Goal: Task Accomplishment & Management: Manage account settings

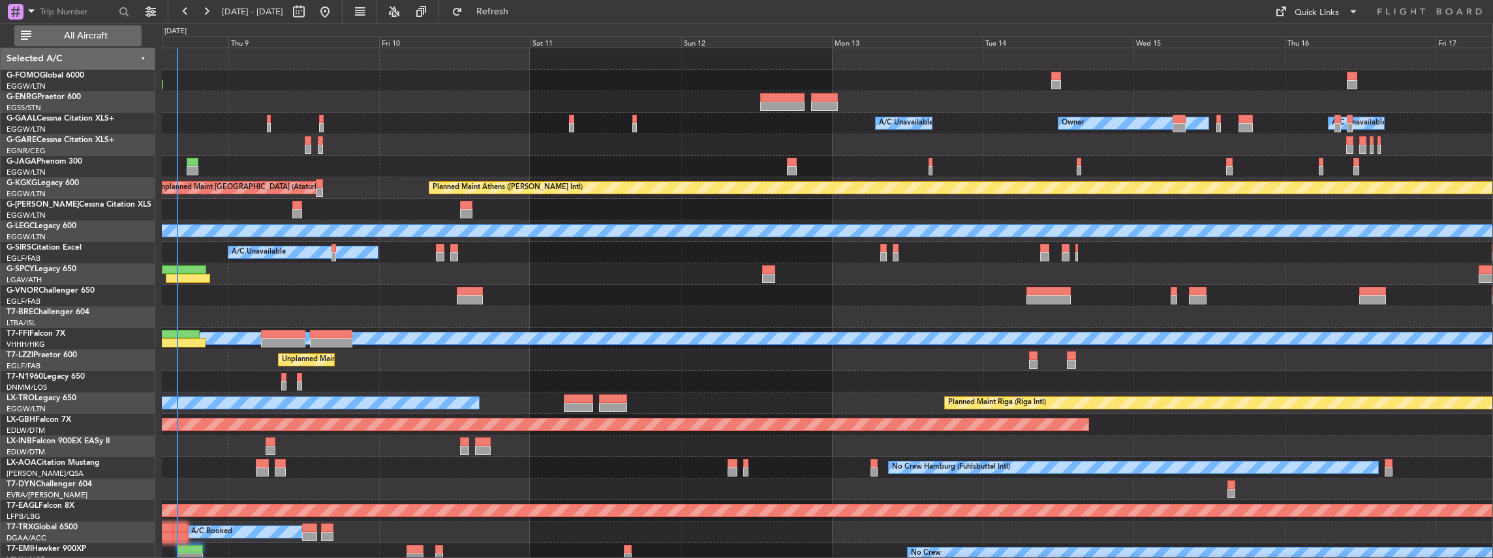
click at [111, 34] on span "All Aircraft" at bounding box center [86, 35] width 104 height 9
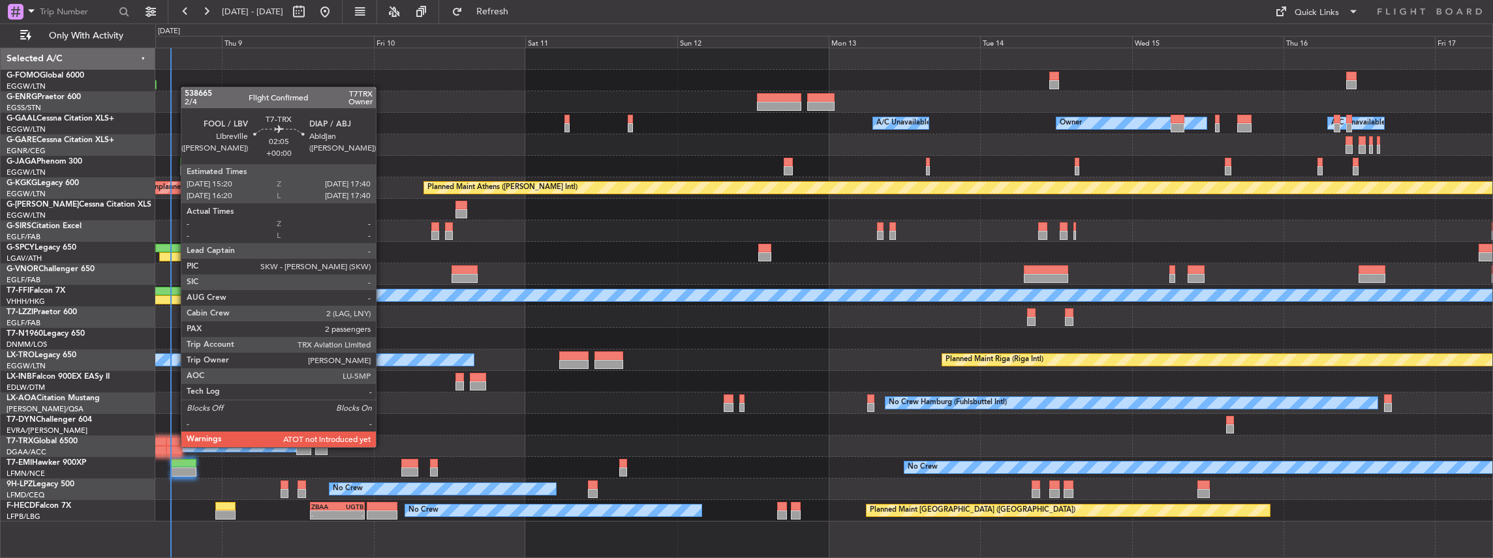
click at [174, 448] on div at bounding box center [173, 450] width 15 height 9
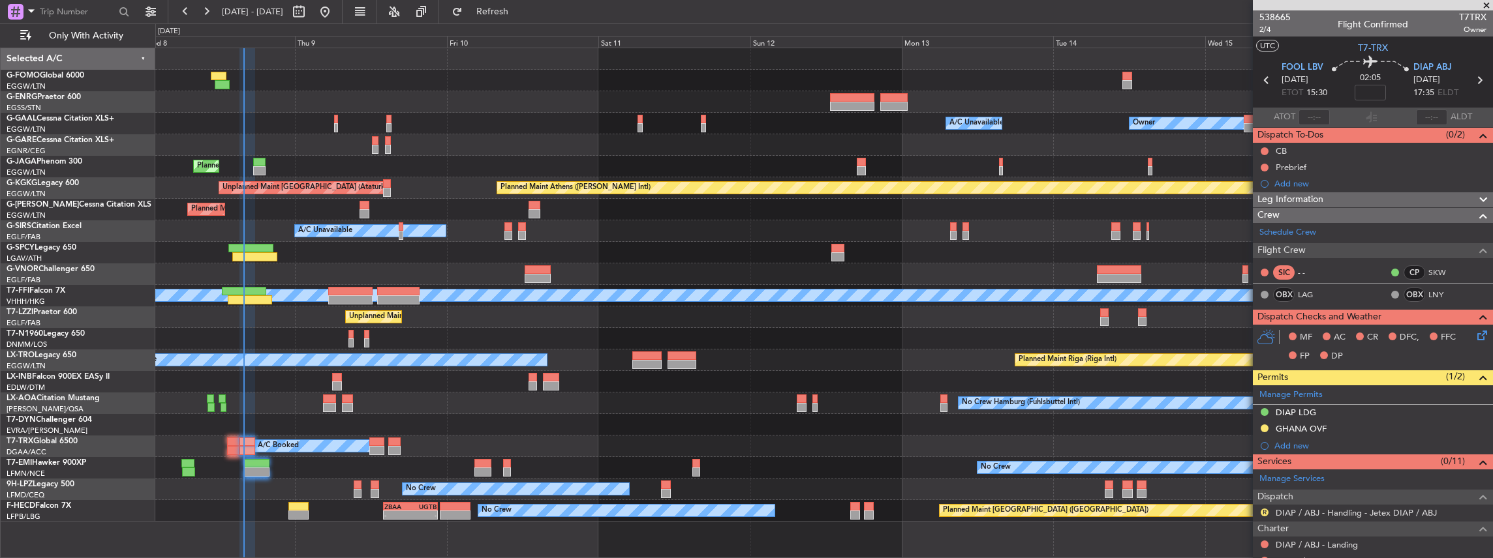
click at [619, 352] on div "Planned Maint Riga (Riga Intl) A/C Unavailable" at bounding box center [823, 361] width 1337 height 22
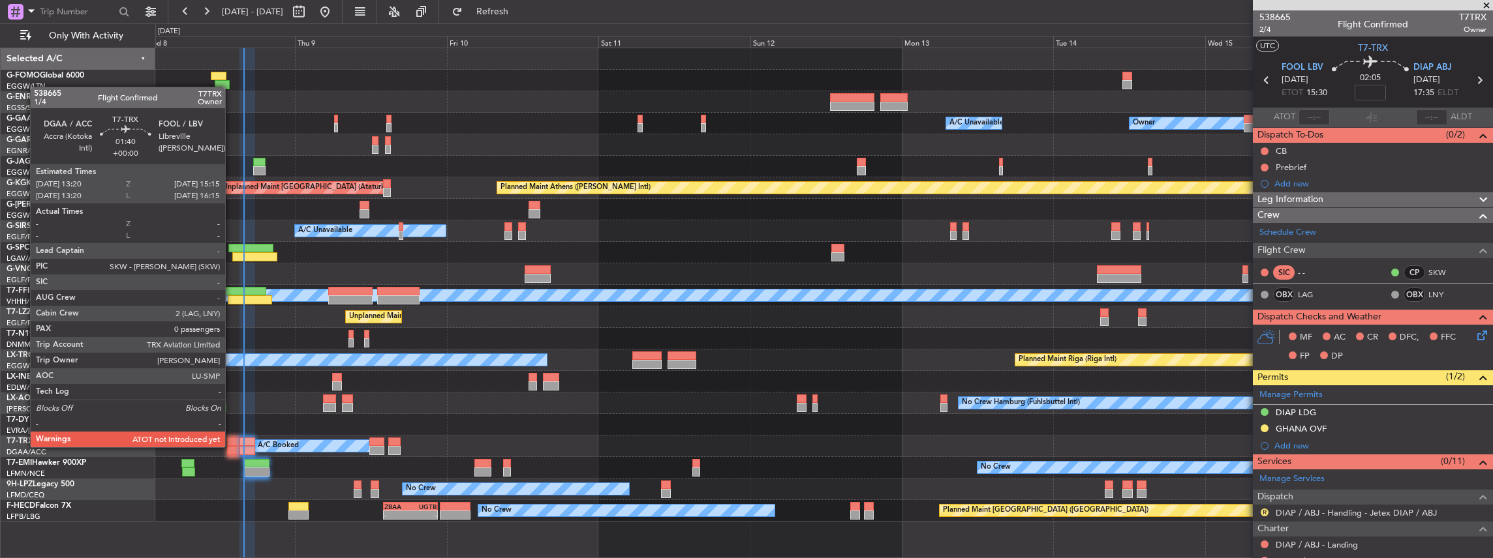
click at [232, 446] on div at bounding box center [233, 450] width 12 height 9
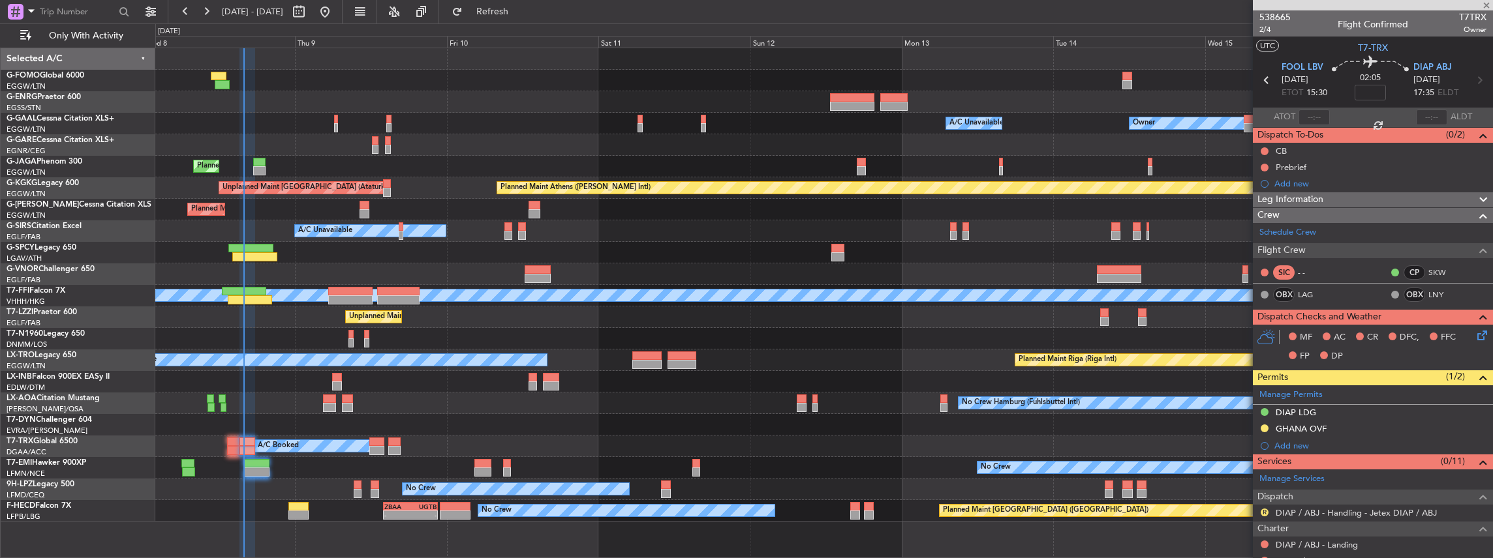
type input "0"
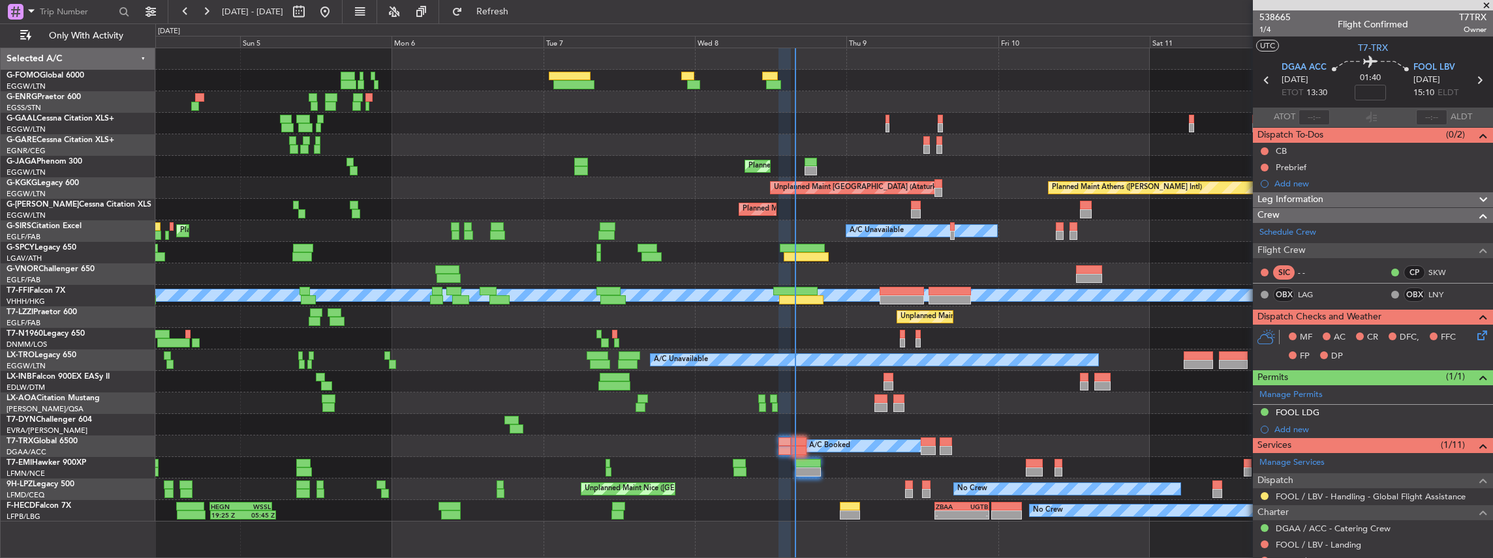
click at [1207, 456] on div "A/C Booked A/C Booked A/C Booked" at bounding box center [823, 447] width 1337 height 22
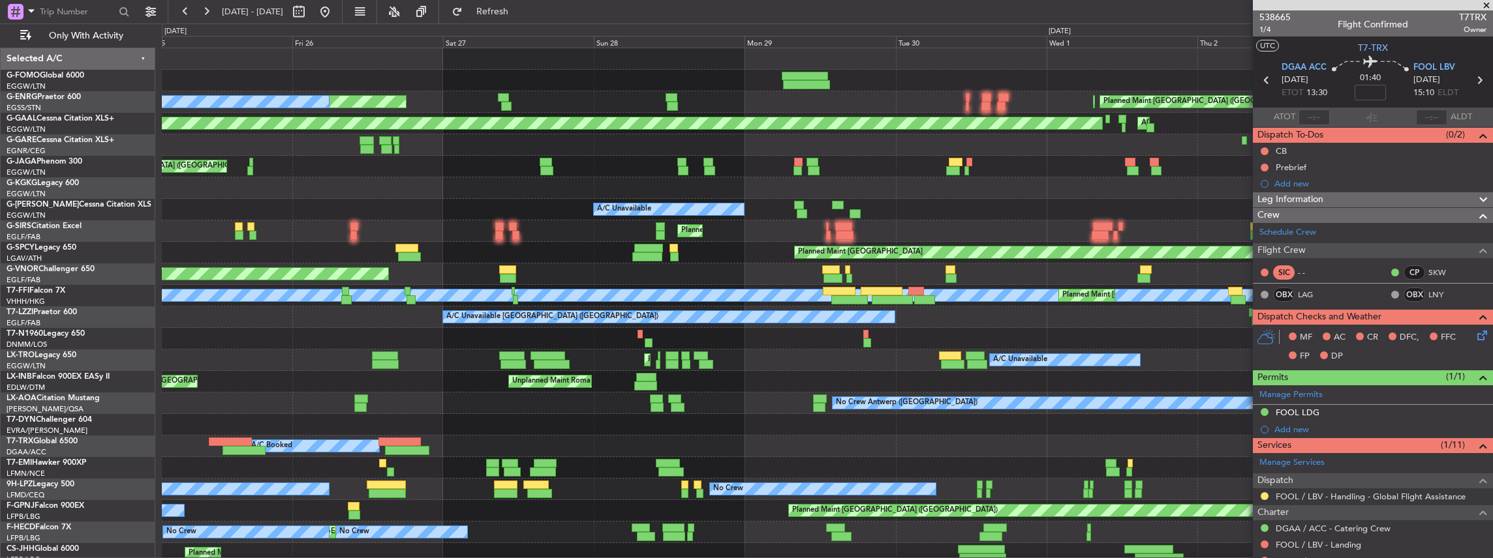
click at [1492, 465] on html "04 Oct 2025 - 13 Oct 2025 Refresh Quick Links Only With Activity Planned Maint …" at bounding box center [746, 279] width 1493 height 558
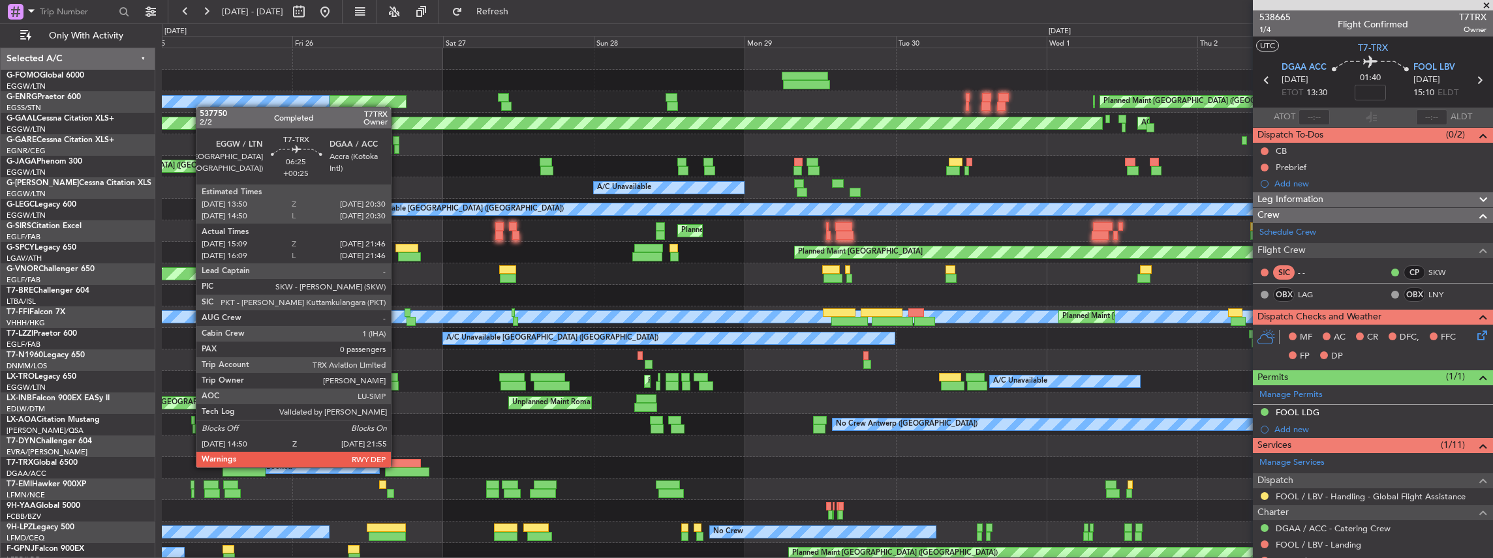
click at [397, 466] on div at bounding box center [399, 463] width 42 height 9
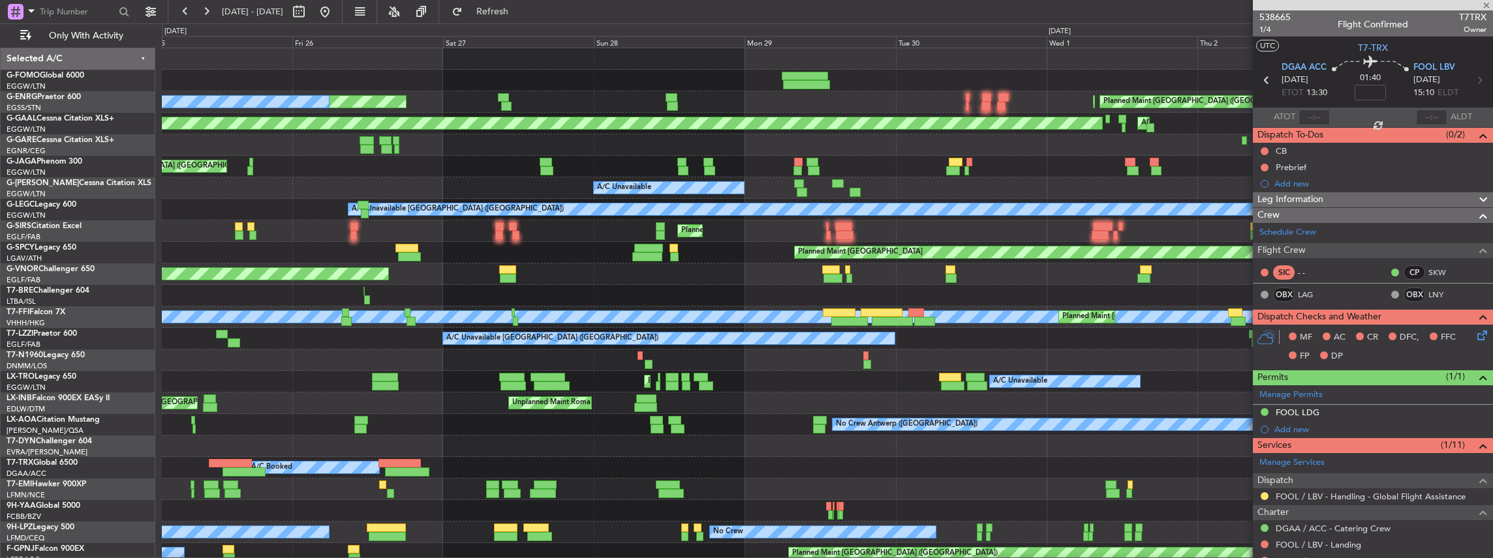
type input "+00:25"
type input "15:19"
type input "21:41"
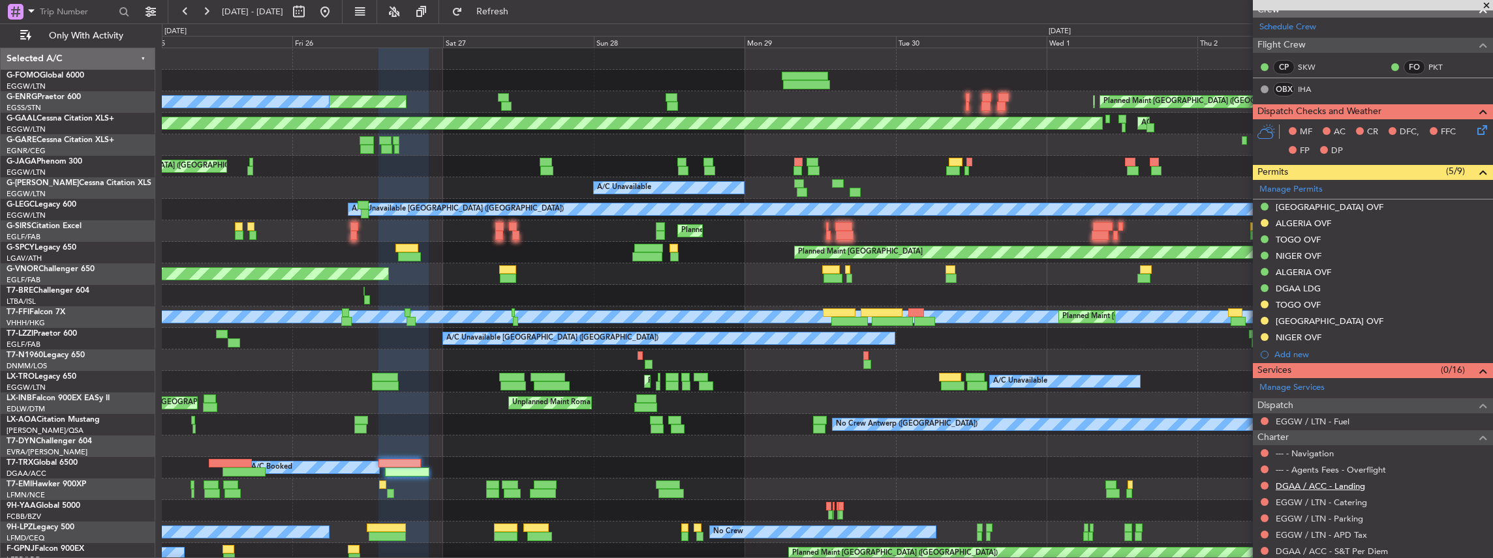
scroll to position [261, 0]
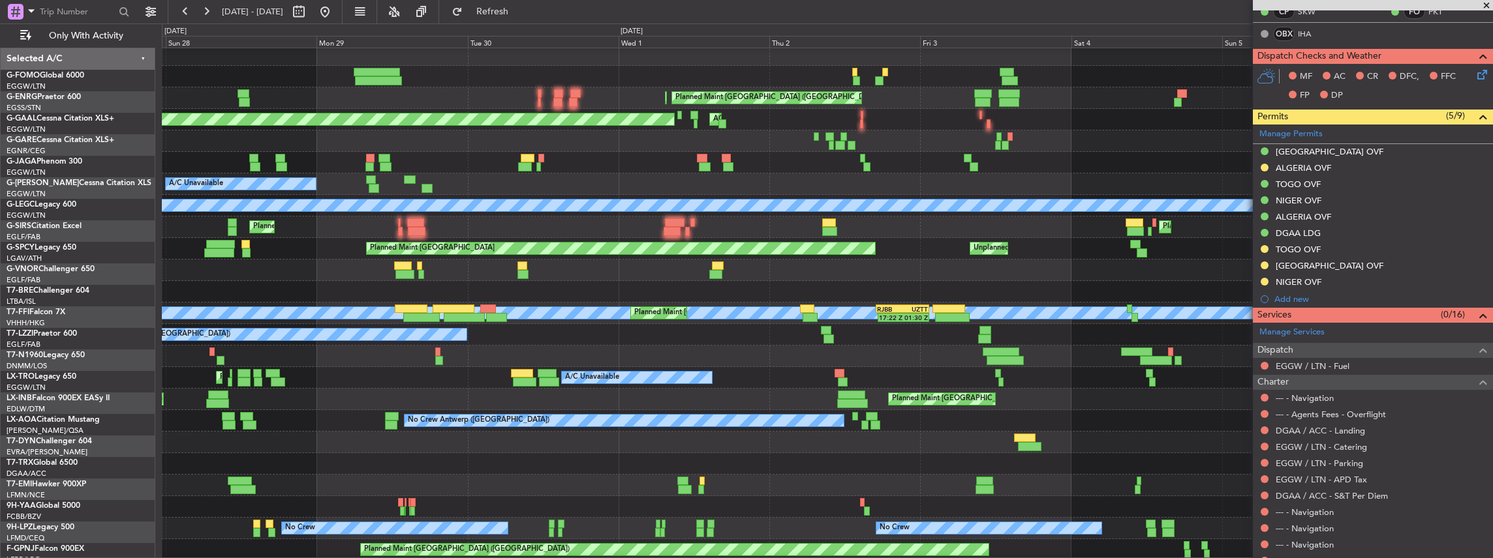
click at [596, 431] on div "Planned Maint London (Stansted) Planned Maint London (Stansted) Unplanned Maint…" at bounding box center [827, 334] width 1331 height 581
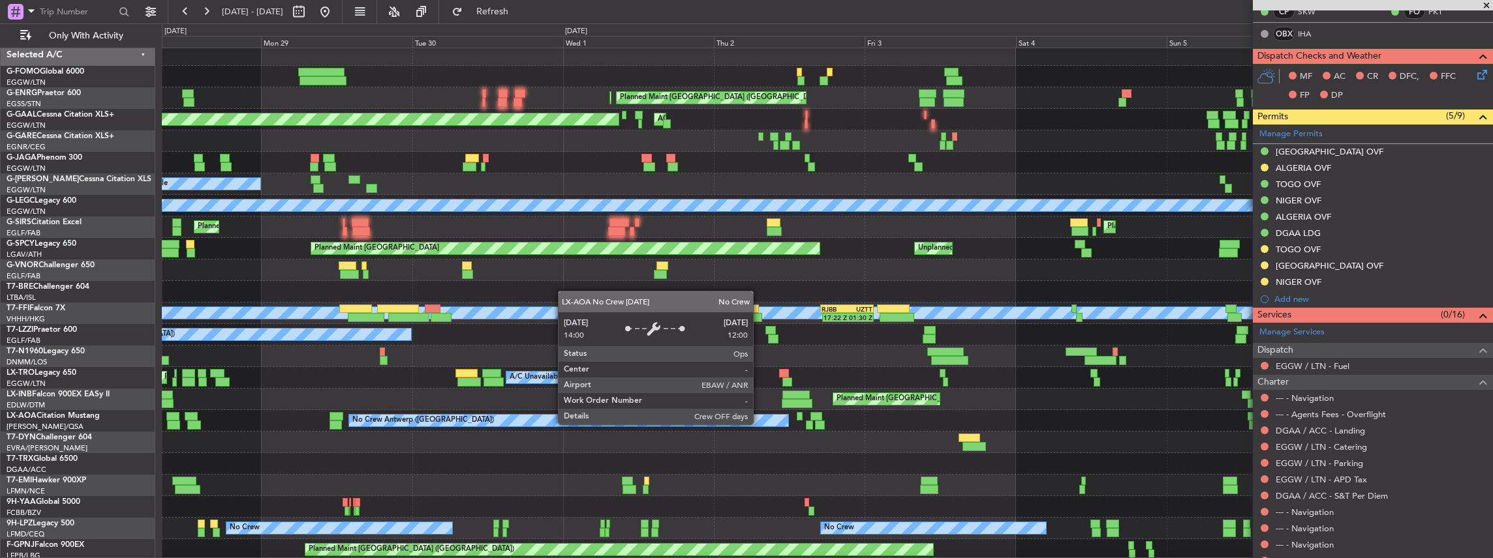
click at [510, 425] on div "No Crew Antwerp ([GEOGRAPHIC_DATA])" at bounding box center [827, 421] width 1331 height 22
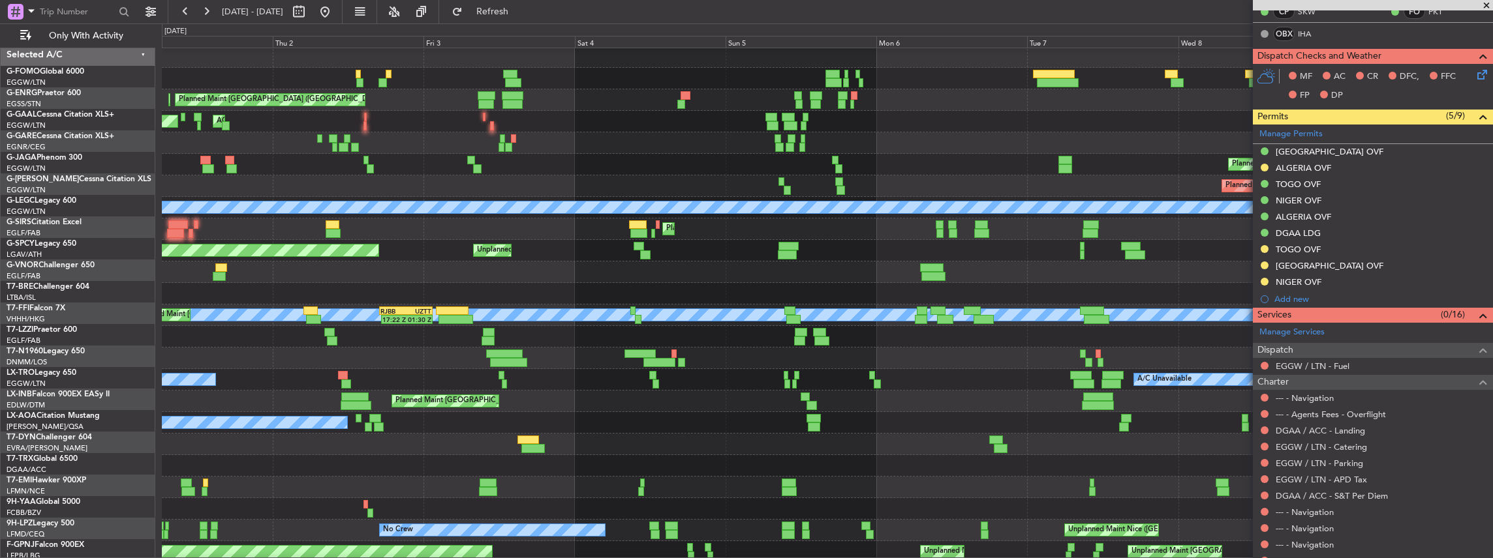
scroll to position [2, 0]
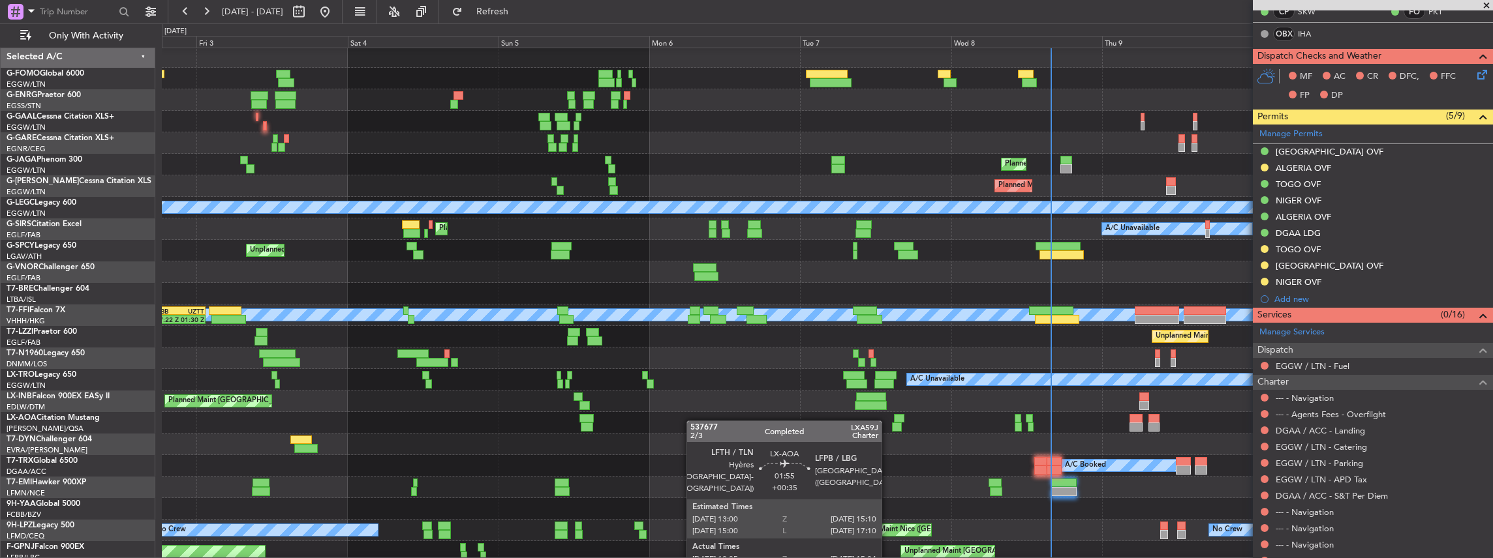
click at [501, 420] on div "No Crew Hamburg (Fuhlsbuttel Intl) No Crew Antwerp (Deurne)" at bounding box center [827, 423] width 1331 height 22
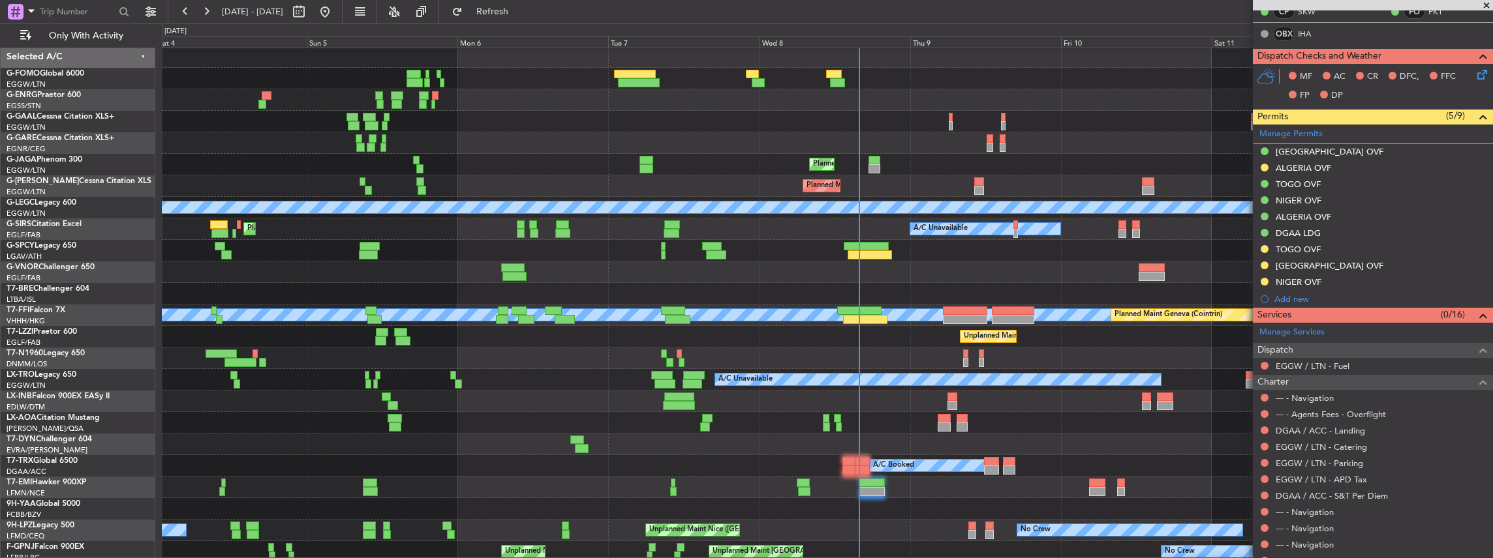
click at [574, 412] on div "Planned Maint [GEOGRAPHIC_DATA]" at bounding box center [827, 402] width 1331 height 22
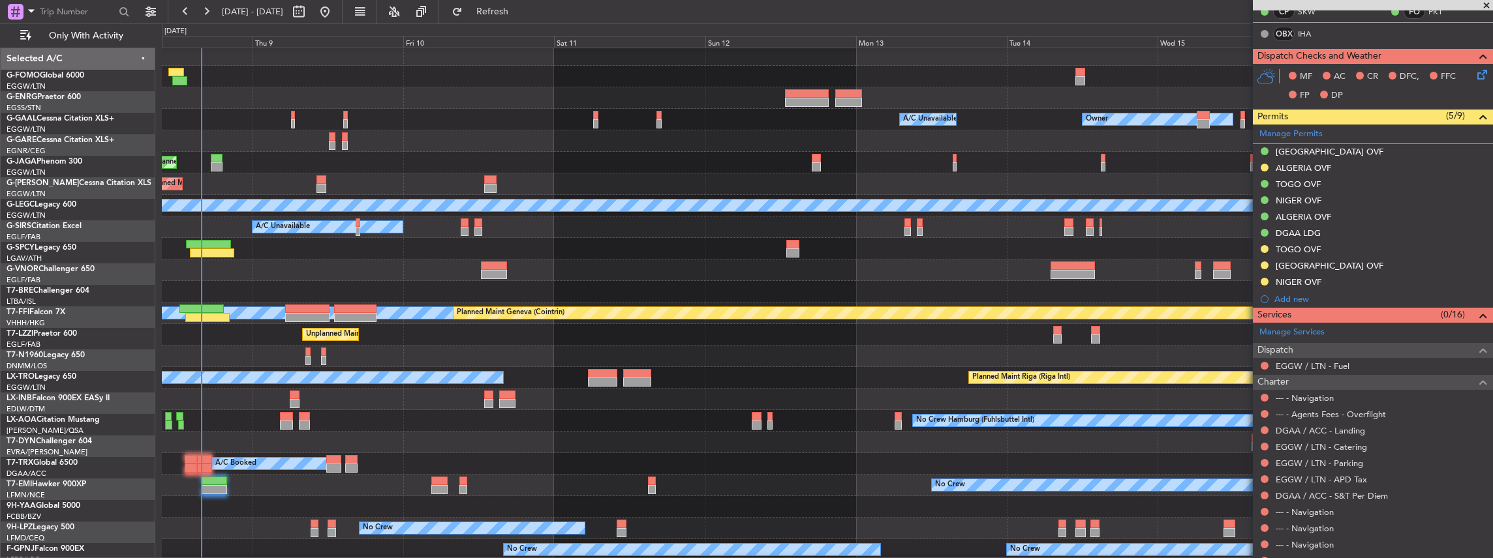
scroll to position [4, 0]
click at [663, 401] on div at bounding box center [827, 400] width 1331 height 22
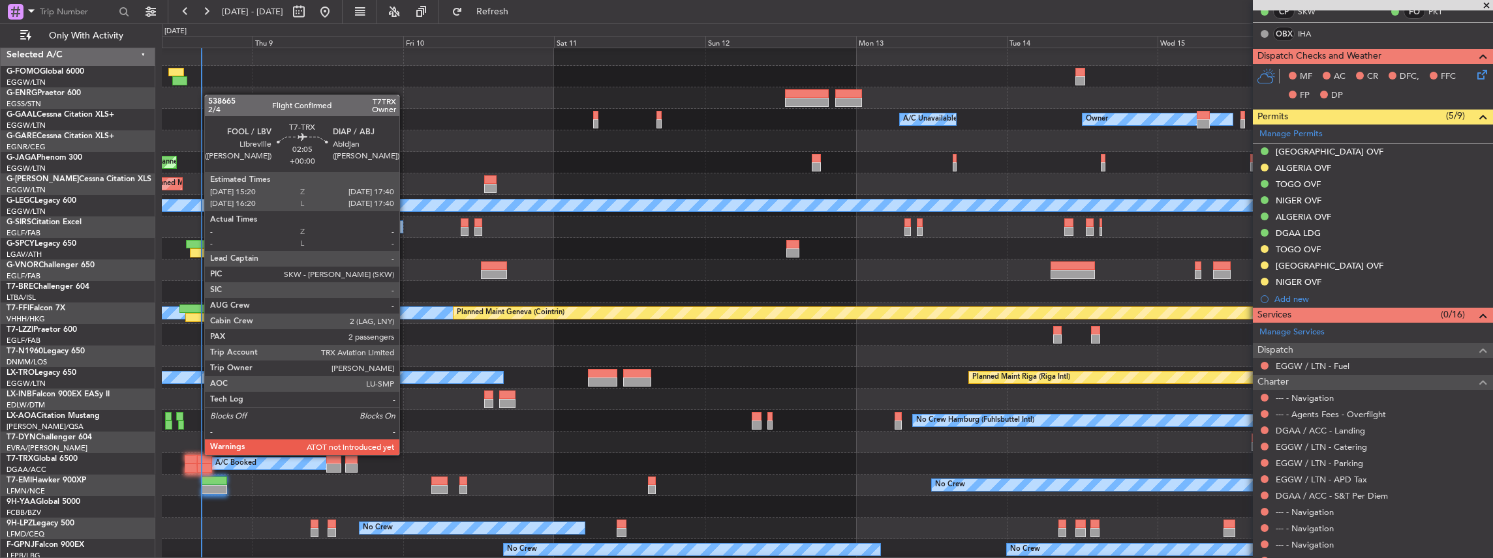
scroll to position [0, 0]
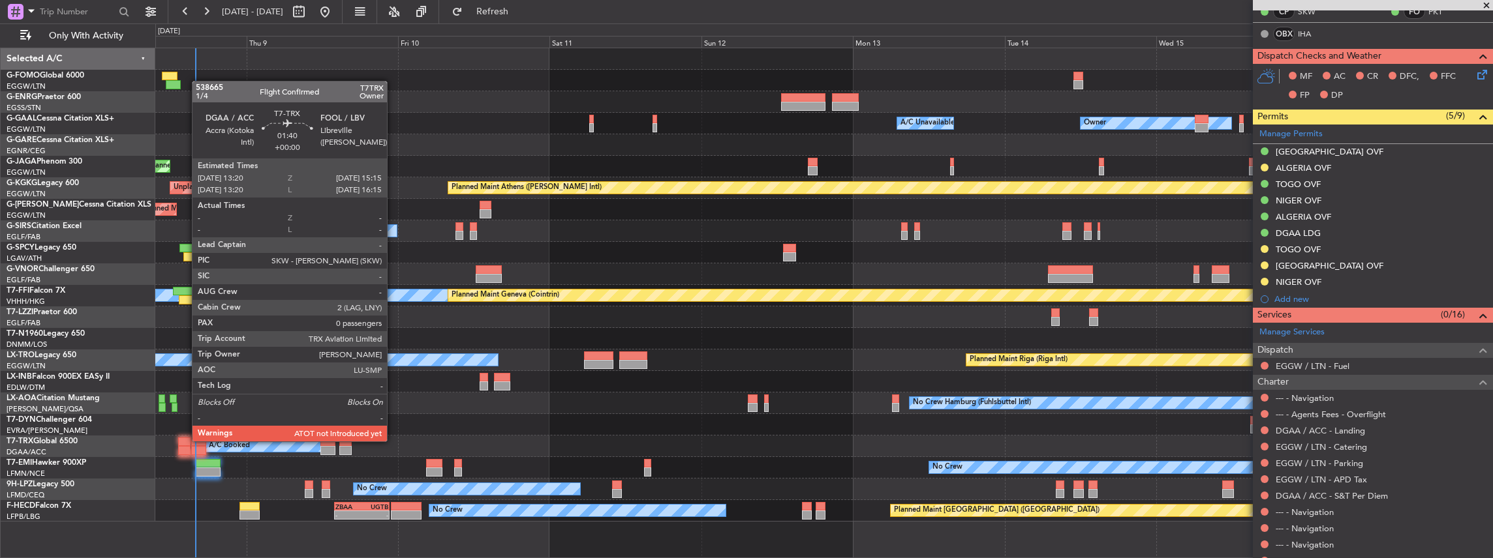
click at [185, 440] on div at bounding box center [184, 442] width 12 height 9
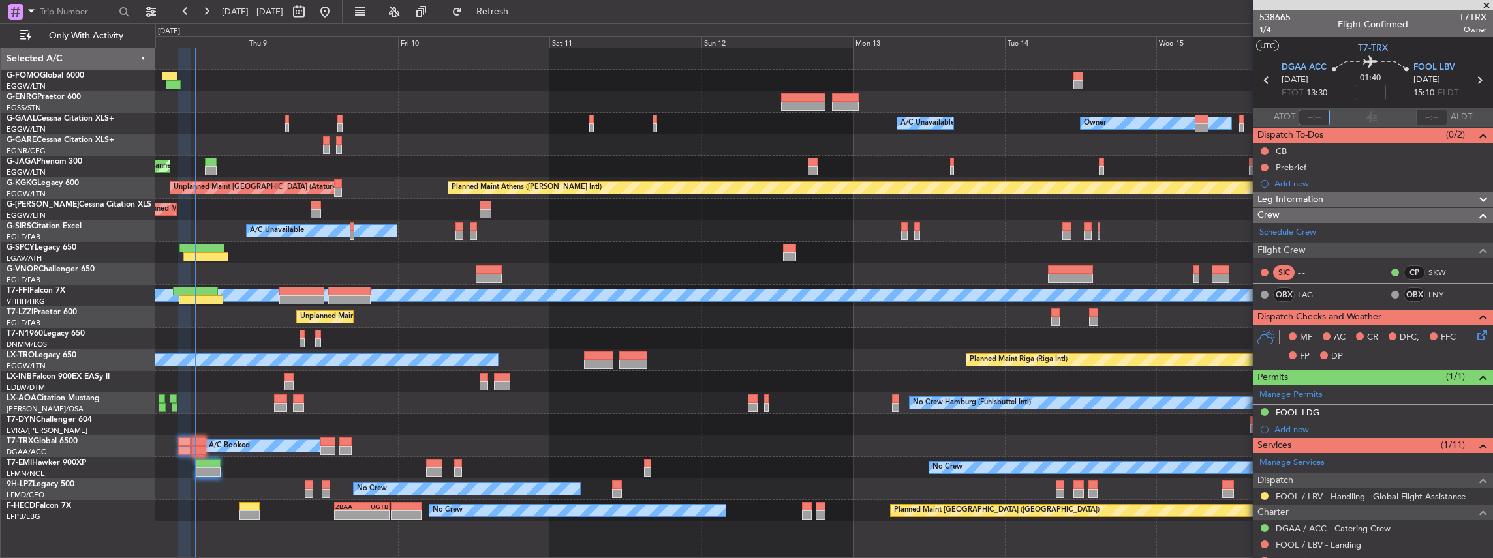
click at [1313, 117] on input "text" at bounding box center [1313, 118] width 31 height 16
click at [1365, 115] on mat-tooltip-component "Flight Time Correction" at bounding box center [1368, 121] width 97 height 35
type input "15:42"
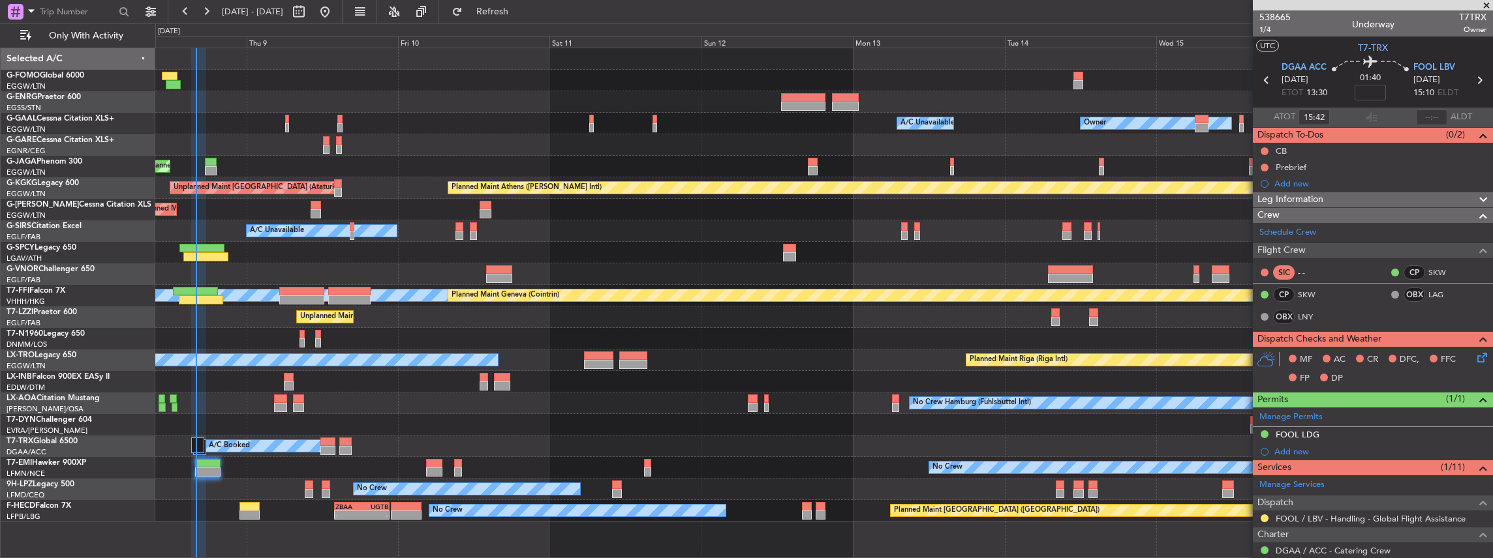
scroll to position [181, 0]
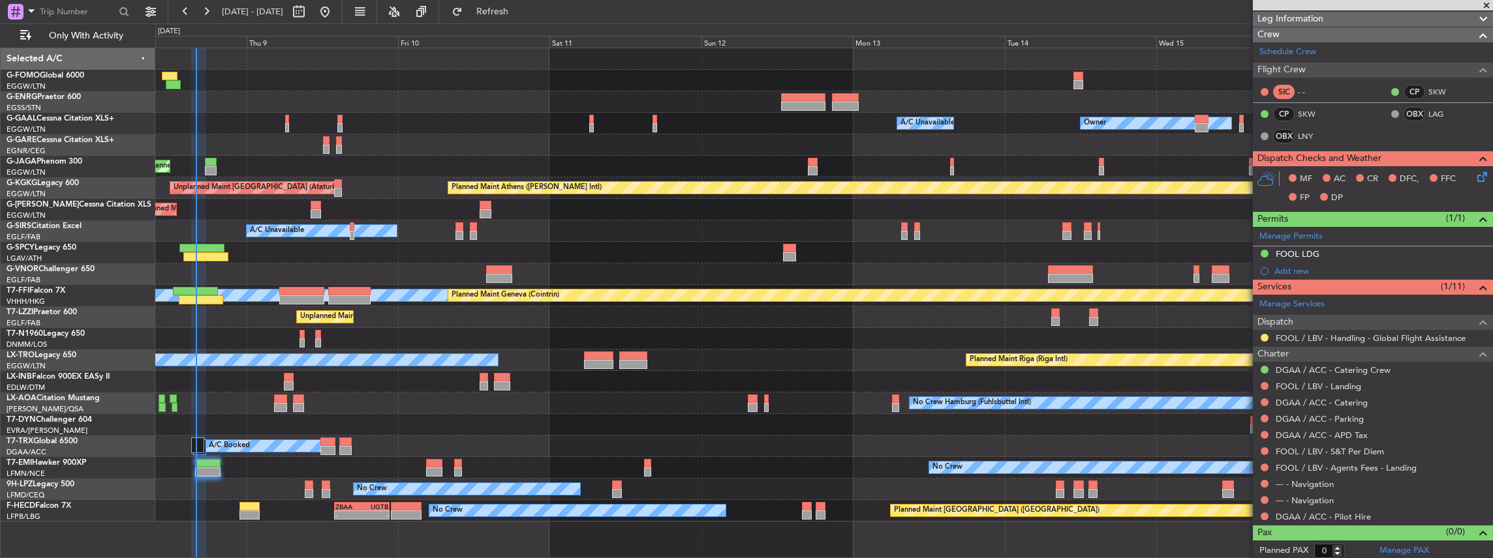
click at [320, 288] on div "Owner Owner A/C Unavailable A/C Unavailable Owner Planned Maint London (Luton) …" at bounding box center [823, 285] width 1337 height 474
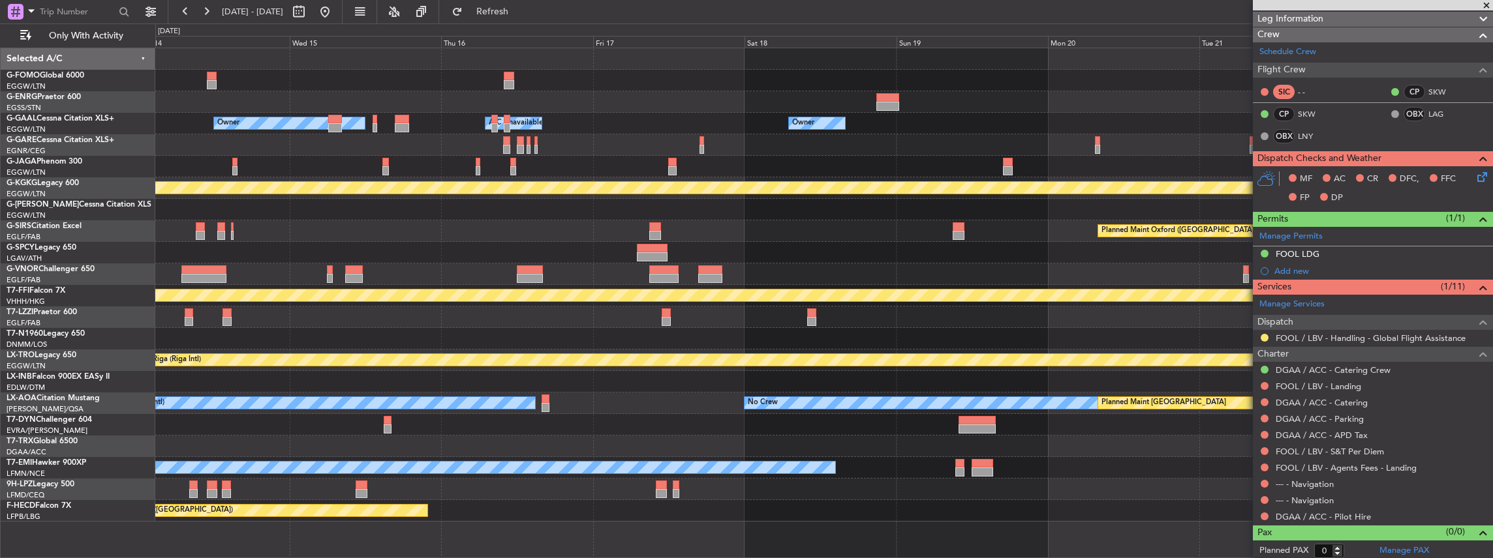
click at [388, 289] on div "Owner Owner A/C Unavailable Owner A/C Unavailable Planned Maint Athens (Elefthe…" at bounding box center [823, 285] width 1337 height 474
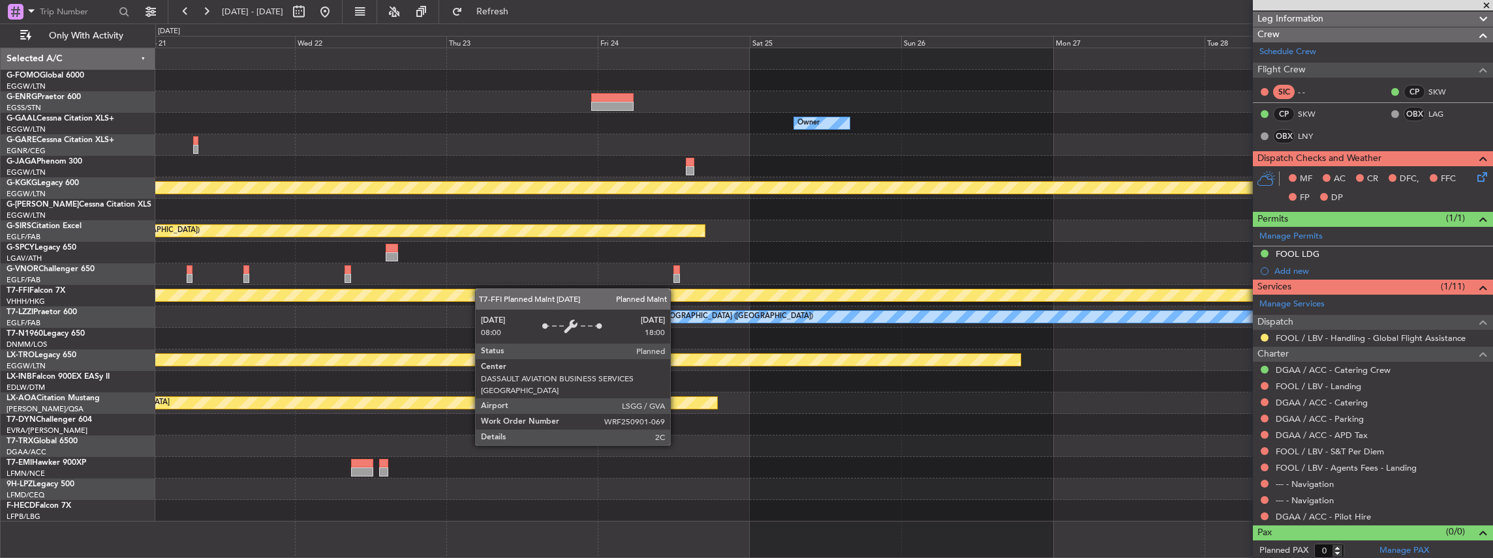
click at [404, 292] on div "Owner Planned Maint Athens (Eleftherios Venizelos Intl) Planned Maint Oxford (K…" at bounding box center [823, 285] width 1337 height 474
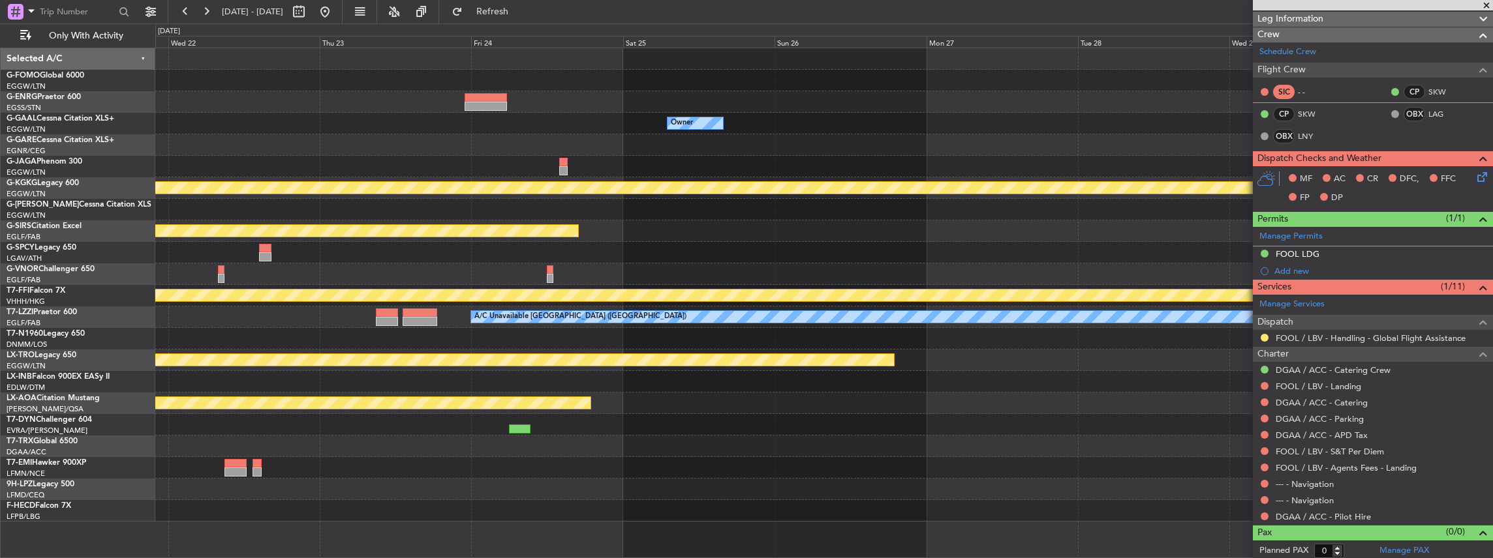
click at [425, 274] on div at bounding box center [823, 275] width 1337 height 22
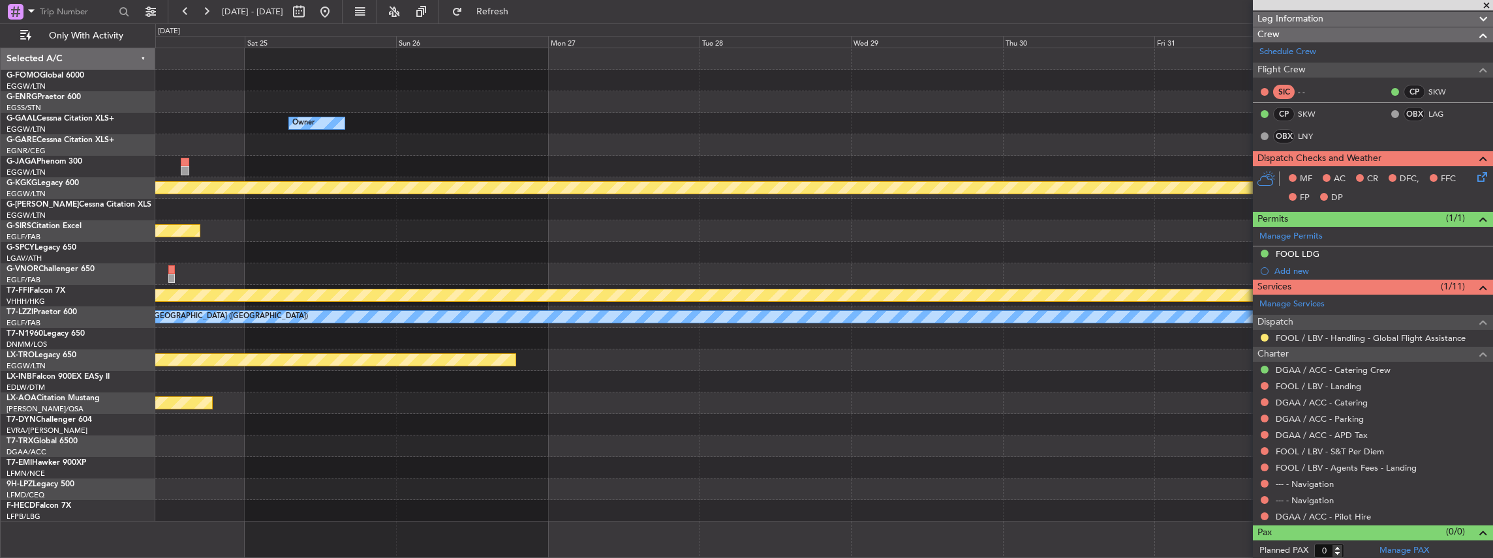
click at [505, 275] on div "Owner Planned Maint Athens (Eleftherios Venizelos Intl) Planned Maint Oxford (K…" at bounding box center [823, 285] width 1337 height 474
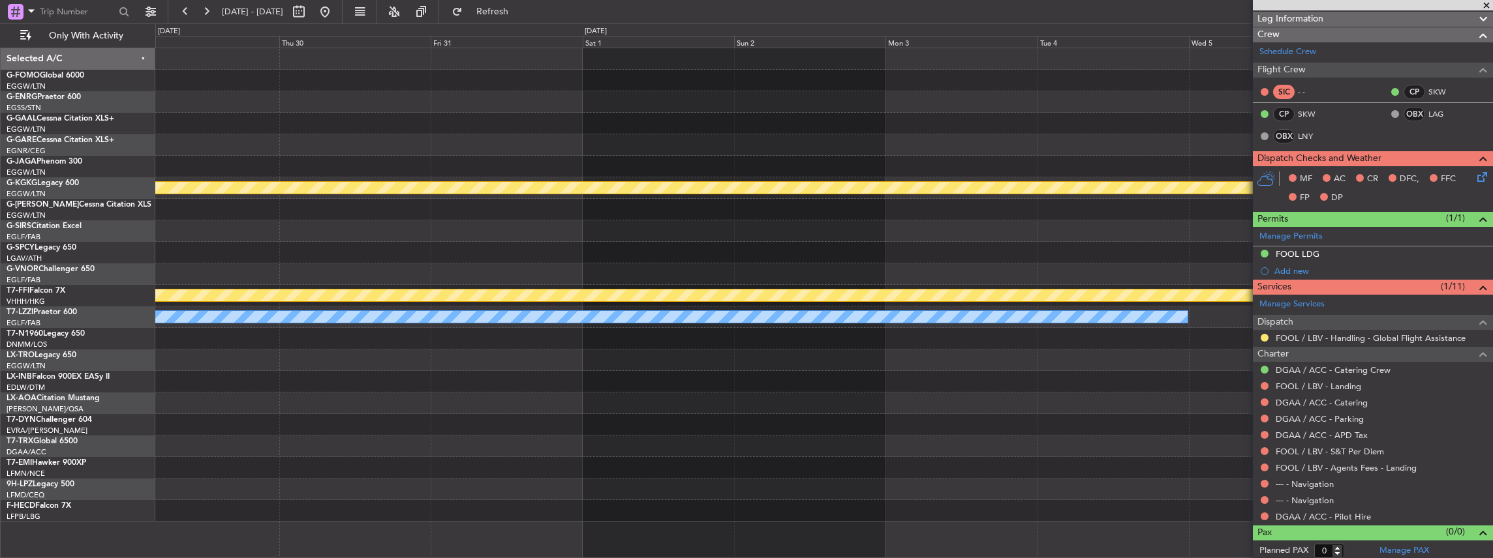
click at [626, 271] on div "Planned Maint Athens (Eleftherios Venizelos Intl) MEL MEL Planned Maint Geneva …" at bounding box center [823, 285] width 1337 height 474
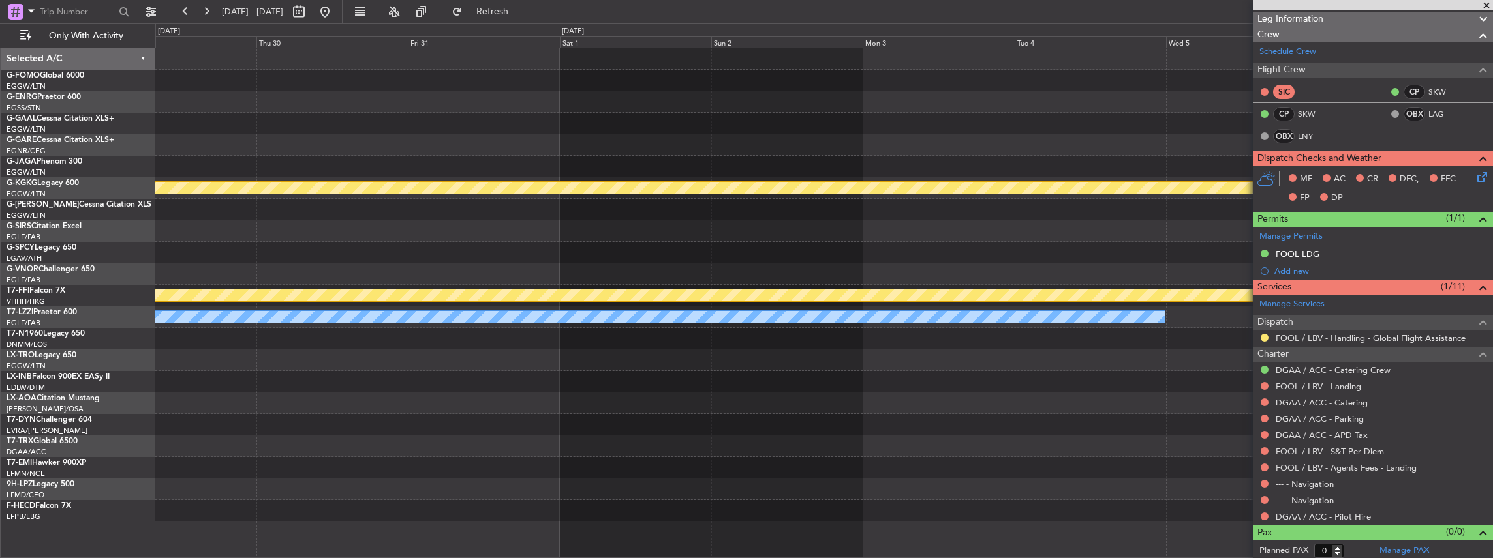
click at [826, 281] on div "Planned Maint Athens (Eleftherios Venizelos Intl) MEL MEL Planned Maint Geneva …" at bounding box center [823, 285] width 1337 height 474
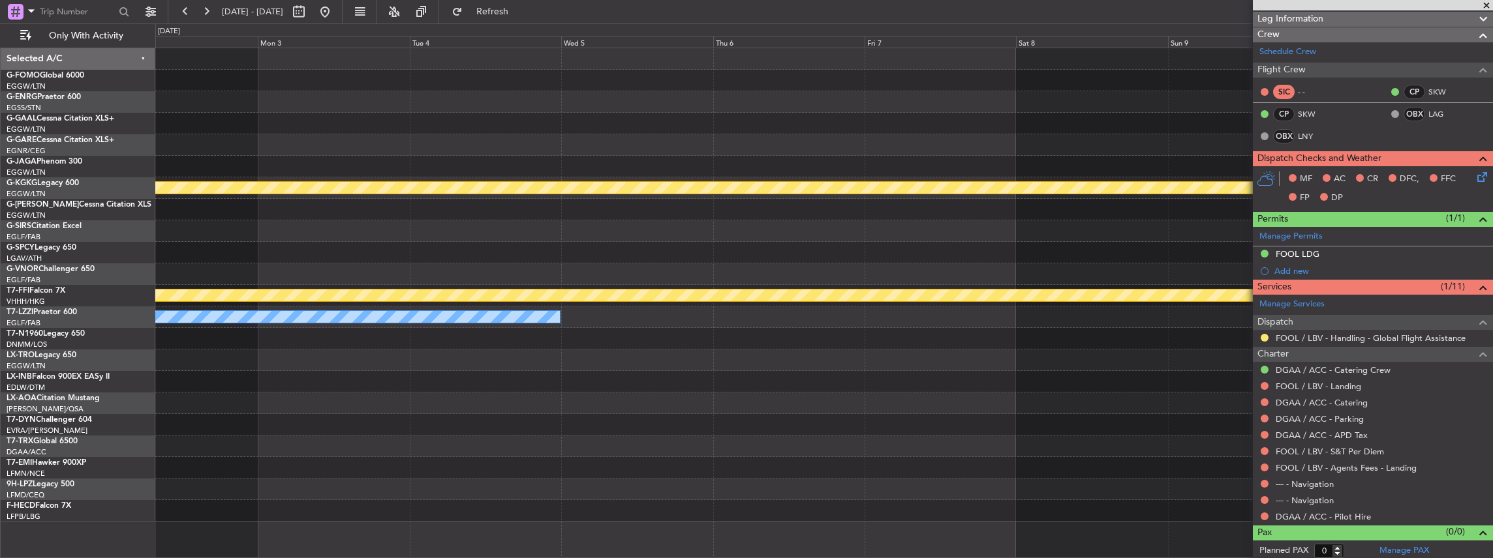
click at [720, 281] on div at bounding box center [823, 275] width 1337 height 22
click at [890, 283] on div at bounding box center [823, 275] width 1337 height 22
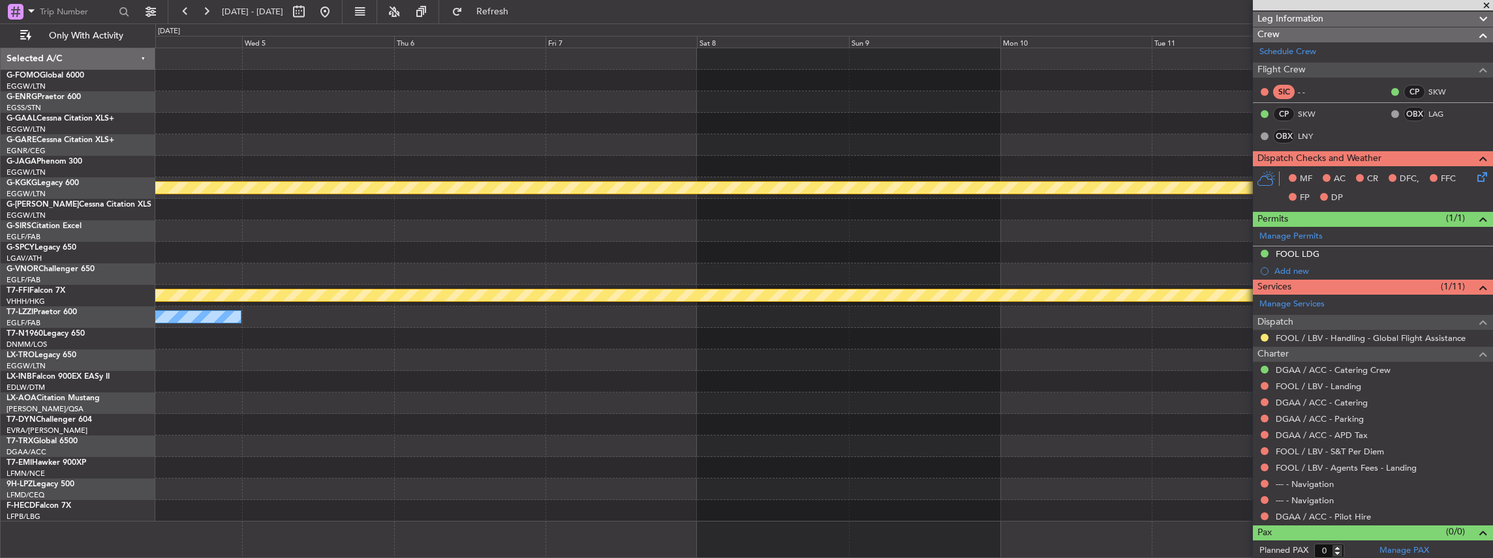
click at [885, 288] on div "Planned Maint Athens (Eleftherios Venizelos Intl) MEL MEL Planned Maint Geneva …" at bounding box center [823, 285] width 1337 height 474
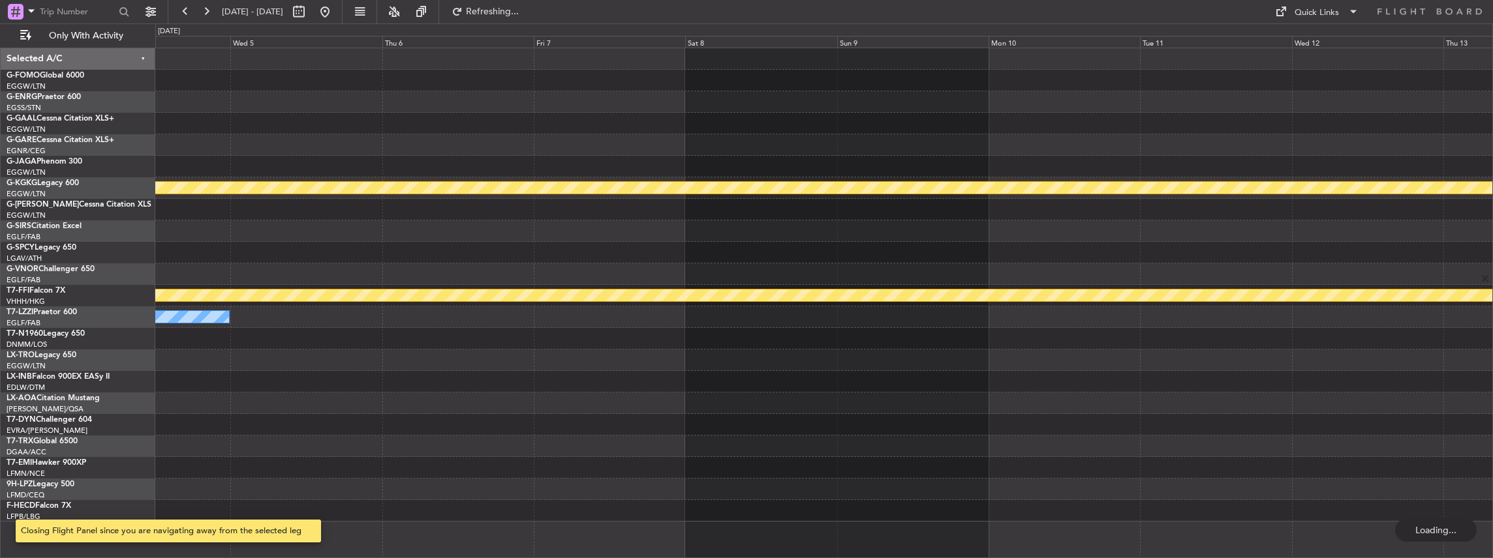
scroll to position [0, 0]
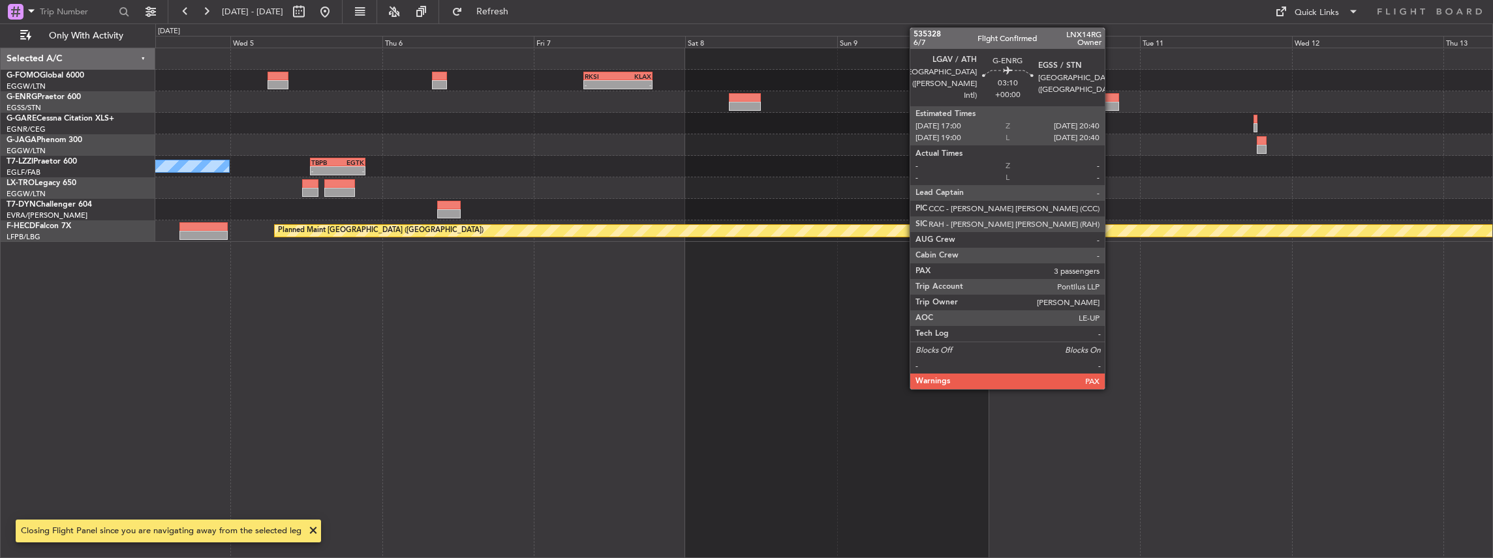
click at [1111, 108] on div at bounding box center [1106, 106] width 23 height 9
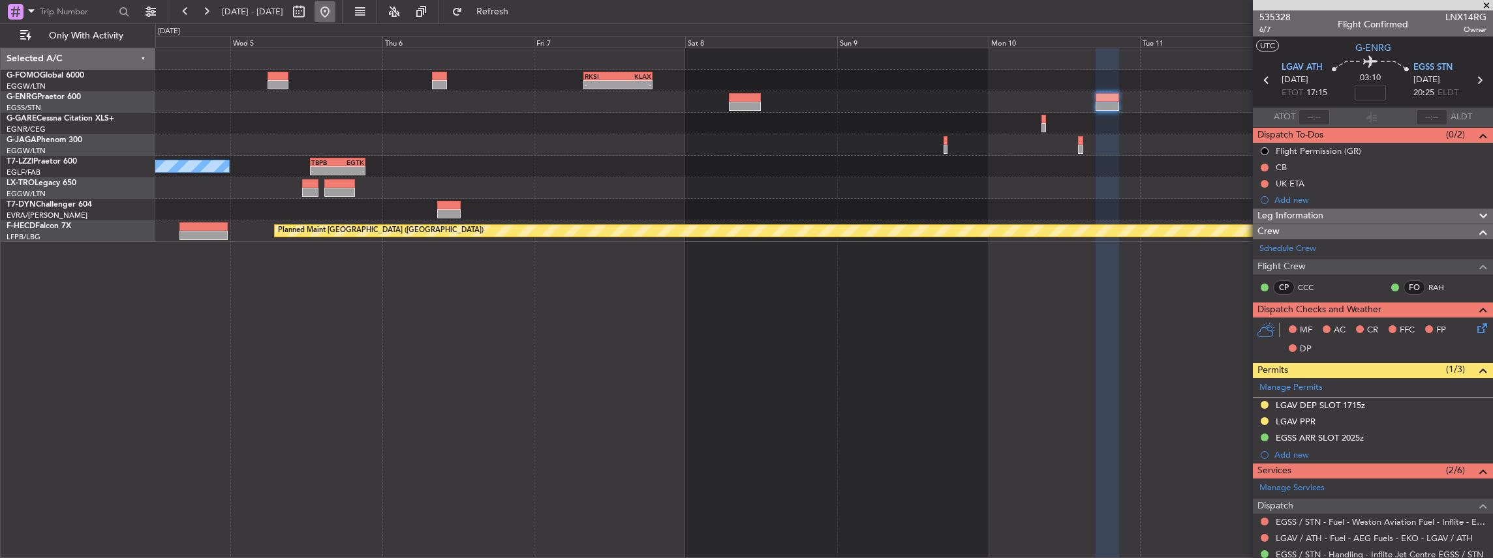
click at [335, 9] on button at bounding box center [324, 11] width 21 height 21
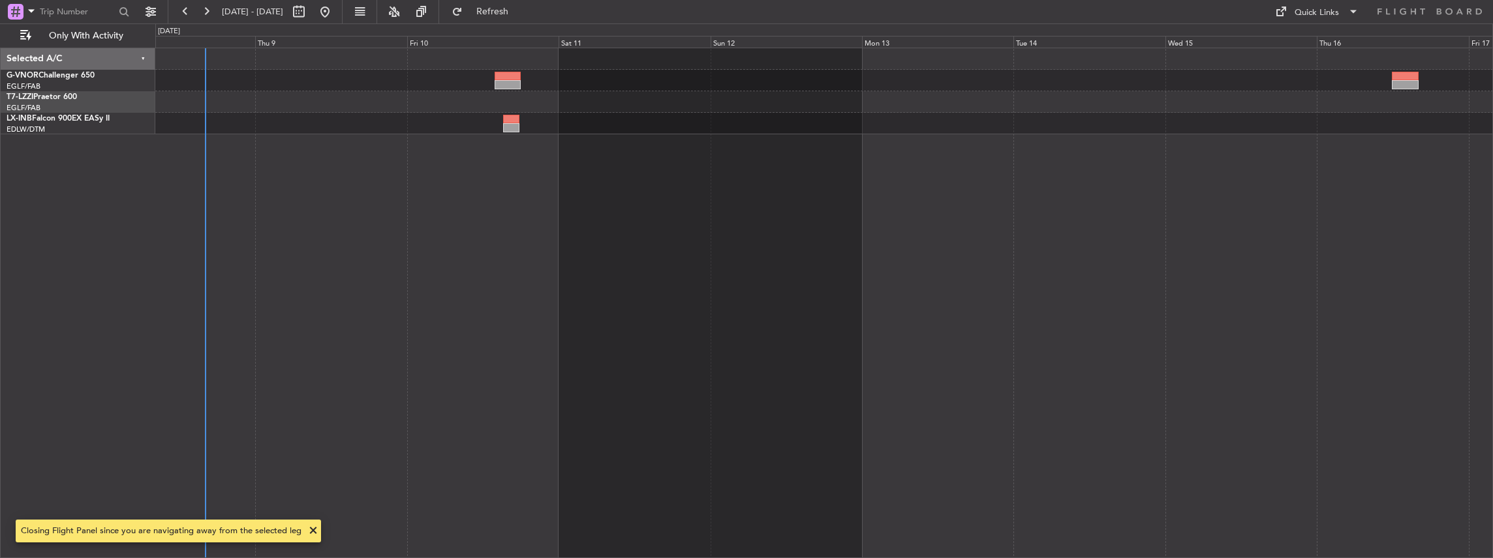
click at [656, 374] on div at bounding box center [824, 304] width 1338 height 512
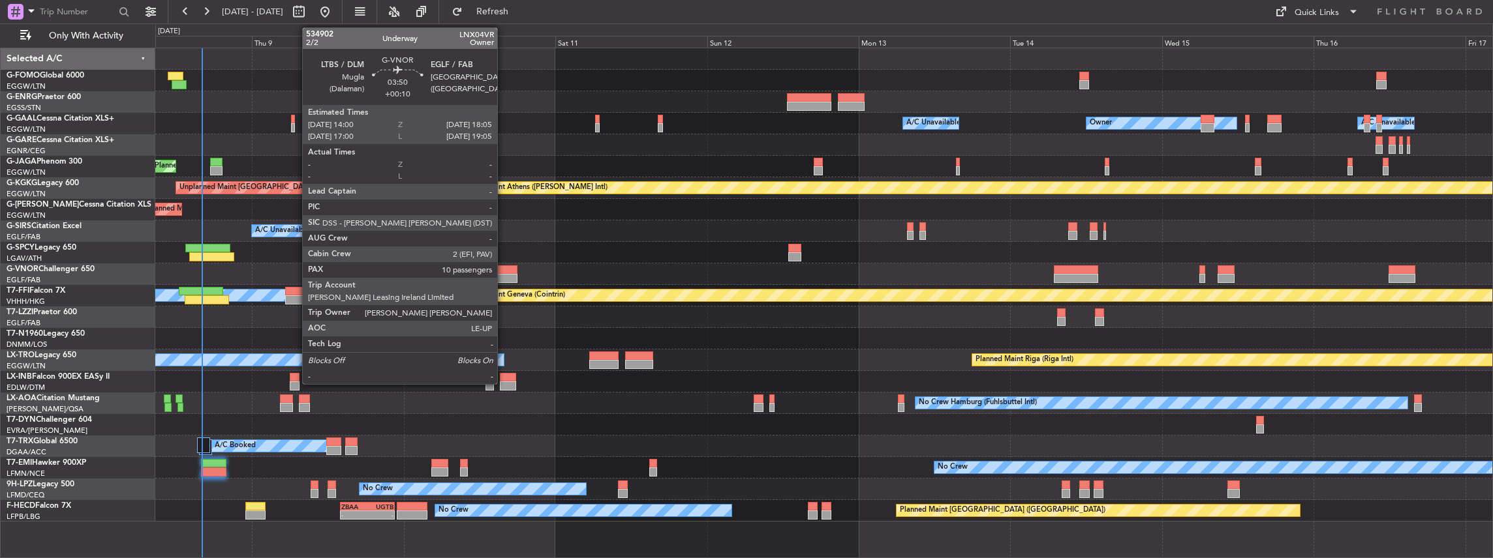
click at [504, 273] on div at bounding box center [504, 270] width 26 height 9
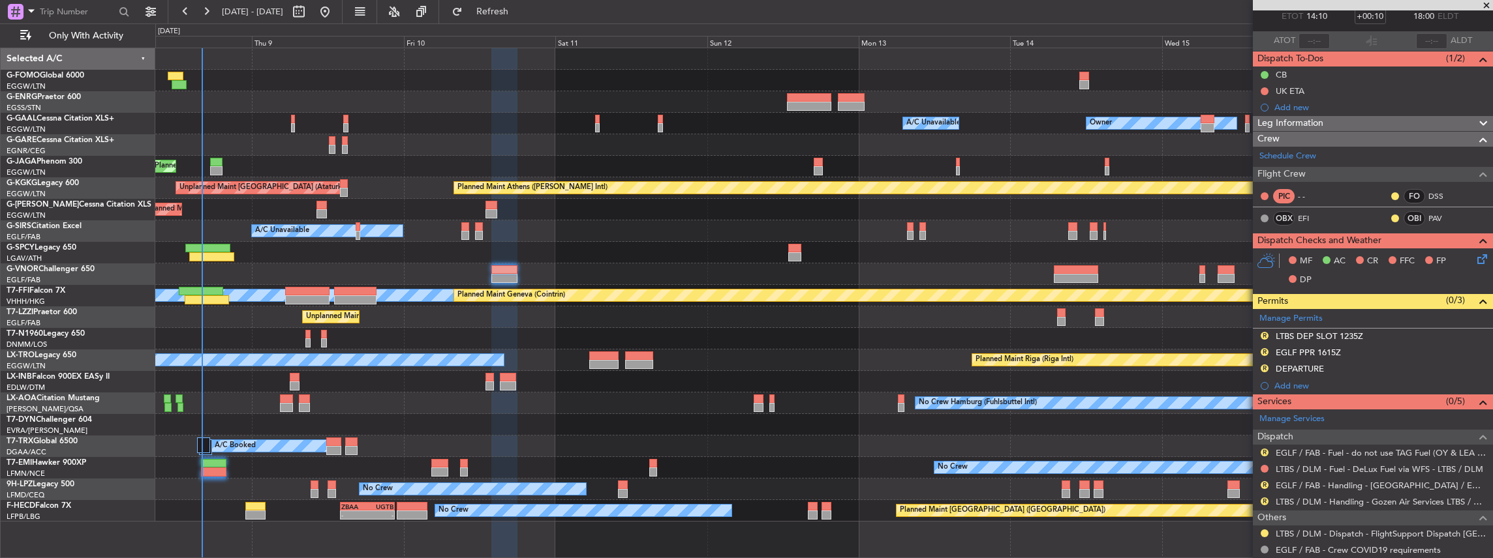
scroll to position [130, 0]
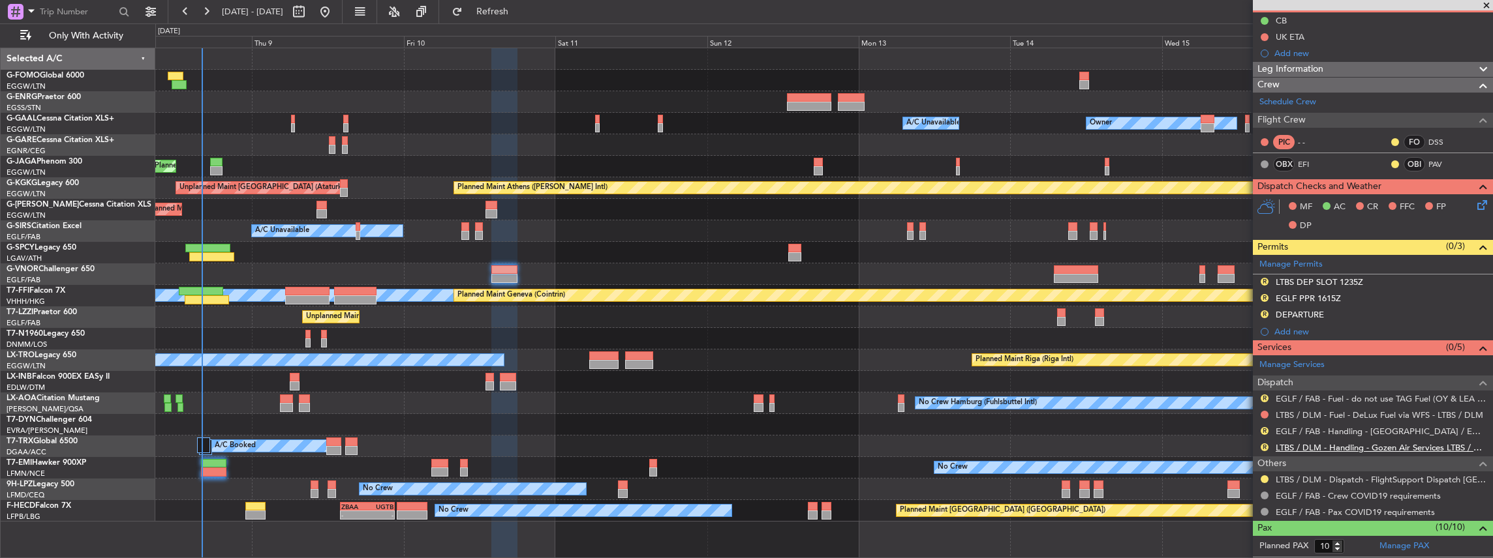
click at [1324, 442] on link "LTBS / DLM - Handling - Gozen Air Services LTBS / DLM" at bounding box center [1381, 447] width 211 height 11
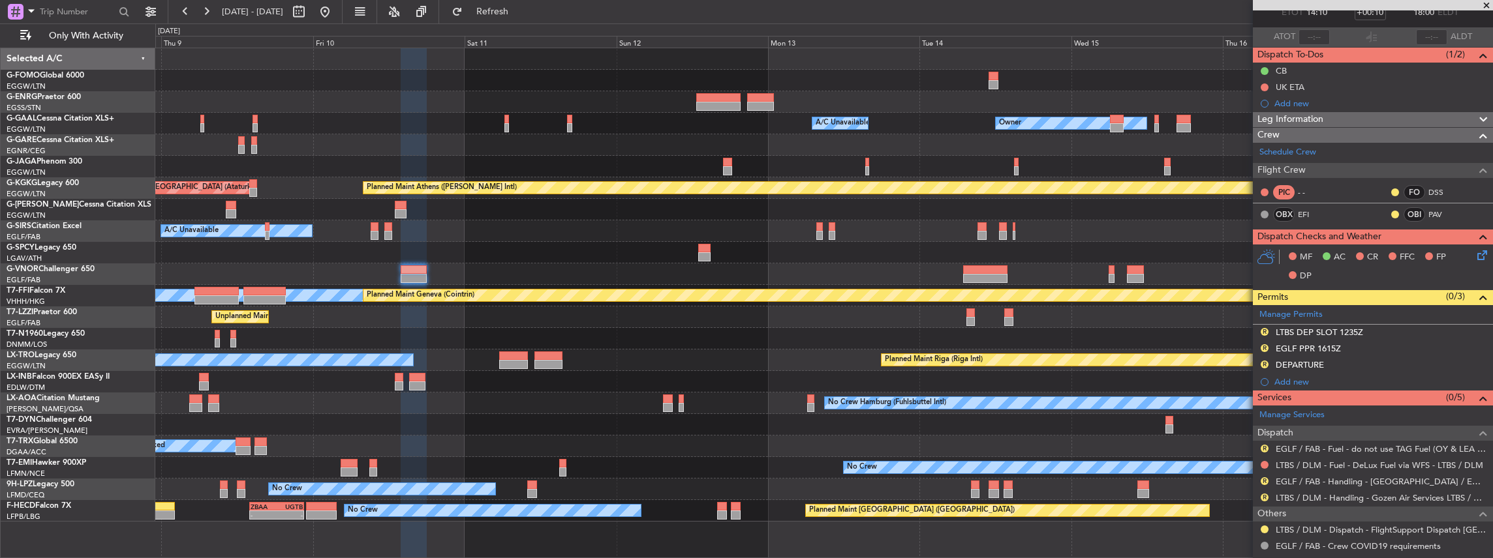
scroll to position [174, 0]
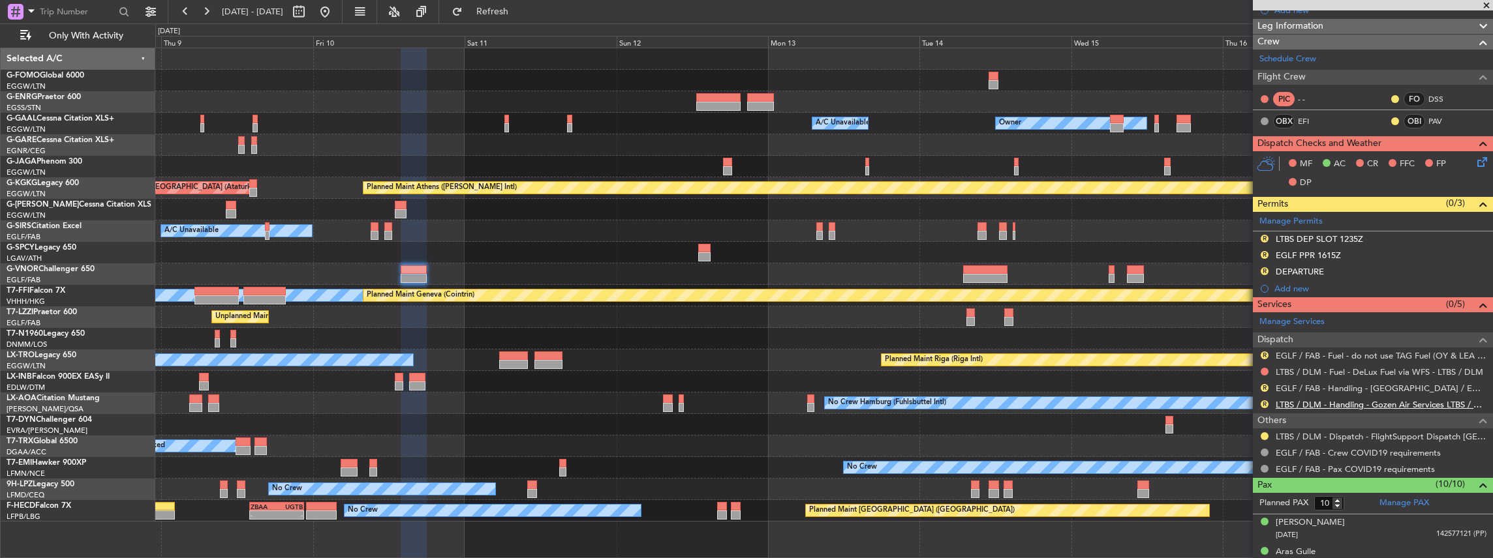
click at [1294, 404] on link "LTBS / DLM - Handling - Gozen Air Services LTBS / DLM" at bounding box center [1381, 404] width 211 height 11
click at [510, 8] on span "Refresh" at bounding box center [492, 11] width 55 height 9
click at [1294, 383] on link "EGLF / FAB - Handling - [GEOGRAPHIC_DATA] / EGLF / FAB" at bounding box center [1381, 388] width 211 height 11
click at [1263, 385] on button "R" at bounding box center [1264, 388] width 8 height 8
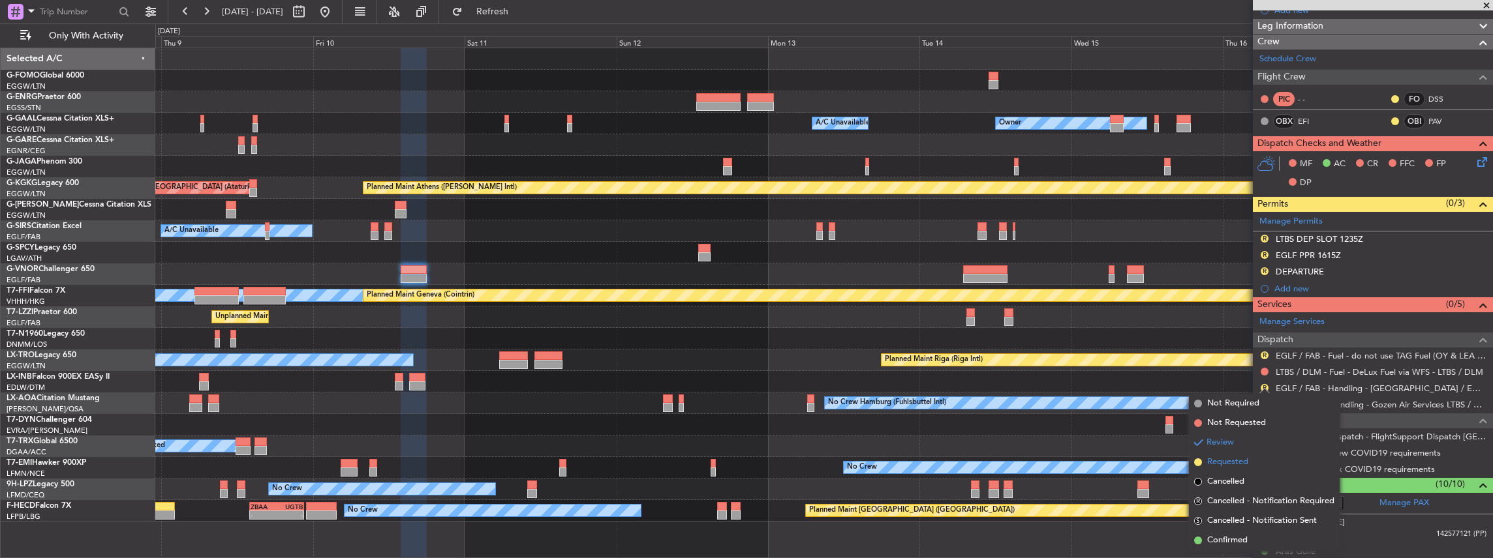
click at [1216, 467] on span "Requested" at bounding box center [1227, 462] width 41 height 13
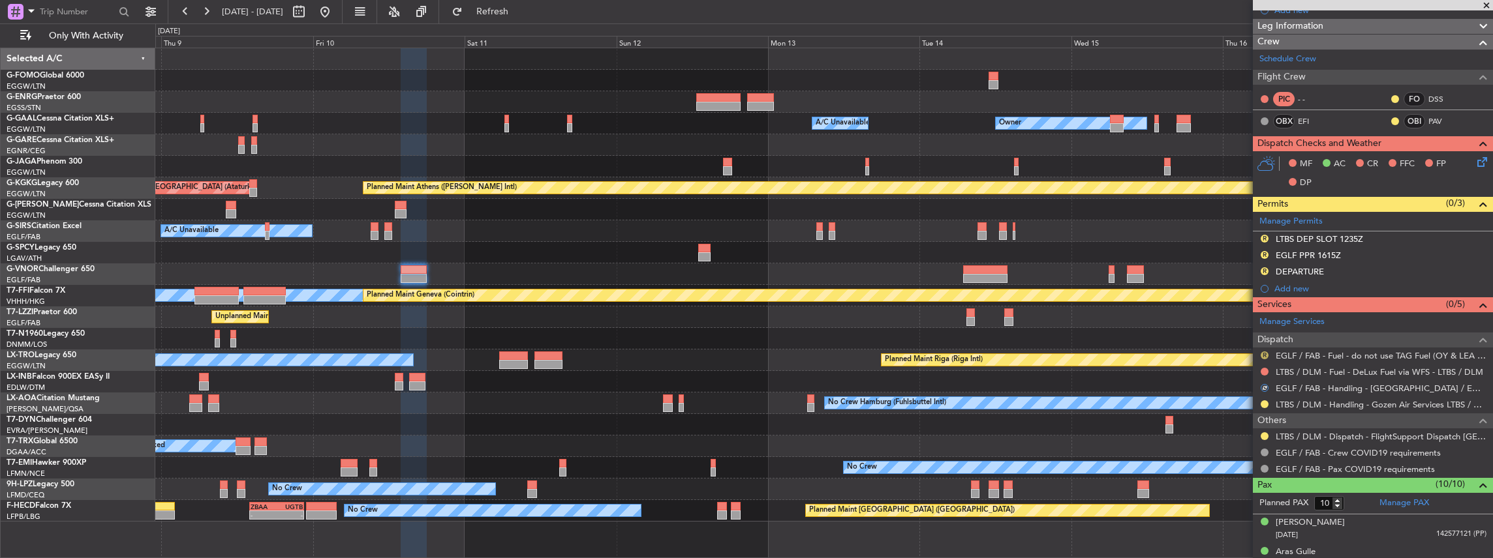
click at [1264, 352] on button "R" at bounding box center [1264, 356] width 8 height 8
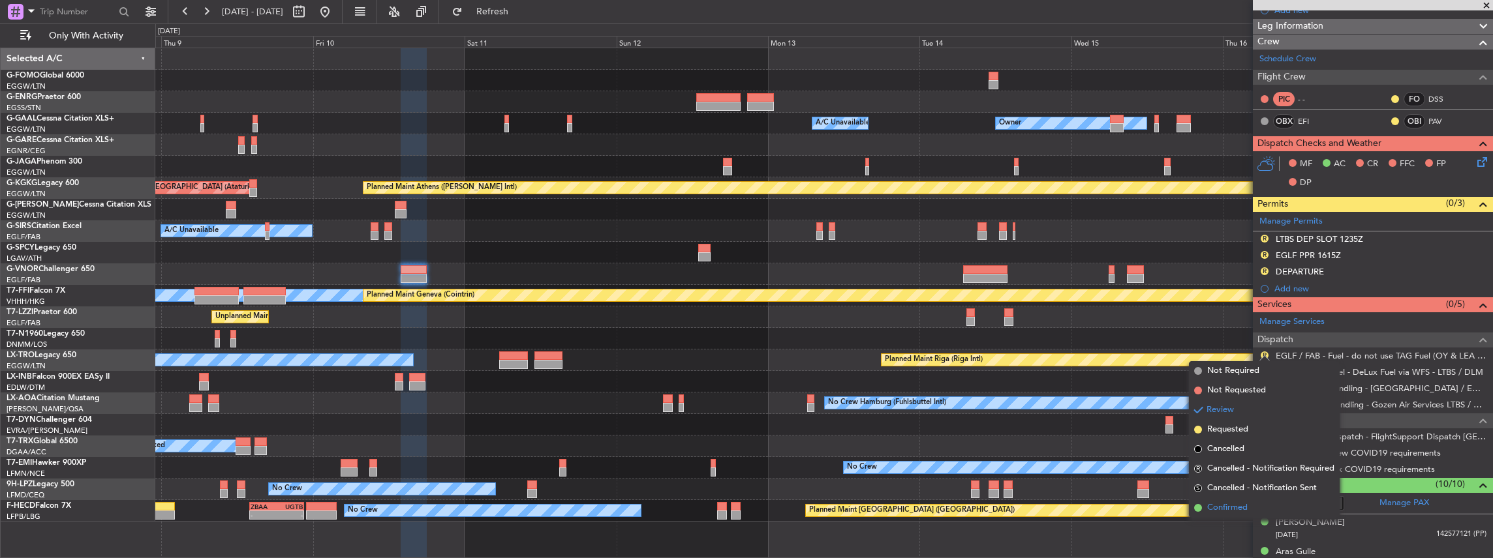
click at [1228, 510] on span "Confirmed" at bounding box center [1227, 508] width 40 height 13
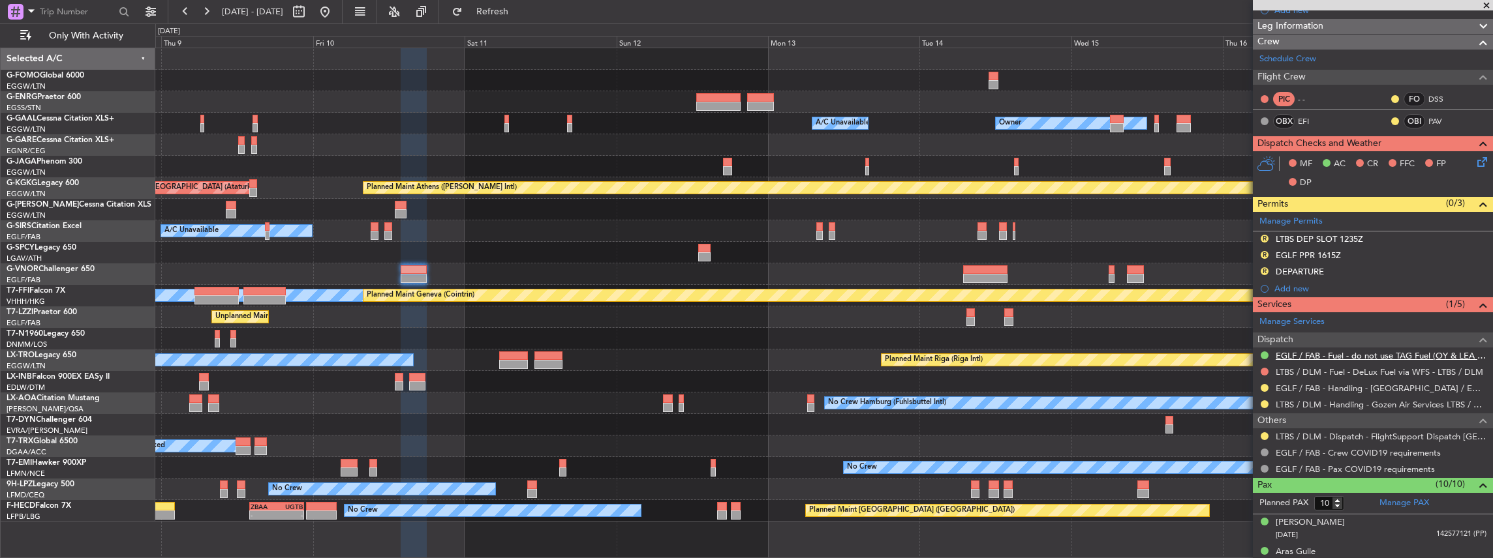
click at [1334, 354] on link "EGLF / FAB - Fuel - do not use TAG Fuel (OY & LEA only) EGLF / FAB" at bounding box center [1381, 355] width 211 height 11
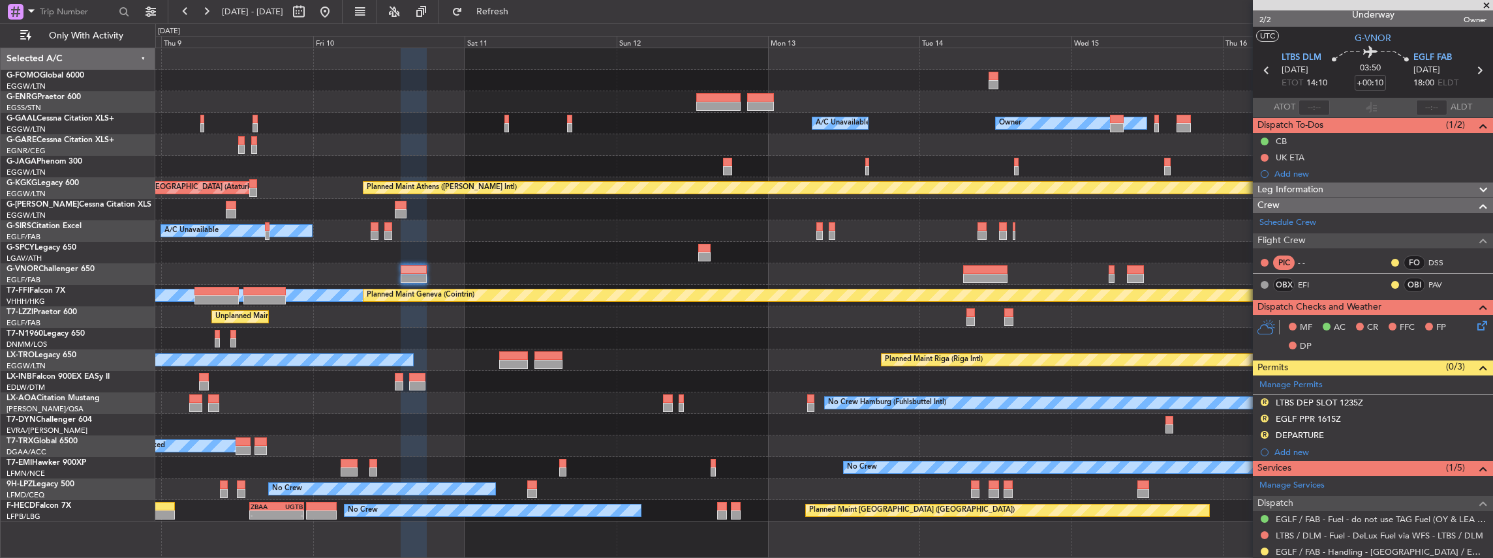
scroll to position [0, 0]
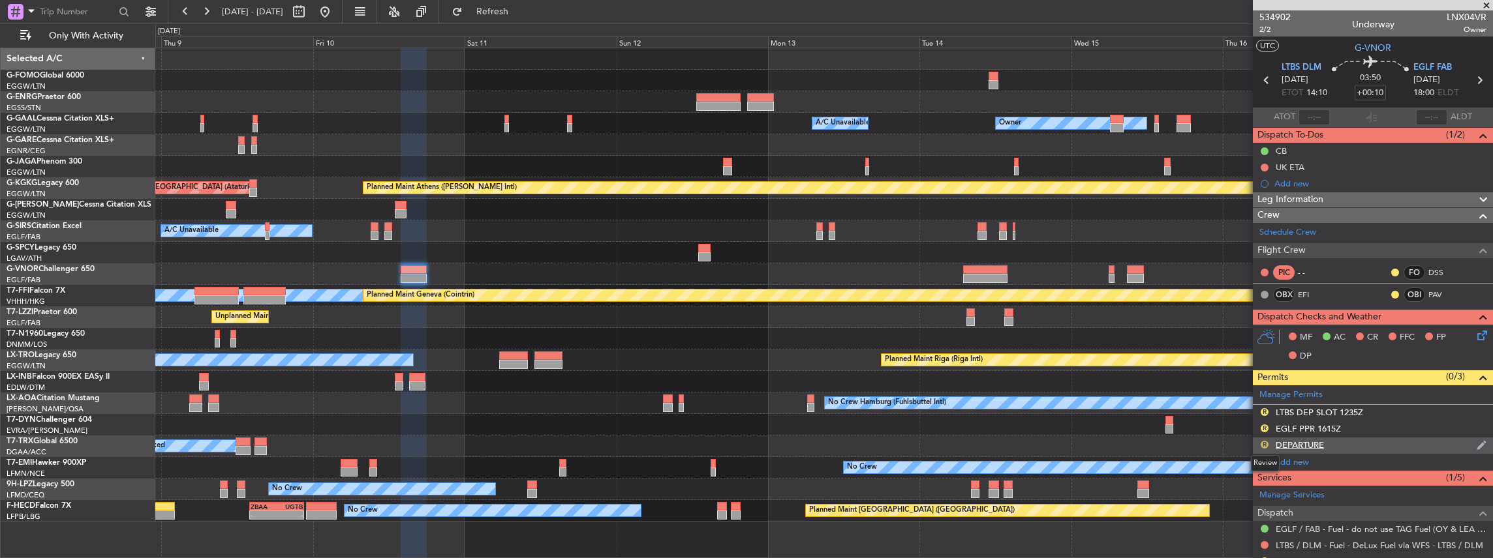
click at [1264, 441] on button "R" at bounding box center [1264, 445] width 8 height 8
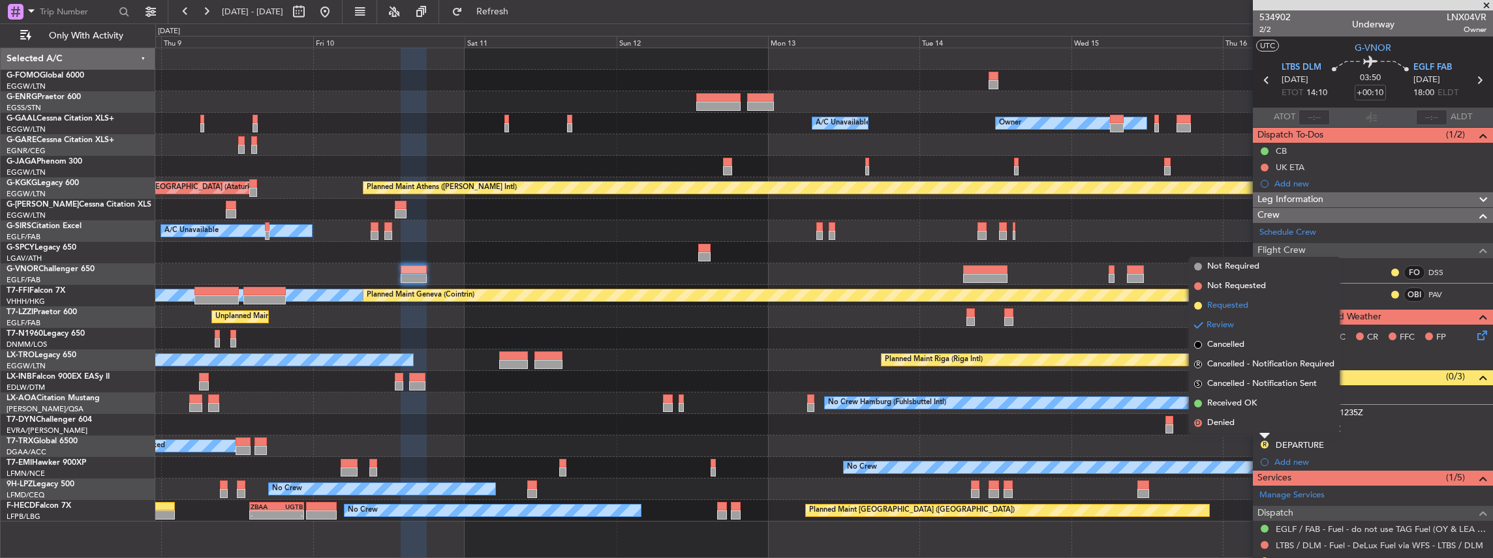
click at [1245, 305] on span "Requested" at bounding box center [1227, 305] width 41 height 13
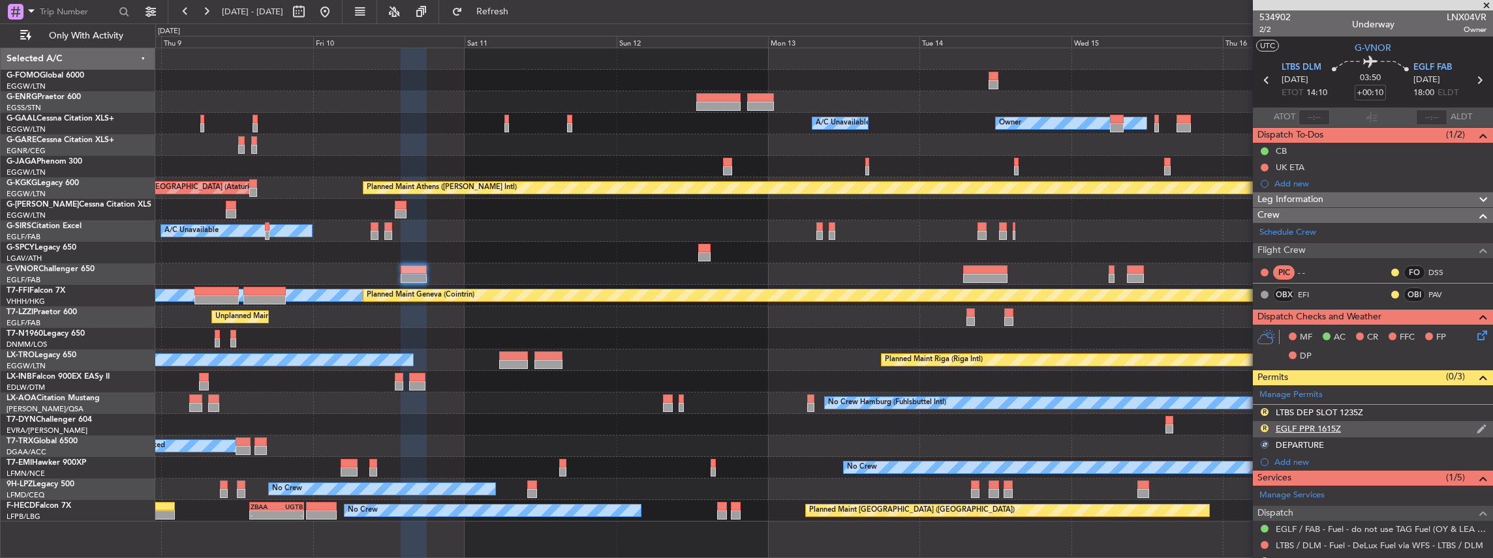
click at [1367, 424] on div "R EGLF PPR 1615Z" at bounding box center [1373, 429] width 240 height 16
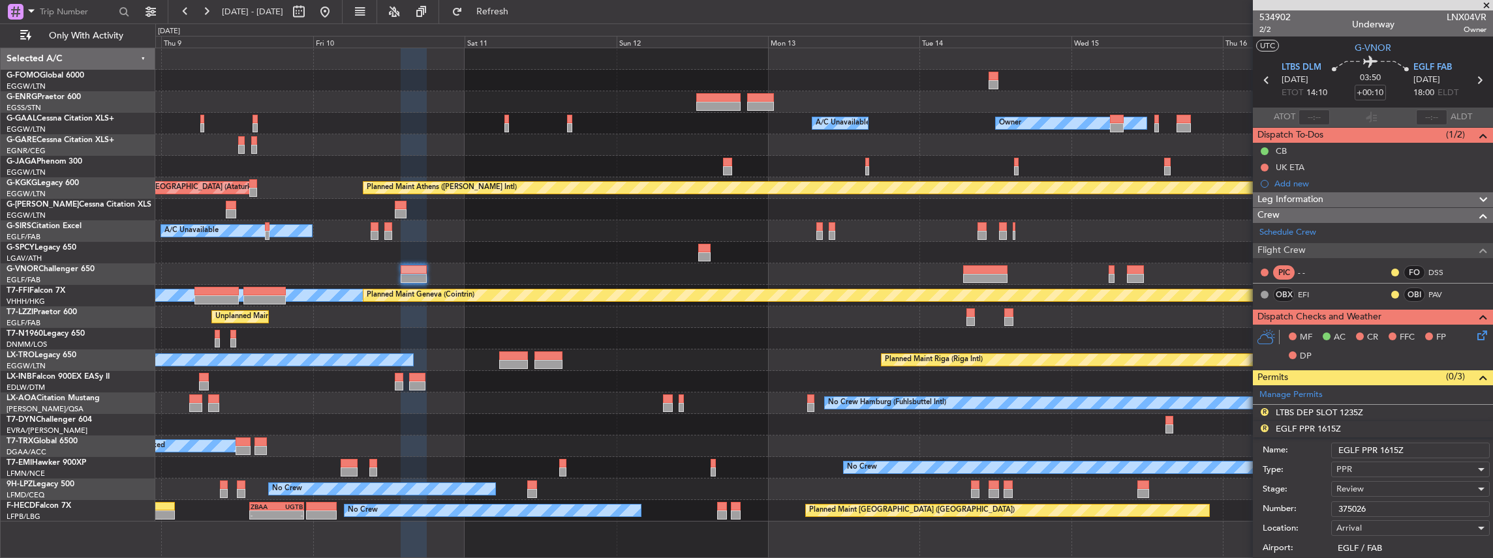
drag, startPoint x: 1379, startPoint y: 448, endPoint x: 1396, endPoint y: 446, distance: 16.4
click at [1396, 446] on input "EGLF PPR 1615Z" at bounding box center [1410, 451] width 159 height 16
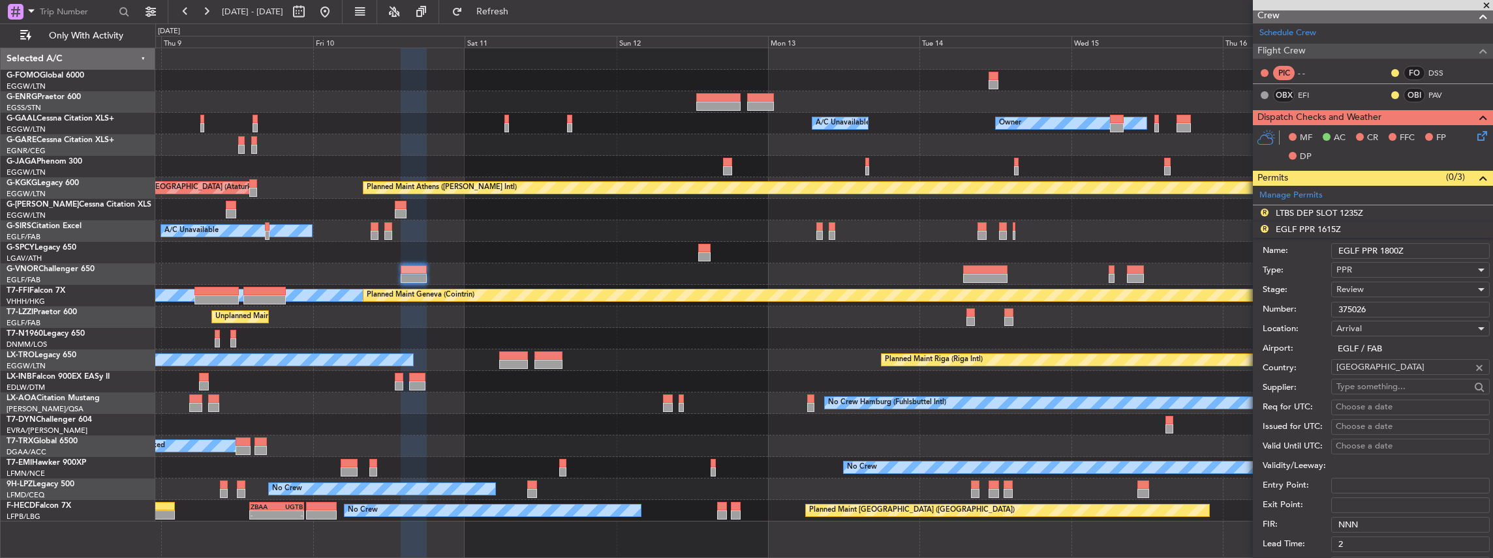
scroll to position [217, 0]
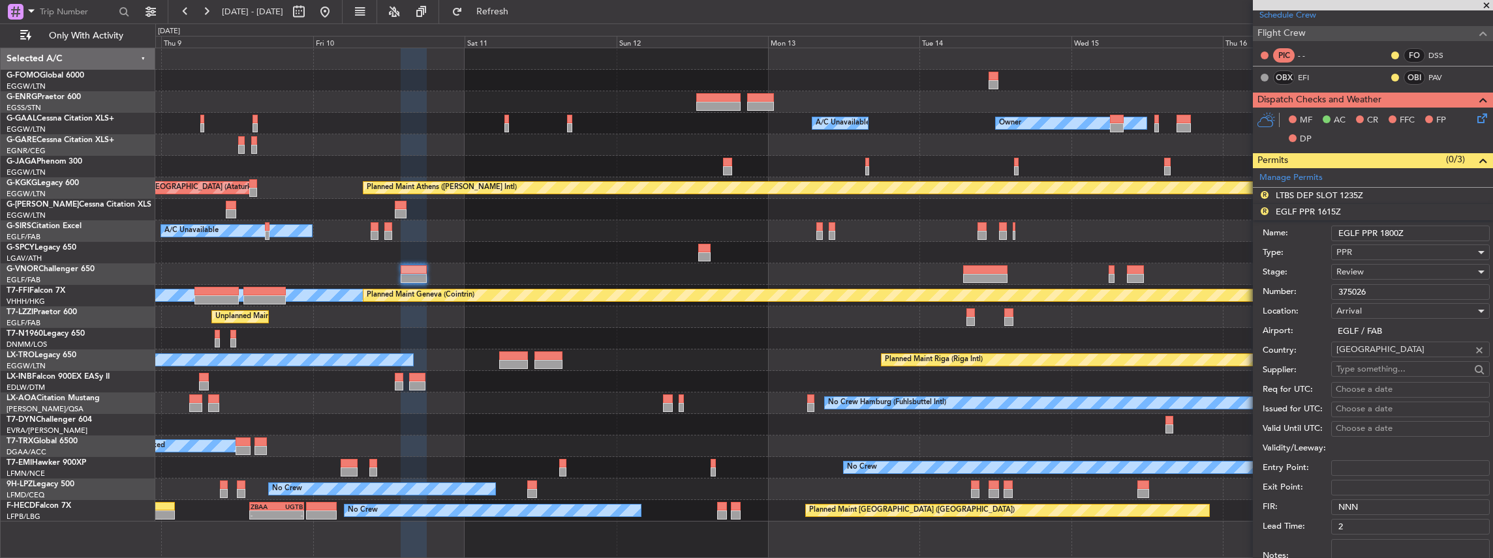
type input "EGLF PPR 1800Z"
click at [1358, 272] on span "Review" at bounding box center [1349, 272] width 27 height 12
click at [1396, 362] on span "Requested" at bounding box center [1407, 356] width 141 height 20
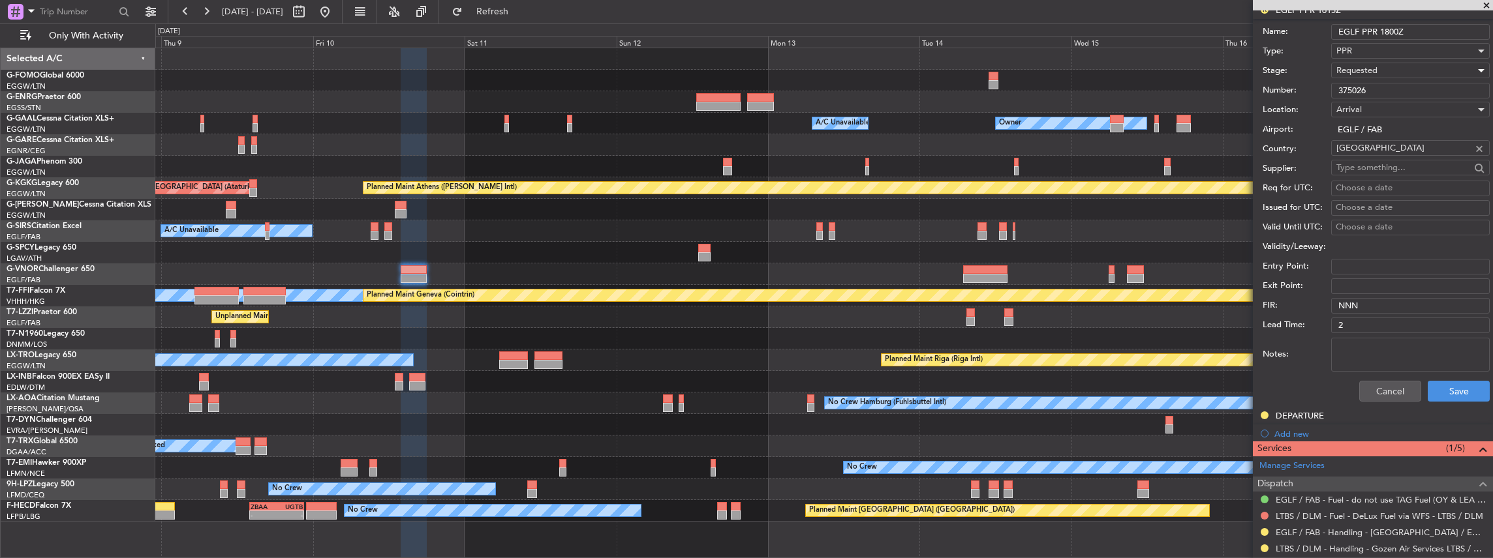
scroll to position [435, 0]
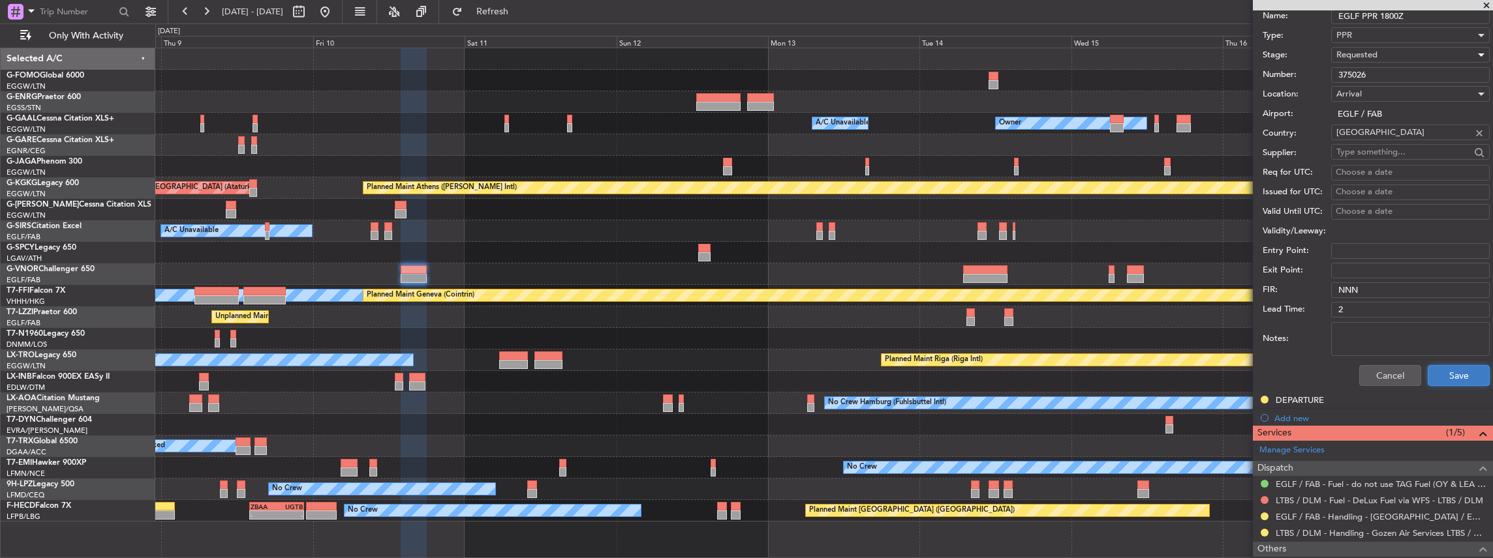
click at [1460, 368] on button "Save" at bounding box center [1459, 375] width 62 height 21
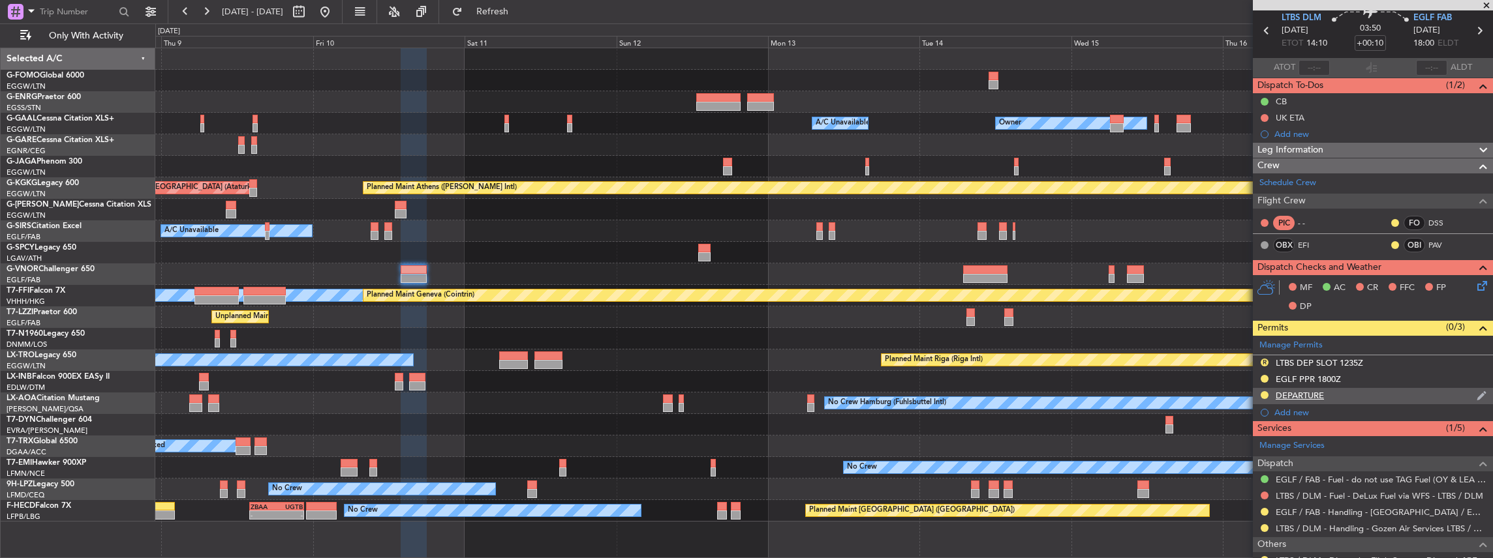
scroll to position [89, 0]
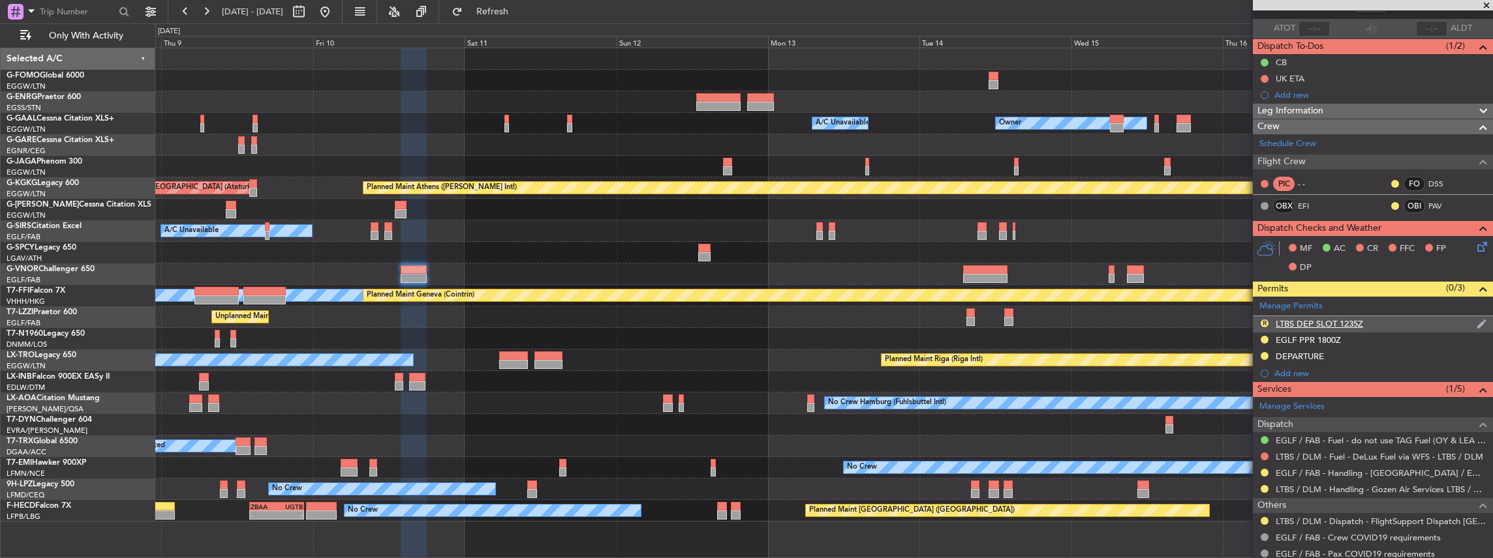
click at [1377, 324] on div "R LTBS DEP SLOT 1235Z" at bounding box center [1373, 324] width 240 height 16
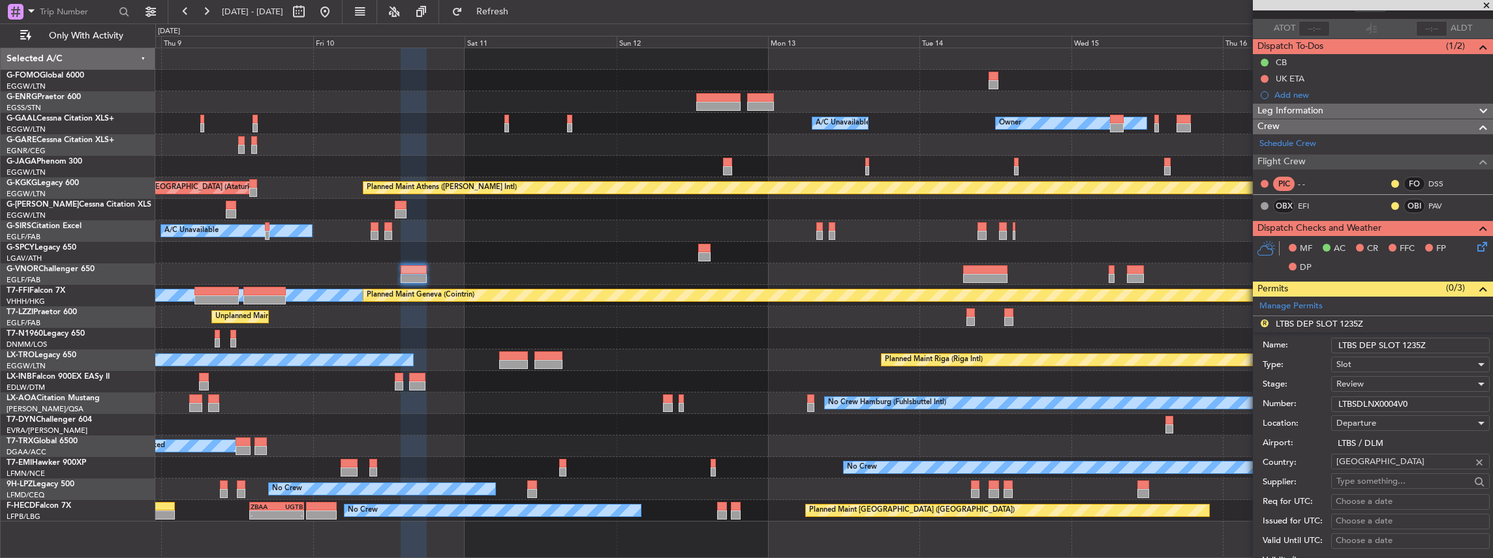
drag, startPoint x: 1405, startPoint y: 344, endPoint x: 1418, endPoint y: 343, distance: 13.1
click at [1418, 343] on input "LTBS DEP SLOT 1235Z" at bounding box center [1410, 346] width 159 height 16
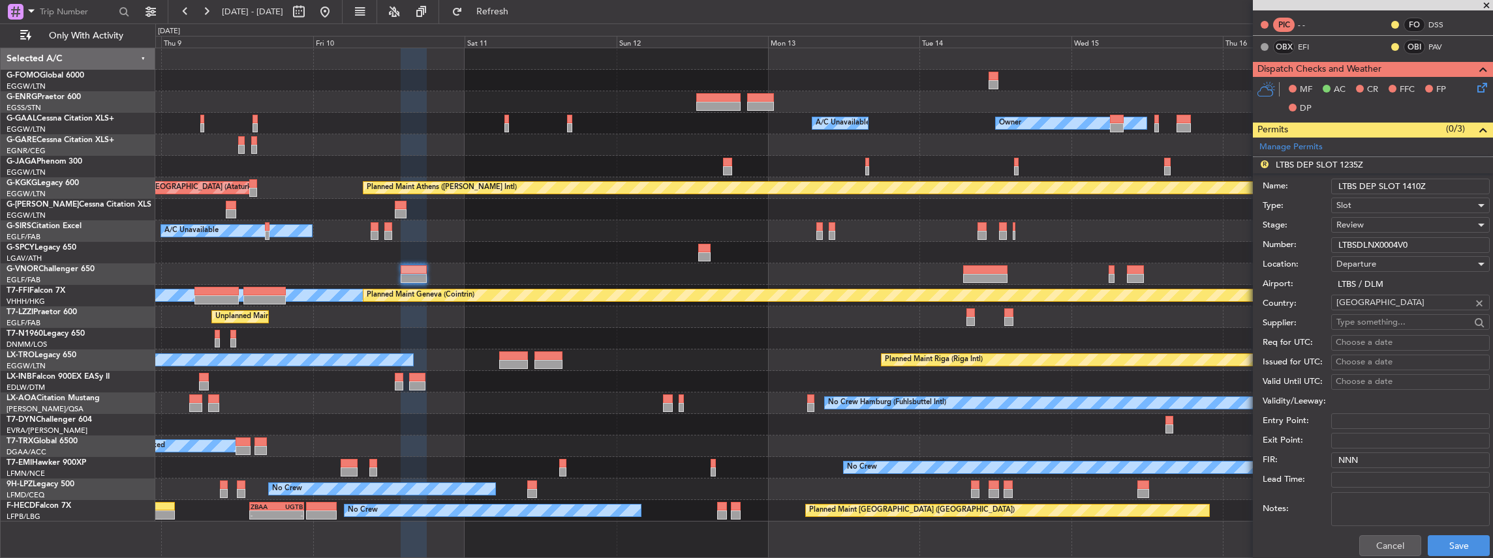
scroll to position [393, 0]
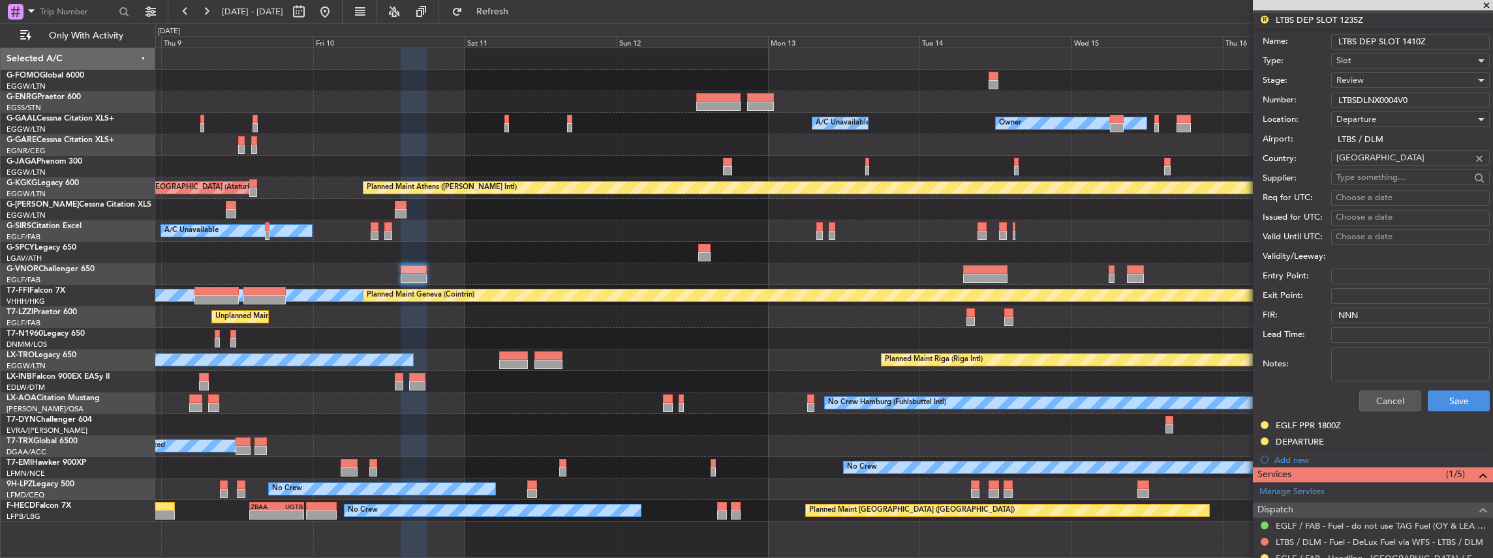
type input "LTBS DEP SLOT 1410Z"
click at [1360, 82] on span "Review" at bounding box center [1349, 80] width 27 height 12
click at [1379, 170] on span "Requested" at bounding box center [1407, 163] width 141 height 20
click at [1461, 397] on button "Save" at bounding box center [1459, 401] width 62 height 21
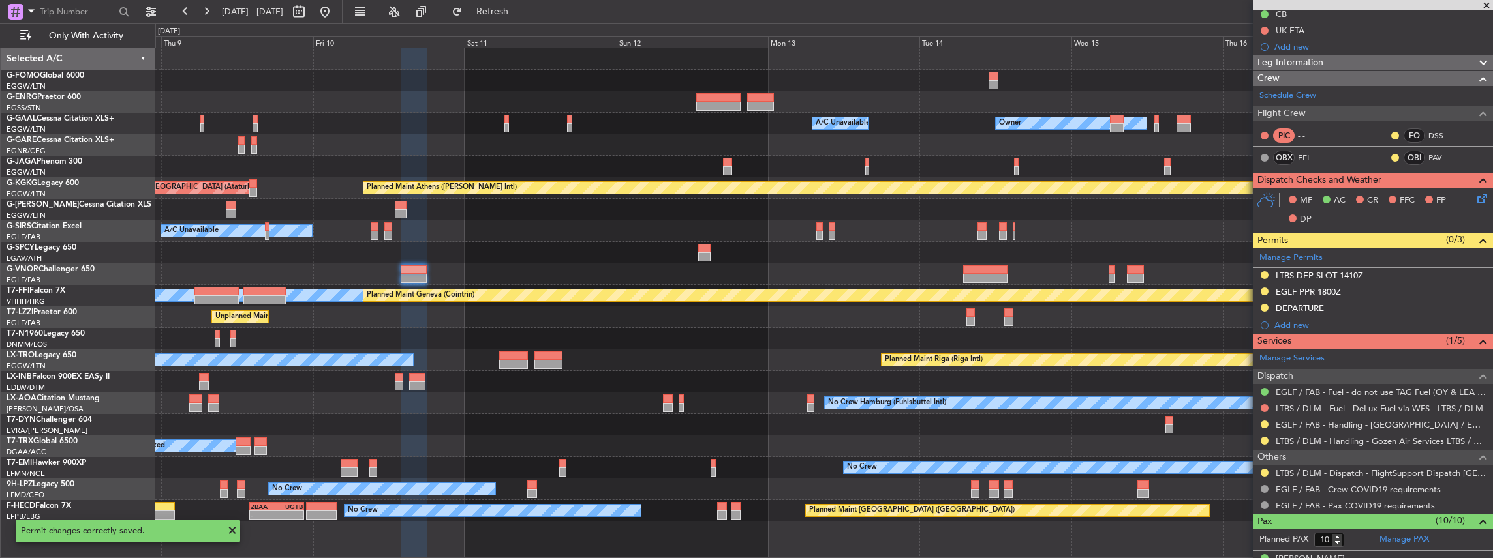
scroll to position [265, 0]
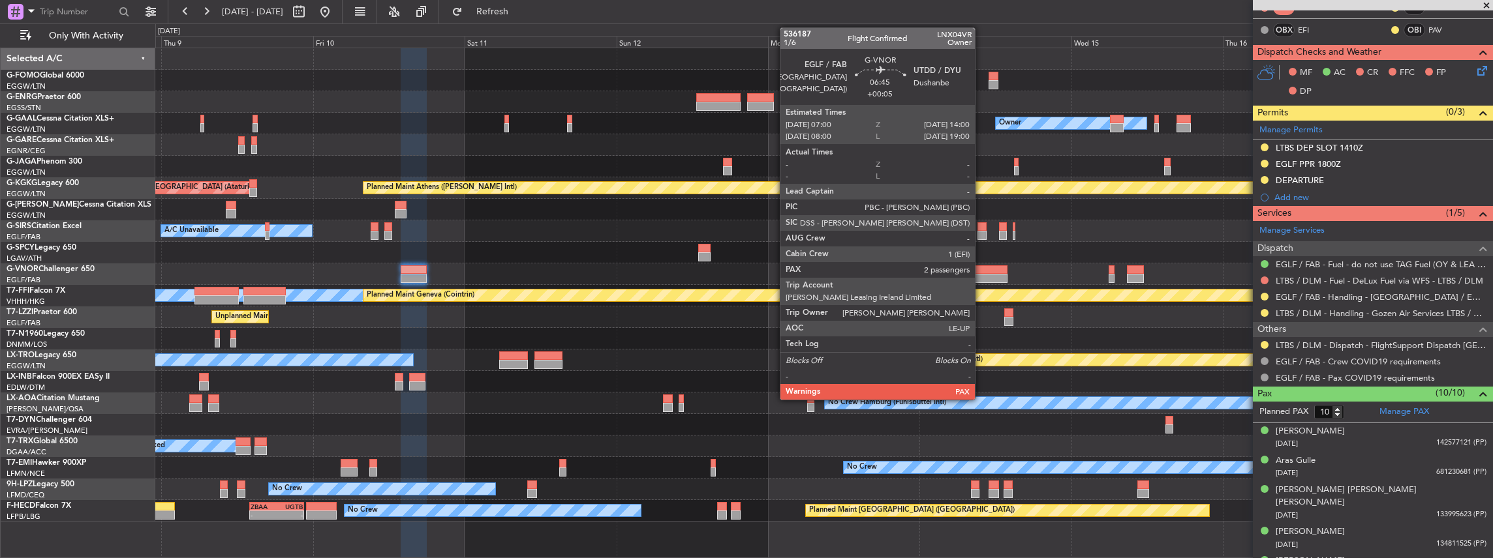
click at [981, 273] on div at bounding box center [985, 270] width 44 height 9
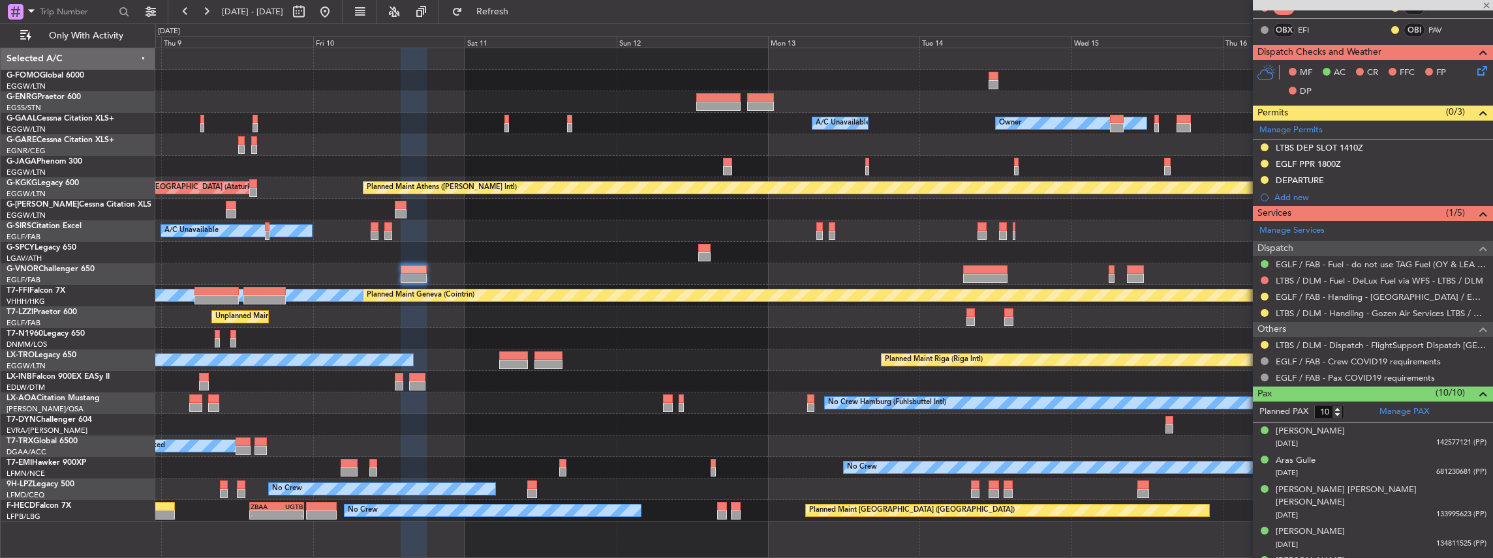
type input "+00:05"
type input "2"
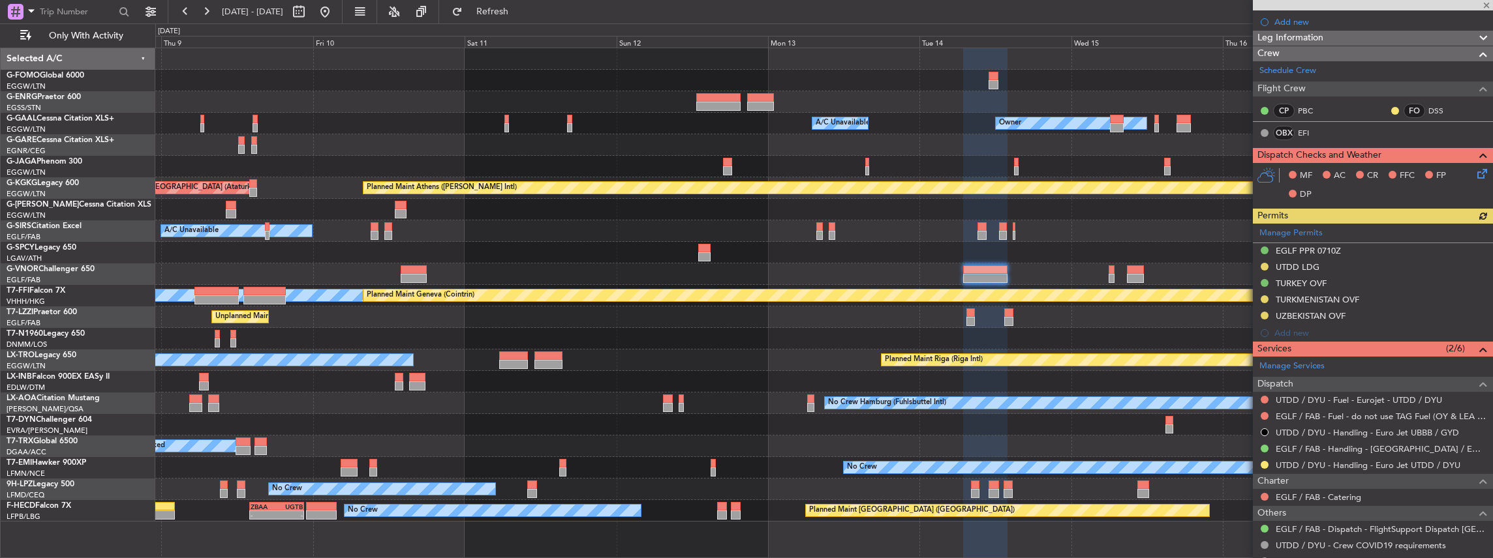
scroll to position [174, 0]
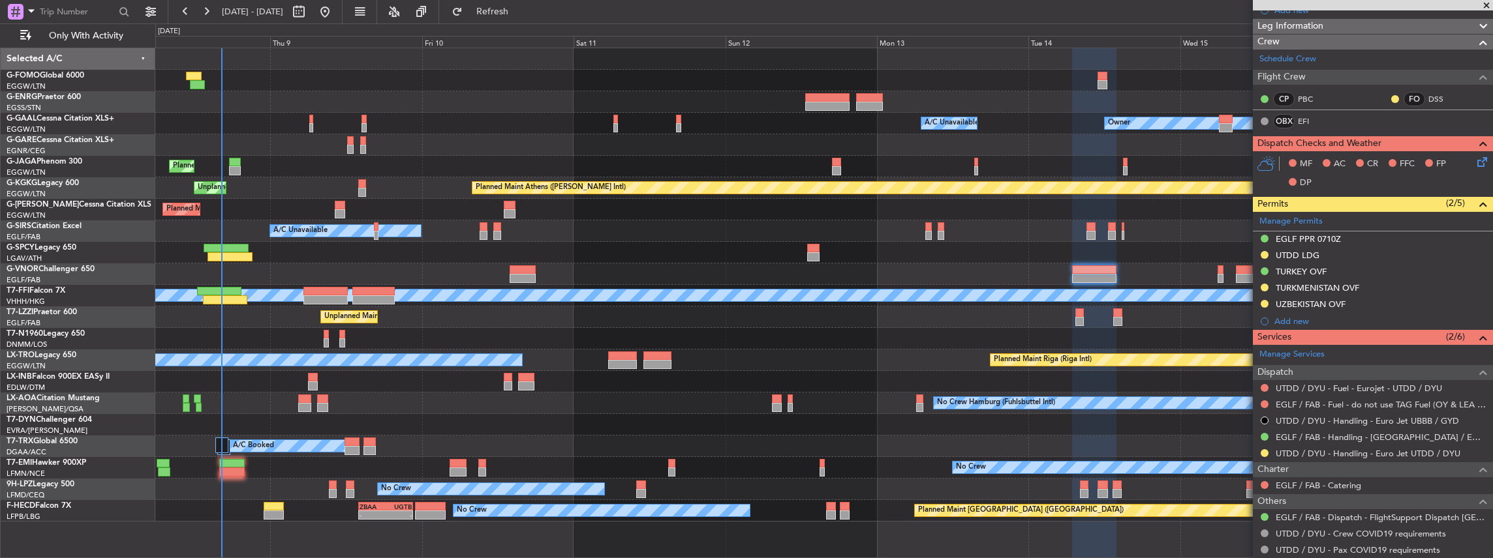
click at [356, 487] on div "Owner Owner A/C Unavailable A/C Unavailable Owner Planned Maint London (Luton) …" at bounding box center [823, 285] width 1337 height 474
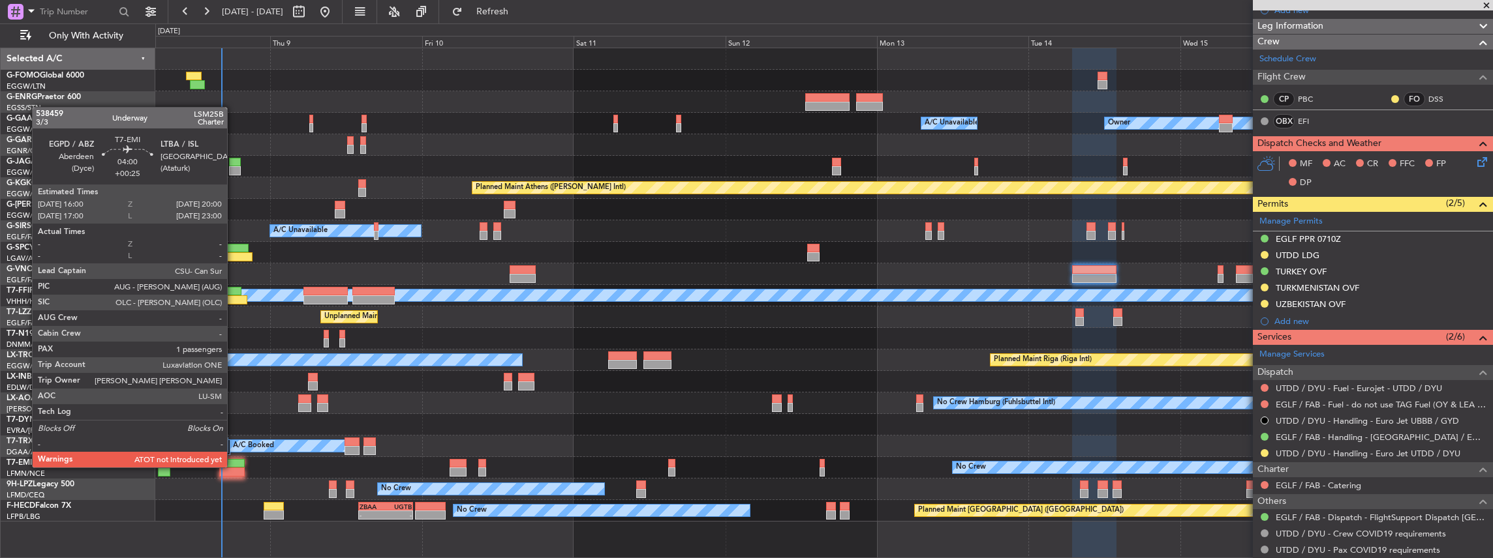
click at [234, 466] on div at bounding box center [231, 463] width 25 height 9
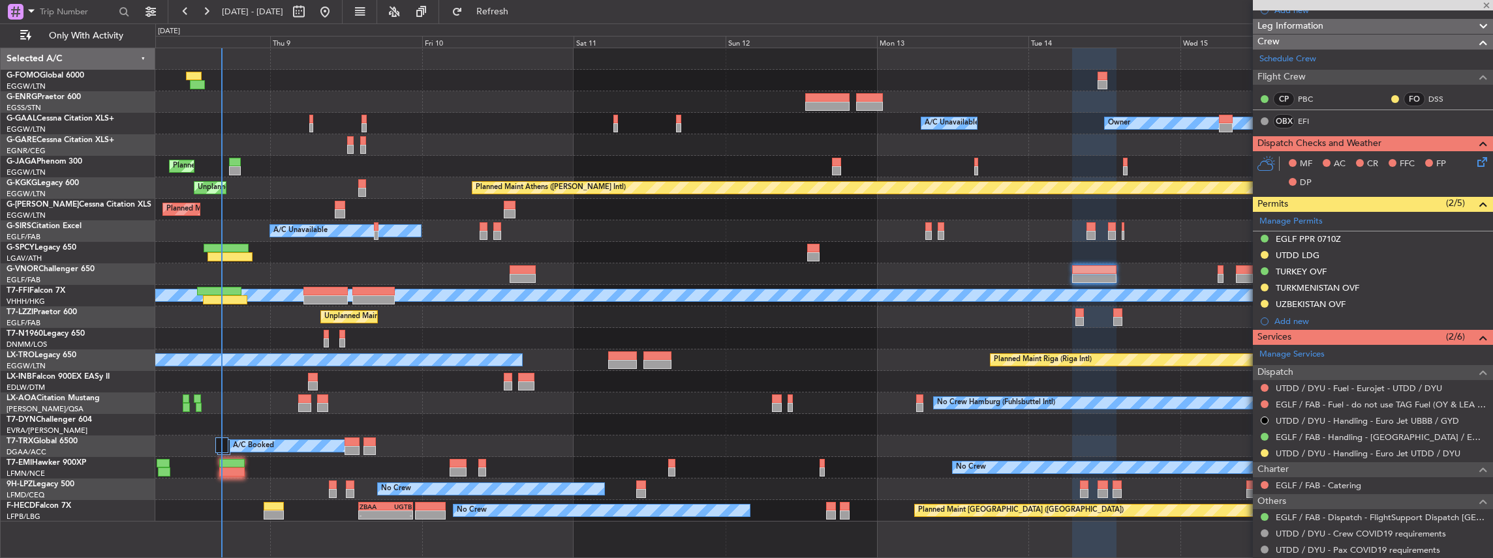
type input "+00:25"
type input "1"
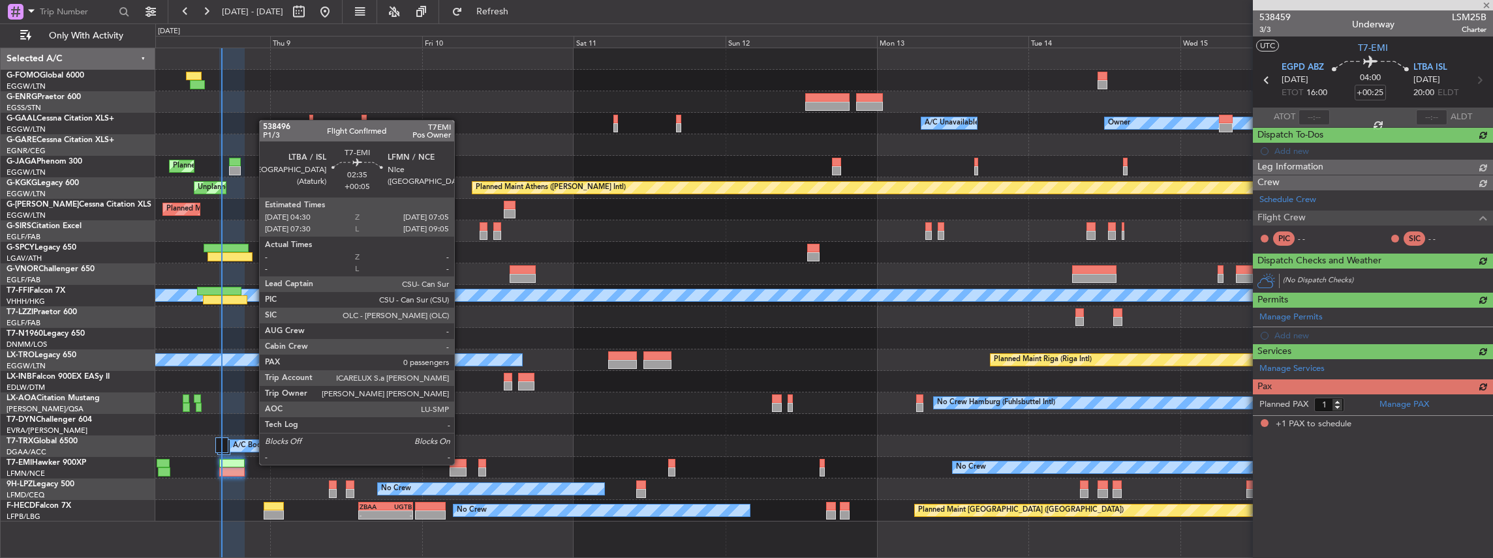
scroll to position [0, 0]
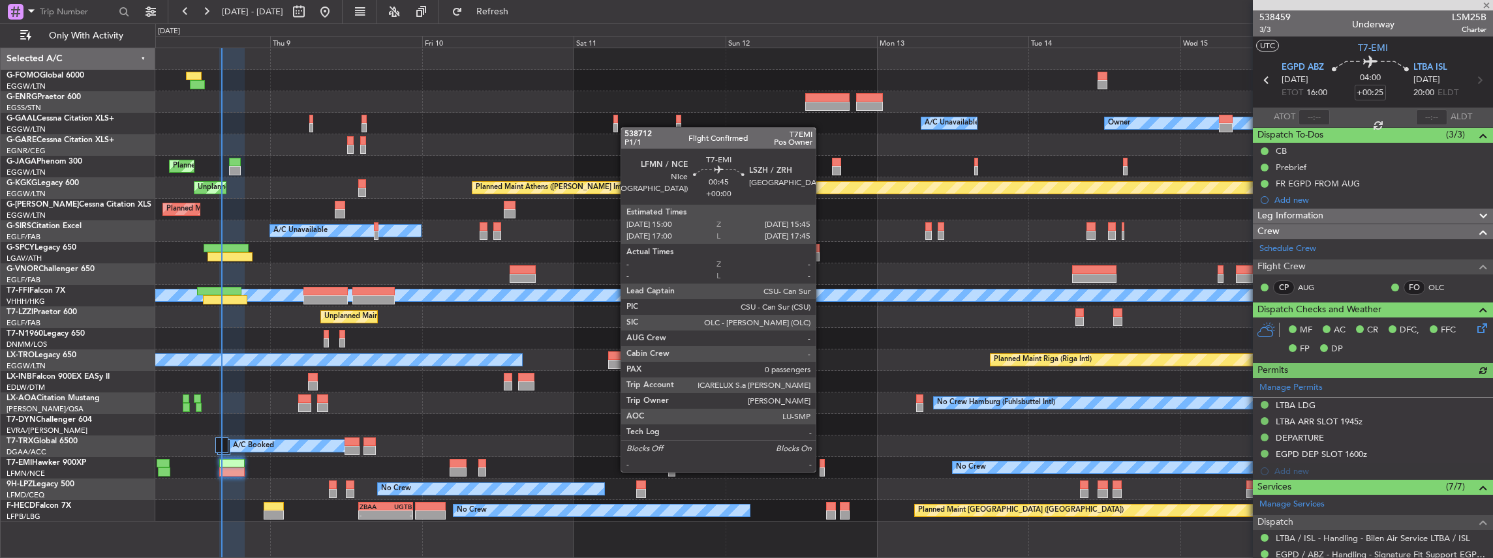
click at [822, 471] on div at bounding box center [821, 472] width 5 height 9
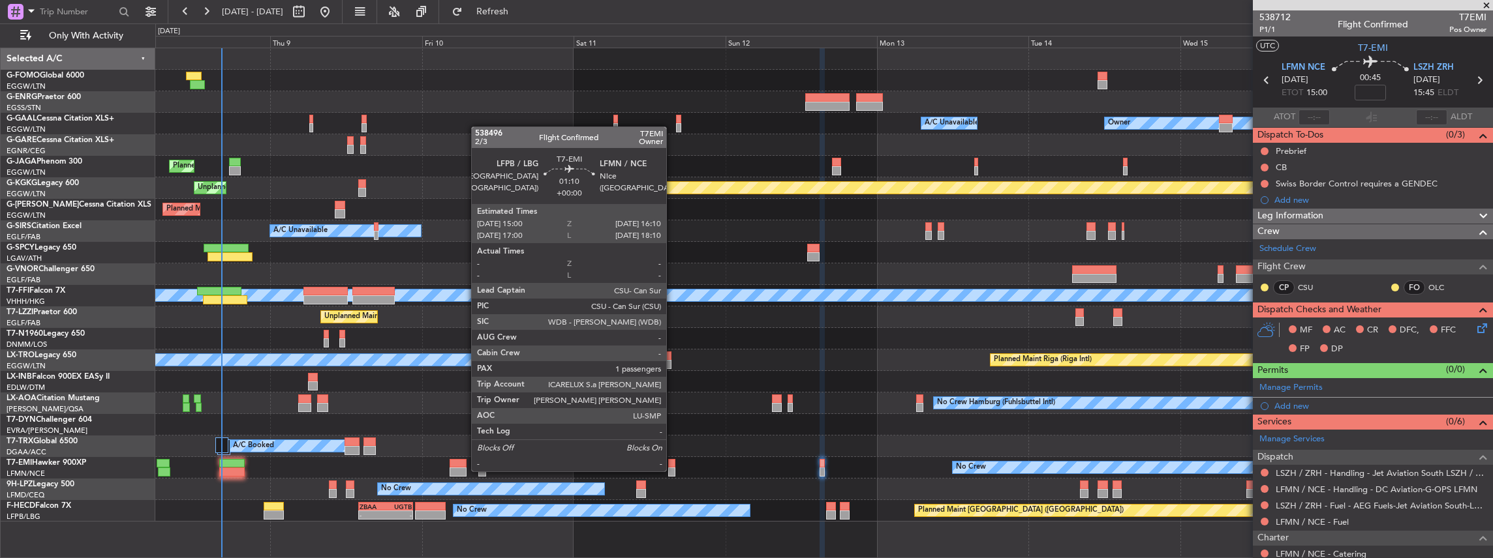
click at [673, 470] on div at bounding box center [672, 472] width 8 height 9
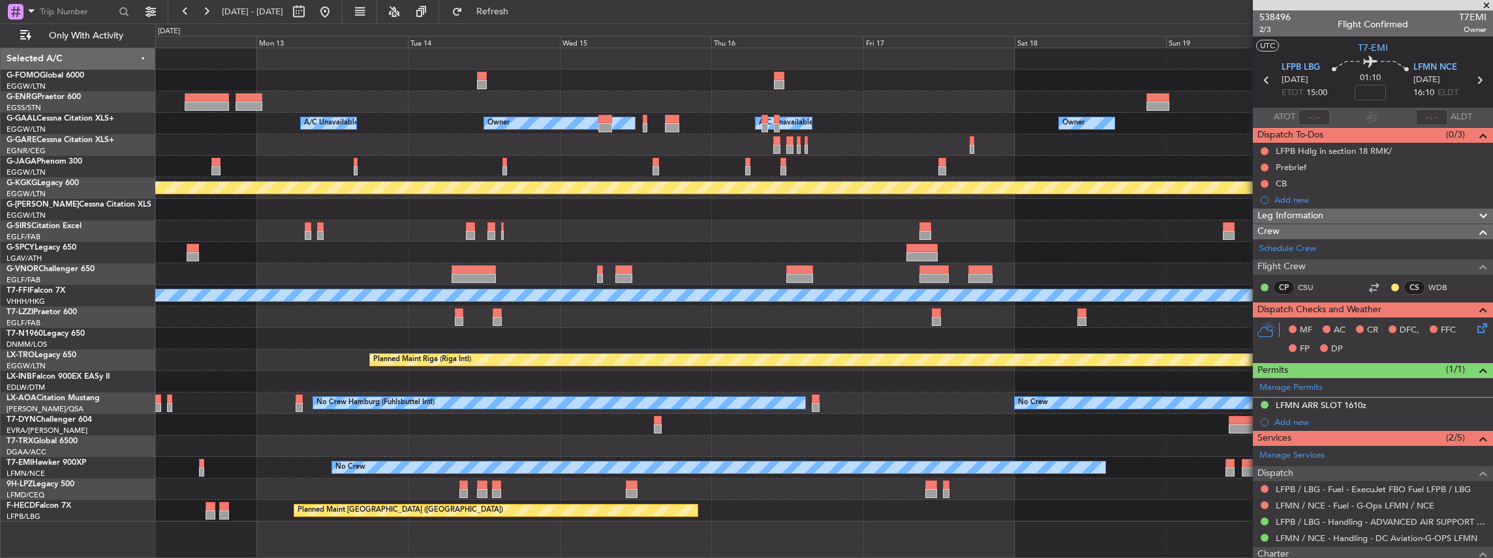
click at [298, 481] on div "No Crew" at bounding box center [823, 490] width 1337 height 22
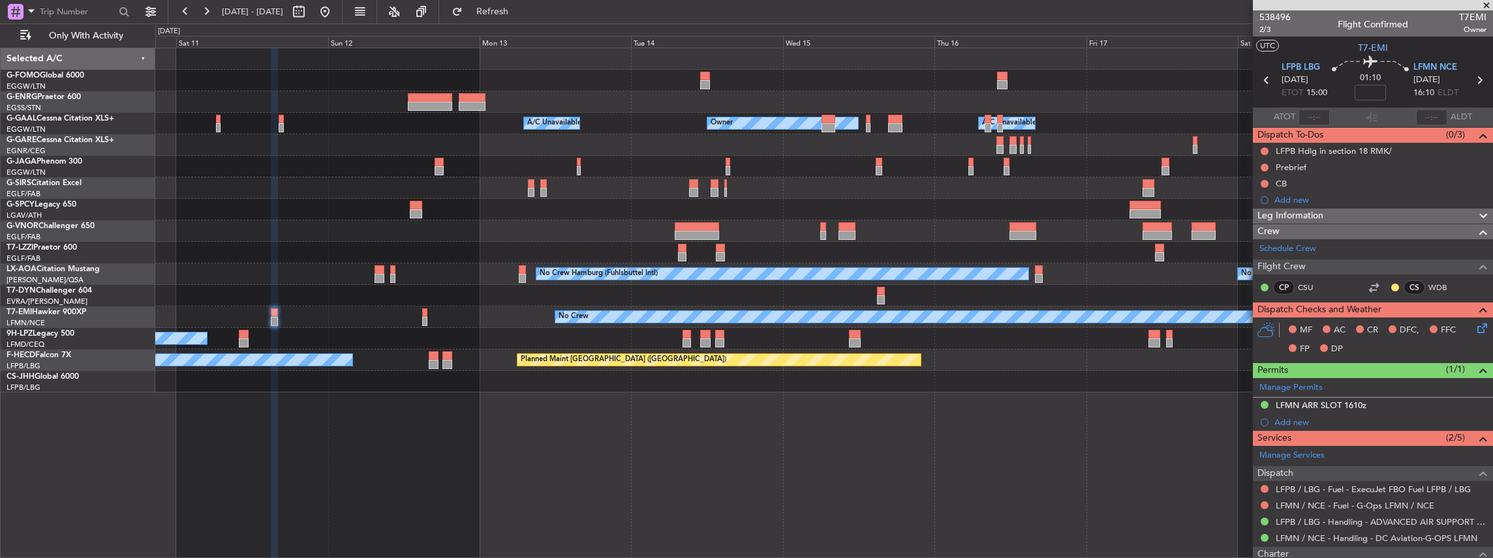
click at [444, 355] on div "Owner Owner A/C Unavailable Owner A/C Unavailable A/C Unavailable Planned Maint…" at bounding box center [823, 220] width 1337 height 344
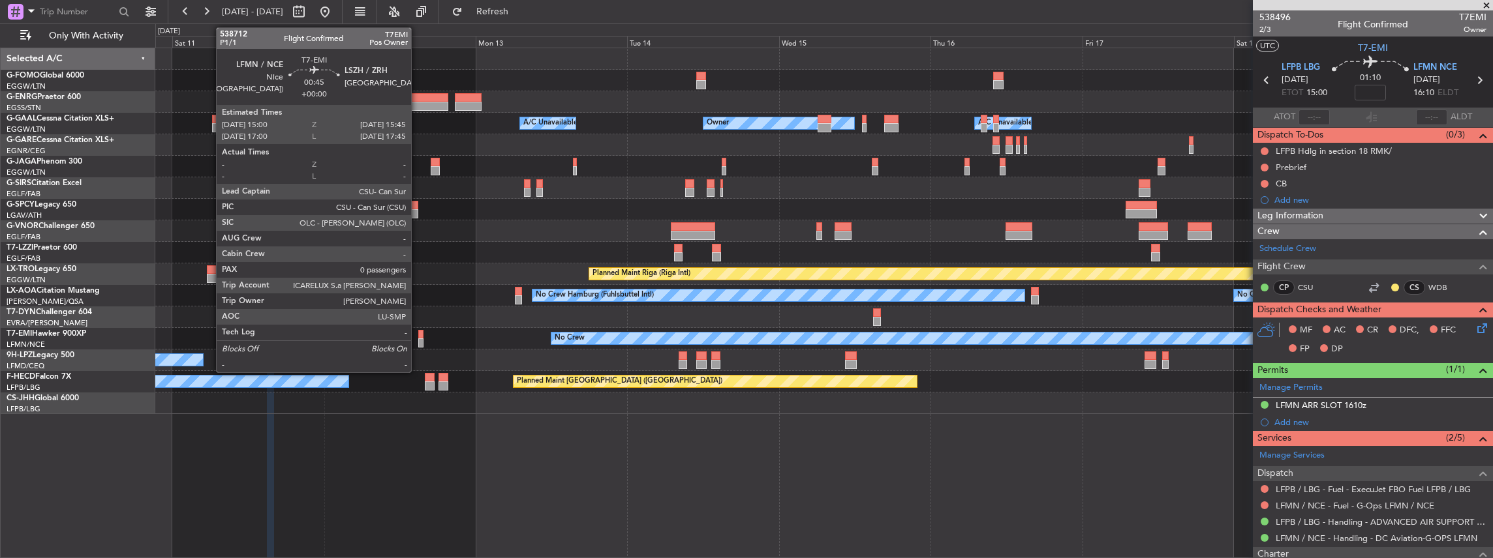
click at [418, 339] on div at bounding box center [420, 343] width 5 height 9
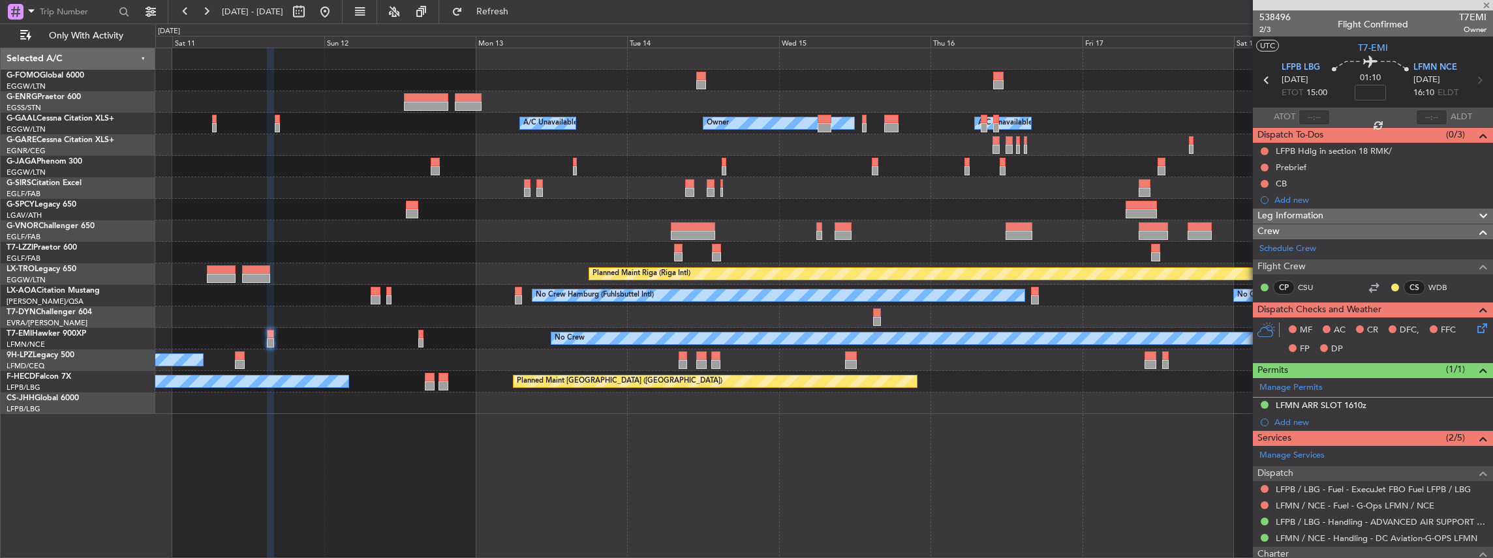
type input "0"
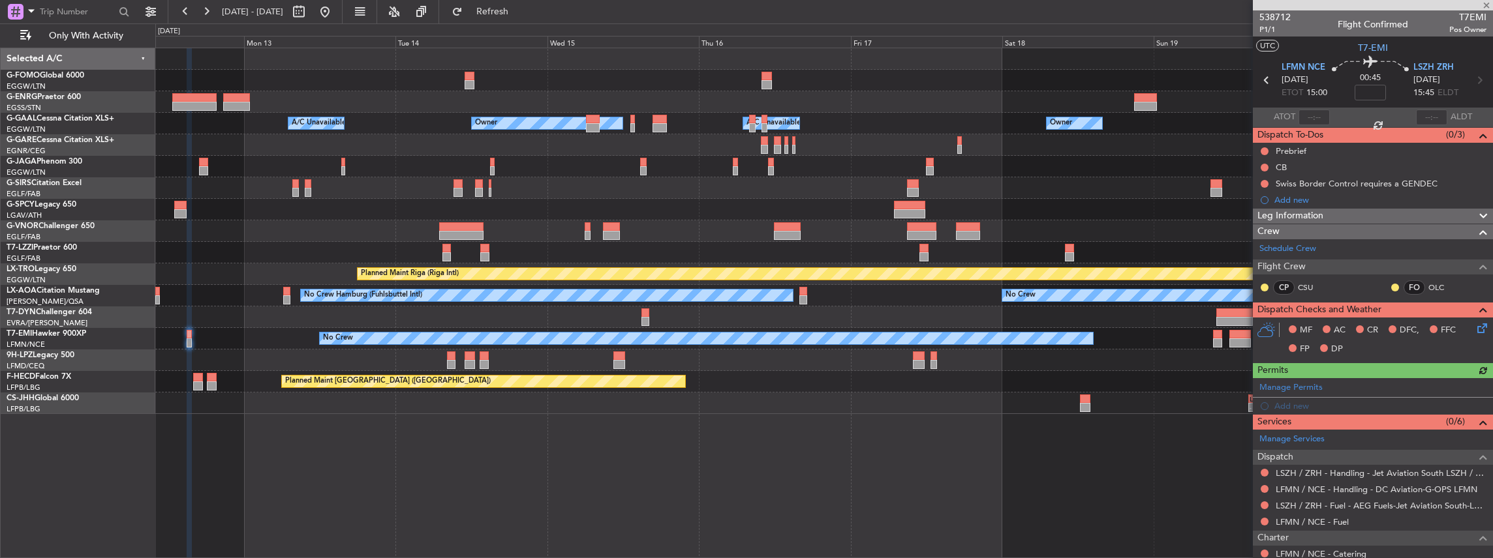
click at [822, 380] on div "Owner Owner A/C Unavailable Owner A/C Unavailable Planned Maint Oxford (Kidling…" at bounding box center [823, 231] width 1337 height 366
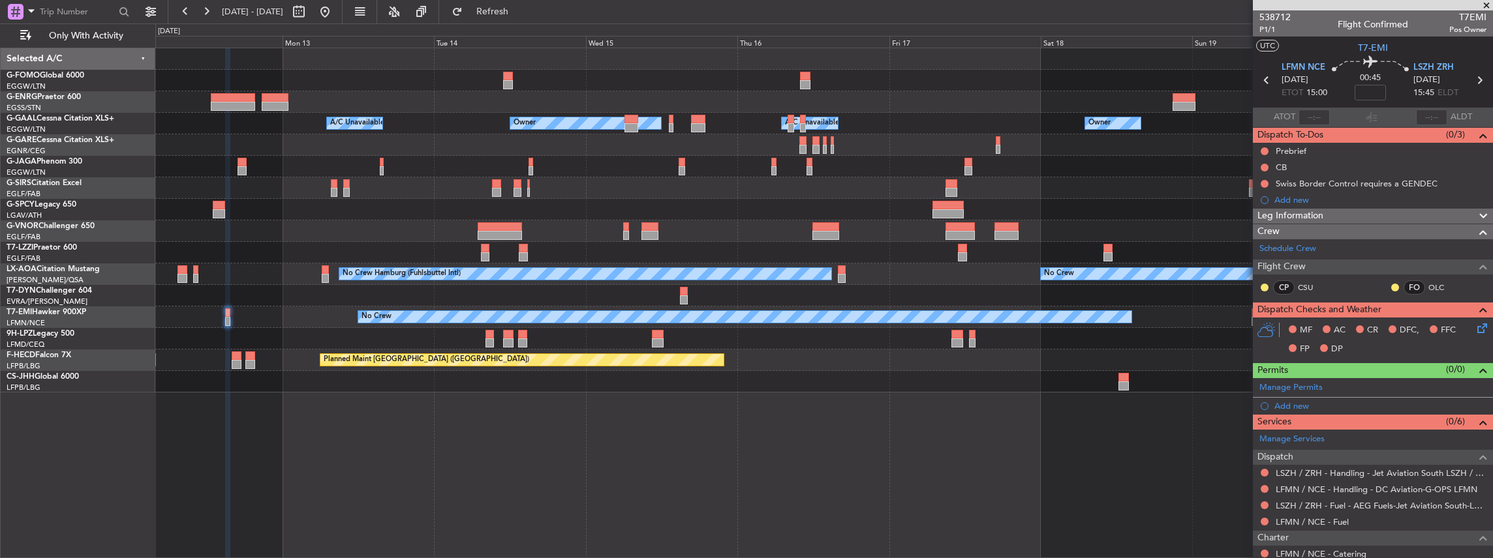
click at [536, 449] on div "Owner Owner A/C Unavailable Owner A/C Unavailable Planned Maint Oxford (Kidling…" at bounding box center [824, 304] width 1338 height 512
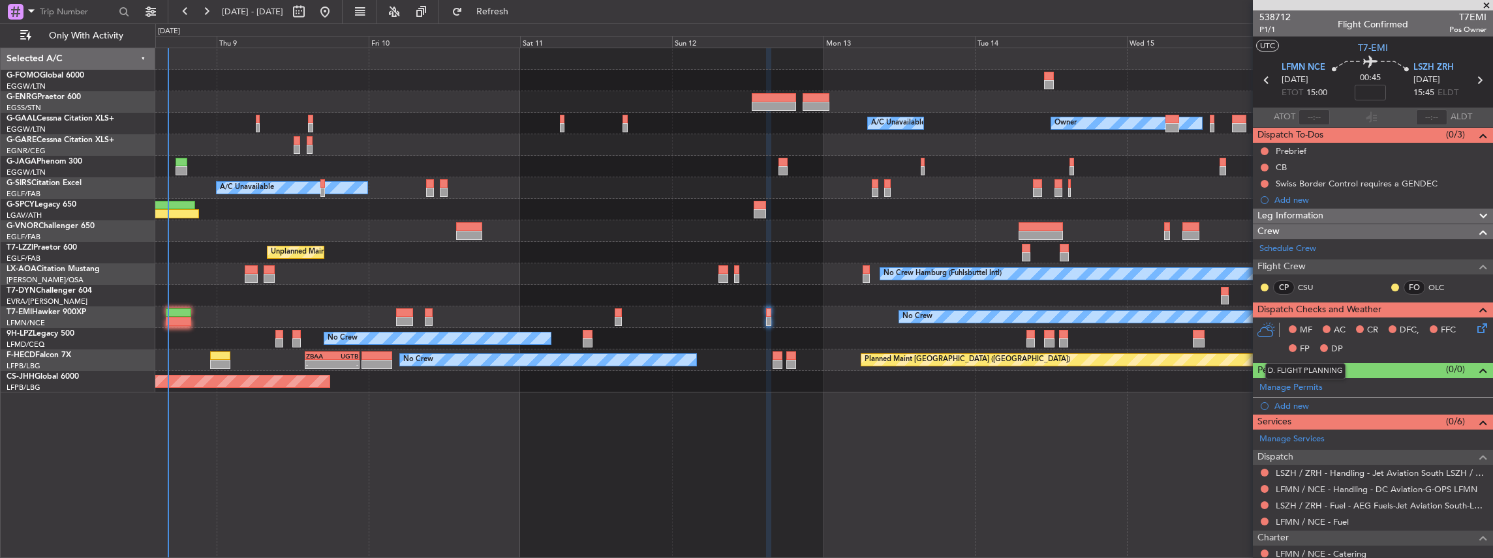
click at [1263, 376] on body "12 Oct 2025 - 20 Oct 2025 Refresh Quick Links Only With Activity Owner Owner A/…" at bounding box center [746, 279] width 1493 height 558
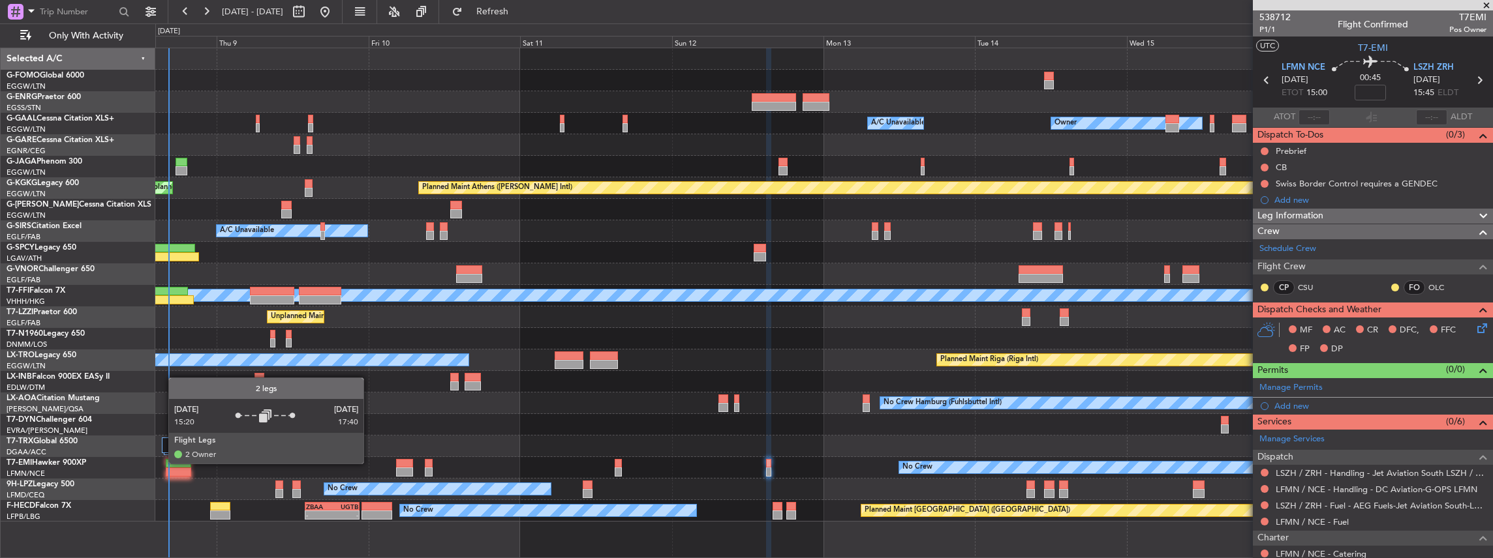
click at [162, 463] on div at bounding box center [169, 451] width 15 height 27
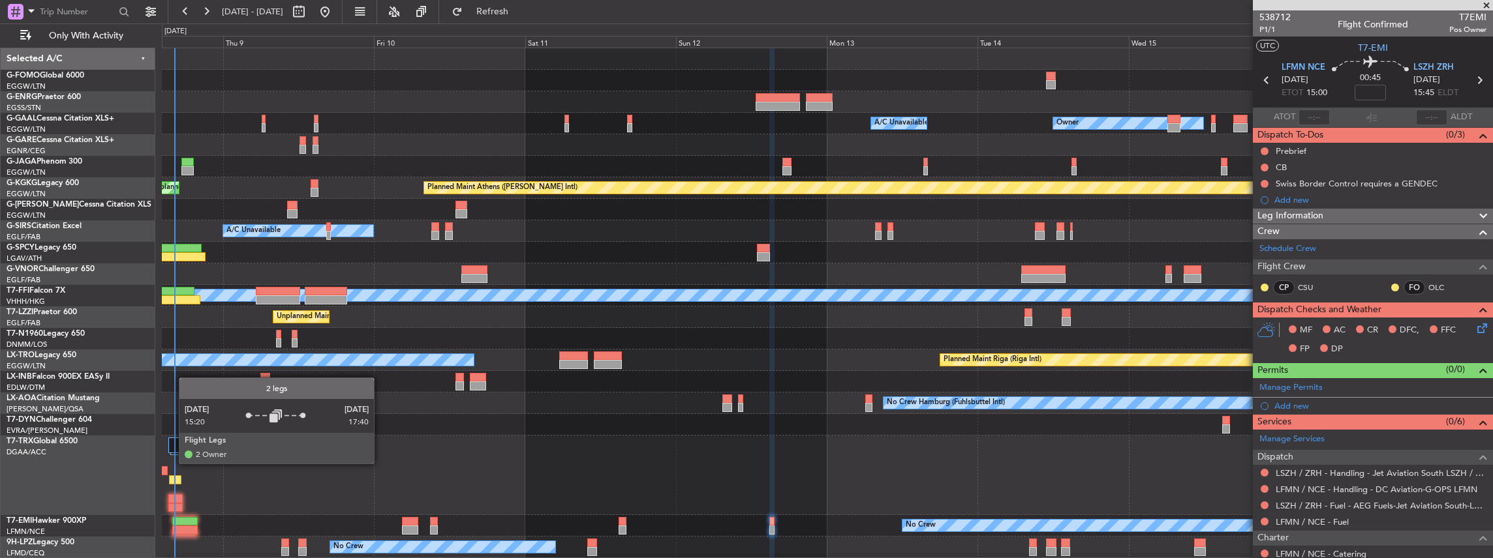
click at [172, 463] on div at bounding box center [175, 451] width 15 height 27
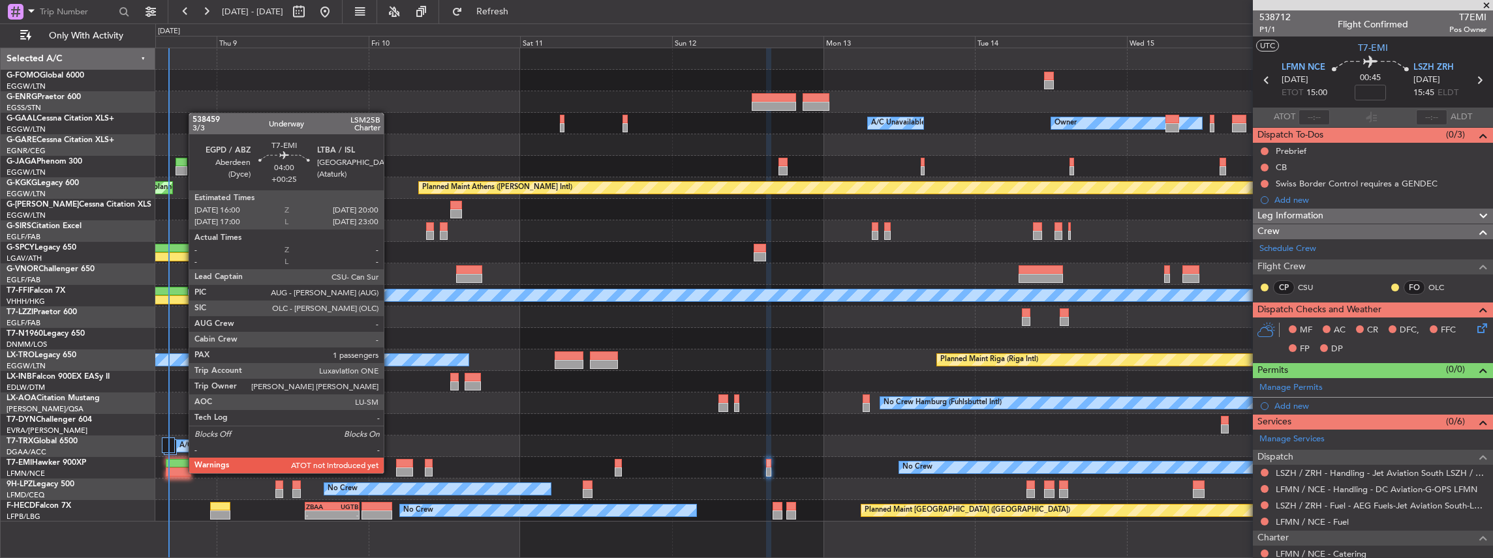
click at [182, 472] on div at bounding box center [178, 472] width 25 height 9
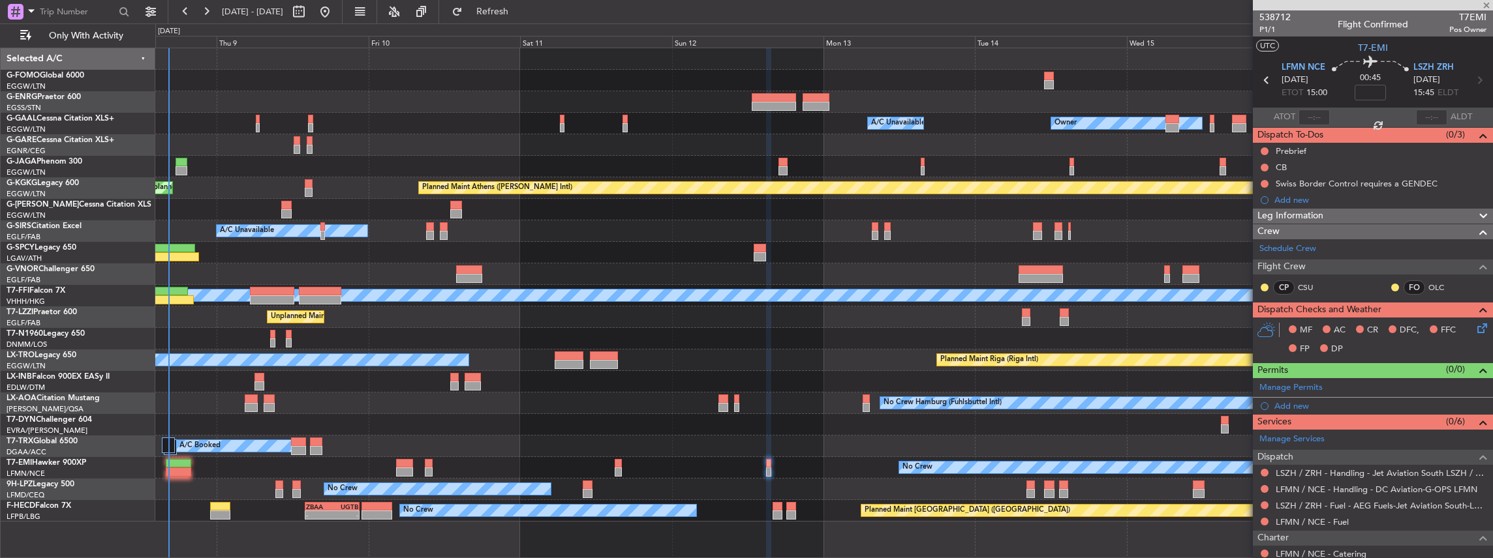
type input "+00:25"
type input "1"
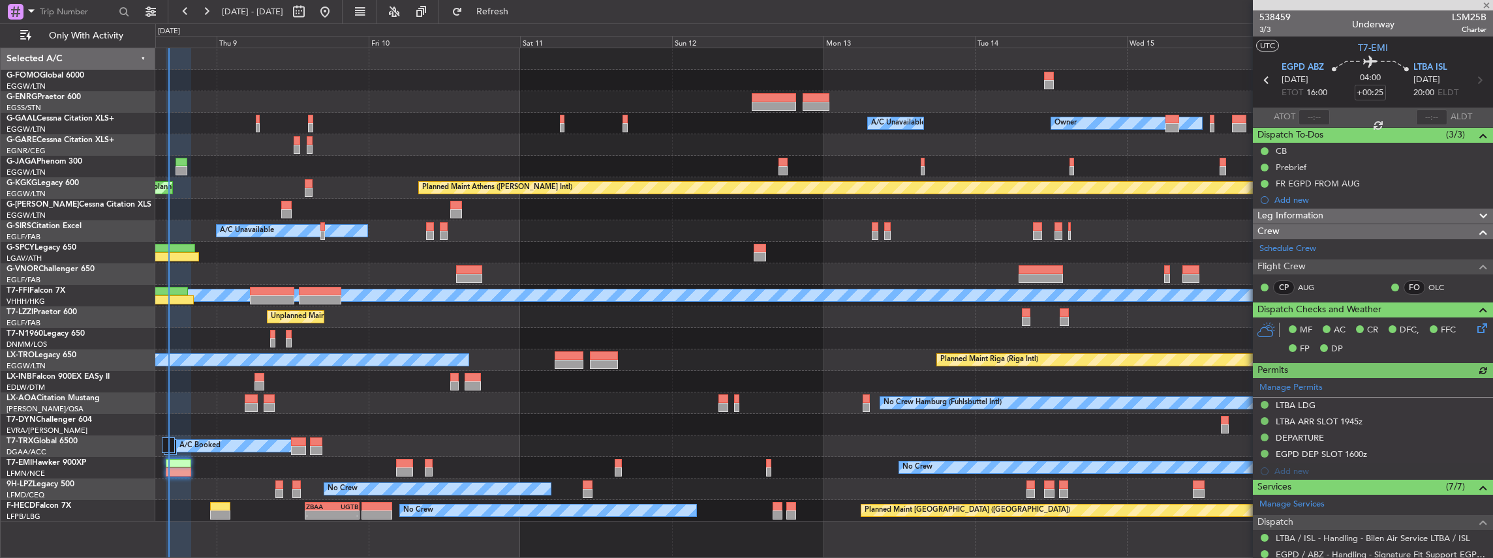
click at [1452, 18] on span "LSM25B" at bounding box center [1469, 17] width 35 height 14
copy span "LSM25B"
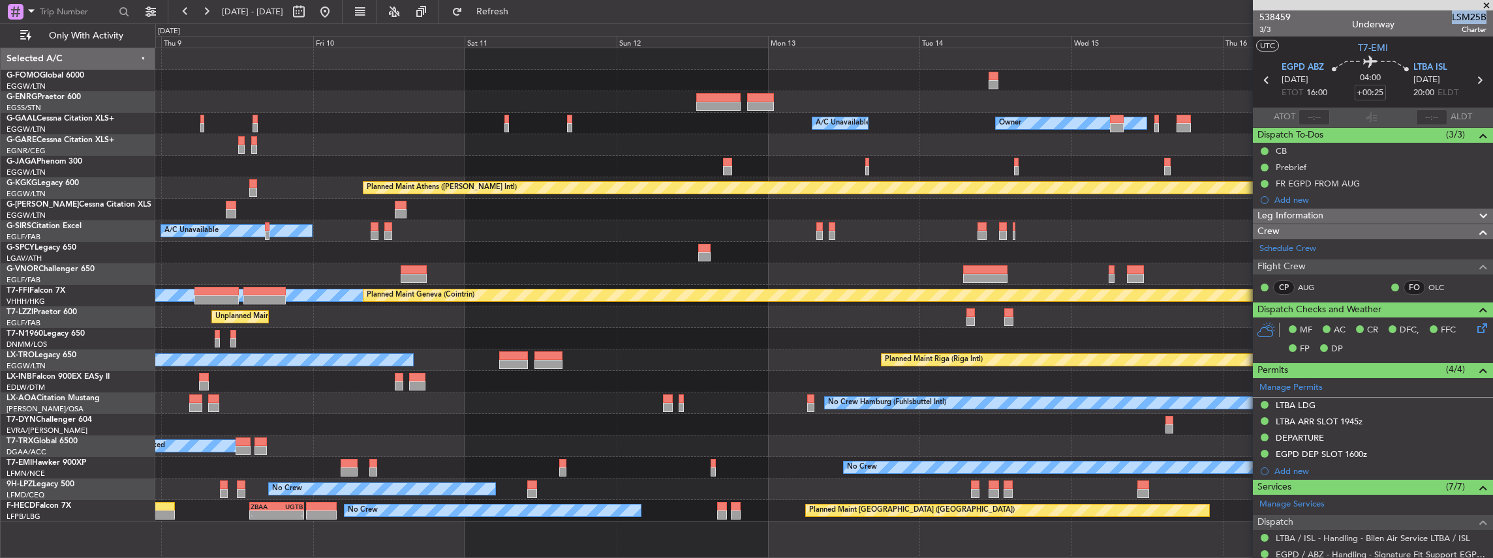
click at [1040, 445] on div "A/C Booked A/C Booked A/C Booked" at bounding box center [823, 447] width 1337 height 22
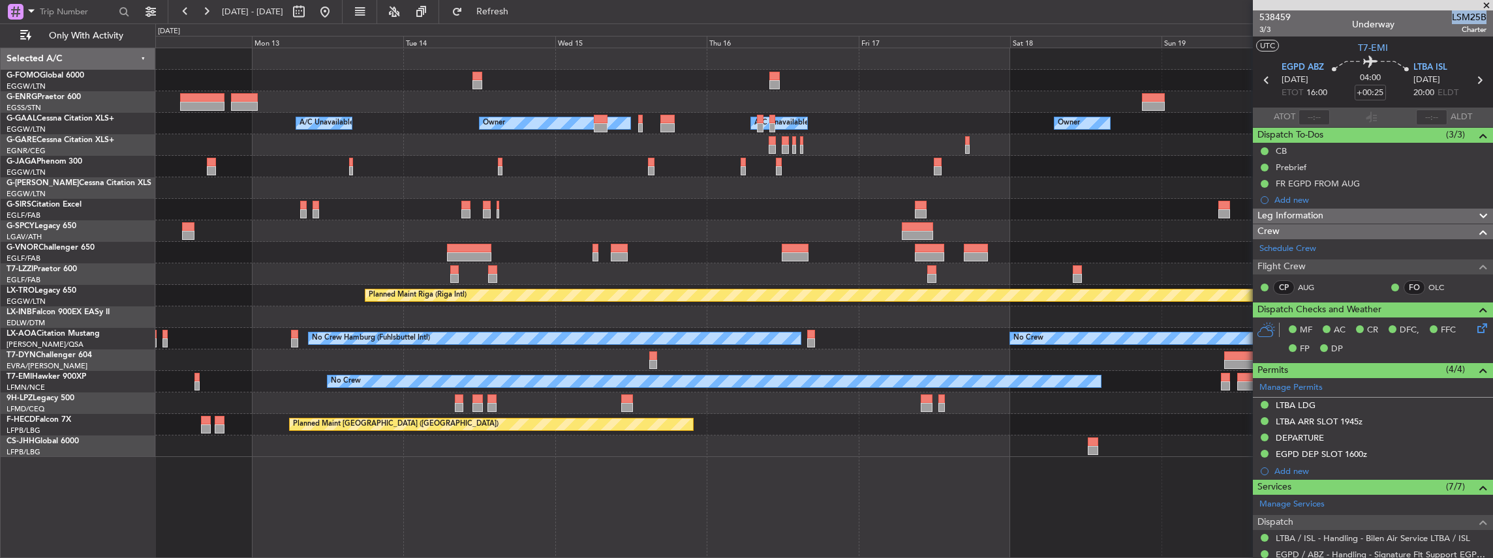
click at [719, 470] on div "Owner Owner A/C Unavailable A/C Unavailable Owner Planned Maint [GEOGRAPHIC_DAT…" at bounding box center [824, 304] width 1338 height 512
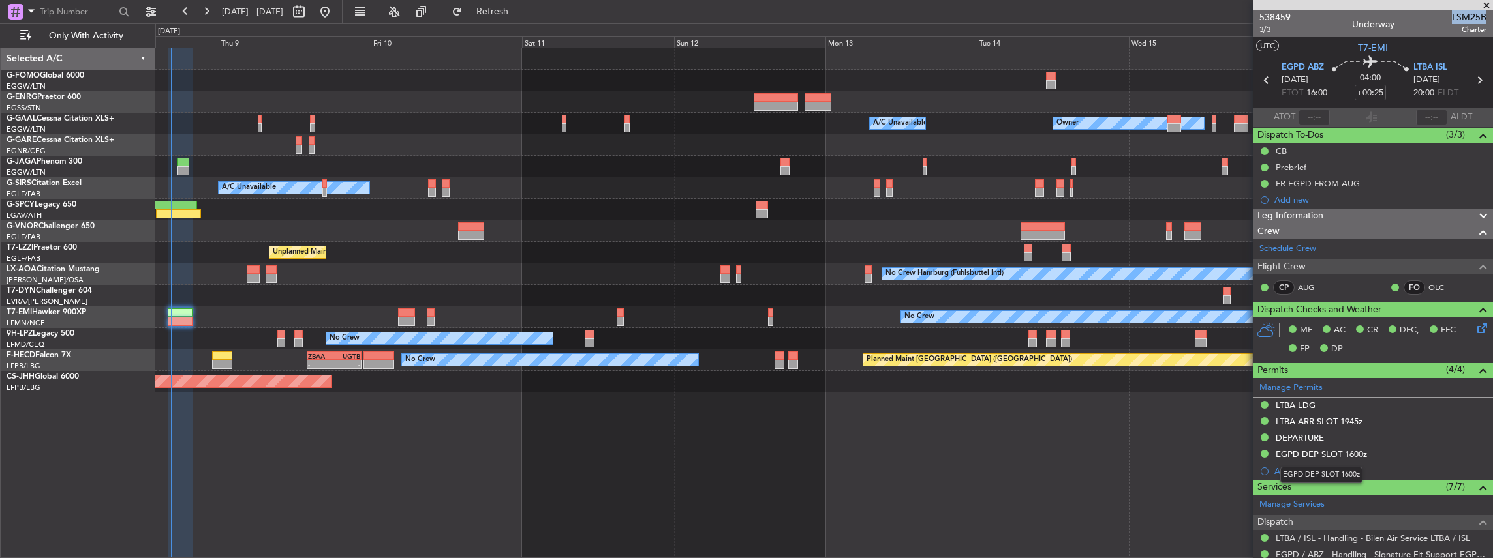
click at [1287, 480] on body "[DATE] - [DATE] Refresh Quick Links Only With Activity A/C Unavailable Owner Ow…" at bounding box center [746, 279] width 1493 height 558
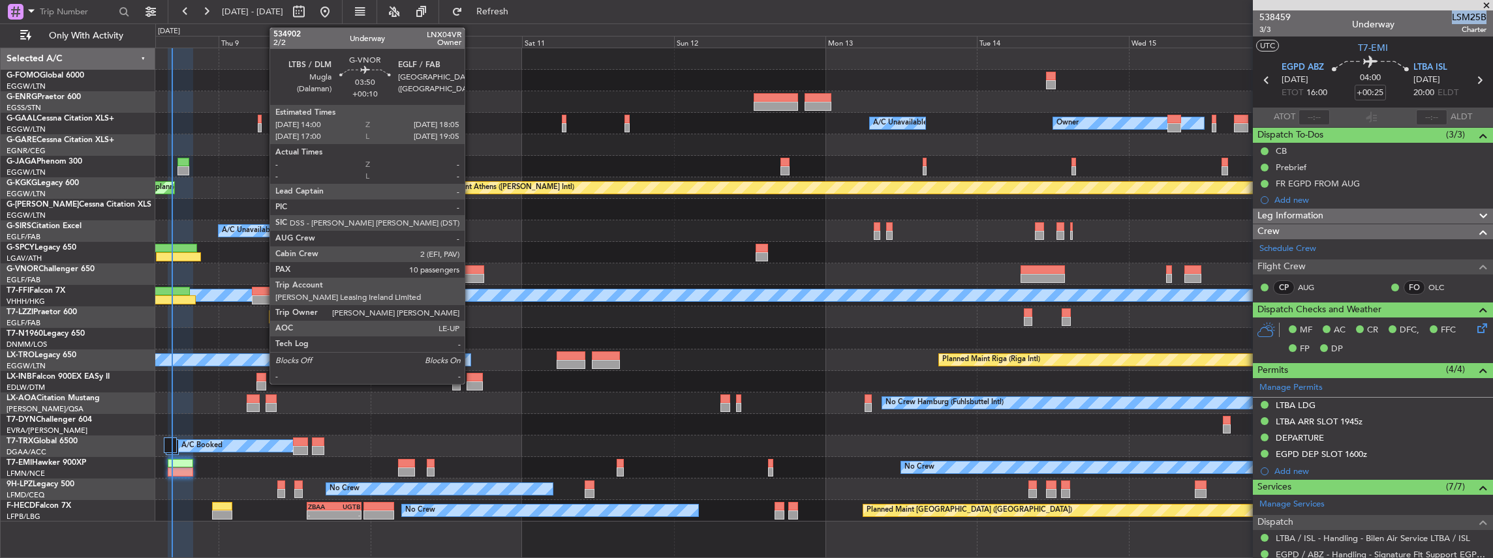
click at [471, 266] on div at bounding box center [471, 270] width 26 height 9
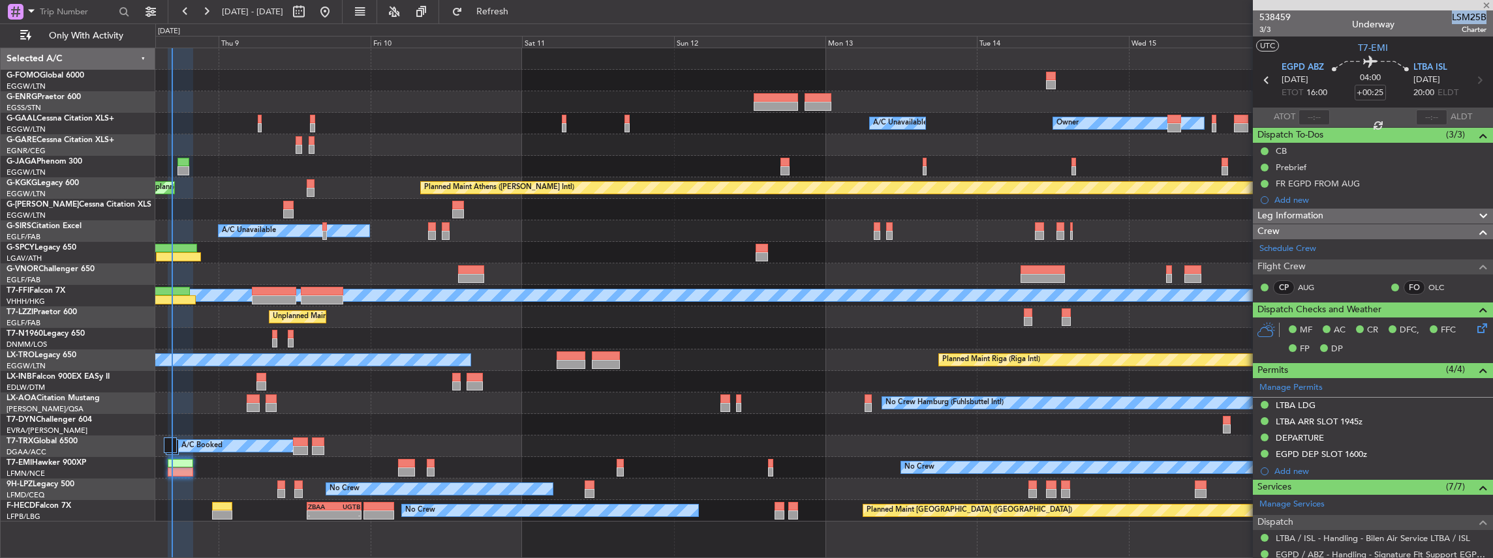
type input "+00:10"
type input "10"
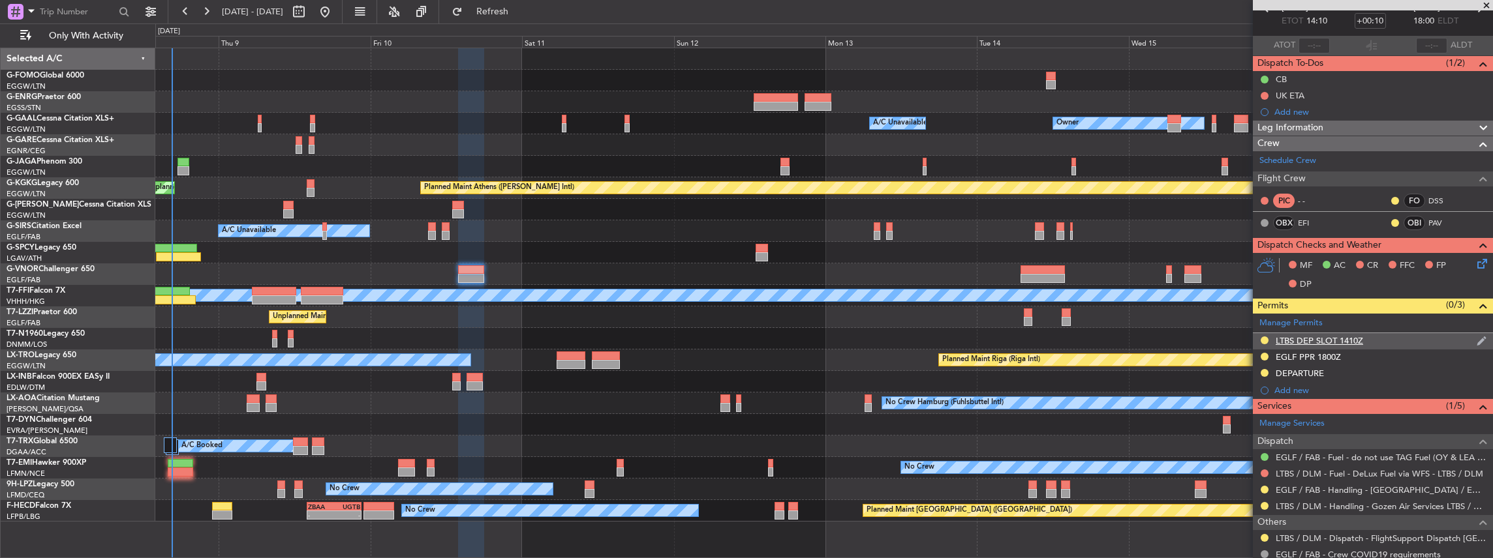
scroll to position [87, 0]
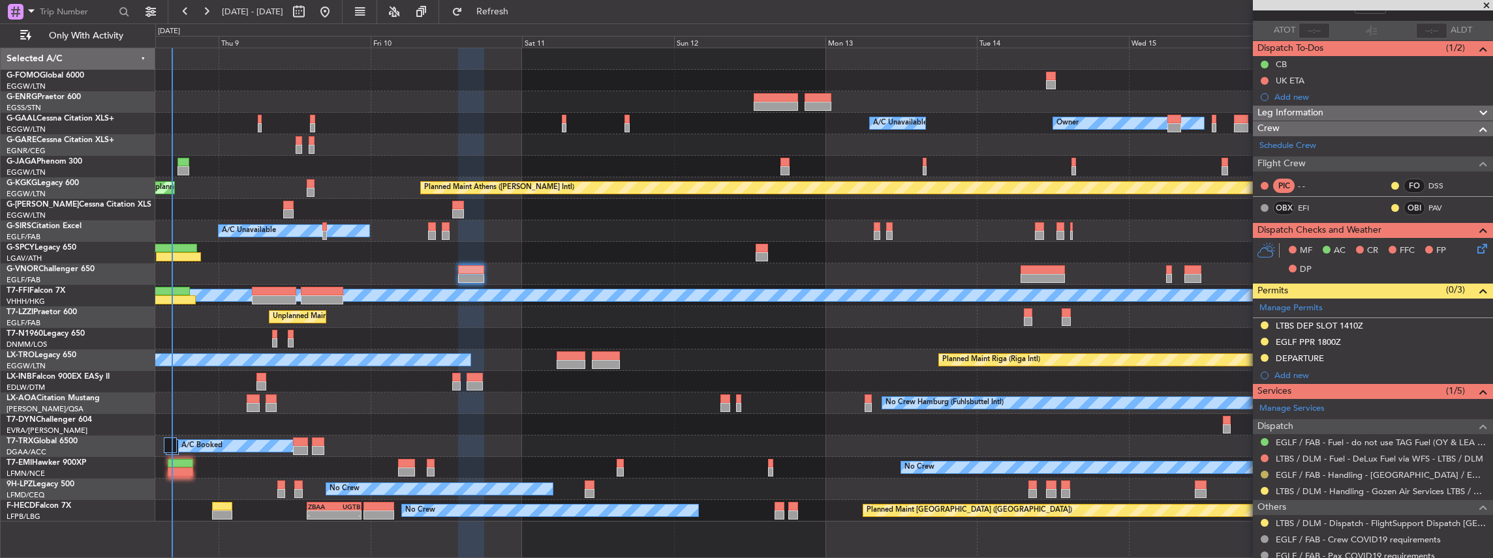
click at [1264, 471] on button at bounding box center [1264, 475] width 8 height 8
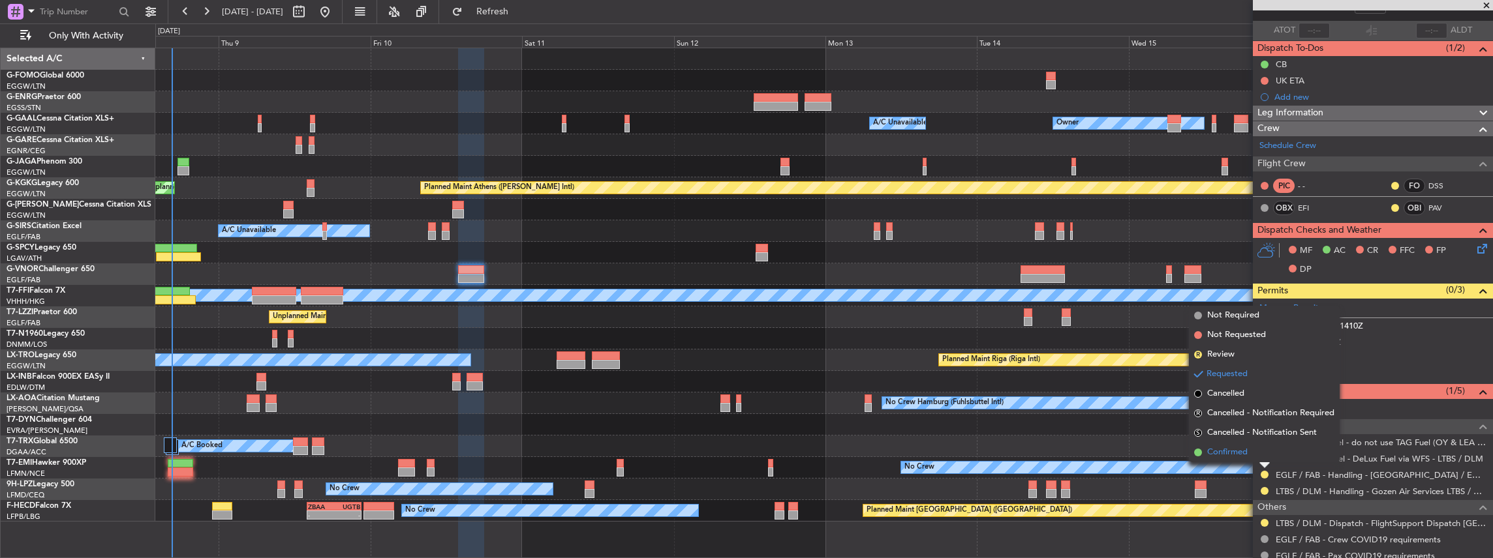
click at [1240, 451] on span "Confirmed" at bounding box center [1227, 452] width 40 height 13
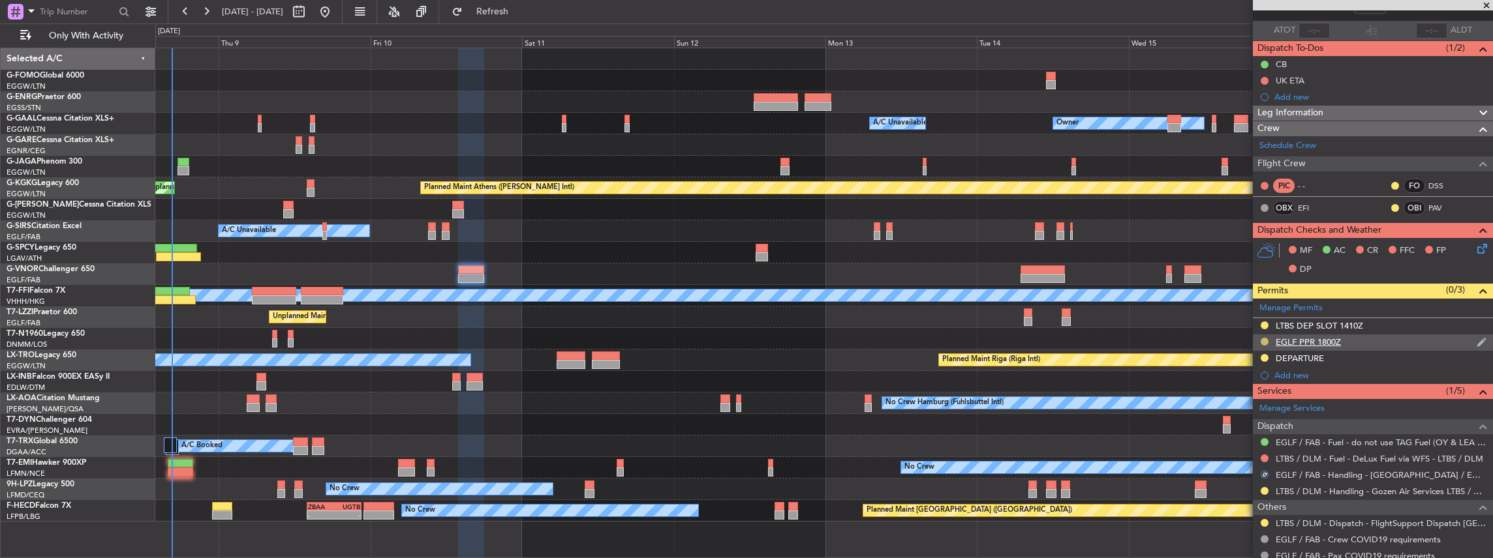
click at [1265, 338] on button at bounding box center [1264, 342] width 8 height 8
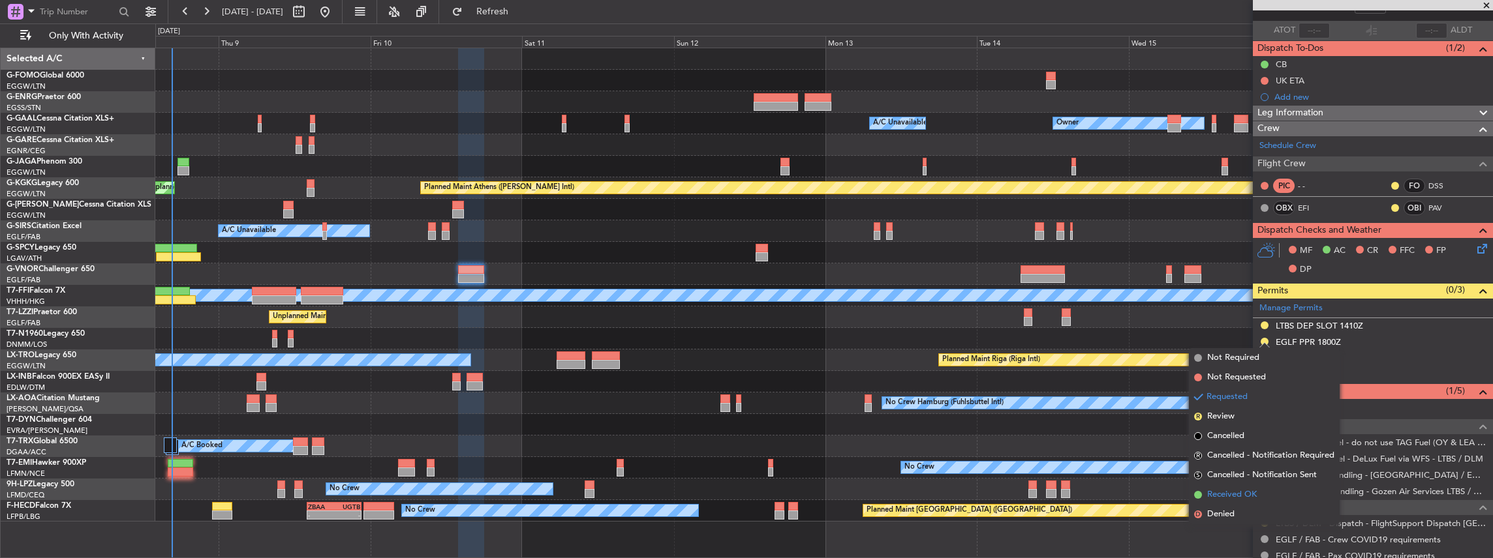
click at [1228, 501] on span "Received OK" at bounding box center [1232, 495] width 50 height 13
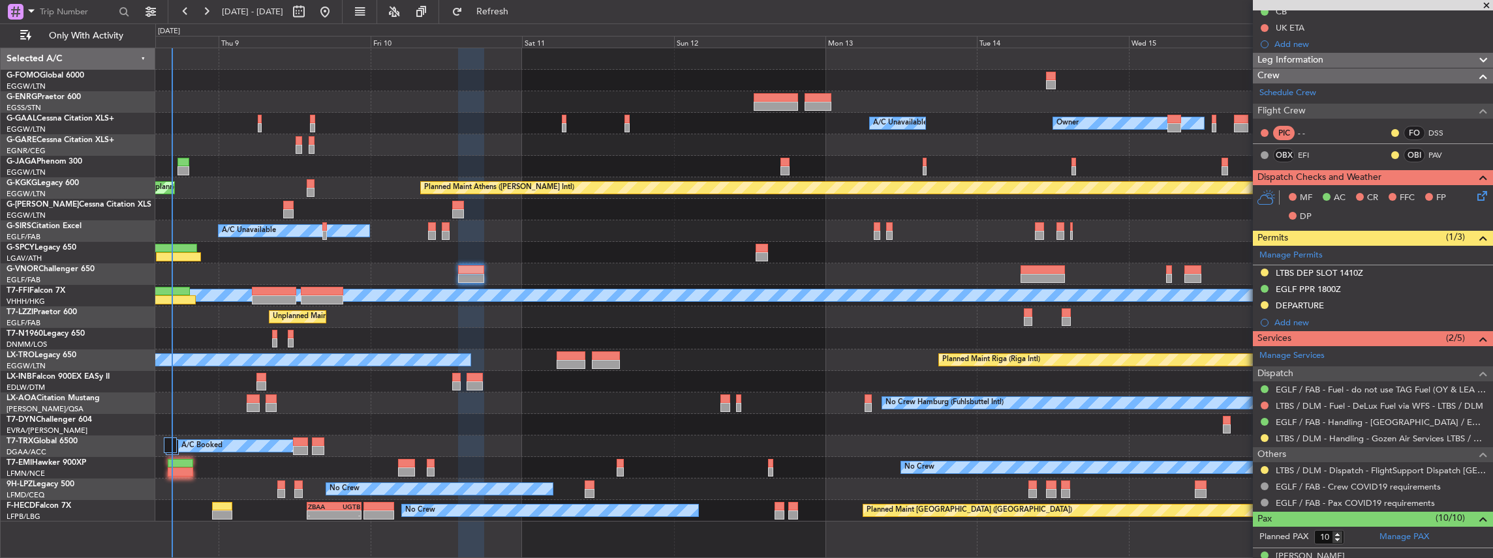
scroll to position [174, 0]
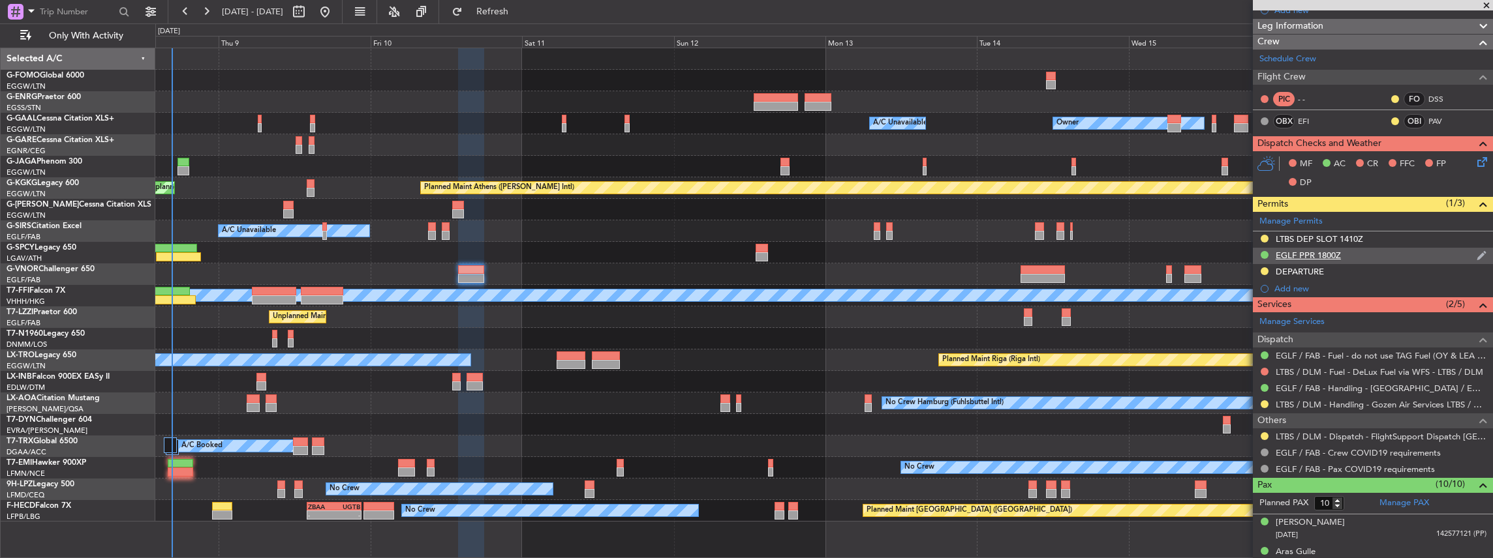
click at [1368, 253] on div "EGLF PPR 1800Z" at bounding box center [1373, 256] width 240 height 16
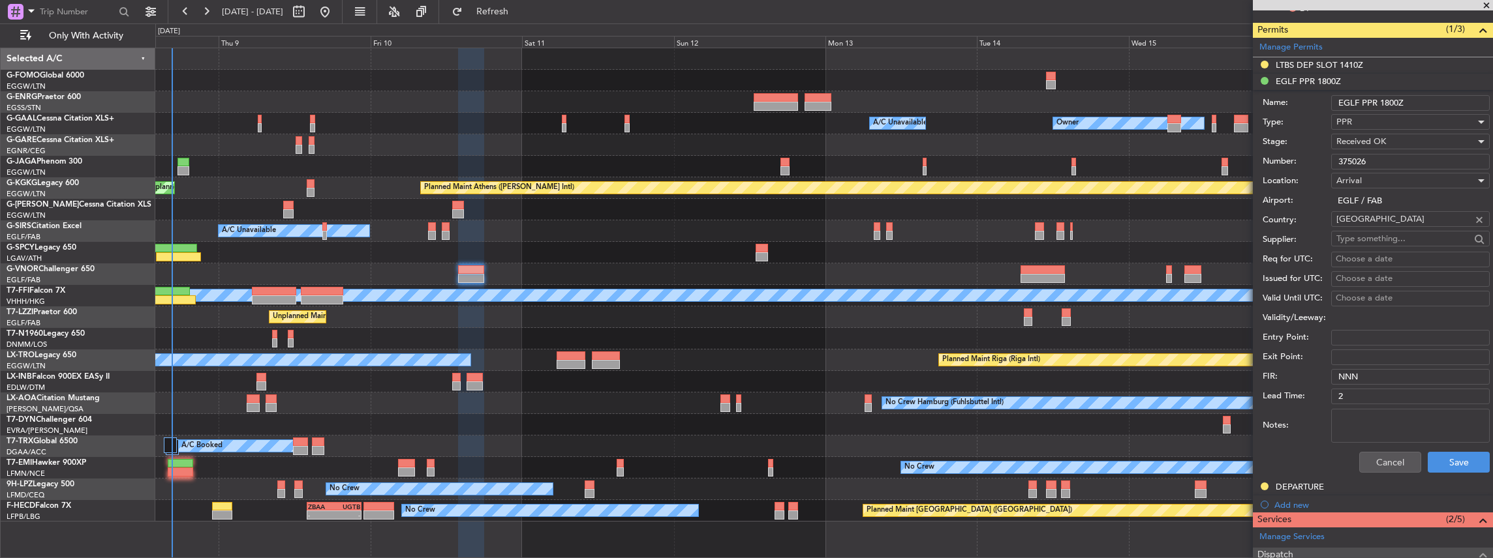
scroll to position [261, 0]
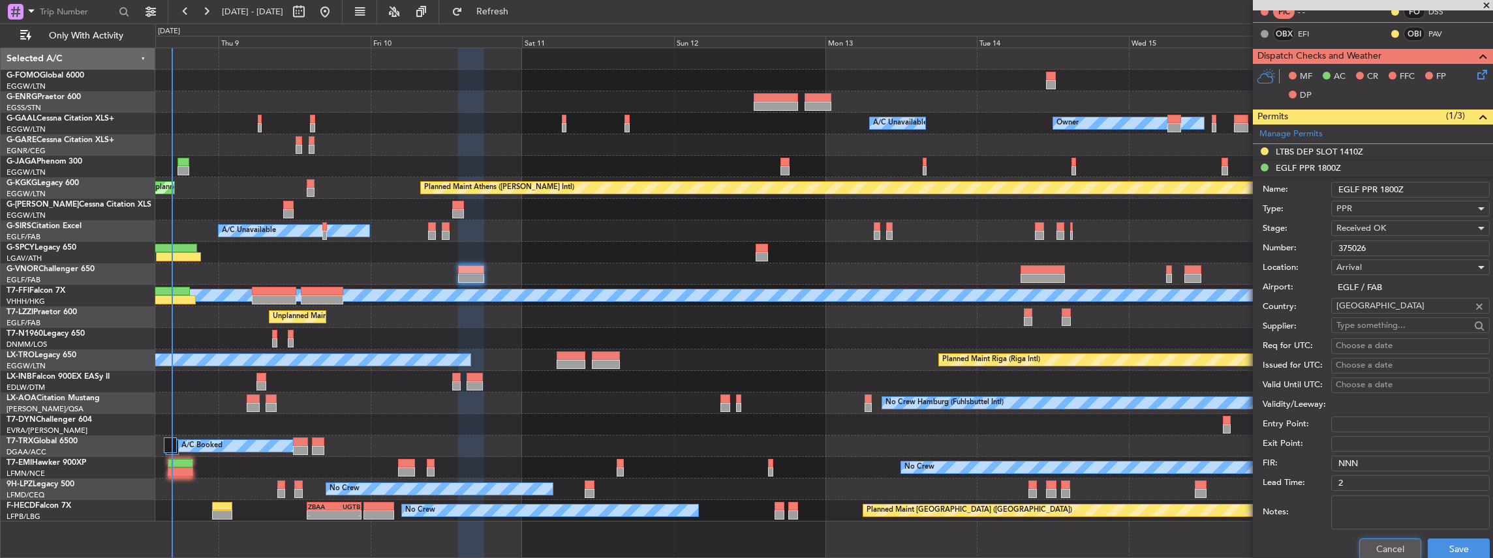
drag, startPoint x: 1374, startPoint y: 551, endPoint x: 1373, endPoint y: 540, distance: 10.5
click at [1374, 551] on button "Cancel" at bounding box center [1390, 549] width 62 height 21
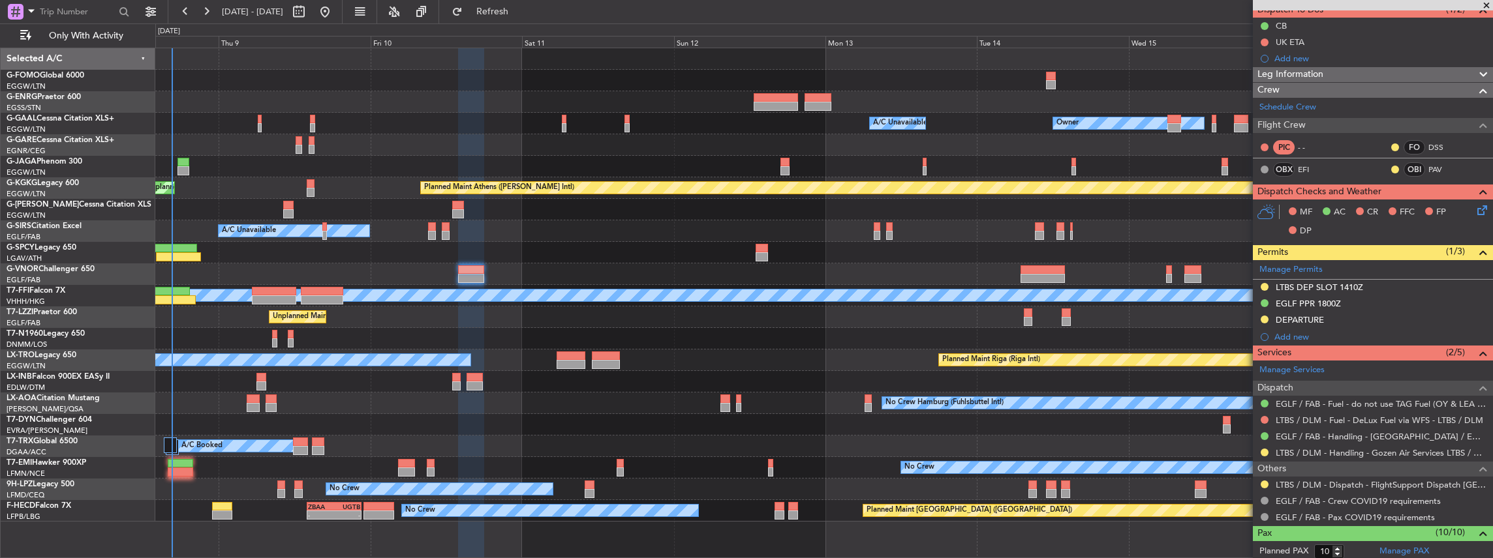
scroll to position [0, 0]
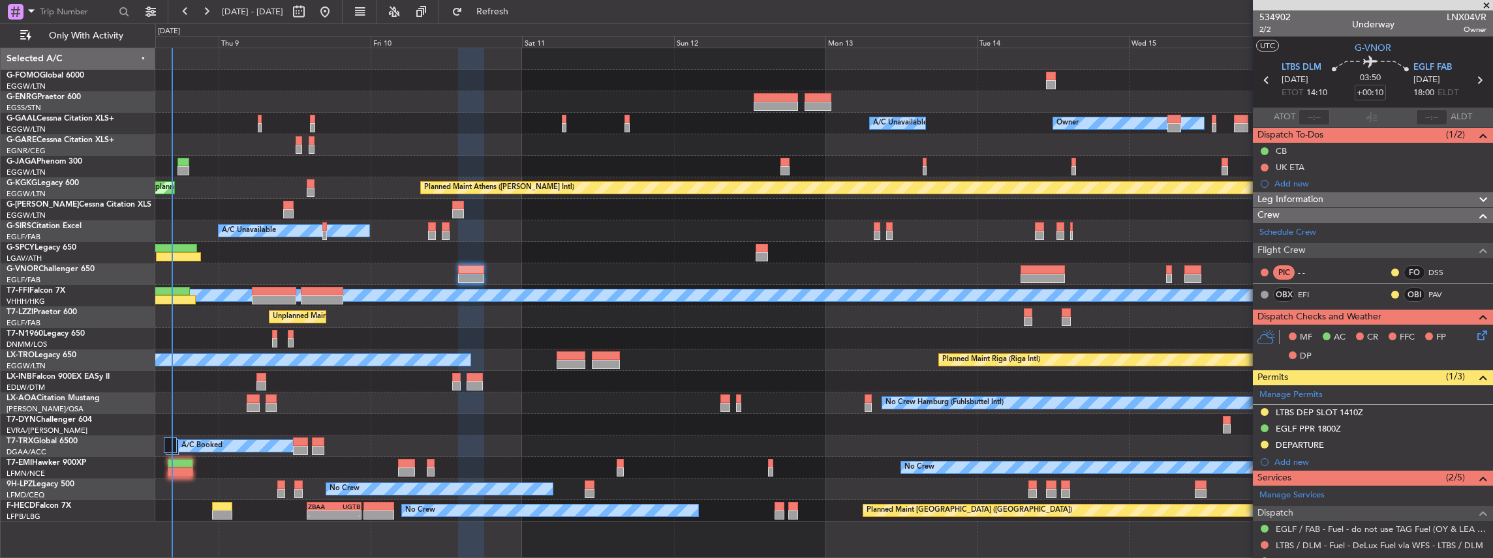
click at [1475, 78] on icon at bounding box center [1479, 80] width 17 height 17
type input "+00:05"
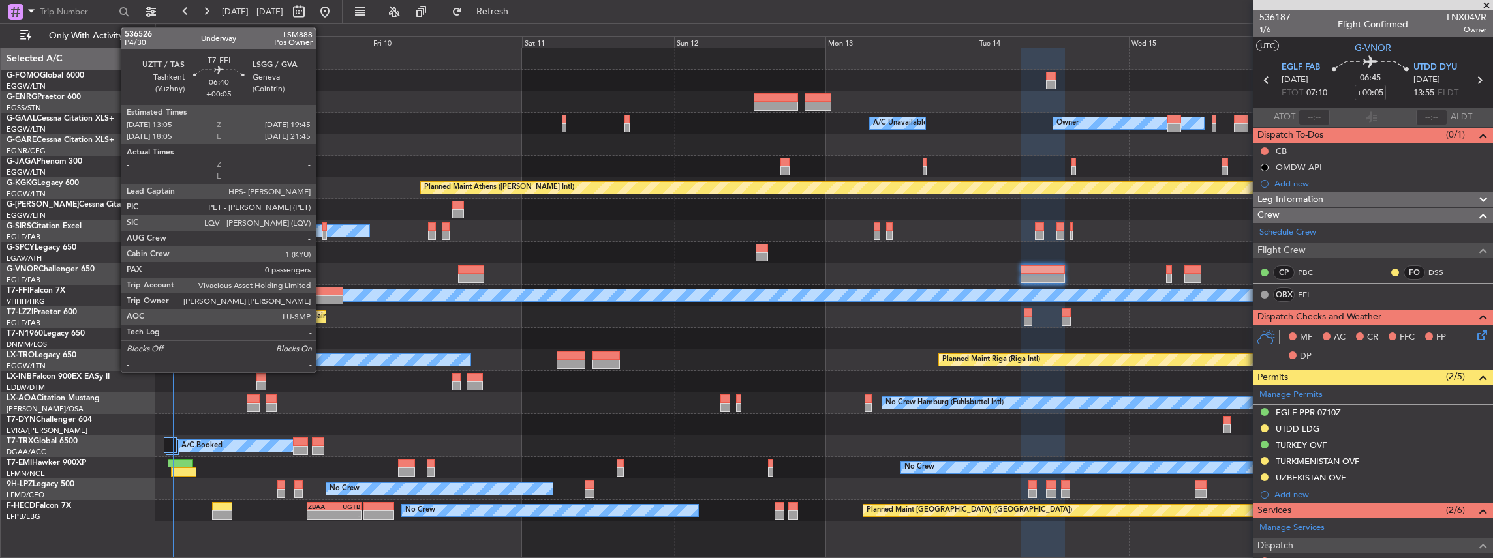
click at [322, 298] on div at bounding box center [322, 300] width 42 height 9
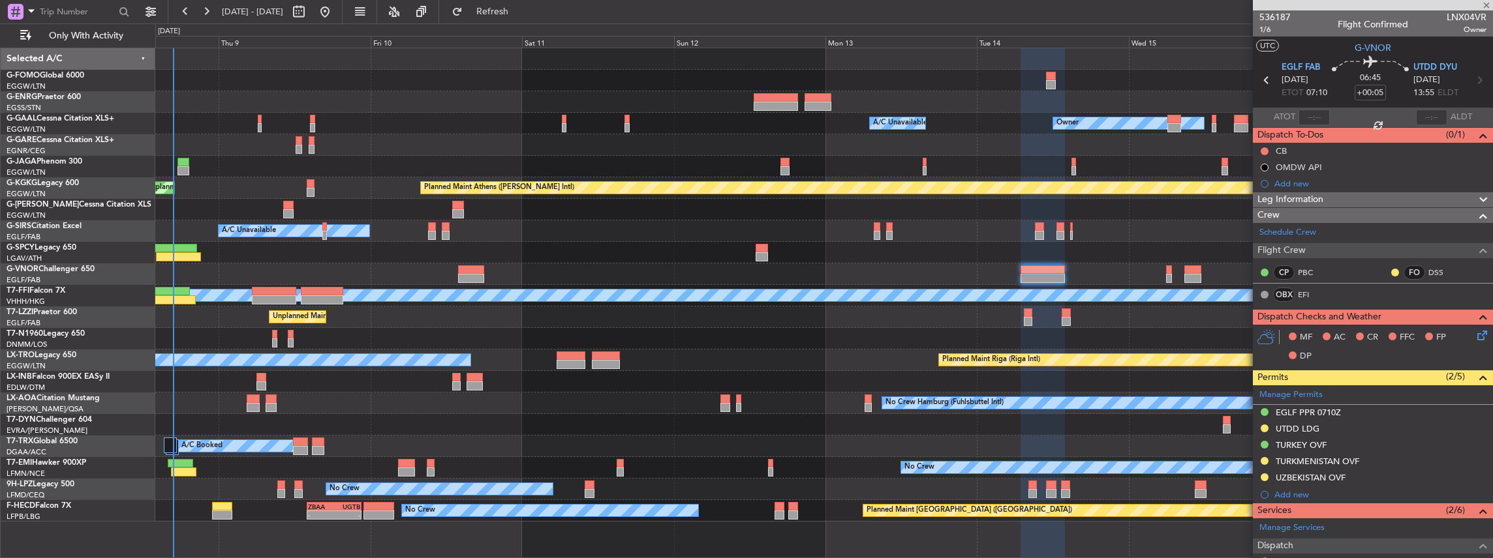
type input "0"
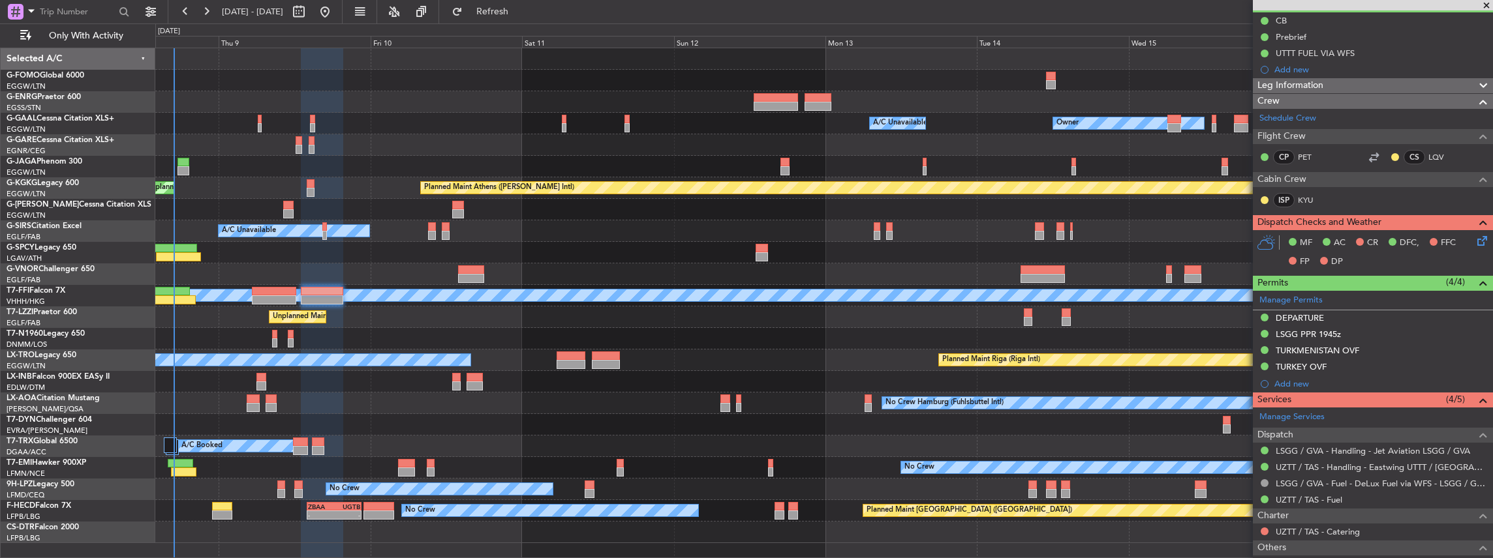
scroll to position [210, 0]
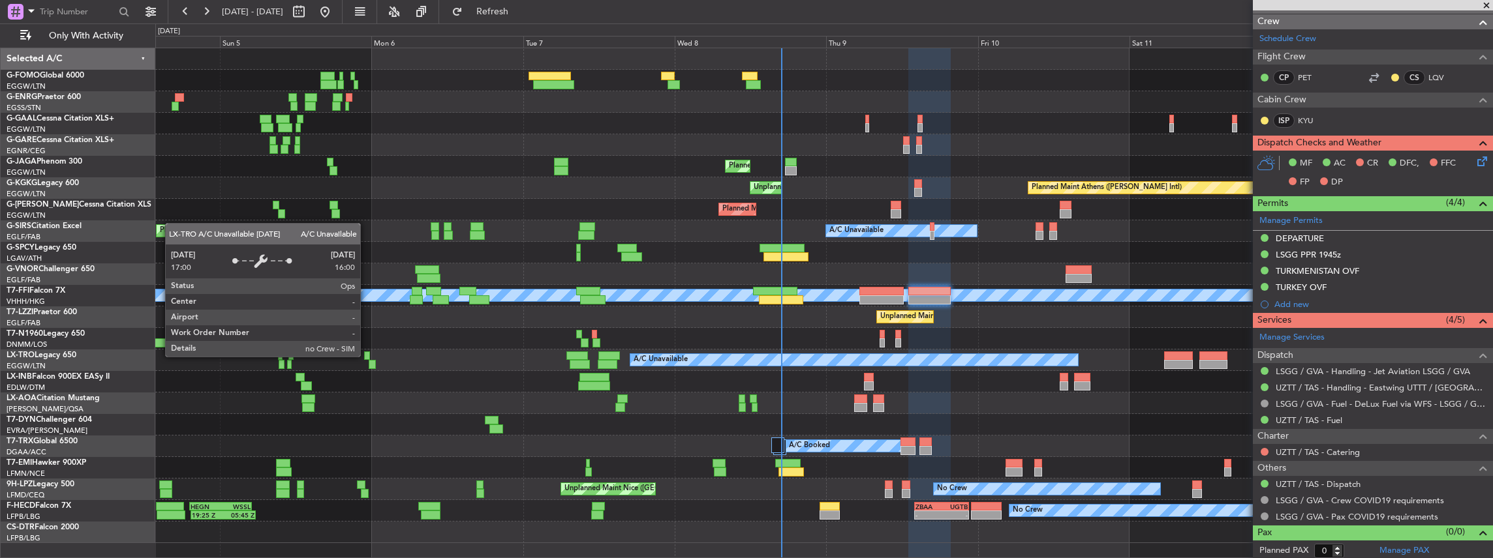
click at [974, 355] on div "A/C Unavailable" at bounding box center [854, 360] width 448 height 12
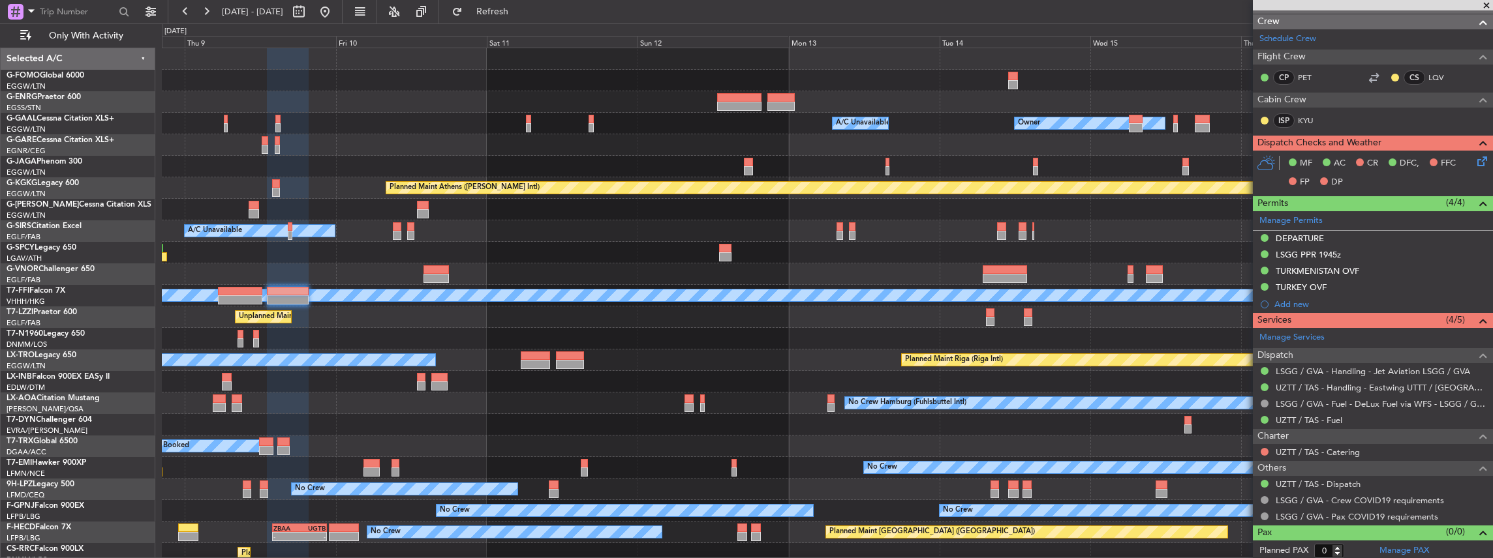
click at [466, 424] on div "A/C Unavailable Owner Owner A/C Unavailable Owner Planned Maint [GEOGRAPHIC_DAT…" at bounding box center [827, 306] width 1331 height 517
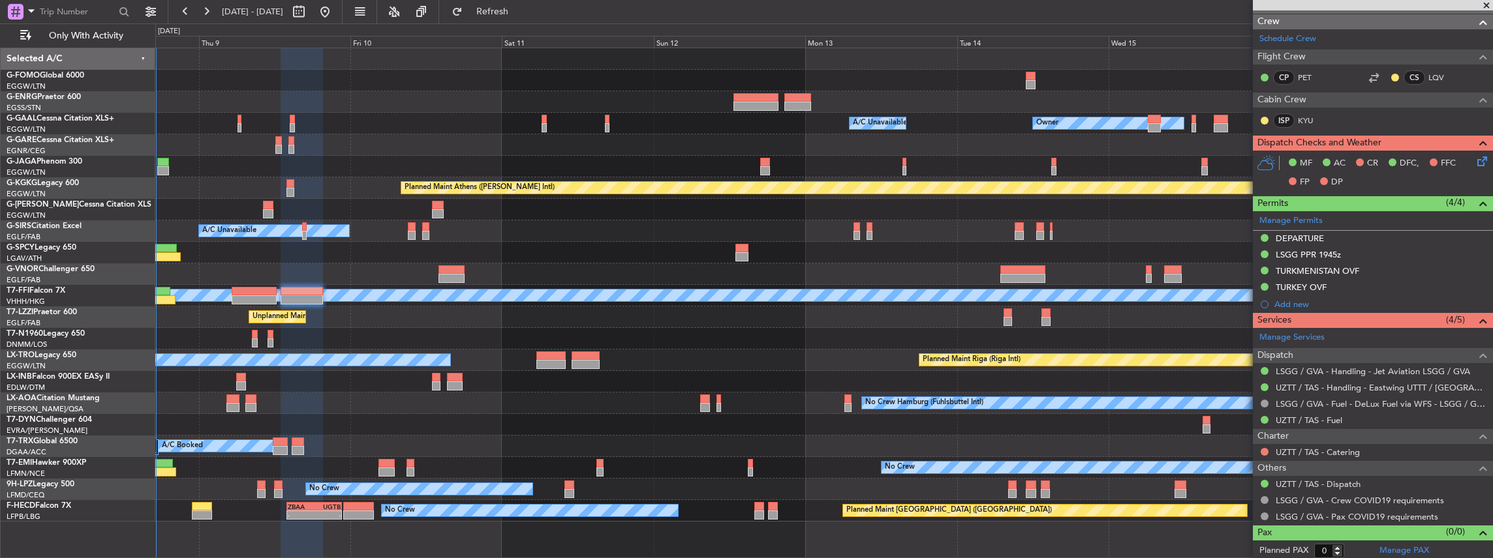
click at [642, 448] on div "A/C Unavailable Owner Owner A/C Unavailable Owner Planned Maint [GEOGRAPHIC_DAT…" at bounding box center [823, 285] width 1337 height 474
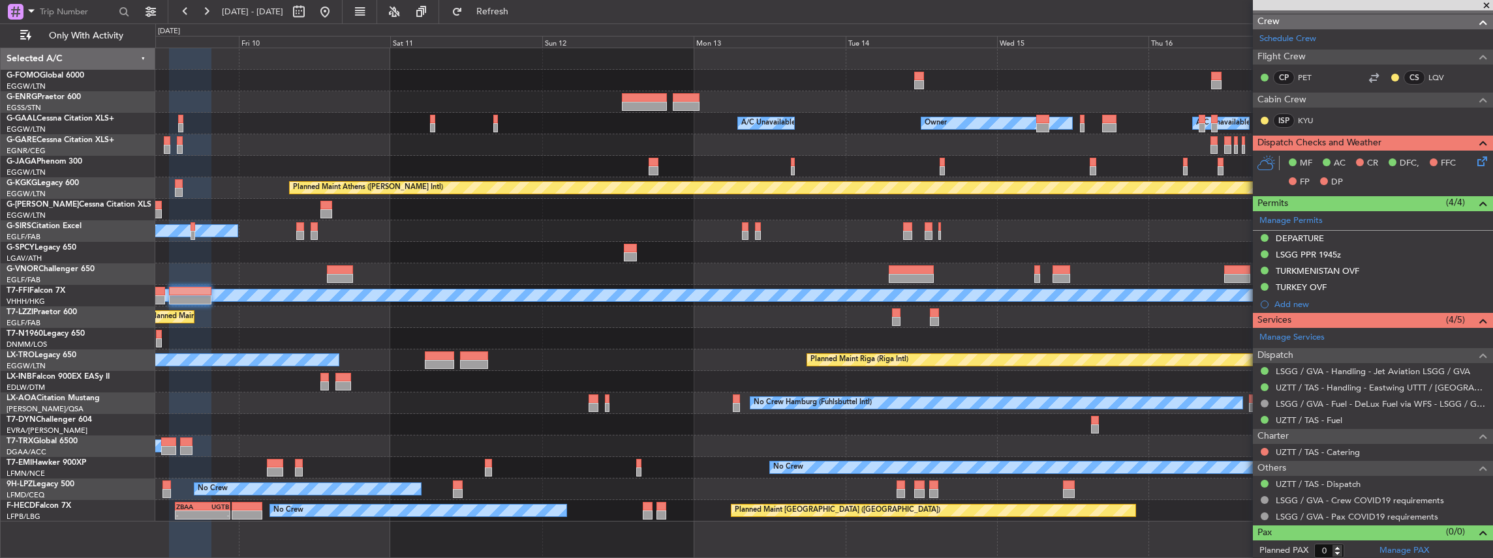
click at [557, 352] on div "A/C Unavailable Owner Owner A/C Unavailable Owner Planned Maint [GEOGRAPHIC_DAT…" at bounding box center [823, 285] width 1337 height 474
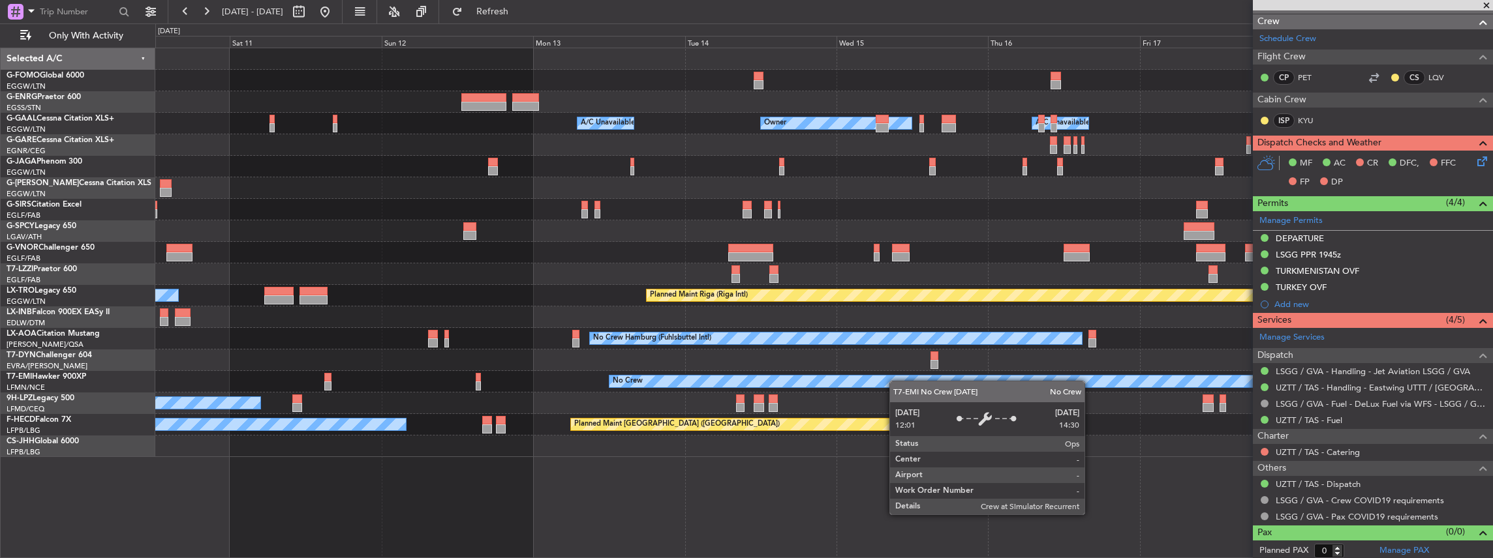
click at [813, 386] on div "No Crew" at bounding box center [995, 382] width 773 height 12
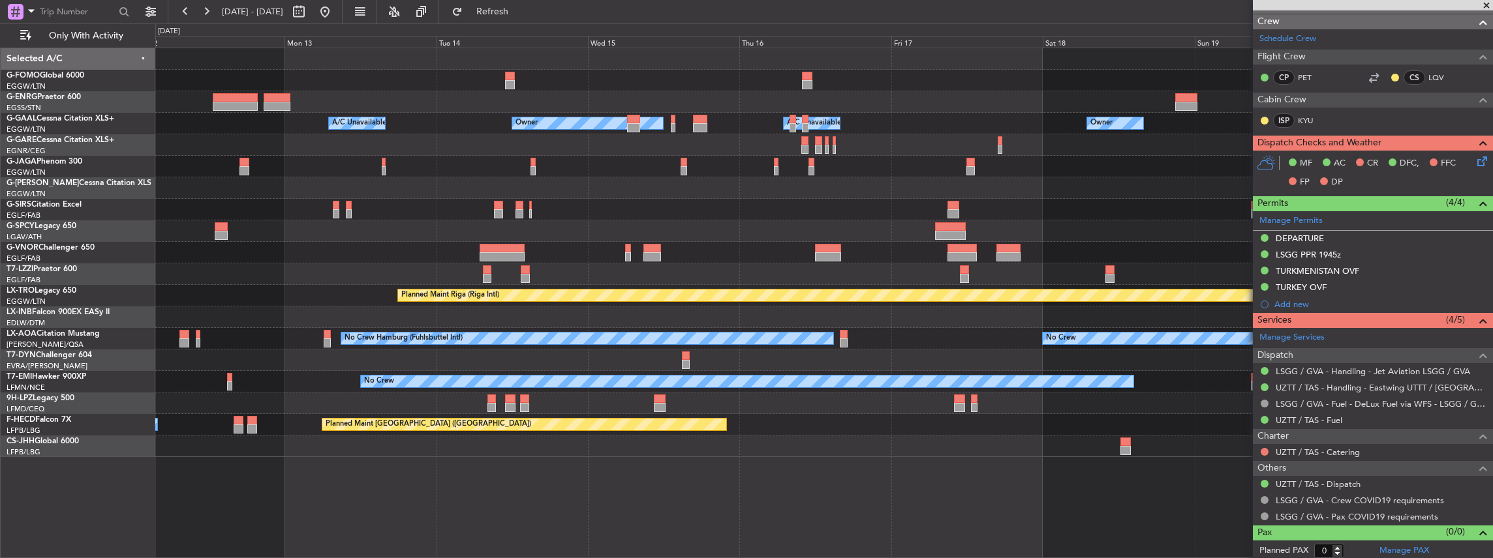
click at [581, 436] on div "A/C Unavailable Owner Owner A/C Unavailable Owner Planned Maint [GEOGRAPHIC_DAT…" at bounding box center [823, 252] width 1337 height 409
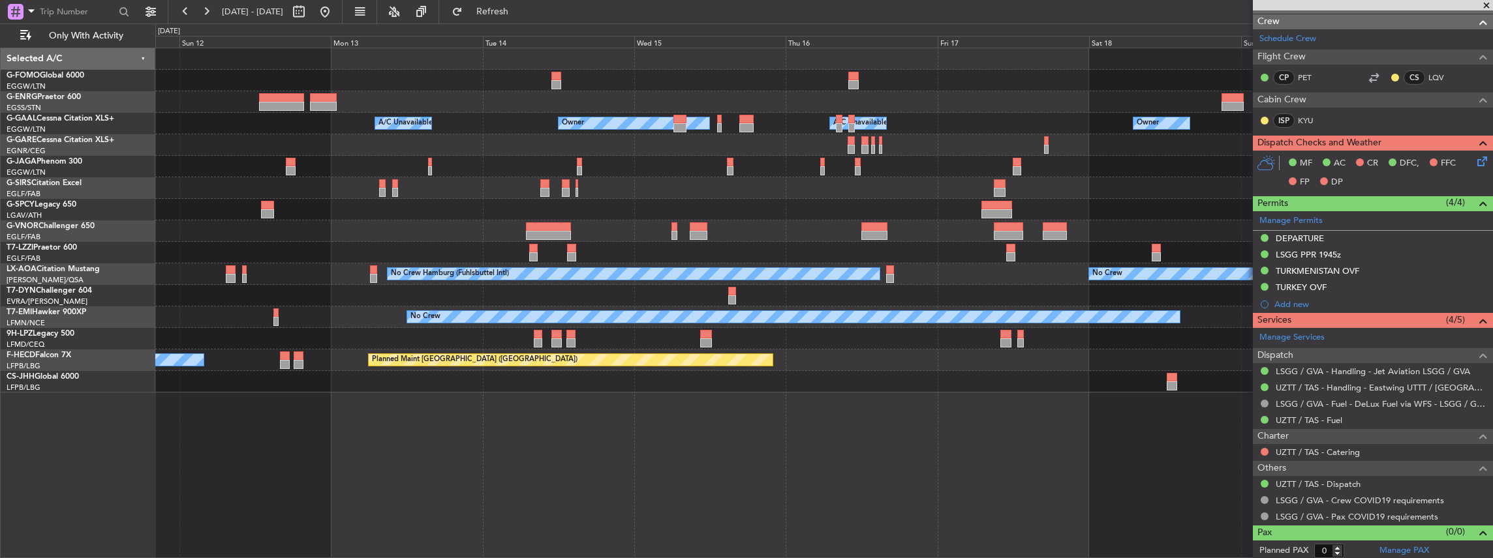
click at [787, 440] on div "A/C Unavailable Owner Owner A/C Unavailable Owner Planned Maint [GEOGRAPHIC_DAT…" at bounding box center [824, 304] width 1338 height 512
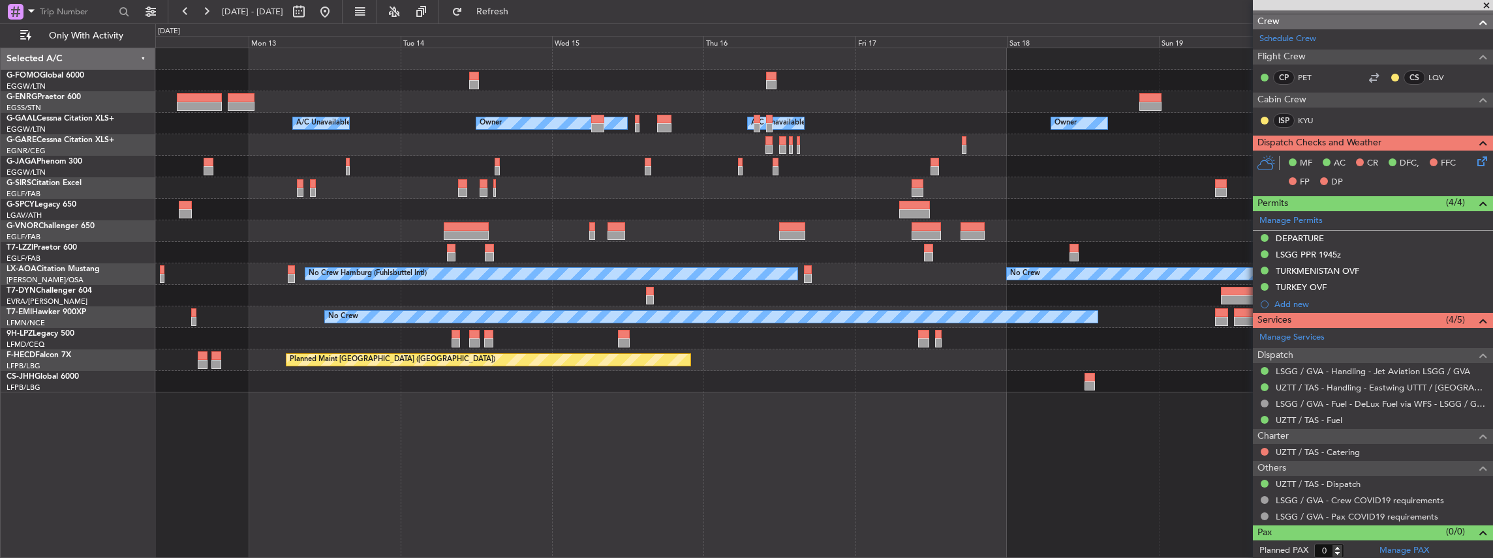
click at [779, 341] on div "No Crew" at bounding box center [823, 339] width 1337 height 22
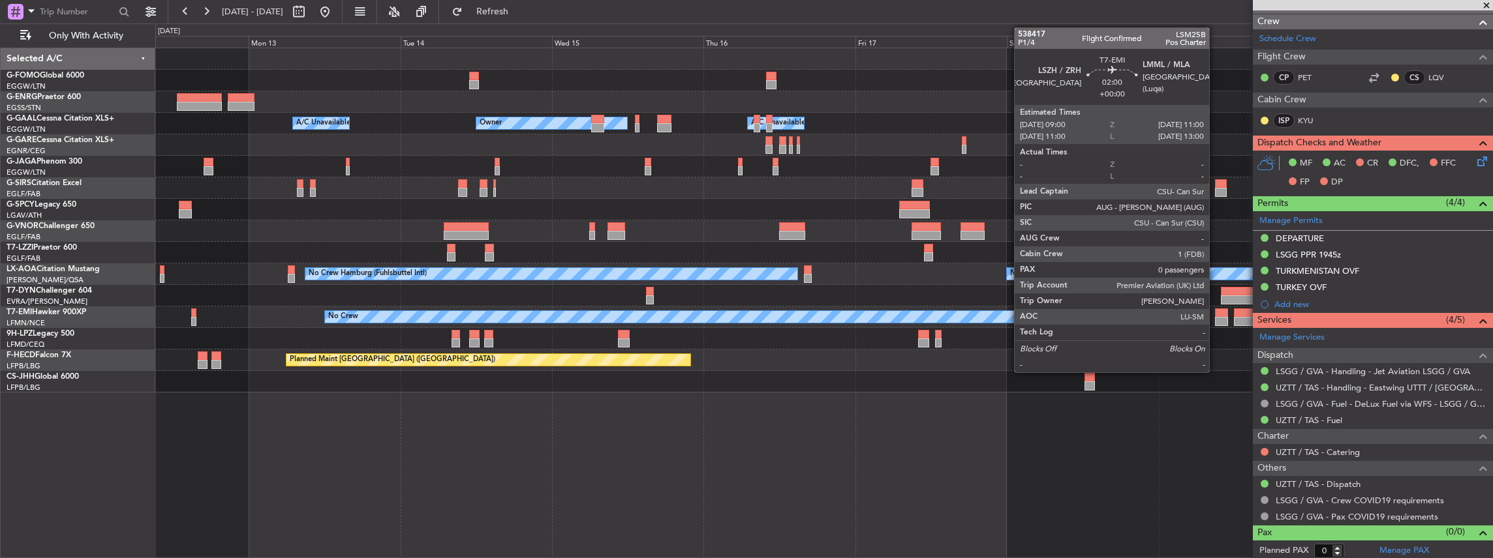
click at [1215, 317] on div at bounding box center [1221, 321] width 13 height 9
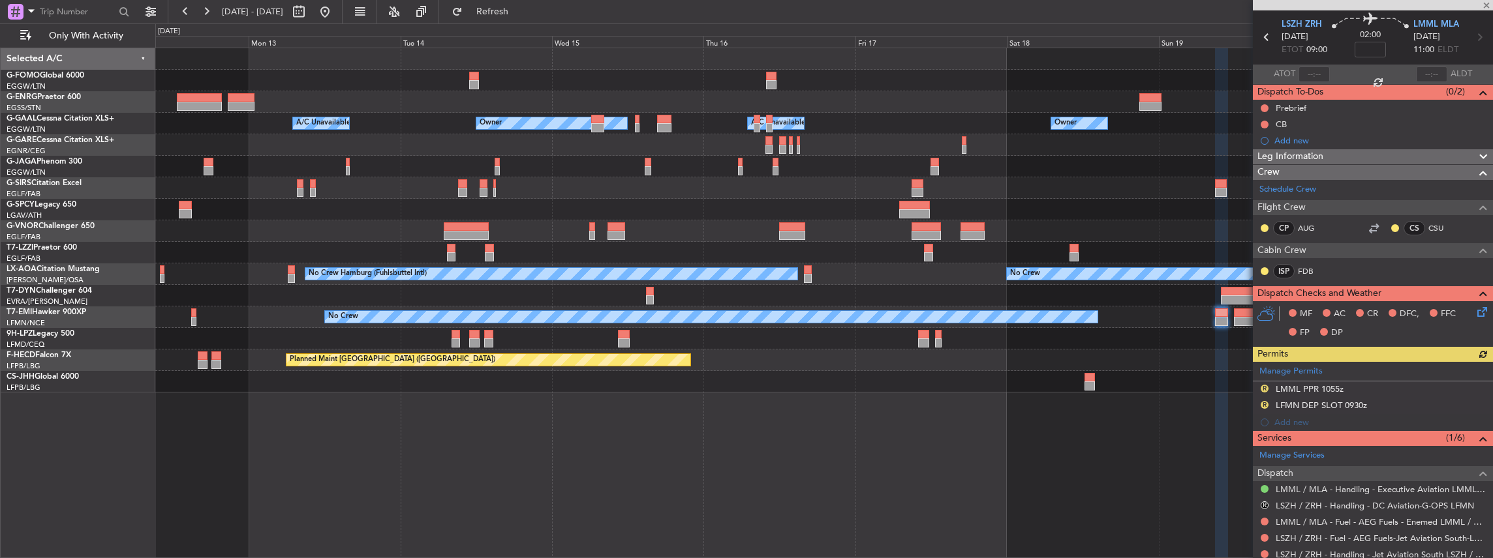
scroll to position [0, 0]
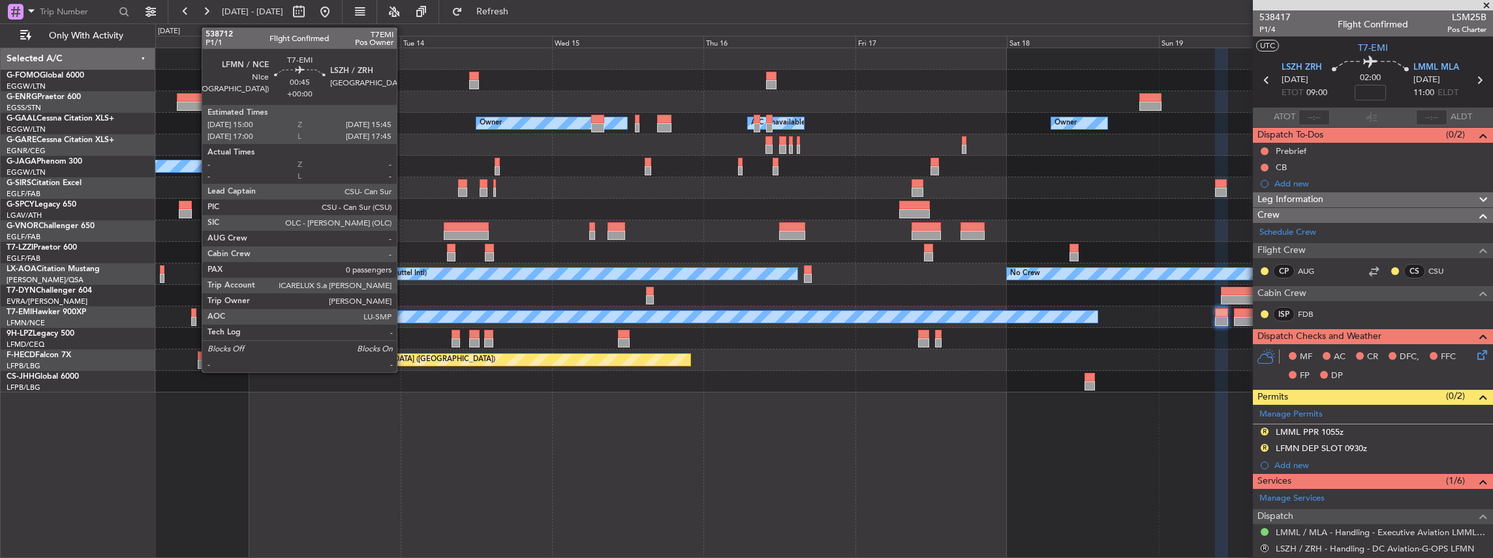
click at [194, 320] on div at bounding box center [193, 321] width 5 height 9
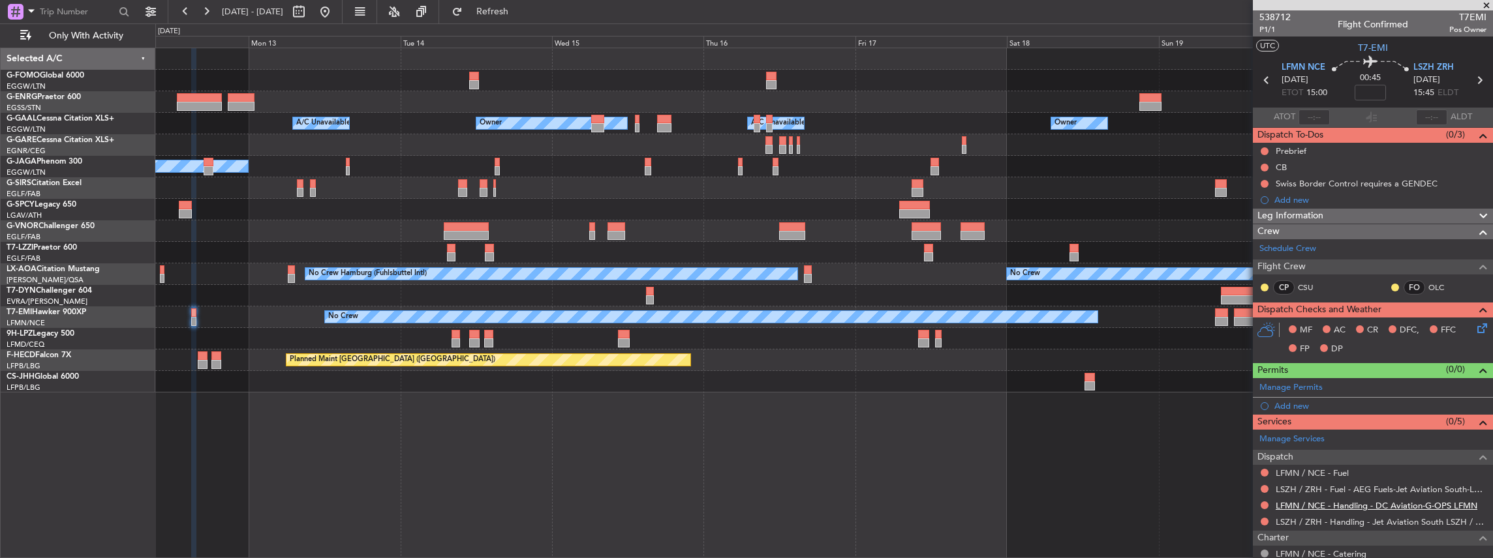
click at [1331, 500] on link "LFMN / NCE - Handling - DC Aviation-G-OPS LFMN" at bounding box center [1377, 505] width 202 height 11
click at [1318, 521] on link "LSZH / ZRH - Handling - Jet Aviation South LSZH / ZRH" at bounding box center [1381, 522] width 211 height 11
click at [520, 9] on span "Refresh" at bounding box center [492, 11] width 55 height 9
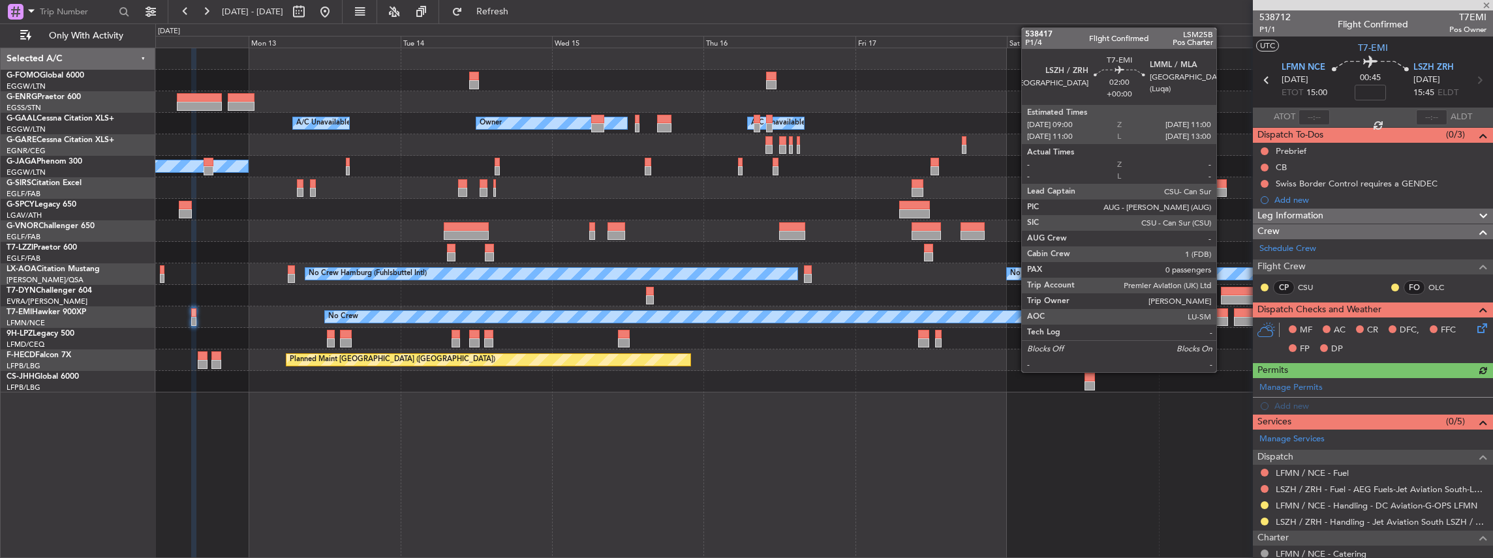
click at [1223, 317] on div at bounding box center [1221, 321] width 13 height 9
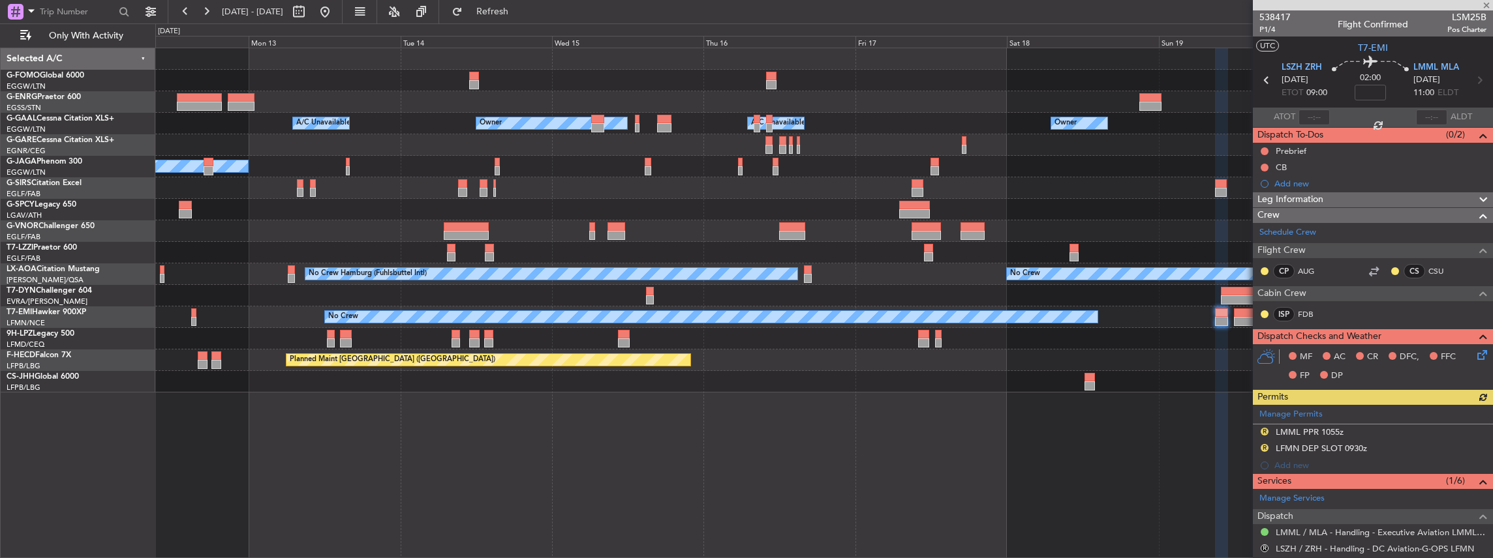
scroll to position [130, 0]
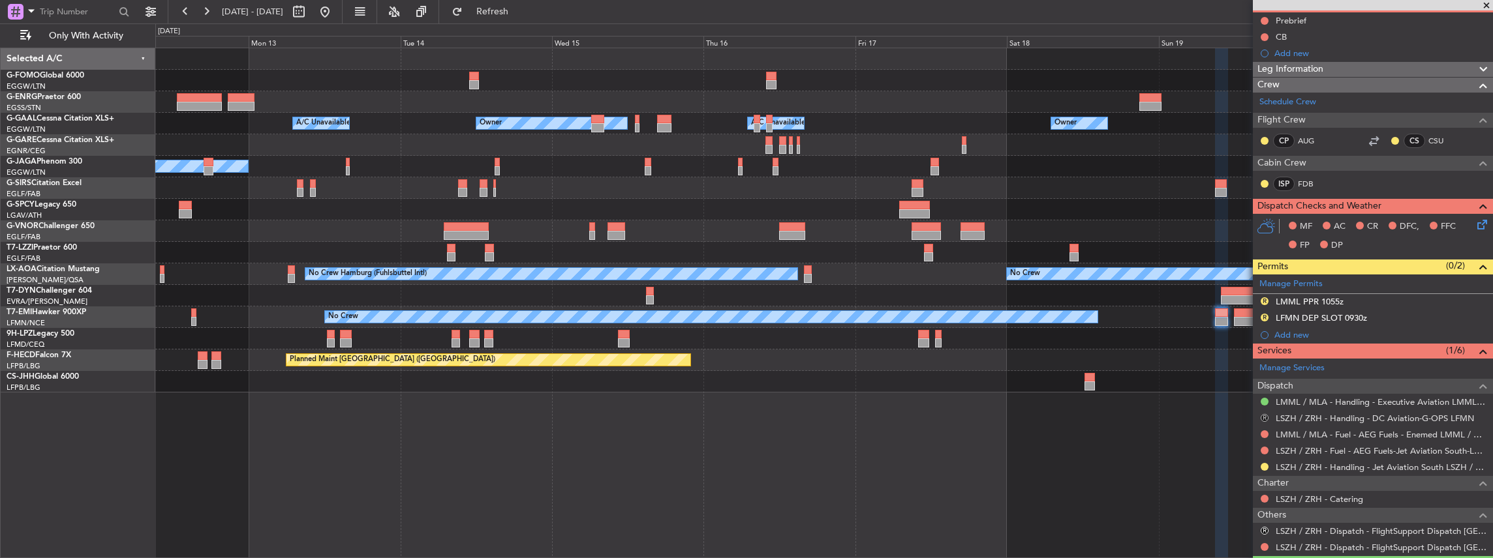
click at [1262, 415] on button "R" at bounding box center [1264, 418] width 8 height 8
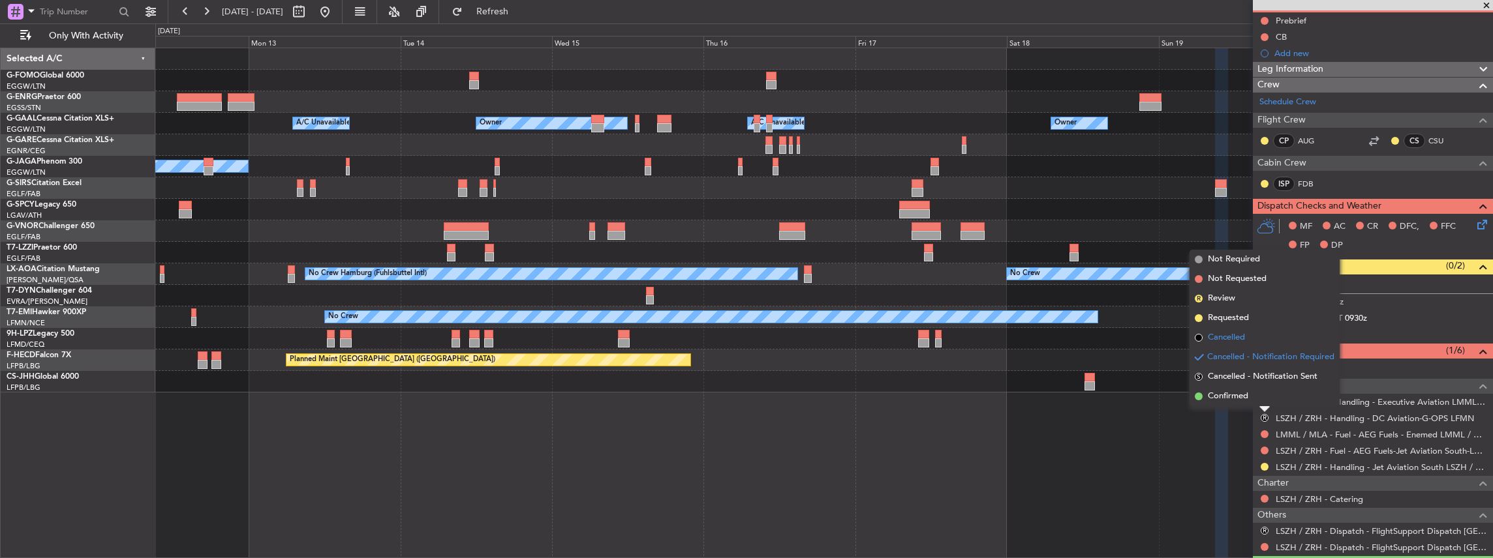
click at [1240, 335] on span "Cancelled" at bounding box center [1226, 337] width 37 height 13
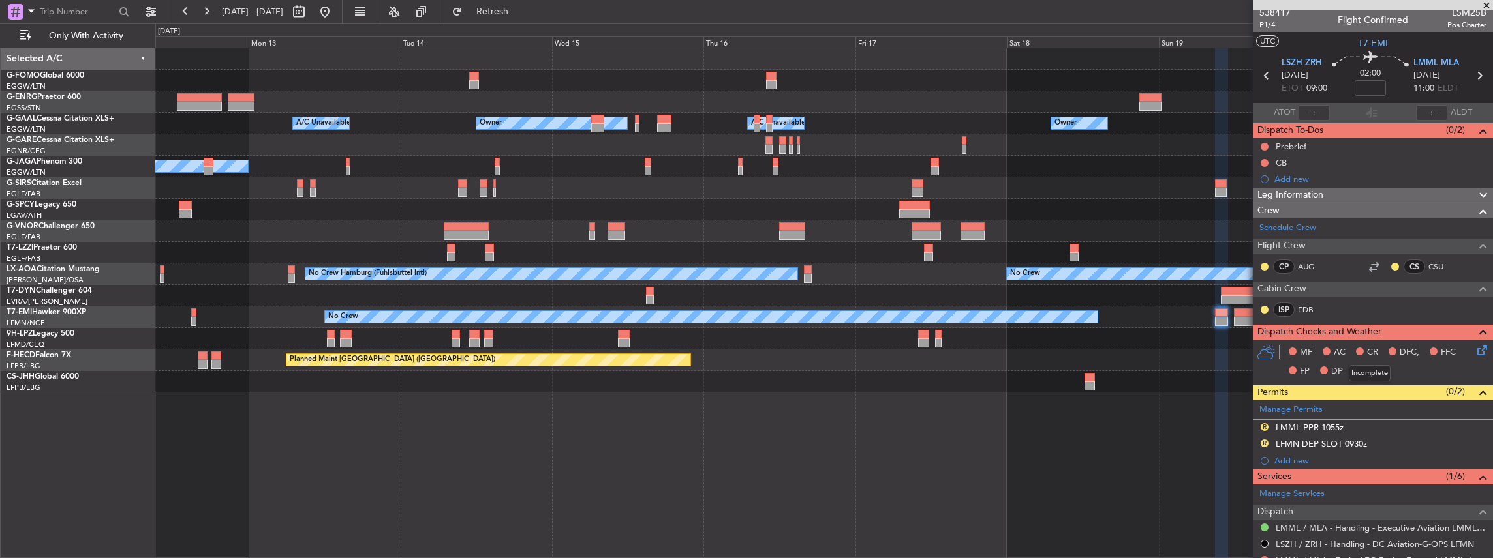
scroll to position [0, 0]
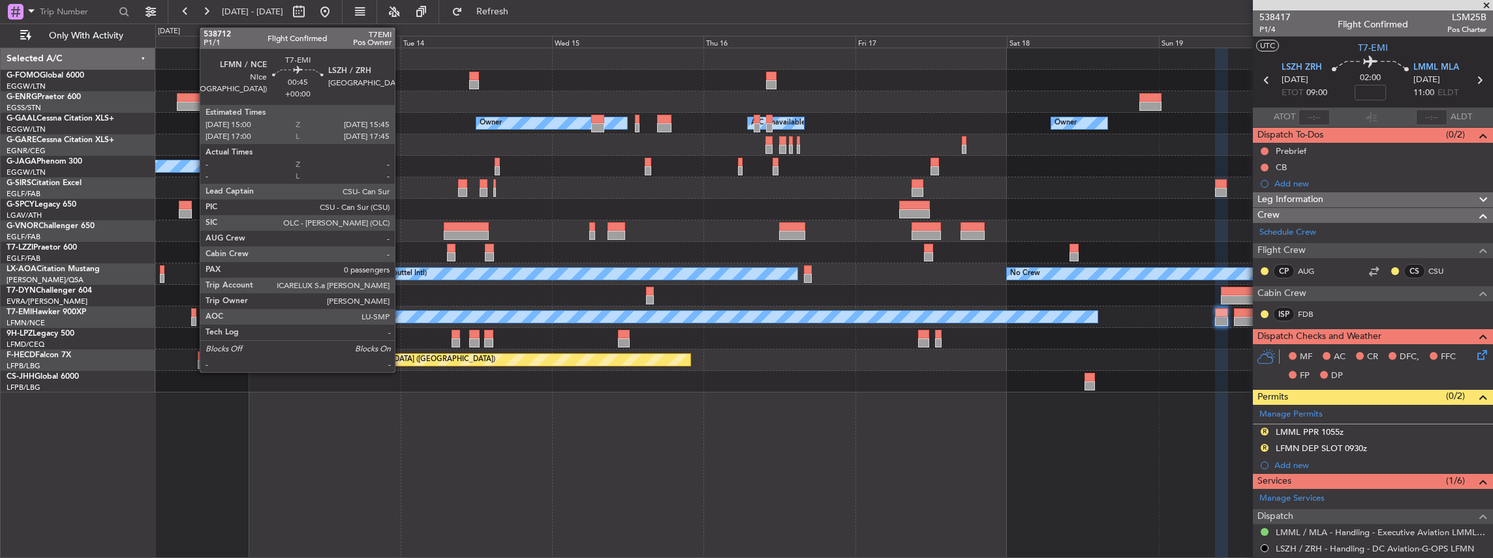
click at [192, 320] on div at bounding box center [193, 321] width 5 height 9
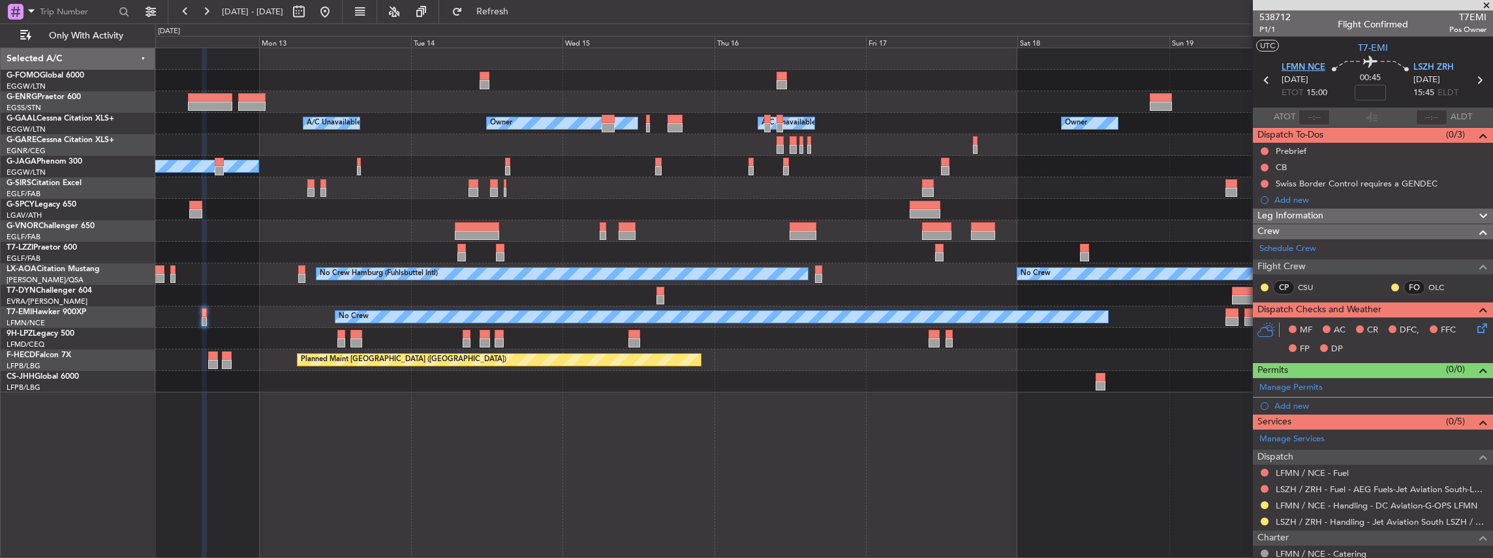
click at [1293, 72] on span "LFMN NCE" at bounding box center [1303, 67] width 44 height 13
click at [1426, 72] on span "LSZH ZRH" at bounding box center [1433, 67] width 40 height 13
click at [1375, 384] on div "Manage Permits" at bounding box center [1373, 388] width 240 height 20
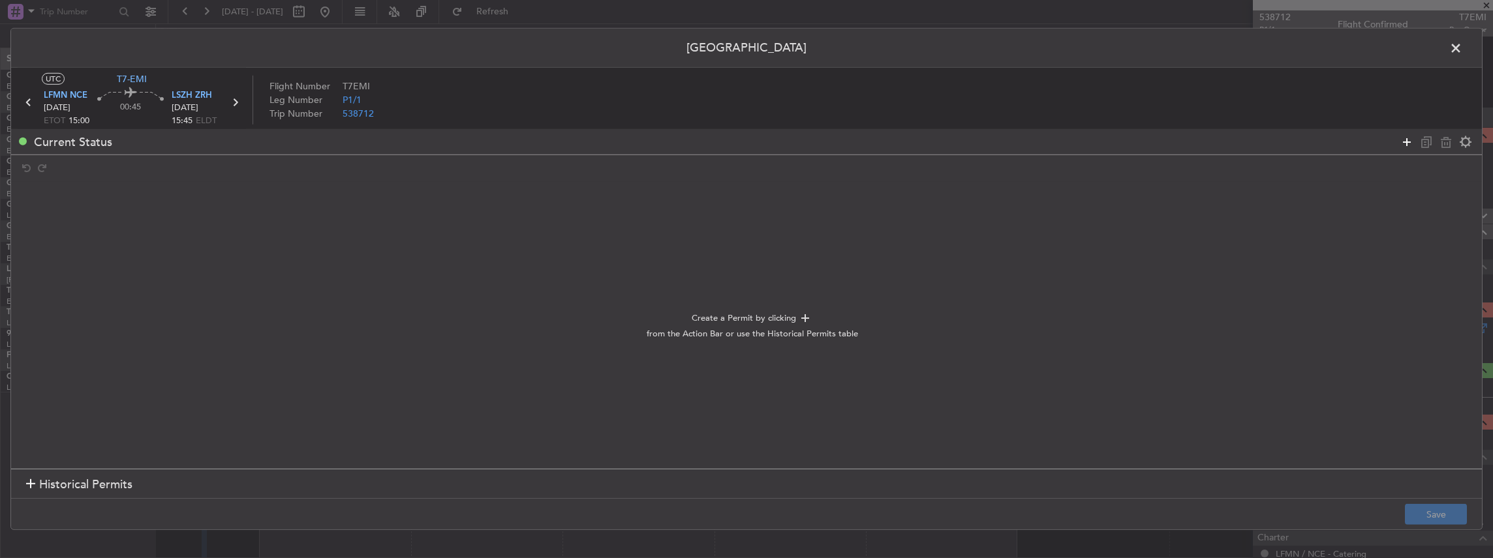
click at [1406, 140] on icon at bounding box center [1407, 142] width 16 height 16
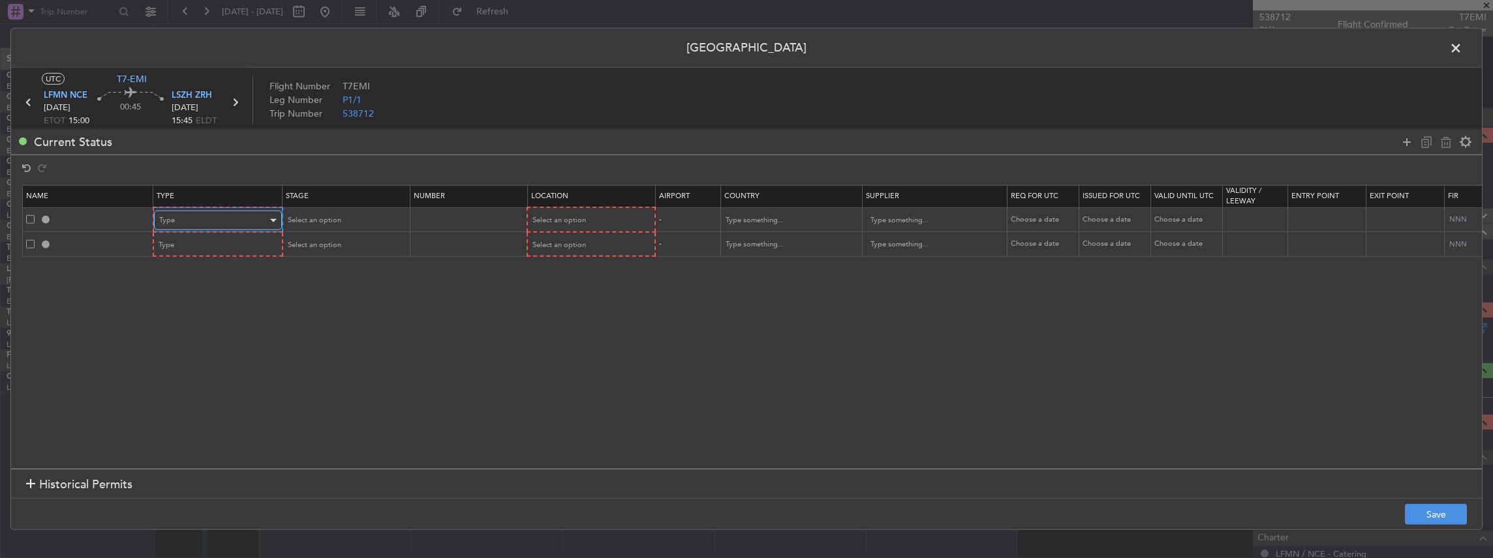
click at [237, 213] on div "Type" at bounding box center [213, 221] width 108 height 20
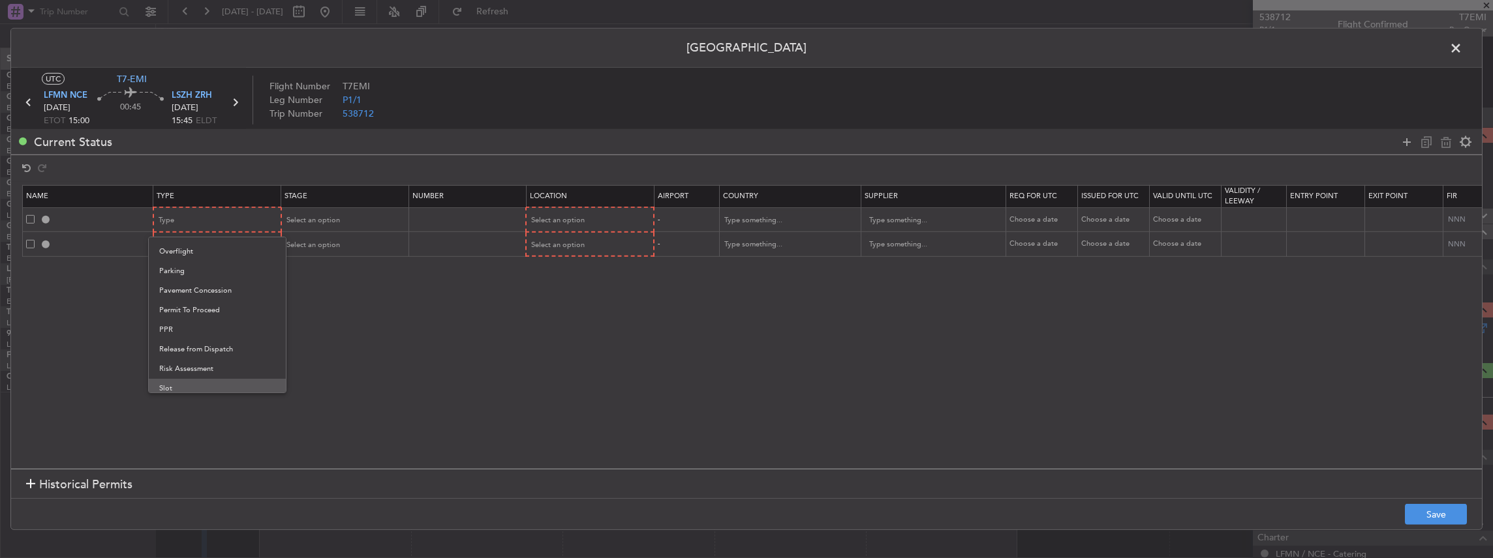
click at [183, 383] on span "Slot" at bounding box center [217, 389] width 116 height 20
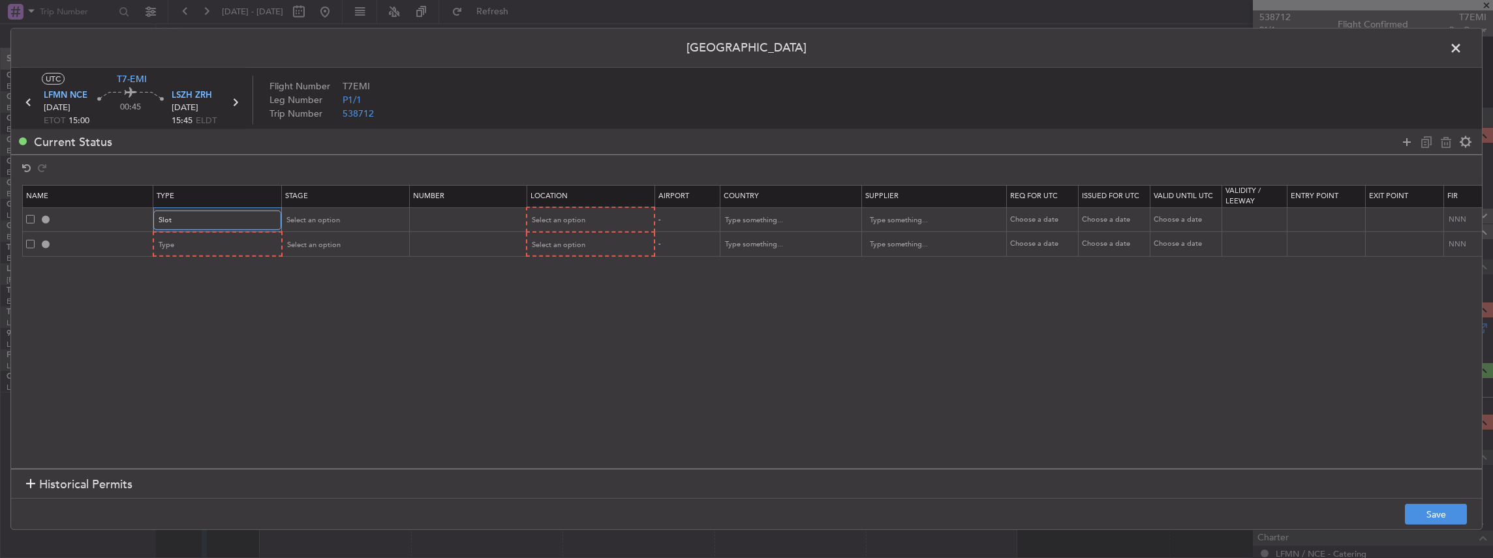
scroll to position [392, 0]
click at [183, 252] on div "Type" at bounding box center [213, 246] width 108 height 20
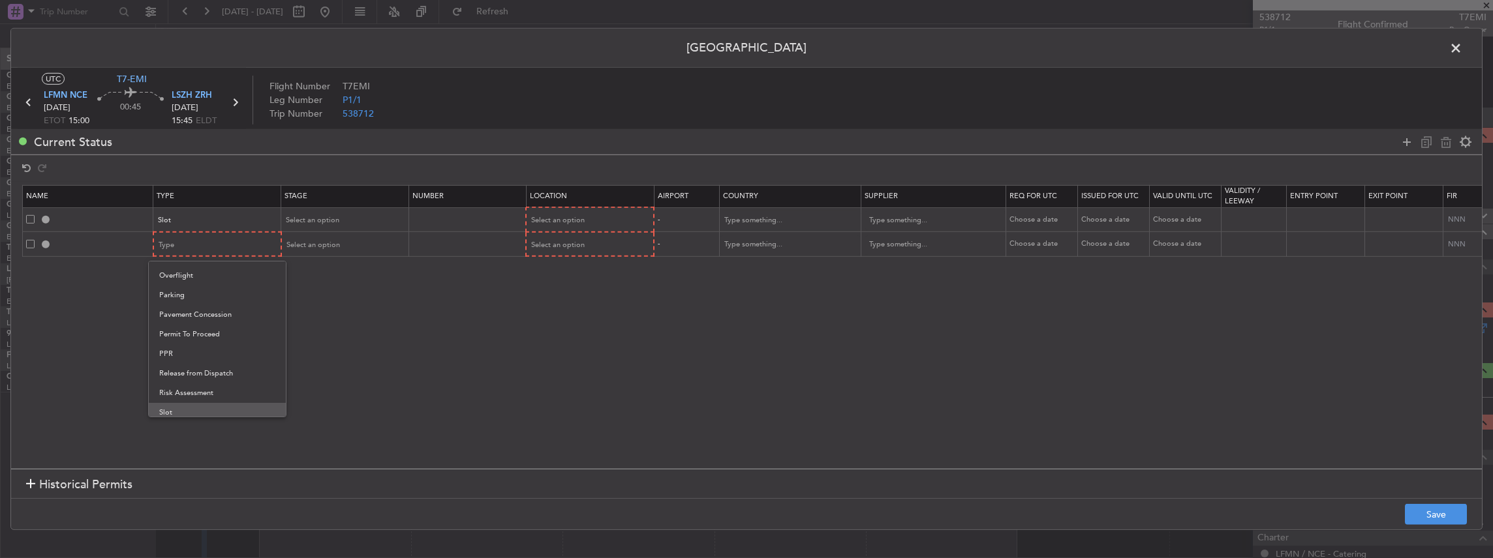
click at [179, 406] on span "Slot" at bounding box center [217, 413] width 116 height 20
click at [309, 215] on span "Select an option" at bounding box center [312, 220] width 53 height 10
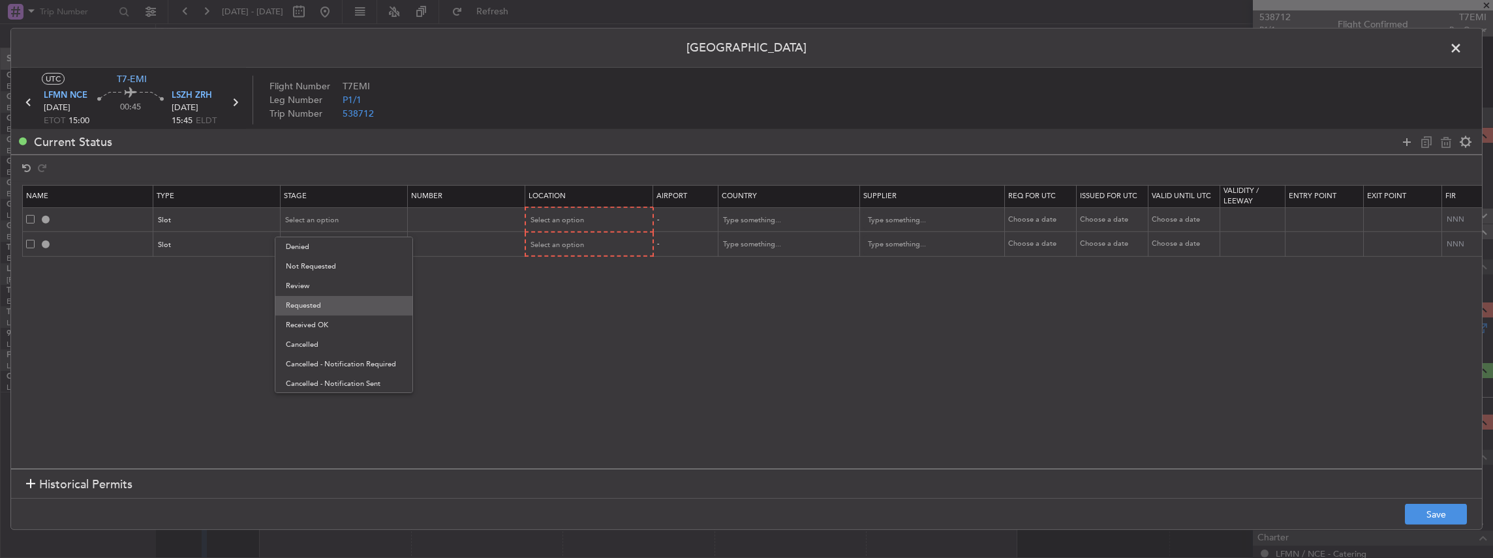
click at [324, 308] on span "Requested" at bounding box center [344, 306] width 116 height 20
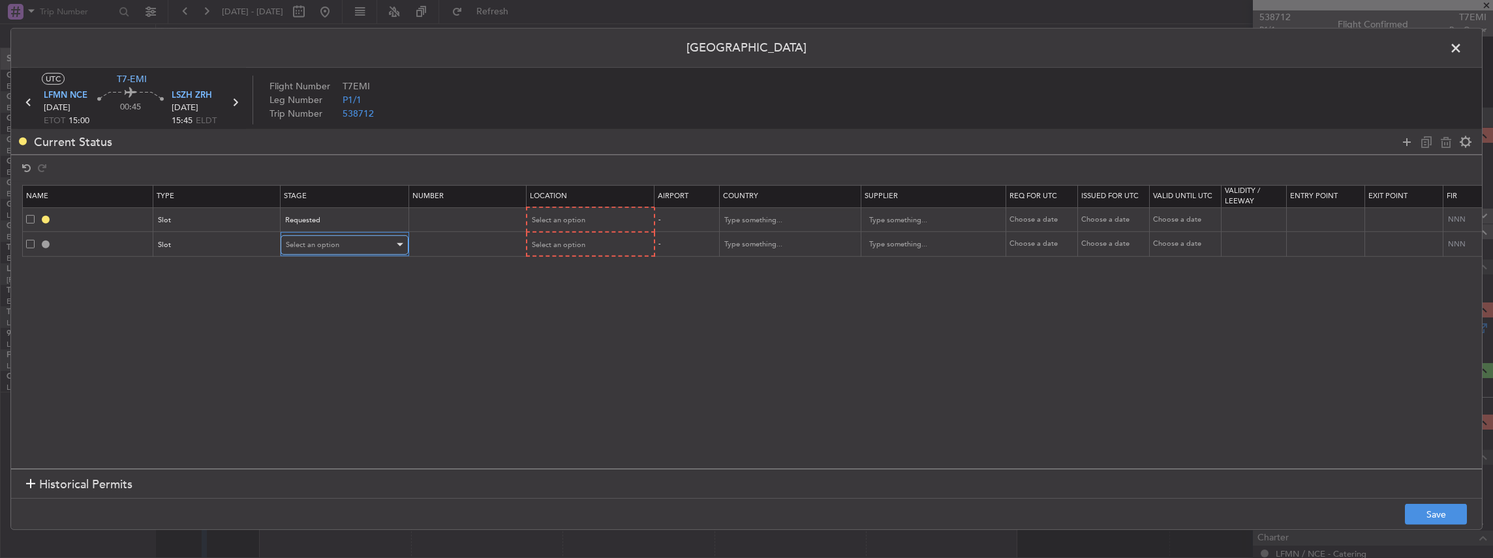
click at [306, 247] on span "Select an option" at bounding box center [312, 245] width 53 height 10
click at [314, 332] on span "Requested" at bounding box center [344, 330] width 116 height 20
click at [189, 94] on span "LSZH ZRH" at bounding box center [192, 95] width 40 height 13
click at [1458, 517] on button "Save" at bounding box center [1436, 514] width 62 height 21
click at [1431, 512] on button "Save" at bounding box center [1436, 514] width 62 height 21
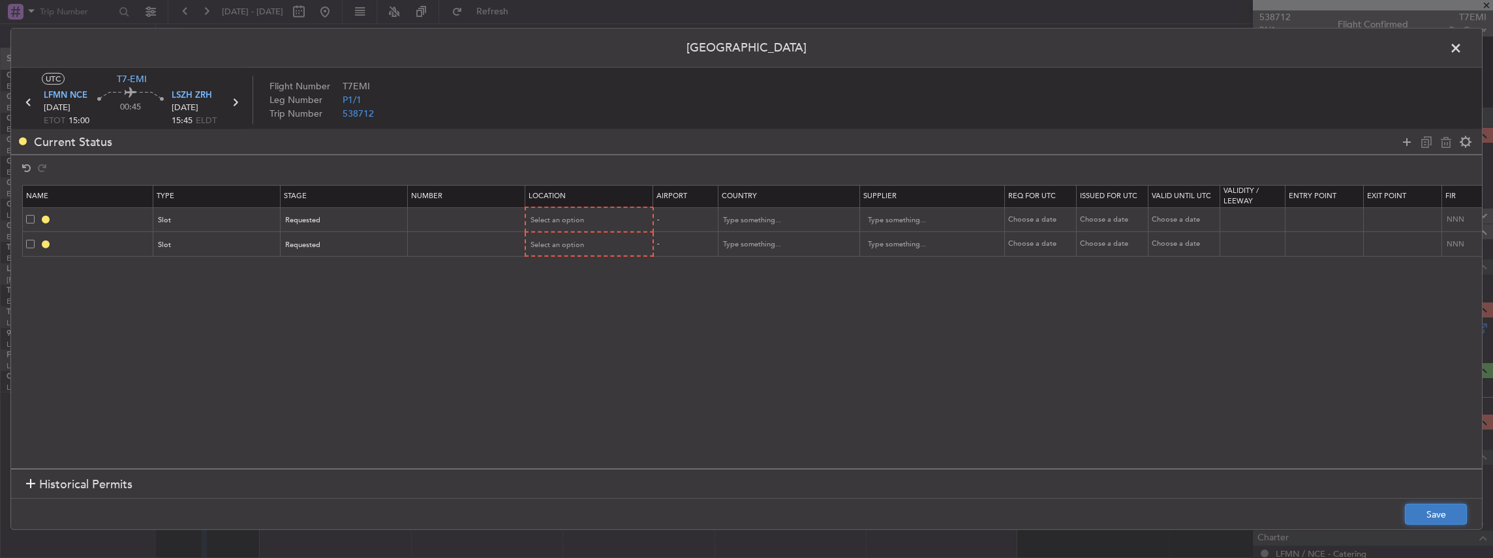
click at [1433, 514] on button "Save" at bounding box center [1436, 514] width 62 height 21
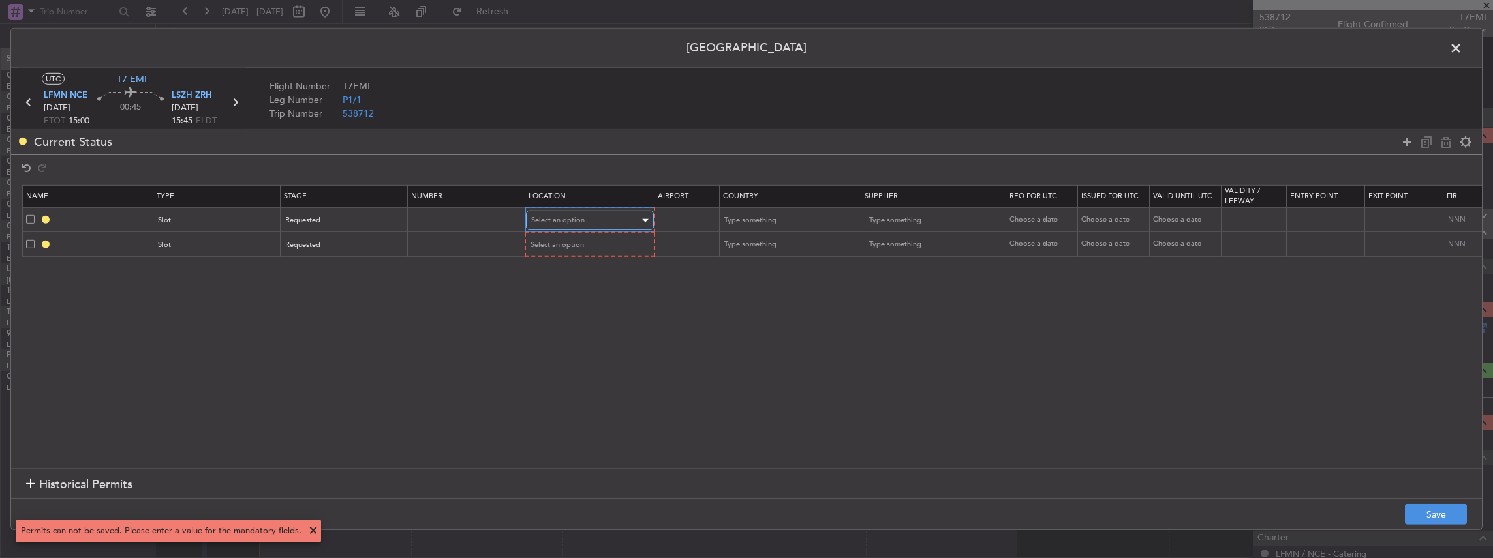
click at [562, 221] on span "Select an option" at bounding box center [557, 220] width 53 height 10
click at [549, 253] on span "Departure" at bounding box center [588, 247] width 116 height 20
click at [549, 252] on div "Select an option" at bounding box center [585, 245] width 108 height 20
click at [562, 310] on span "Arrival" at bounding box center [588, 311] width 116 height 20
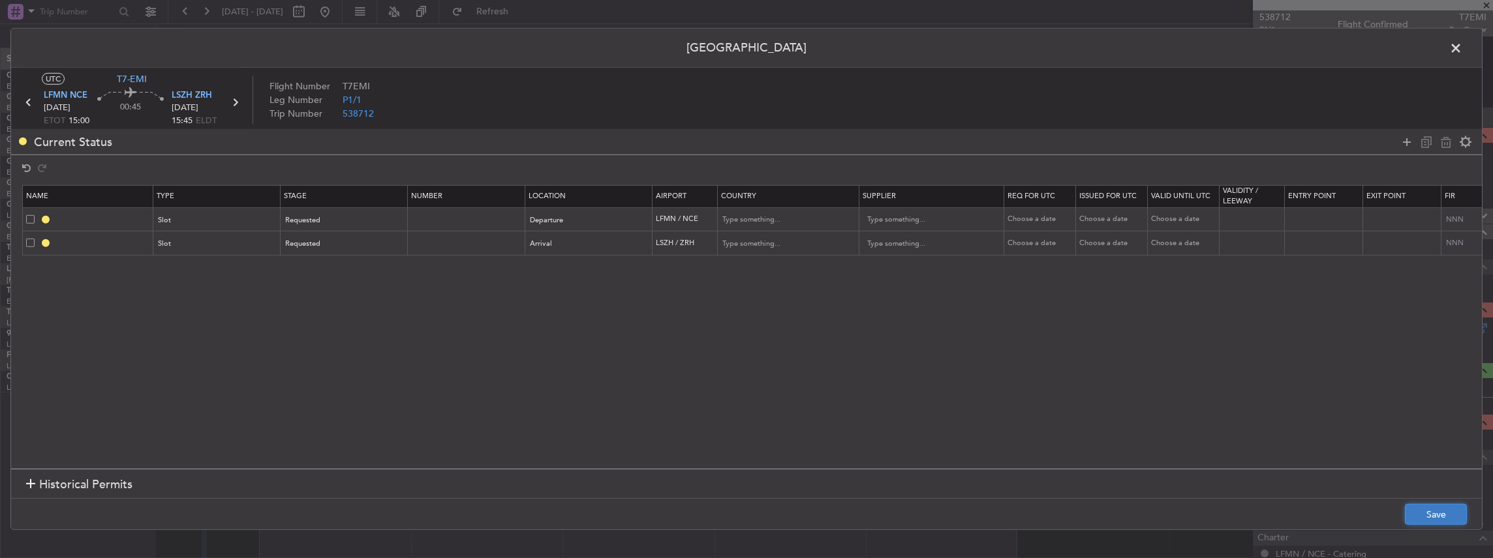
click at [1439, 519] on button "Save" at bounding box center [1436, 514] width 62 height 21
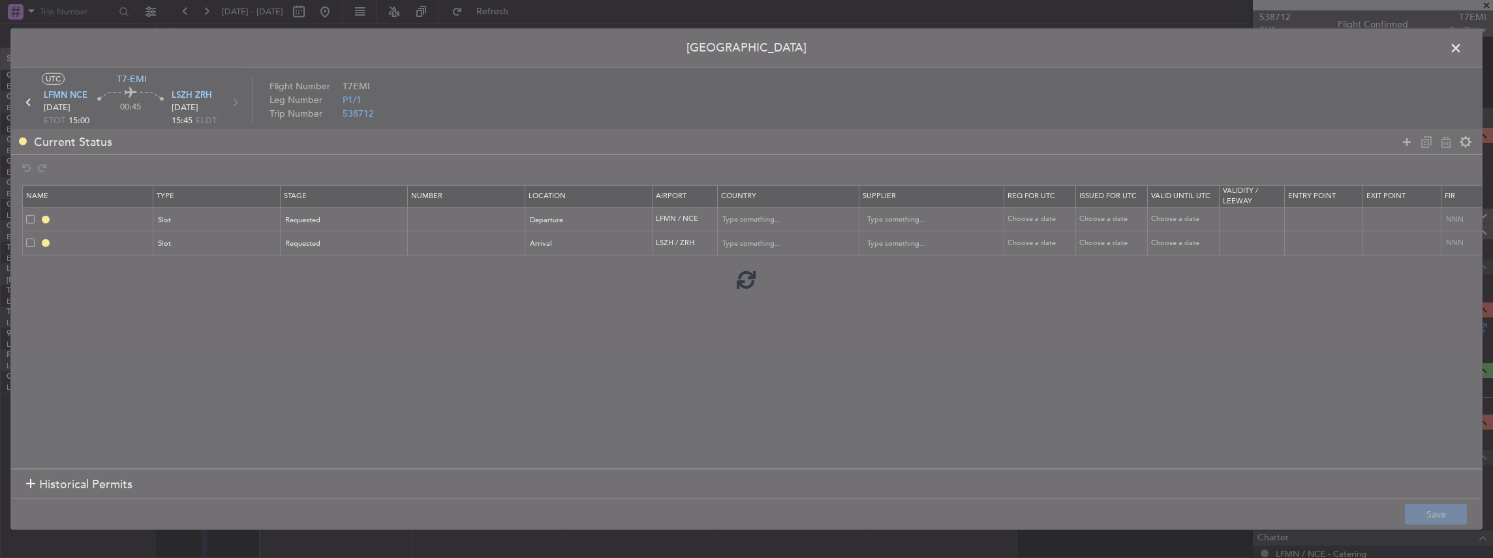
type input "LFMN DEP SLOT"
type input "[GEOGRAPHIC_DATA]"
type input "NNN"
type input "LSZH ARR SLOT"
type input "[GEOGRAPHIC_DATA]"
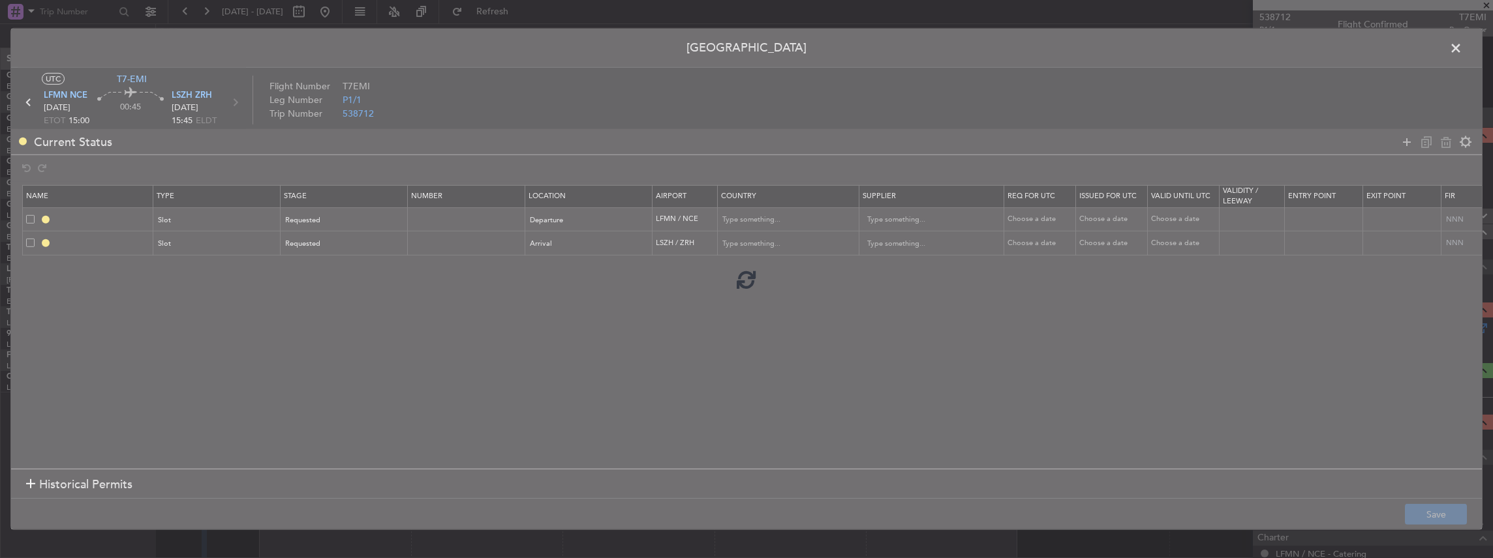
type input "NNN"
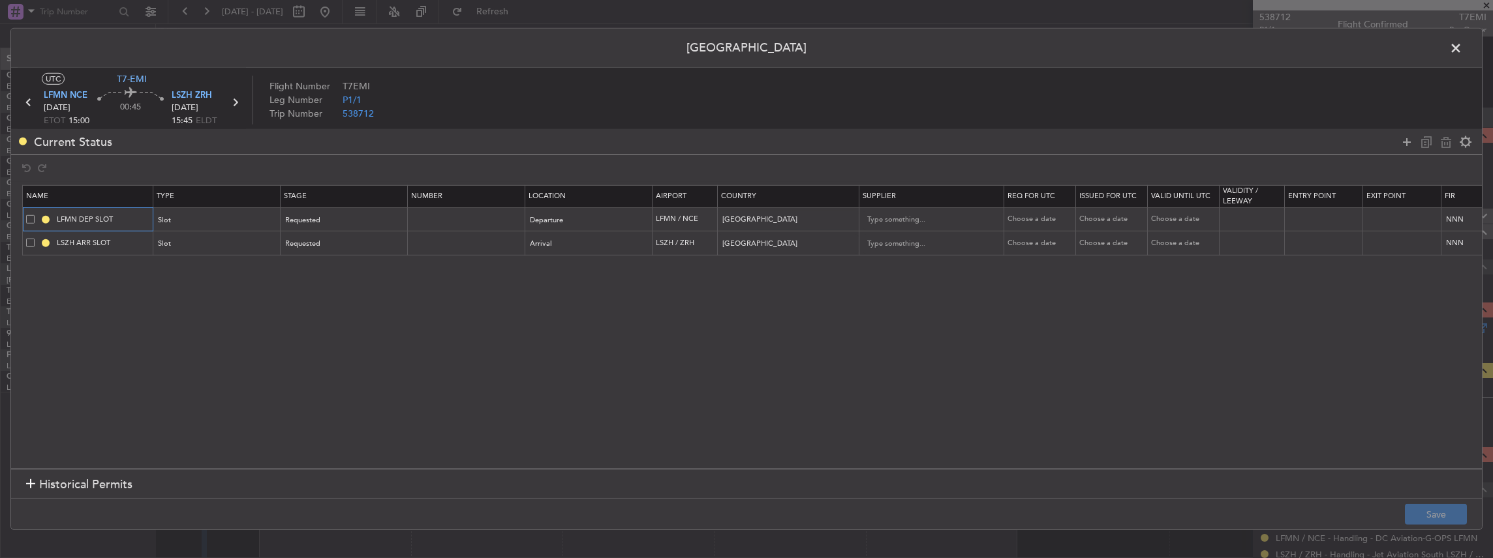
click at [138, 217] on input "LFMN DEP SLOT" at bounding box center [103, 219] width 98 height 11
type input "LFMN DEP SLOT 1500z"
click at [130, 245] on input "LSZH ARR SLOT" at bounding box center [103, 242] width 98 height 11
type input "LSZH ARR SLOT 1545z"
click at [1447, 521] on button "Save" at bounding box center [1436, 514] width 62 height 21
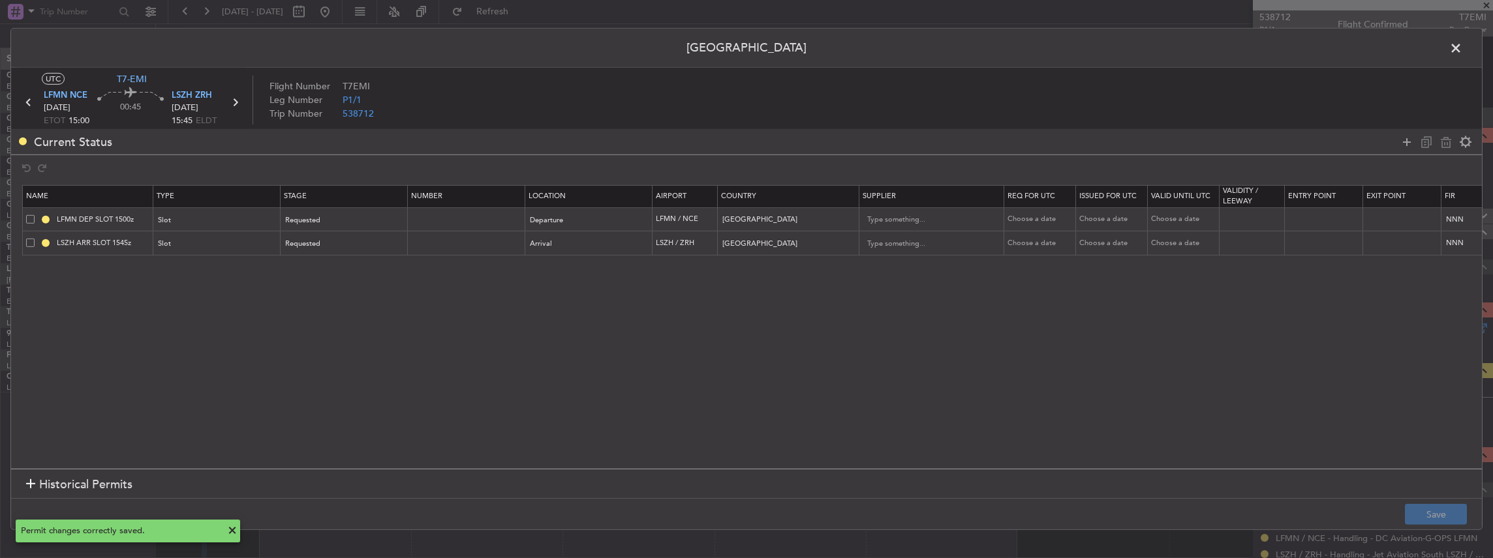
click at [1462, 42] on span at bounding box center [1462, 51] width 0 height 26
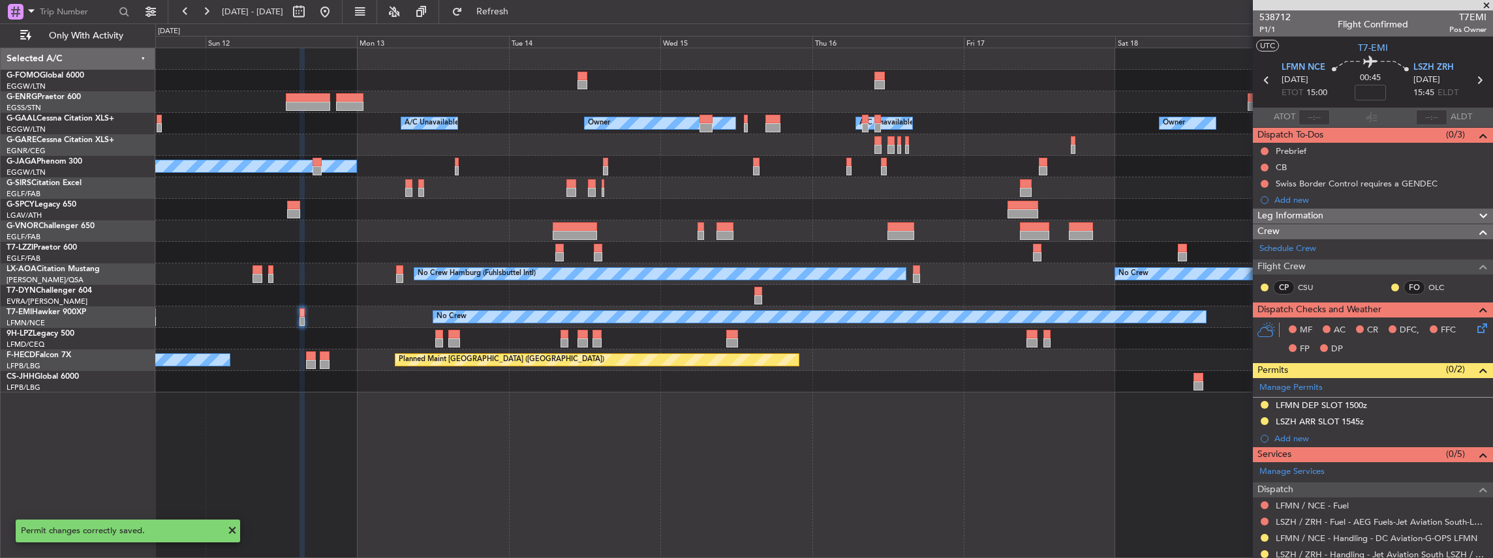
click at [932, 413] on div "Owner Owner A/C Unavailable Owner A/C Unavailable No Crew Planned Maint Oxford …" at bounding box center [824, 304] width 1338 height 512
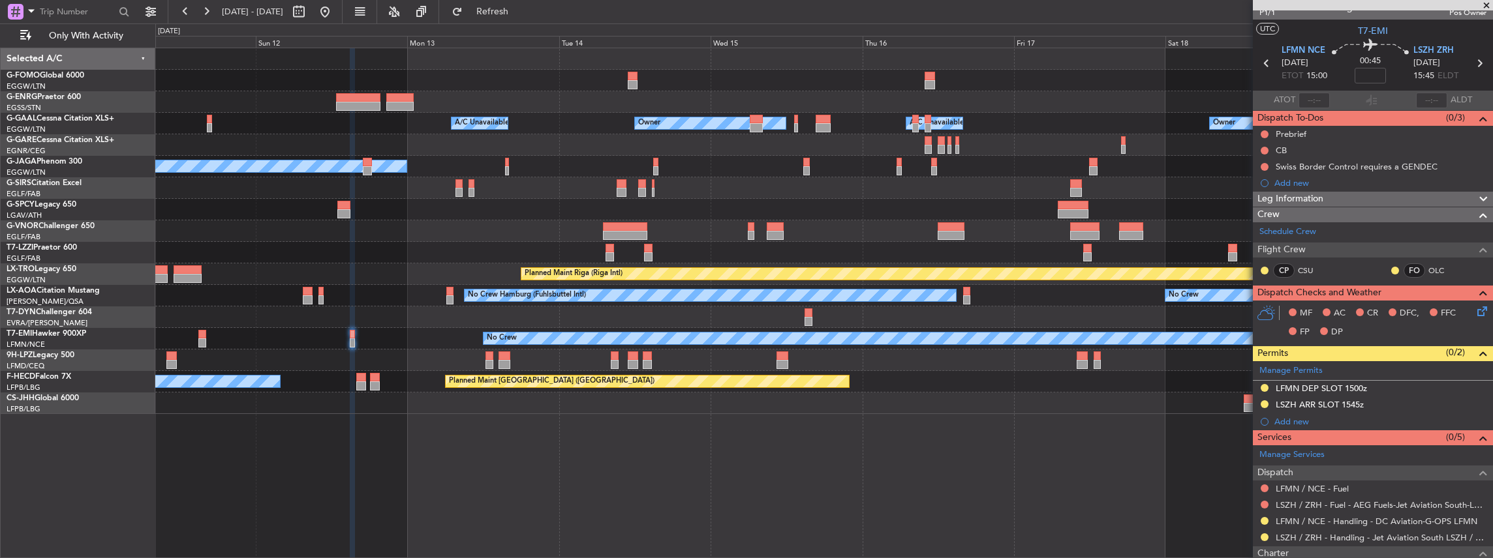
scroll to position [0, 0]
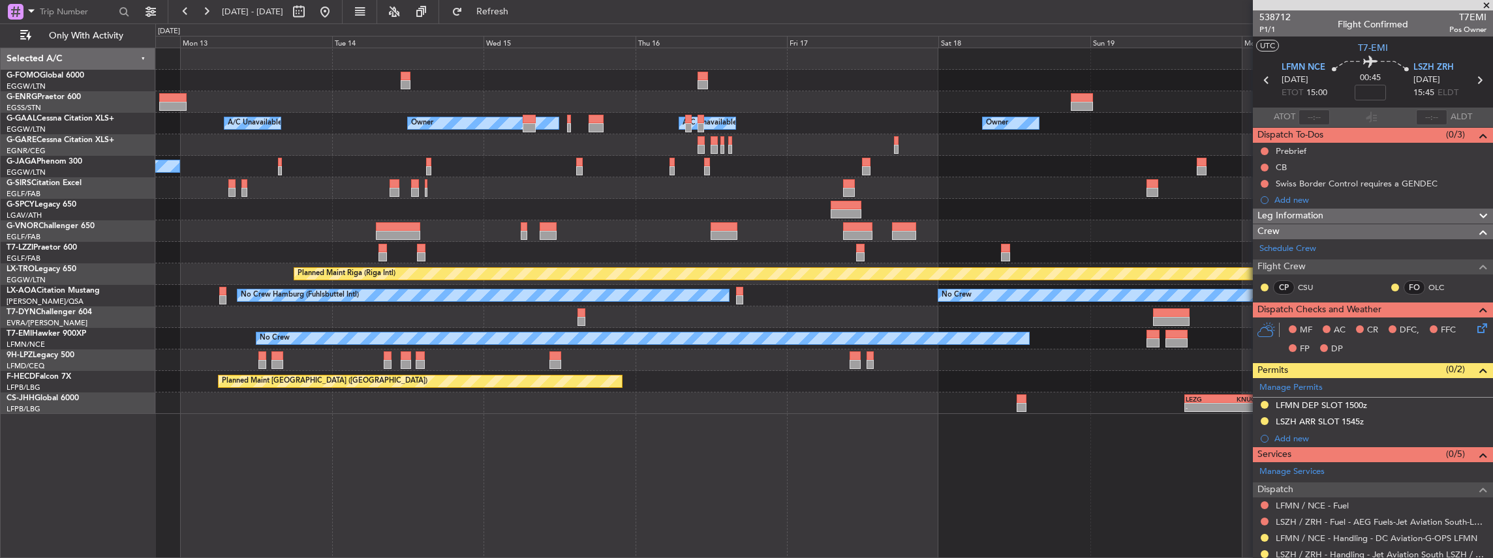
click at [908, 372] on div "Owner Owner A/C Unavailable Owner A/C Unavailable No Crew Planned Maint Oxford …" at bounding box center [823, 231] width 1337 height 366
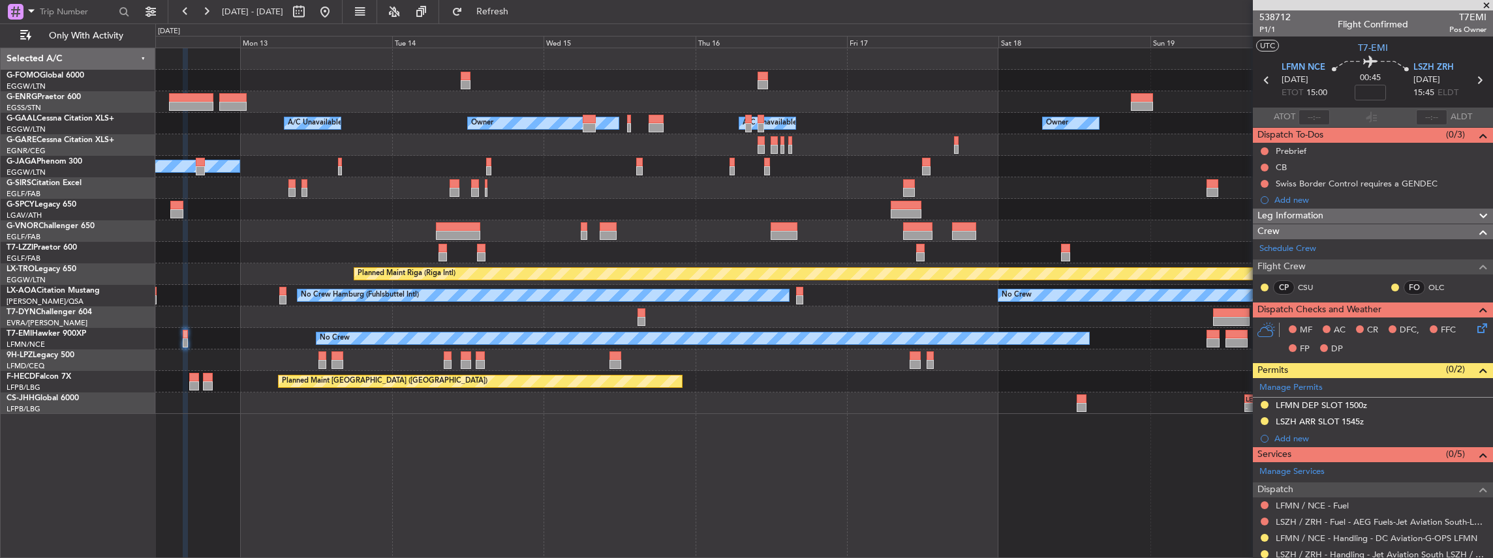
click at [973, 391] on div "Planned Maint Paris (Le Bourget) No Crew" at bounding box center [823, 382] width 1337 height 22
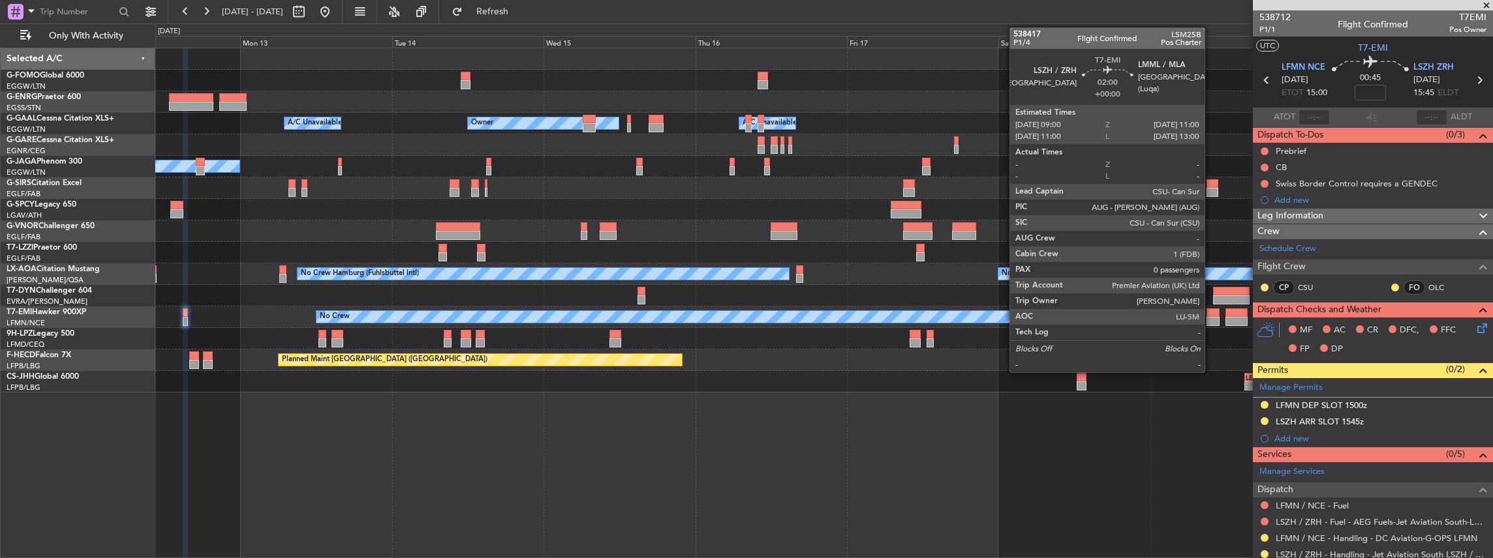
click at [1211, 316] on div at bounding box center [1212, 313] width 13 height 9
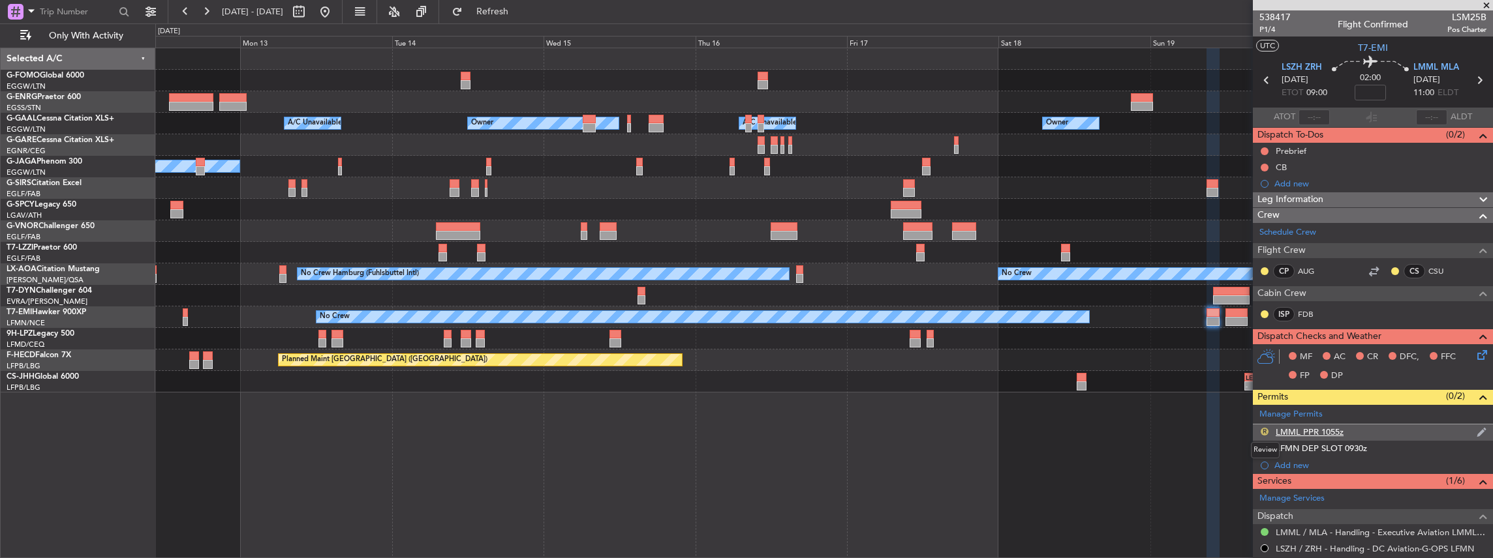
click at [1262, 428] on button "R" at bounding box center [1264, 432] width 8 height 8
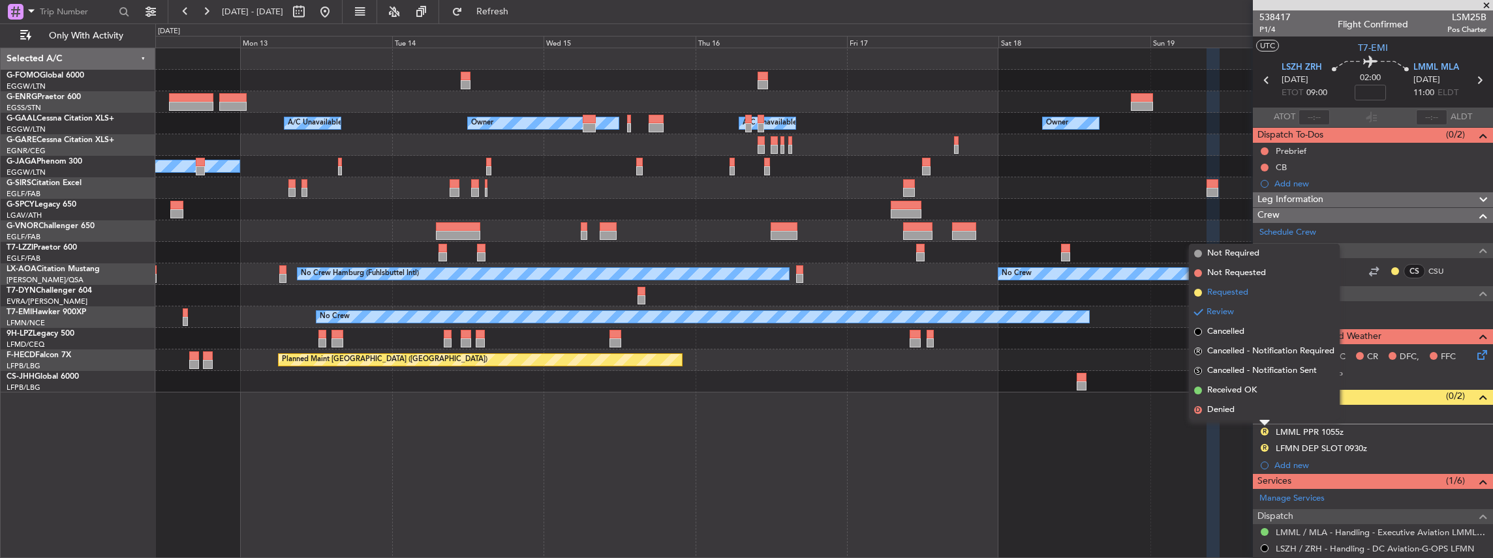
click at [1236, 287] on span "Requested" at bounding box center [1227, 292] width 41 height 13
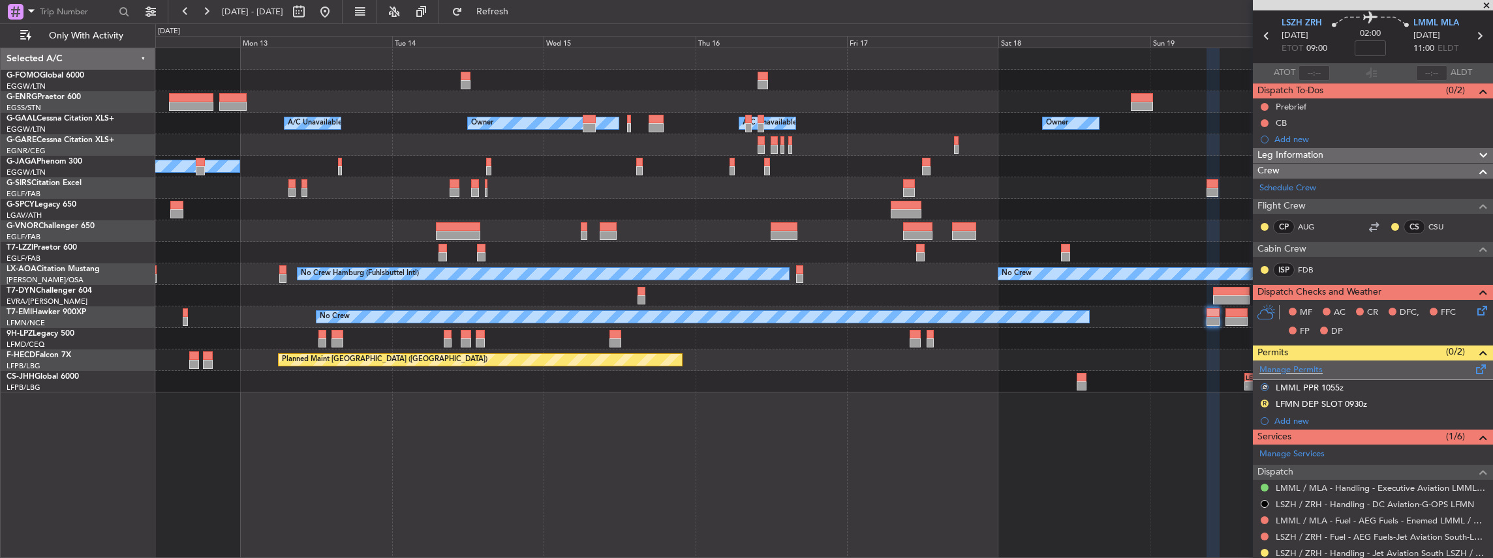
scroll to position [43, 0]
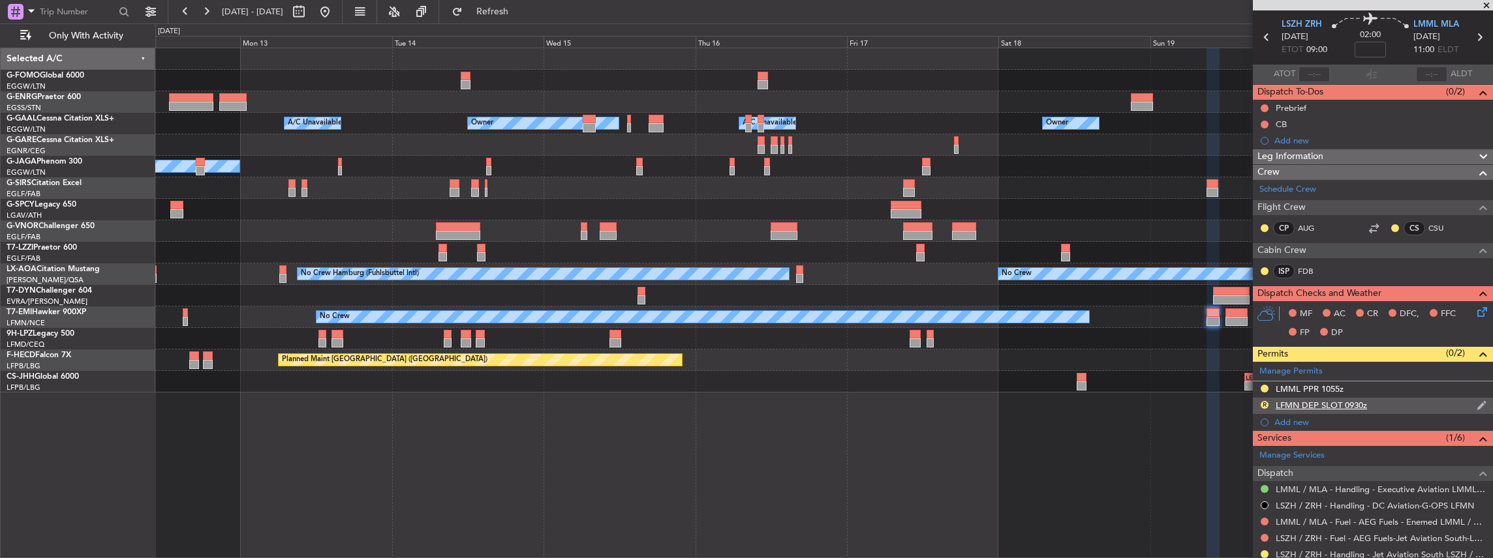
click at [1384, 402] on div "R LFMN DEP SLOT 0930z" at bounding box center [1373, 406] width 240 height 16
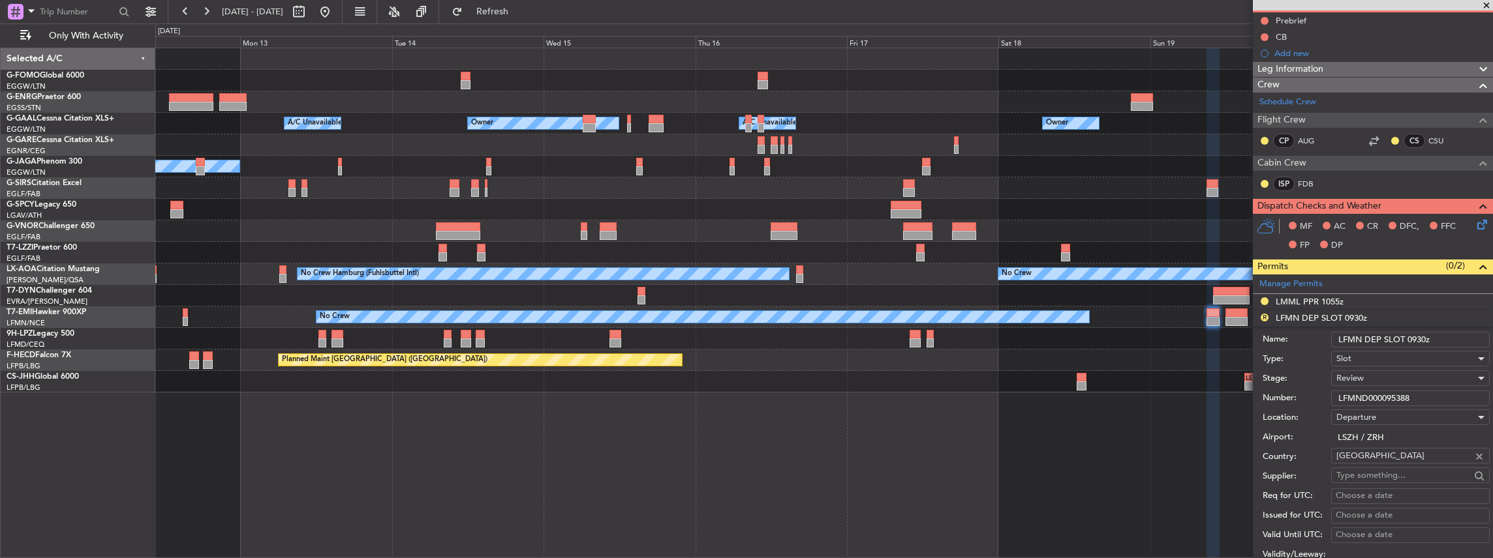
scroll to position [0, 0]
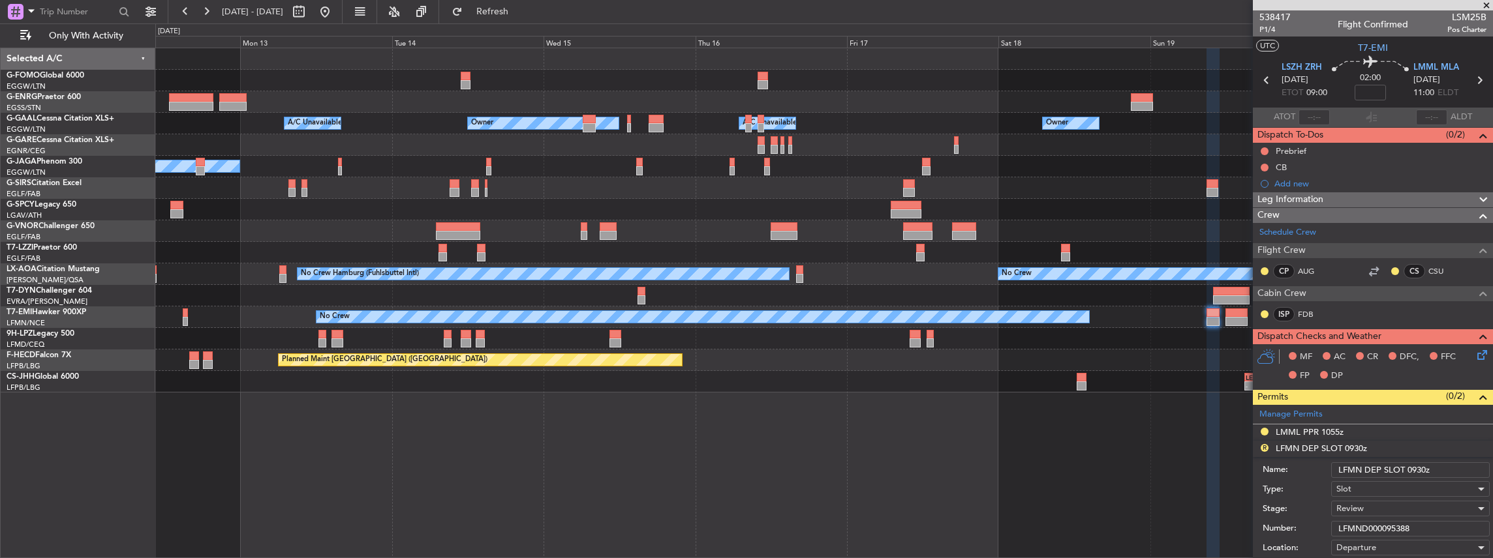
drag, startPoint x: 1362, startPoint y: 467, endPoint x: 1335, endPoint y: 468, distance: 26.8
click at [1335, 468] on input "LFMN DEP SLOT 0930z" at bounding box center [1410, 471] width 159 height 16
click at [1416, 466] on input "LSZH DEP SLOT 0930z" at bounding box center [1410, 471] width 159 height 16
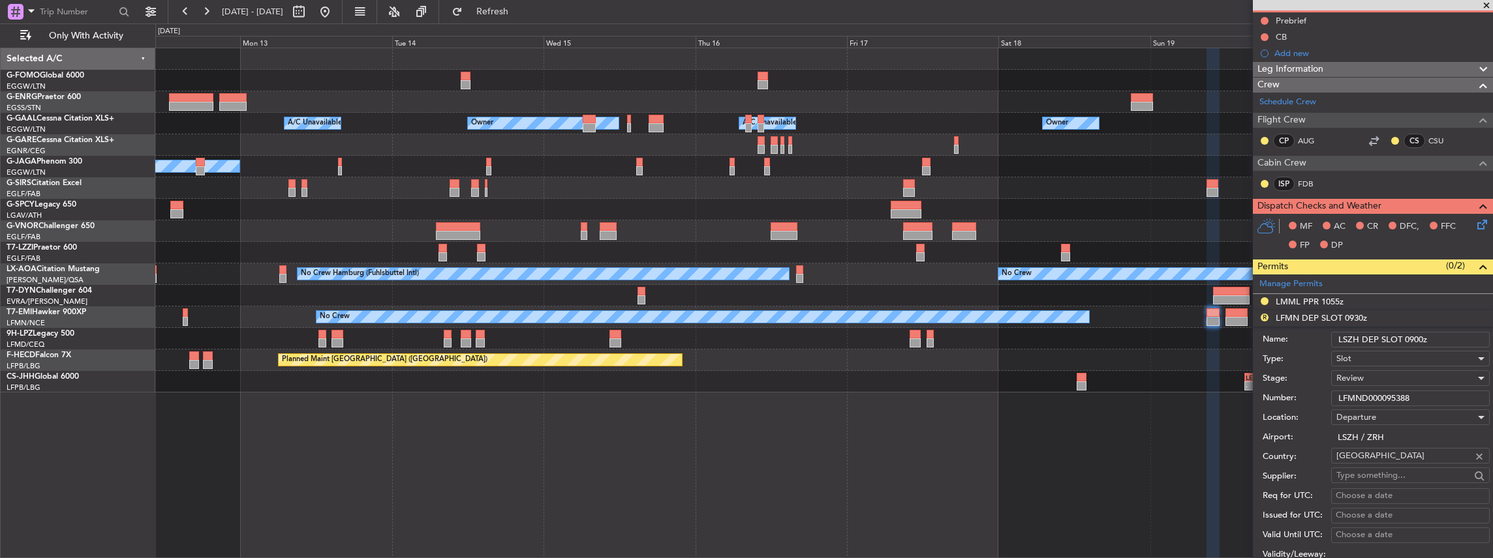
type input "LSZH DEP SLOT 0900z"
click at [1351, 374] on span "Review" at bounding box center [1349, 379] width 27 height 12
click at [1360, 458] on span "Requested" at bounding box center [1407, 462] width 141 height 20
drag, startPoint x: 1425, startPoint y: 399, endPoint x: 1322, endPoint y: 398, distance: 102.4
click at [1322, 398] on div "Number: LFMND000095388" at bounding box center [1375, 399] width 227 height 20
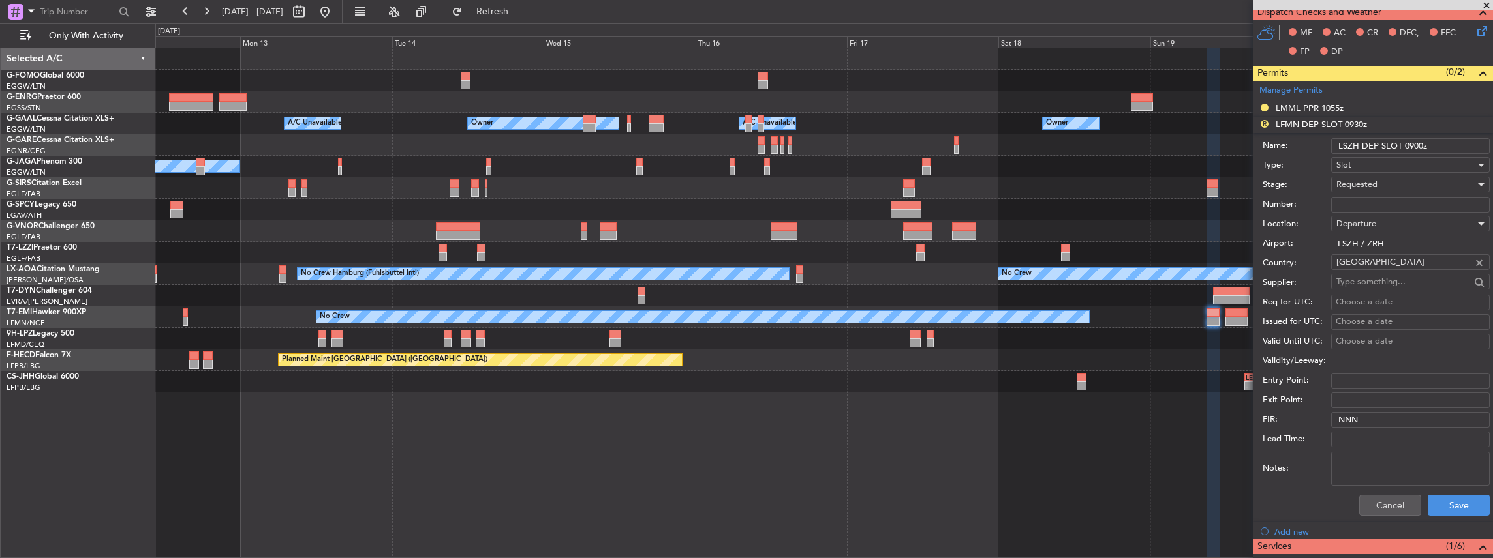
scroll to position [348, 0]
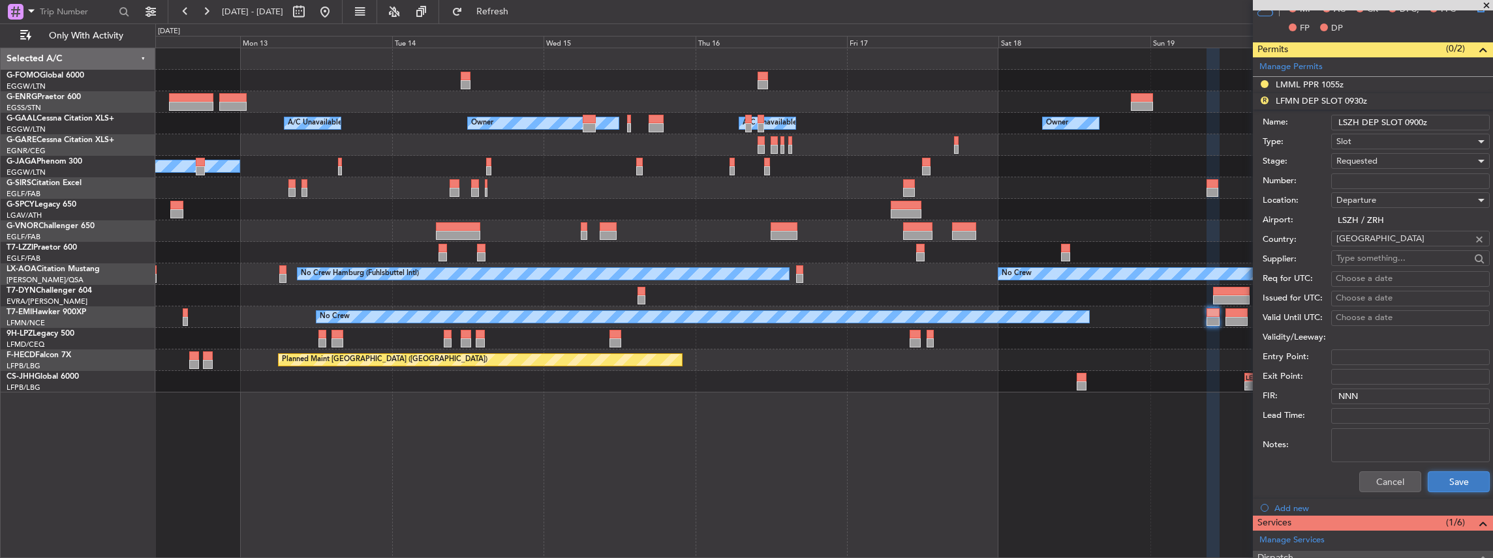
click at [1467, 480] on button "Save" at bounding box center [1459, 482] width 62 height 21
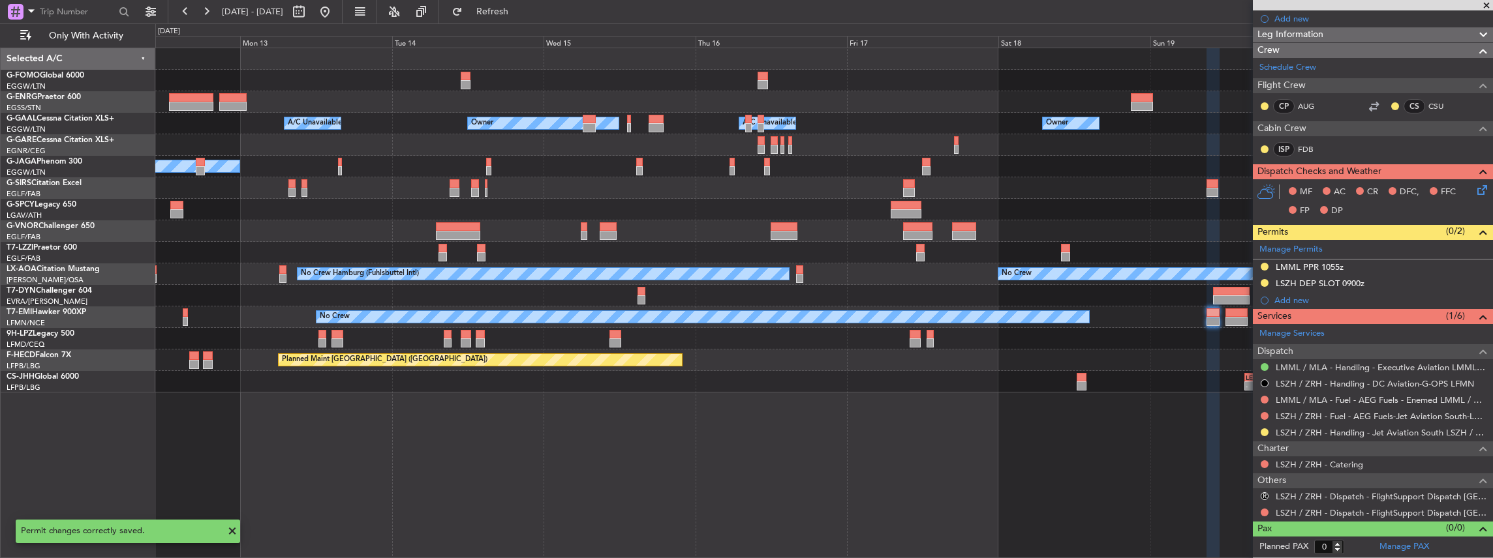
scroll to position [160, 0]
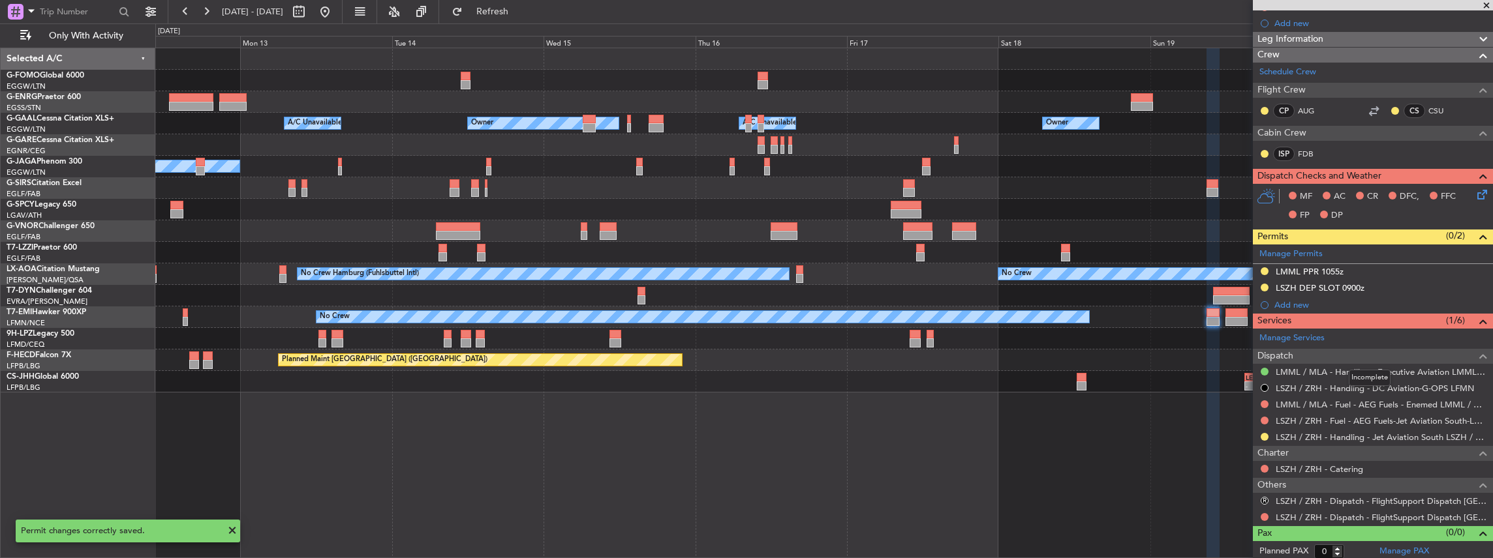
click at [1343, 364] on mat-tooltip-component "Incomplete" at bounding box center [1369, 378] width 60 height 35
click at [1337, 367] on link "LMML / MLA - Handling - Executive Aviation LMML / MLA" at bounding box center [1381, 372] width 211 height 11
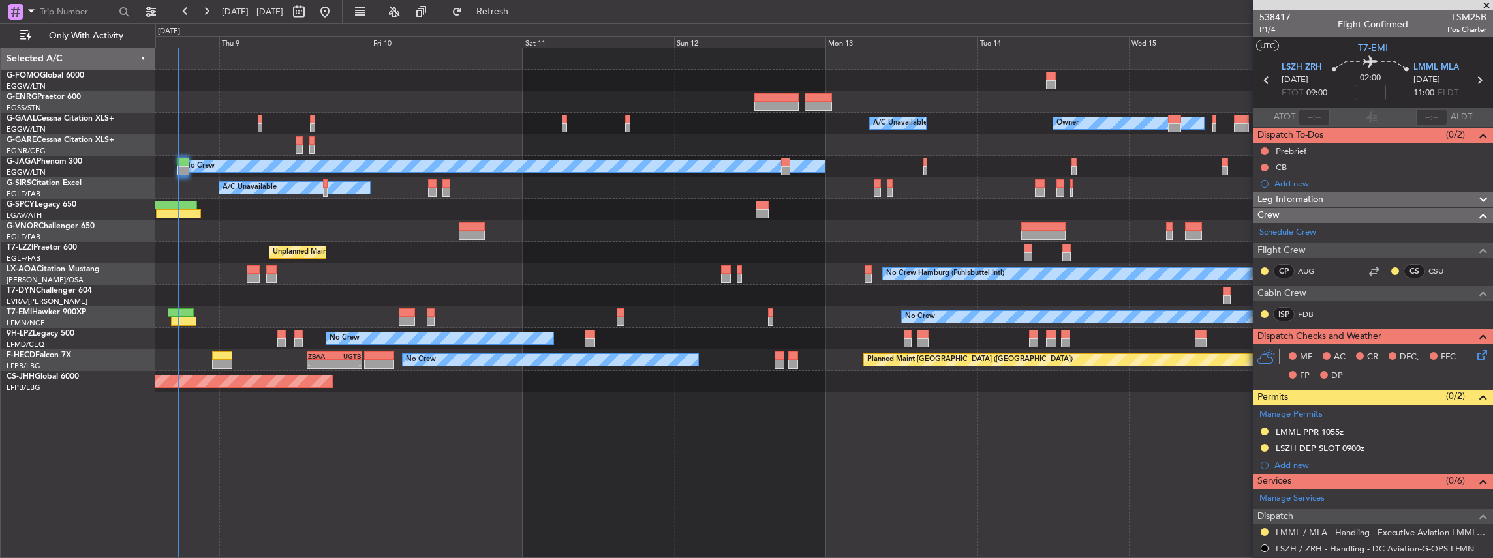
click at [1339, 491] on body "12 Oct 2025 - 21 Oct 2025 Refresh Quick Links Only With Activity Owner A/C Unav…" at bounding box center [746, 279] width 1493 height 558
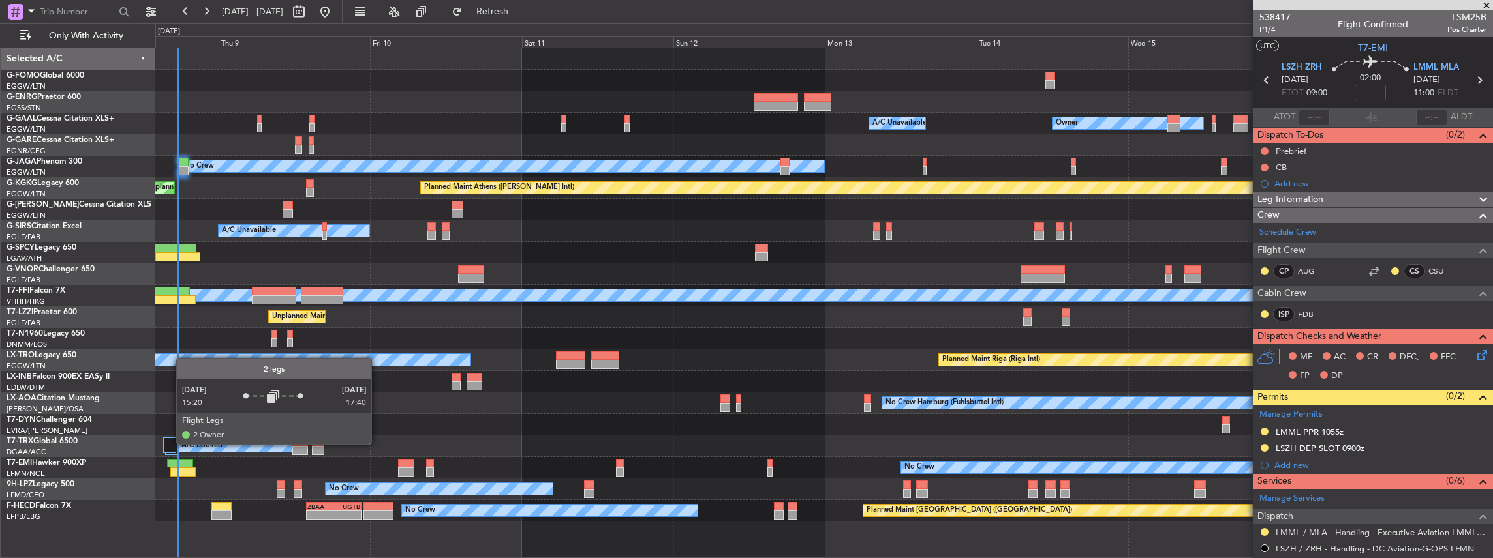
click at [170, 444] on div at bounding box center [169, 446] width 13 height 16
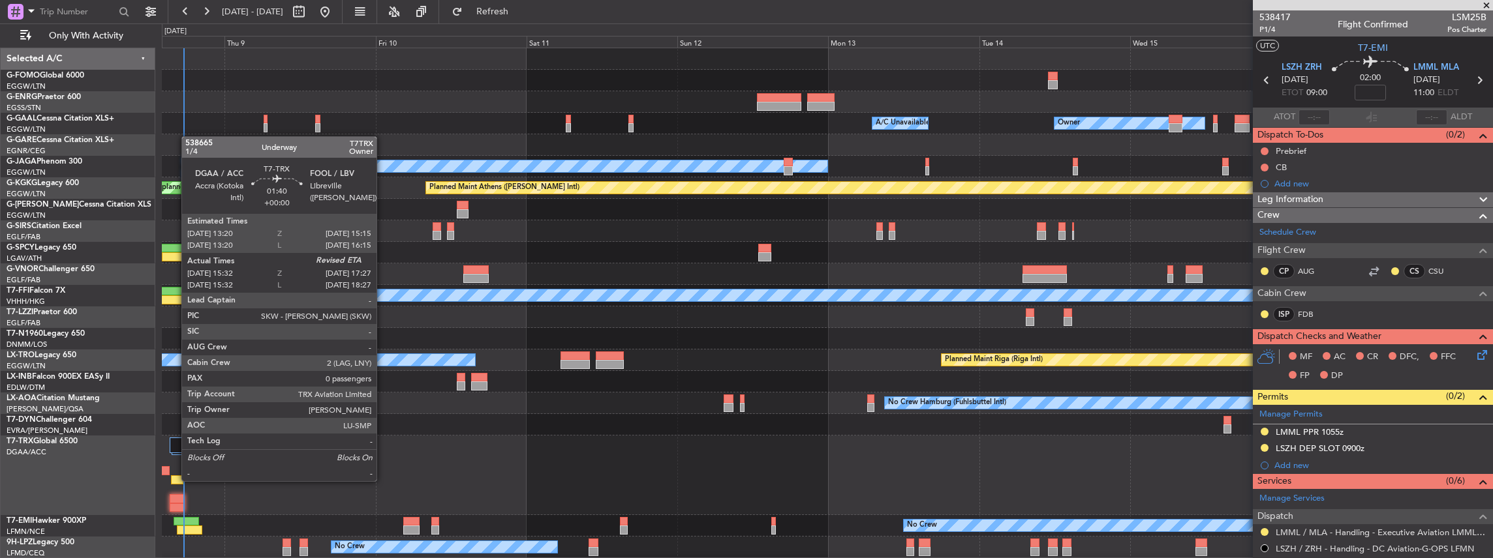
click at [175, 480] on div at bounding box center [177, 480] width 12 height 9
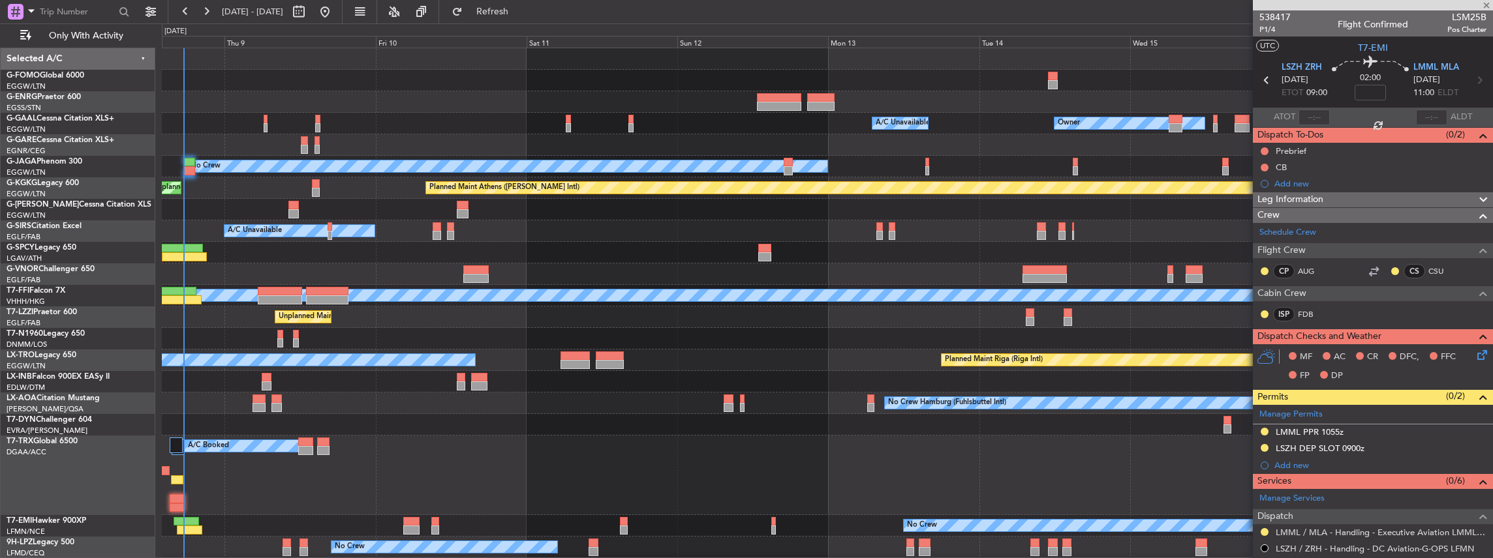
type input "15:42"
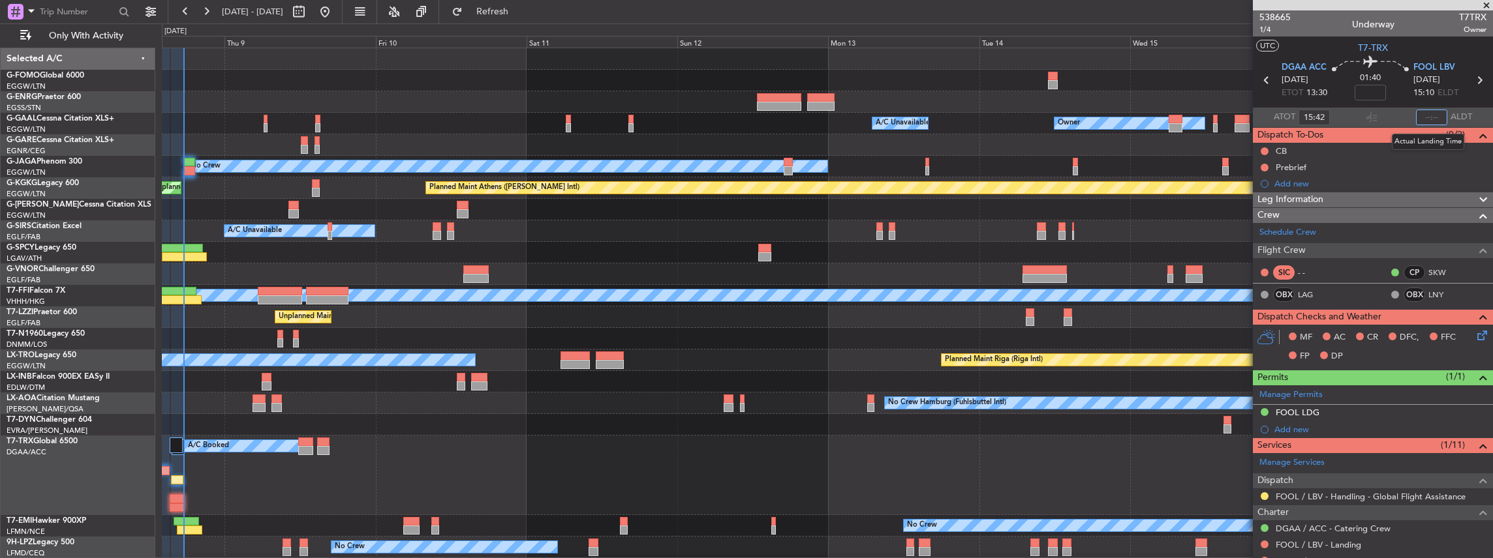
click at [1429, 114] on input "text" at bounding box center [1431, 118] width 31 height 16
type input "7"
type input "17:14"
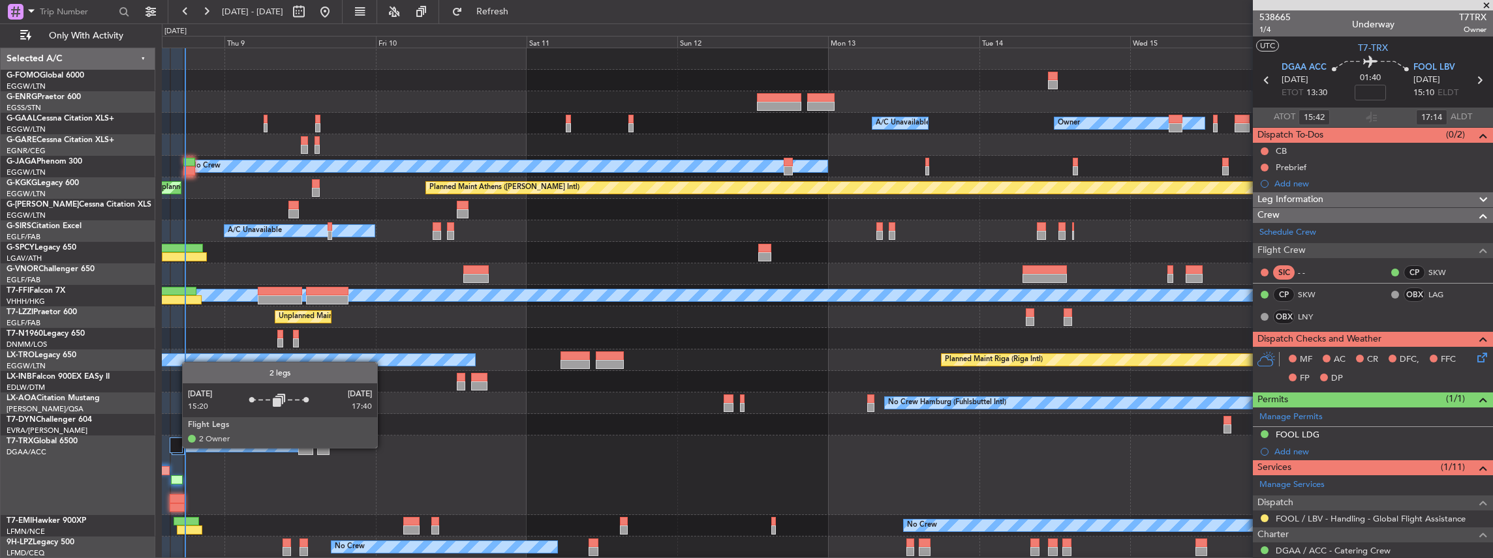
click at [176, 448] on div at bounding box center [176, 446] width 13 height 16
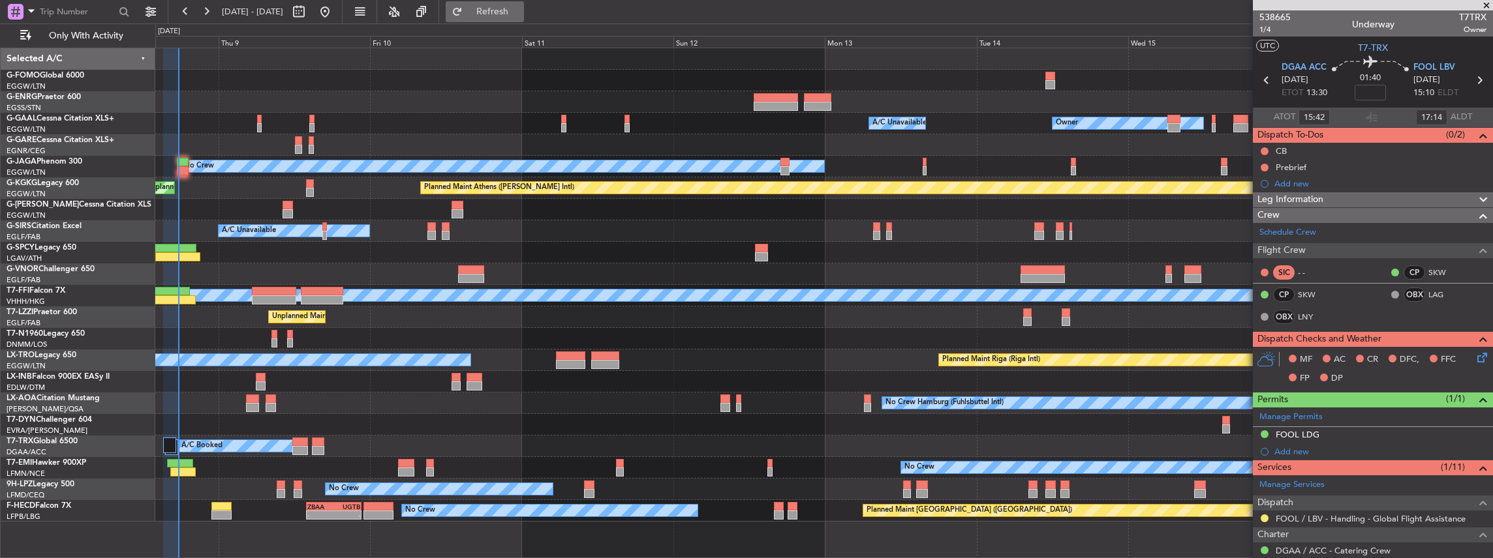
click at [520, 12] on span "Refresh" at bounding box center [492, 11] width 55 height 9
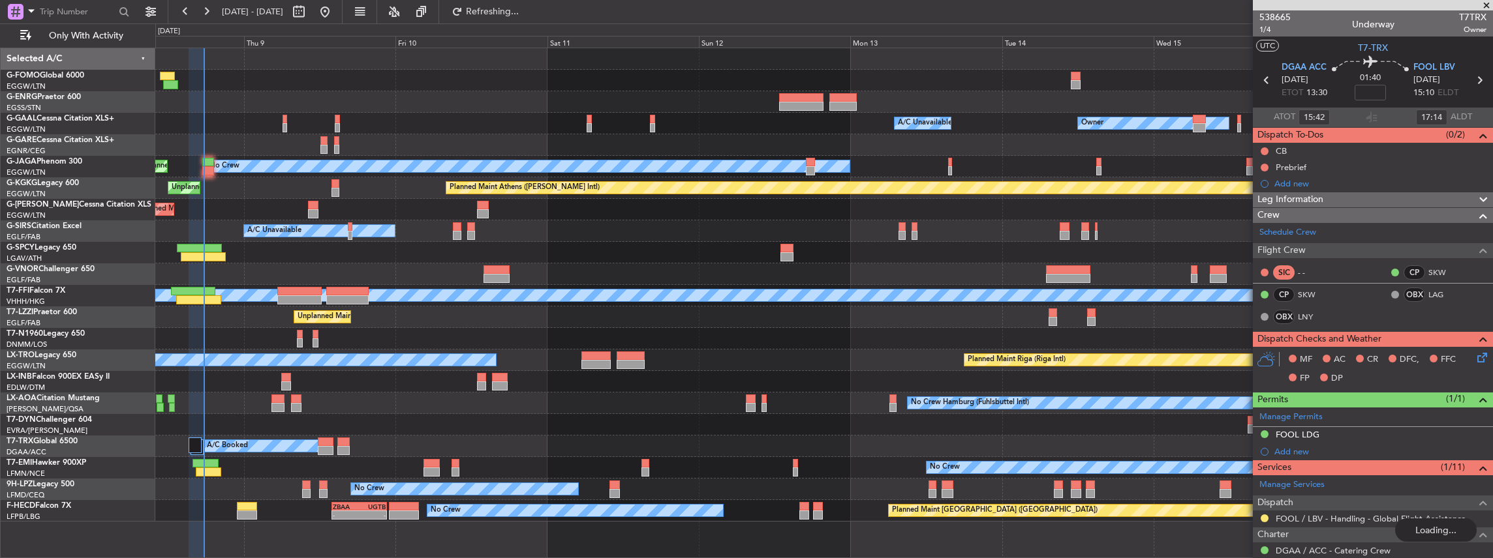
click at [620, 331] on div at bounding box center [823, 339] width 1337 height 22
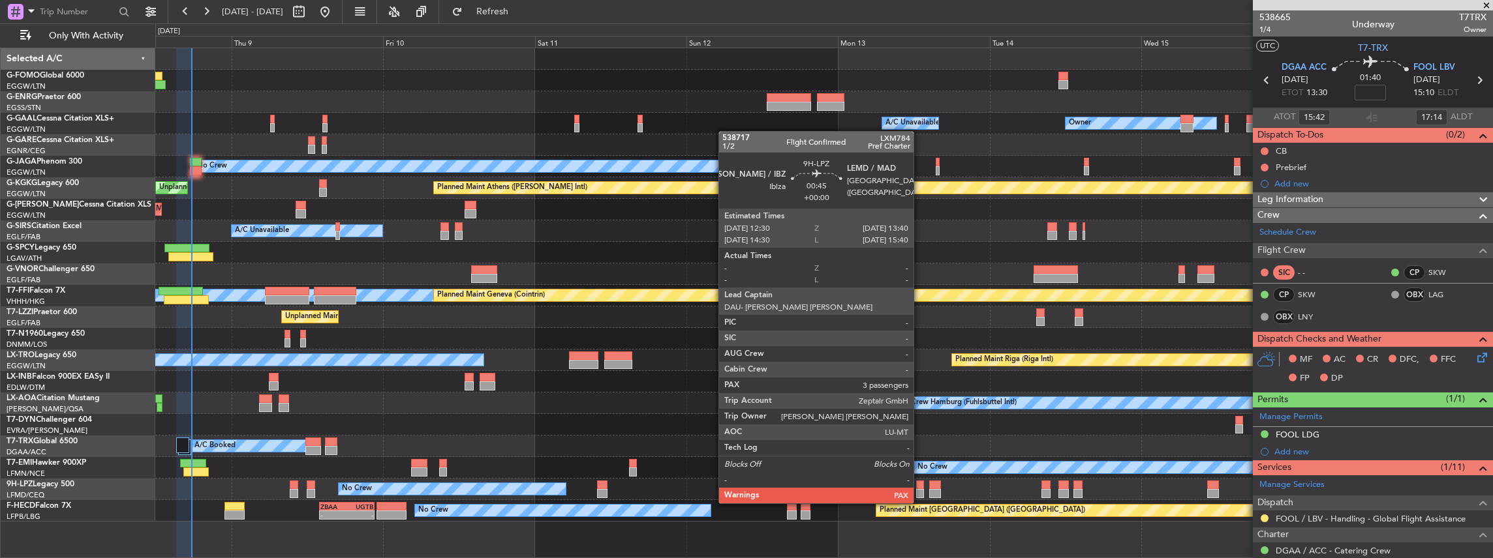
click at [920, 491] on div at bounding box center [920, 493] width 8 height 9
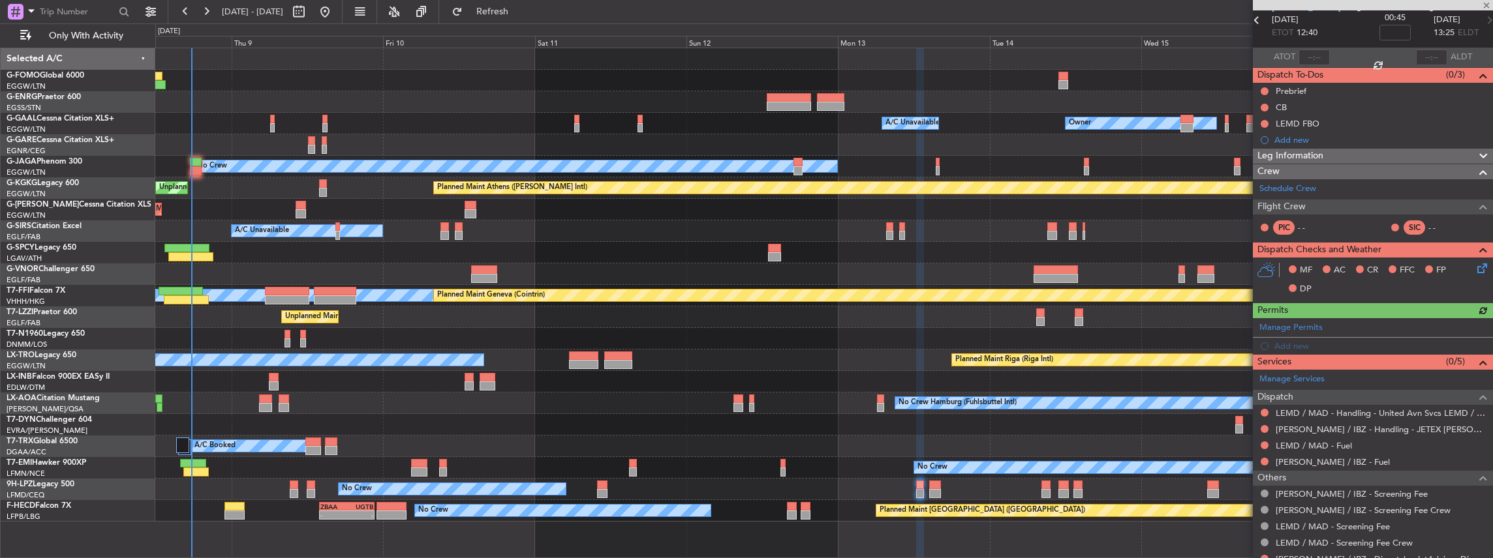
scroll to position [136, 0]
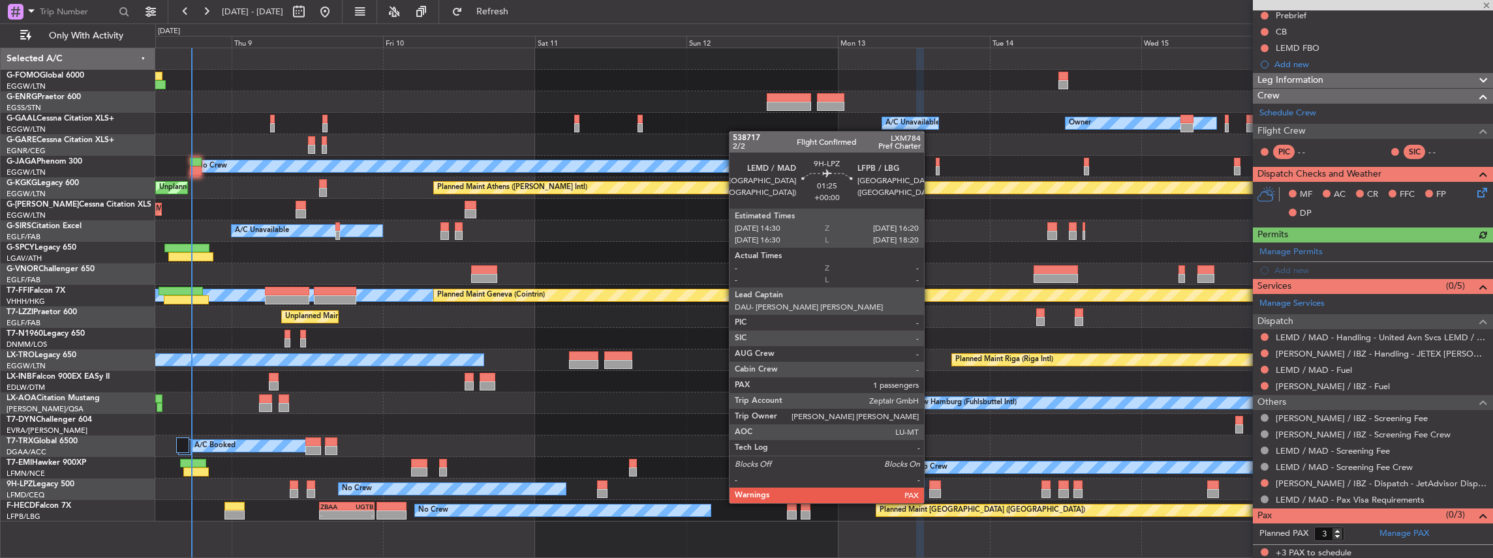
click at [930, 491] on div at bounding box center [935, 493] width 12 height 9
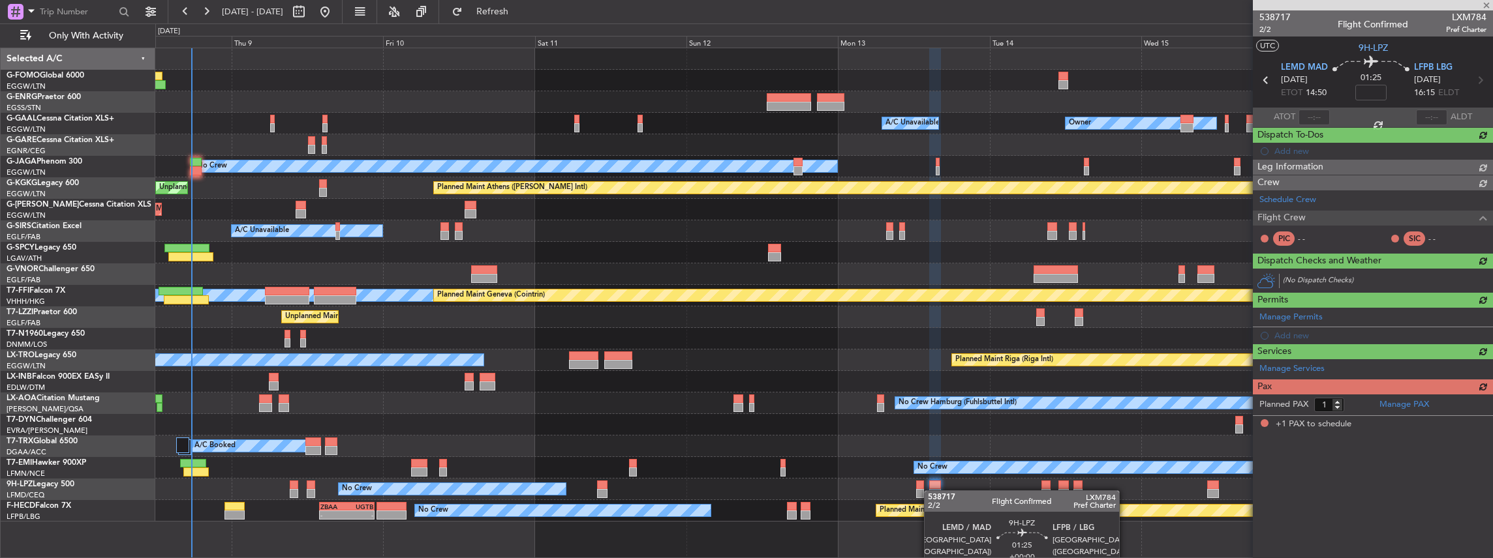
scroll to position [0, 0]
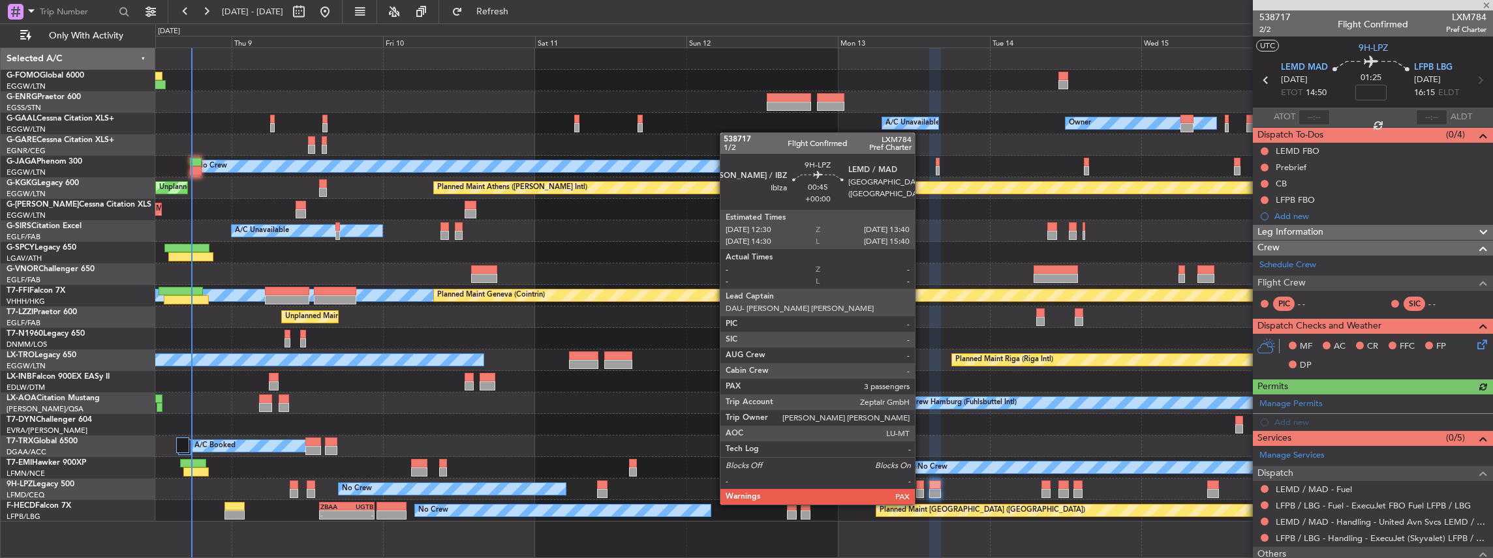
click at [921, 492] on div at bounding box center [920, 493] width 8 height 9
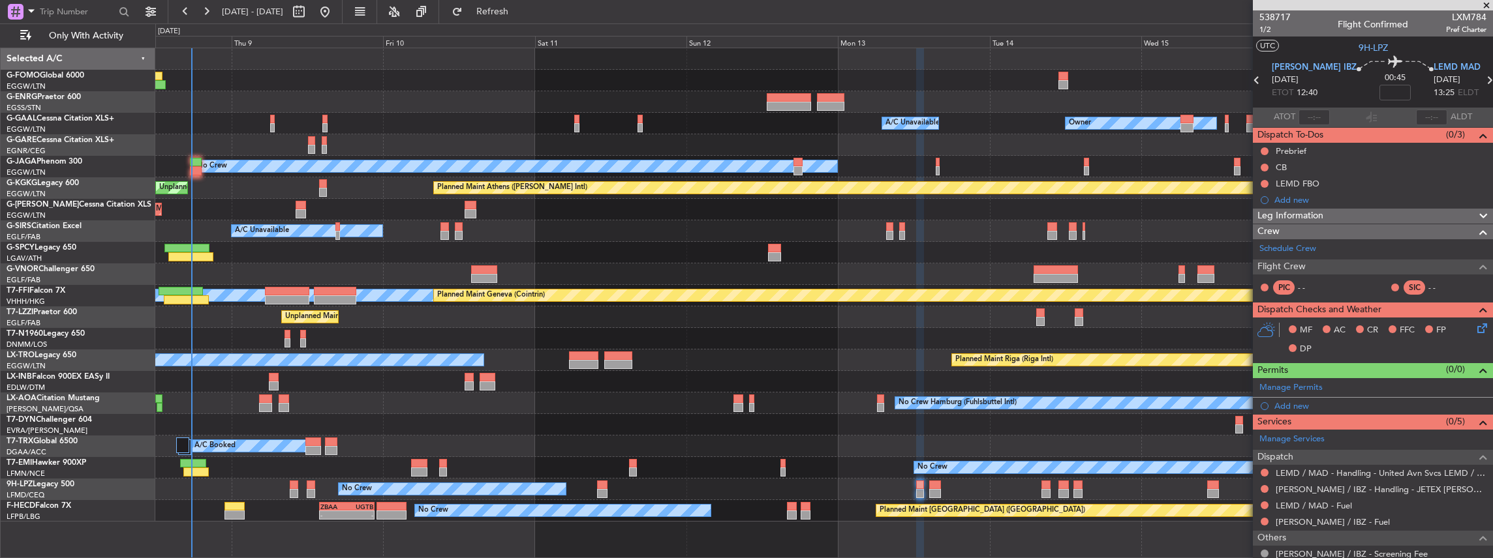
click at [596, 486] on div "No Crew Unplanned Maint Nice (Côte d'Azur Airport)" at bounding box center [823, 490] width 1337 height 22
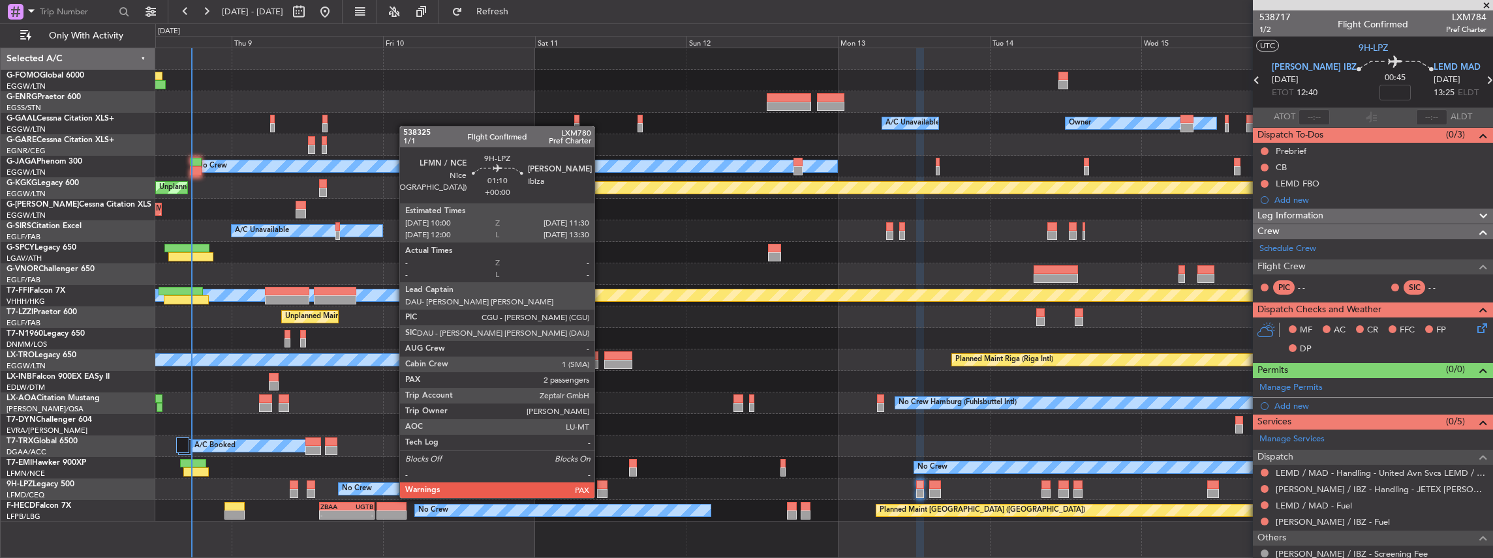
click at [601, 485] on div at bounding box center [602, 485] width 10 height 9
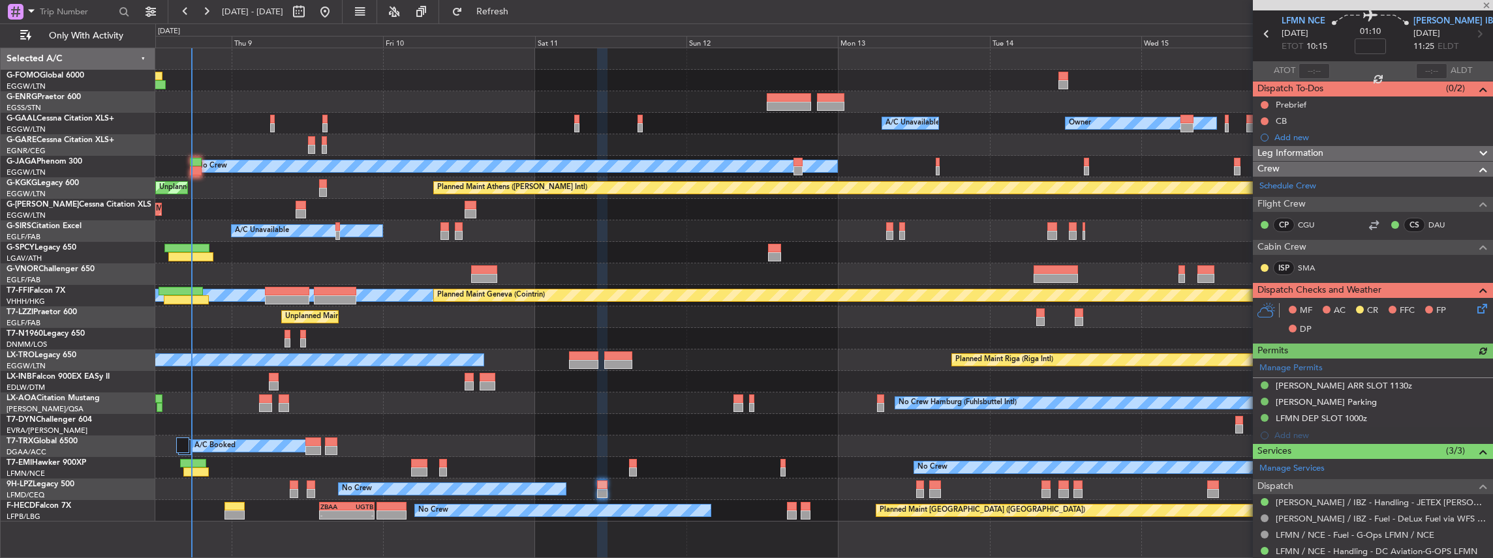
scroll to position [87, 0]
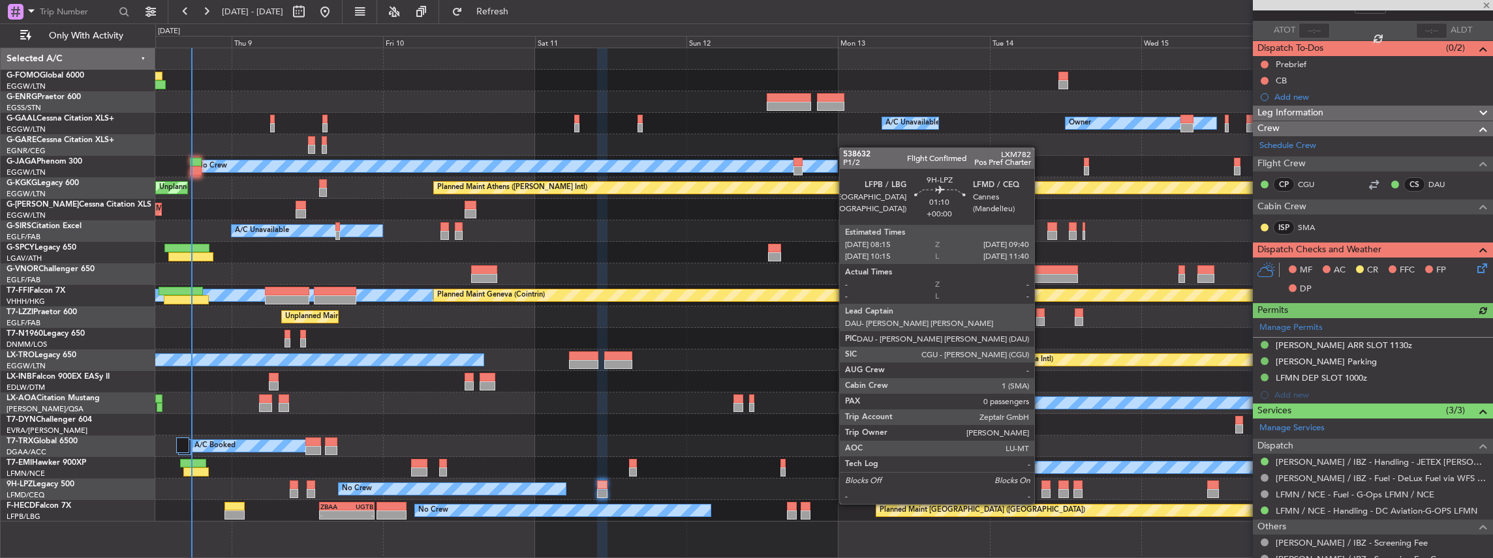
click at [1041, 491] on div at bounding box center [1045, 493] width 9 height 9
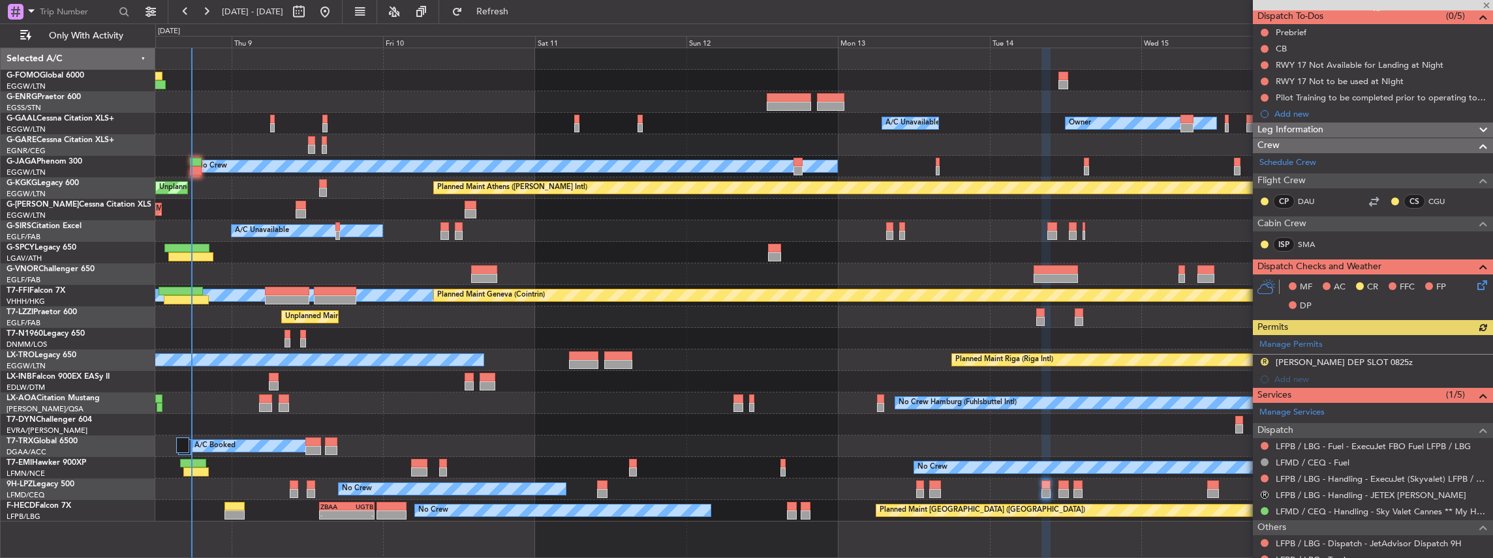
scroll to position [194, 0]
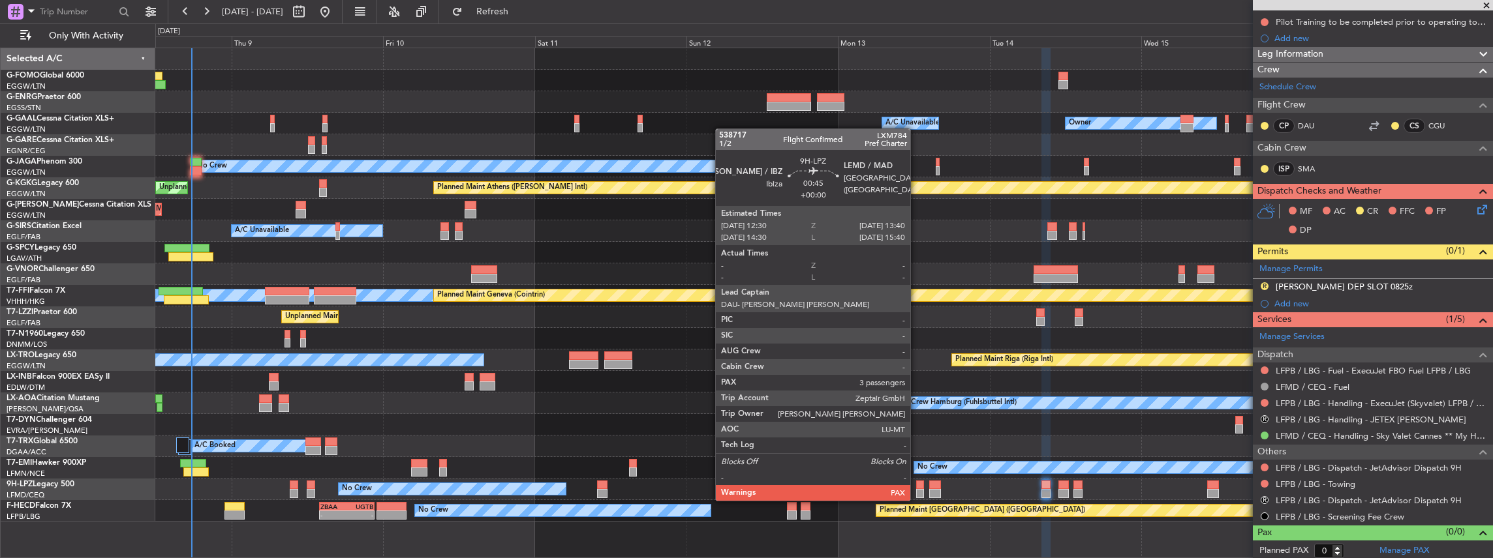
click at [917, 488] on div at bounding box center [920, 485] width 8 height 9
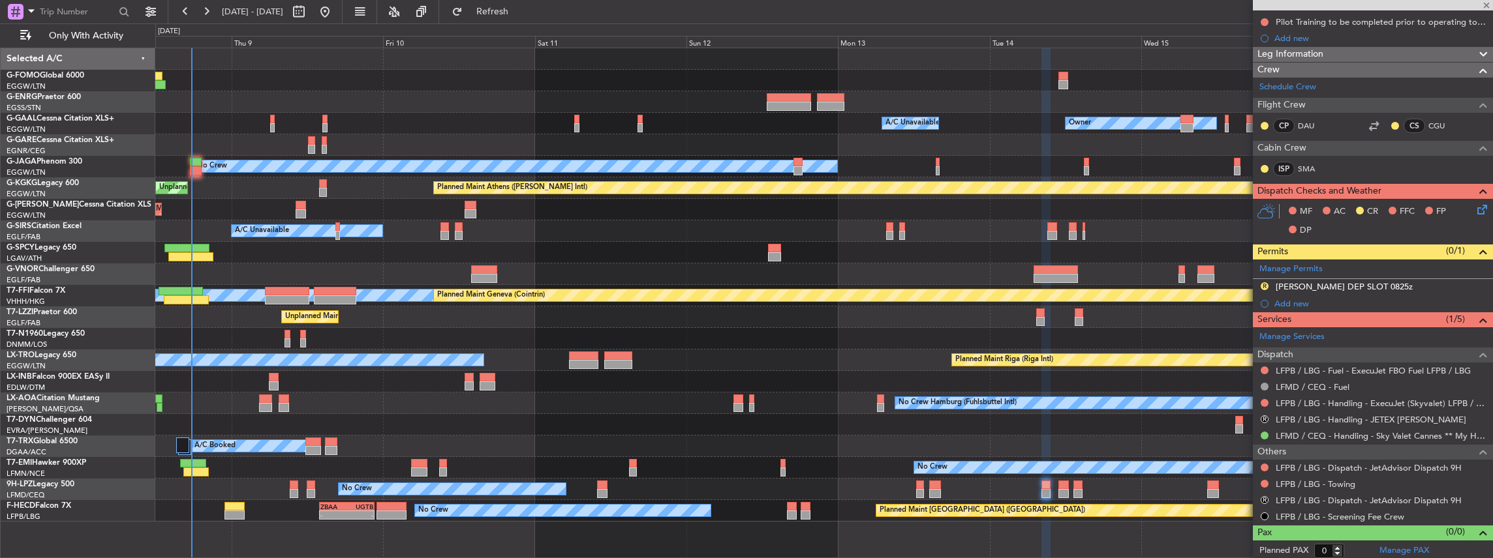
type input "3"
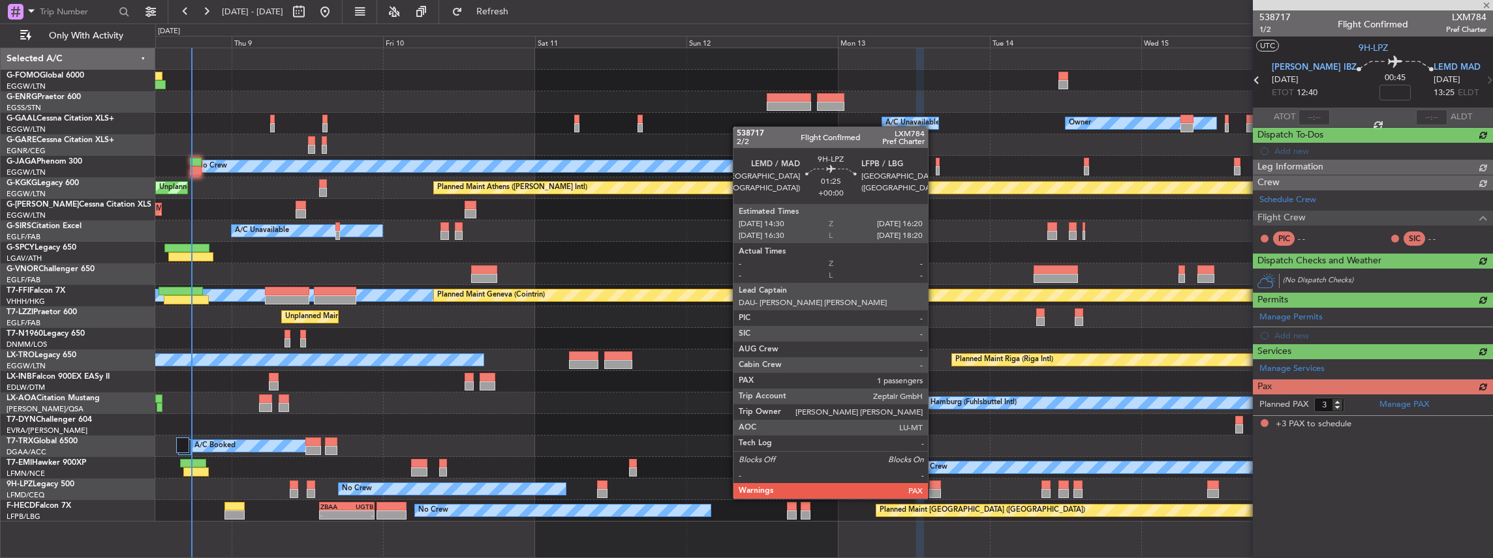
scroll to position [0, 0]
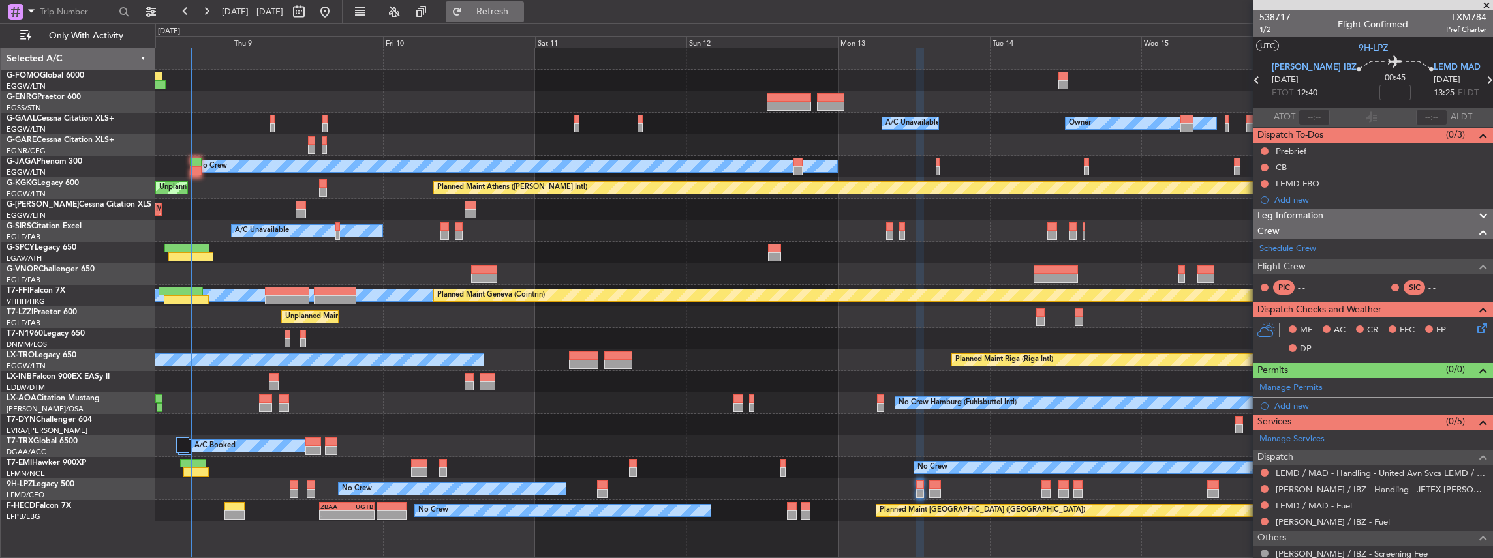
click at [506, 10] on span "Refresh" at bounding box center [492, 11] width 55 height 9
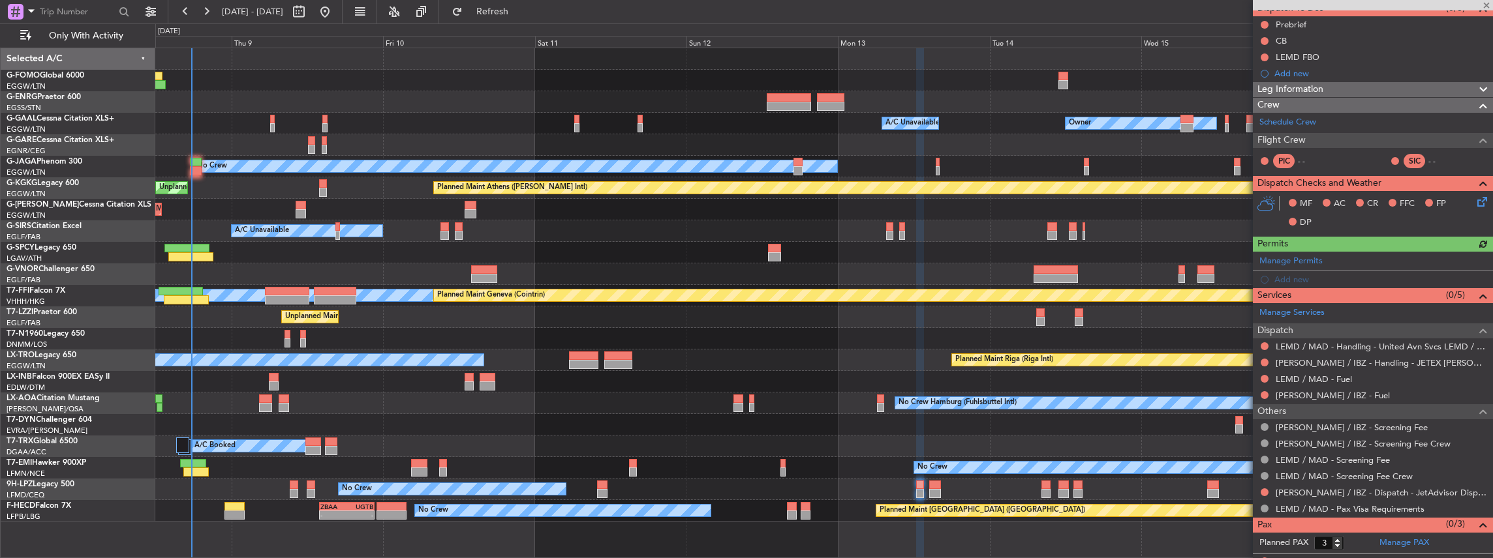
scroll to position [130, 0]
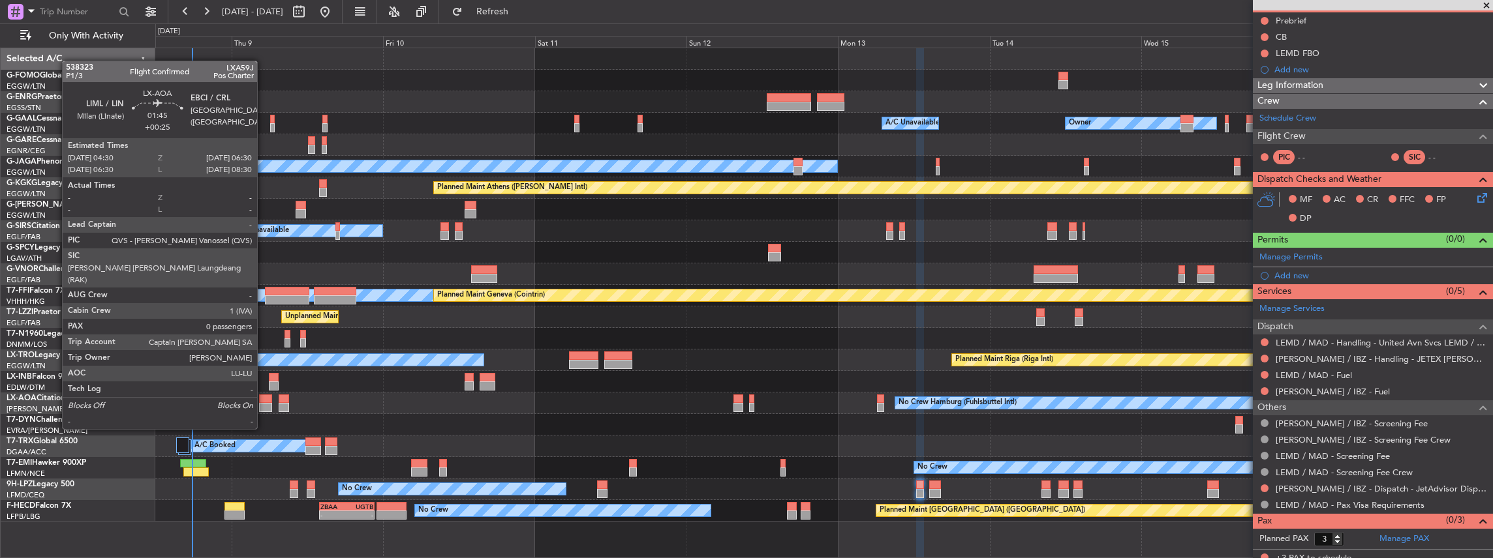
click at [264, 405] on div at bounding box center [265, 407] width 13 height 9
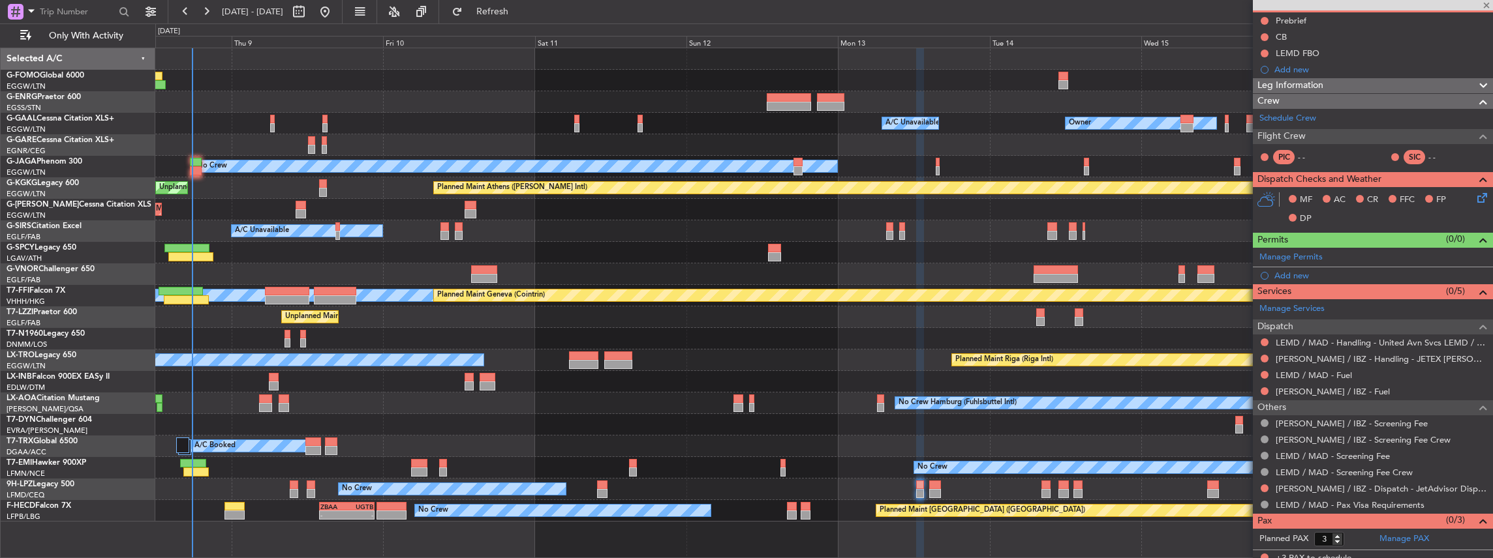
type input "+00:25"
type input "0"
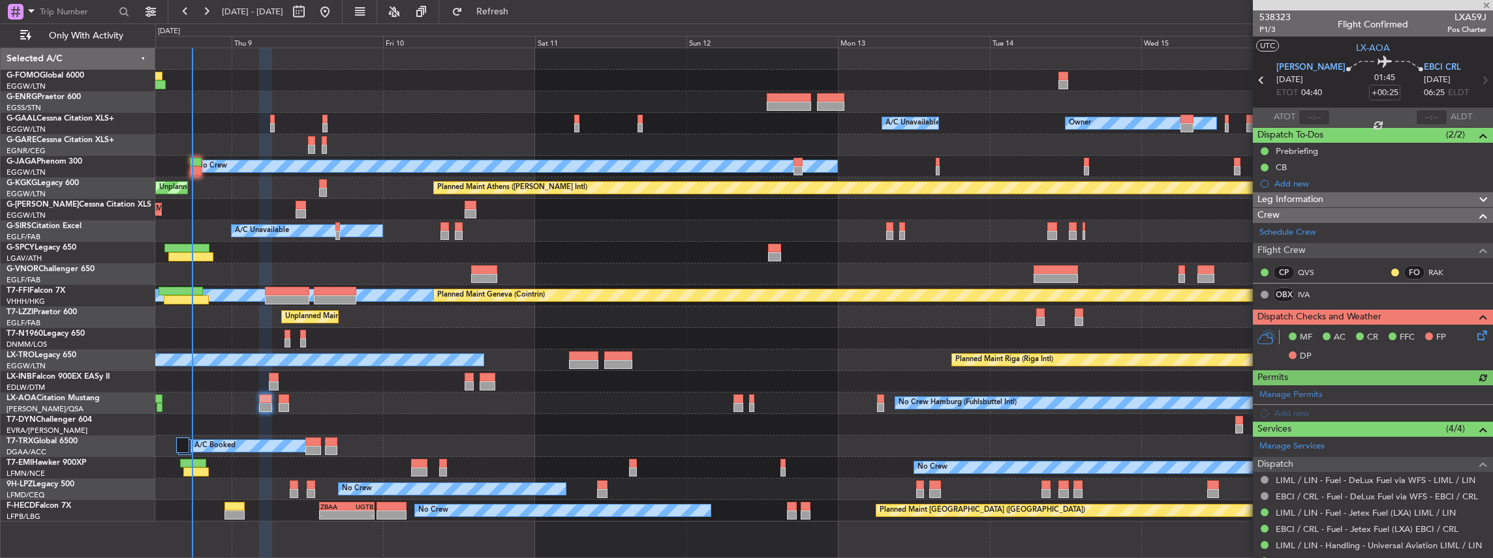
scroll to position [43, 0]
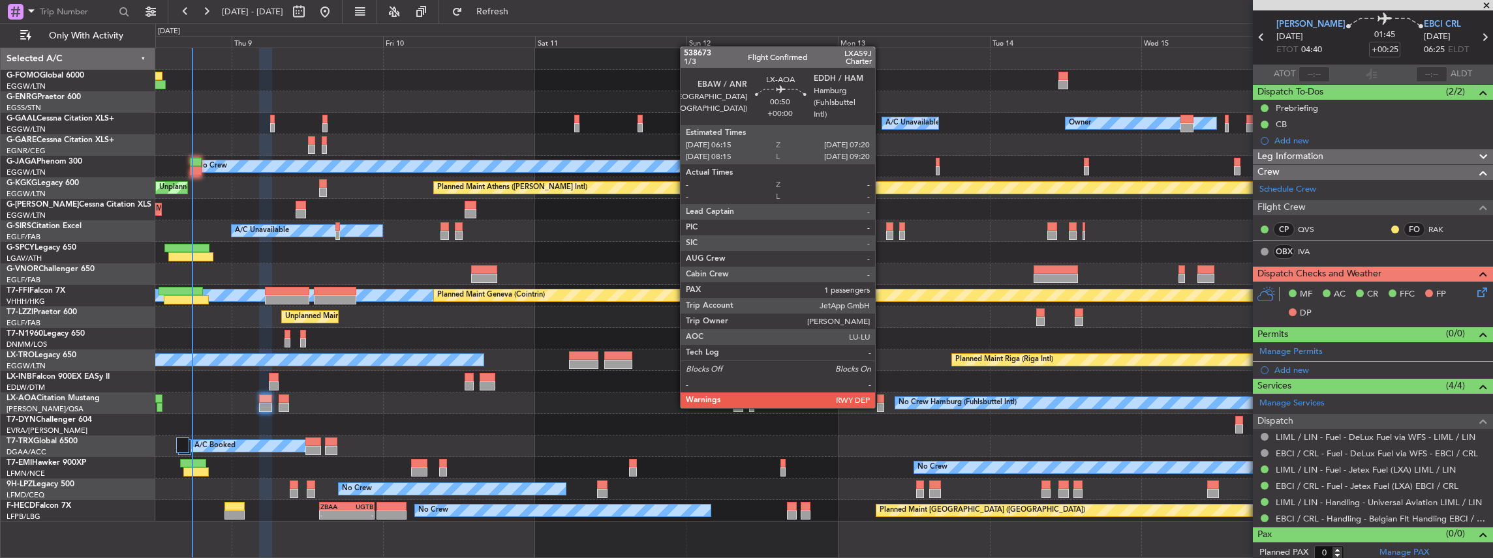
click at [881, 406] on div at bounding box center [880, 407] width 7 height 9
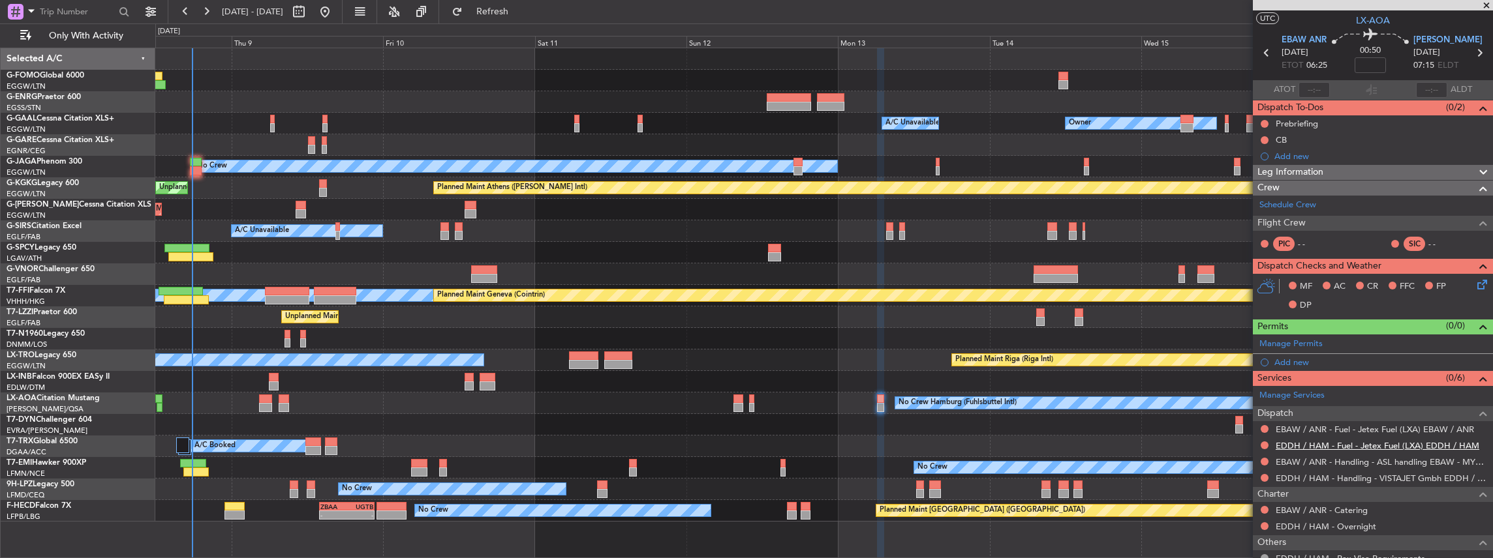
scroll to position [0, 0]
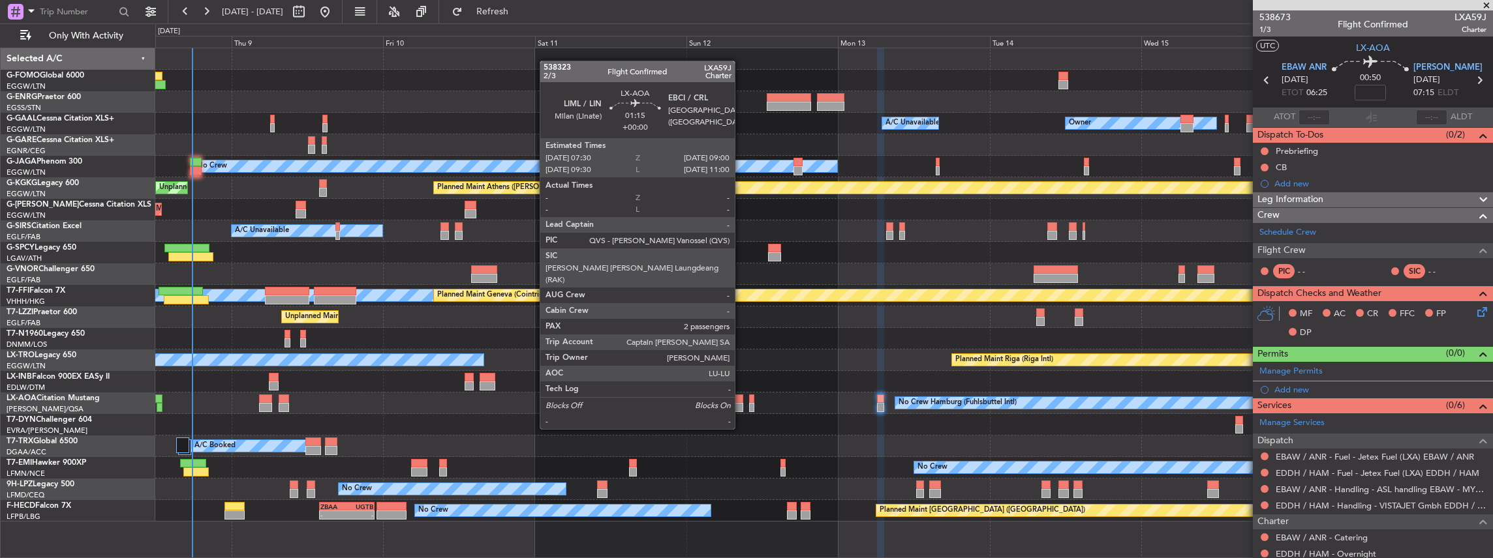
click at [741, 405] on div at bounding box center [738, 407] width 10 height 9
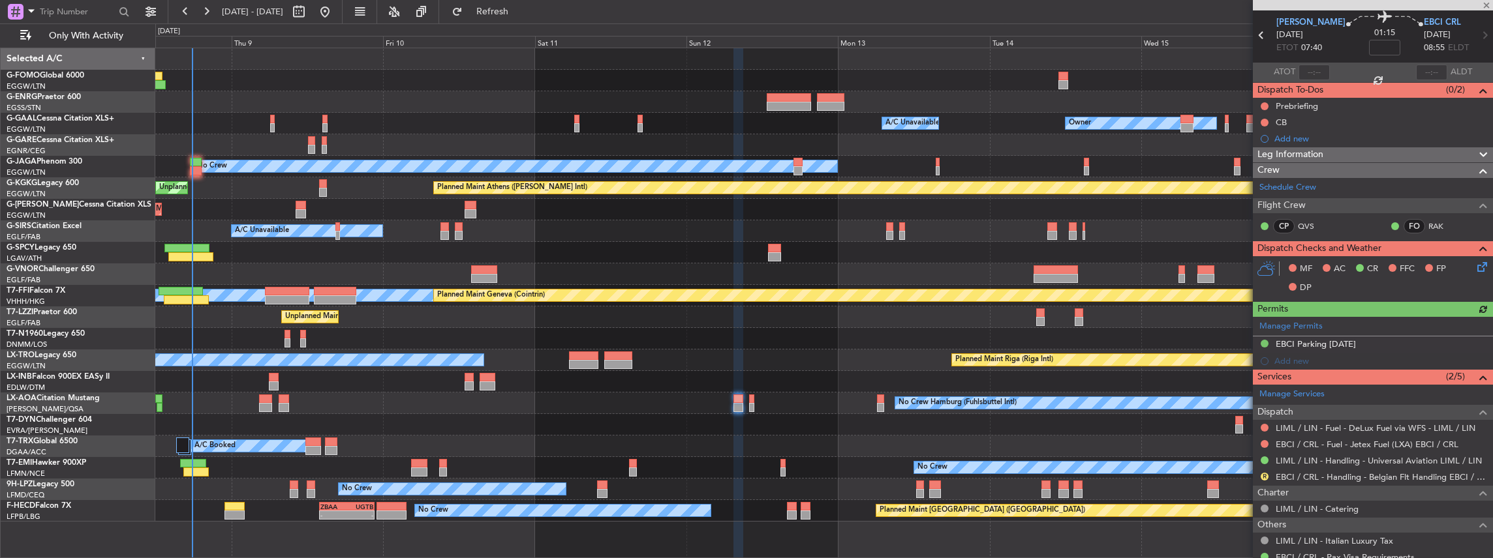
scroll to position [87, 0]
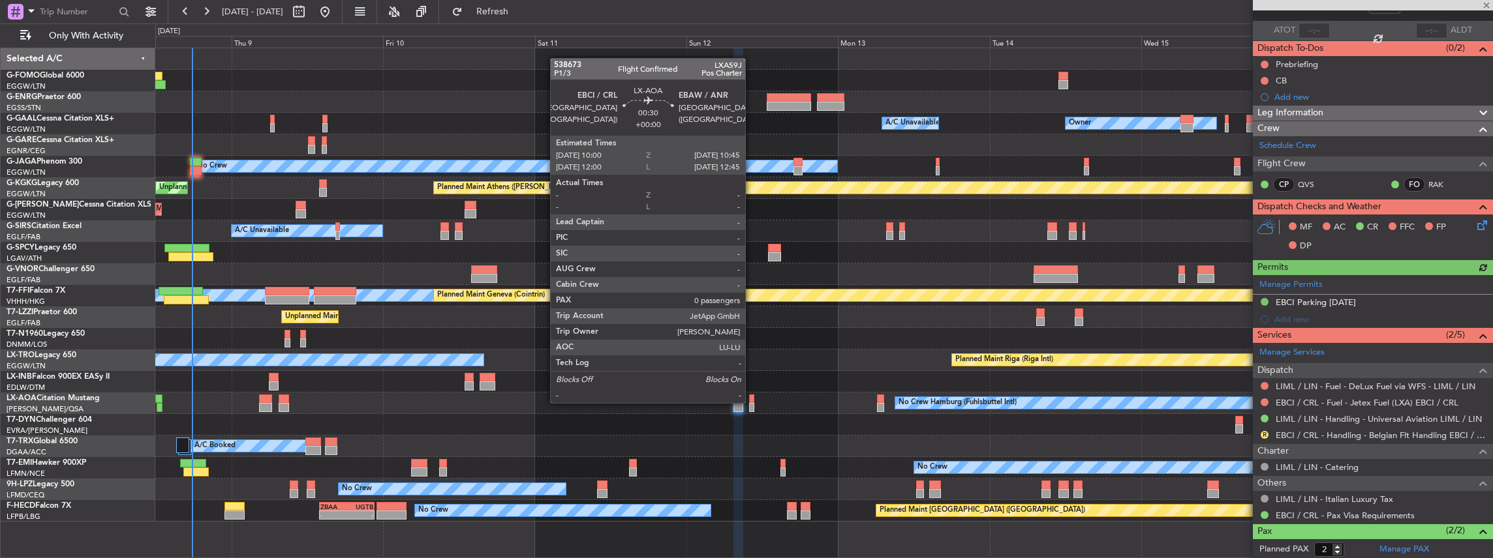
click at [752, 402] on div at bounding box center [751, 399] width 5 height 9
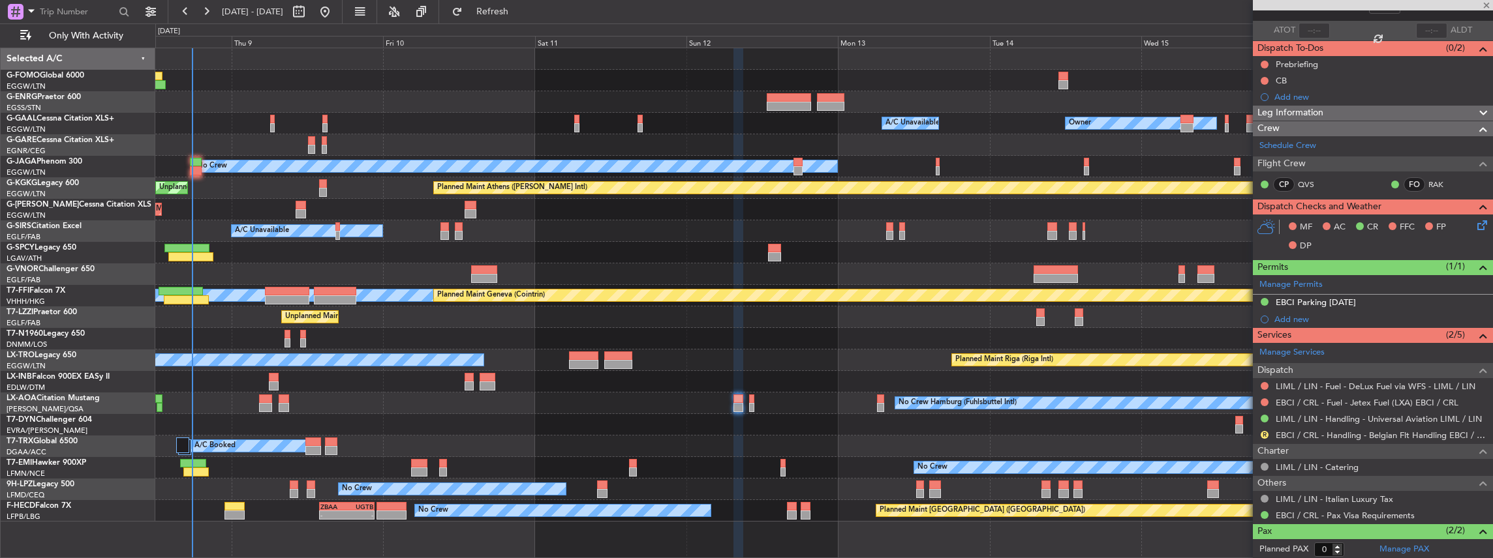
scroll to position [0, 0]
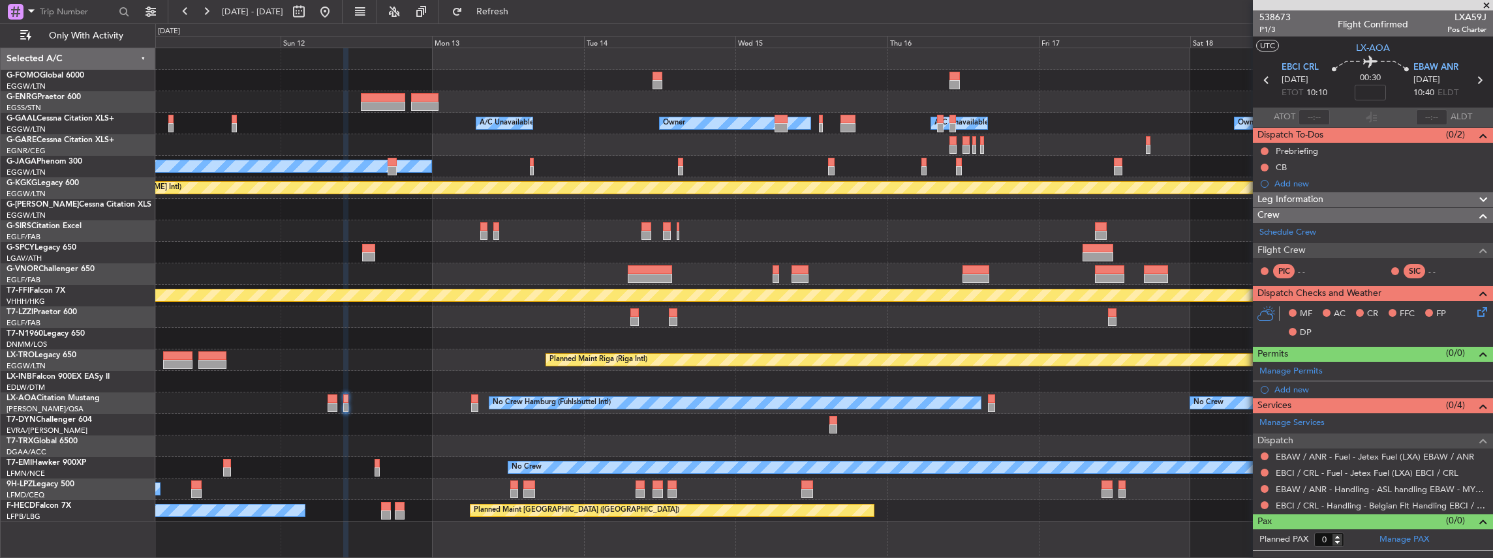
click at [605, 450] on div "Owner Owner A/C Unavailable A/C Unavailable Owner No Crew Planned Maint Athens …" at bounding box center [823, 285] width 1337 height 474
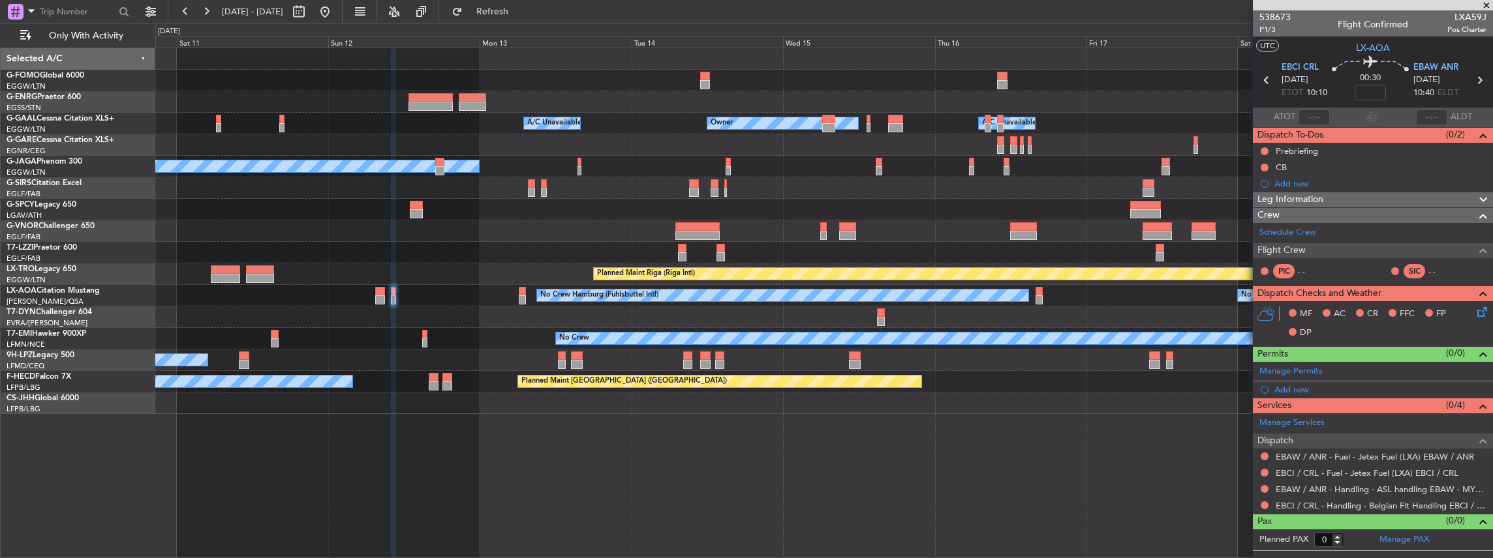
click at [682, 324] on div at bounding box center [823, 318] width 1337 height 22
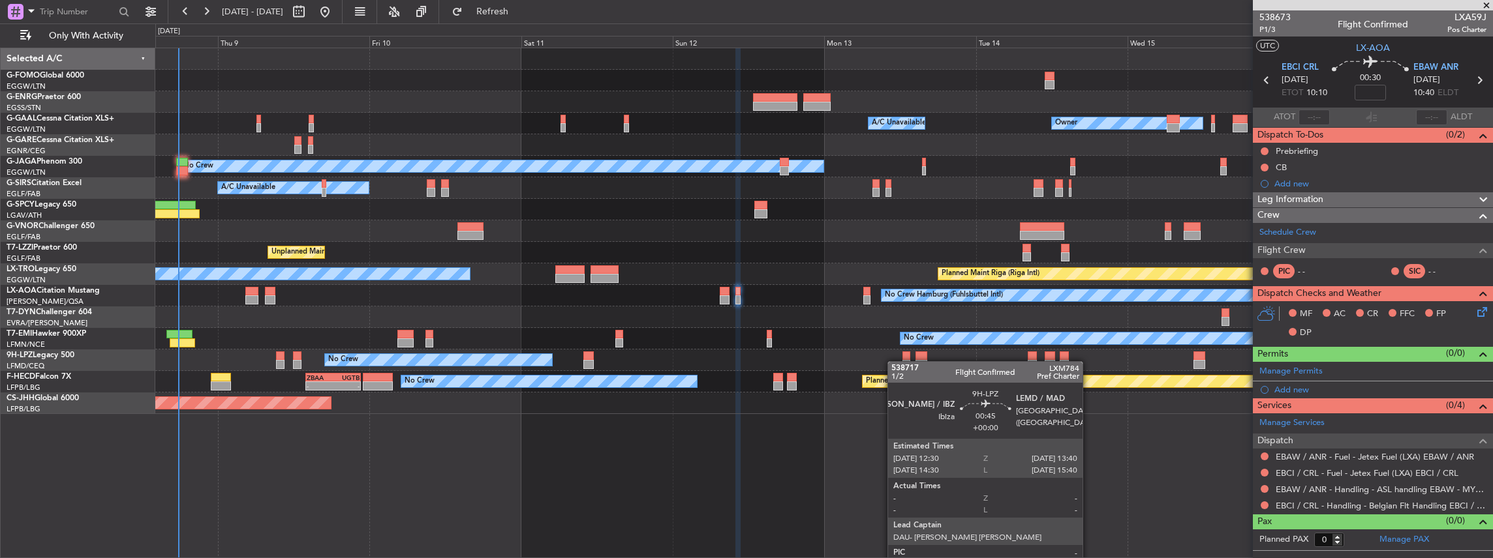
click at [903, 365] on div "Owner Owner A/C Unavailable A/C Unavailable Owner No Crew Planned Maint London …" at bounding box center [823, 231] width 1337 height 366
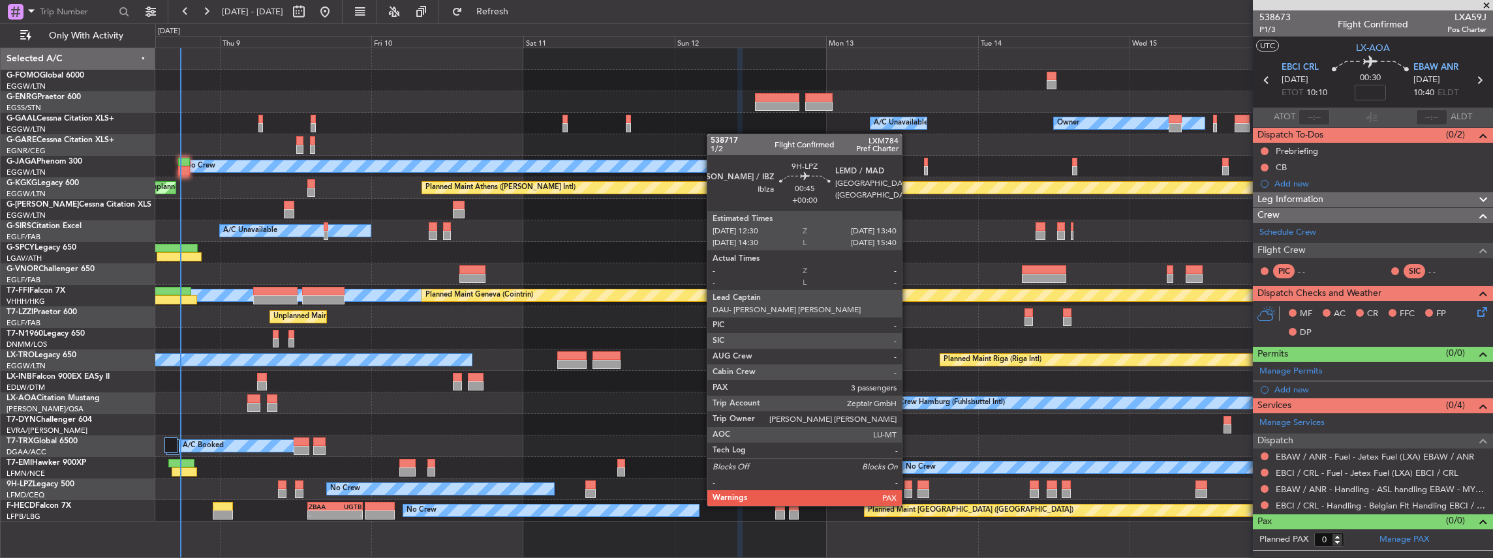
click at [908, 493] on div at bounding box center [908, 493] width 8 height 9
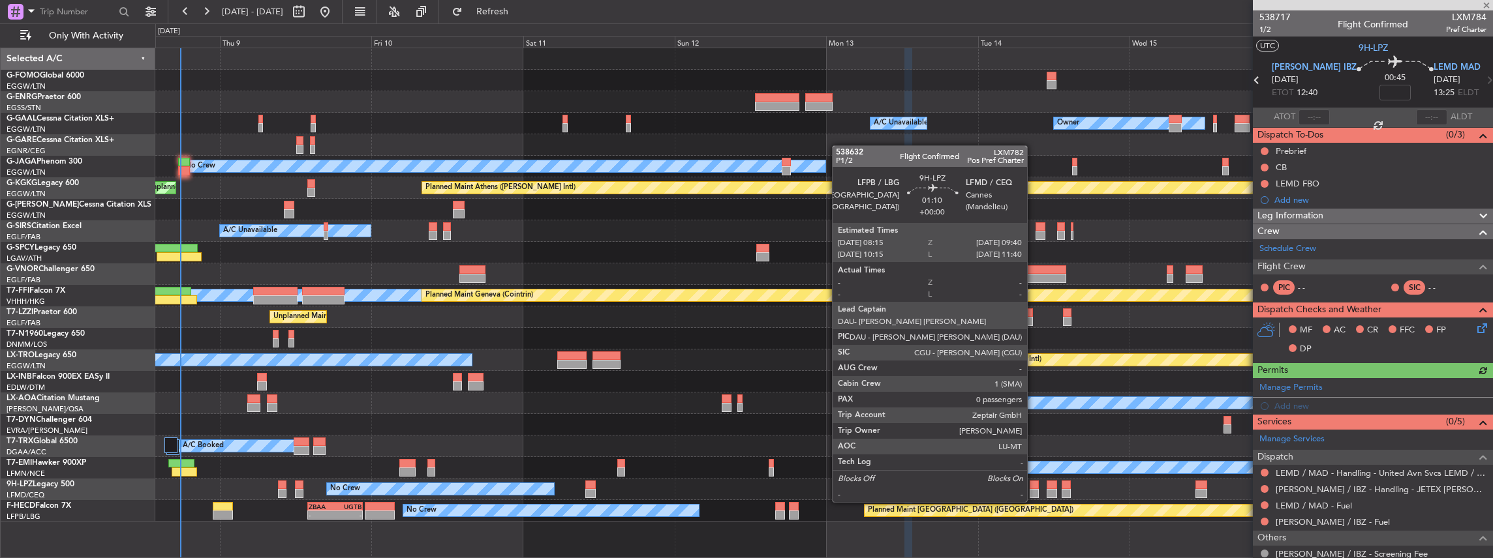
click at [1033, 489] on div at bounding box center [1034, 493] width 9 height 9
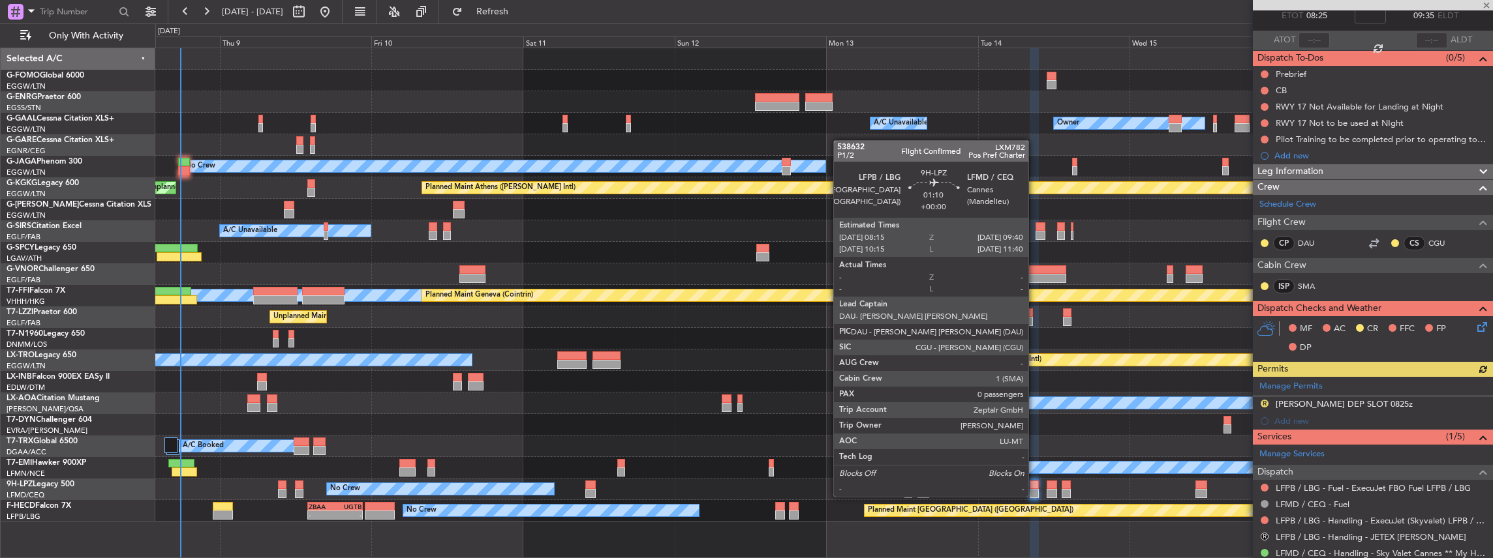
scroll to position [130, 0]
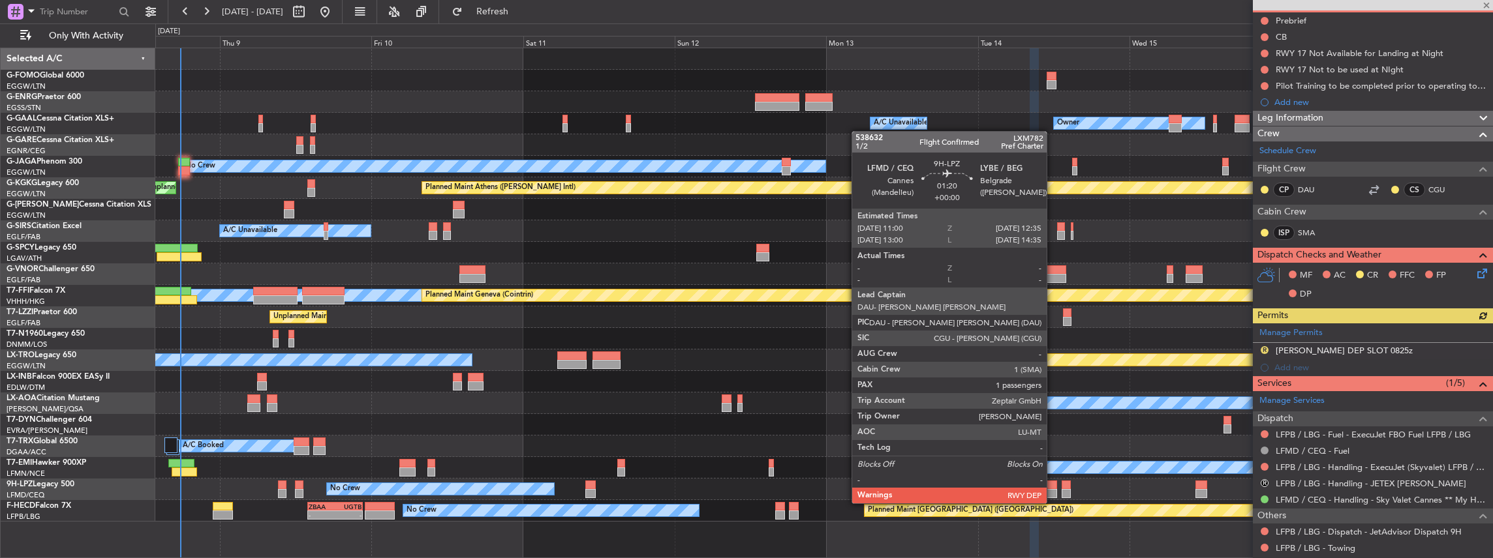
click at [1053, 491] on div at bounding box center [1051, 493] width 10 height 9
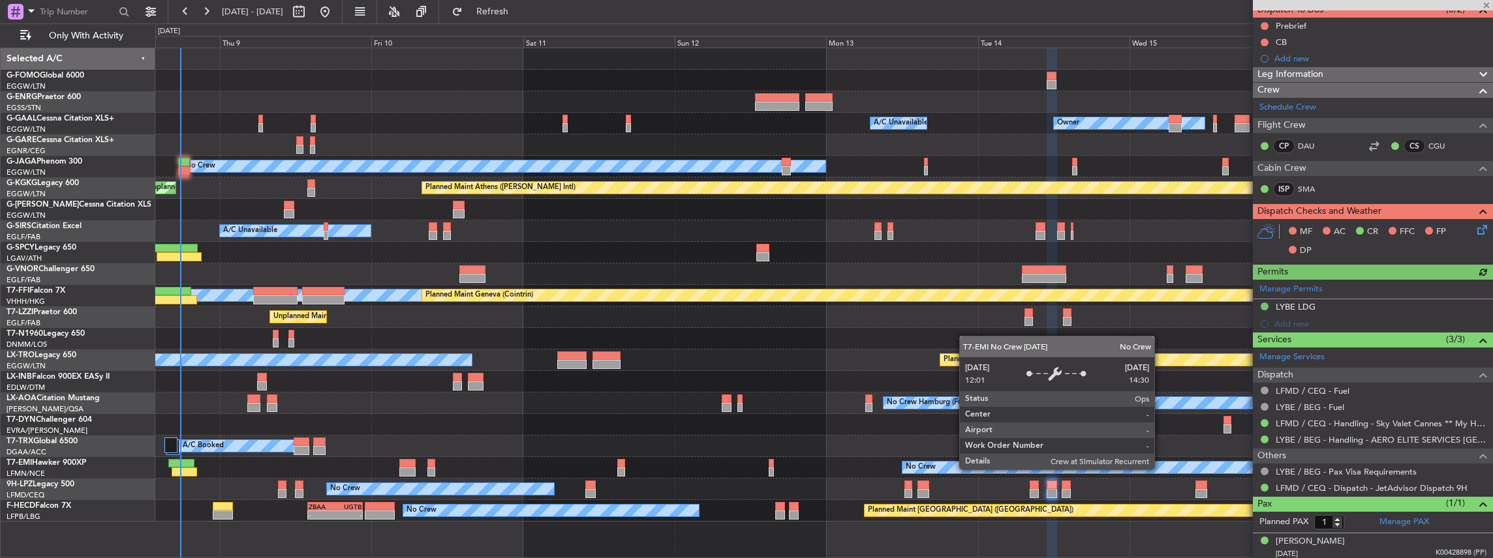
scroll to position [126, 0]
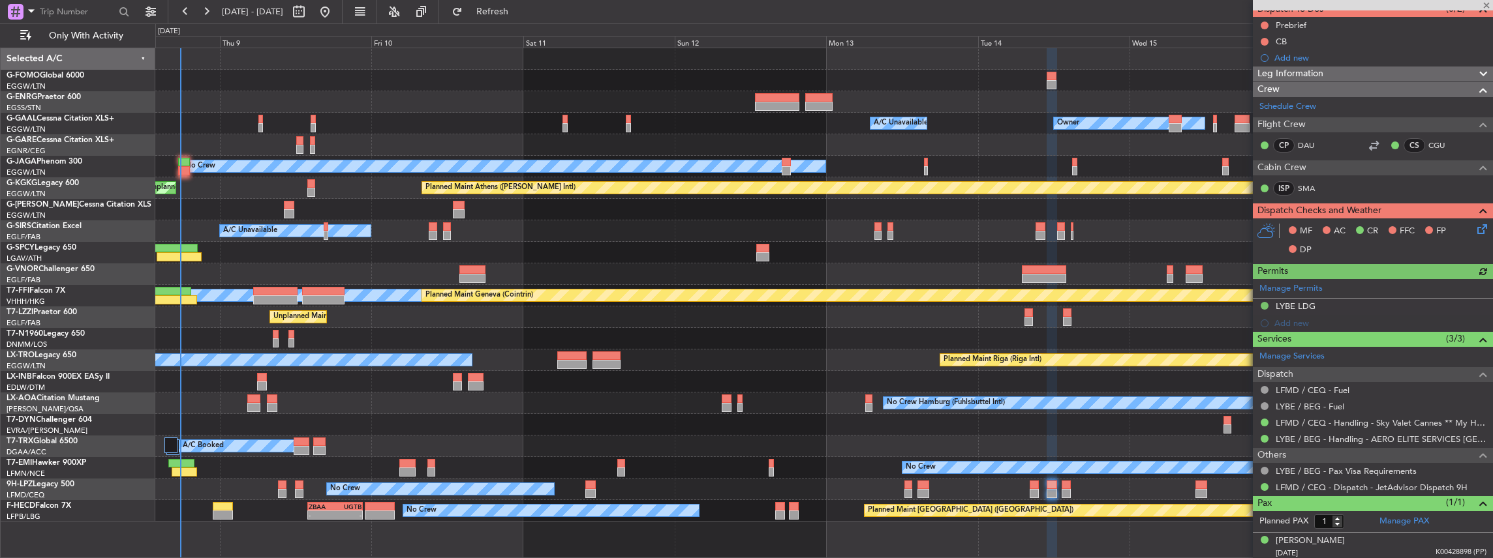
click at [904, 491] on div "No Crew Unplanned Maint Nice (Côte d'Azur Airport)" at bounding box center [823, 490] width 1337 height 22
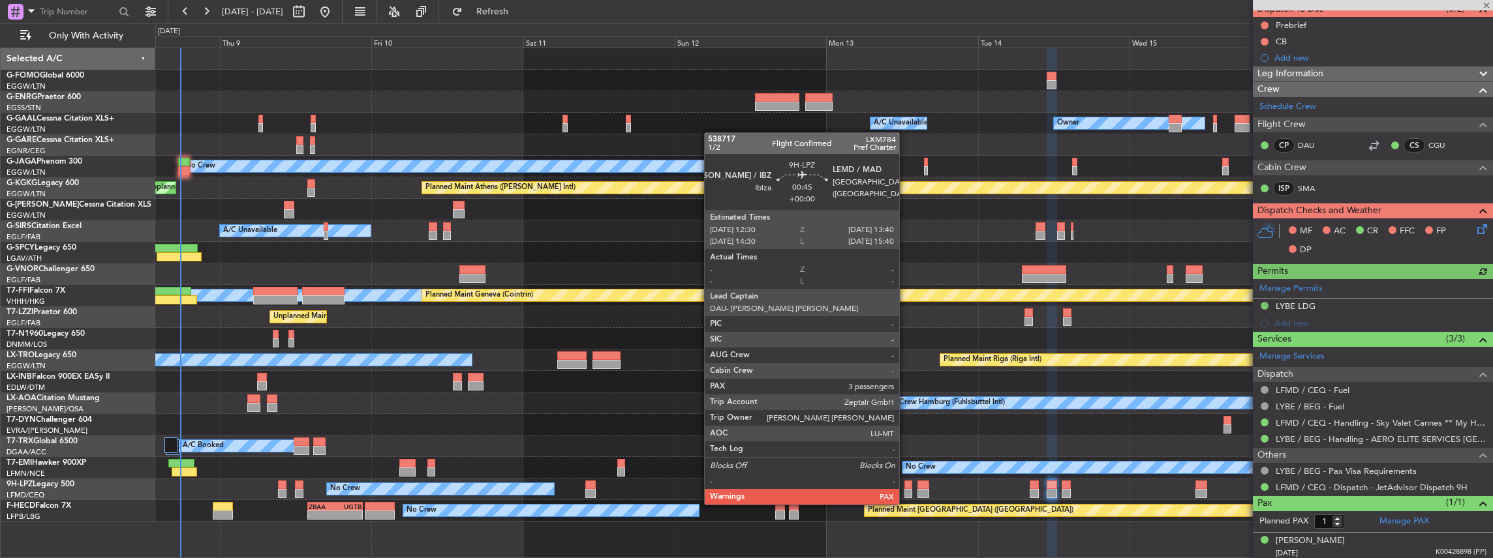
click at [907, 493] on div at bounding box center [908, 493] width 8 height 9
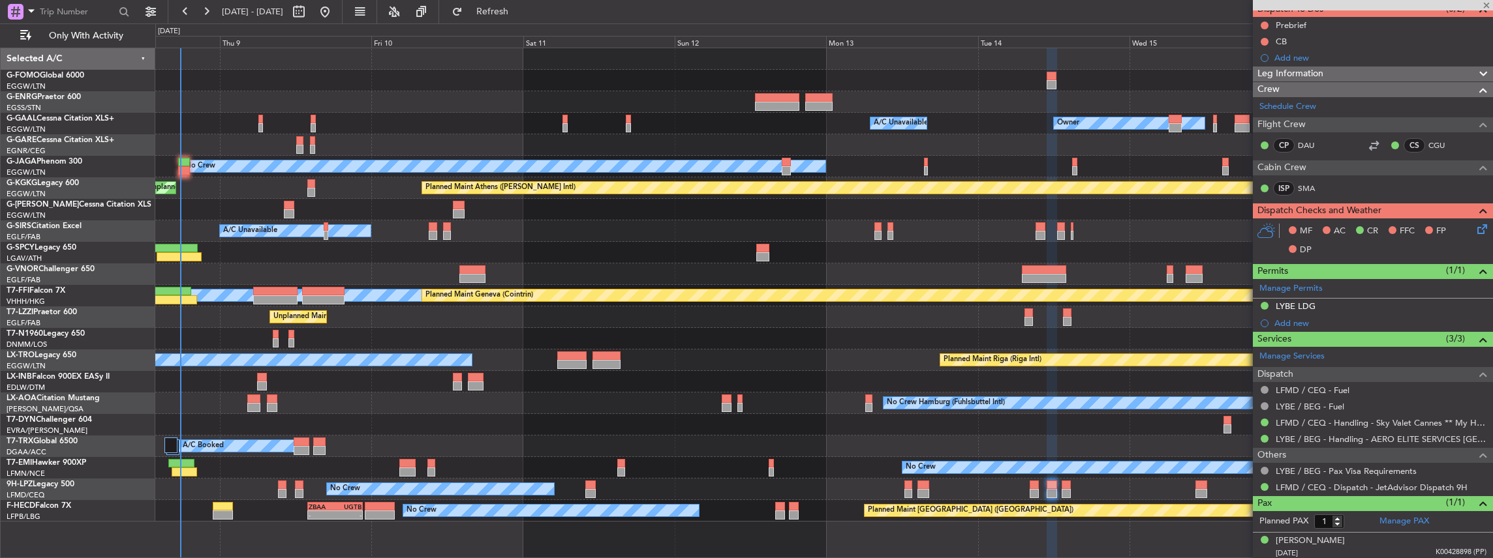
type input "3"
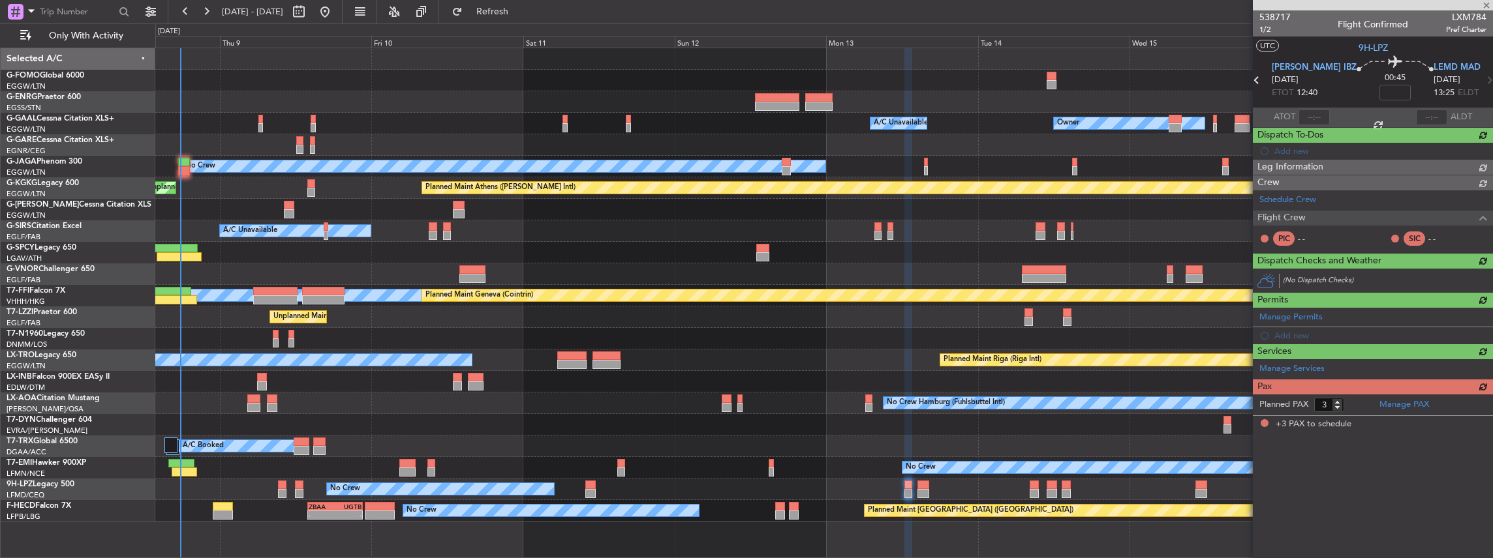
scroll to position [0, 0]
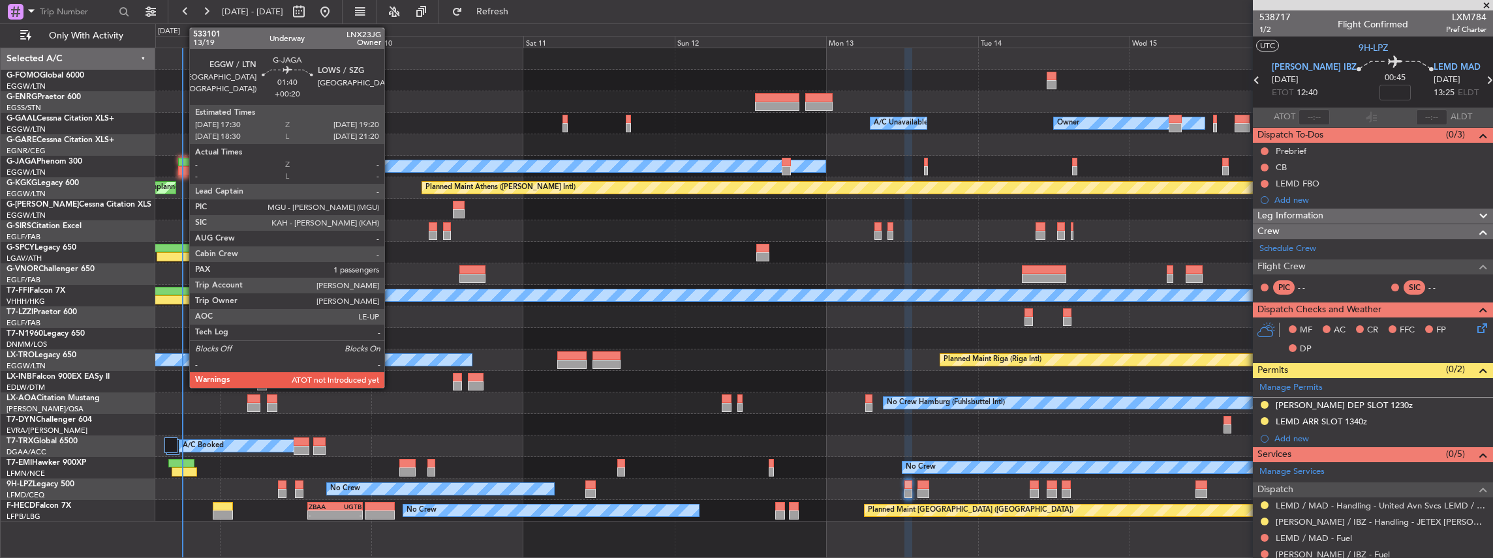
click at [183, 160] on div at bounding box center [184, 162] width 12 height 9
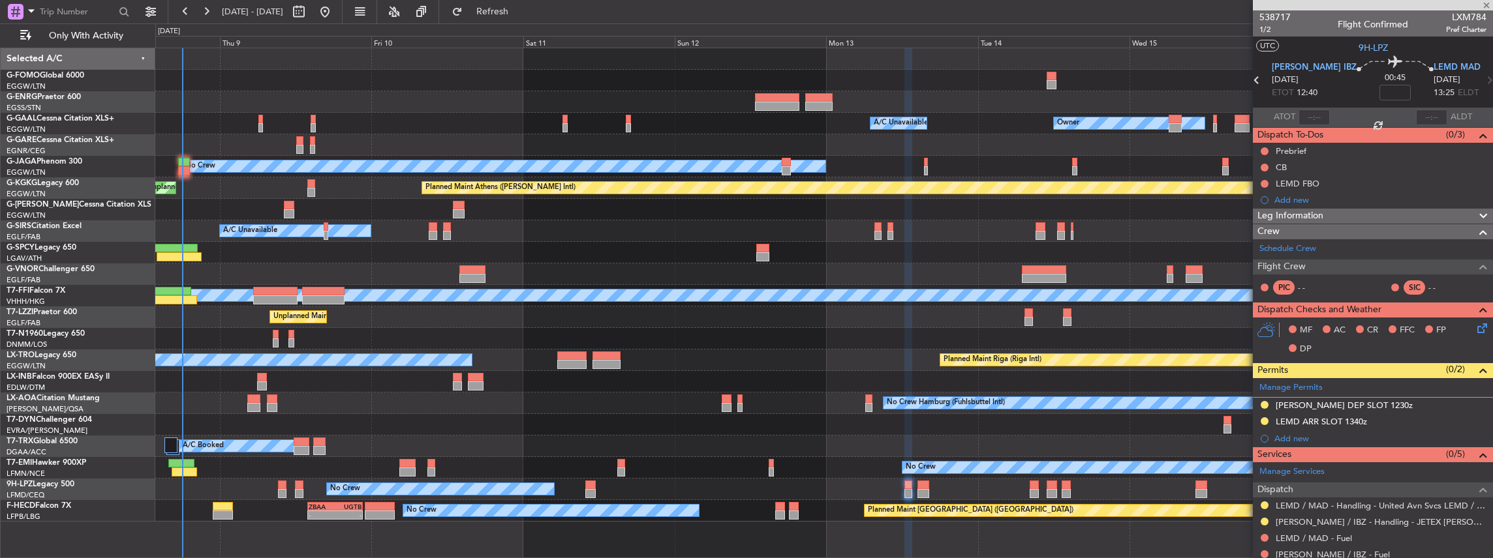
type input "+00:20"
type input "1"
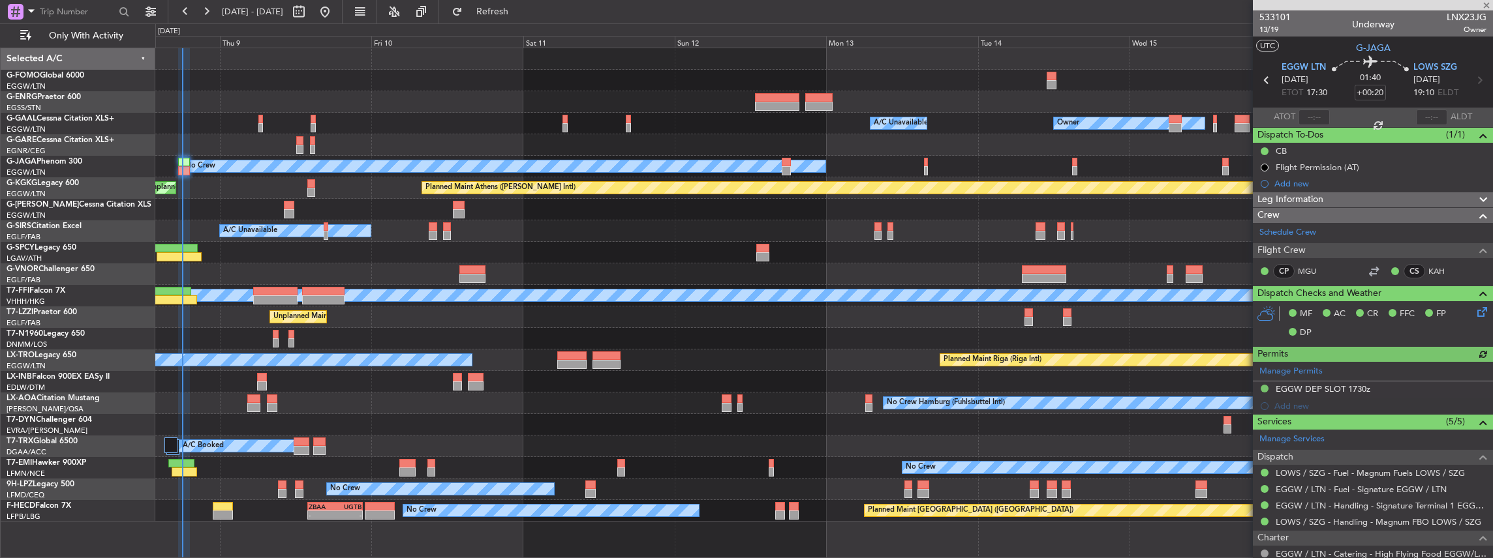
click at [1467, 14] on span "LNX23JG" at bounding box center [1466, 17] width 40 height 14
copy span "LNX23JG"
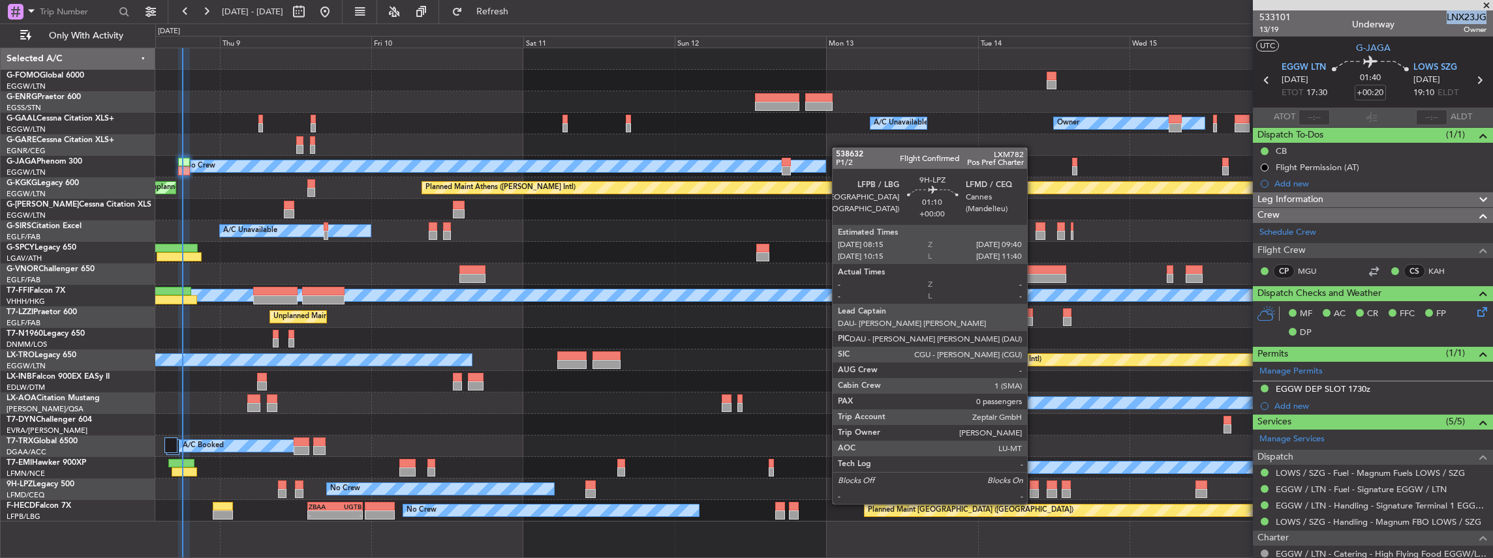
click at [1033, 491] on div at bounding box center [1034, 493] width 9 height 9
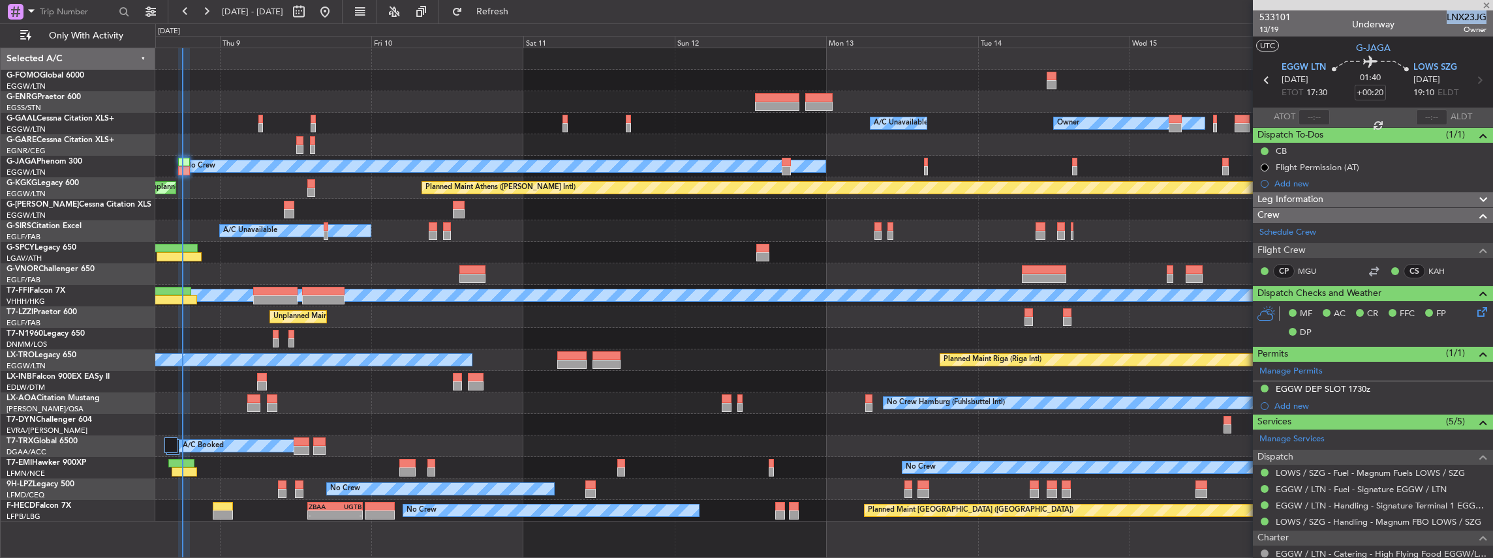
type input "0"
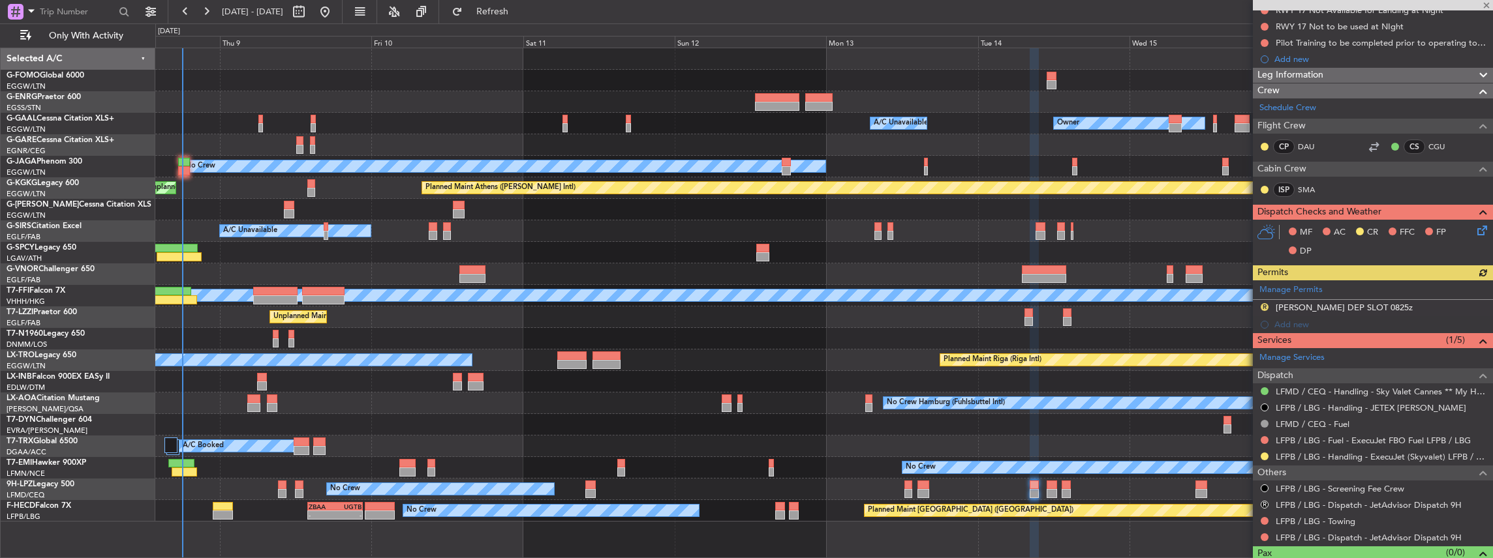
scroll to position [194, 0]
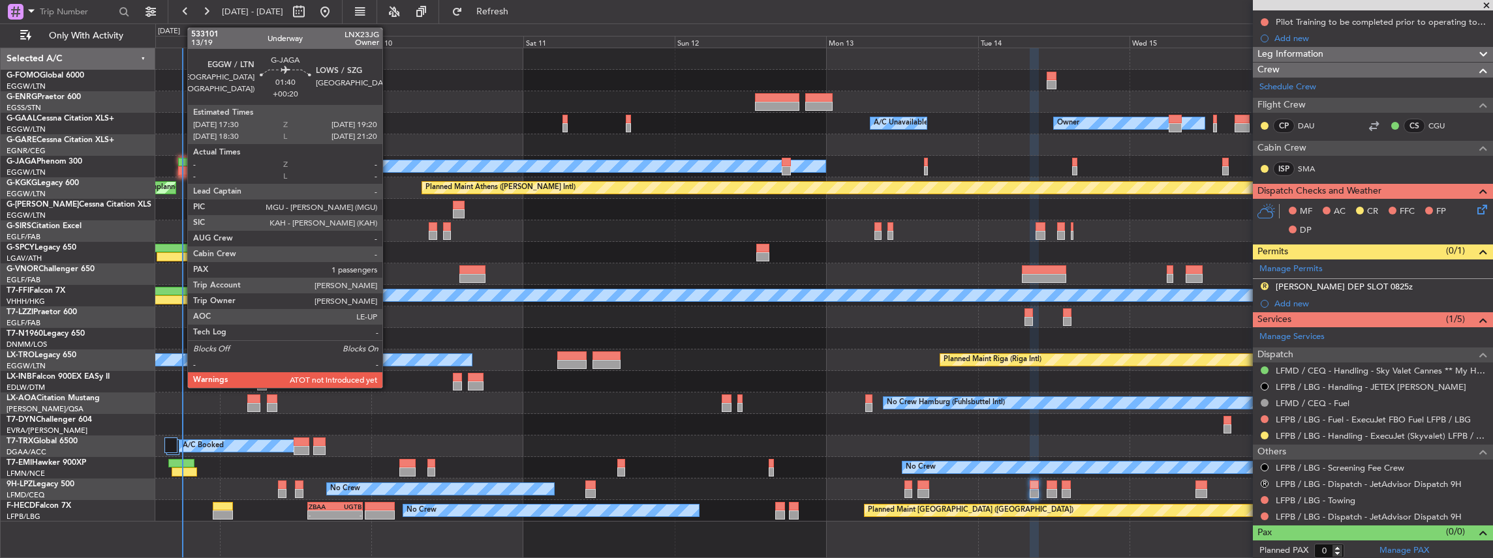
click at [181, 163] on div at bounding box center [184, 162] width 12 height 9
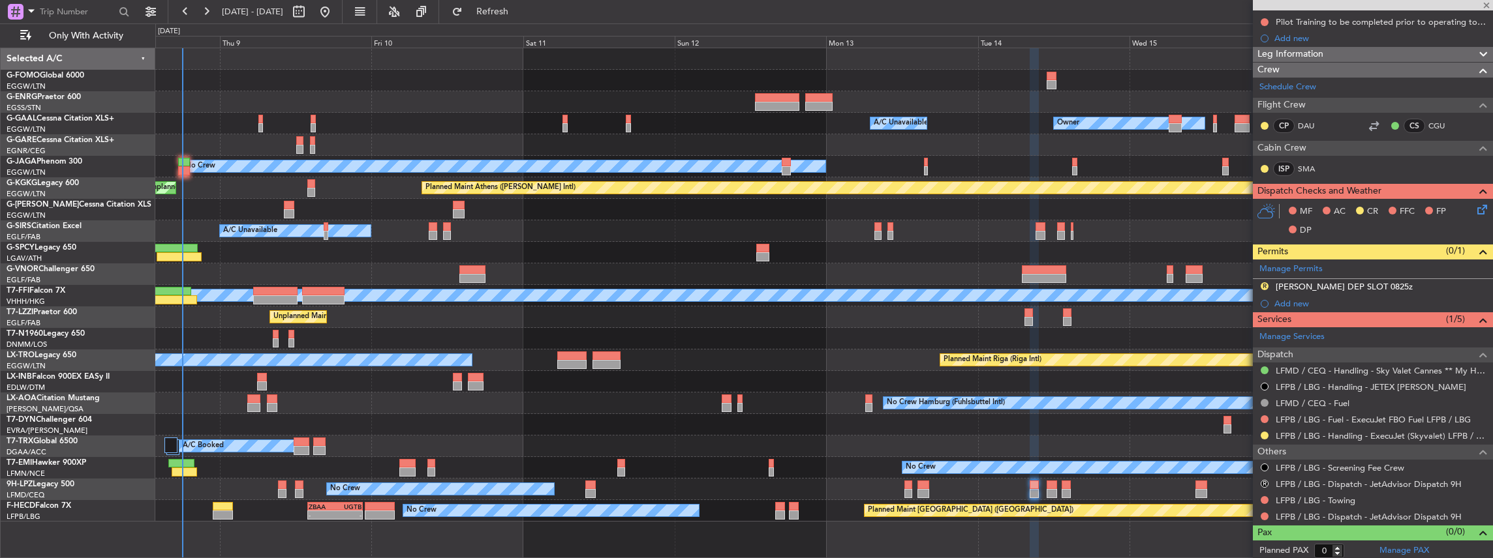
type input "+00:20"
type input "1"
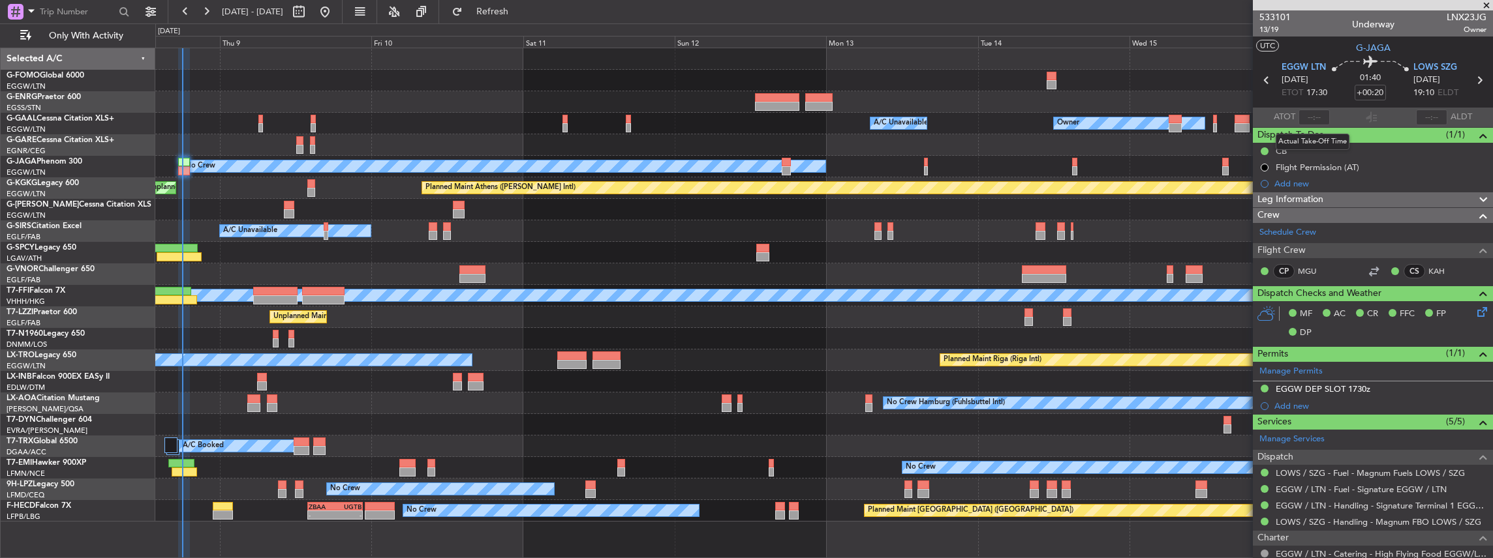
click at [1307, 125] on mat-tooltip-component "Actual Take-Off Time" at bounding box center [1312, 142] width 92 height 35
click at [1308, 122] on input "text" at bounding box center [1313, 118] width 31 height 16
click at [1388, 119] on section "ATOT 1804 ALDT" at bounding box center [1373, 118] width 240 height 20
type input "18:04"
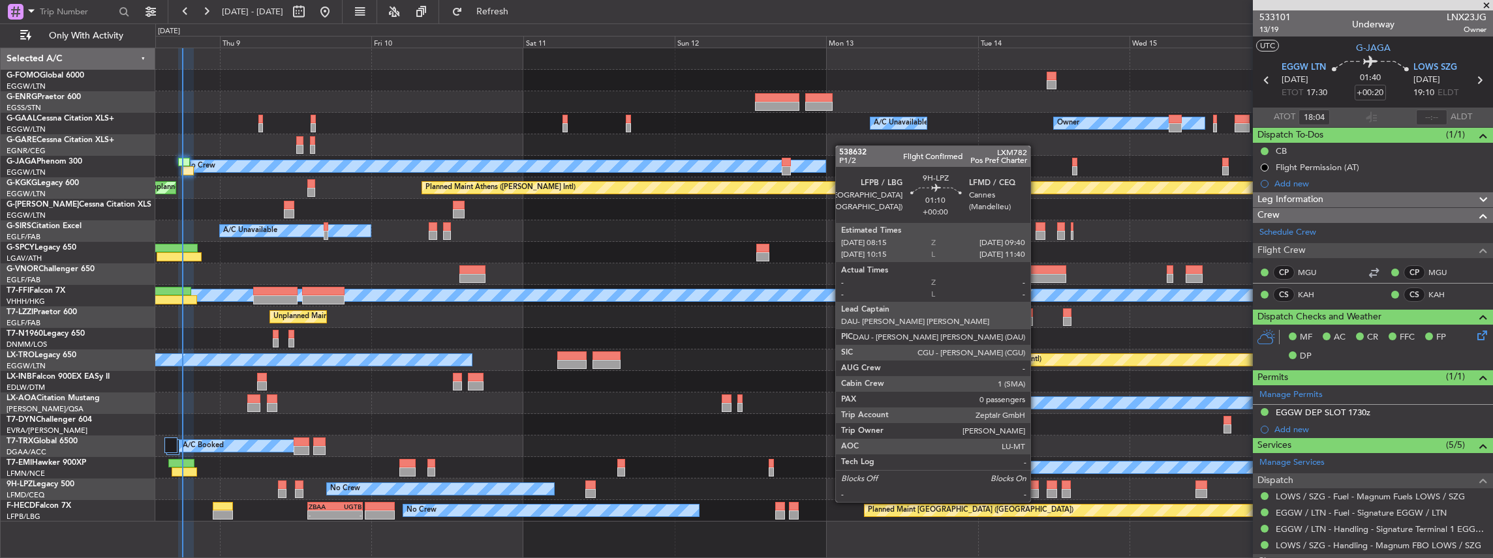
click at [1036, 489] on div at bounding box center [1034, 493] width 9 height 9
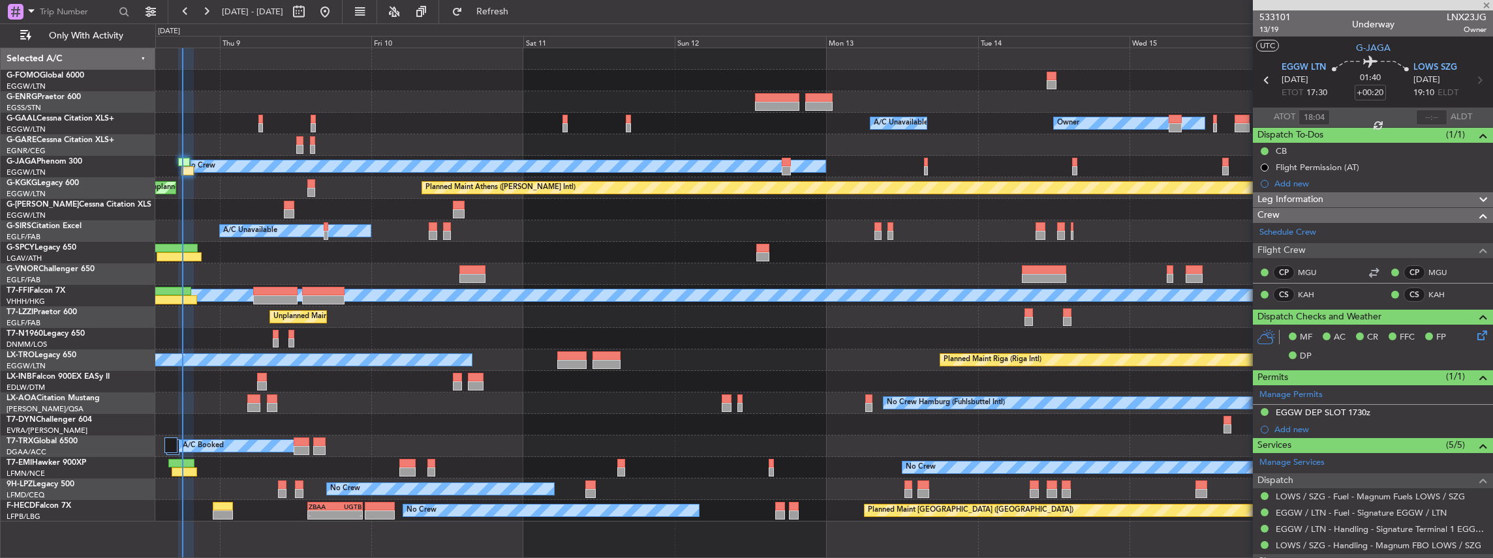
type input "0"
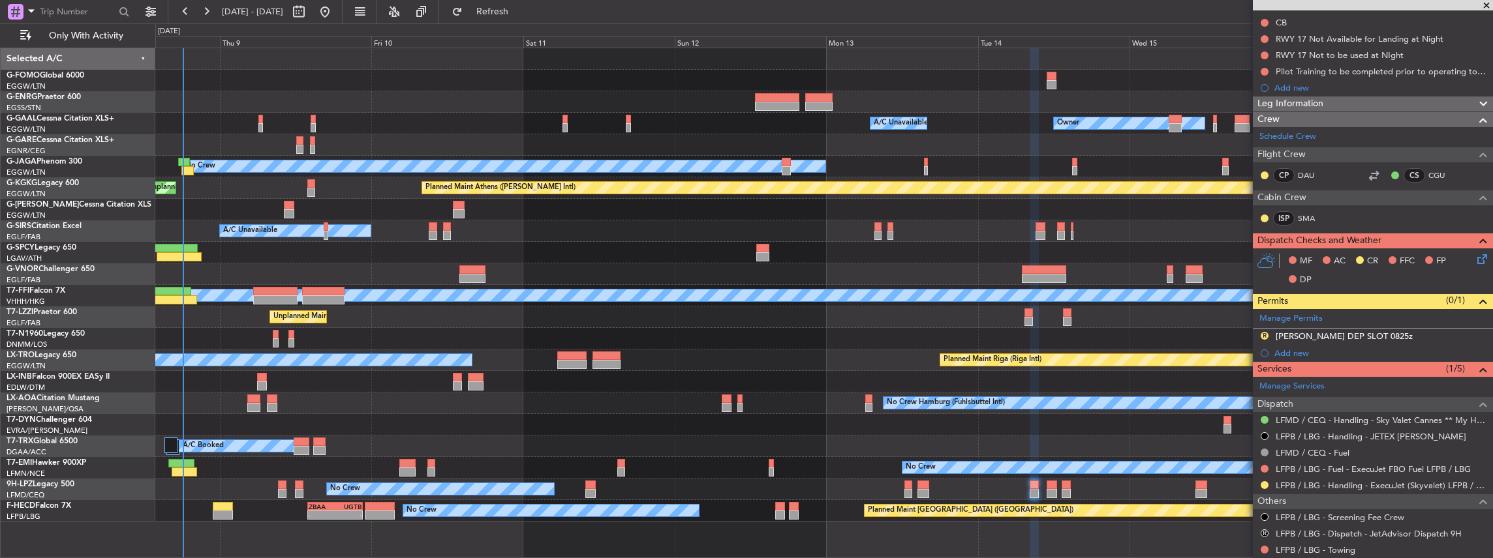
scroll to position [174, 0]
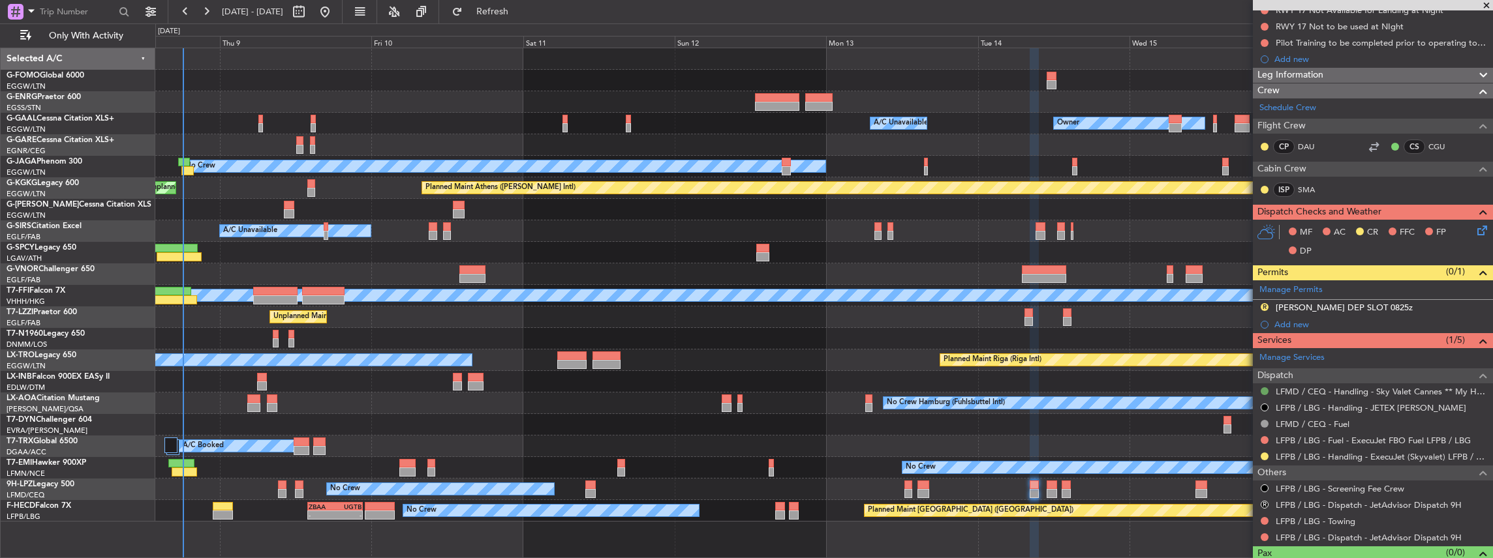
click at [1264, 390] on button at bounding box center [1264, 392] width 8 height 8
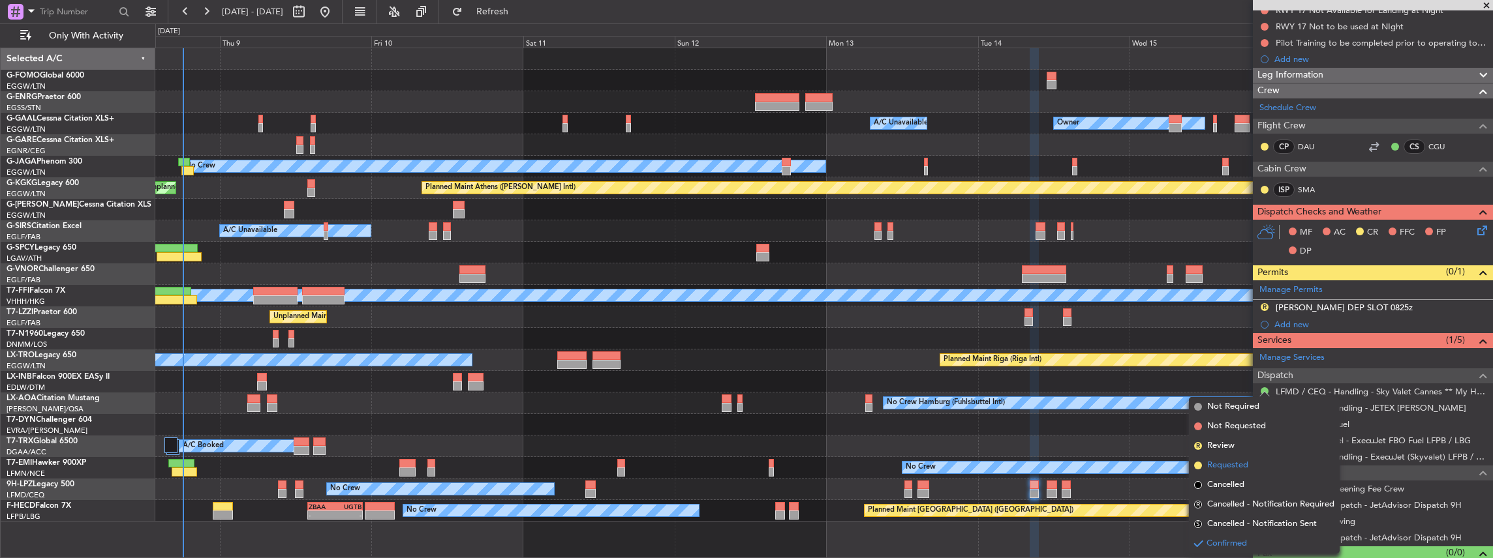
click at [1227, 467] on span "Requested" at bounding box center [1227, 465] width 41 height 13
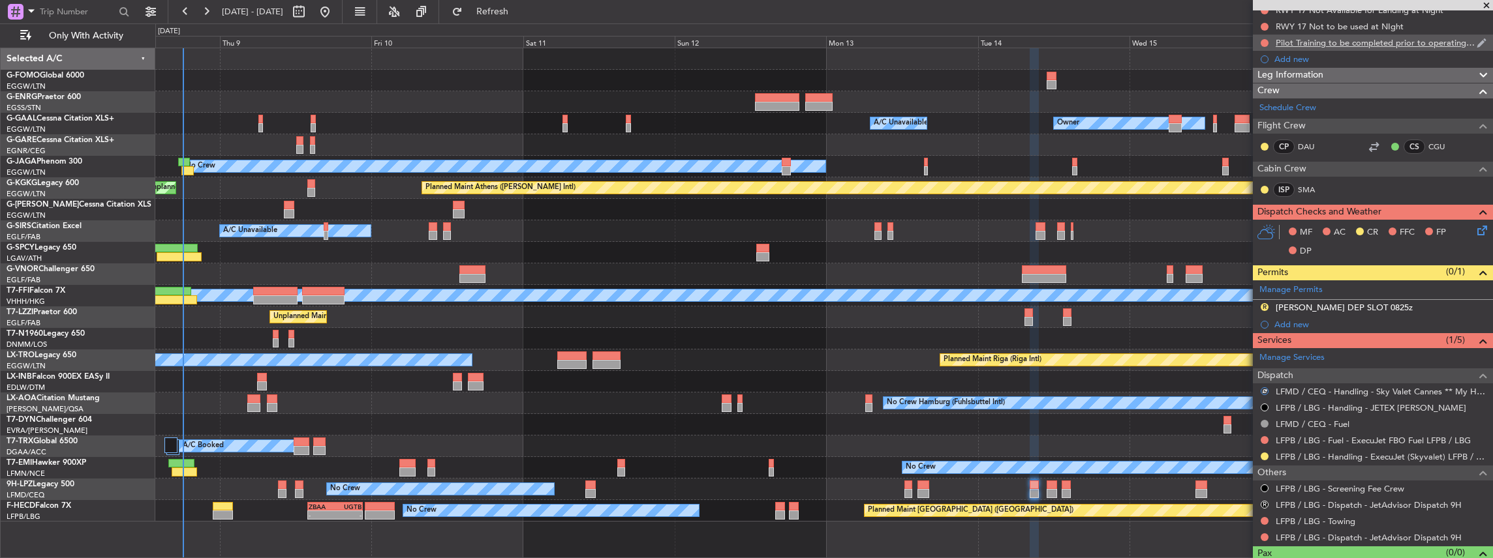
scroll to position [0, 0]
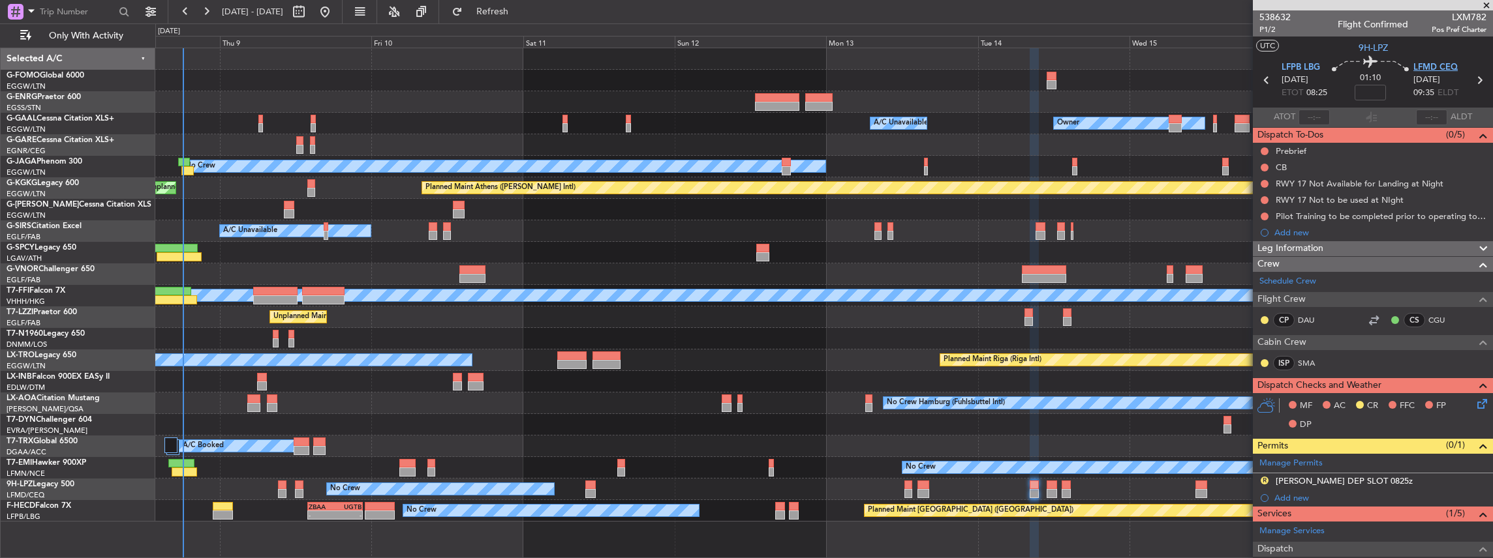
click at [1426, 64] on span "LFMD CEQ" at bounding box center [1435, 67] width 44 height 13
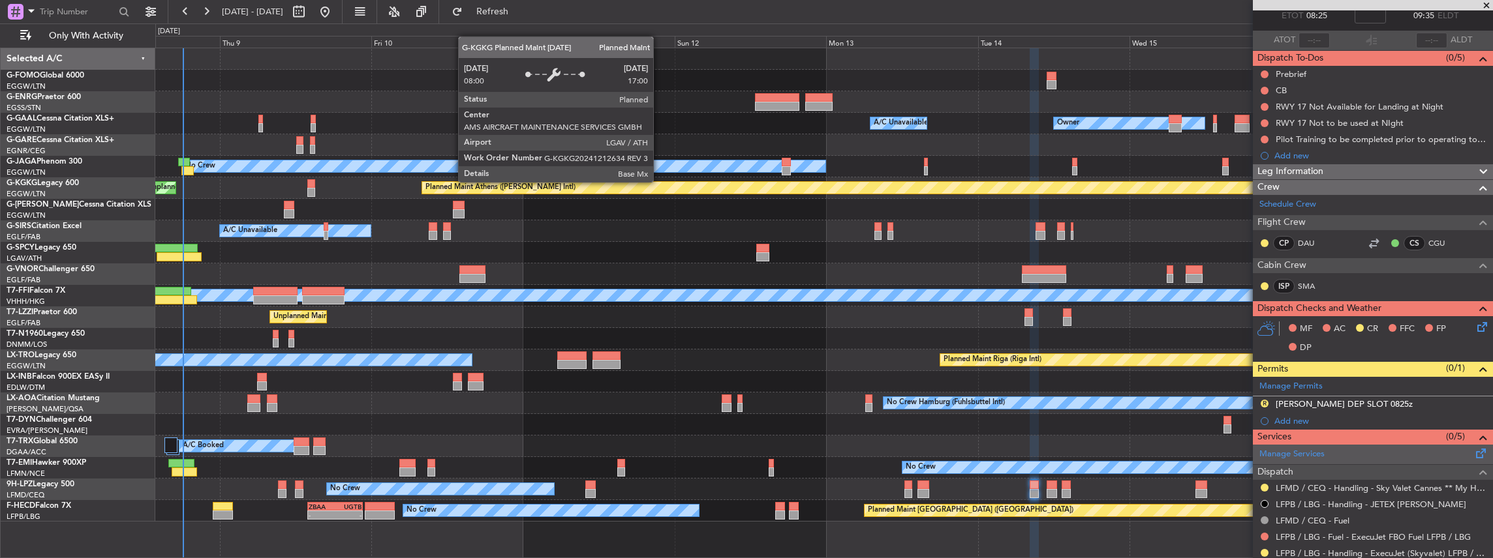
scroll to position [87, 0]
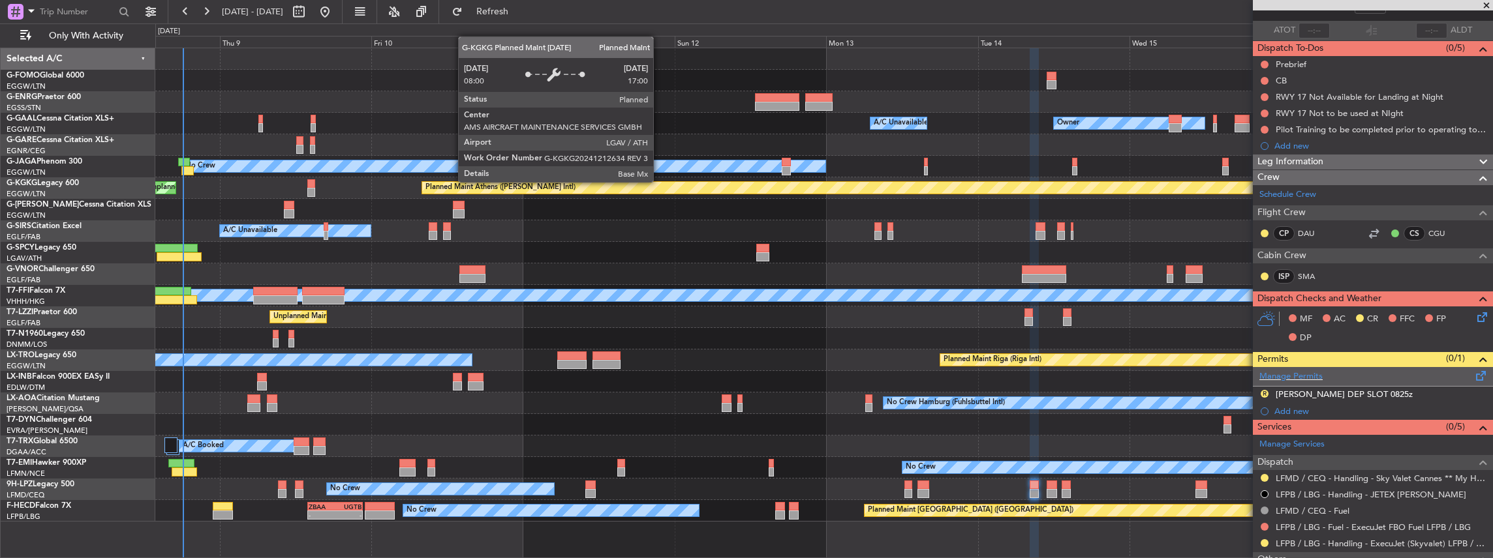
click at [1478, 371] on span at bounding box center [1481, 374] width 16 height 10
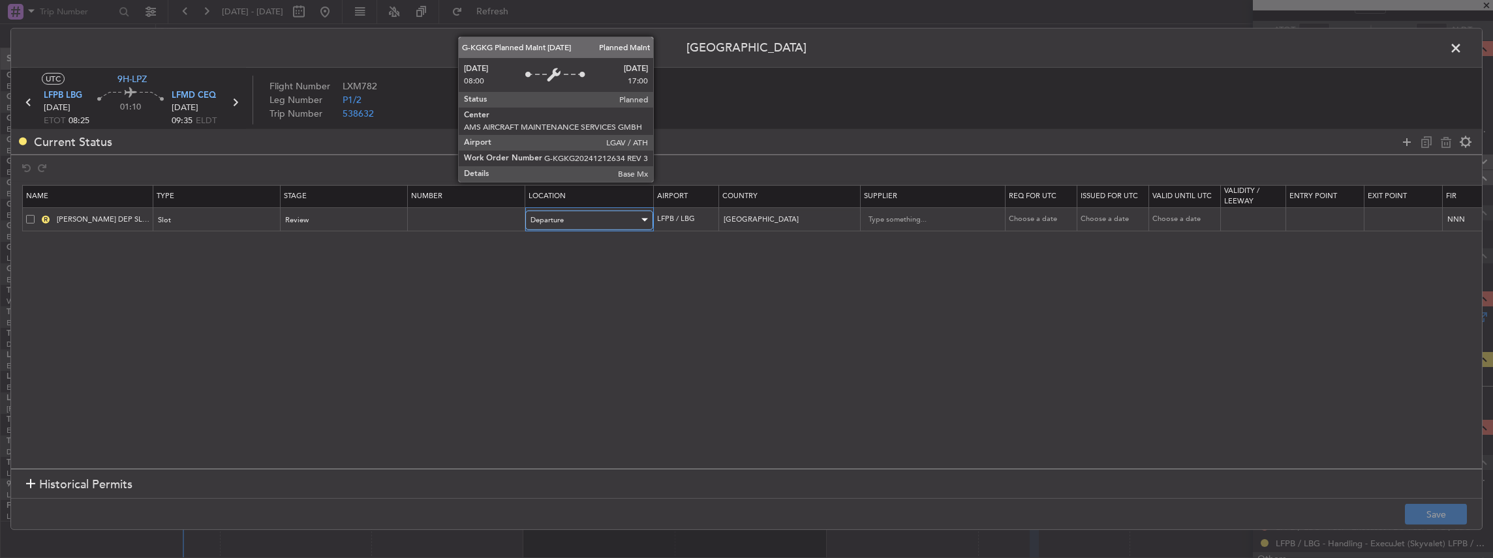
click at [624, 218] on div "Departure" at bounding box center [584, 221] width 108 height 20
click at [568, 283] on span "Arrival" at bounding box center [588, 286] width 116 height 20
click at [311, 218] on div "Review" at bounding box center [340, 221] width 108 height 20
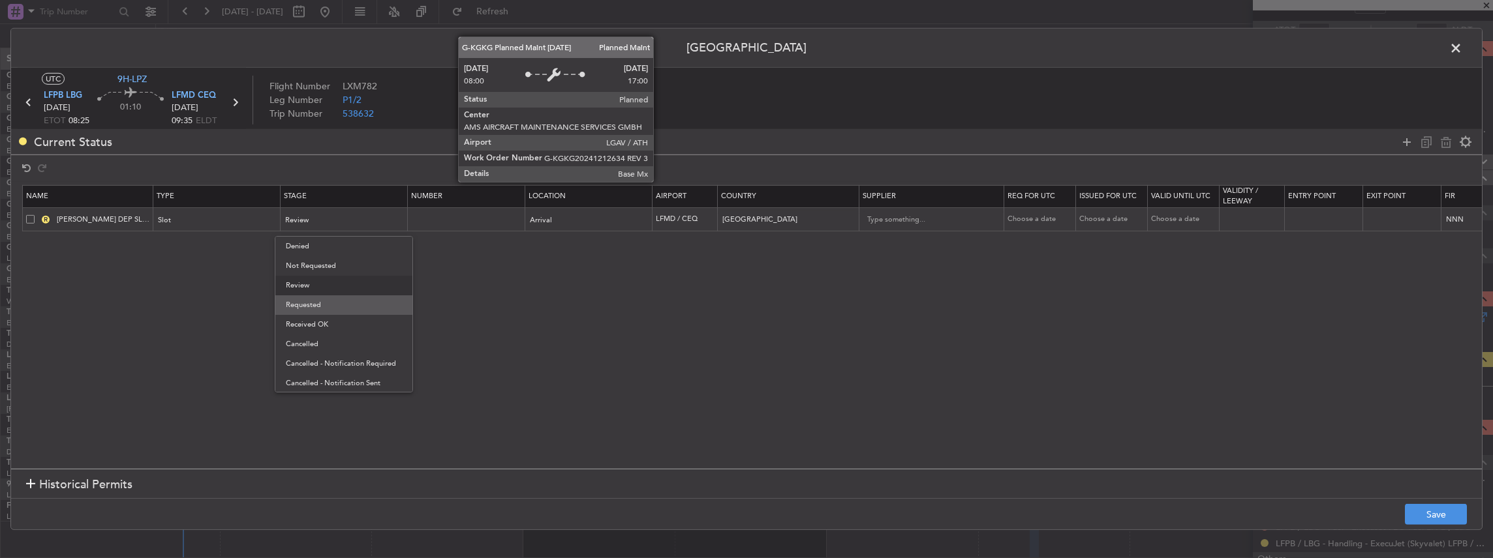
click at [308, 304] on span "Requested" at bounding box center [344, 306] width 116 height 20
drag, startPoint x: 63, startPoint y: 218, endPoint x: 39, endPoint y: 218, distance: 24.1
click at [39, 218] on div "LEIB DEP SLOT 0825z" at bounding box center [89, 220] width 127 height 12
type input "LFMN DEP SLOT 0825z"
click at [1444, 140] on div at bounding box center [1436, 141] width 78 height 19
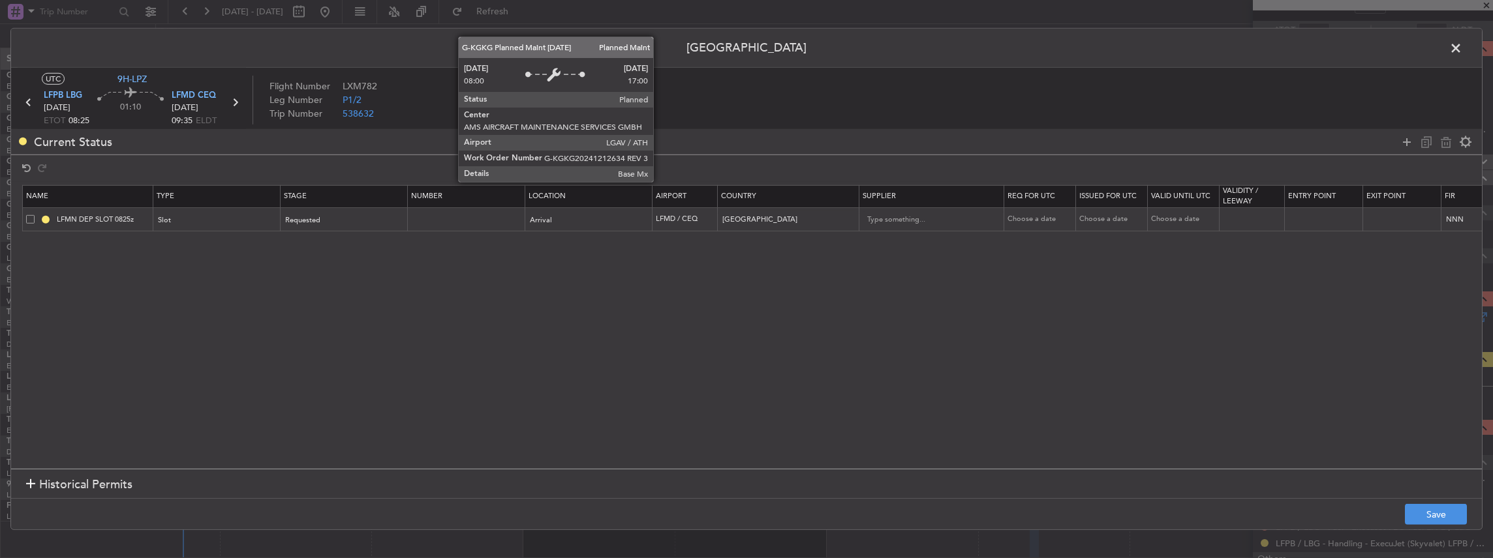
click at [31, 217] on span at bounding box center [30, 219] width 8 height 8
click at [35, 215] on input "checkbox" at bounding box center [35, 215] width 0 height 0
click at [1450, 140] on icon at bounding box center [1446, 142] width 16 height 16
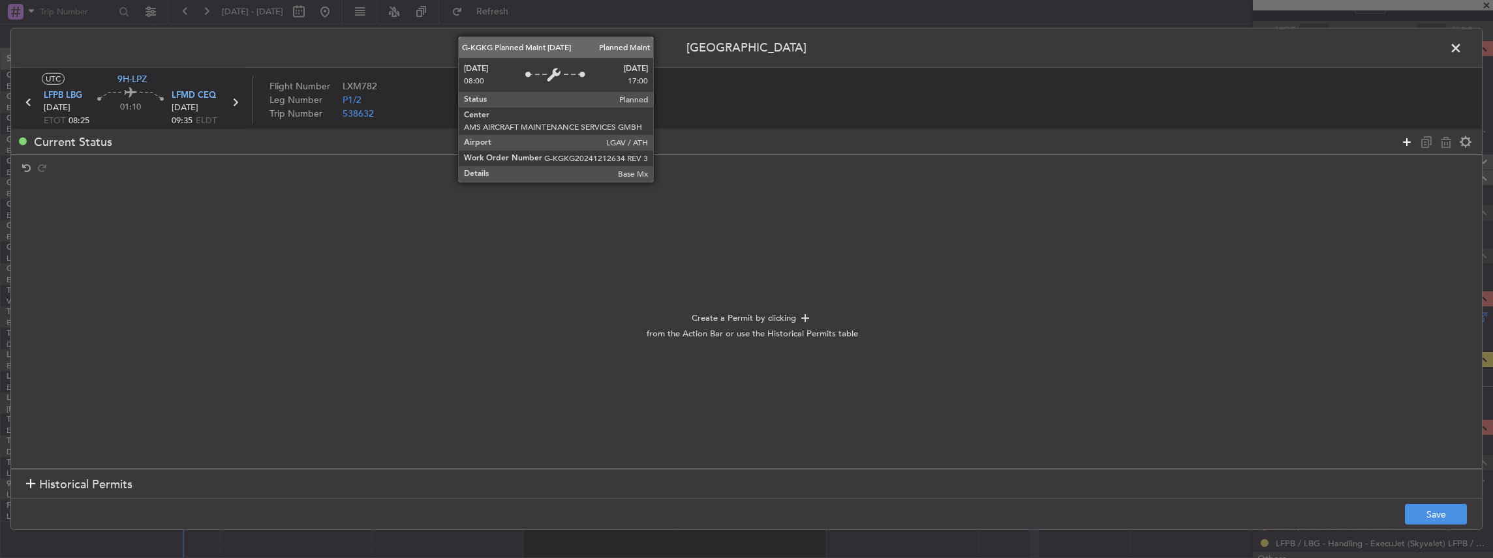
click at [1408, 140] on icon at bounding box center [1407, 142] width 16 height 16
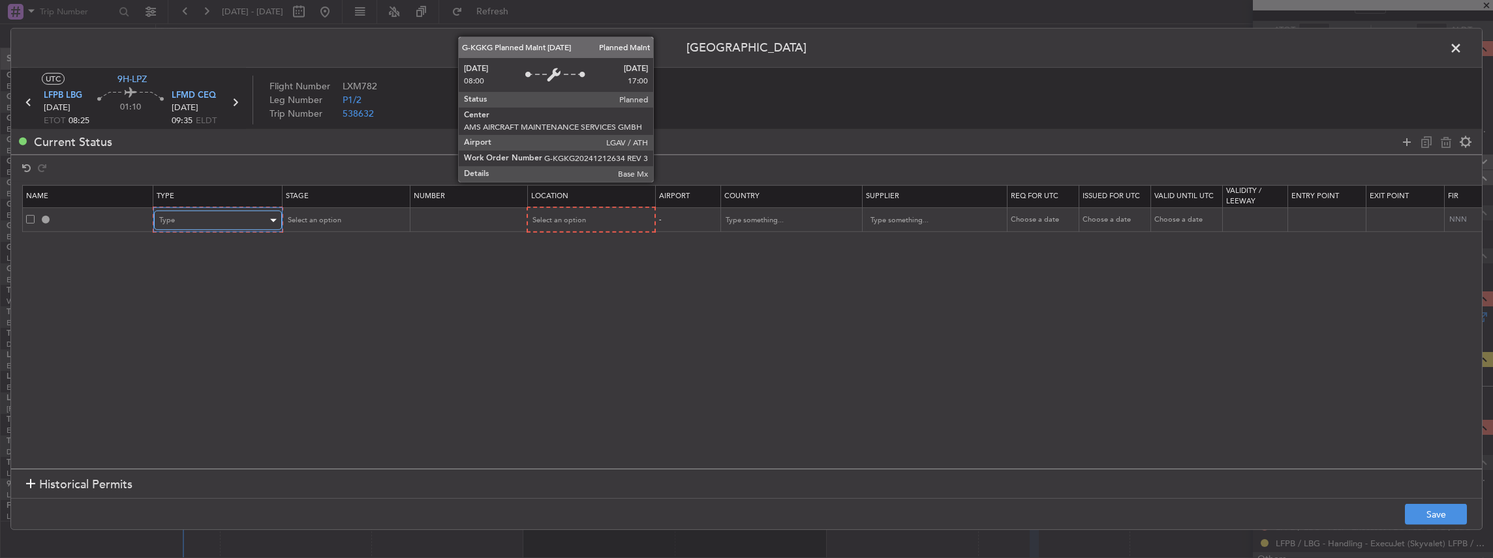
click at [173, 217] on span "Type" at bounding box center [167, 220] width 16 height 10
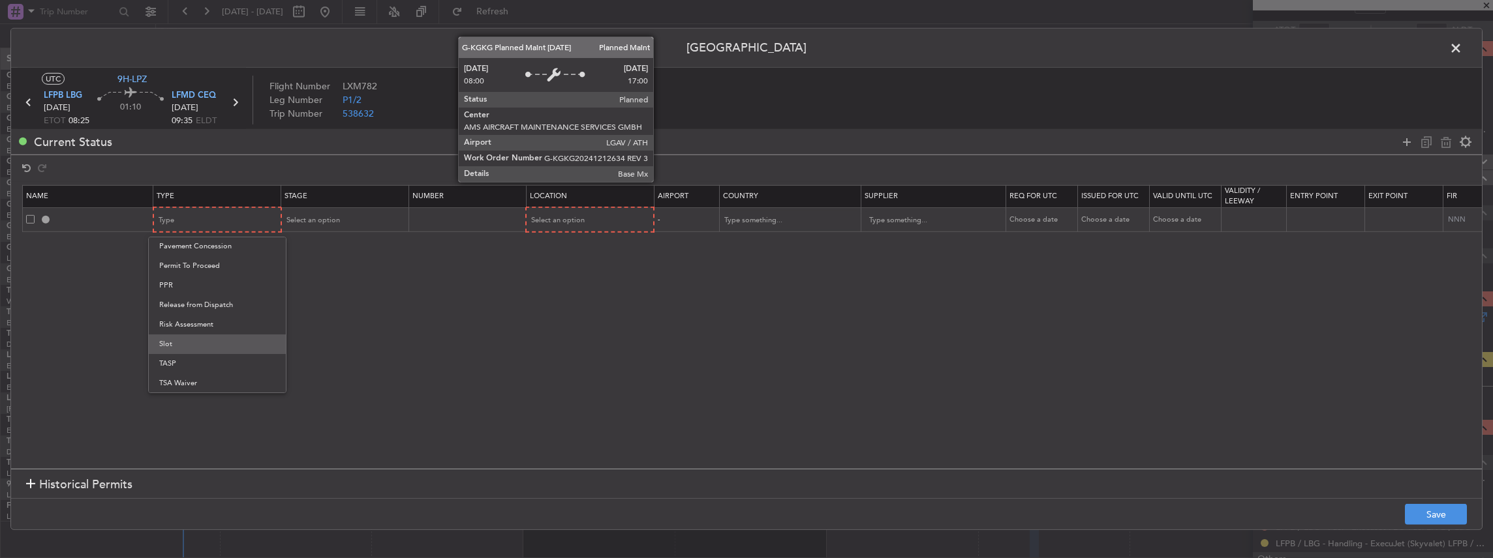
click at [172, 346] on span "Slot" at bounding box center [217, 345] width 116 height 20
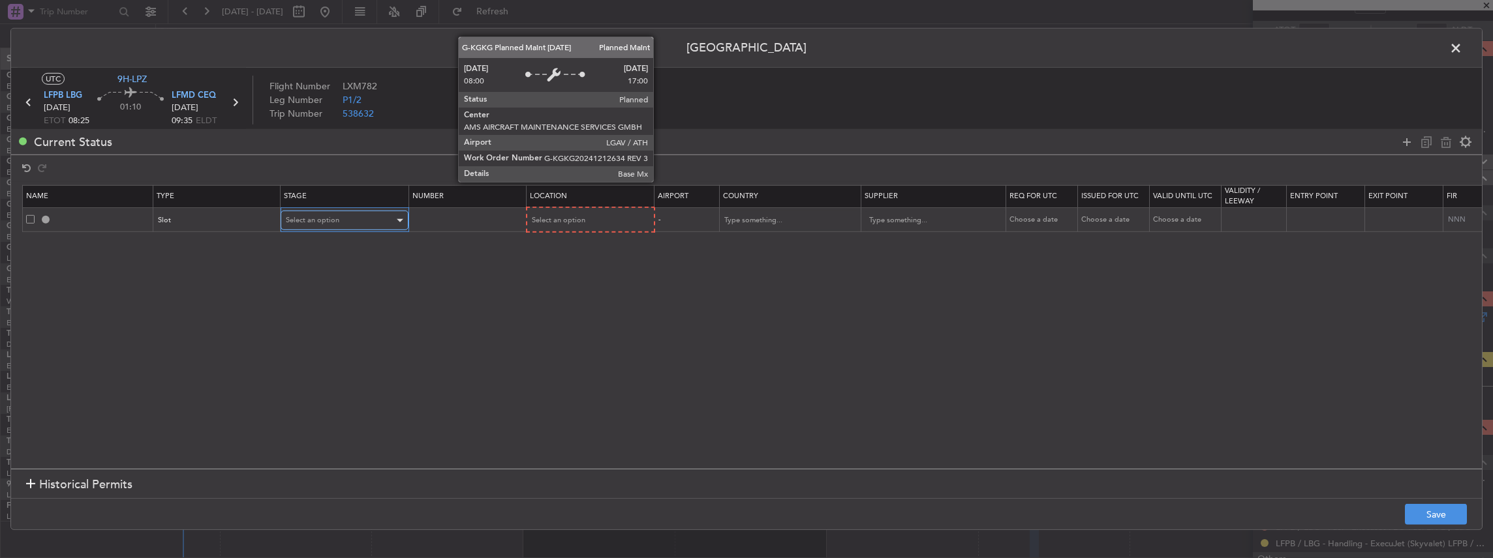
click at [307, 217] on span "Select an option" at bounding box center [312, 220] width 53 height 10
click at [318, 305] on span "Requested" at bounding box center [344, 306] width 116 height 20
click at [558, 221] on span "Select an option" at bounding box center [557, 220] width 53 height 10
click at [557, 294] on span "Arrival" at bounding box center [588, 287] width 116 height 20
click at [1438, 508] on button "Save" at bounding box center [1436, 514] width 62 height 21
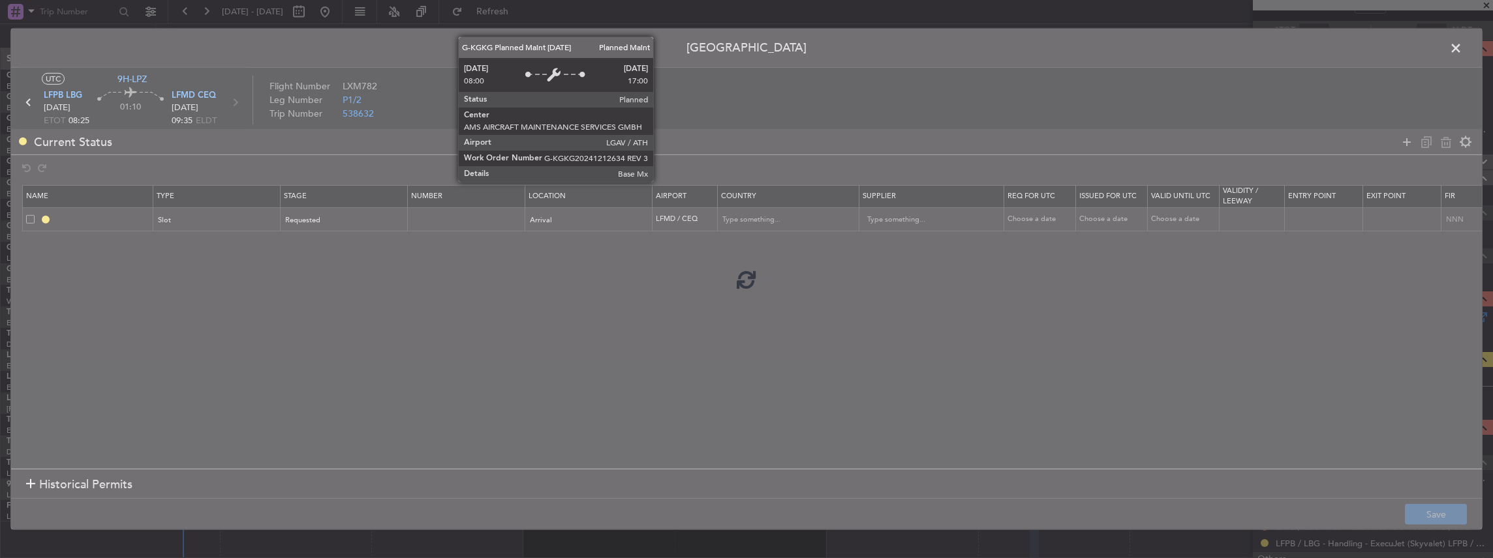
type input "LFMD ARR SLOT"
type input "[GEOGRAPHIC_DATA]"
type input "NNN"
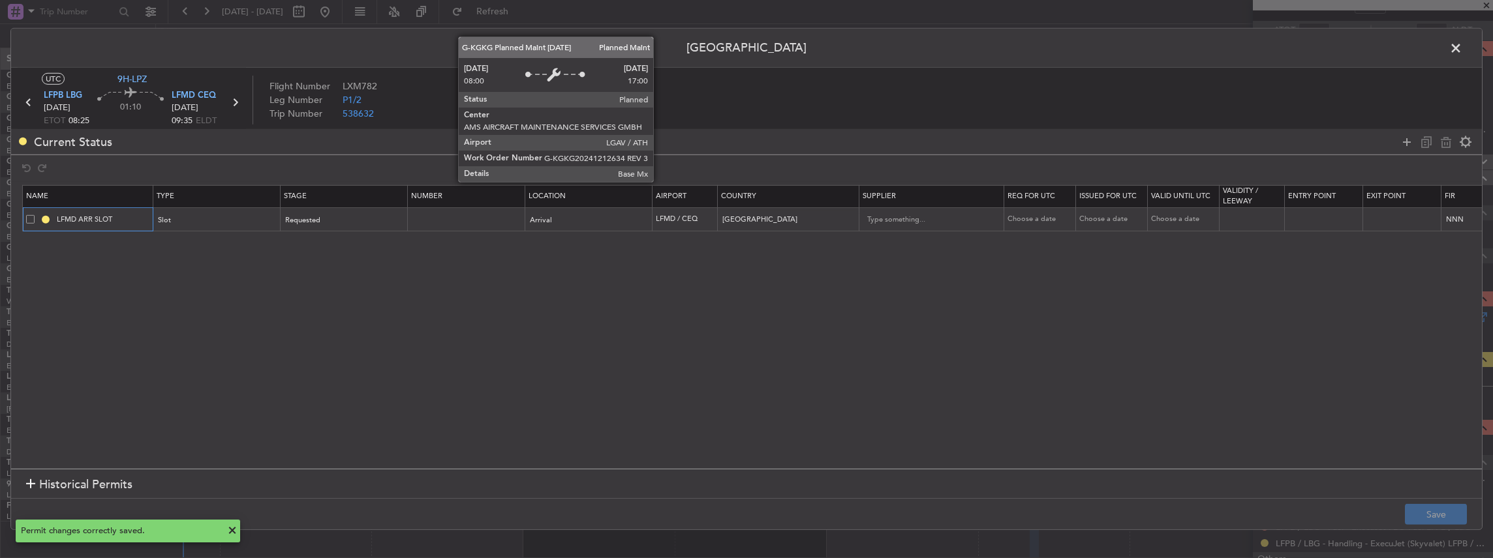
click at [127, 216] on input "LFMD ARR SLOT" at bounding box center [103, 219] width 98 height 11
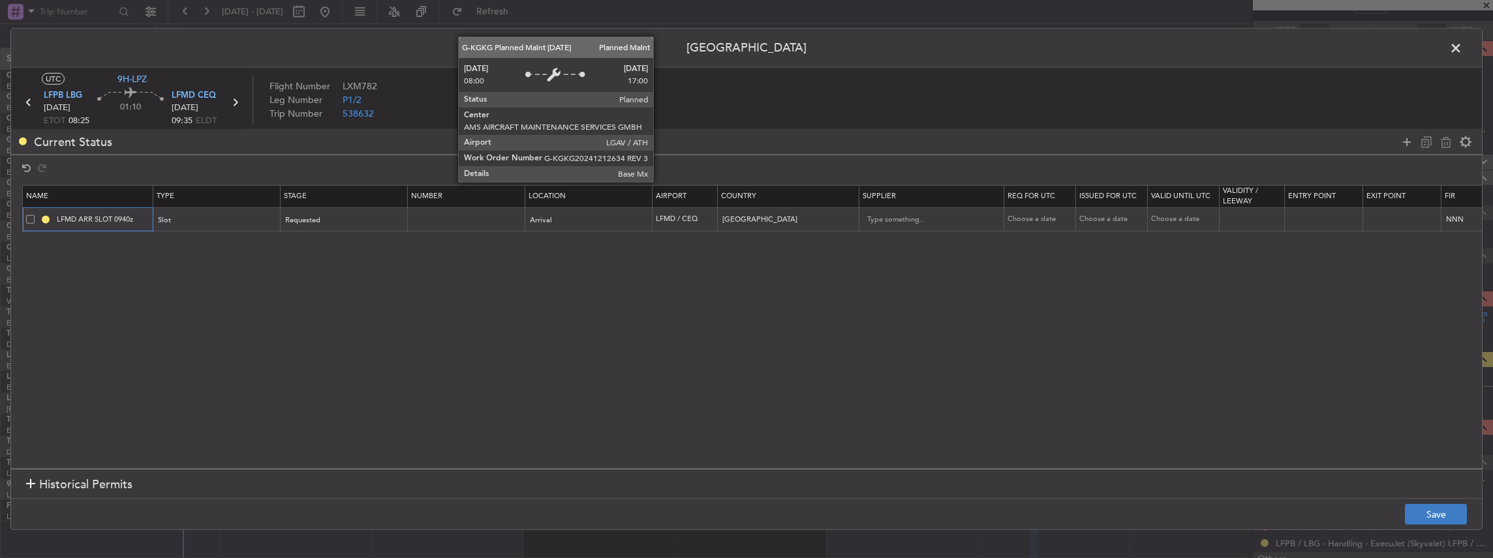
type input "LFMD ARR SLOT 0940z"
click at [1430, 514] on button "Save" at bounding box center [1436, 514] width 62 height 21
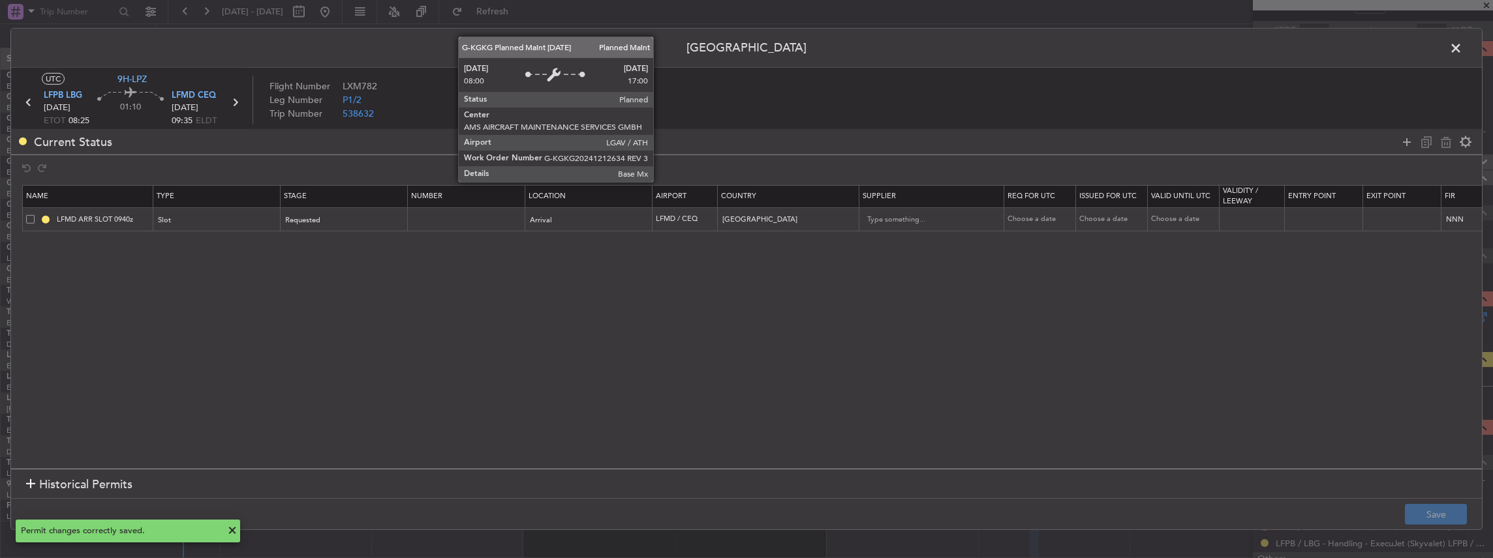
click at [1462, 51] on span at bounding box center [1462, 51] width 0 height 26
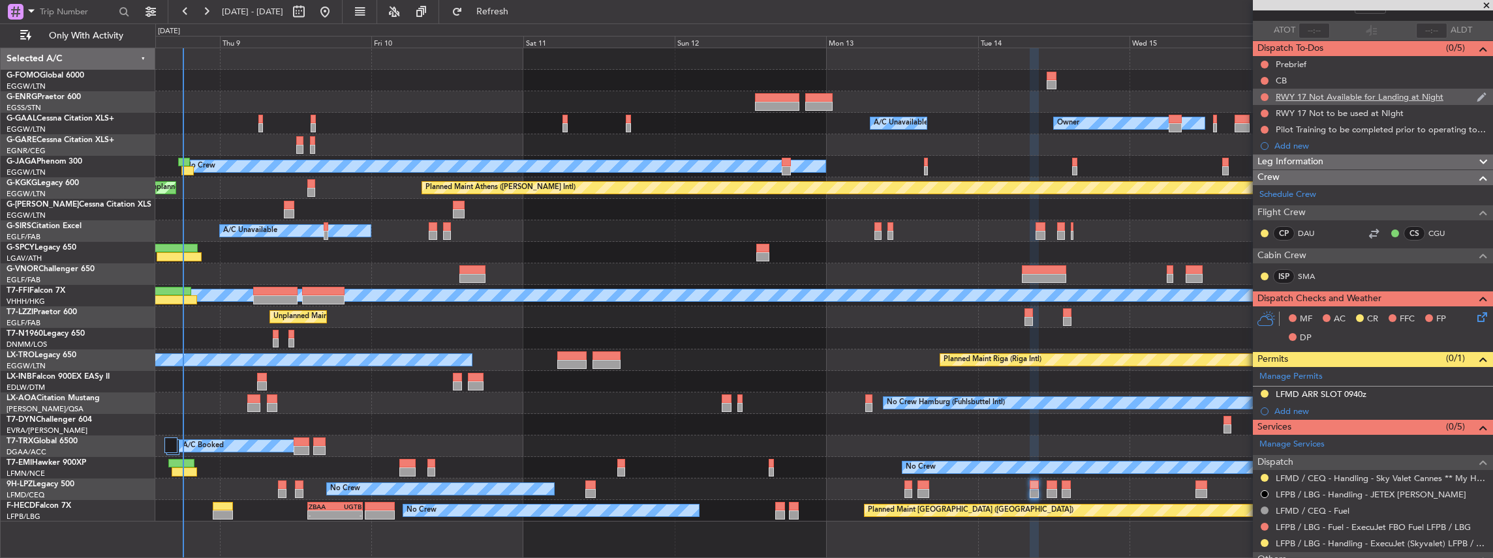
scroll to position [0, 0]
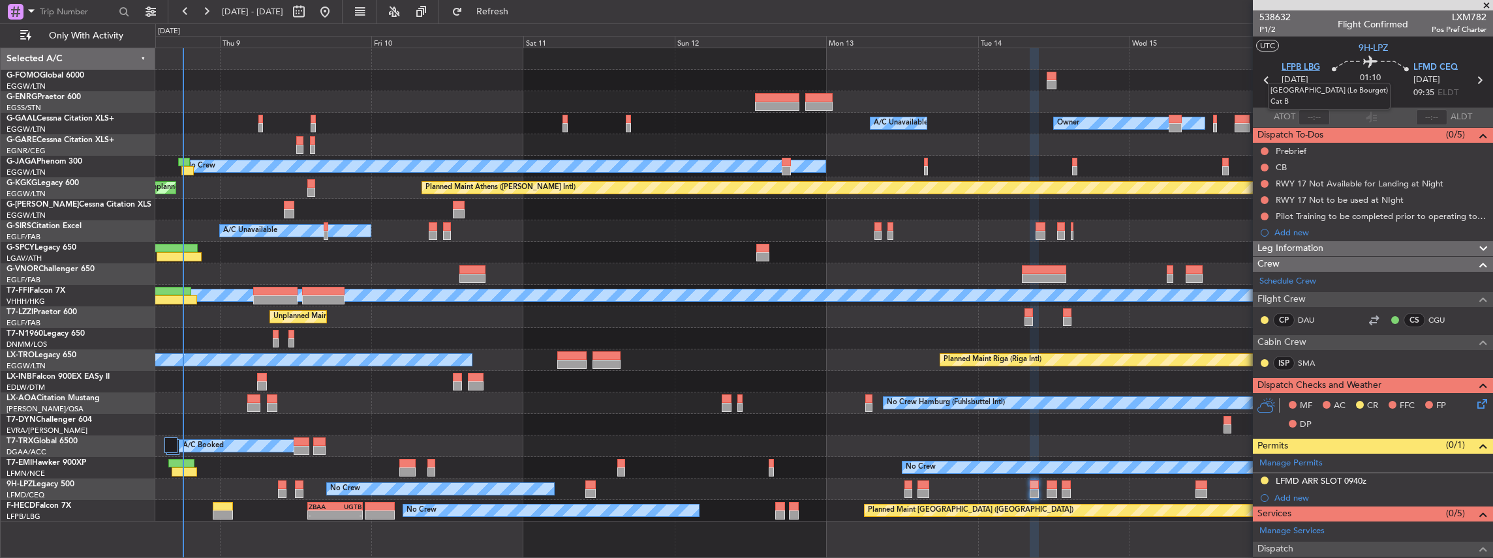
click at [1296, 68] on span "LFPB LBG" at bounding box center [1300, 67] width 38 height 13
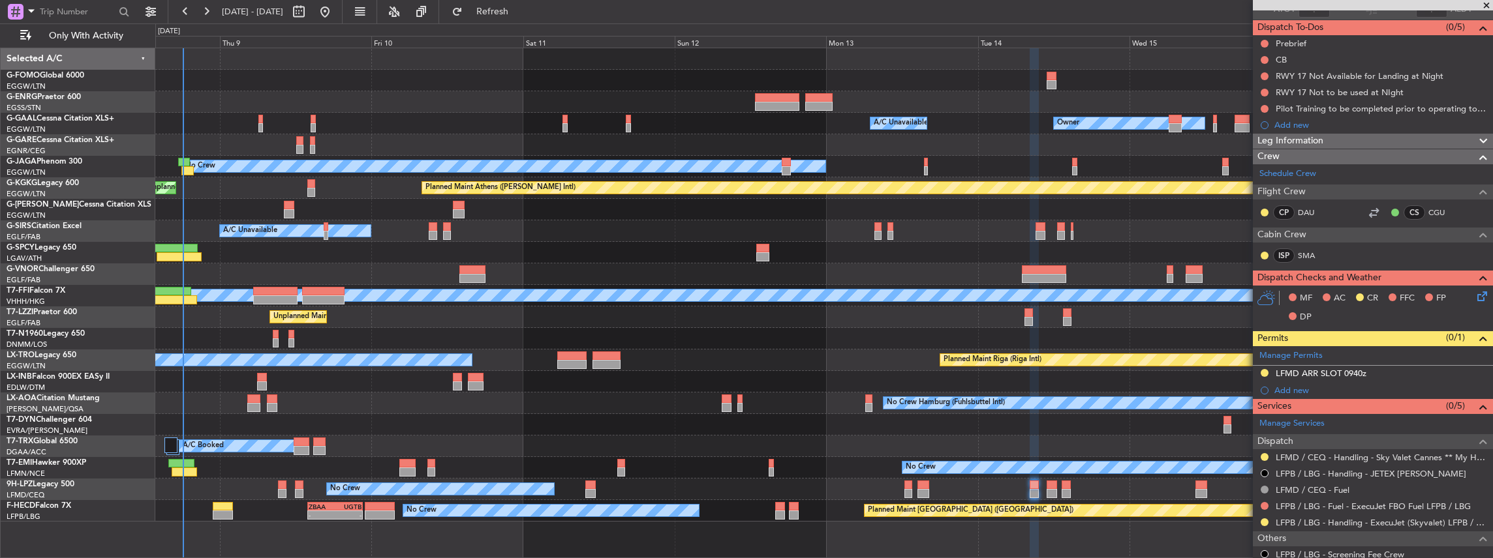
scroll to position [107, 0]
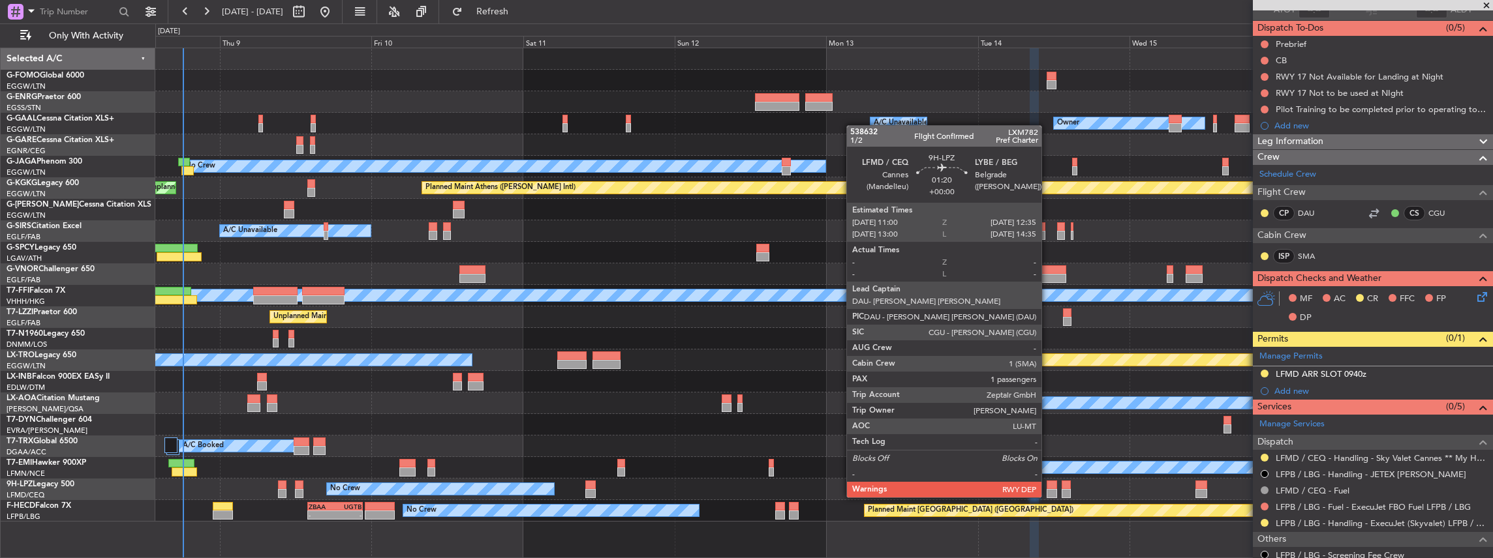
click at [1048, 485] on div at bounding box center [1051, 485] width 10 height 9
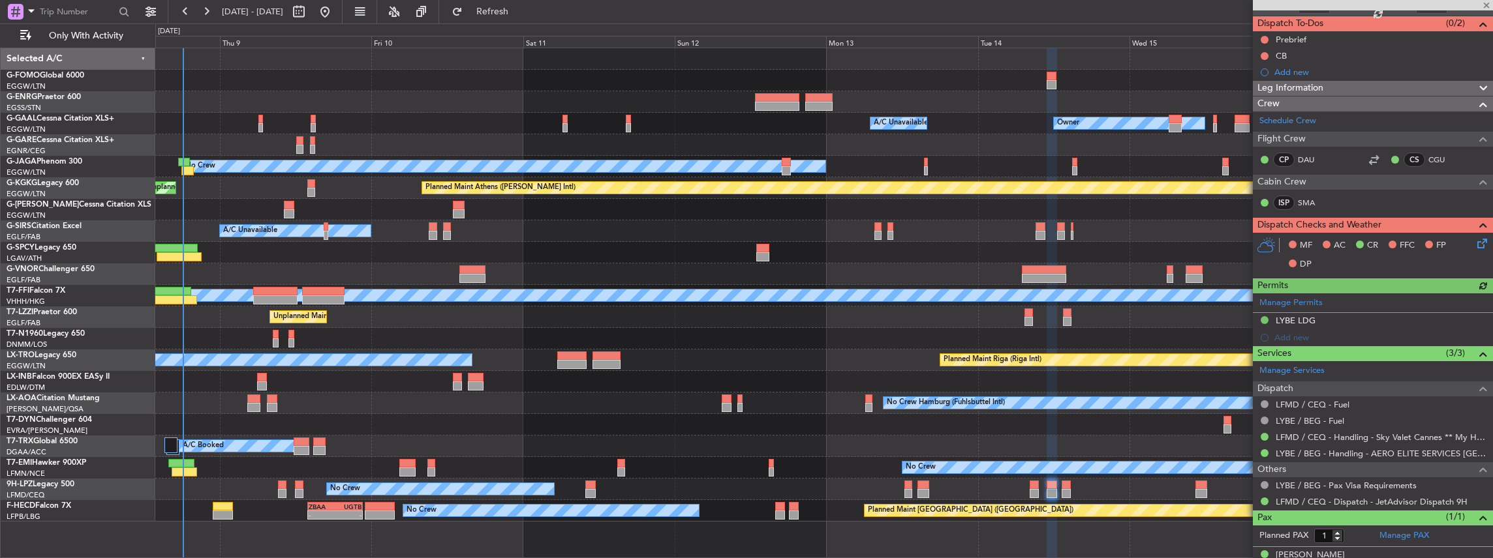
scroll to position [126, 0]
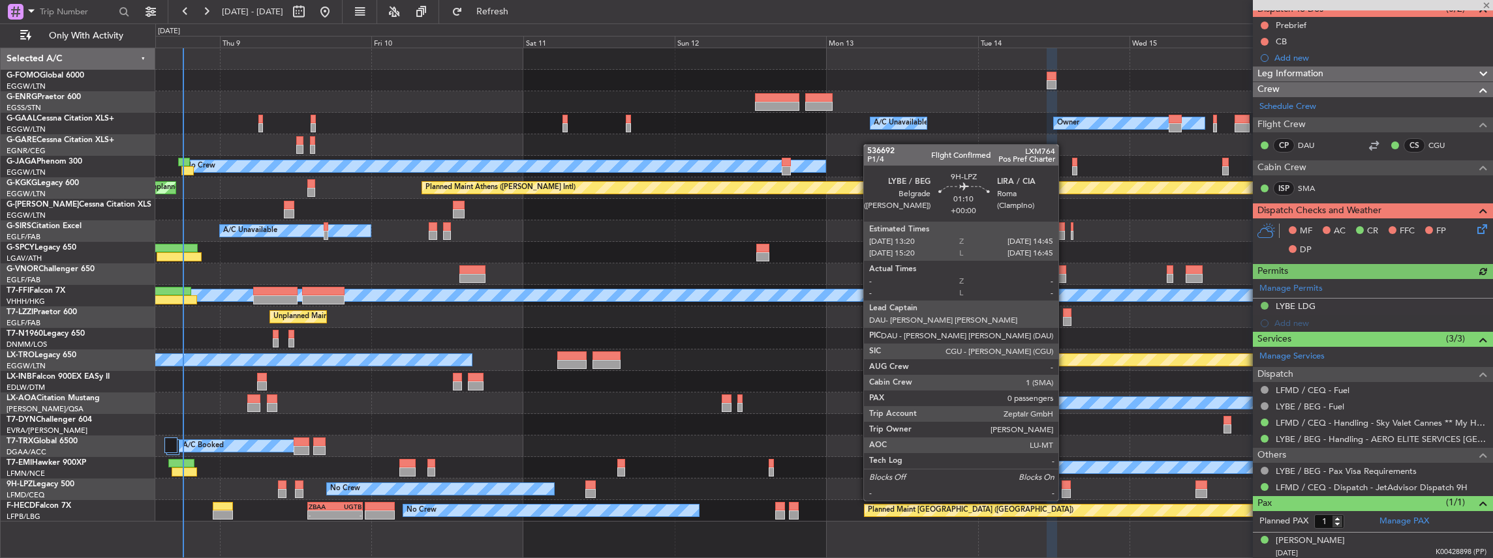
click at [1065, 488] on div at bounding box center [1066, 485] width 9 height 9
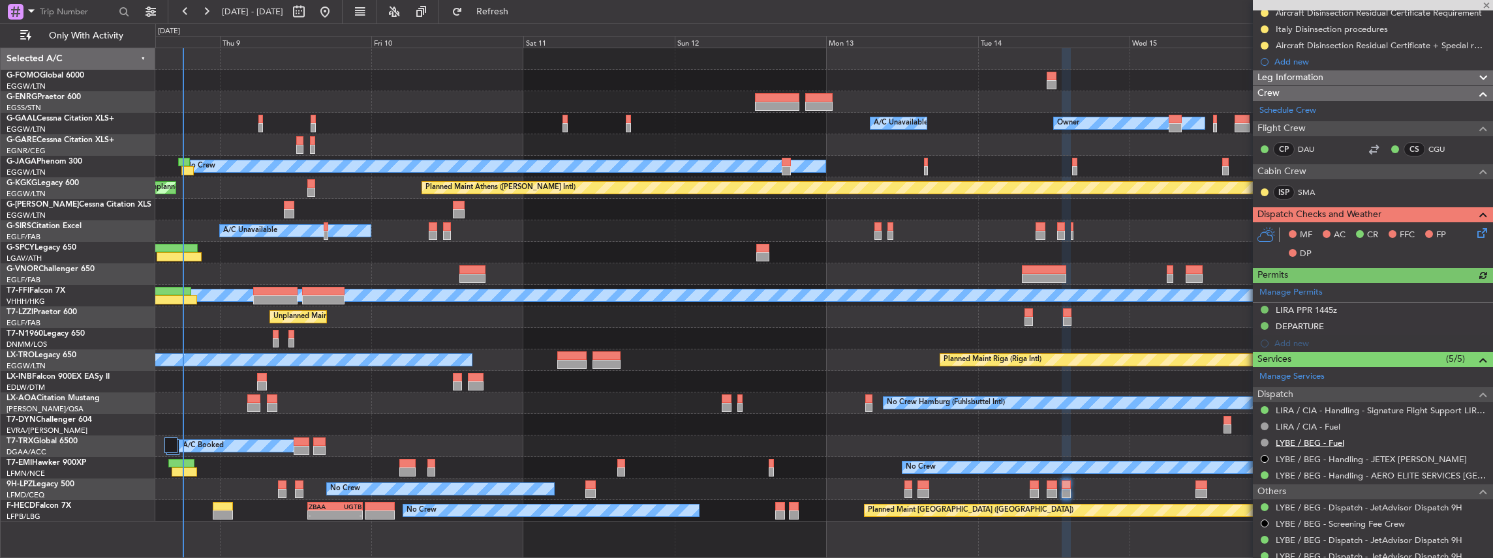
scroll to position [174, 0]
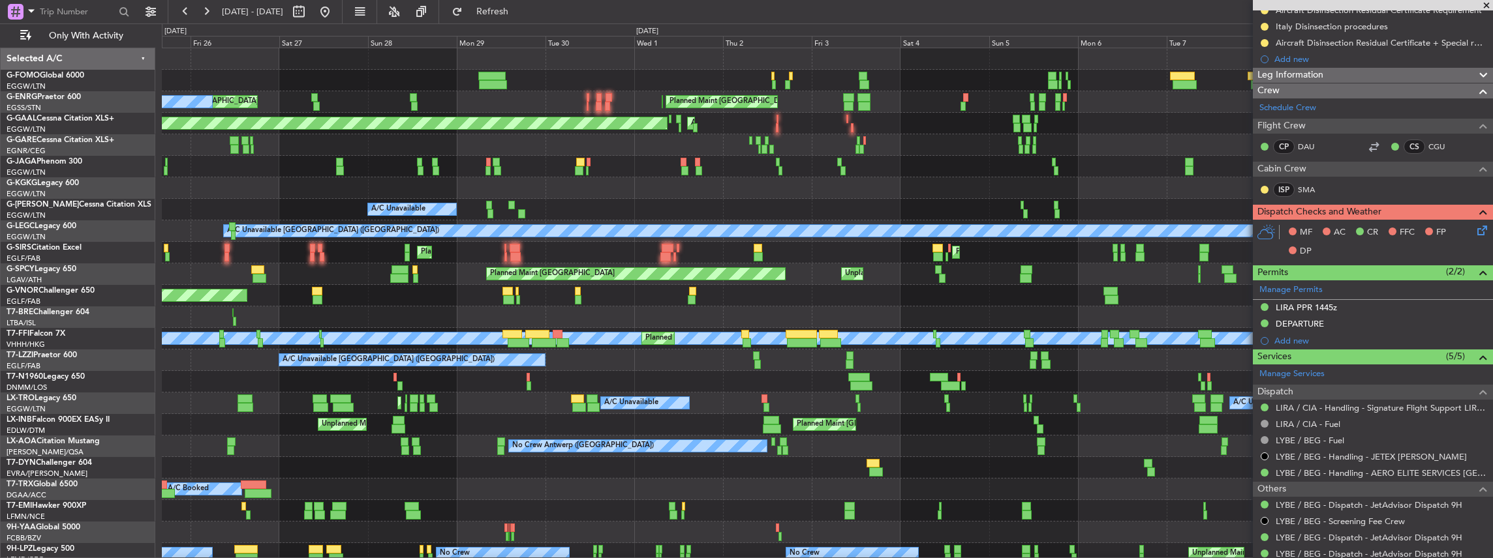
click at [737, 266] on div "Planned Maint London (Luton) Planned Maint London (Stansted) Planned Maint Lond…" at bounding box center [827, 360] width 1331 height 624
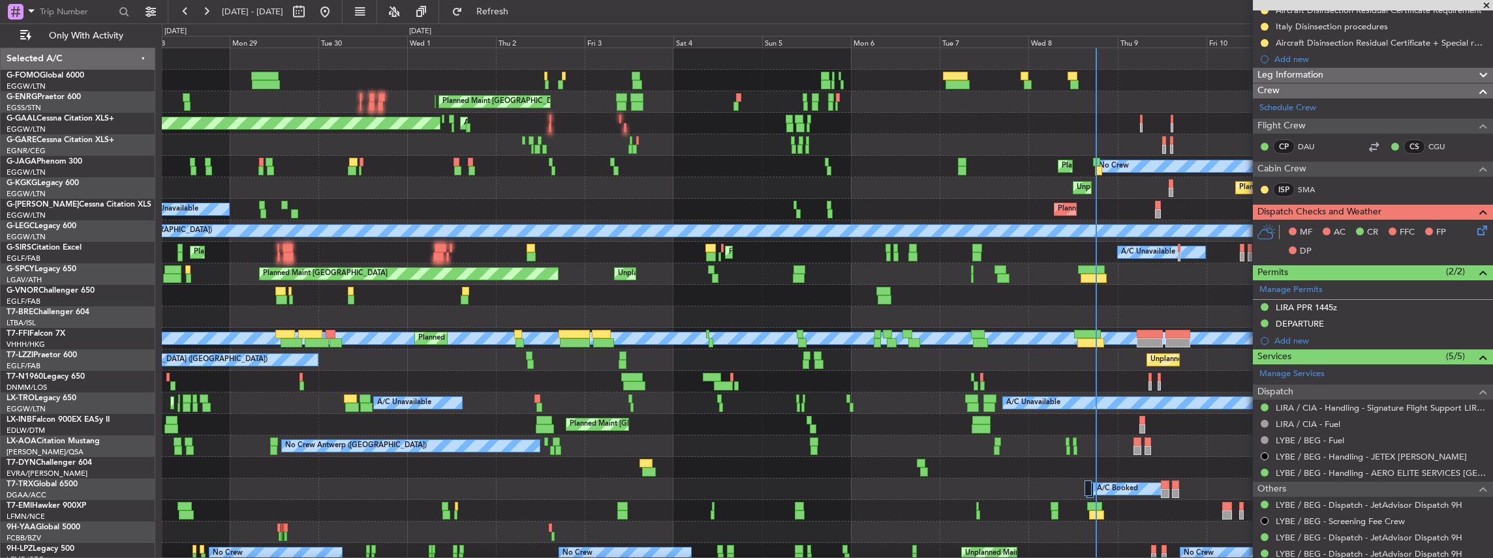
scroll to position [0, 0]
click at [1013, 312] on div at bounding box center [827, 318] width 1331 height 22
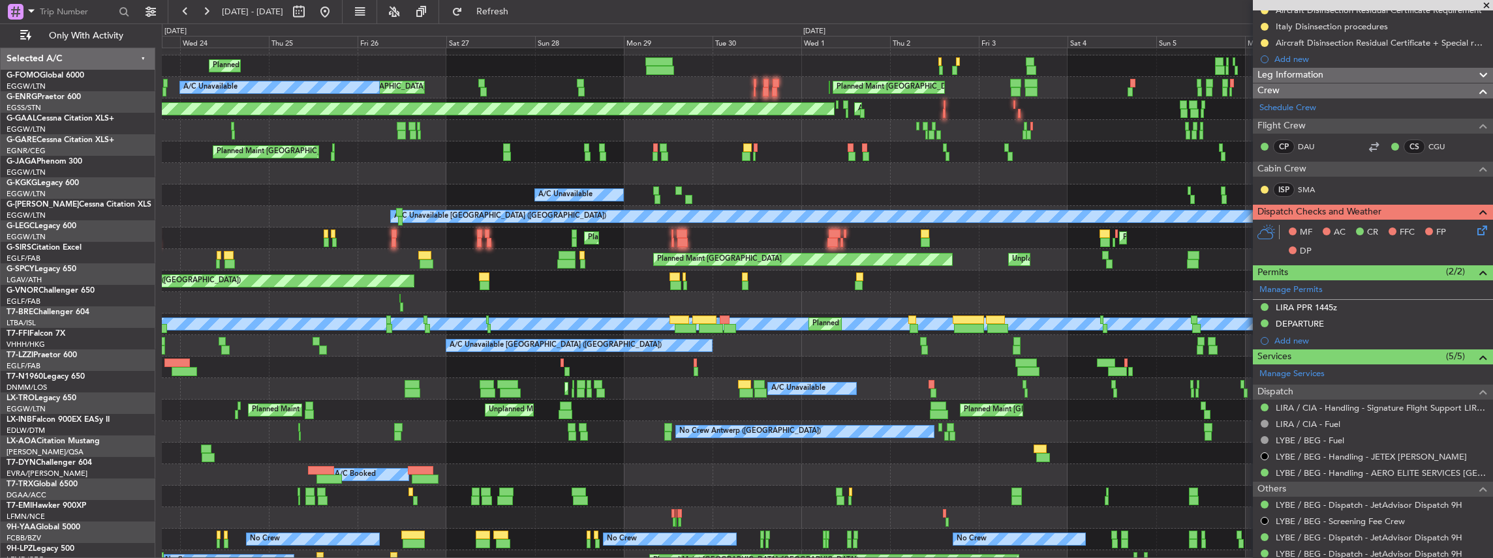
scroll to position [14, 0]
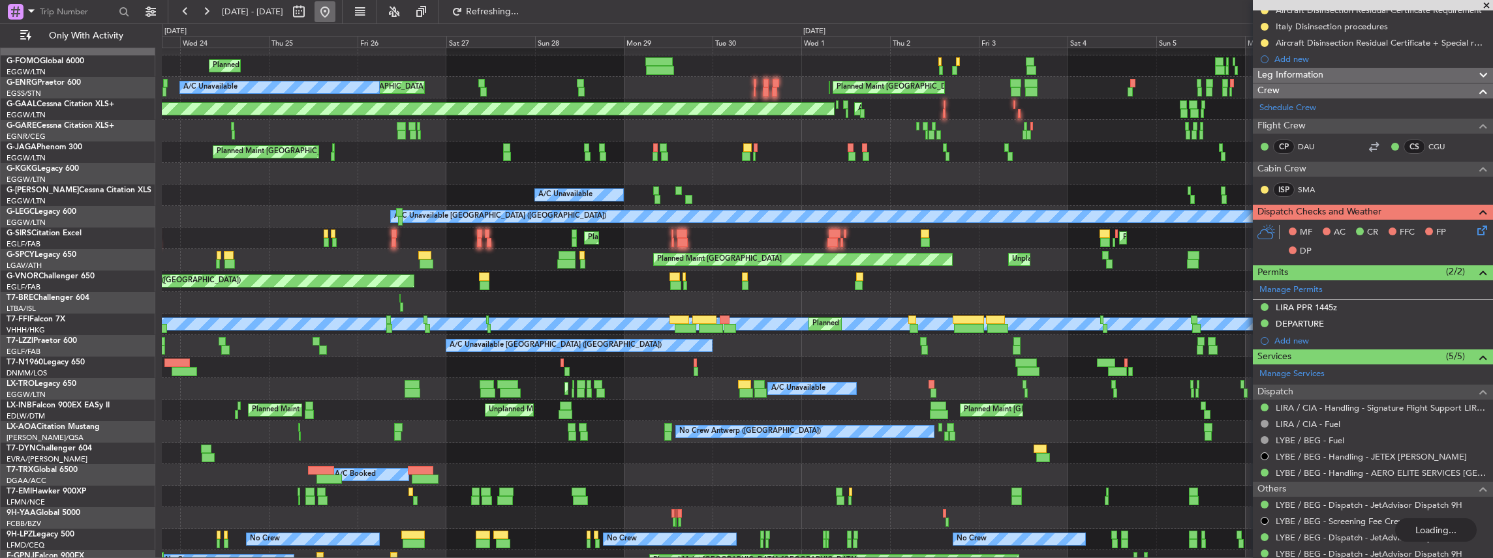
click at [335, 11] on button at bounding box center [324, 11] width 21 height 21
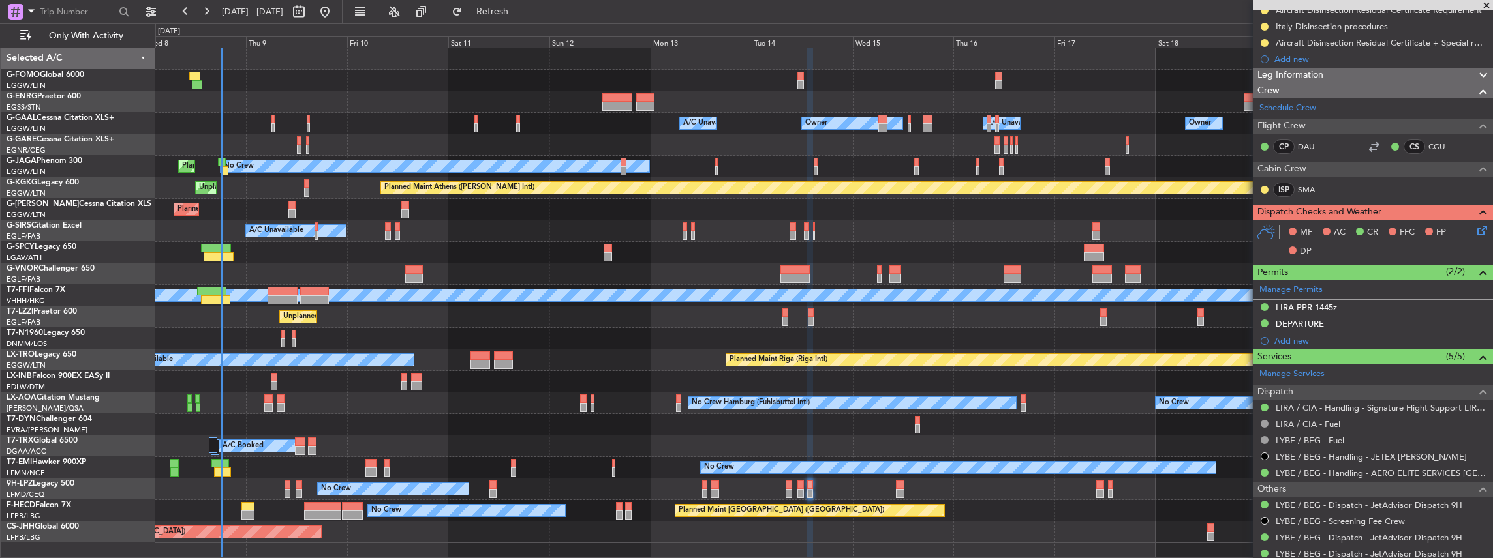
scroll to position [0, 0]
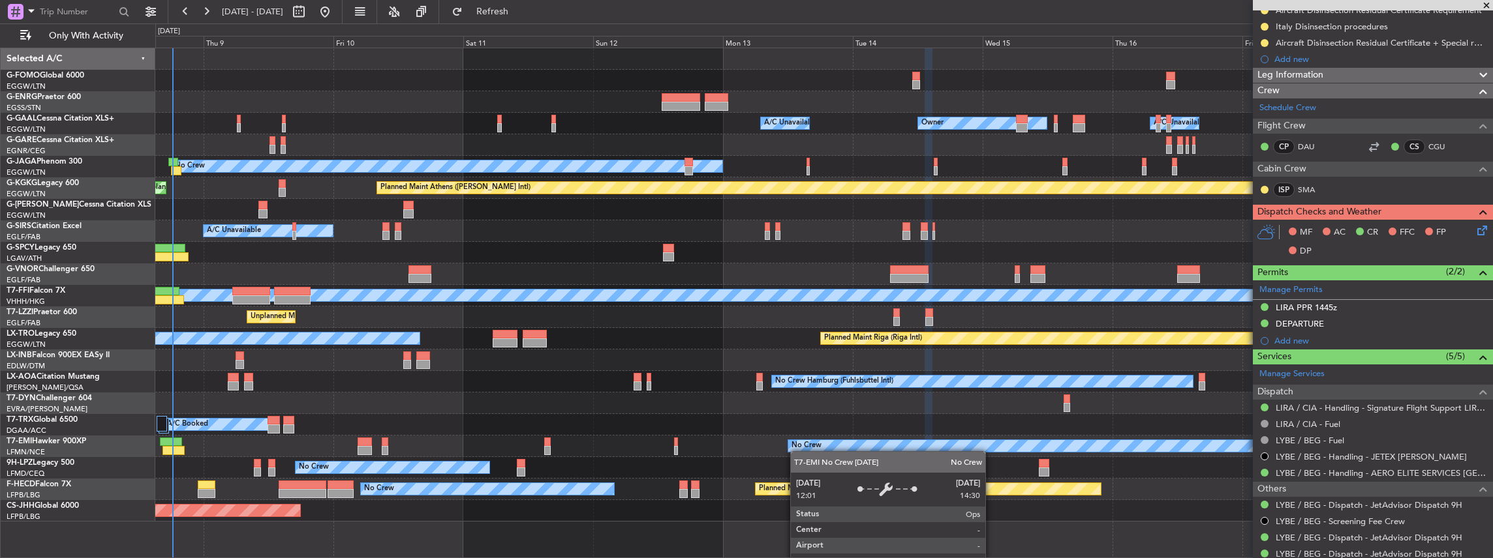
click at [869, 450] on div "No Crew" at bounding box center [823, 447] width 1337 height 22
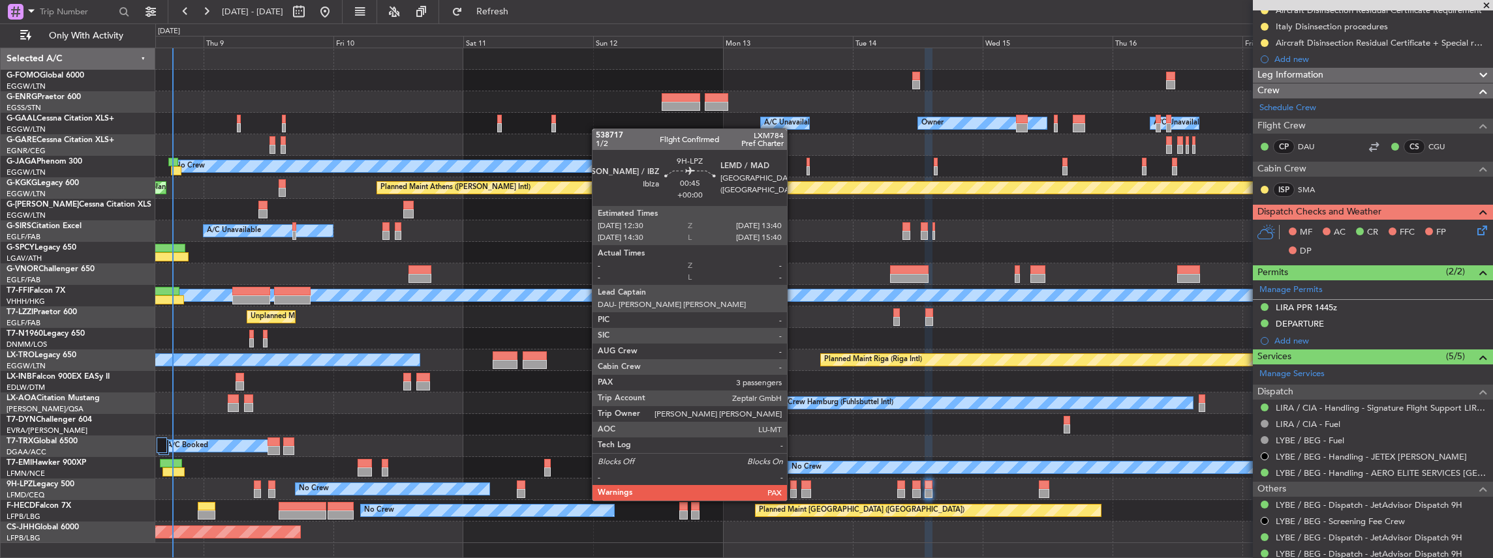
click at [793, 488] on div at bounding box center [793, 485] width 7 height 9
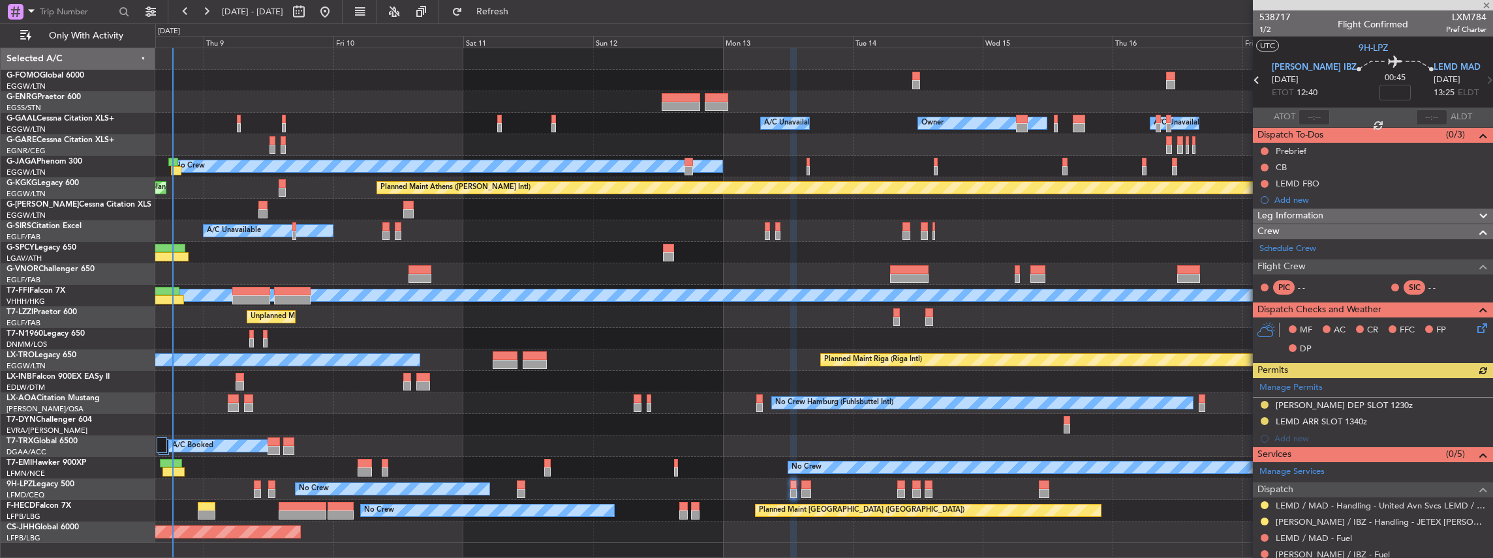
scroll to position [43, 0]
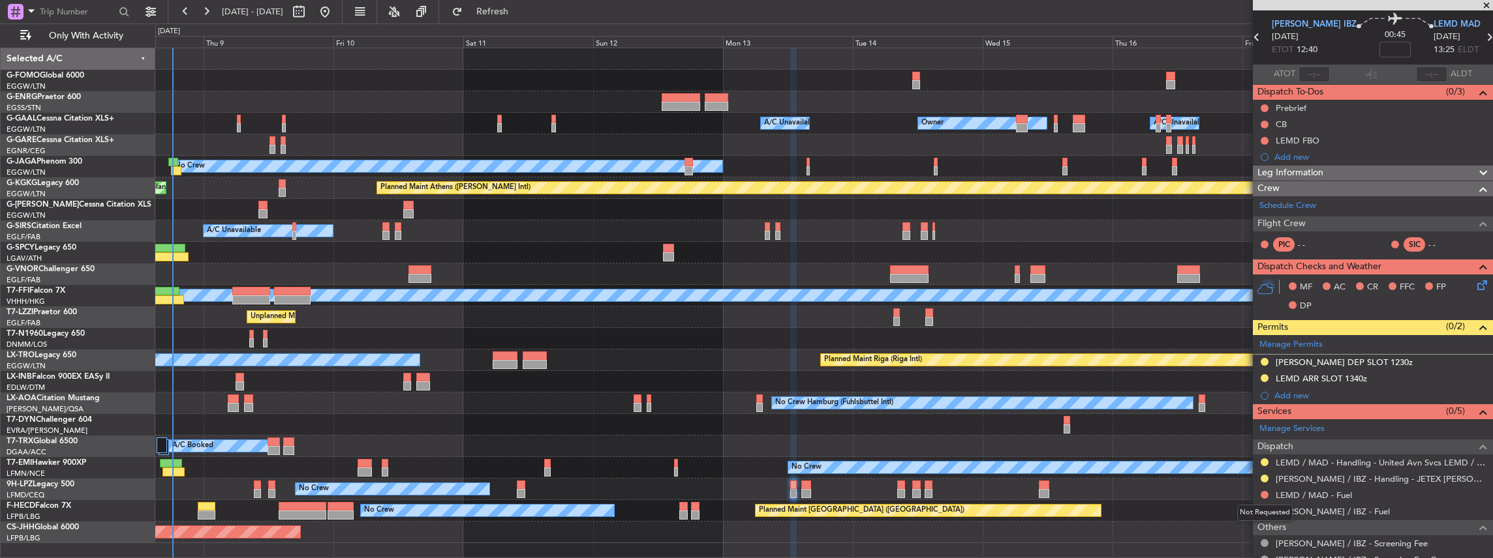
click at [1263, 496] on mat-tooltip-component "Not Requested" at bounding box center [1265, 513] width 74 height 35
click at [1263, 493] on button at bounding box center [1264, 495] width 8 height 8
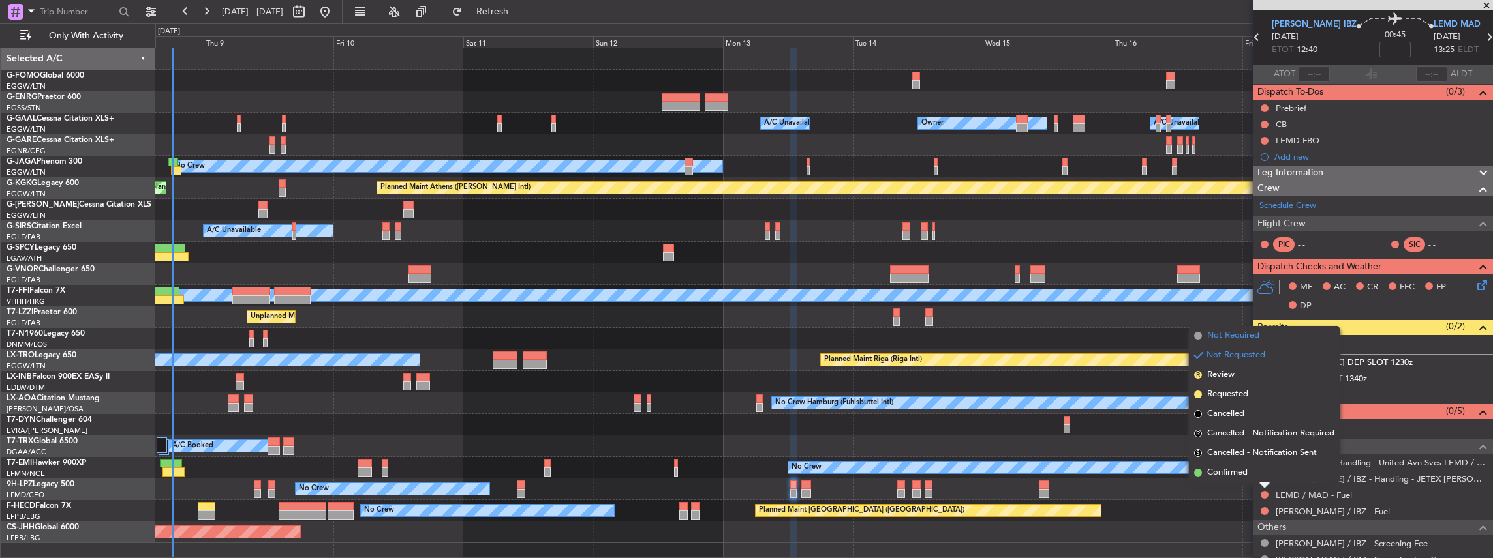
click at [1245, 342] on span "Not Required" at bounding box center [1233, 335] width 52 height 13
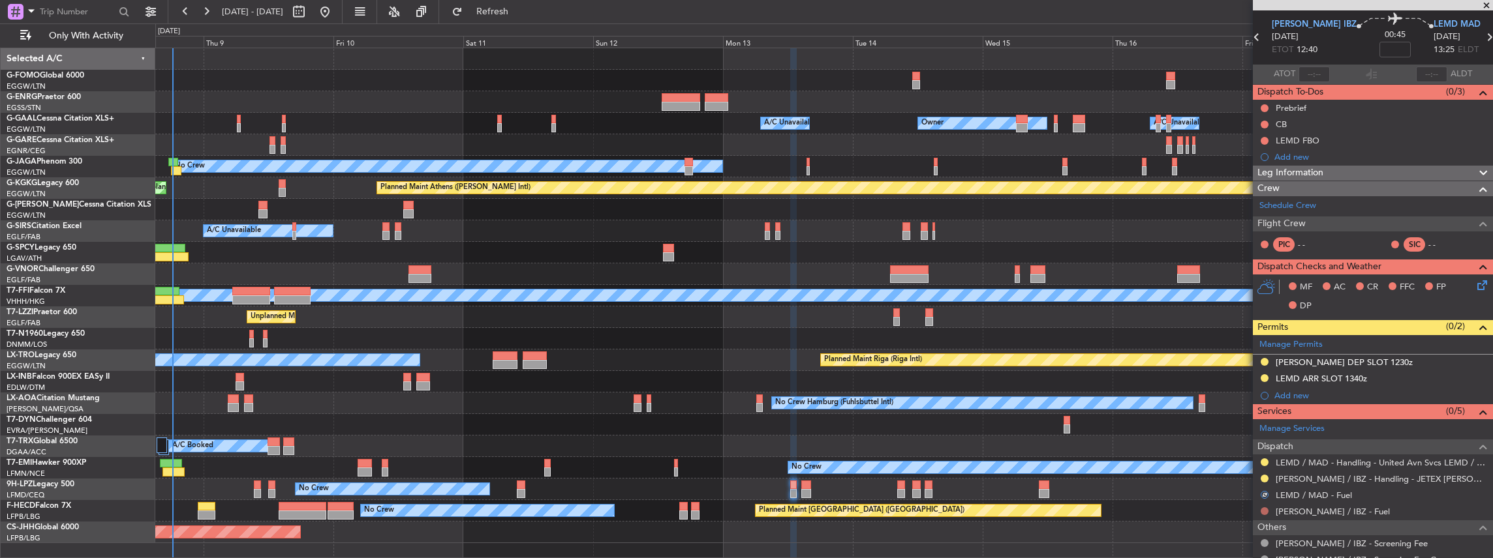
click at [1264, 510] on button at bounding box center [1264, 512] width 8 height 8
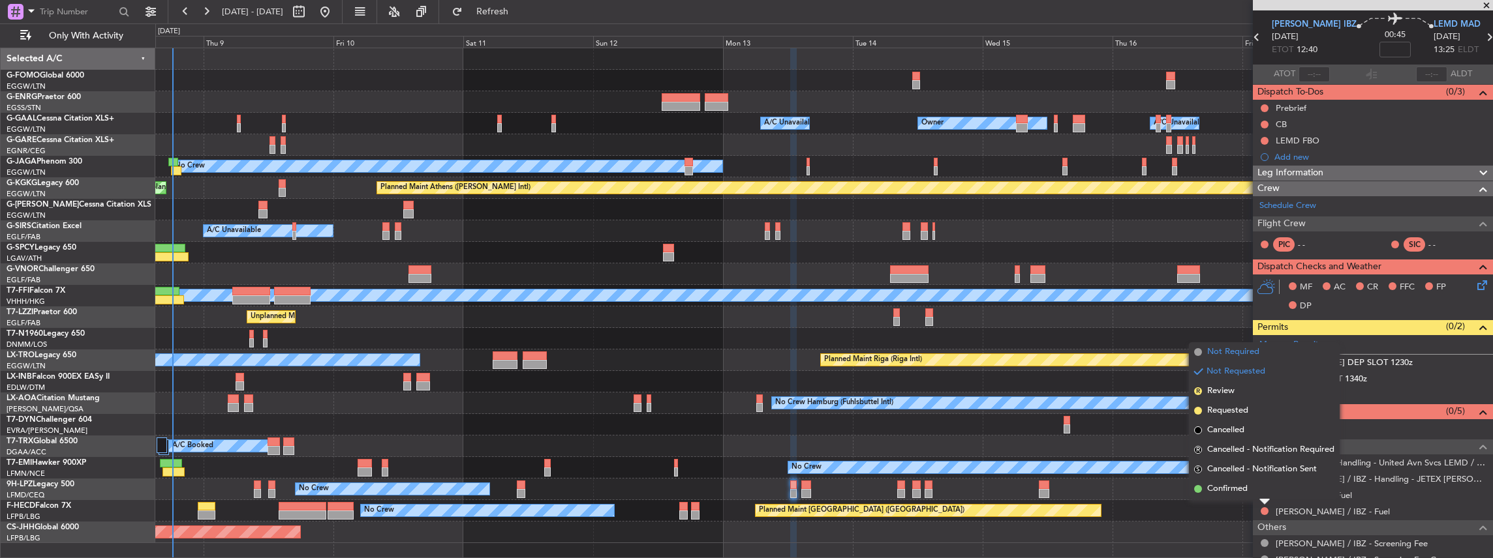
click at [1242, 356] on span "Not Required" at bounding box center [1233, 352] width 52 height 13
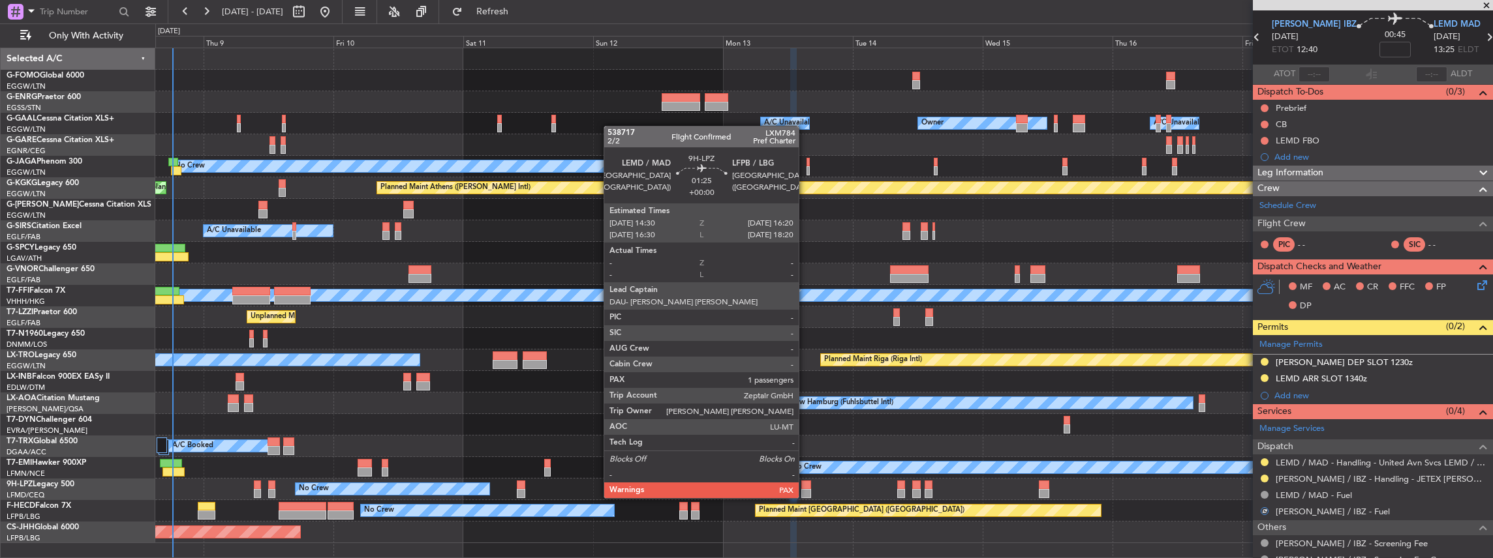
click at [805, 485] on div at bounding box center [806, 485] width 10 height 9
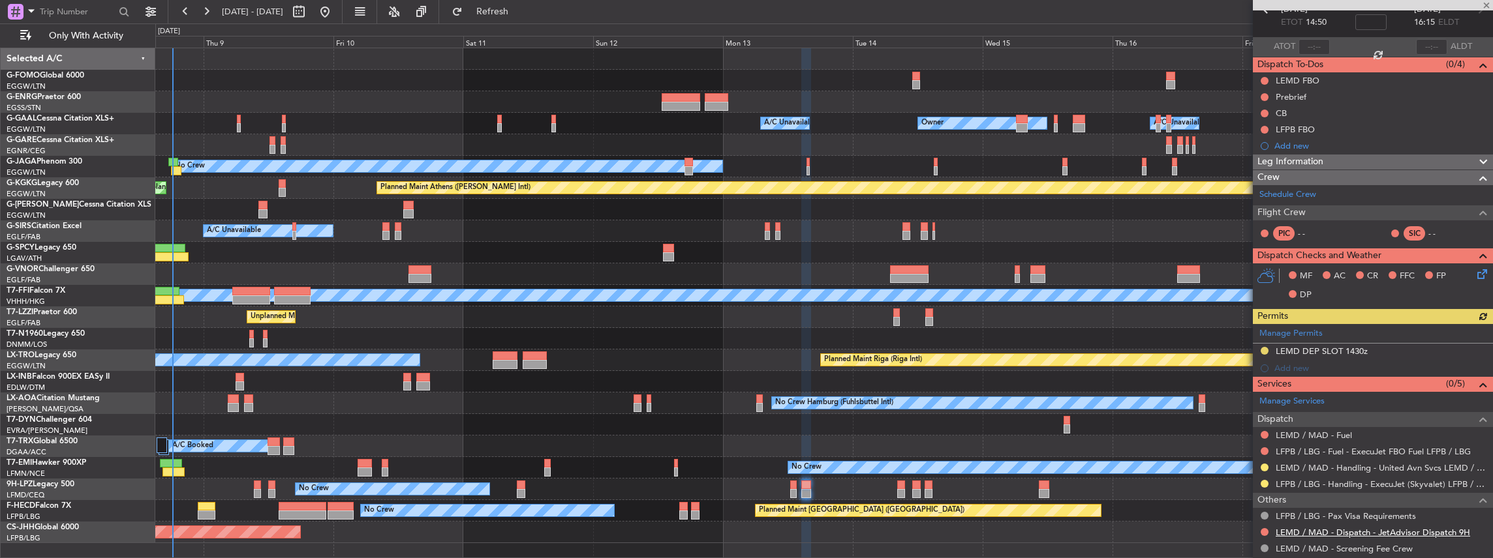
scroll to position [130, 0]
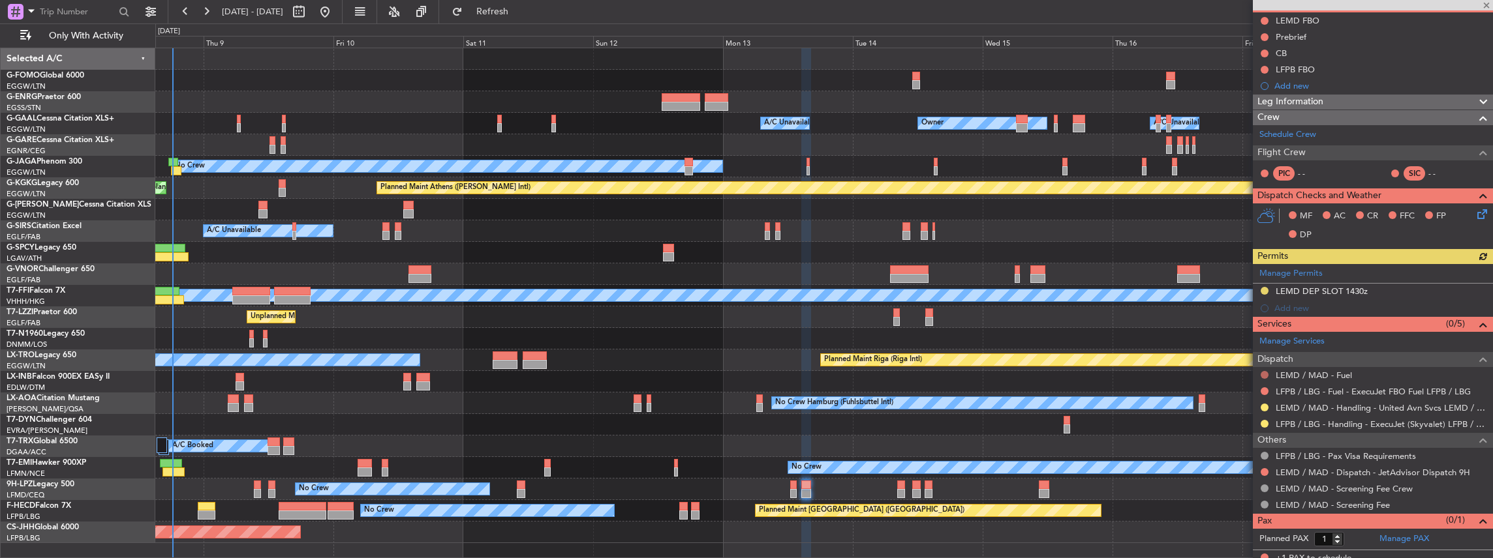
click at [1265, 374] on button at bounding box center [1264, 375] width 8 height 8
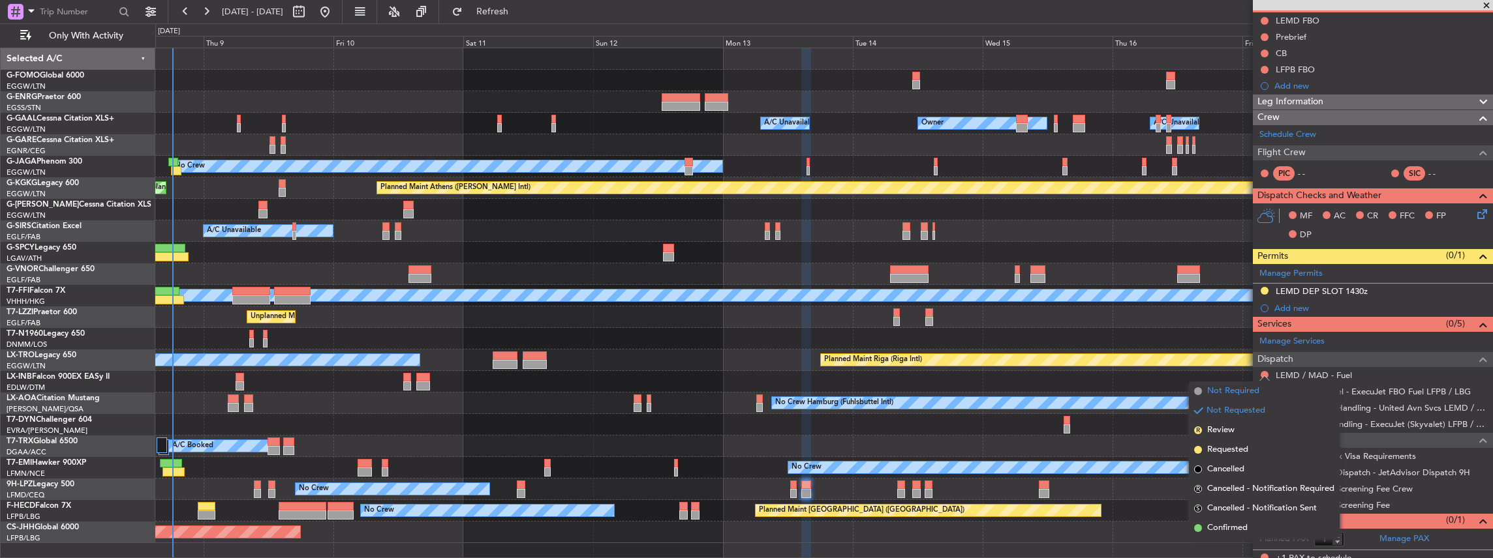
click at [1227, 396] on span "Not Required" at bounding box center [1233, 391] width 52 height 13
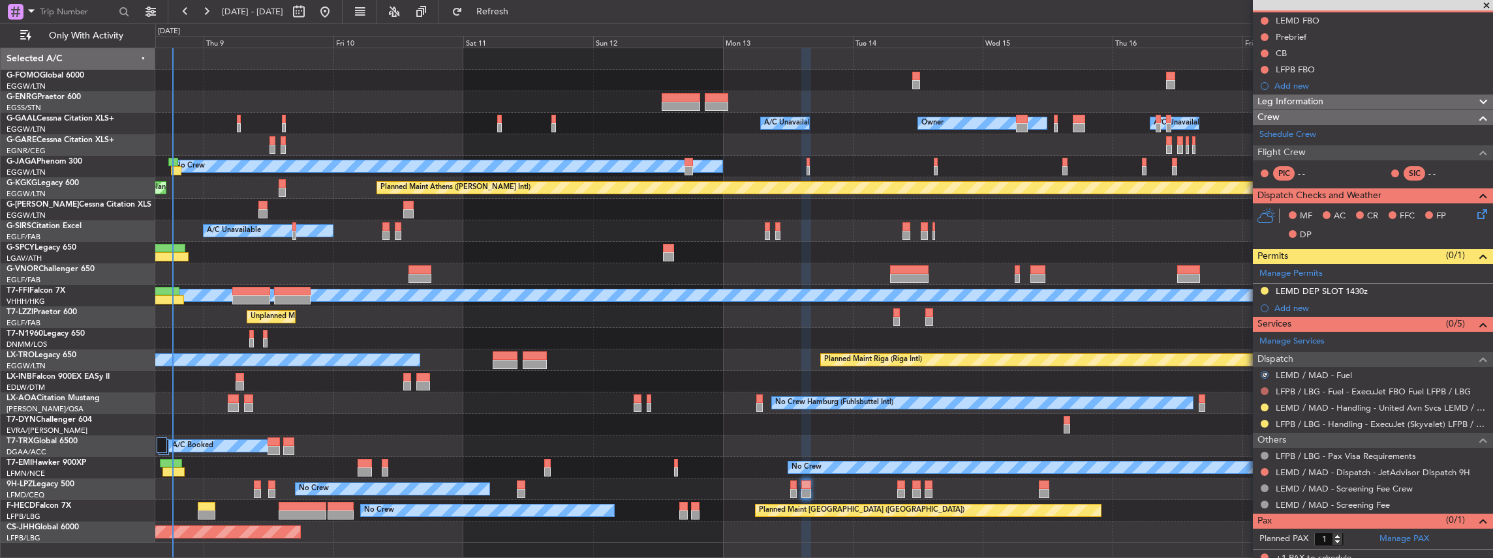
click at [1265, 388] on button at bounding box center [1264, 392] width 8 height 8
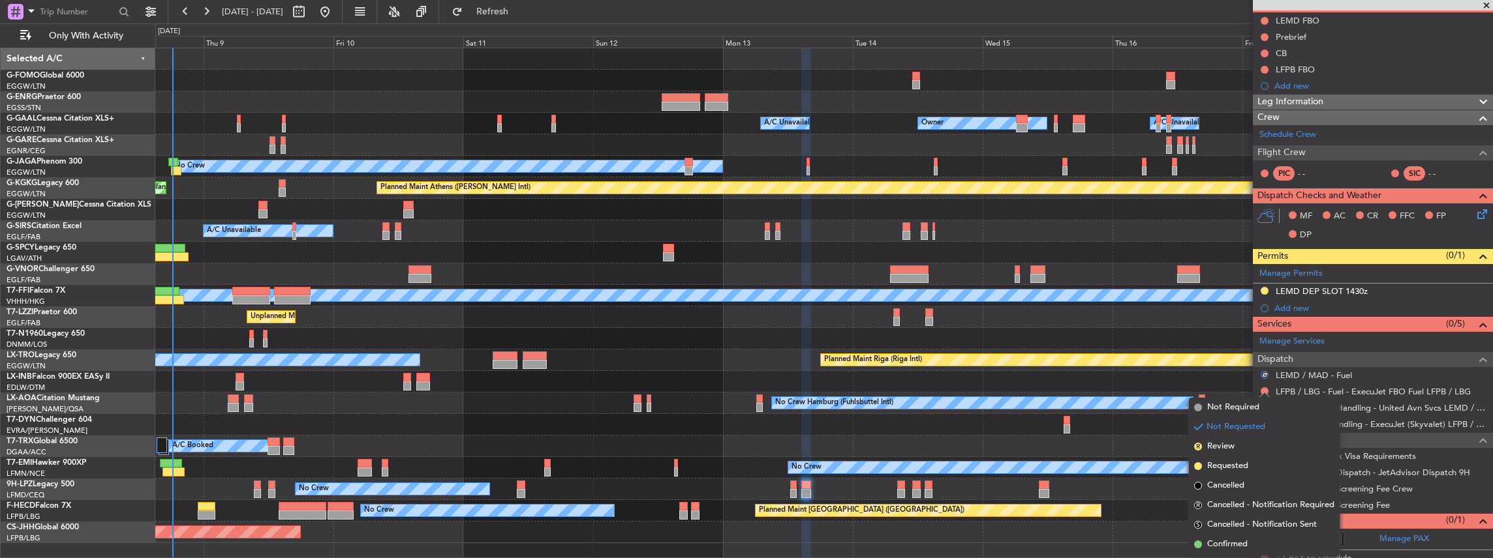
click at [1251, 401] on span "Not Required" at bounding box center [1233, 407] width 52 height 13
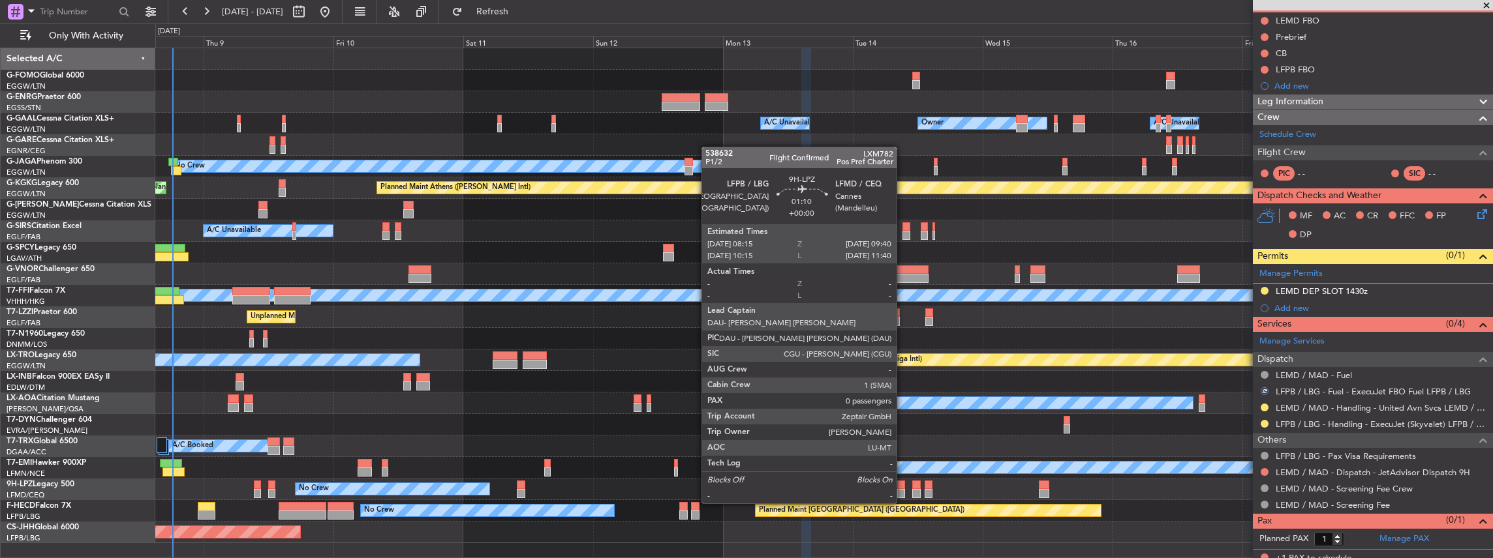
click at [902, 491] on div at bounding box center [901, 493] width 8 height 9
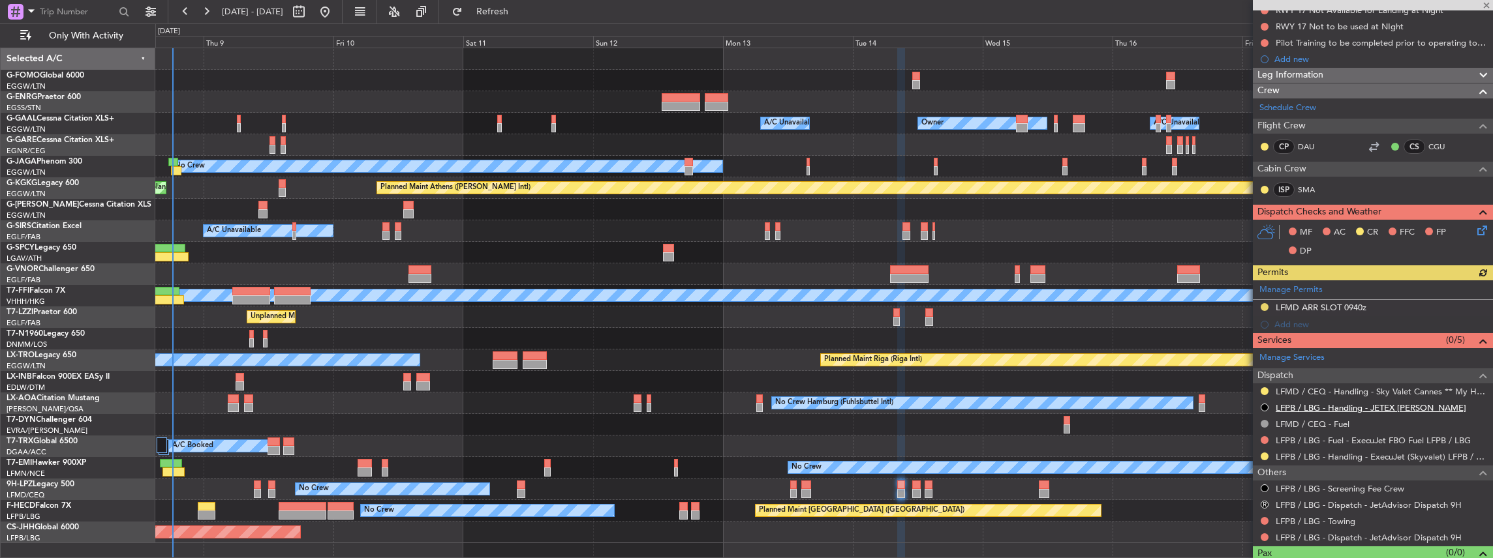
scroll to position [174, 0]
click at [1260, 436] on button at bounding box center [1264, 440] width 8 height 8
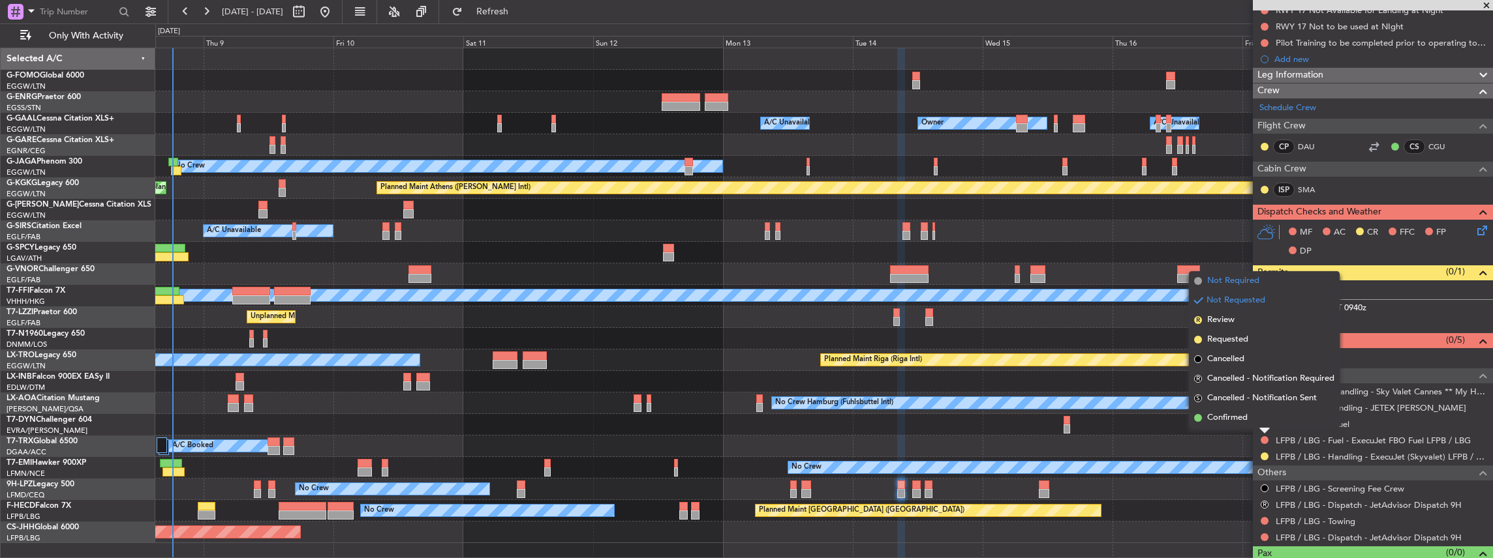
click at [1234, 284] on span "Not Required" at bounding box center [1233, 281] width 52 height 13
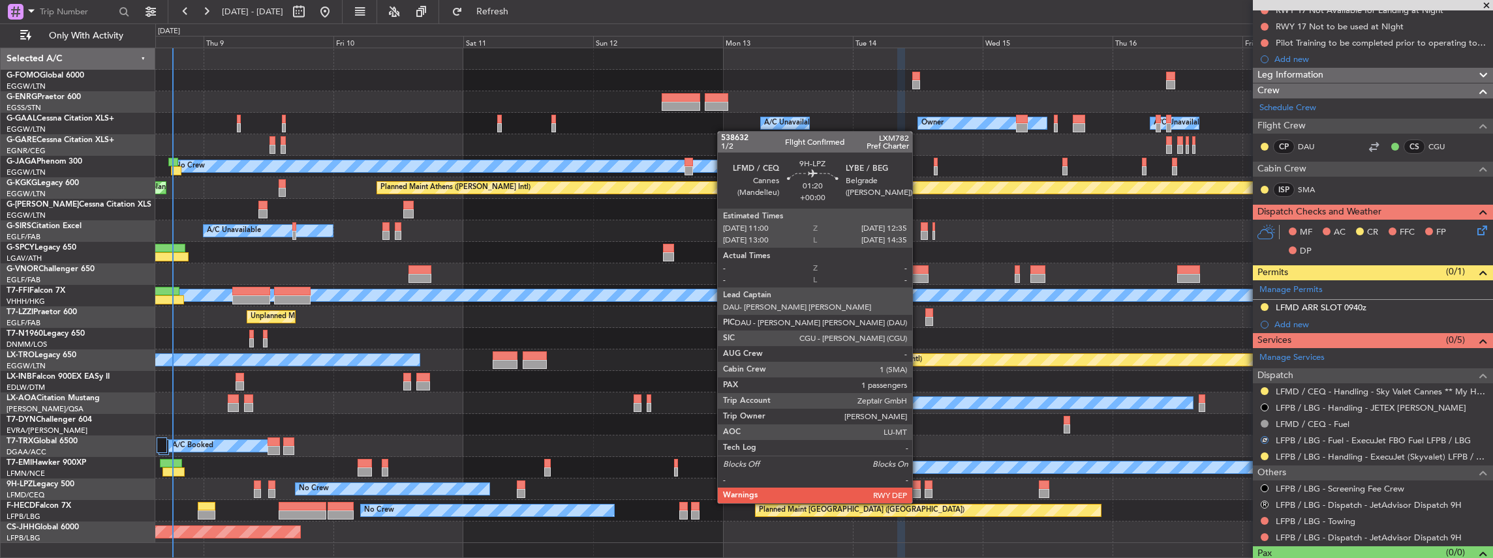
click at [919, 491] on div at bounding box center [916, 493] width 9 height 9
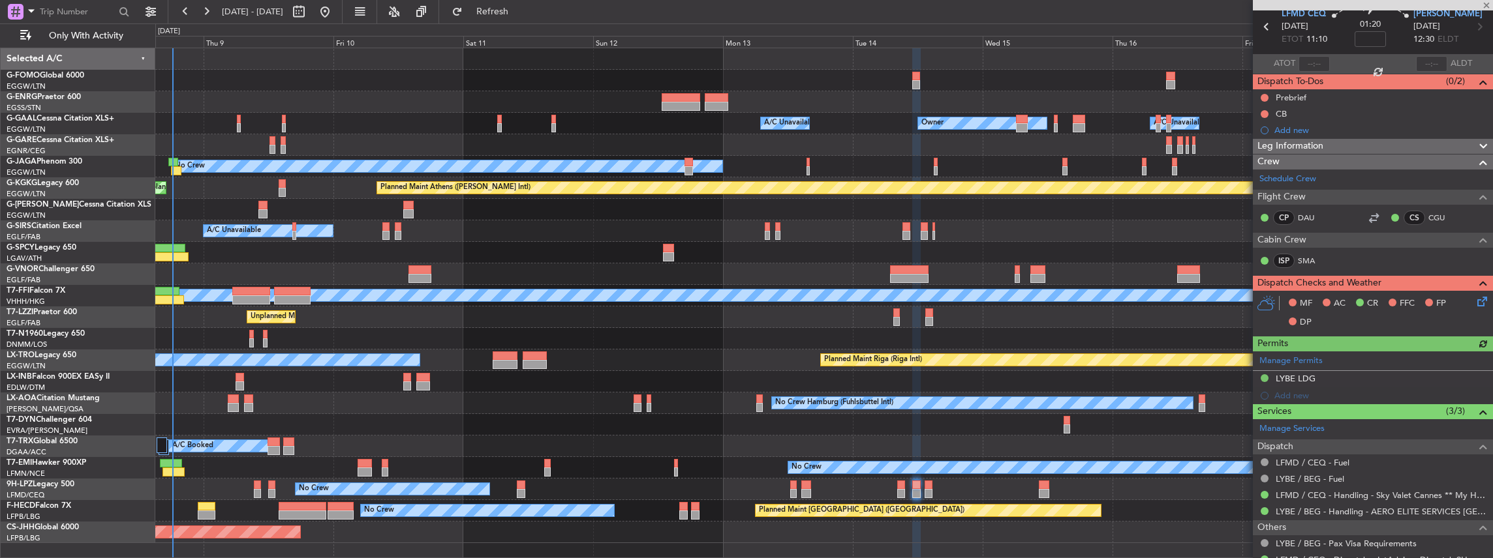
scroll to position [87, 0]
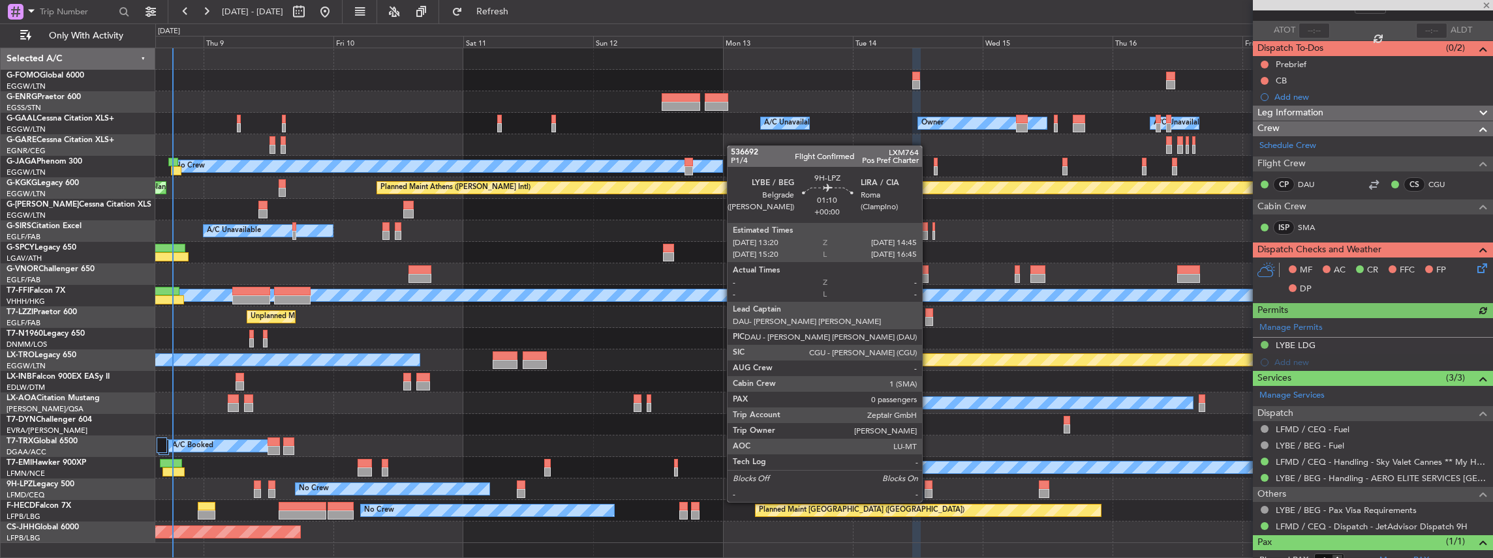
click at [928, 489] on div at bounding box center [928, 493] width 8 height 9
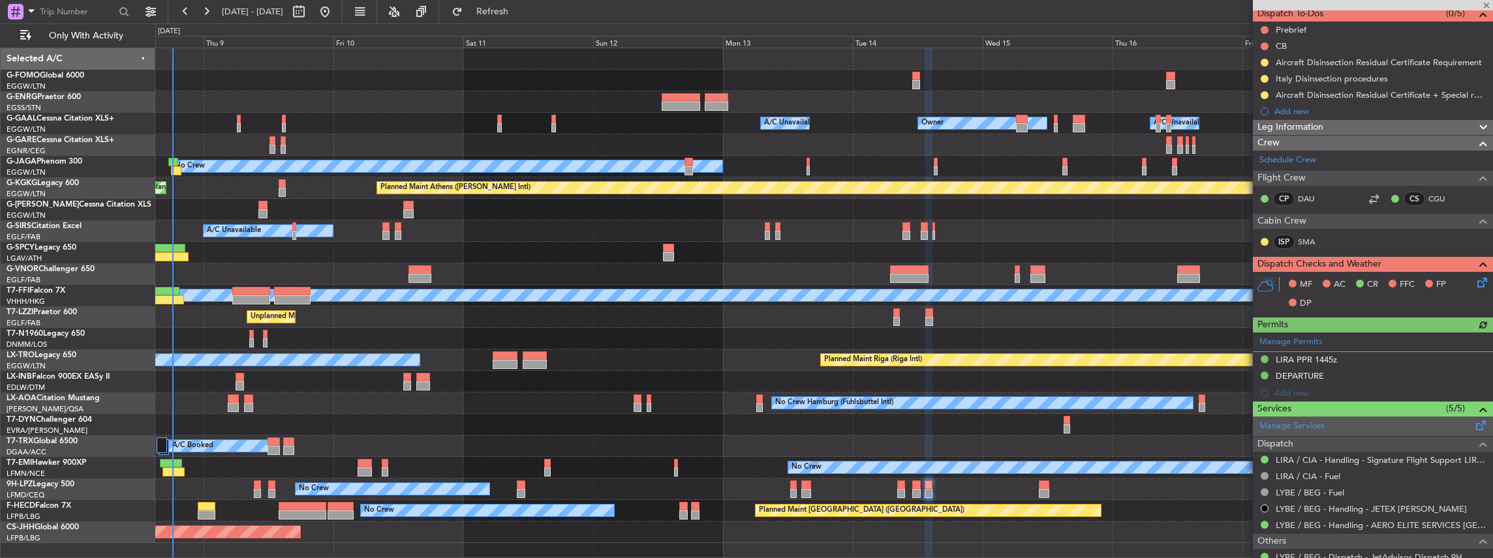
scroll to position [130, 0]
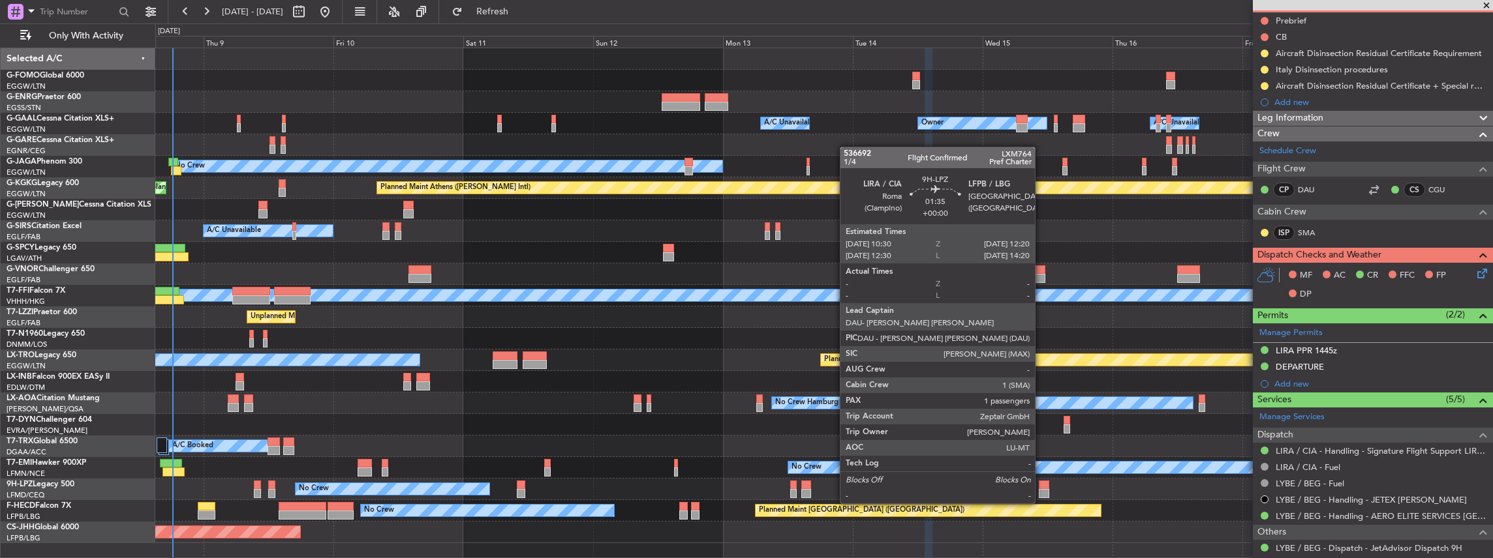
click at [1041, 491] on div at bounding box center [1044, 493] width 10 height 9
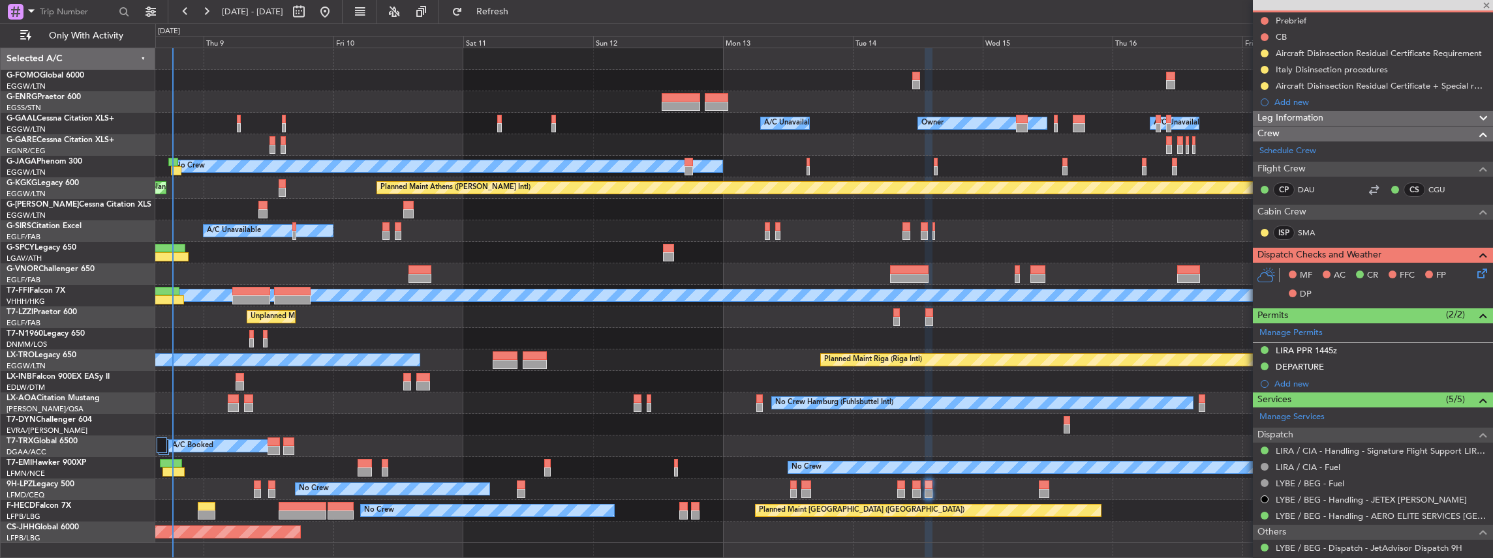
type input "1"
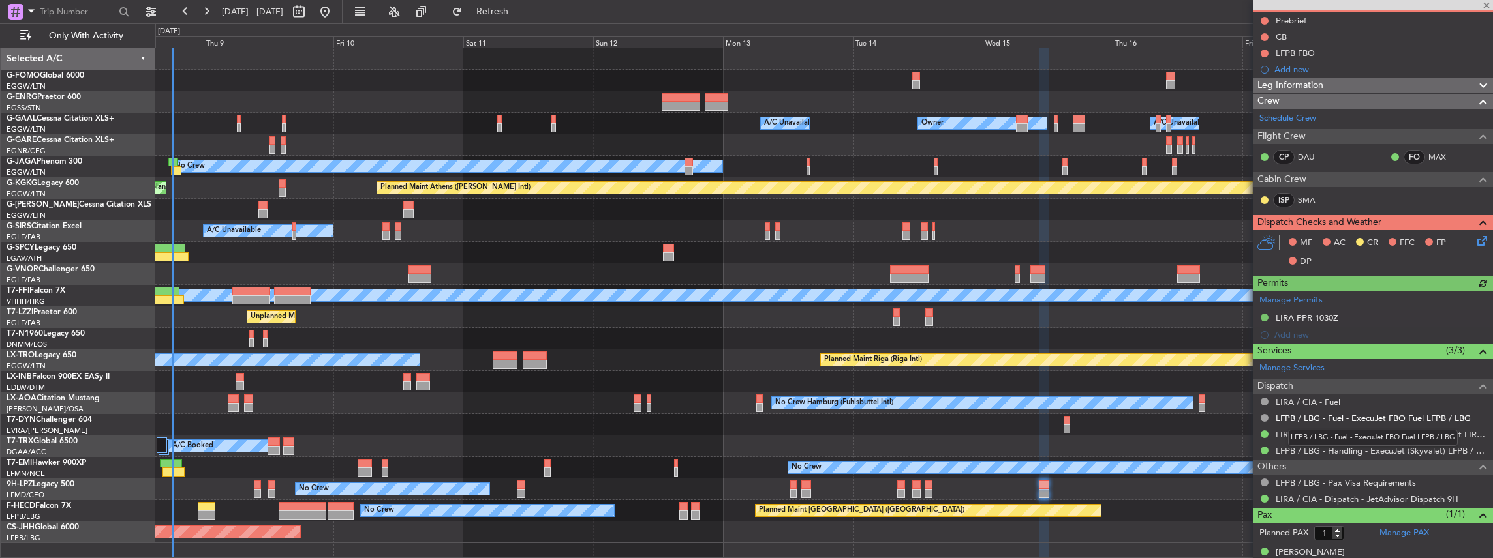
click at [1332, 413] on link "LFPB / LBG - Fuel - ExecuJet FBO Fuel LFPB / LBG" at bounding box center [1373, 418] width 195 height 11
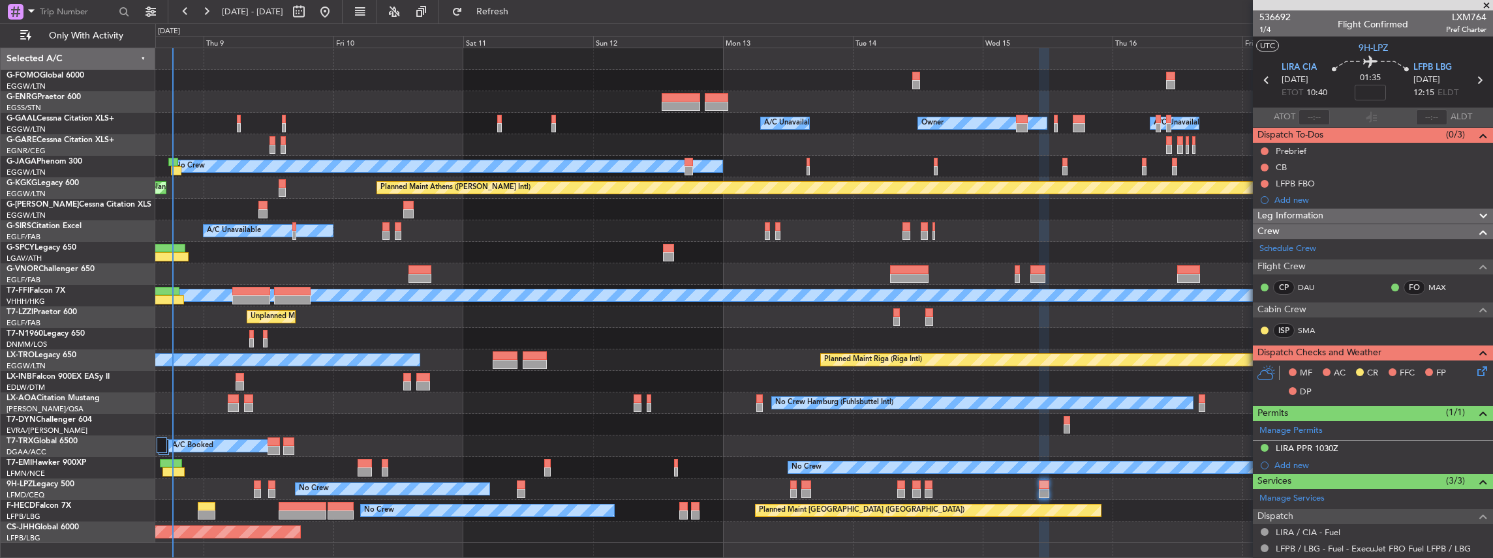
scroll to position [130, 0]
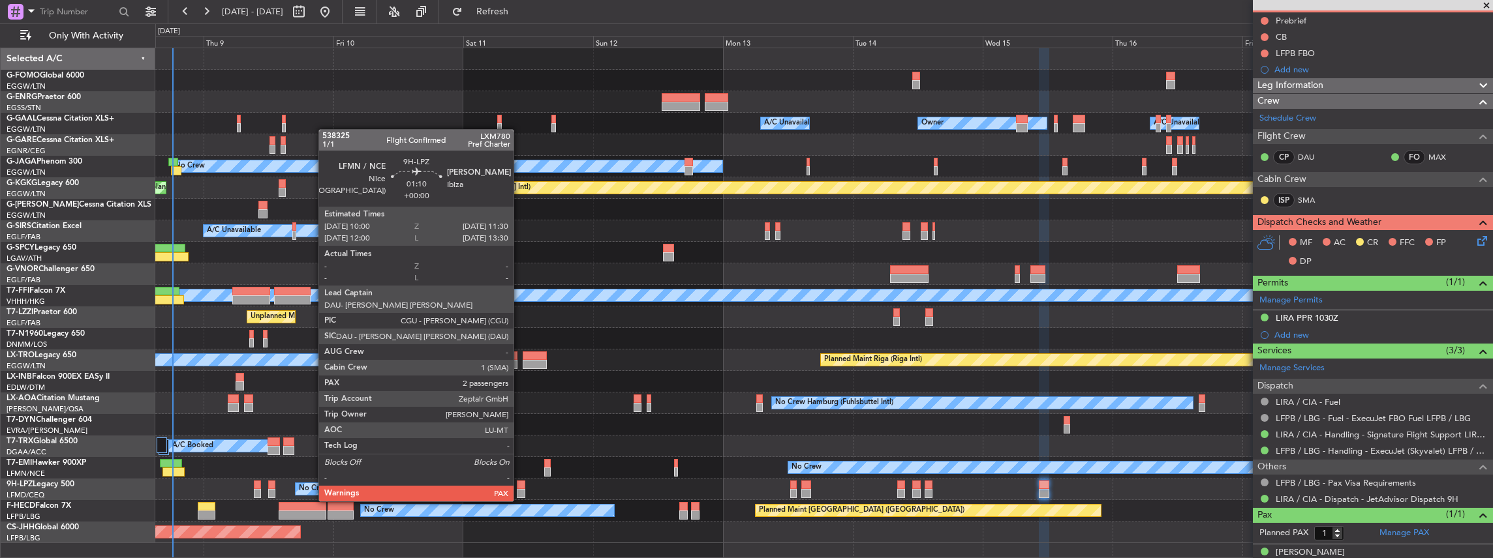
click at [520, 489] on div at bounding box center [521, 493] width 8 height 9
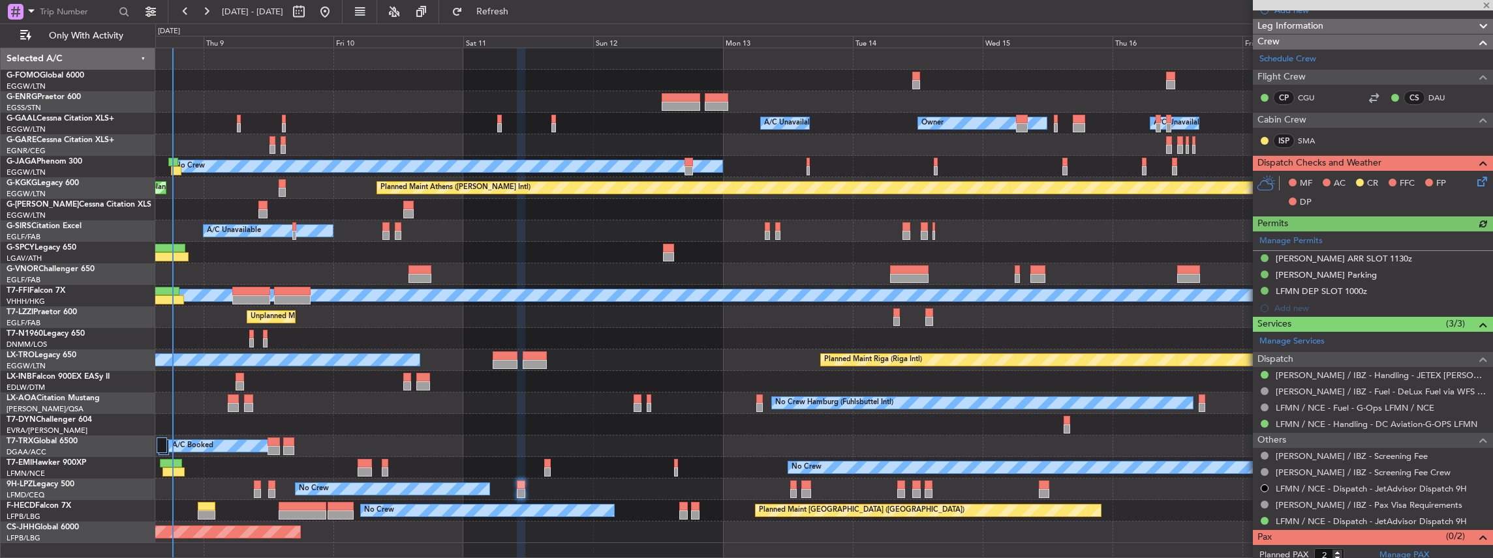
scroll to position [0, 0]
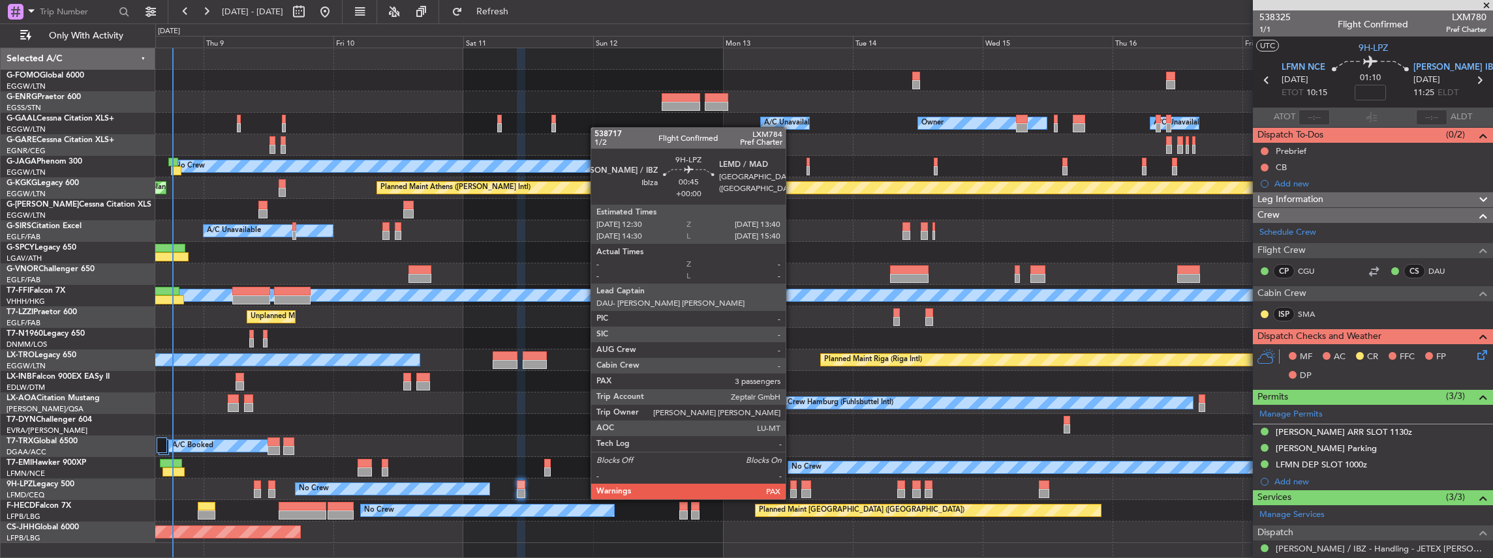
click at [792, 487] on div at bounding box center [793, 485] width 7 height 9
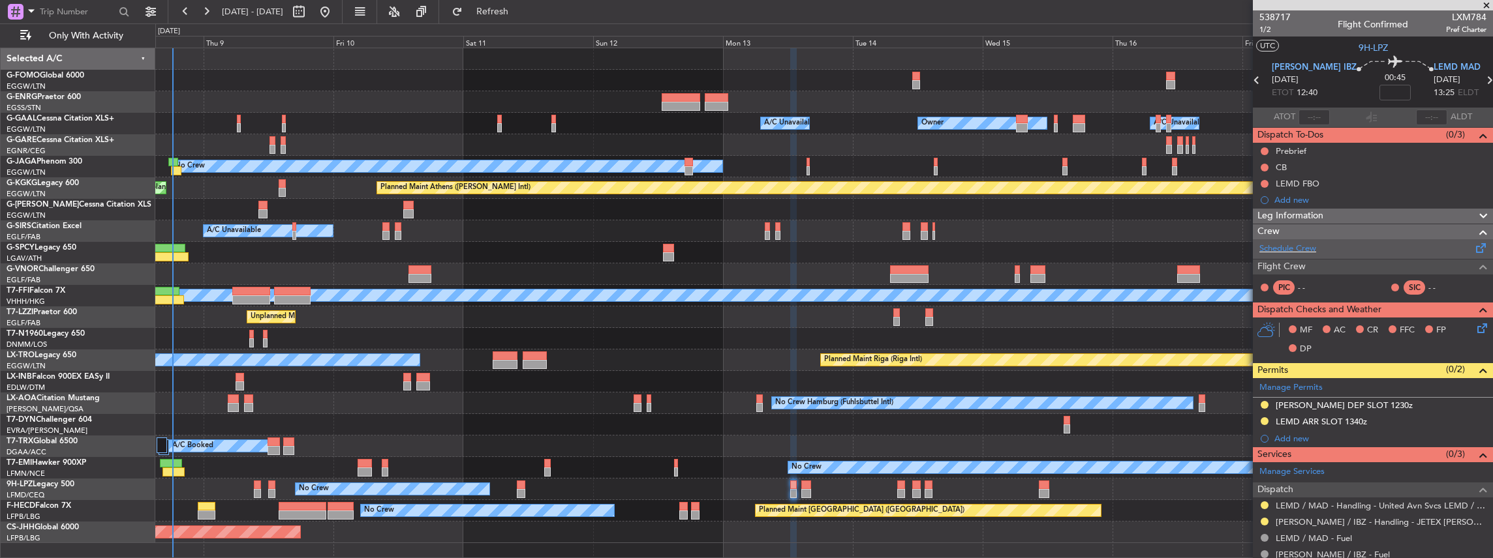
click at [1330, 245] on div "Schedule Crew" at bounding box center [1373, 249] width 240 height 20
click at [518, 14] on span "Refresh" at bounding box center [492, 11] width 55 height 9
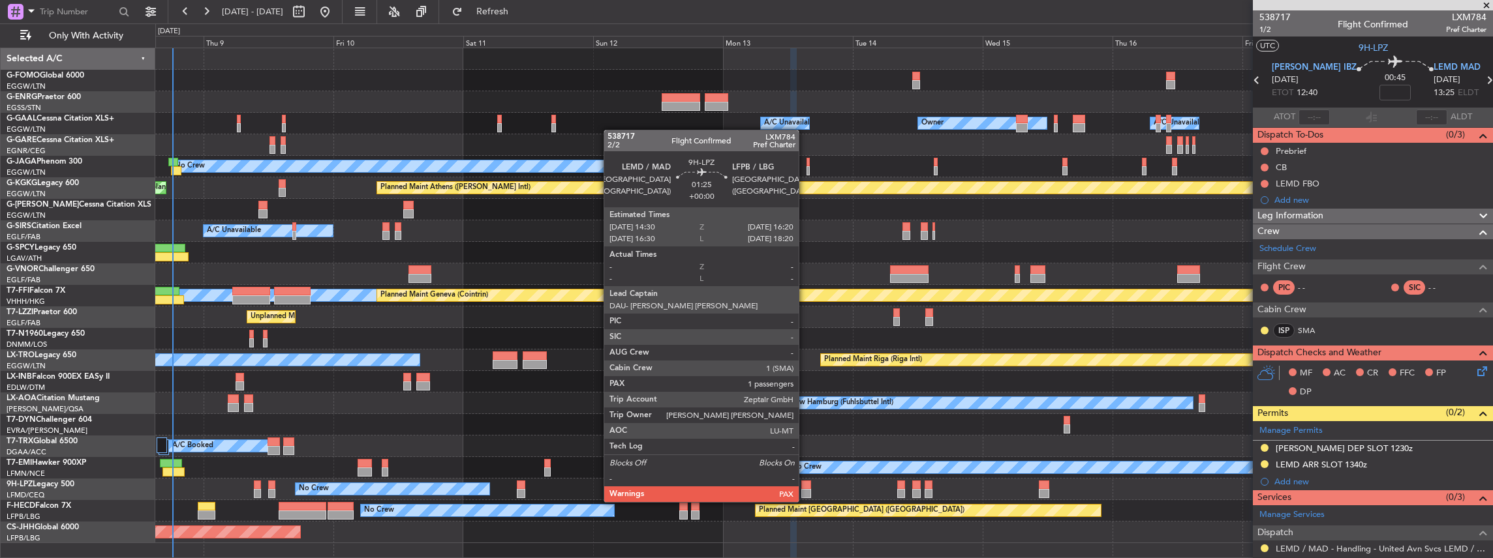
click at [805, 489] on div at bounding box center [806, 493] width 10 height 9
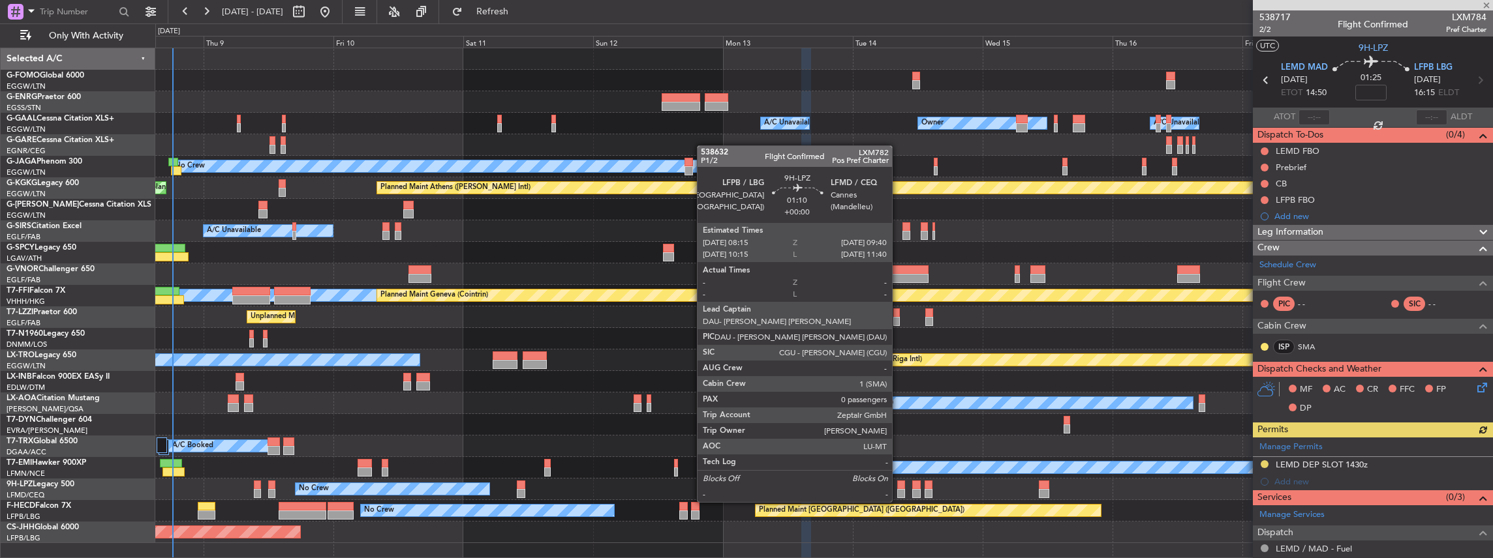
click at [899, 489] on div at bounding box center [901, 493] width 8 height 9
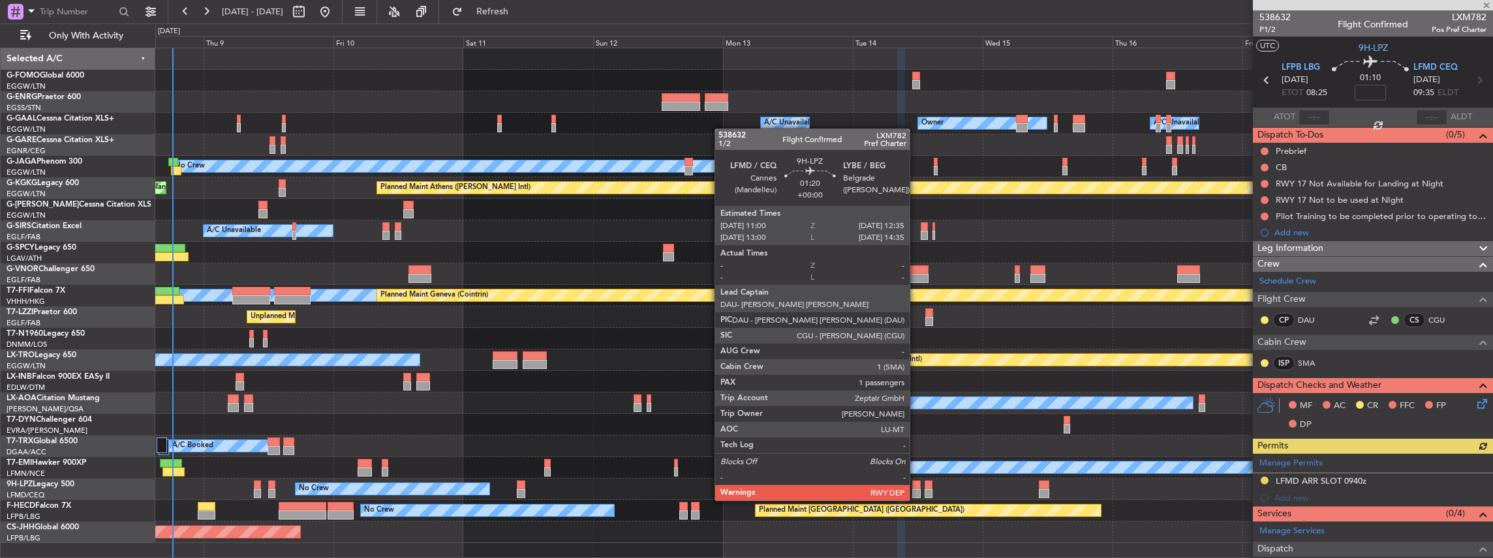
click at [916, 488] on div at bounding box center [916, 485] width 9 height 9
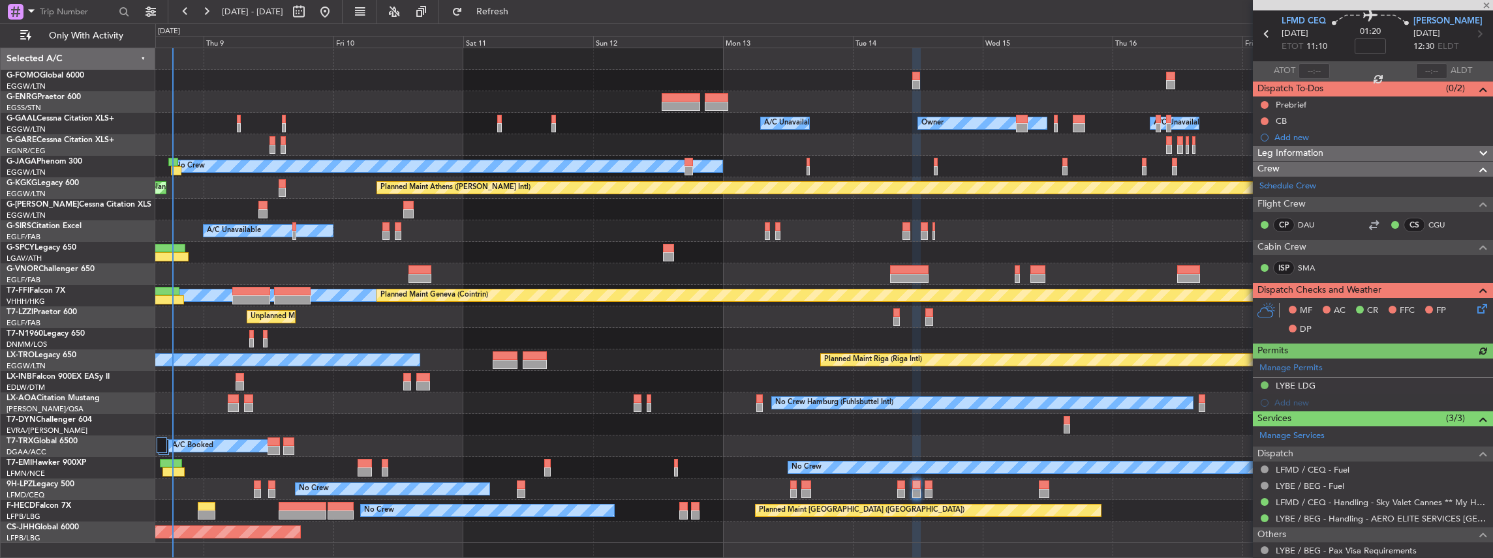
scroll to position [87, 0]
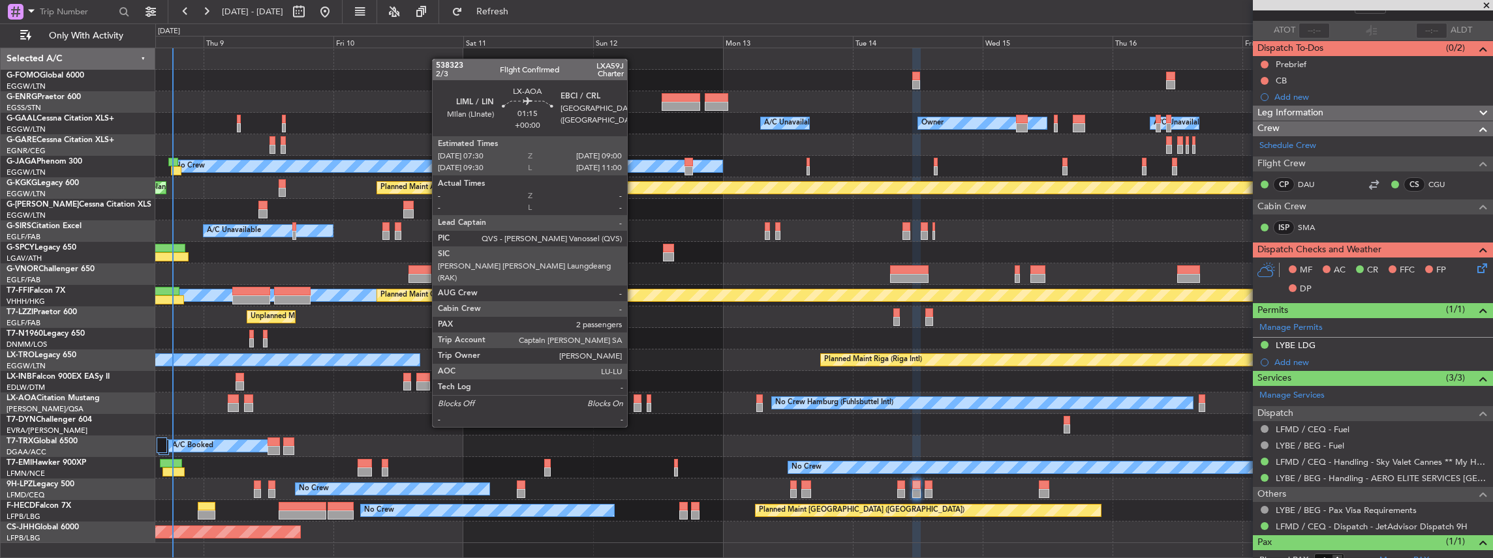
click at [634, 403] on div at bounding box center [638, 407] width 8 height 9
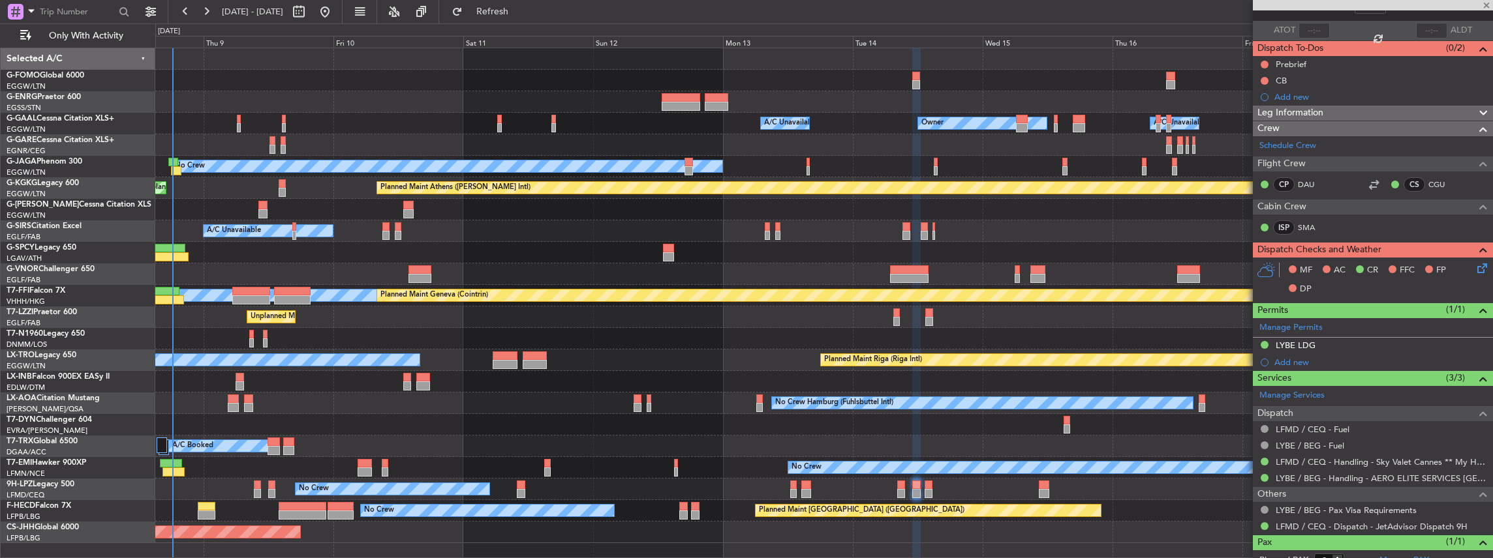
scroll to position [0, 0]
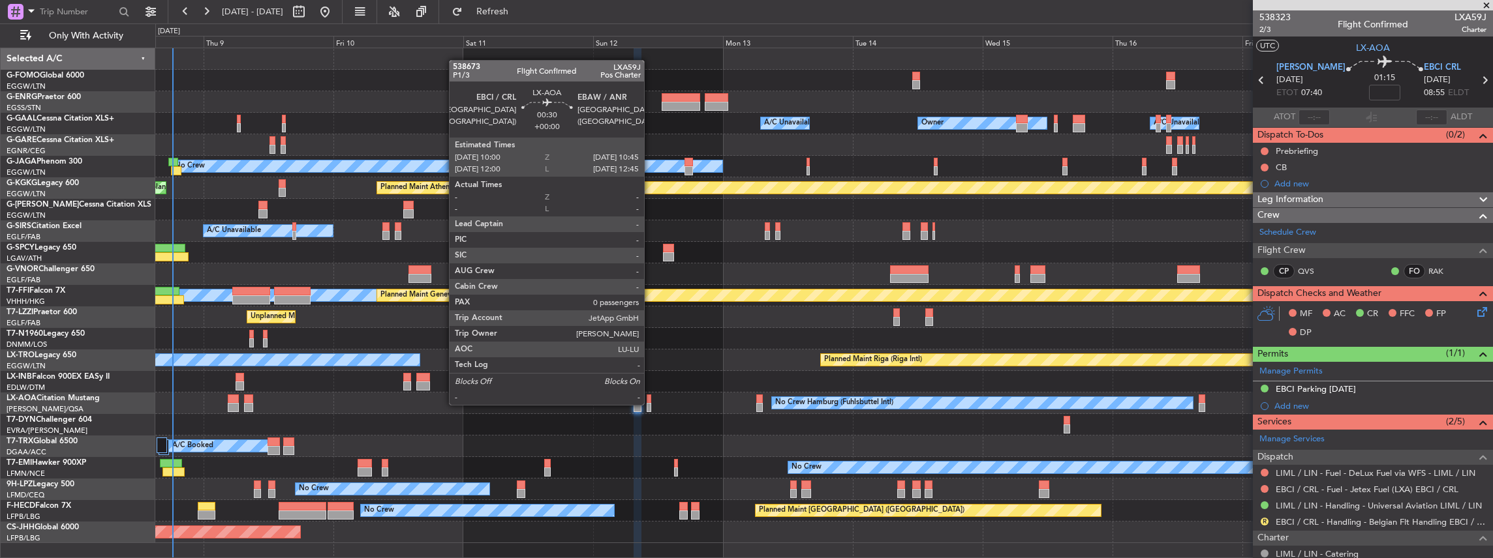
click at [650, 404] on div at bounding box center [649, 407] width 5 height 9
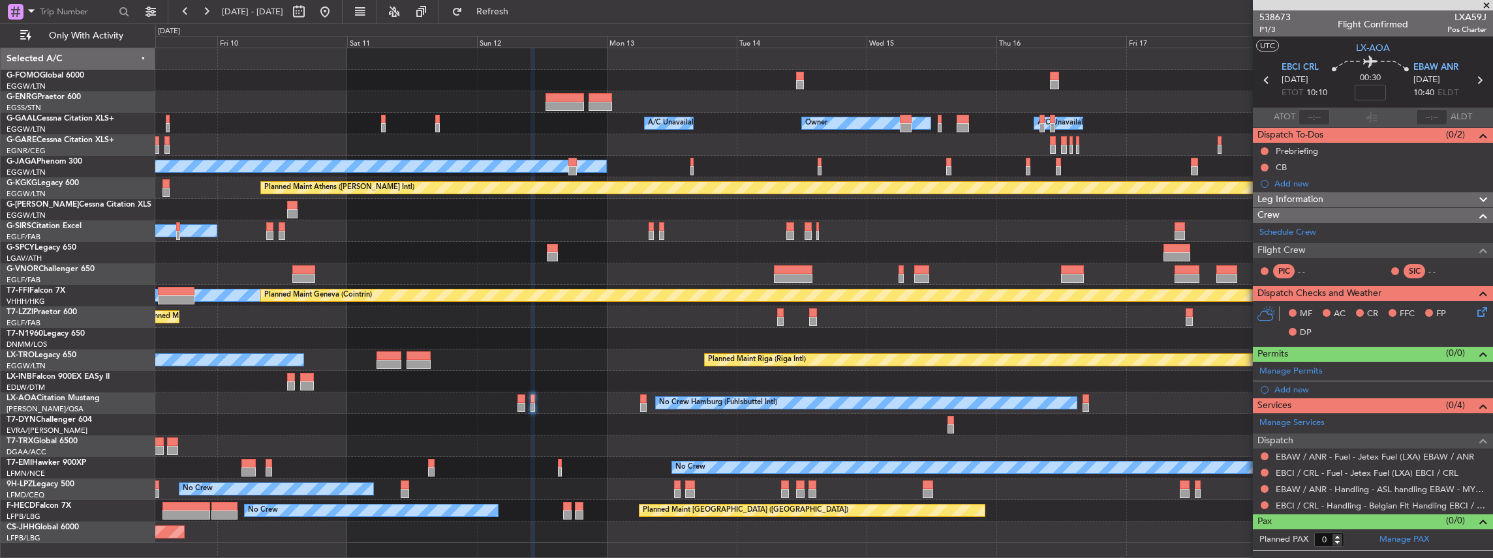
click at [843, 430] on div at bounding box center [823, 425] width 1337 height 22
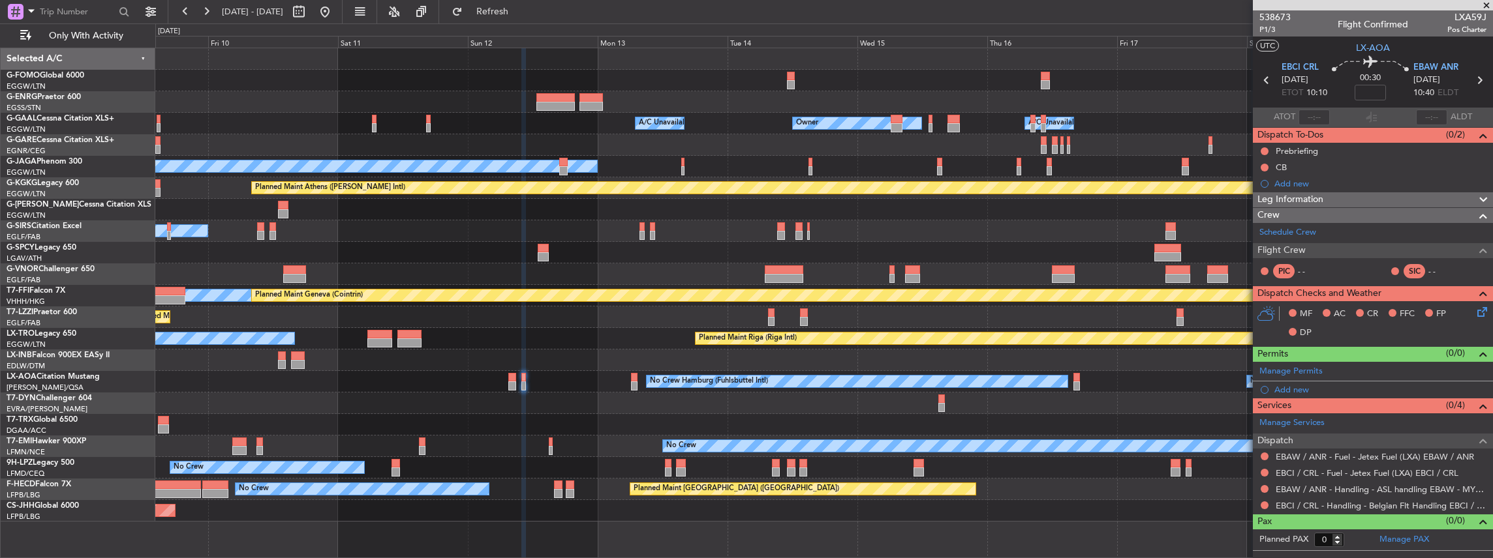
click at [1071, 466] on div "Owner A/C Unavailable Owner A/C Unavailable Owner No Crew Planned Maint London …" at bounding box center [823, 285] width 1337 height 474
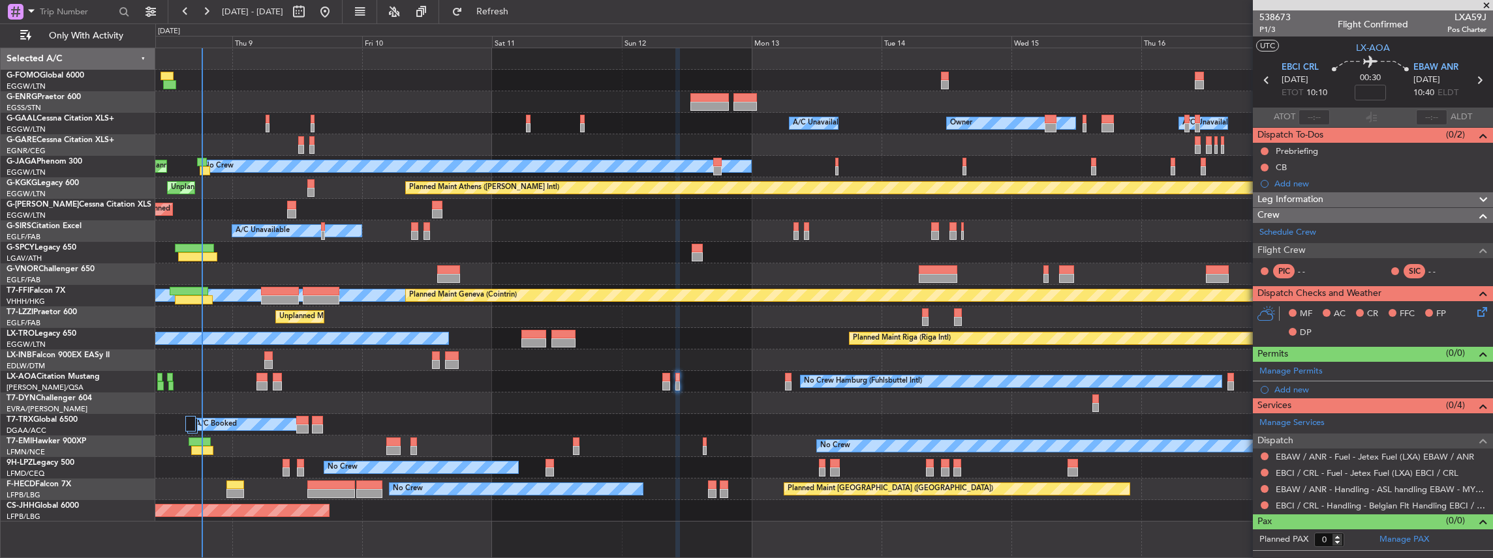
click at [850, 395] on div "Owner A/C Unavailable Owner A/C Unavailable Owner No Crew Planned Maint London …" at bounding box center [823, 285] width 1337 height 474
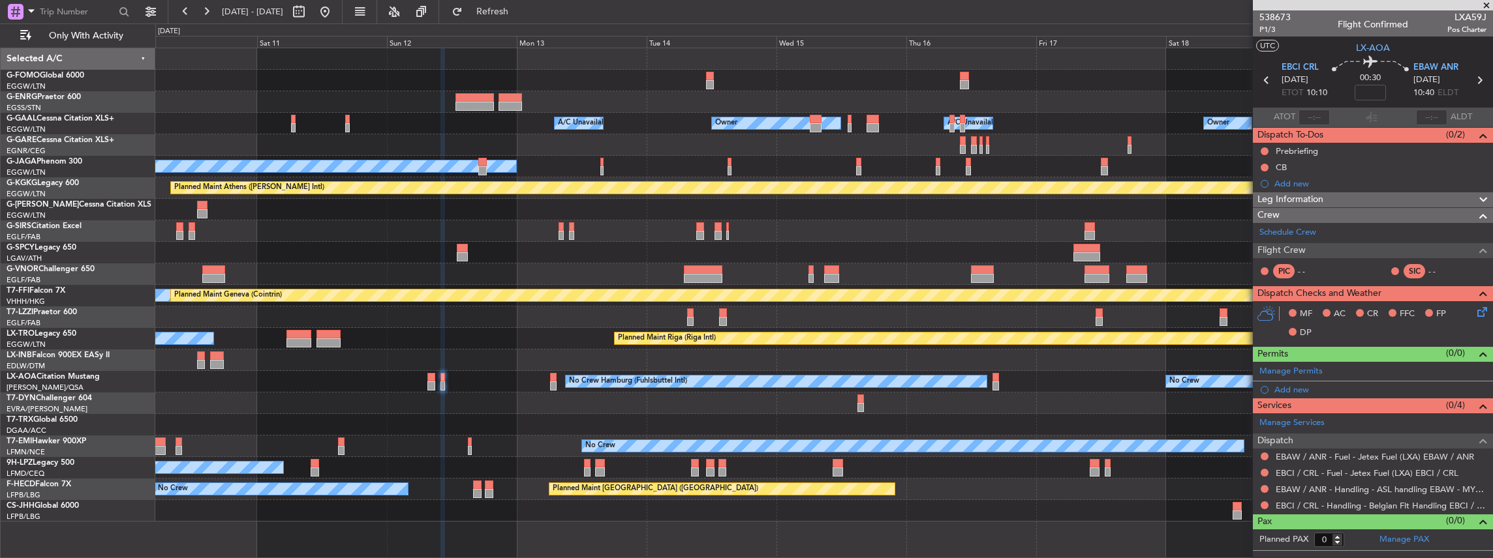
click at [705, 412] on div "Owner A/C Unavailable Owner A/C Unavailable Owner No Crew Planned Maint London …" at bounding box center [823, 285] width 1337 height 474
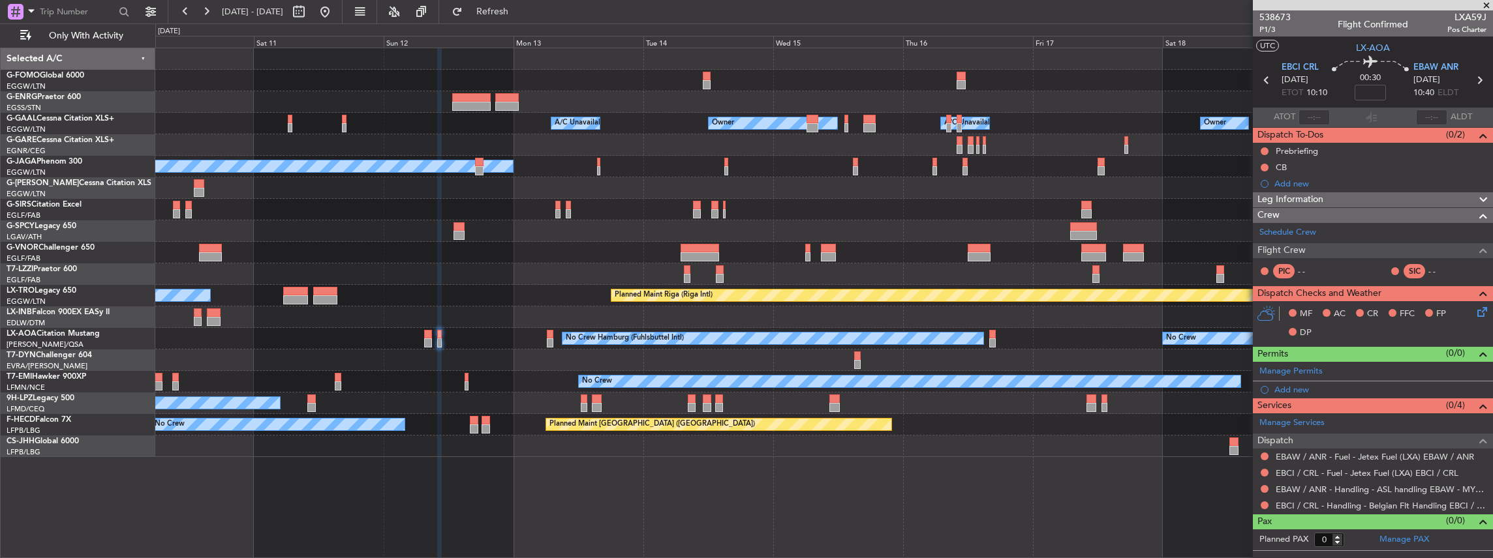
click at [423, 343] on div "No Crew No Crew Hamburg (Fuhlsbuttel Intl) Planned Maint Monchengladbach" at bounding box center [823, 339] width 1337 height 22
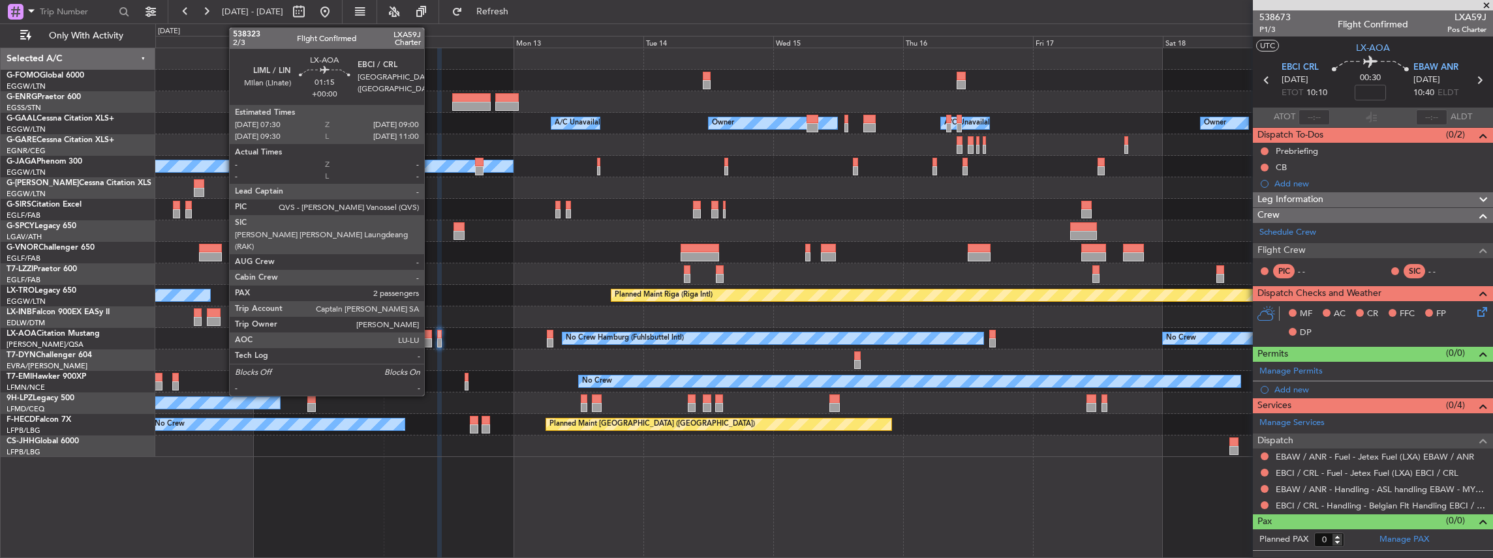
click at [431, 339] on div at bounding box center [428, 343] width 8 height 9
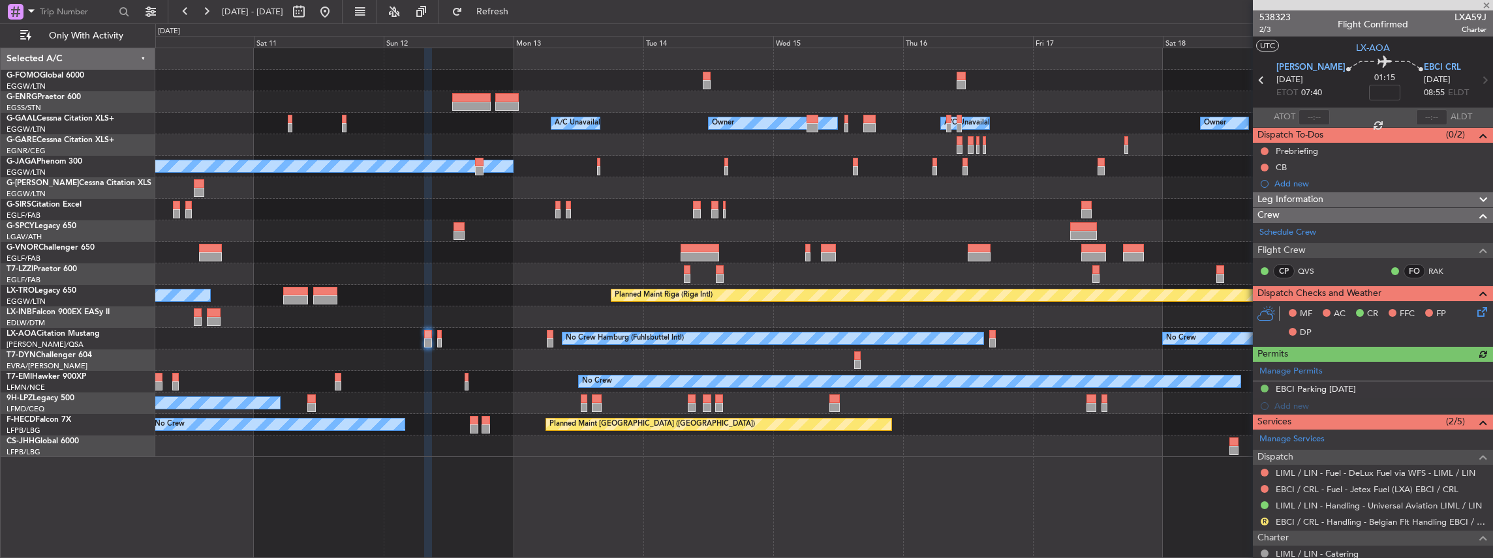
scroll to position [87, 0]
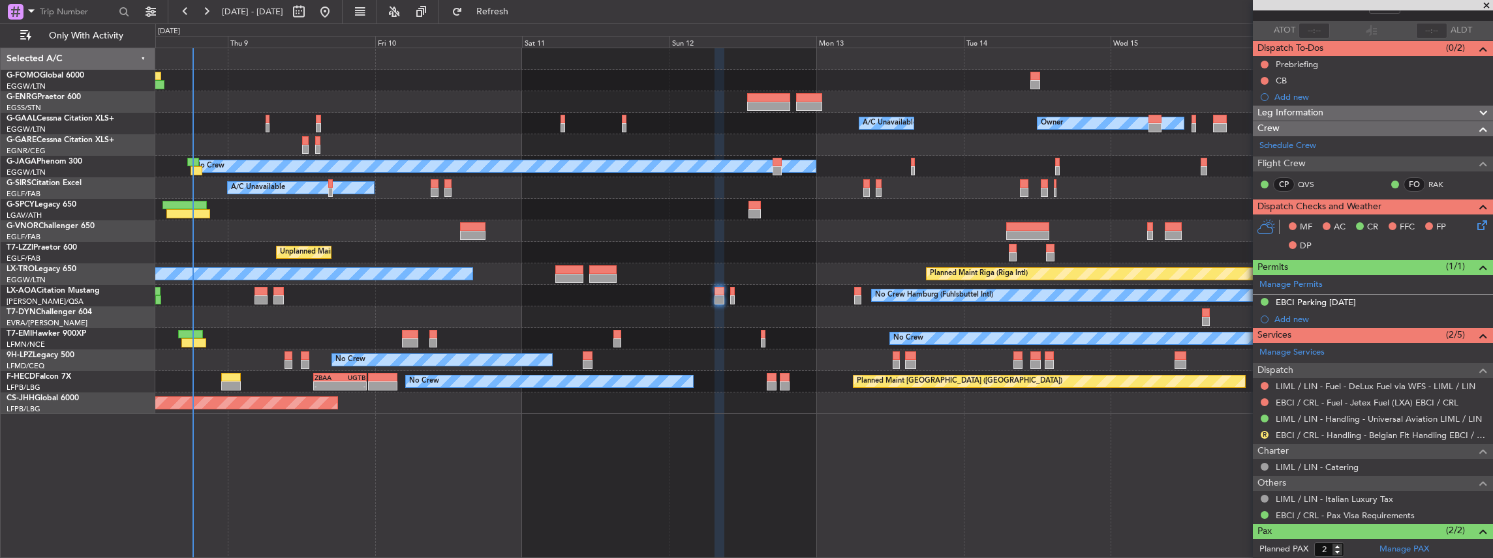
click at [1234, 480] on div "Owner A/C Unavailable Owner A/C Unavailable Owner No Crew Planned Maint London …" at bounding box center [824, 304] width 1338 height 512
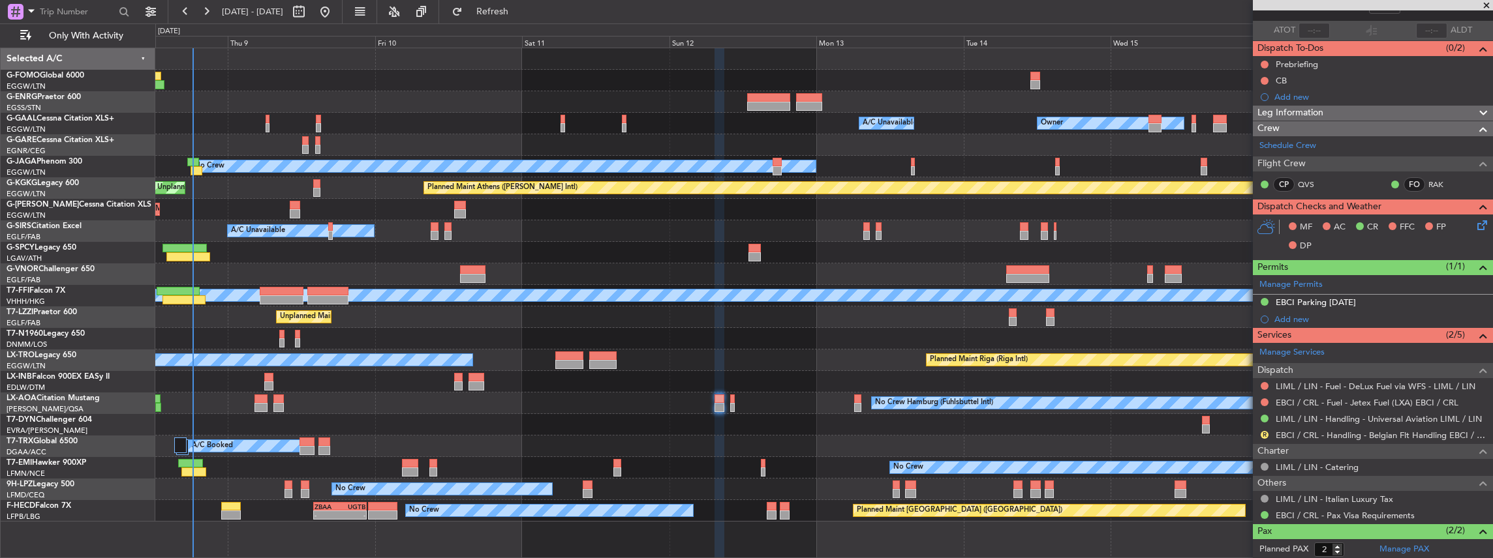
scroll to position [0, 0]
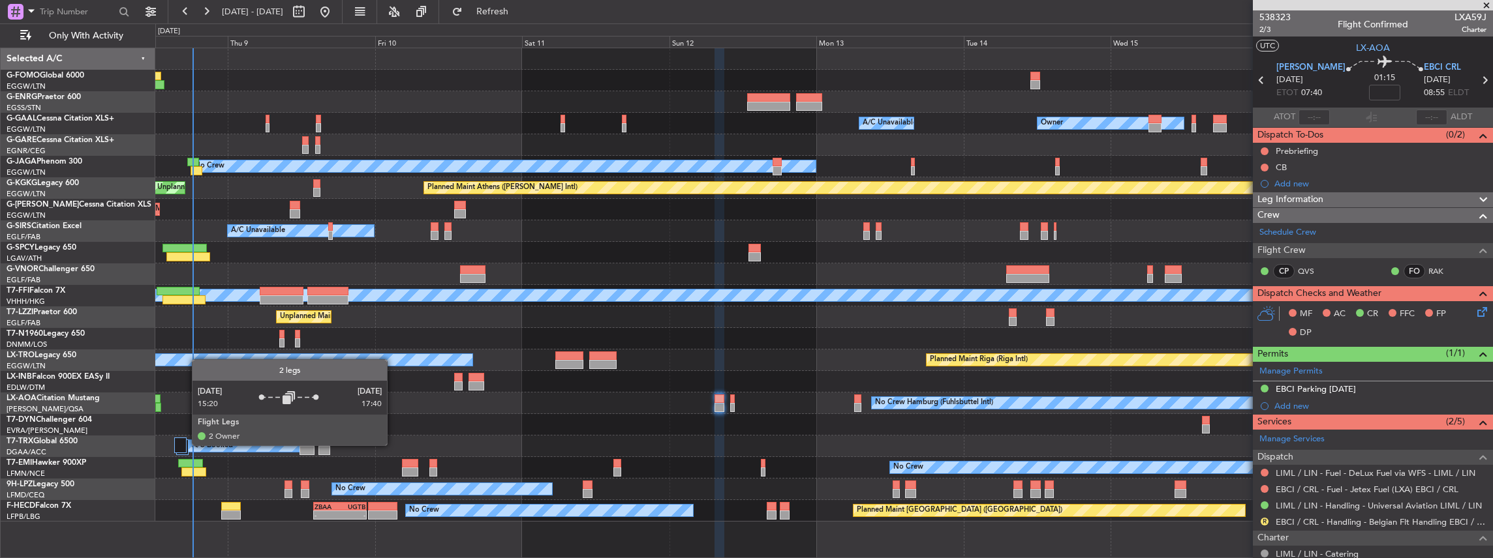
click at [185, 445] on div at bounding box center [180, 446] width 12 height 16
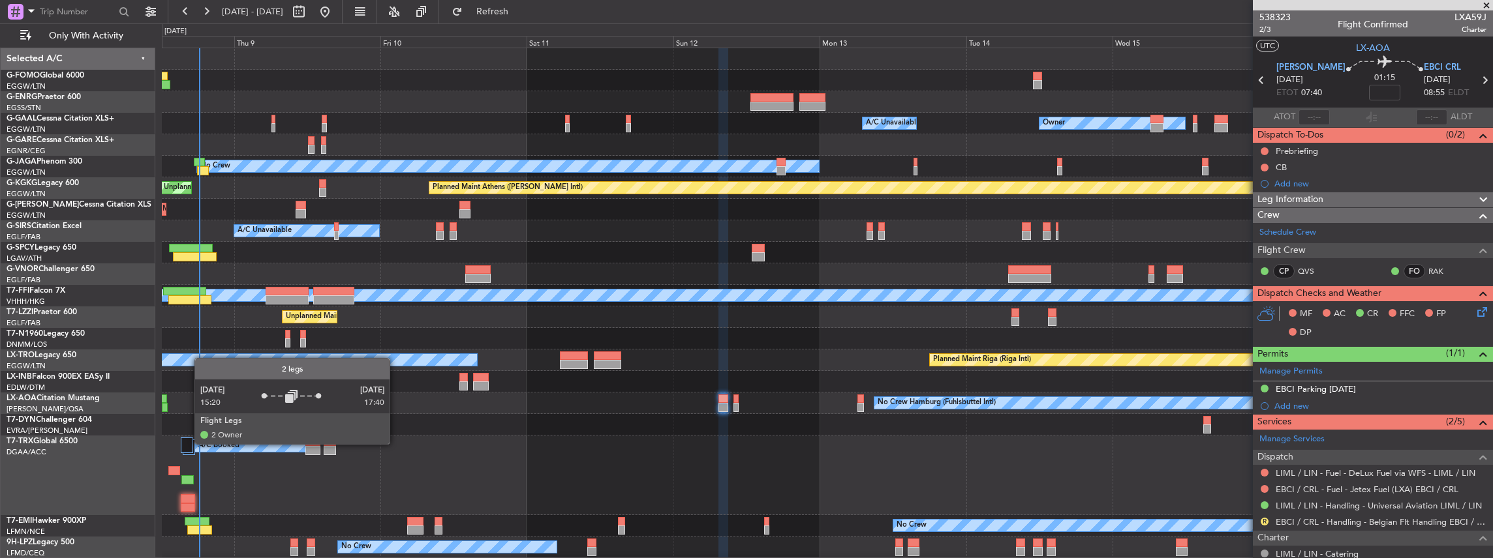
click at [188, 444] on div at bounding box center [187, 446] width 12 height 16
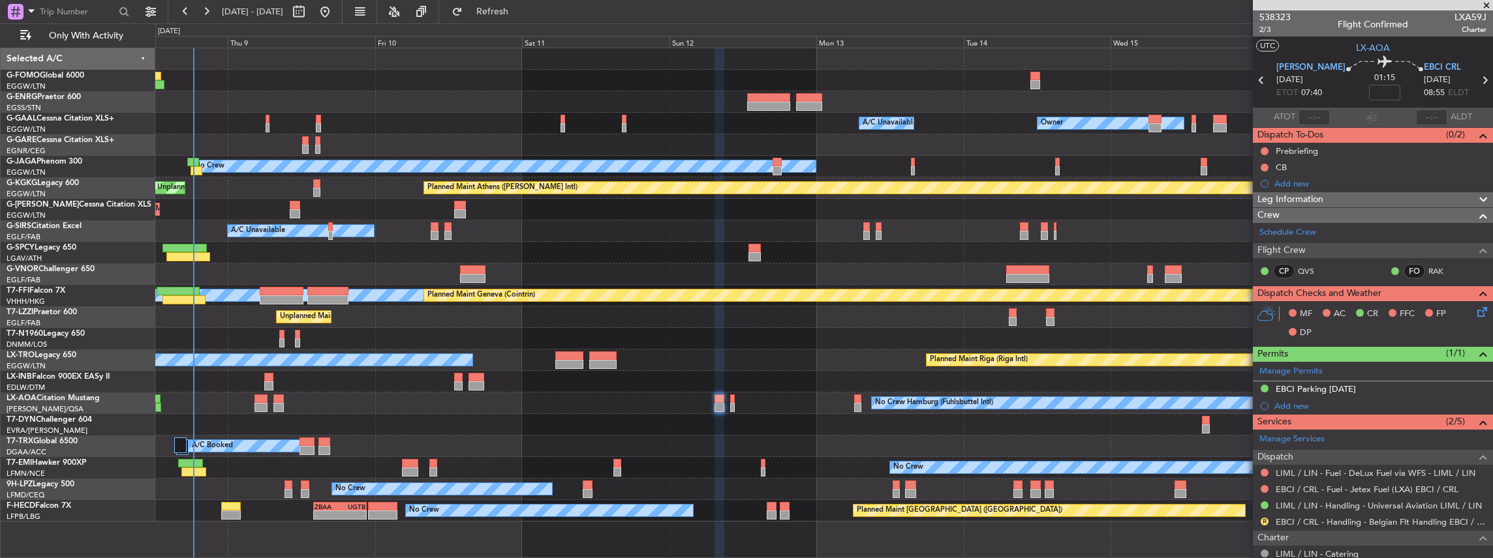
drag, startPoint x: 1260, startPoint y: 550, endPoint x: 1200, endPoint y: 543, distance: 60.5
click at [1139, 547] on div "Owner A/C Unavailable Owner A/C Unavailable Owner No Crew Planned Maint London …" at bounding box center [824, 304] width 1338 height 512
click at [1342, 517] on link "EBCI / CRL - Handling - Belgian Flt Handling EBCI / CRL" at bounding box center [1381, 522] width 211 height 11
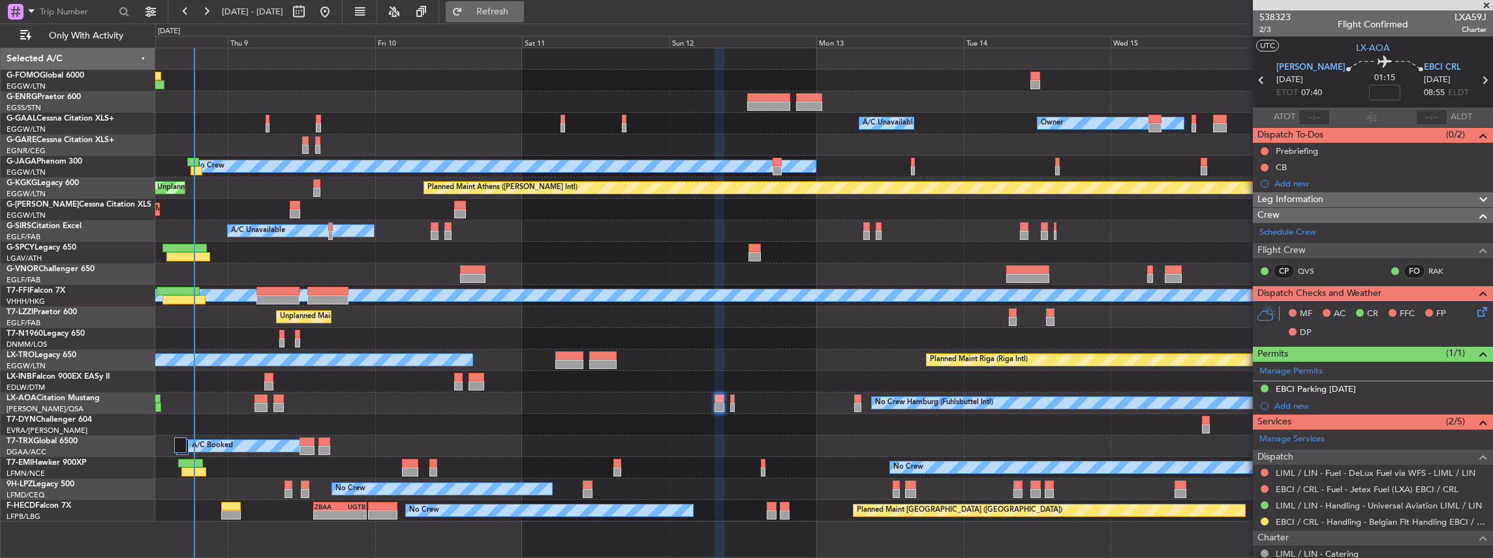
click at [520, 14] on span "Refresh" at bounding box center [492, 11] width 55 height 9
click at [1262, 386] on button at bounding box center [1264, 389] width 8 height 8
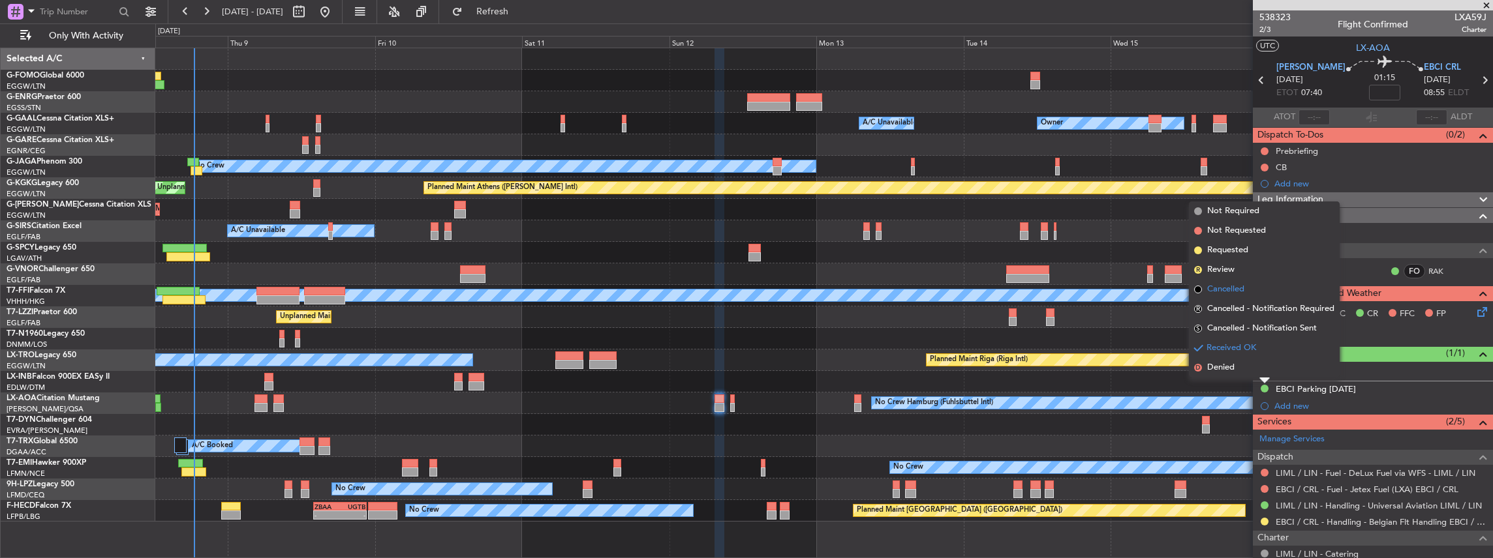
click at [1230, 294] on span "Cancelled" at bounding box center [1225, 289] width 37 height 13
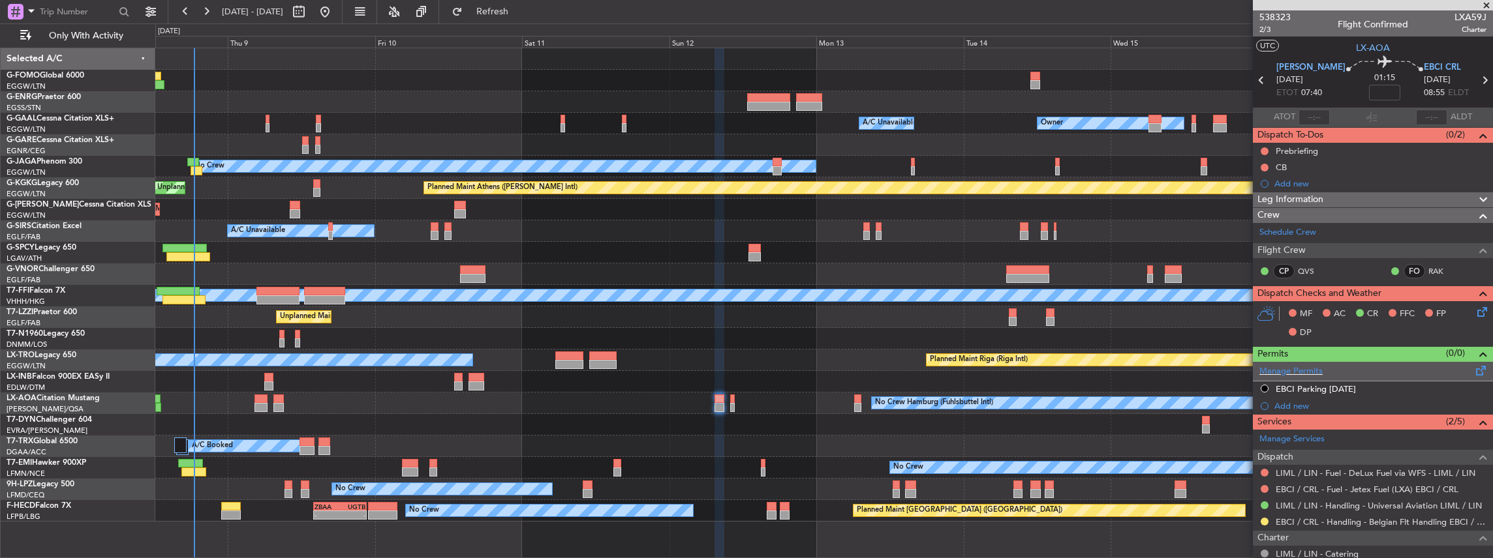
click at [1474, 367] on span at bounding box center [1481, 368] width 16 height 10
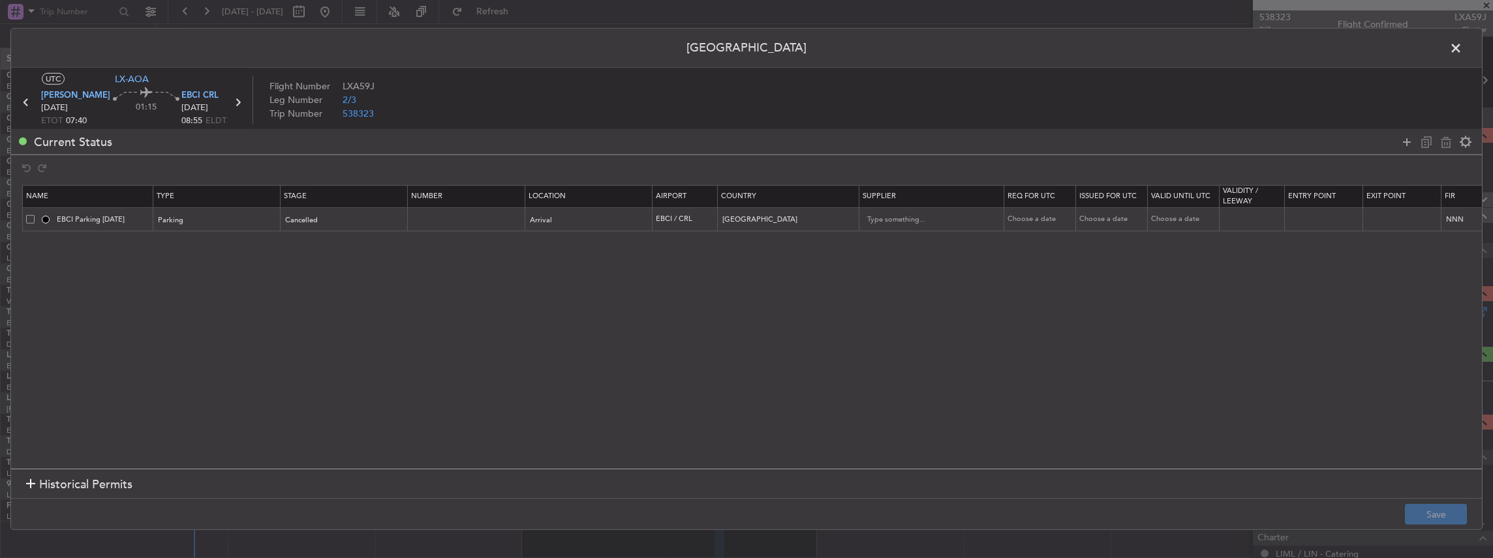
click at [27, 216] on span at bounding box center [30, 219] width 8 height 8
click at [35, 215] on input "checkbox" at bounding box center [35, 215] width 0 height 0
click at [1450, 140] on icon at bounding box center [1446, 142] width 16 height 16
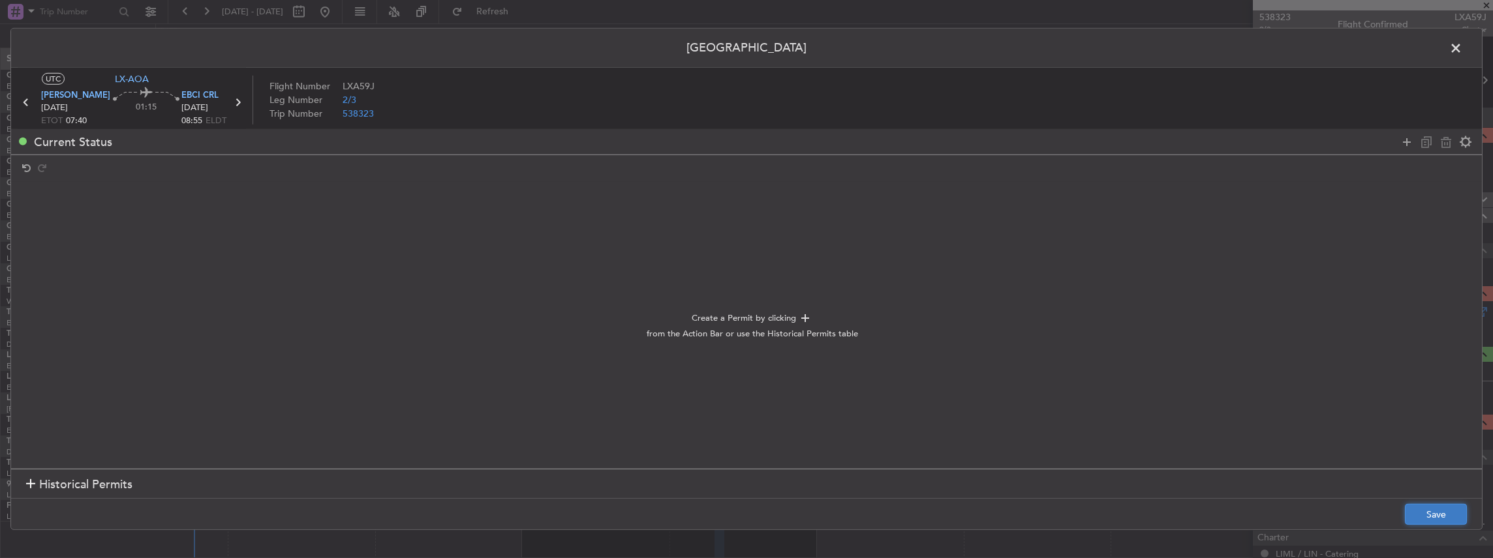
click at [1437, 505] on button "Save" at bounding box center [1436, 514] width 62 height 21
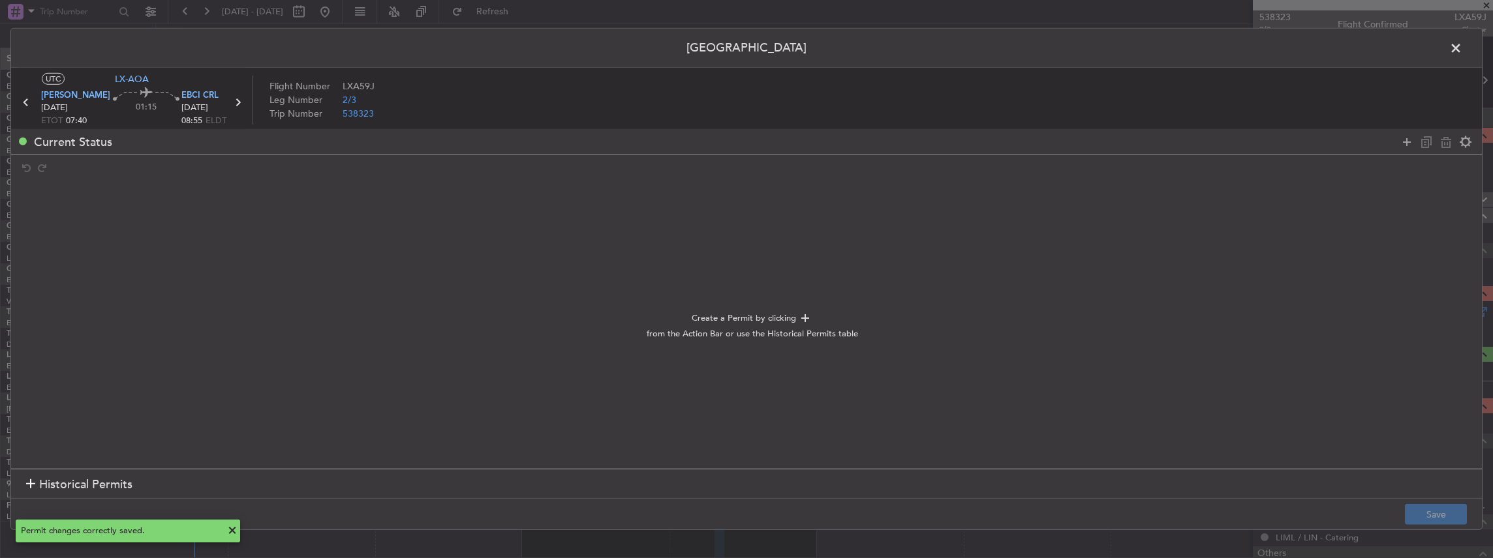
click at [1462, 52] on span at bounding box center [1462, 51] width 0 height 26
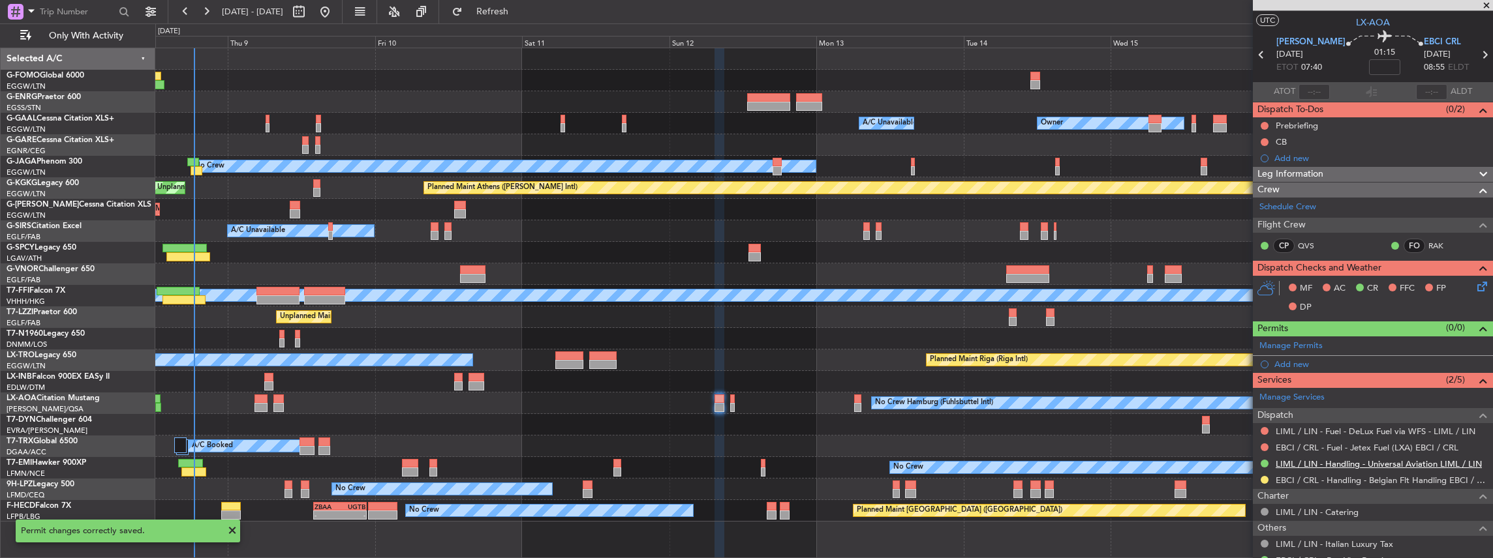
scroll to position [87, 0]
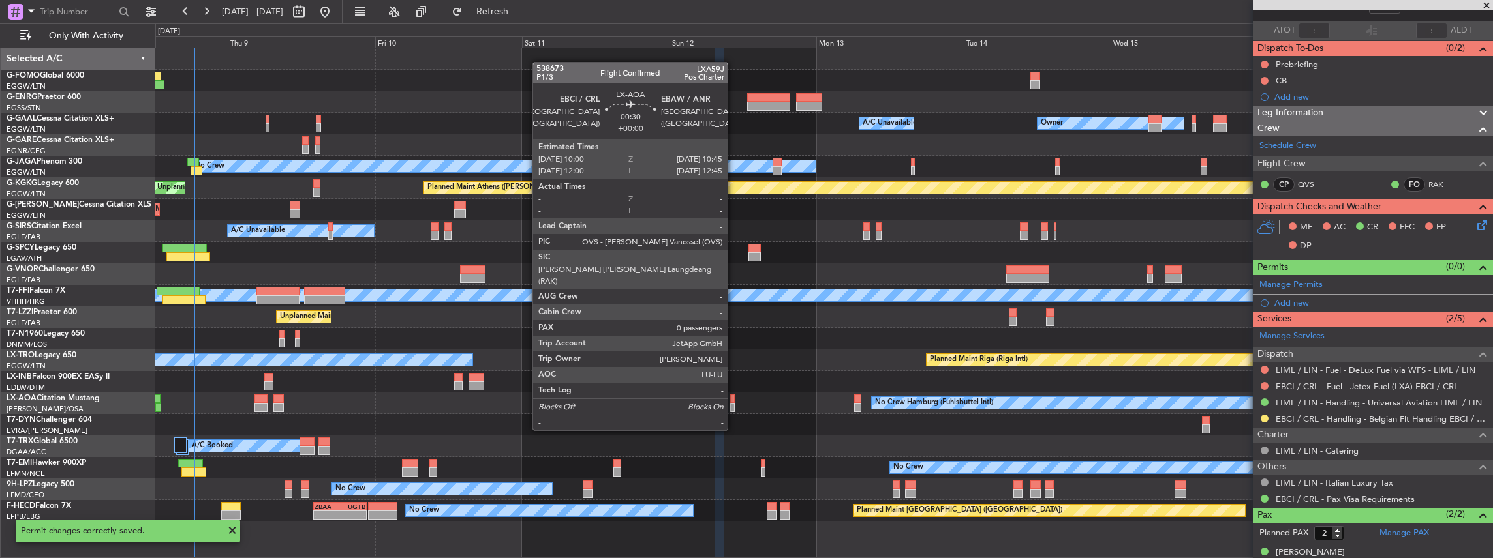
click at [734, 406] on div at bounding box center [732, 407] width 5 height 9
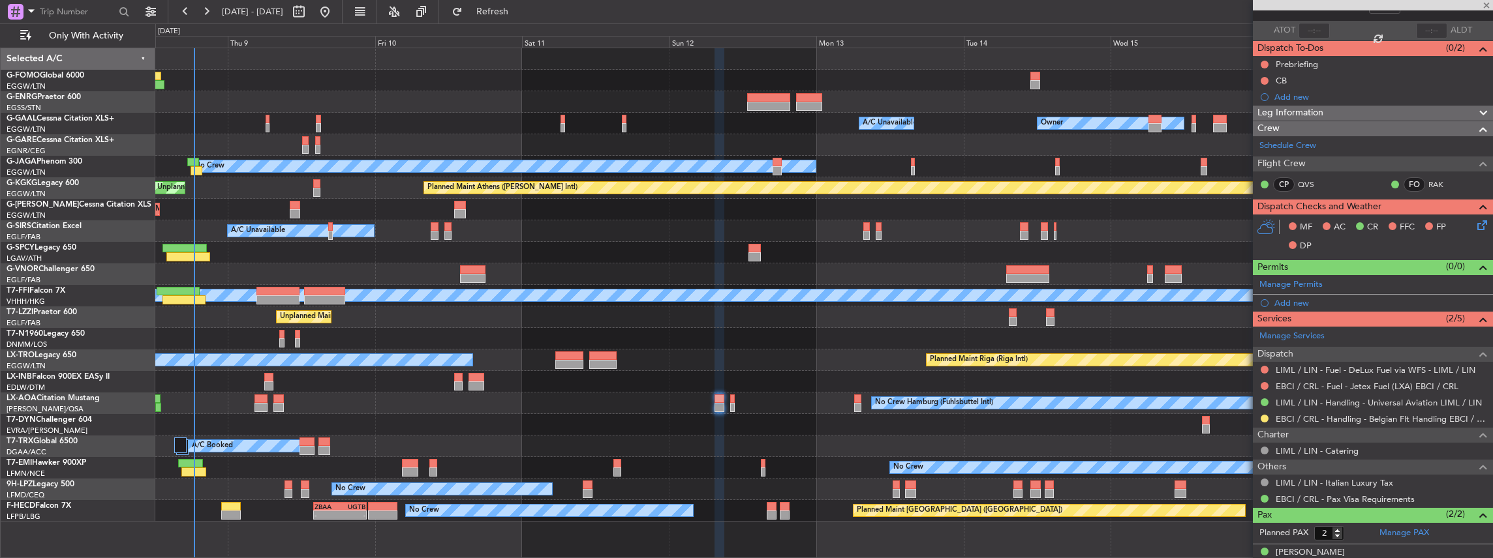
type input "0"
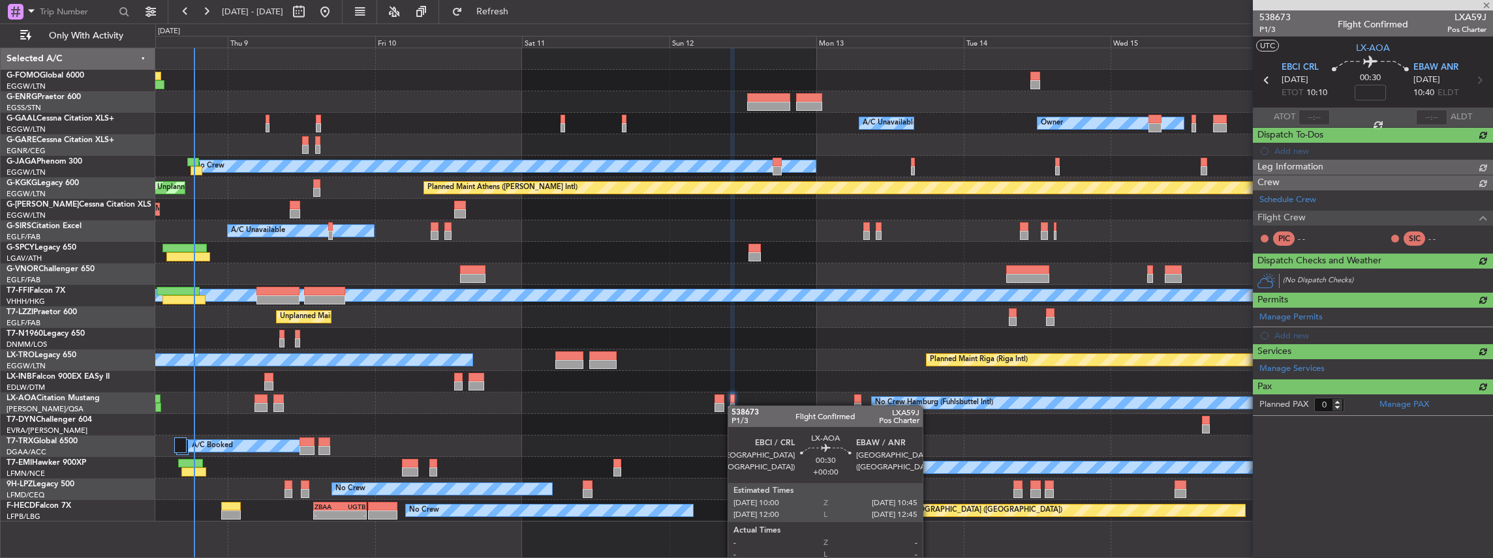
scroll to position [0, 0]
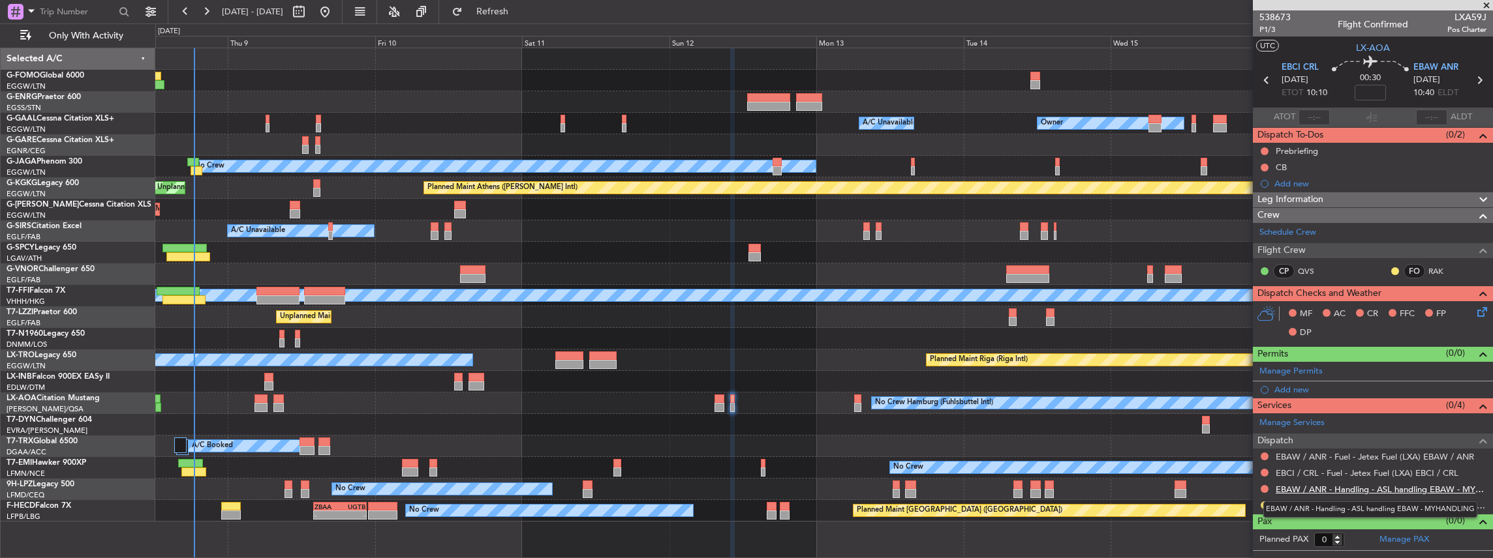
click at [1361, 485] on link "EBAW / ANR - Handling - ASL handling EBAW - MYHANDLING" at bounding box center [1381, 489] width 211 height 11
click at [1309, 486] on link "EBAW / ANR - Handling - ASL handling EBAW - MYHANDLING" at bounding box center [1381, 489] width 211 height 11
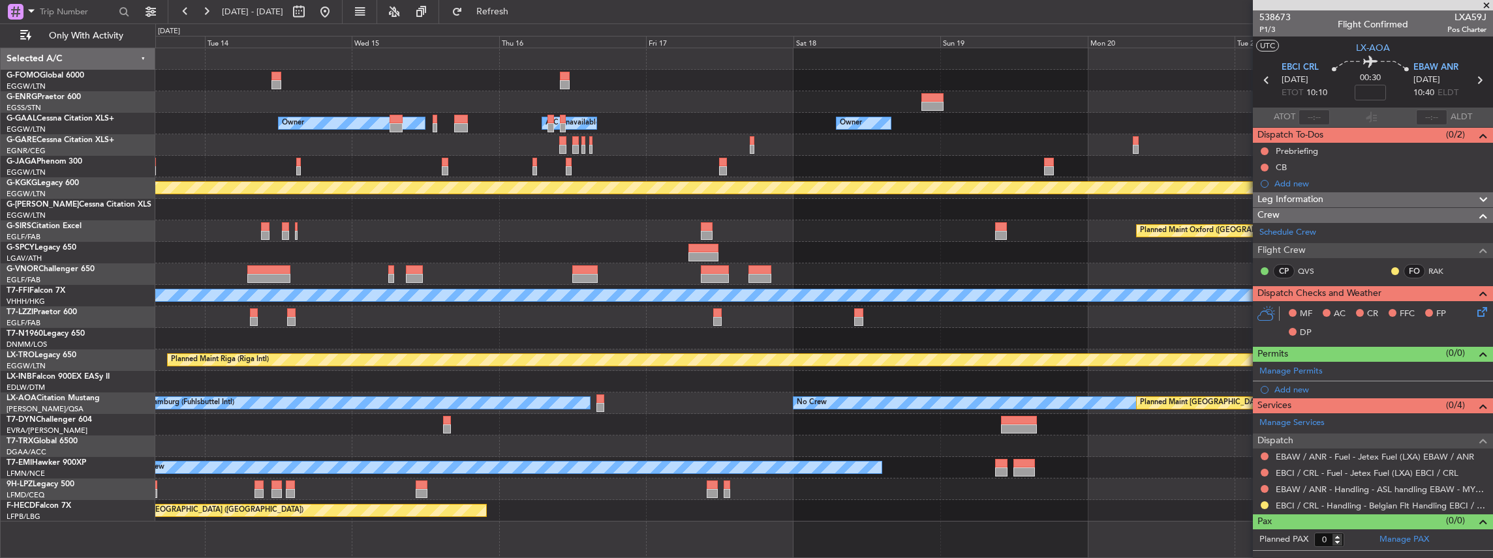
click at [204, 418] on div "Owner Owner A/C Unavailable Owner A/C Unavailable No Crew Planned Maint Athens …" at bounding box center [823, 285] width 1337 height 474
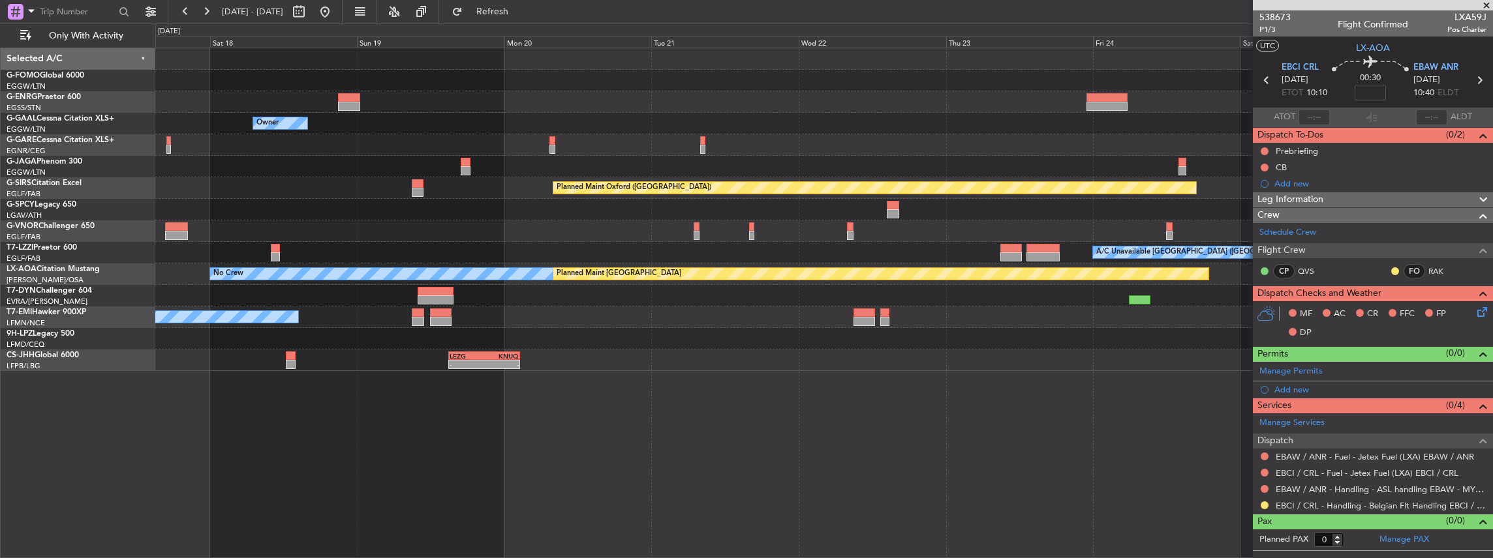
click at [399, 341] on div at bounding box center [823, 339] width 1337 height 22
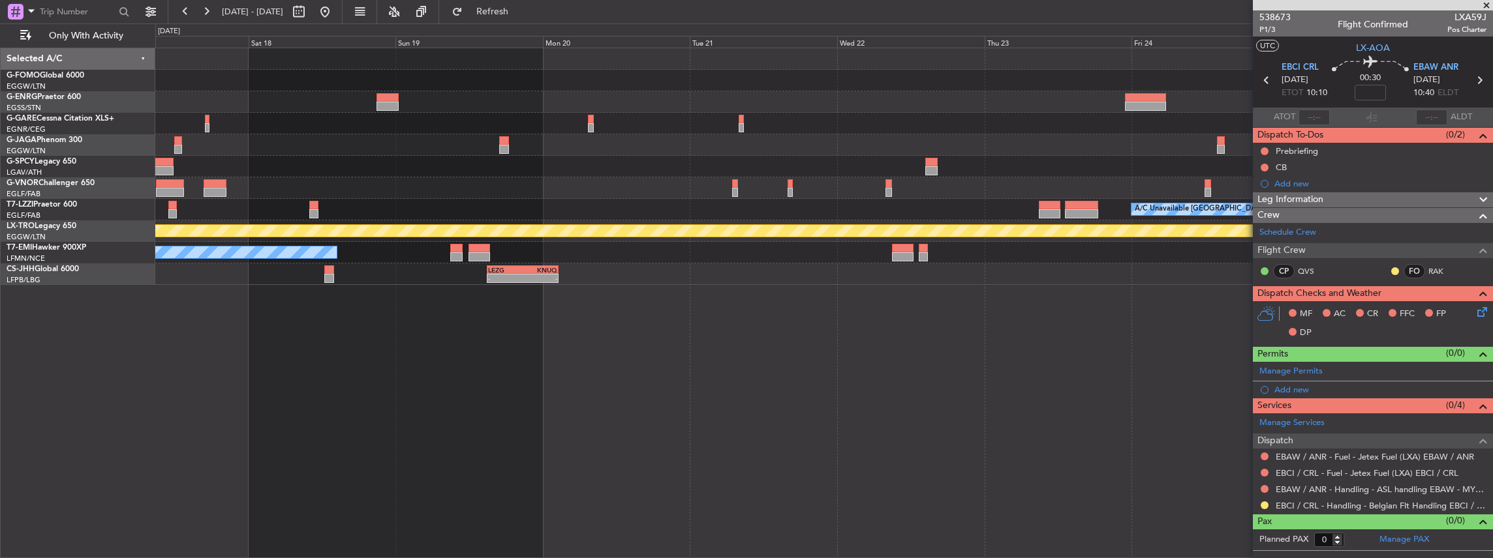
click at [860, 342] on div "A/C Unavailable London (Luton) Planned Maint Riga (Riga Intl) No Crew - - LEZG …" at bounding box center [824, 304] width 1338 height 512
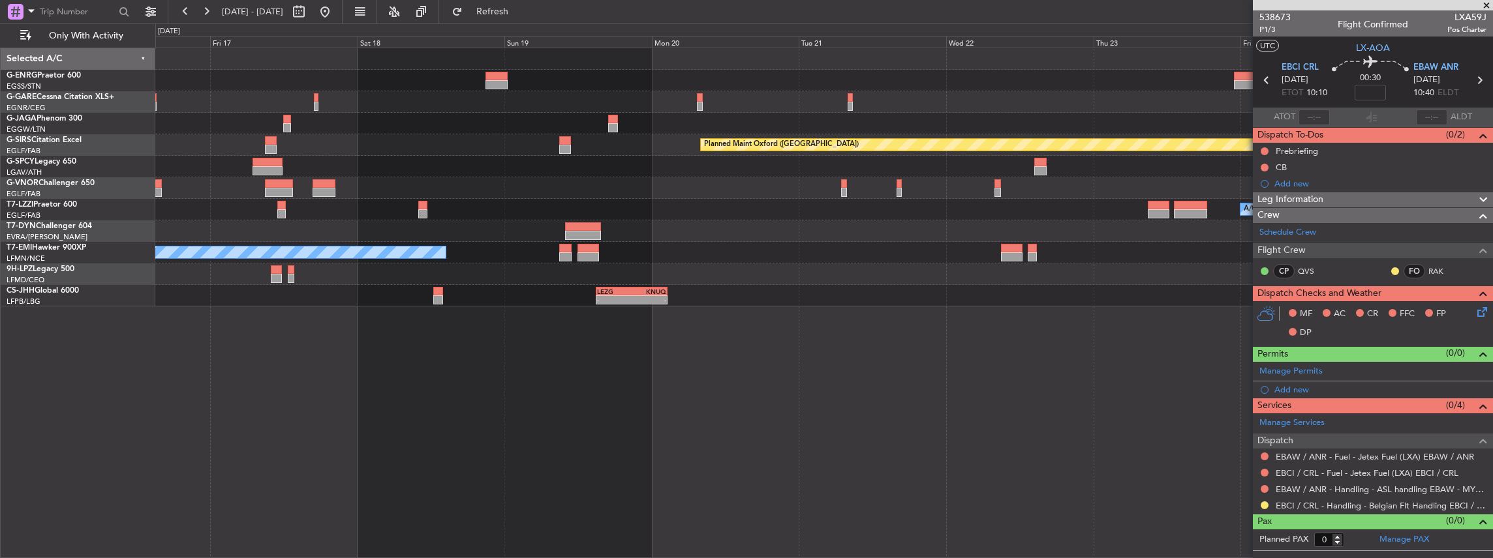
click at [1066, 345] on div "Planned Maint Oxford (Kidlington) A/C Unavailable London (Luton) No Crew LEZG 1…" at bounding box center [824, 304] width 1338 height 512
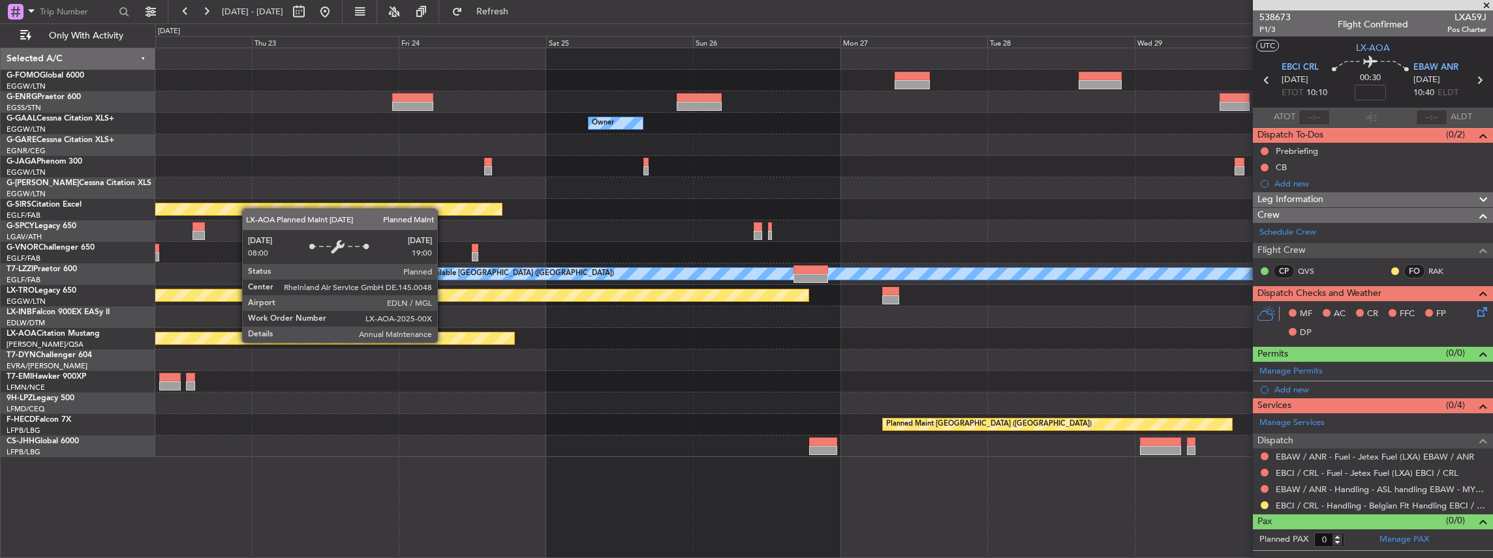
click at [434, 344] on div "Planned Maint Monchengladbach No Crew Sabadell No Crew" at bounding box center [823, 339] width 1337 height 22
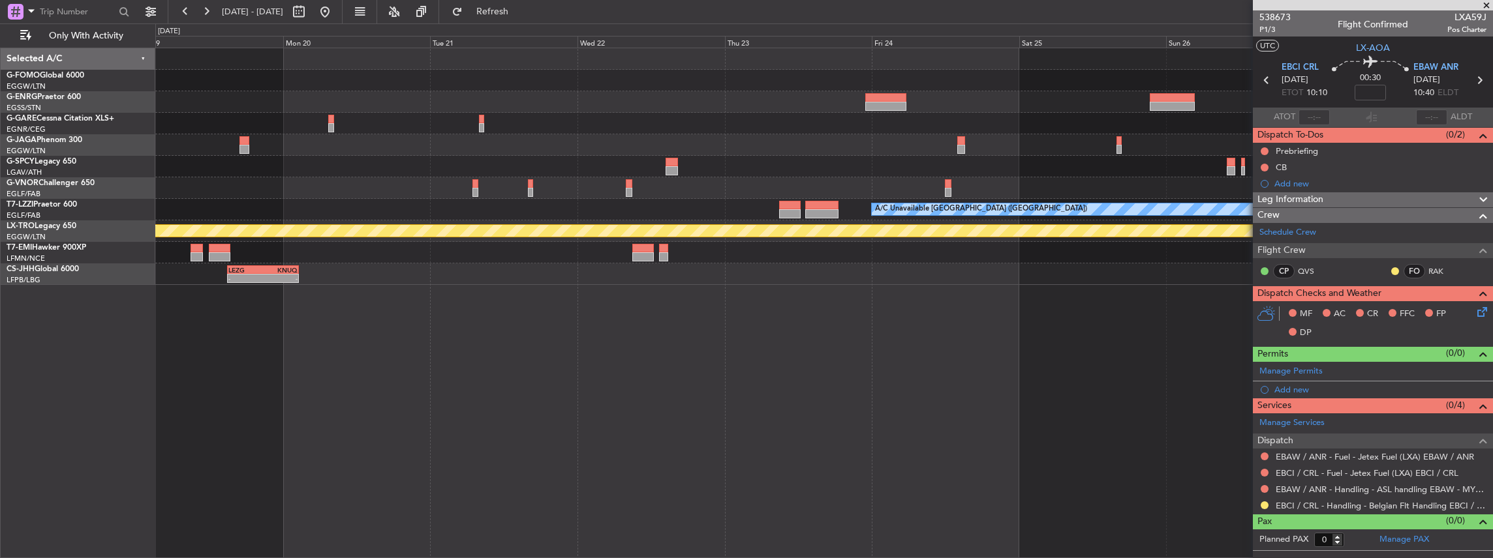
click at [1060, 432] on div "A/C Unavailable London (Luton) Planned Maint Riga (Riga Intl) No Crew LEZG 15:0…" at bounding box center [824, 304] width 1338 height 512
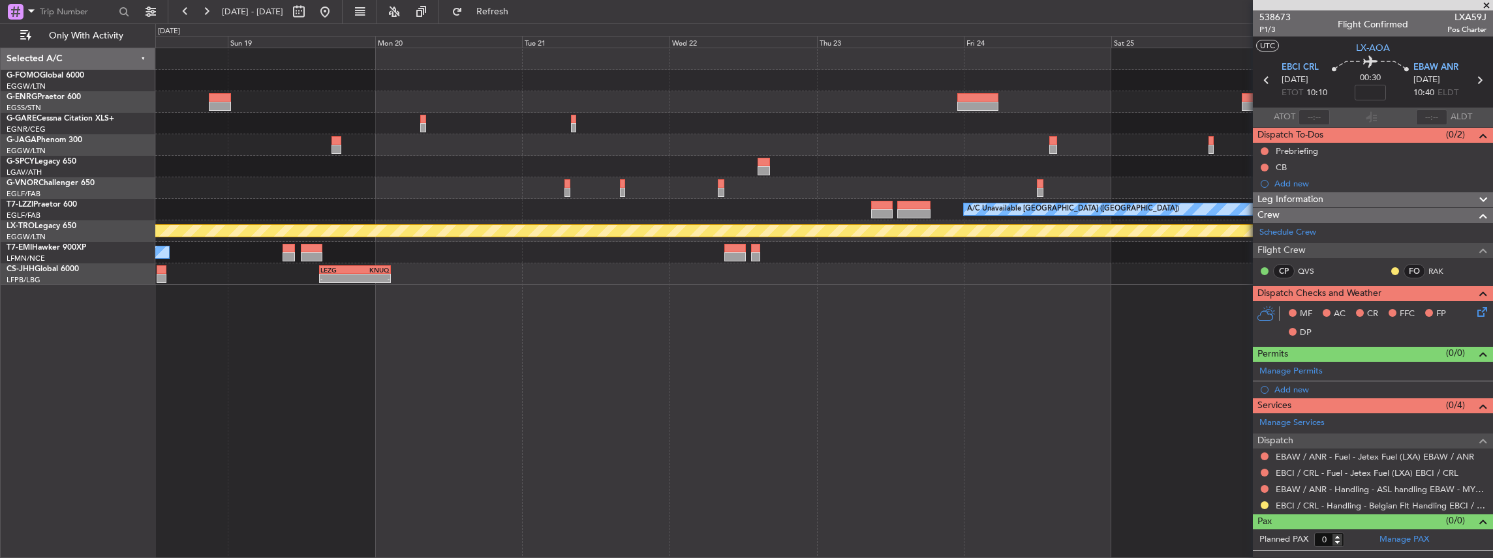
click at [926, 428] on div "A/C Unavailable London (Luton) Planned Maint Riga (Riga Intl) No Crew LEZG 15:0…" at bounding box center [824, 304] width 1338 height 512
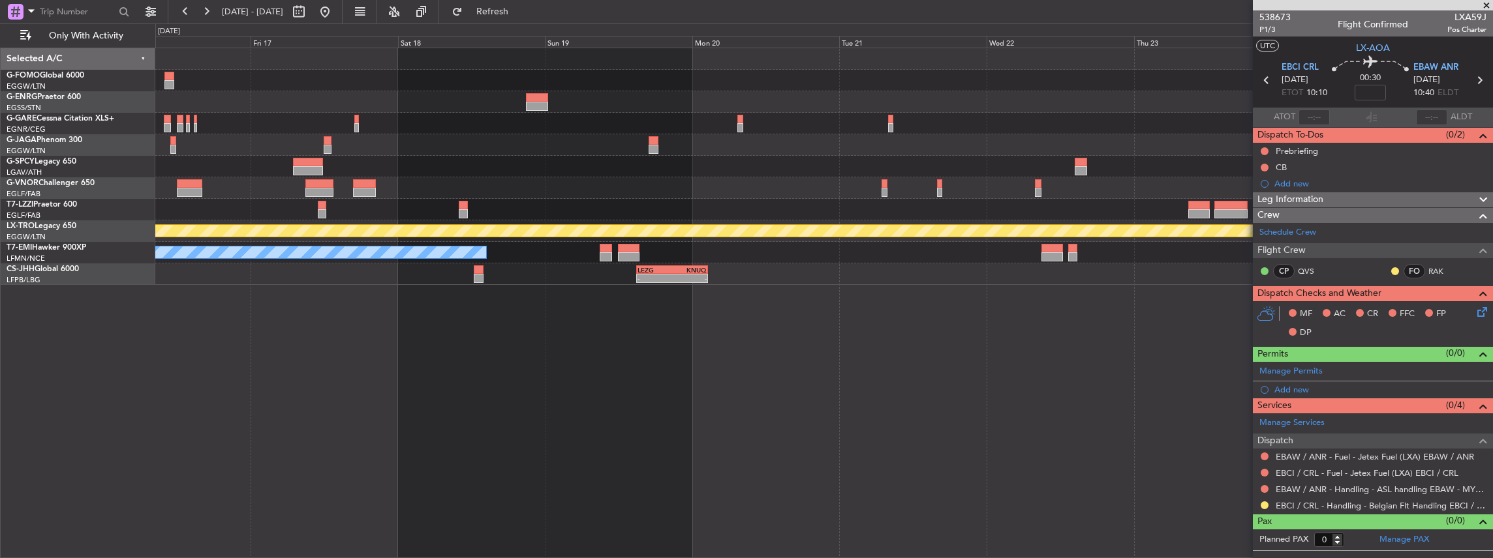
click at [962, 431] on div "A/C Unavailable London (Luton) Planned Maint Riga (Riga Intl) No Crew LEZG 15:0…" at bounding box center [824, 304] width 1338 height 512
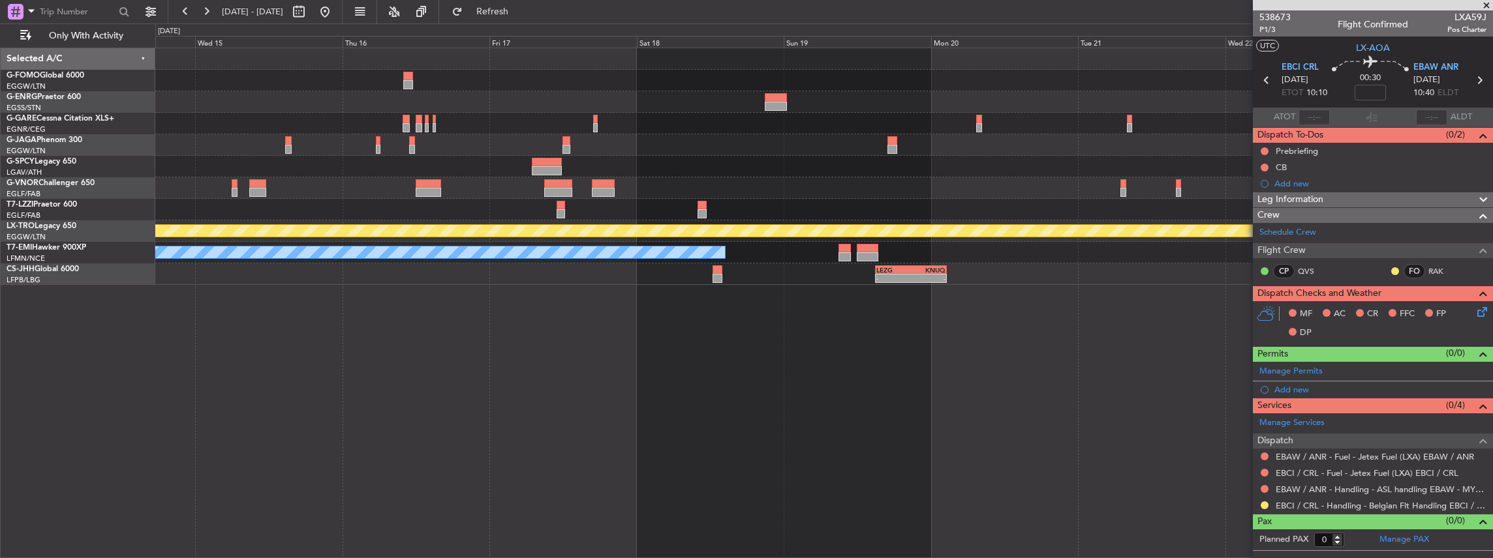
click at [842, 435] on div "No Crew A/C Unavailable London (Luton) Planned Maint Riga (Riga Intl) No Crew L…" at bounding box center [824, 304] width 1338 height 512
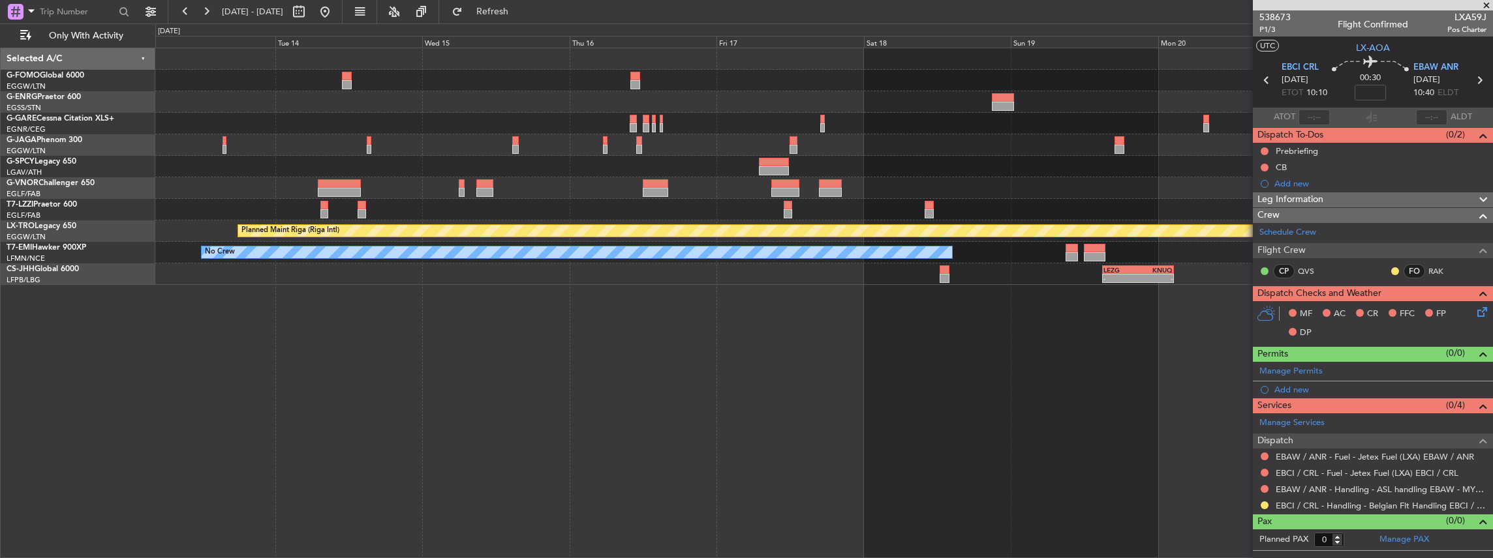
click at [846, 444] on div "No Crew A/C Unavailable London (Luton) Planned Maint Riga (Riga Intl) No Crew L…" at bounding box center [824, 304] width 1338 height 512
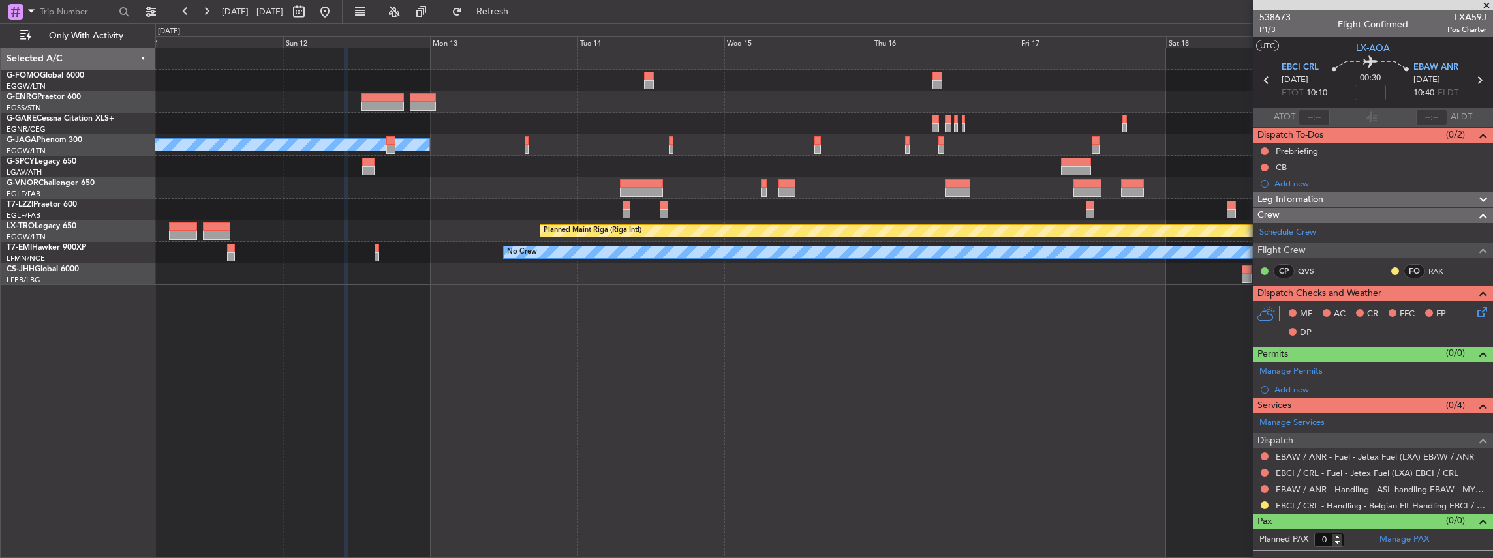
click at [878, 423] on div "No Crew Unplanned Maint London (Farnborough) Planned Maint Riga (Riga Intl) A/C…" at bounding box center [824, 304] width 1338 height 512
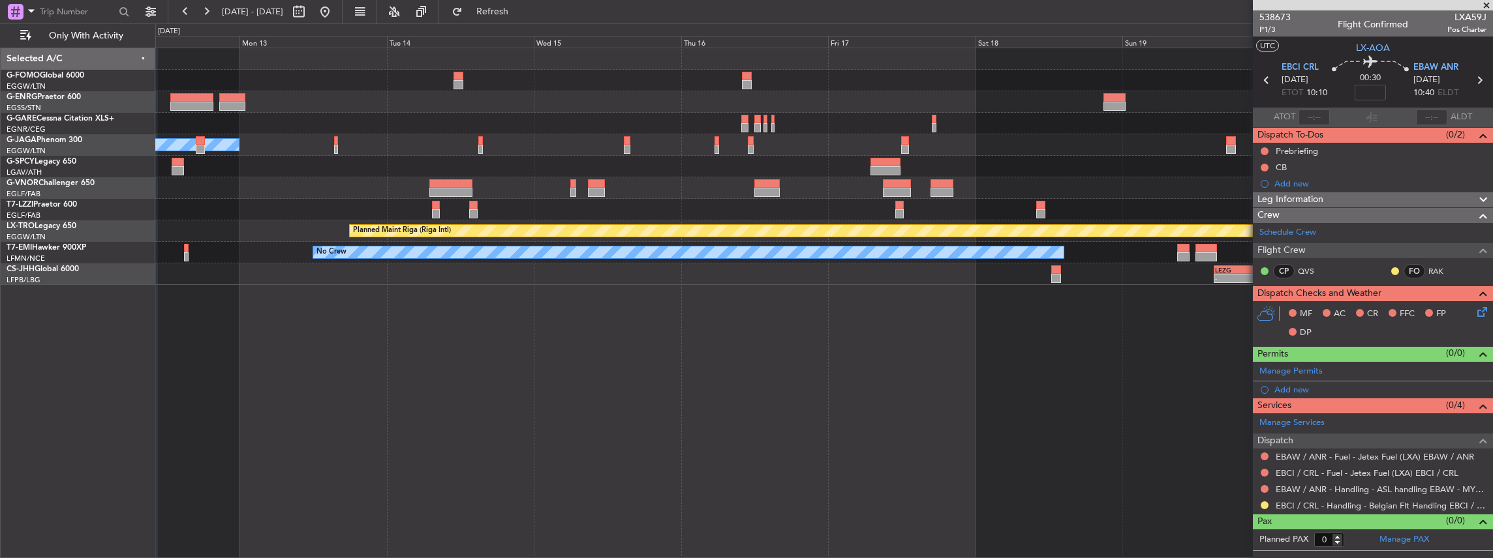
click at [684, 476] on div "No Crew Planned Maint Riga (Riga Intl) A/C Unavailable No Crew LEZG 15:00 Z KNU…" at bounding box center [824, 304] width 1338 height 512
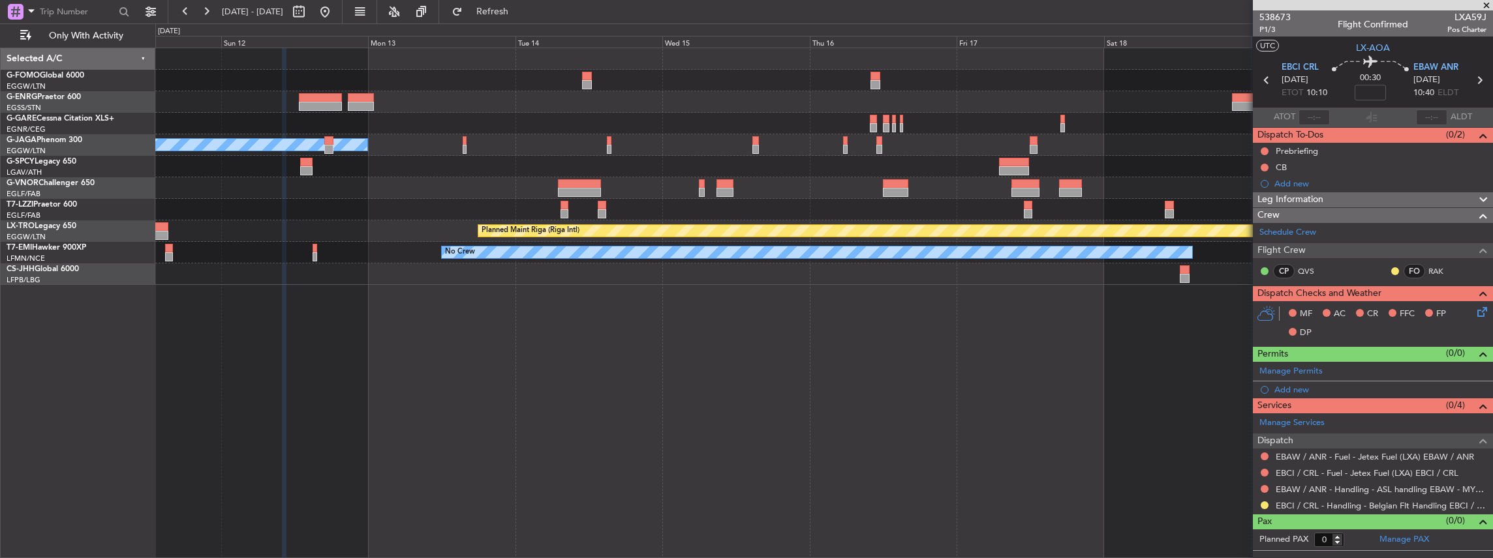
click at [821, 485] on div "No Crew Unplanned Maint London (Farnborough) Planned Maint Riga (Riga Intl) A/C…" at bounding box center [824, 304] width 1338 height 512
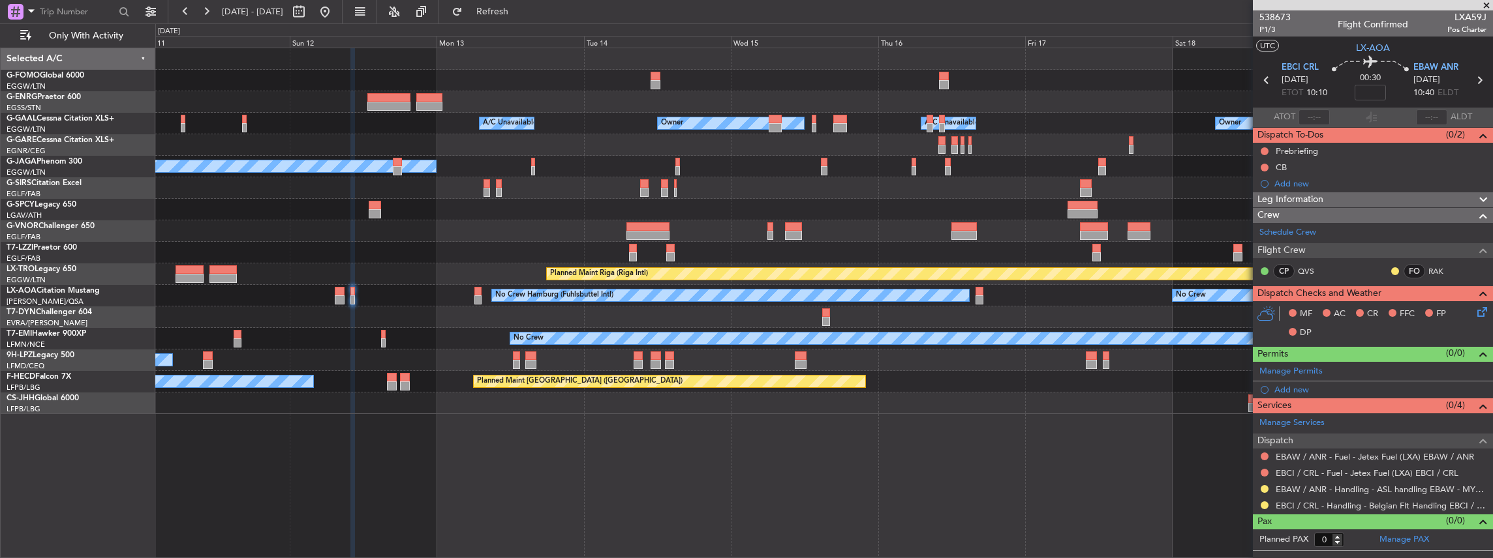
click at [423, 440] on div "Owner A/C Unavailable Owner A/C Unavailable Owner No Crew A/C Unavailable Plann…" at bounding box center [824, 304] width 1338 height 512
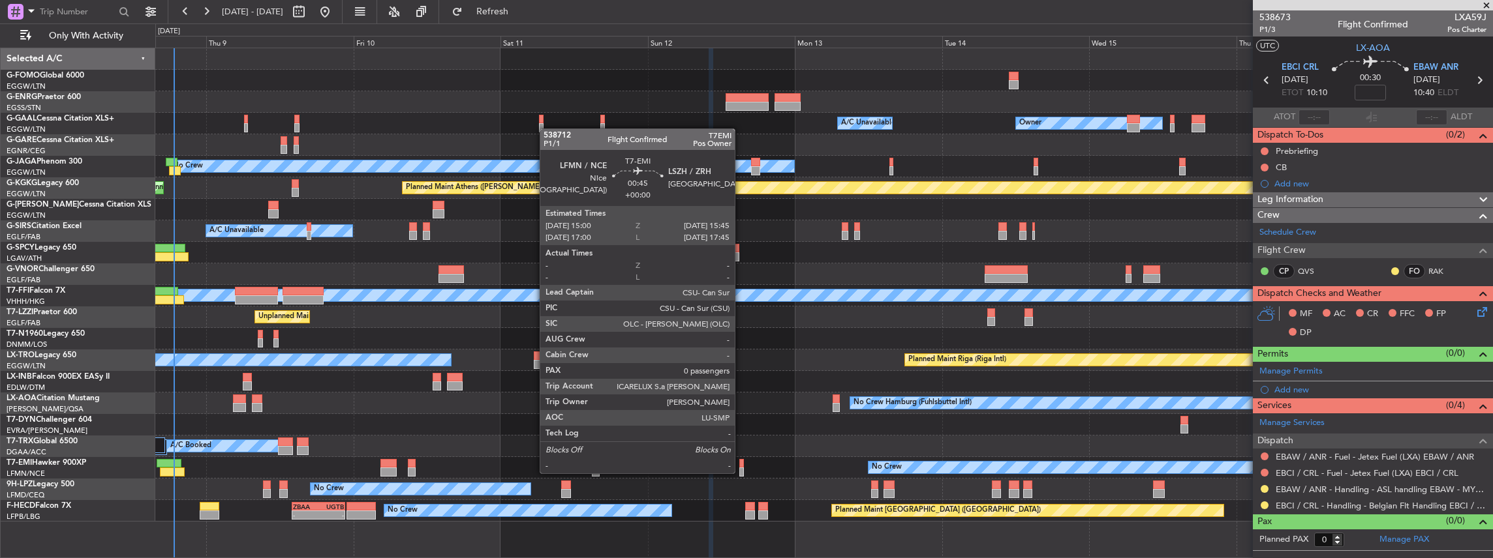
click at [741, 472] on div at bounding box center [741, 472] width 5 height 9
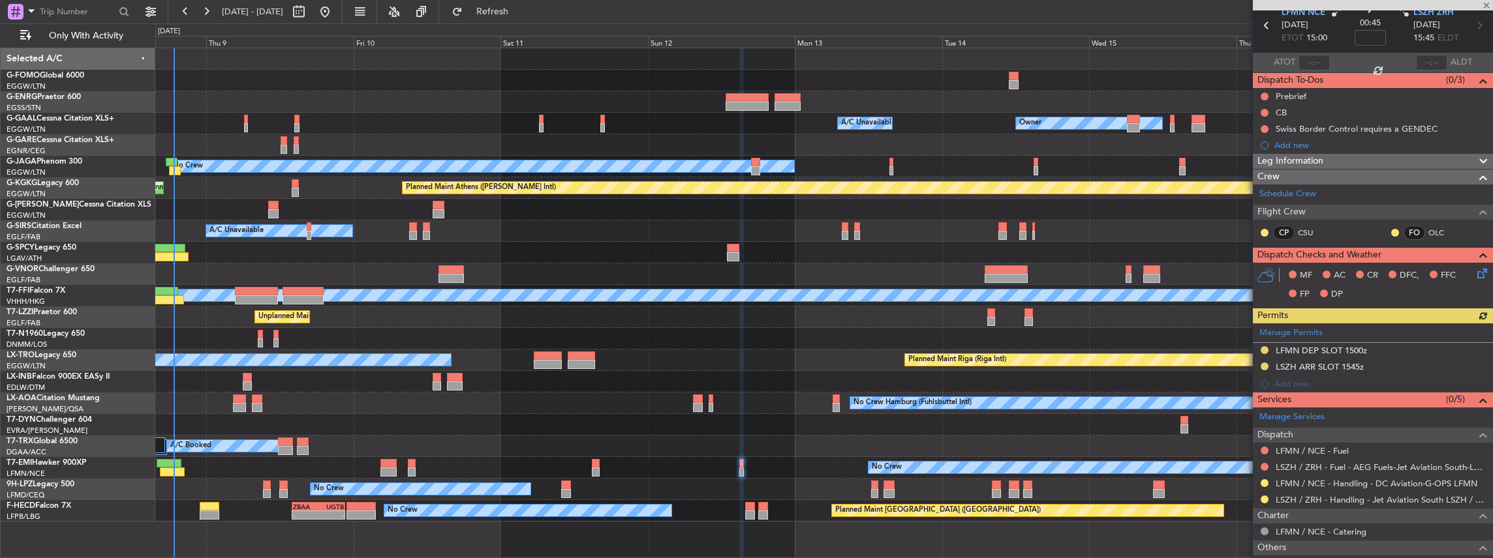
scroll to position [87, 0]
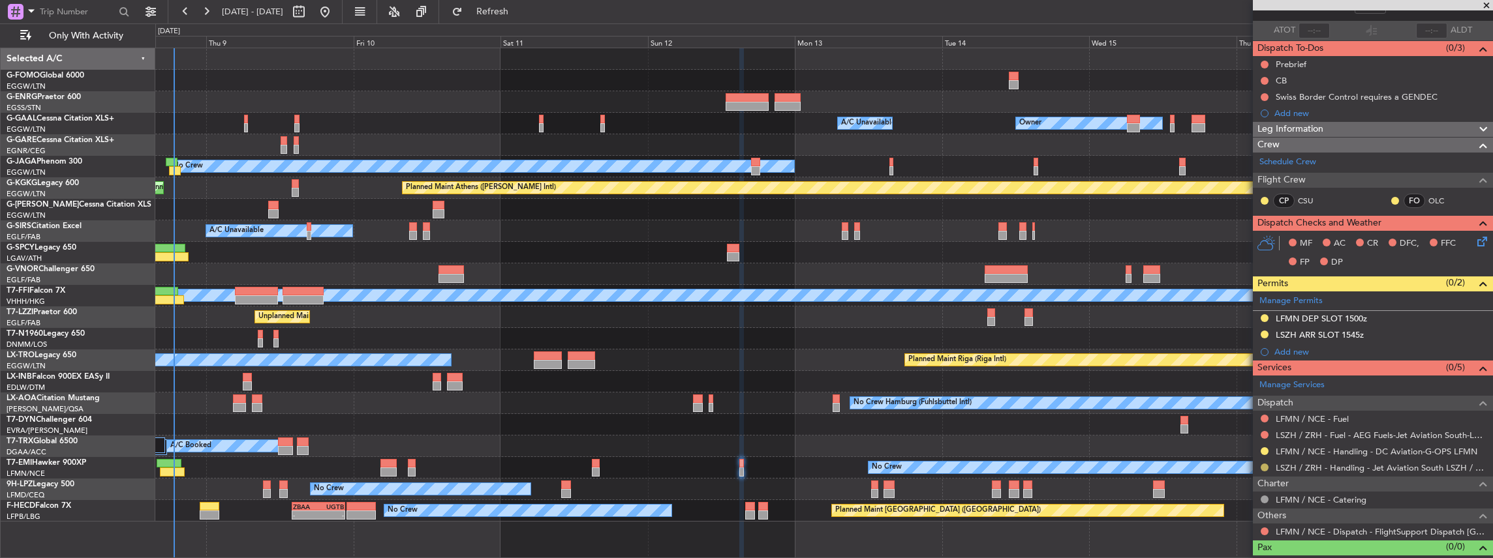
click at [1265, 466] on button at bounding box center [1264, 468] width 8 height 8
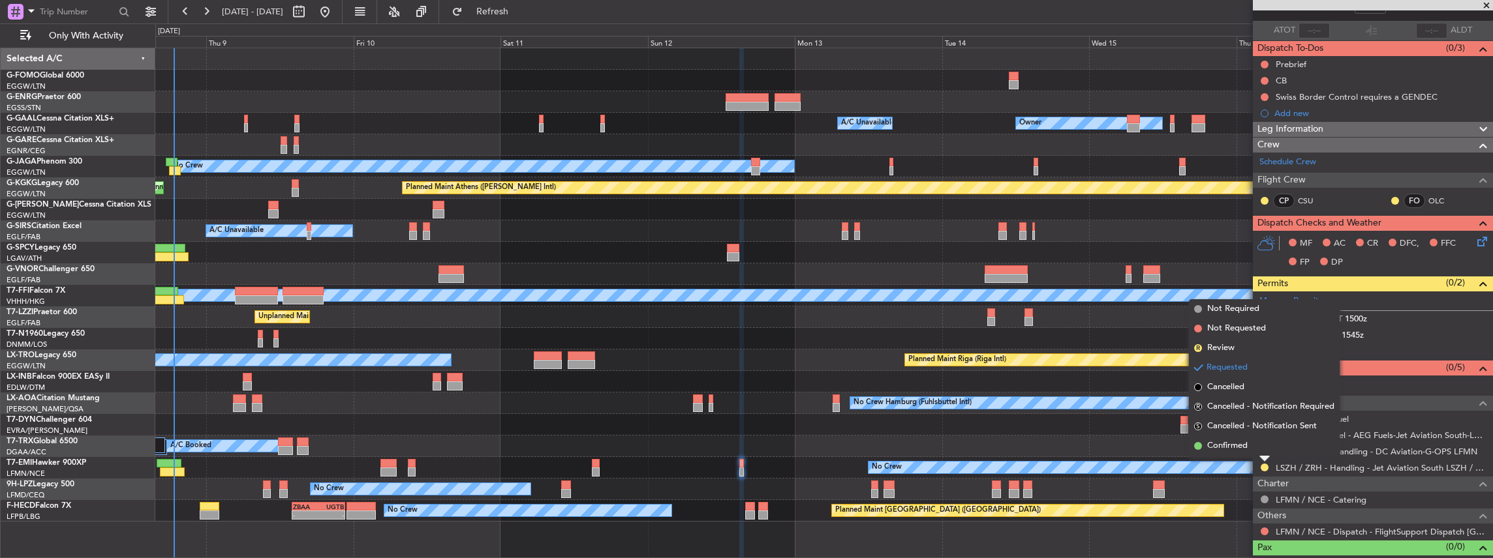
drag, startPoint x: 1235, startPoint y: 443, endPoint x: 1255, endPoint y: 393, distance: 53.6
click at [1236, 443] on span "Confirmed" at bounding box center [1227, 446] width 40 height 13
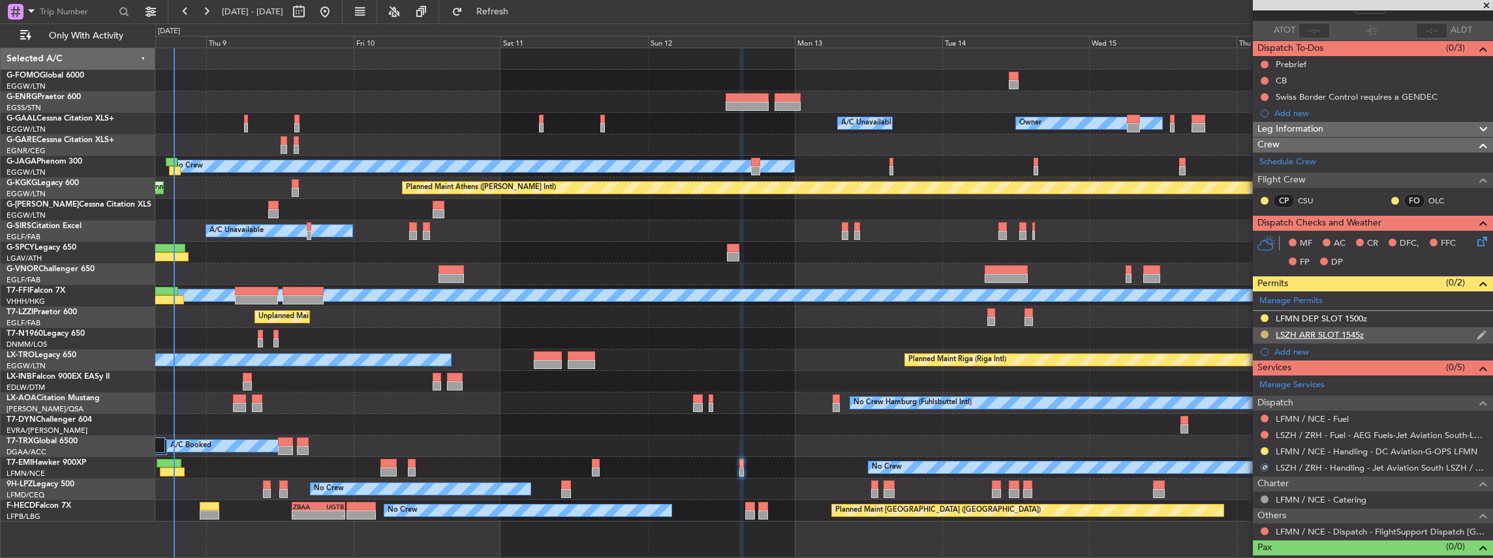
click at [1264, 331] on button at bounding box center [1264, 335] width 8 height 8
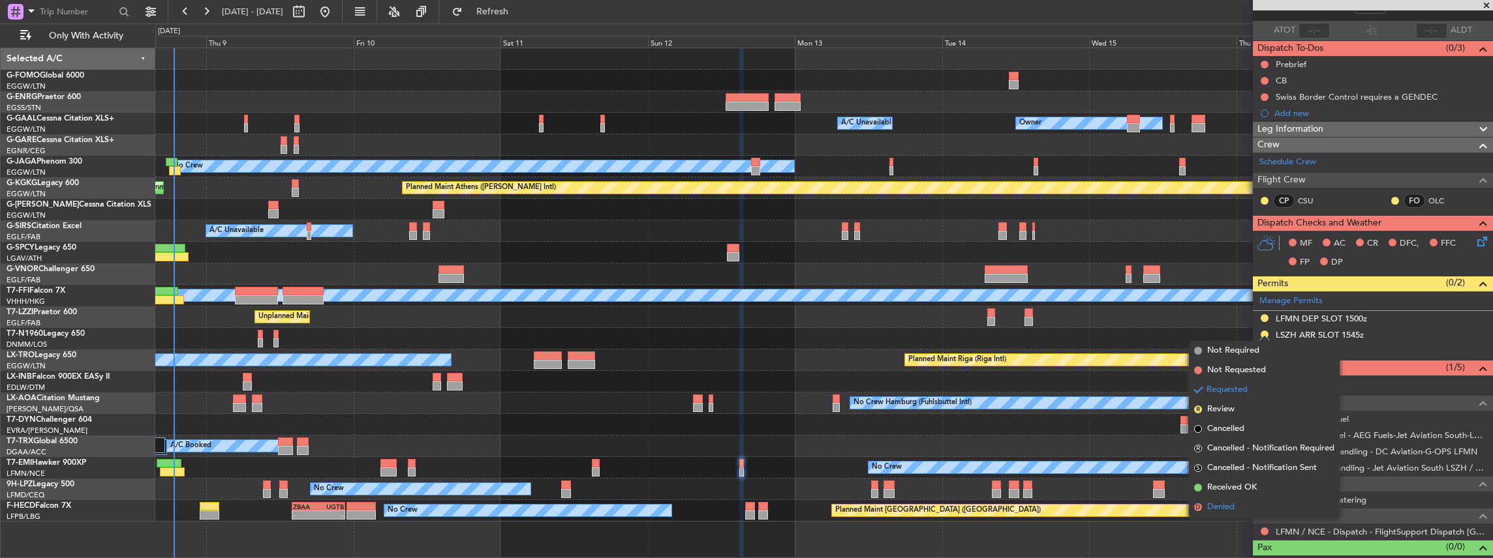
click at [1209, 508] on span "Denied" at bounding box center [1220, 507] width 27 height 13
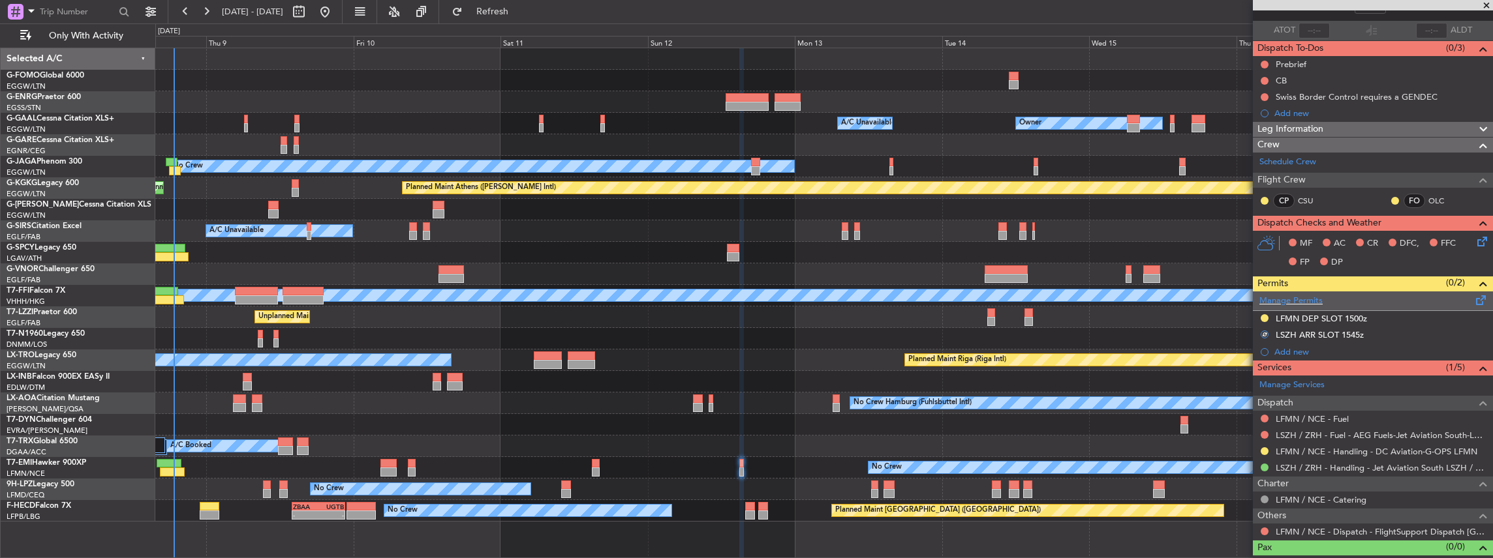
click at [1473, 299] on span at bounding box center [1481, 298] width 16 height 10
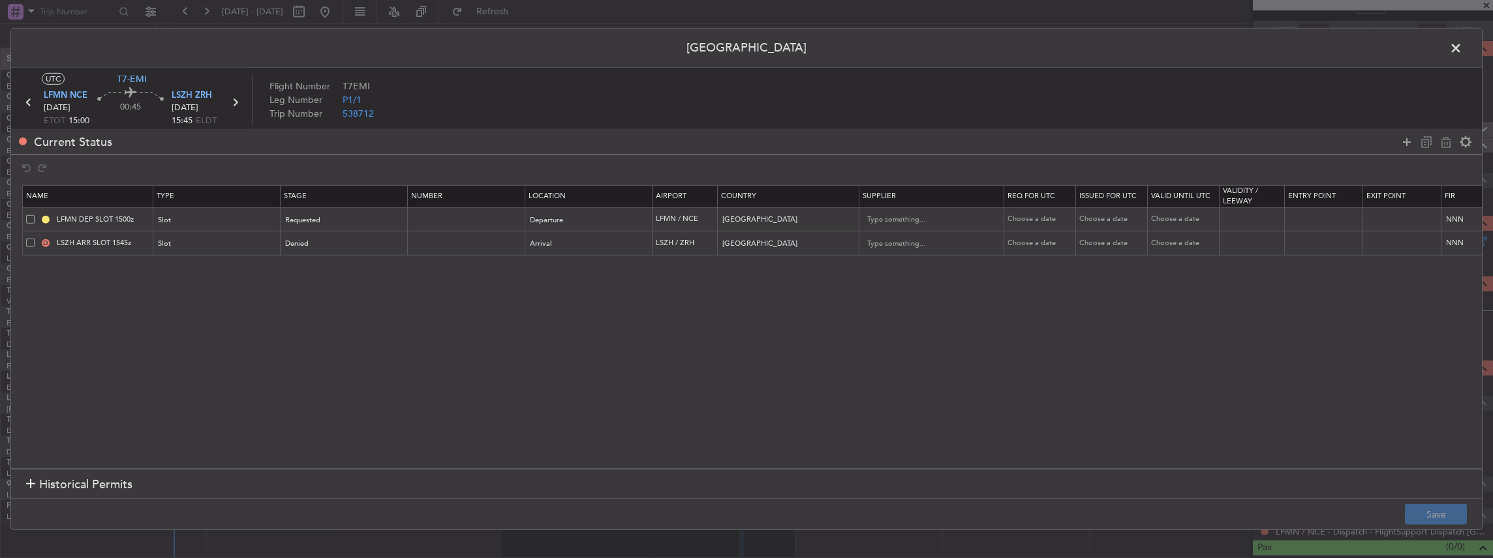
drag, startPoint x: 1404, startPoint y: 138, endPoint x: 1413, endPoint y: 131, distance: 11.6
click at [1405, 138] on icon at bounding box center [1407, 142] width 16 height 16
click at [199, 270] on div "Type" at bounding box center [213, 269] width 108 height 20
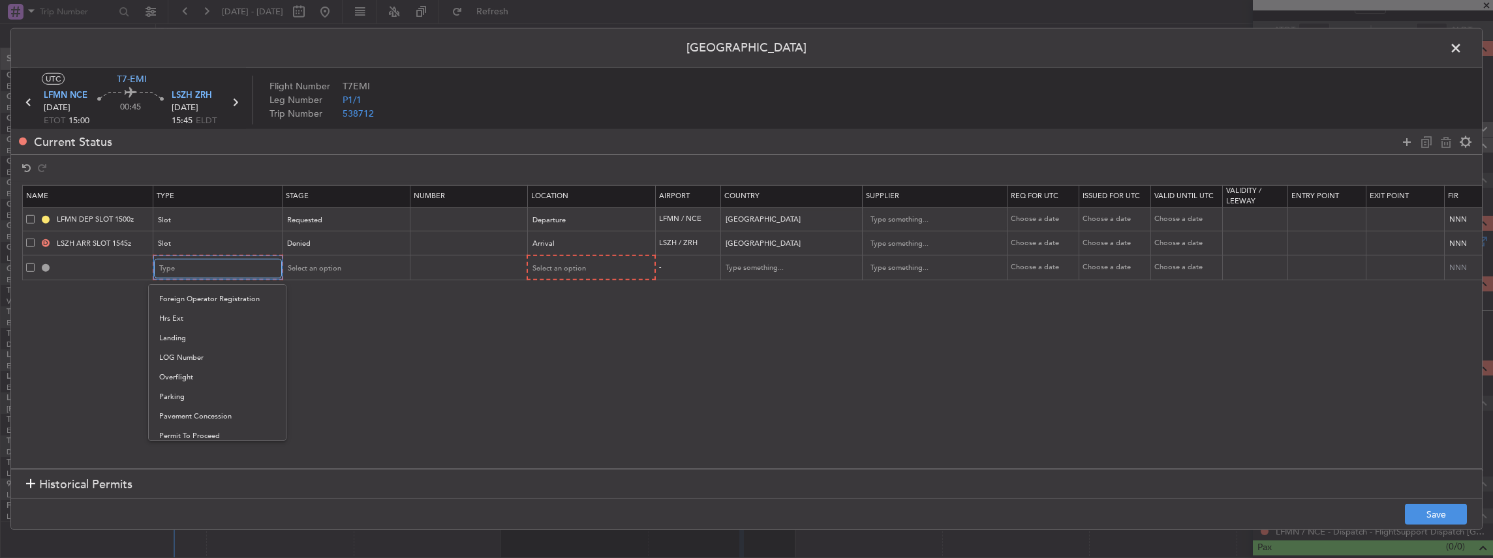
scroll to position [392, 0]
click at [176, 393] on span "Slot" at bounding box center [217, 392] width 116 height 20
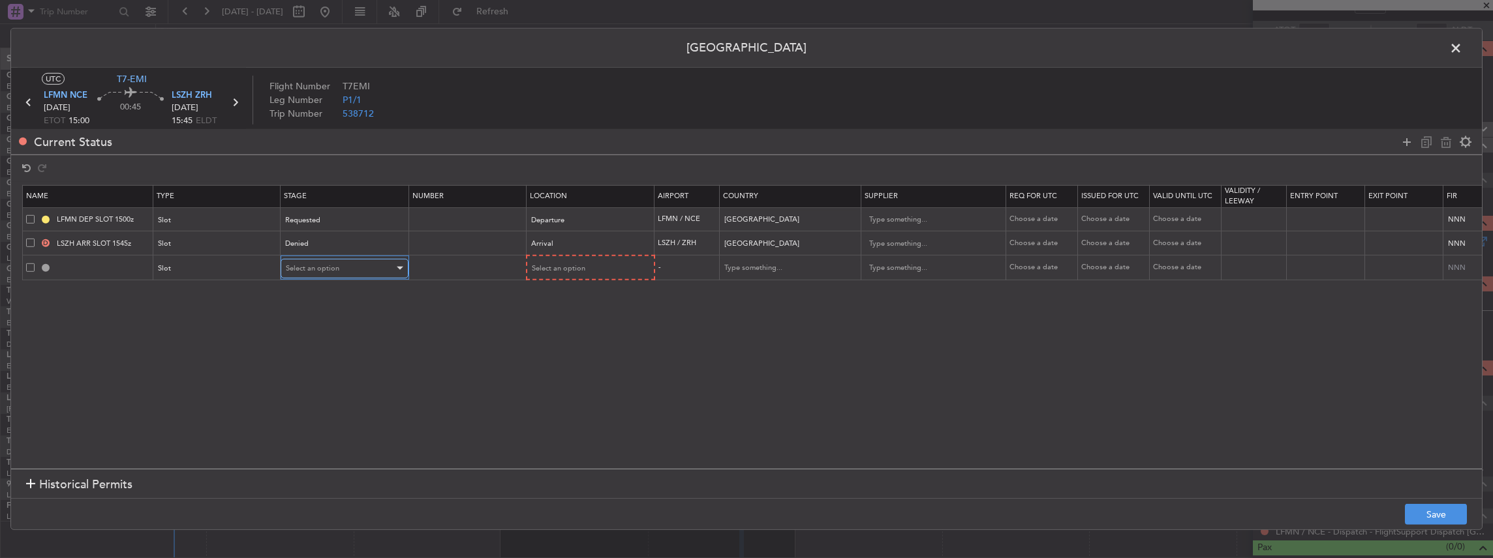
click at [356, 268] on div "Select an option" at bounding box center [340, 269] width 108 height 20
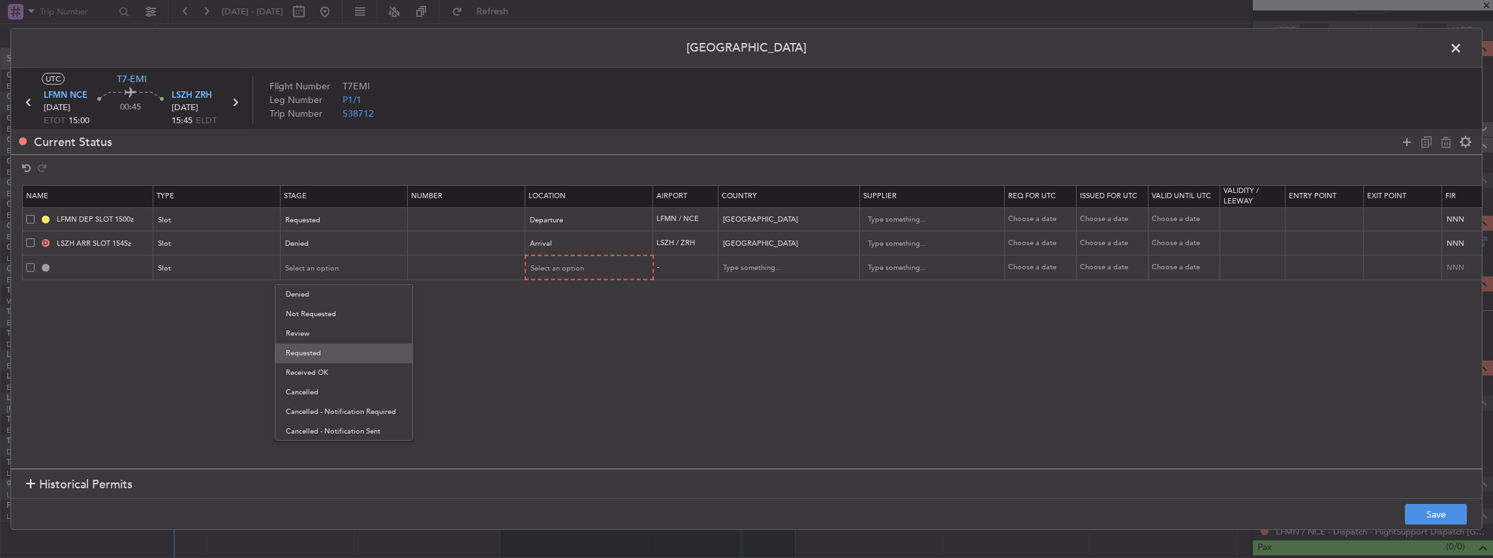
click at [318, 356] on span "Requested" at bounding box center [344, 354] width 116 height 20
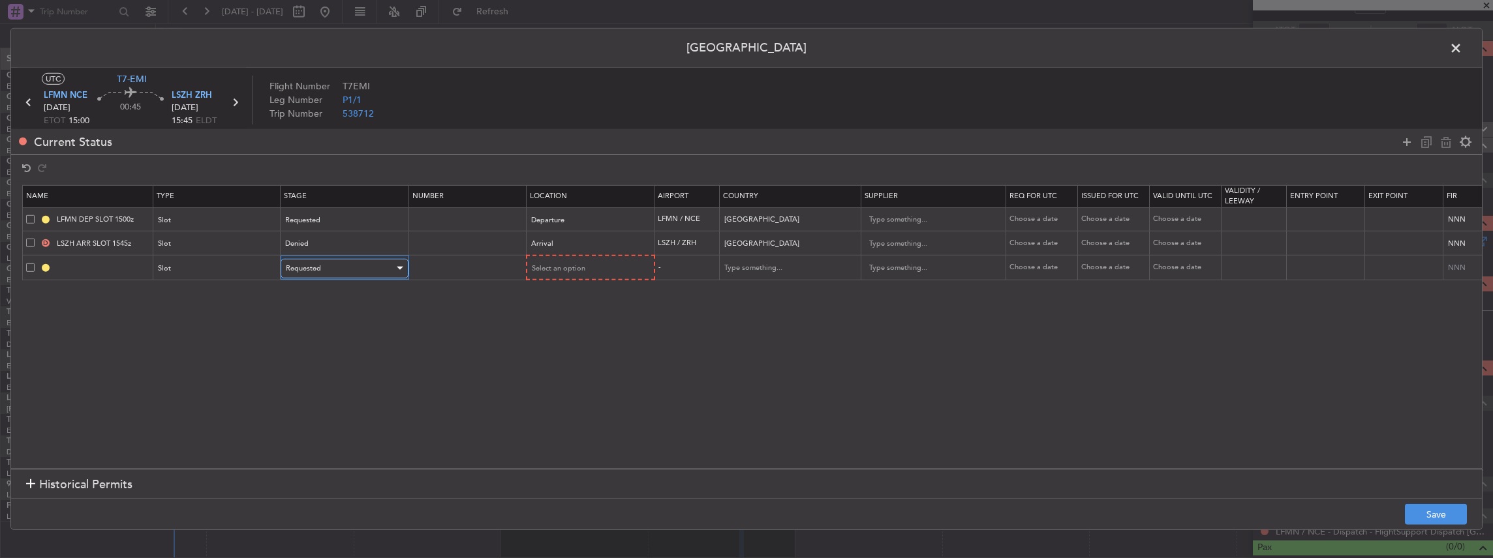
click at [340, 262] on div "Requested" at bounding box center [340, 269] width 108 height 20
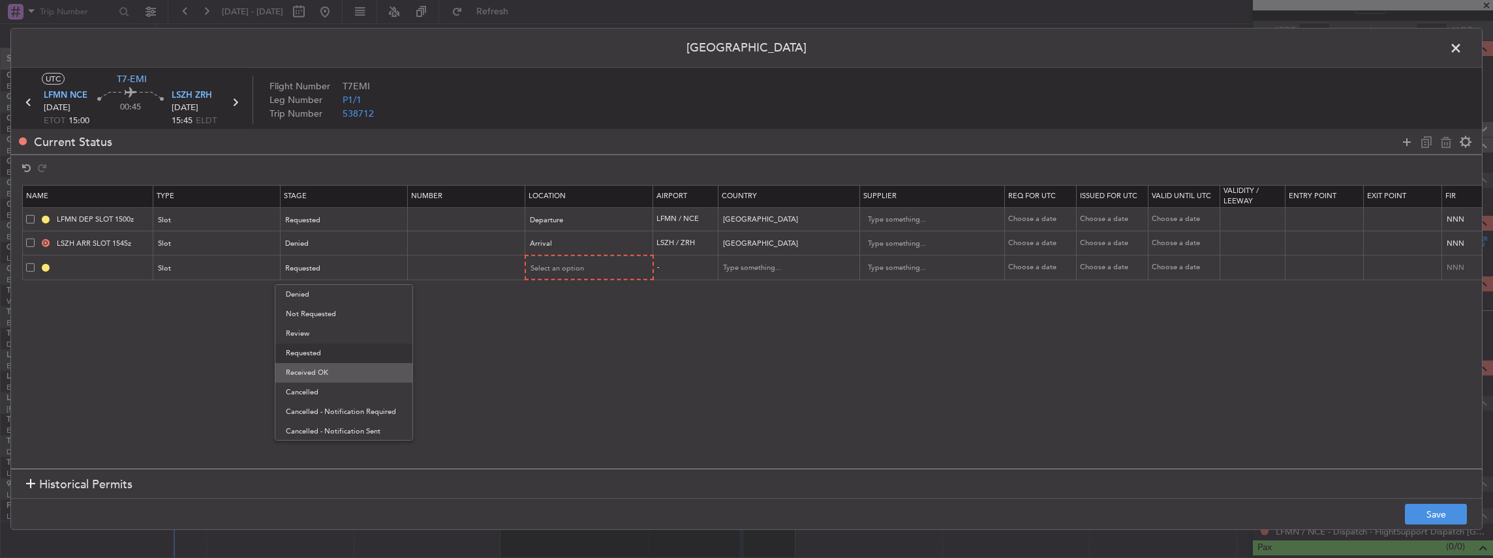
click at [328, 373] on span "Received OK" at bounding box center [344, 373] width 116 height 20
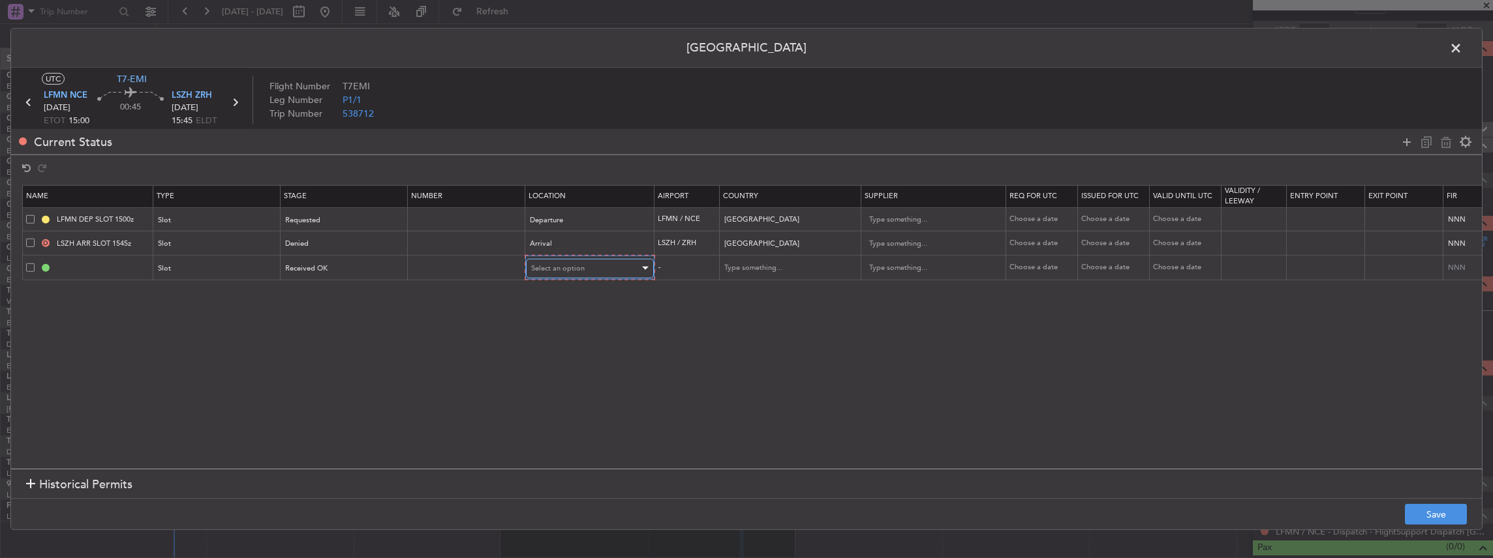
click at [592, 273] on div "Select an option" at bounding box center [585, 269] width 108 height 20
click at [542, 339] on span "Arrival" at bounding box center [588, 334] width 116 height 20
click at [1454, 528] on footer "Save" at bounding box center [746, 513] width 1471 height 31
click at [1444, 516] on button "Save" at bounding box center [1436, 514] width 62 height 21
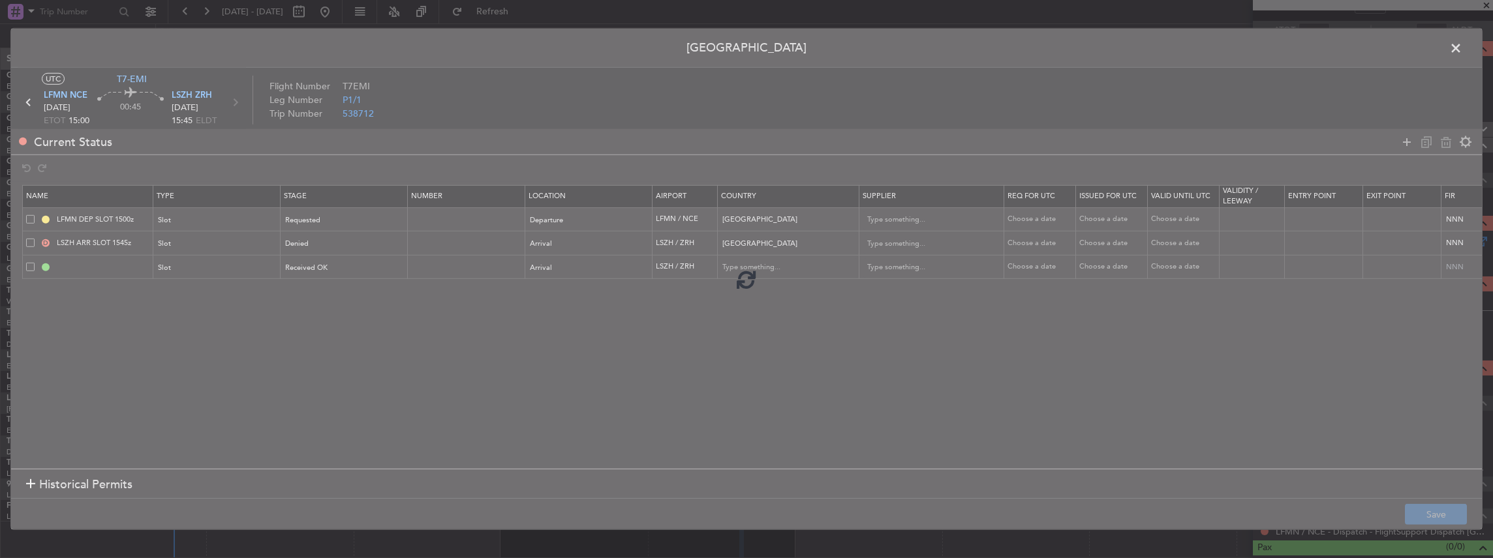
type input "LSZH ARR SLOT"
type input "[GEOGRAPHIC_DATA]"
type input "NNN"
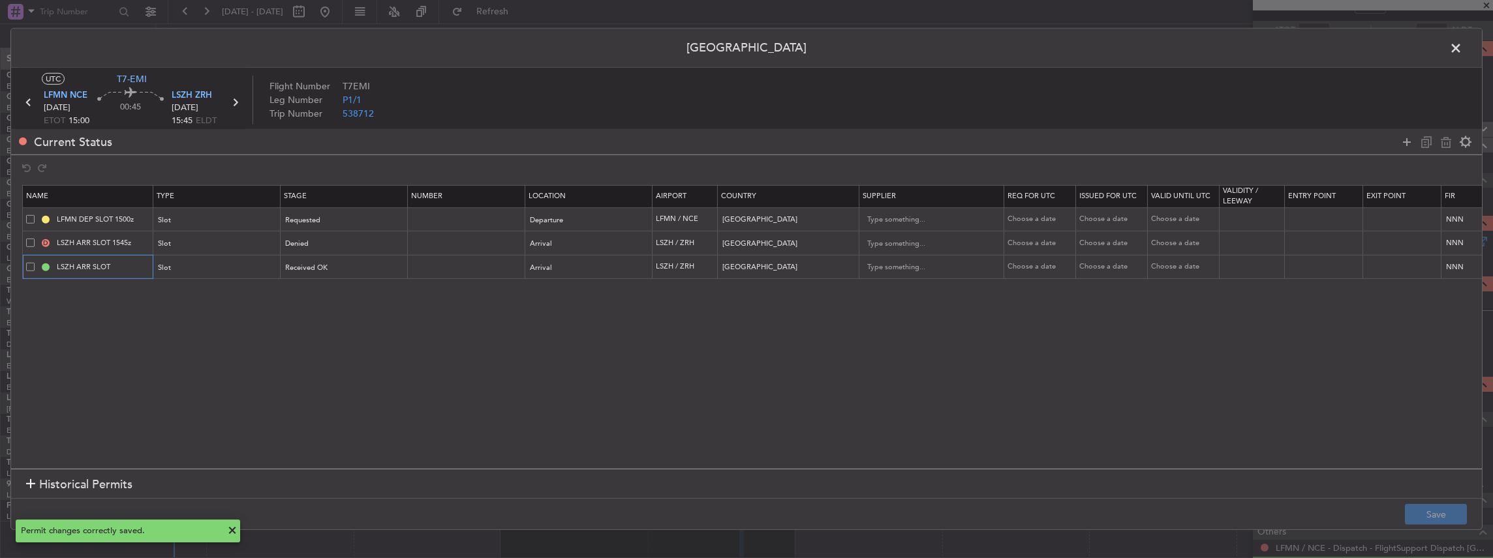
click at [127, 266] on input "LSZH ARR SLOT" at bounding box center [103, 267] width 98 height 11
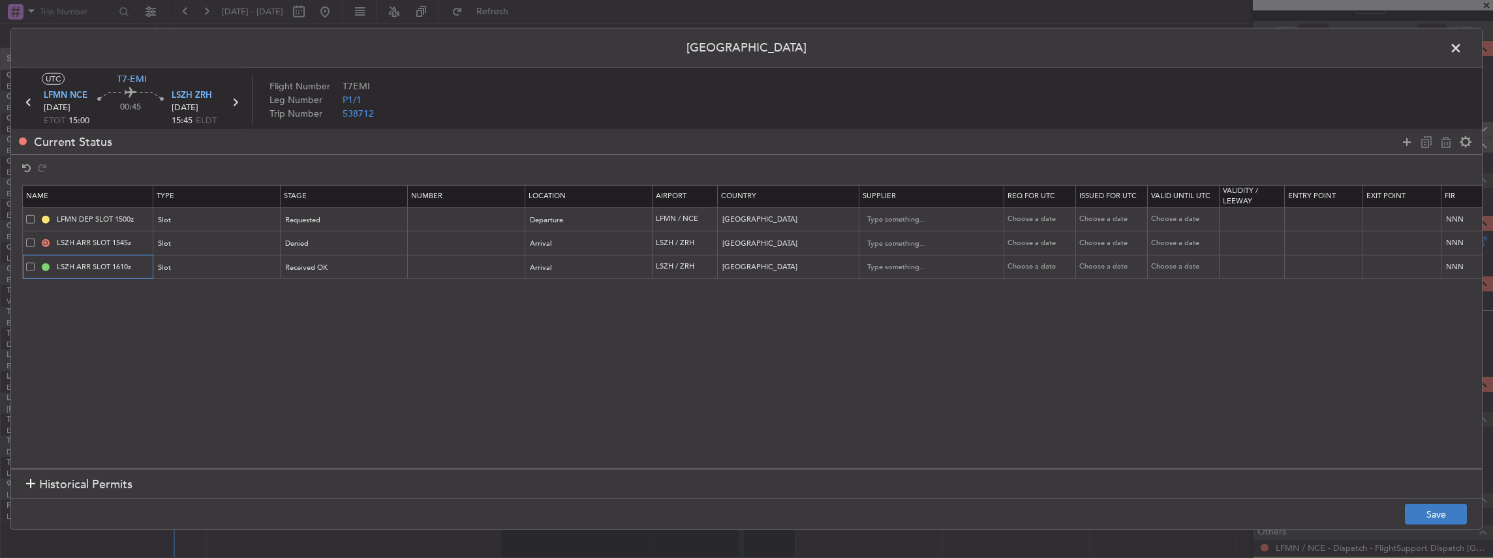
type input "LSZH ARR SLOT 1610z"
click at [1443, 521] on button "Save" at bounding box center [1436, 514] width 62 height 21
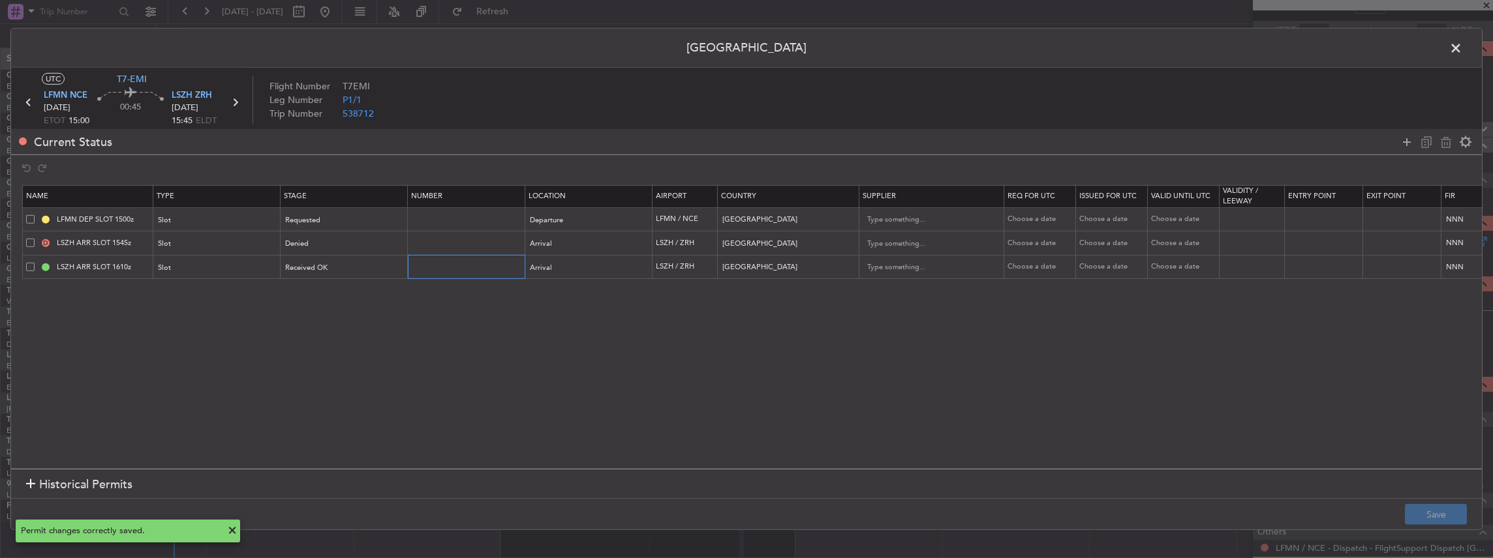
click at [450, 262] on input "text" at bounding box center [468, 267] width 114 height 11
paste input "LNX23JG"
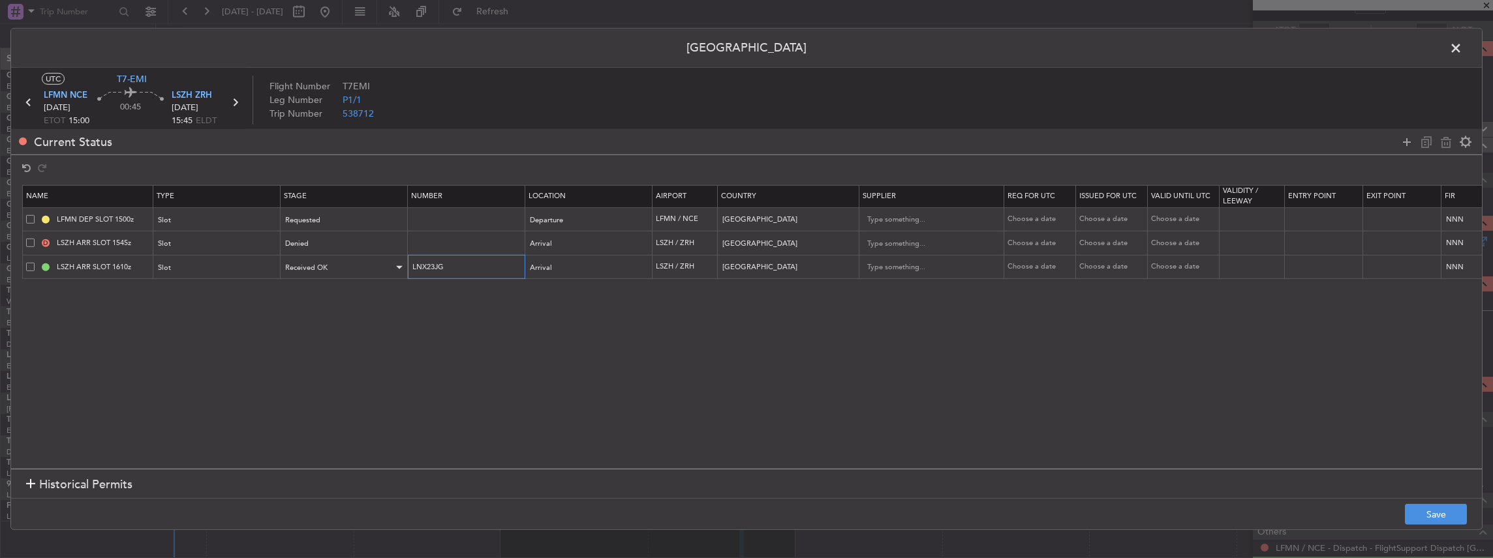
drag, startPoint x: 468, startPoint y: 264, endPoint x: 388, endPoint y: 263, distance: 79.6
click at [386, 263] on tr "LSZH ARR SLOT 1610z Slot Received OK LNX23JG Arrival LSZH / ZRH Switzerland Cho…" at bounding box center [855, 267] width 1664 height 24
paste input "text"
type input "L"
drag, startPoint x: 390, startPoint y: 266, endPoint x: 435, endPoint y: 253, distance: 46.2
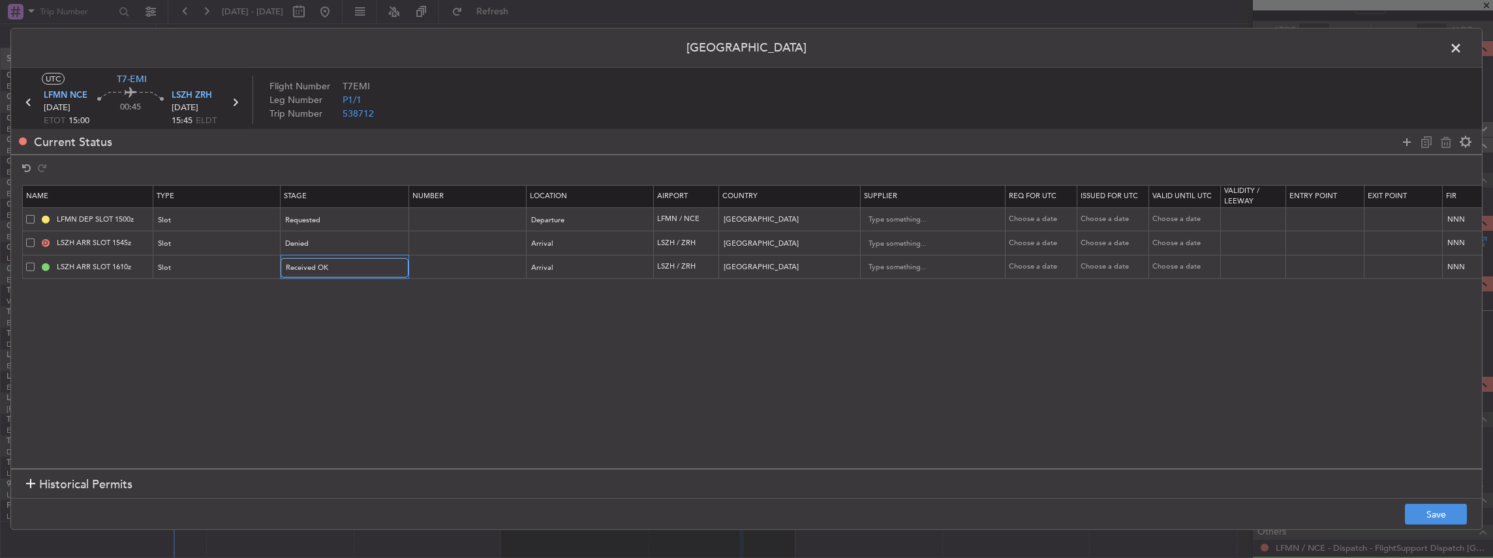
click at [423, 255] on tr "LSZH ARR SLOT 1610z Slot Received OK Arrival LSZH / ZRH Switzerland Choose a da…" at bounding box center [856, 267] width 1666 height 24
click at [440, 255] on td at bounding box center [466, 267] width 117 height 24
click at [442, 264] on input "text" at bounding box center [468, 267] width 114 height 11
paste input "LNX23JG"
type input "LNX23JG"
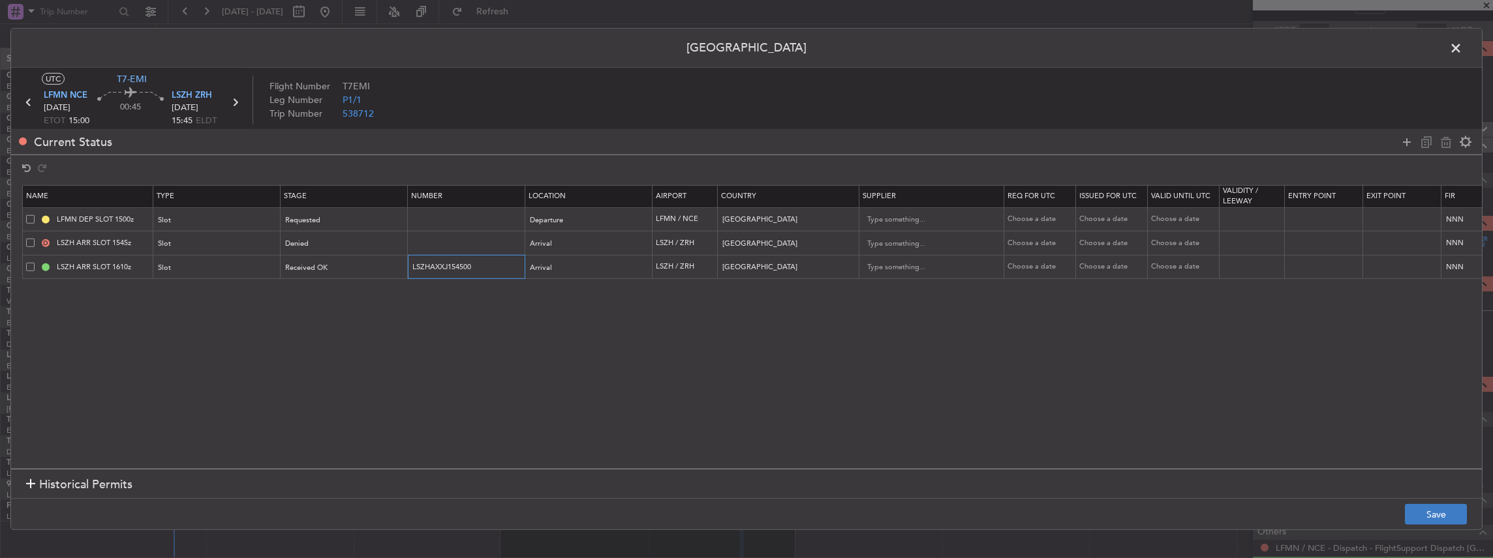
type input "LSZHAXXJ154500"
click at [1458, 514] on button "Save" at bounding box center [1436, 514] width 62 height 21
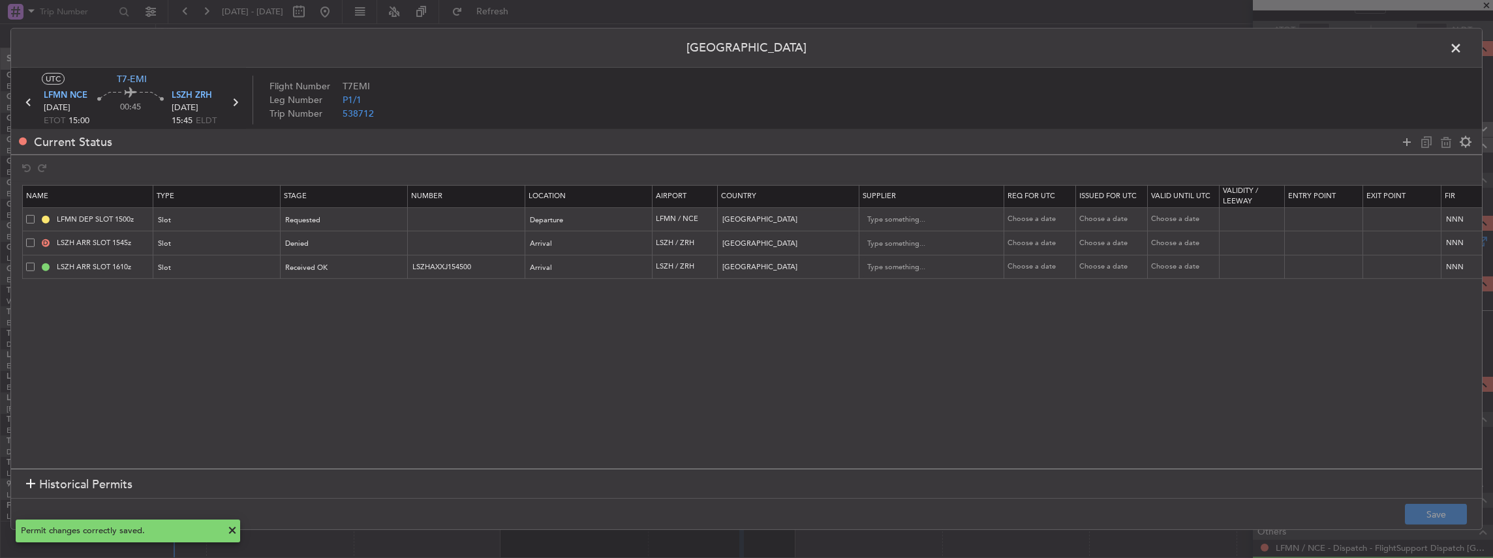
click at [1462, 44] on span at bounding box center [1462, 51] width 0 height 26
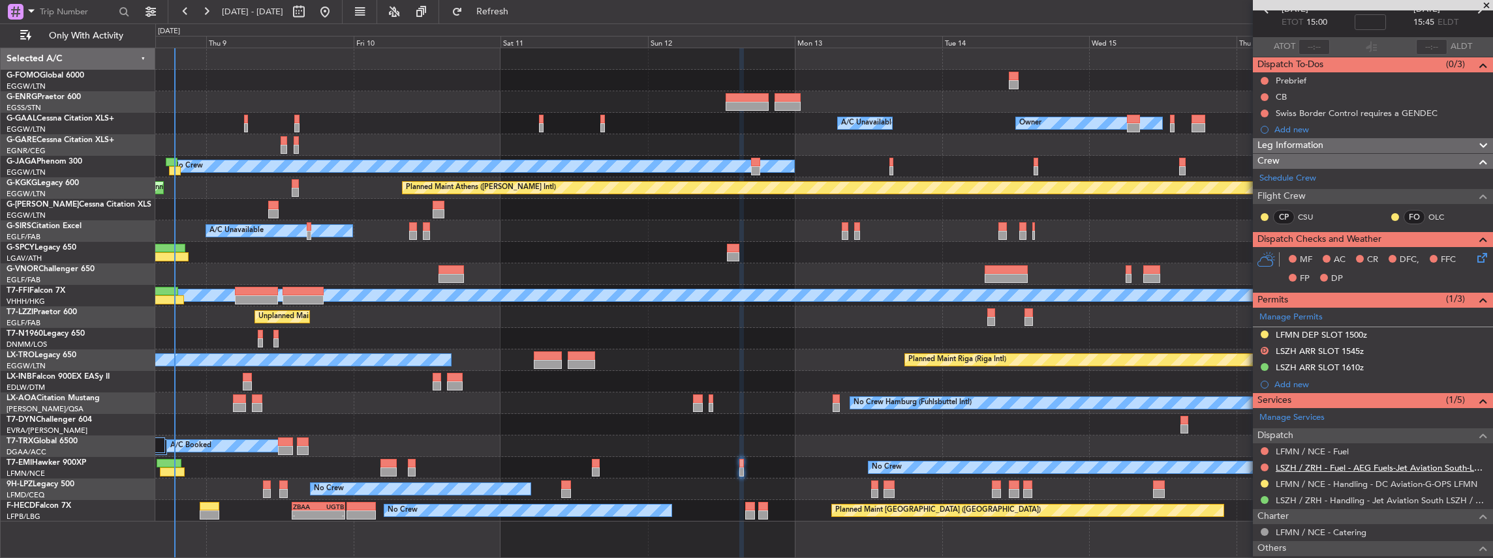
scroll to position [118, 0]
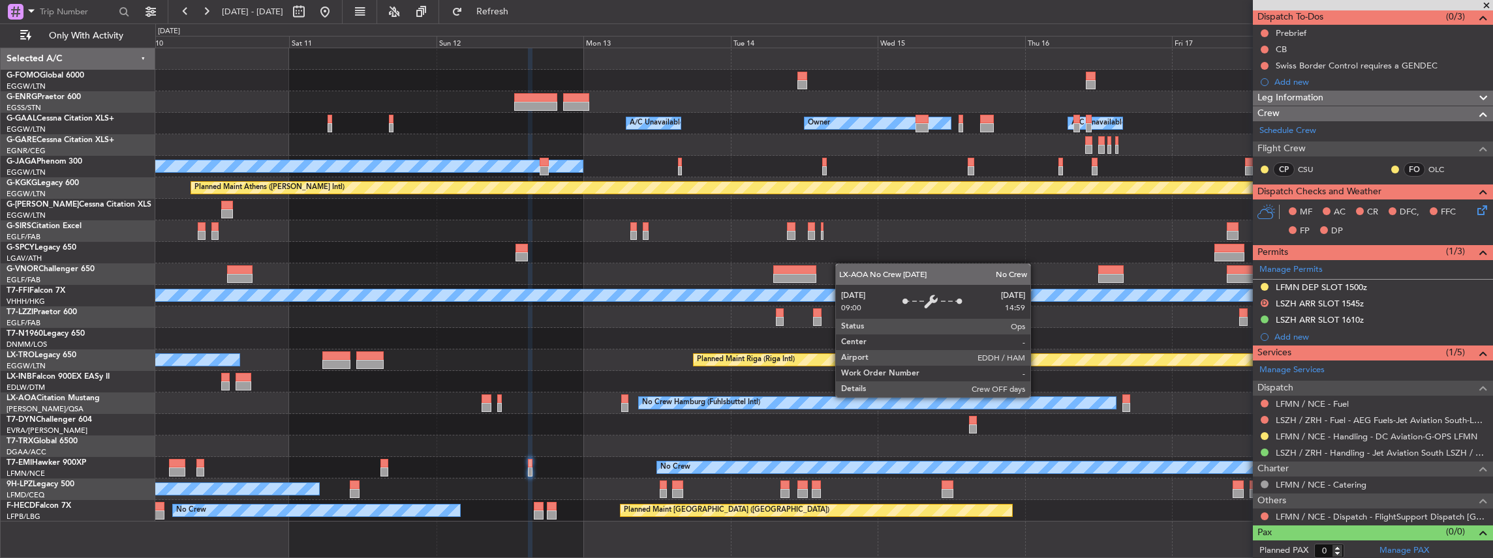
click at [825, 401] on div "No Crew Hamburg (Fuhlsbuttel Intl)" at bounding box center [877, 403] width 477 height 12
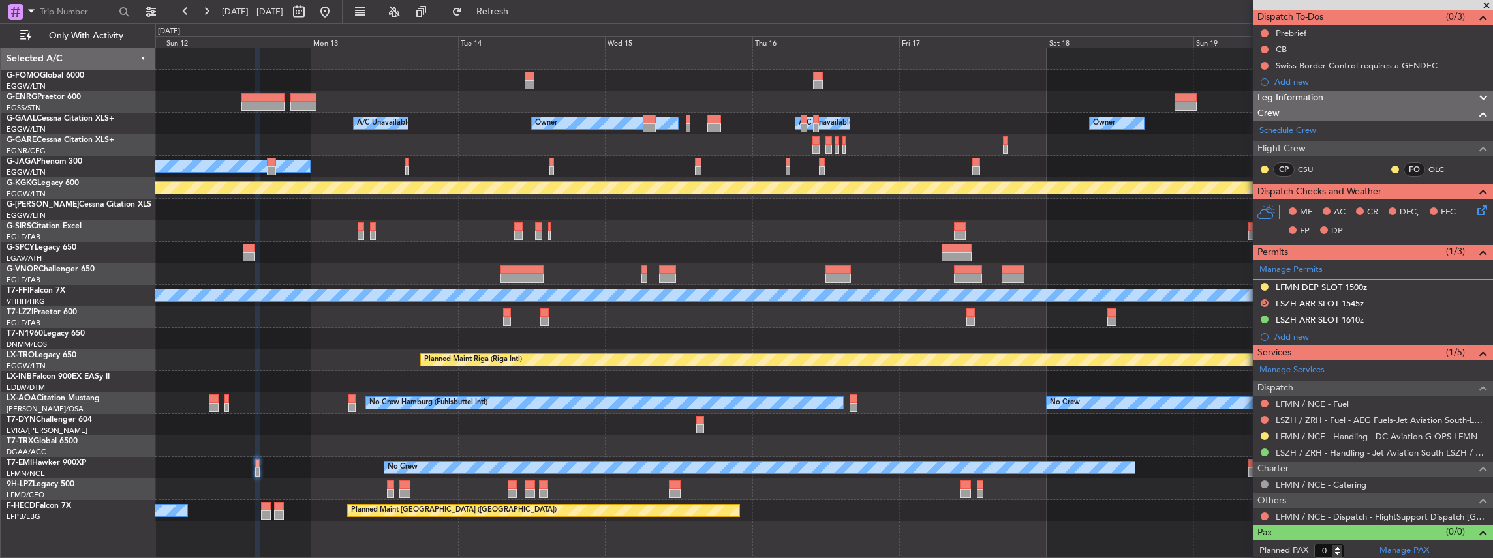
click at [754, 493] on div "No Crew" at bounding box center [823, 490] width 1337 height 22
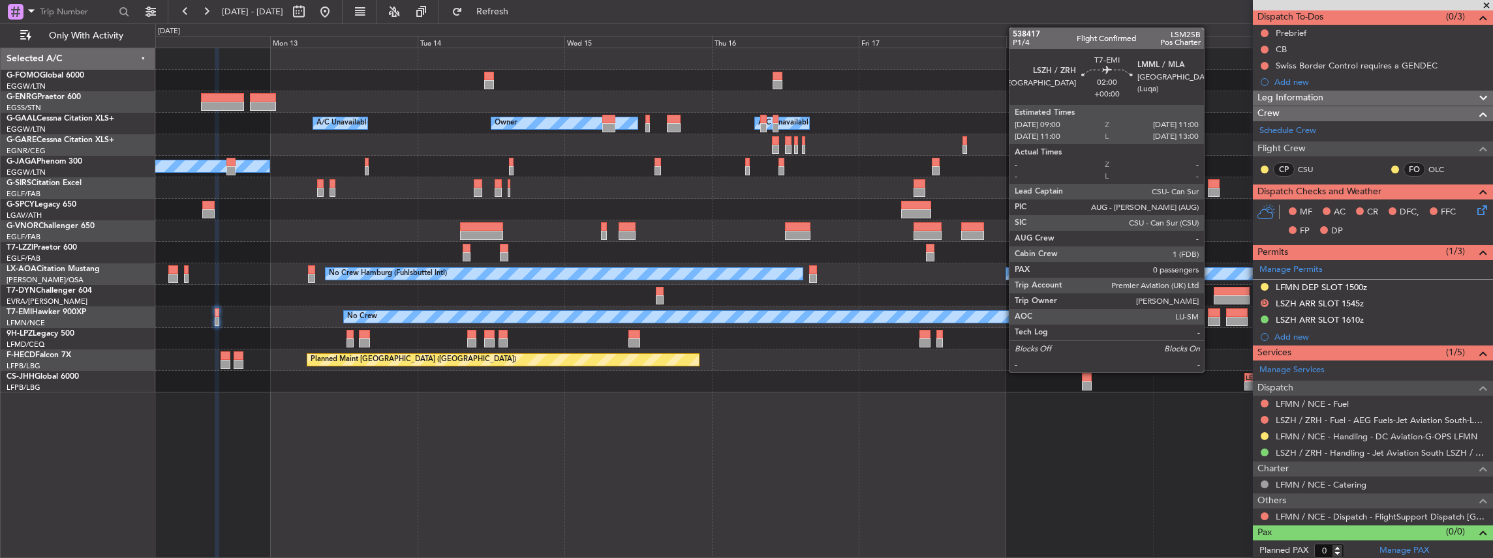
click at [1210, 317] on div at bounding box center [1214, 321] width 12 height 9
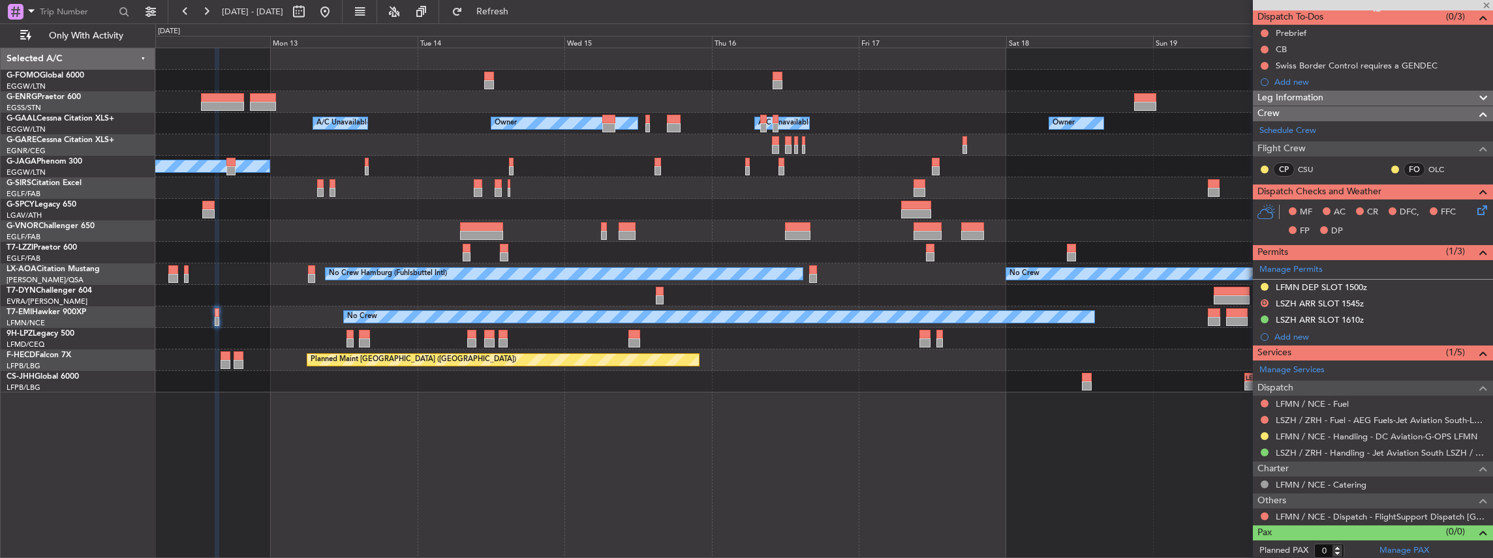
click at [1206, 317] on div "No Crew" at bounding box center [823, 318] width 1337 height 22
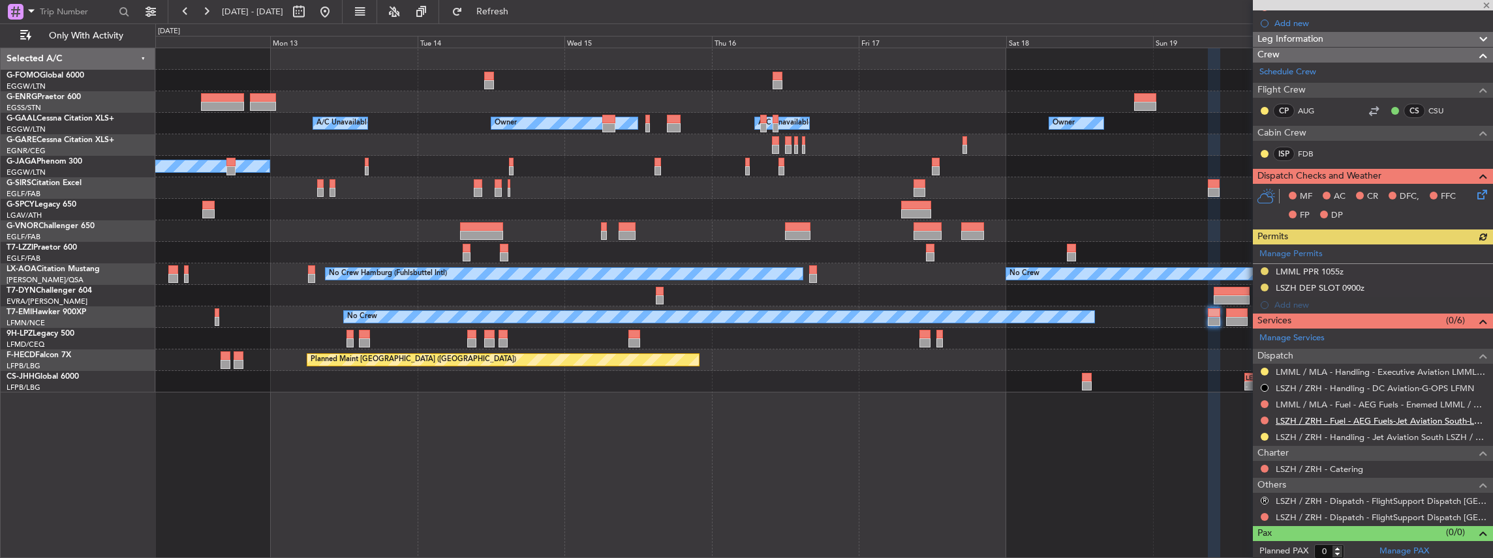
scroll to position [160, 0]
click at [1266, 437] on div "Not Requested" at bounding box center [1264, 439] width 55 height 16
click at [1266, 435] on button at bounding box center [1264, 437] width 8 height 8
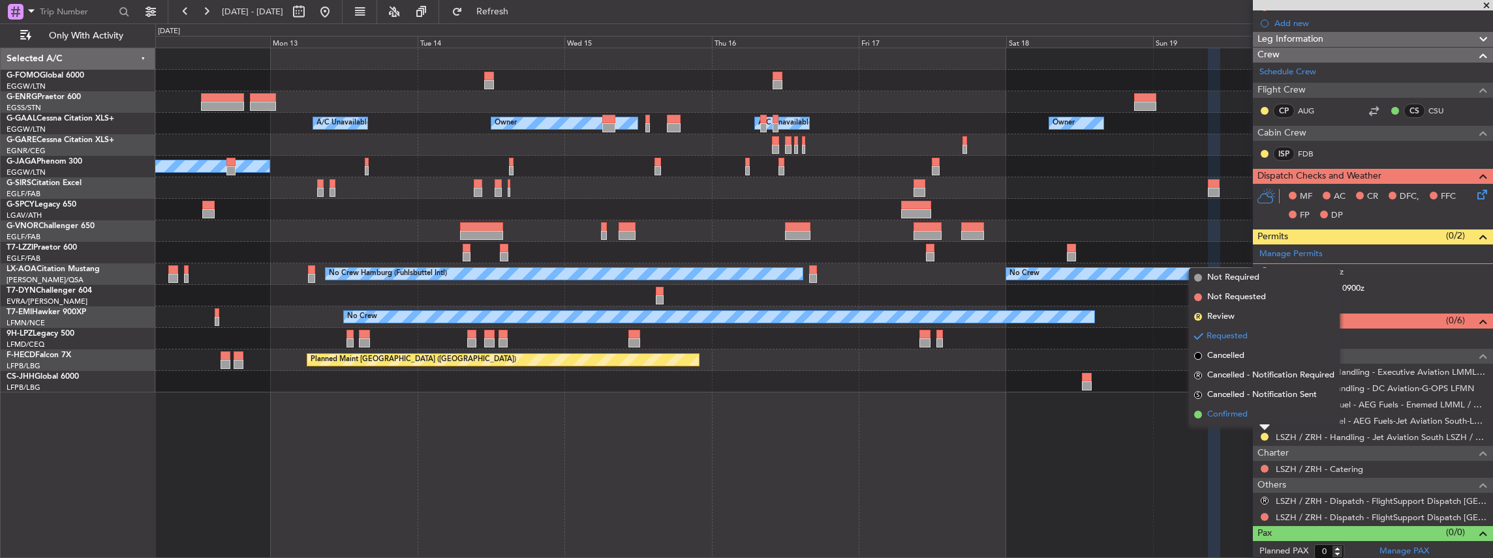
click at [1245, 414] on span "Confirmed" at bounding box center [1227, 414] width 40 height 13
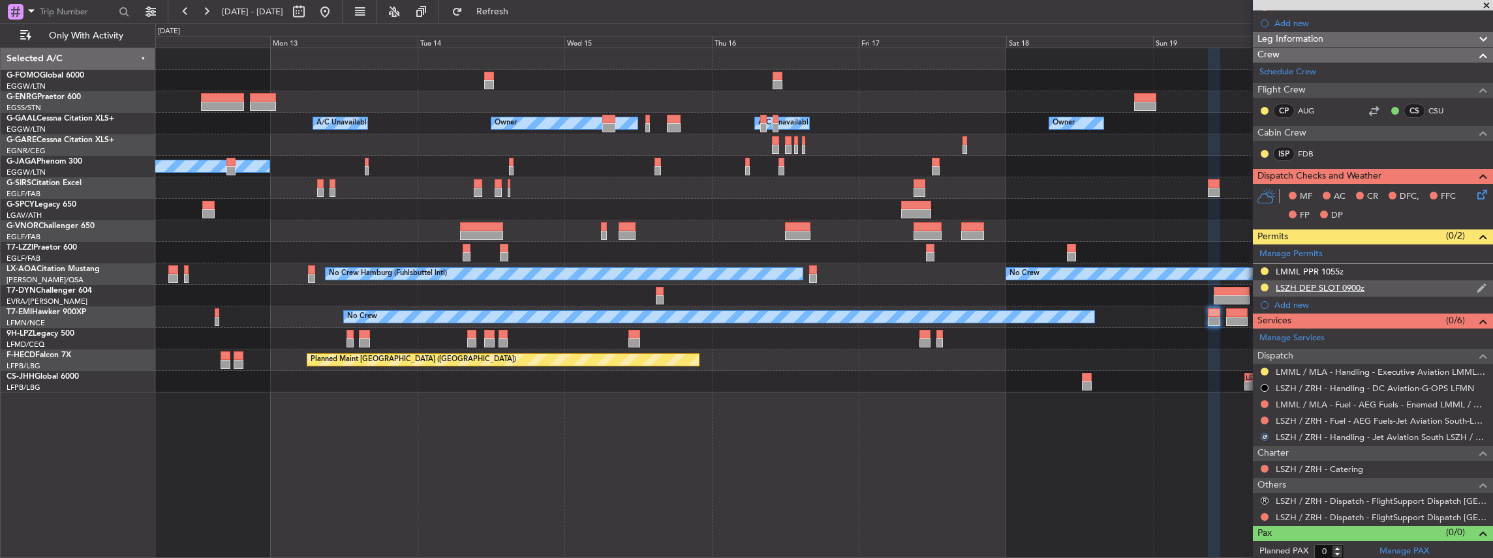
click at [1411, 285] on div "LSZH DEP SLOT 0900z" at bounding box center [1373, 289] width 240 height 16
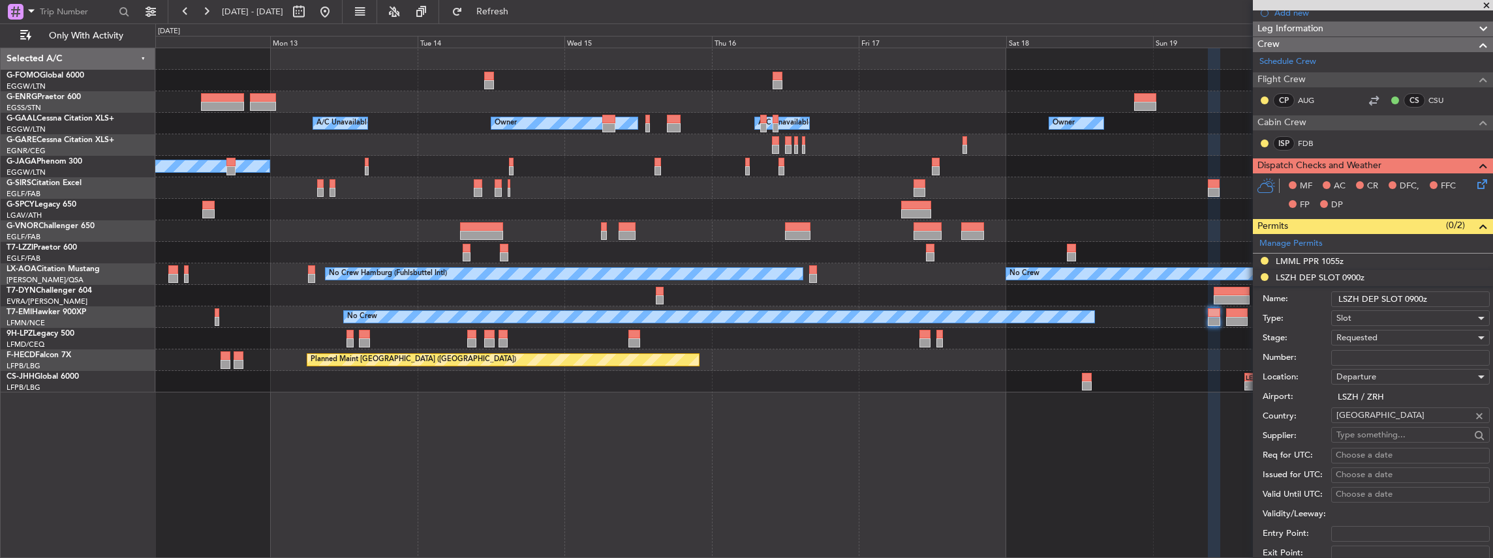
scroll to position [174, 0]
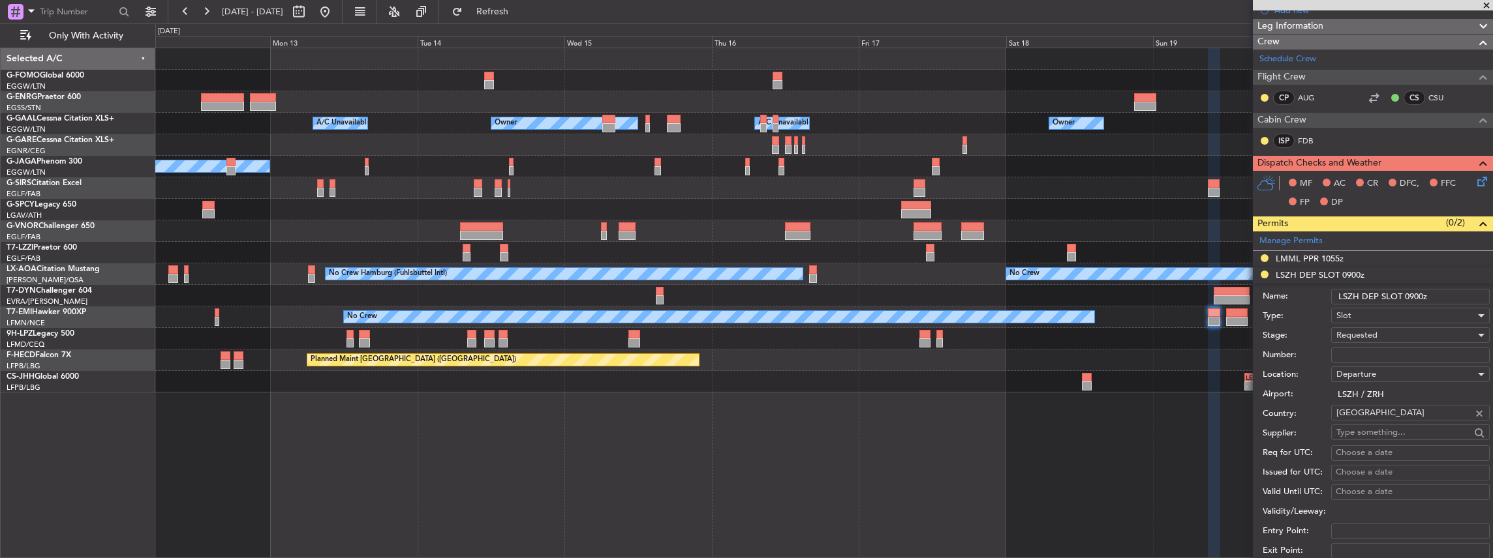
click at [1379, 333] on div "Requested" at bounding box center [1405, 336] width 139 height 20
click at [1356, 428] on span "Received OK" at bounding box center [1407, 433] width 141 height 20
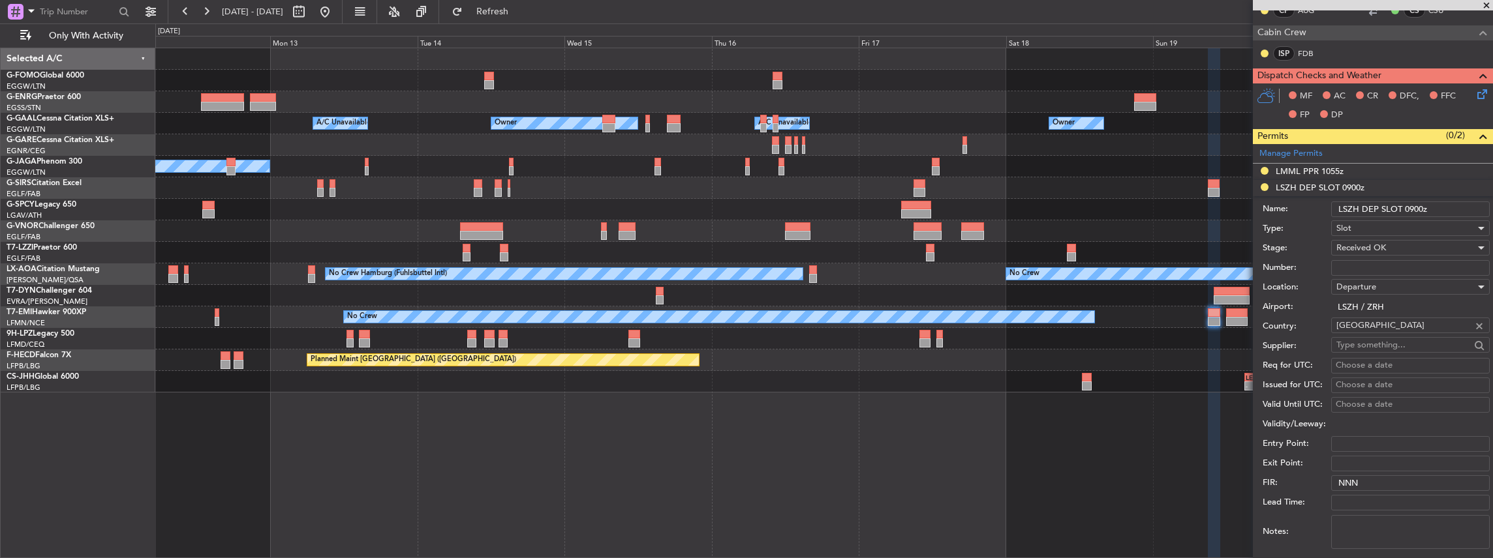
click at [1379, 262] on input "Number:" at bounding box center [1410, 268] width 159 height 16
paste input "Dear team, Please note that we have received the below mismatch in LICC: Reques…"
type input "Dear team, Please note that we have received the below mismatch in LICC: Reques…"
click at [1375, 266] on input "Number:" at bounding box center [1410, 268] width 159 height 16
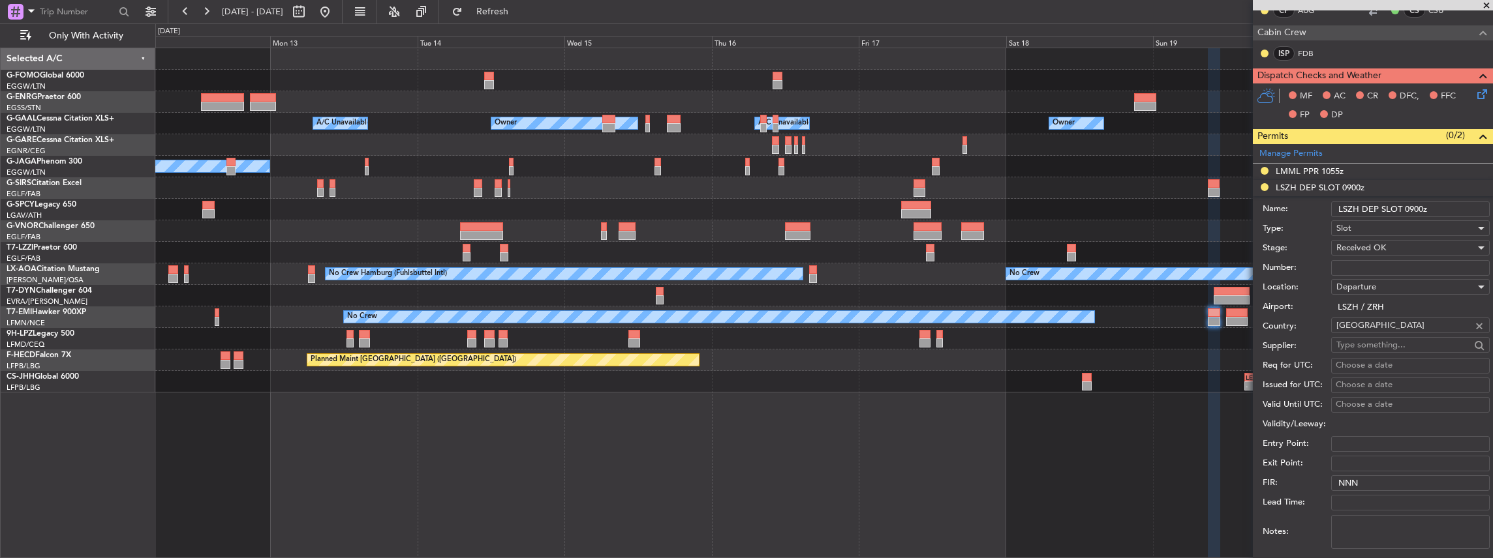
paste input "LSZHDXXJ090000"
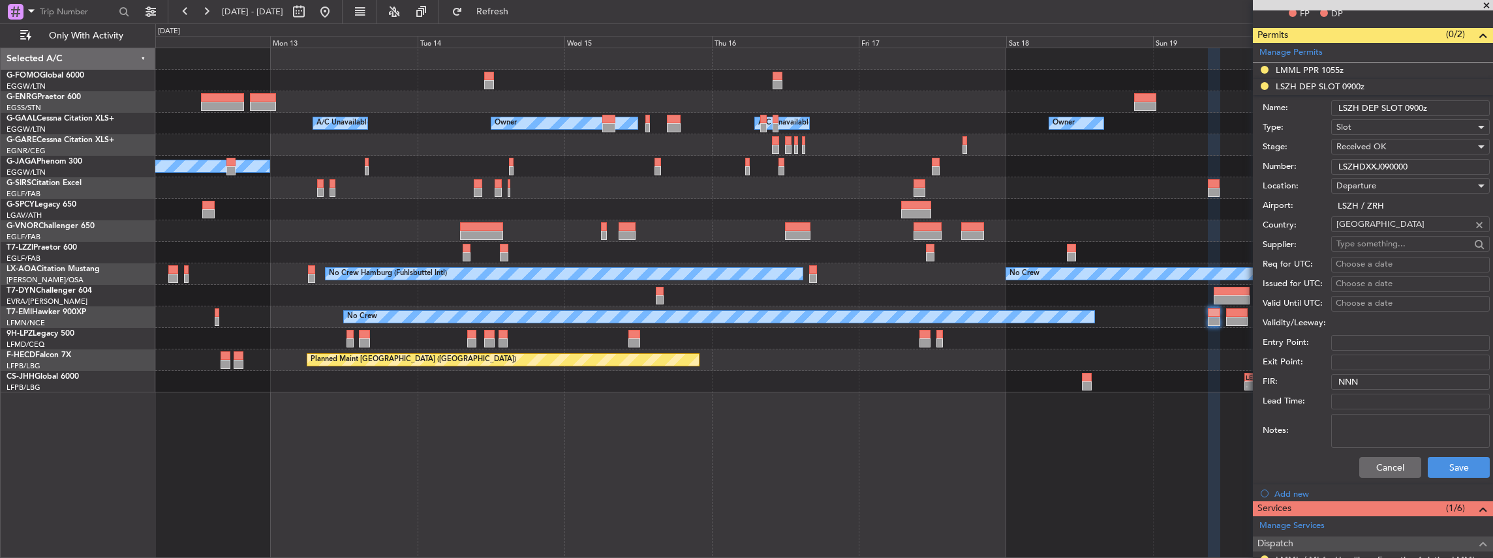
scroll to position [435, 0]
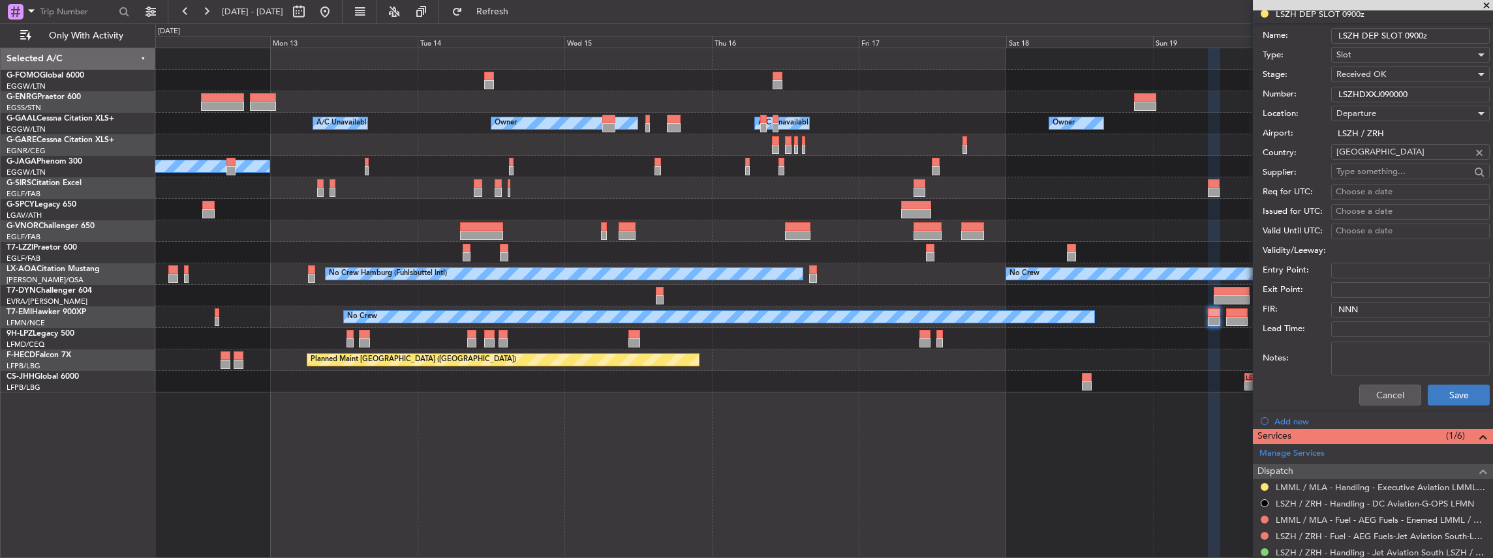
type input "LSZHDXXJ090000"
click at [1450, 390] on button "Save" at bounding box center [1459, 395] width 62 height 21
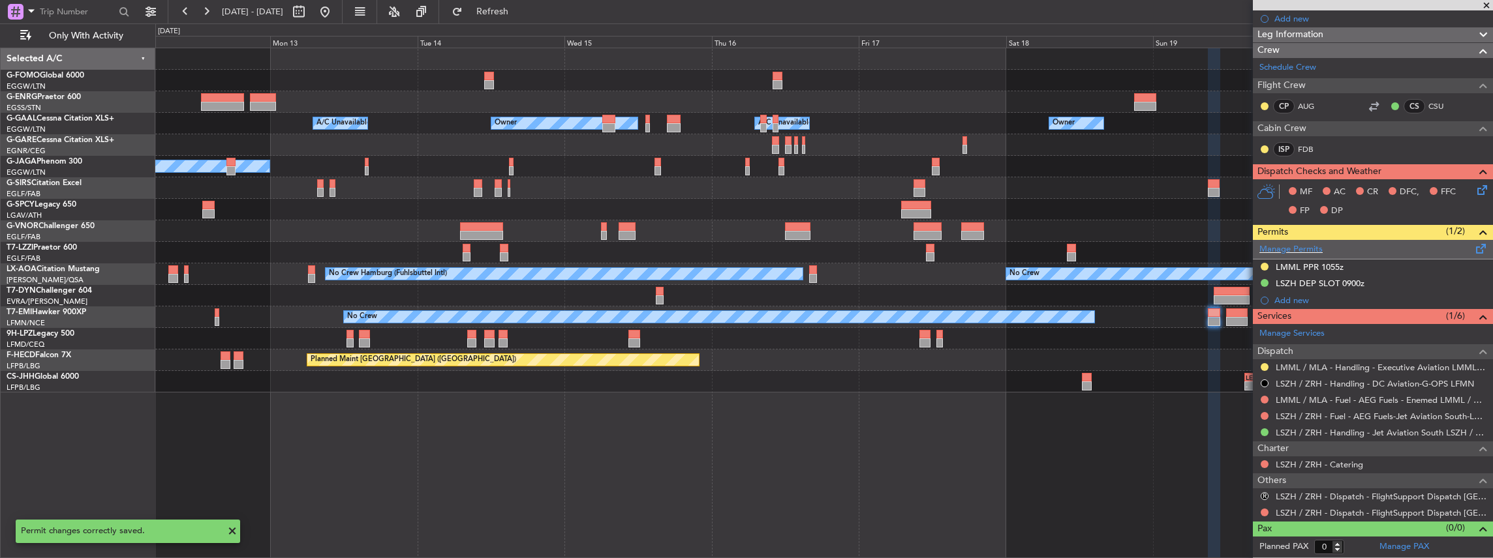
scroll to position [45, 0]
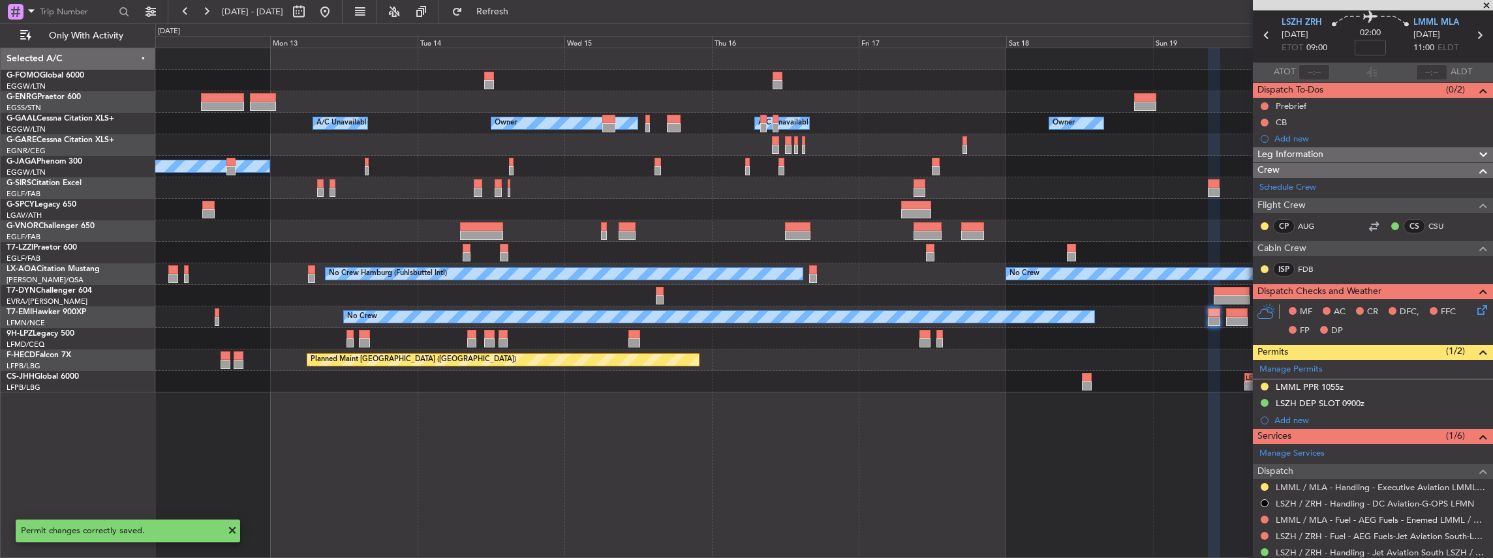
click at [217, 320] on div "No Crew" at bounding box center [823, 318] width 1337 height 22
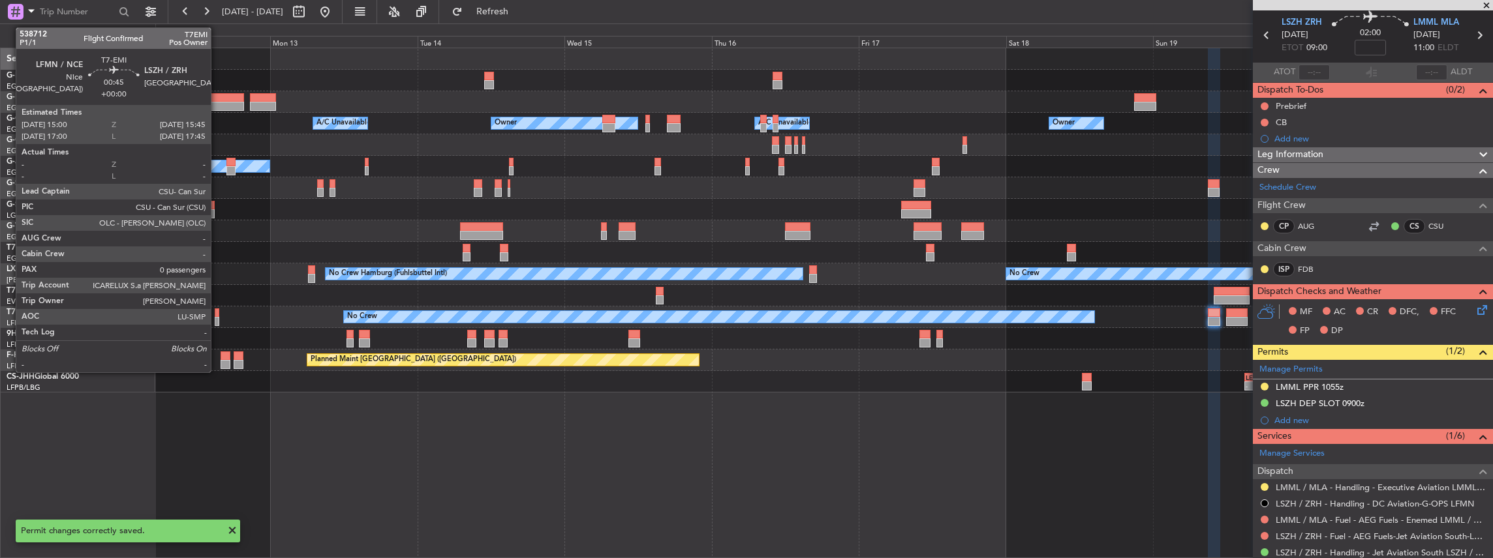
click at [217, 320] on div at bounding box center [217, 321] width 5 height 9
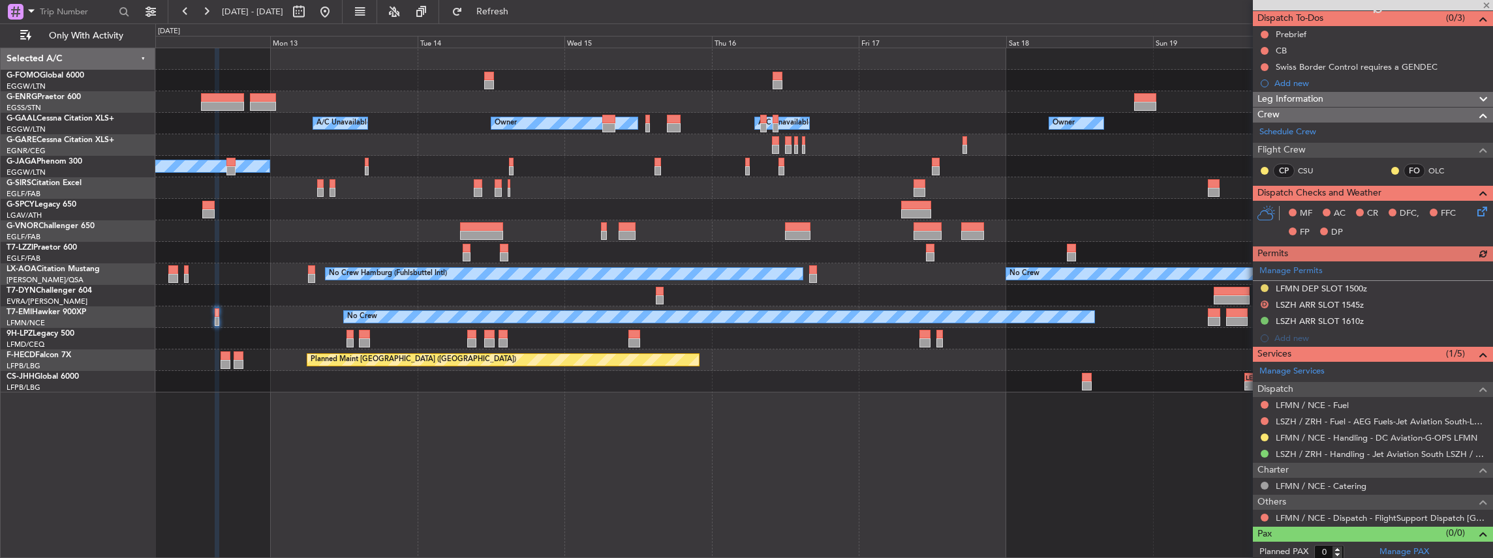
scroll to position [118, 0]
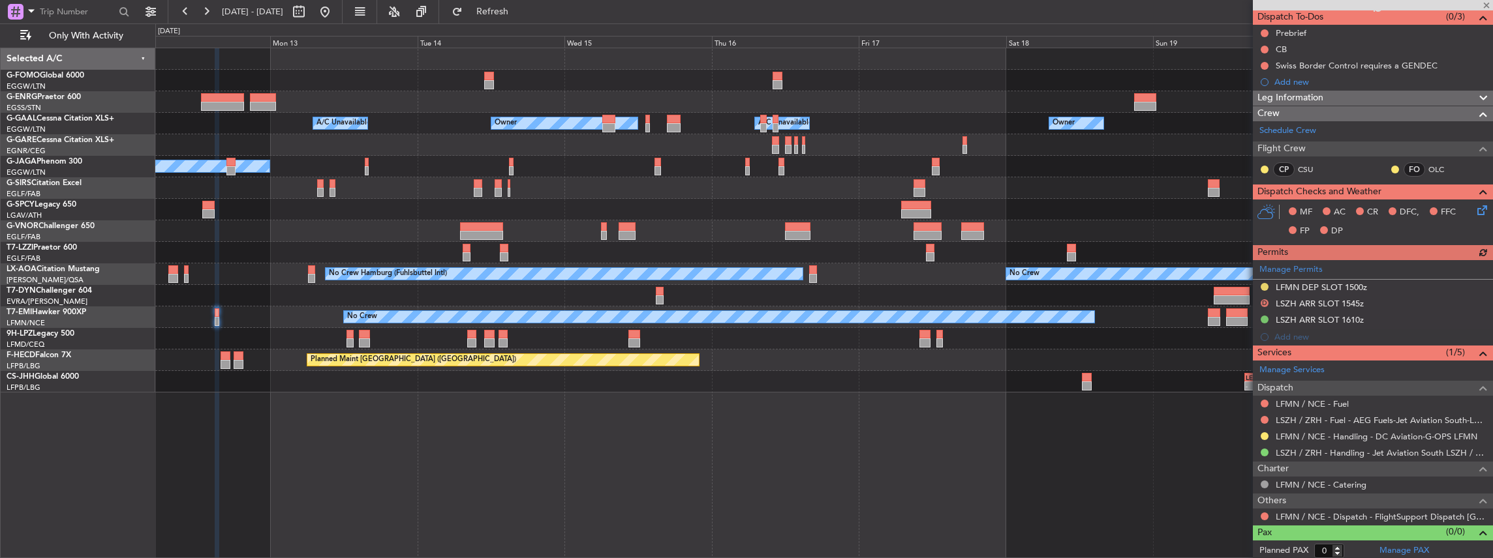
click at [1398, 317] on div "Manage Permits LFMN DEP SLOT 1500z D LSZH ARR SLOT 1545z LSZH ARR SLOT 1610z Ad…" at bounding box center [1373, 302] width 240 height 85
click at [1375, 318] on div "LSZH ARR SLOT 1610z" at bounding box center [1373, 321] width 240 height 16
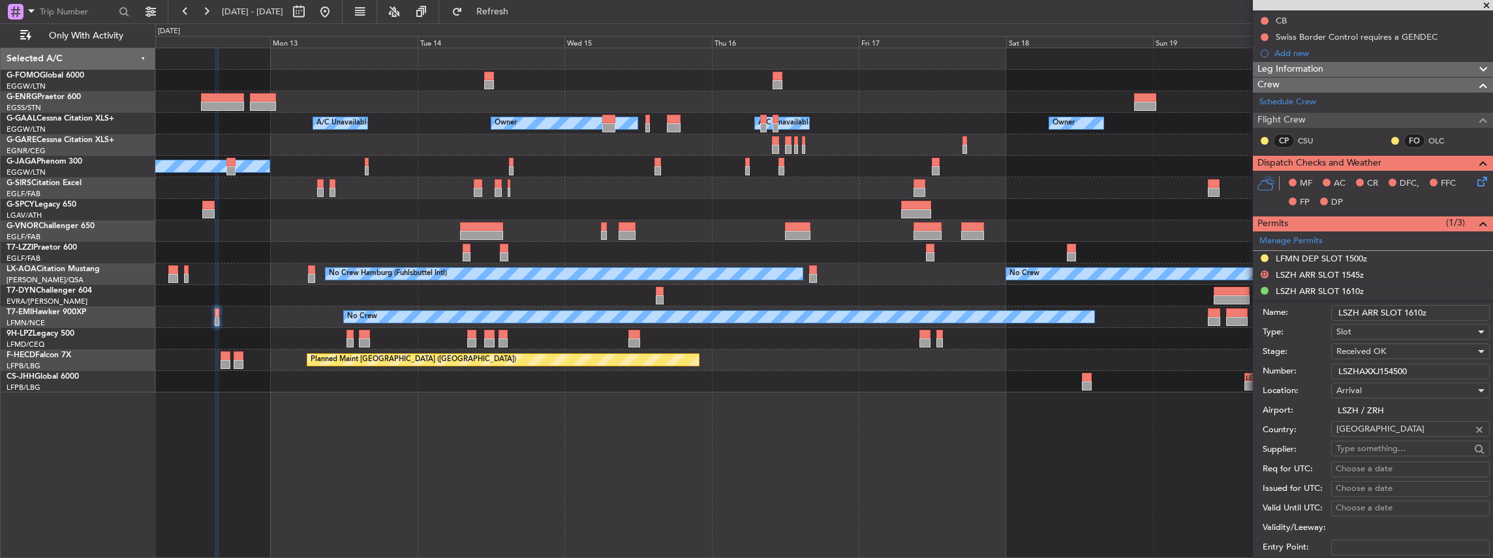
scroll to position [162, 0]
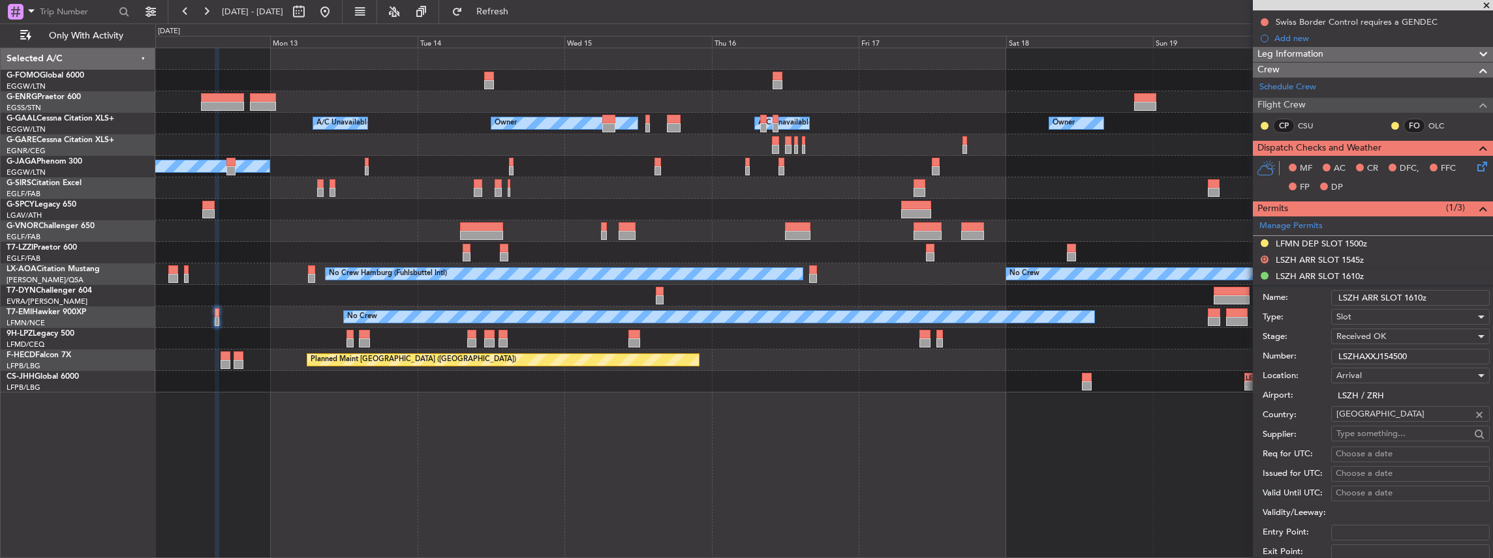
click at [1351, 356] on input "LSZHAXXJ154500" at bounding box center [1410, 357] width 159 height 16
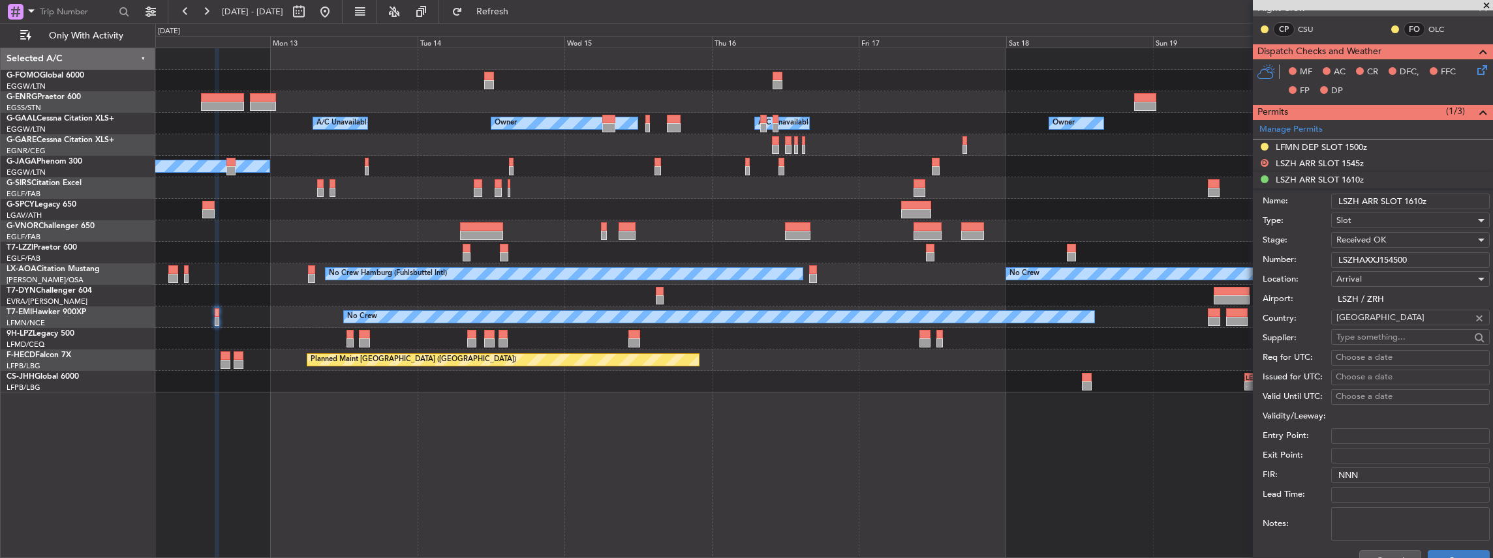
scroll to position [379, 0]
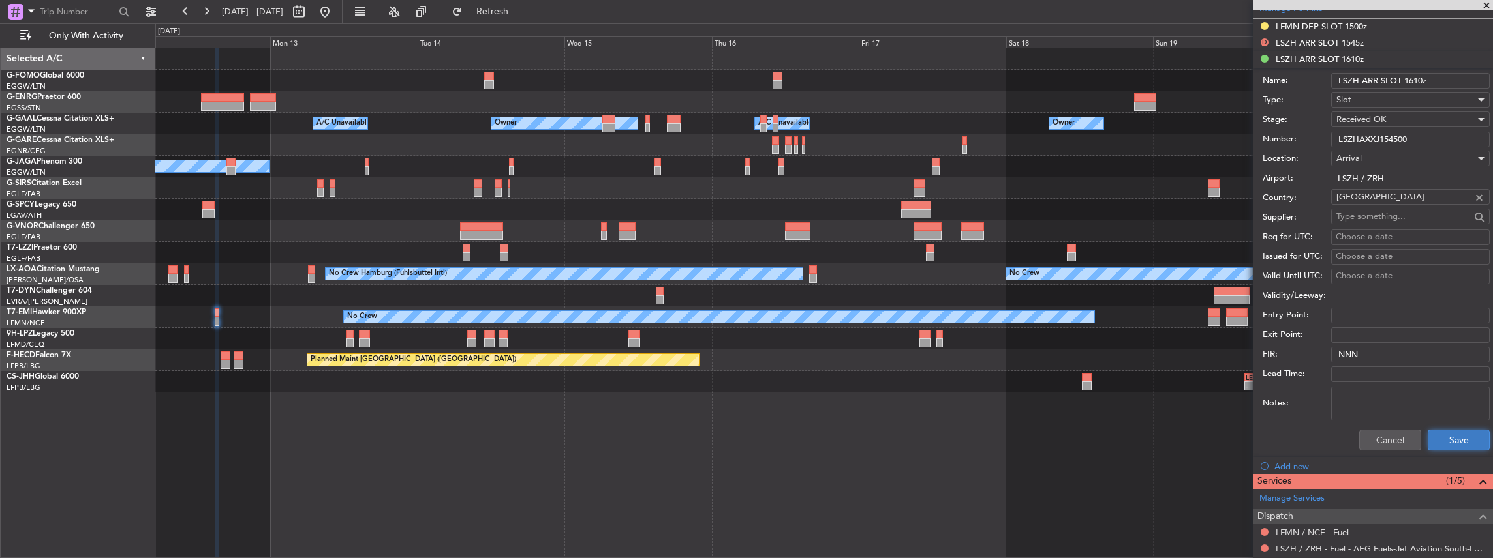
click at [1441, 446] on button "Save" at bounding box center [1459, 440] width 62 height 21
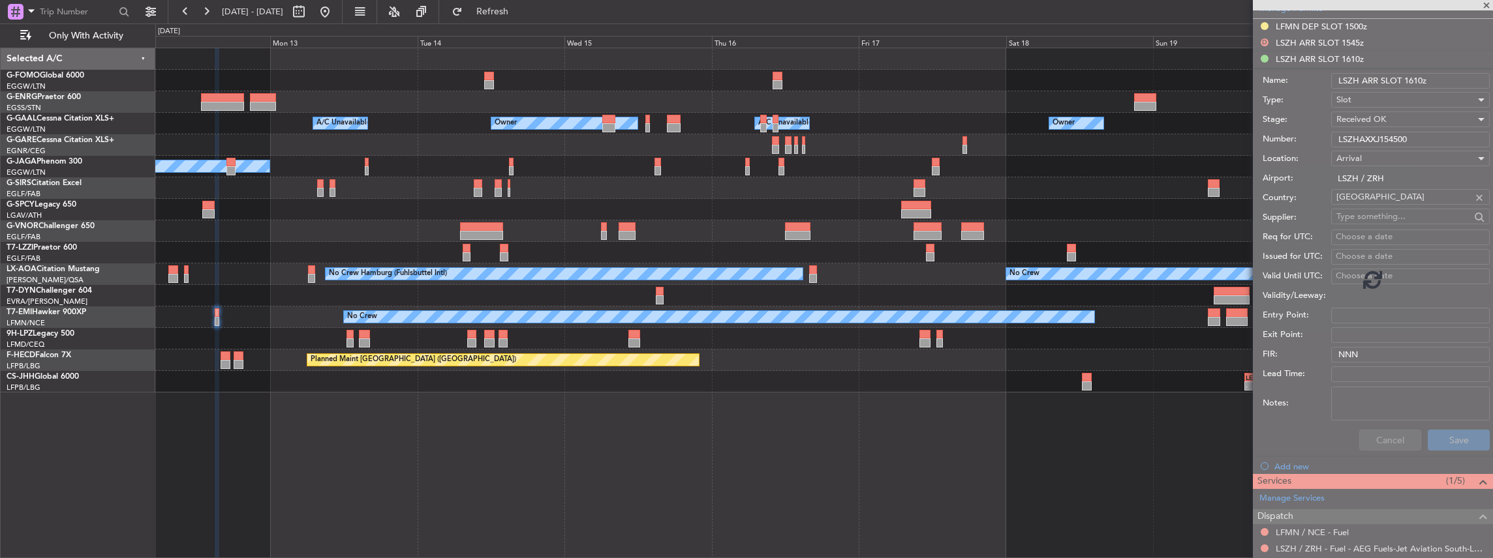
scroll to position [118, 0]
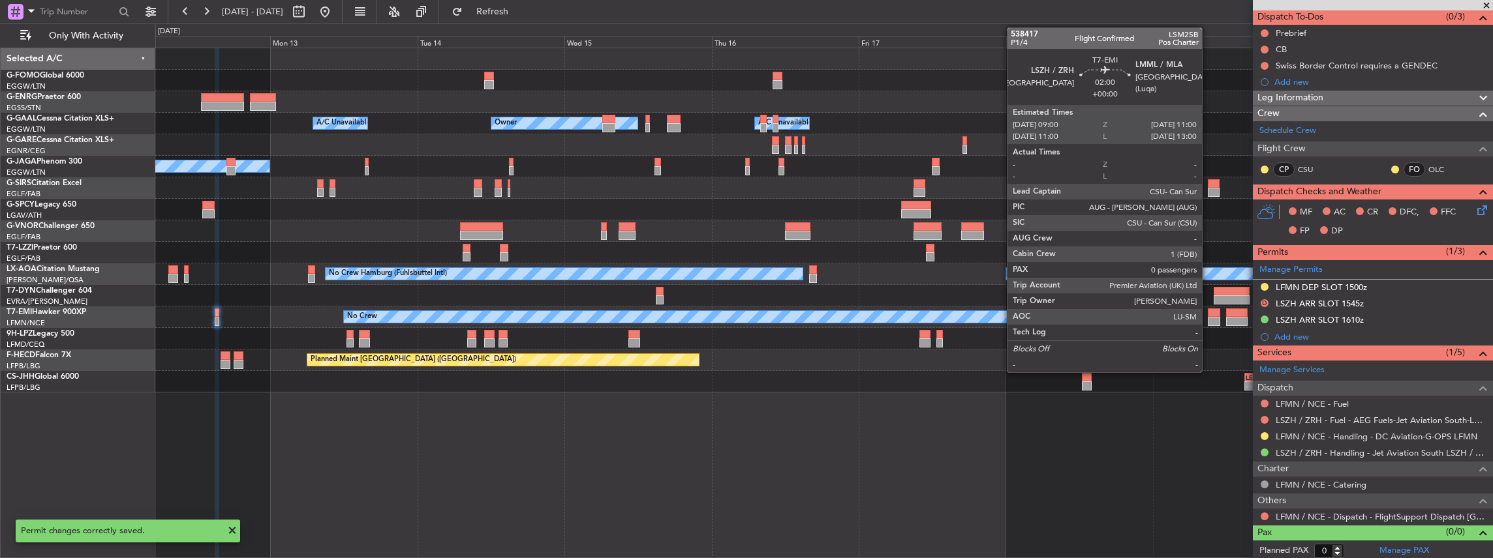
click at [1208, 316] on div at bounding box center [1214, 313] width 12 height 9
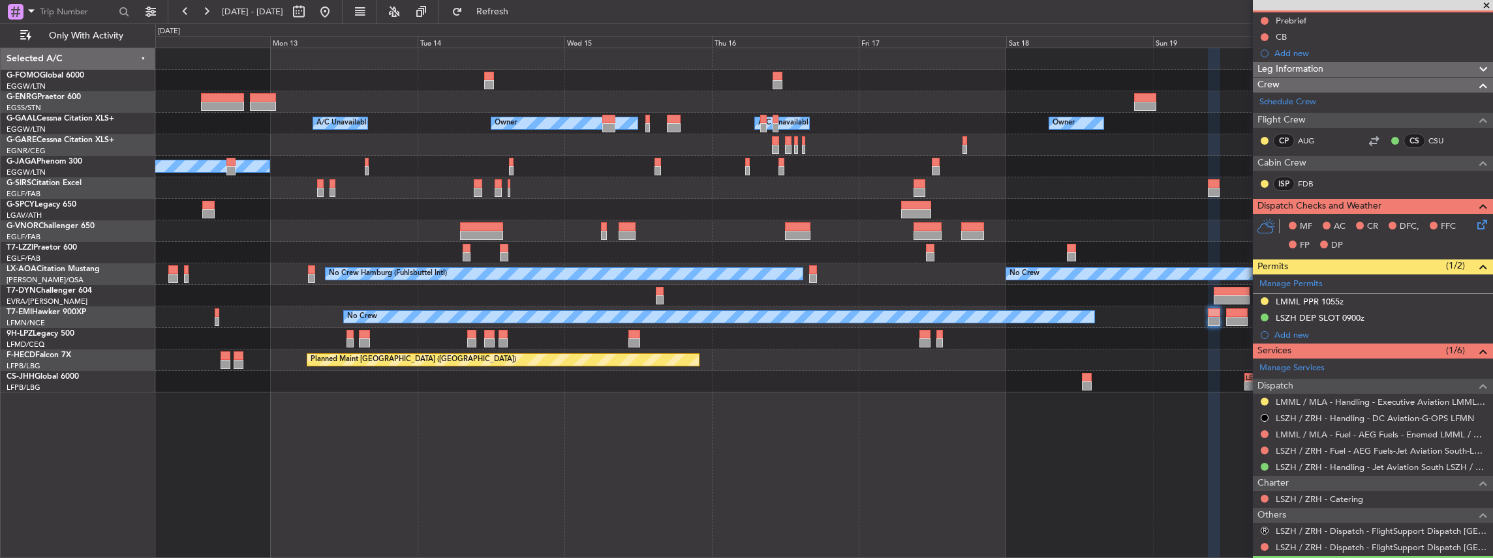
scroll to position [0, 0]
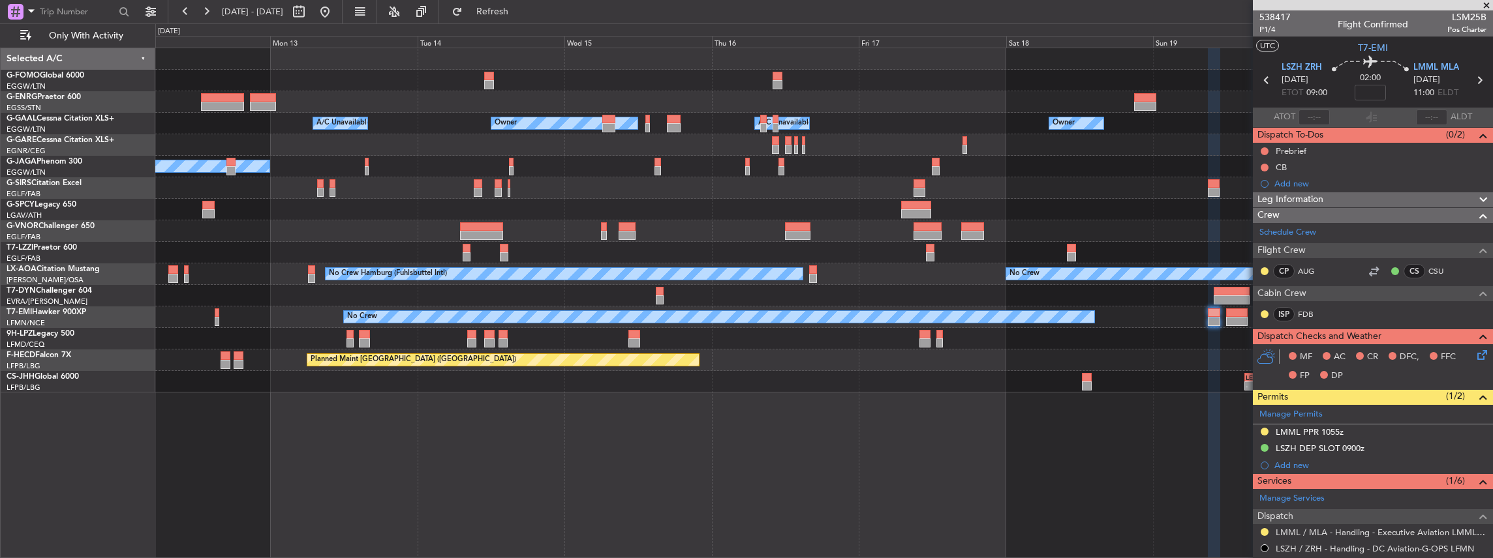
click at [1459, 15] on span "LSM25B" at bounding box center [1466, 17] width 39 height 14
copy span "LSM25B"
click at [1419, 33] on div "538417 P1/4 Flight Confirmed LSM25B Pos Charter" at bounding box center [1373, 23] width 240 height 26
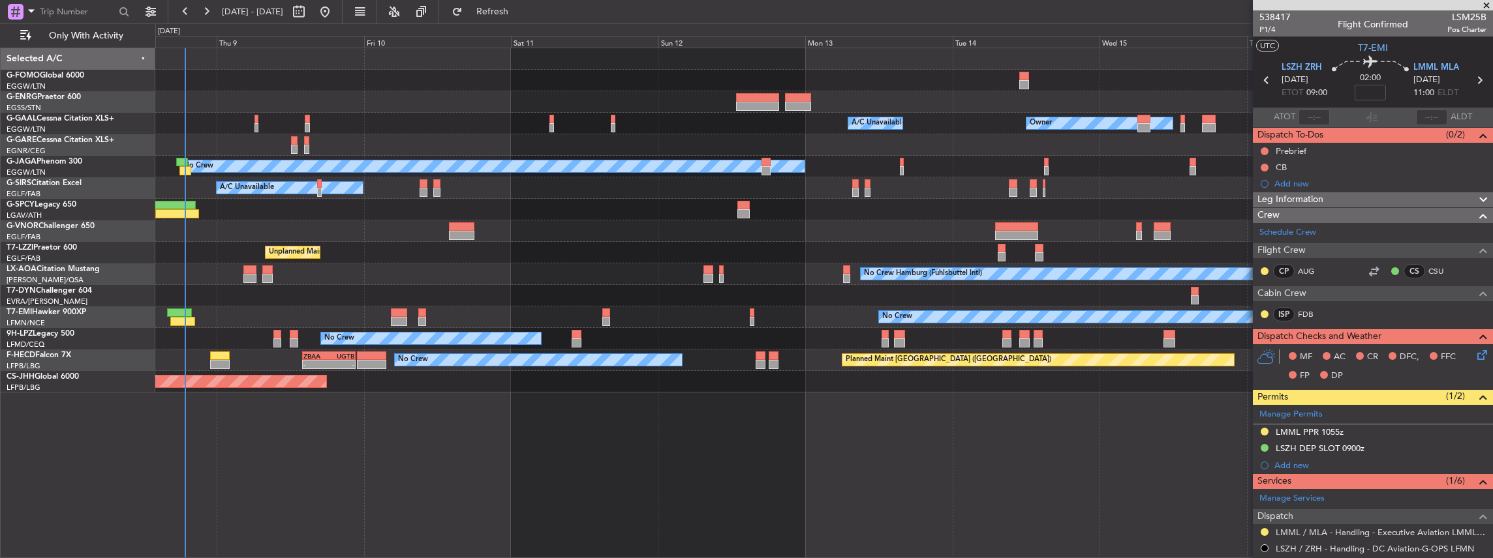
click at [1169, 453] on div "Owner A/C Unavailable Owner A/C Unavailable Owner No Crew Planned Maint London …" at bounding box center [824, 304] width 1338 height 512
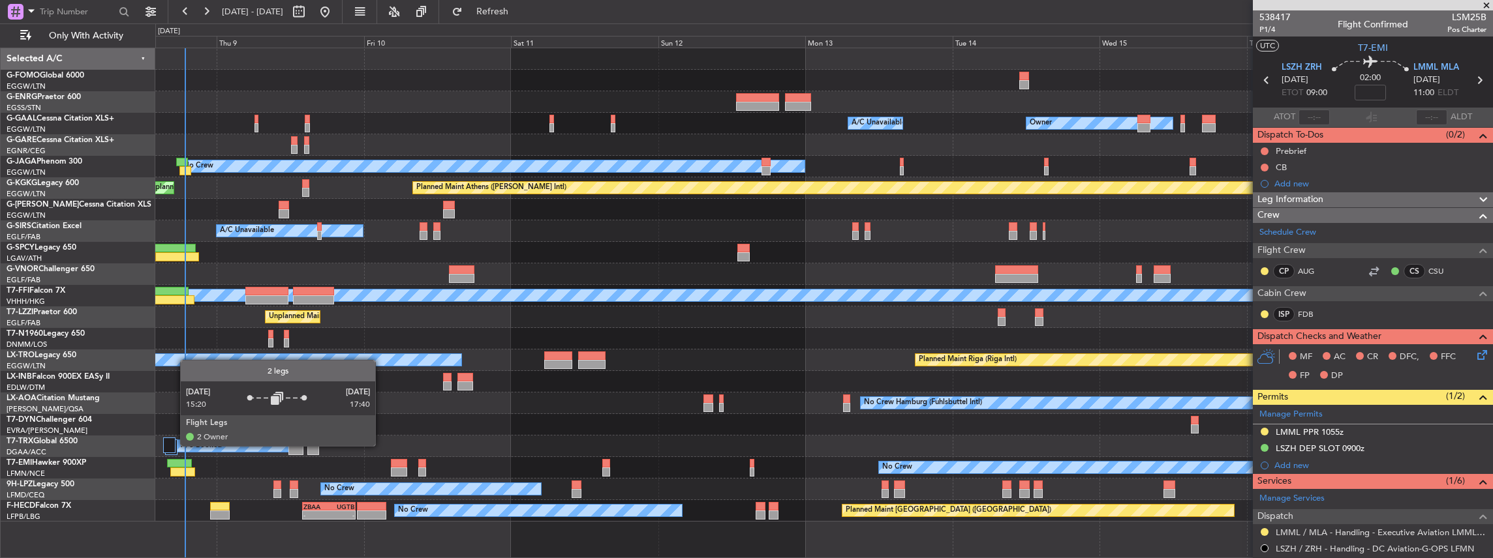
click at [172, 446] on div at bounding box center [169, 446] width 12 height 16
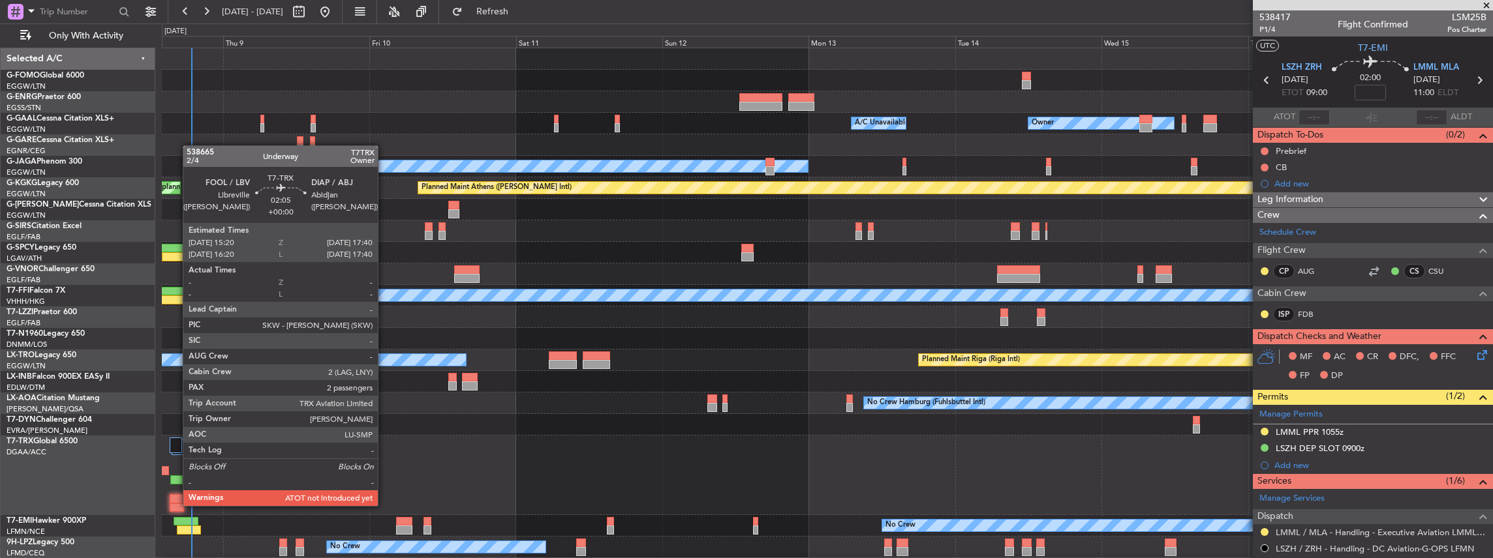
click at [176, 506] on div at bounding box center [177, 508] width 14 height 9
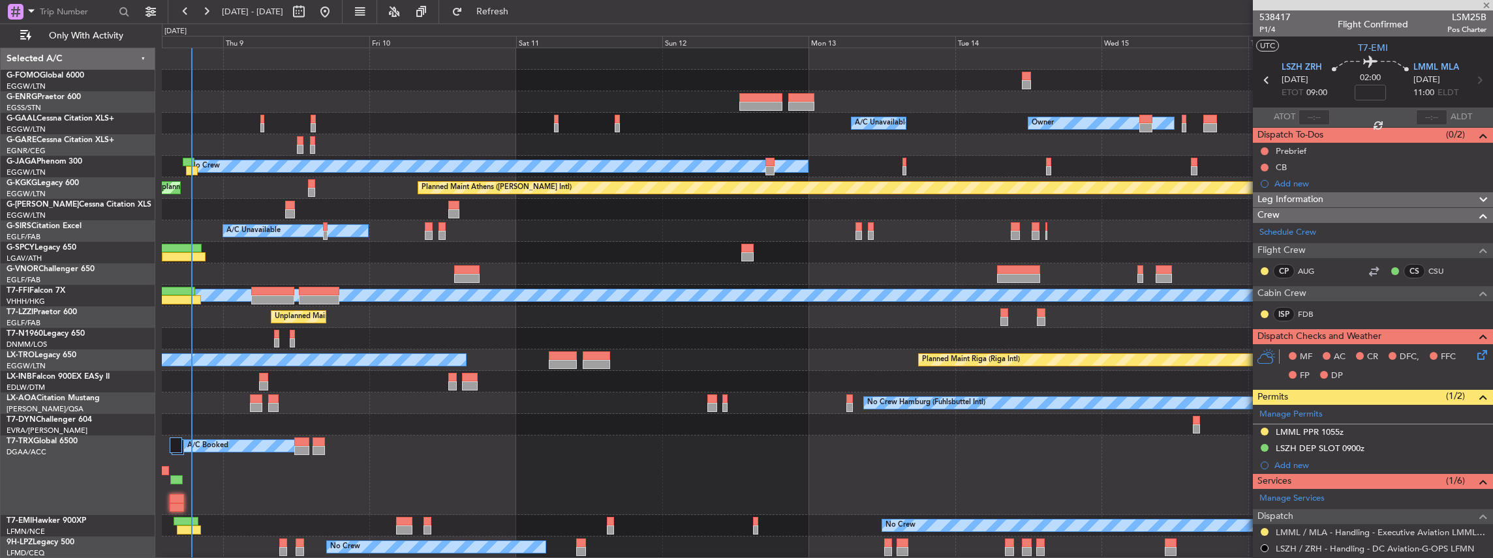
type input "2"
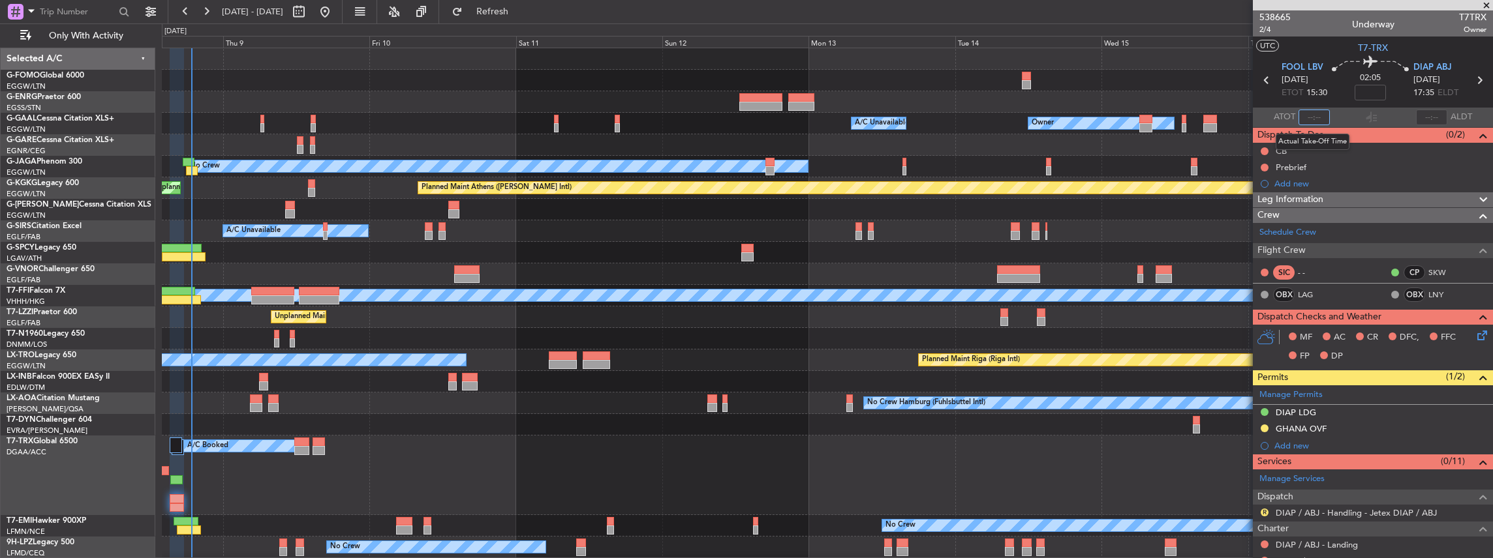
click at [1317, 117] on input "text" at bounding box center [1313, 118] width 31 height 16
click at [1365, 117] on div at bounding box center [1372, 118] width 16 height 16
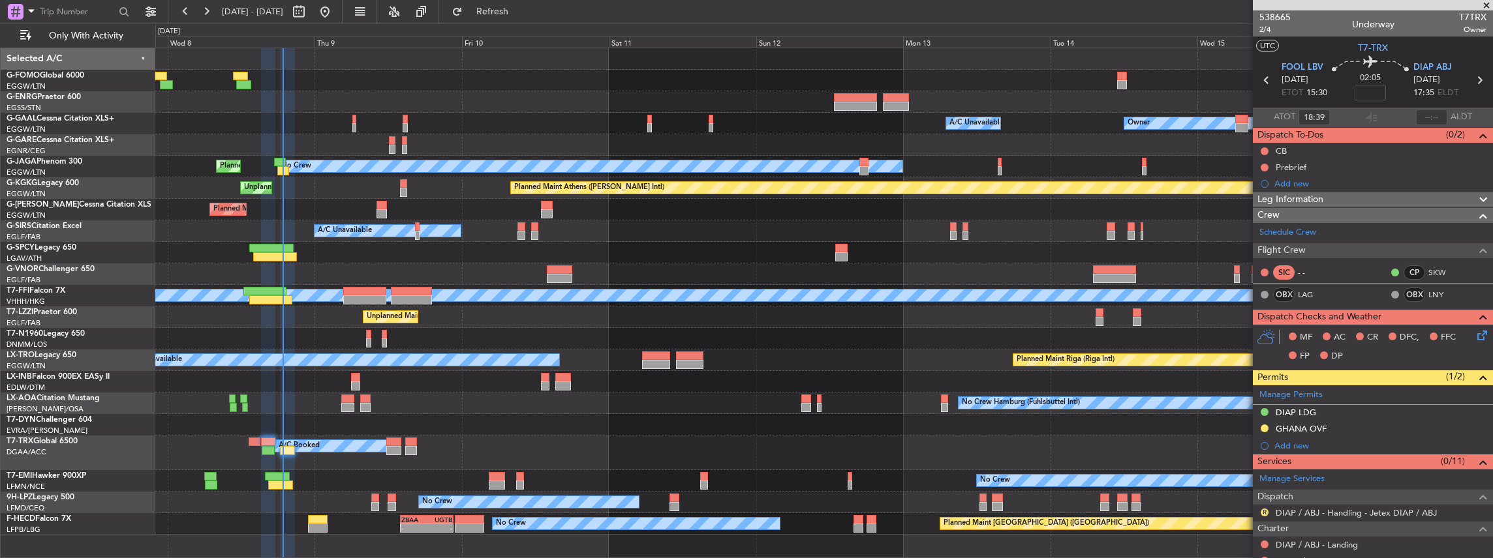
click at [930, 340] on div at bounding box center [823, 339] width 1337 height 22
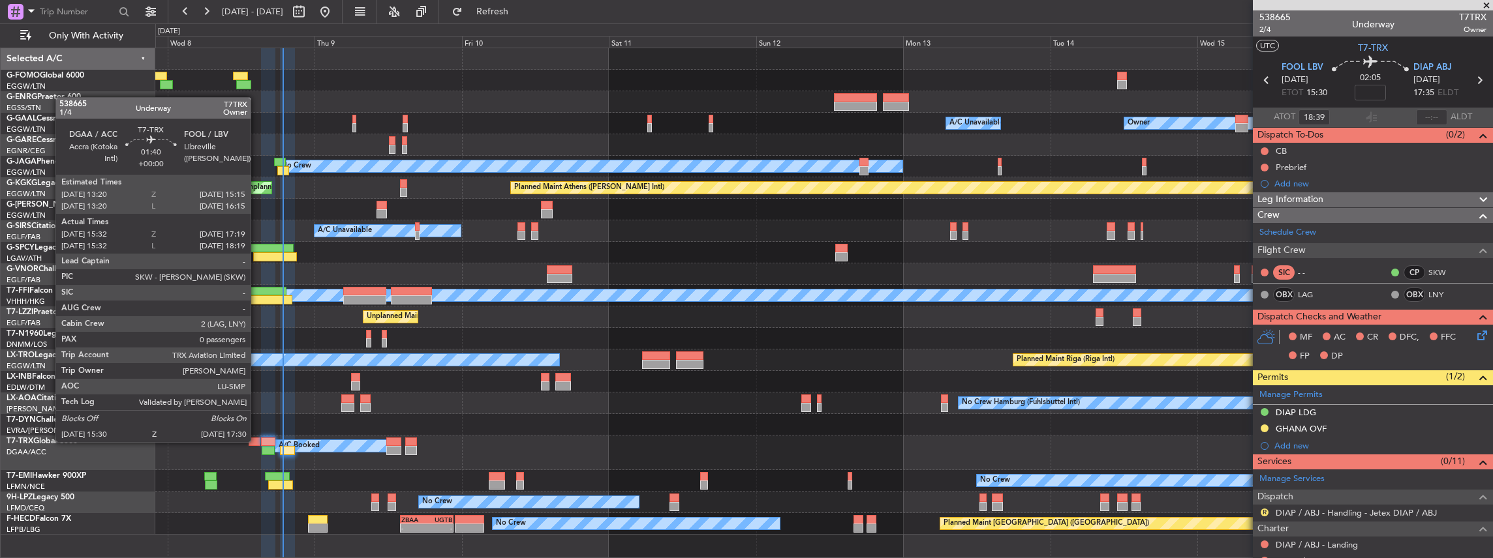
click at [257, 441] on div at bounding box center [255, 442] width 12 height 9
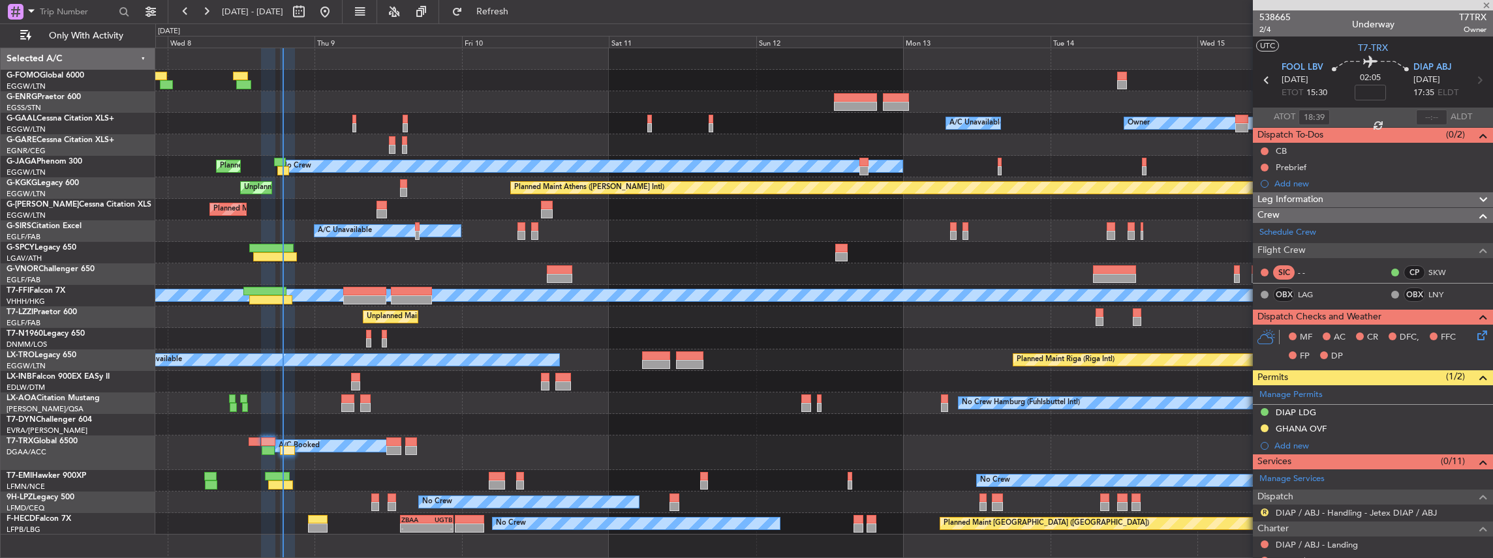
click at [421, 446] on div "A/C Booked A/C Booked A/C Booked" at bounding box center [823, 453] width 1337 height 35
type input "15:42"
type input "17:14"
type input "0"
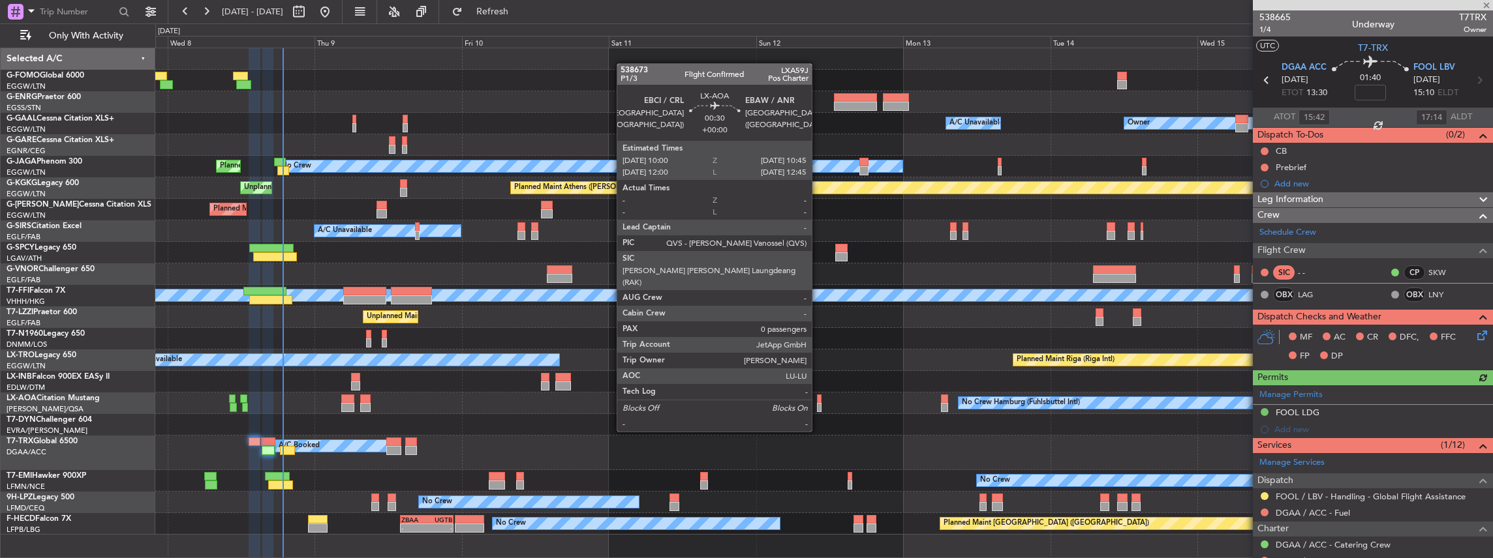
click at [818, 407] on div at bounding box center [819, 407] width 5 height 9
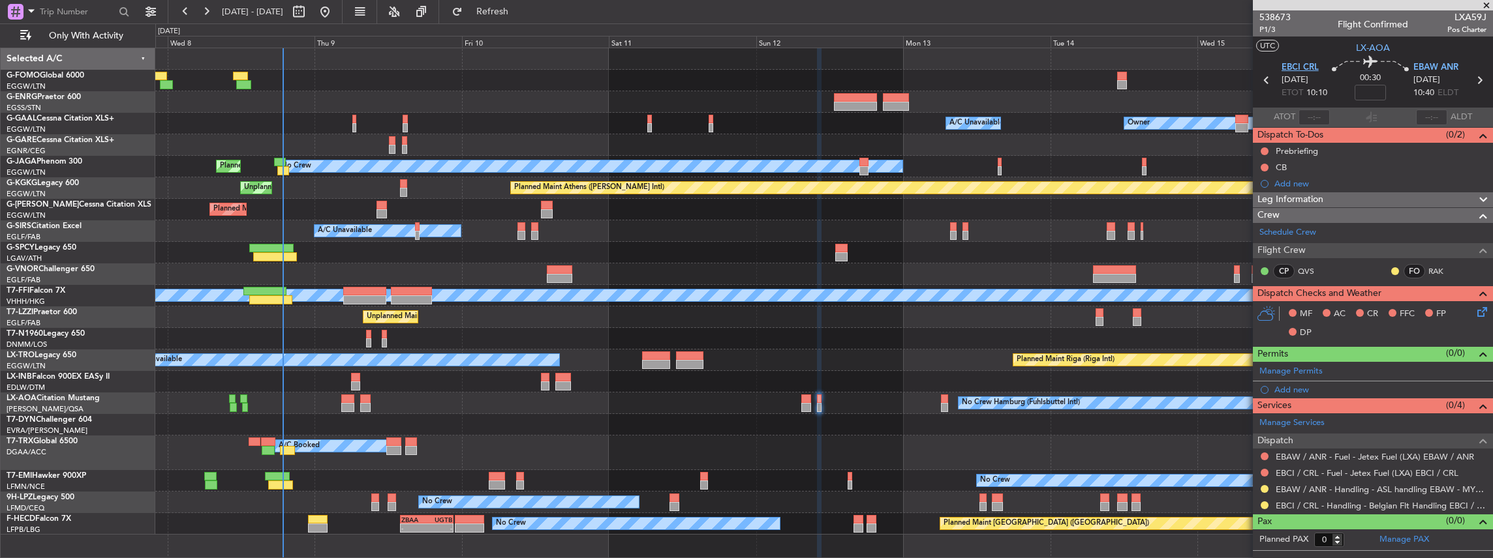
click at [1298, 63] on span "EBCI CRL" at bounding box center [1299, 67] width 37 height 13
click at [1437, 68] on span "EBAW ANR" at bounding box center [1435, 67] width 45 height 13
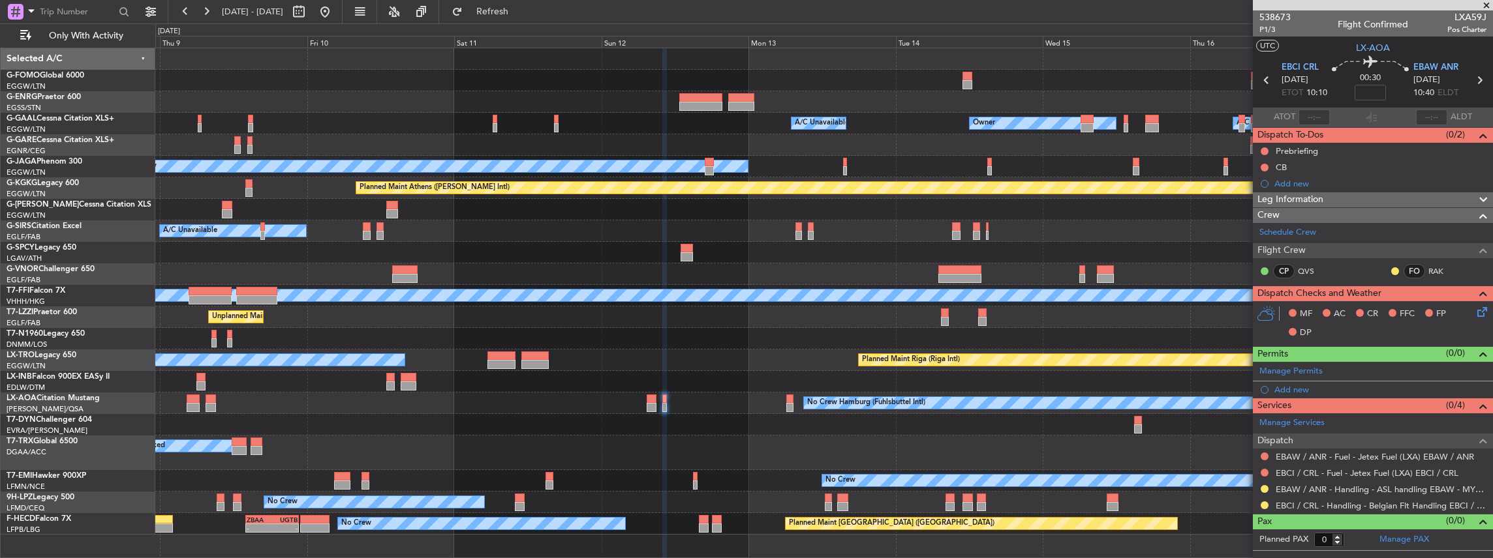
click at [779, 381] on div "Owner A/C Unavailable Owner A/C Unavailable Owner No Crew Planned Maint [GEOGRA…" at bounding box center [823, 291] width 1337 height 487
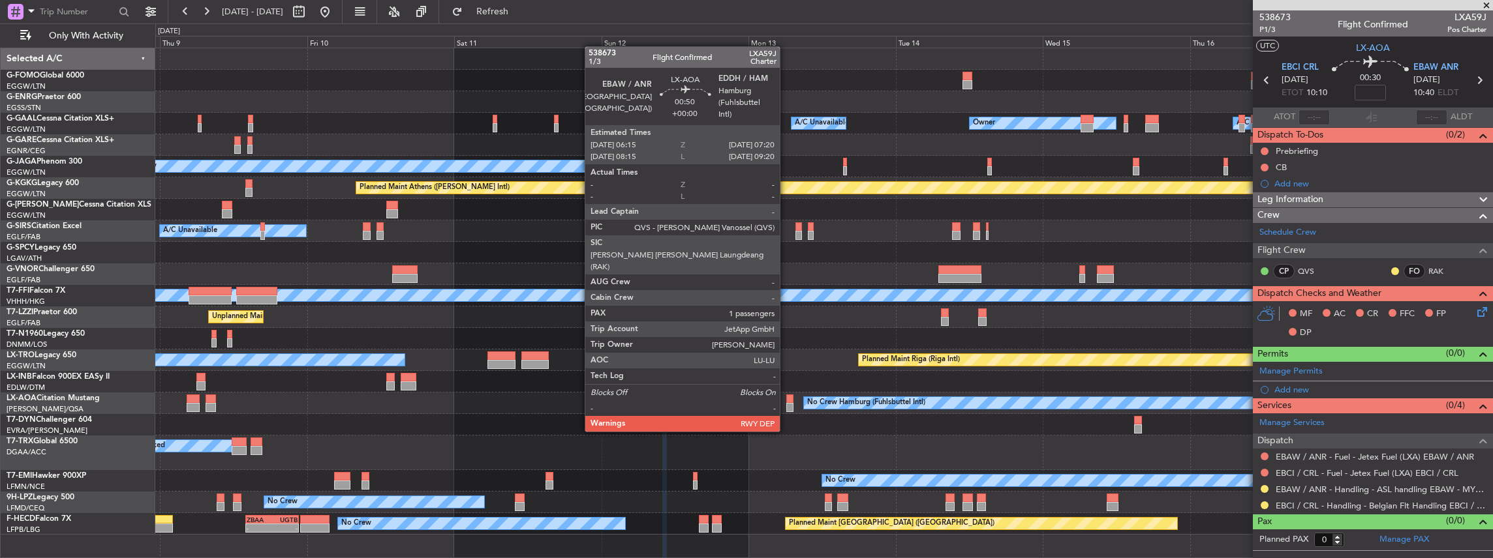
click at [786, 406] on div at bounding box center [789, 407] width 7 height 9
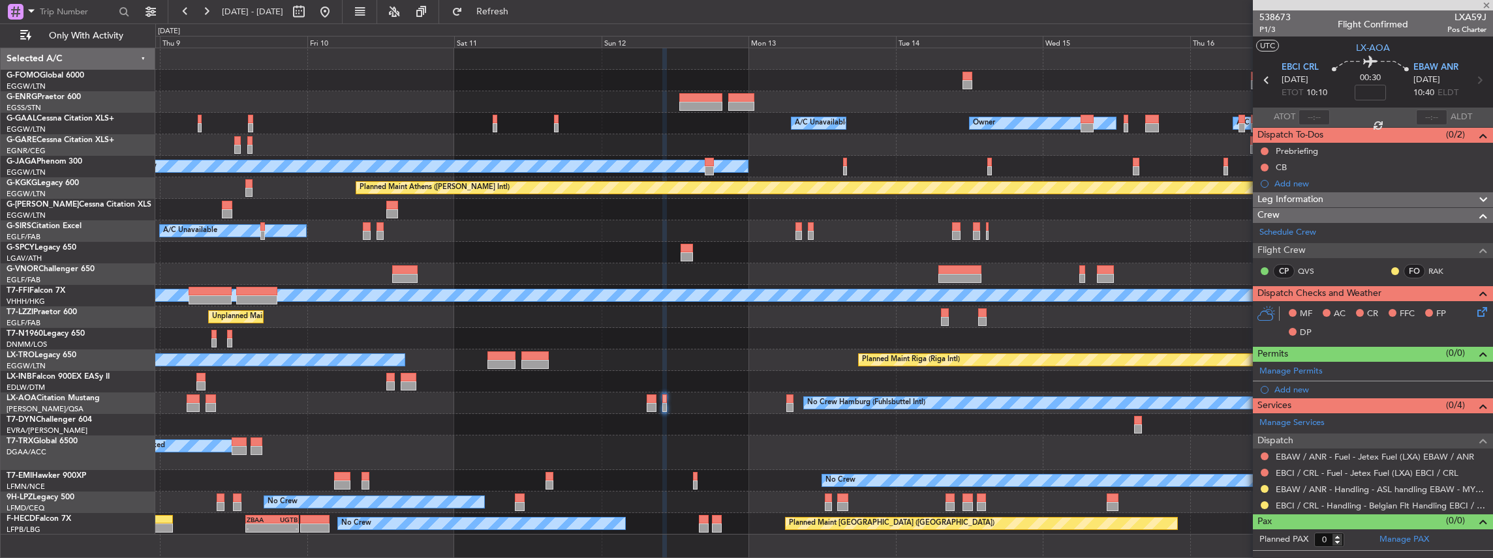
type input "1"
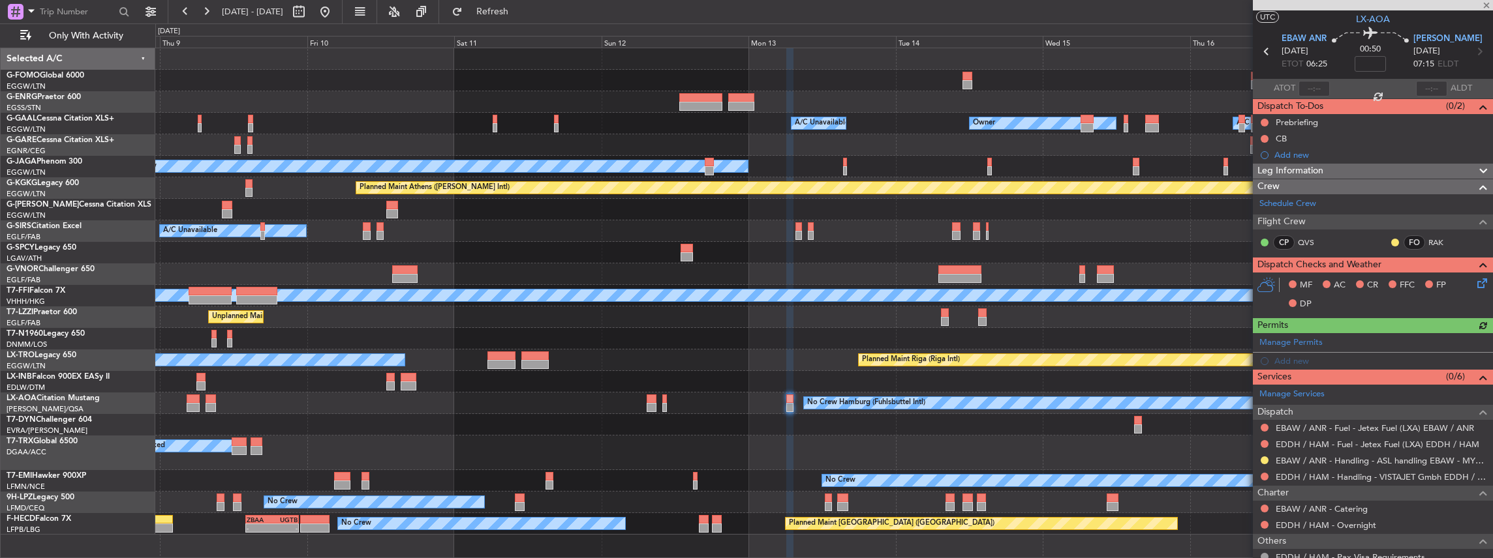
scroll to position [43, 0]
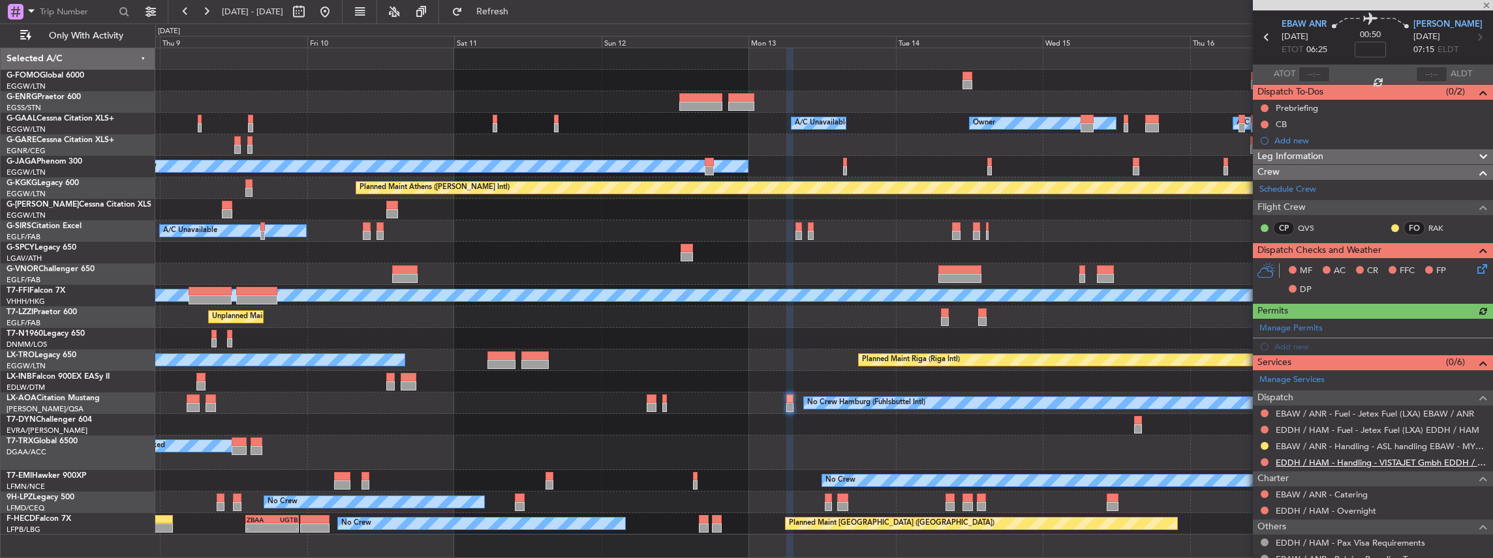
click at [1324, 463] on link "EDDH / HAM - Handling - VISTAJET Gmbh EDDH / HAM" at bounding box center [1381, 462] width 211 height 11
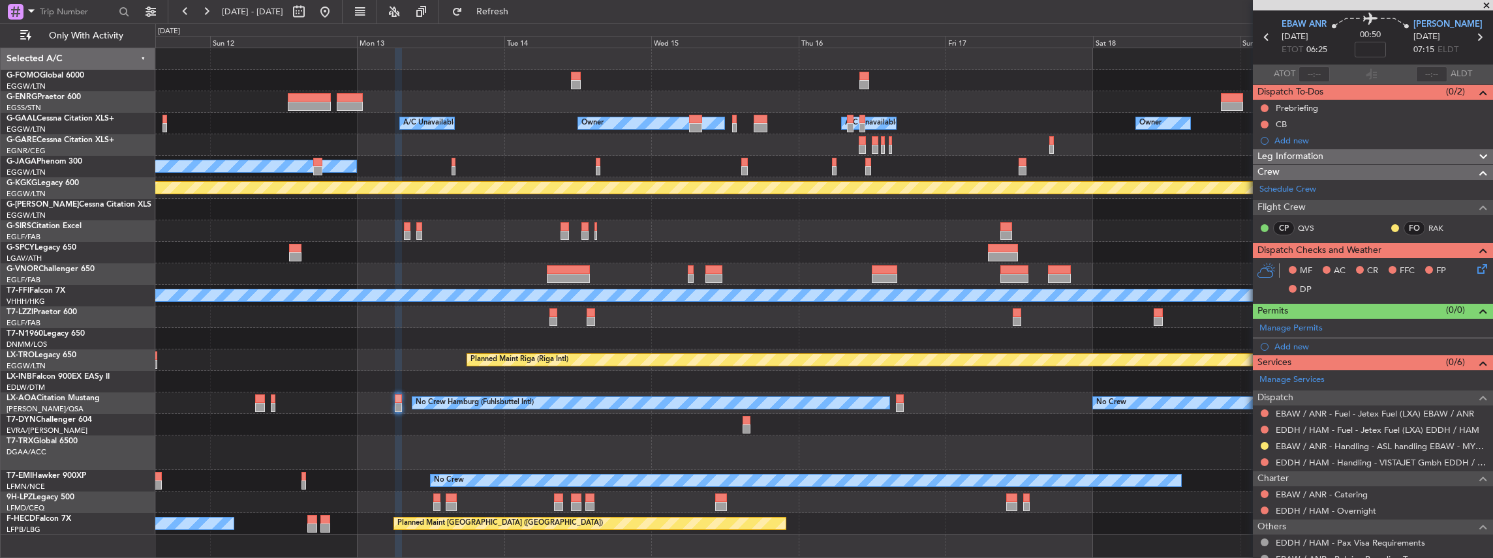
click at [692, 471] on div "Owner A/C Unavailable Owner A/C Unavailable Owner No Crew Planned Maint [GEOGRA…" at bounding box center [823, 291] width 1337 height 487
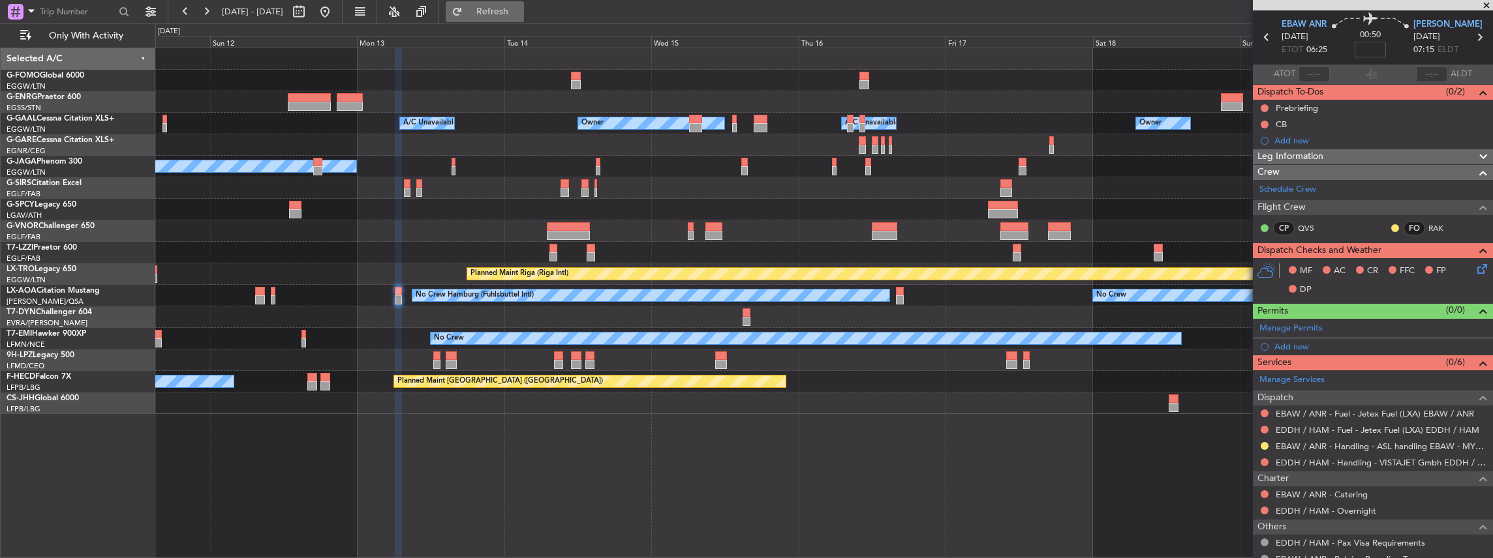
click at [506, 8] on span "Refresh" at bounding box center [492, 11] width 55 height 9
click at [1420, 18] on span "[PERSON_NAME]" at bounding box center [1447, 24] width 69 height 13
click at [1303, 23] on span "EBAW ANR" at bounding box center [1303, 24] width 45 height 13
click at [1430, 23] on span "[PERSON_NAME]" at bounding box center [1447, 24] width 69 height 13
click at [1348, 324] on div "Manage Permits" at bounding box center [1373, 329] width 240 height 20
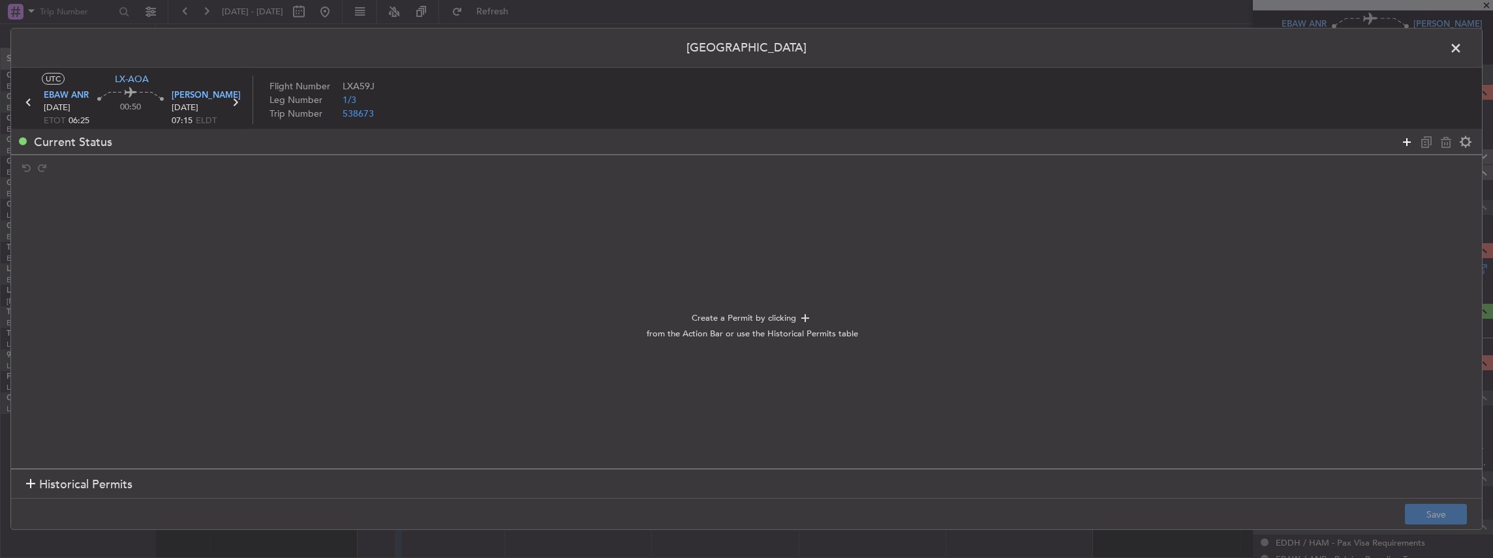
click at [1409, 145] on icon at bounding box center [1407, 142] width 16 height 16
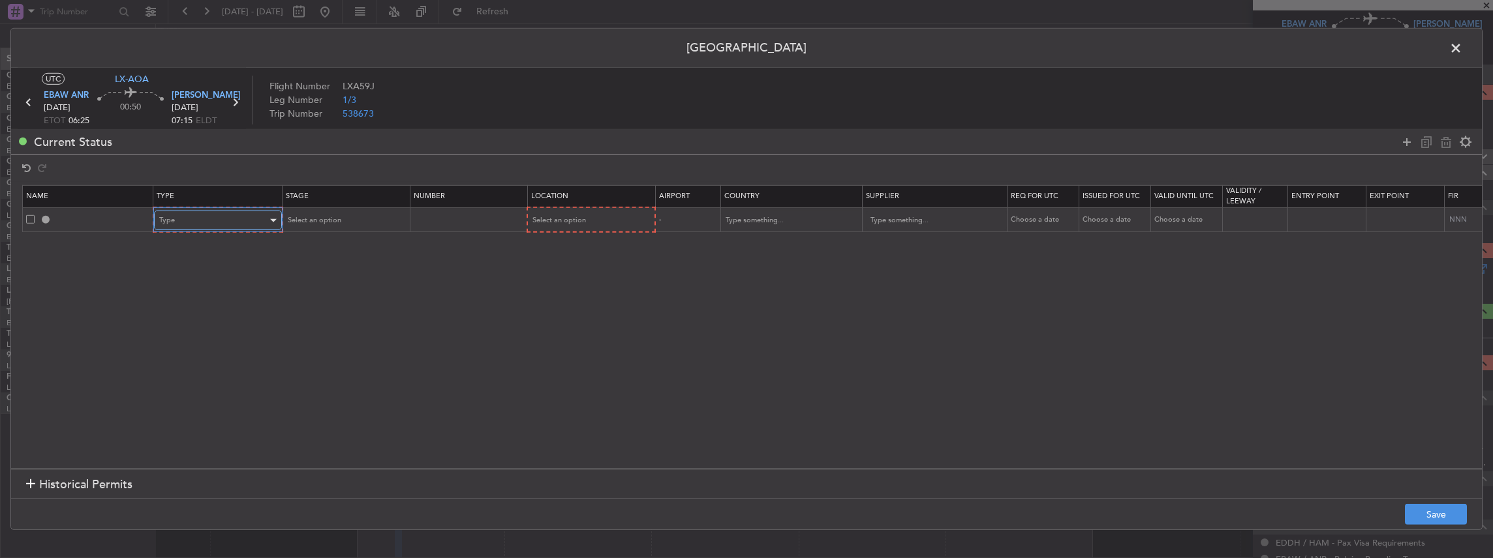
click at [200, 222] on div "Type" at bounding box center [213, 221] width 108 height 20
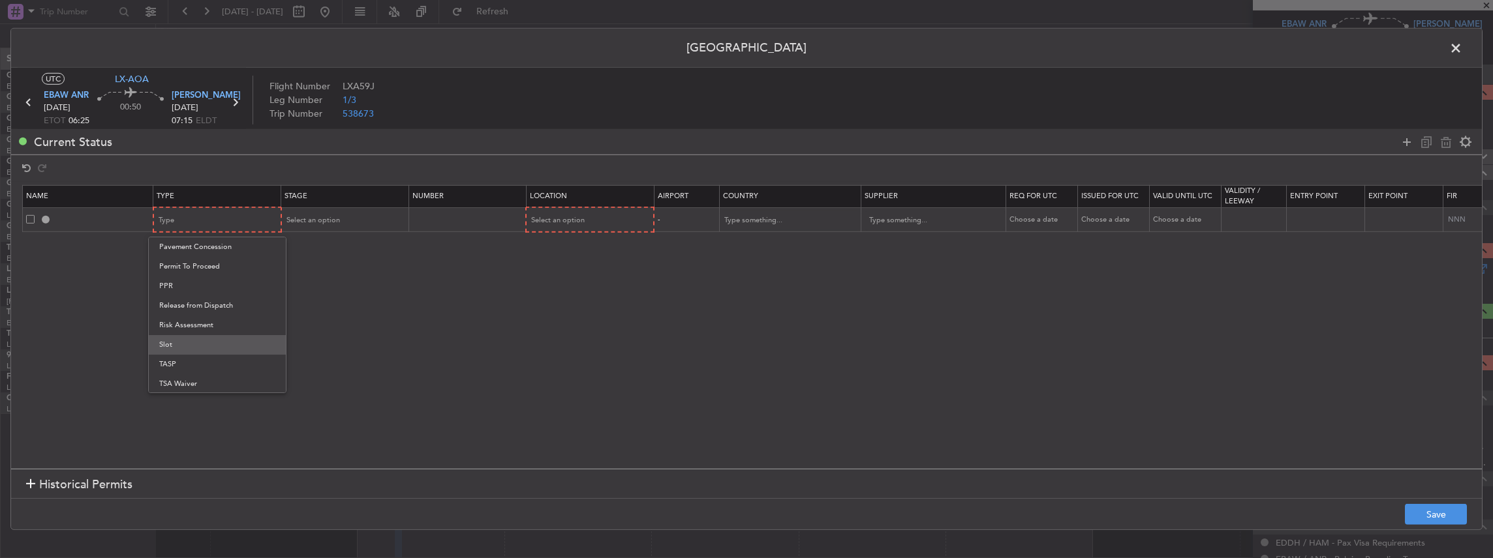
click at [183, 348] on span "Slot" at bounding box center [217, 345] width 116 height 20
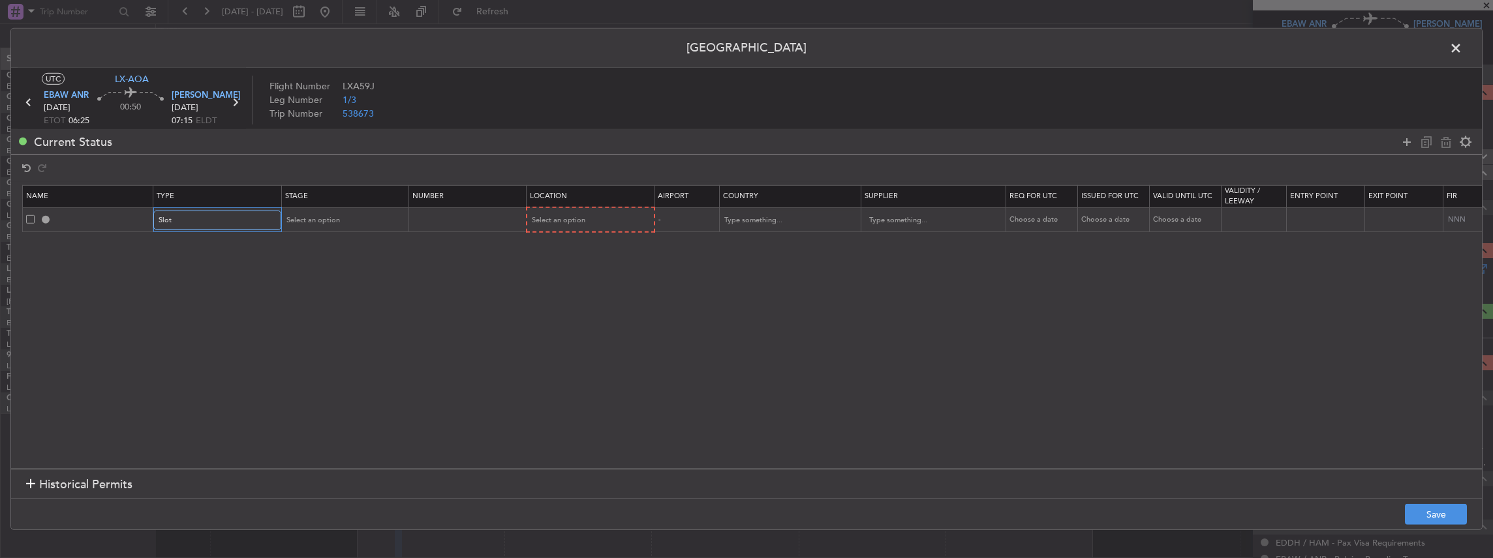
scroll to position [392, 0]
click at [365, 212] on div "Select an option" at bounding box center [340, 221] width 108 height 20
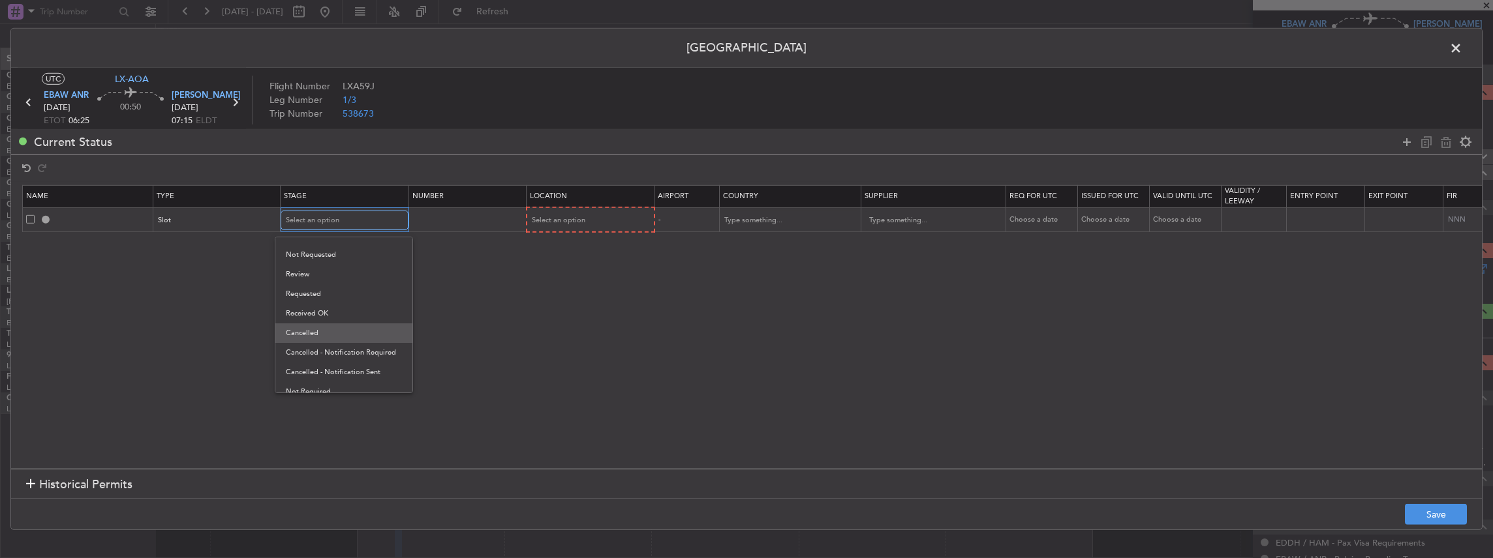
scroll to position [20, 0]
click at [308, 277] on span "Requested" at bounding box center [344, 286] width 116 height 20
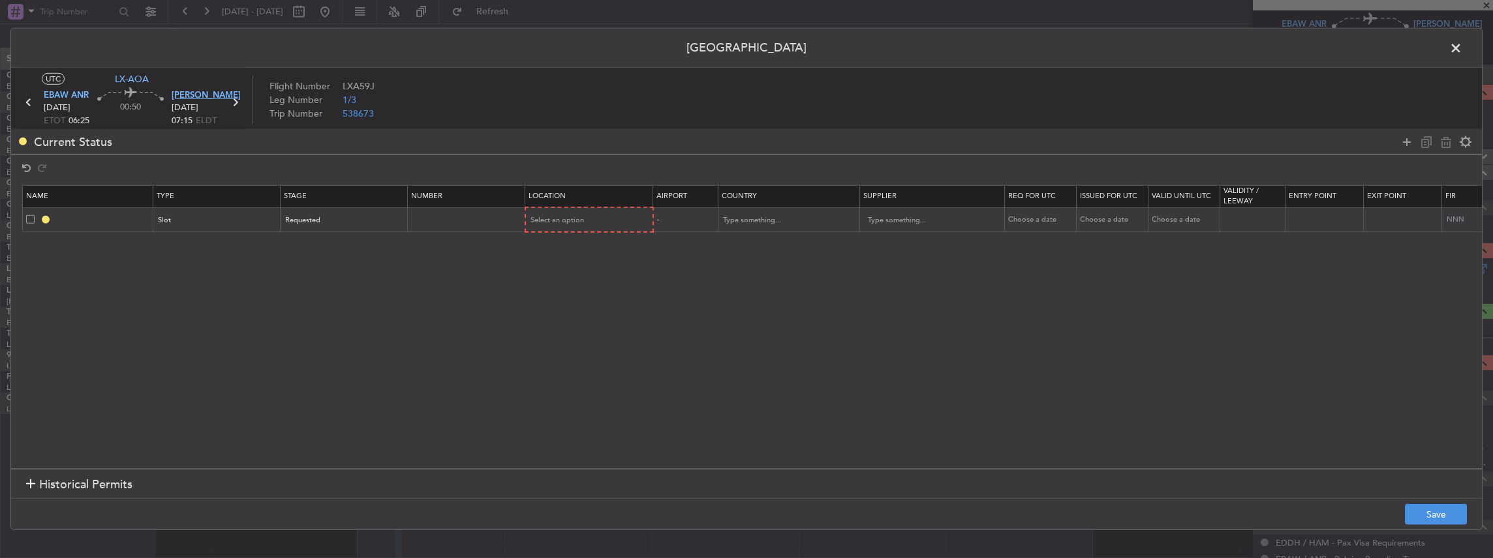
click at [180, 91] on span "[PERSON_NAME]" at bounding box center [206, 95] width 69 height 13
click at [616, 222] on div "Select an option" at bounding box center [585, 221] width 108 height 20
click at [565, 281] on span "Arrival" at bounding box center [588, 287] width 116 height 20
click at [1429, 513] on button "Save" at bounding box center [1436, 514] width 62 height 21
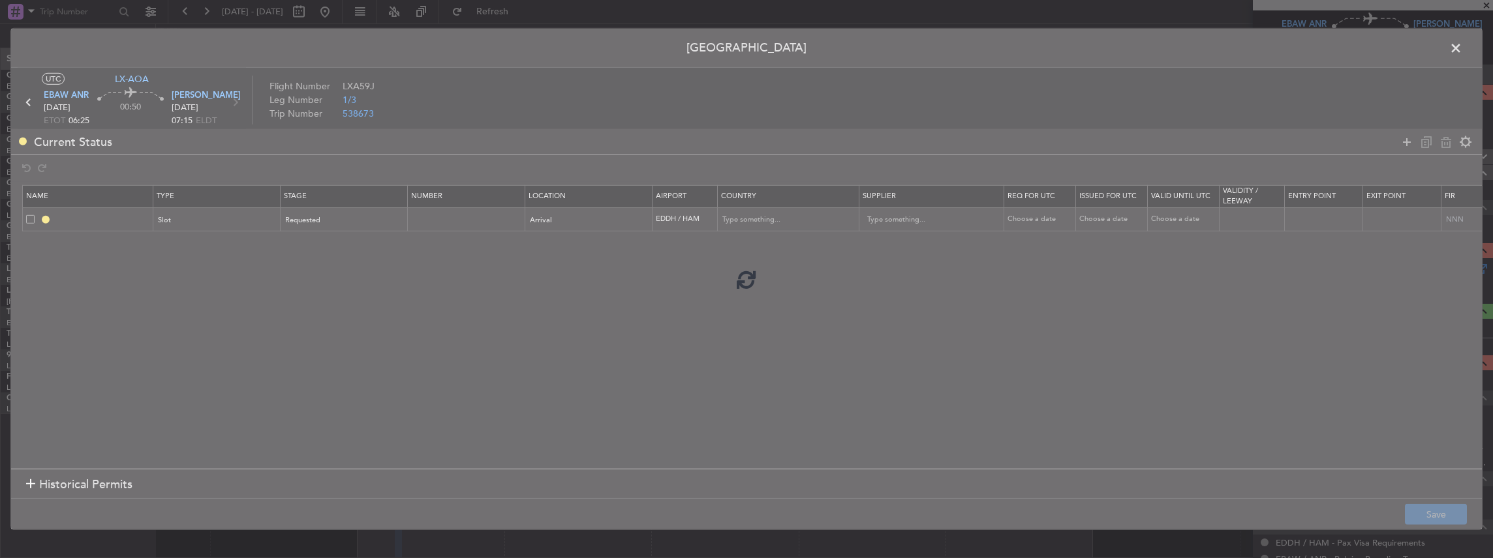
type input "EDDH ARR SLOT"
type input "Germany"
type input "NNN"
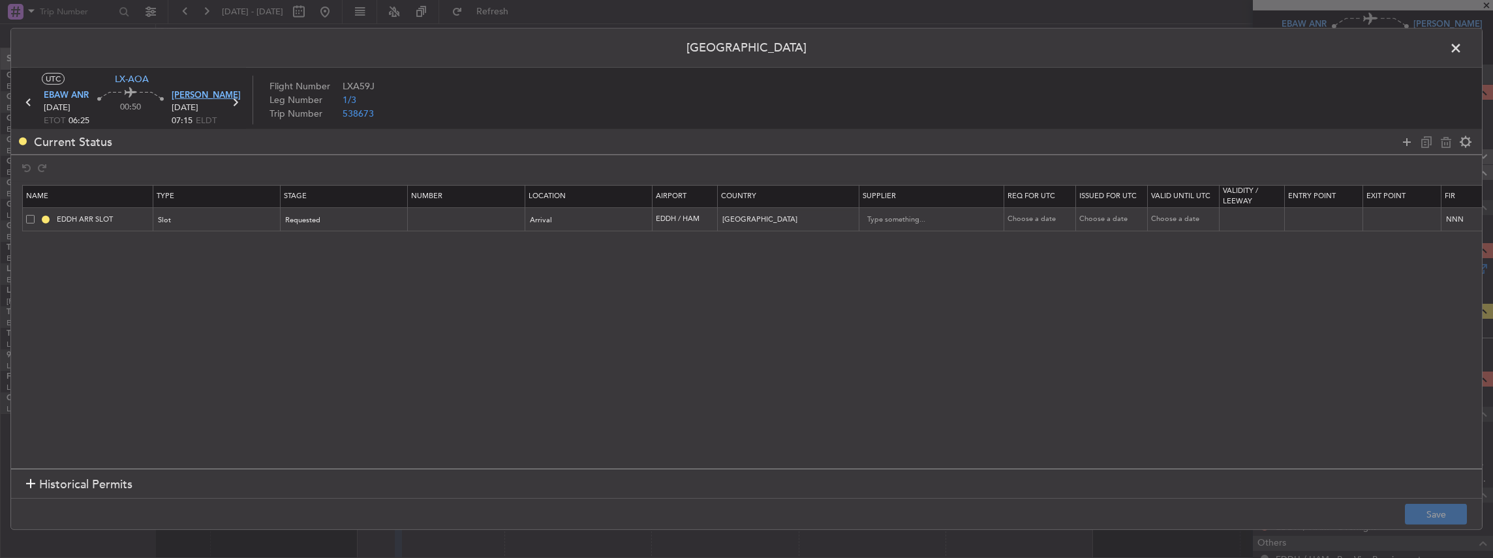
click at [189, 96] on span "[PERSON_NAME]" at bounding box center [206, 95] width 69 height 13
click at [1462, 44] on span at bounding box center [1462, 51] width 0 height 26
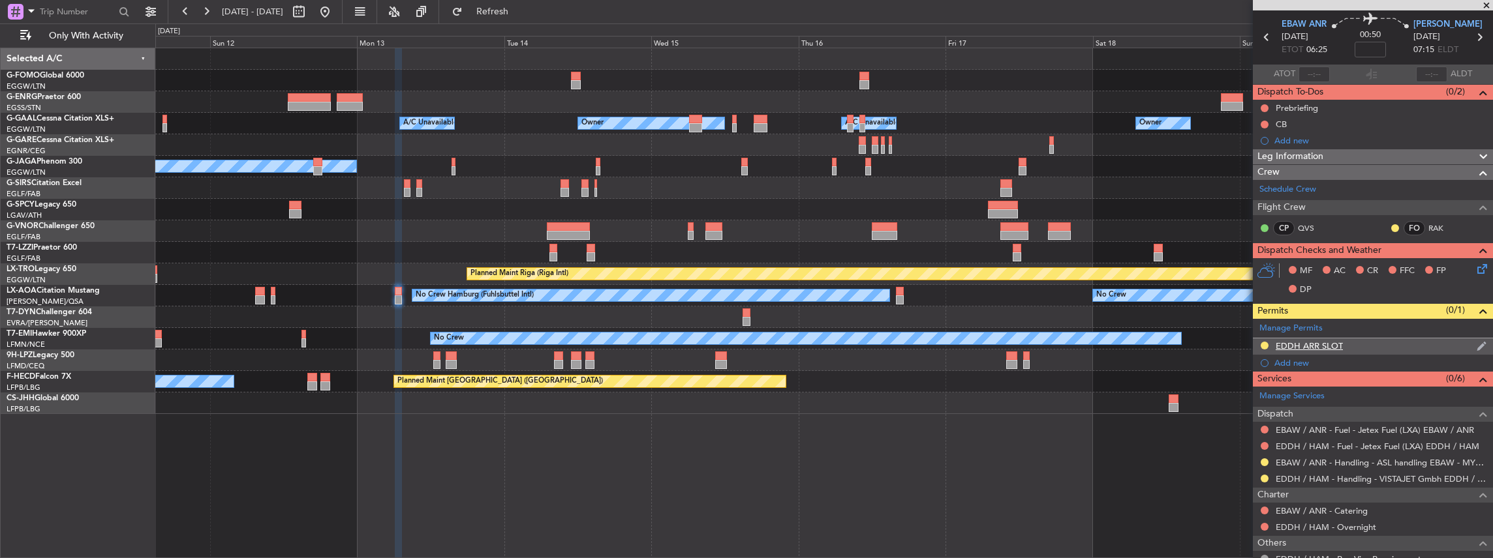
click at [1424, 343] on div "EDDH ARR SLOT" at bounding box center [1373, 347] width 240 height 16
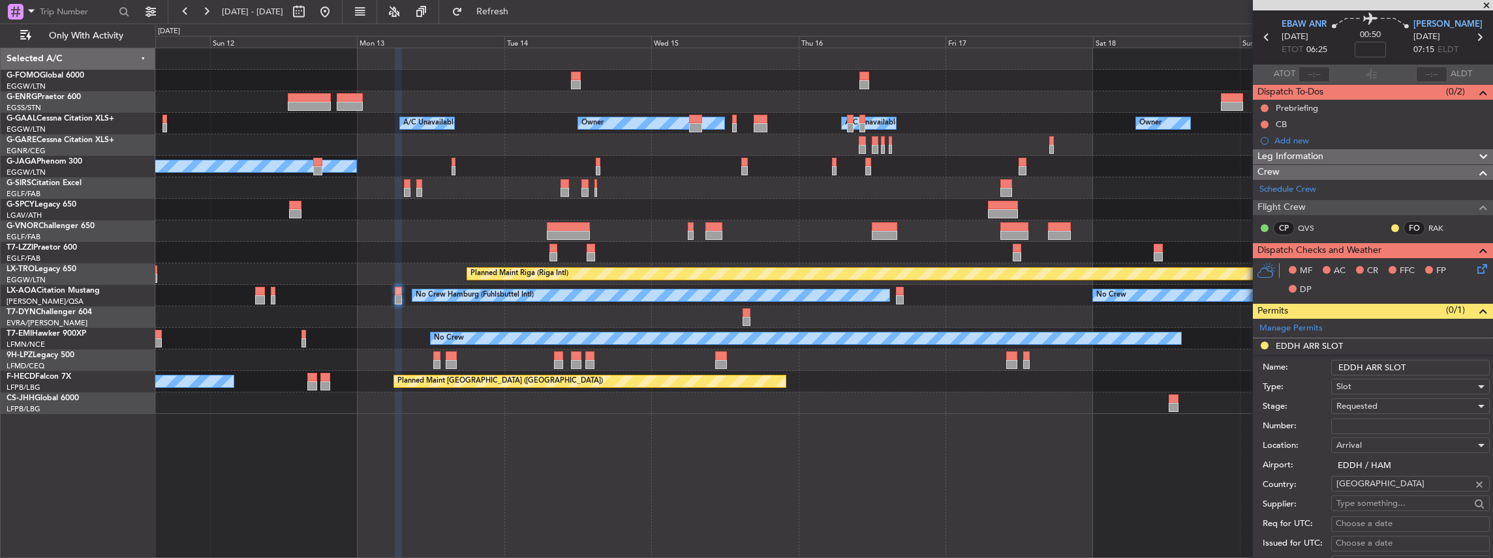
click at [1421, 365] on input "EDDH ARR SLOT" at bounding box center [1410, 368] width 159 height 16
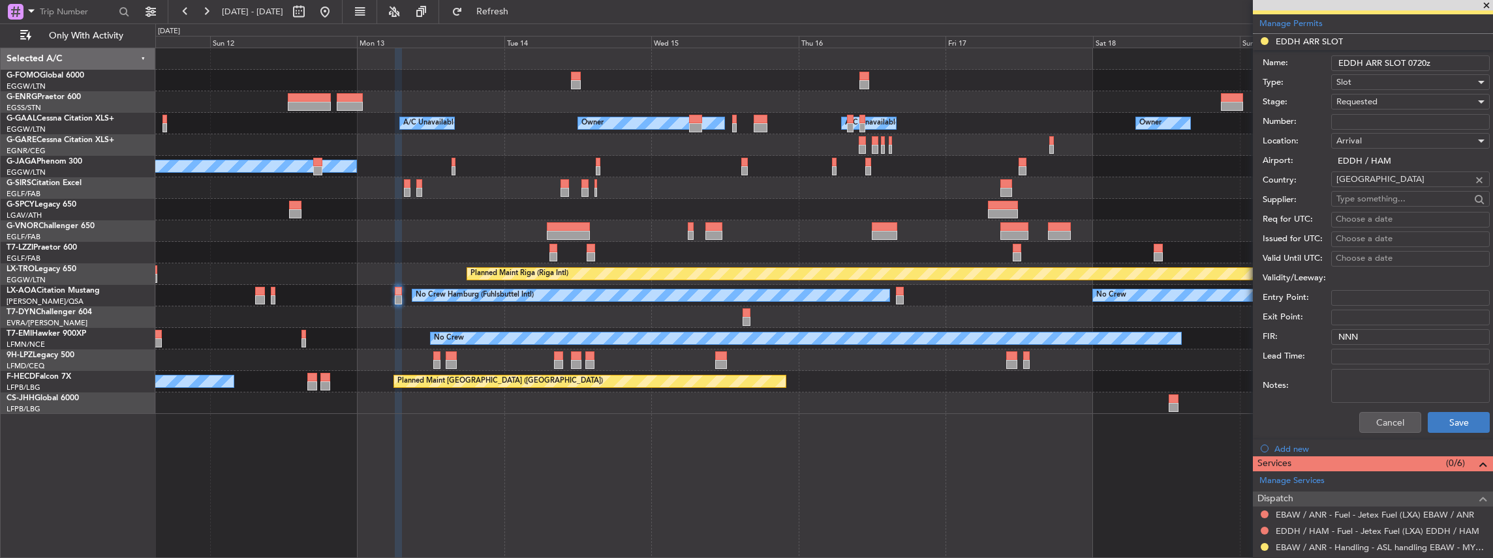
type input "EDDH ARR SLOT 0720z"
click at [1476, 427] on button "Save" at bounding box center [1459, 422] width 62 height 21
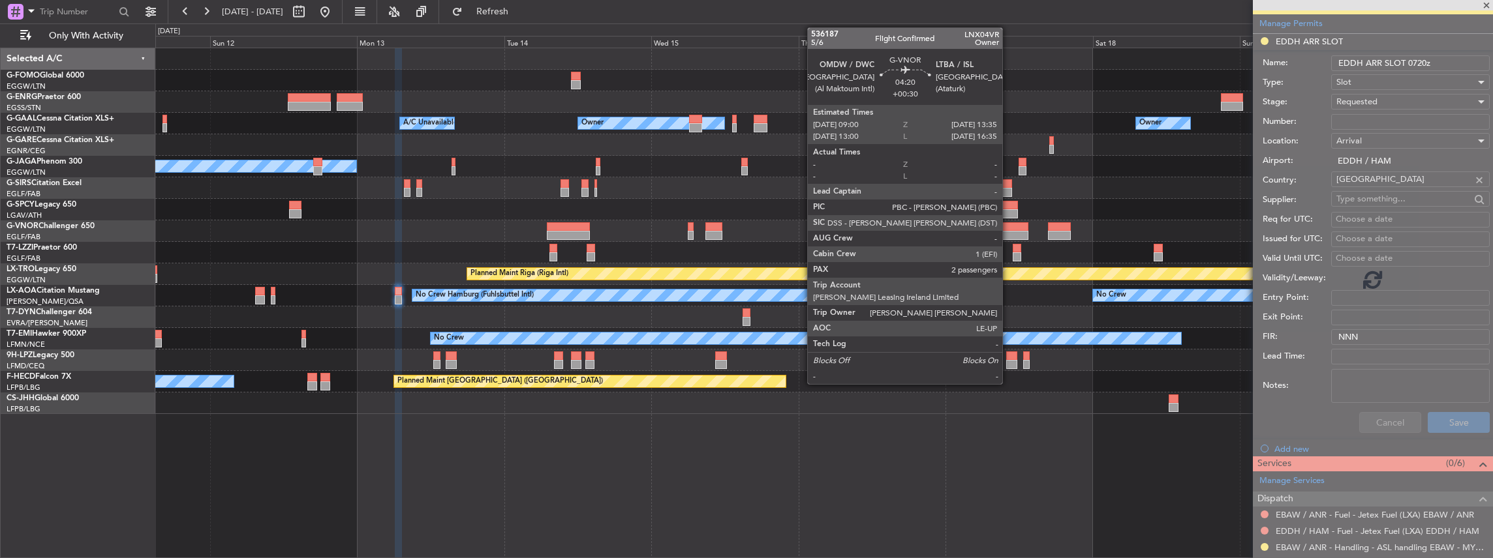
scroll to position [131, 0]
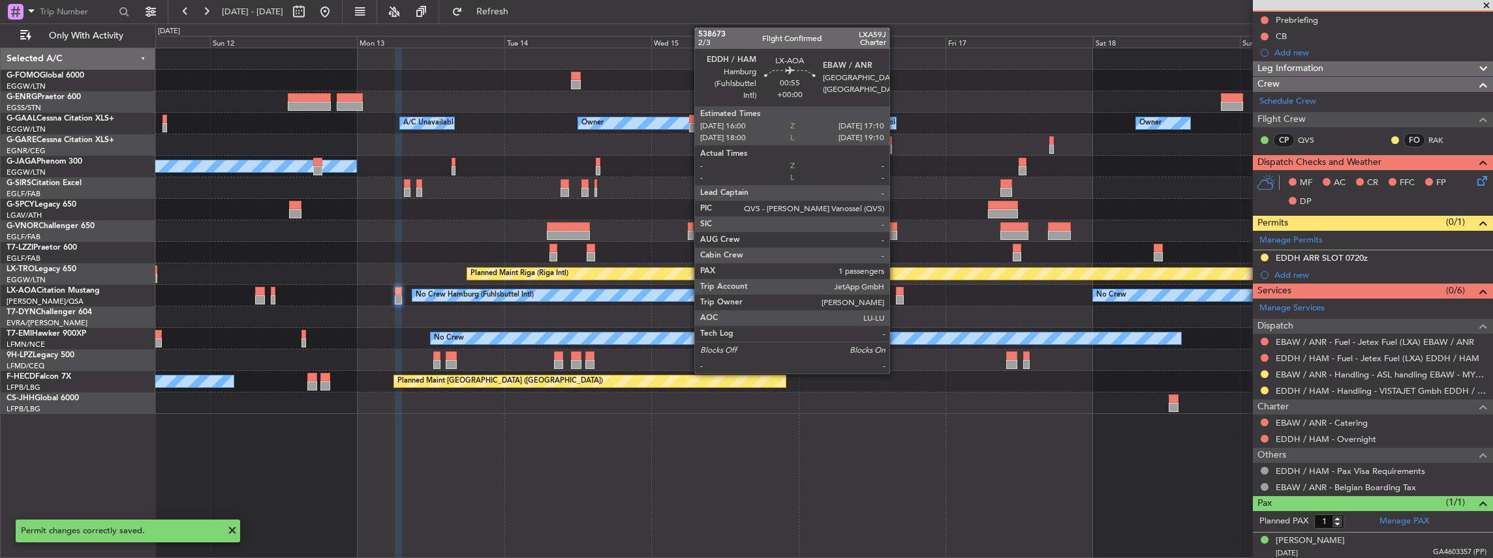
click at [896, 298] on div at bounding box center [899, 300] width 7 height 9
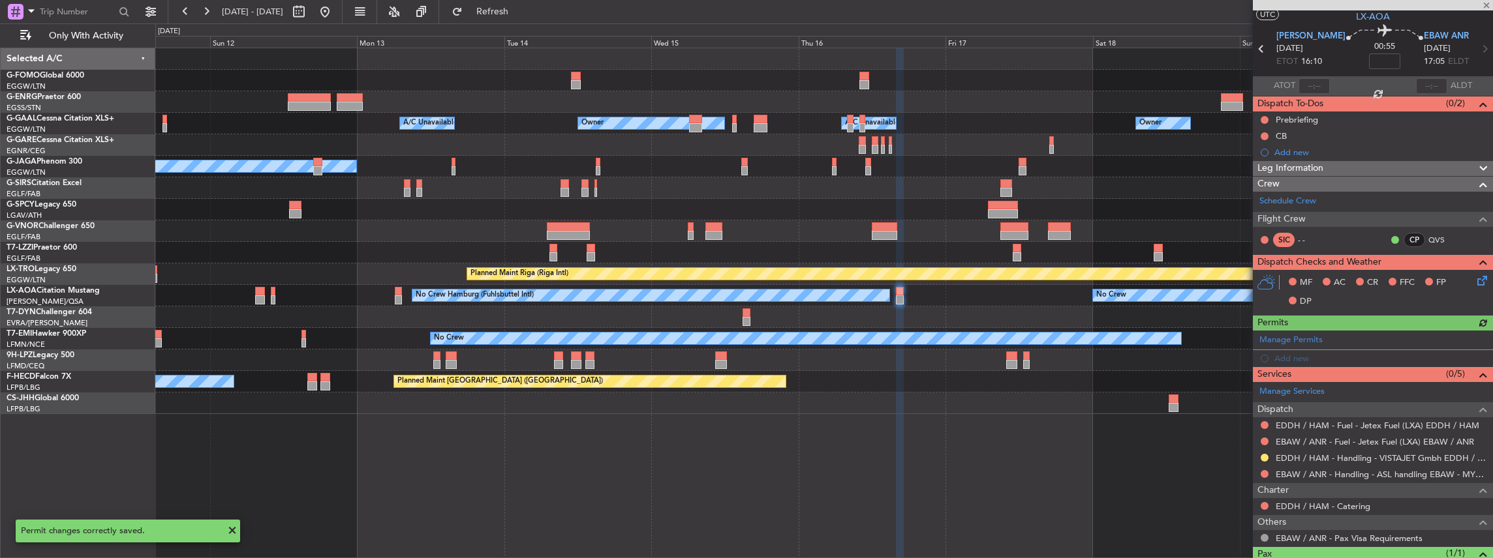
scroll to position [43, 0]
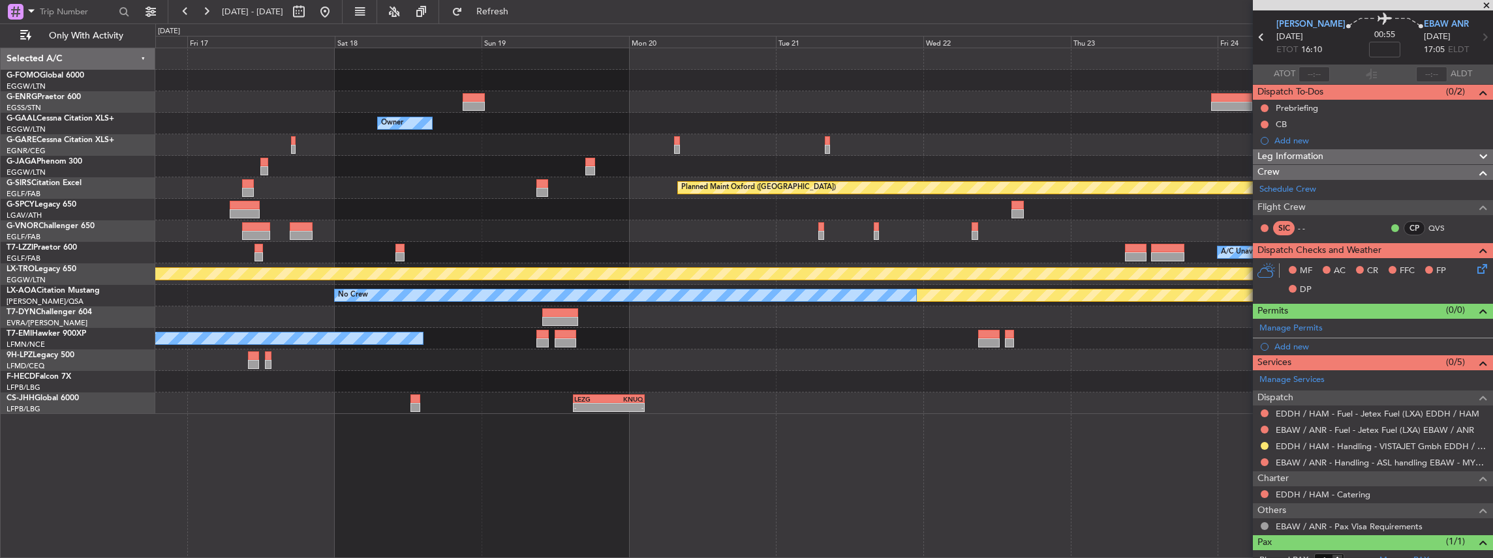
click at [388, 419] on div "Owner Owner Owner A/C Unavailable Owner Planned Maint Oxford (Kidlington) A/C U…" at bounding box center [824, 304] width 1338 height 512
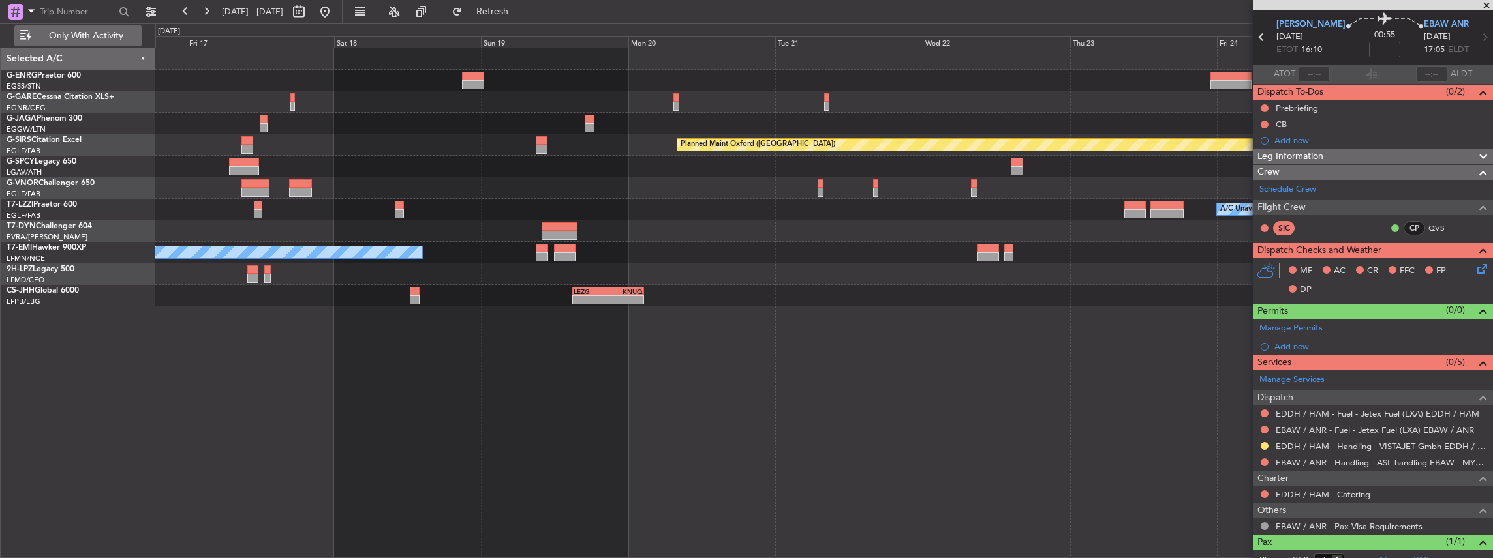
click at [87, 33] on span "Only With Activity" at bounding box center [86, 35] width 104 height 9
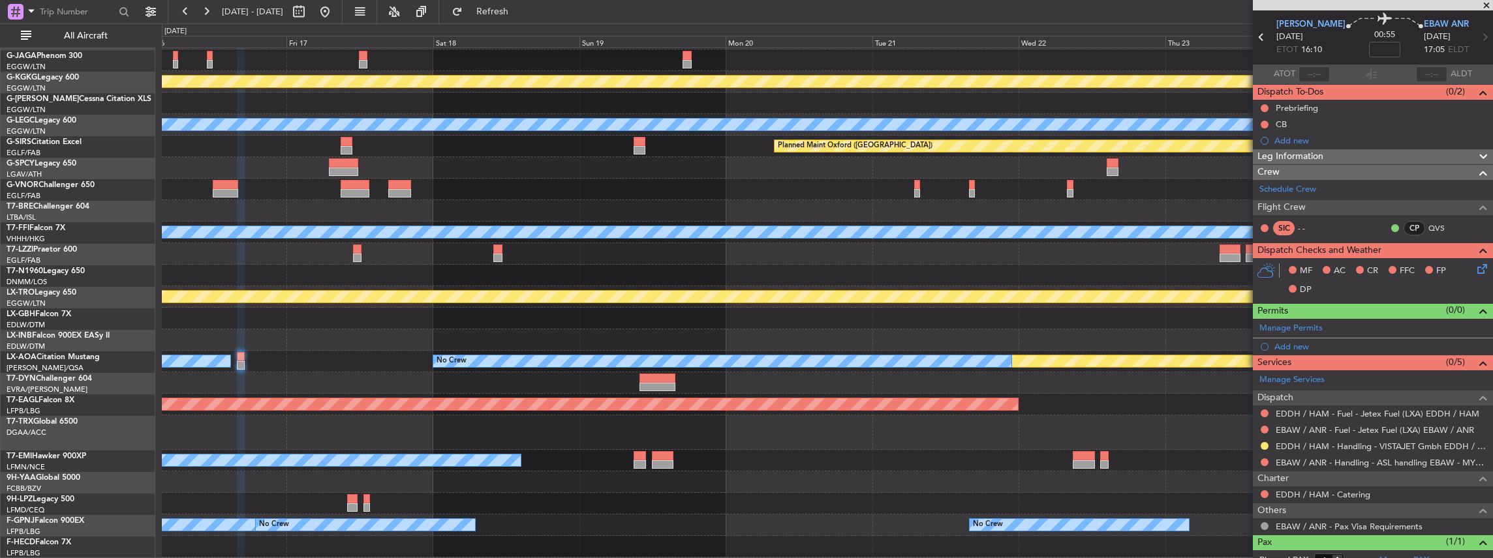
scroll to position [106, 0]
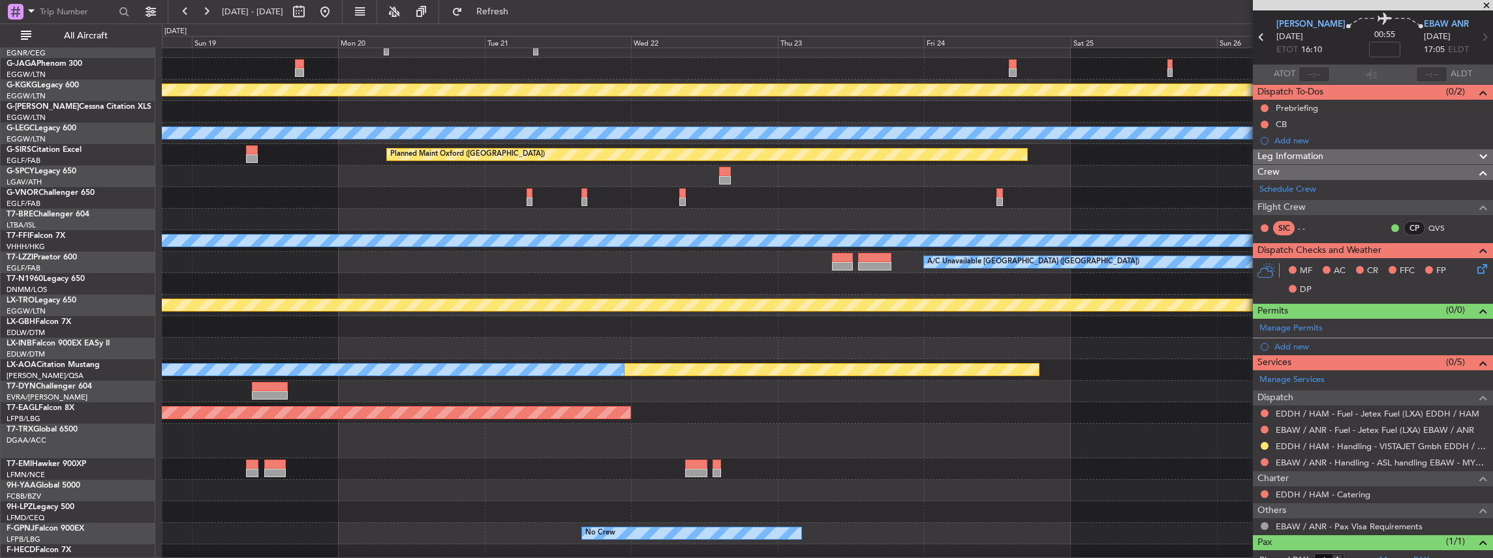
click at [774, 393] on div at bounding box center [827, 392] width 1331 height 22
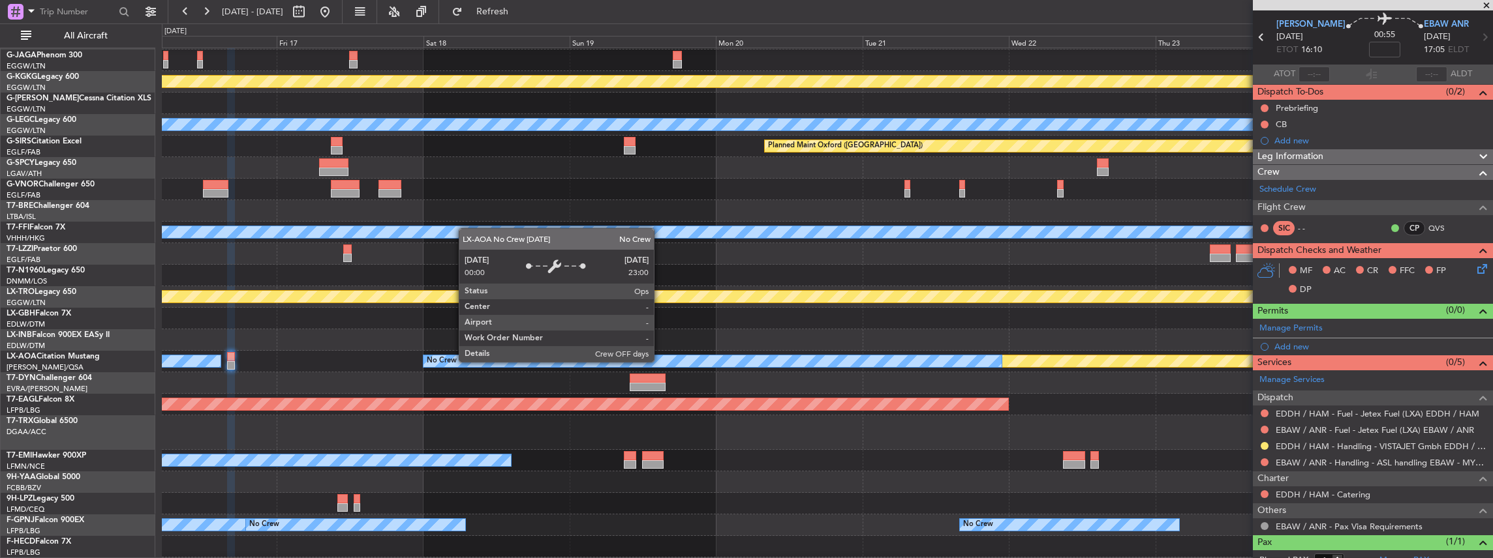
click at [917, 364] on div "No Crew" at bounding box center [712, 362] width 579 height 12
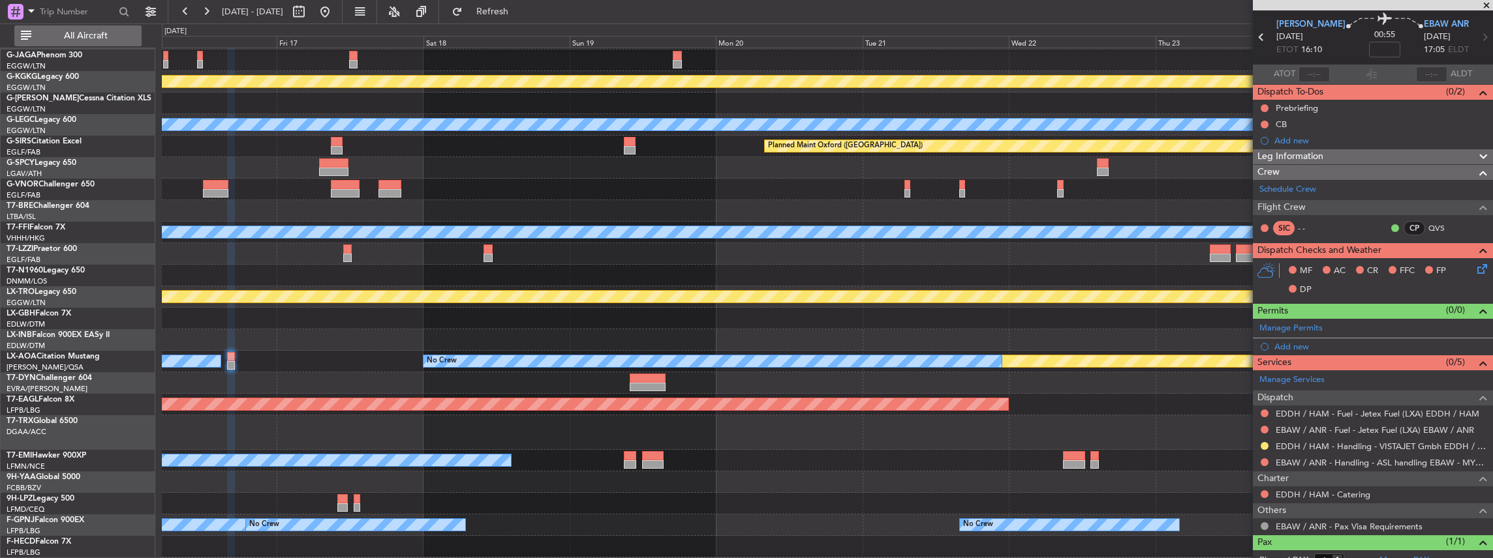
click at [82, 31] on span "All Aircraft" at bounding box center [86, 35] width 104 height 9
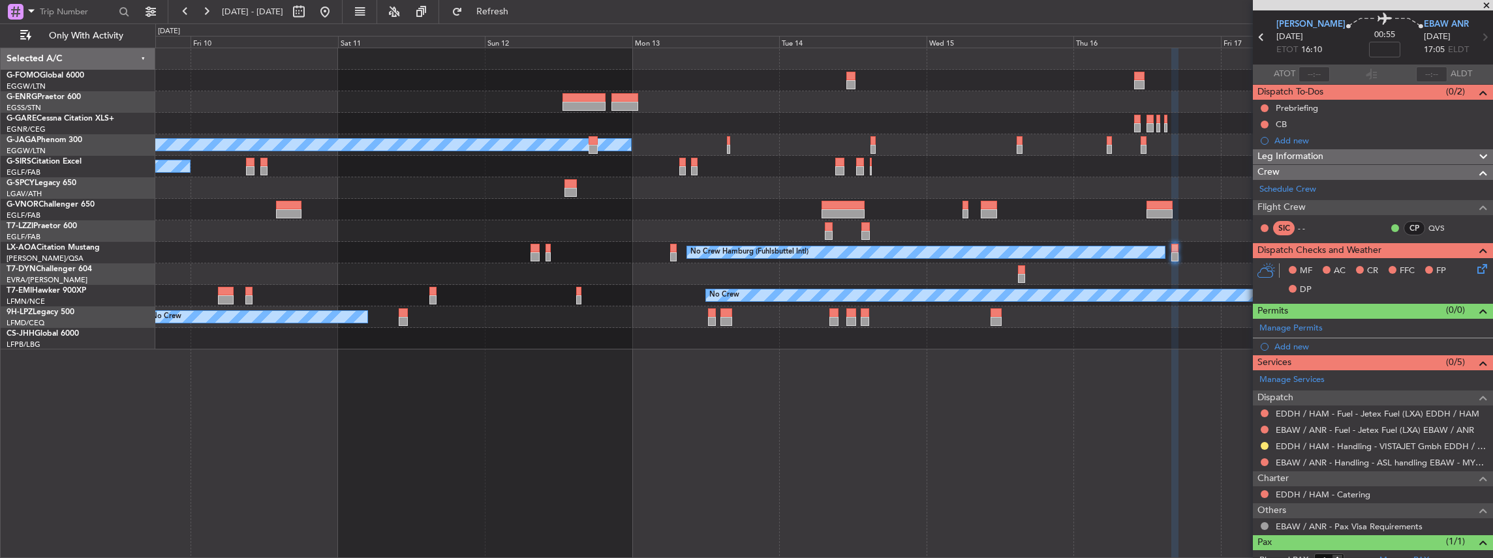
click at [1492, 337] on html "16 Oct 2025 - 25 Oct 2025 Refresh Quick Links Only With Activity No Crew Planne…" at bounding box center [746, 279] width 1493 height 558
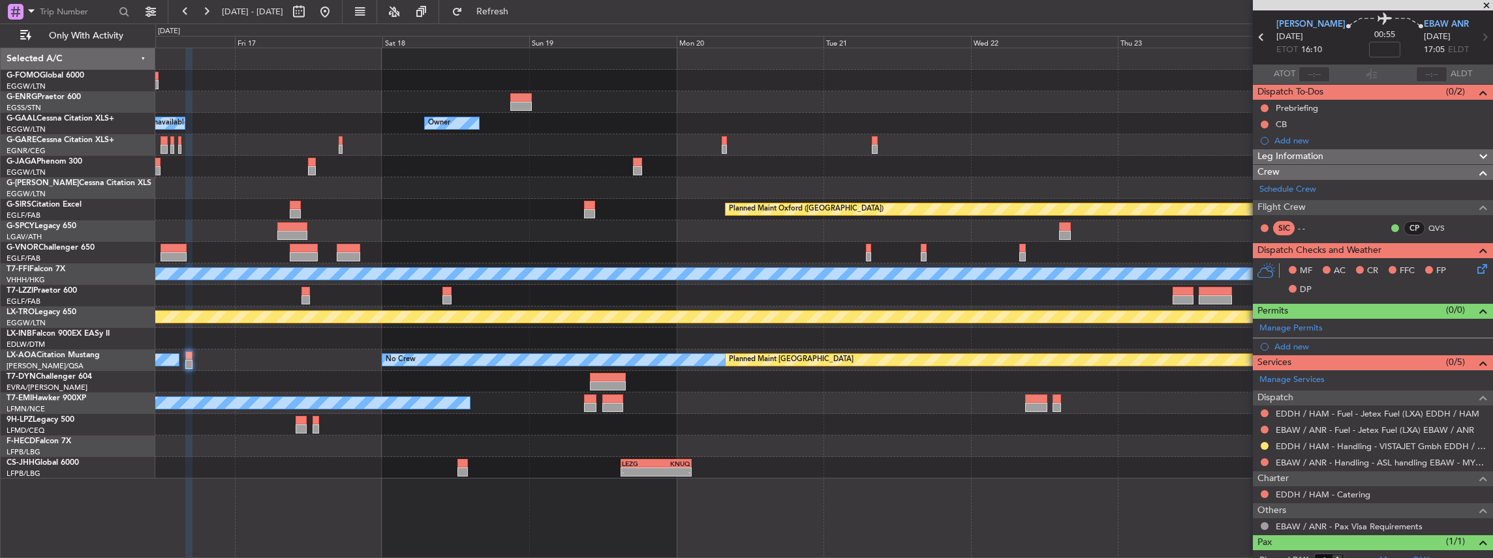
click at [193, 341] on div "Owner Owner Owner A/C Unavailable Owner Planned Maint Oxford (Kidlington) Plann…" at bounding box center [823, 263] width 1337 height 431
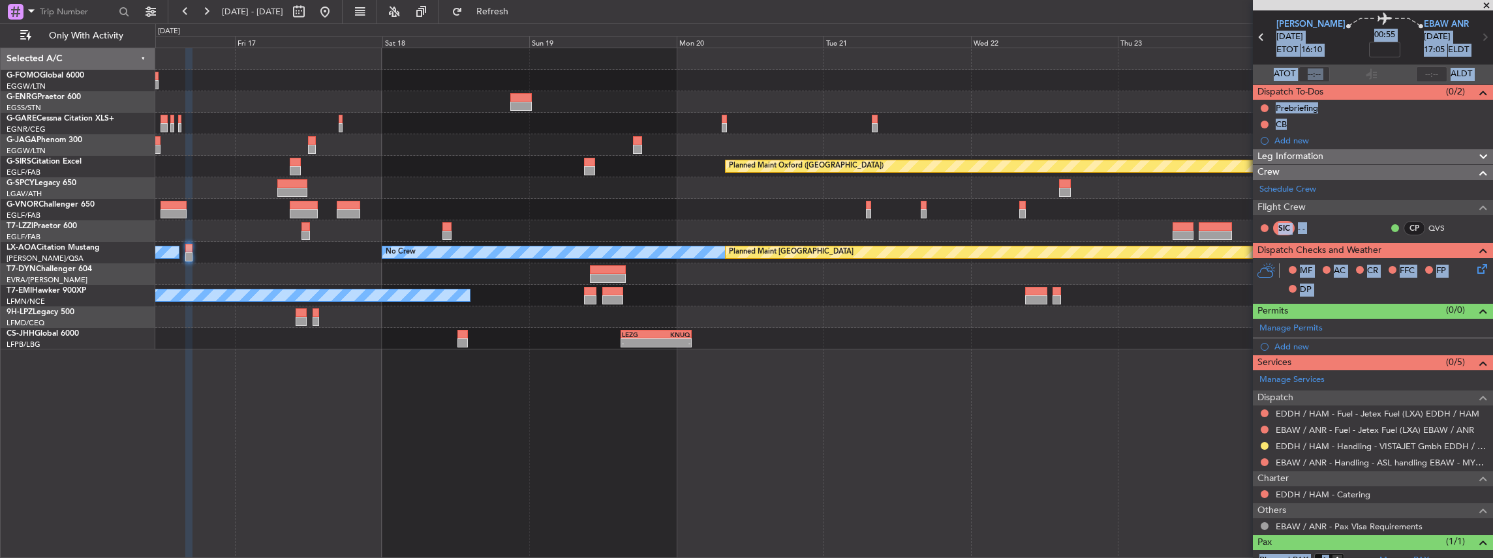
click at [1035, 411] on div "Planned Maint Oxford (Kidlington) A/C Unavailable London (Luton) No Crew Planne…" at bounding box center [824, 304] width 1338 height 512
click at [1070, 425] on div "Planned Maint Oxford (Kidlington) A/C Unavailable London (Luton) No Crew Planne…" at bounding box center [824, 304] width 1338 height 512
click at [1110, 360] on div "Planned Maint Oxford (Kidlington) A/C Unavailable London (Luton) No Crew Planne…" at bounding box center [824, 304] width 1338 height 512
click at [1348, 307] on div "Permits (0/0)" at bounding box center [1373, 311] width 240 height 15
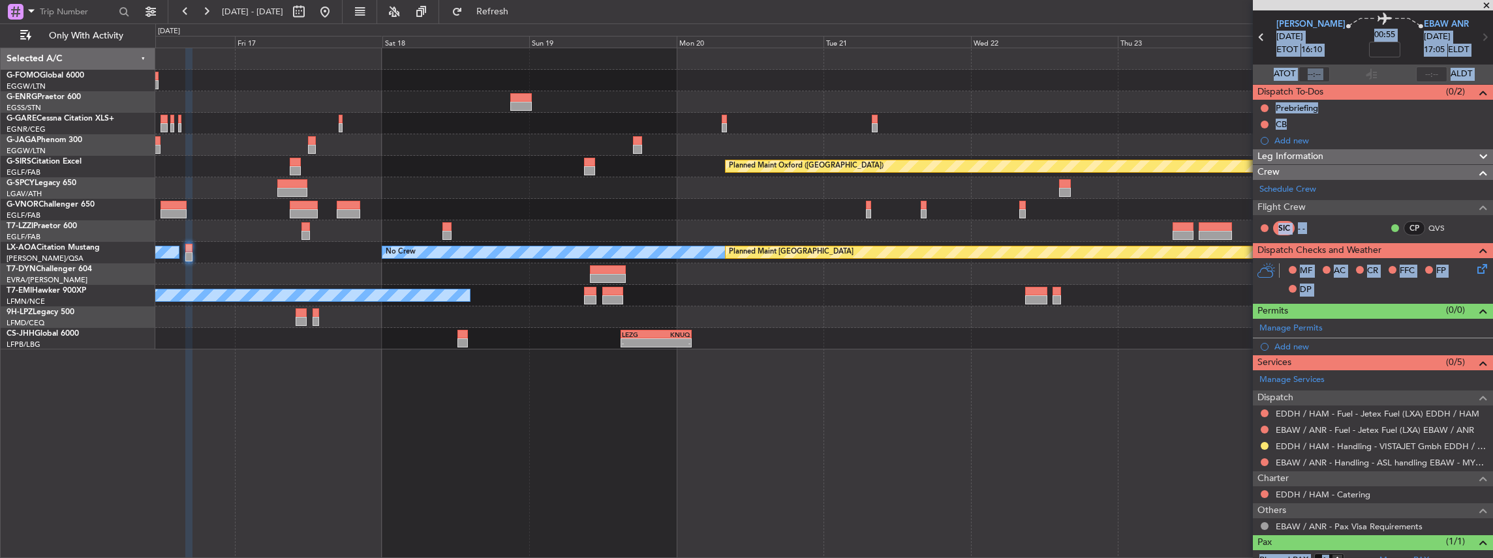
drag, startPoint x: 1348, startPoint y: 307, endPoint x: 1330, endPoint y: 288, distance: 25.8
click at [1330, 288] on div "MF AC CR FFC FP DP" at bounding box center [1379, 281] width 192 height 38
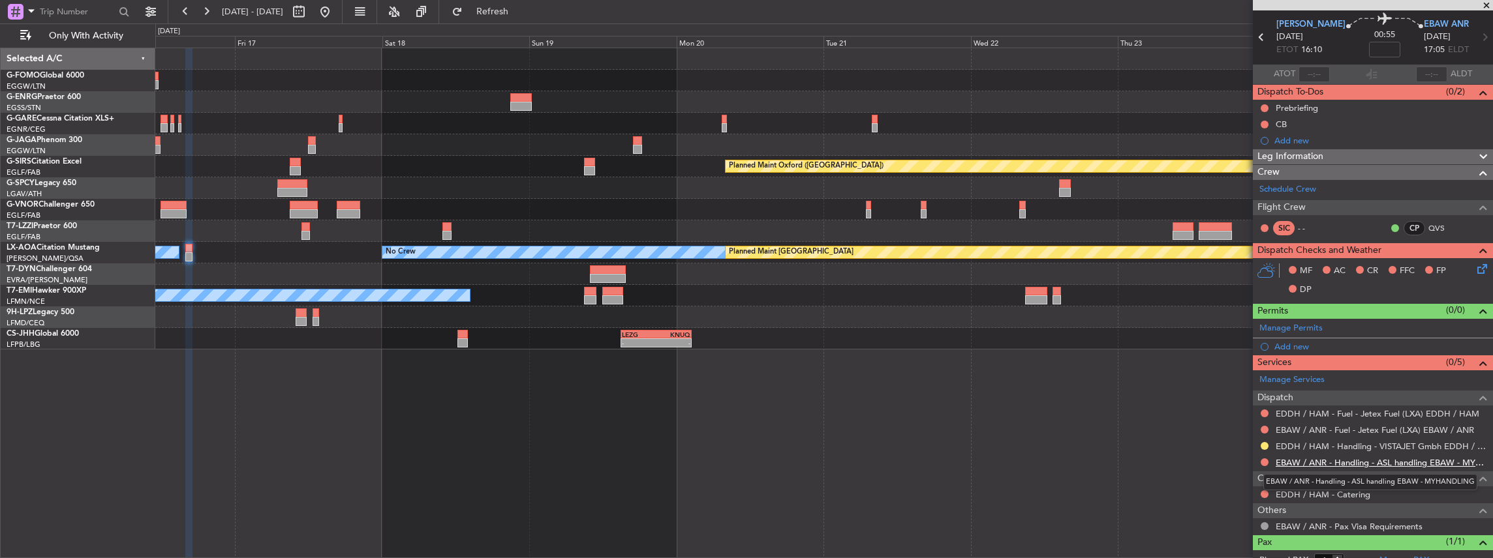
click at [1312, 461] on link "EBAW / ANR - Handling - ASL handling EBAW - MYHANDLING" at bounding box center [1381, 462] width 211 height 11
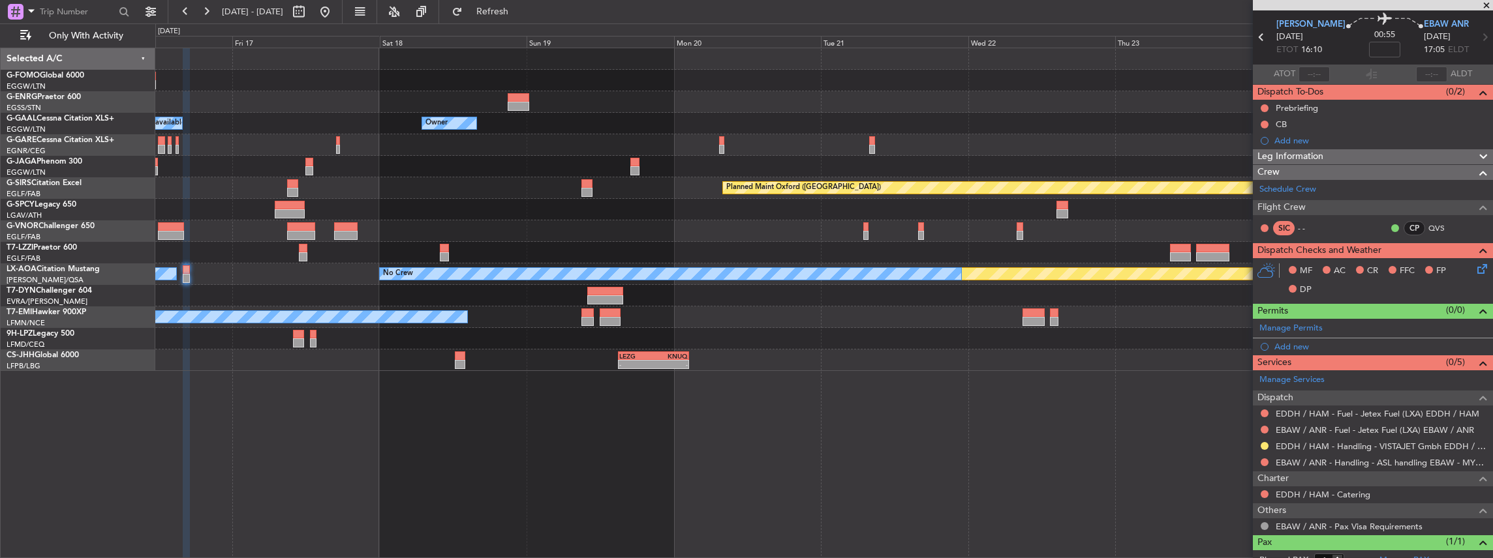
click at [1130, 161] on div "Owner Owner Owner A/C Unavailable Owner Planned Maint Oxford (Kidlington) A/C U…" at bounding box center [823, 209] width 1337 height 323
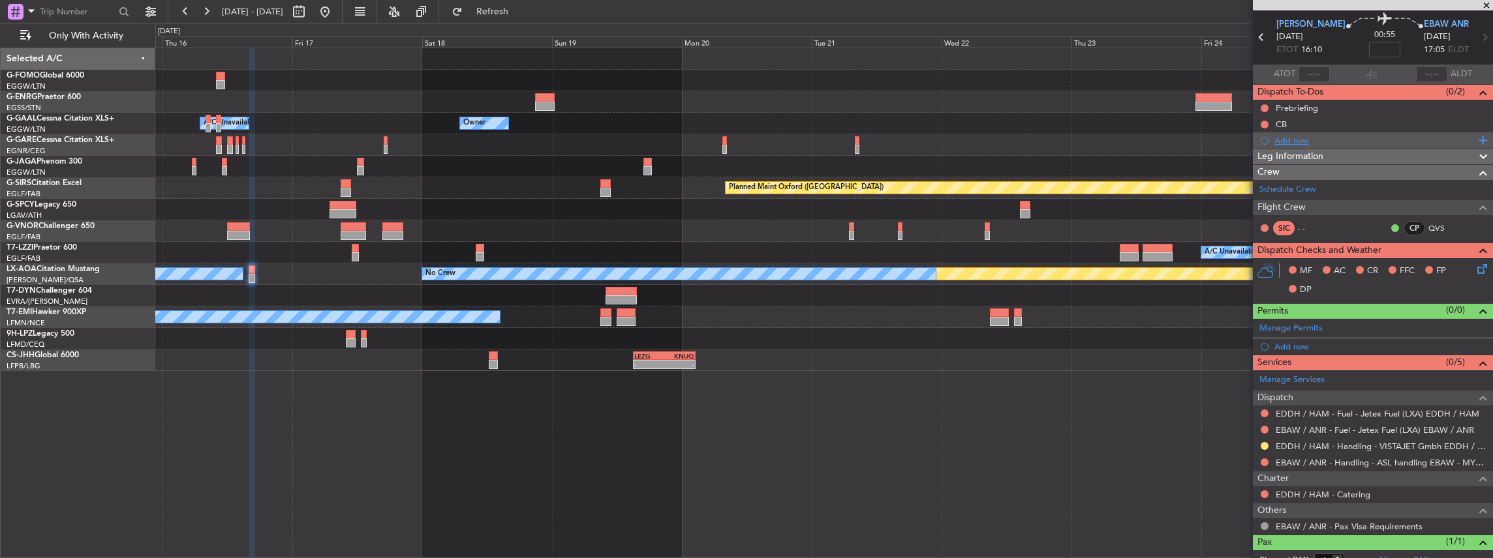
click at [1355, 142] on div "Add new" at bounding box center [1374, 140] width 200 height 11
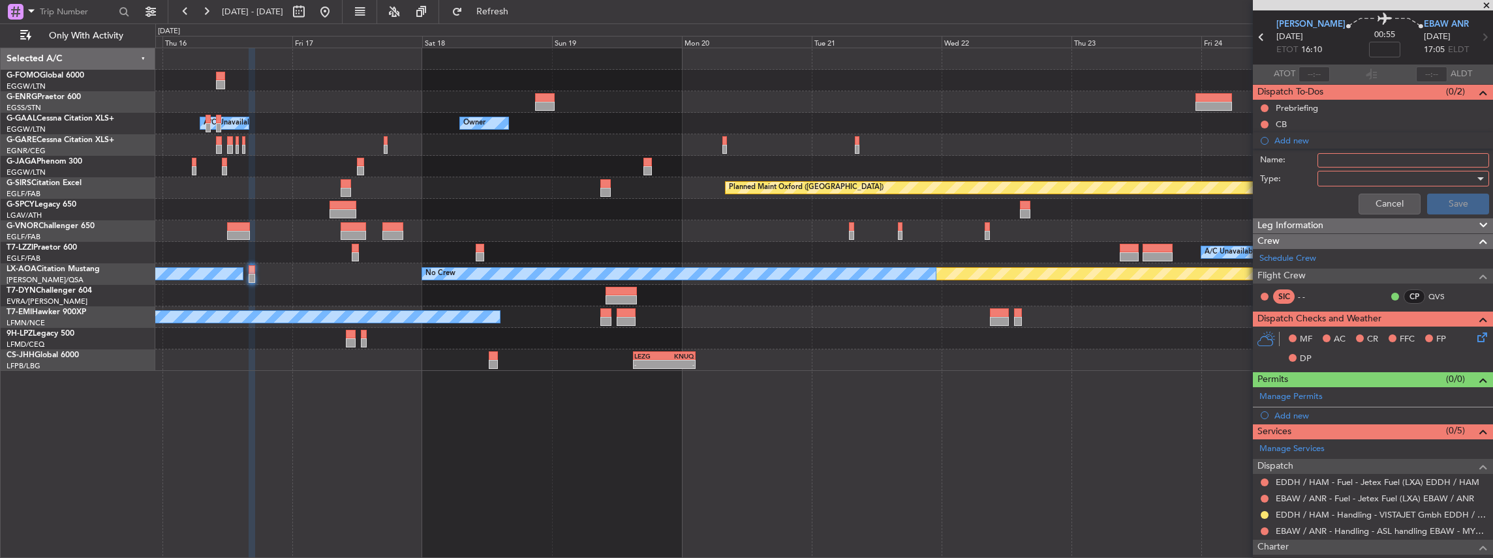
click at [1345, 159] on input "Name:" at bounding box center [1403, 160] width 172 height 14
type input "f"
drag, startPoint x: 1392, startPoint y: 157, endPoint x: 1435, endPoint y: 159, distance: 43.1
click at [1435, 159] on input "Fictive Departure 06JUN" at bounding box center [1403, 160] width 172 height 14
type input "Fictive Departure 23OCT"
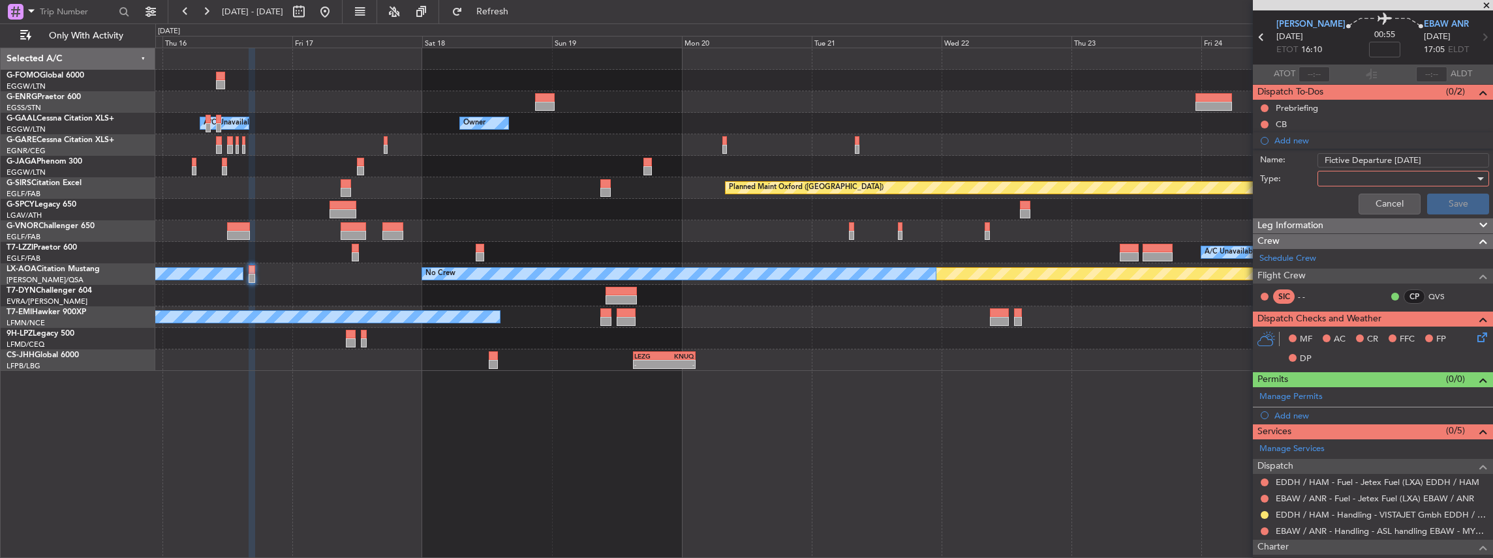
click at [1401, 171] on div at bounding box center [1398, 179] width 152 height 20
click at [1361, 206] on span "Generic" at bounding box center [1398, 204] width 155 height 20
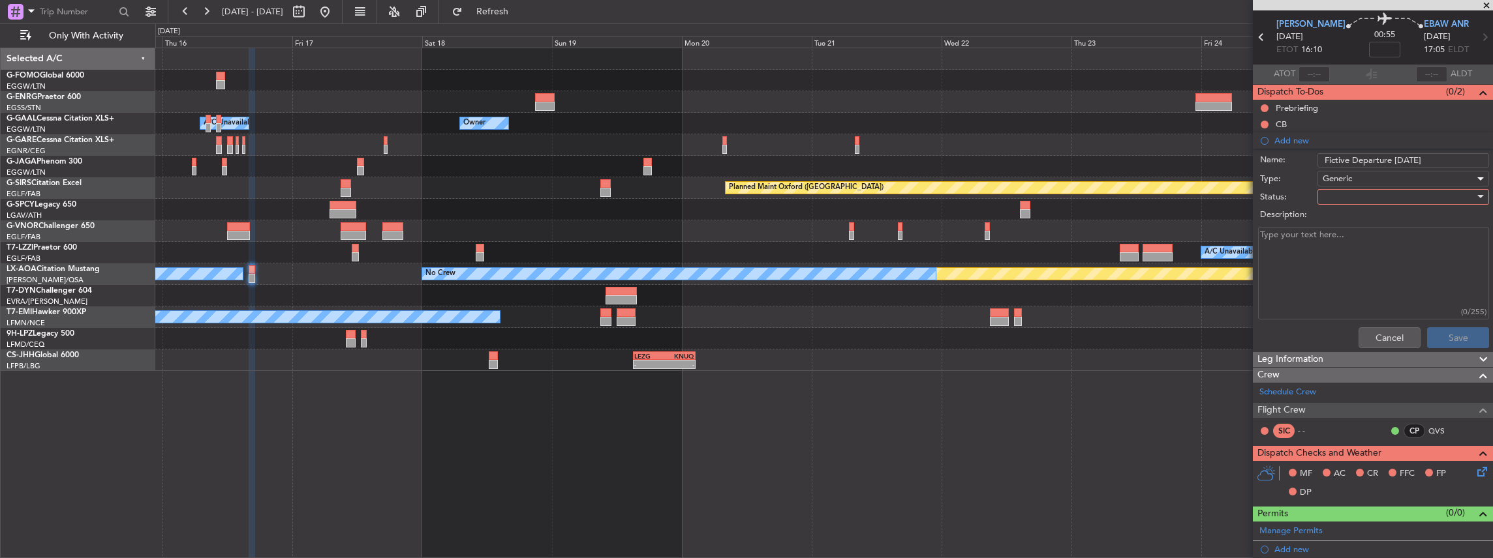
click at [1339, 192] on div at bounding box center [1398, 197] width 152 height 20
click at [1345, 243] on span "In Progress" at bounding box center [1398, 242] width 155 height 20
click at [1330, 247] on textarea "Description:" at bounding box center [1373, 273] width 231 height 93
paste textarea "Sked ETD EBAW/ANR 23/Oct 1400Z - ETA EDDH/HAM 23/Oct 1510Z Crew 1 PAX 1"
type textarea "Sked ETD EBAW/ANR 23/Oct 1400Z - ETA EDDH/HAM 23/Oct 1510Z Crew 1 PAX 1"
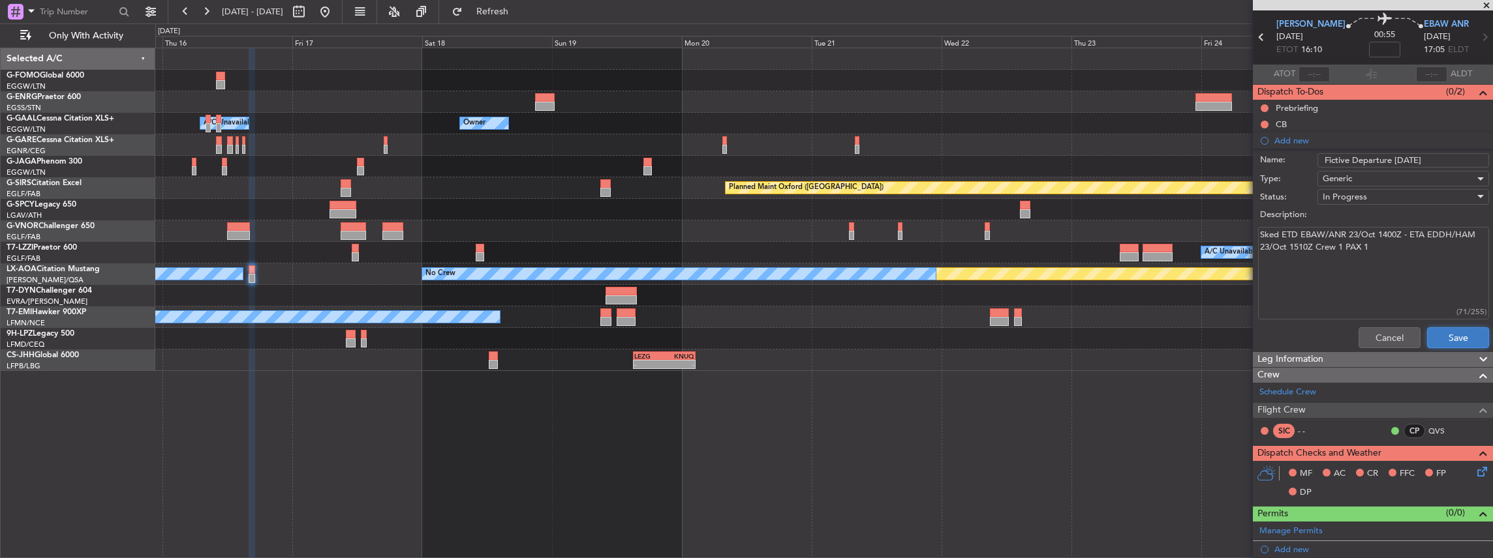
click at [1451, 335] on button "Save" at bounding box center [1458, 338] width 62 height 21
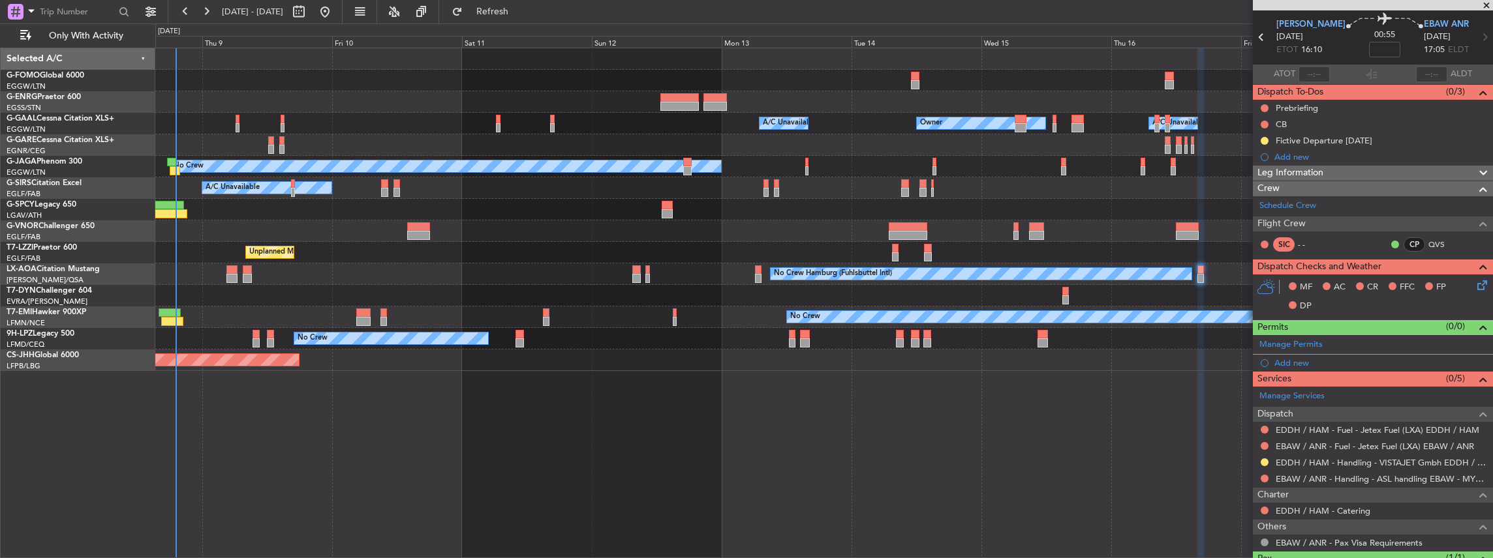
click at [1492, 487] on html "15 Oct 2025 - 26 Oct 2025 Refresh Quick Links Only With Activity Owner A/C Unav…" at bounding box center [746, 279] width 1493 height 558
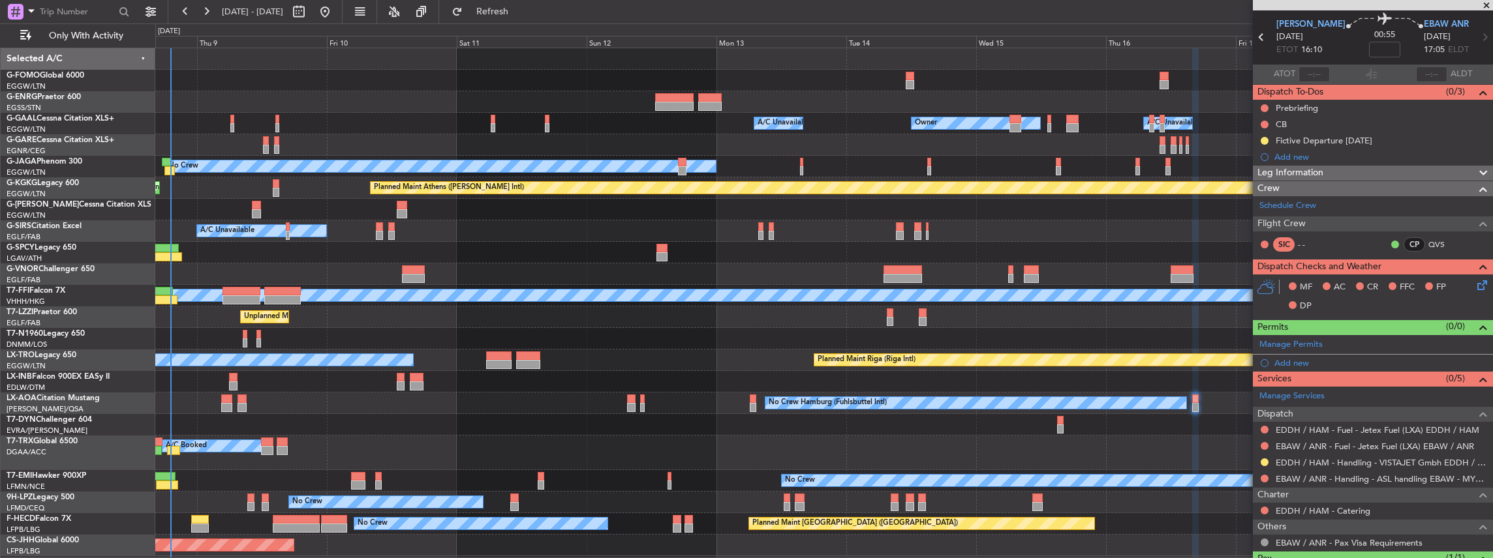
click at [317, 427] on div "Owner A/C Unavailable Owner A/C Unavailable Owner No Crew Planned Maint London …" at bounding box center [823, 302] width 1337 height 508
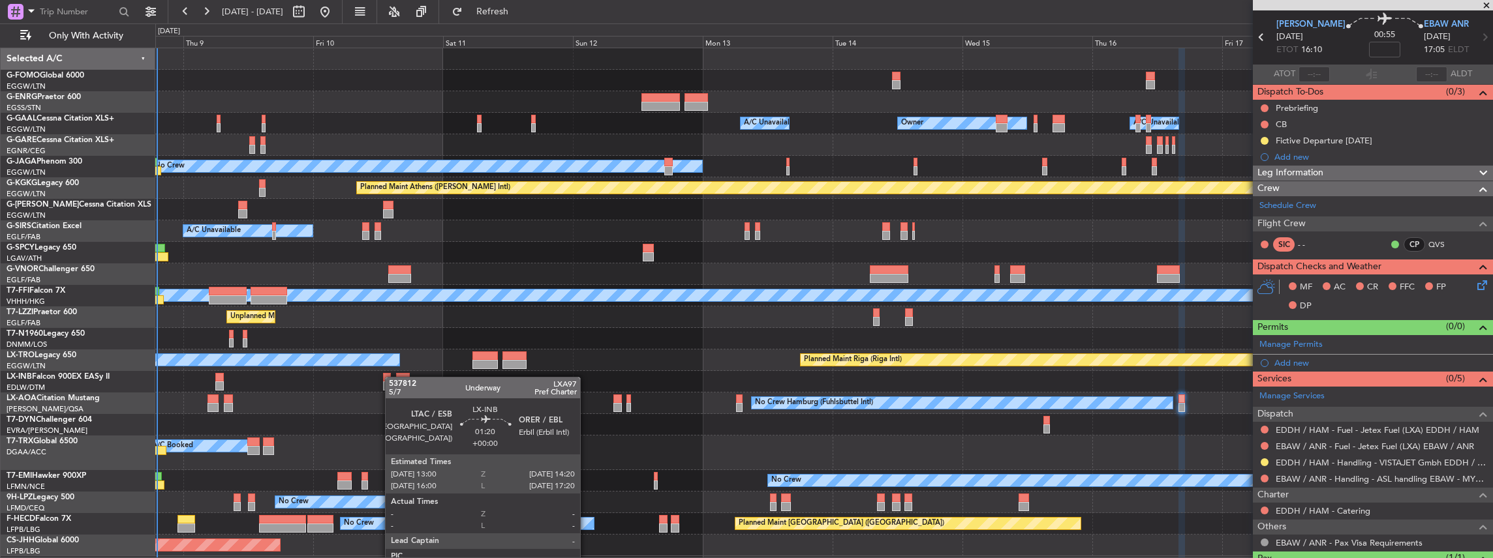
click at [389, 374] on div "Owner A/C Unavailable Owner A/C Unavailable Owner No Crew Planned Maint London …" at bounding box center [823, 302] width 1337 height 508
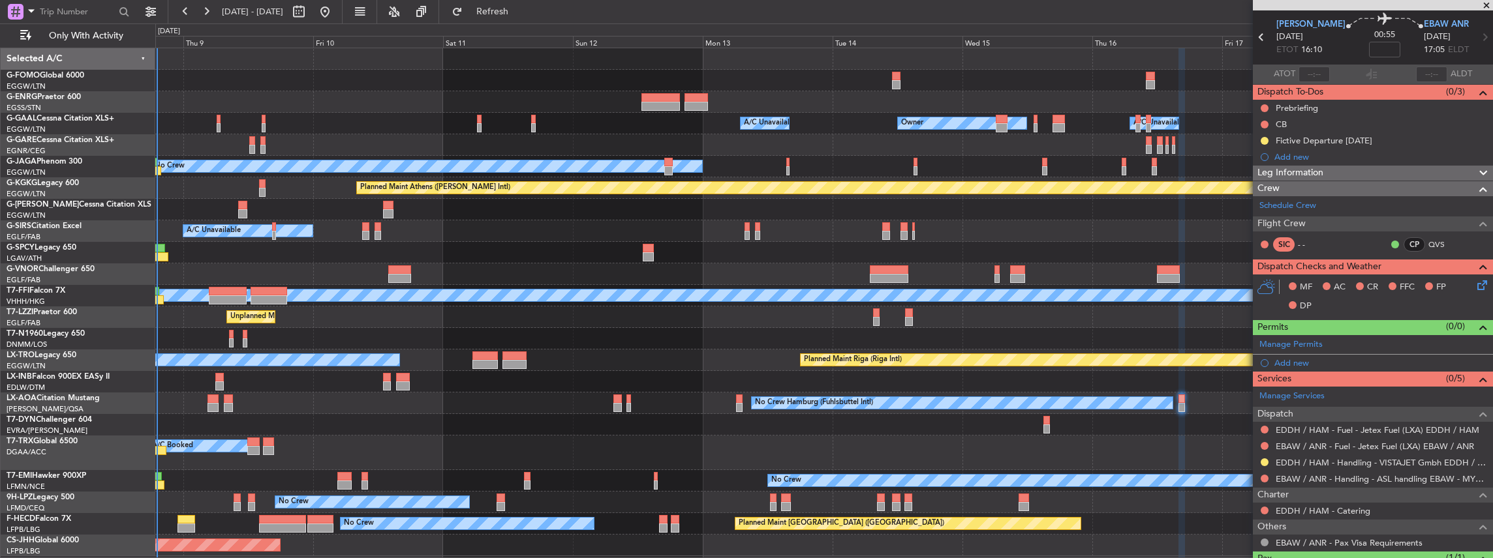
click at [1484, 5] on span at bounding box center [1486, 6] width 13 height 12
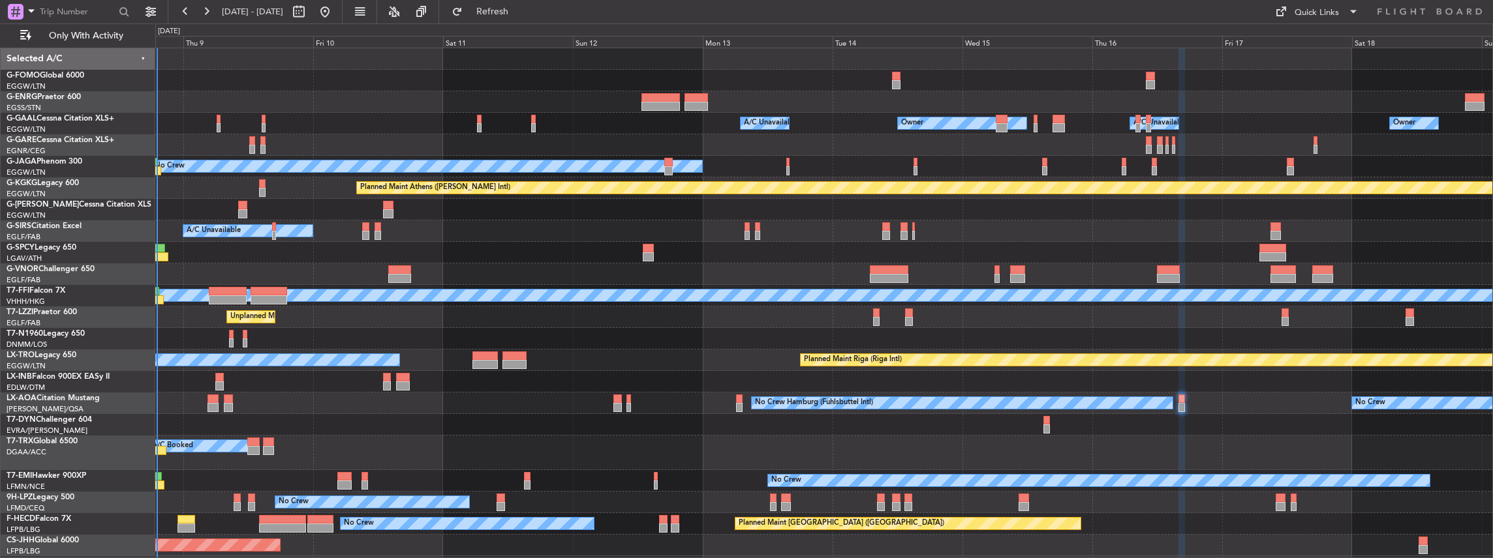
type input "0"
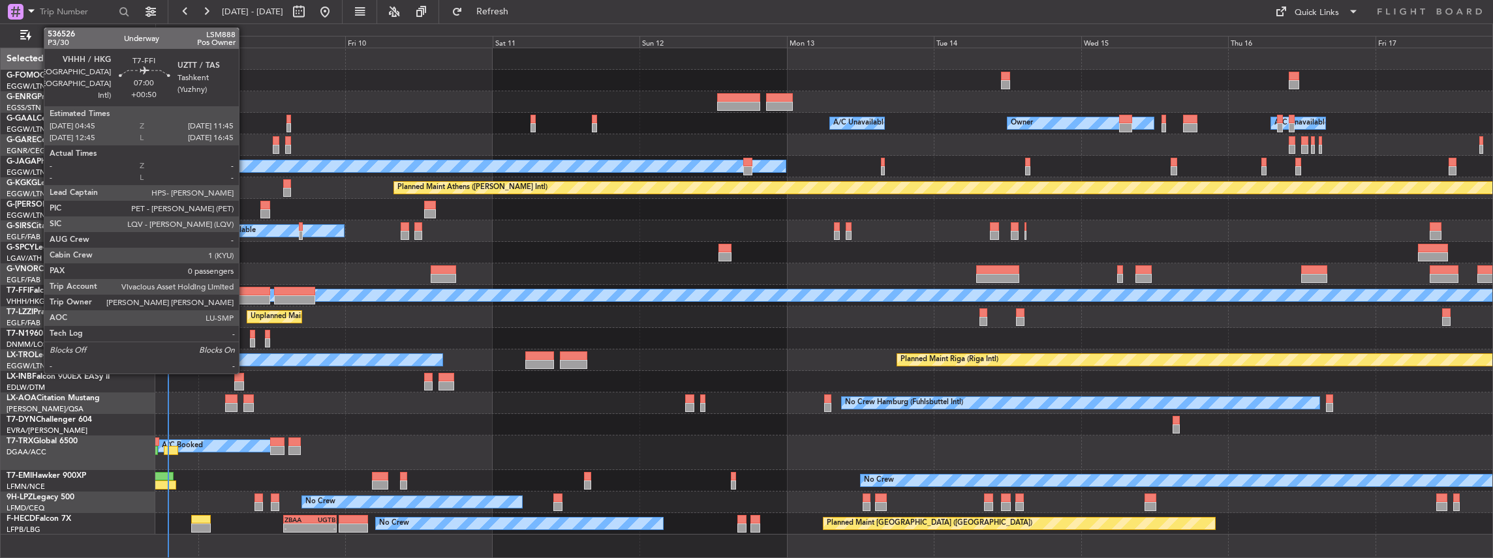
click at [245, 292] on div at bounding box center [247, 291] width 43 height 9
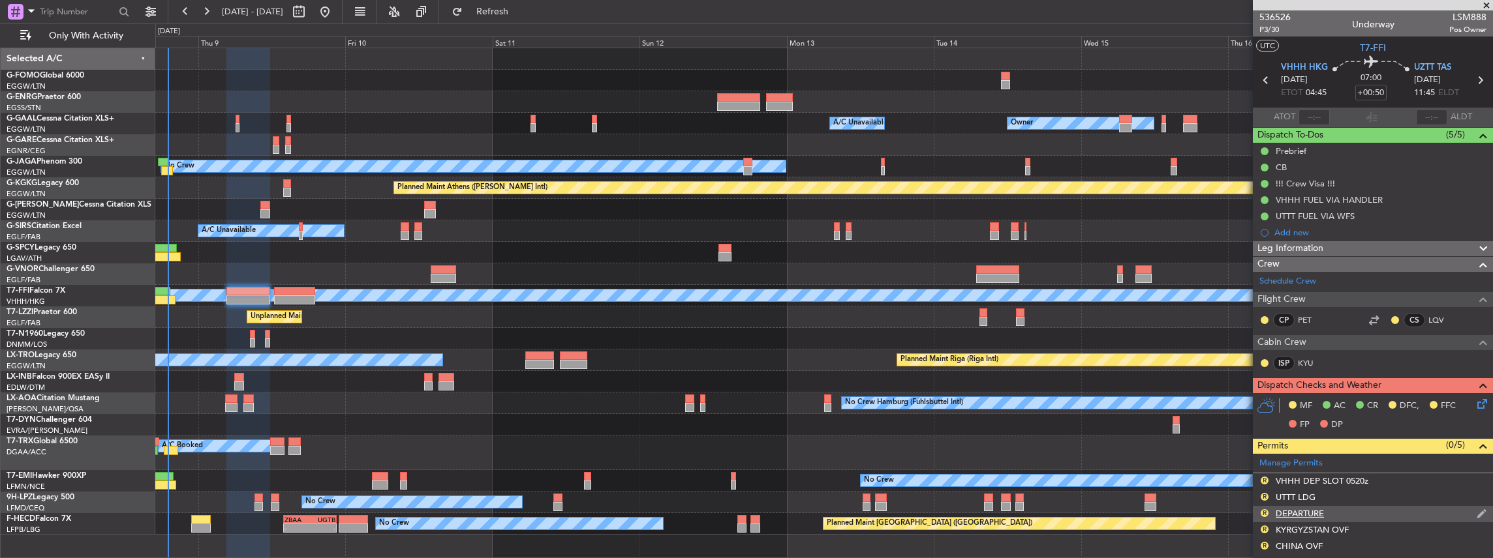
scroll to position [217, 0]
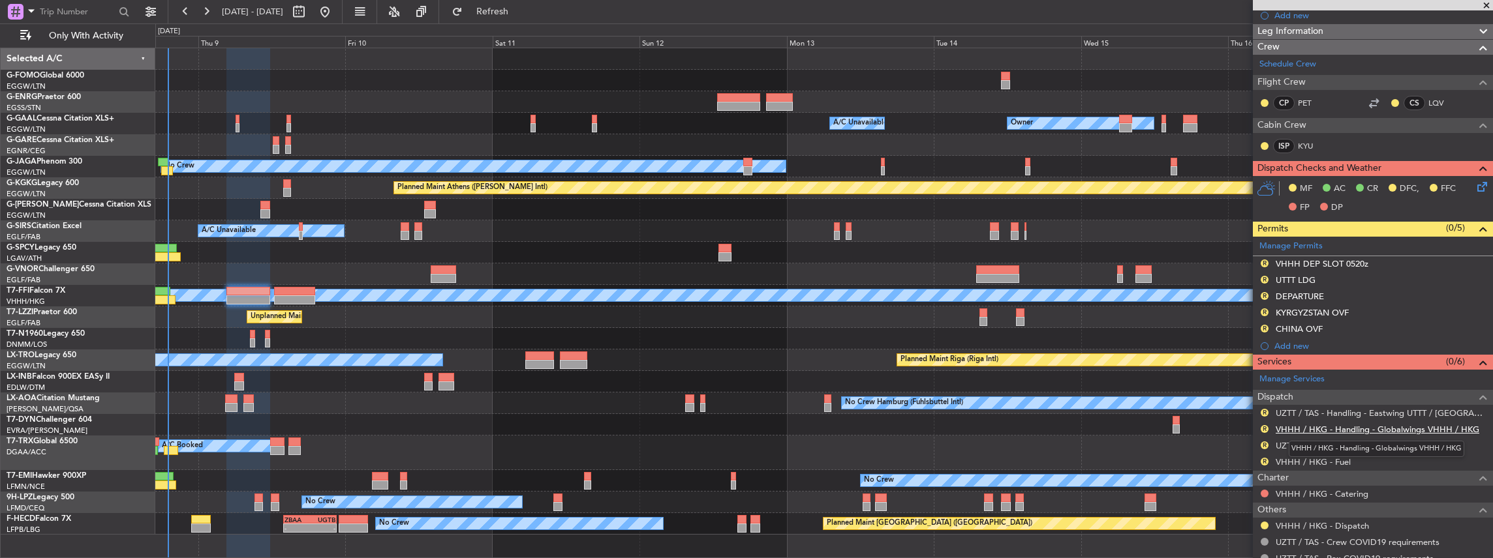
click at [1314, 424] on link "VHHH / HKG - Handling - Globalwings VHHH / HKG" at bounding box center [1378, 429] width 204 height 11
click at [520, 16] on span "Refresh" at bounding box center [492, 11] width 55 height 9
click at [1306, 410] on link "UZTT / TAS - Handling - Eastwing UTTT / [GEOGRAPHIC_DATA]" at bounding box center [1381, 413] width 211 height 11
click at [520, 7] on span "Refresh" at bounding box center [492, 11] width 55 height 9
click at [1305, 444] on link "UZTT / TAS - Fuel" at bounding box center [1309, 445] width 67 height 11
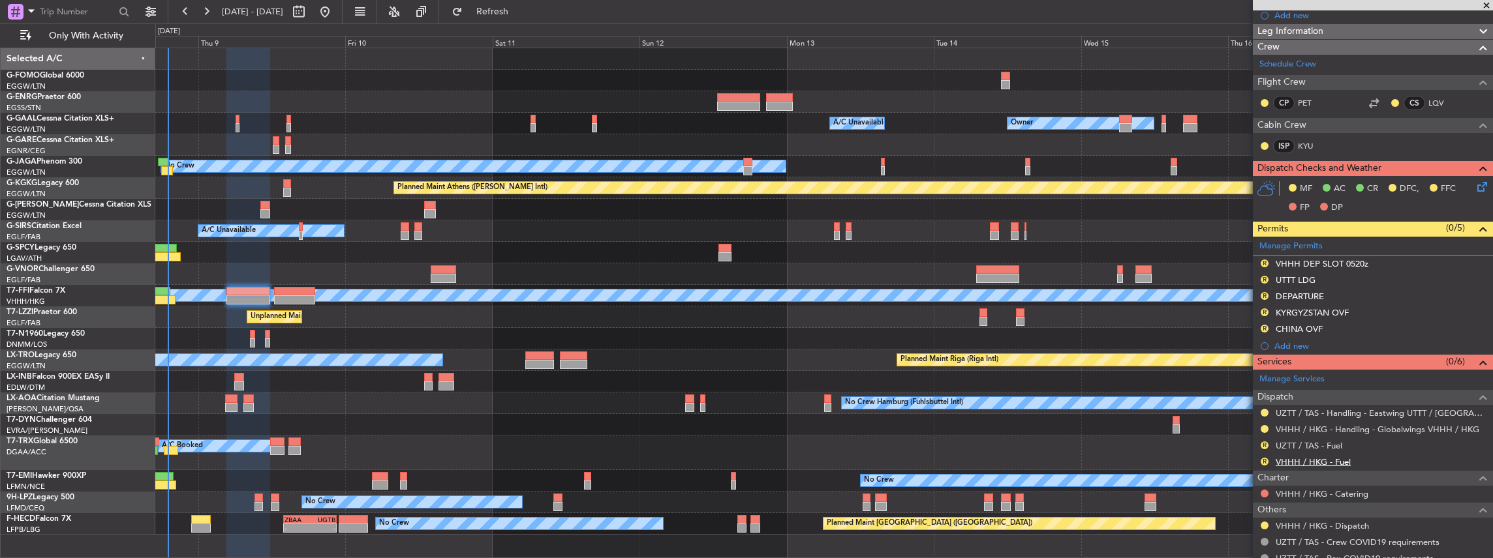
click at [1292, 458] on link "VHHH / HKG - Fuel" at bounding box center [1313, 462] width 75 height 11
click at [1264, 444] on button "R" at bounding box center [1264, 446] width 8 height 8
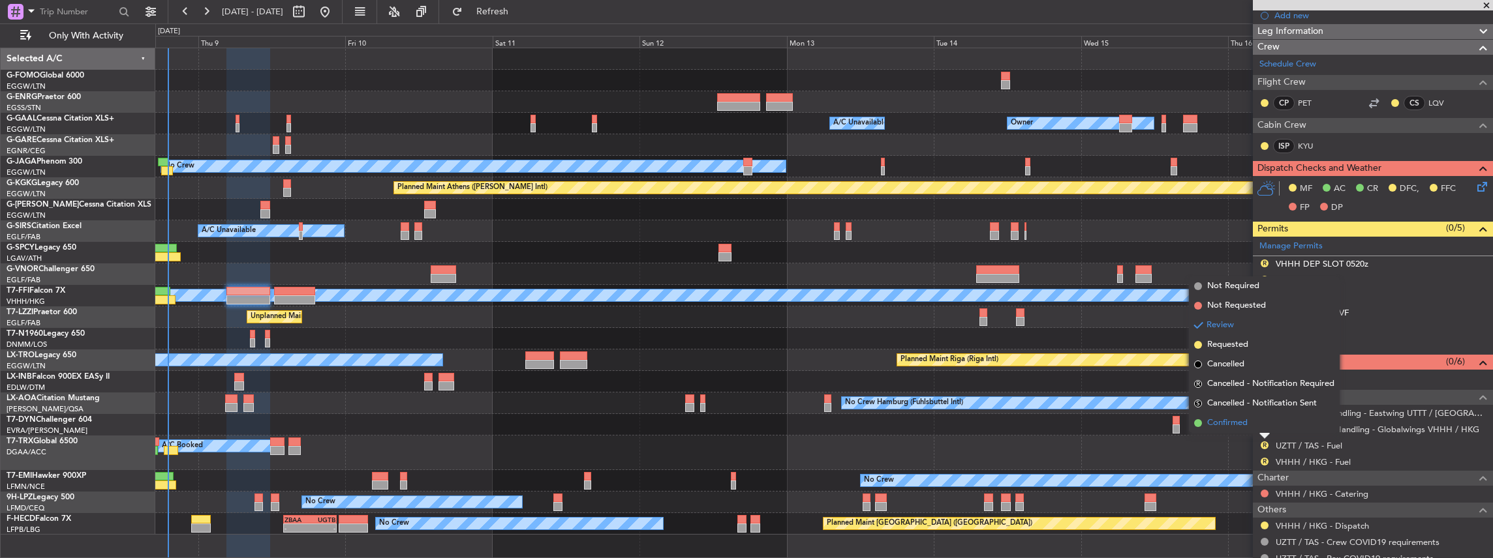
click at [1248, 421] on li "Confirmed" at bounding box center [1264, 424] width 151 height 20
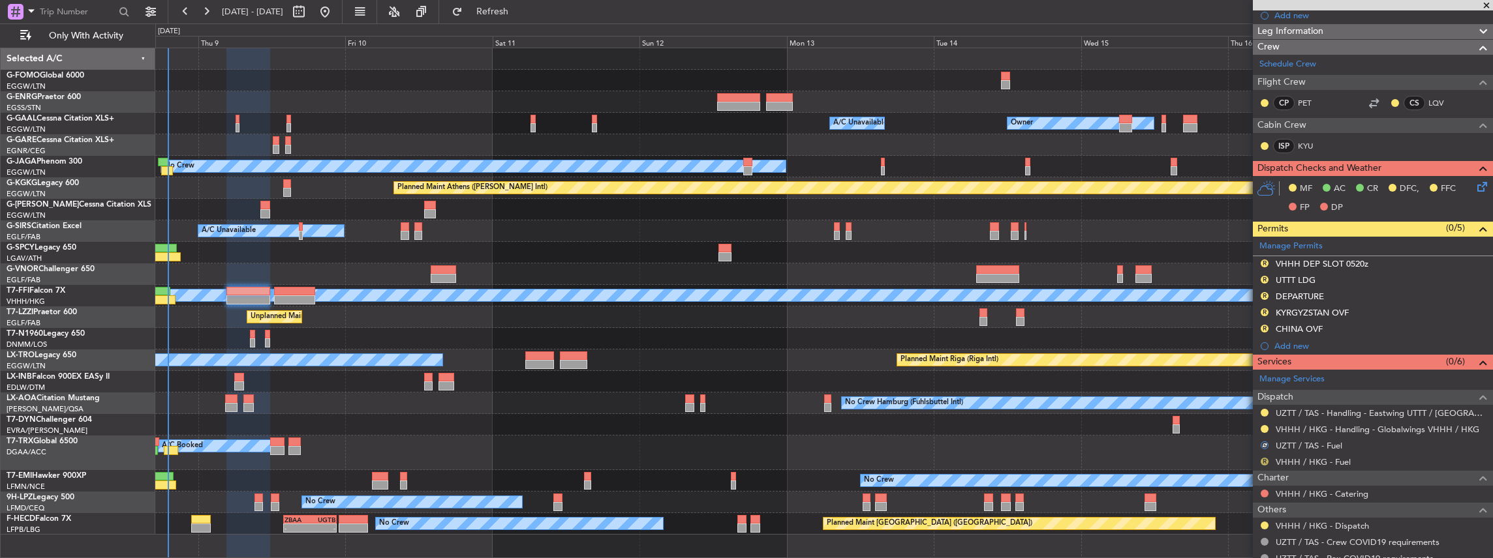
click at [1262, 460] on button "R" at bounding box center [1264, 462] width 8 height 8
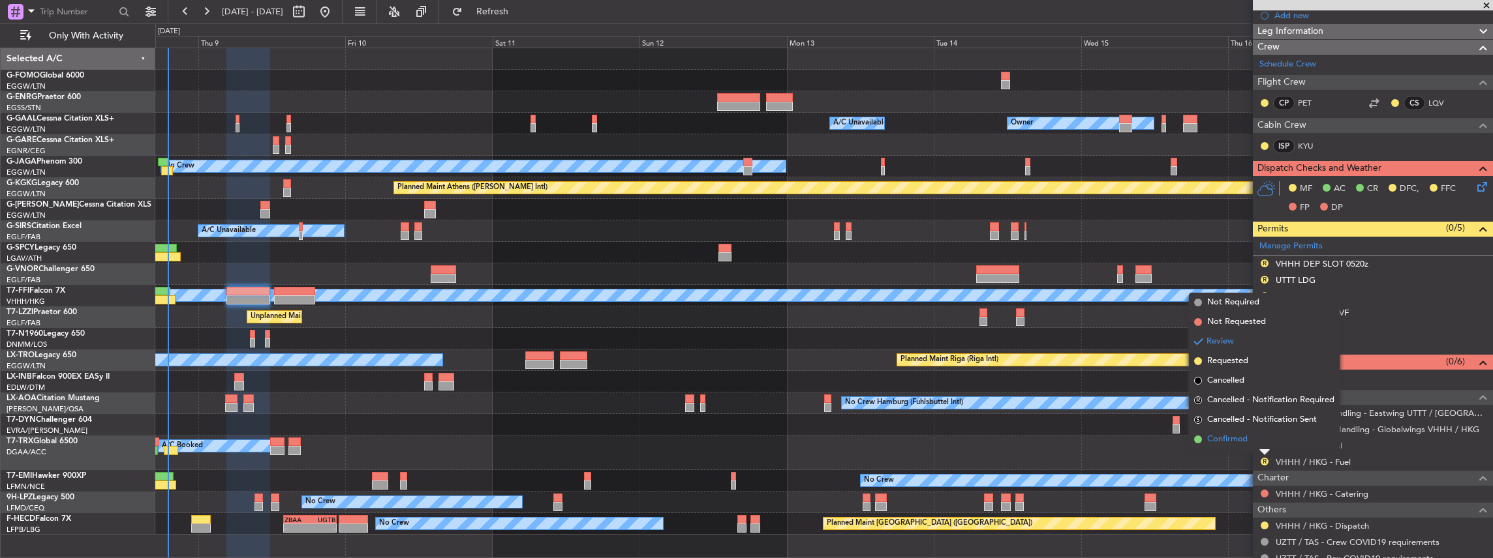
click at [1244, 438] on span "Confirmed" at bounding box center [1227, 439] width 40 height 13
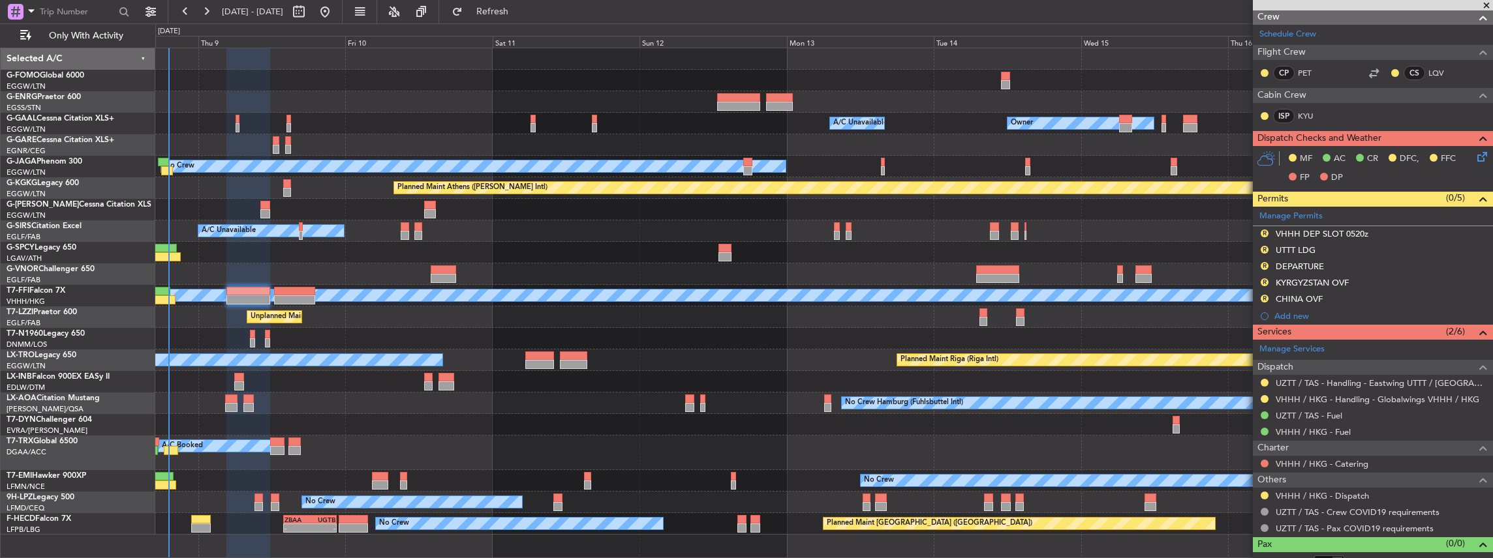
scroll to position [258, 0]
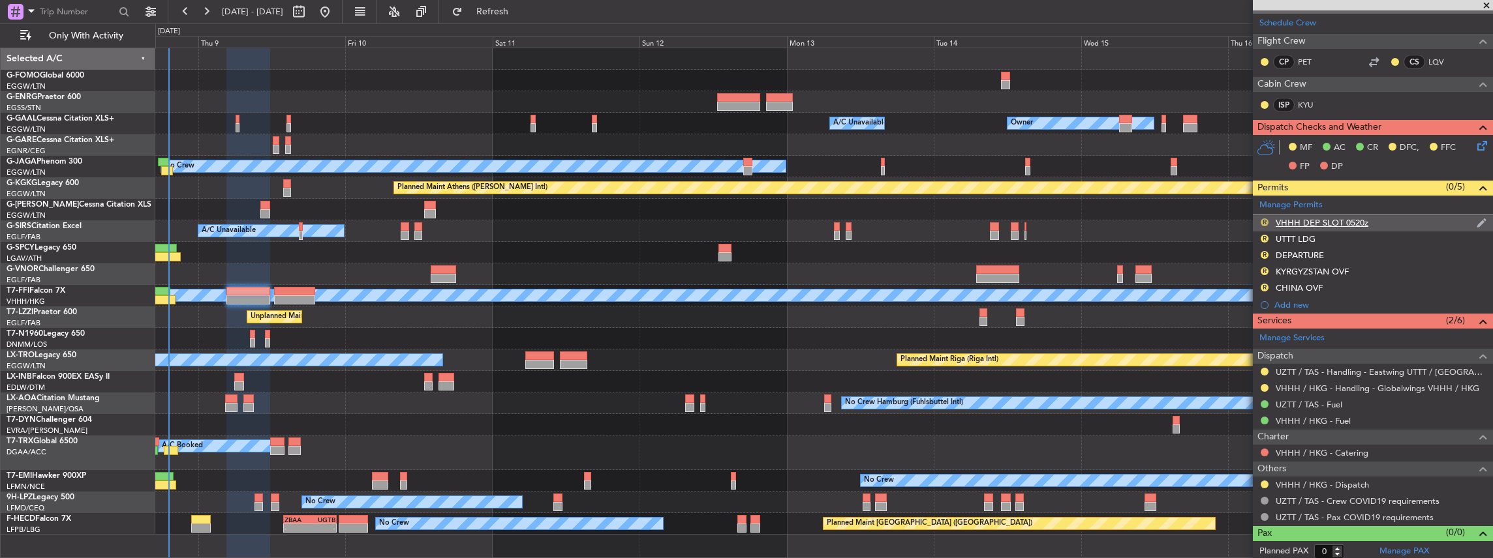
click at [1263, 219] on button "R" at bounding box center [1264, 223] width 8 height 8
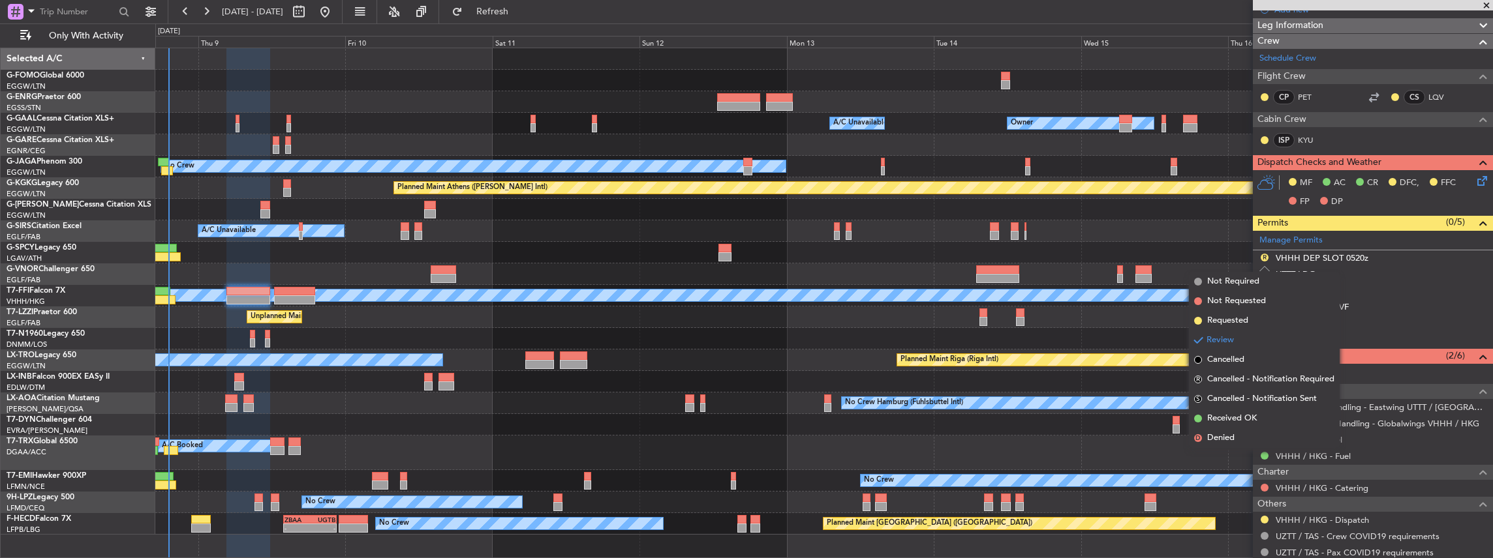
scroll to position [215, 0]
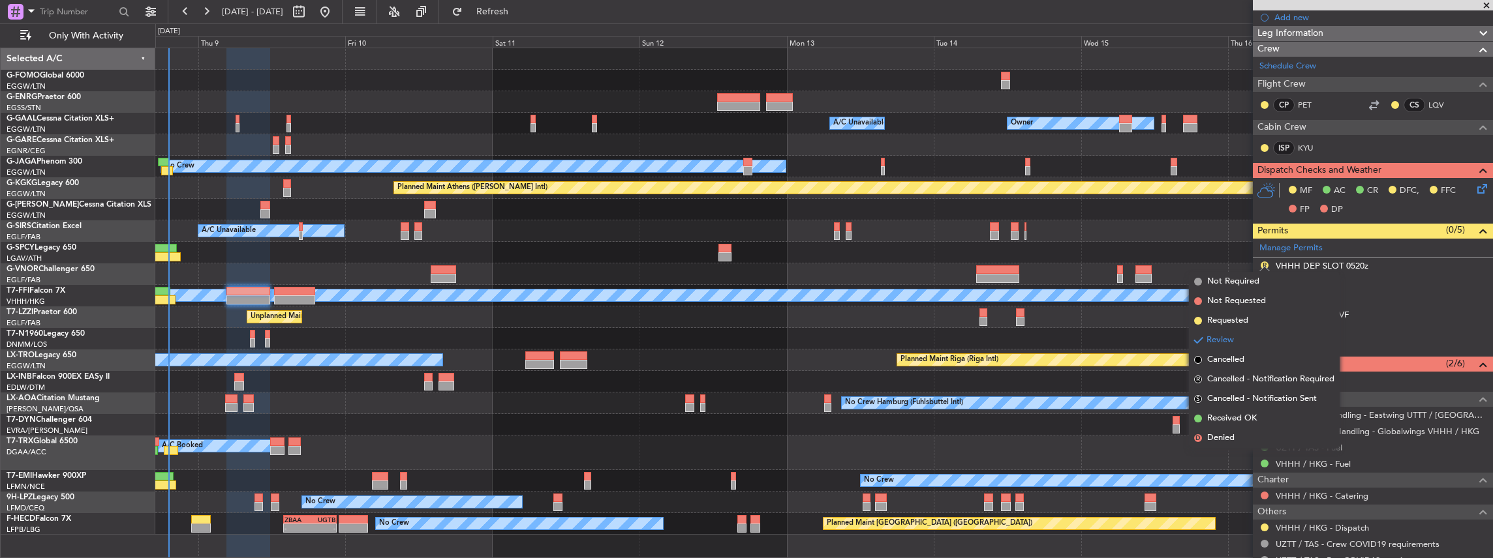
click at [1105, 211] on div "Planned Maint [GEOGRAPHIC_DATA] ([GEOGRAPHIC_DATA])" at bounding box center [823, 210] width 1337 height 22
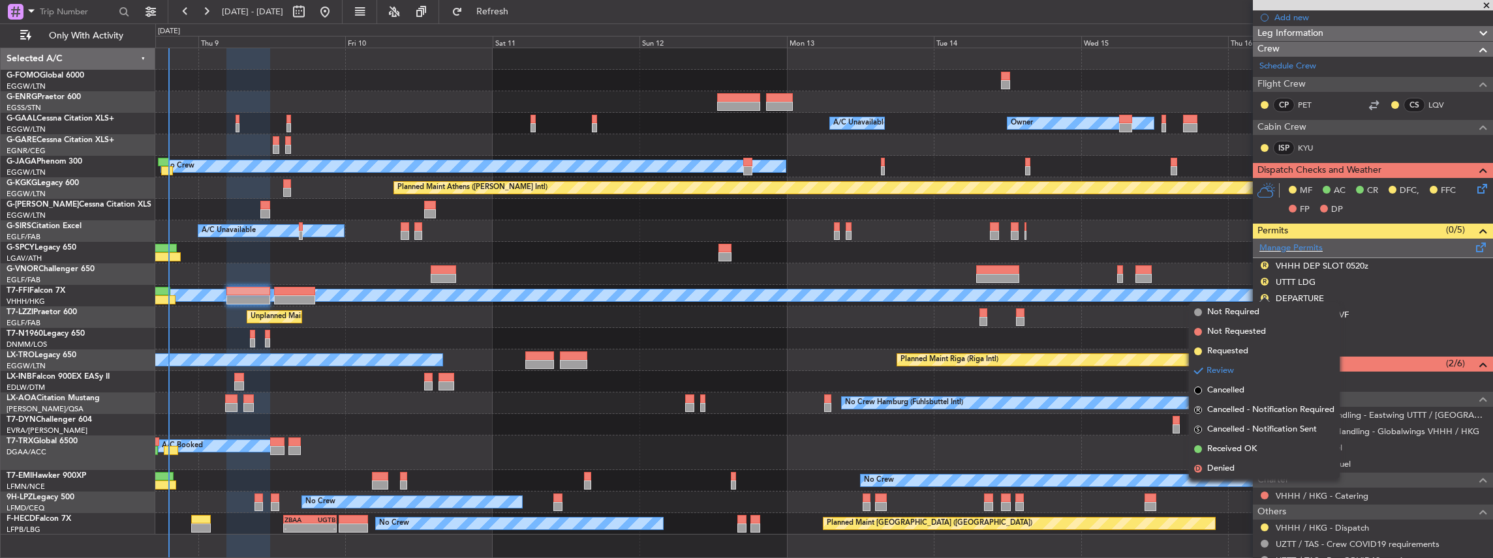
scroll to position [0, 0]
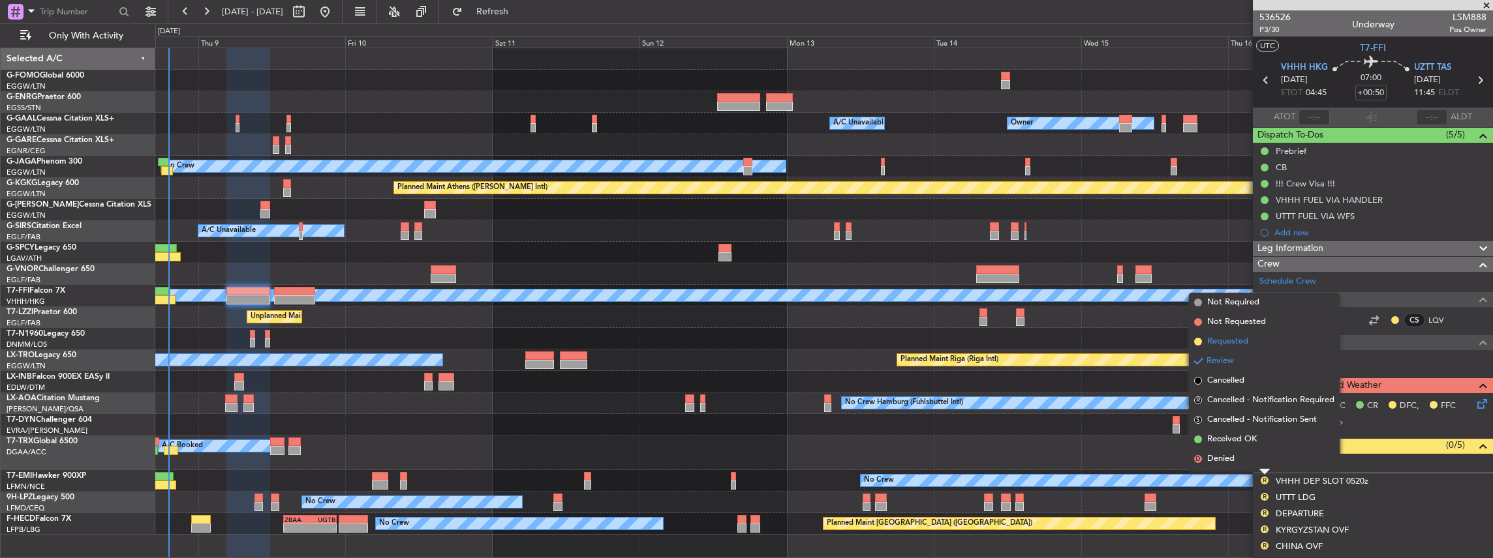
click at [1233, 346] on span "Requested" at bounding box center [1227, 341] width 41 height 13
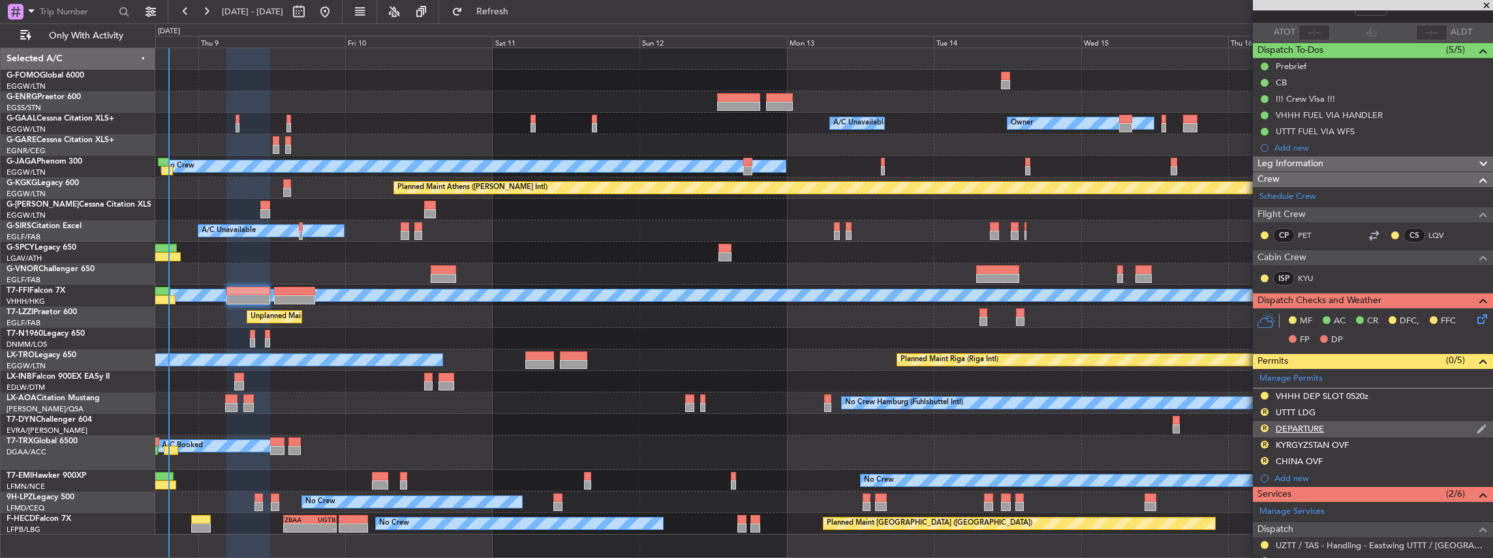
scroll to position [87, 0]
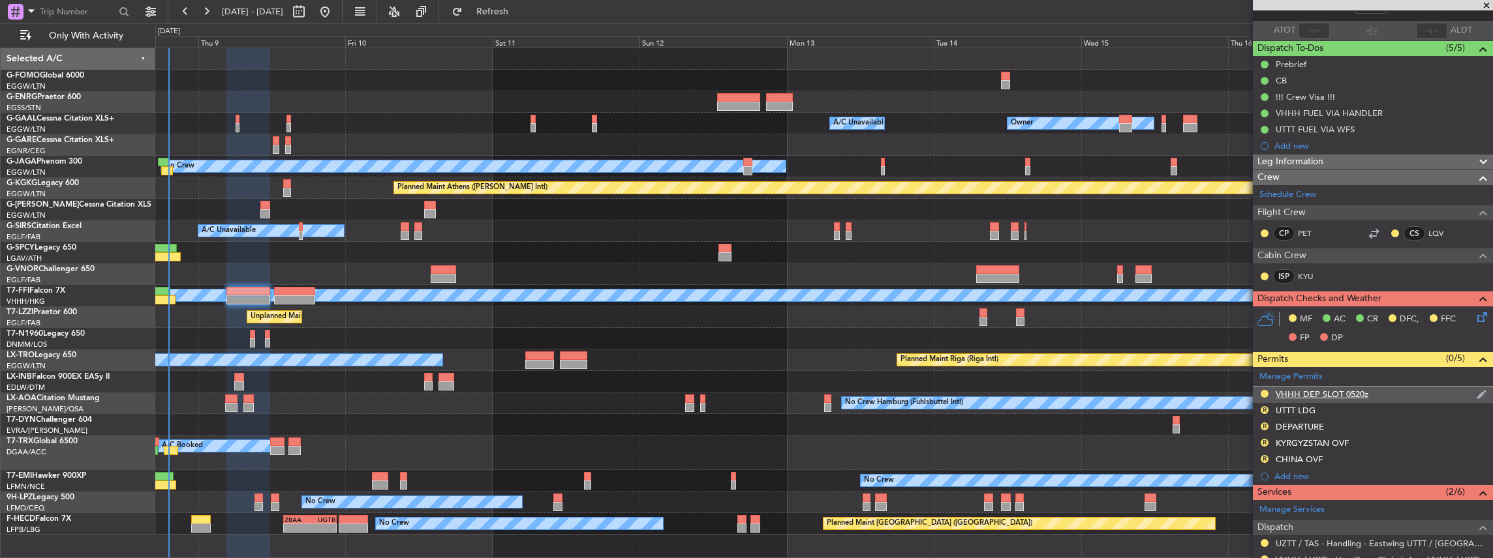
click at [1374, 390] on div "VHHH DEP SLOT 0520z" at bounding box center [1373, 395] width 240 height 16
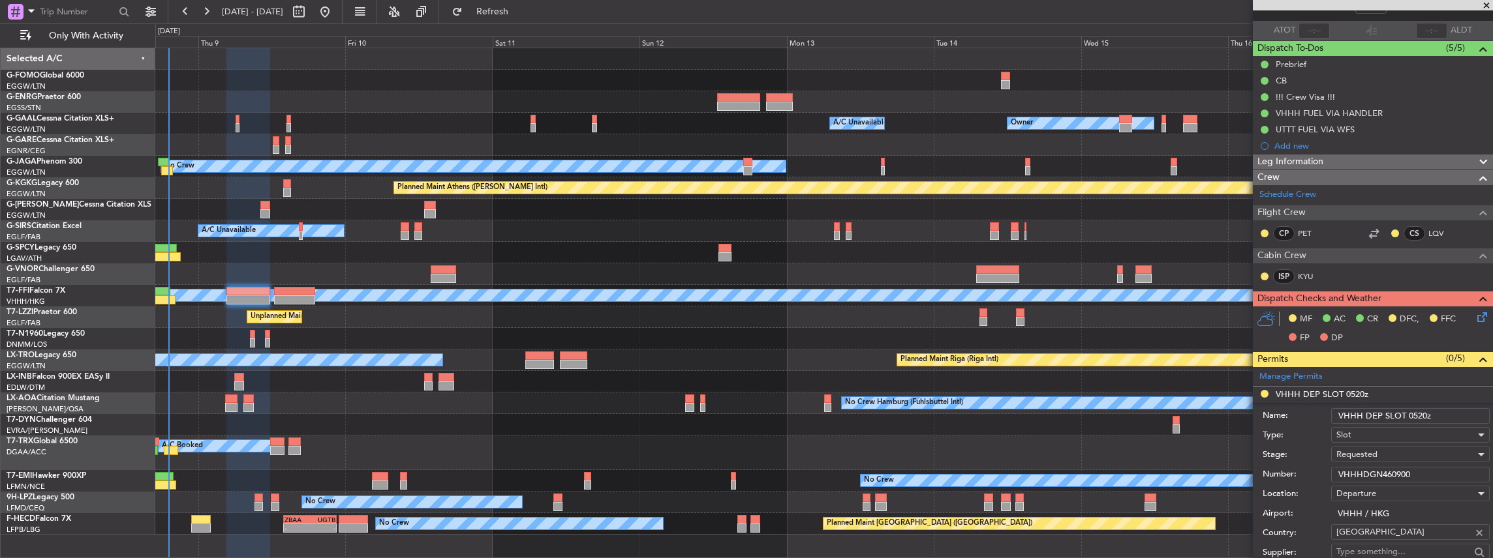
drag, startPoint x: 1412, startPoint y: 414, endPoint x: 1424, endPoint y: 413, distance: 11.8
click at [1424, 413] on input "VHHH DEP SLOT 0520z" at bounding box center [1410, 416] width 159 height 16
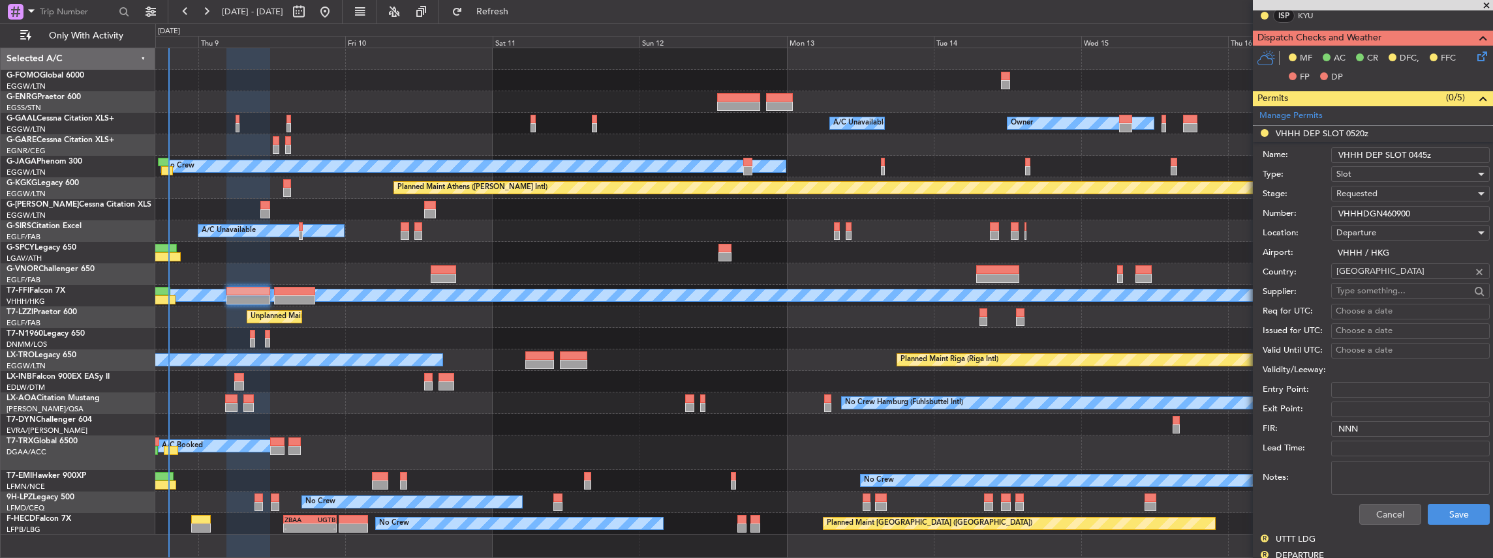
scroll to position [391, 0]
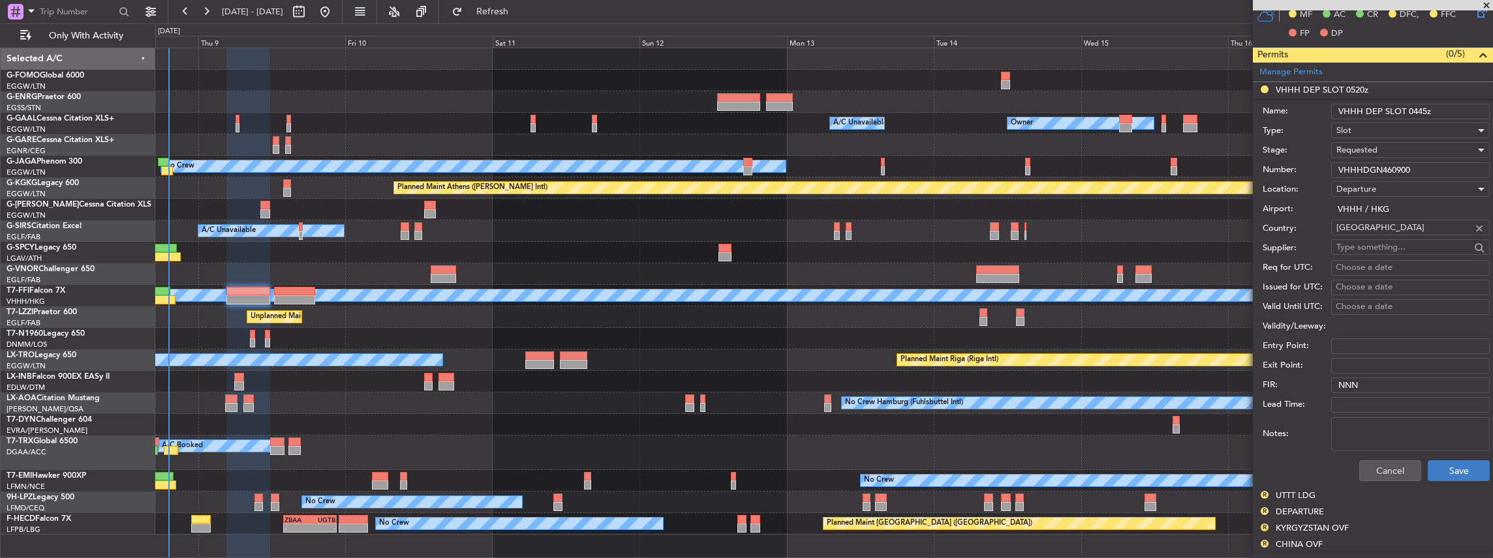
type input "VHHH DEP SLOT 0445z"
click at [1441, 474] on button "Save" at bounding box center [1459, 471] width 62 height 21
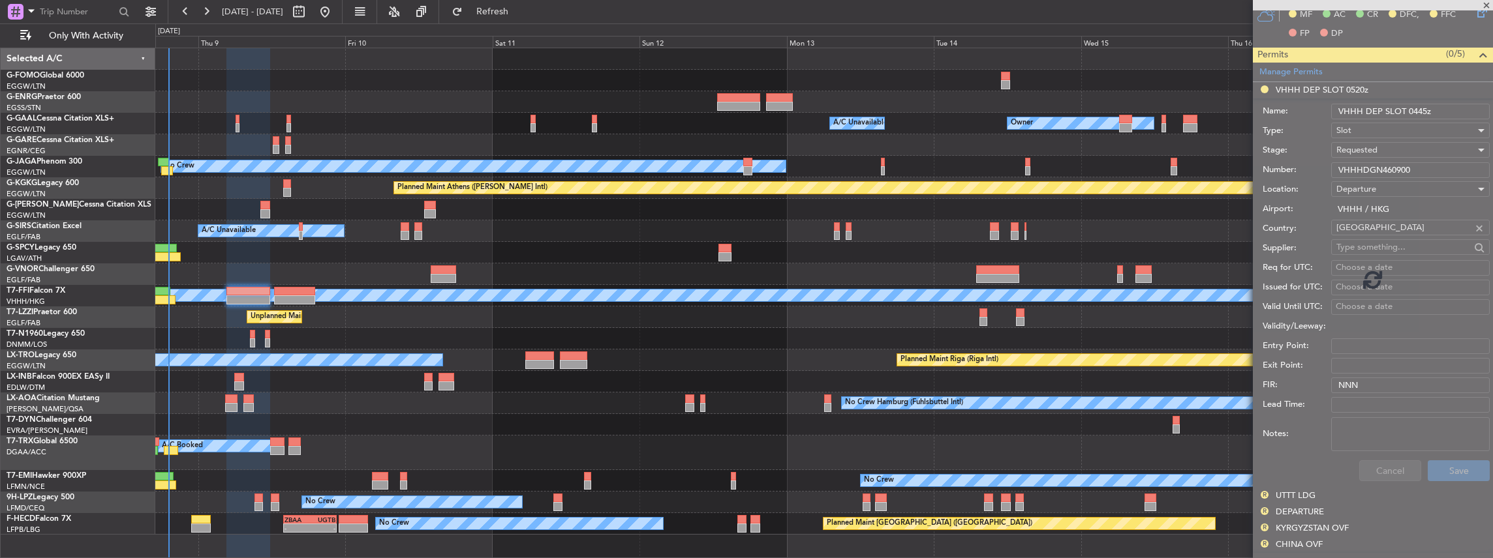
scroll to position [258, 0]
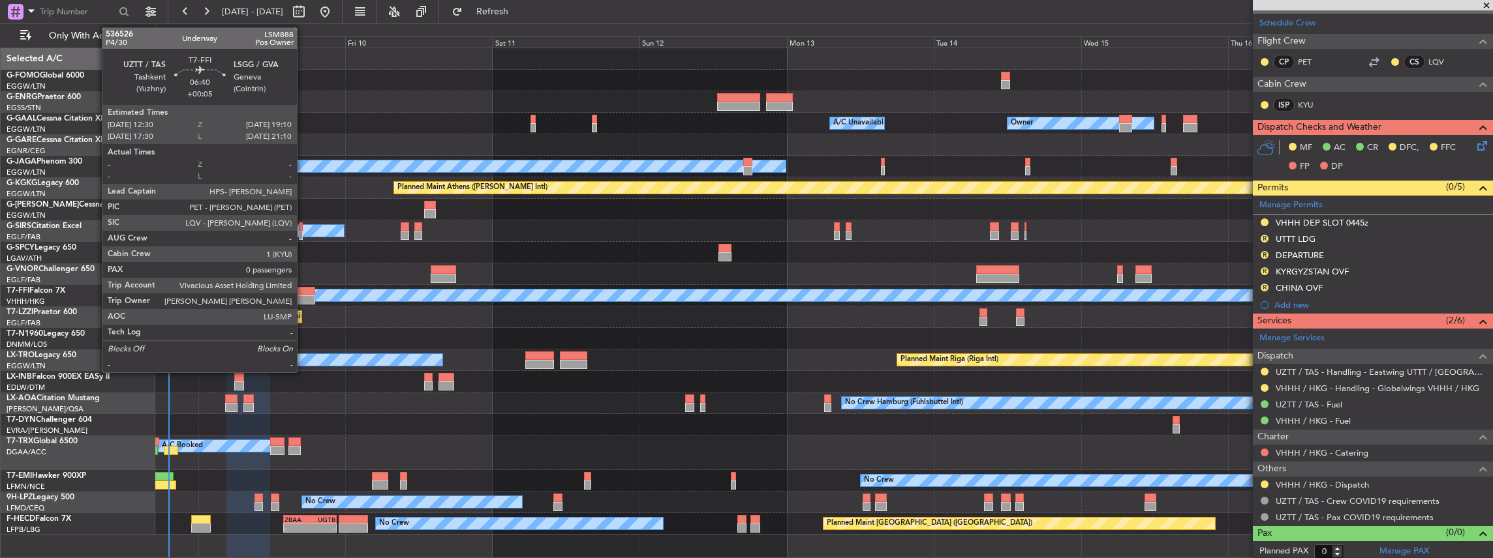
click at [303, 287] on div at bounding box center [294, 291] width 41 height 9
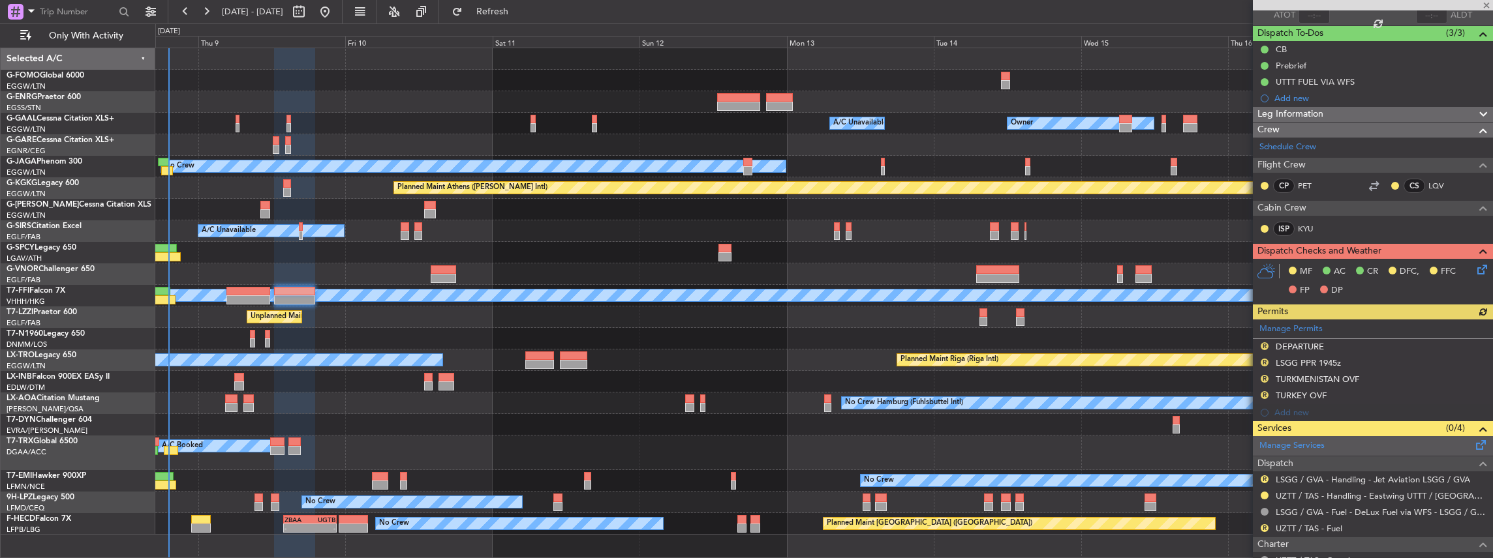
scroll to position [174, 0]
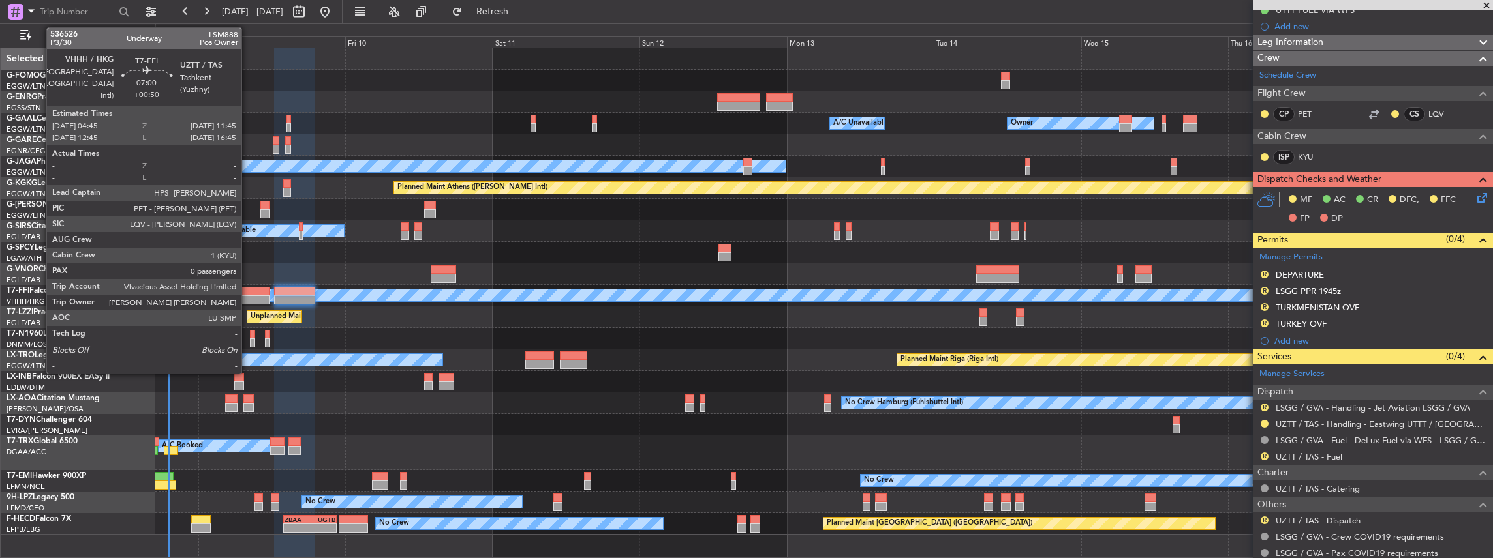
click at [248, 296] on div at bounding box center [247, 300] width 43 height 9
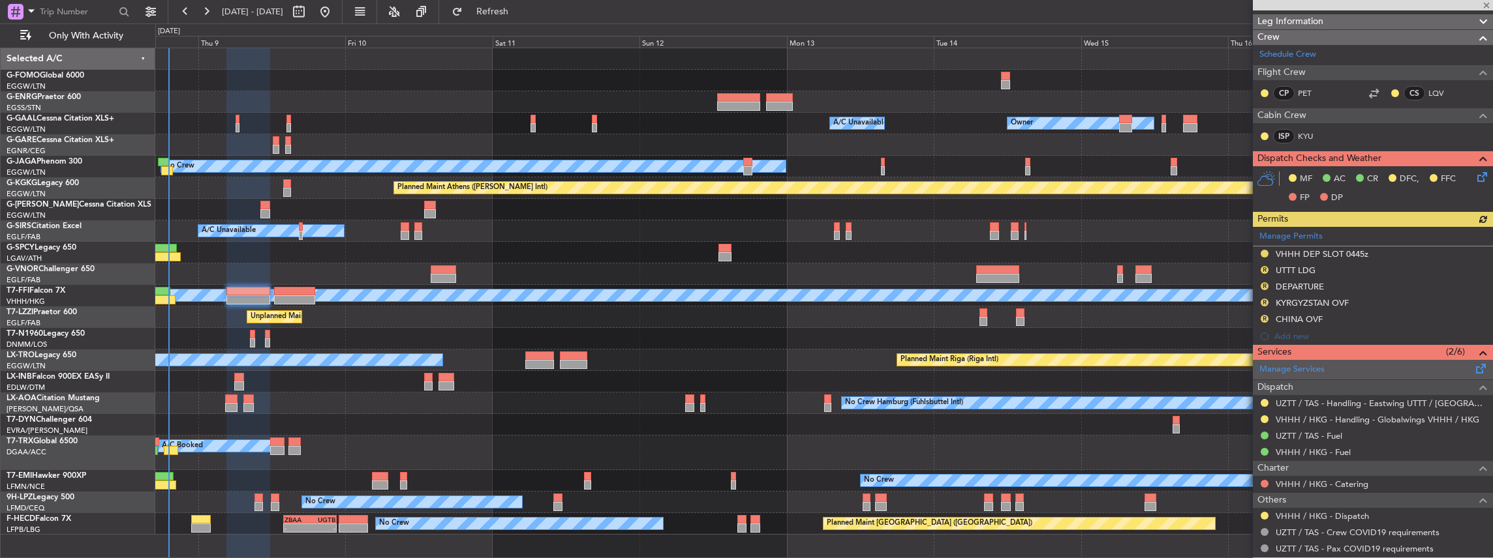
scroll to position [258, 0]
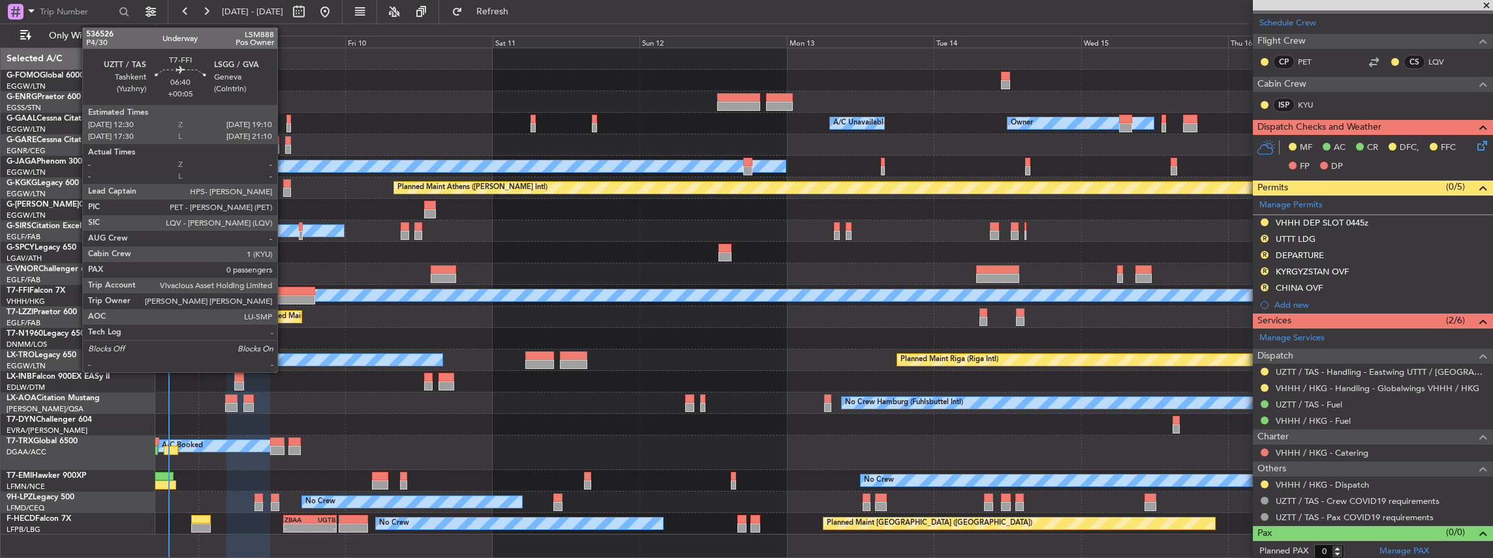
click at [284, 293] on div at bounding box center [294, 291] width 41 height 9
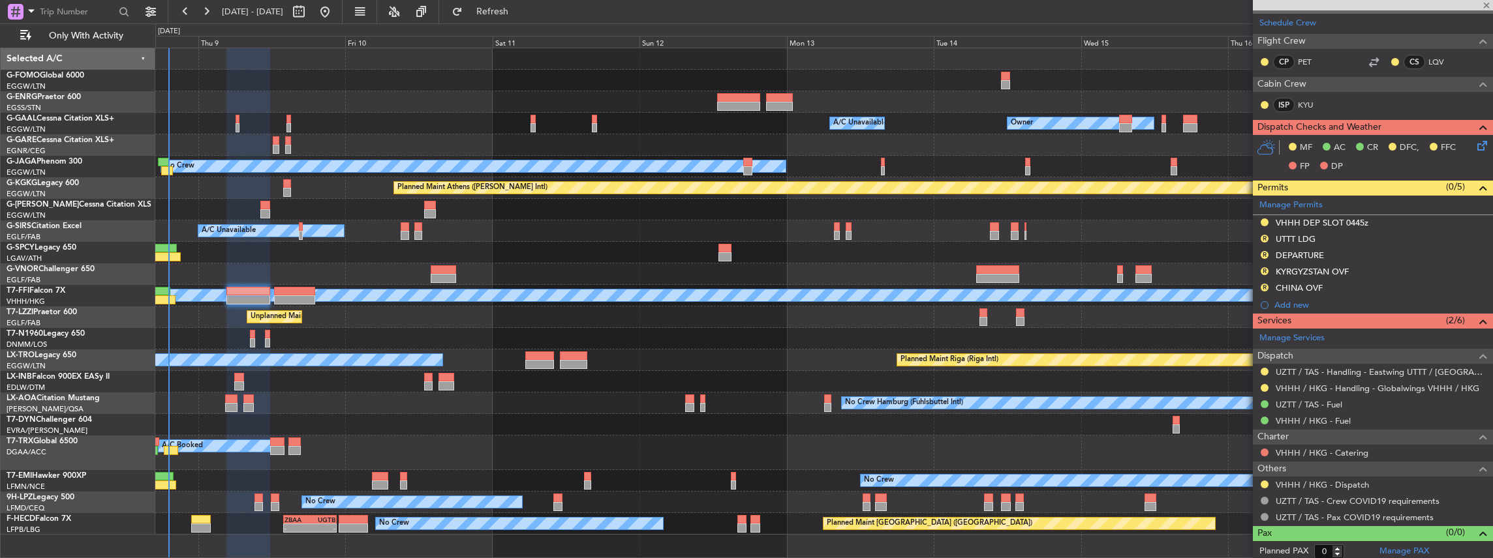
type input "+00:05"
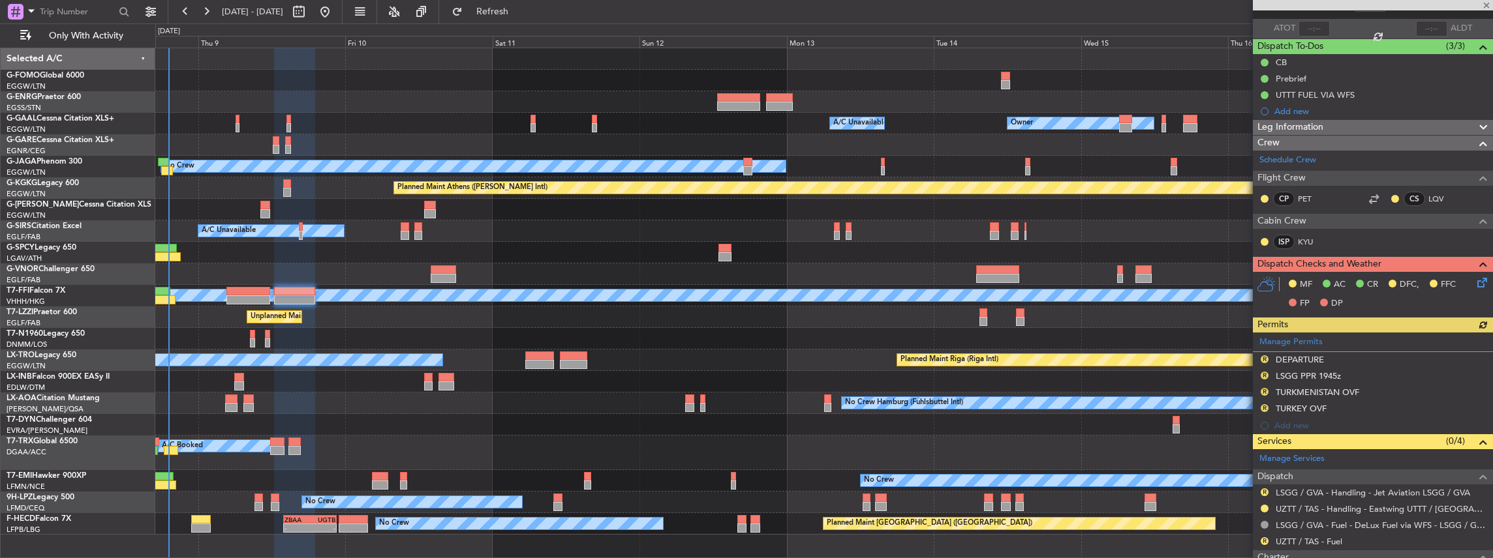
scroll to position [210, 0]
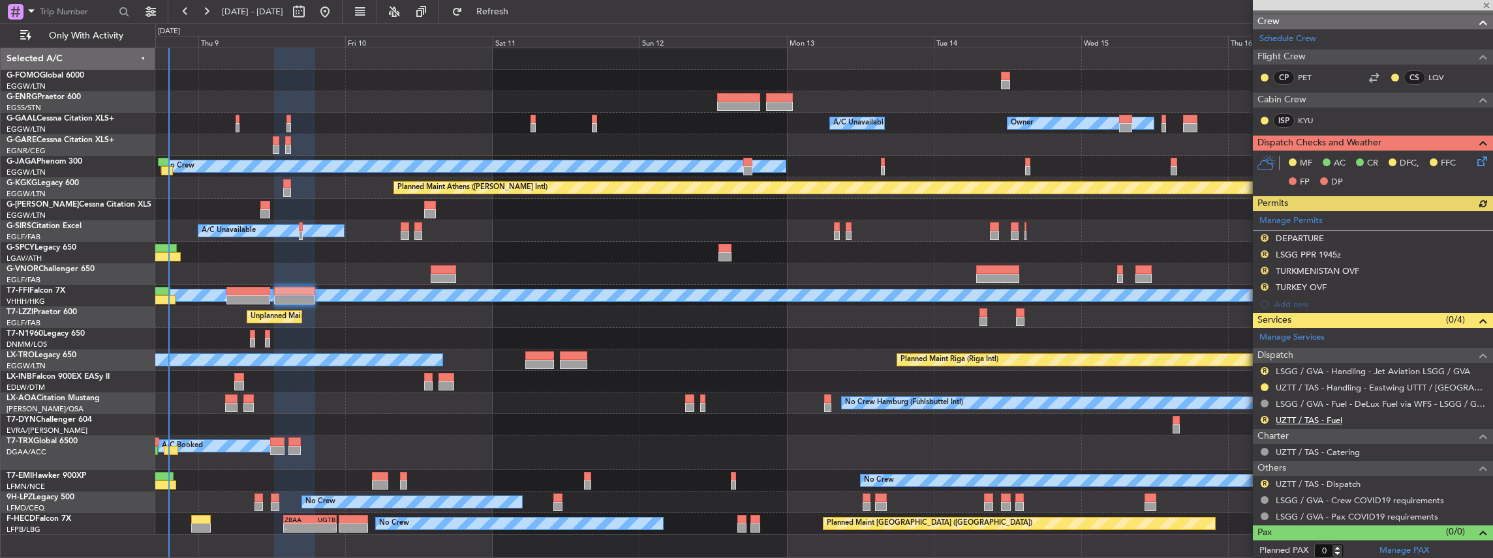
click at [1291, 419] on link "UZTT / TAS - Fuel" at bounding box center [1309, 420] width 67 height 11
click at [1263, 416] on button "R" at bounding box center [1264, 420] width 8 height 8
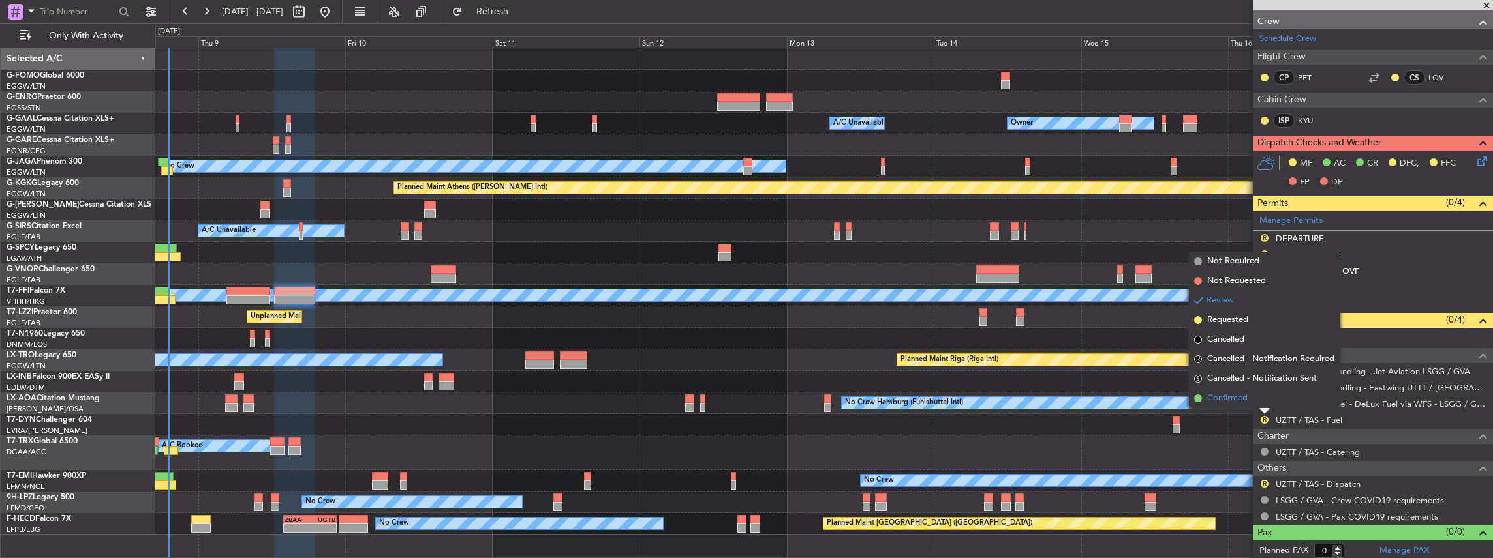
click at [1230, 397] on span "Confirmed" at bounding box center [1227, 398] width 40 height 13
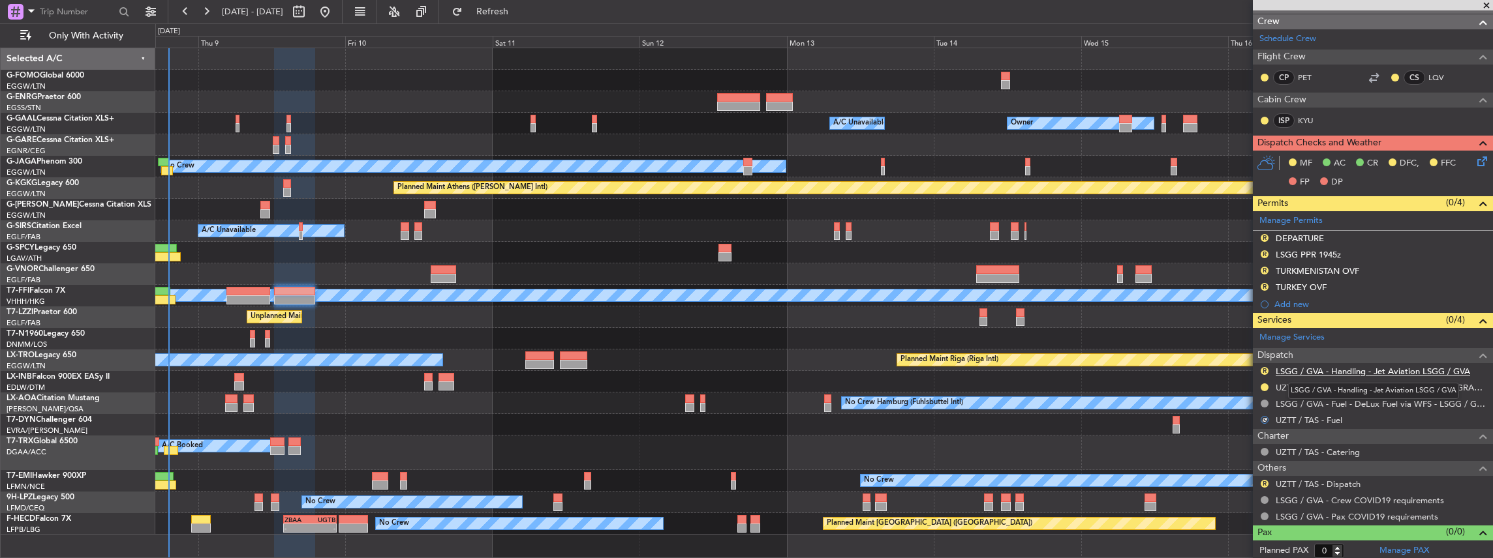
click at [1367, 371] on link "LSGG / GVA - Handling - Jet Aviation LSGG / GVA" at bounding box center [1373, 371] width 194 height 11
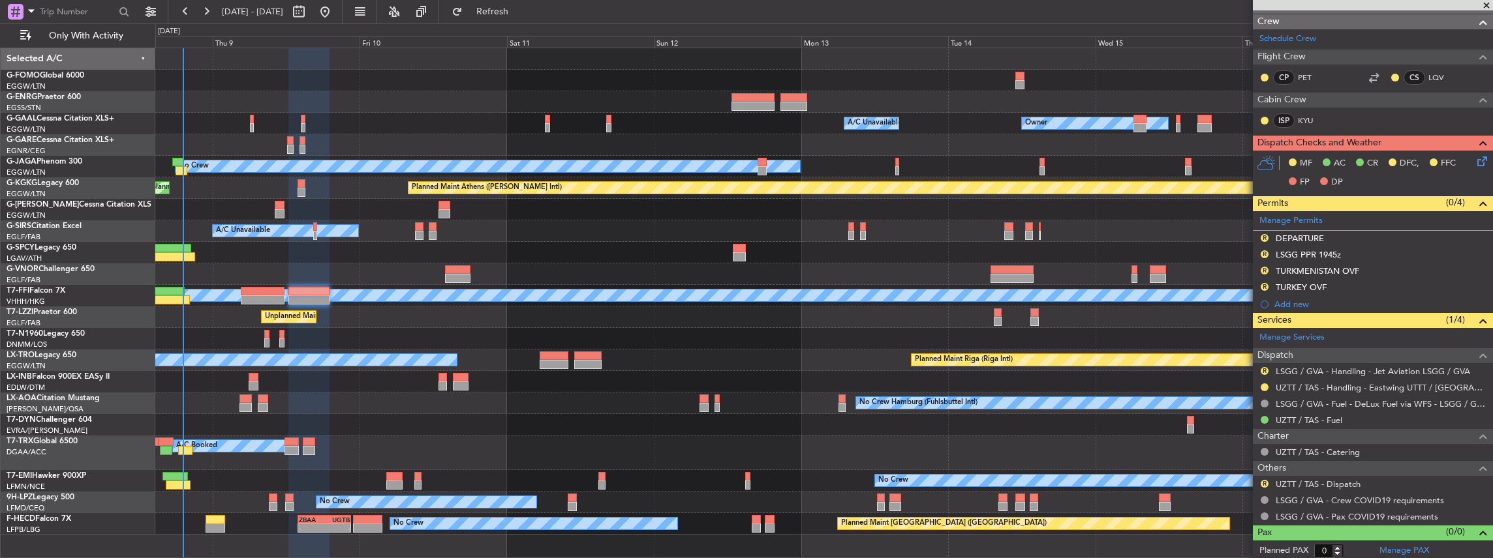
click at [660, 367] on div "Owner A/C Unavailable Owner A/C Unavailable Owner No Crew Planned Maint London …" at bounding box center [823, 291] width 1337 height 487
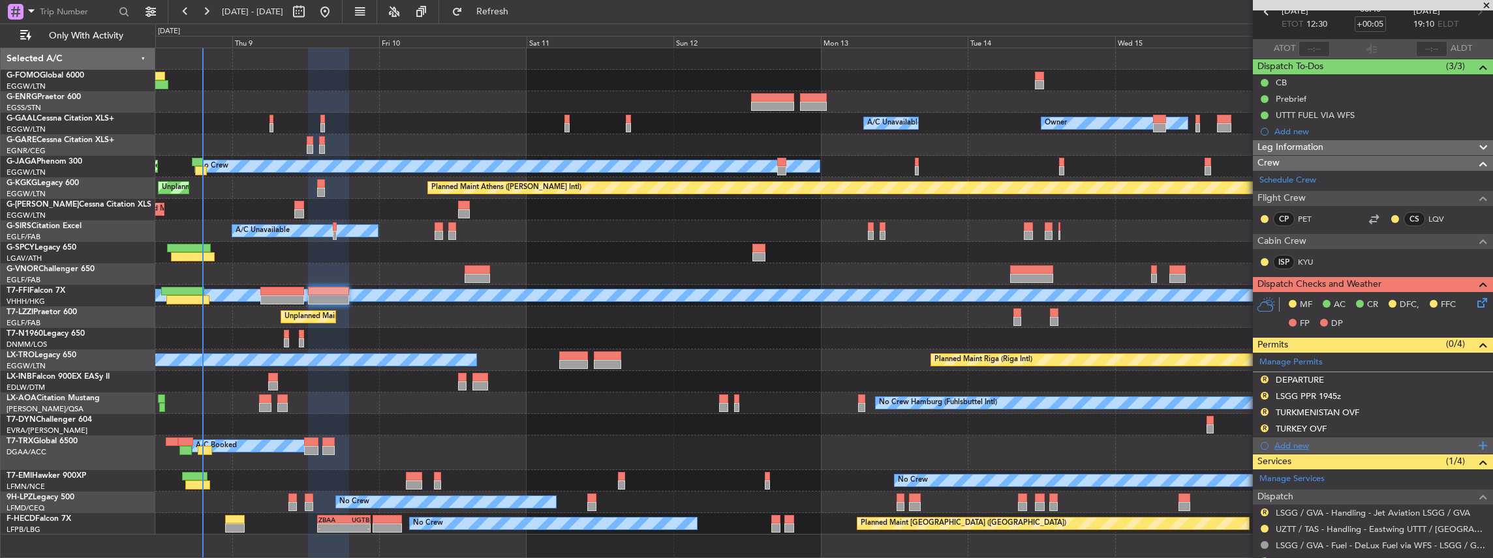
scroll to position [0, 0]
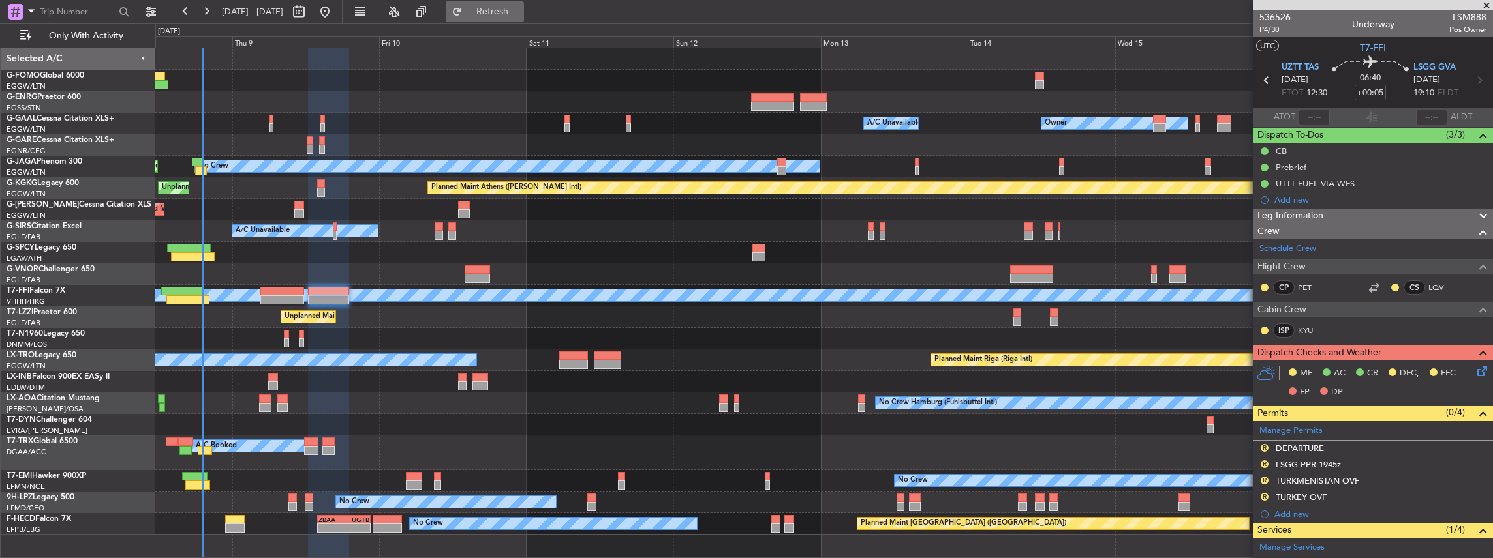
click at [520, 11] on span "Refresh" at bounding box center [492, 11] width 55 height 9
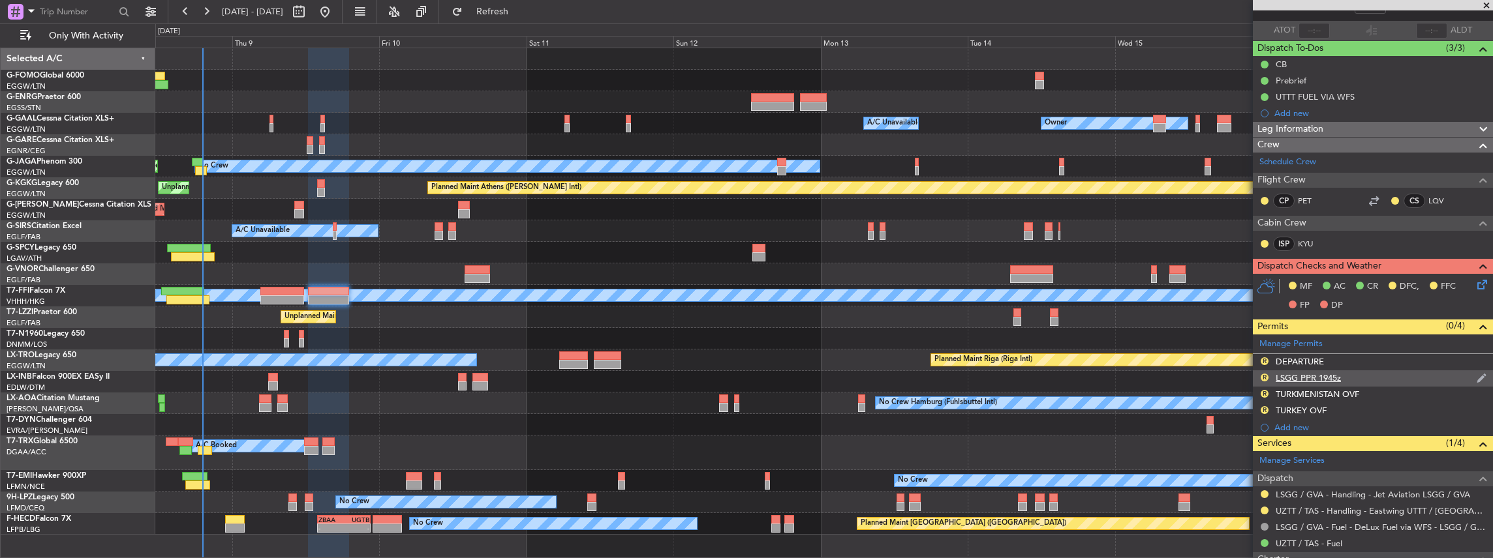
click at [1353, 376] on div "R LSGG PPR 1945z" at bounding box center [1373, 379] width 240 height 16
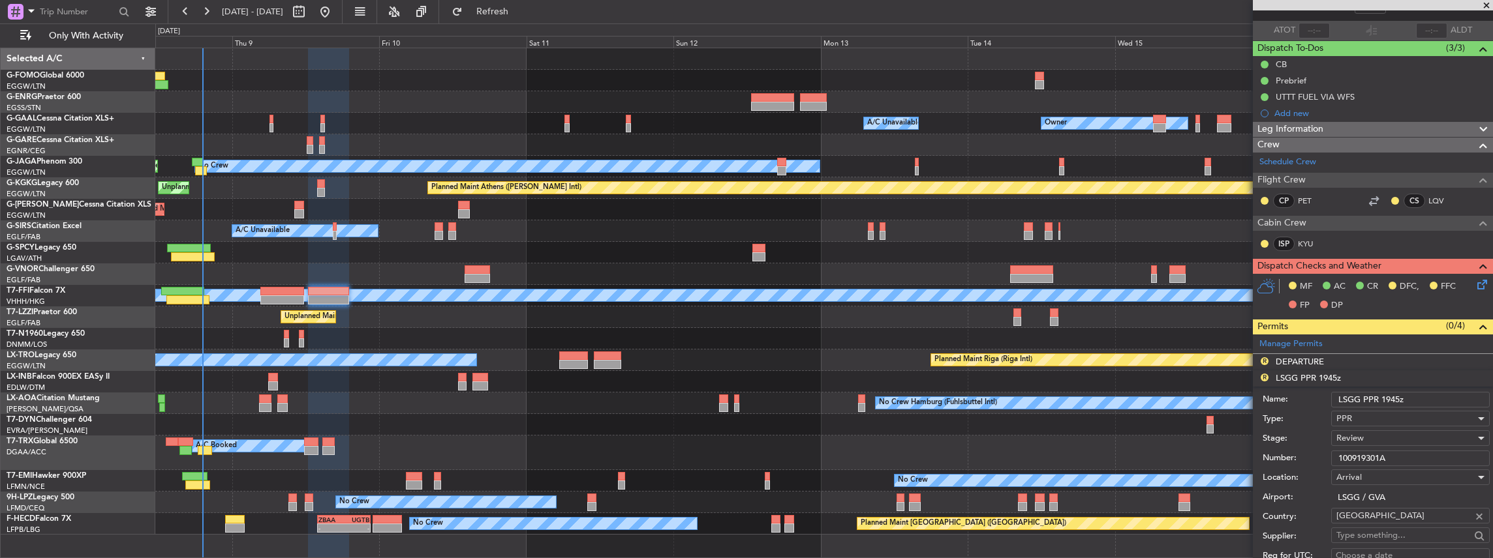
drag, startPoint x: 1398, startPoint y: 397, endPoint x: 1390, endPoint y: 399, distance: 8.1
click at [1390, 399] on input "LSGG PPR 1945z" at bounding box center [1410, 400] width 159 height 16
type input "LSGG PPR 1910z"
click at [1366, 440] on div "Review" at bounding box center [1405, 439] width 139 height 20
click at [1366, 521] on span "Requested" at bounding box center [1407, 522] width 141 height 20
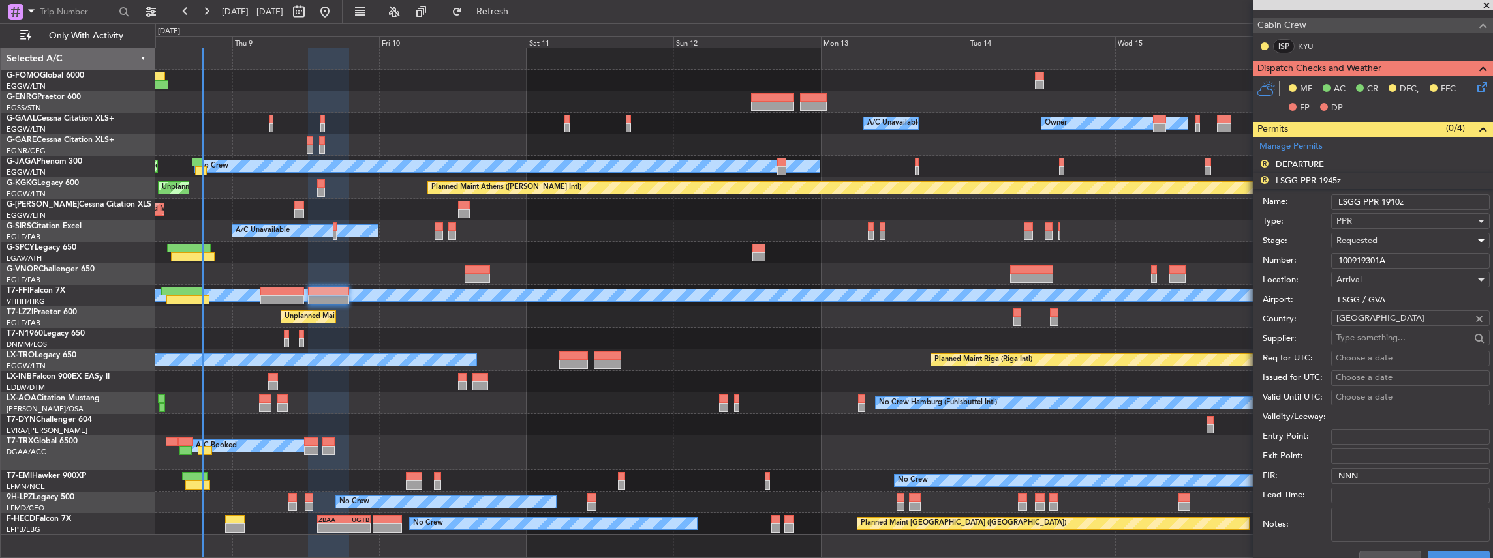
scroll to position [348, 0]
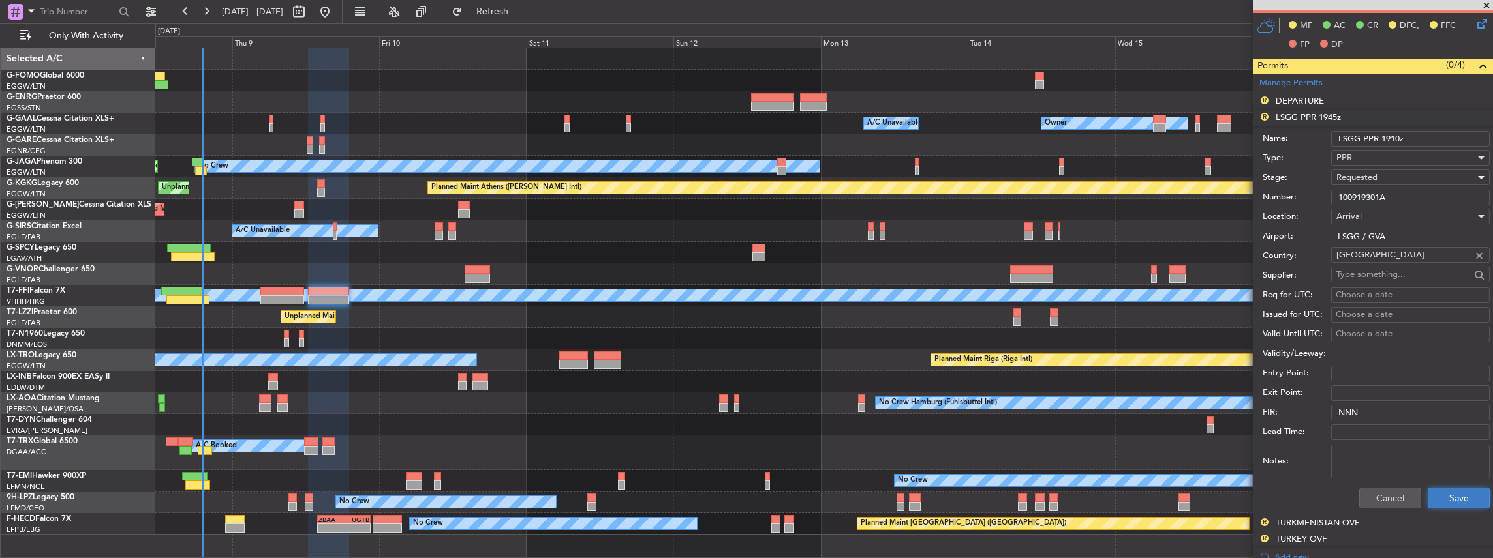
click at [1448, 498] on button "Save" at bounding box center [1459, 498] width 62 height 21
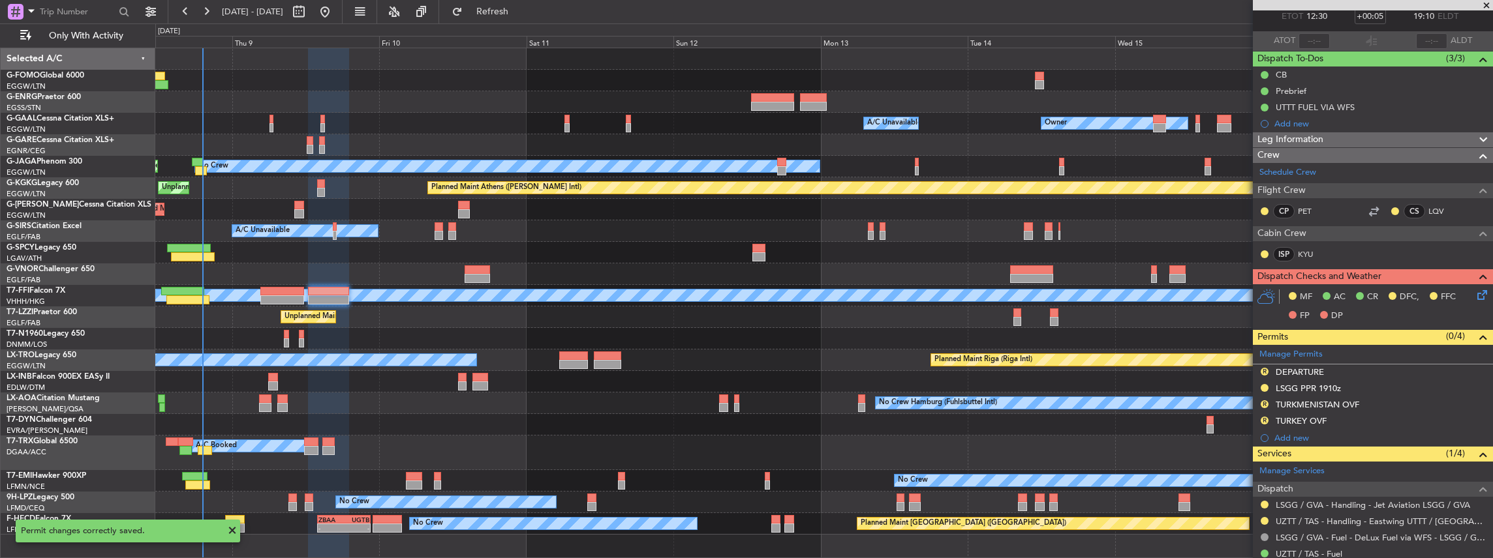
scroll to position [0, 0]
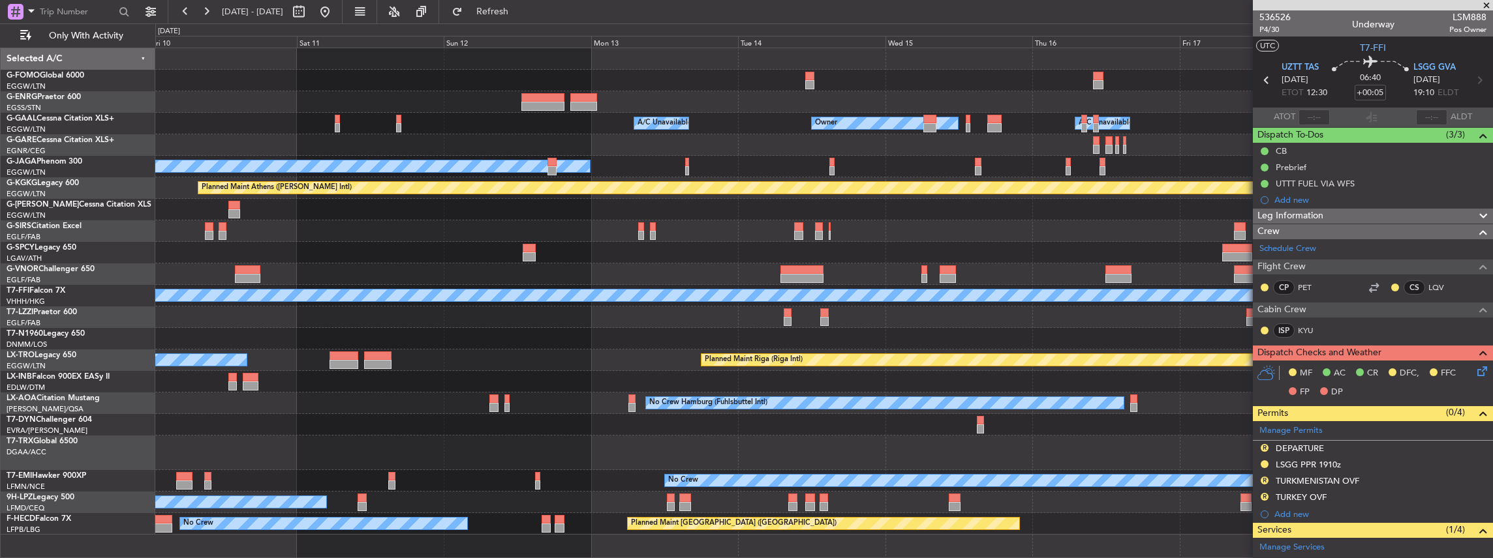
click at [861, 415] on div "Owner A/C Unavailable Owner A/C Unavailable Owner No Crew Planned Maint London …" at bounding box center [823, 291] width 1337 height 487
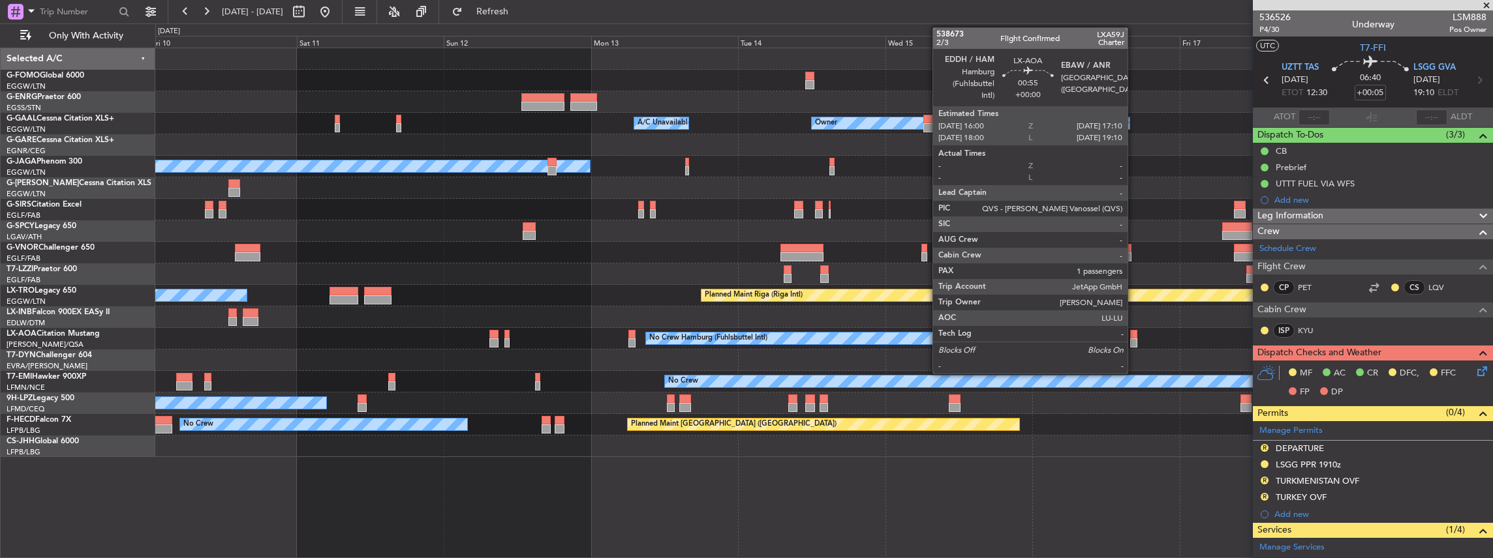
click at [1134, 336] on div at bounding box center [1133, 334] width 7 height 9
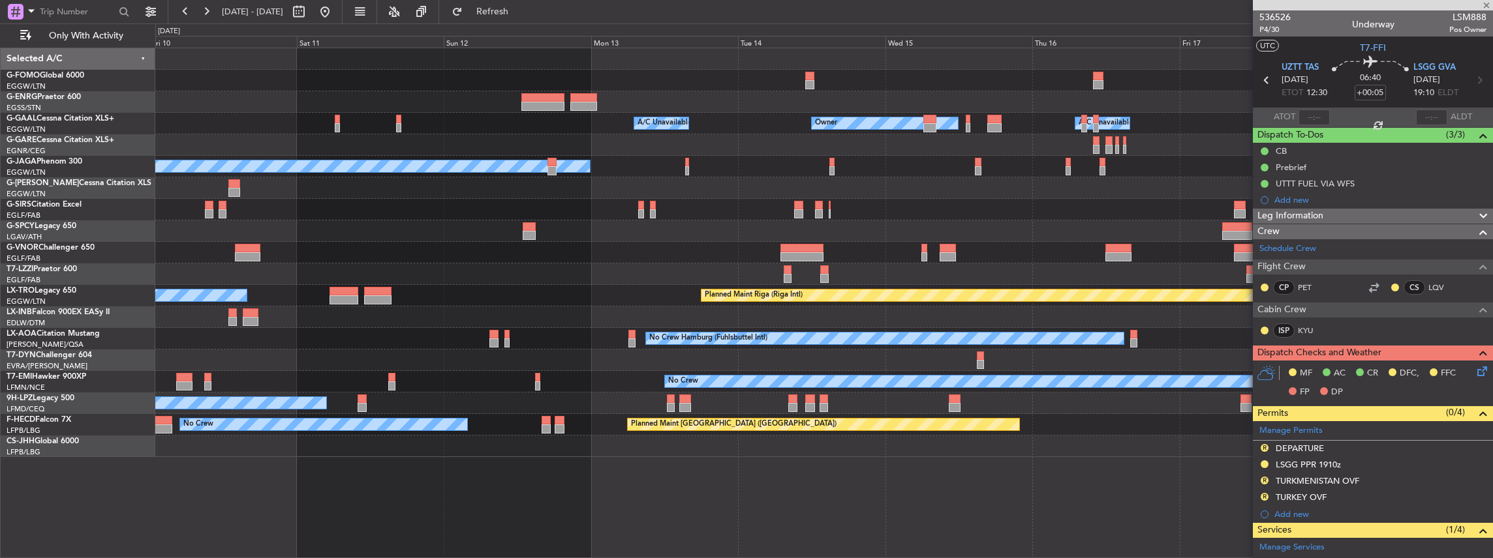
type input "1"
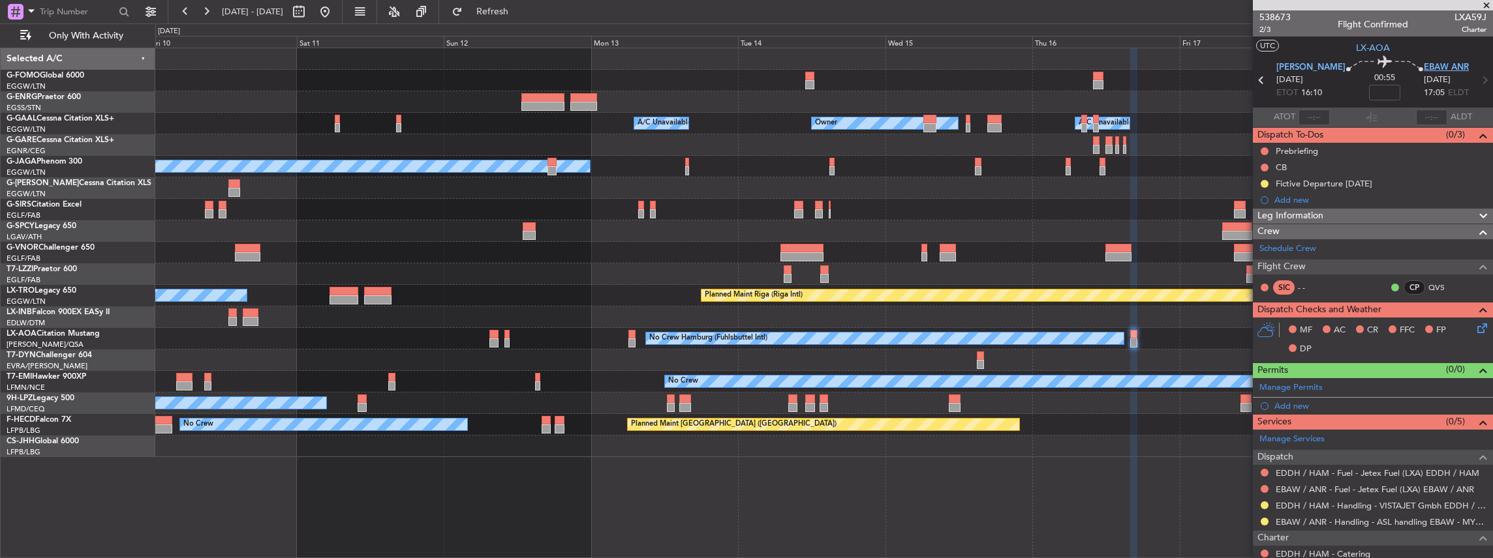
click at [1424, 66] on span "EBAW ANR" at bounding box center [1446, 67] width 45 height 13
click at [1288, 66] on span "EDDH HAM" at bounding box center [1310, 67] width 69 height 13
click at [1348, 383] on div "Manage Permits" at bounding box center [1373, 388] width 240 height 20
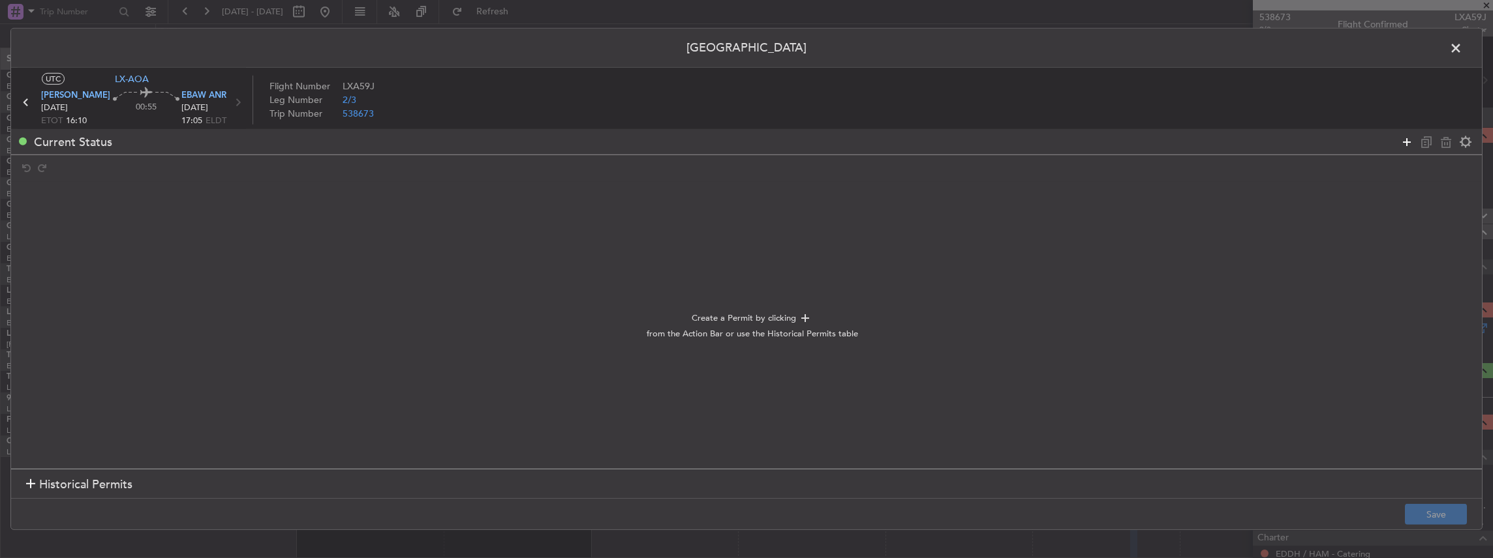
click at [1407, 138] on icon at bounding box center [1407, 142] width 16 height 16
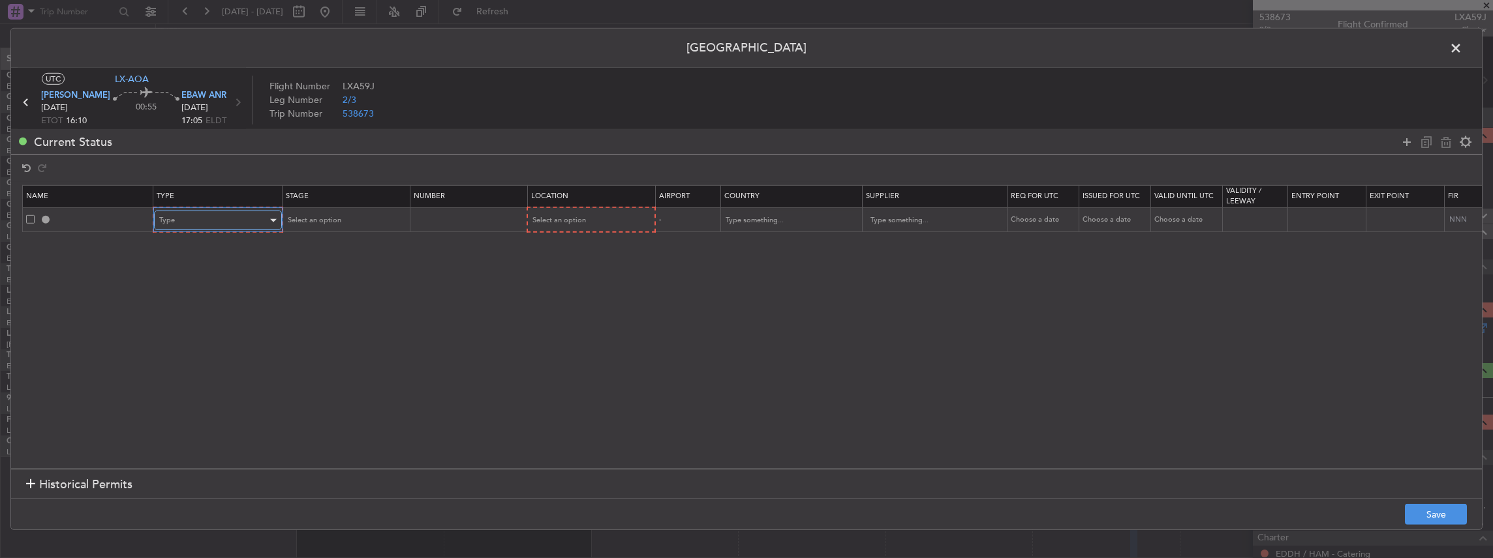
click at [181, 221] on div "Type" at bounding box center [213, 221] width 108 height 20
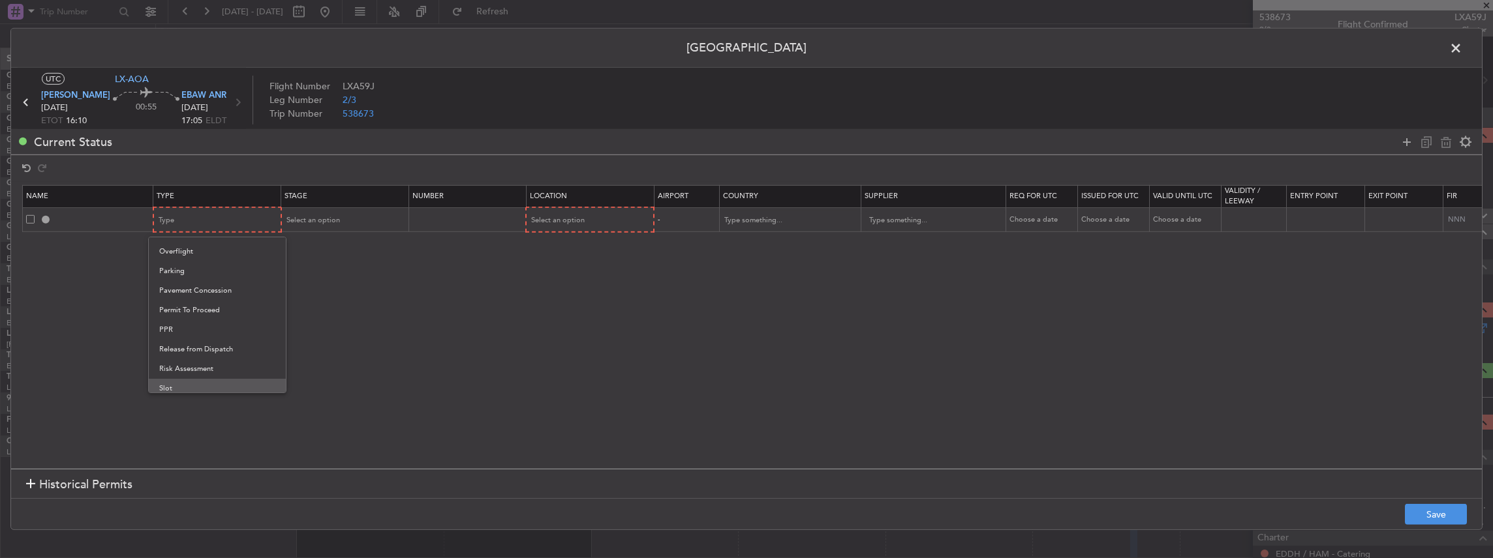
click at [170, 386] on span "Slot" at bounding box center [217, 389] width 116 height 20
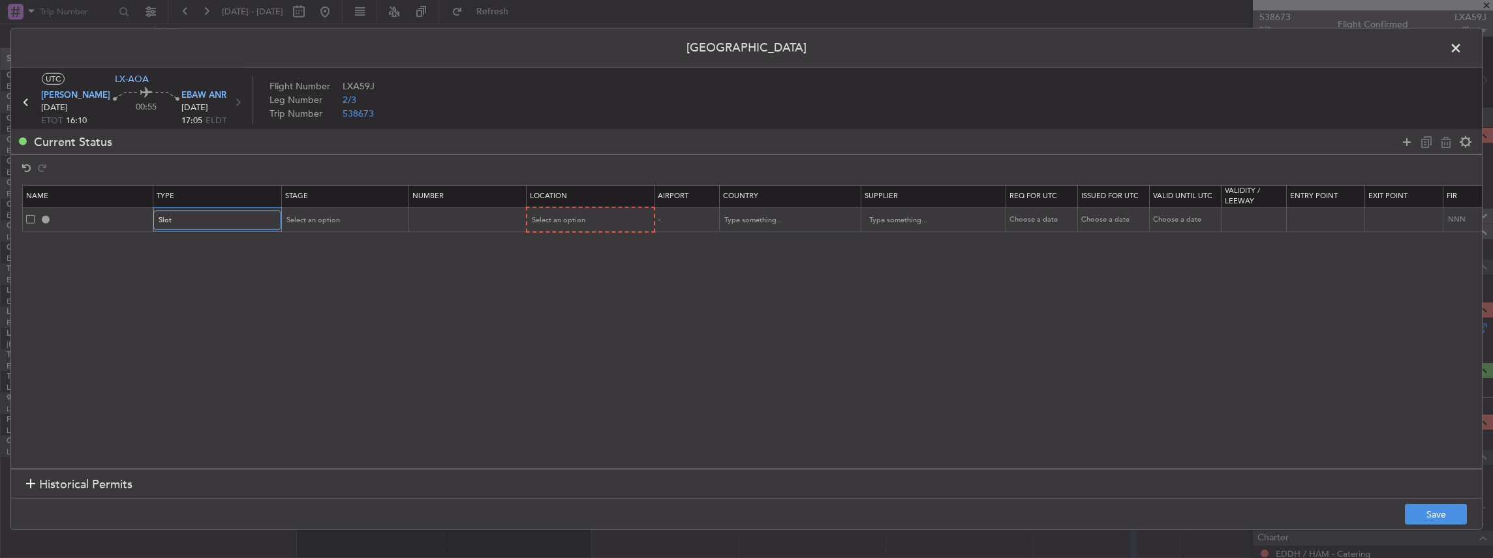
scroll to position [392, 0]
click at [54, 93] on span "EDDH HAM" at bounding box center [75, 95] width 69 height 13
click at [325, 215] on span "Select an option" at bounding box center [312, 220] width 53 height 10
click at [309, 309] on span "Requested" at bounding box center [344, 306] width 116 height 20
click at [576, 219] on span "Select an option" at bounding box center [557, 220] width 53 height 10
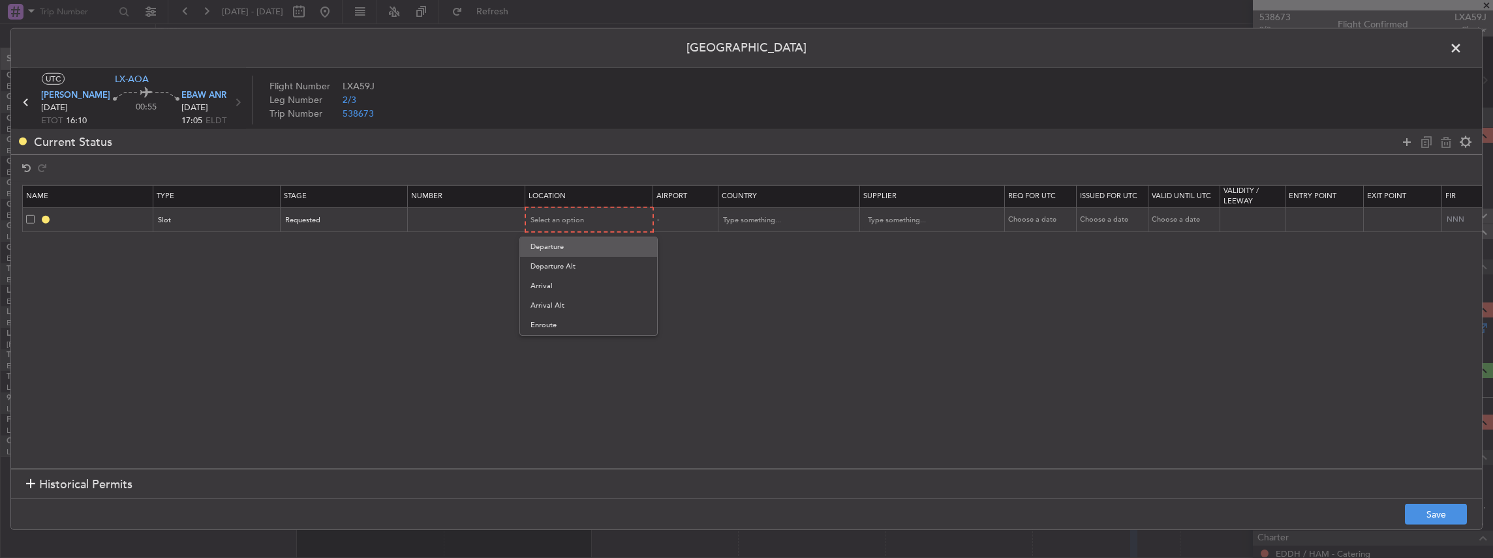
click at [564, 247] on span "Departure" at bounding box center [588, 247] width 116 height 20
click at [1435, 512] on button "Save" at bounding box center [1436, 514] width 62 height 21
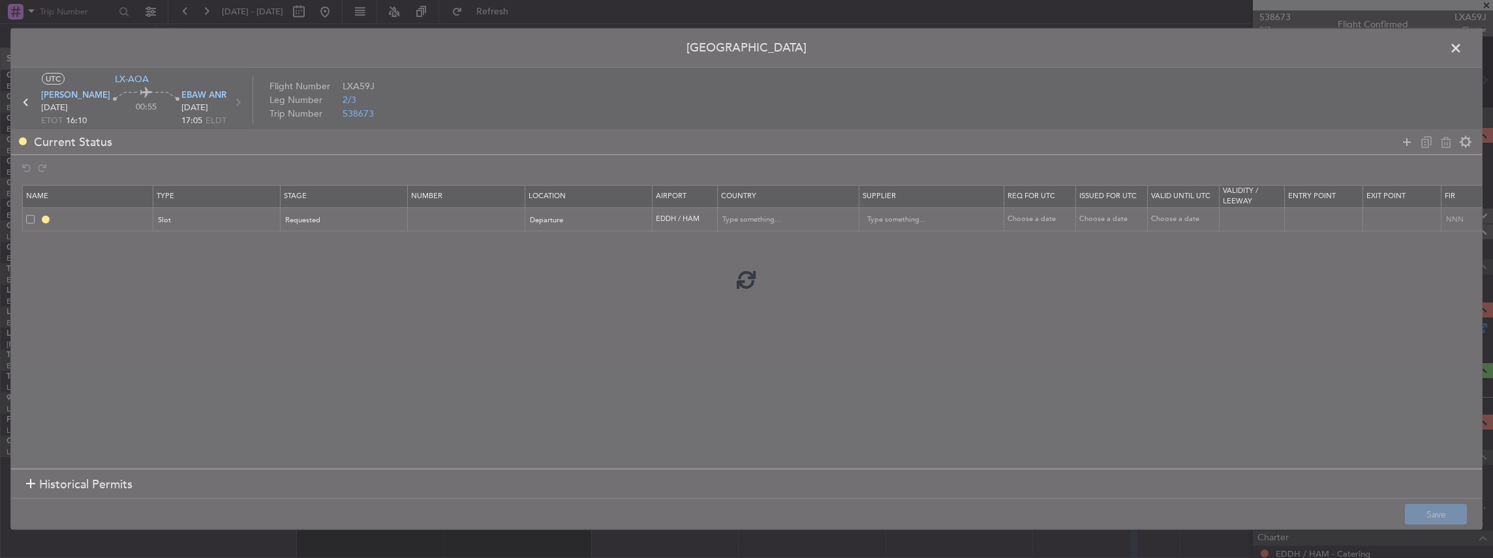
type input "EDDH DEP SLOT"
type input "Germany"
type input "NNN"
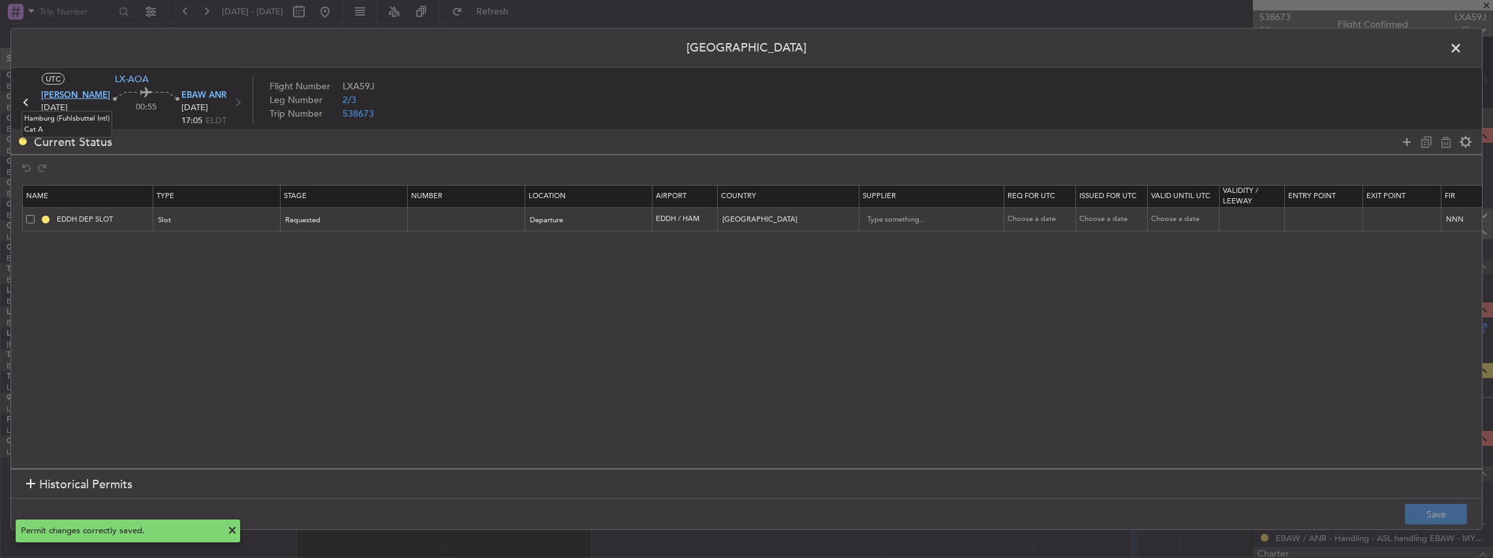
click at [70, 95] on span "EDDH HAM" at bounding box center [75, 95] width 69 height 13
click at [123, 215] on input "EDDH DEP SLOT" at bounding box center [103, 219] width 98 height 11
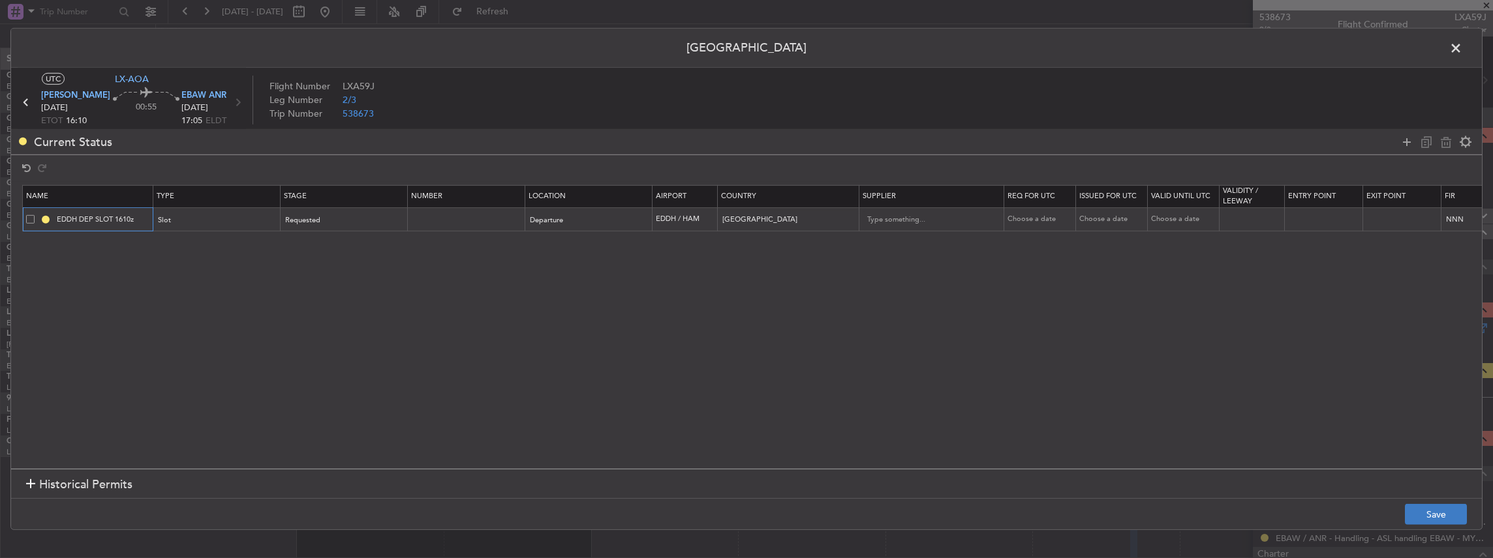
type input "EDDH DEP SLOT 1610z"
click at [1448, 521] on button "Save" at bounding box center [1436, 514] width 62 height 21
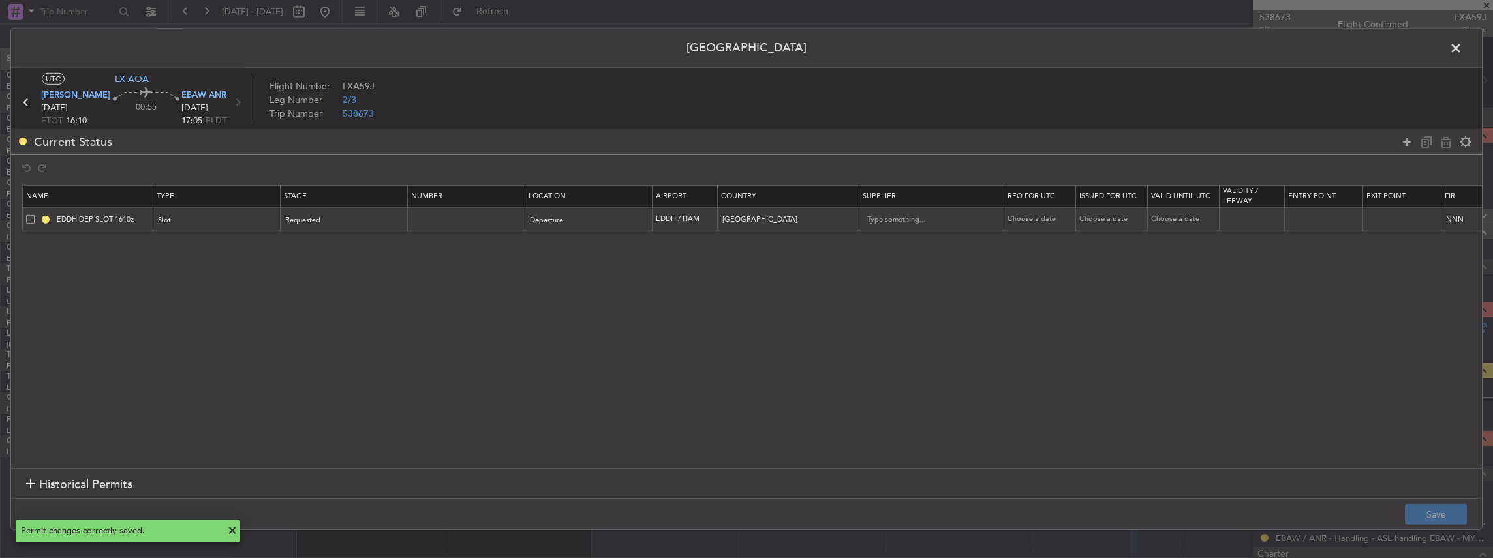
click at [1462, 43] on span at bounding box center [1462, 51] width 0 height 26
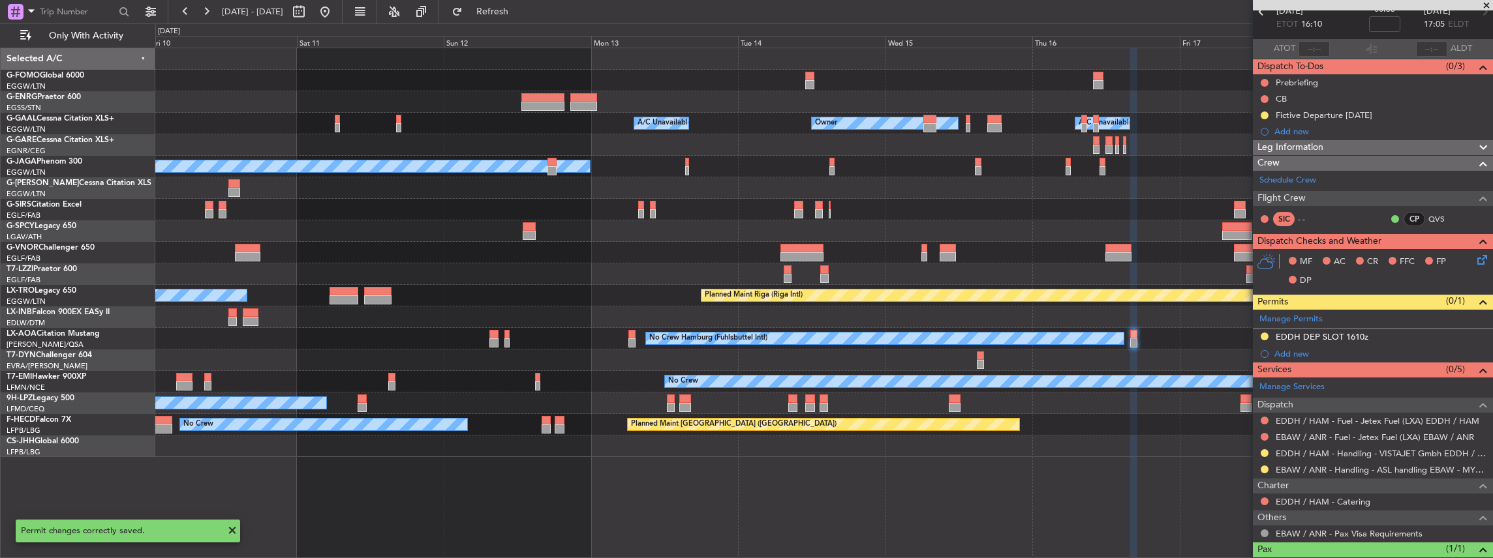
scroll to position [115, 0]
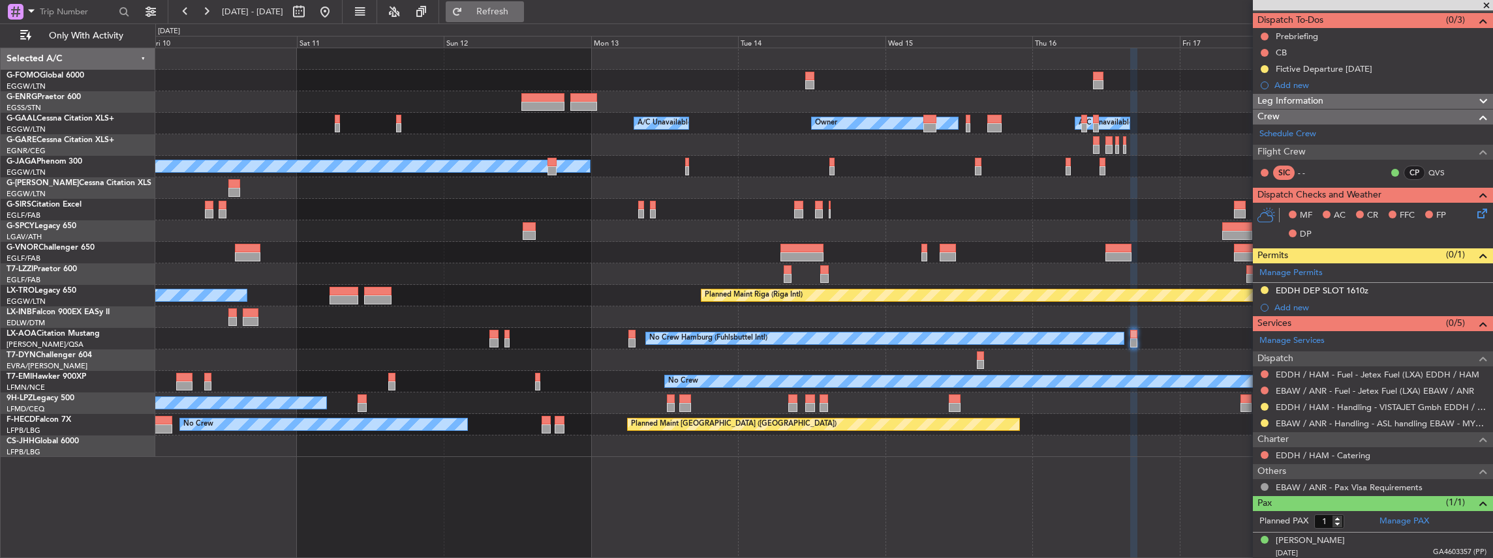
click at [524, 18] on button "Refresh" at bounding box center [485, 11] width 78 height 21
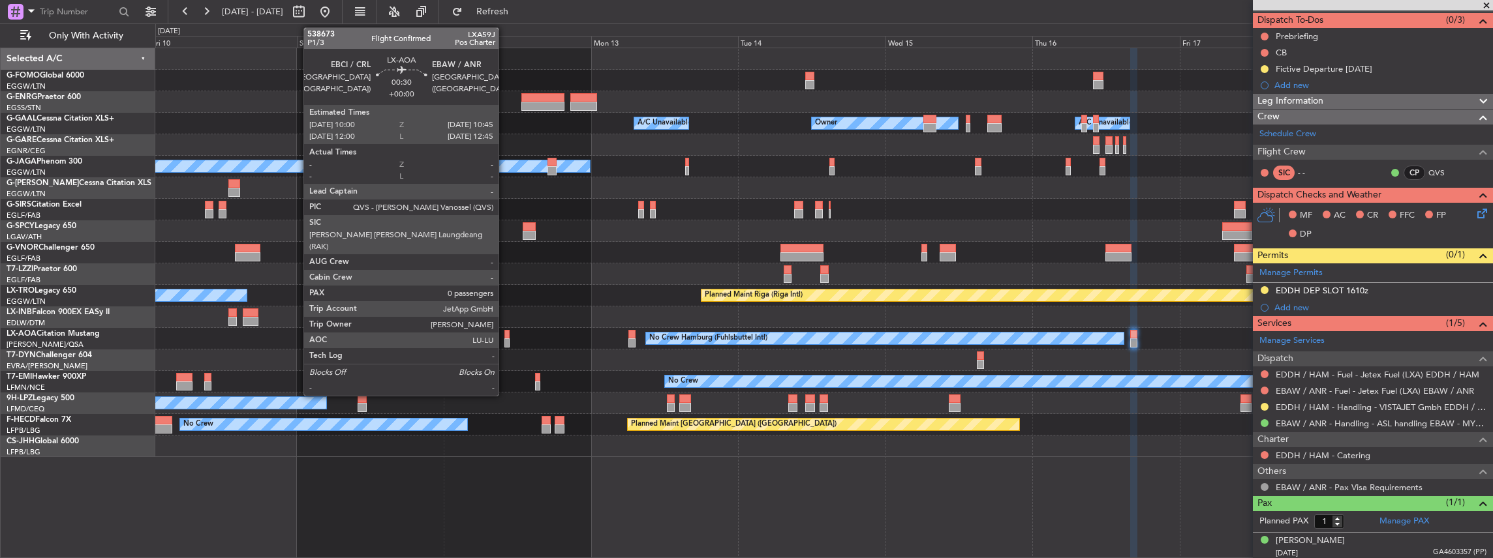
click at [505, 342] on div at bounding box center [506, 343] width 5 height 9
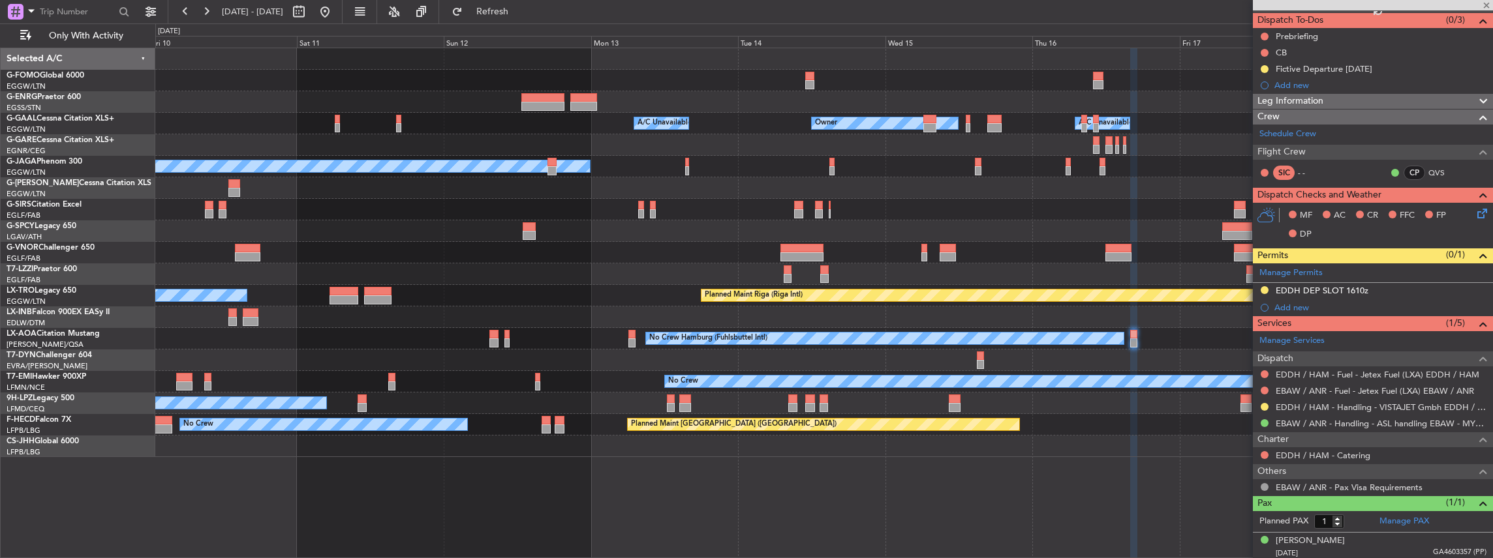
type input "0"
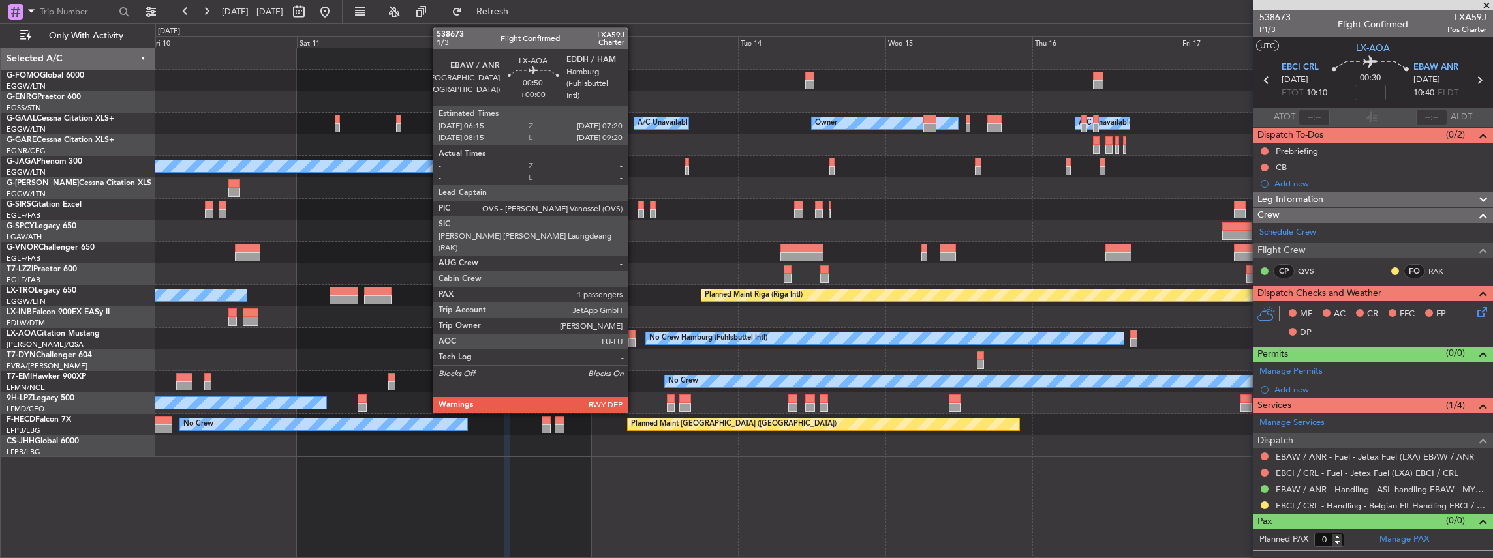
click at [634, 339] on div at bounding box center [631, 343] width 7 height 9
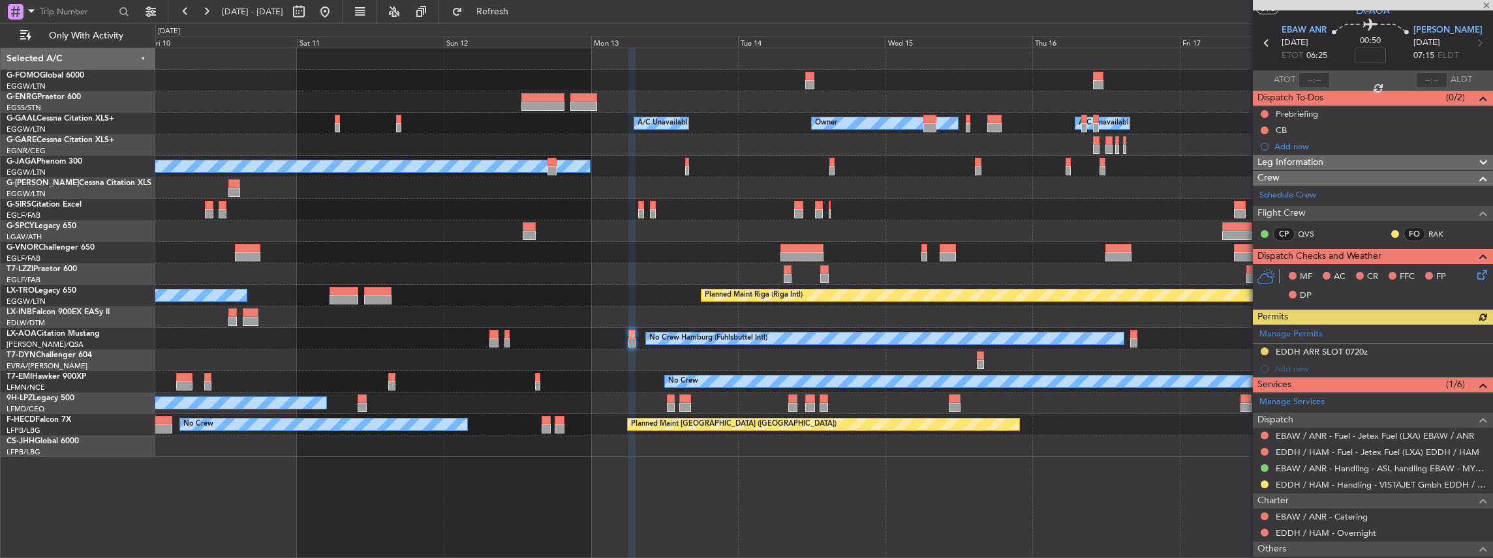
scroll to position [87, 0]
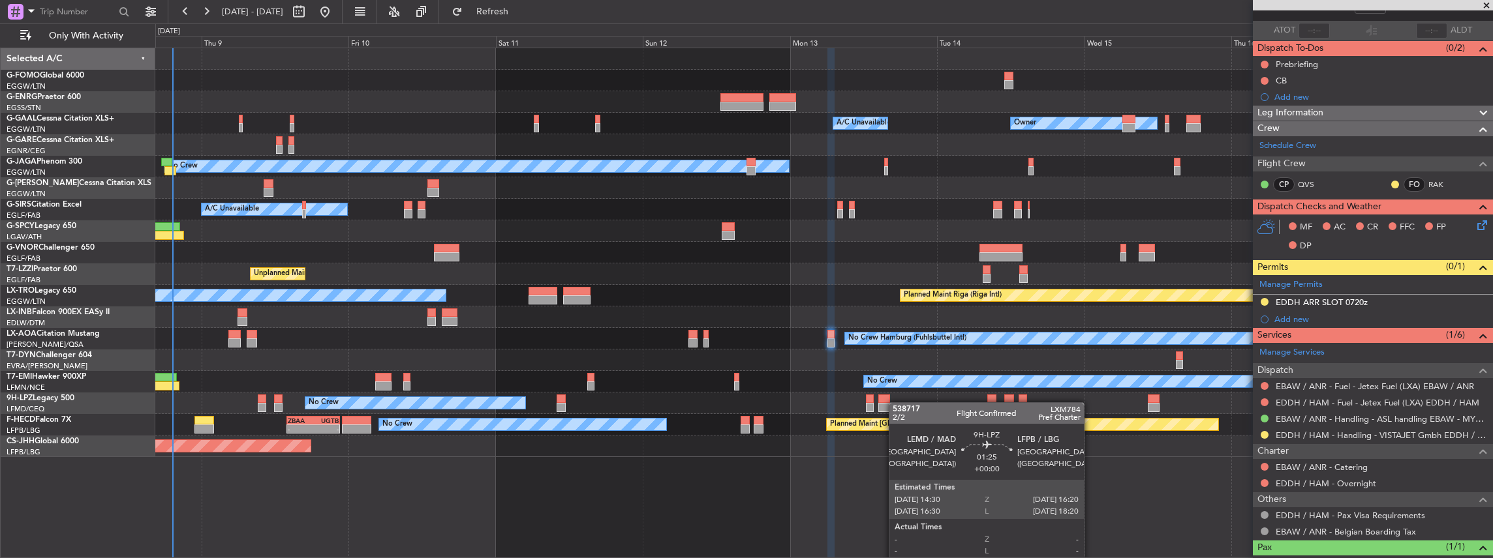
click at [885, 412] on div "Owner A/C Unavailable Owner A/C Unavailable Owner No Crew Planned Maint [GEOGRA…" at bounding box center [823, 252] width 1337 height 409
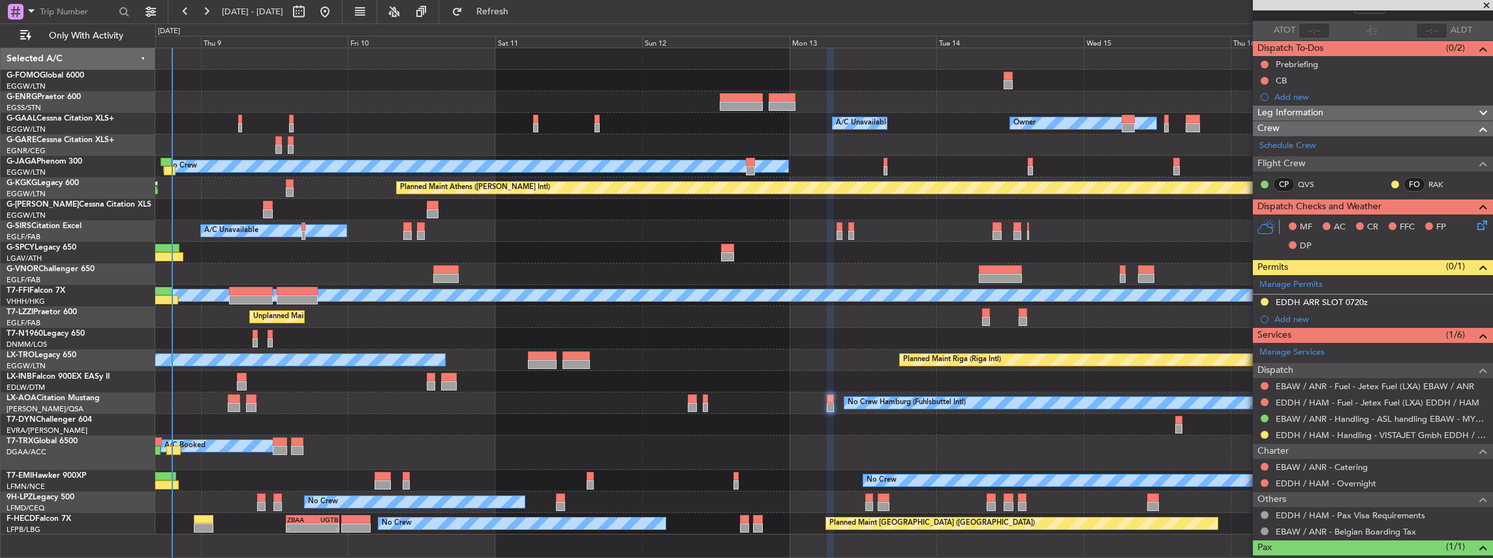
click at [1486, 1] on span at bounding box center [1486, 6] width 13 height 12
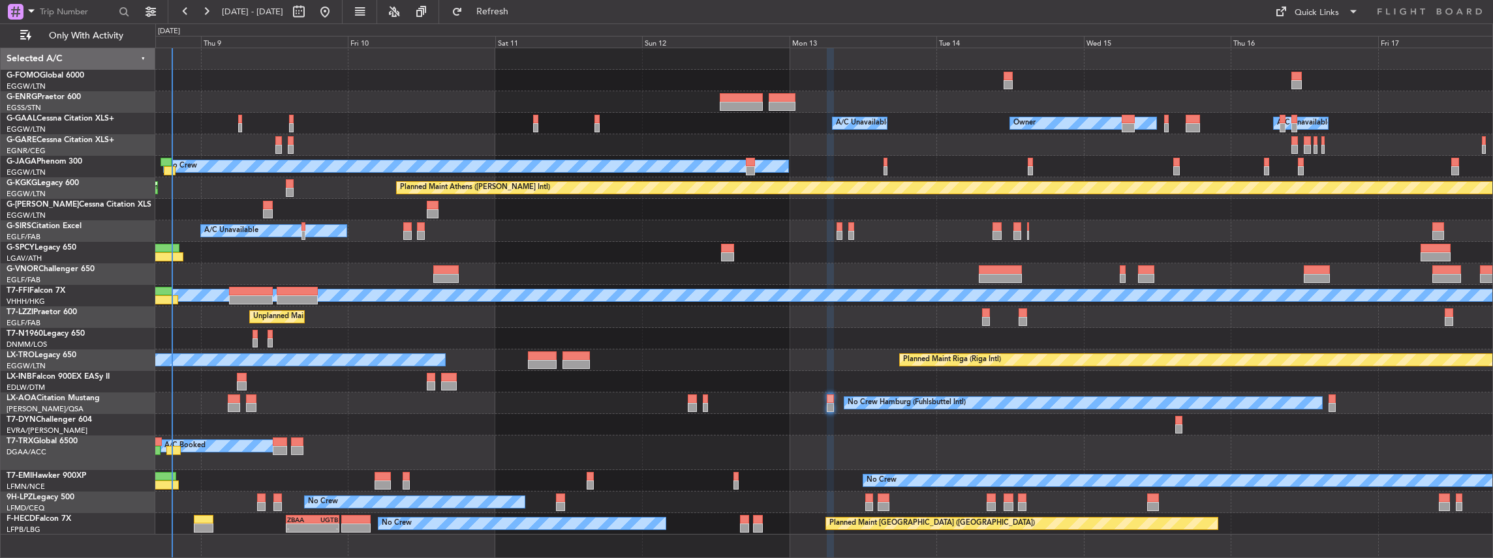
type input "0"
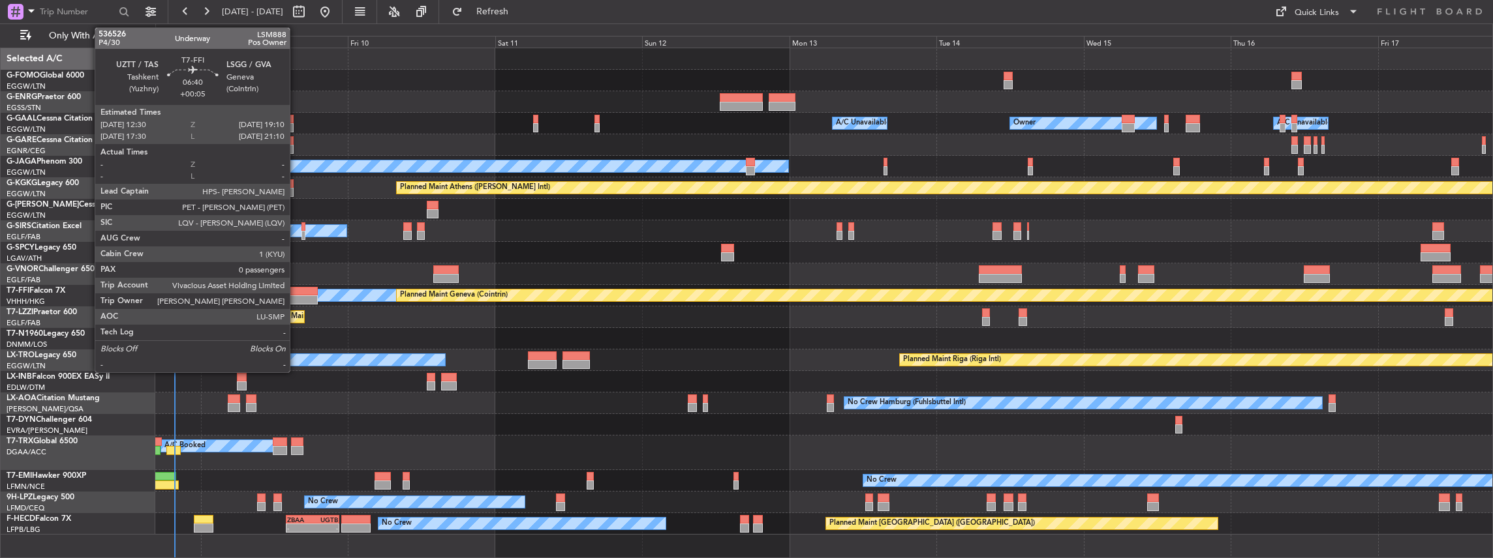
click at [296, 292] on div at bounding box center [297, 291] width 41 height 9
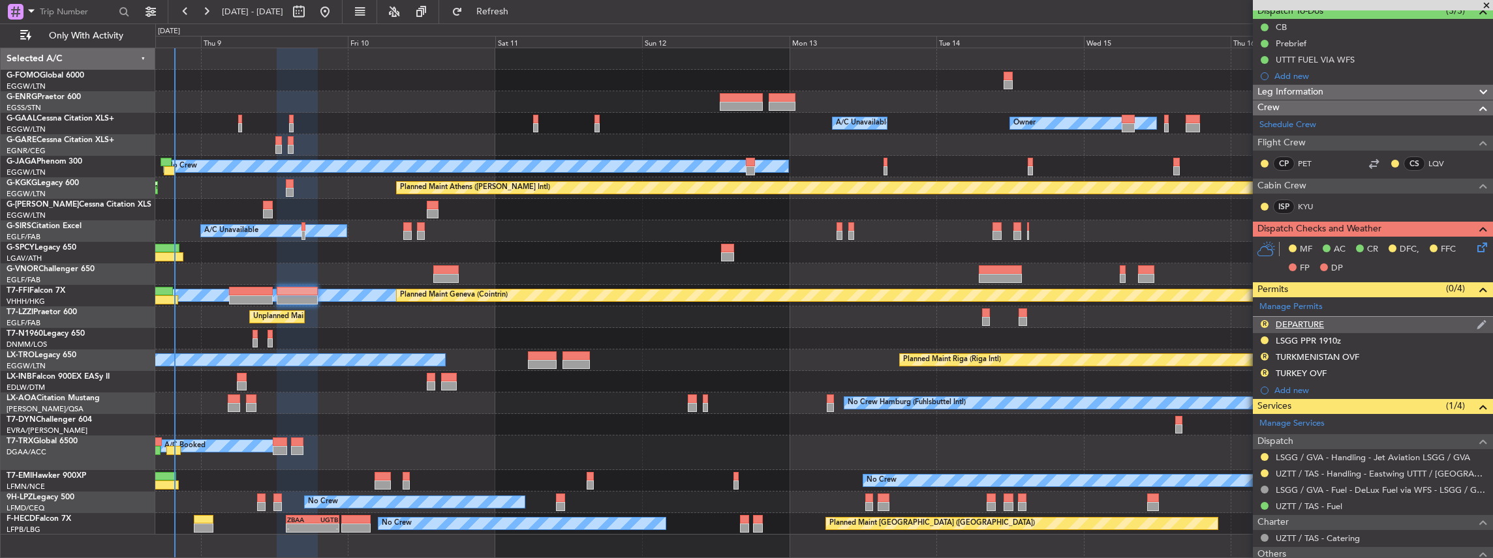
scroll to position [210, 0]
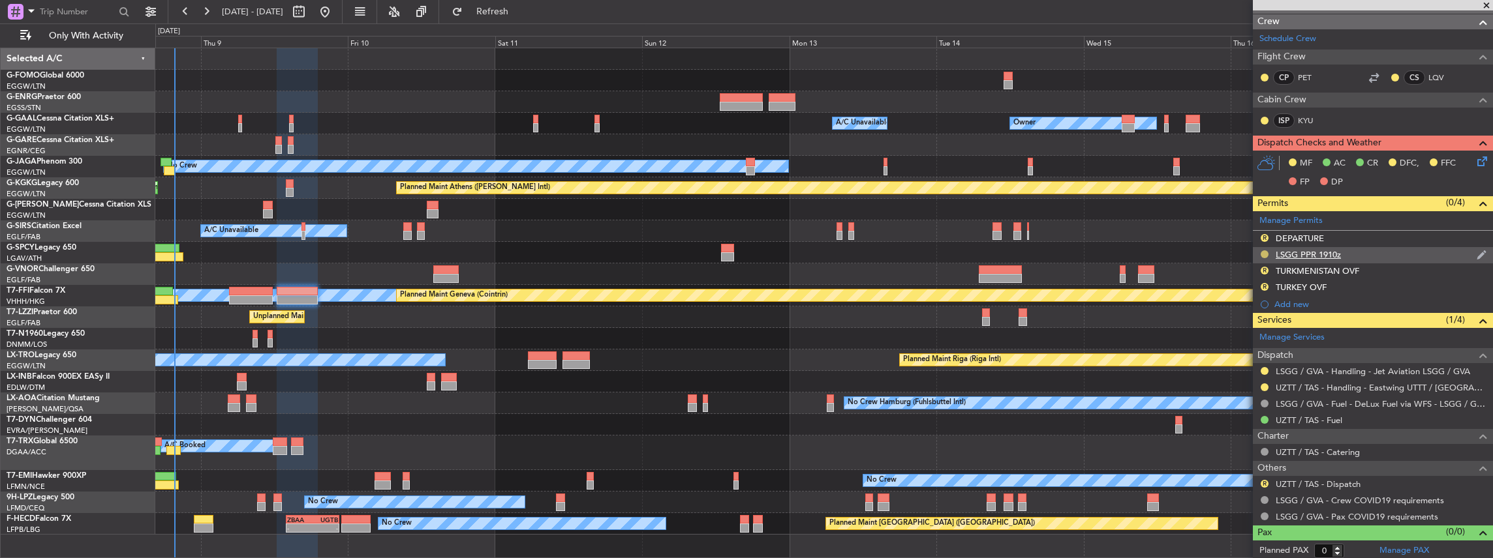
click at [1264, 254] on button at bounding box center [1264, 255] width 8 height 8
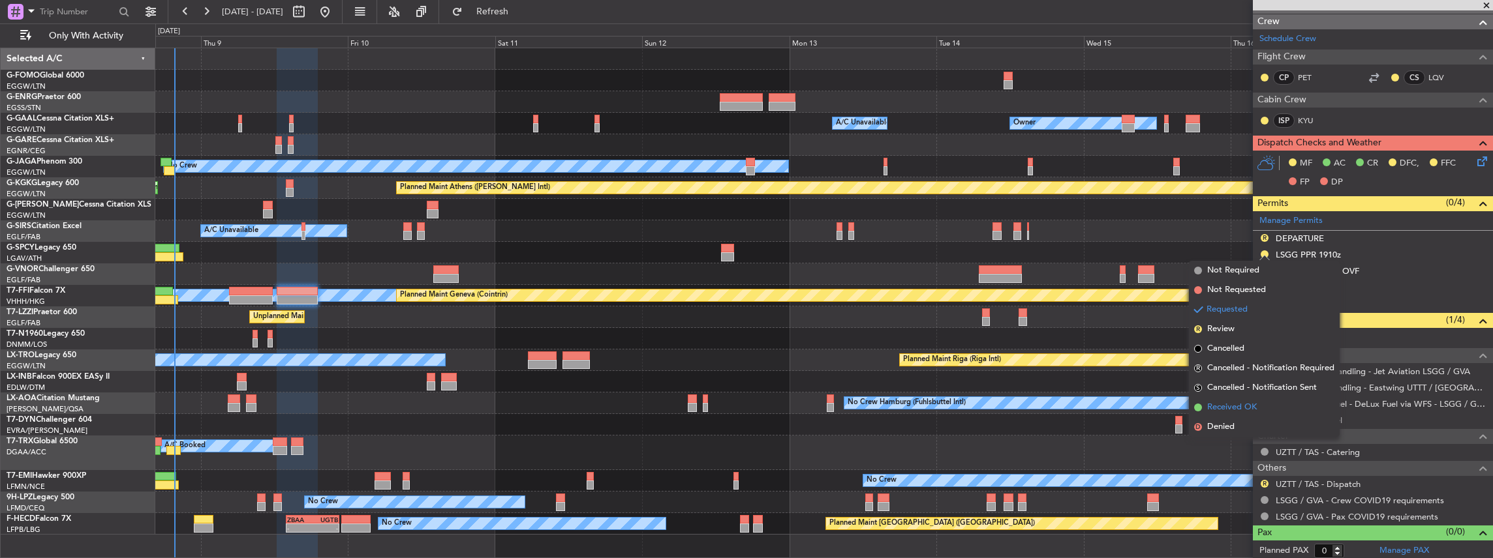
click at [1234, 406] on span "Received OK" at bounding box center [1232, 407] width 50 height 13
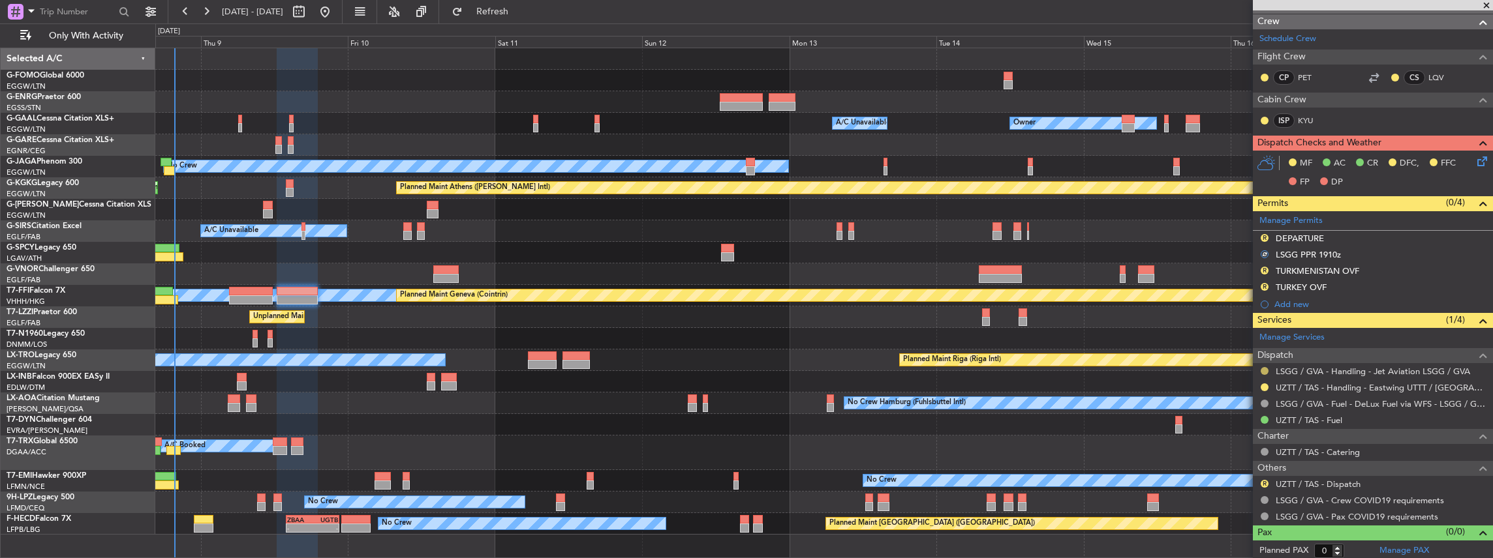
click at [1264, 369] on button at bounding box center [1264, 371] width 8 height 8
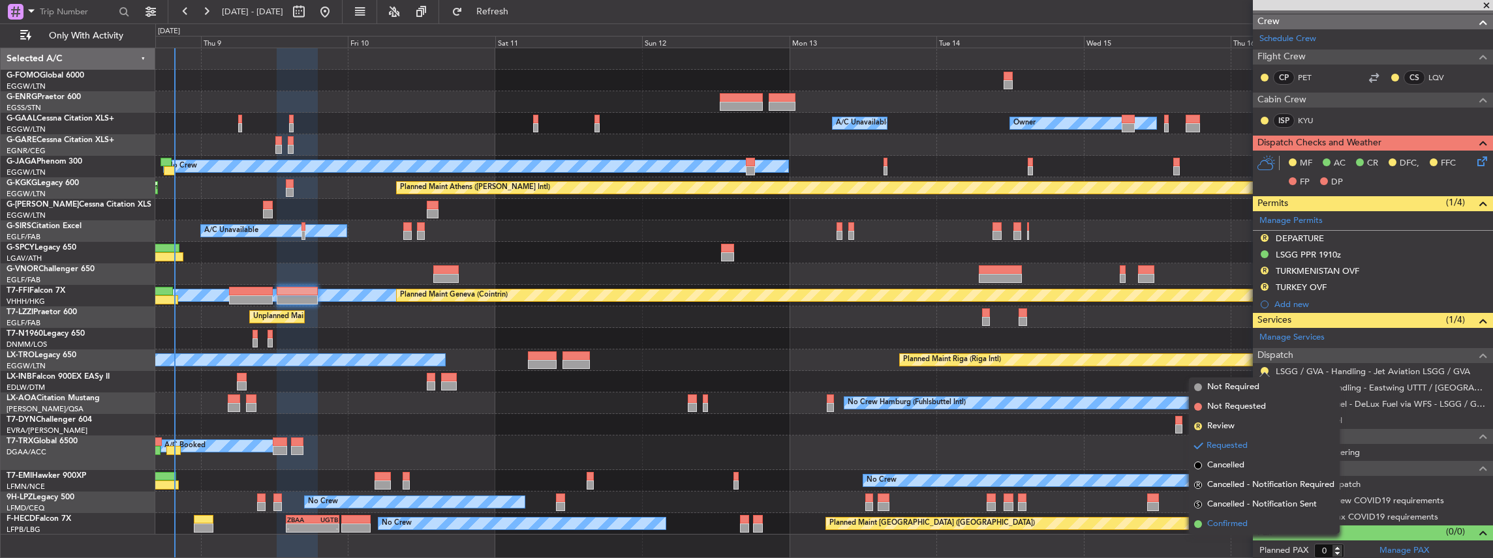
click at [1230, 523] on span "Confirmed" at bounding box center [1227, 524] width 40 height 13
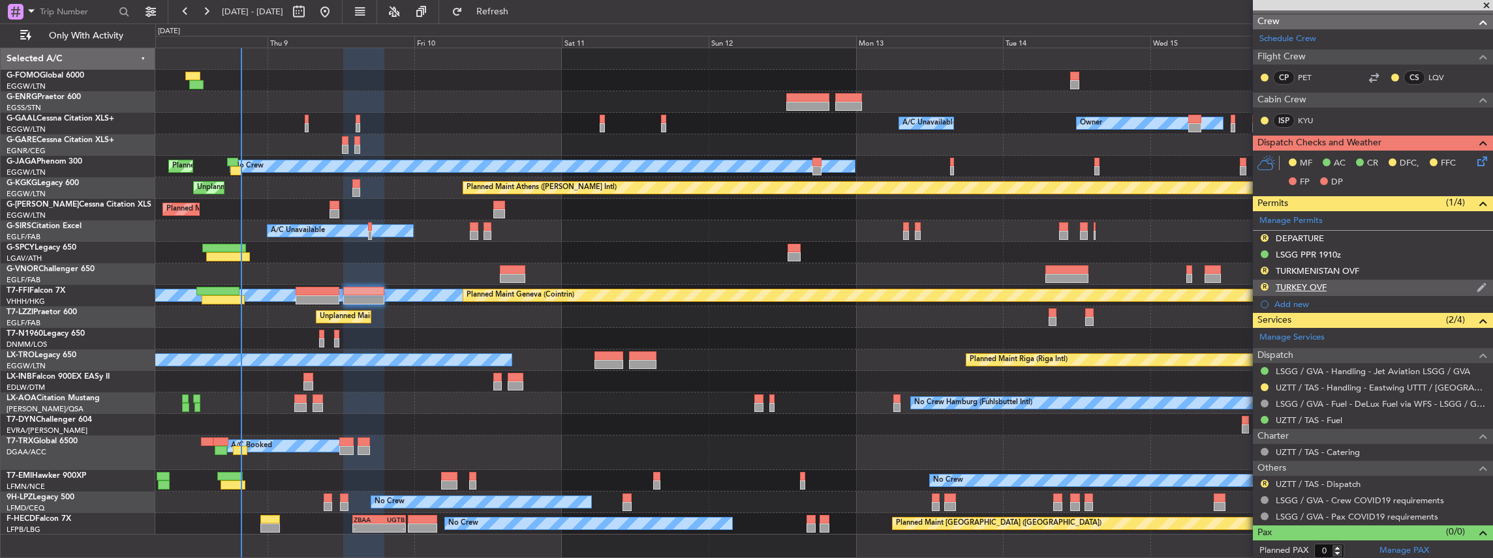
scroll to position [0, 0]
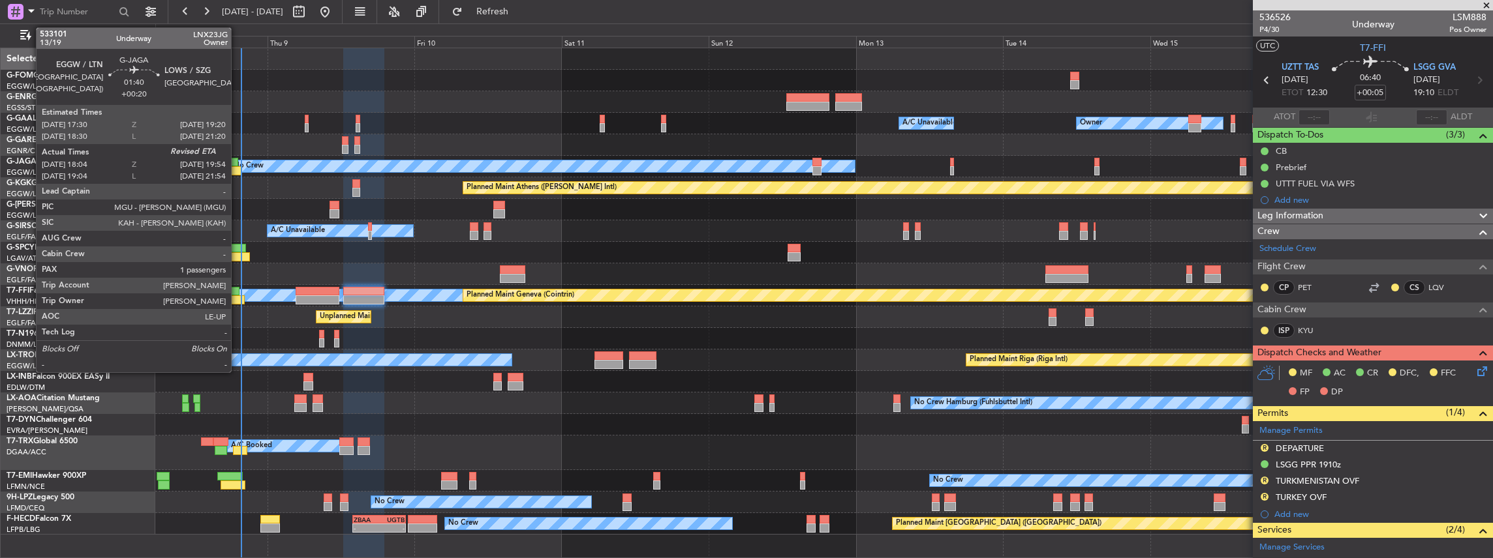
click at [237, 169] on div at bounding box center [236, 170] width 12 height 9
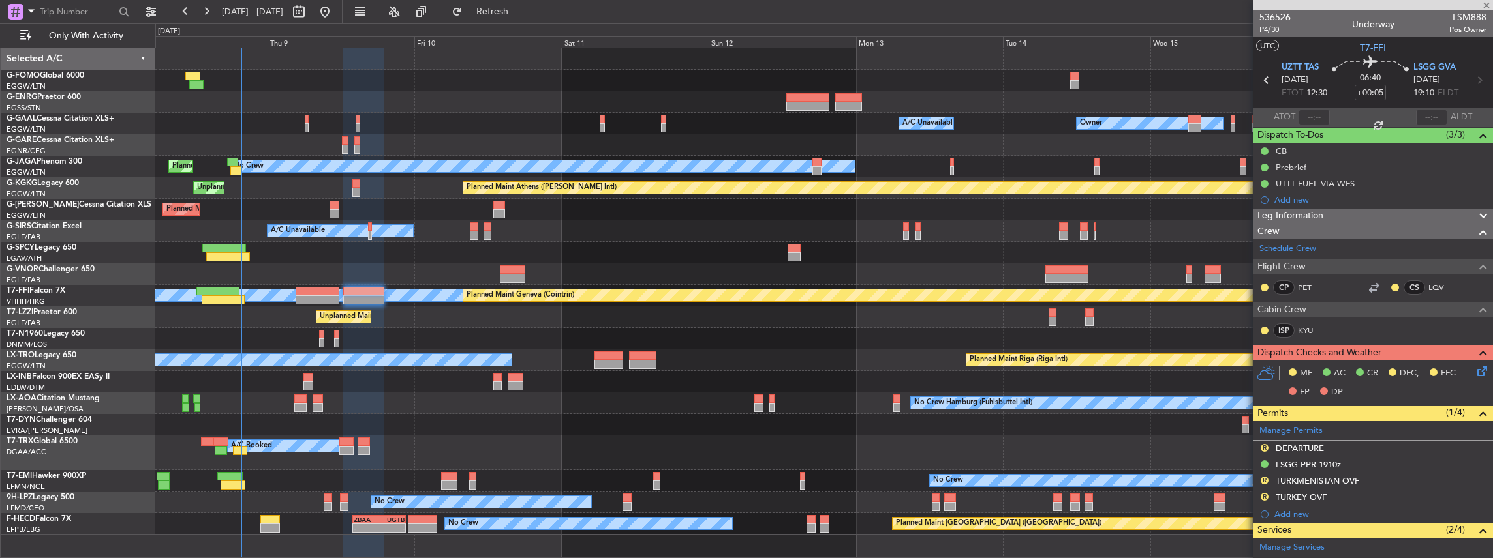
type input "+00:20"
type input "18:04"
type input "1"
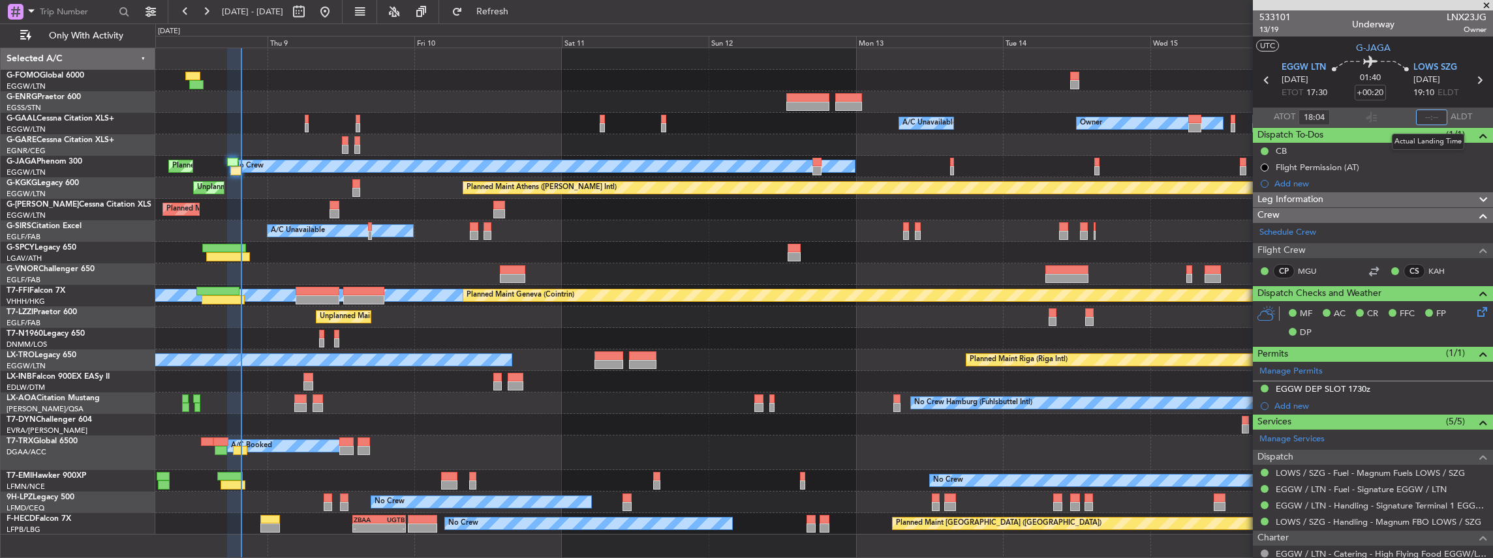
click at [1424, 119] on input "text" at bounding box center [1431, 118] width 31 height 16
type input "19:43"
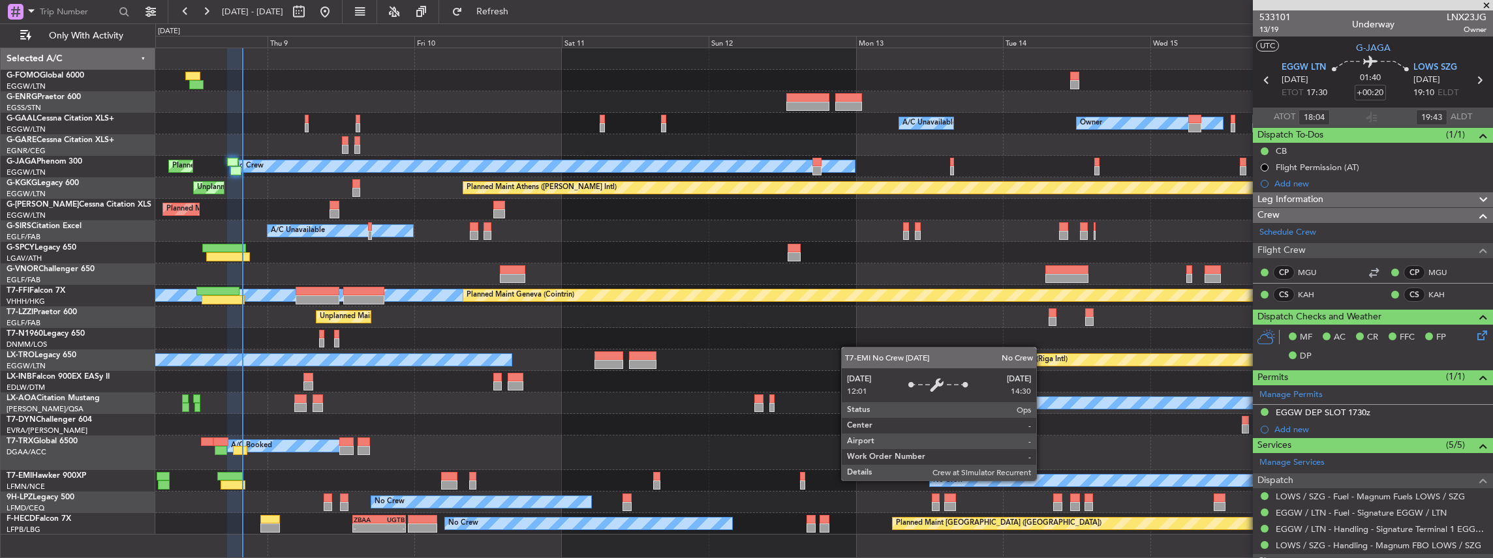
click at [695, 445] on div "A/C Booked A/C Booked A/C Booked" at bounding box center [823, 453] width 1337 height 35
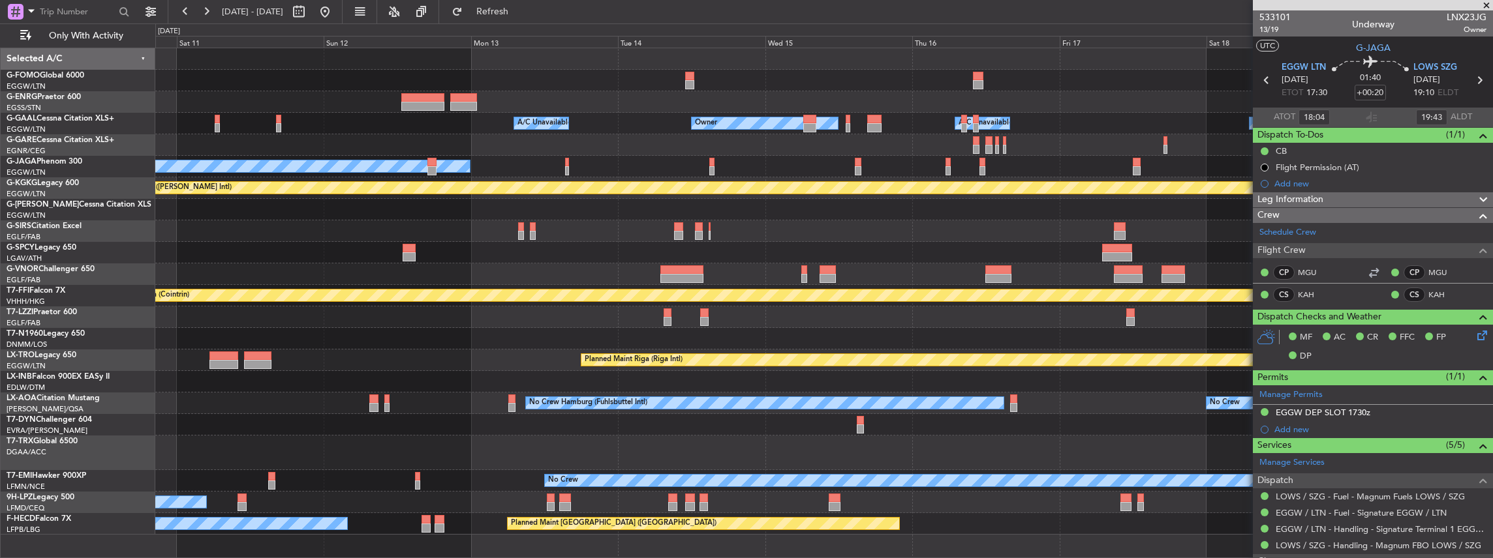
click at [703, 435] on div at bounding box center [823, 425] width 1337 height 22
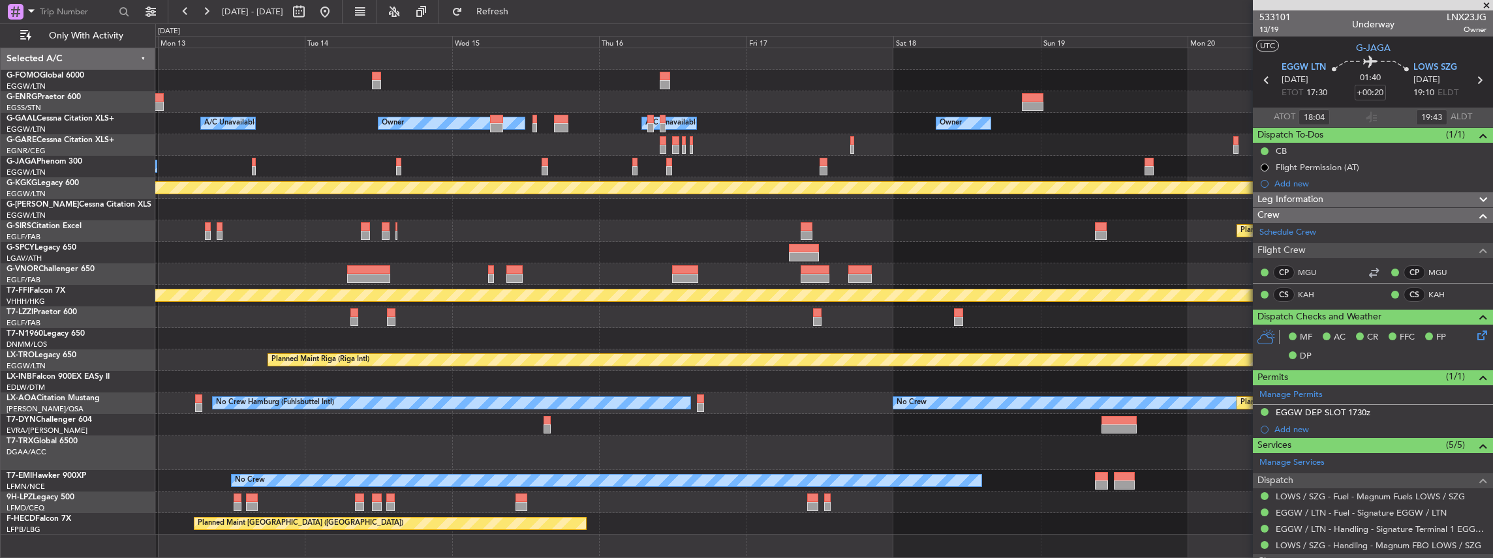
click at [669, 431] on div at bounding box center [823, 425] width 1337 height 22
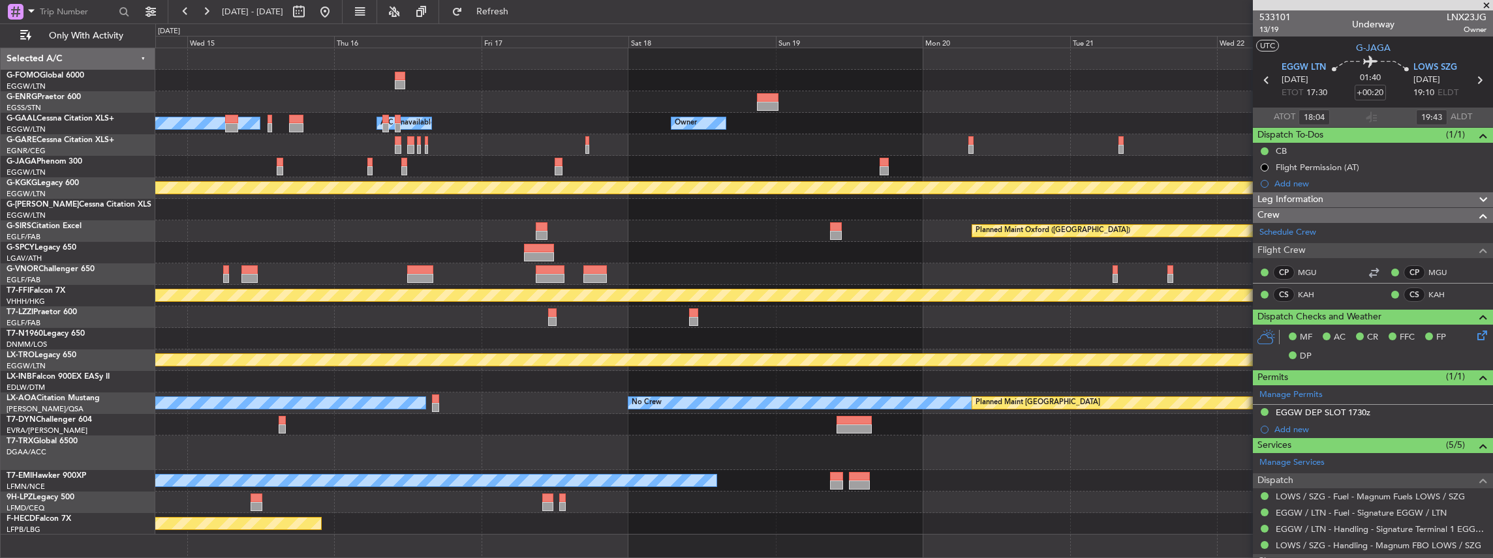
click at [674, 420] on div at bounding box center [823, 425] width 1337 height 22
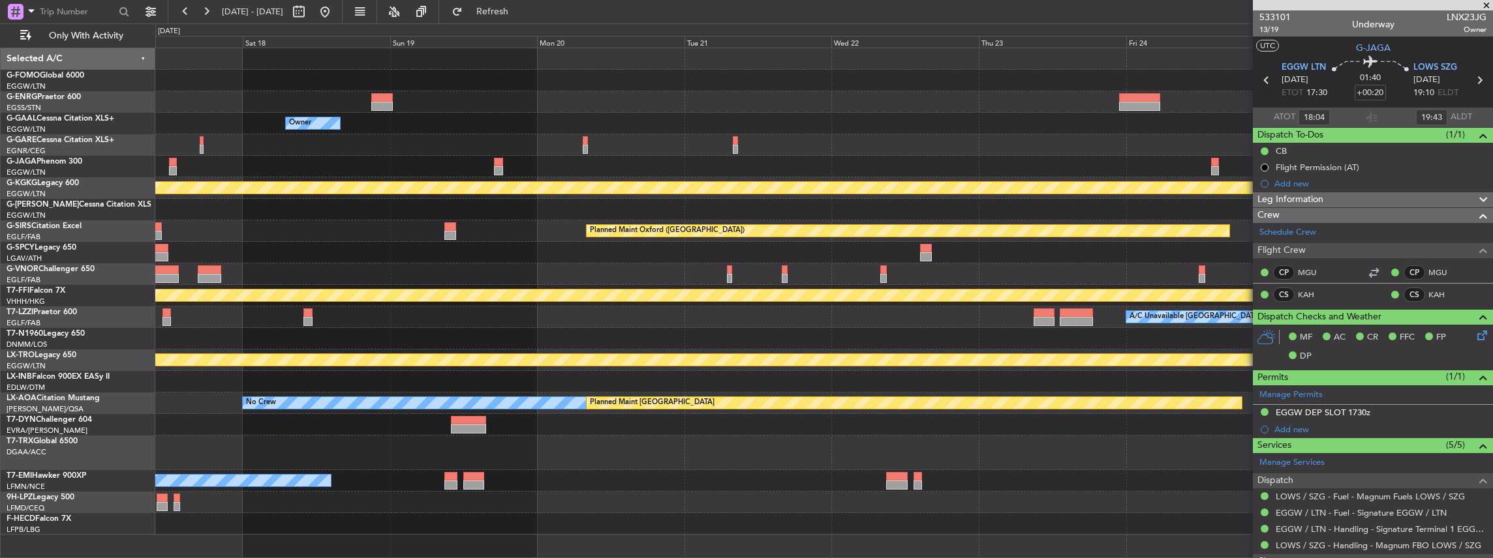
click at [645, 425] on div at bounding box center [823, 425] width 1337 height 22
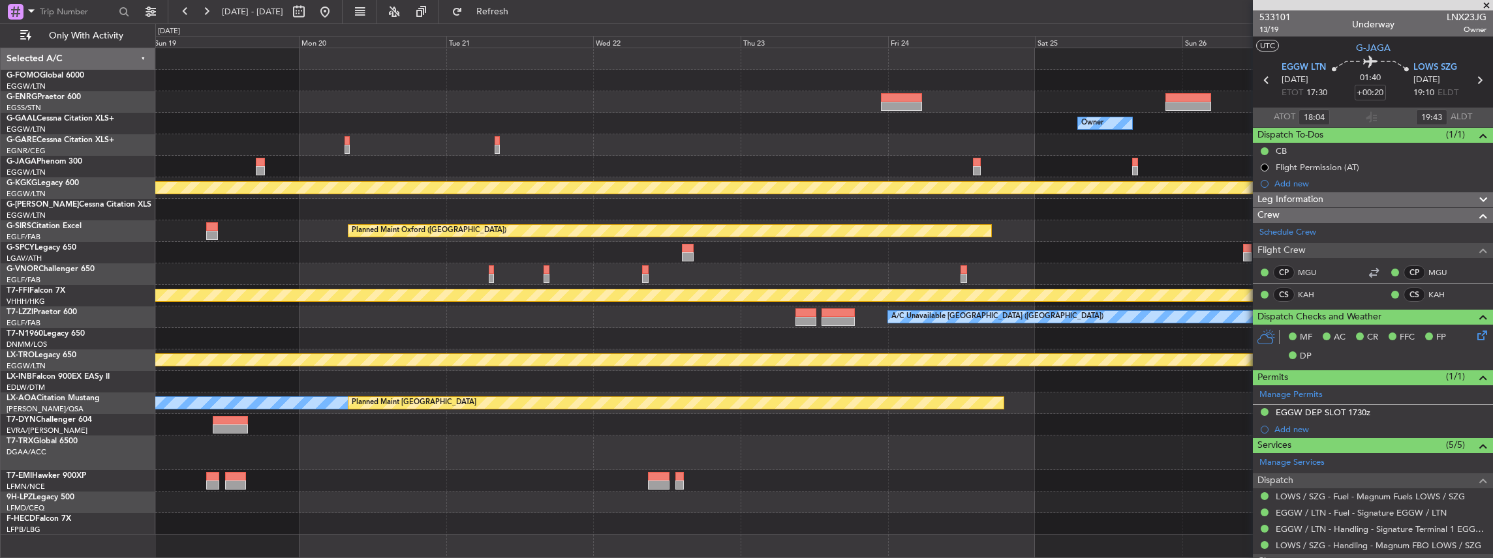
click at [602, 432] on div at bounding box center [823, 425] width 1337 height 22
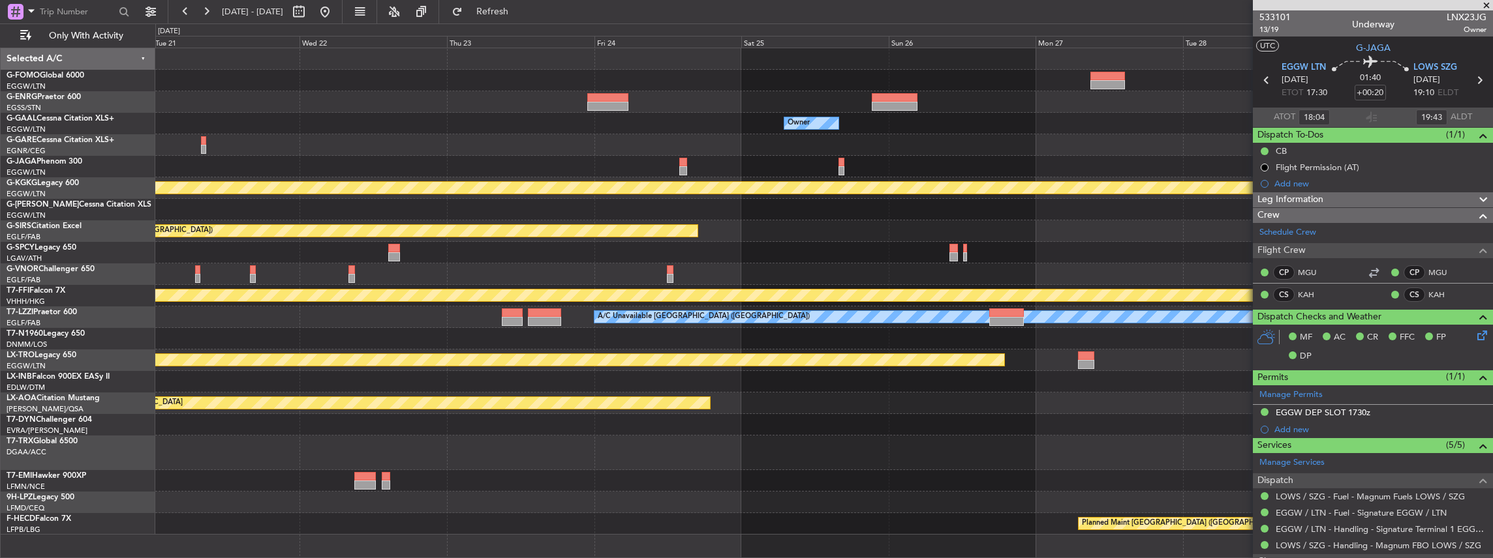
click at [645, 448] on div at bounding box center [823, 453] width 1337 height 35
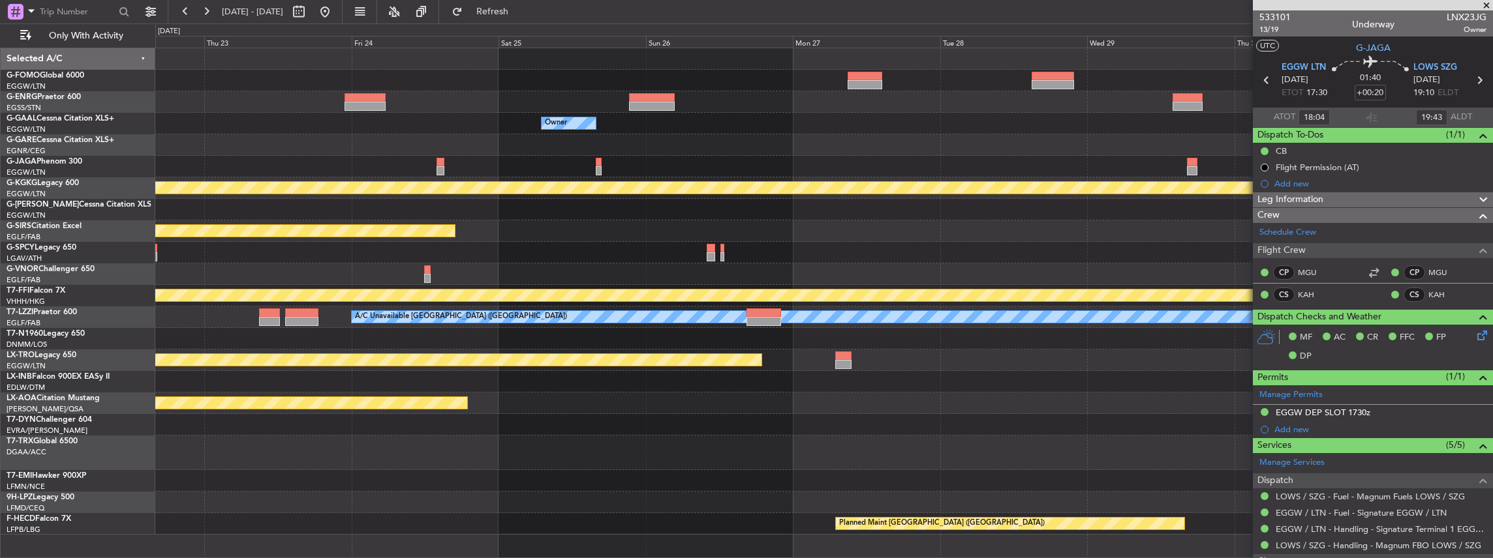
click at [716, 450] on div "Owner Owner Planned Maint [GEOGRAPHIC_DATA] ([PERSON_NAME] Intl) Planned Maint …" at bounding box center [823, 291] width 1337 height 487
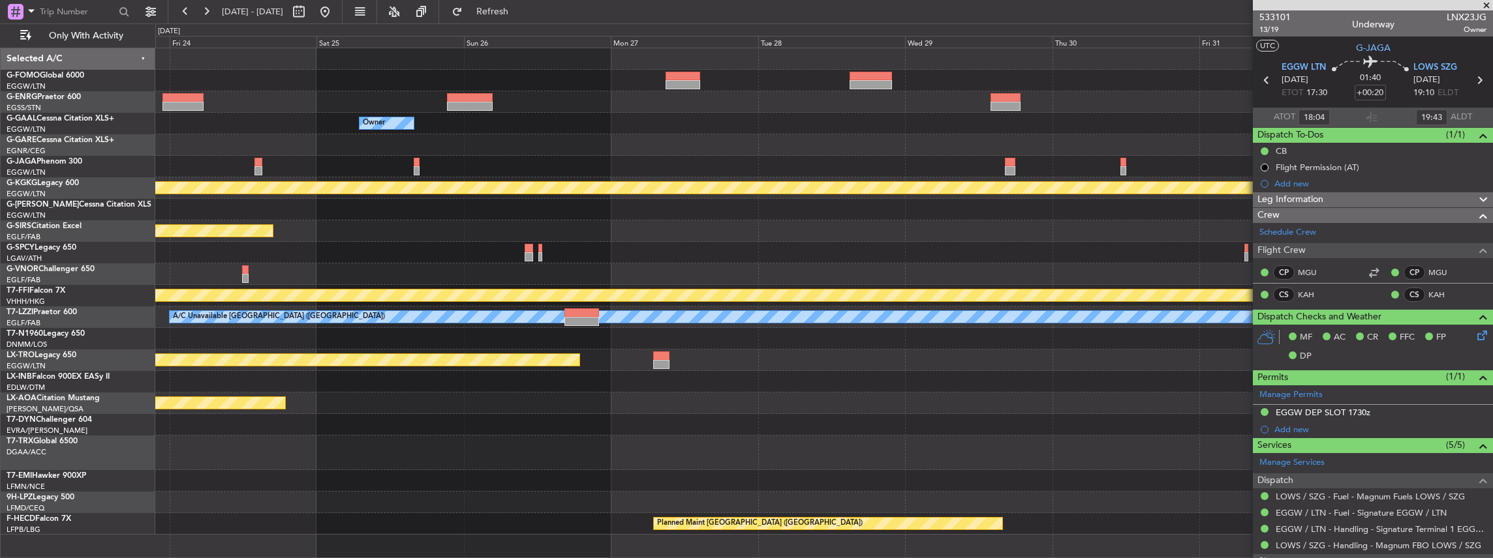
click at [646, 453] on div at bounding box center [823, 453] width 1337 height 35
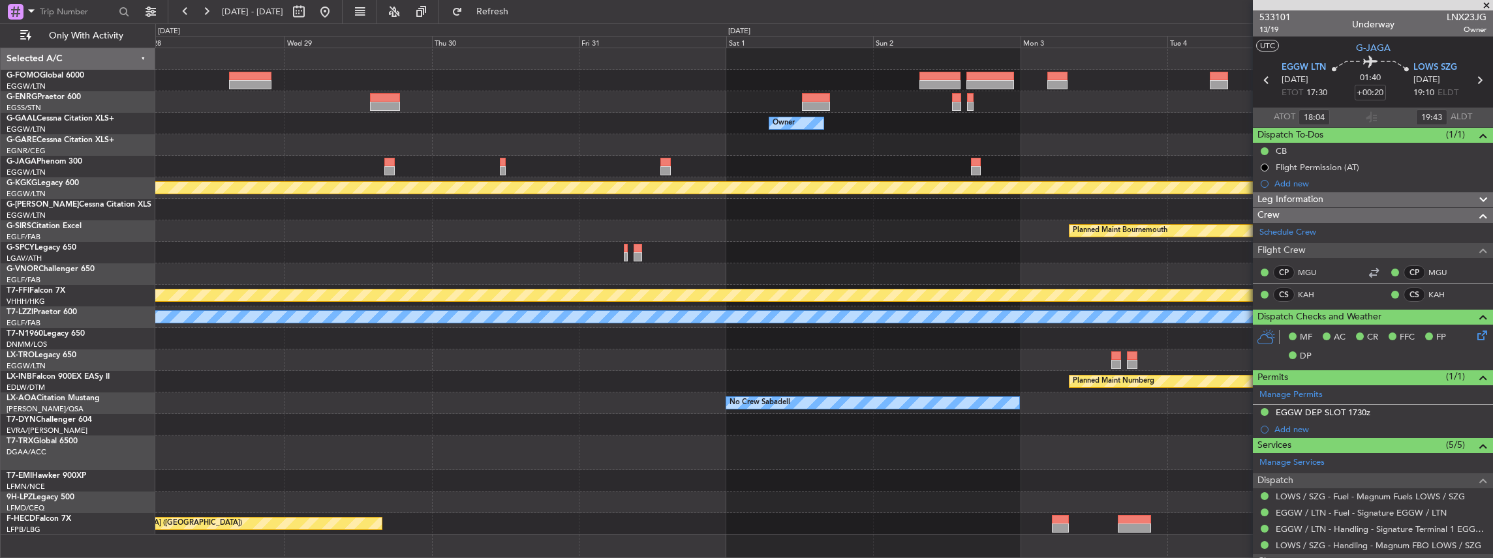
click at [605, 442] on div at bounding box center [823, 453] width 1337 height 35
click at [554, 443] on div "- - RKSI 08:00 Z KLAX 18:50 Z Owner Owner Planned Maint [GEOGRAPHIC_DATA] ([PER…" at bounding box center [823, 291] width 1337 height 487
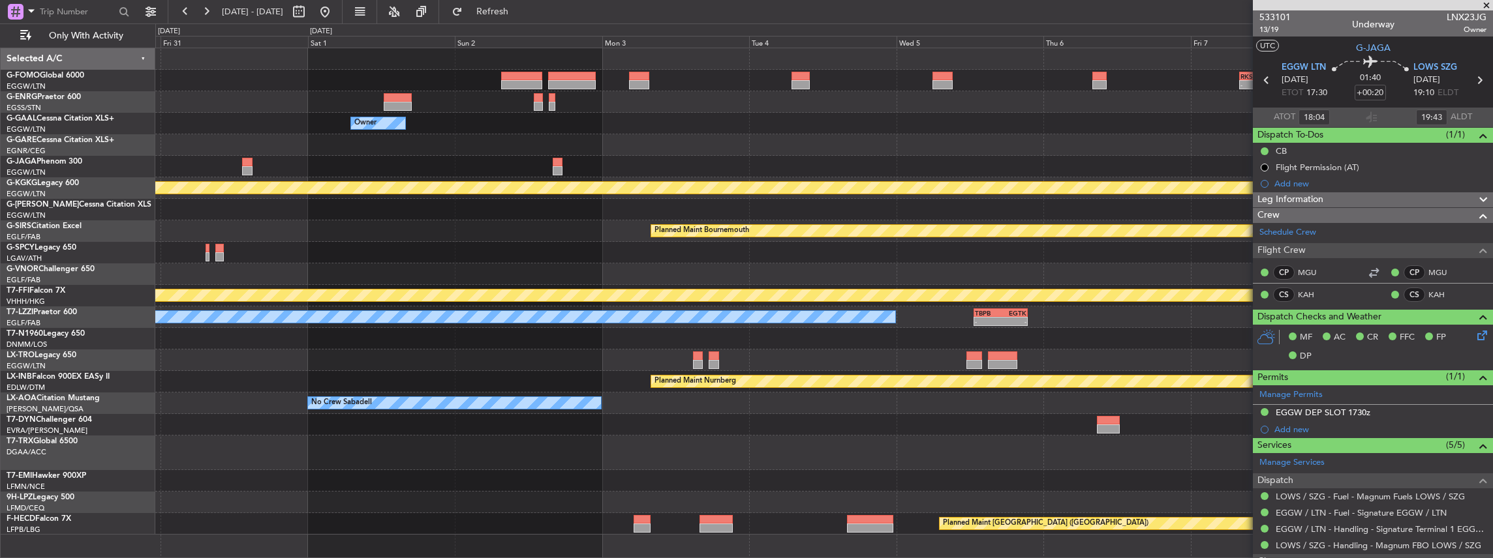
click at [552, 436] on div at bounding box center [823, 453] width 1337 height 35
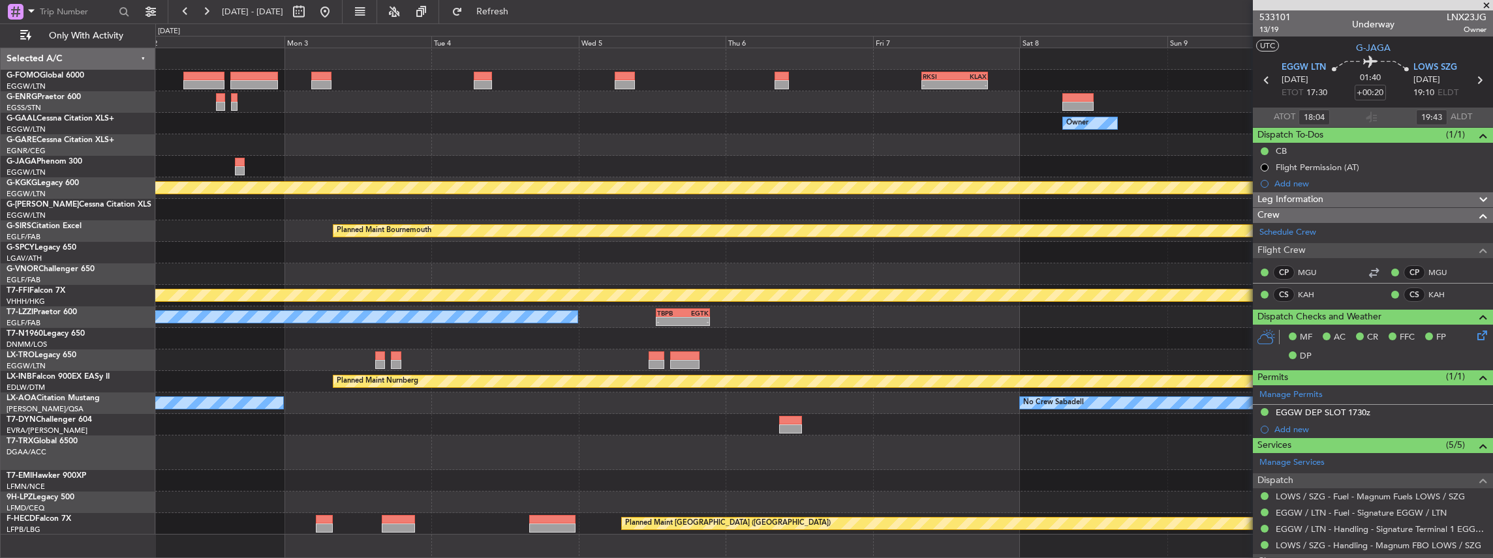
click at [615, 436] on div "- - RKSI 08:00 Z KLAX 18:50 Z Owner Owner Planned Maint [GEOGRAPHIC_DATA] ([PER…" at bounding box center [823, 291] width 1337 height 487
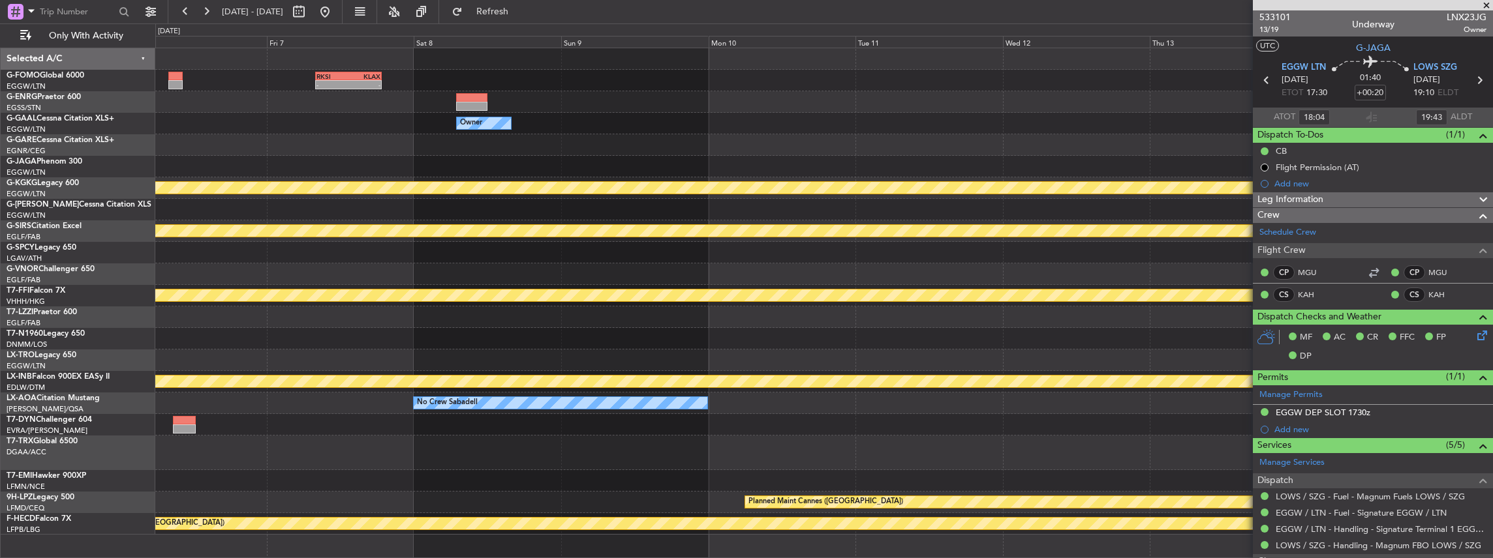
click at [627, 440] on div "- - RKSI 08:00 Z KLAX 18:50 Z Owner Planned Maint [GEOGRAPHIC_DATA] ([PERSON_NA…" at bounding box center [823, 291] width 1337 height 487
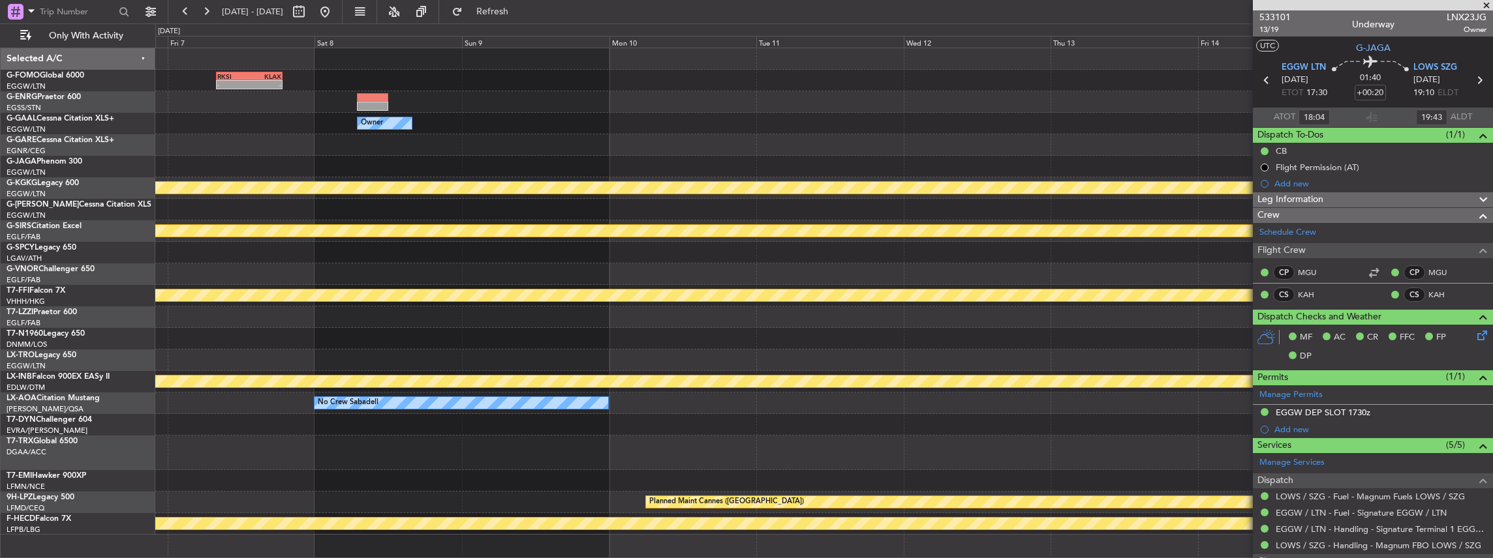
click at [776, 438] on div "- - RKSI 08:00 Z KLAX 18:50 Z Owner Planned Maint [GEOGRAPHIC_DATA] ([PERSON_NA…" at bounding box center [823, 291] width 1337 height 487
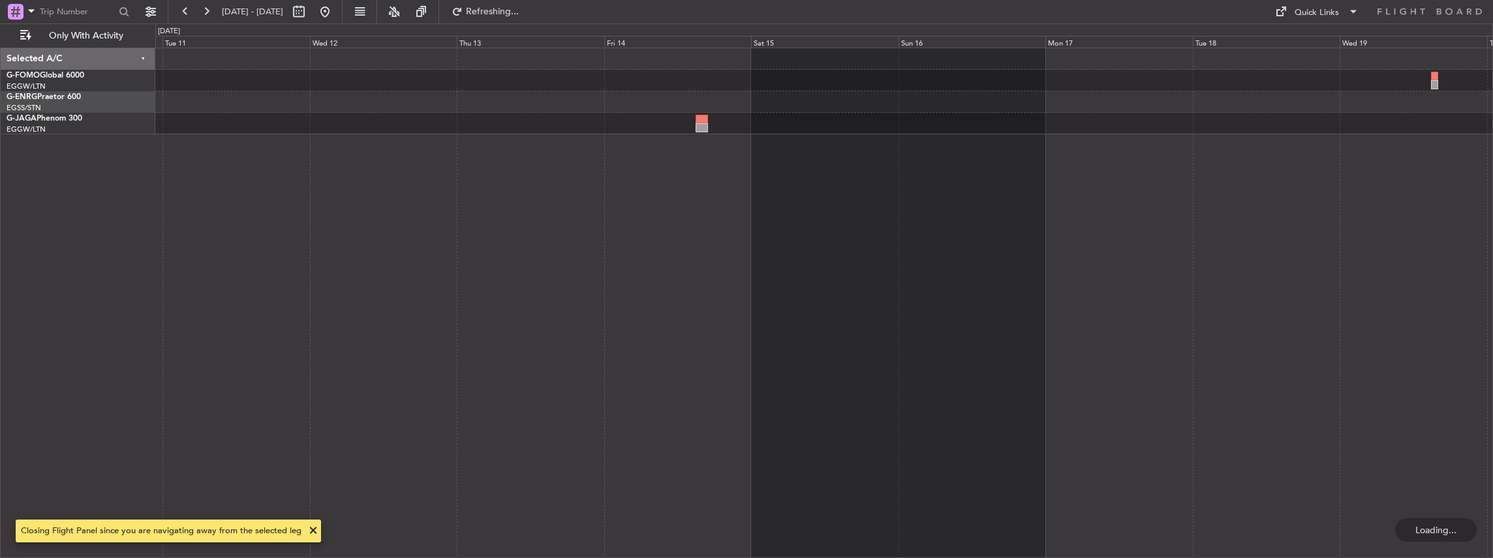
click at [746, 326] on div at bounding box center [824, 304] width 1338 height 512
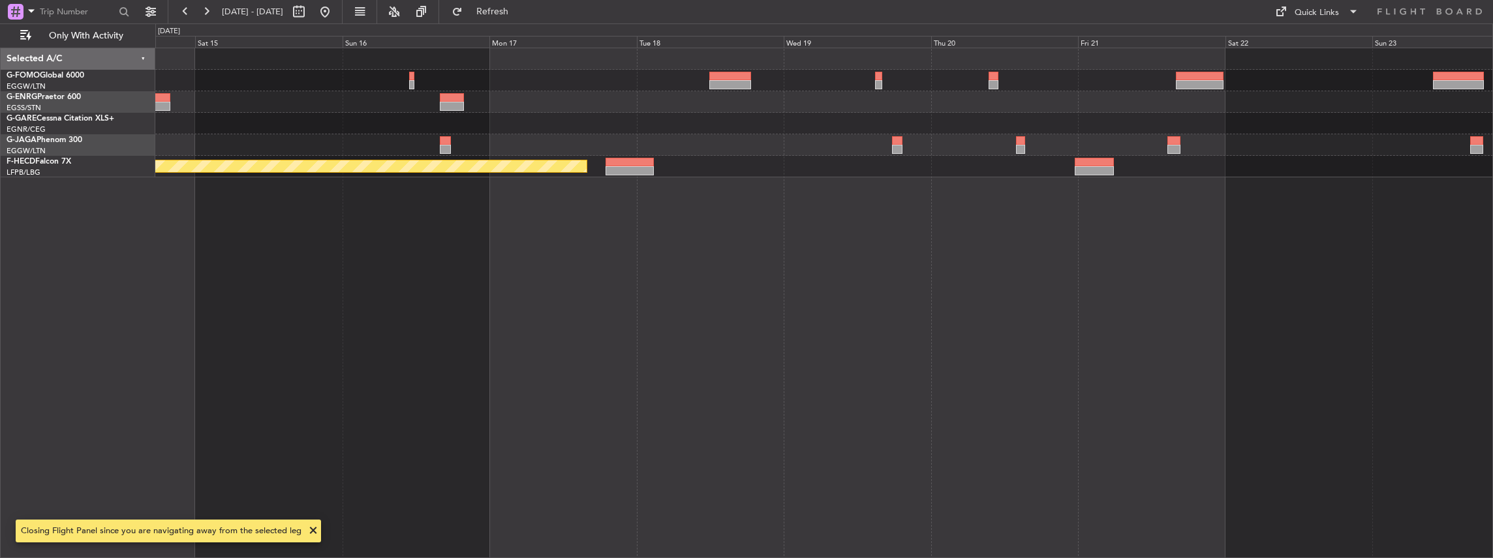
click at [758, 346] on div "Planned Maint [GEOGRAPHIC_DATA] ([GEOGRAPHIC_DATA])" at bounding box center [824, 304] width 1338 height 512
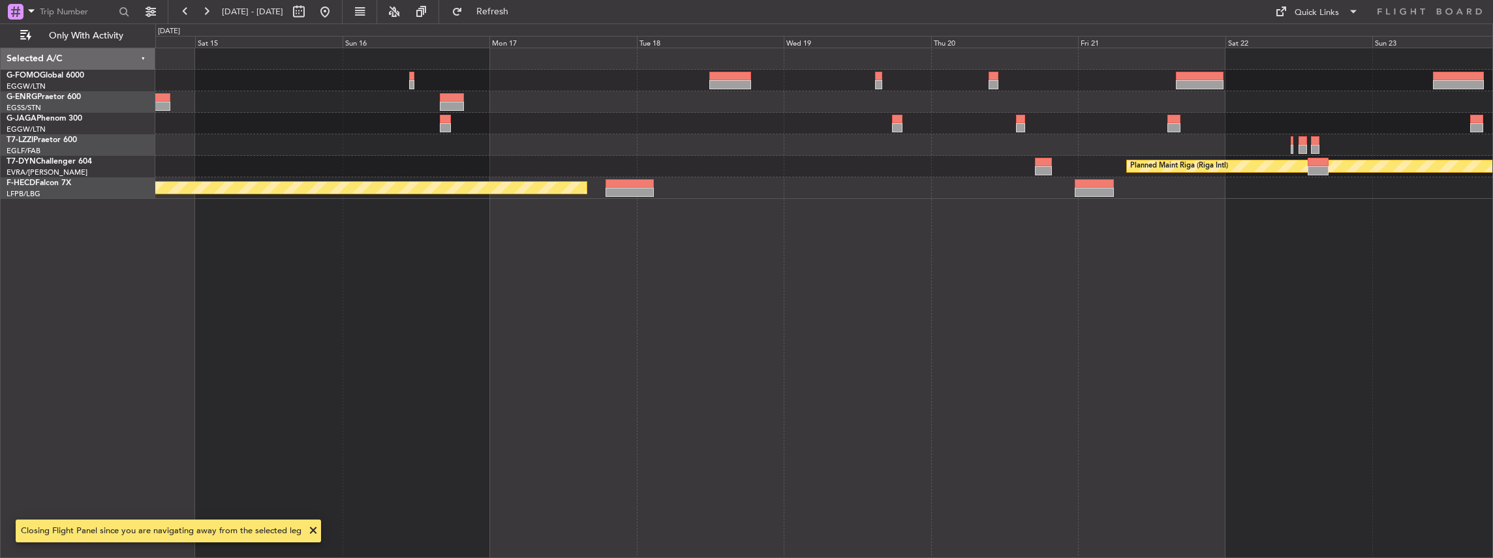
click at [625, 177] on div "Planned Maint [GEOGRAPHIC_DATA] ([GEOGRAPHIC_DATA])" at bounding box center [823, 188] width 1337 height 22
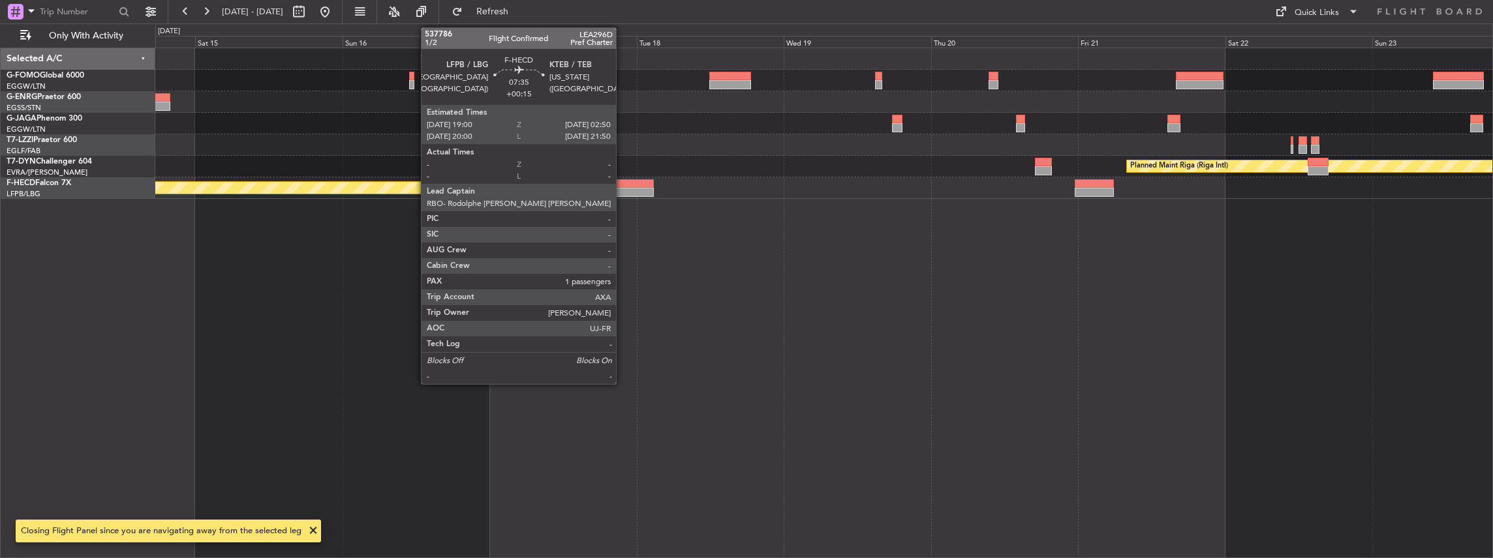
click at [622, 187] on div at bounding box center [629, 183] width 48 height 9
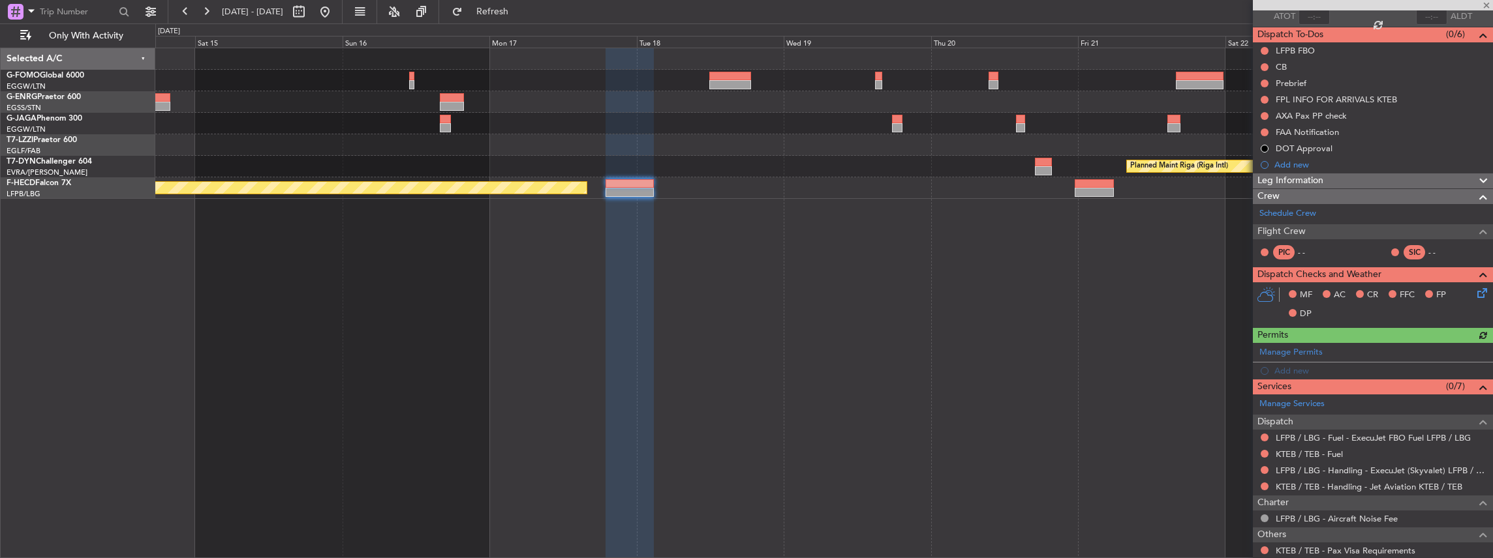
scroll to position [130, 0]
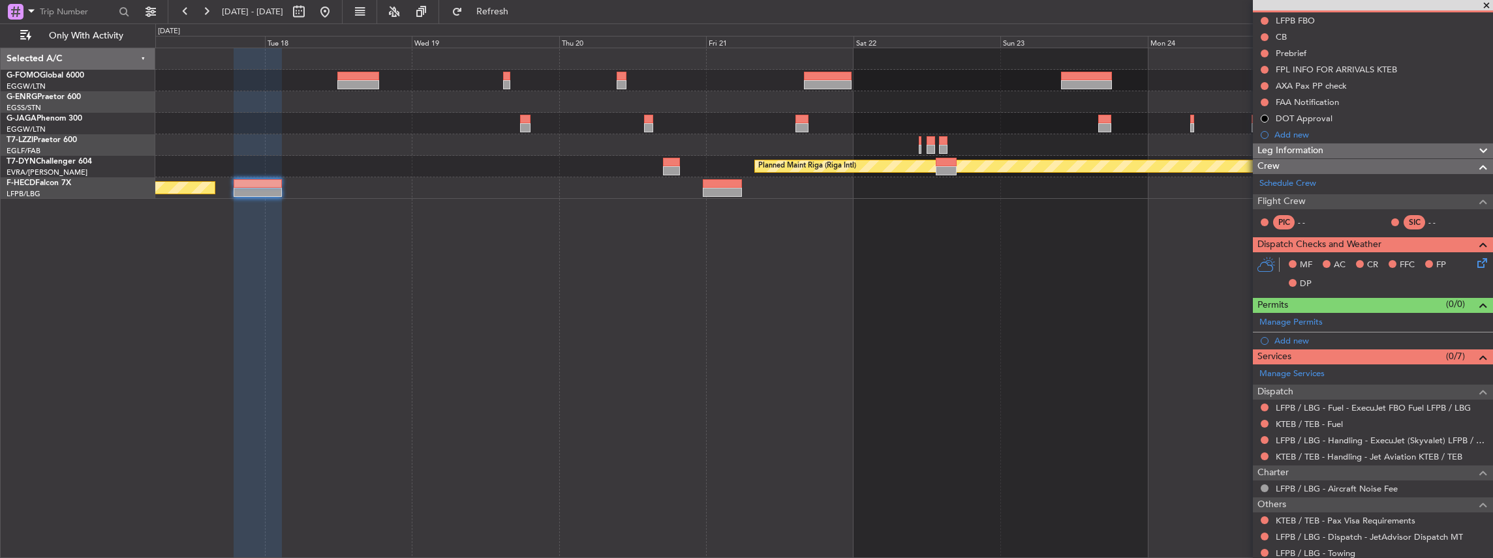
click at [587, 308] on div "Planned Maint Riga (Riga Intl) Planned Maint [GEOGRAPHIC_DATA] ([GEOGRAPHIC_DAT…" at bounding box center [824, 304] width 1338 height 512
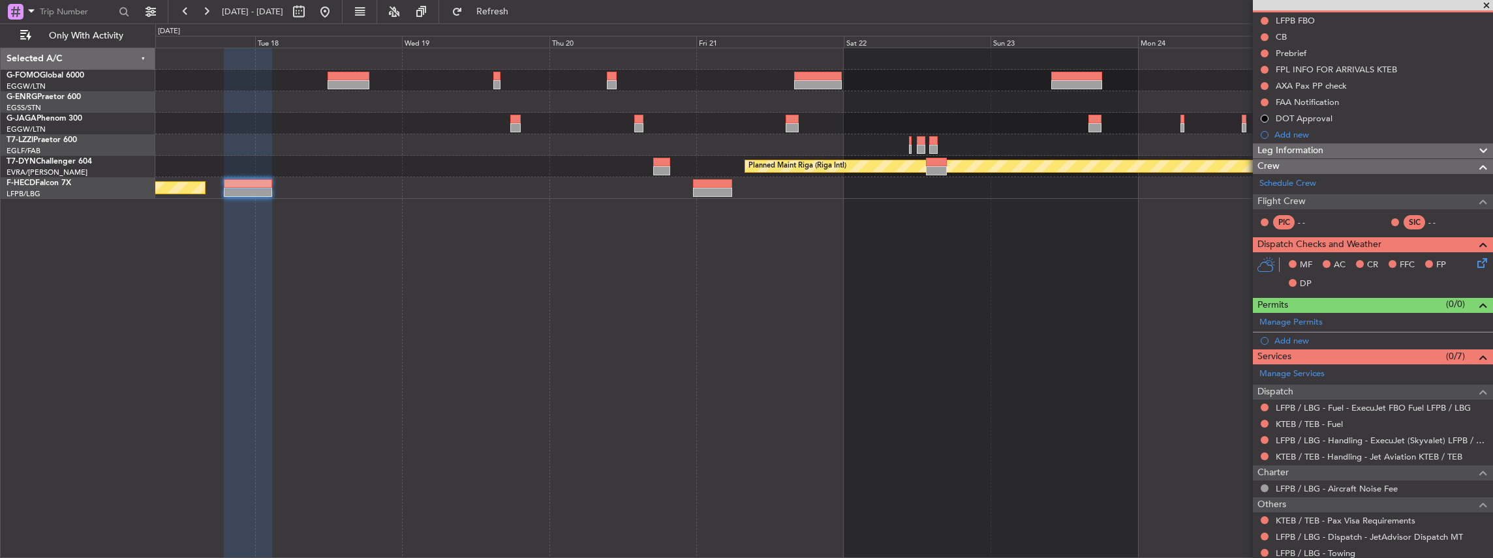
click at [805, 276] on div "Planned Maint Riga (Riga Intl) Planned Maint [GEOGRAPHIC_DATA] ([GEOGRAPHIC_DAT…" at bounding box center [824, 304] width 1338 height 512
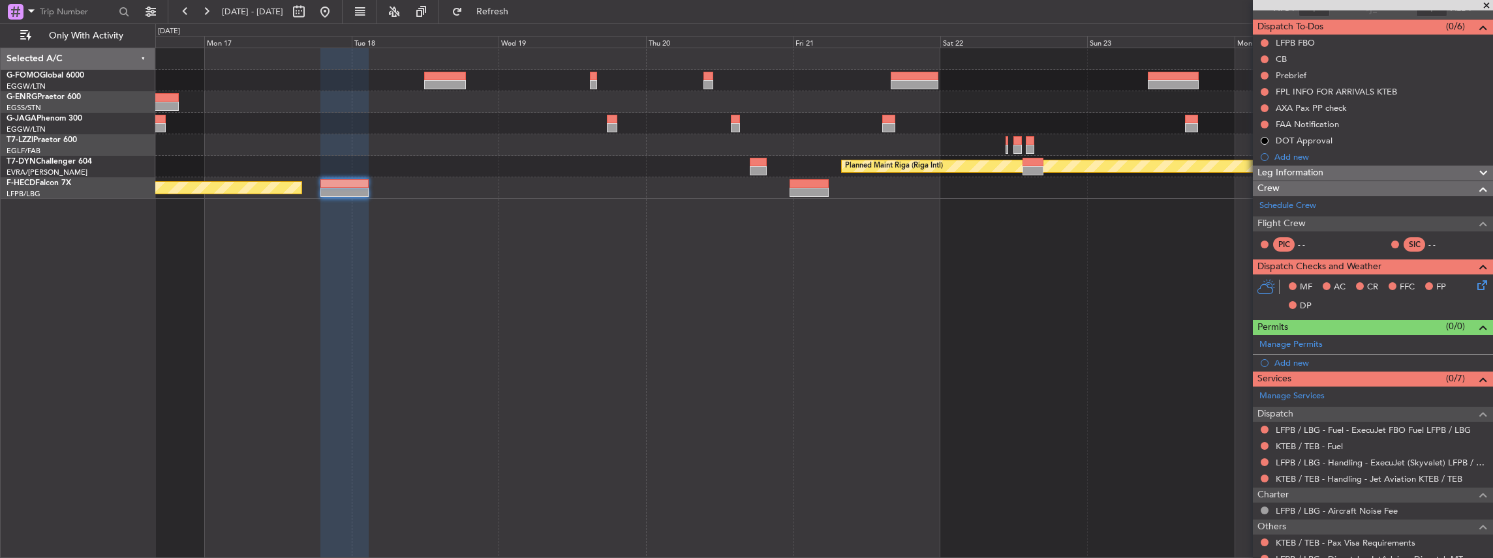
scroll to position [174, 0]
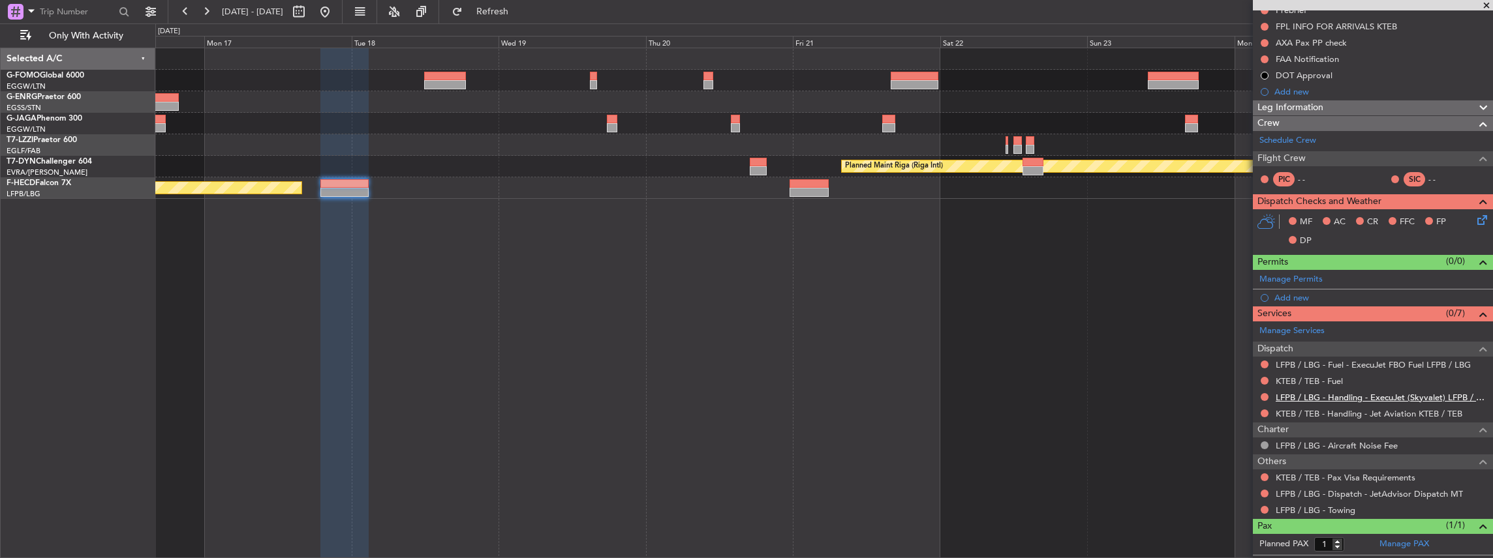
click at [1295, 399] on link "LFPB / LBG - Handling - ExecuJet (Skyvalet) LFPB / LBG" at bounding box center [1381, 397] width 211 height 11
click at [520, 10] on span "Refresh" at bounding box center [492, 11] width 55 height 9
click at [1279, 413] on link "KTEB / TEB - Handling - Jet Aviation KTEB / TEB" at bounding box center [1369, 413] width 187 height 11
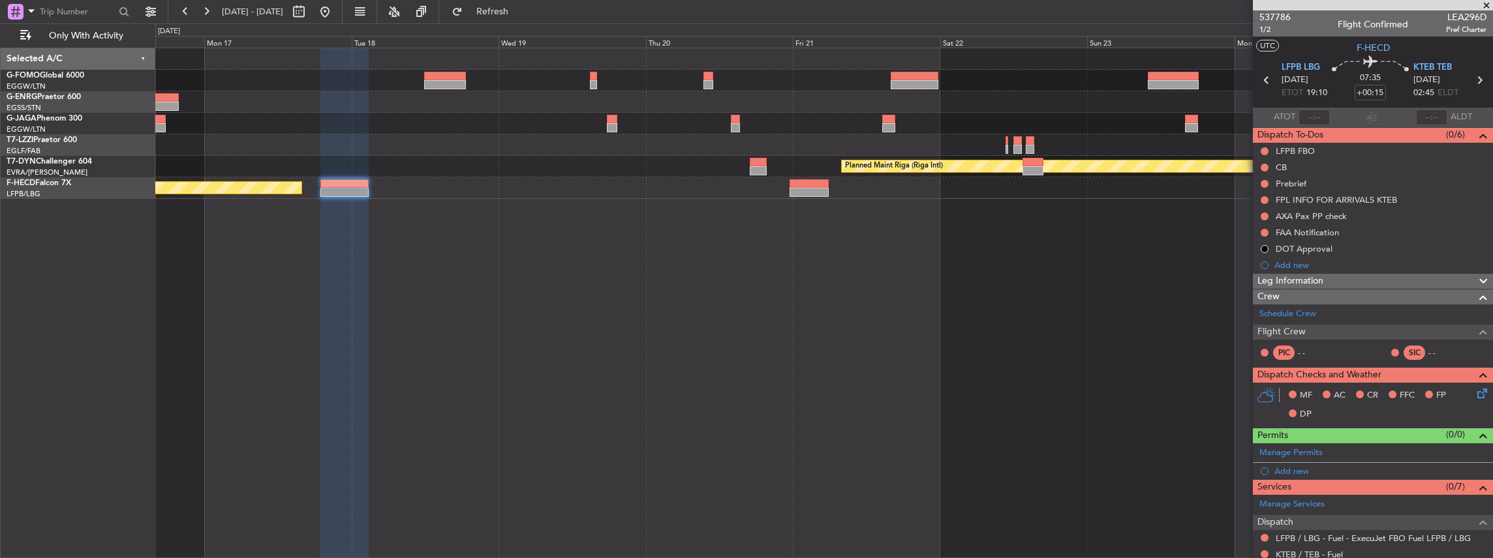
scroll to position [196, 0]
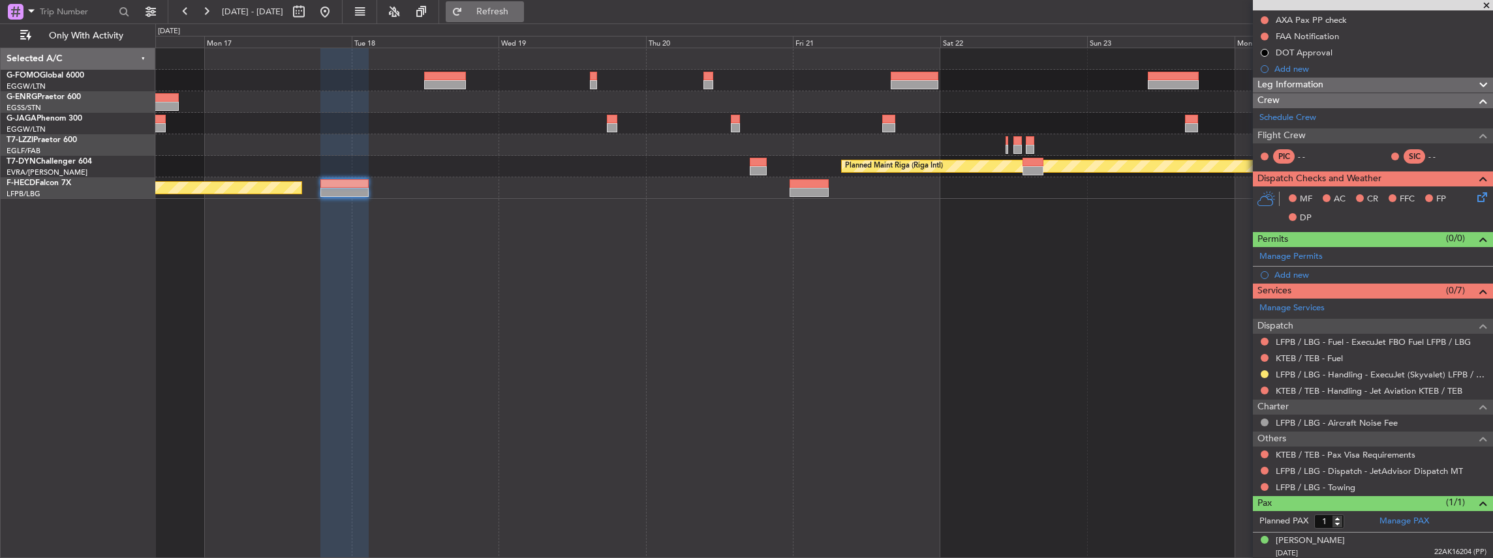
click at [524, 18] on button "Refresh" at bounding box center [485, 11] width 78 height 21
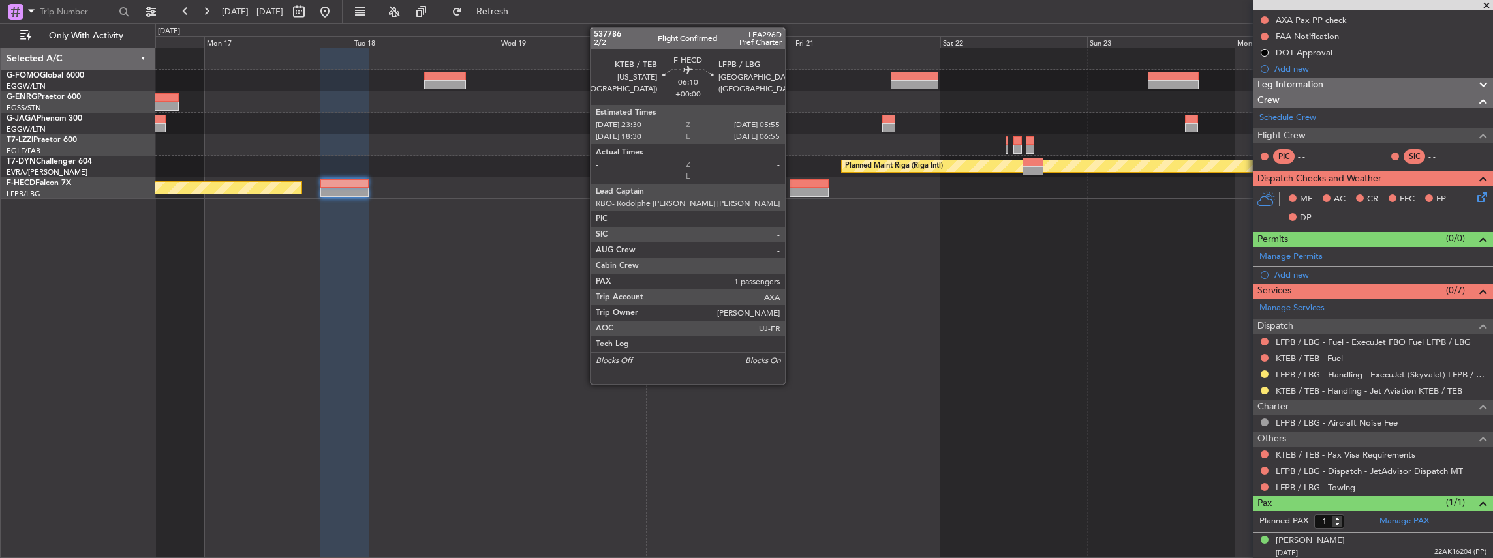
click at [791, 191] on div at bounding box center [809, 192] width 40 height 9
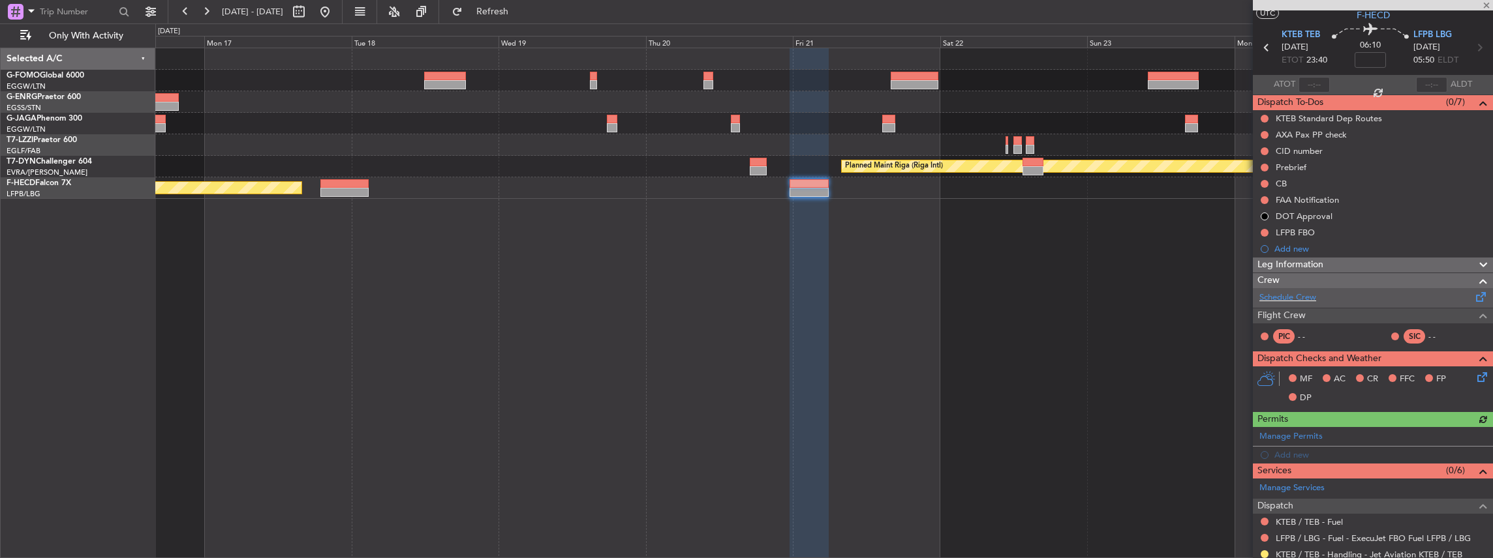
scroll to position [0, 0]
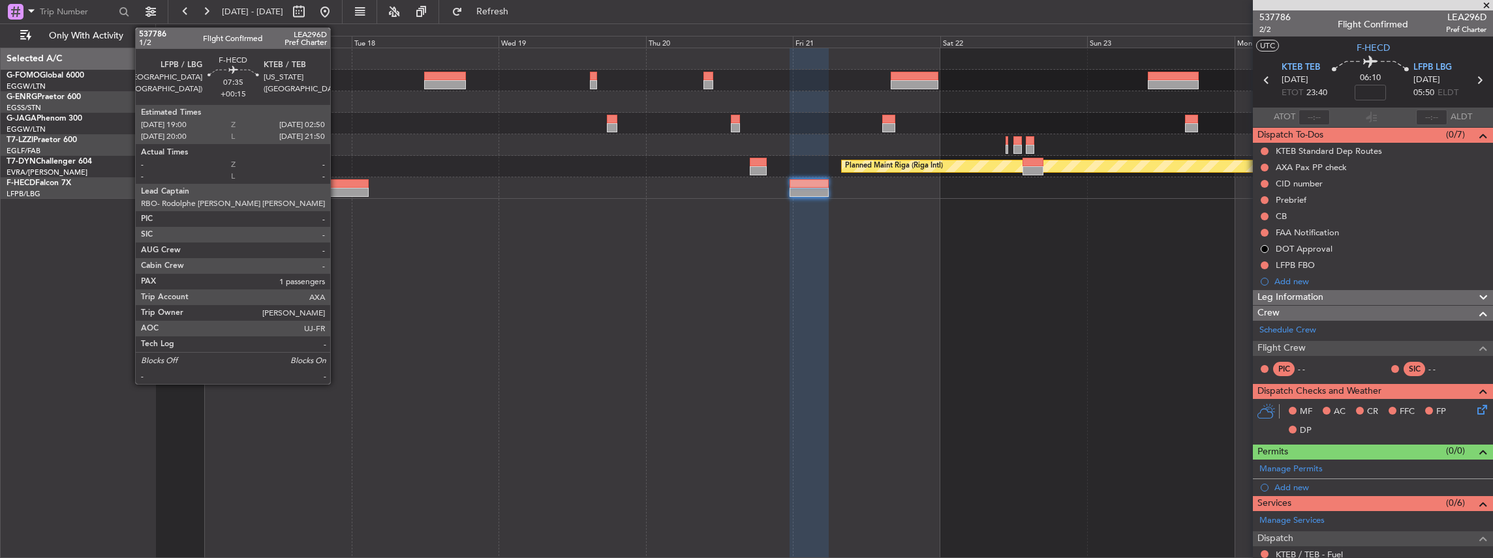
click at [337, 192] on div at bounding box center [344, 192] width 48 height 9
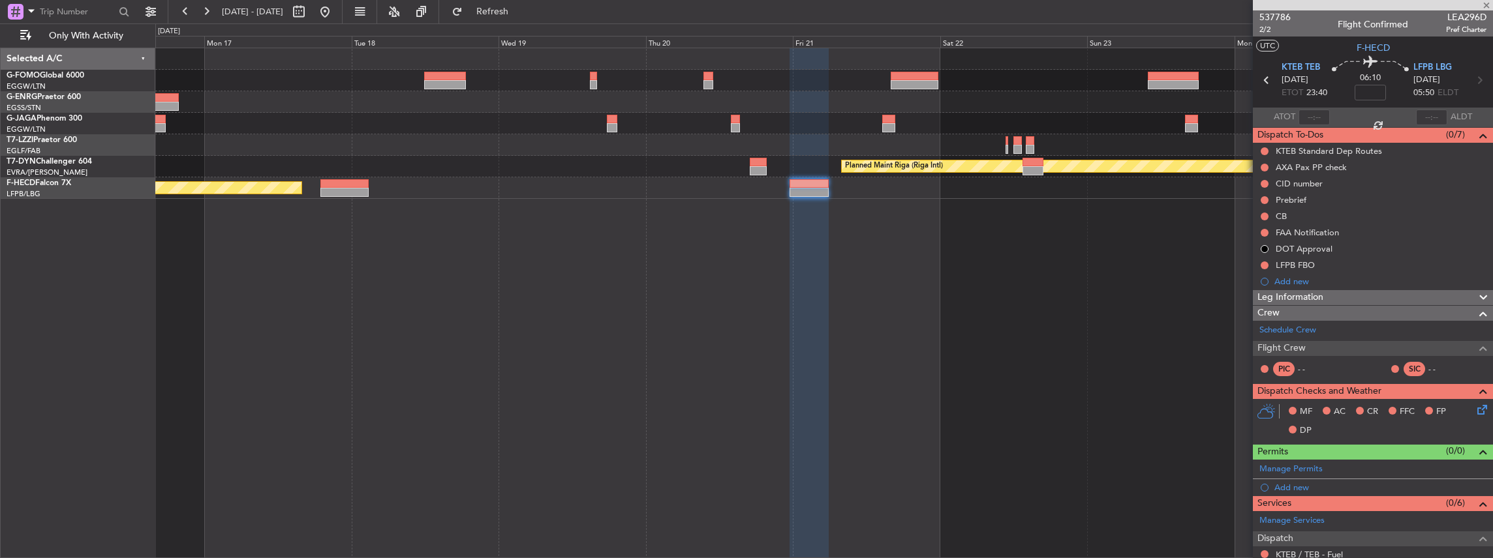
type input "+00:15"
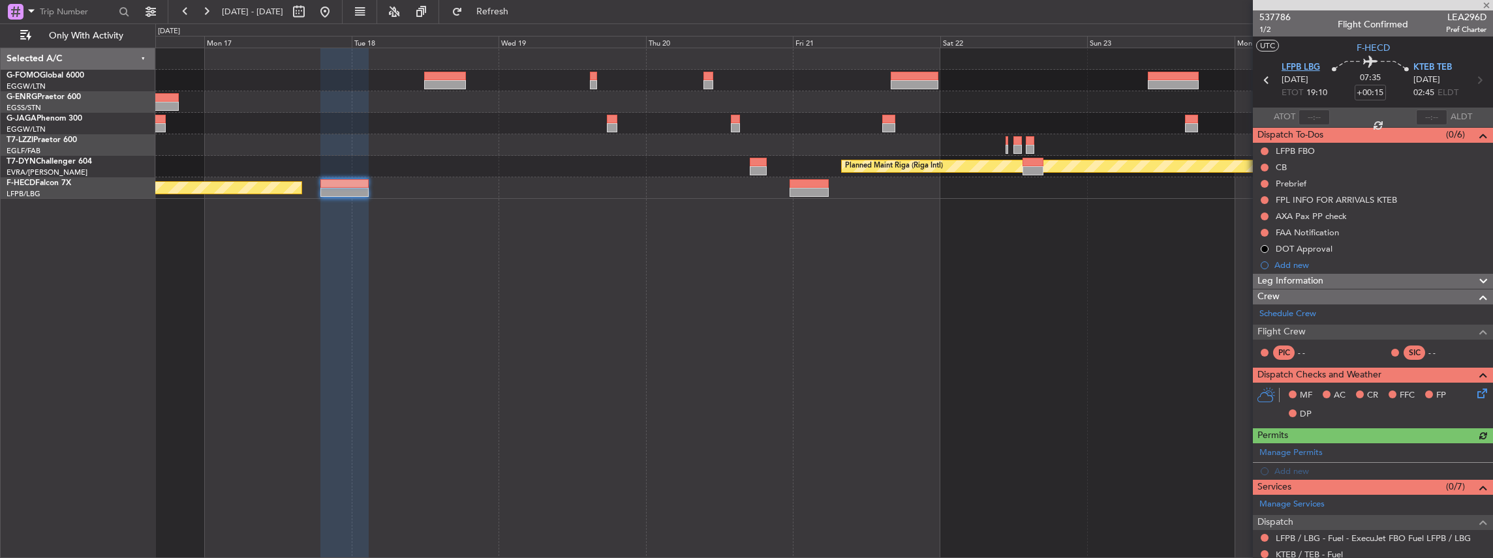
click at [1299, 67] on span "LFPB LBG" at bounding box center [1300, 67] width 38 height 13
click at [1440, 64] on span "KTEB TEB" at bounding box center [1432, 67] width 38 height 13
click at [1341, 448] on div "Manage Permits" at bounding box center [1373, 454] width 240 height 20
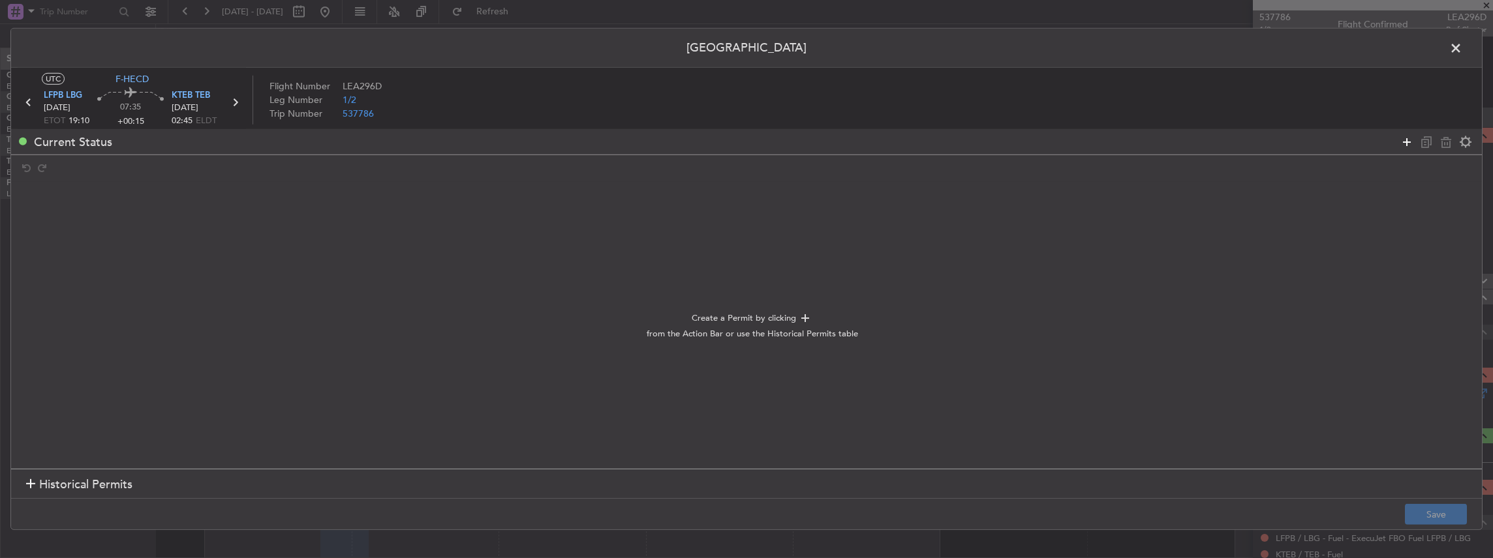
click at [1409, 144] on icon at bounding box center [1407, 142] width 16 height 16
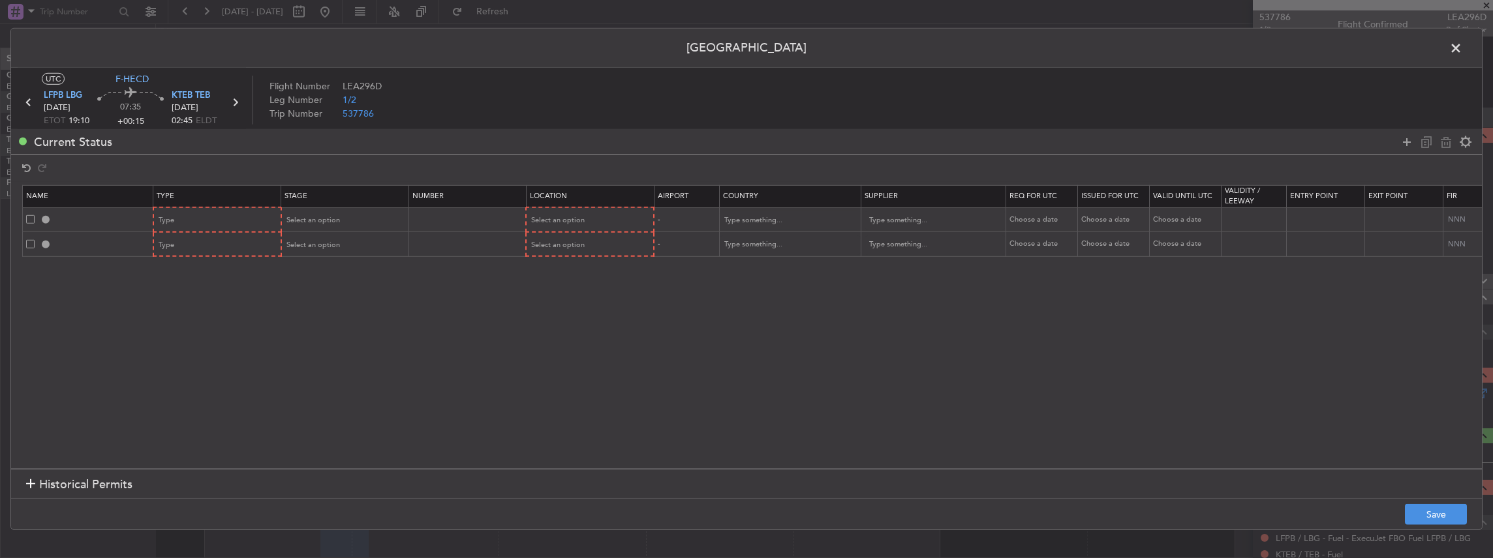
click at [1462, 47] on span at bounding box center [1462, 51] width 0 height 26
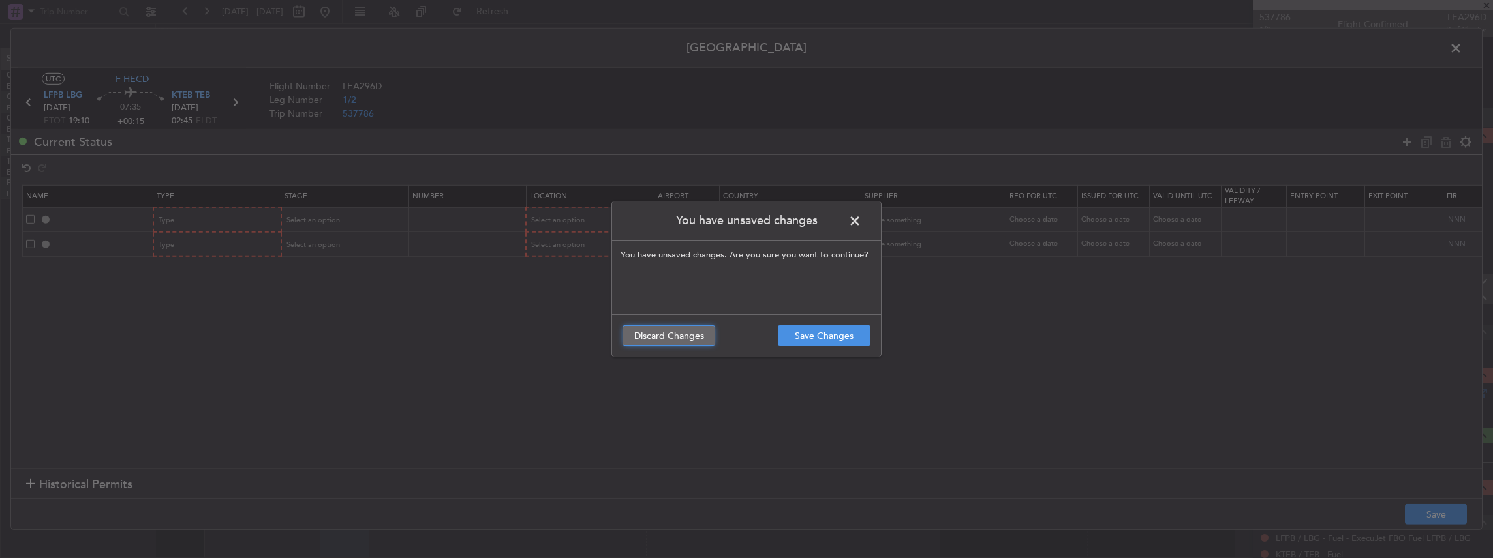
click at [649, 337] on button "Discard Changes" at bounding box center [668, 336] width 93 height 21
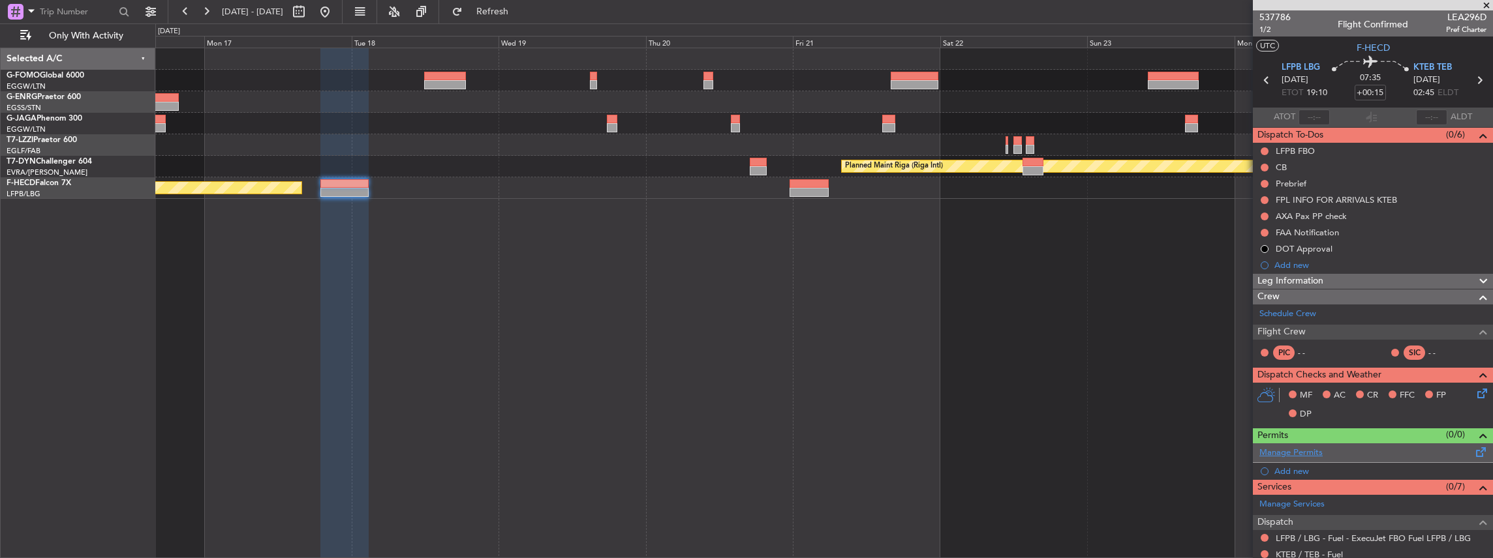
click at [1316, 455] on link "Manage Permits" at bounding box center [1290, 453] width 63 height 13
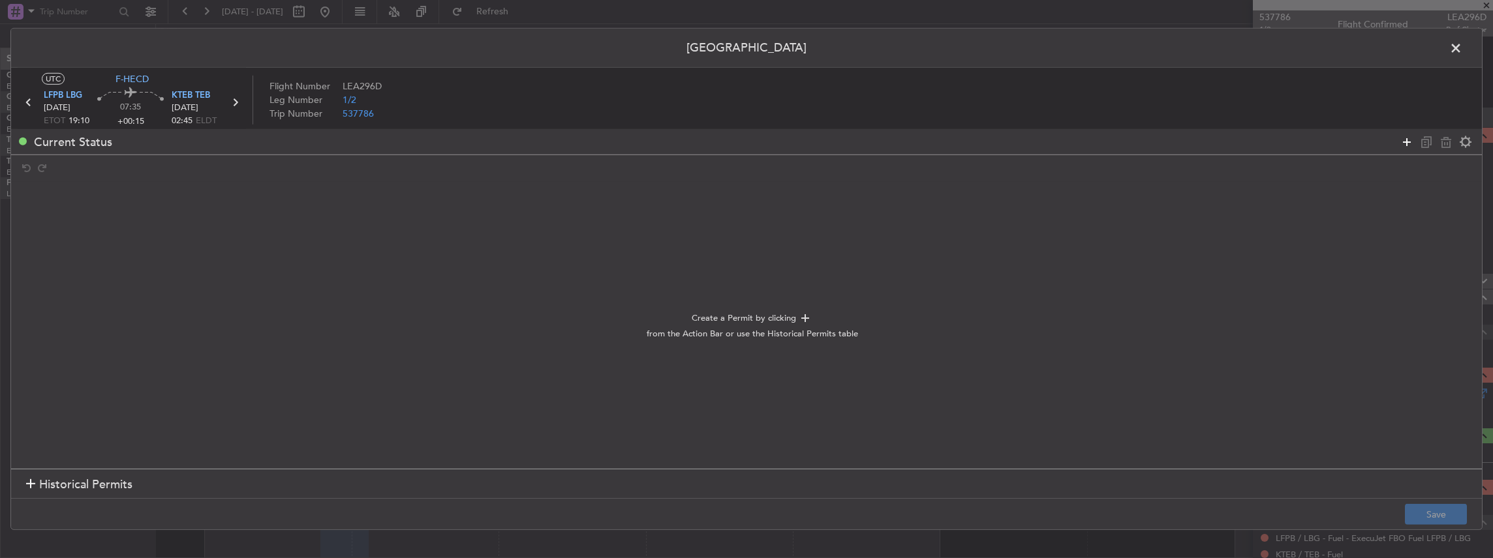
click at [1401, 144] on icon at bounding box center [1407, 142] width 16 height 16
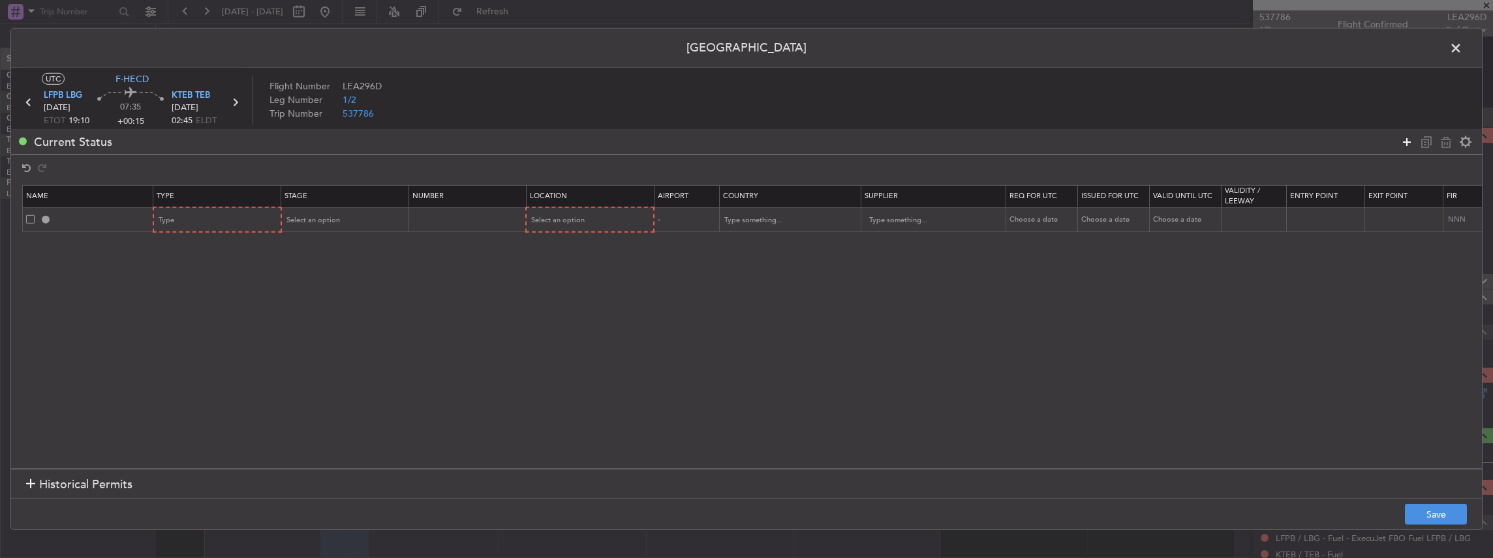
click at [1401, 144] on icon at bounding box center [1407, 142] width 16 height 16
click at [209, 215] on div "Type" at bounding box center [213, 221] width 108 height 20
click at [187, 311] on span "EAPIS" at bounding box center [217, 313] width 116 height 20
click at [191, 249] on div "Type" at bounding box center [213, 246] width 108 height 20
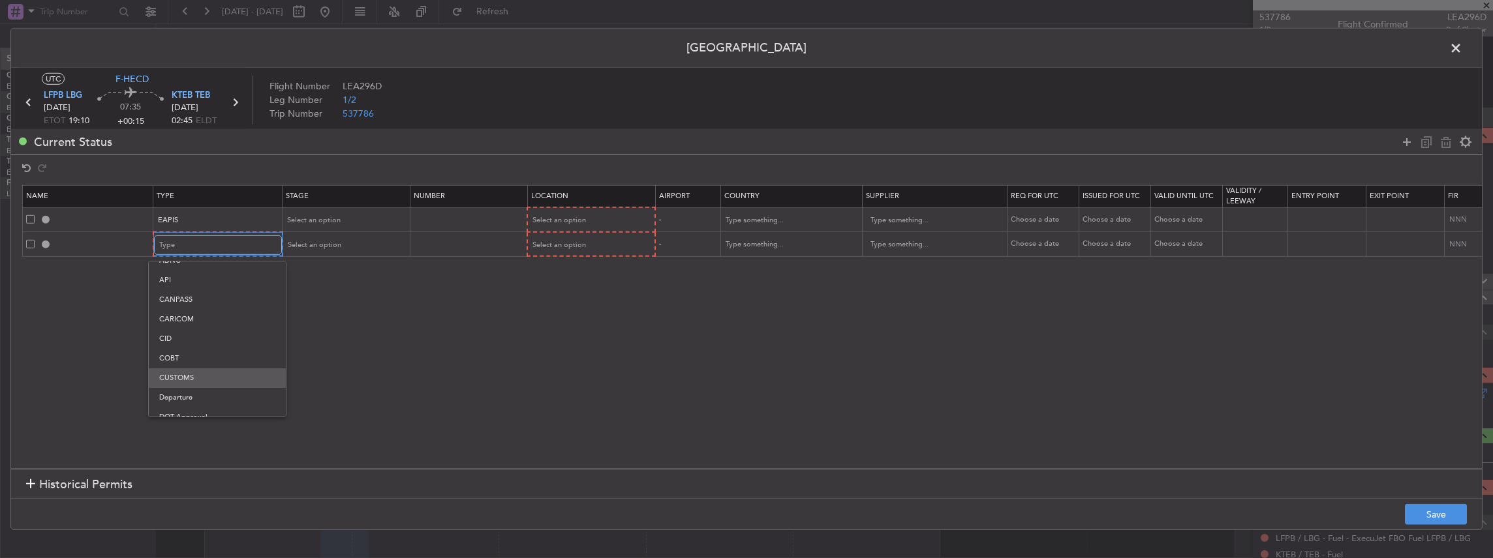
scroll to position [43, 0]
click at [196, 372] on span "CUSTOMS" at bounding box center [217, 366] width 116 height 20
click at [329, 221] on span "Select an option" at bounding box center [312, 220] width 53 height 10
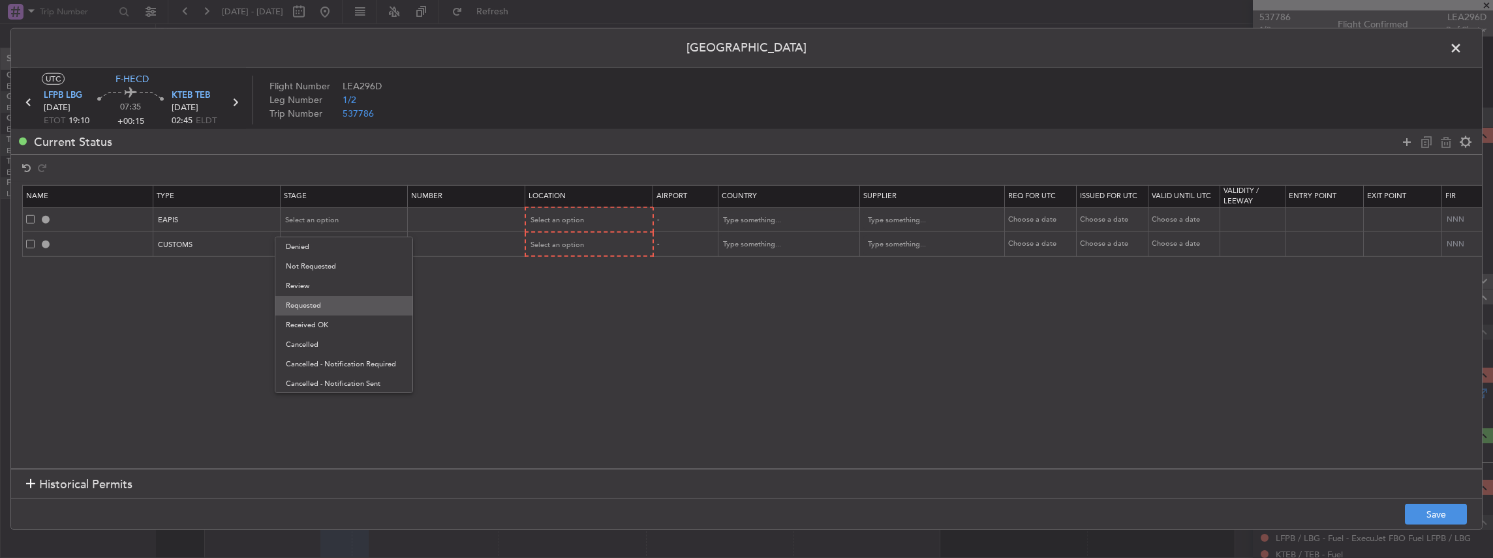
click at [324, 305] on span "Requested" at bounding box center [344, 306] width 116 height 20
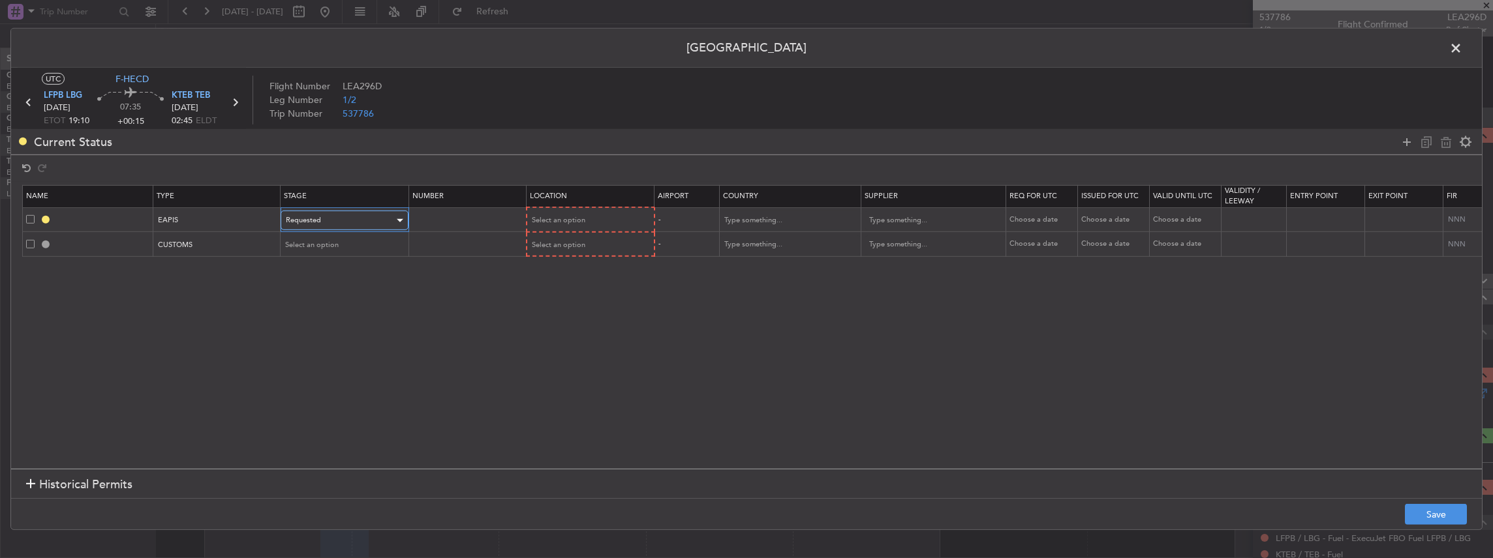
click at [315, 211] on div "Requested" at bounding box center [340, 221] width 108 height 20
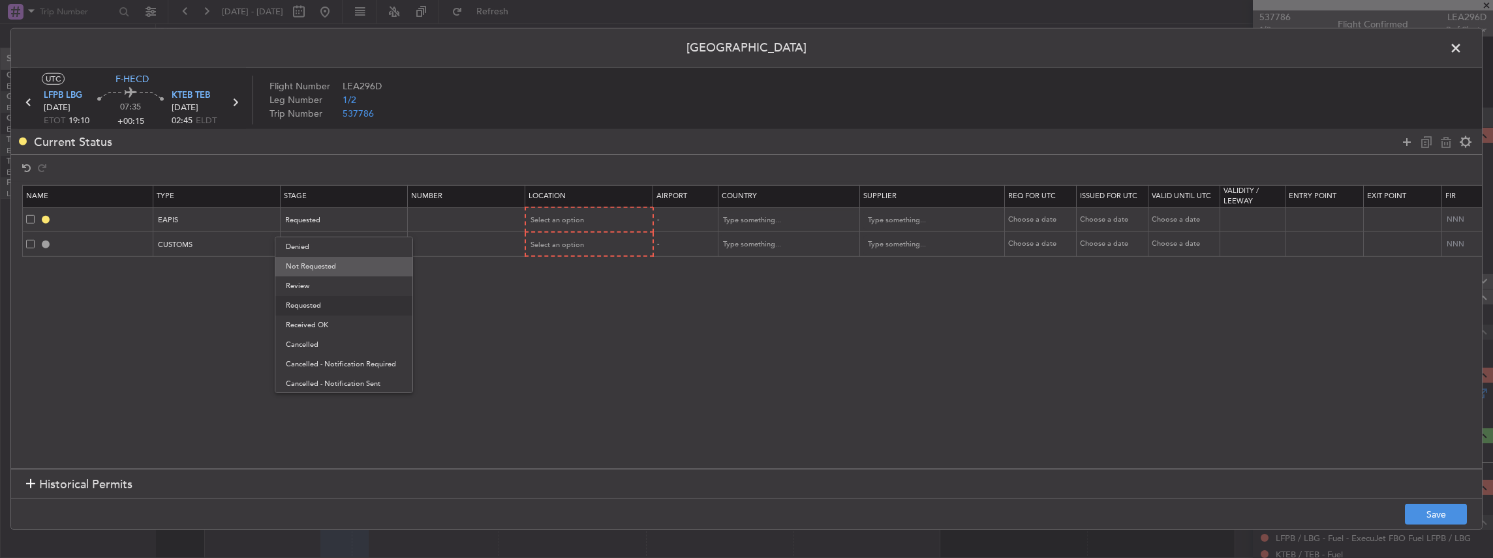
click at [320, 265] on span "Not Requested" at bounding box center [344, 267] width 116 height 20
click at [320, 237] on div "Select an option" at bounding box center [340, 246] width 108 height 20
click at [326, 293] on span "Not Requested" at bounding box center [344, 291] width 116 height 20
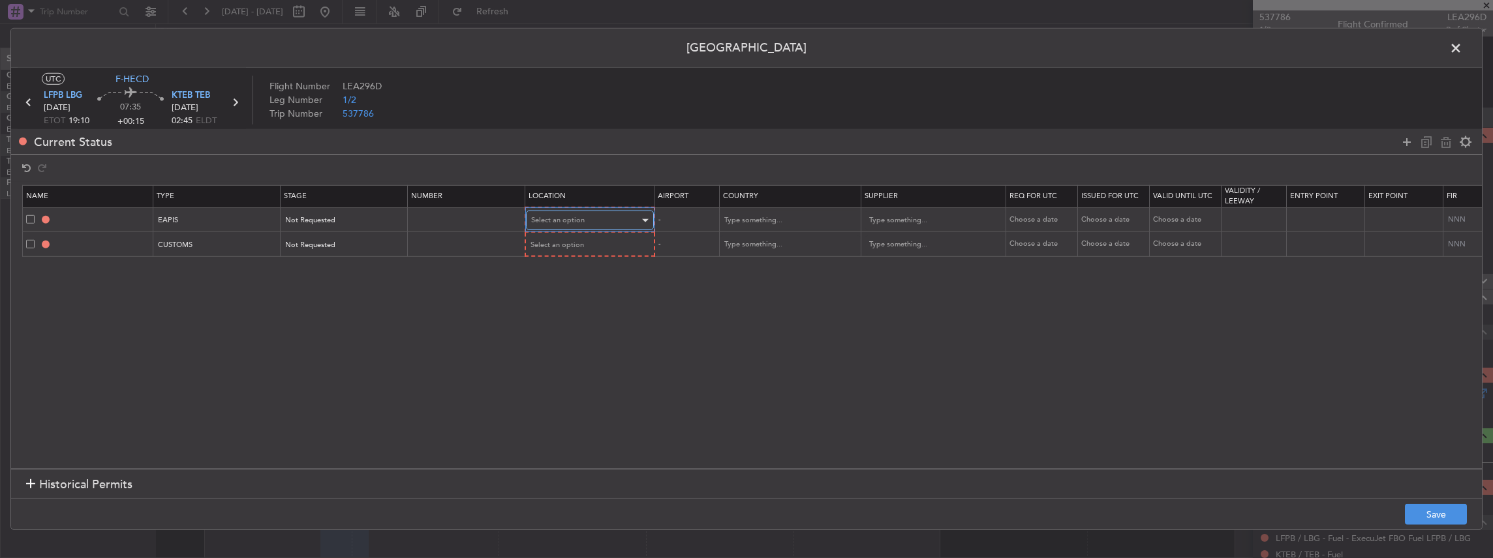
click at [562, 223] on span "Select an option" at bounding box center [557, 220] width 53 height 10
click at [555, 282] on span "Arrival" at bounding box center [588, 287] width 116 height 20
click at [550, 247] on span "Select an option" at bounding box center [557, 244] width 53 height 10
click at [554, 314] on span "Arrival" at bounding box center [588, 311] width 116 height 20
click at [1434, 512] on button "Save" at bounding box center [1436, 514] width 62 height 21
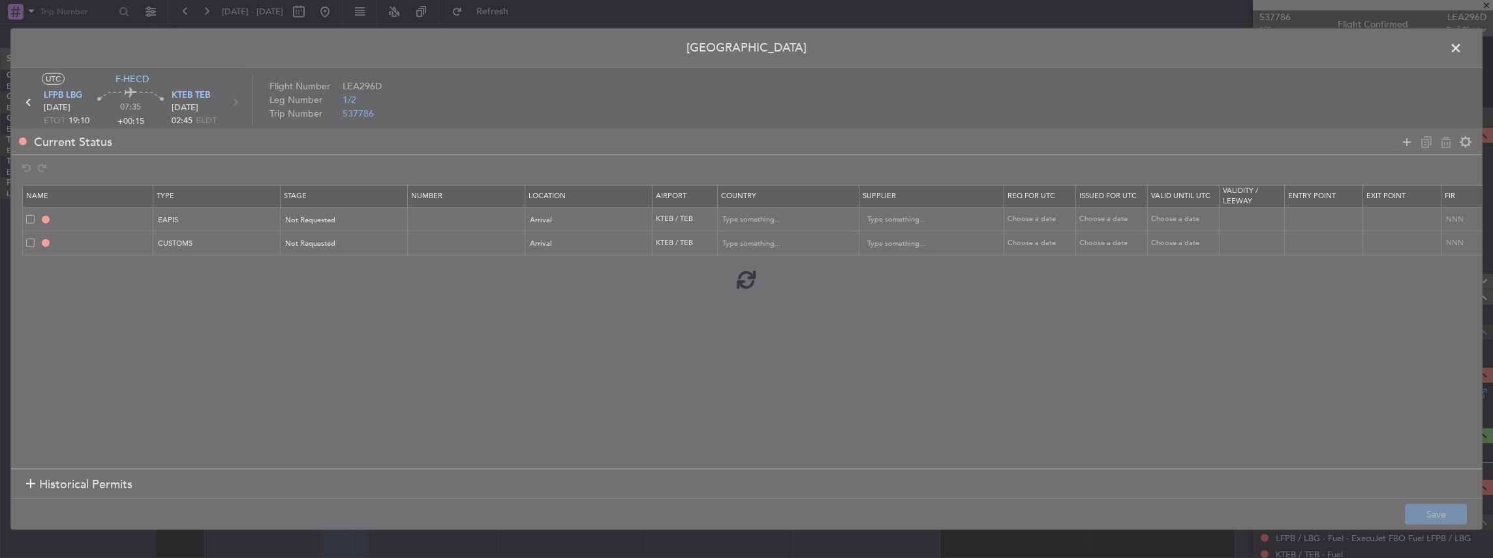
type input "EAPIS"
type input "[GEOGRAPHIC_DATA]"
type input "NNN"
type input "5"
type input "KTEB ARR CUSTOMS"
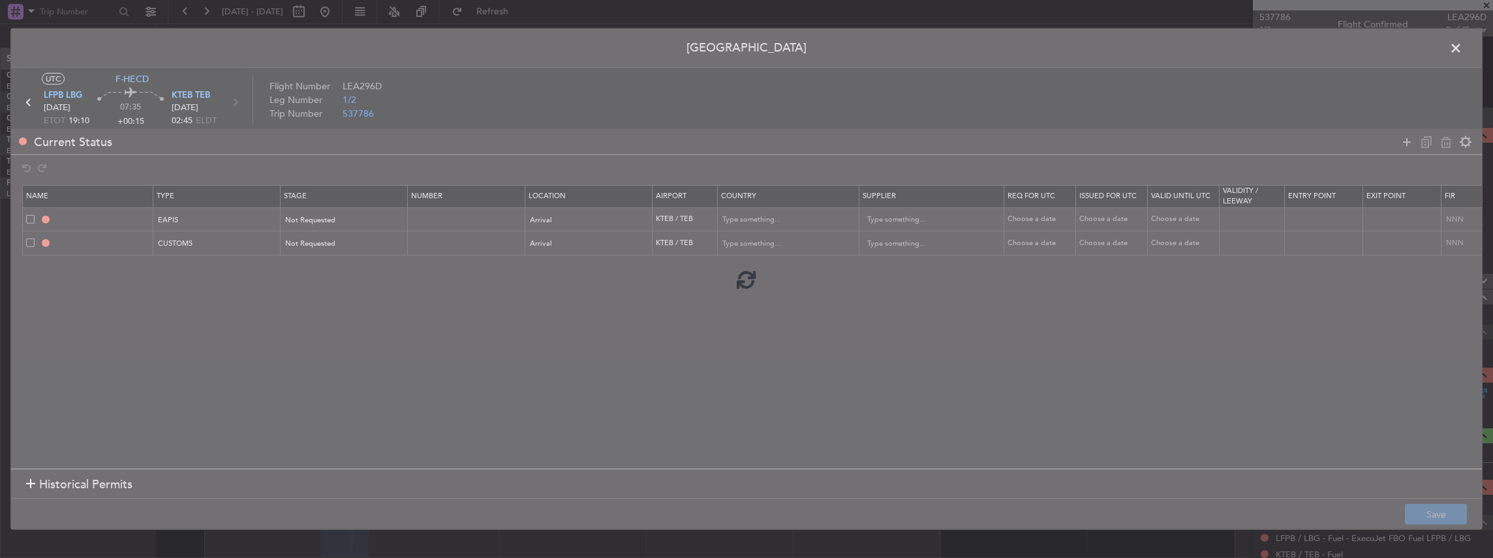
type input "[GEOGRAPHIC_DATA]"
type input "NNN"
type input "5"
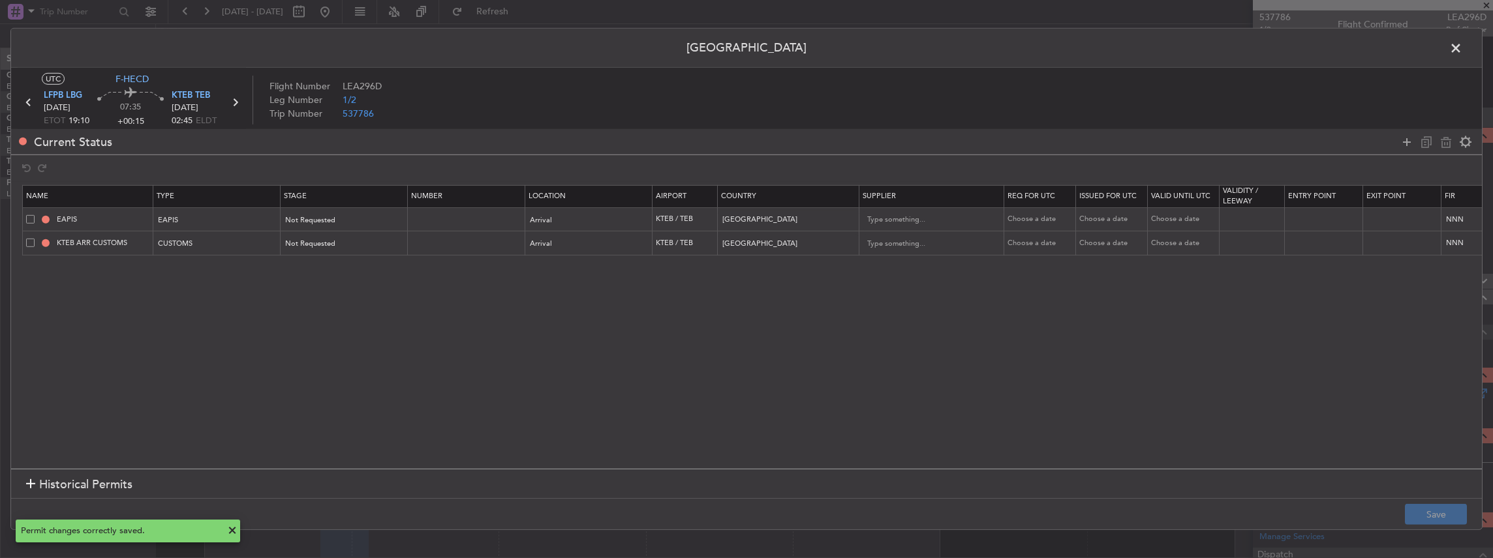
click at [1462, 51] on span at bounding box center [1462, 51] width 0 height 26
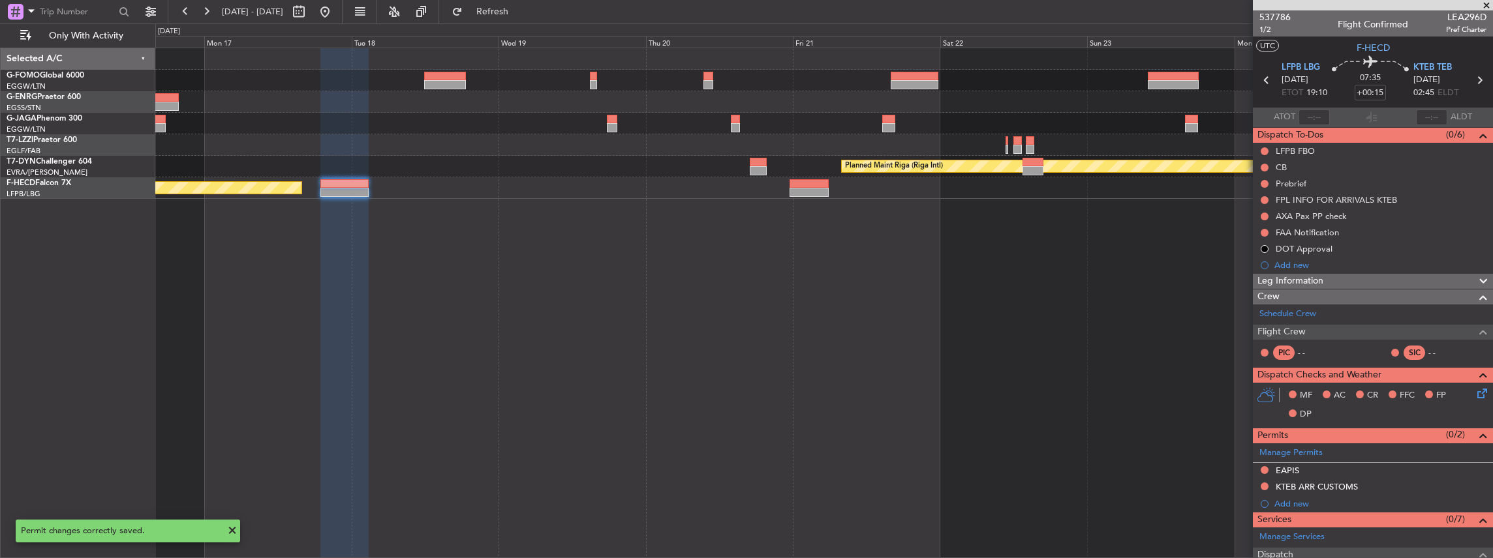
click at [1476, 80] on icon at bounding box center [1479, 80] width 17 height 17
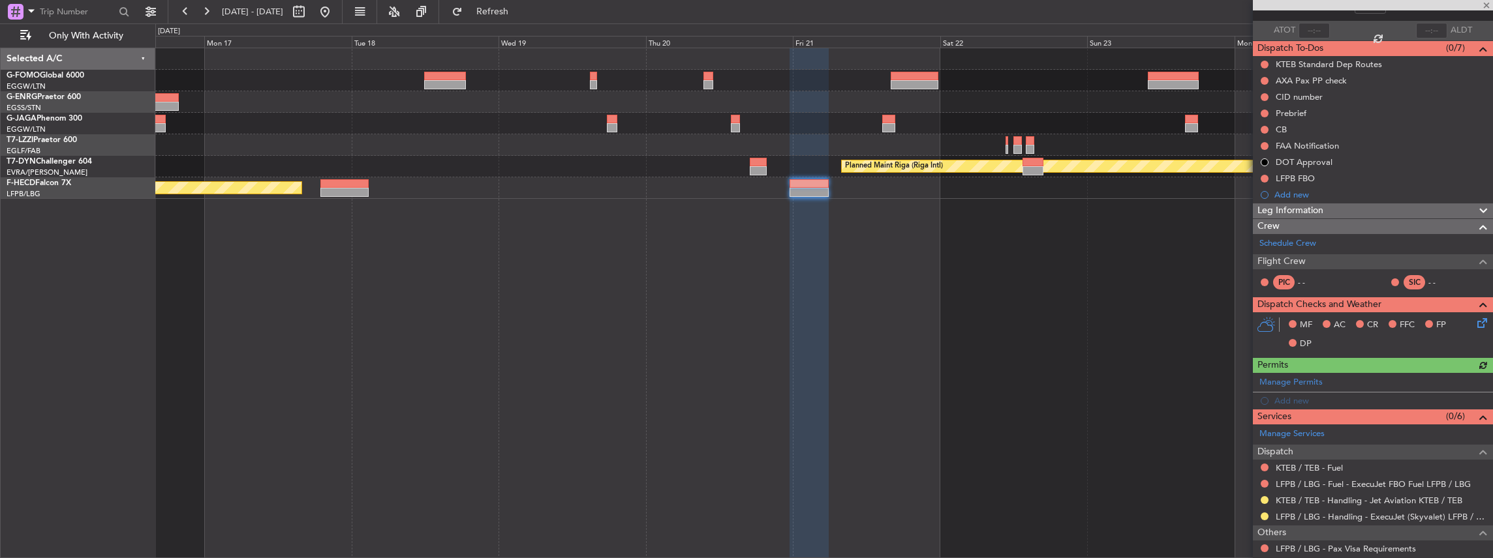
scroll to position [0, 0]
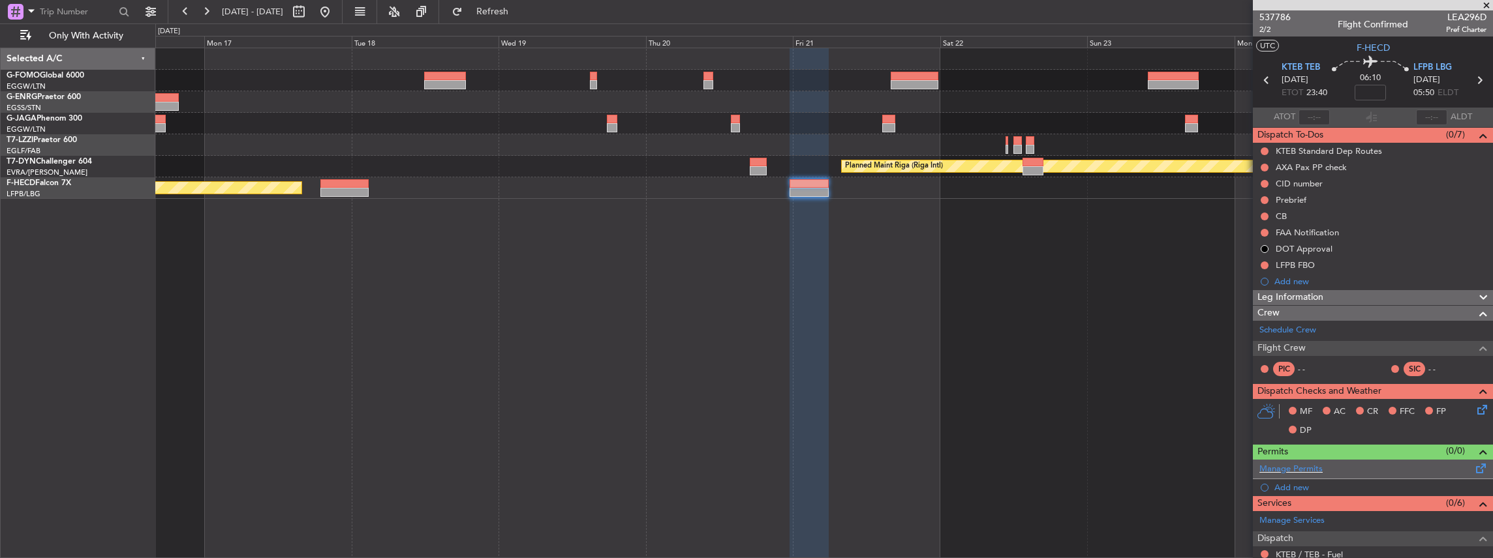
click at [1409, 466] on div "Manage Permits" at bounding box center [1373, 470] width 240 height 20
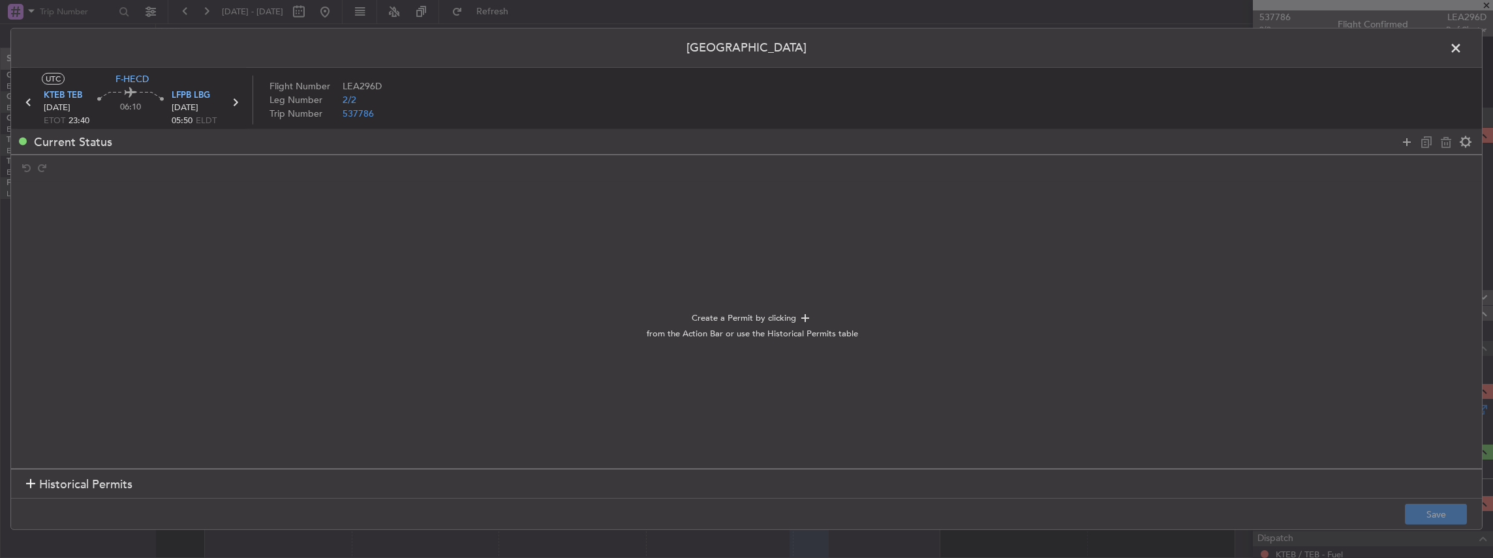
drag, startPoint x: 1403, startPoint y: 142, endPoint x: 985, endPoint y: 102, distance: 420.1
click at [1403, 142] on icon at bounding box center [1407, 142] width 16 height 16
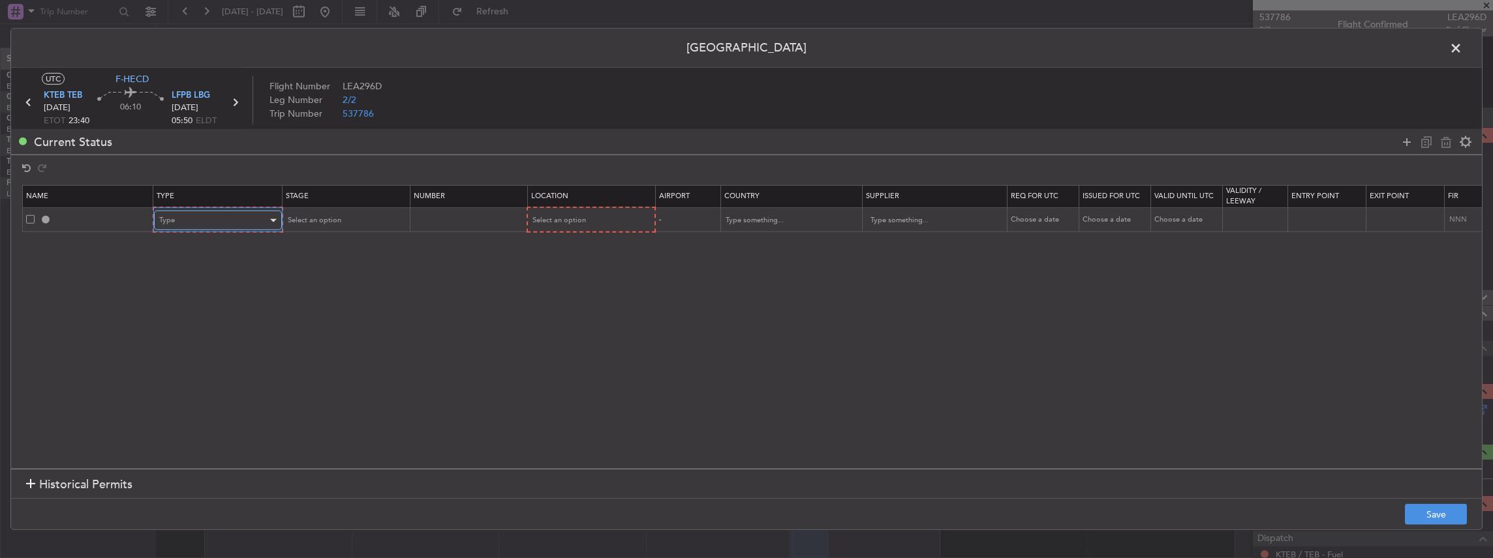
click at [214, 217] on div "Type" at bounding box center [213, 221] width 108 height 20
click at [1406, 139] on div at bounding box center [746, 279] width 1493 height 558
click at [1407, 144] on icon at bounding box center [1407, 142] width 16 height 16
click at [239, 214] on div "Type" at bounding box center [213, 221] width 108 height 20
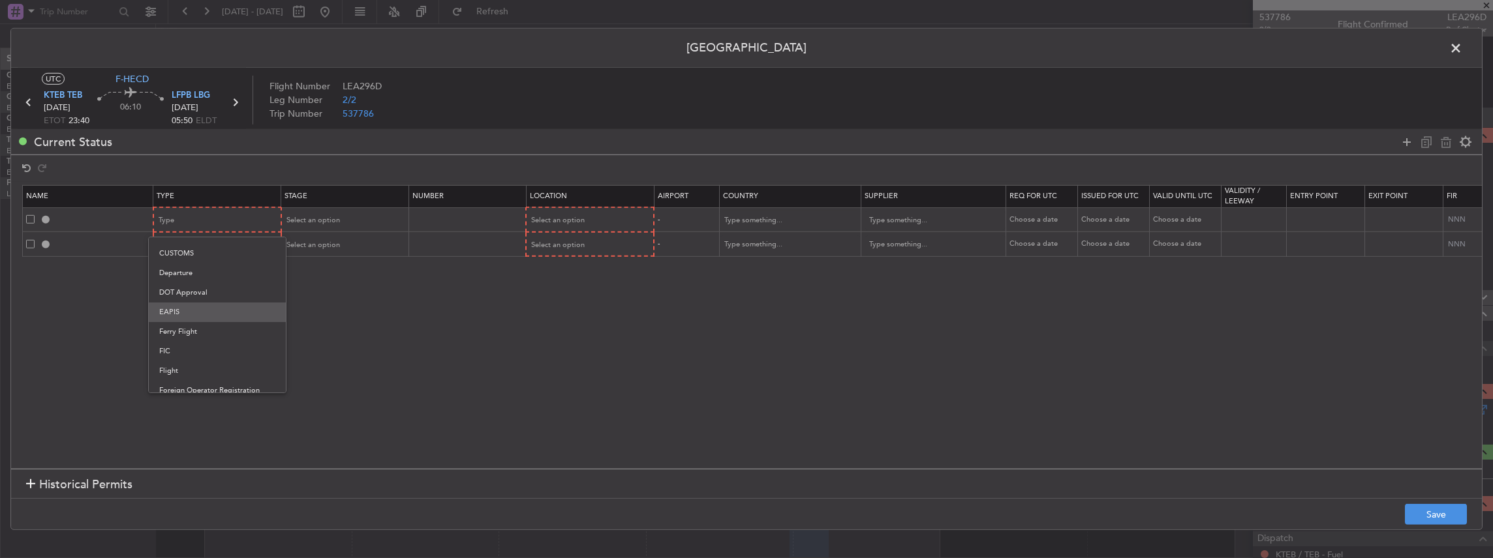
click at [190, 311] on span "EAPIS" at bounding box center [217, 313] width 116 height 20
click at [191, 244] on div "Type" at bounding box center [213, 246] width 108 height 20
click at [188, 401] on span "CUSTOMS" at bounding box center [217, 409] width 116 height 20
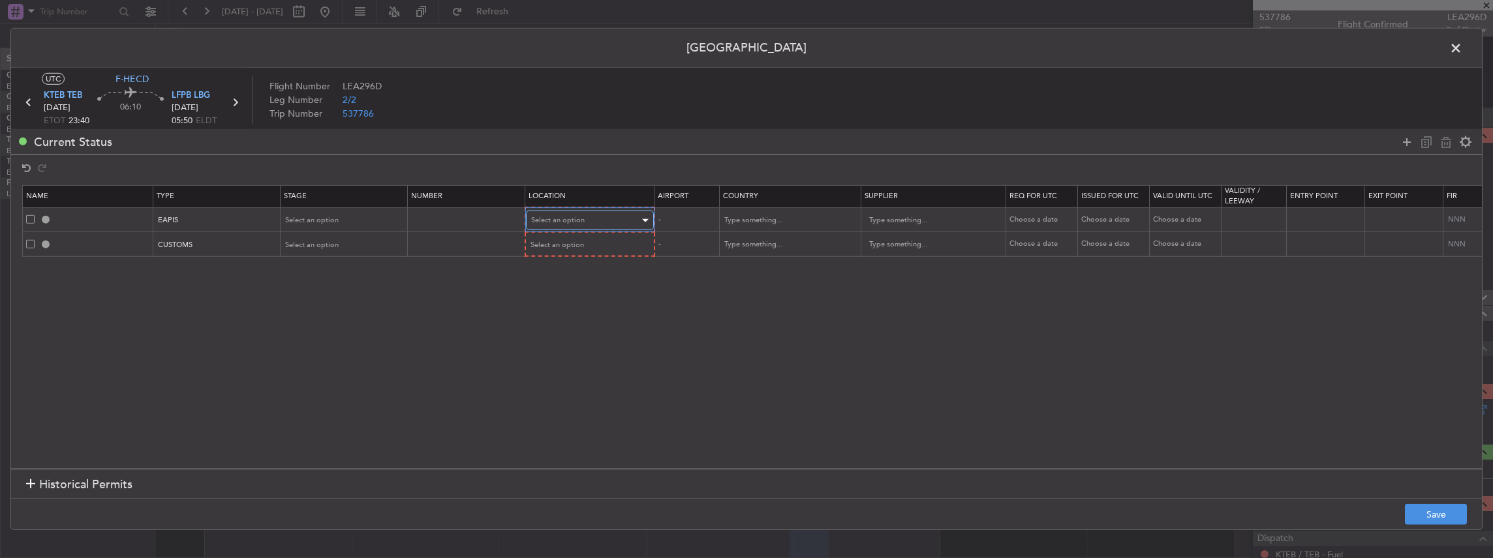
click at [585, 225] on div "Select an option" at bounding box center [585, 221] width 108 height 20
drag, startPoint x: 553, startPoint y: 249, endPoint x: 557, endPoint y: 237, distance: 13.0
click at [555, 249] on span "Departure" at bounding box center [588, 247] width 116 height 20
click at [556, 228] on div "Departure" at bounding box center [584, 221] width 108 height 20
click at [552, 241] on span "Departure" at bounding box center [588, 247] width 116 height 20
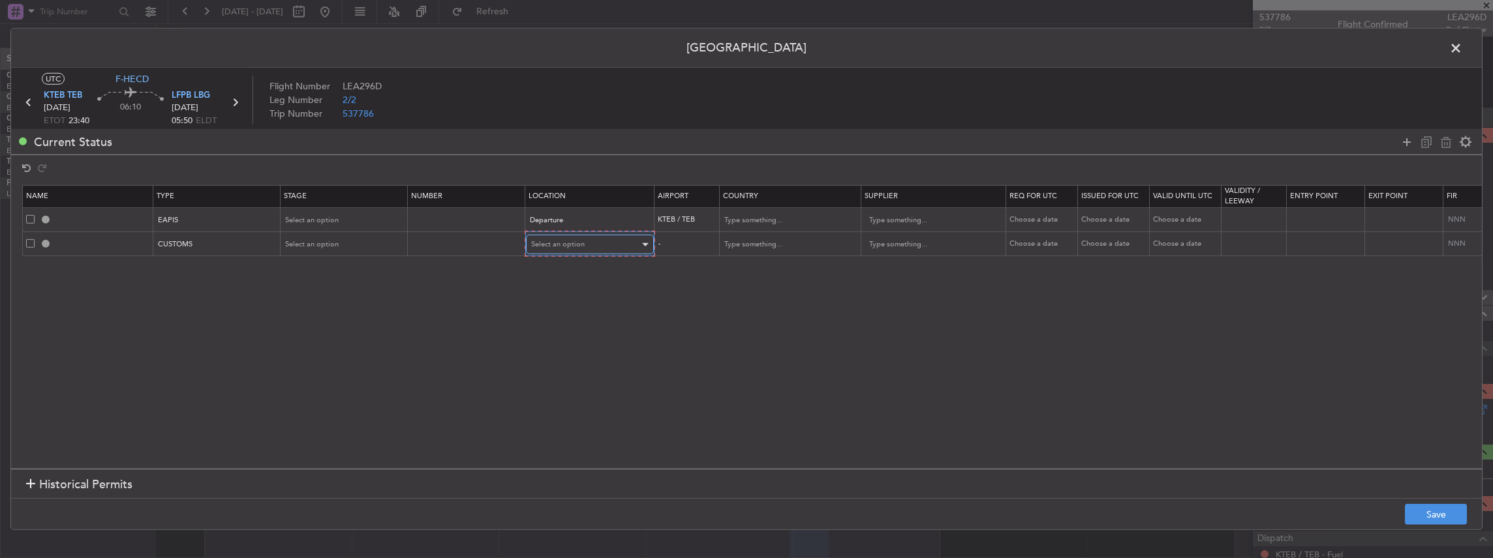
click at [532, 240] on span "Select an option" at bounding box center [557, 244] width 53 height 10
click at [540, 263] on span "Departure" at bounding box center [588, 272] width 116 height 20
click at [1421, 508] on button "Save" at bounding box center [1436, 514] width 62 height 21
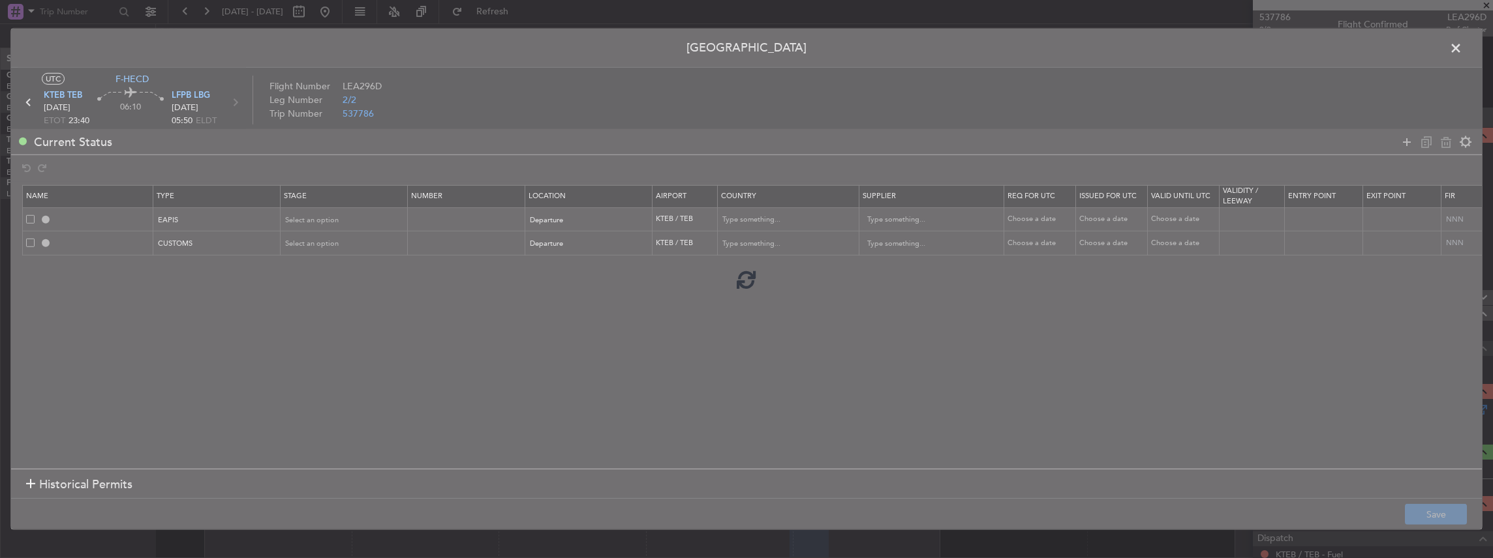
type input "EAPIS"
type input "[GEOGRAPHIC_DATA]"
type input "NNN"
type input "5"
type input "KTEB DEP CUSTOMS"
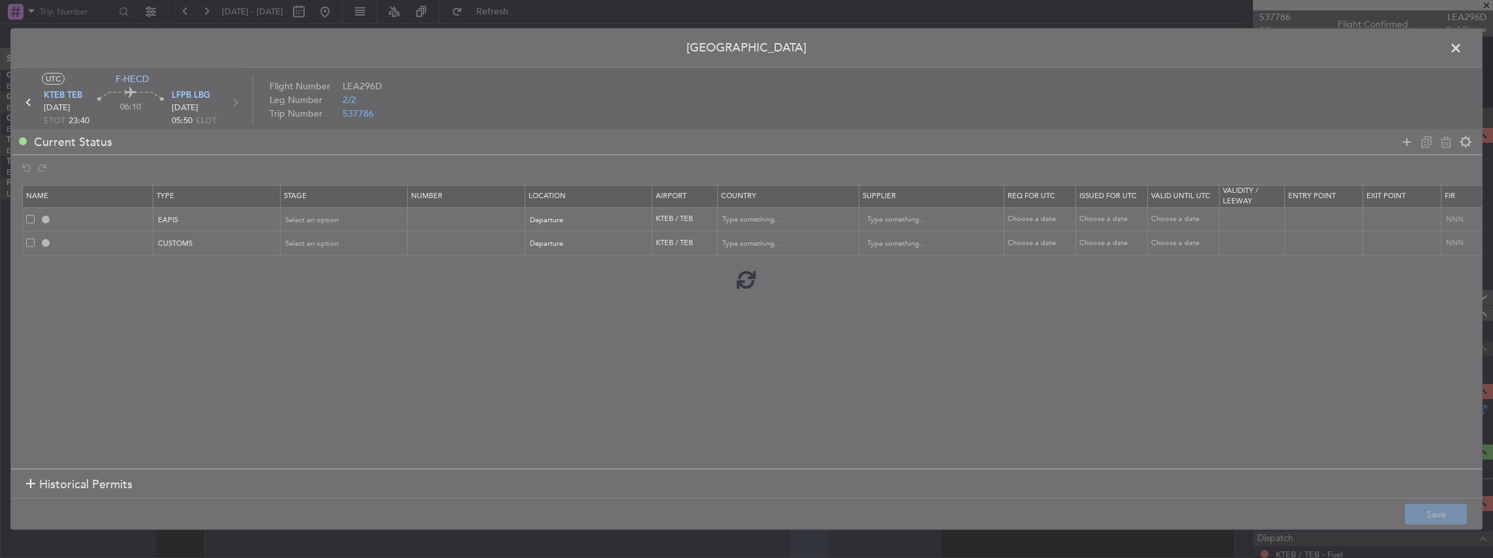
type input "[GEOGRAPHIC_DATA]"
type input "NNN"
type input "5"
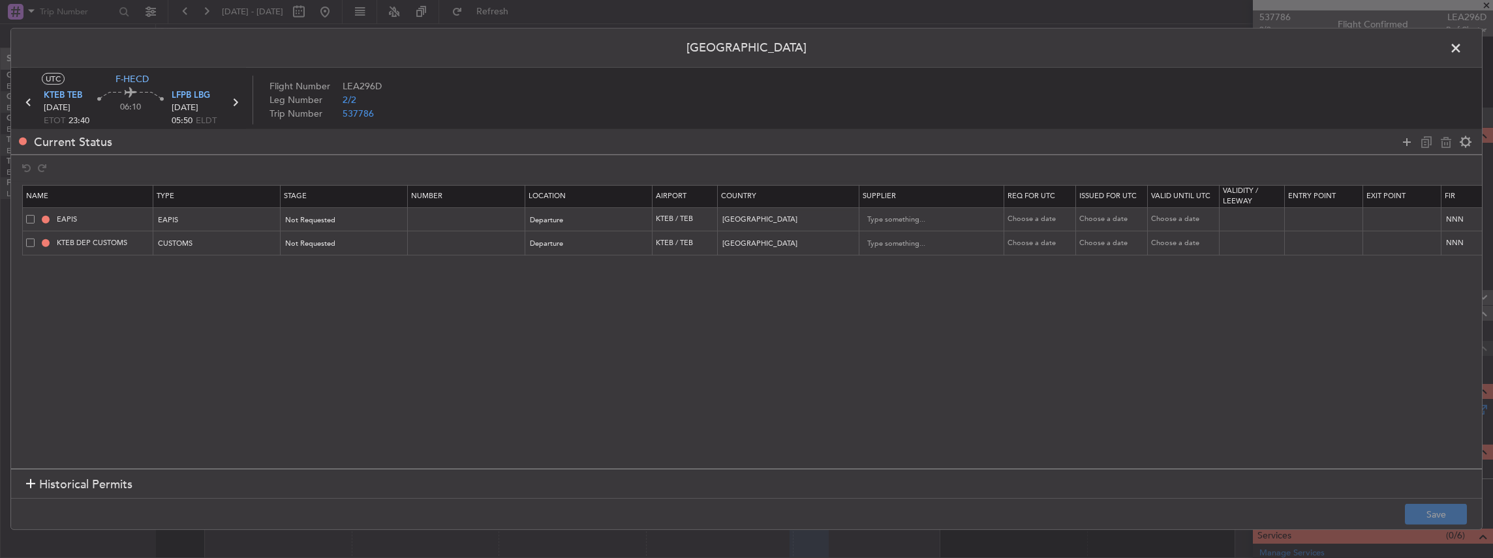
click at [1462, 46] on span at bounding box center [1462, 51] width 0 height 26
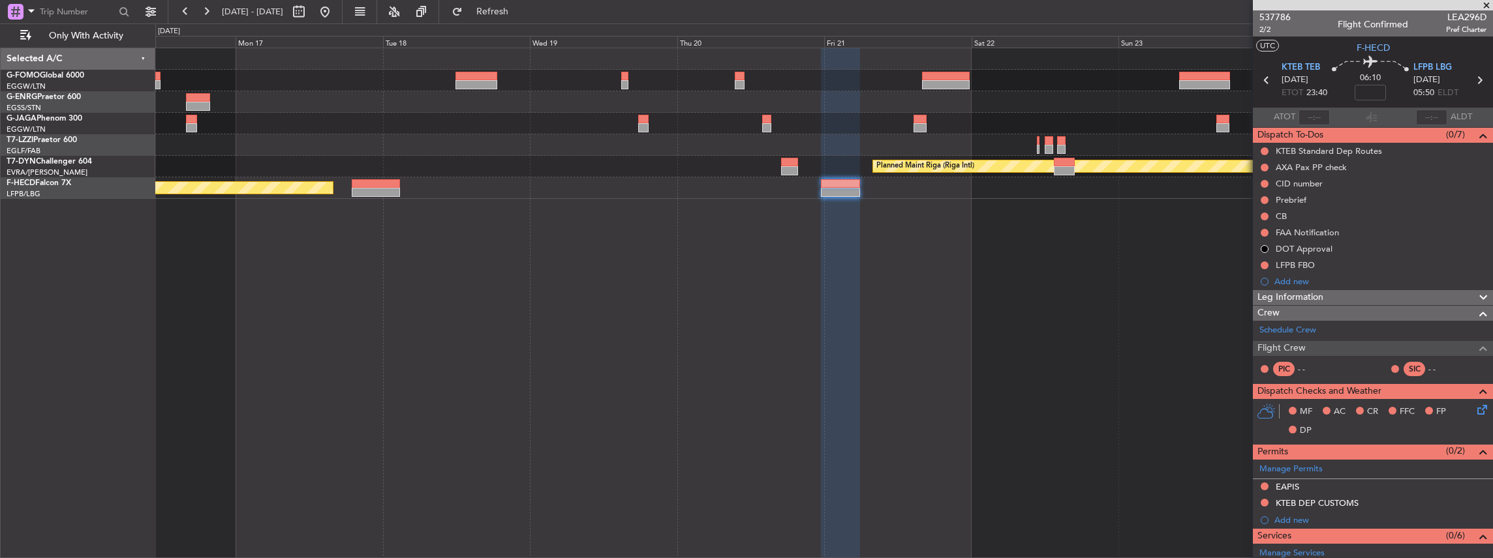
click at [828, 260] on div at bounding box center [841, 304] width 40 height 512
click at [1334, 326] on div "Schedule Crew" at bounding box center [1373, 331] width 240 height 20
click at [335, 12] on button at bounding box center [324, 11] width 21 height 21
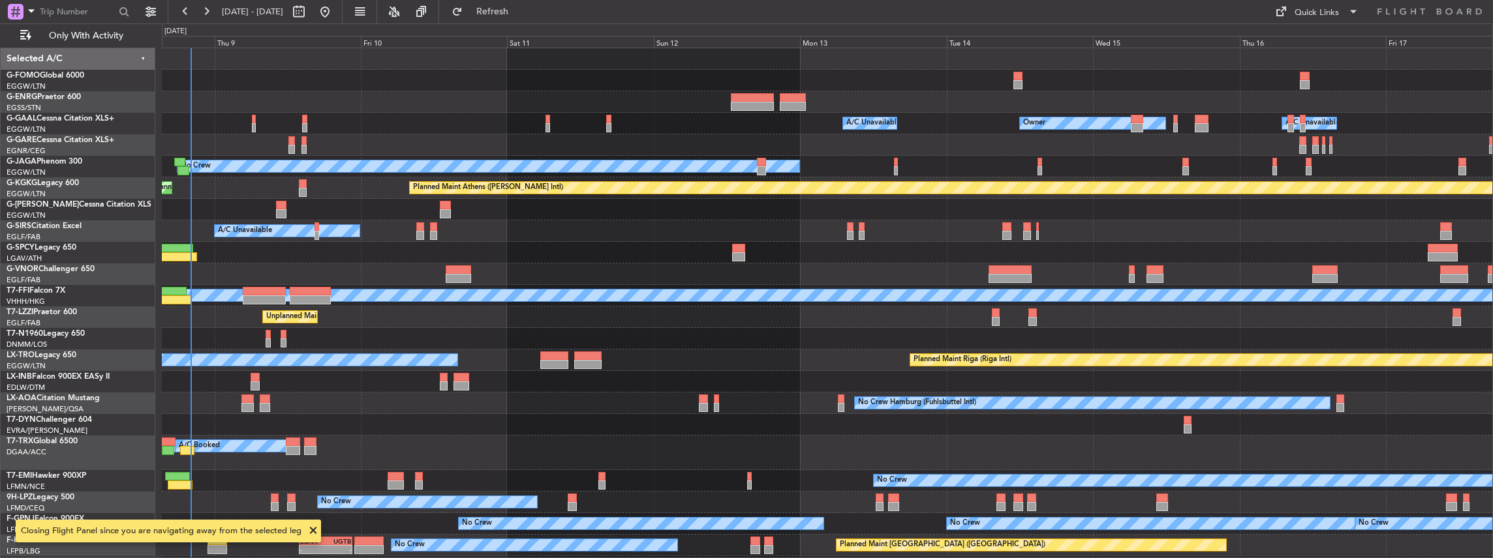
click at [703, 458] on div "Owner Owner A/C Unavailable A/C Unavailable Owner No Crew Planned Maint [GEOGRA…" at bounding box center [828, 304] width 1332 height 512
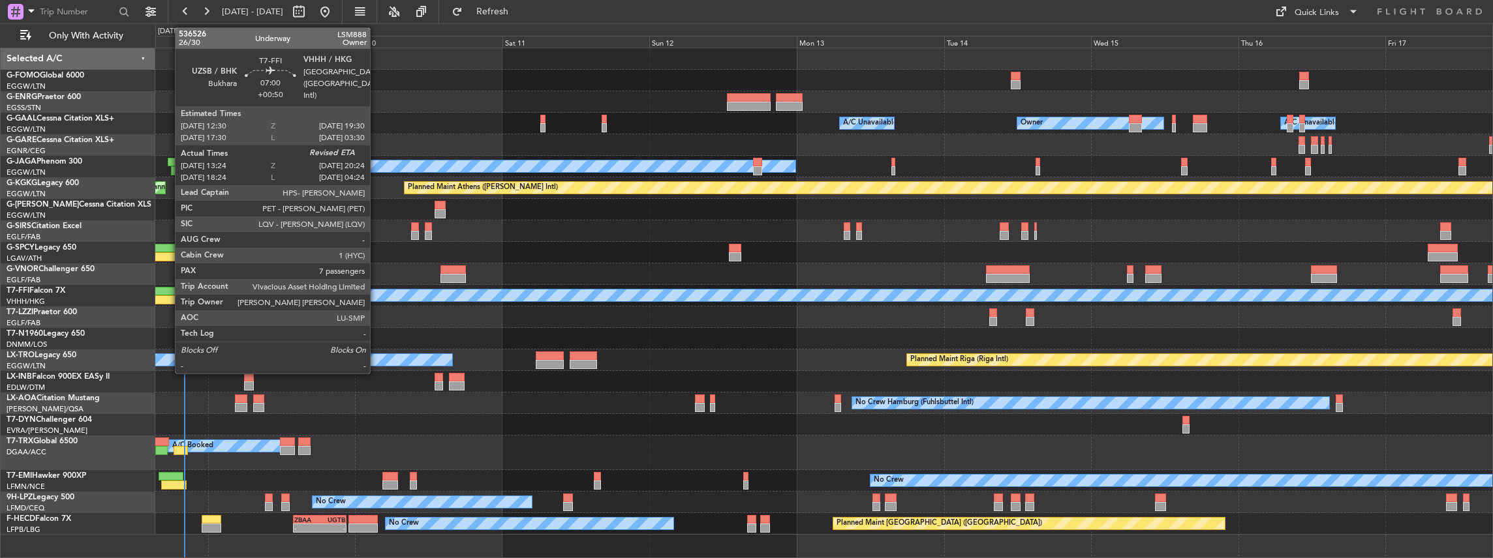
click at [168, 294] on div at bounding box center [158, 291] width 43 height 9
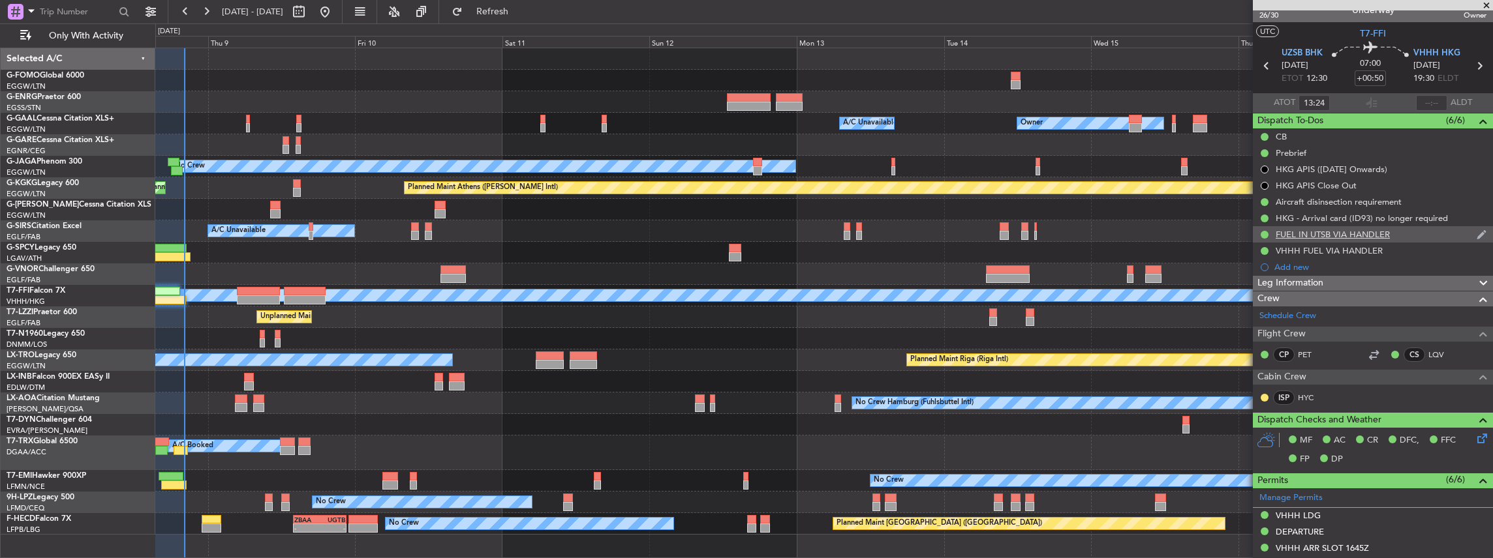
scroll to position [0, 0]
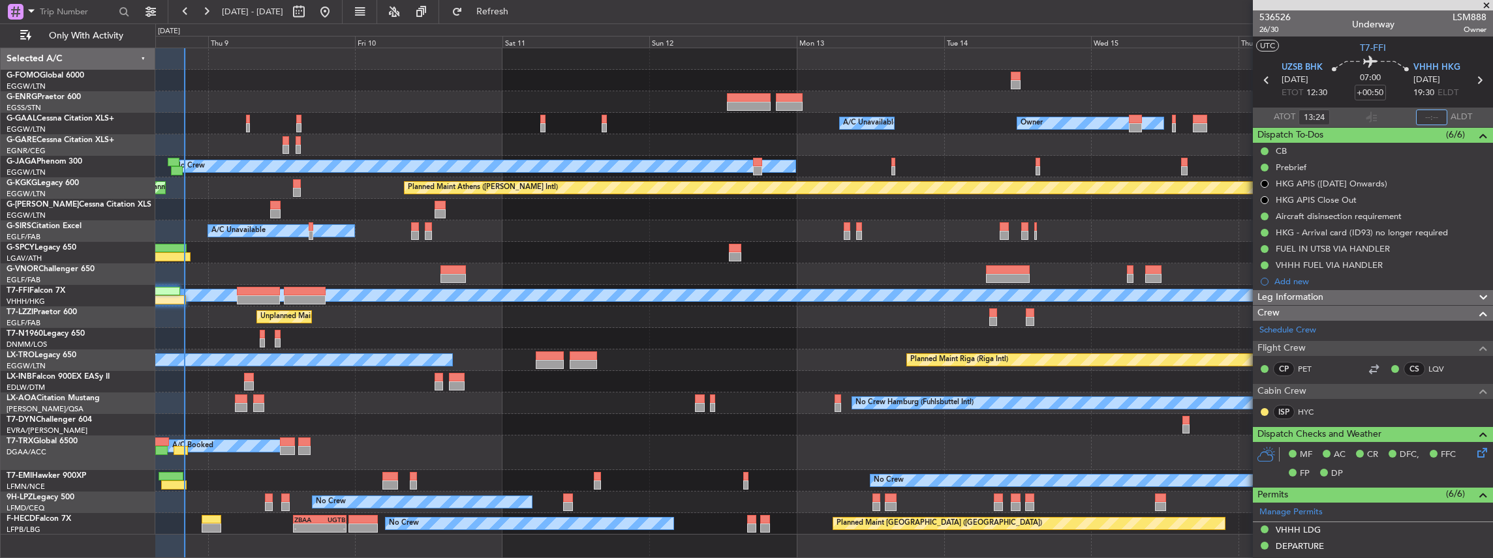
click at [1438, 117] on input "text" at bounding box center [1431, 118] width 31 height 16
type input "20:04"
click at [1359, 115] on section "ATOT 13:24 20:04 ALDT" at bounding box center [1373, 118] width 240 height 20
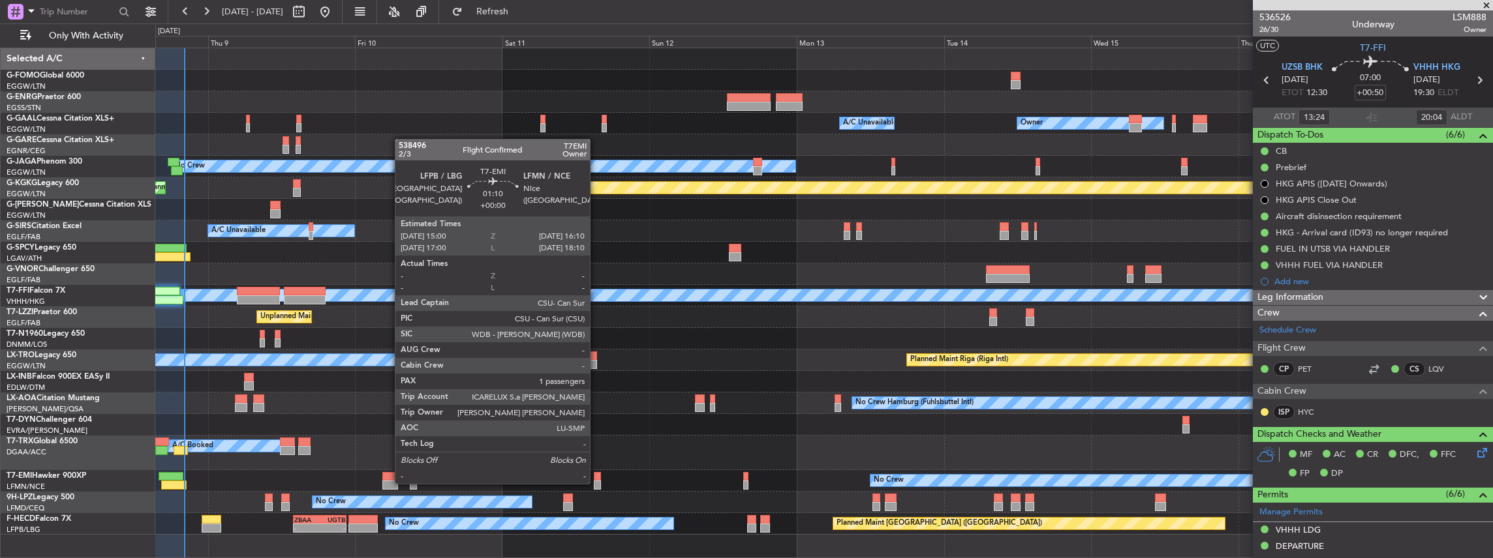
click at [596, 483] on div at bounding box center [597, 485] width 7 height 9
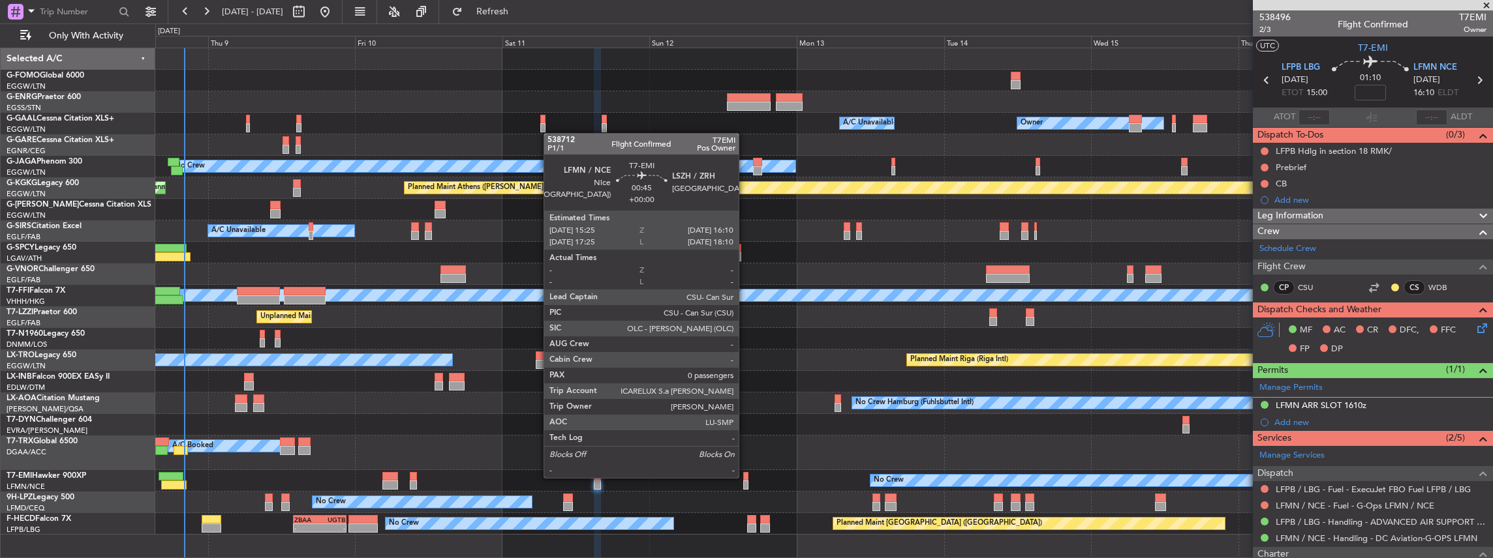
click at [745, 478] on div at bounding box center [745, 476] width 5 height 9
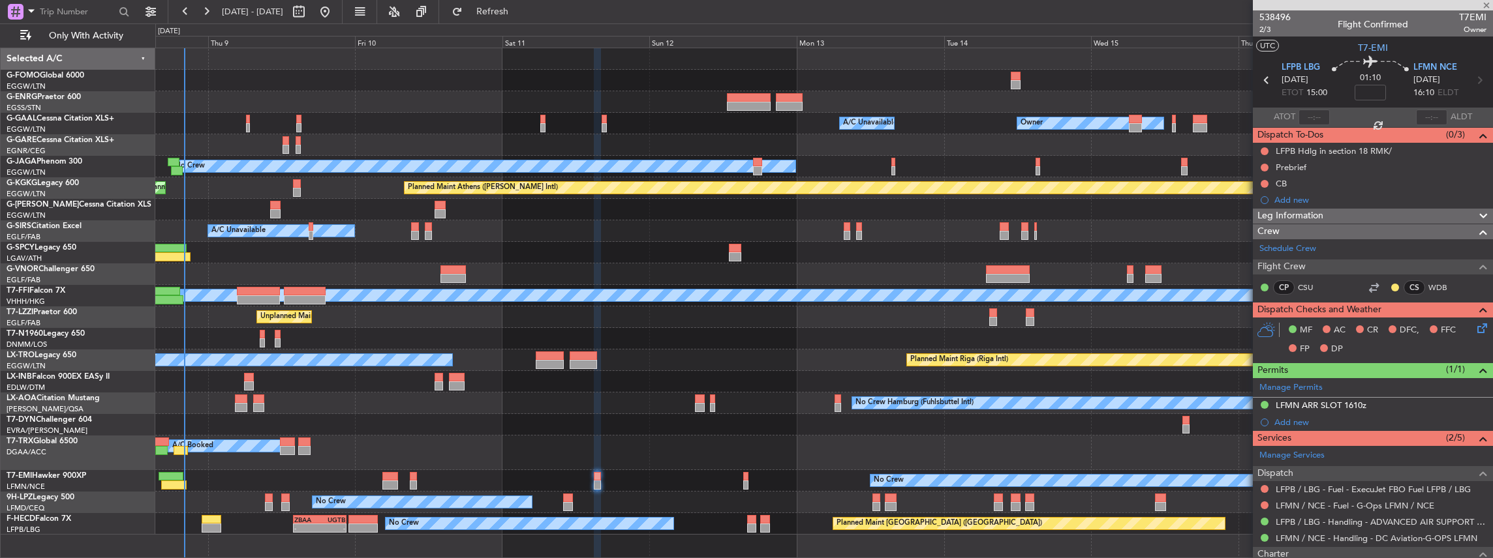
type input "0"
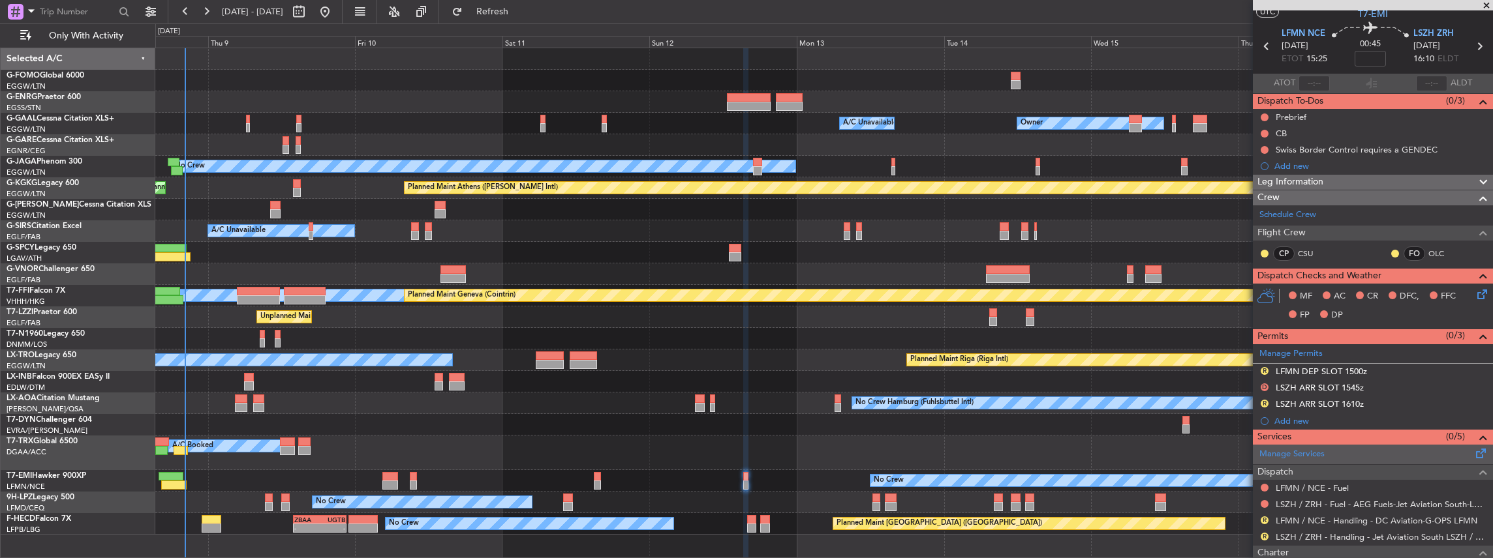
scroll to position [43, 0]
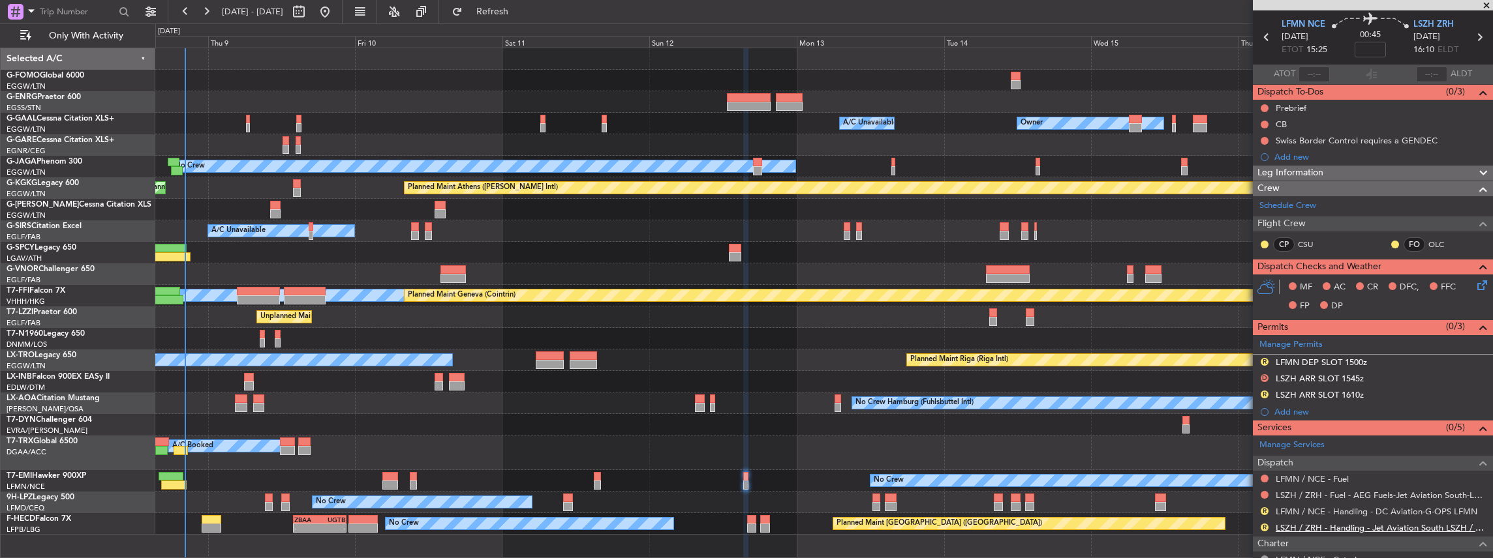
click at [1302, 525] on link "LSZH / ZRH - Handling - Jet Aviation South LSZH / ZRH" at bounding box center [1381, 528] width 211 height 11
click at [1262, 524] on button "R" at bounding box center [1264, 528] width 8 height 8
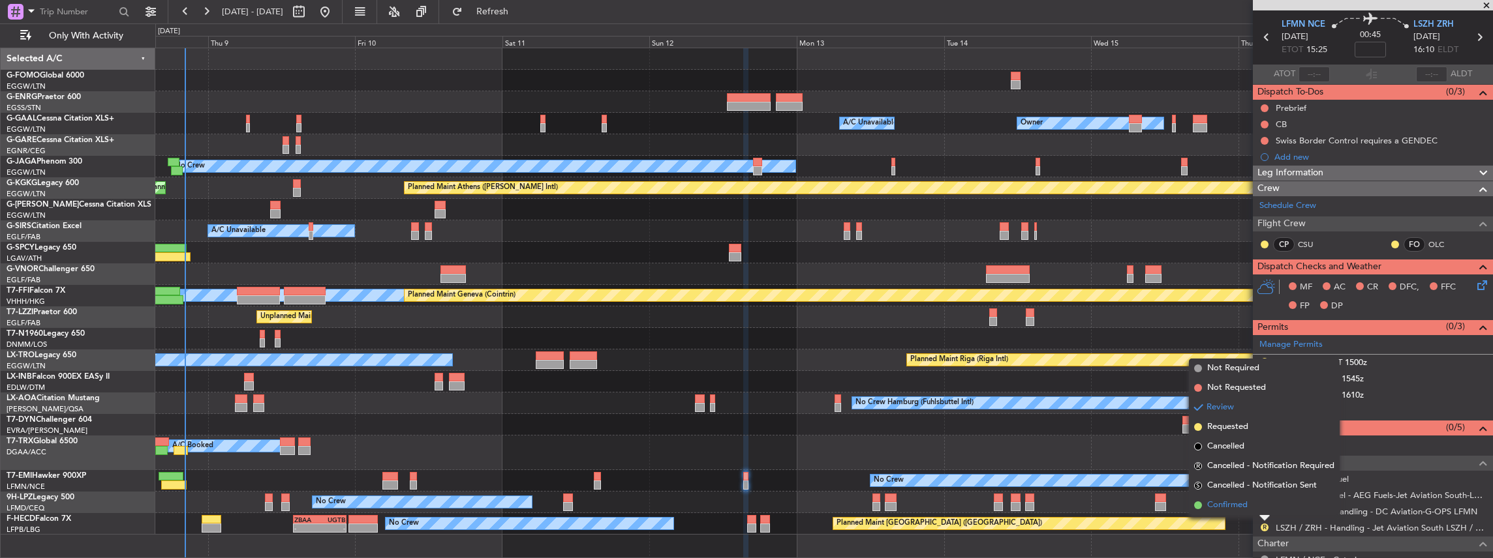
click at [1221, 506] on span "Confirmed" at bounding box center [1227, 505] width 40 height 13
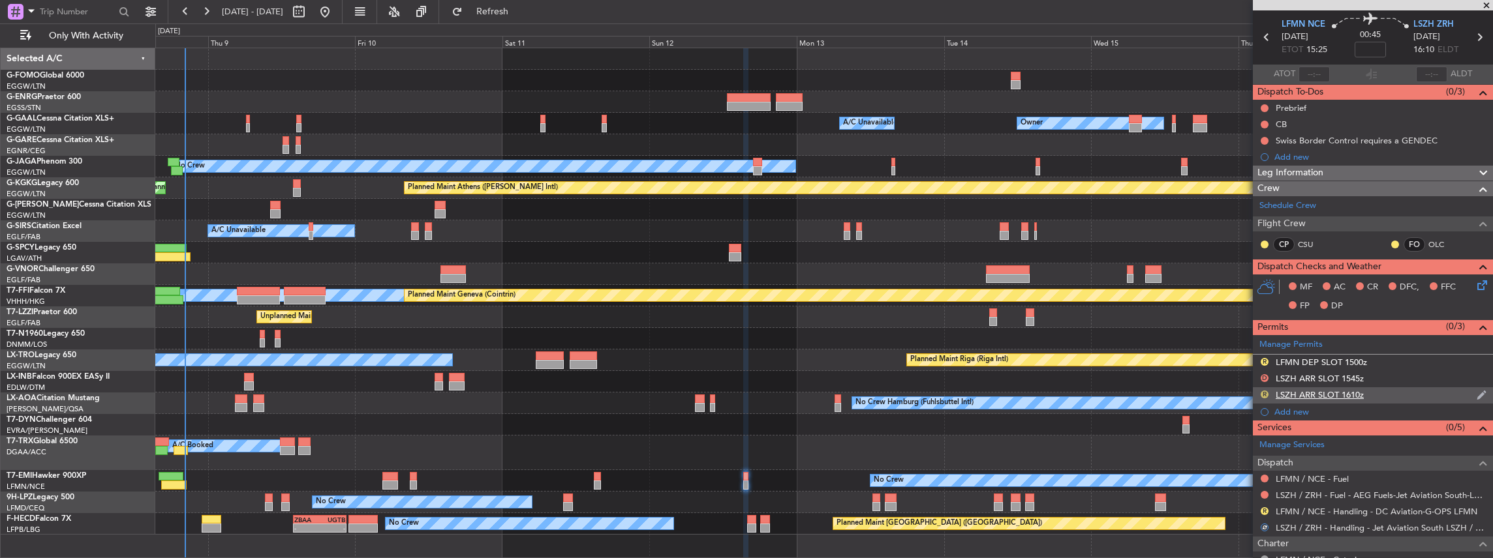
click at [1263, 391] on button "R" at bounding box center [1264, 395] width 8 height 8
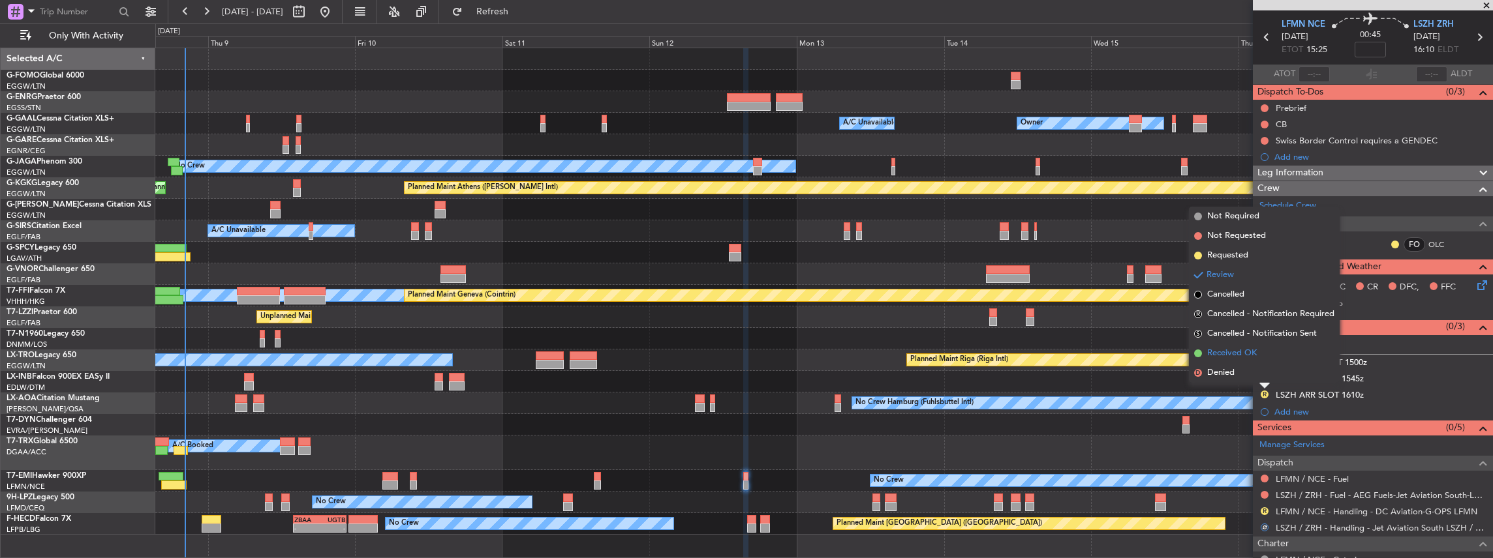
click at [1224, 354] on span "Received OK" at bounding box center [1232, 353] width 50 height 13
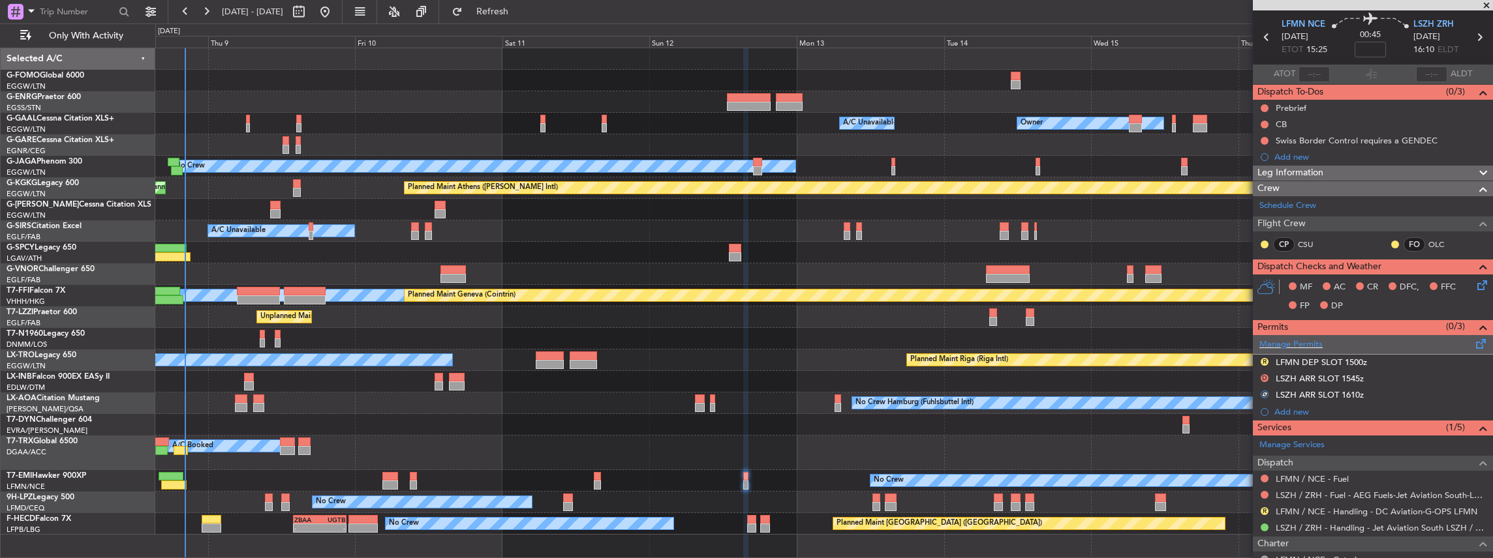
click at [1475, 342] on span at bounding box center [1481, 342] width 16 height 10
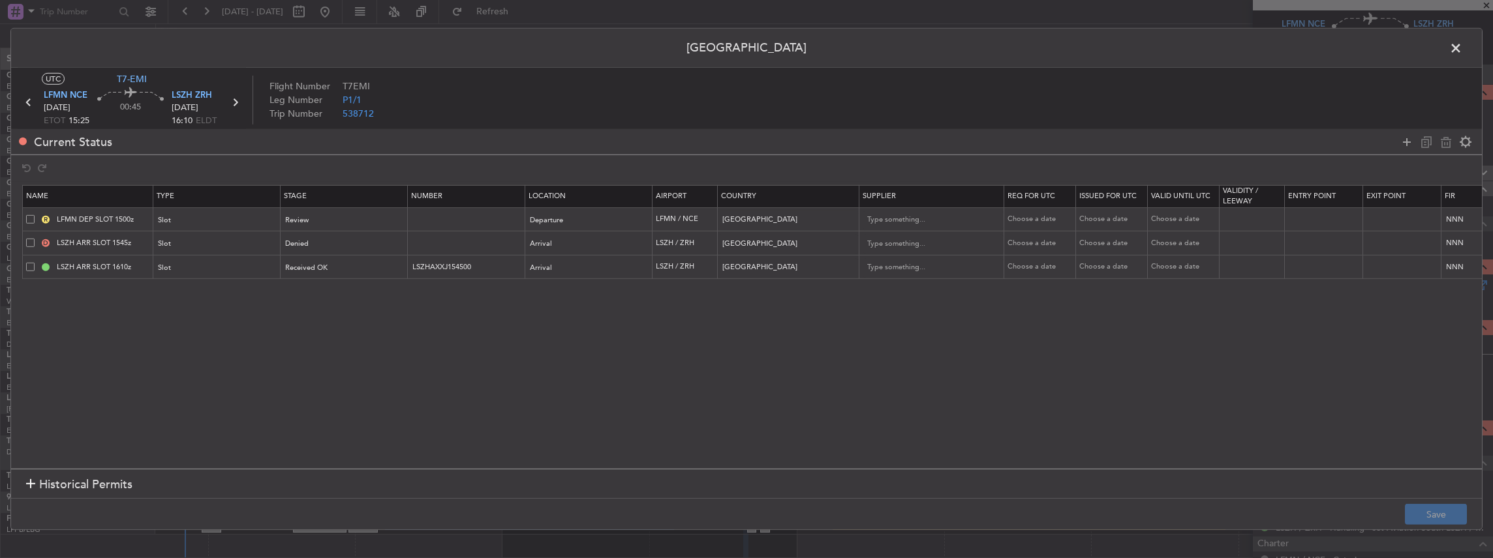
click at [31, 243] on span at bounding box center [30, 243] width 8 height 8
click at [35, 239] on input "checkbox" at bounding box center [35, 239] width 0 height 0
click at [1444, 143] on icon at bounding box center [1446, 142] width 16 height 16
type input "LSZH ARR SLOT 1610z"
type input "LSZHAXXJ154500"
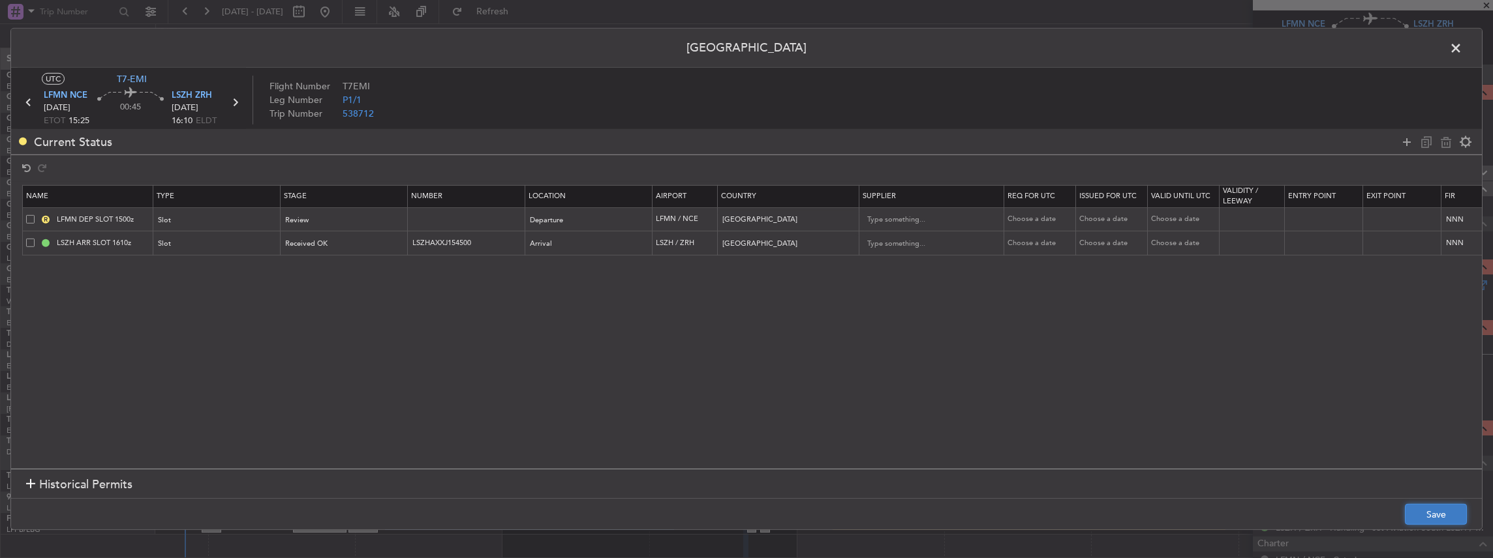
click at [1441, 517] on button "Save" at bounding box center [1436, 514] width 62 height 21
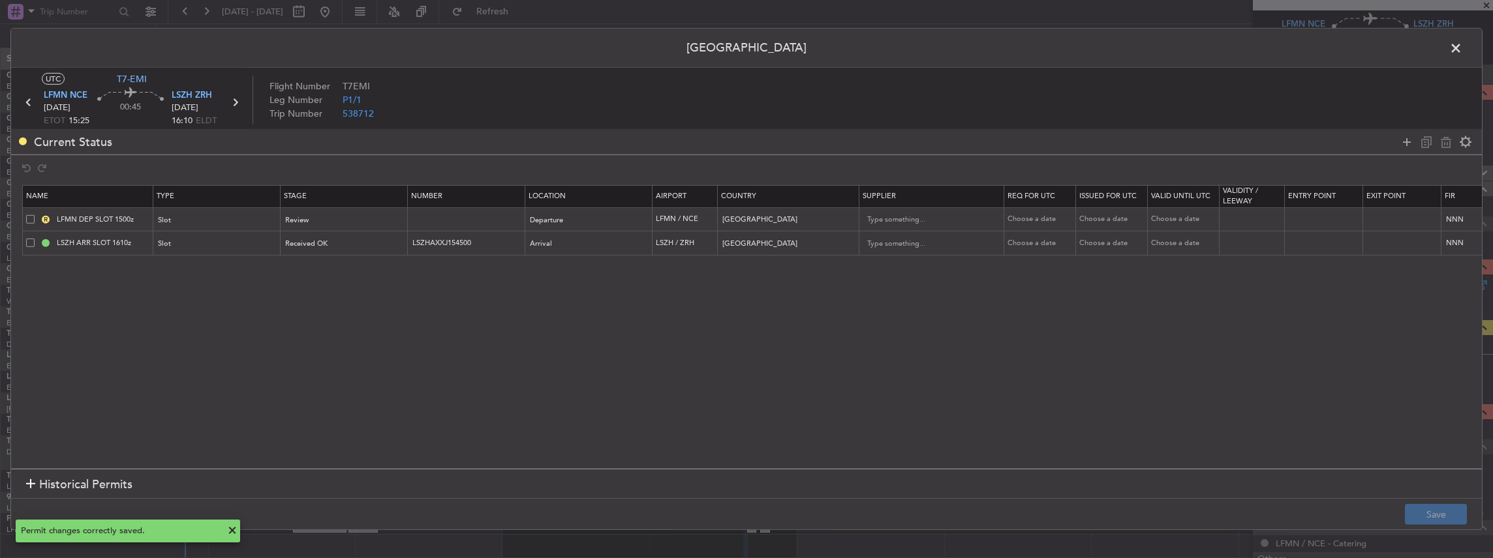
click at [1462, 50] on span at bounding box center [1462, 51] width 0 height 26
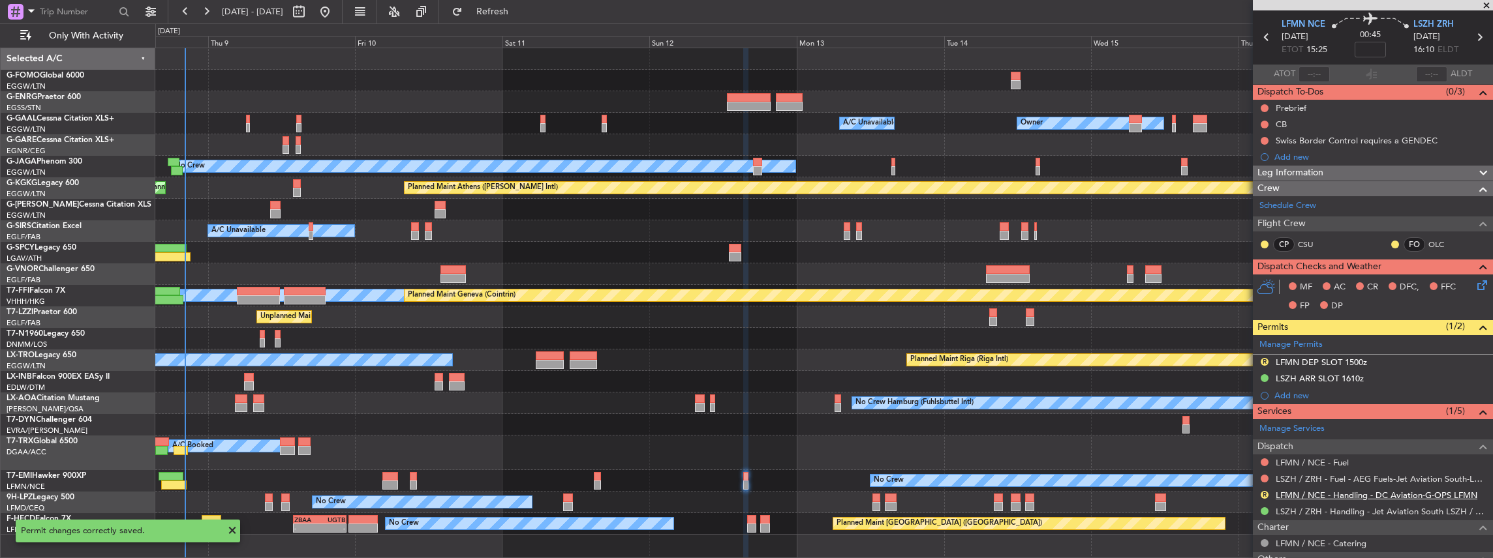
click at [1325, 491] on link "LFMN / NCE - Handling - DC Aviation-G-OPS LFMN" at bounding box center [1377, 495] width 202 height 11
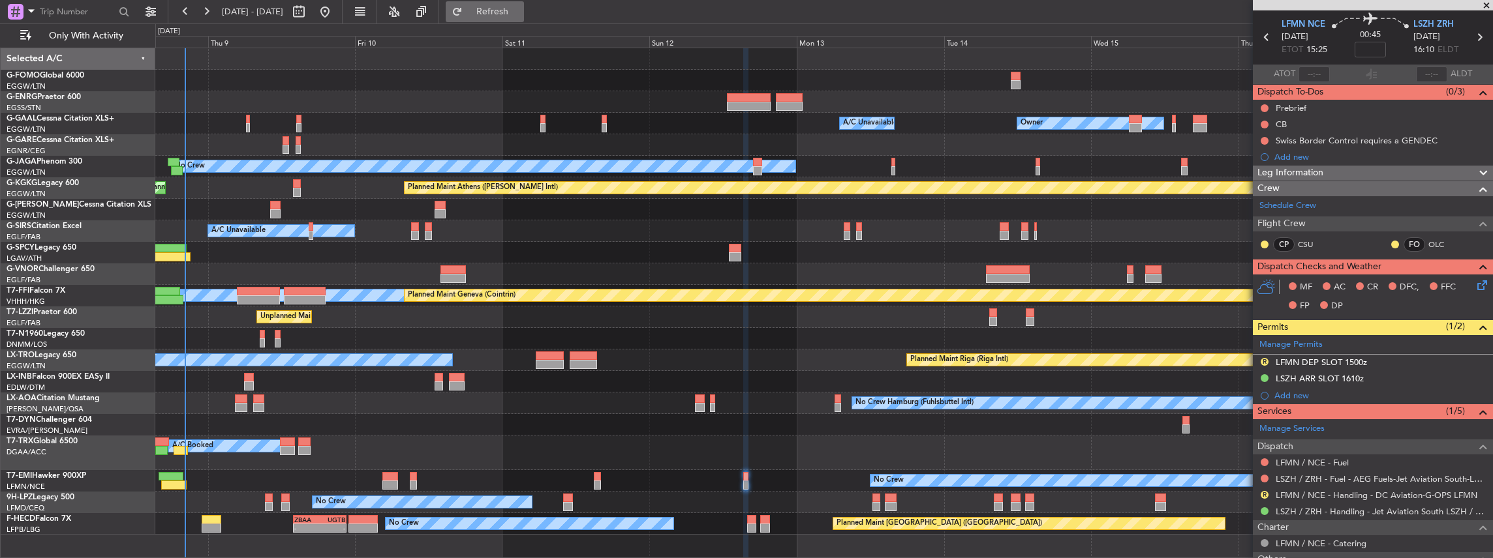
click at [519, 9] on span "Refresh" at bounding box center [492, 11] width 55 height 9
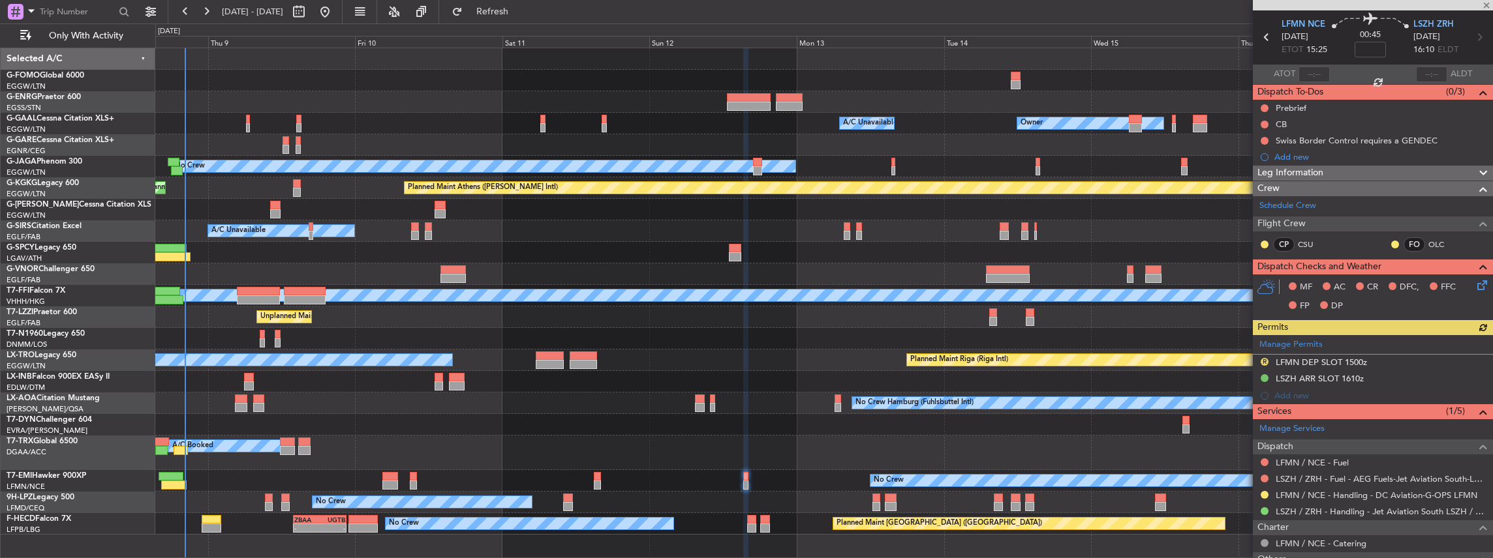
click at [1262, 361] on div "Manage Permits R LFMN DEP SLOT 1500z LSZH ARR SLOT 1610z Add new" at bounding box center [1373, 369] width 240 height 69
click at [1264, 359] on div "Manage Permits R LFMN DEP SLOT 1500z LSZH ARR SLOT 1610z Add new" at bounding box center [1373, 369] width 240 height 69
click at [1264, 359] on button "R" at bounding box center [1264, 362] width 8 height 8
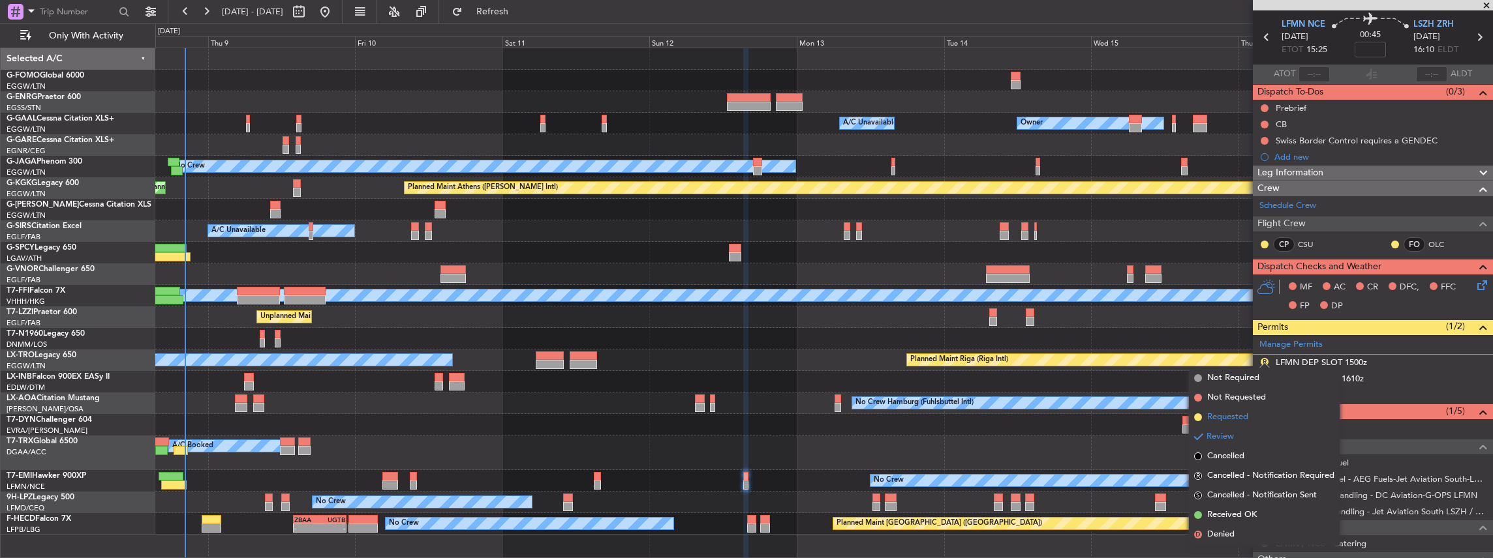
click at [1233, 416] on span "Requested" at bounding box center [1227, 417] width 41 height 13
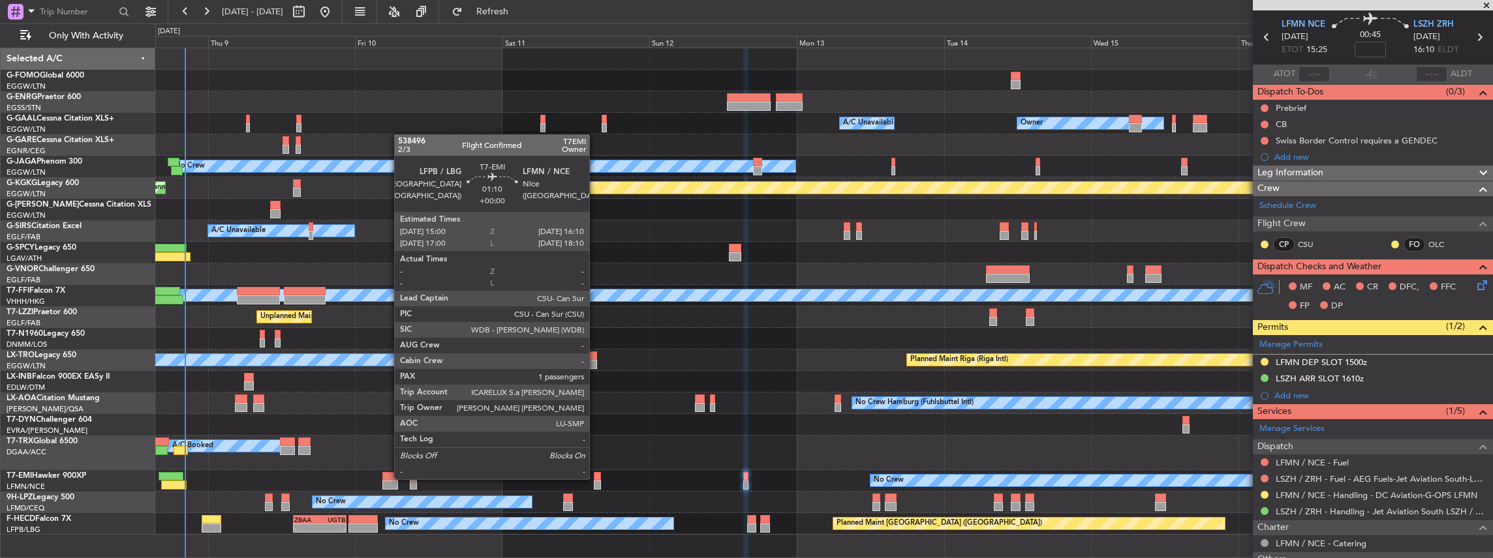
click at [596, 478] on div at bounding box center [597, 476] width 7 height 9
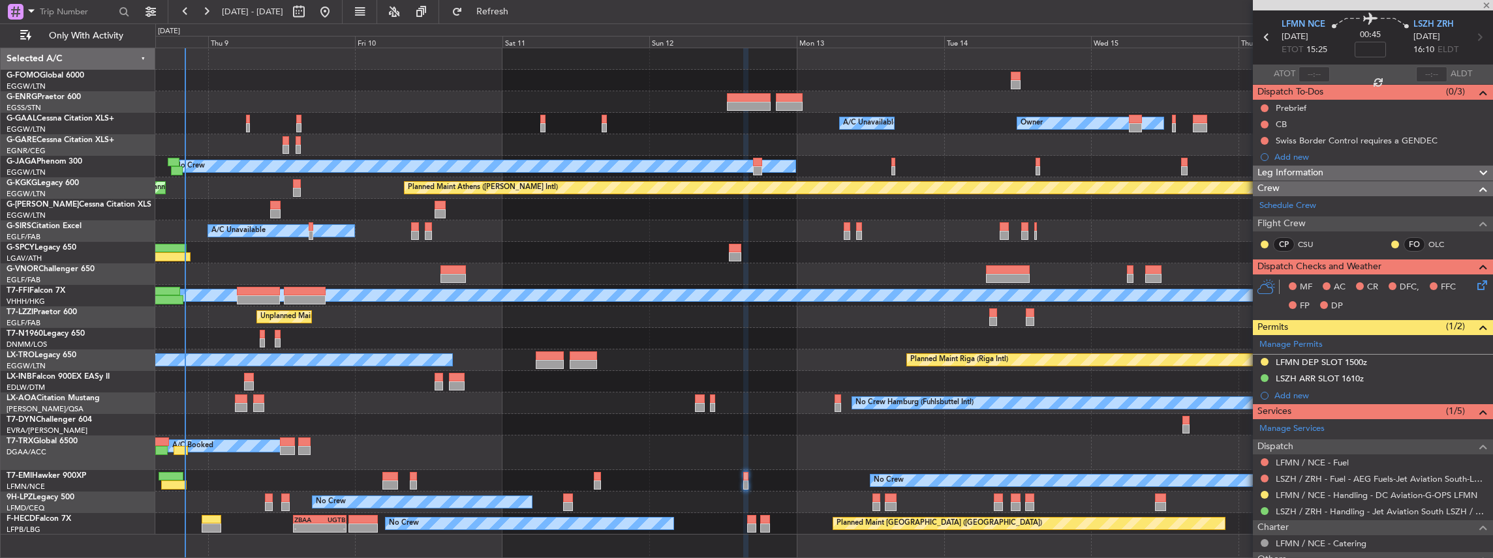
type input "1"
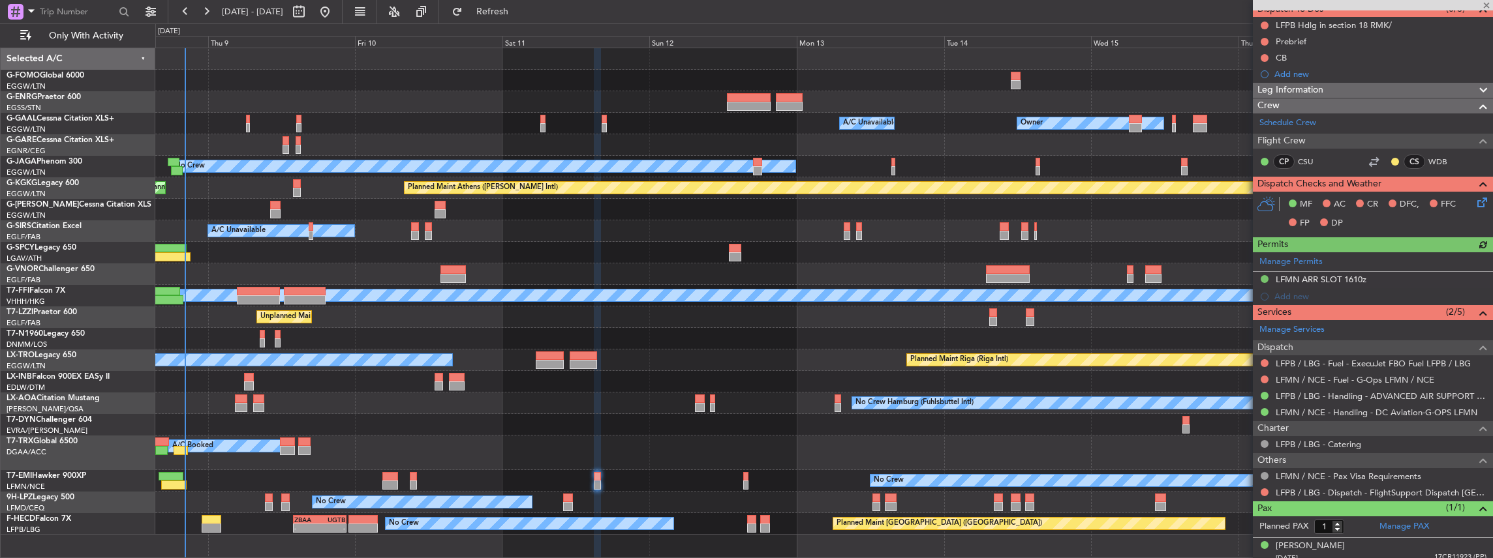
scroll to position [130, 0]
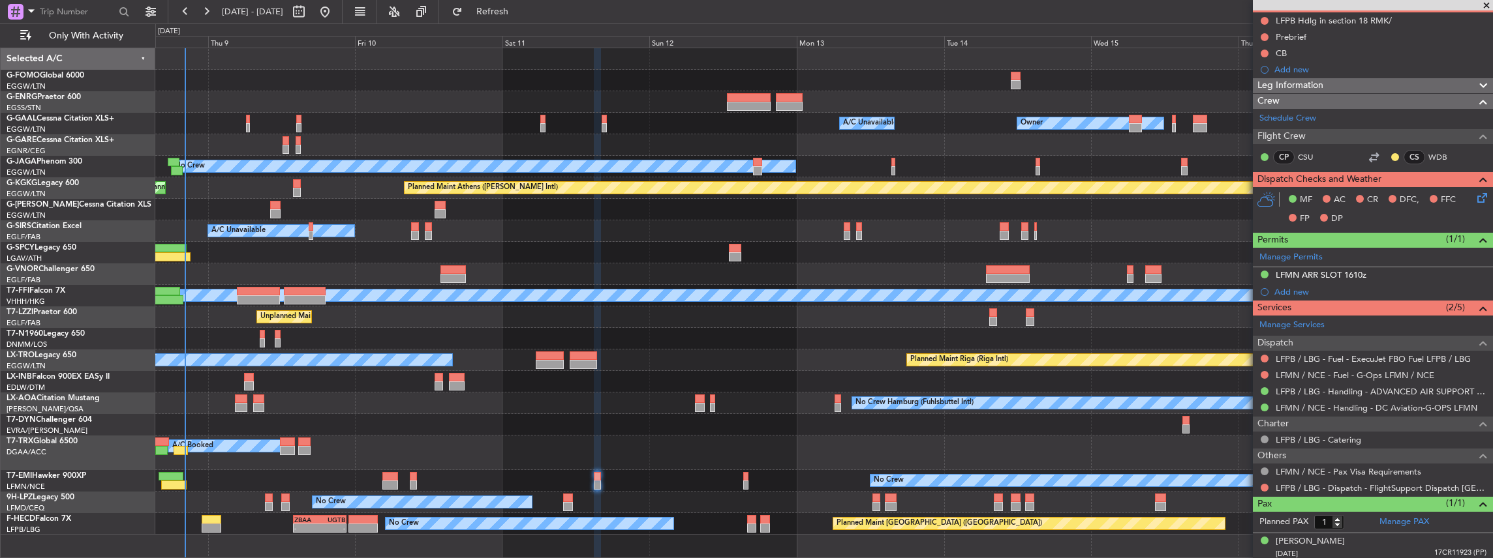
click at [608, 335] on div at bounding box center [823, 339] width 1337 height 22
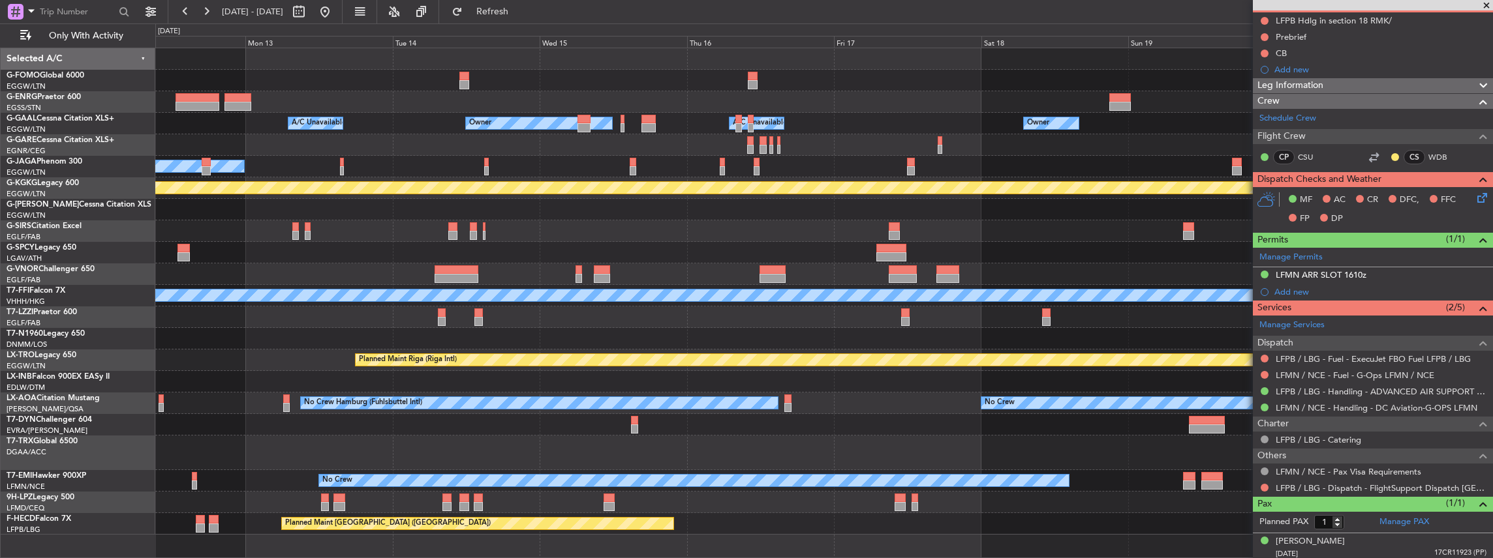
click at [652, 343] on div "Owner Owner A/C Unavailable A/C Unavailable Owner No Crew Planned Maint [GEOGRA…" at bounding box center [823, 291] width 1337 height 487
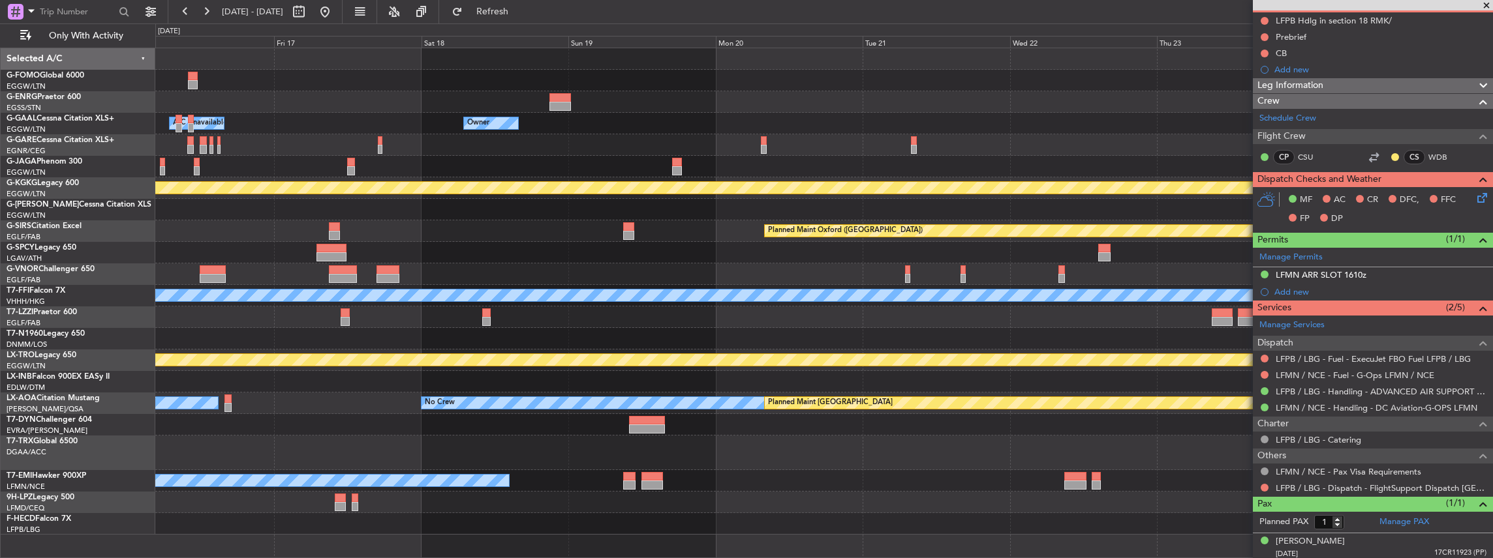
click at [587, 329] on div "Owner A/C Unavailable Owner Owner Owner Planned Maint [GEOGRAPHIC_DATA] ([PERSO…" at bounding box center [823, 291] width 1337 height 487
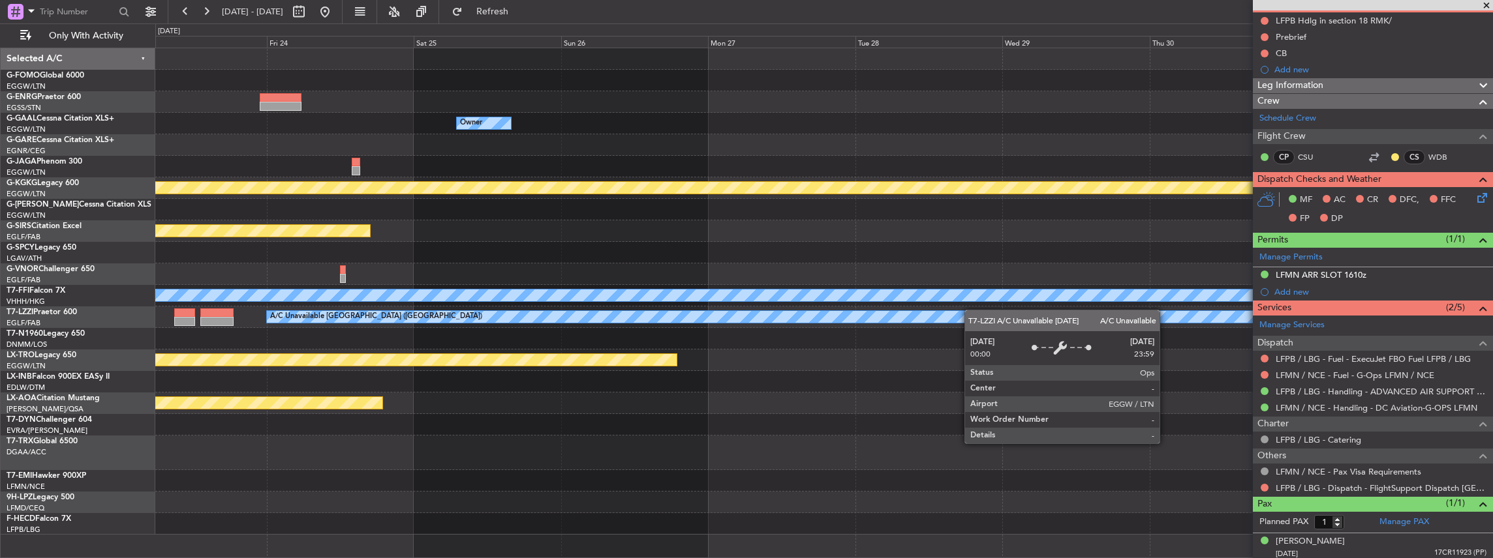
click at [548, 315] on div "Owner Planned Maint [GEOGRAPHIC_DATA] ([PERSON_NAME] Intl) Planned Maint [GEOGR…" at bounding box center [823, 291] width 1337 height 487
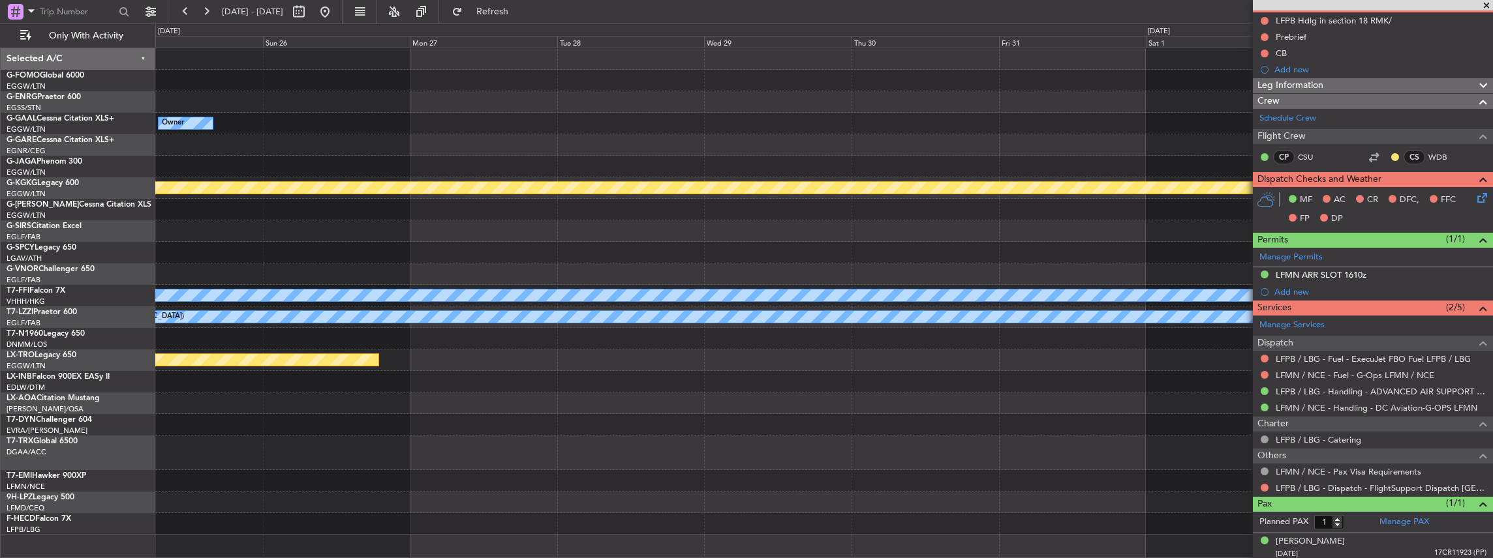
click at [582, 306] on div "Owner Planned Maint [GEOGRAPHIC_DATA] ([PERSON_NAME] Intl) Planned Maint [GEOGR…" at bounding box center [823, 291] width 1337 height 487
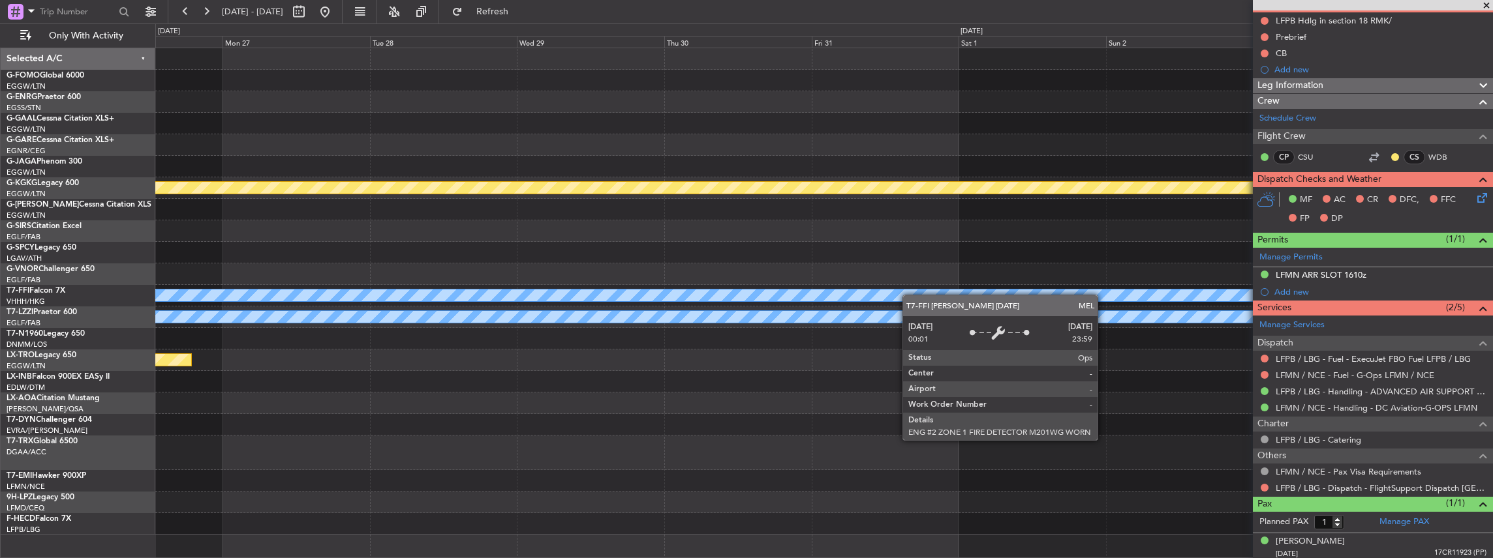
click at [488, 298] on div "Planned Maint Geneva (Cointrin) [PERSON_NAME] [PERSON_NAME]" at bounding box center [823, 296] width 1337 height 22
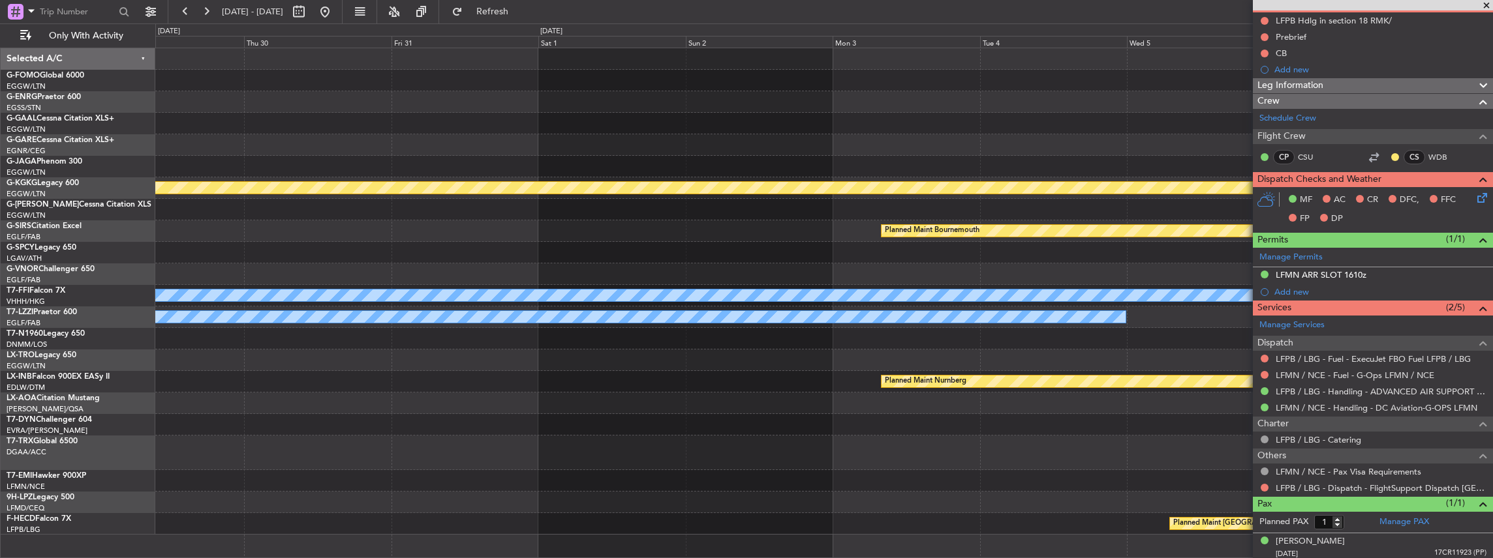
click at [433, 314] on div "Planned Maint Athens ([PERSON_NAME] Intl) Planned Maint [GEOGRAPHIC_DATA] Plann…" at bounding box center [823, 291] width 1337 height 487
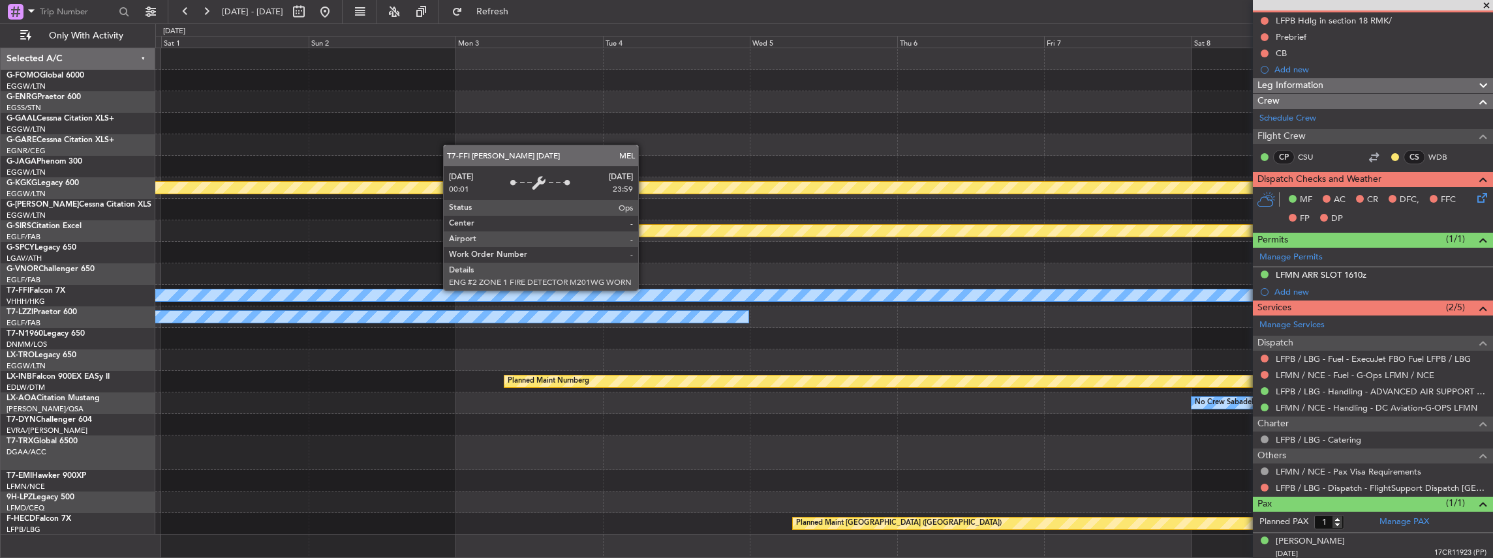
click at [359, 325] on div "Planned Maint Athens ([PERSON_NAME] Intl) Planned Maint [GEOGRAPHIC_DATA] Plann…" at bounding box center [823, 291] width 1337 height 487
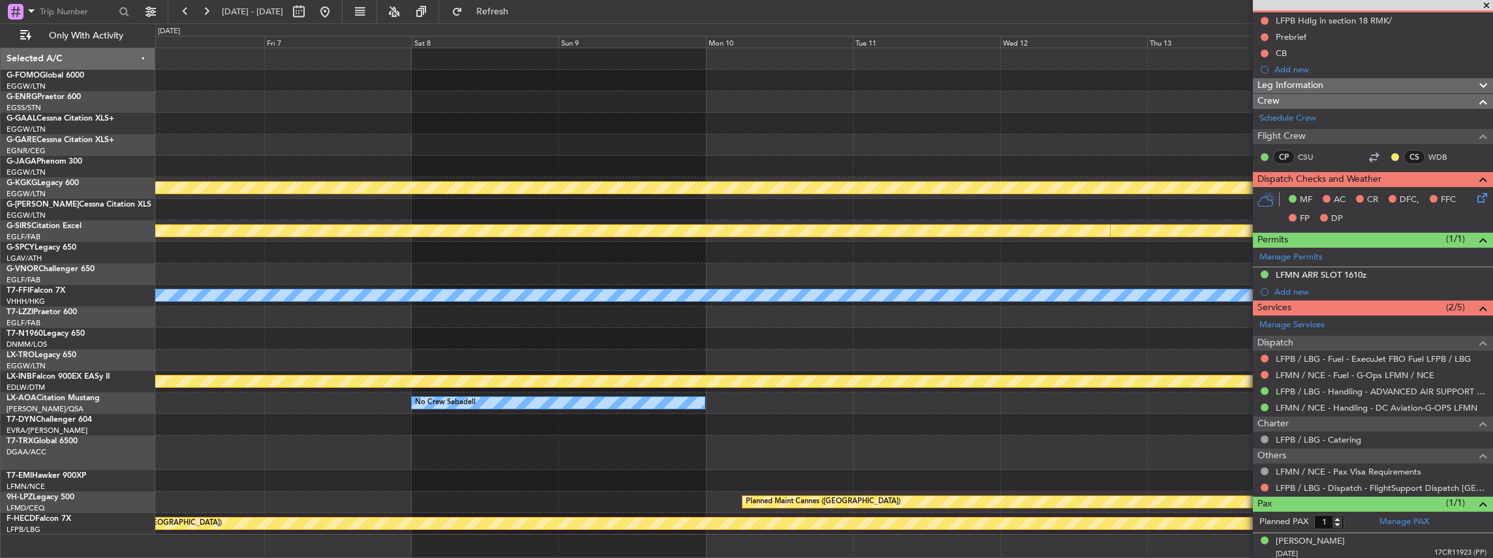
click at [284, 311] on div "A/C Unavailable [GEOGRAPHIC_DATA] ([GEOGRAPHIC_DATA])" at bounding box center [823, 318] width 1337 height 22
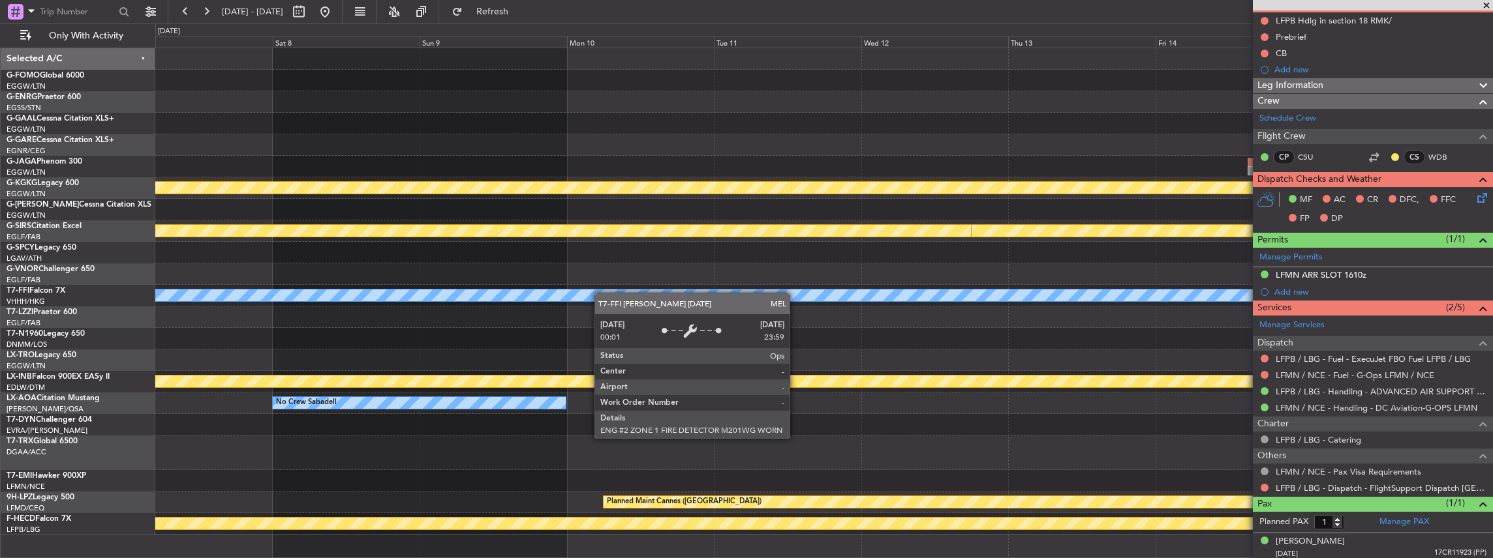
click at [266, 298] on div "Planned Maint Geneva (Cointrin) [PERSON_NAME] [PERSON_NAME]" at bounding box center [823, 296] width 1337 height 22
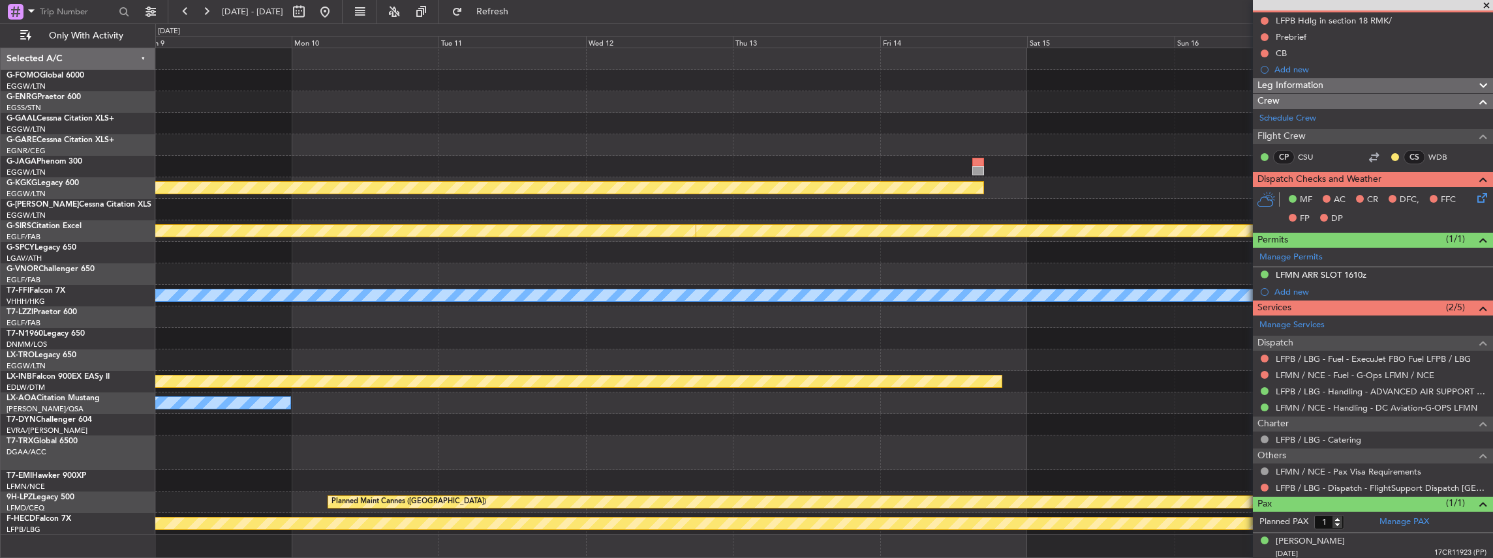
click at [213, 282] on div at bounding box center [823, 275] width 1337 height 22
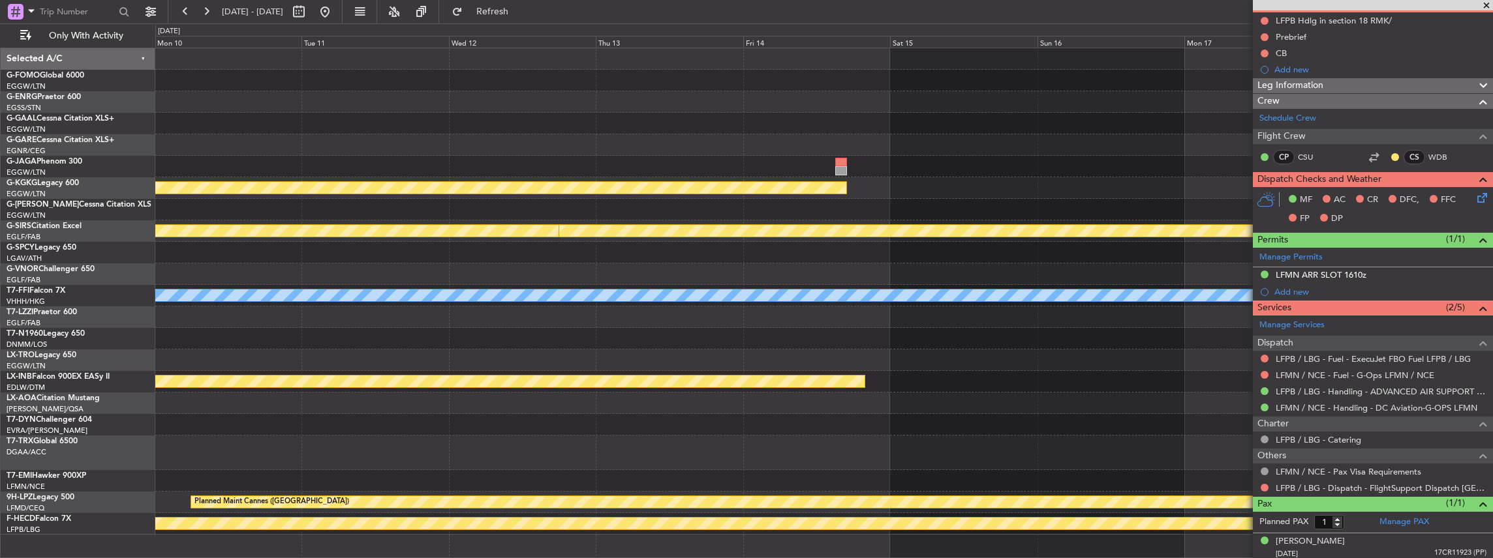
click at [215, 269] on div at bounding box center [823, 275] width 1337 height 22
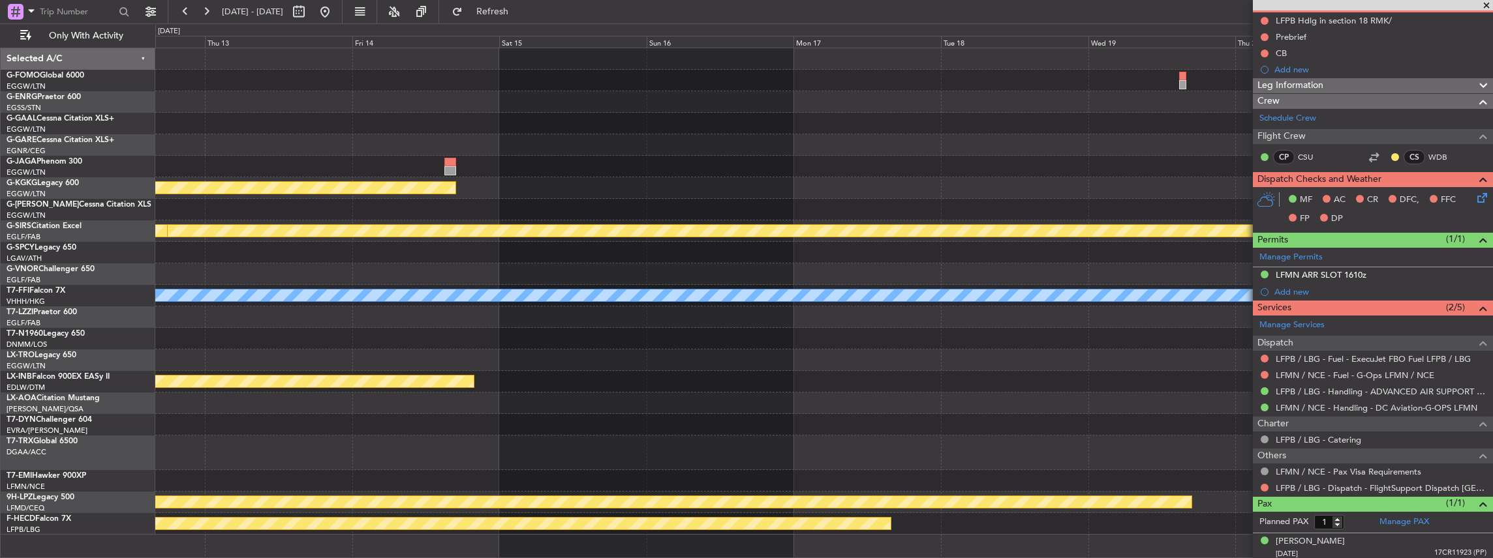
click at [532, 256] on div at bounding box center [823, 253] width 1337 height 22
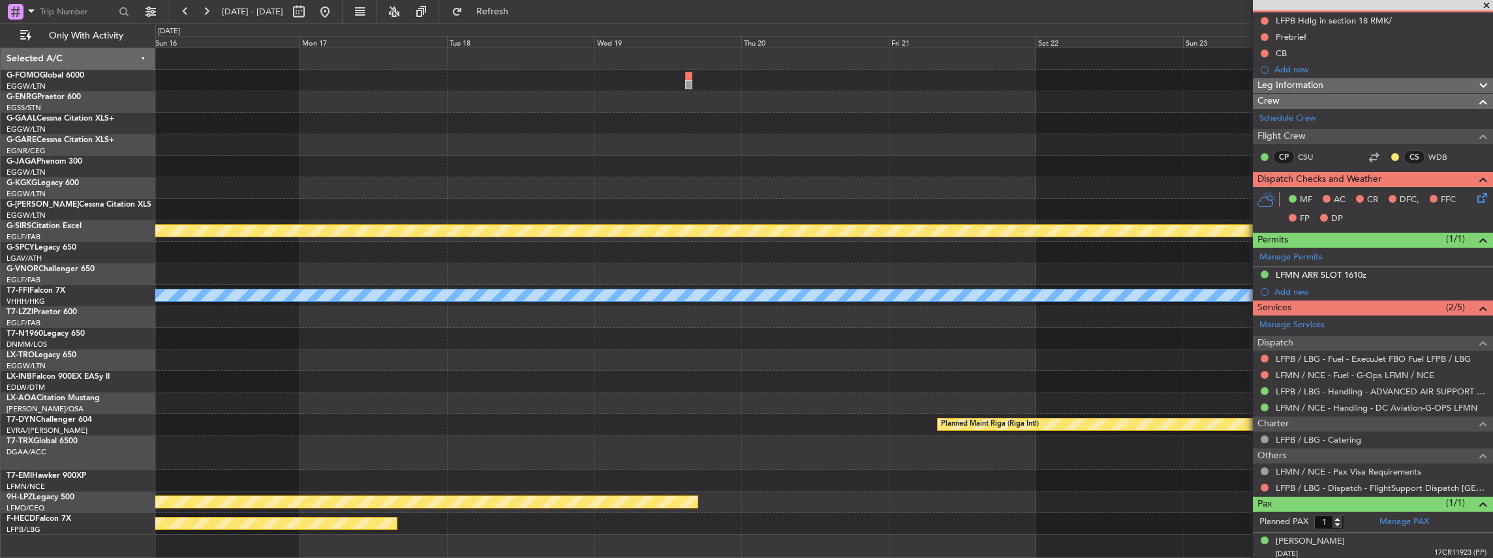
click at [466, 246] on div "Planned Maint Athens ([PERSON_NAME] Intl) Planned Maint [GEOGRAPHIC_DATA] Plann…" at bounding box center [823, 291] width 1337 height 487
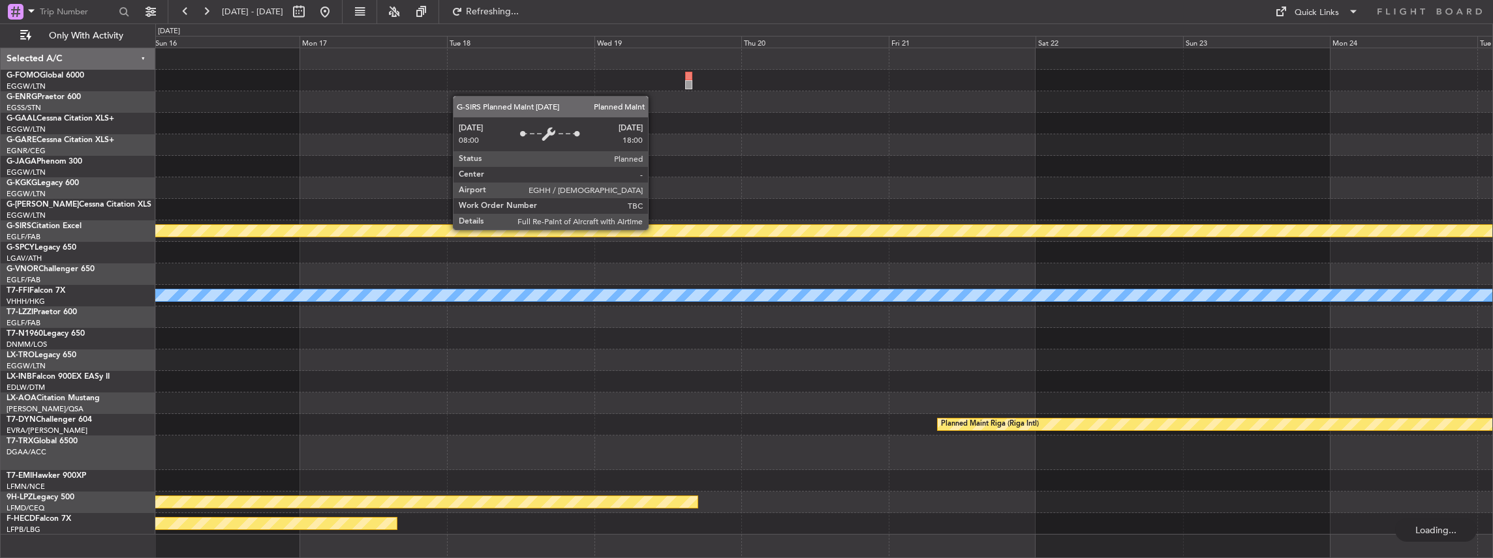
scroll to position [0, 0]
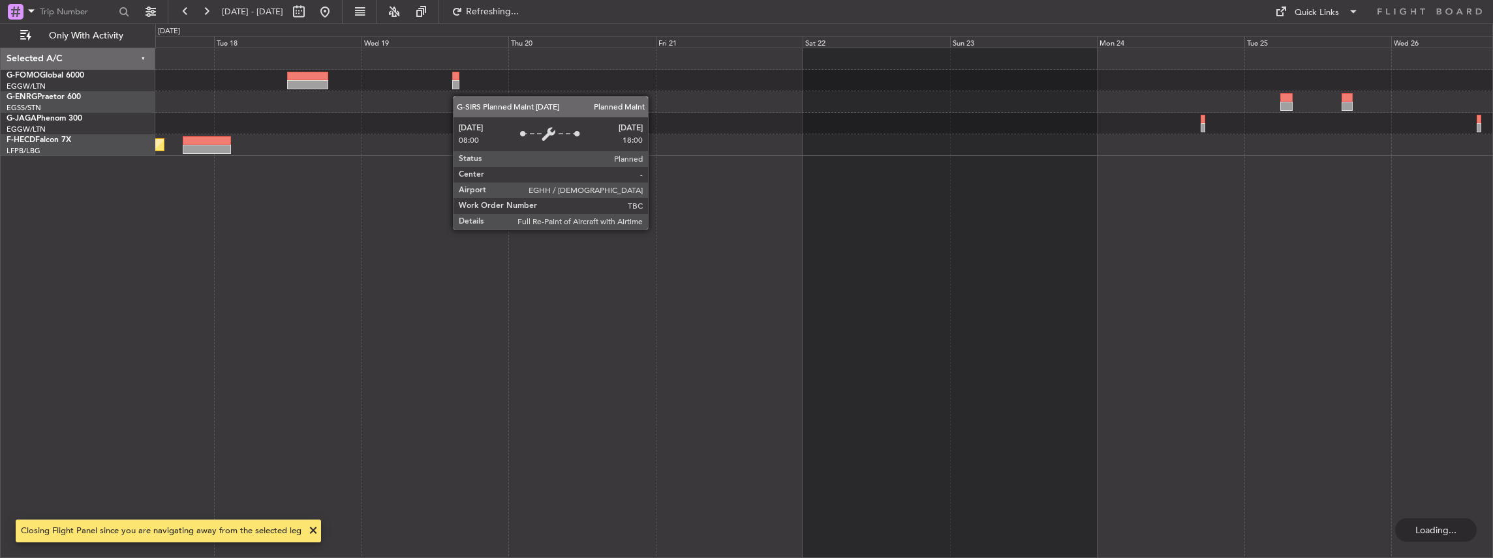
click at [558, 248] on div "Planned Maint [GEOGRAPHIC_DATA] ([GEOGRAPHIC_DATA])" at bounding box center [824, 304] width 1338 height 512
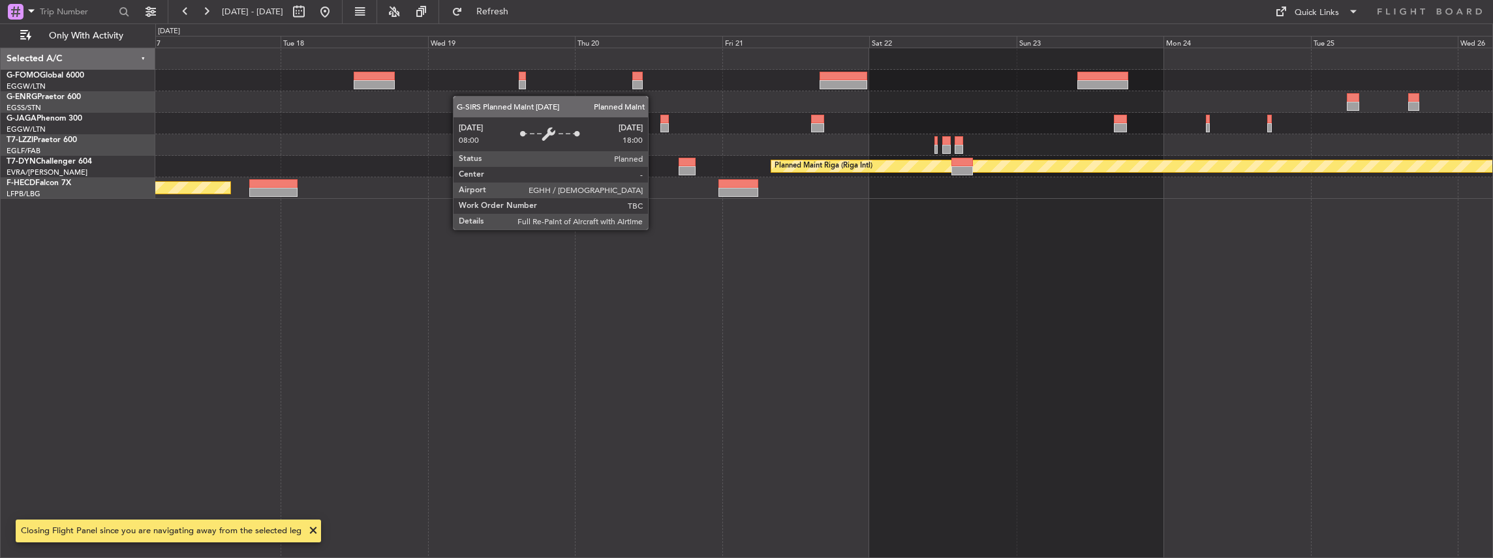
click at [777, 248] on div "Planned Maint Riga (Riga Intl) Planned Maint [GEOGRAPHIC_DATA] ([GEOGRAPHIC_DAT…" at bounding box center [824, 304] width 1338 height 512
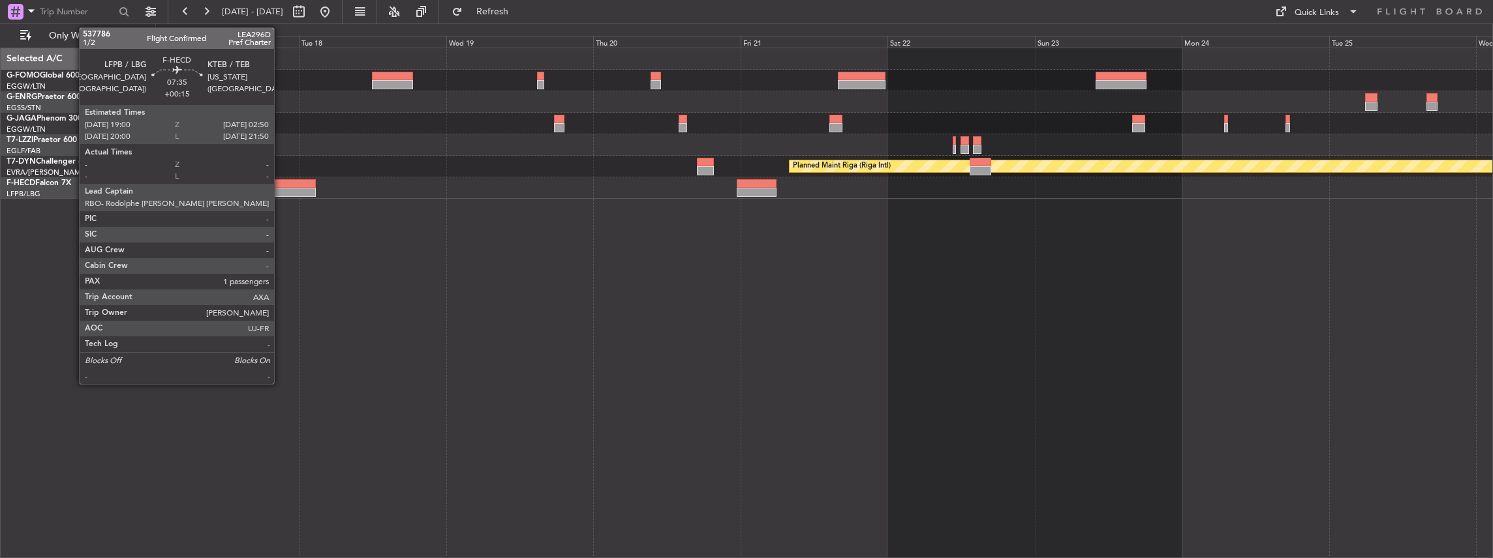
click at [281, 190] on div at bounding box center [291, 192] width 48 height 9
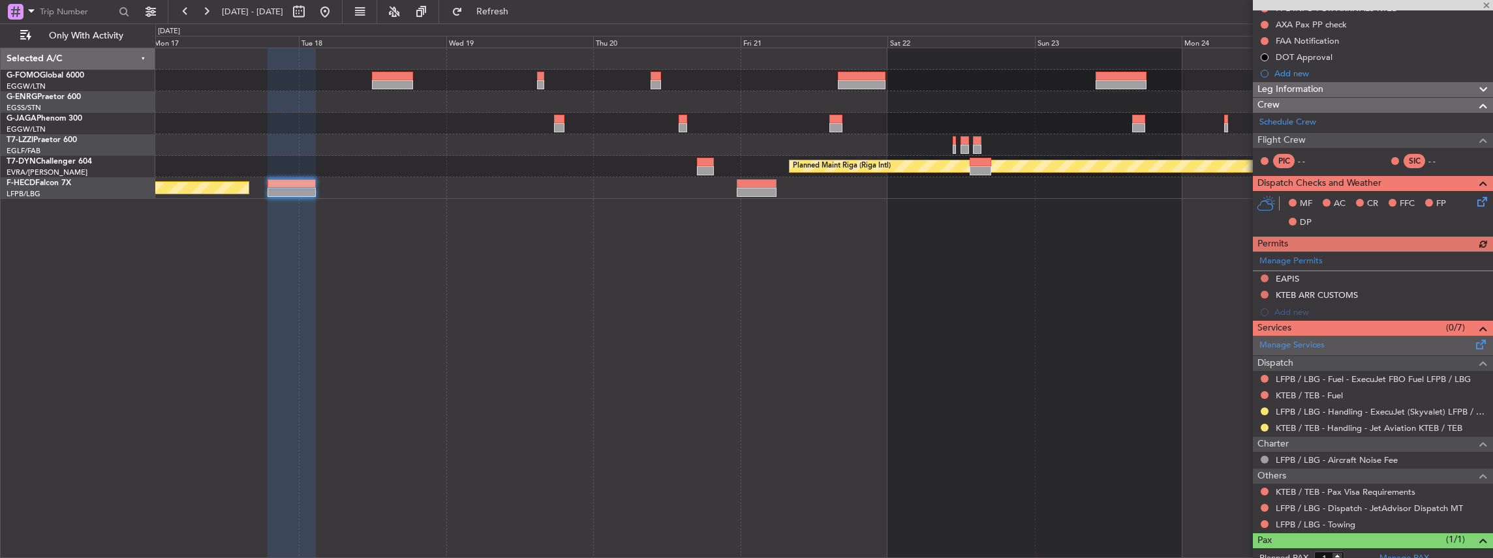
scroll to position [229, 0]
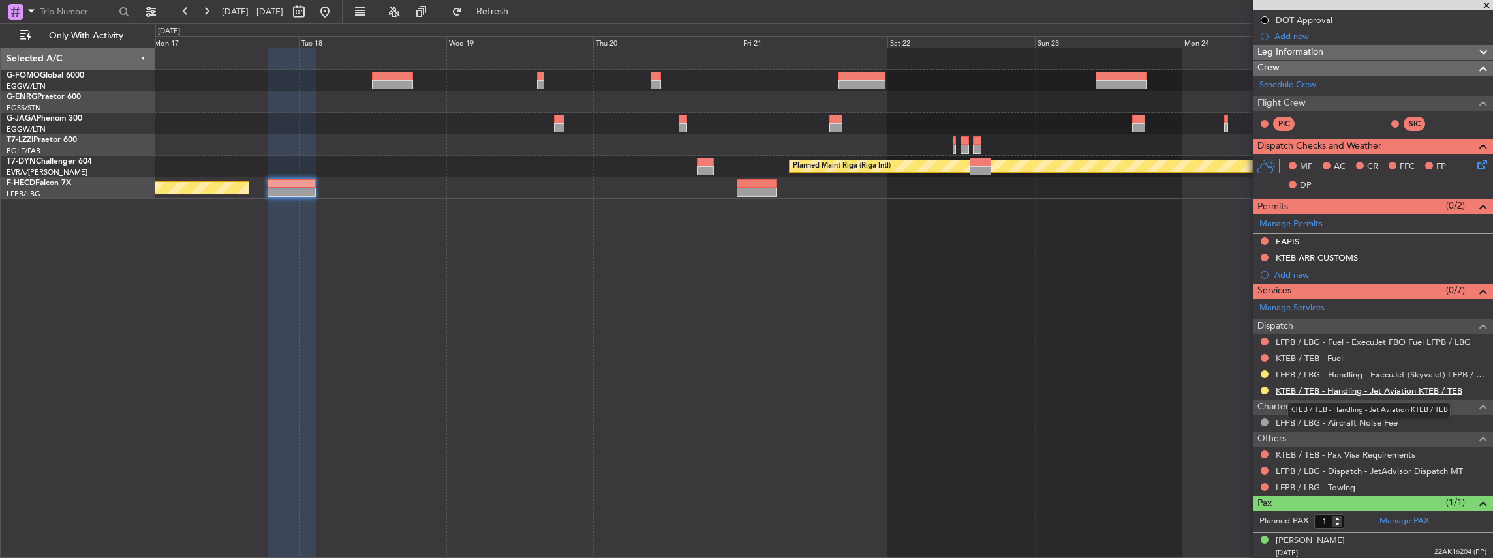
click at [1339, 390] on link "KTEB / TEB - Handling - Jet Aviation KTEB / TEB" at bounding box center [1369, 391] width 187 height 11
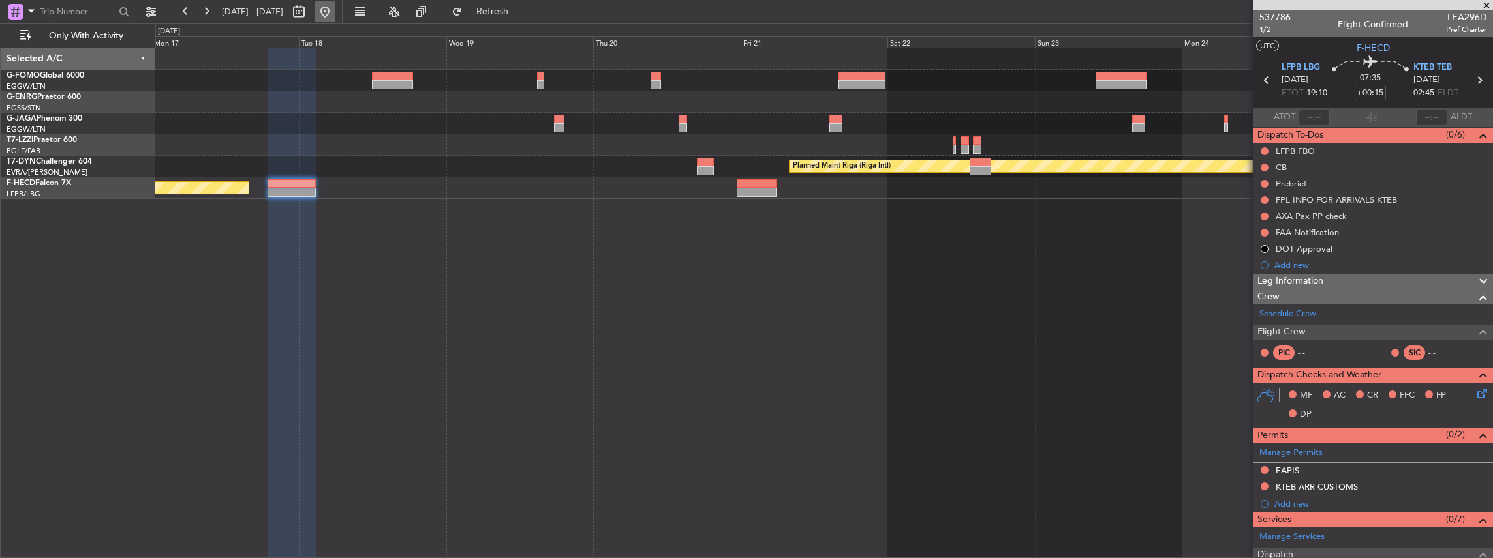
click at [335, 13] on button at bounding box center [324, 11] width 21 height 21
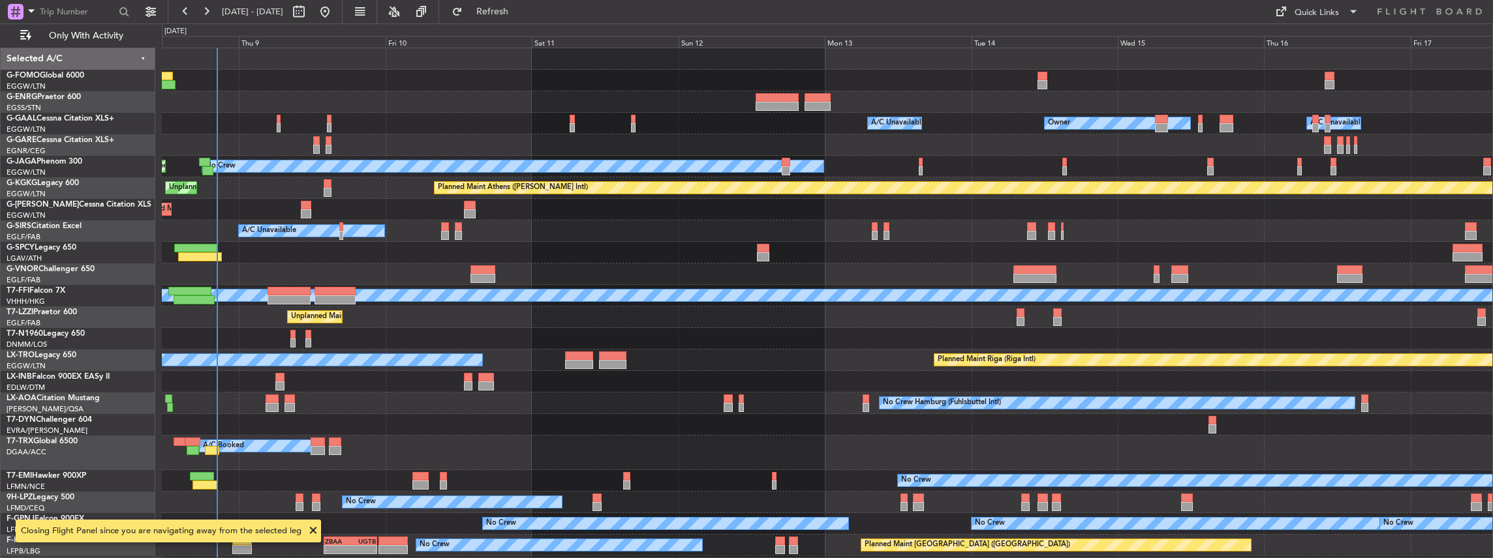
click at [590, 369] on div "Owner Owner A/C Unavailable A/C Unavailable Owner No Crew Planned Maint [GEOGRA…" at bounding box center [828, 304] width 1332 height 512
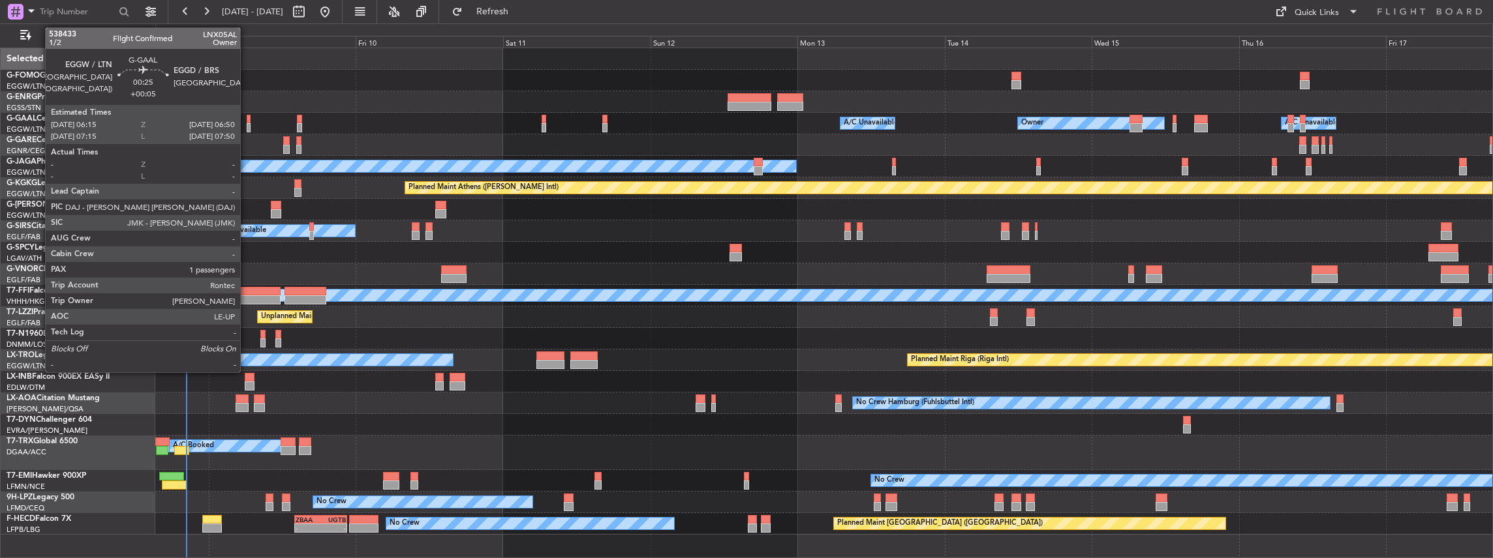
click at [247, 119] on div at bounding box center [249, 119] width 4 height 9
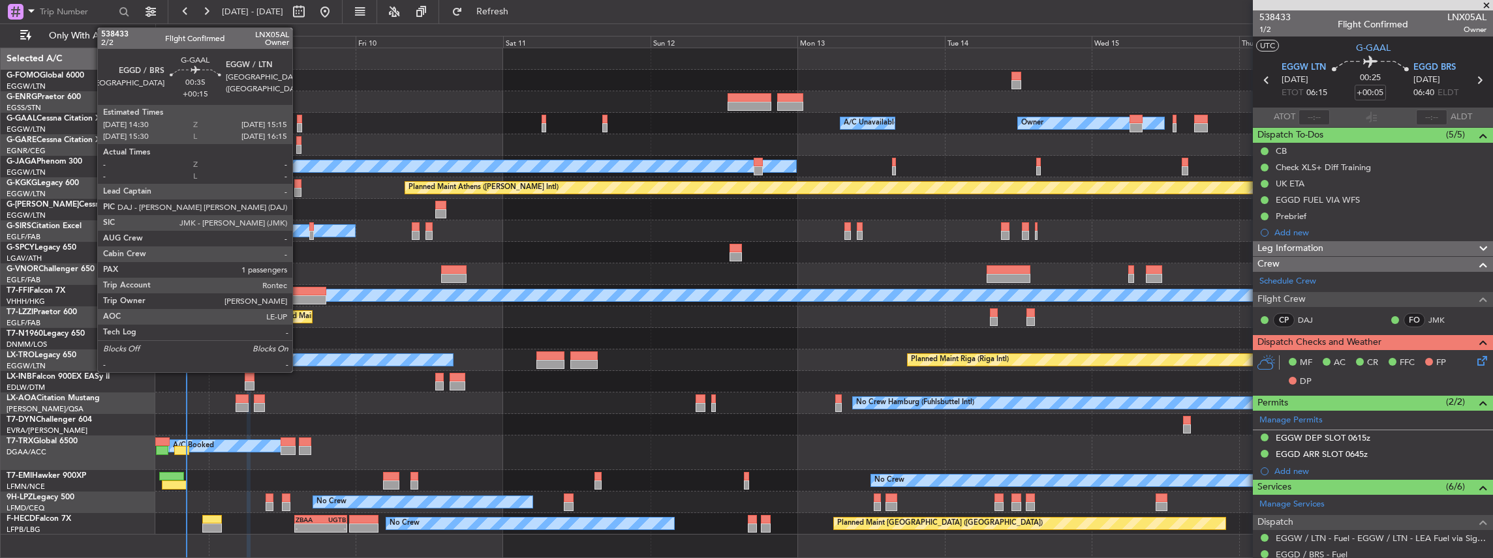
click at [298, 124] on div at bounding box center [299, 127] width 5 height 9
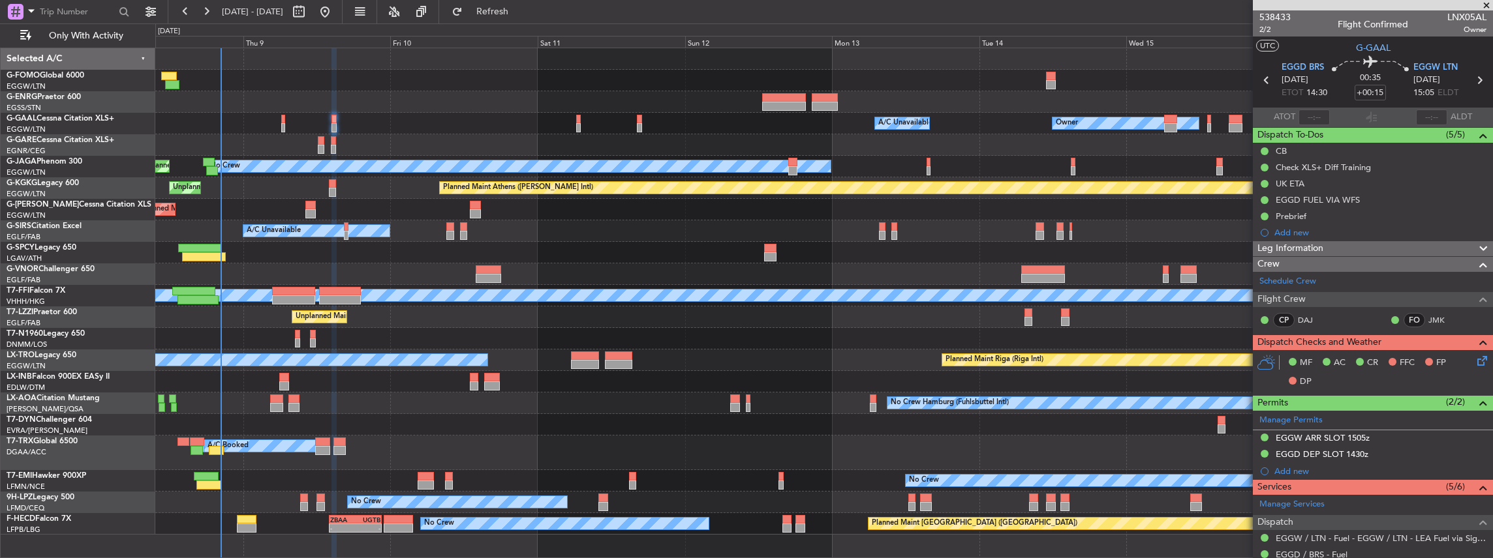
click at [357, 251] on div "Owner Owner A/C Unavailable A/C Unavailable Owner No Crew Planned Maint [GEOGRA…" at bounding box center [823, 291] width 1337 height 487
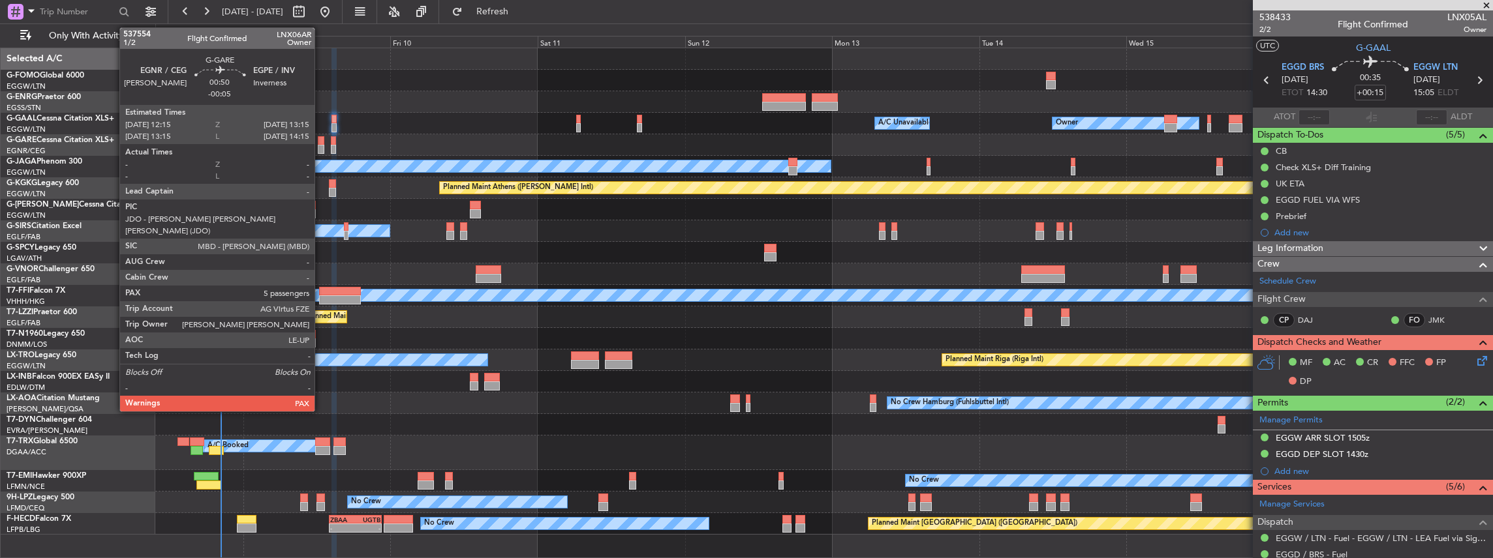
click at [321, 143] on div at bounding box center [321, 140] width 7 height 9
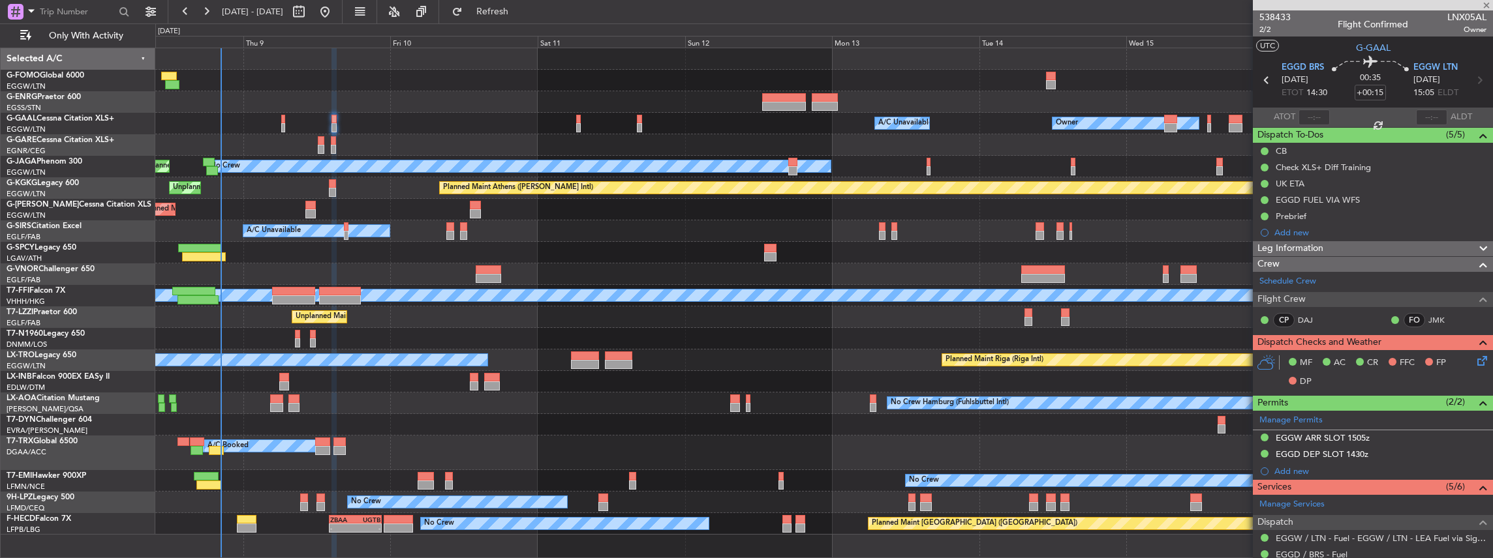
type input "-00:05"
type input "5"
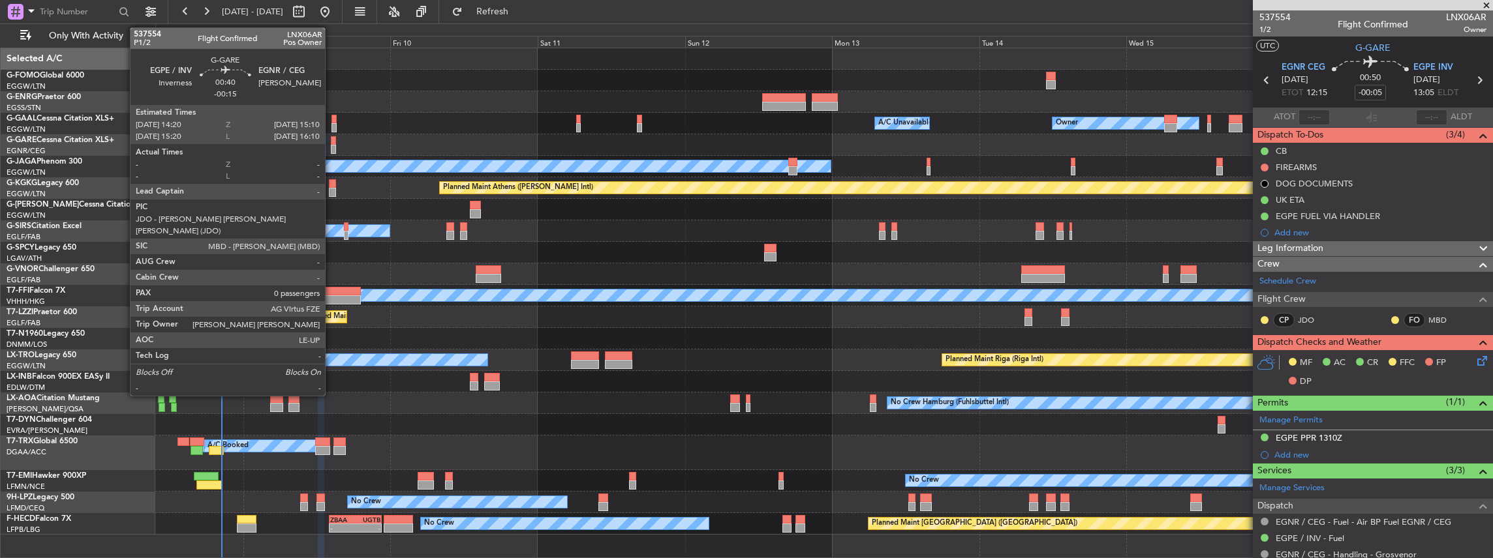
click at [331, 146] on div at bounding box center [333, 149] width 5 height 9
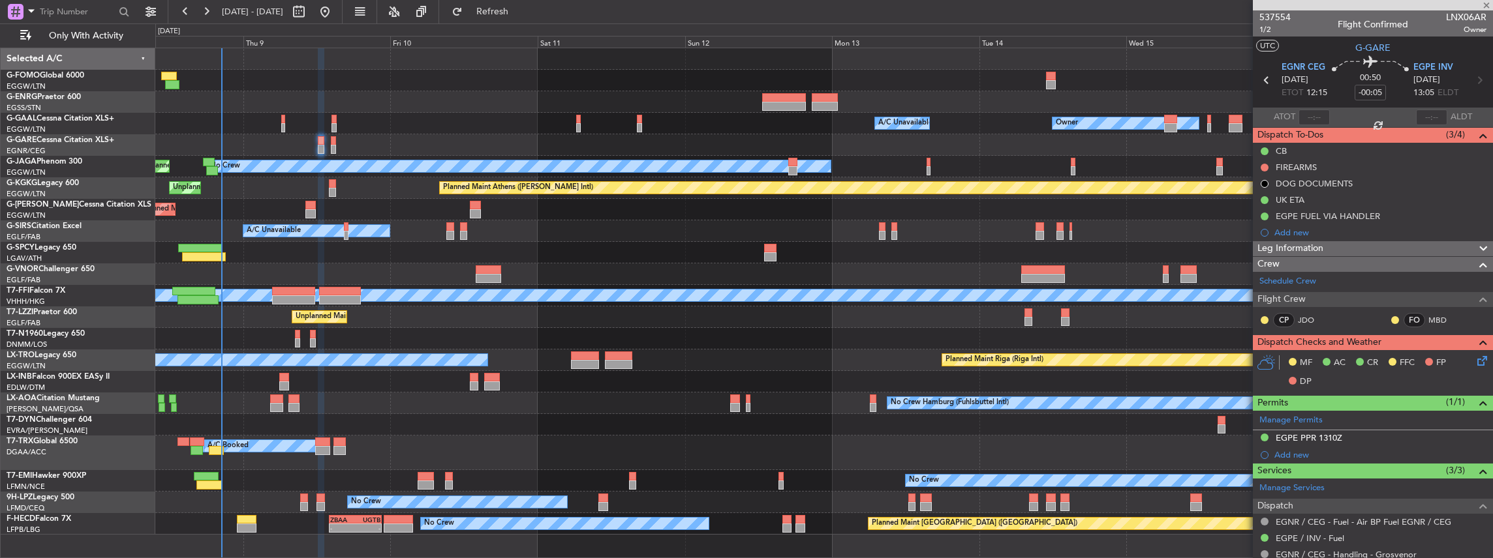
type input "-00:15"
type input "0"
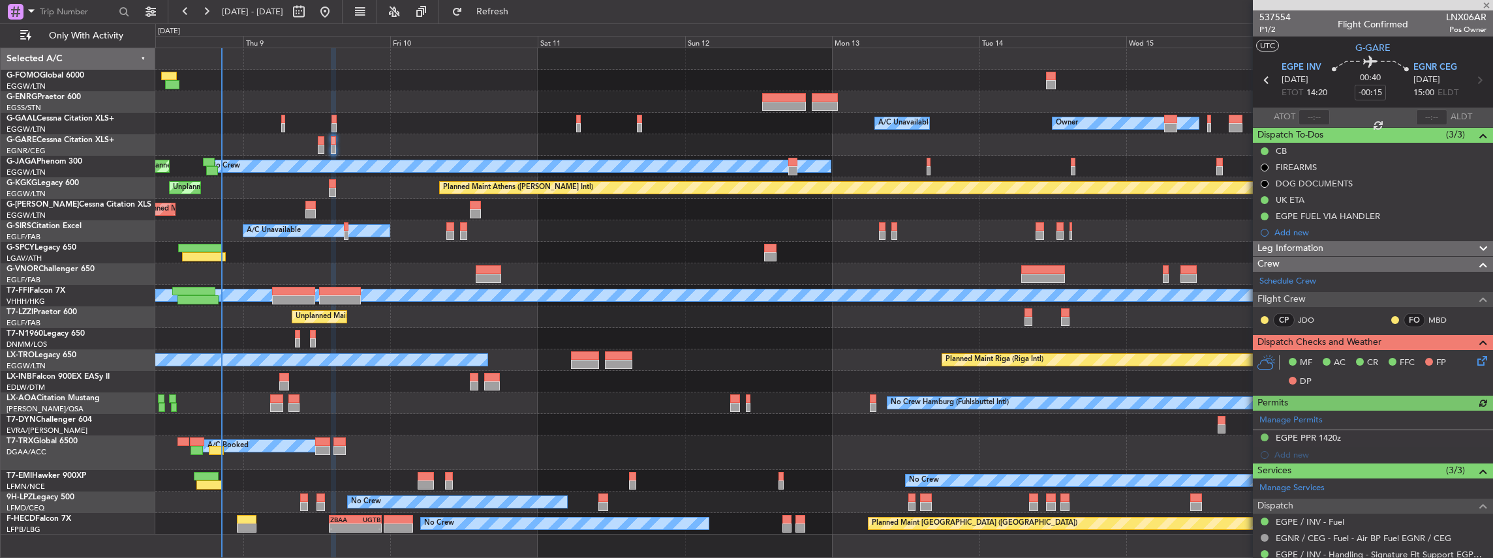
scroll to position [87, 0]
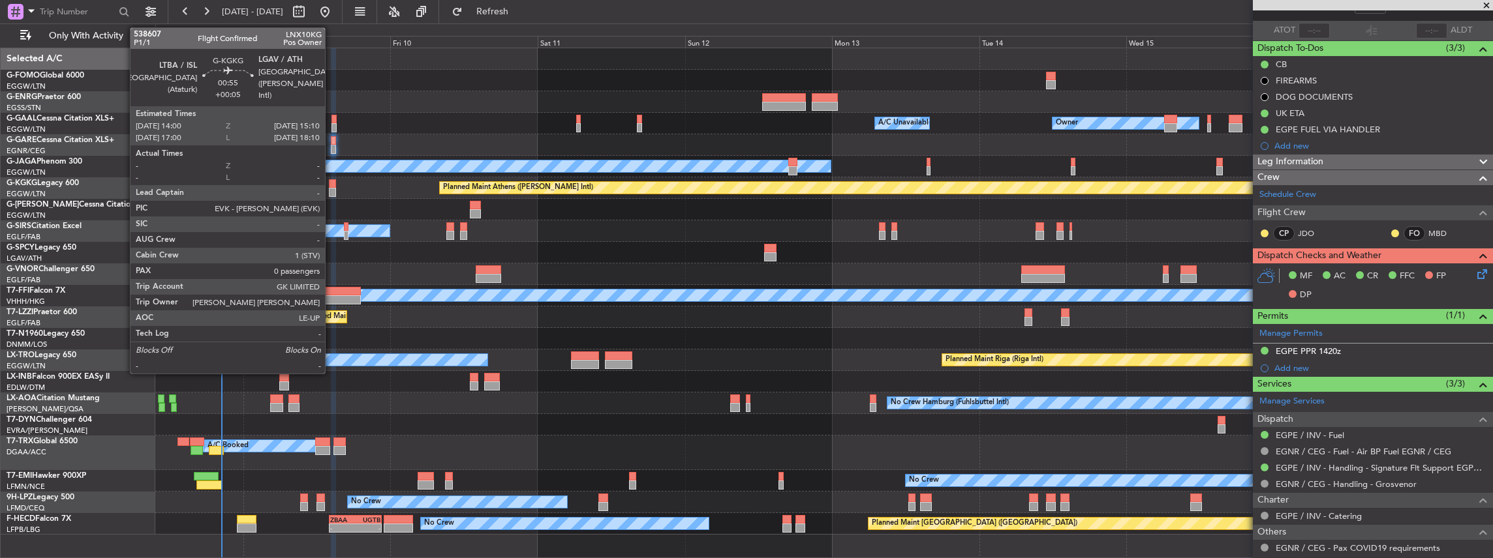
click at [331, 186] on div at bounding box center [332, 183] width 7 height 9
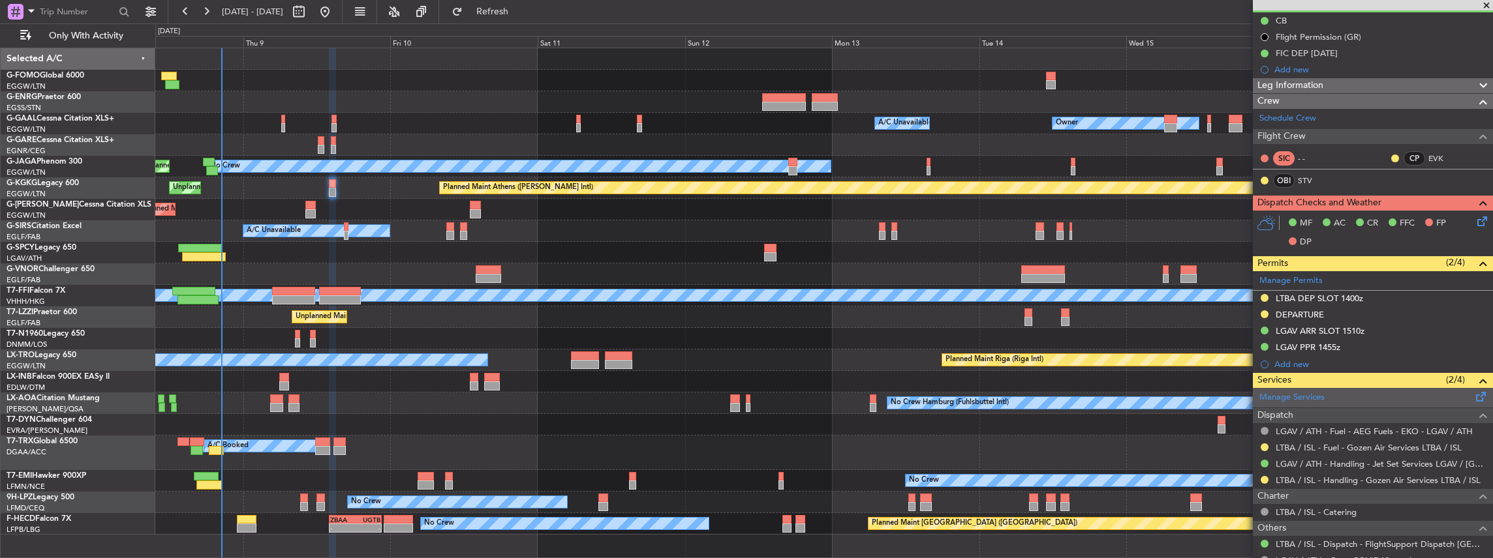
scroll to position [0, 0]
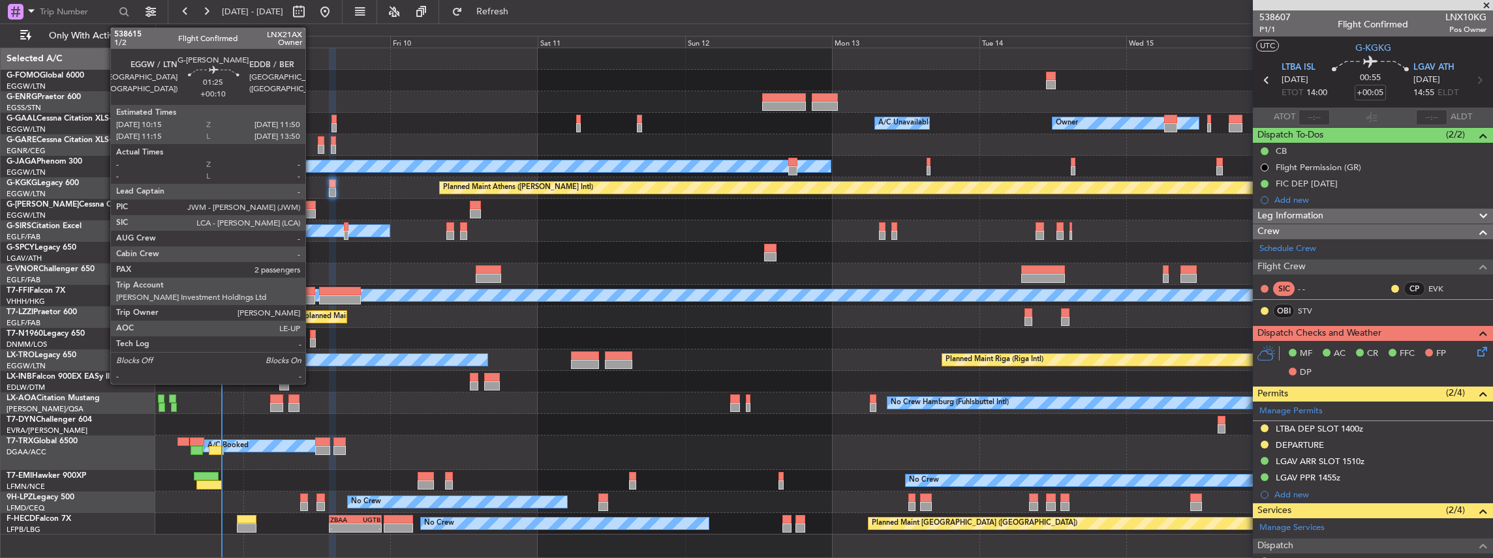
click at [312, 209] on div at bounding box center [310, 213] width 10 height 9
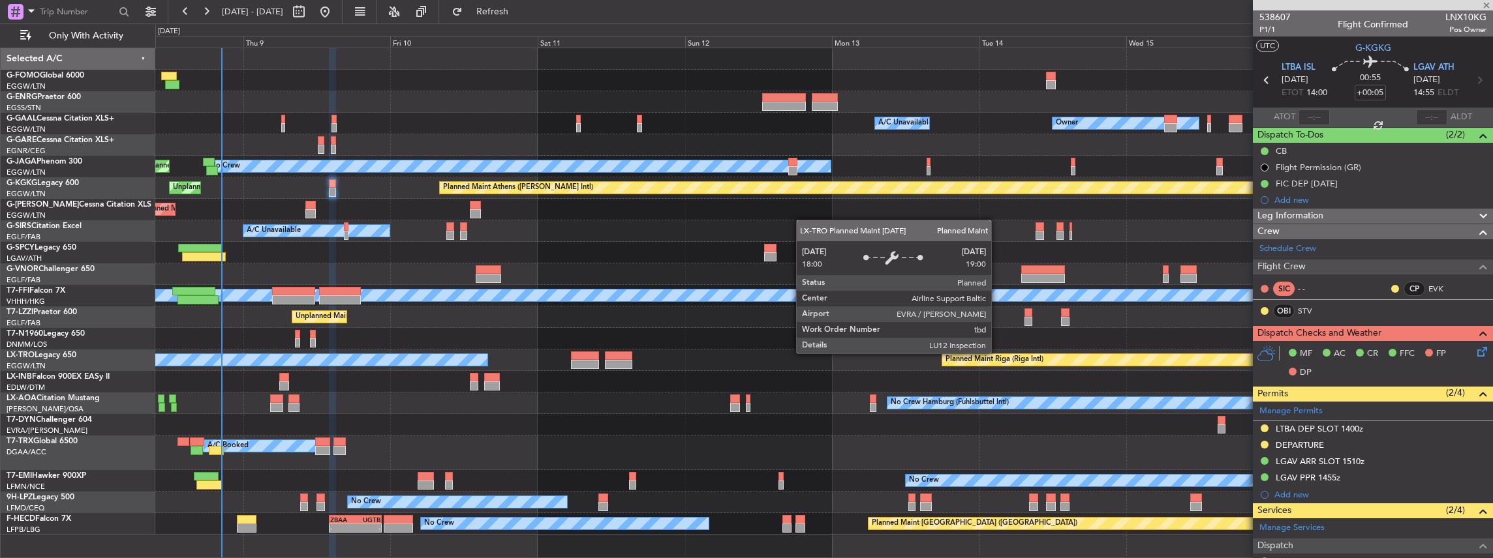
type input "+00:10"
type input "2"
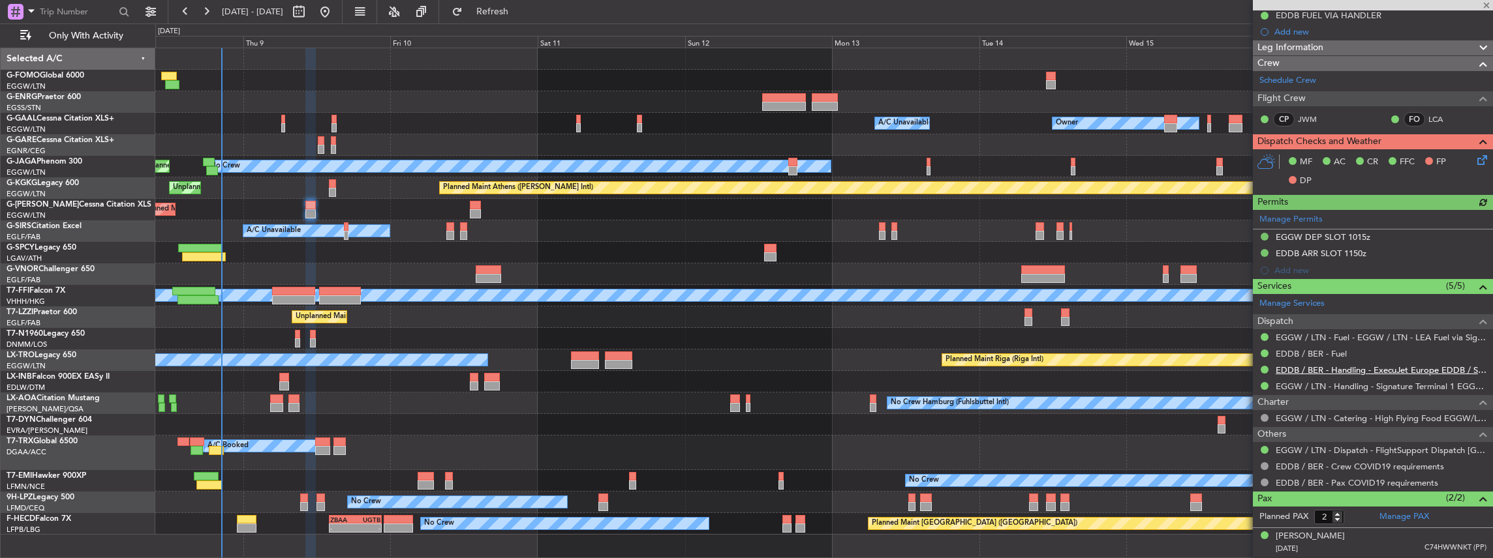
scroll to position [174, 0]
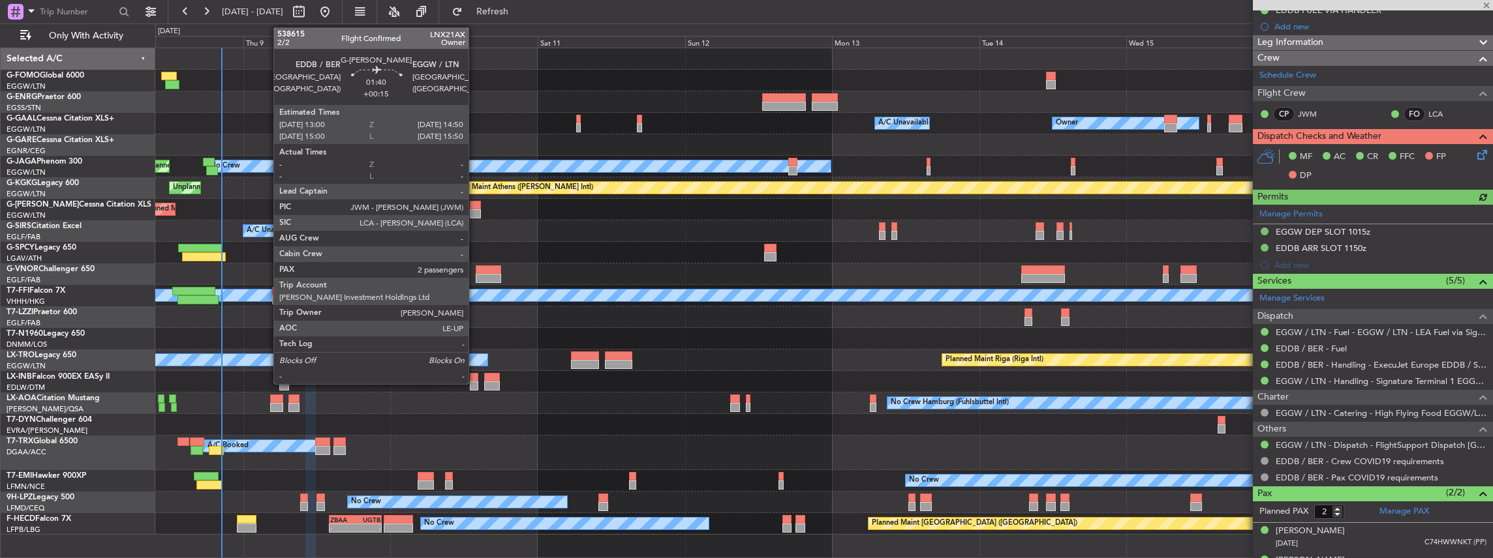
click at [475, 213] on div at bounding box center [476, 213] width 12 height 9
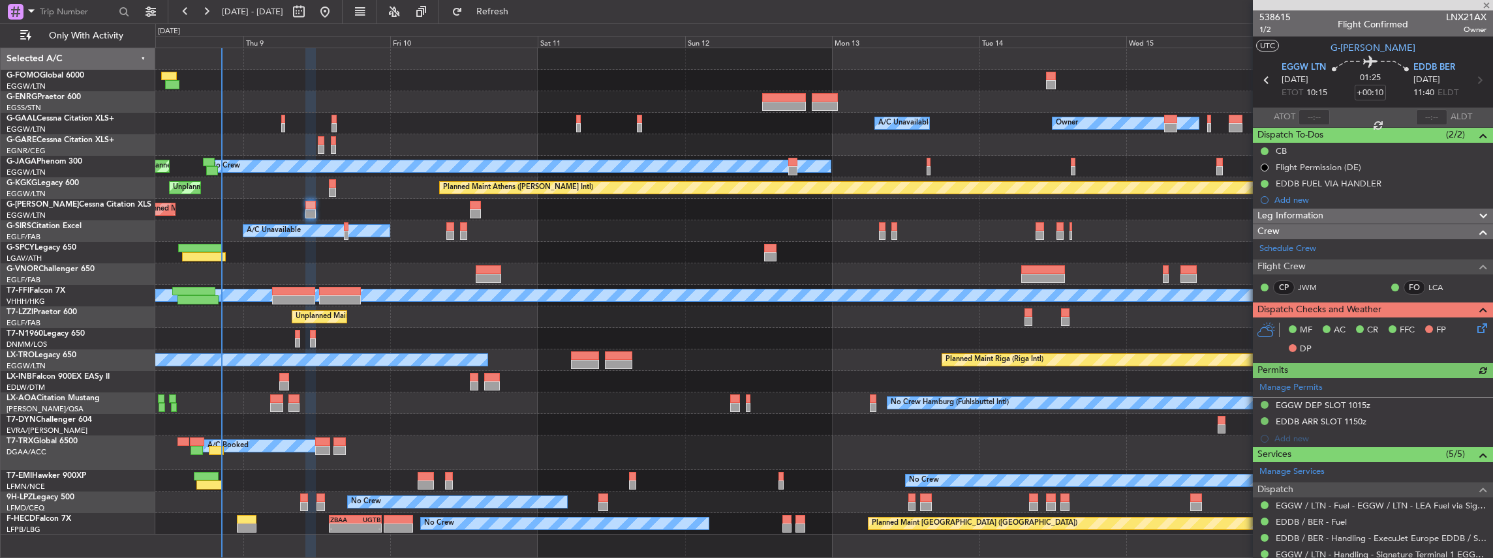
scroll to position [174, 0]
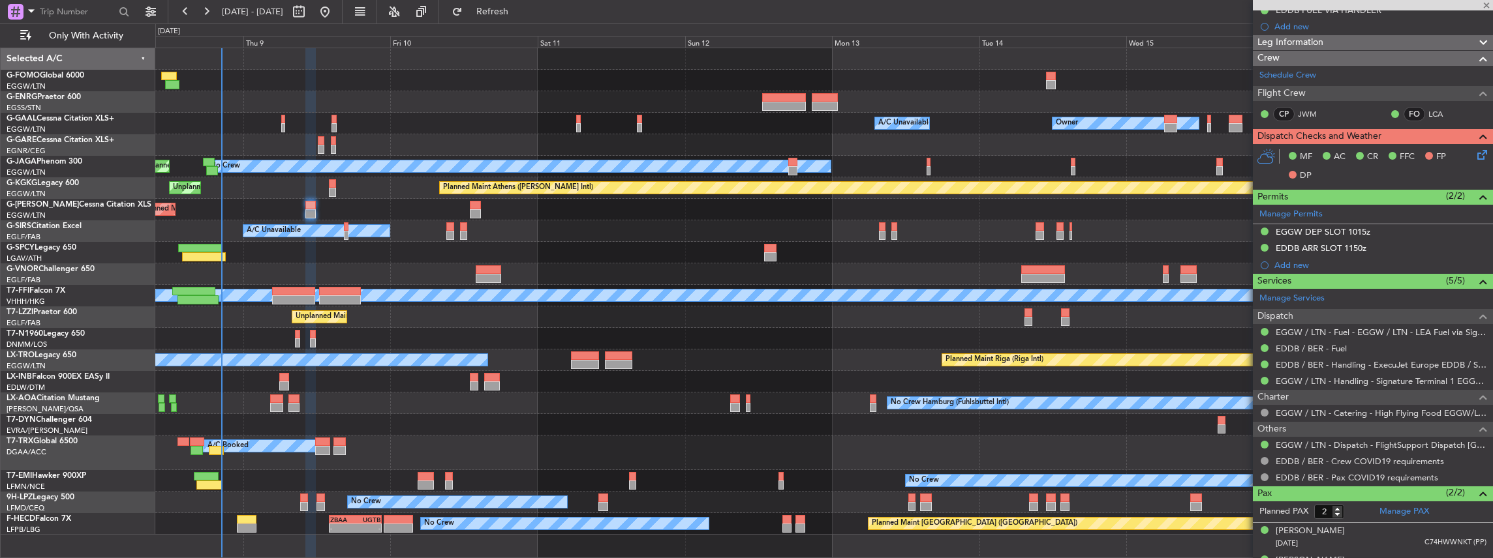
type input "+00:15"
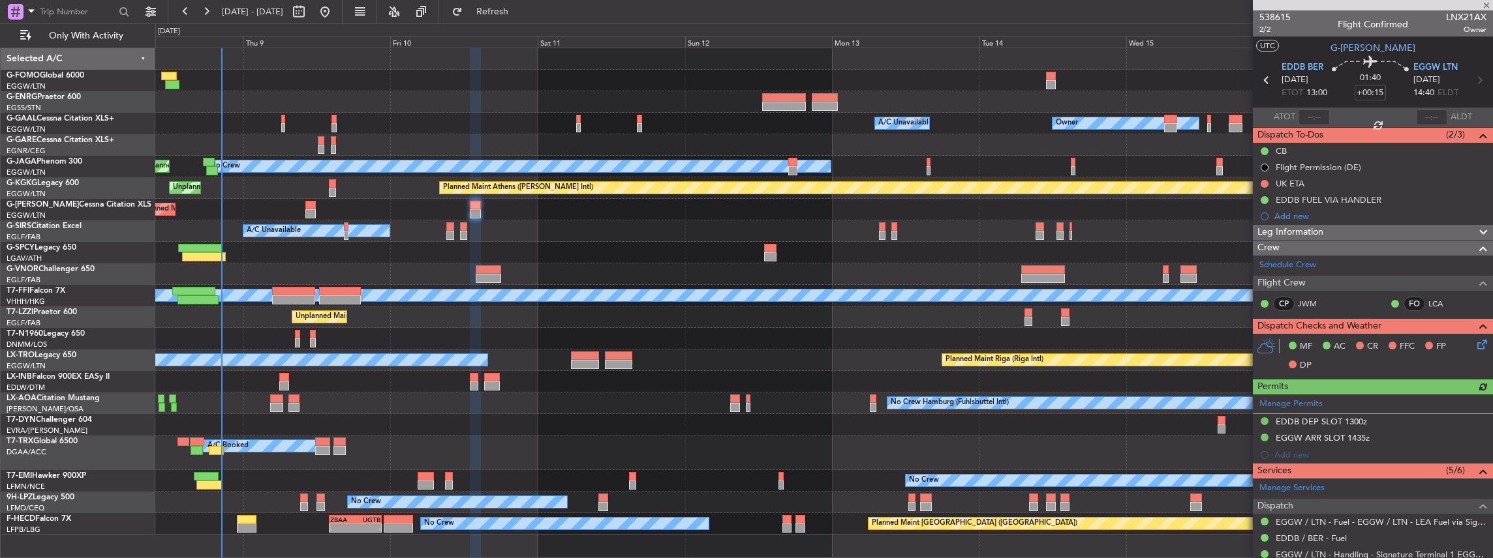
scroll to position [43, 0]
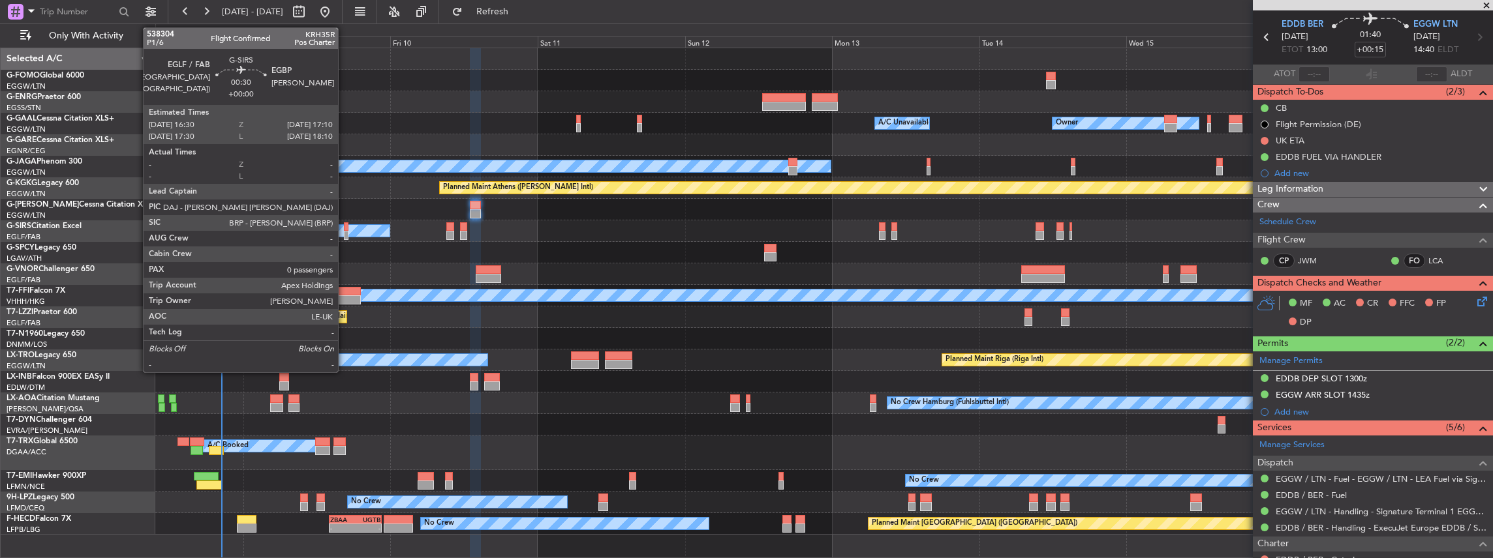
click at [344, 225] on div at bounding box center [346, 226] width 5 height 9
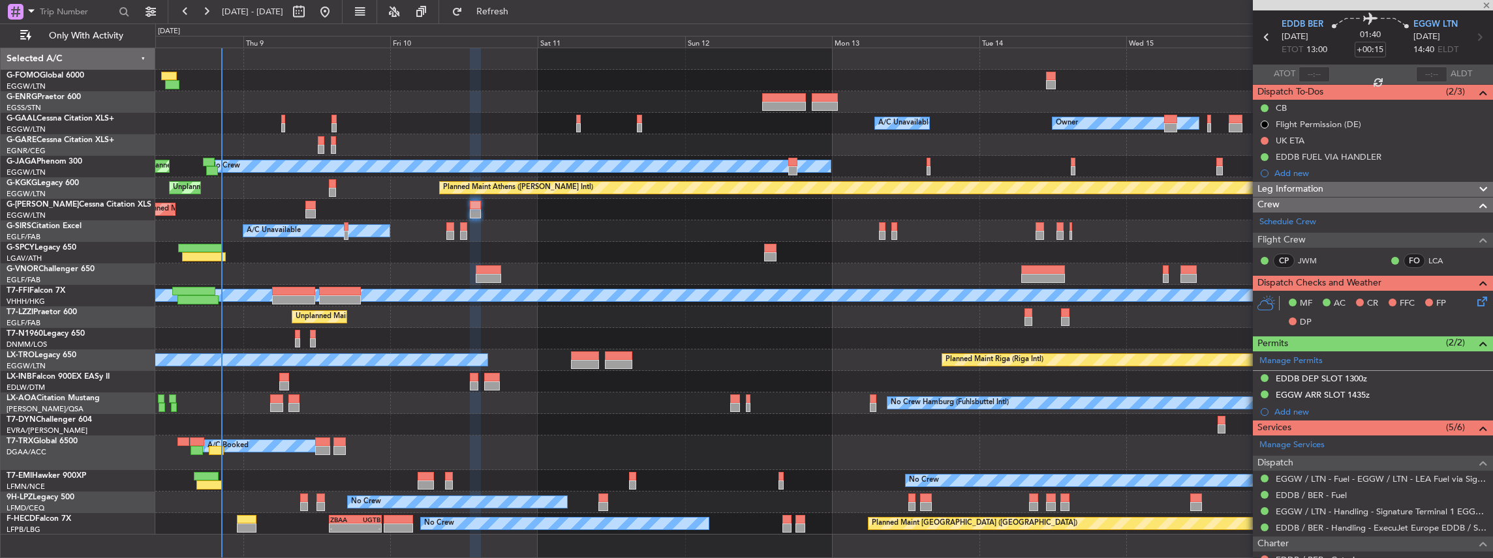
type input "0"
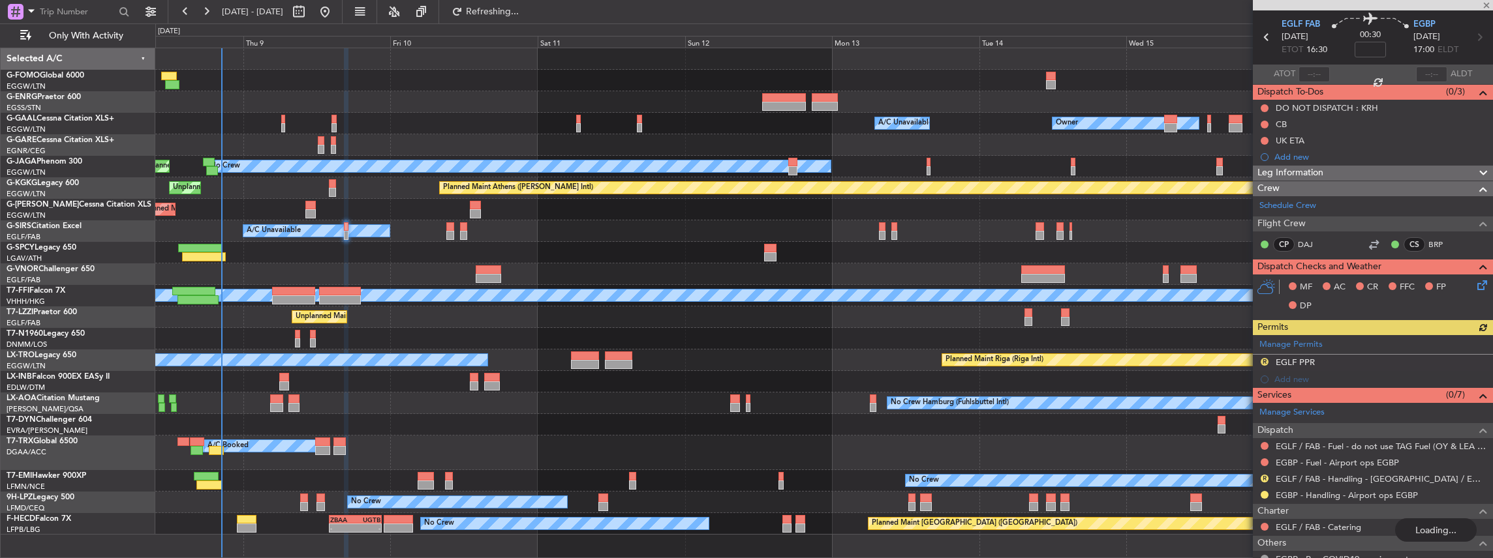
scroll to position [0, 0]
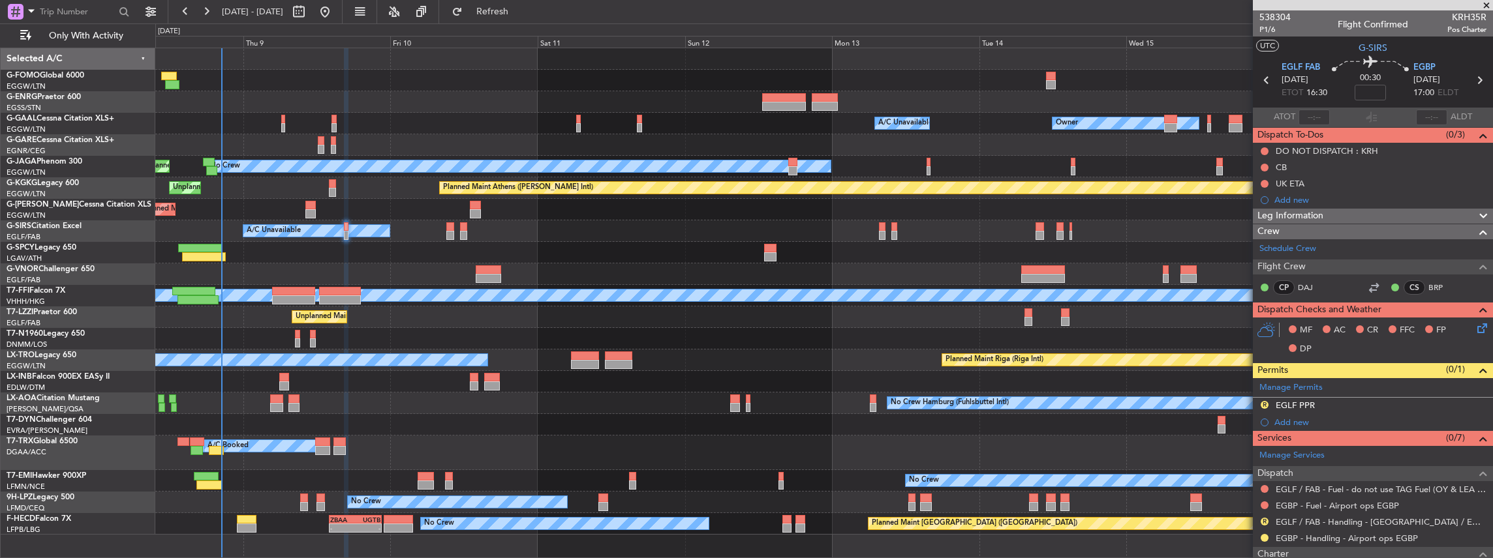
click at [1458, 18] on span "KRH35R" at bounding box center [1466, 17] width 39 height 14
drag, startPoint x: 1458, startPoint y: 18, endPoint x: 1399, endPoint y: 22, distance: 58.8
click at [1399, 22] on div "Flight Confirmed" at bounding box center [1372, 25] width 70 height 14
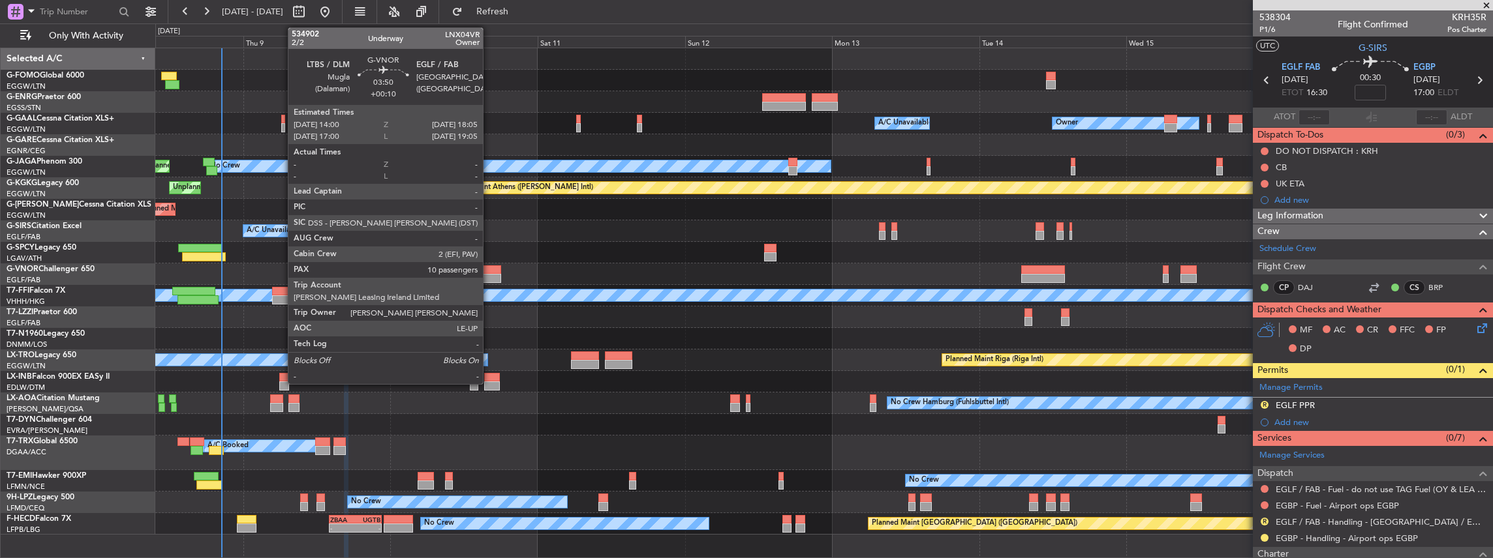
click at [489, 274] on div at bounding box center [488, 278] width 25 height 9
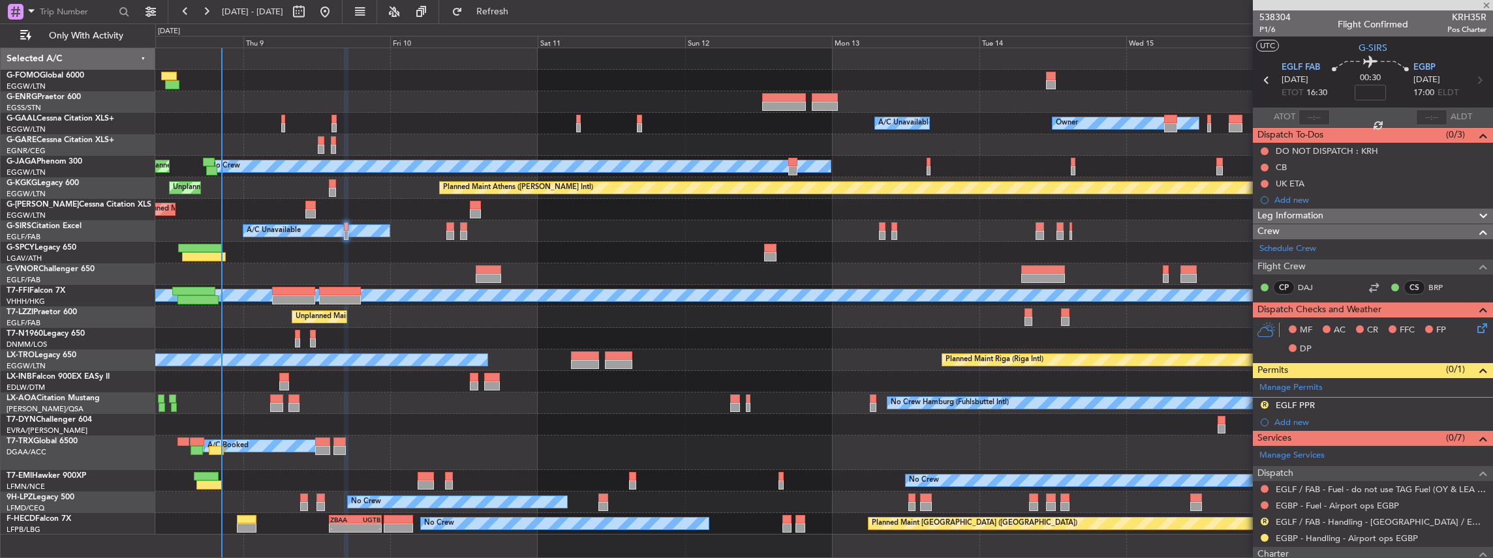
type input "+00:10"
type input "10"
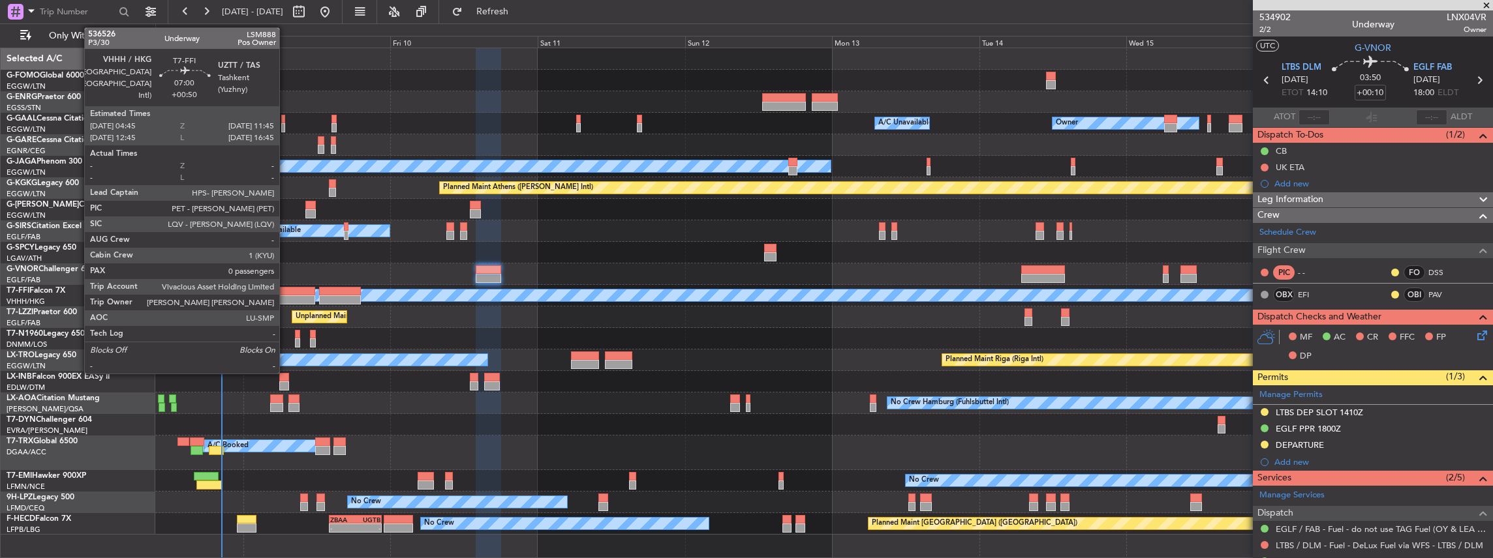
click at [286, 296] on div at bounding box center [293, 300] width 43 height 9
type input "+00:50"
type input "0"
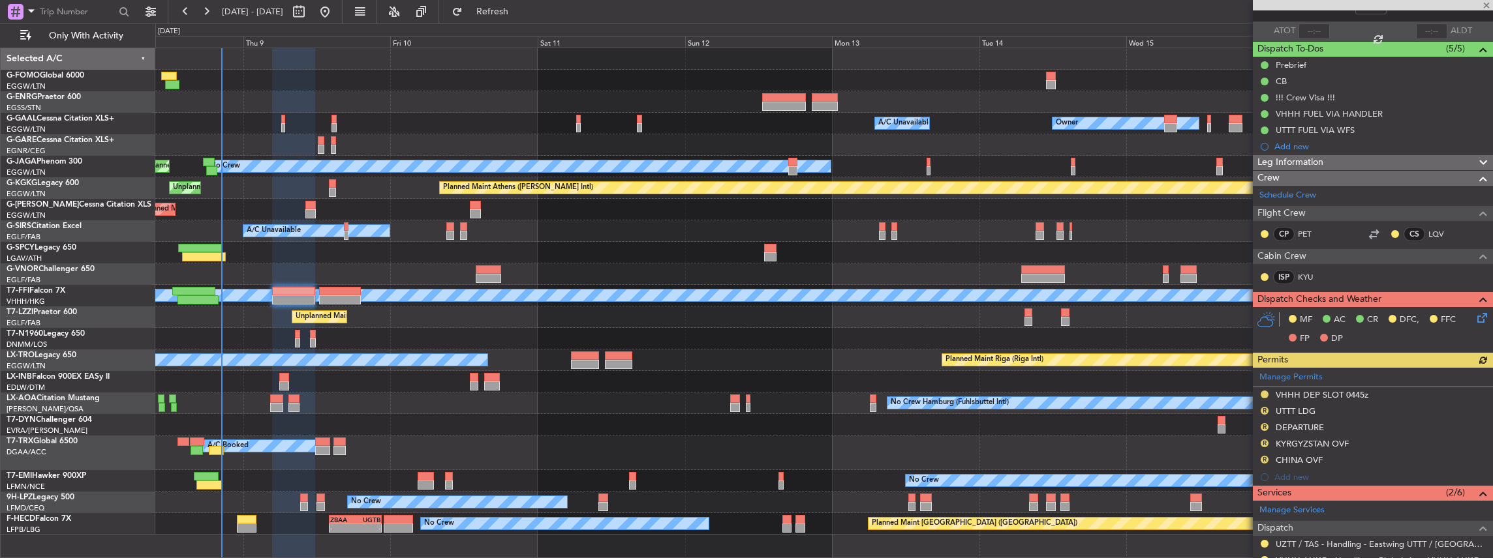
scroll to position [87, 0]
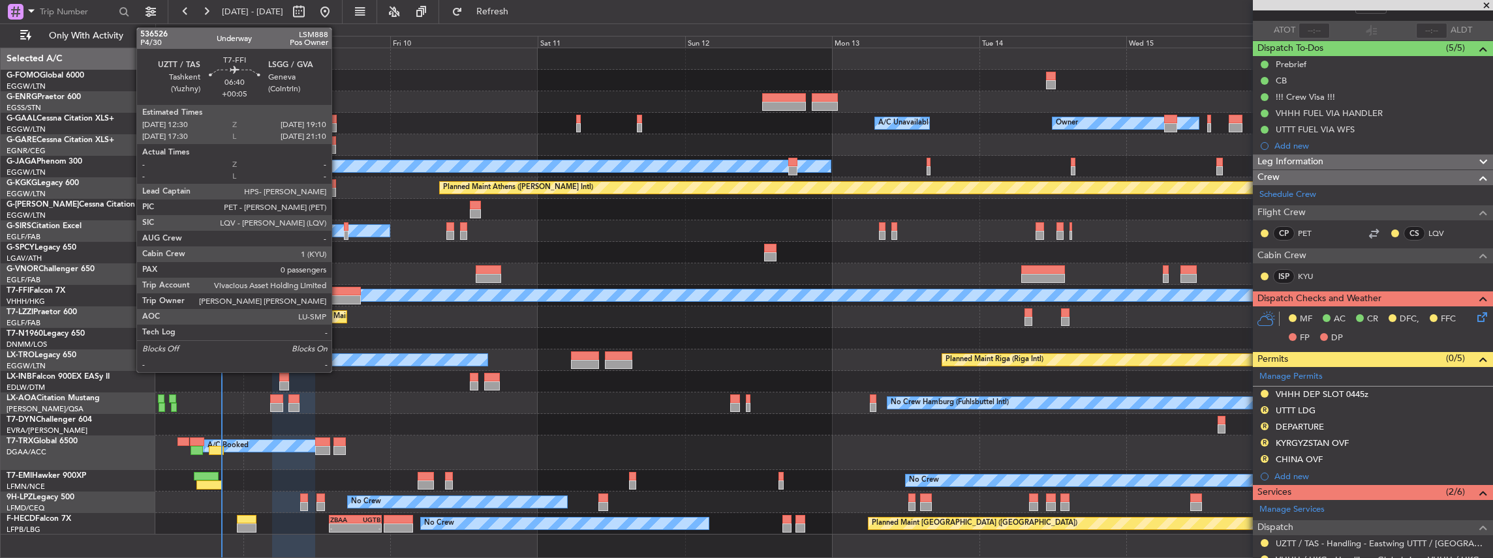
click at [338, 296] on div at bounding box center [339, 300] width 41 height 9
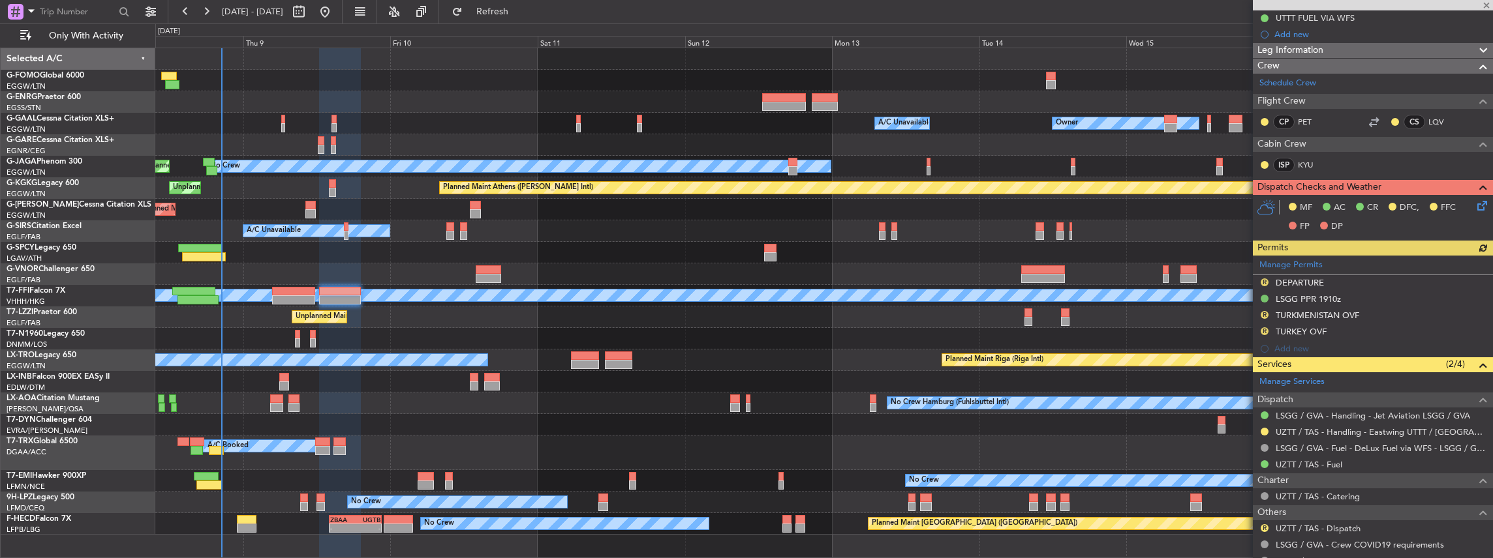
scroll to position [174, 0]
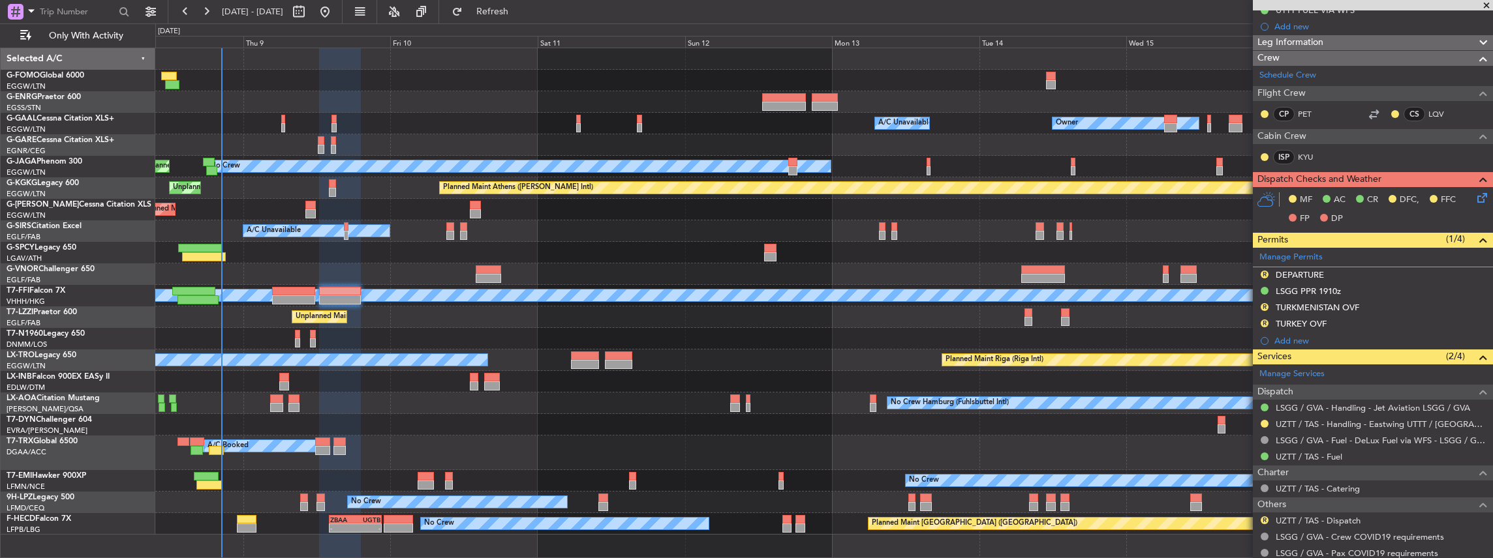
click at [278, 285] on div "Planned Maint Geneva (Cointrin) [PERSON_NAME] [PERSON_NAME]" at bounding box center [823, 296] width 1337 height 22
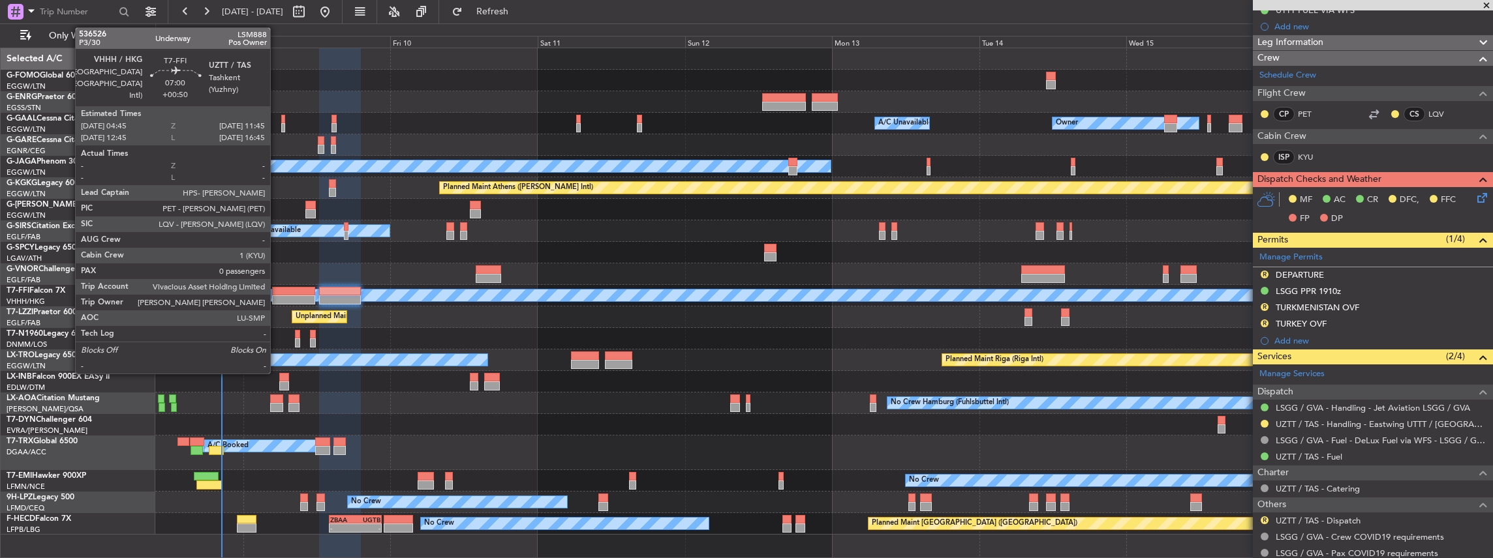
click at [277, 292] on div at bounding box center [293, 291] width 43 height 9
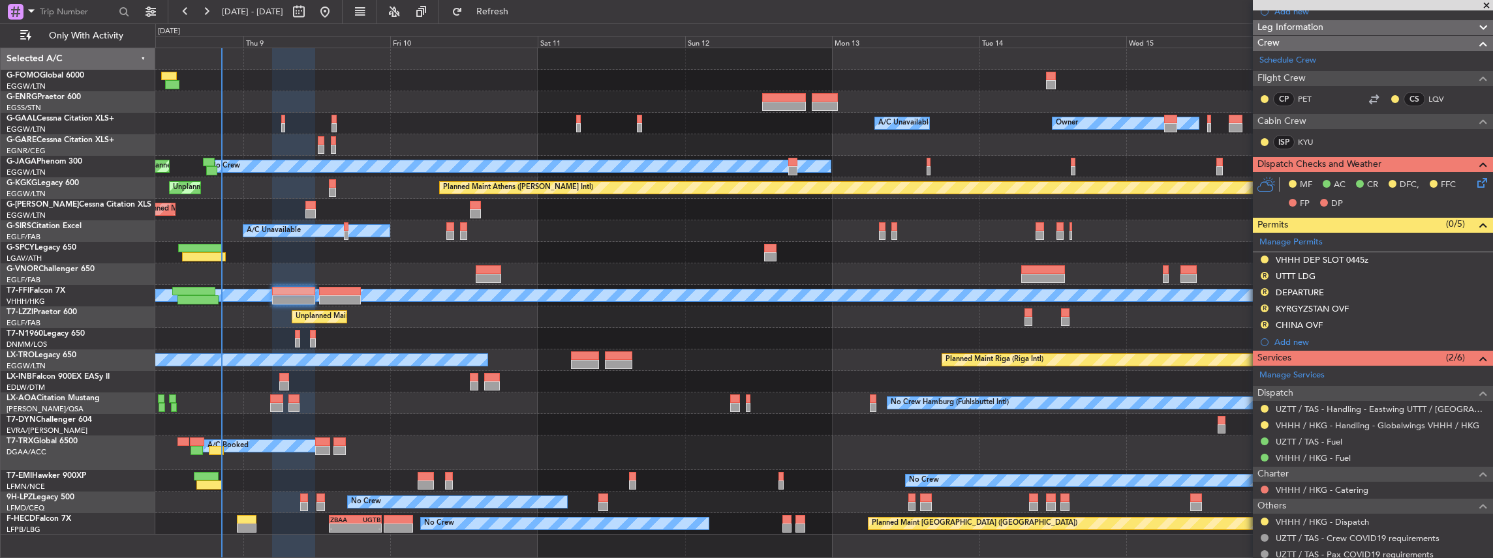
scroll to position [172, 0]
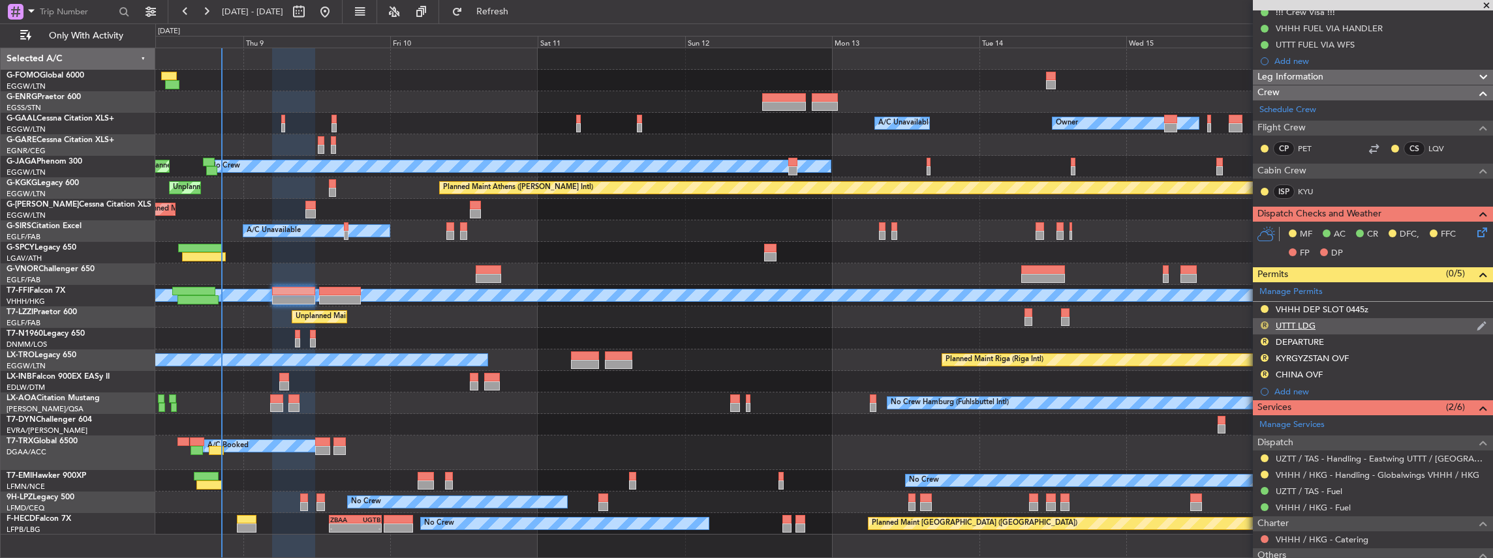
click at [1263, 322] on button "R" at bounding box center [1264, 326] width 8 height 8
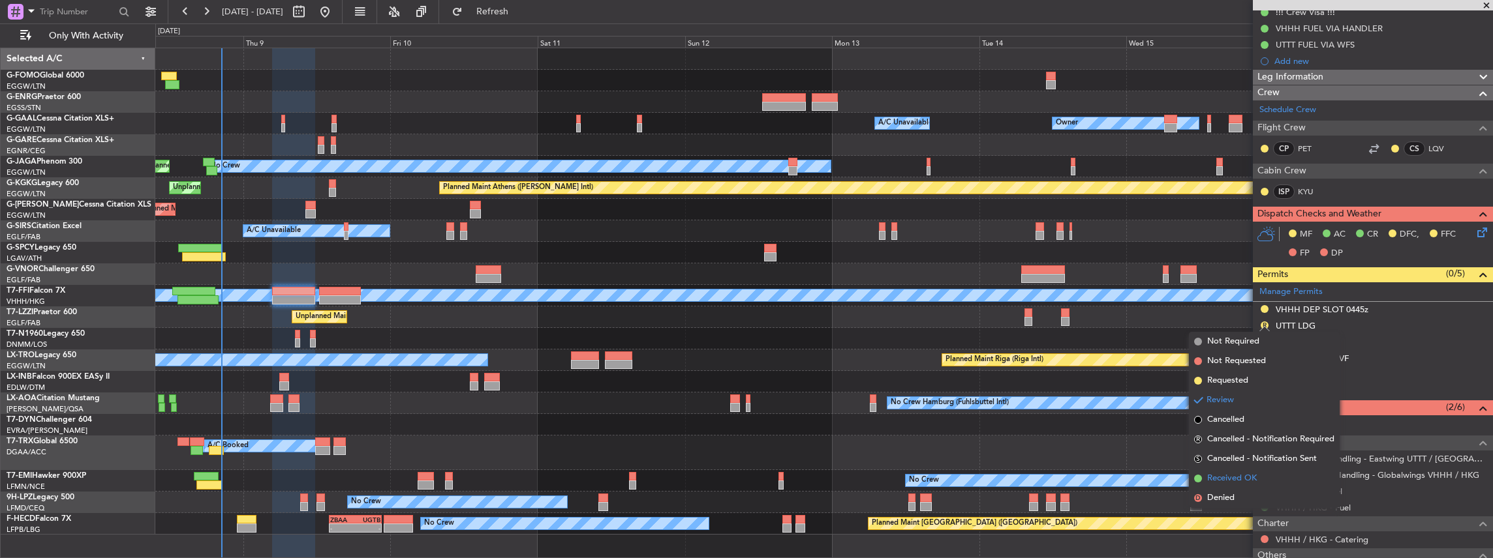
click at [1245, 480] on span "Received OK" at bounding box center [1232, 478] width 50 height 13
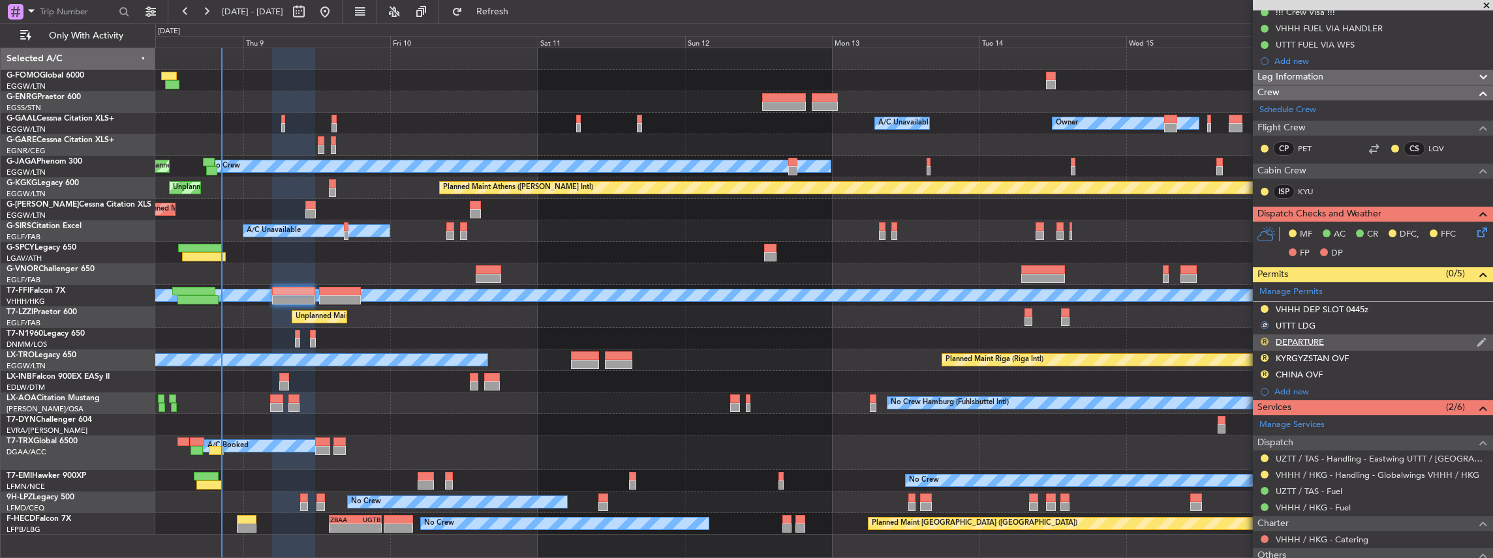
click at [1263, 341] on button "R" at bounding box center [1264, 342] width 8 height 8
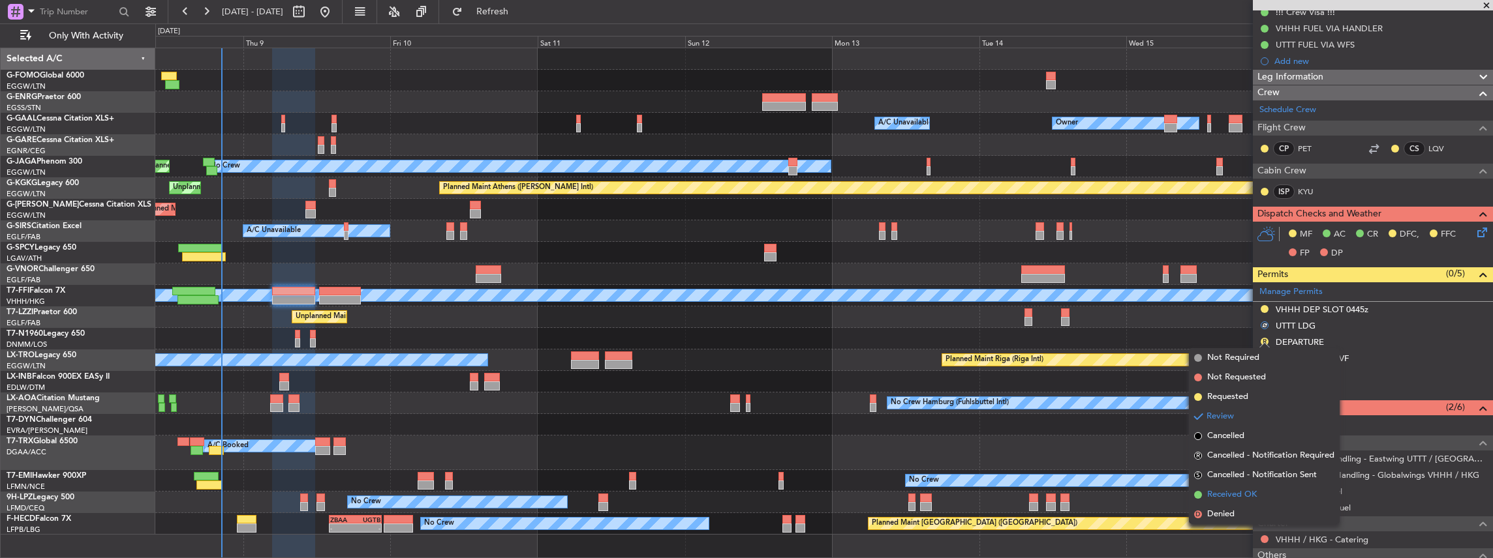
click at [1253, 496] on span "Received OK" at bounding box center [1232, 495] width 50 height 13
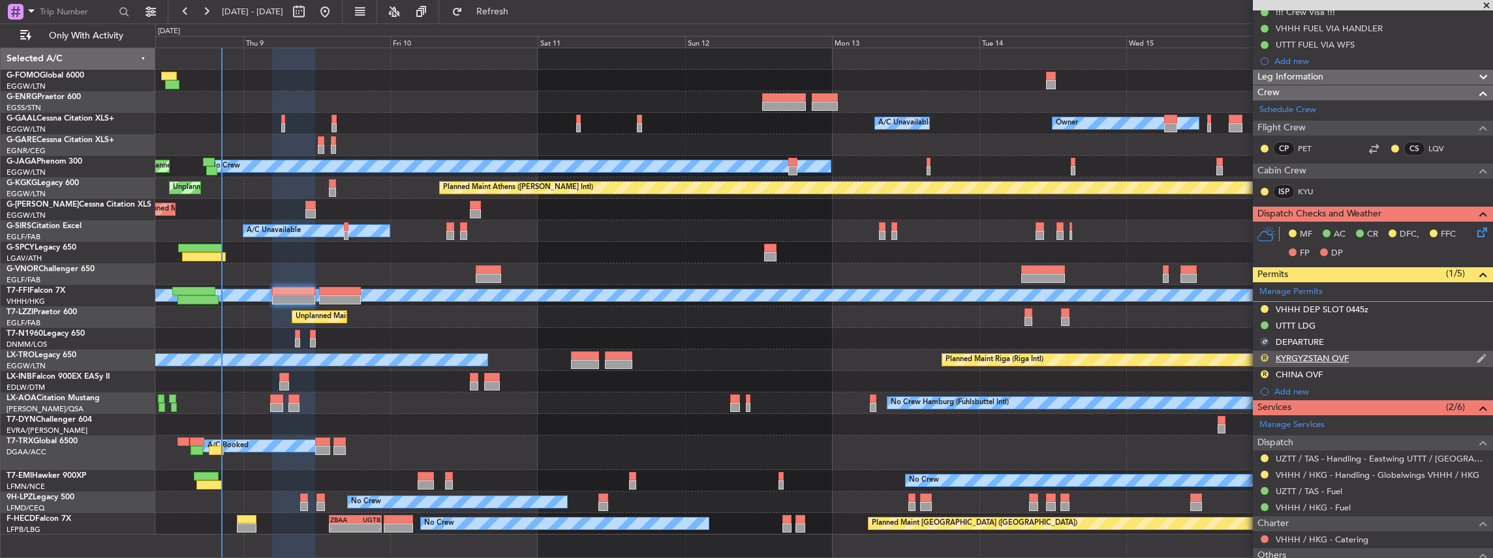
click at [1264, 357] on button "R" at bounding box center [1264, 358] width 8 height 8
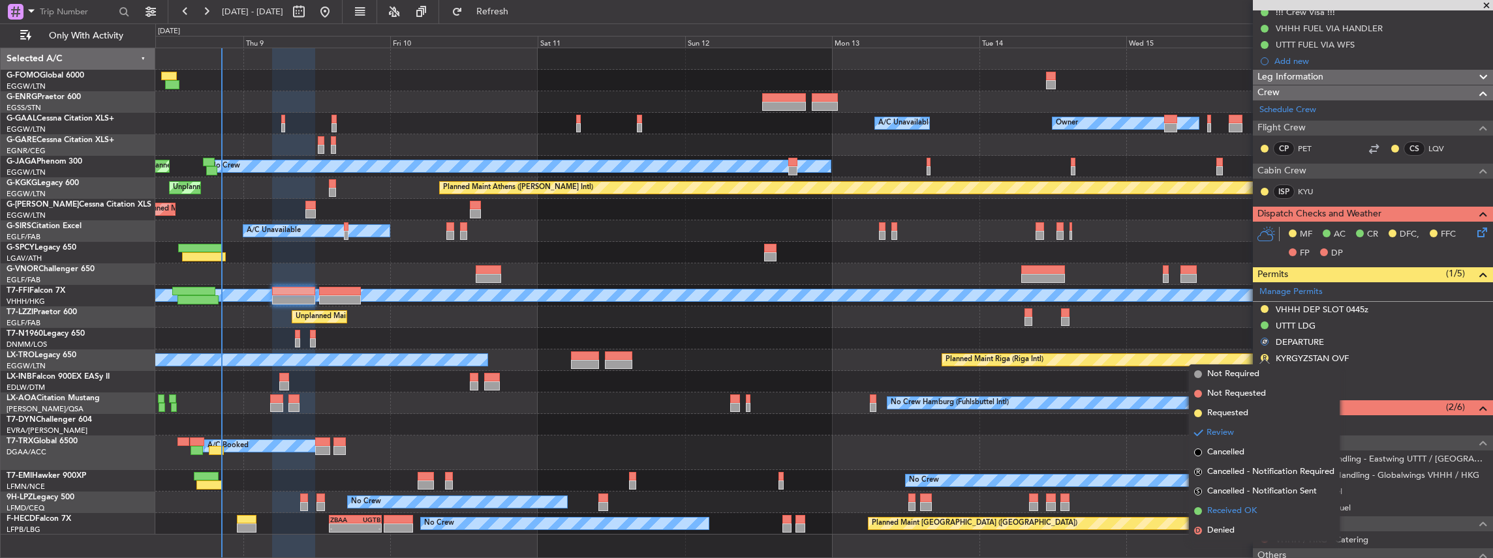
click at [1230, 510] on span "Received OK" at bounding box center [1232, 511] width 50 height 13
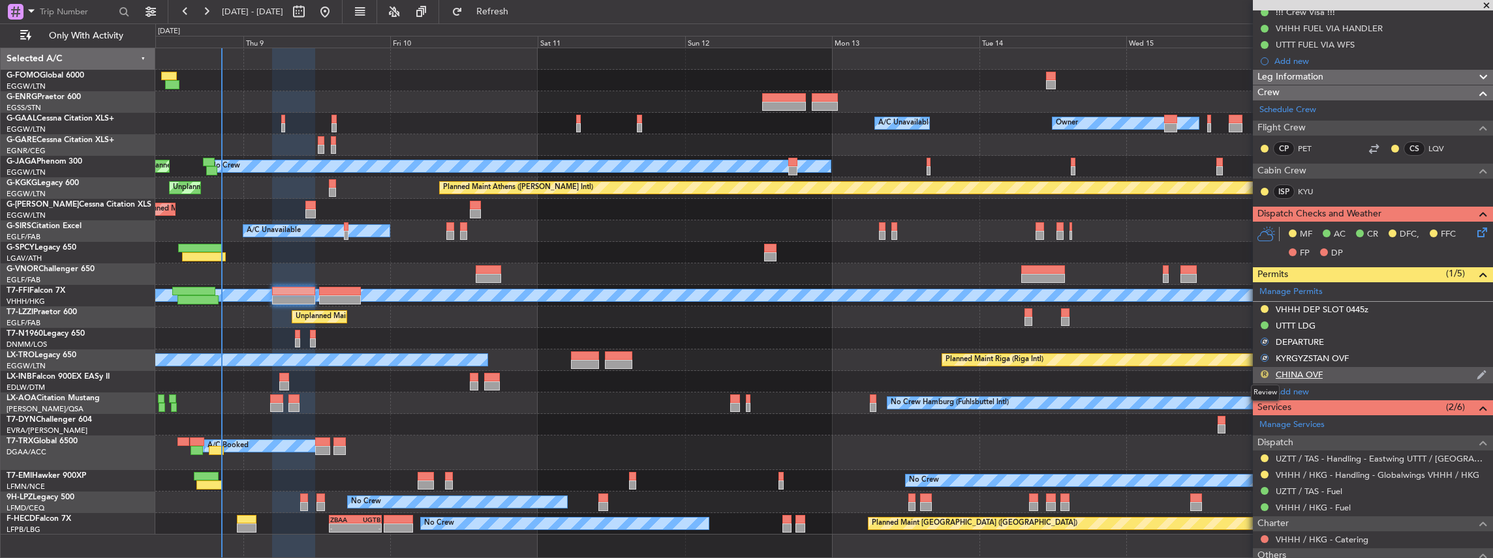
click at [1266, 373] on button "R" at bounding box center [1264, 375] width 8 height 8
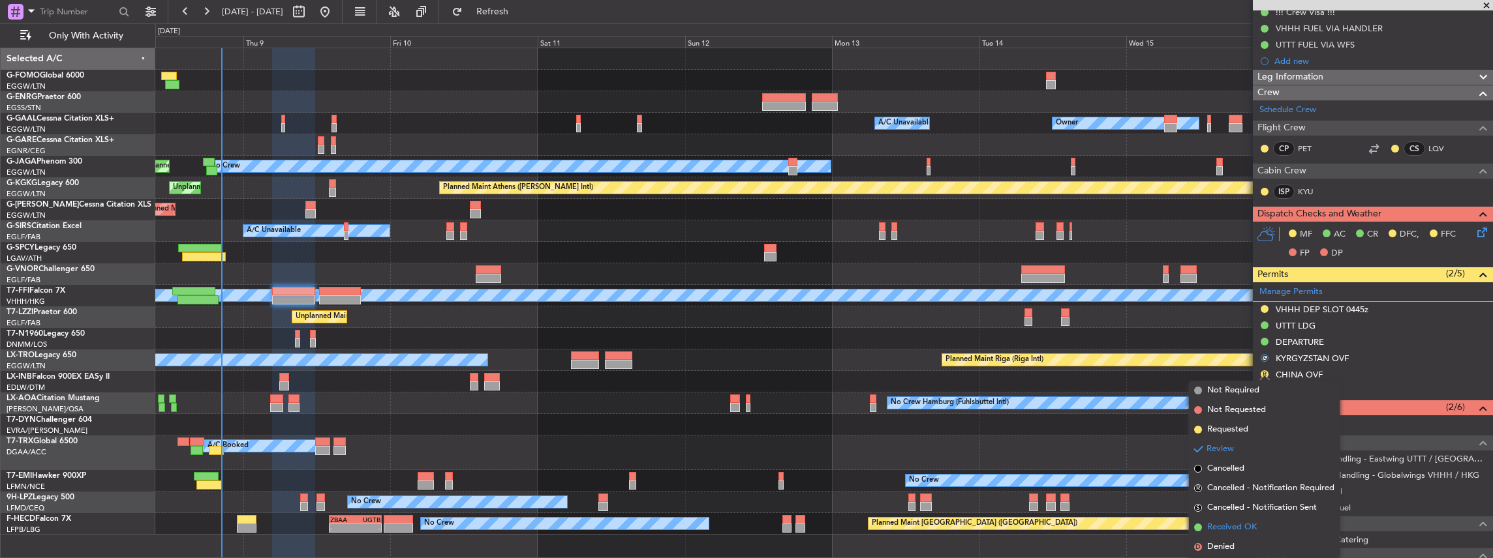
click at [1227, 526] on span "Received OK" at bounding box center [1232, 527] width 50 height 13
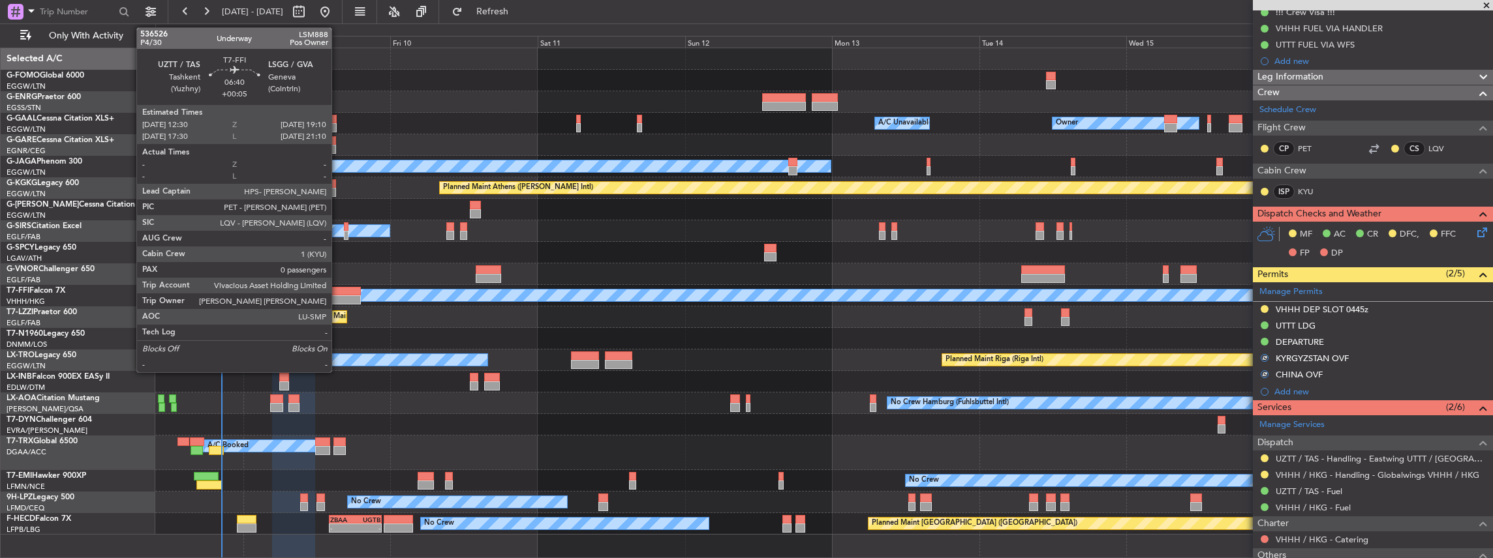
click at [338, 292] on div at bounding box center [339, 291] width 41 height 9
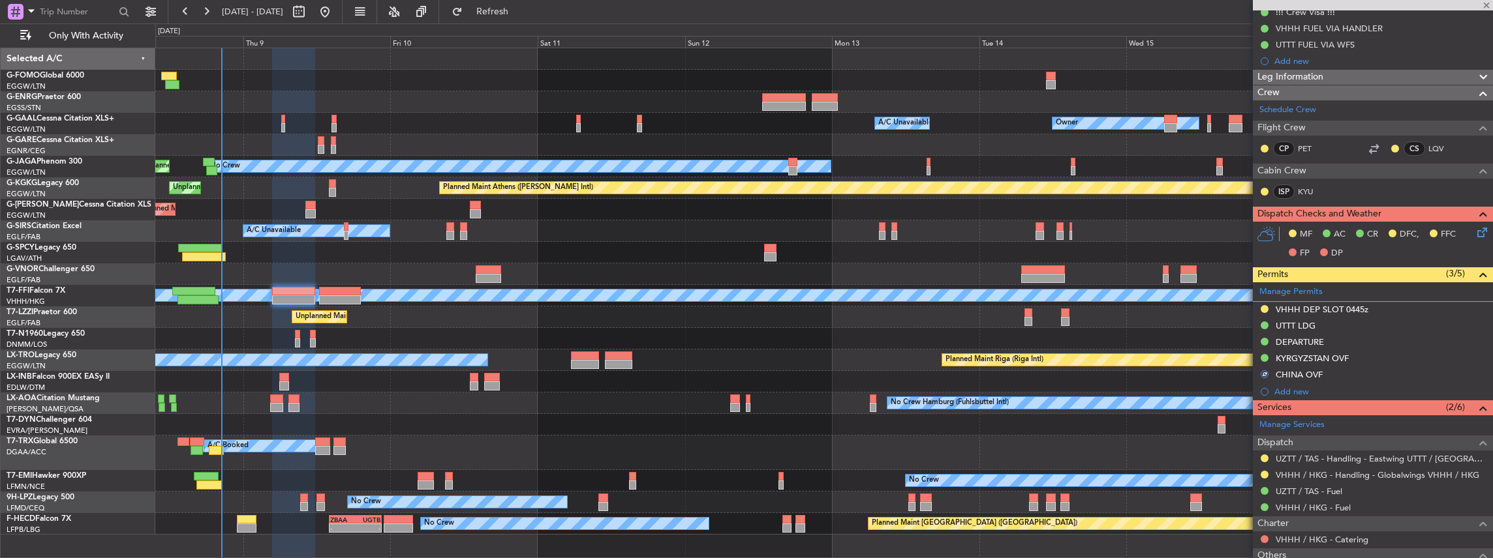
type input "+00:05"
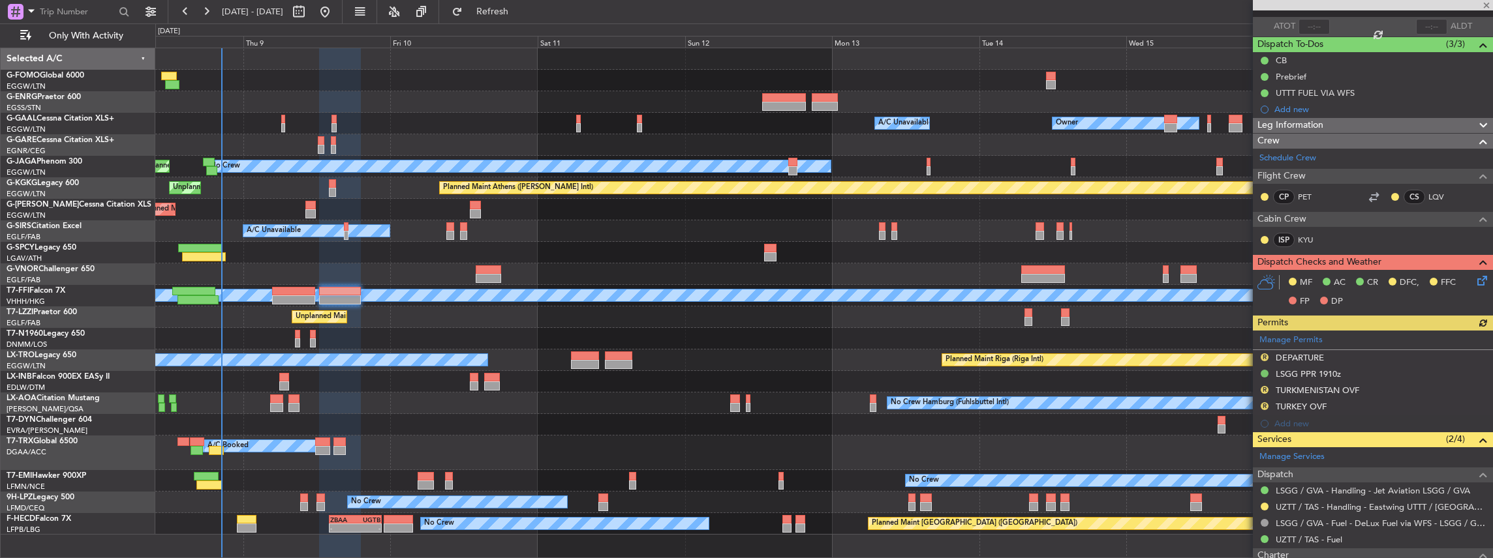
scroll to position [174, 0]
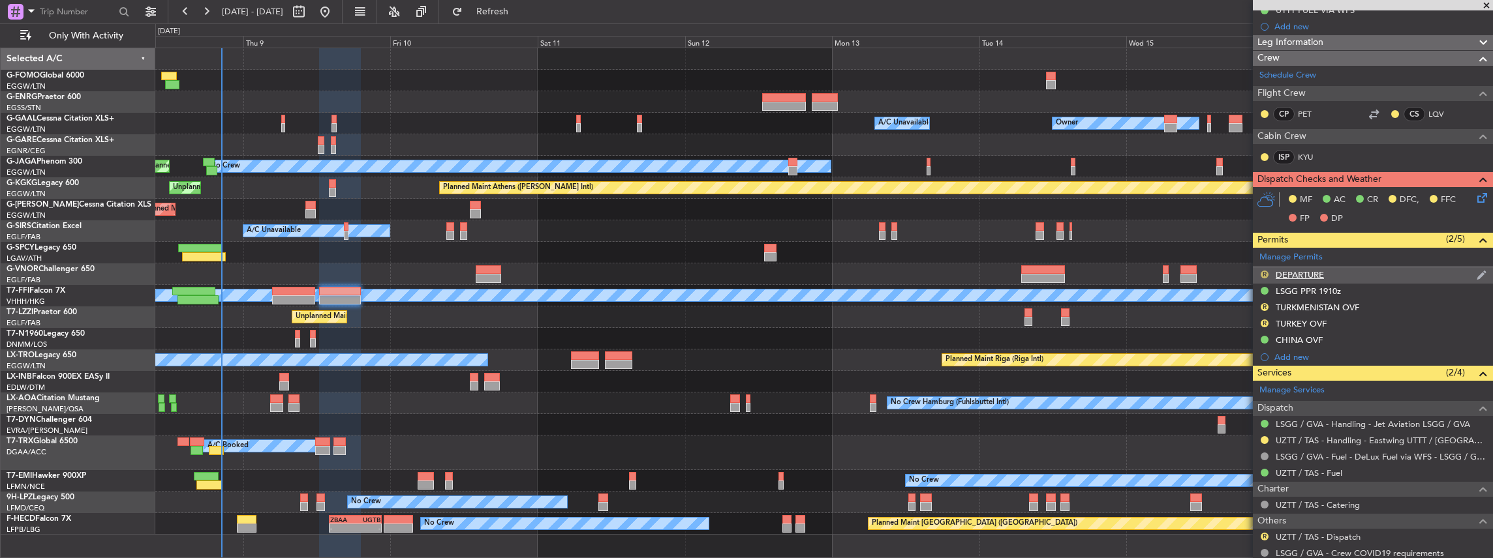
click at [1264, 271] on button "R" at bounding box center [1264, 275] width 8 height 8
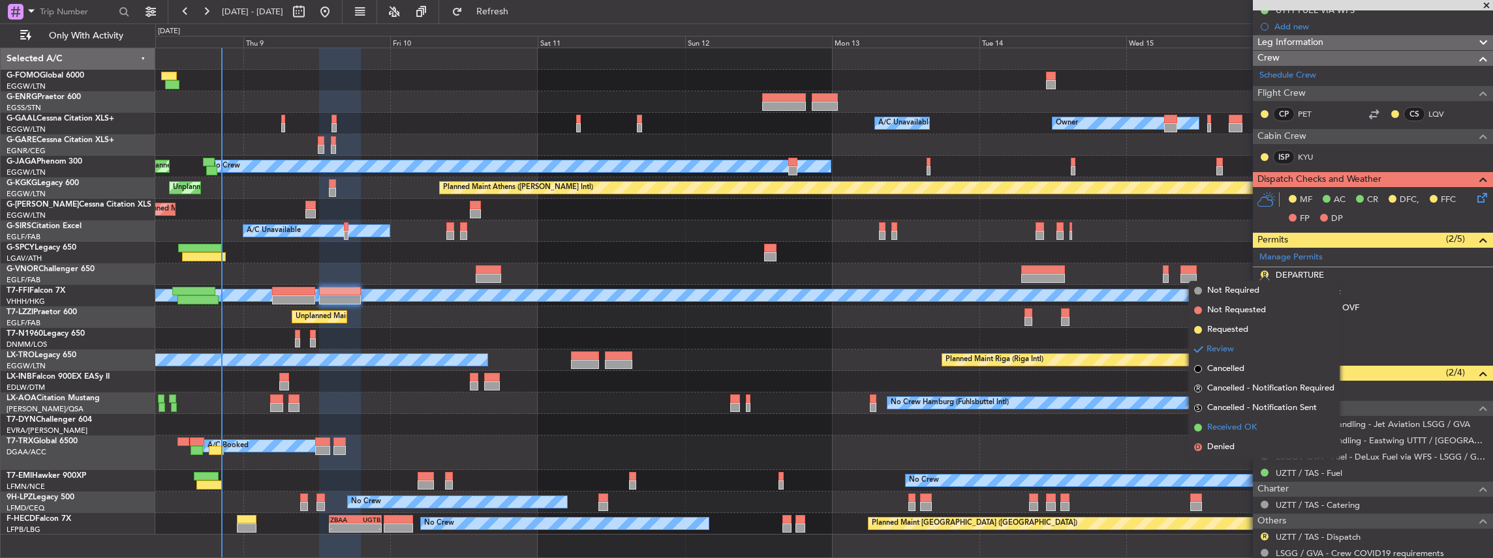
click at [1232, 428] on span "Received OK" at bounding box center [1232, 427] width 50 height 13
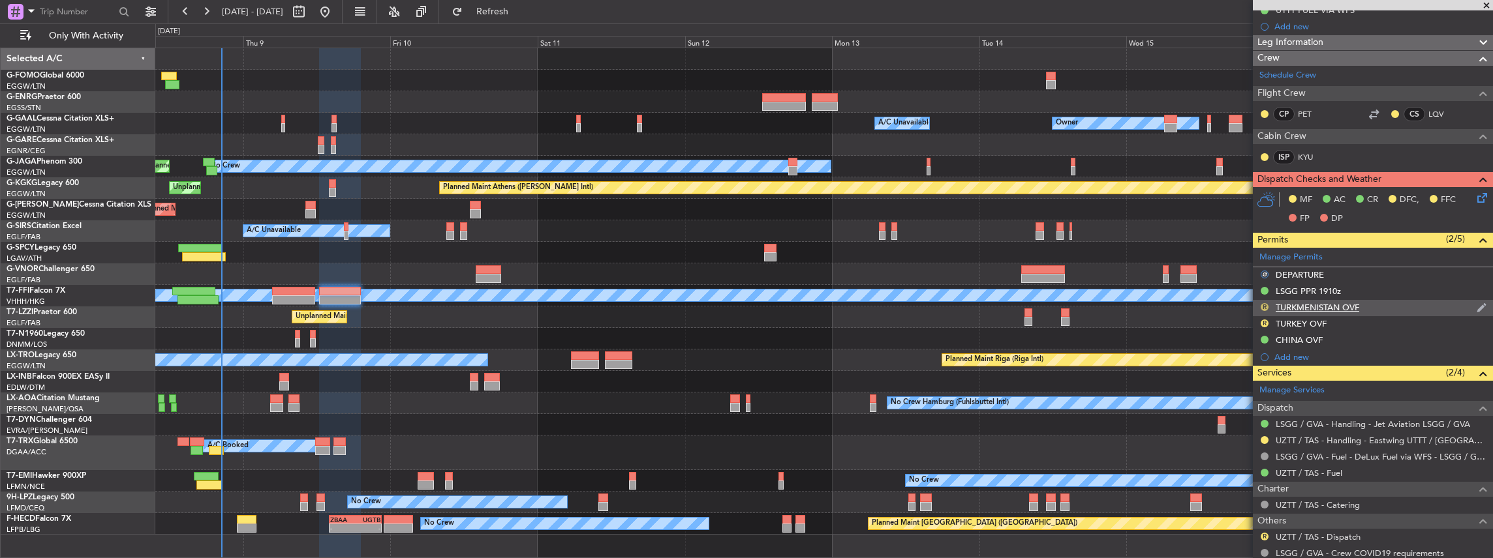
click at [1264, 307] on button "R" at bounding box center [1264, 307] width 8 height 8
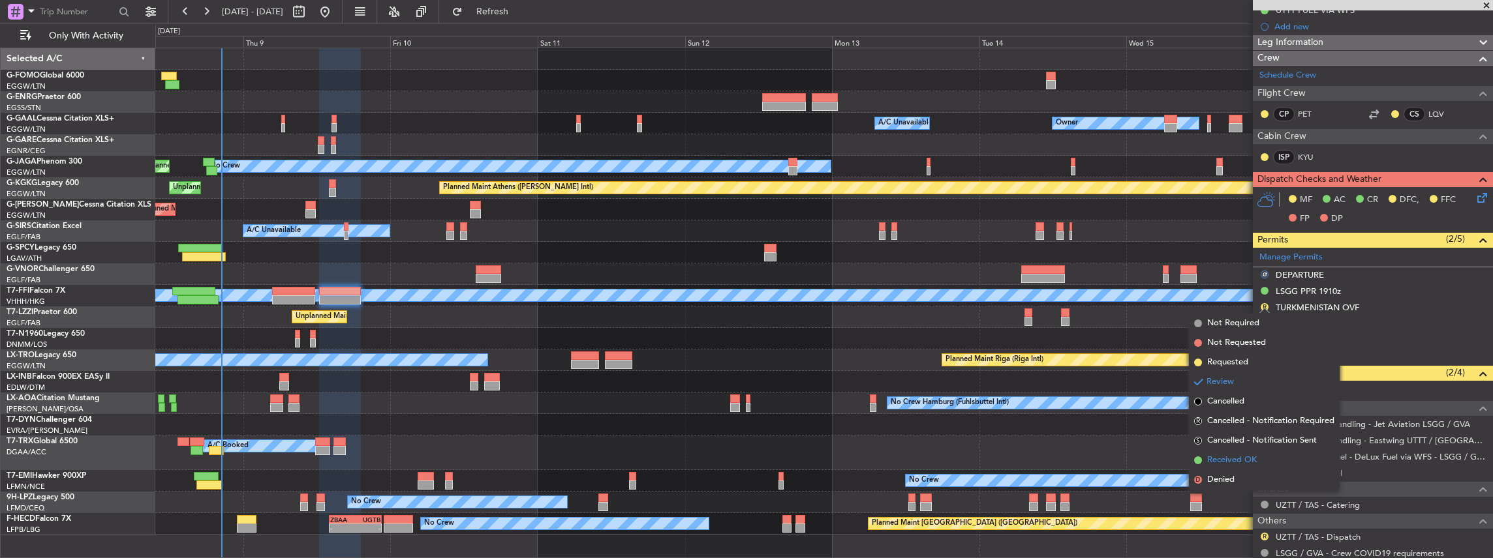
click at [1238, 458] on span "Received OK" at bounding box center [1232, 460] width 50 height 13
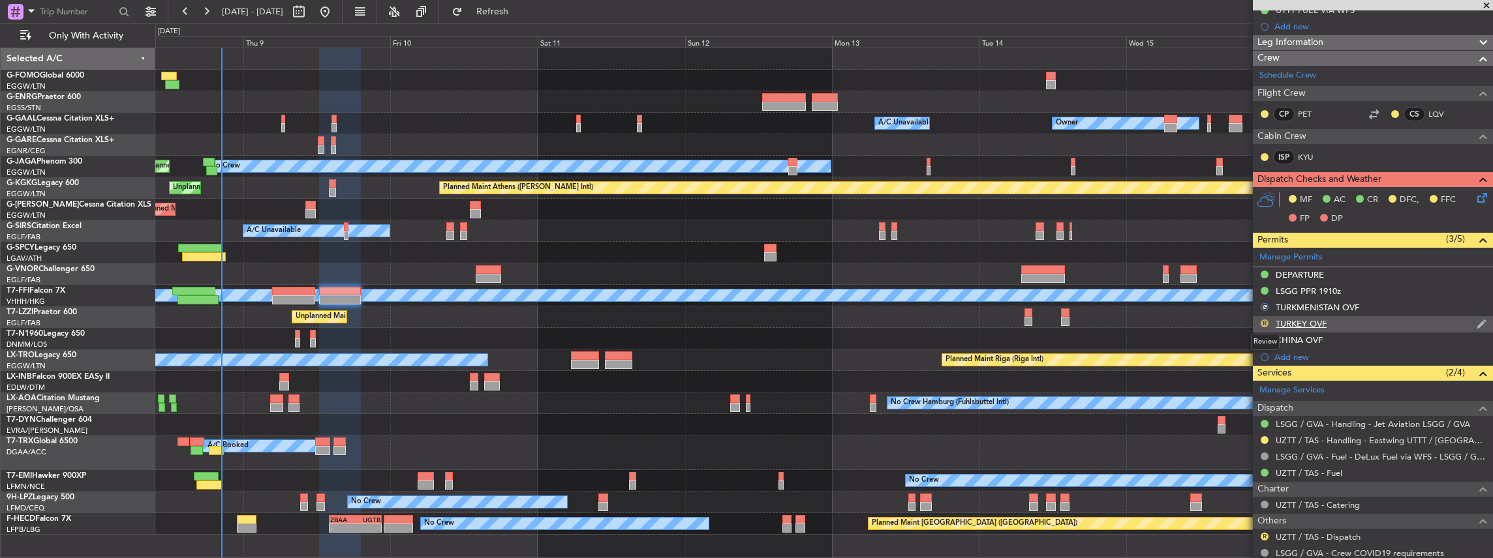
click at [1264, 322] on button "R" at bounding box center [1264, 324] width 8 height 8
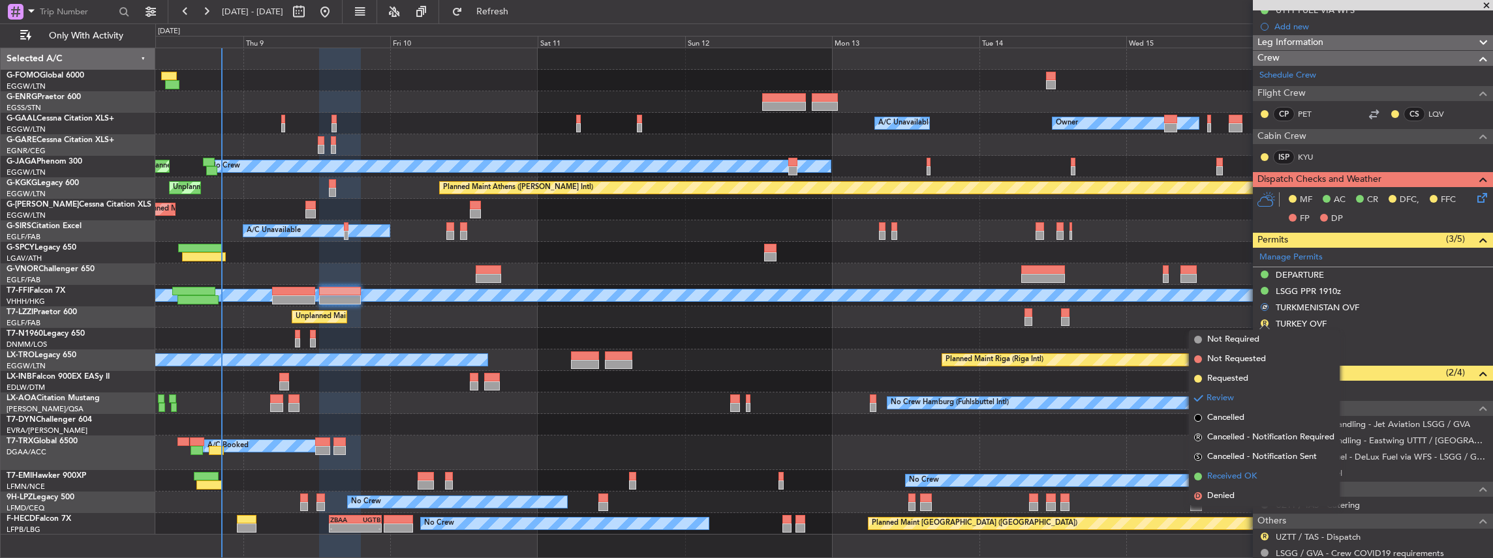
click at [1244, 470] on span "Received OK" at bounding box center [1232, 476] width 50 height 13
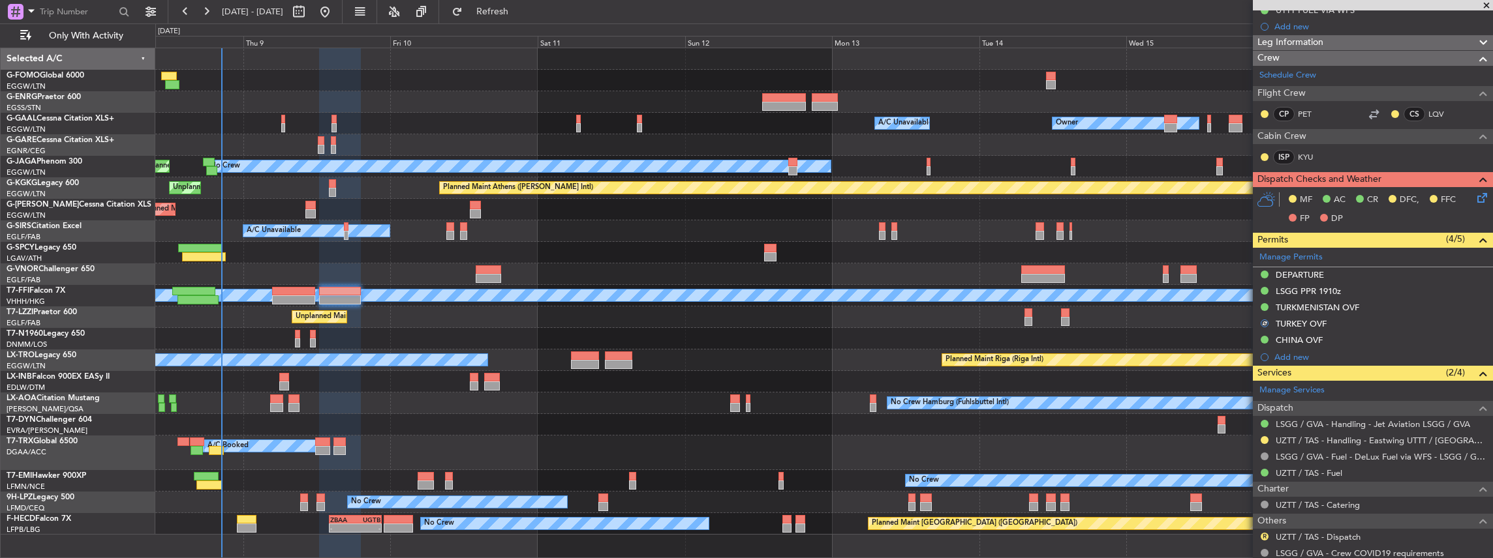
scroll to position [130, 0]
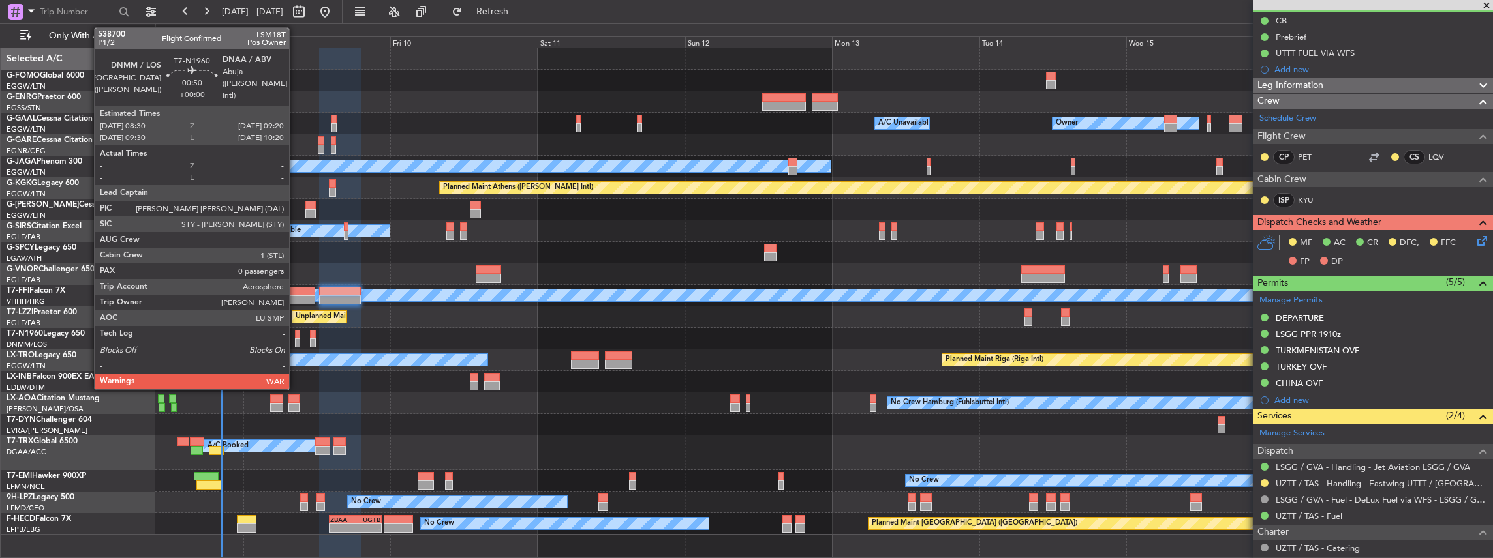
click at [296, 340] on div at bounding box center [297, 343] width 5 height 9
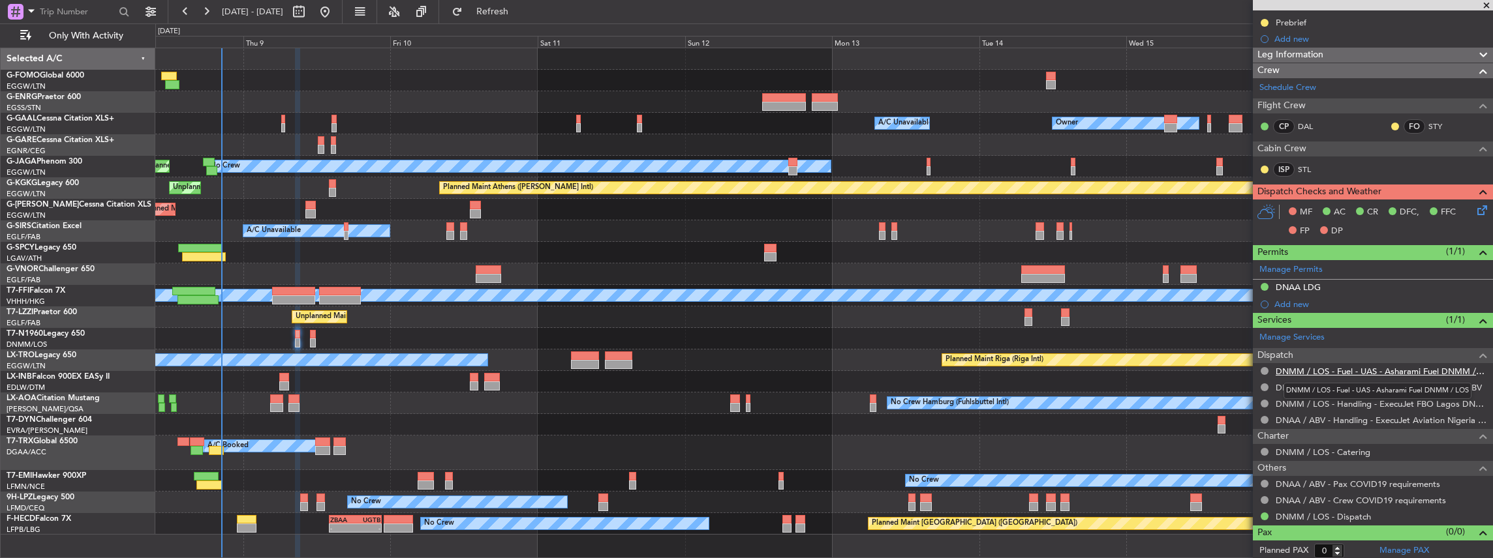
scroll to position [57, 0]
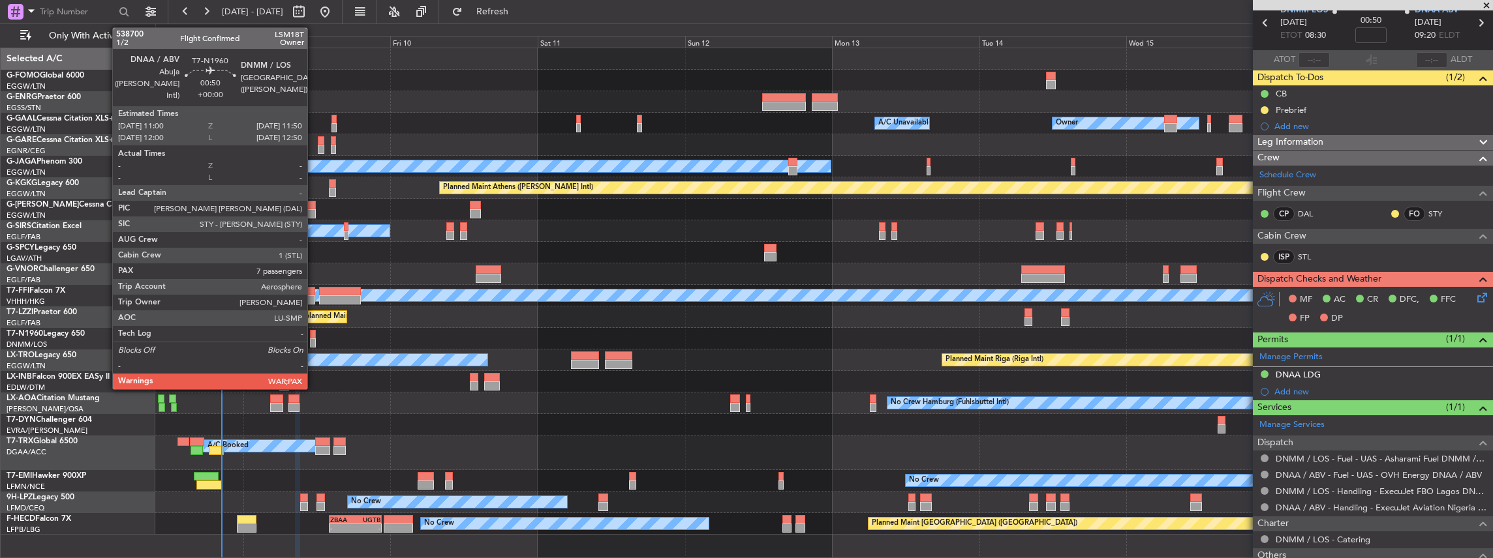
click at [314, 337] on div at bounding box center [312, 334] width 5 height 9
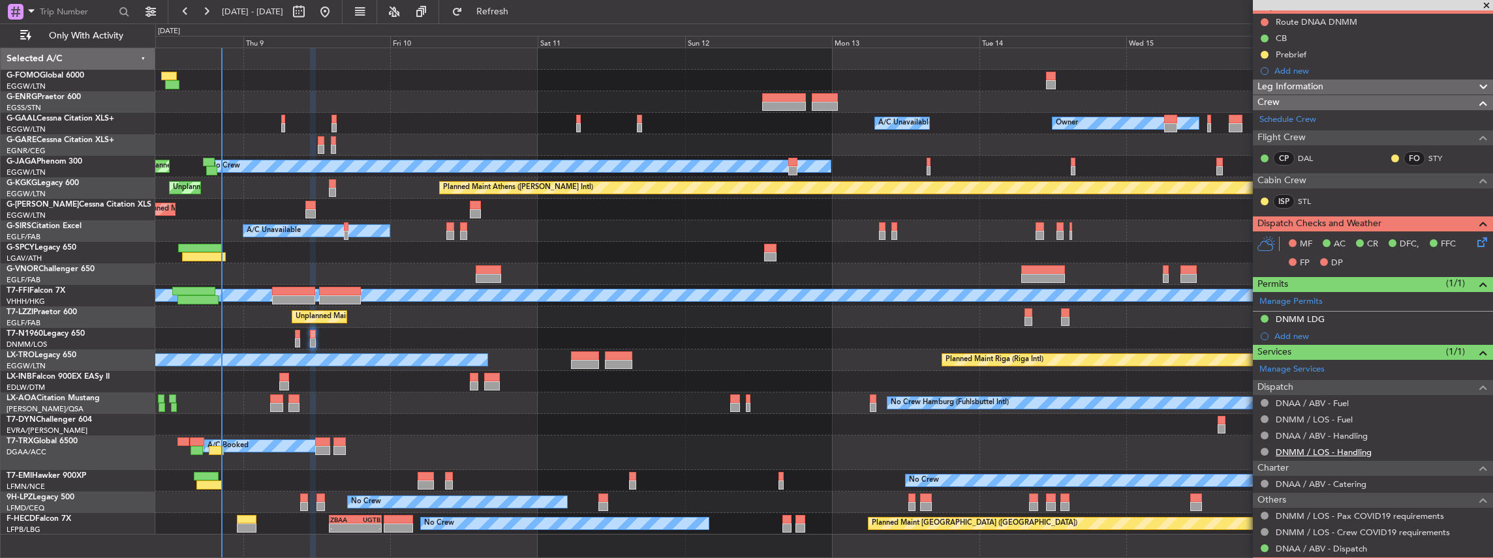
scroll to position [130, 0]
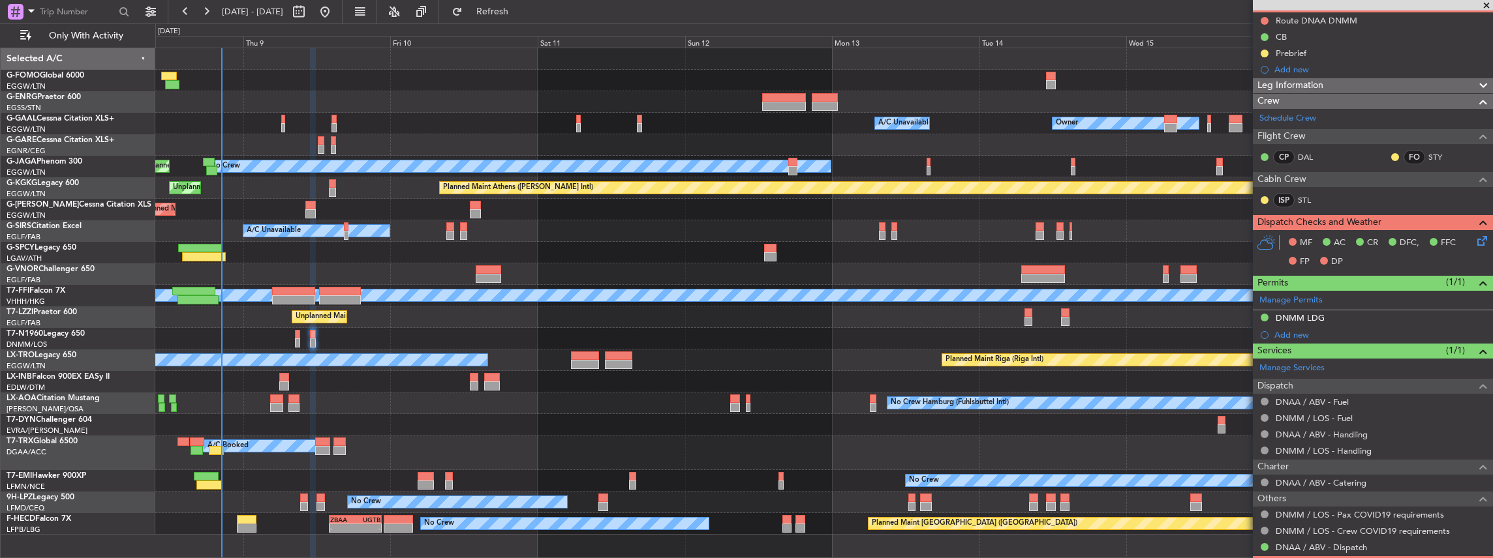
click at [1476, 237] on icon at bounding box center [1479, 239] width 10 height 10
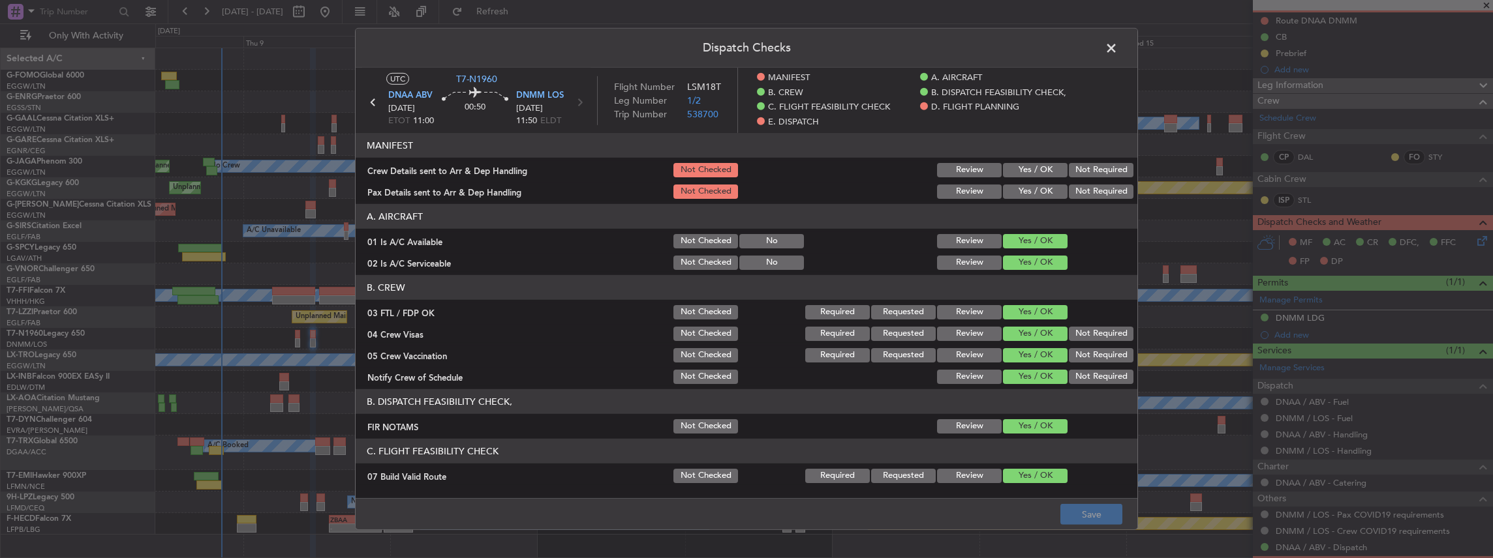
click at [1097, 166] on button "Not Required" at bounding box center [1101, 170] width 65 height 14
click at [1097, 195] on button "Not Required" at bounding box center [1101, 192] width 65 height 14
click at [1095, 515] on button "Save" at bounding box center [1091, 514] width 62 height 21
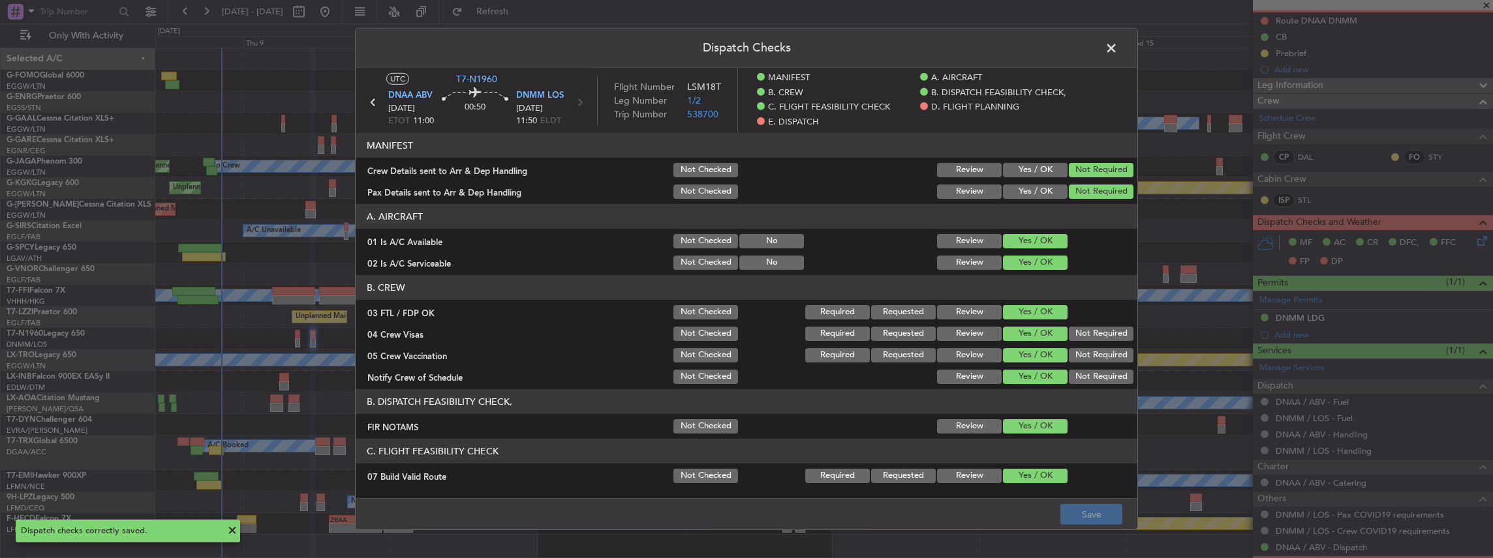
click at [1118, 53] on span at bounding box center [1118, 51] width 0 height 26
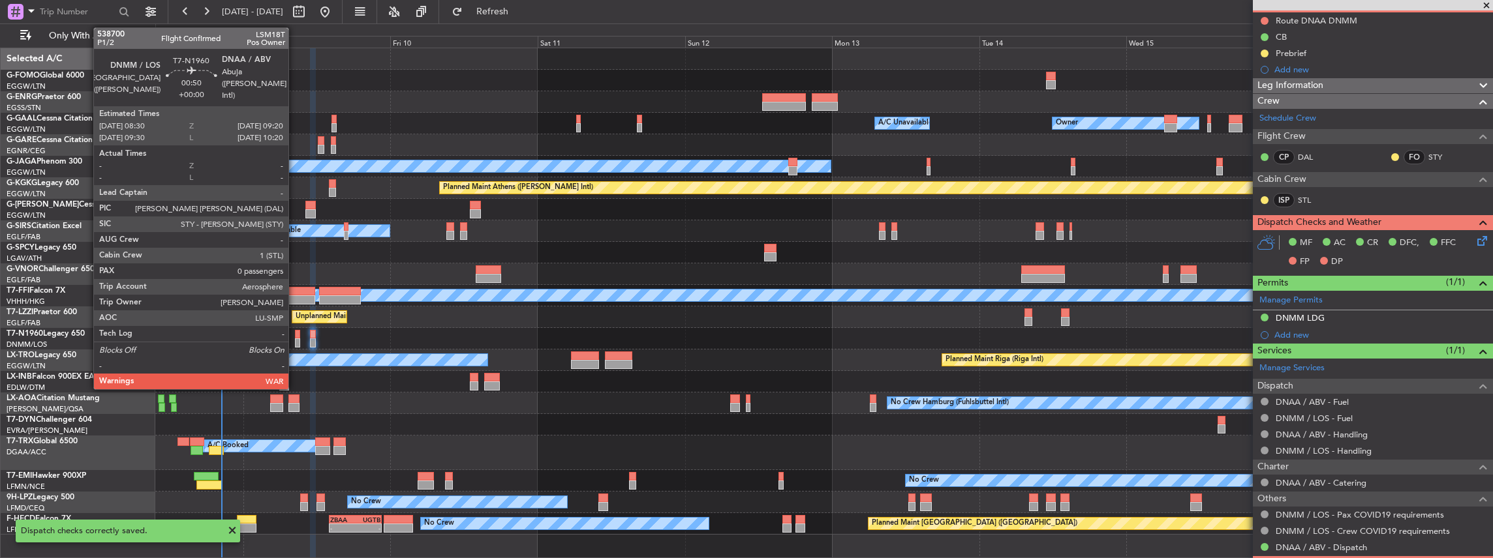
click at [295, 334] on div at bounding box center [297, 334] width 5 height 9
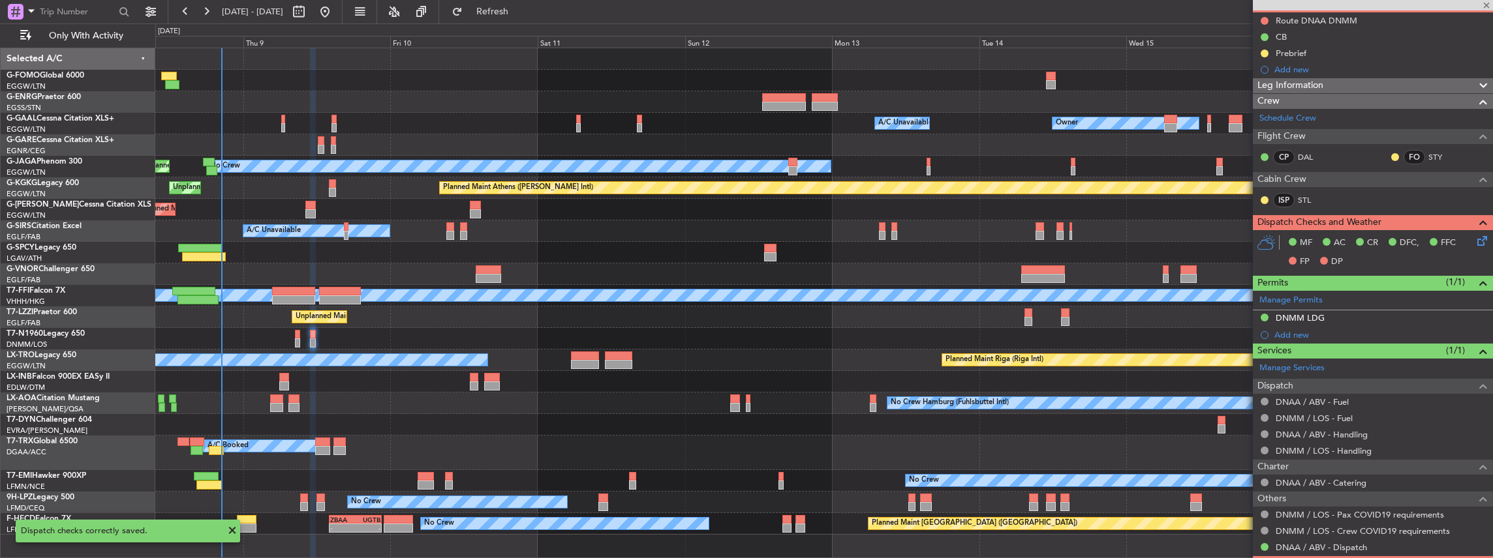
type input "0"
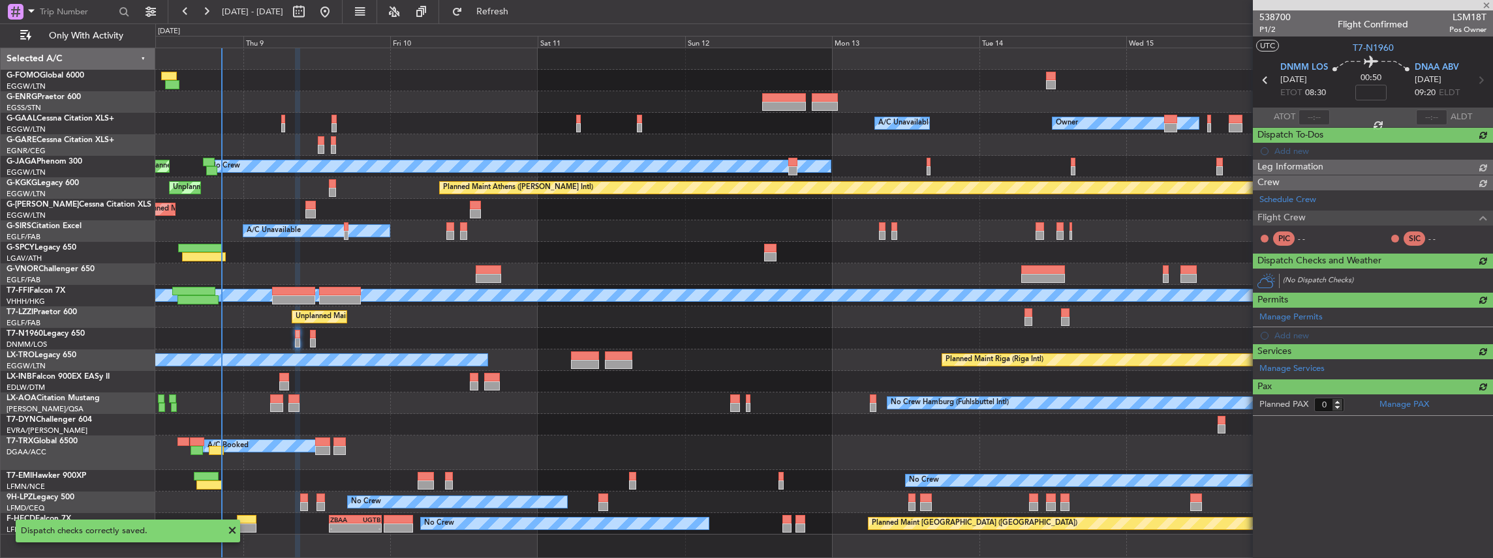
scroll to position [0, 0]
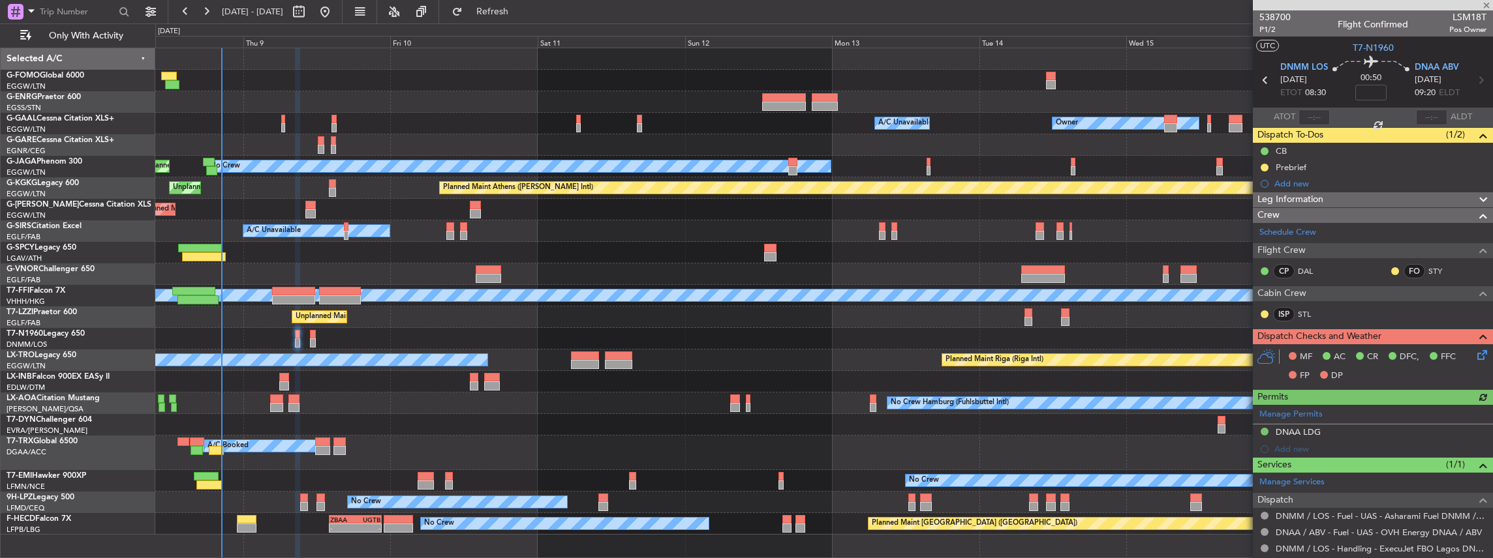
click at [1474, 353] on icon at bounding box center [1479, 353] width 10 height 10
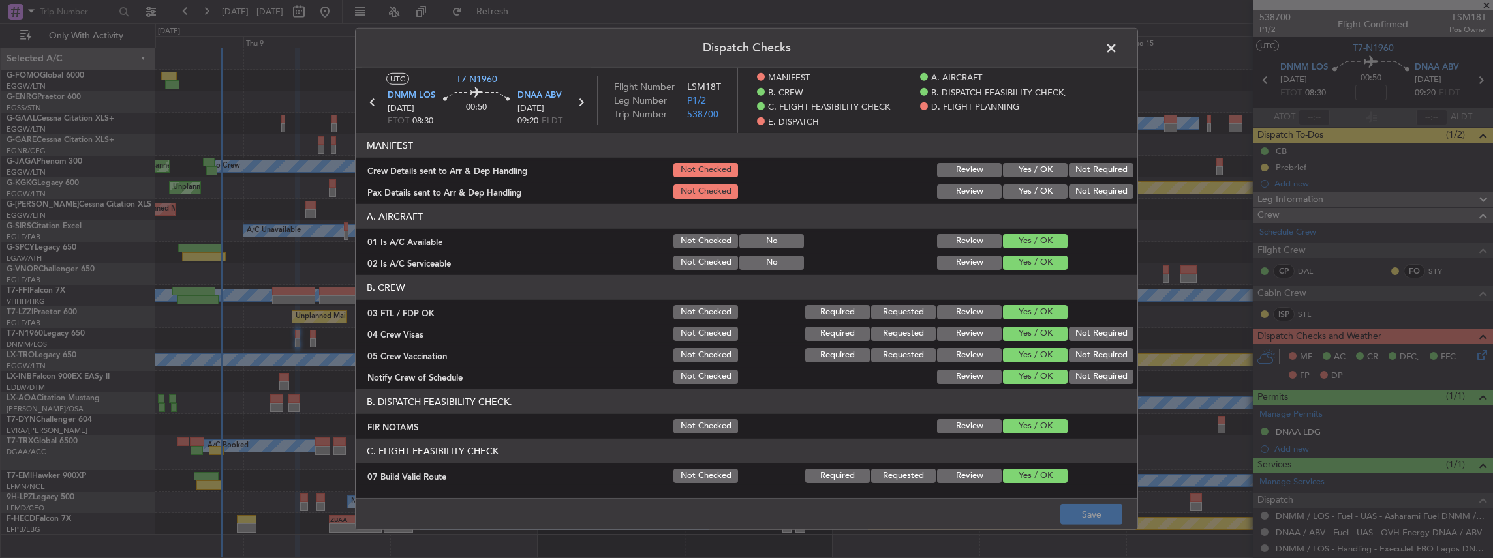
click at [1082, 168] on button "Not Required" at bounding box center [1101, 170] width 65 height 14
click at [1087, 193] on button "Not Required" at bounding box center [1101, 192] width 65 height 14
click at [1089, 513] on button "Save" at bounding box center [1091, 514] width 62 height 21
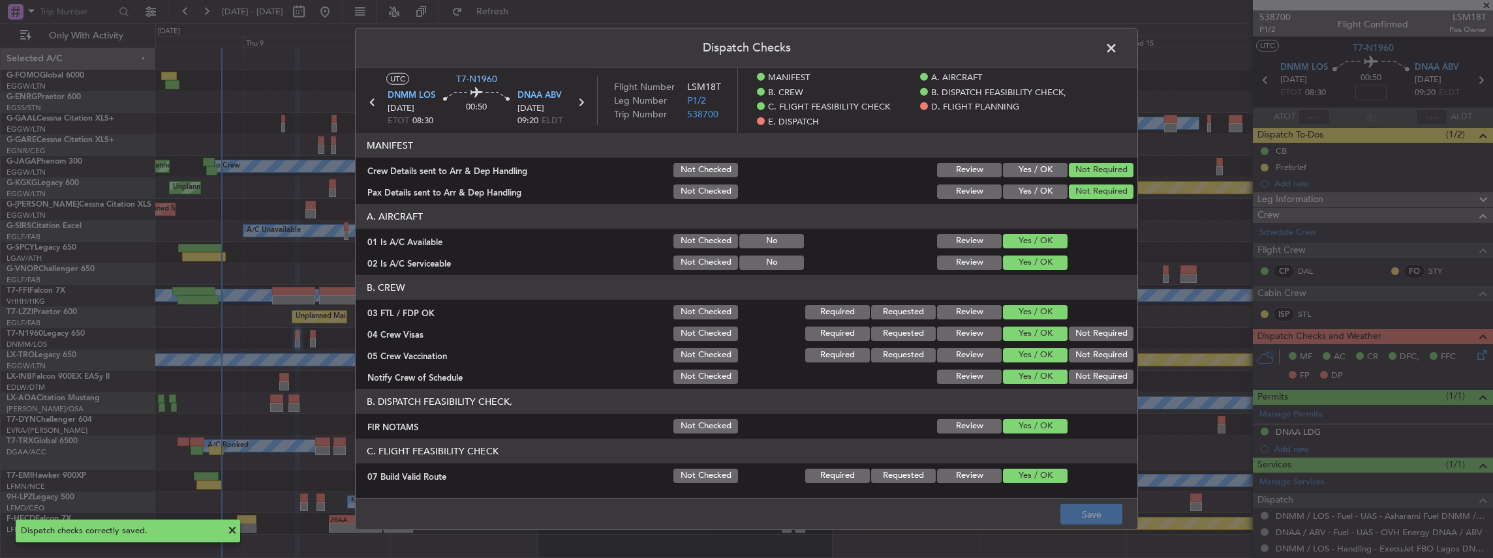
click at [1118, 47] on span at bounding box center [1118, 51] width 0 height 26
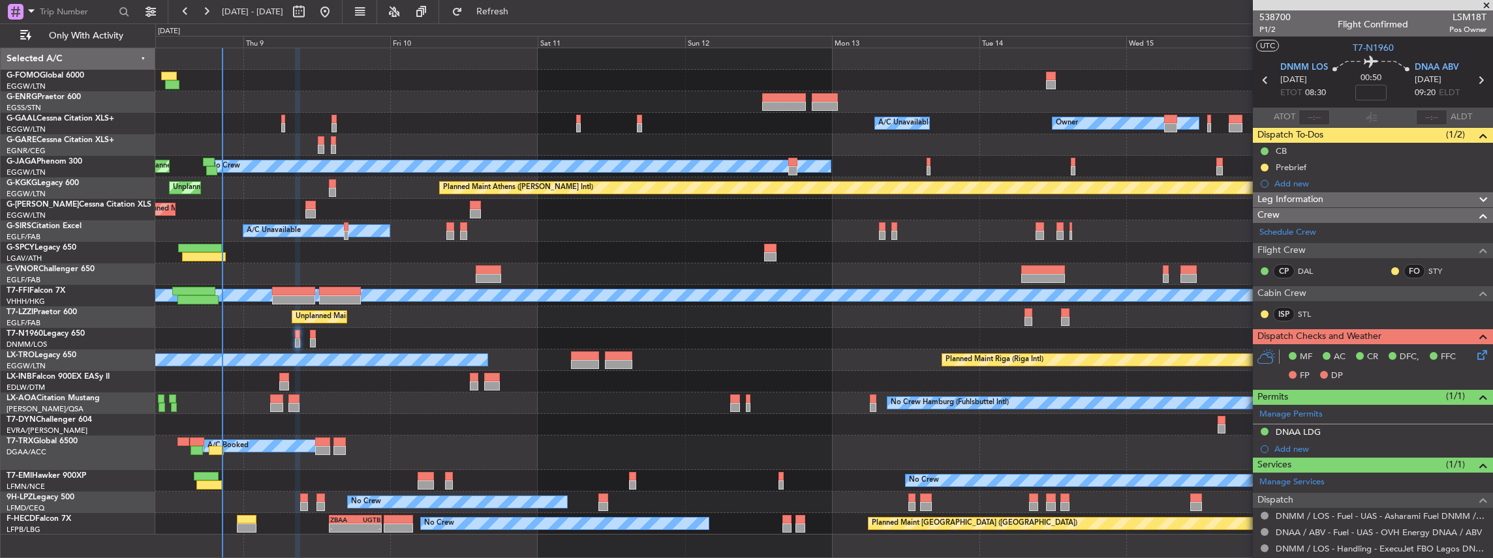
click at [1484, 1] on span at bounding box center [1486, 6] width 13 height 12
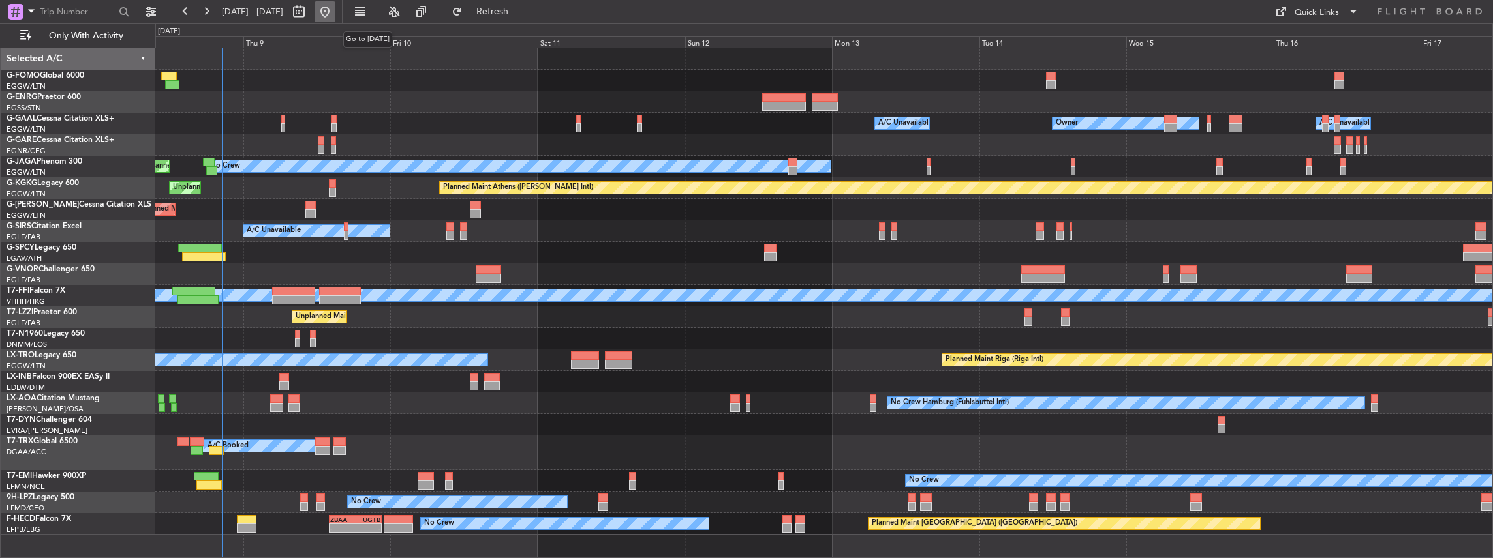
click at [335, 13] on button at bounding box center [324, 11] width 21 height 21
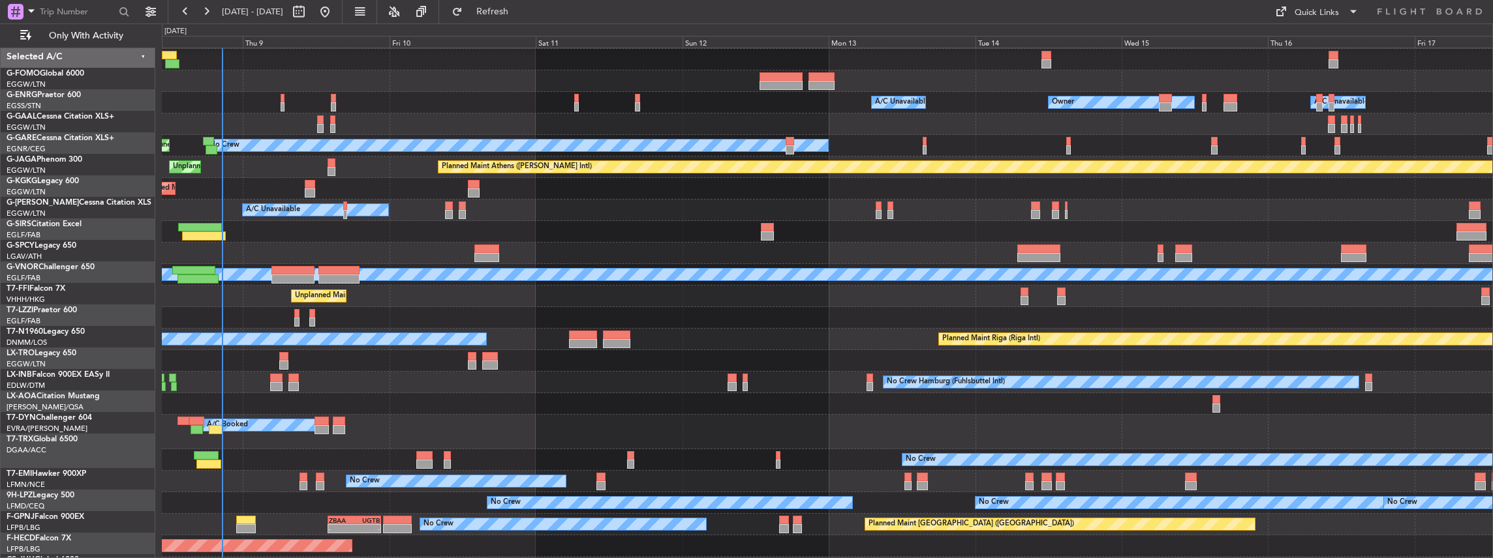
scroll to position [21, 0]
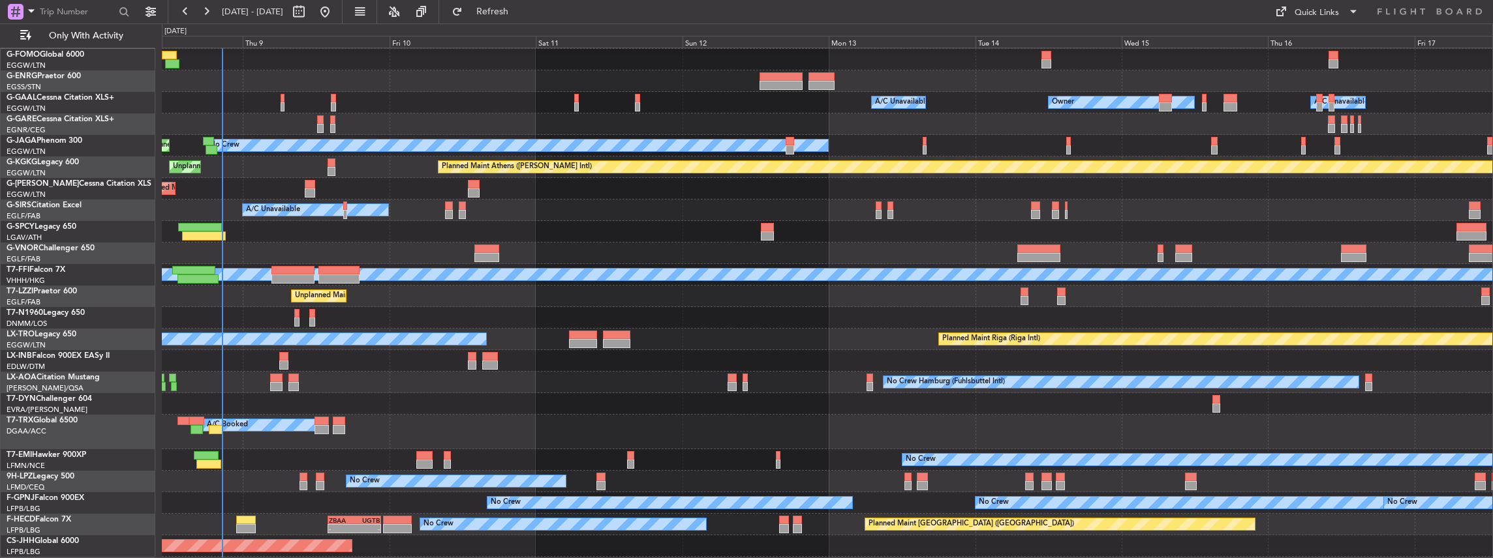
click at [337, 165] on div "Planned Maint Athens (Eleftherios Venizelos Intl) Unplanned Maint Istanbul (Ata…" at bounding box center [827, 168] width 1331 height 22
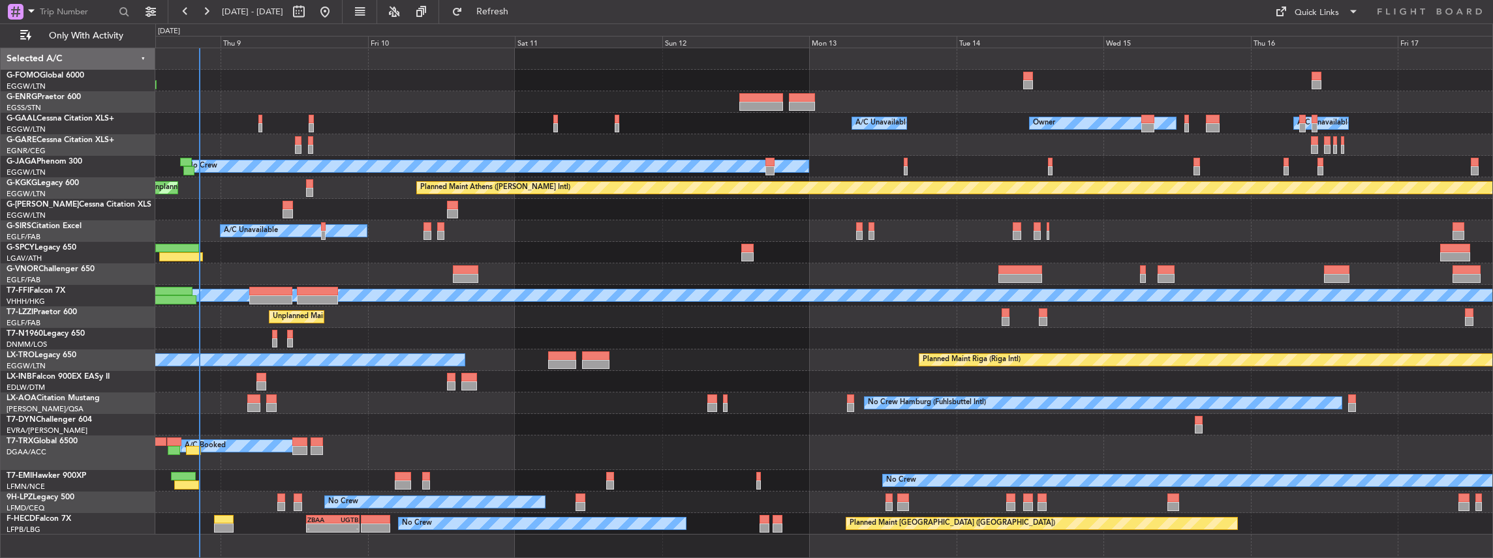
click at [508, 243] on div at bounding box center [823, 253] width 1337 height 22
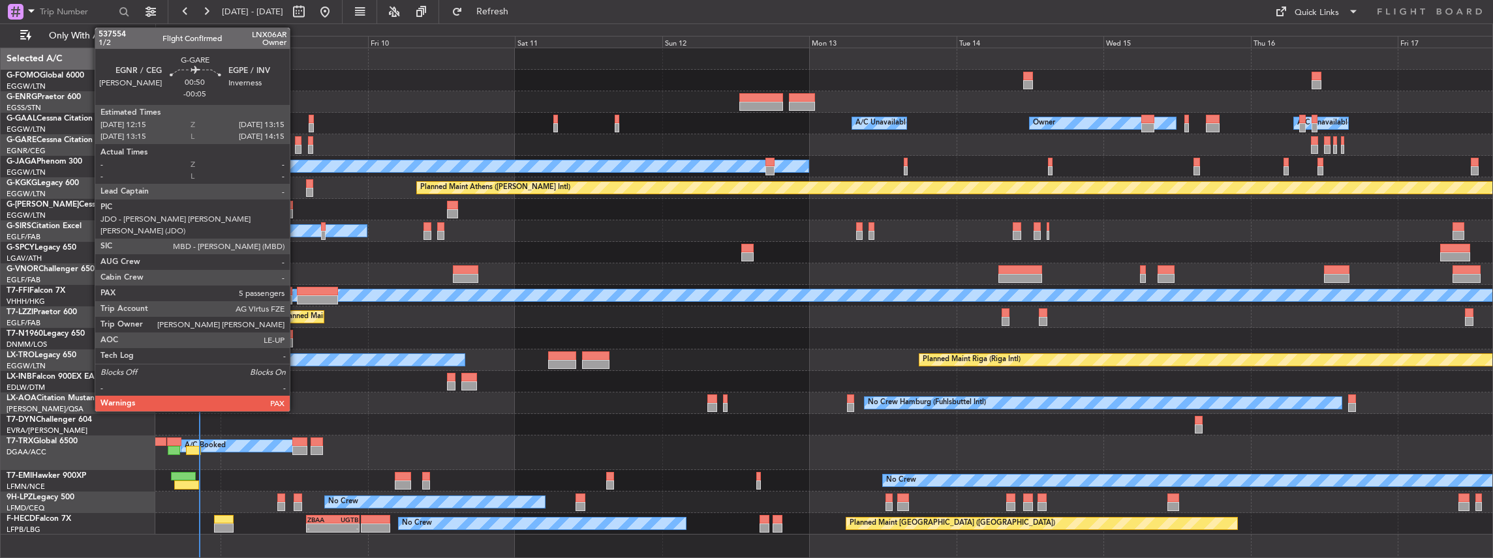
click at [296, 146] on div at bounding box center [298, 149] width 7 height 9
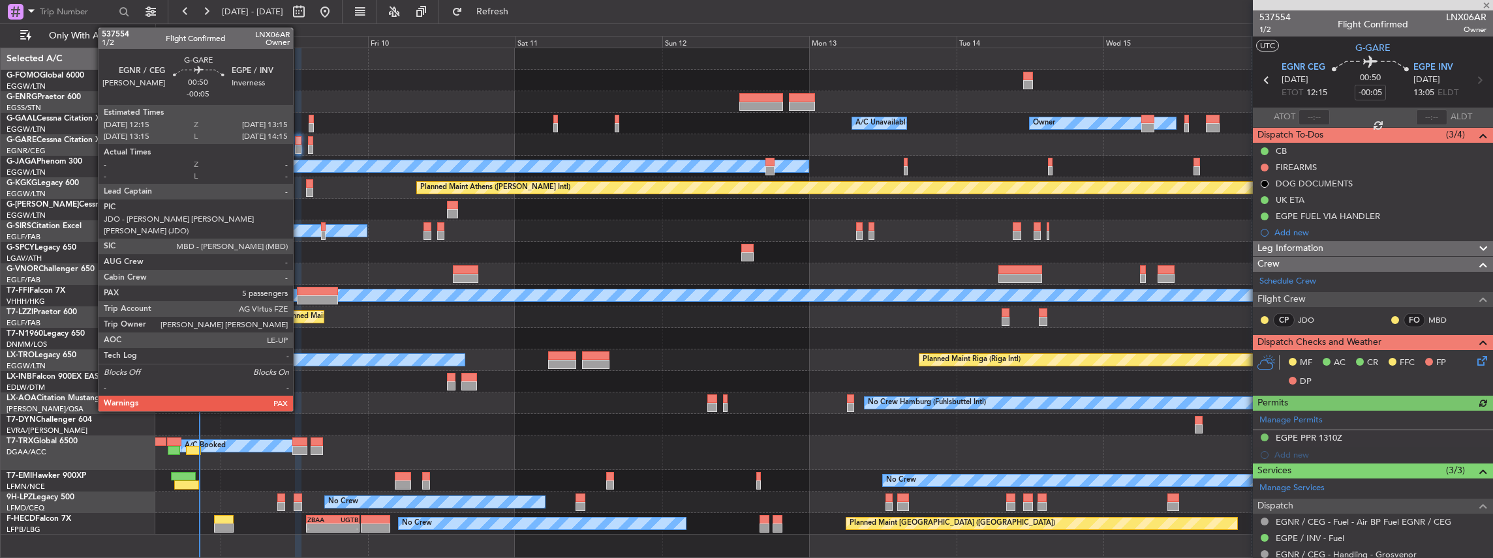
click at [299, 142] on div at bounding box center [298, 140] width 7 height 9
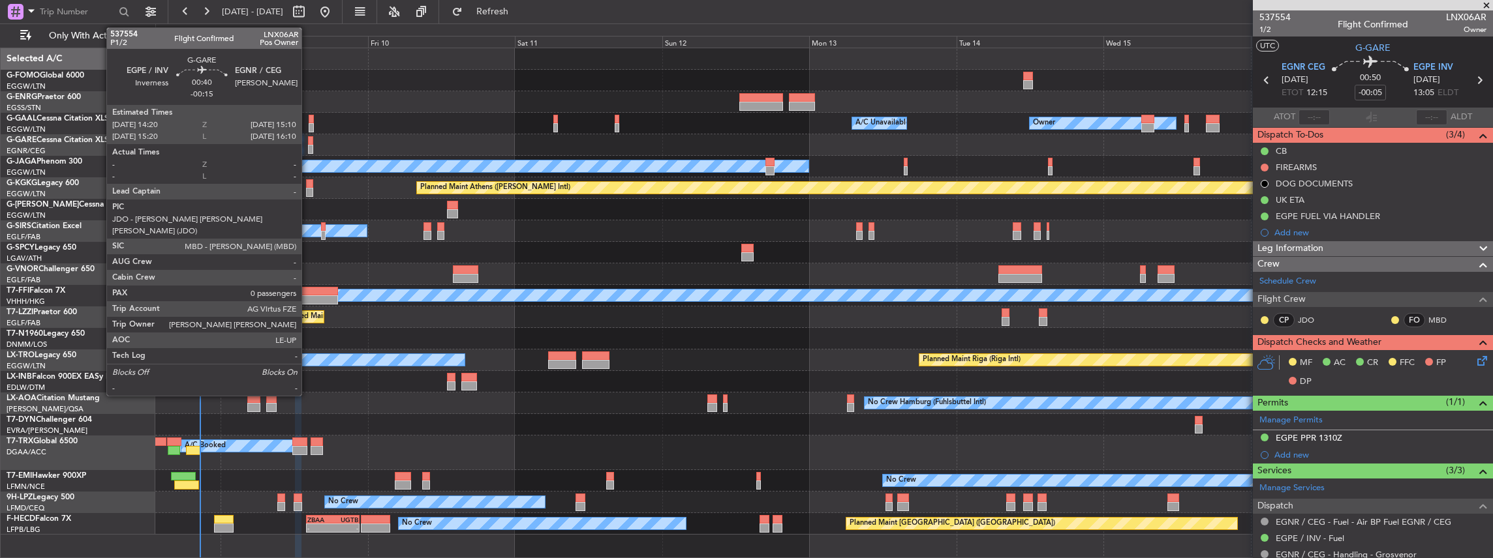
click at [308, 144] on div at bounding box center [310, 140] width 5 height 9
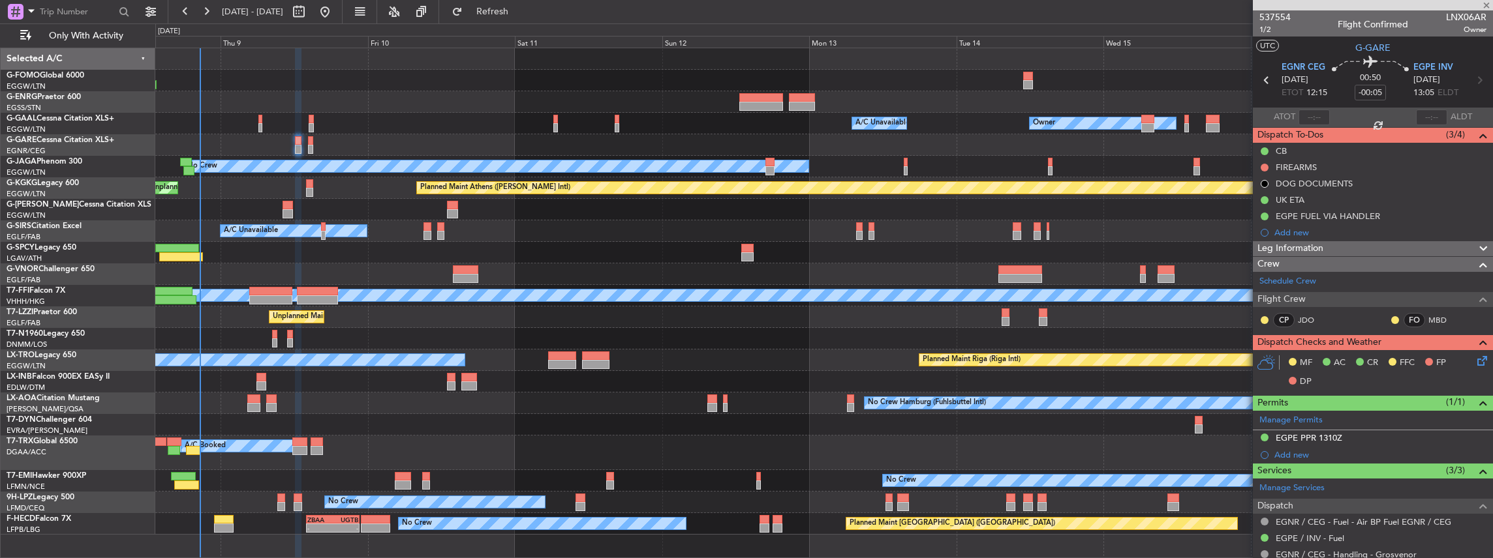
type input "-00:15"
type input "0"
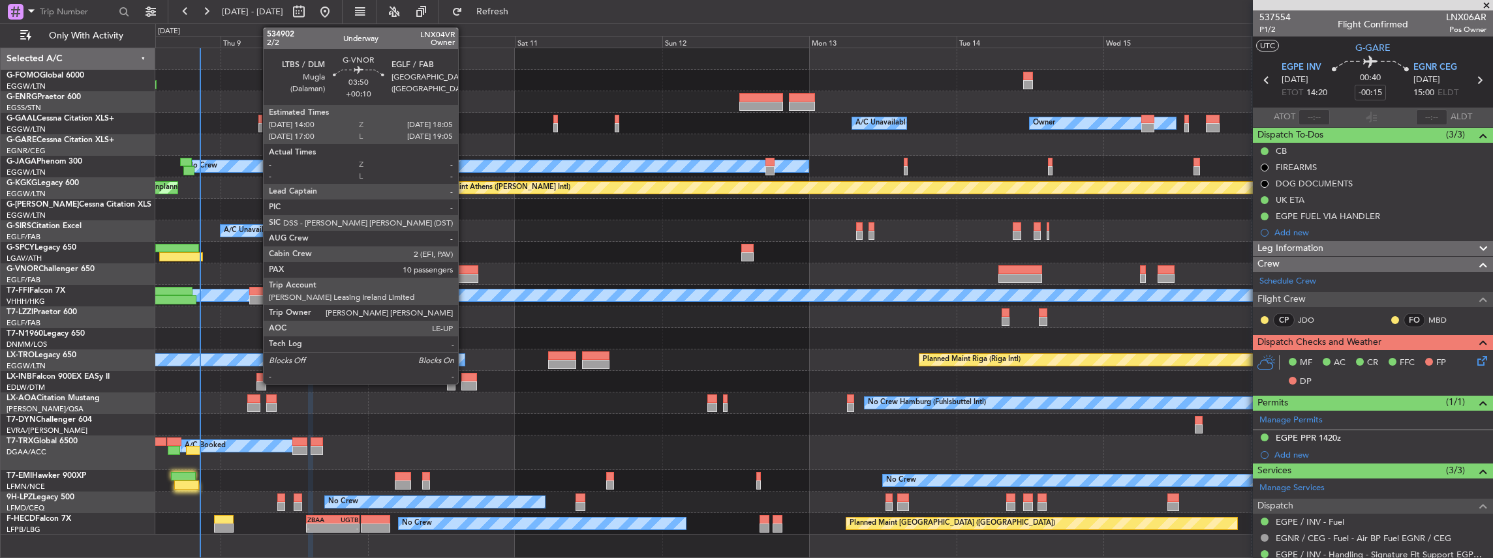
click at [465, 270] on div at bounding box center [465, 270] width 25 height 9
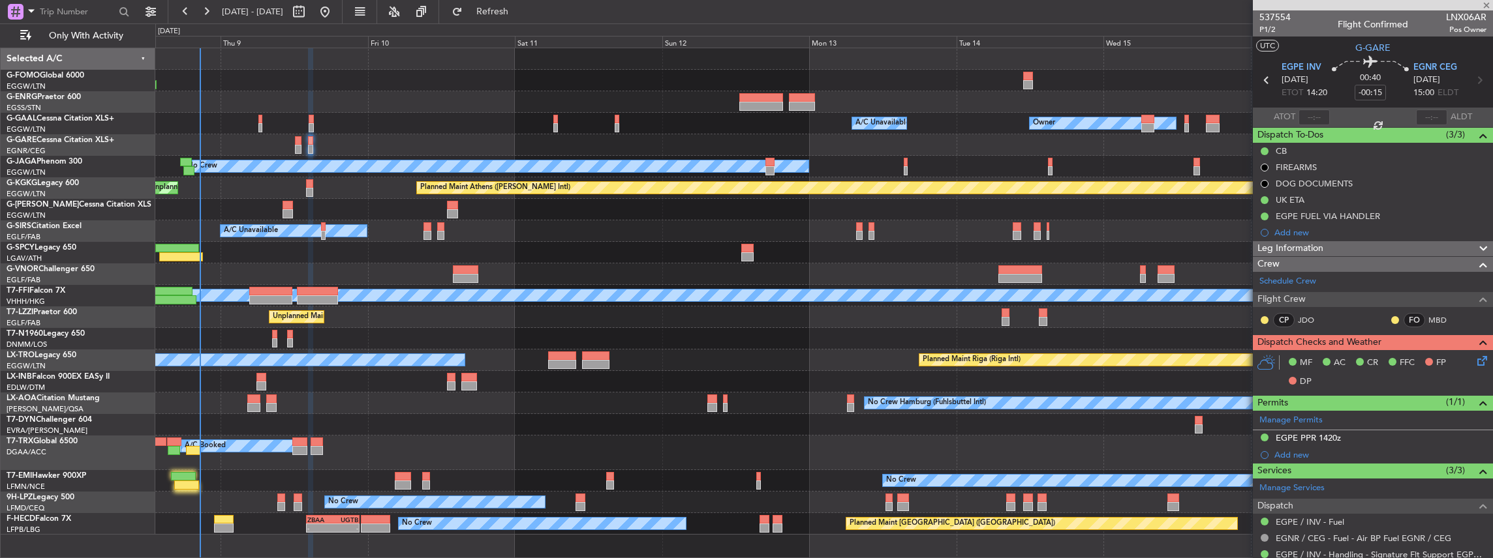
type input "+00:10"
type input "10"
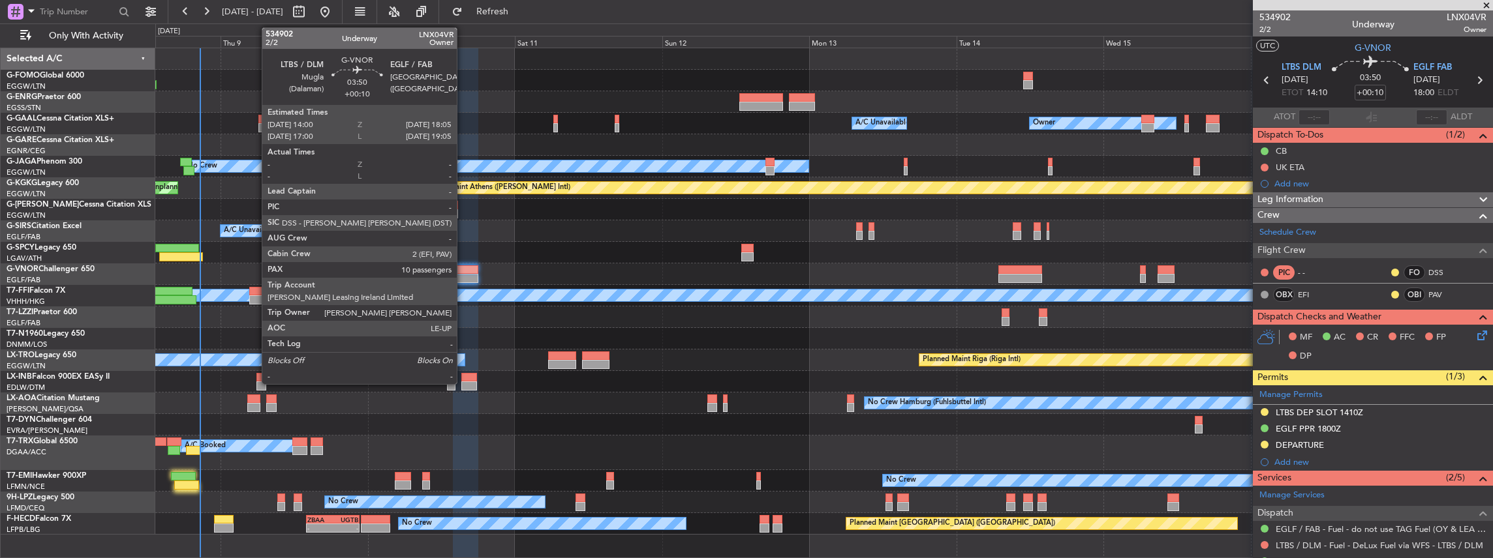
click at [463, 279] on div at bounding box center [465, 278] width 25 height 9
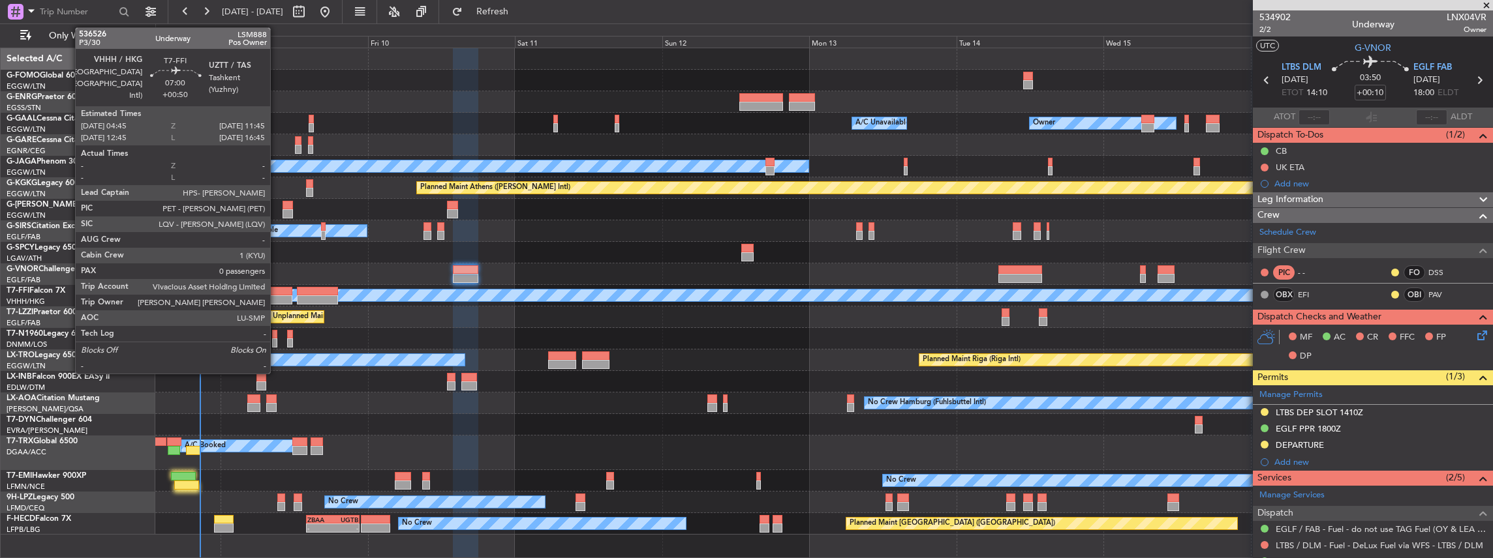
click at [277, 293] on div at bounding box center [270, 291] width 43 height 9
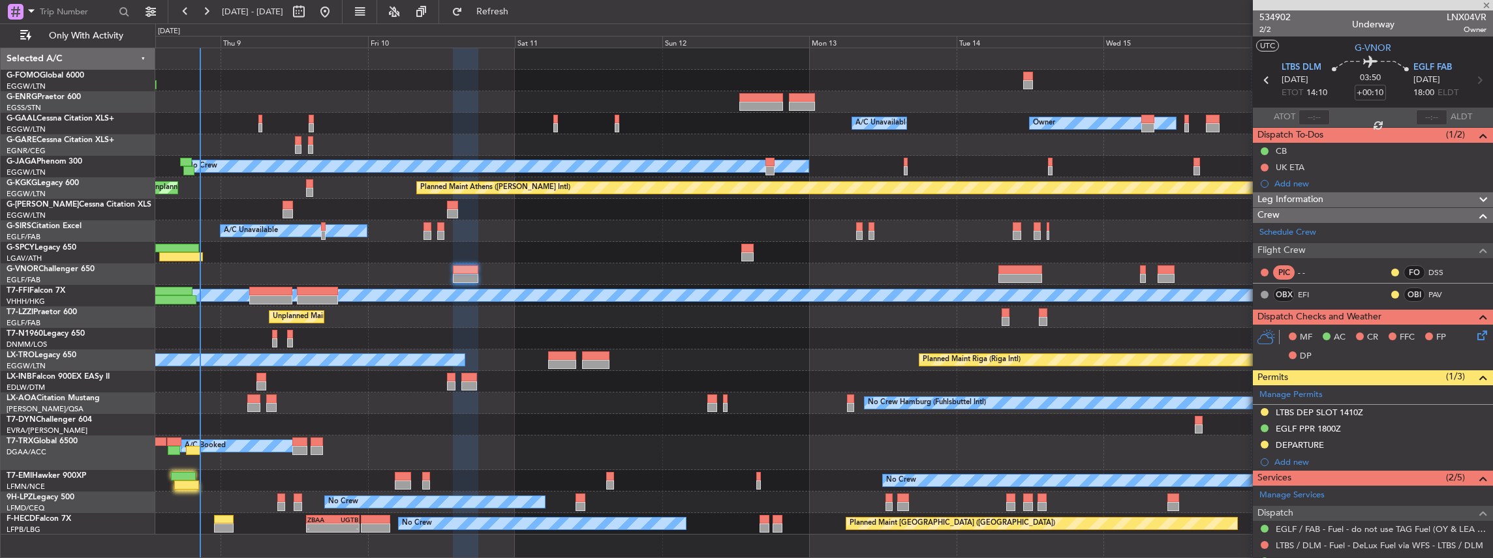
type input "+00:50"
type input "0"
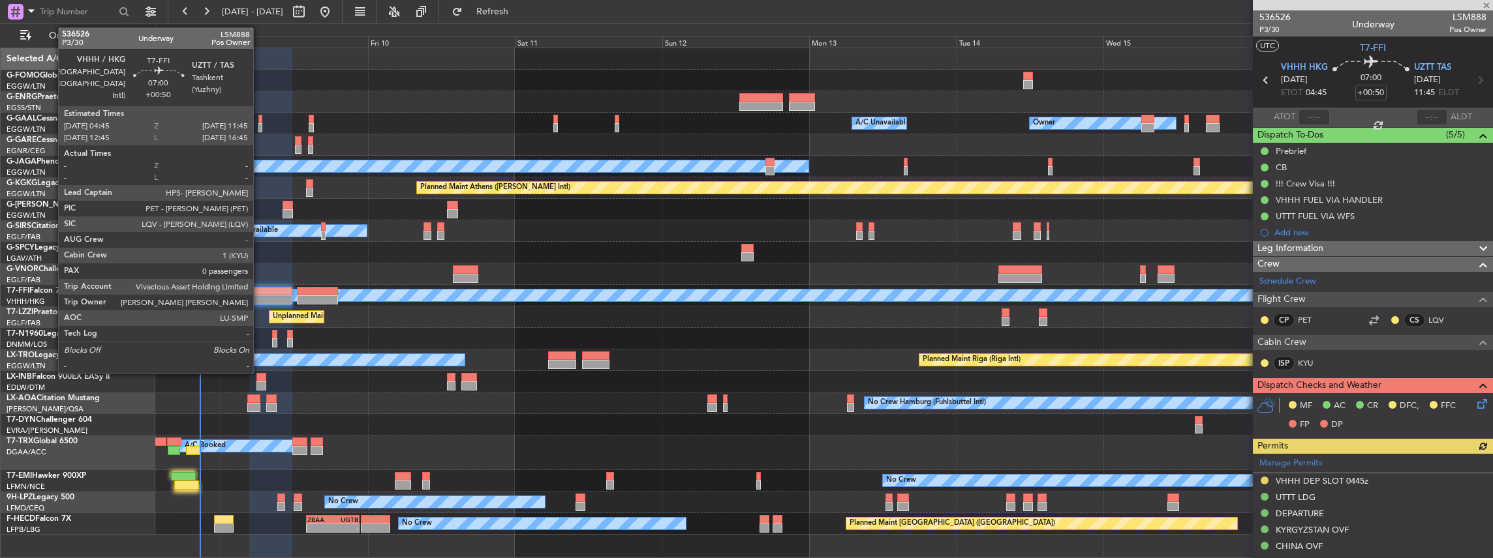
click at [265, 292] on div at bounding box center [270, 291] width 43 height 9
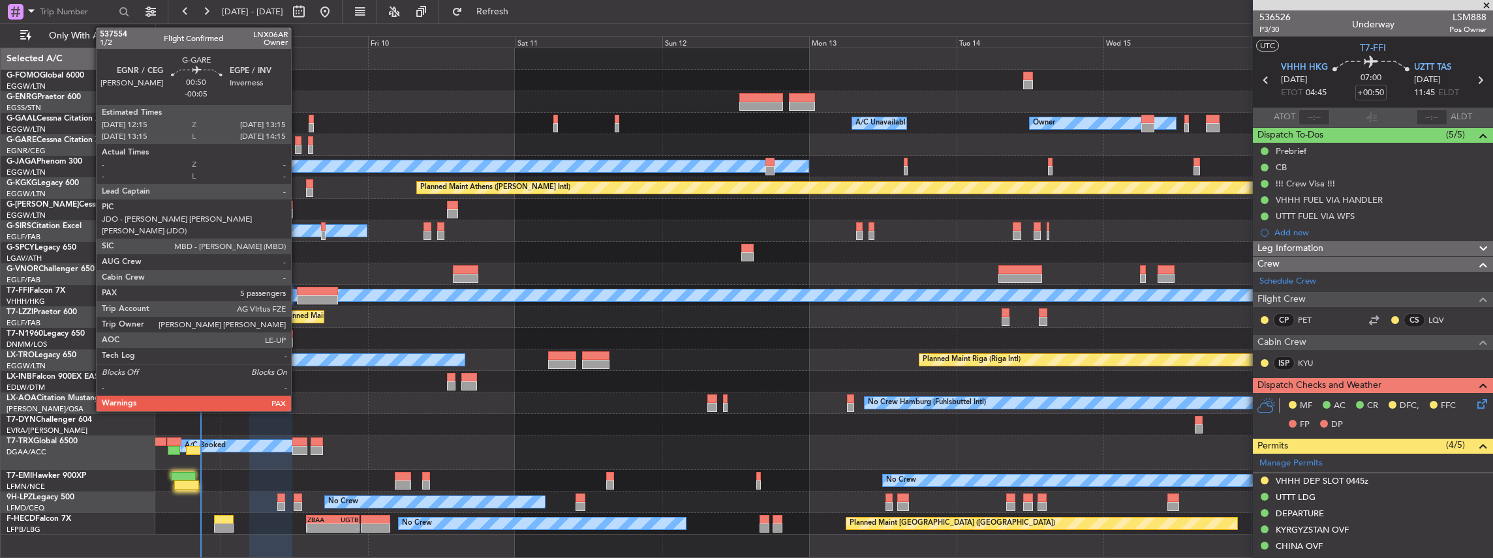
click at [298, 146] on div at bounding box center [298, 149] width 7 height 9
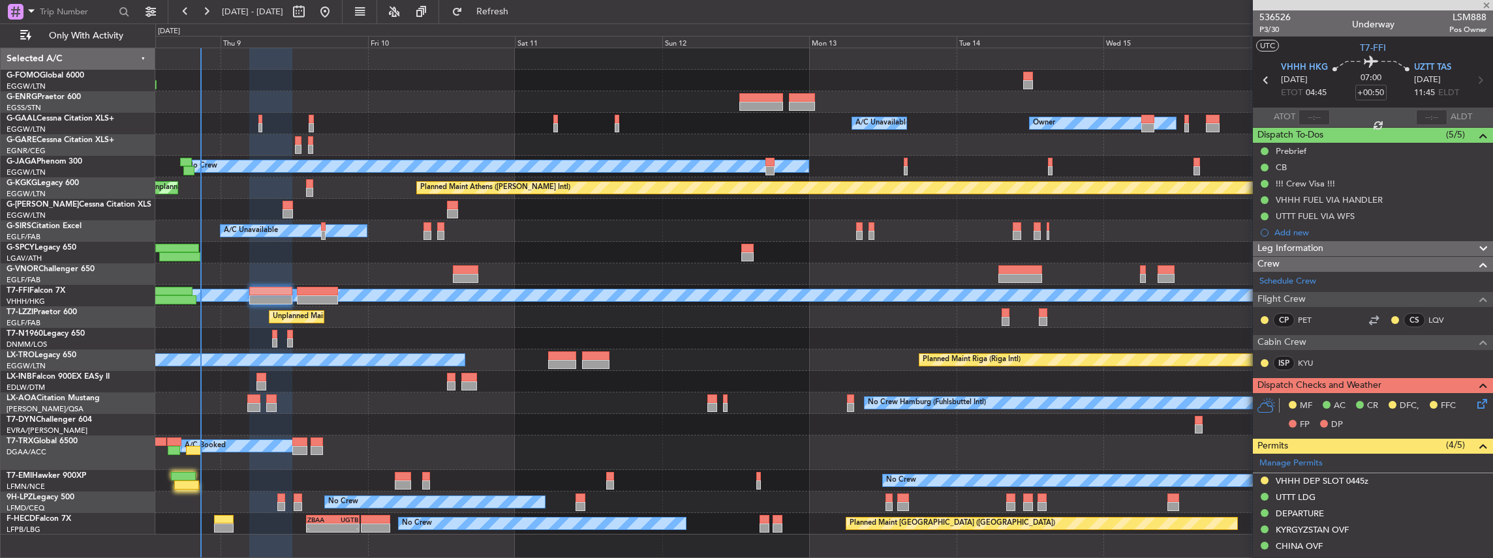
type input "-00:05"
type input "5"
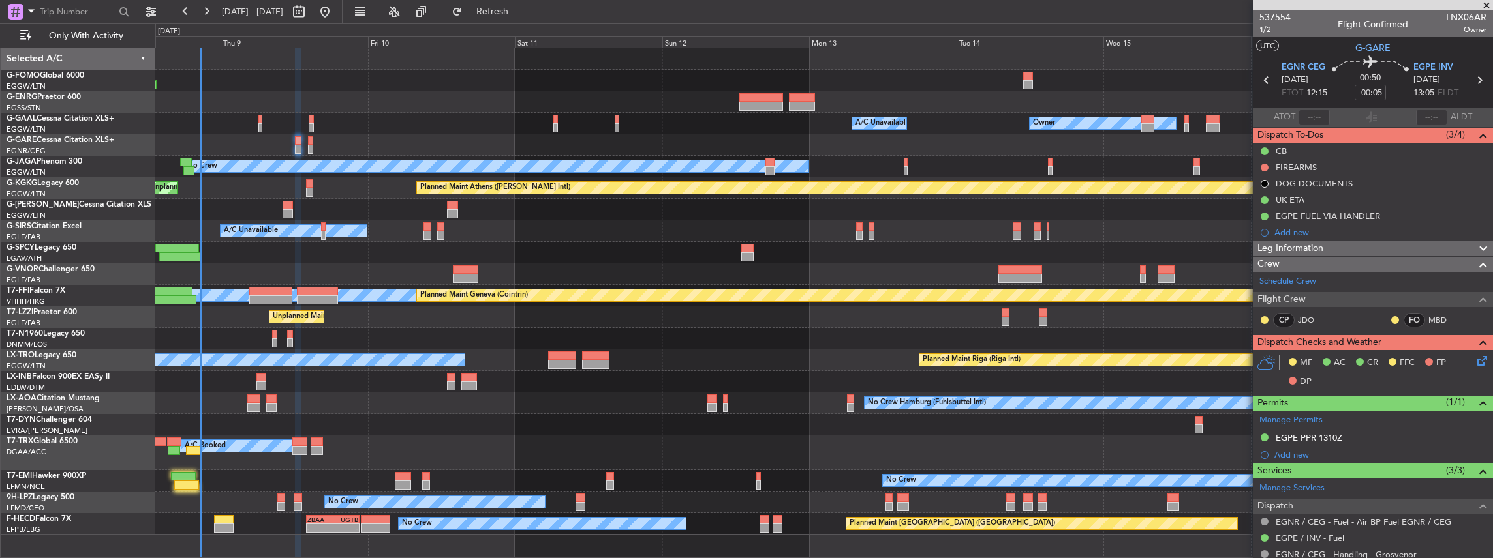
click at [628, 197] on div "Planned Maint Athens (Eleftherios Venizelos Intl) Unplanned Maint Istanbul (Ata…" at bounding box center [823, 188] width 1337 height 22
click at [1476, 359] on icon at bounding box center [1479, 359] width 10 height 10
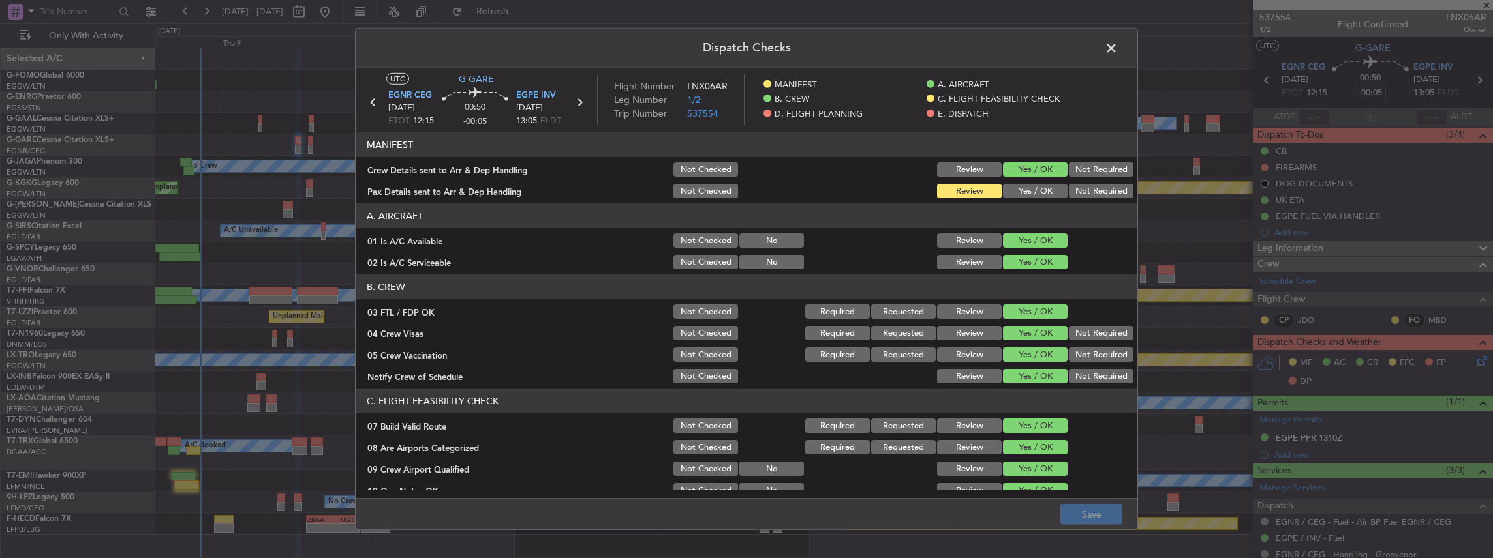
click at [1023, 198] on article "MANIFEST Crew Details sent to Arr & Dep Handling Not Checked Review Yes / OK No…" at bounding box center [747, 311] width 782 height 358
click at [1022, 192] on button "Yes / OK" at bounding box center [1035, 191] width 65 height 14
click at [1086, 518] on button "Save" at bounding box center [1091, 514] width 62 height 21
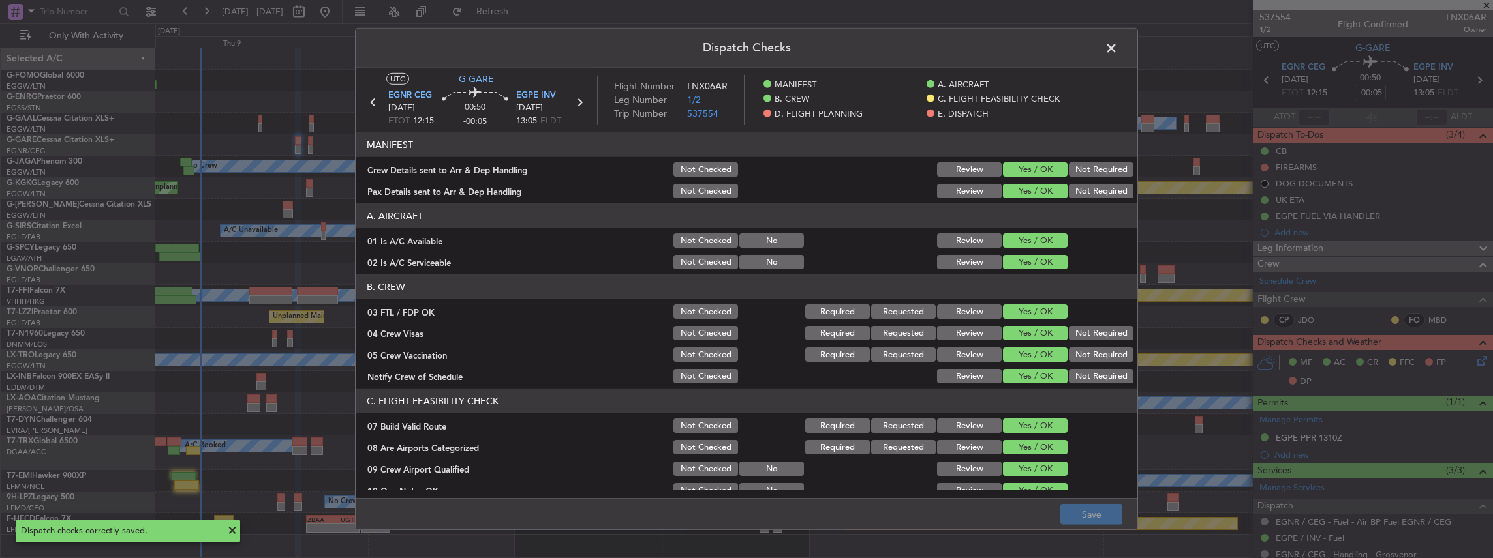
click at [1118, 47] on span at bounding box center [1118, 51] width 0 height 26
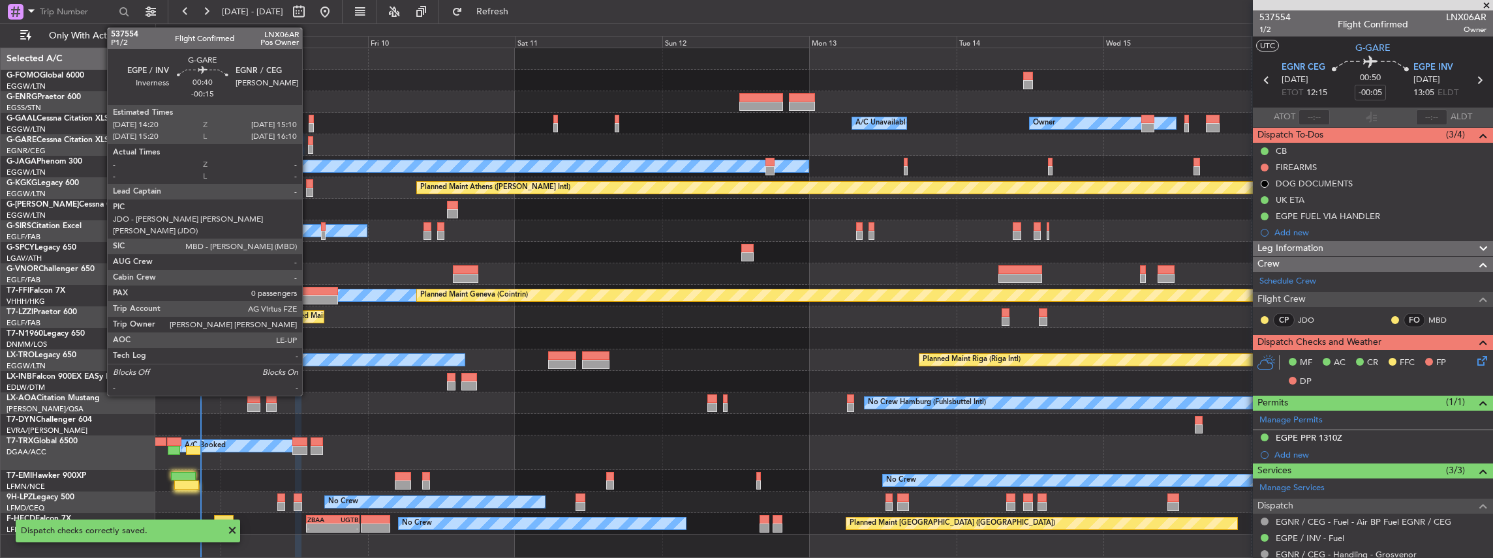
click at [309, 149] on div at bounding box center [310, 149] width 5 height 9
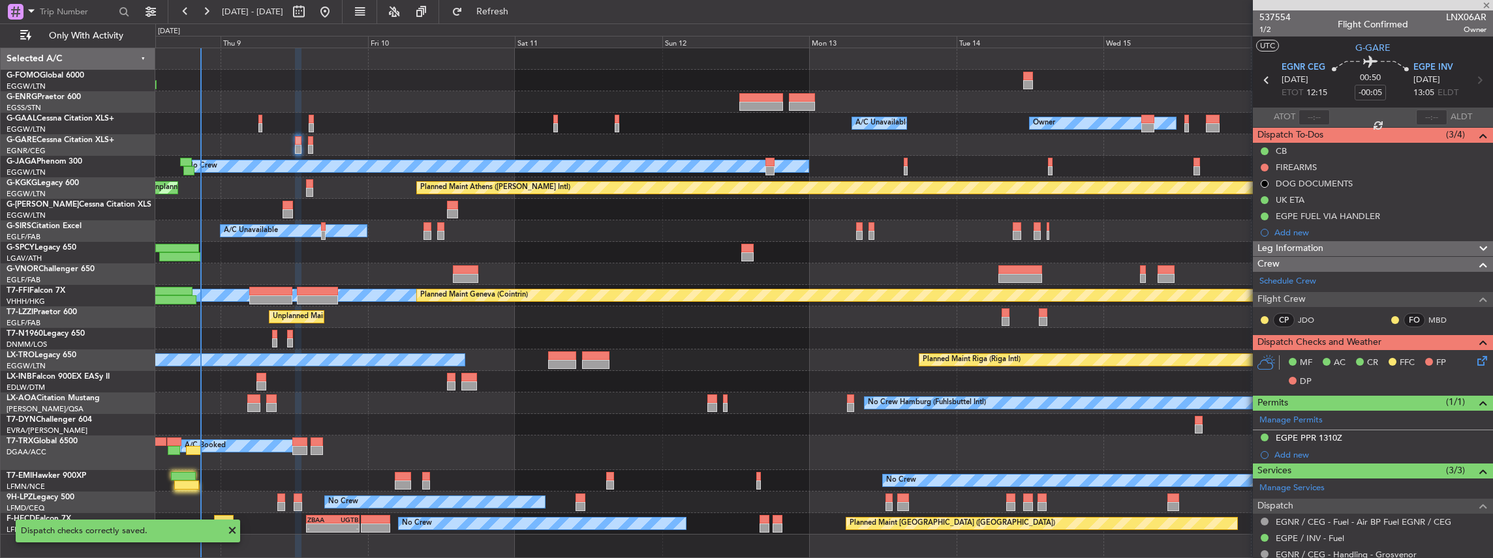
type input "-00:15"
type input "0"
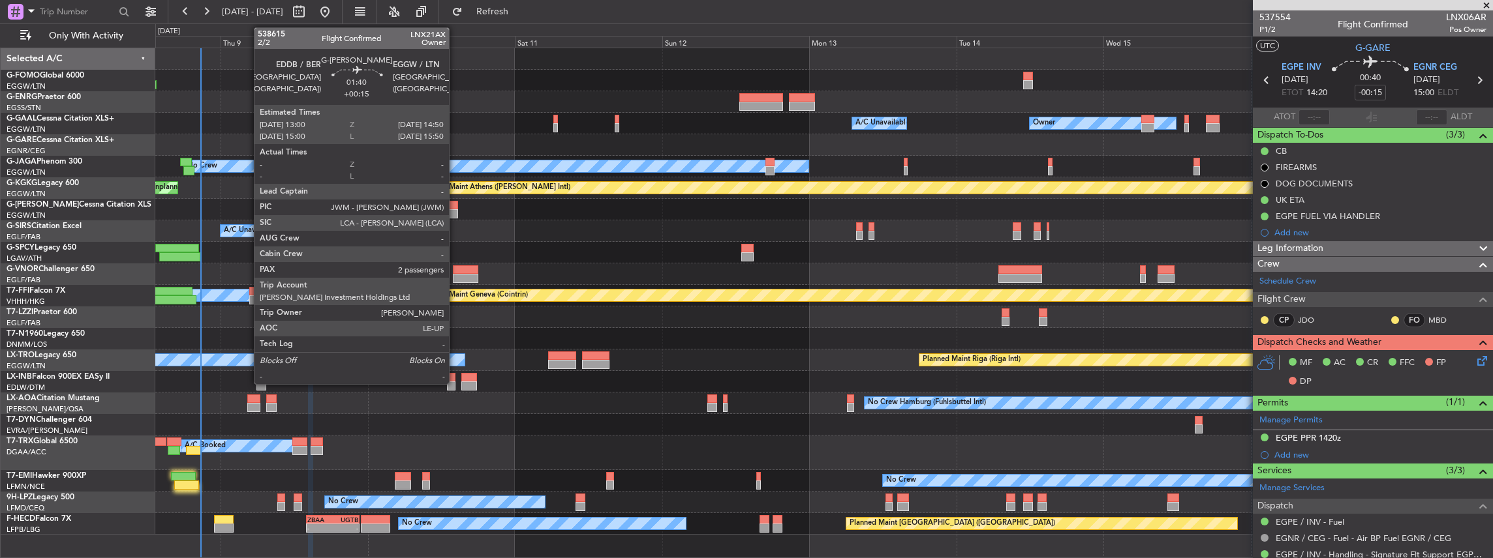
click at [455, 210] on div at bounding box center [453, 213] width 12 height 9
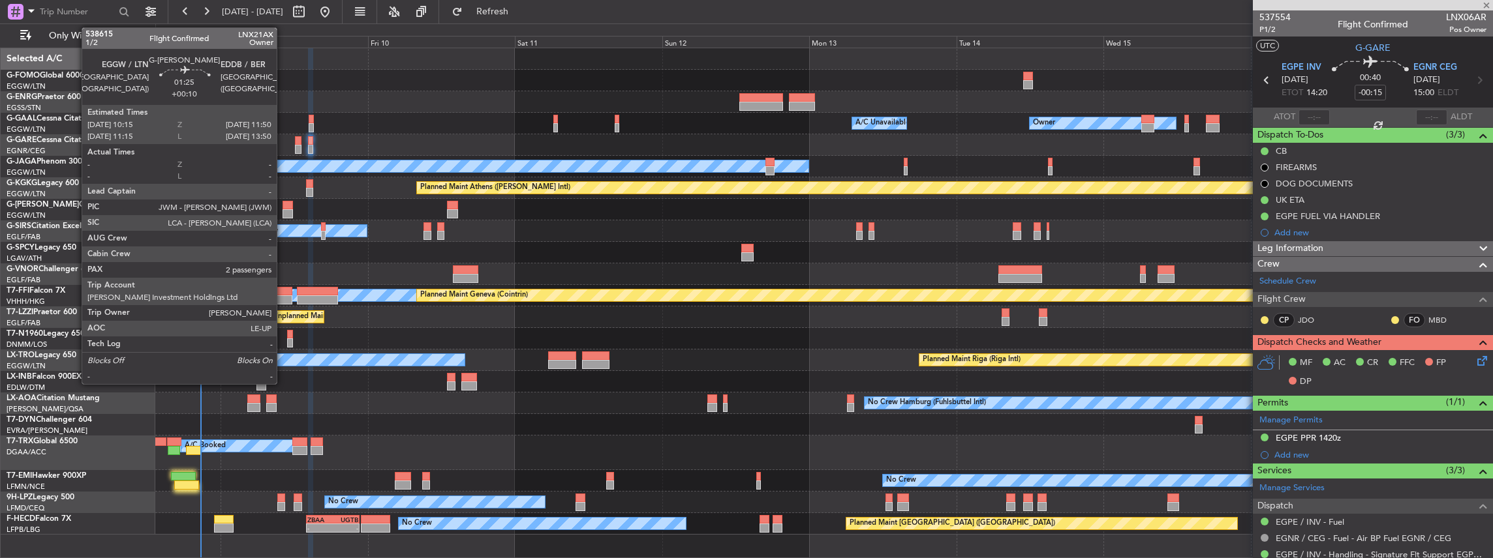
type input "+00:15"
type input "2"
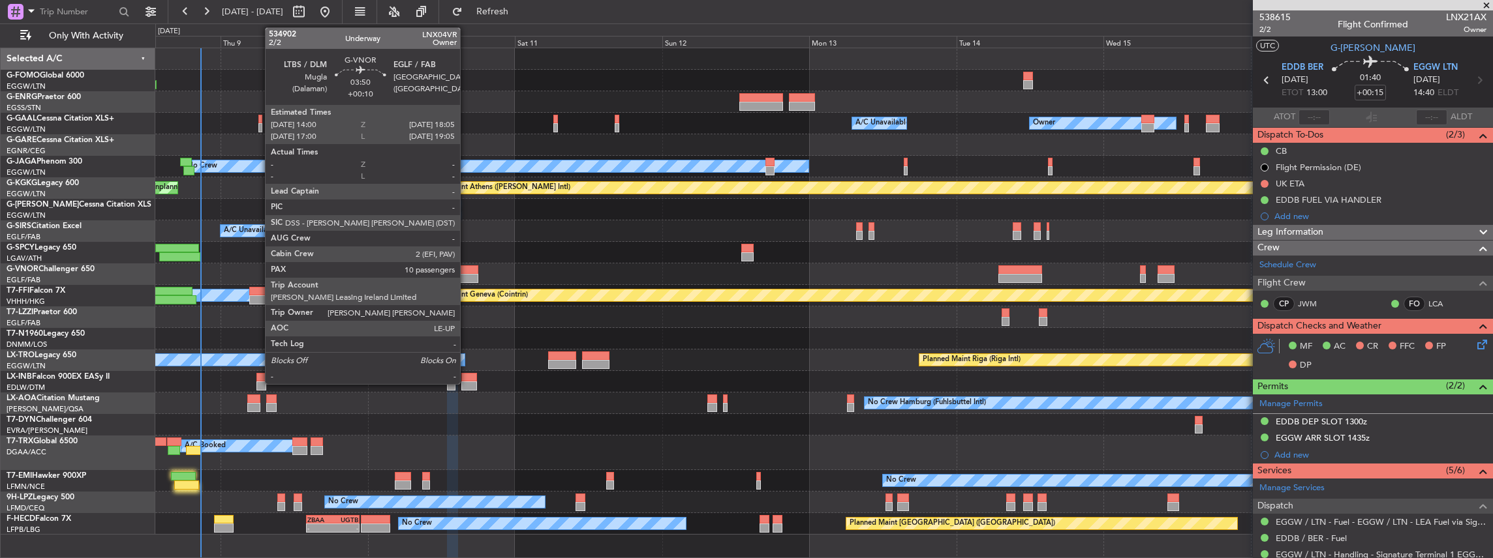
click at [466, 273] on div at bounding box center [465, 270] width 25 height 9
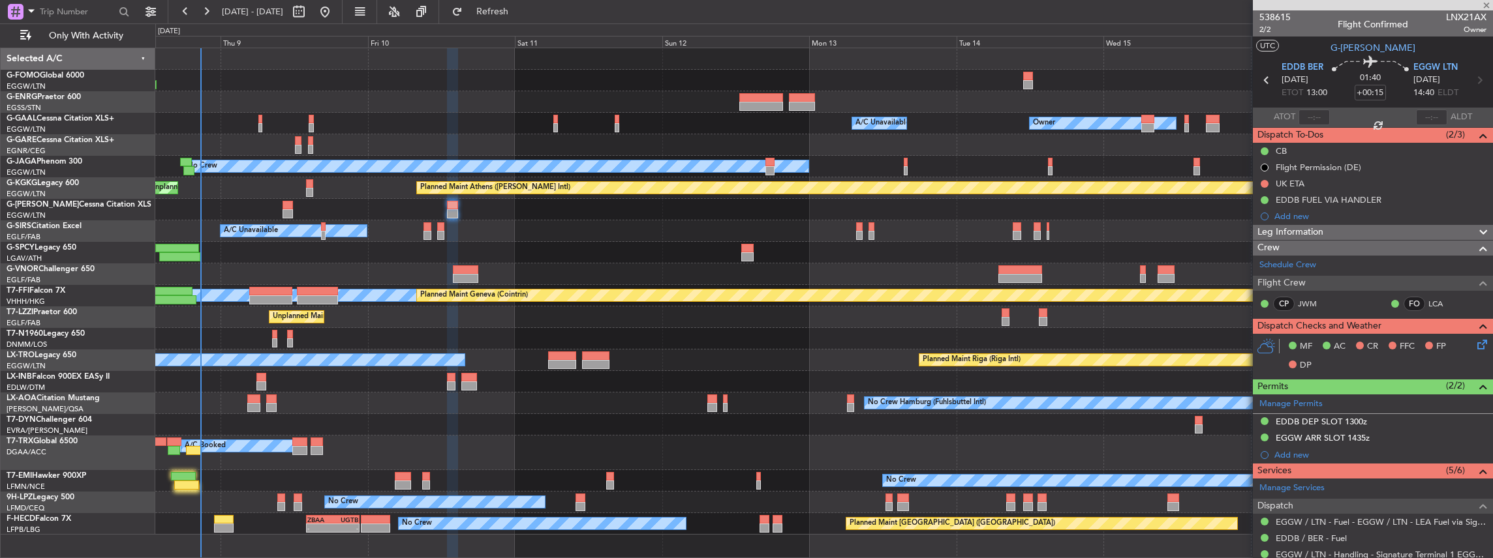
type input "+00:10"
type input "10"
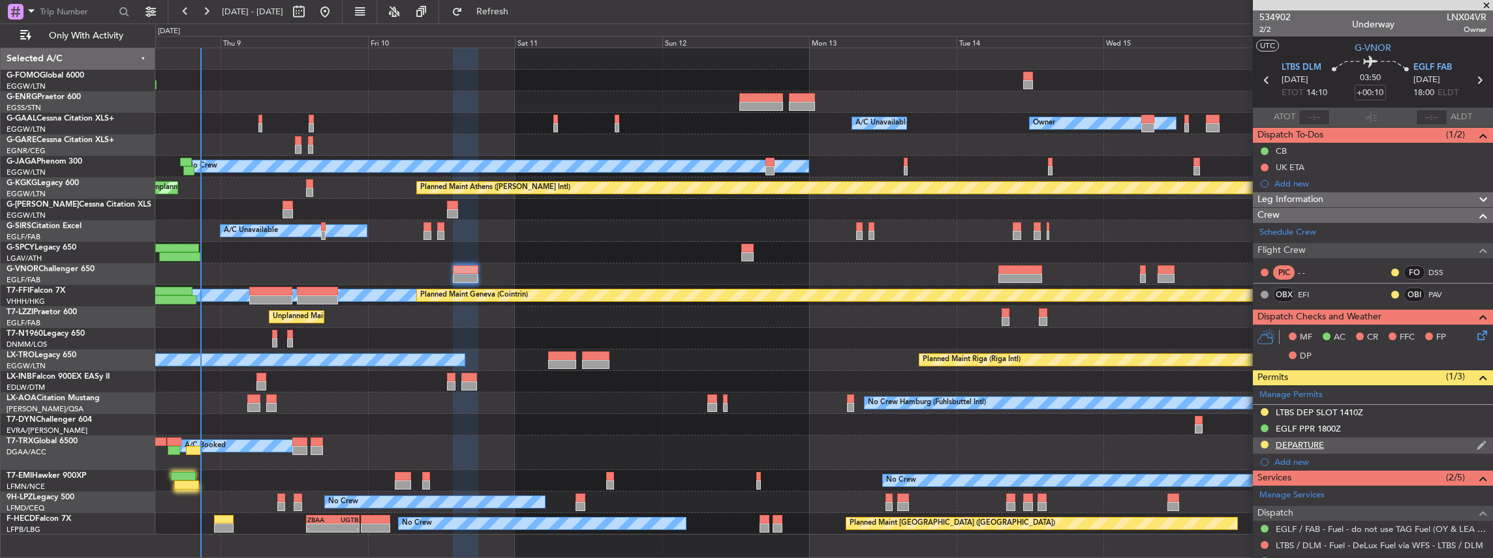
scroll to position [43, 0]
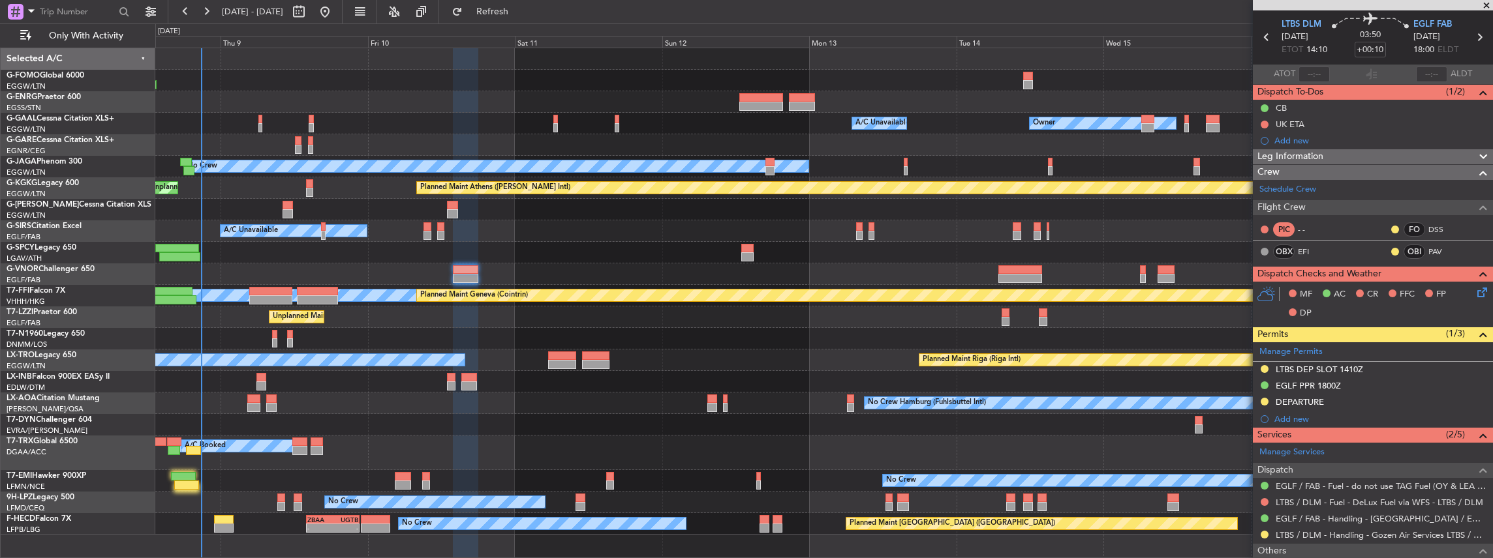
click at [1477, 290] on icon at bounding box center [1479, 290] width 10 height 10
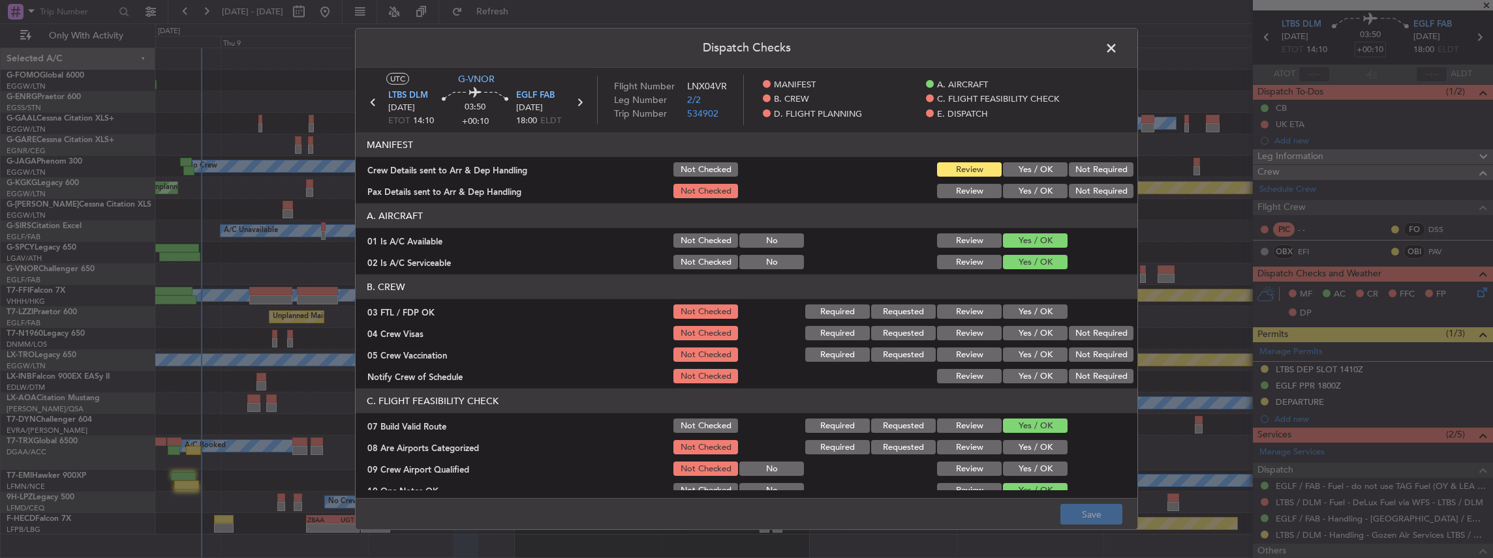
click at [1040, 171] on button "Yes / OK" at bounding box center [1035, 169] width 65 height 14
click at [1035, 188] on button "Yes / OK" at bounding box center [1035, 191] width 65 height 14
click at [1099, 512] on button "Save" at bounding box center [1091, 514] width 62 height 21
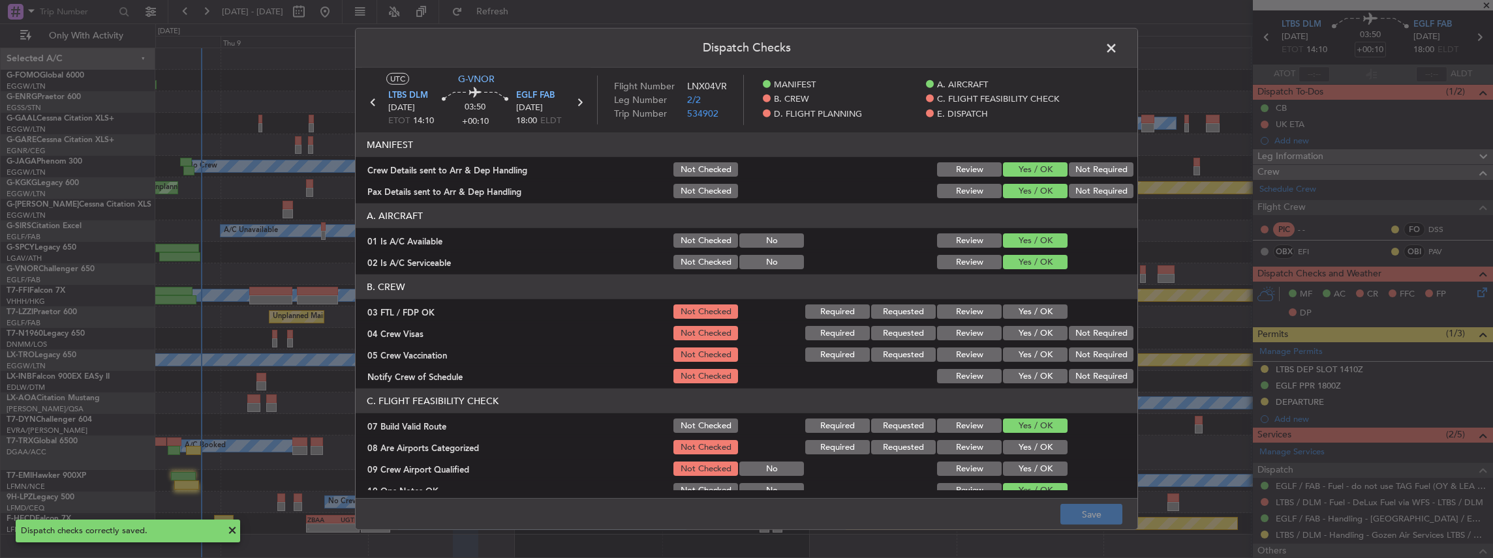
click at [1118, 57] on span at bounding box center [1118, 51] width 0 height 26
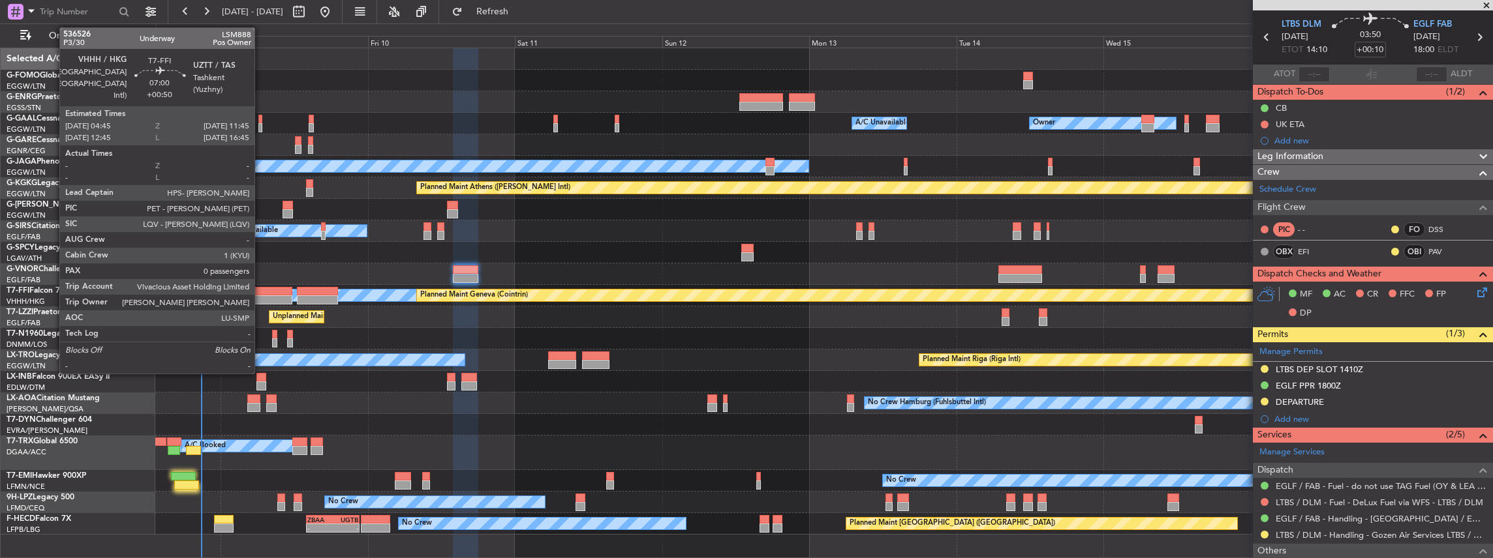
click at [261, 288] on div at bounding box center [270, 291] width 43 height 9
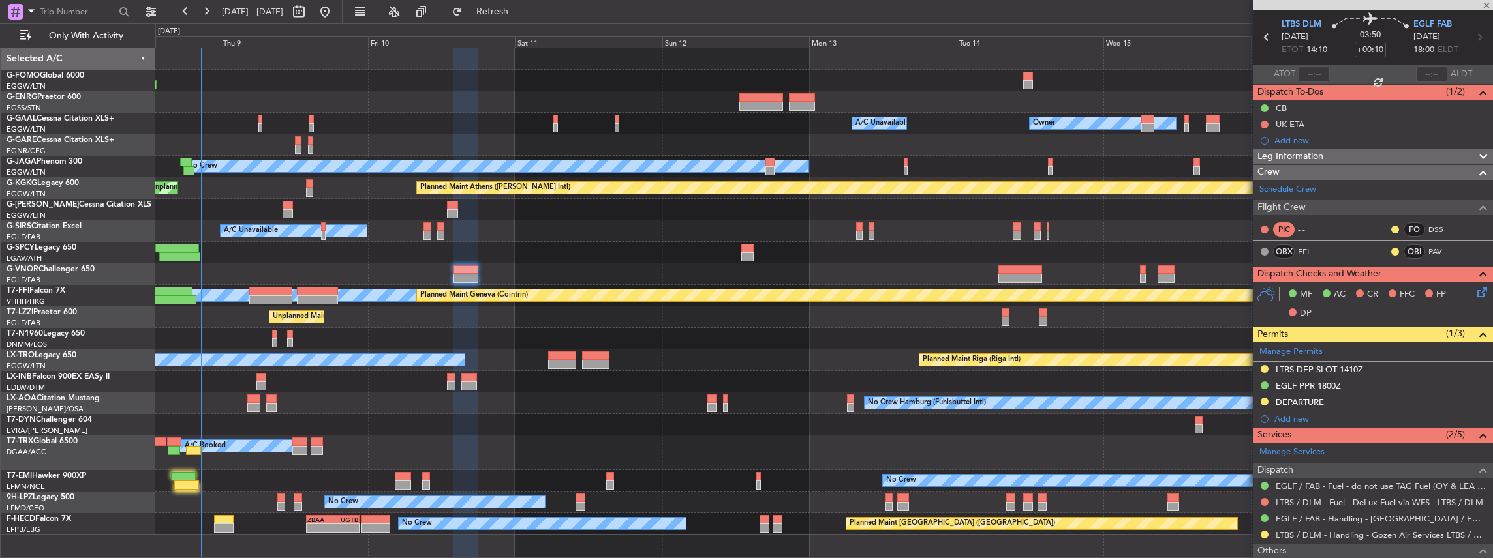
type input "+00:50"
type input "0"
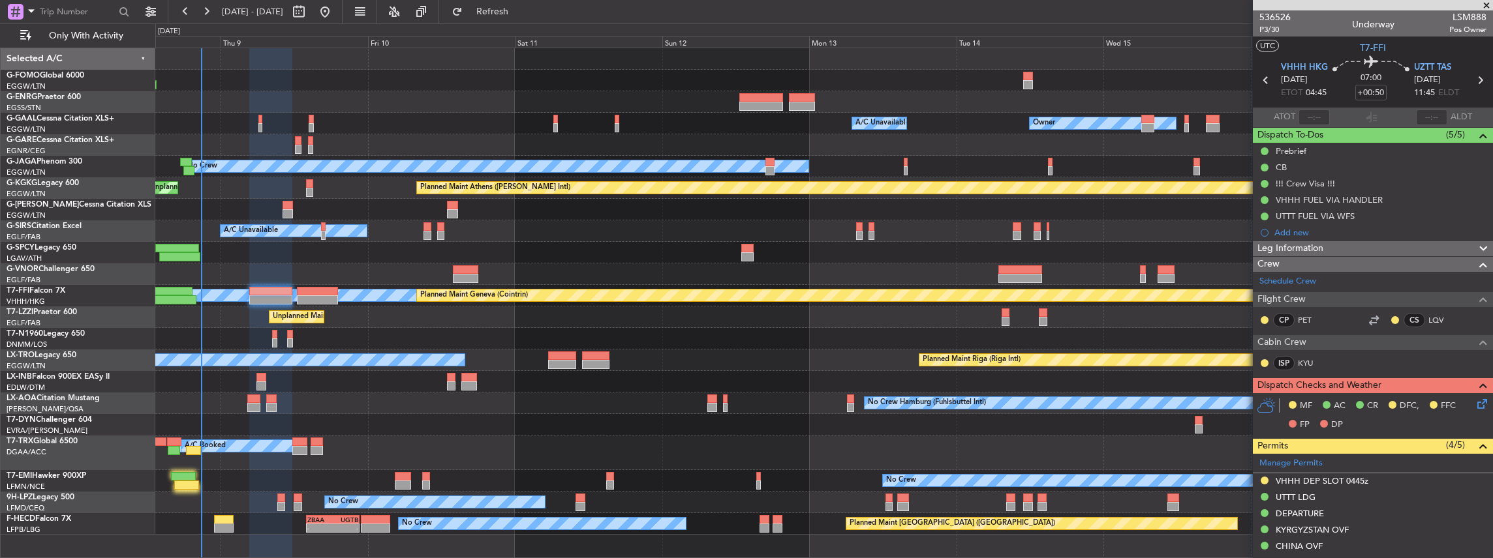
click at [1476, 403] on icon at bounding box center [1479, 402] width 10 height 10
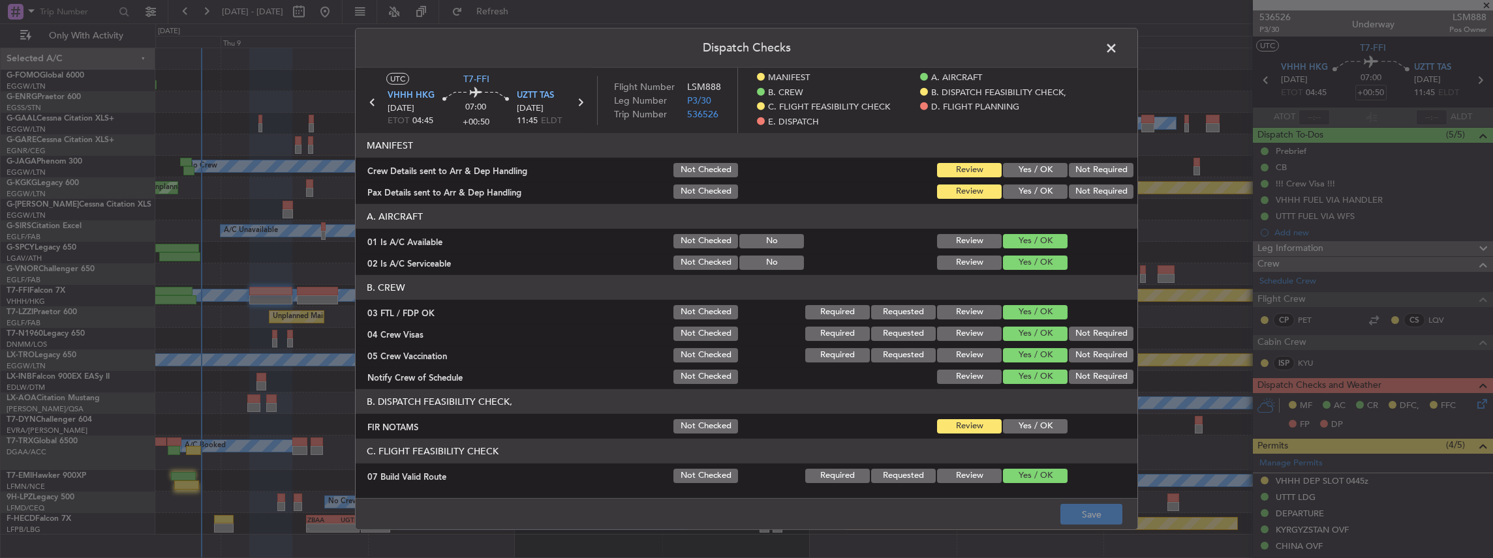
click at [1023, 172] on button "Yes / OK" at bounding box center [1035, 170] width 65 height 14
click at [1028, 195] on button "Yes / OK" at bounding box center [1035, 192] width 65 height 14
click at [1105, 517] on button "Save" at bounding box center [1091, 514] width 62 height 21
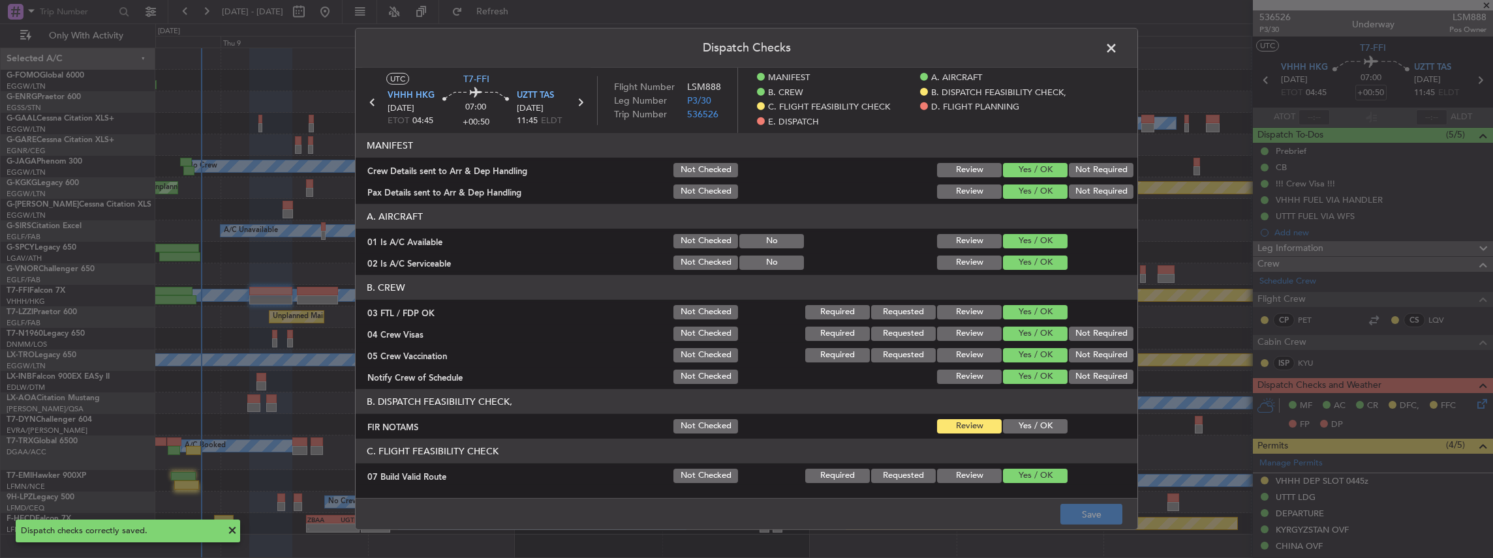
drag, startPoint x: 1110, startPoint y: 51, endPoint x: 1091, endPoint y: 55, distance: 20.0
click at [1118, 51] on span at bounding box center [1118, 51] width 0 height 26
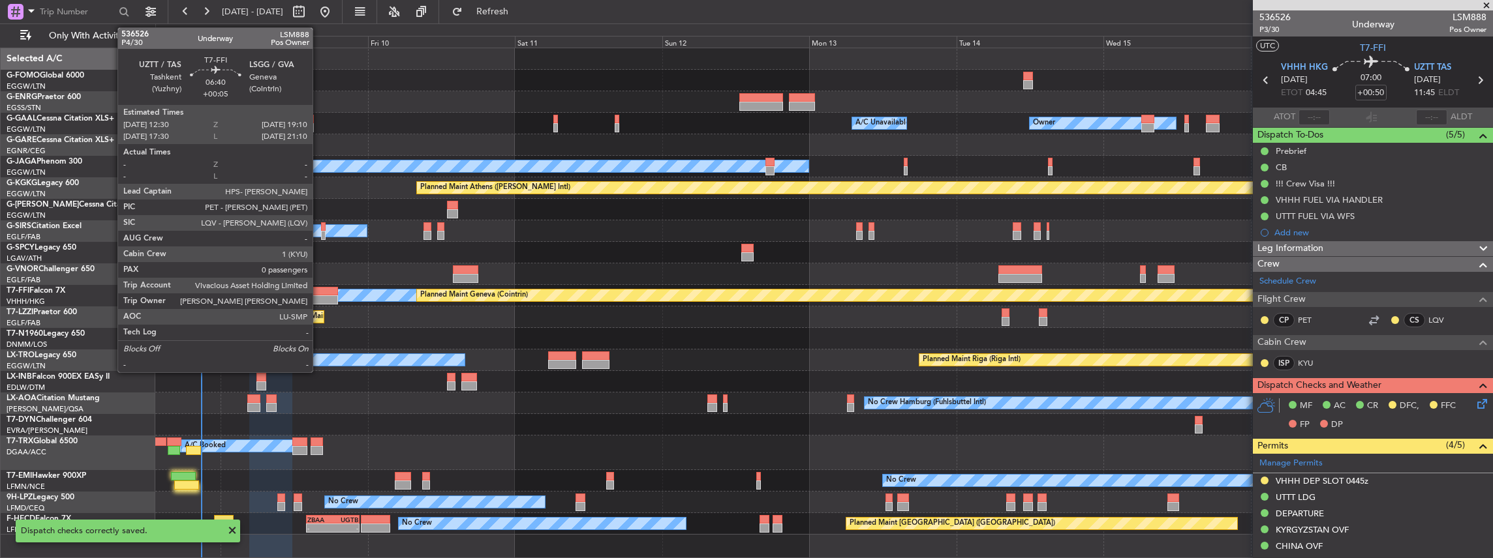
click at [320, 297] on div at bounding box center [317, 300] width 41 height 9
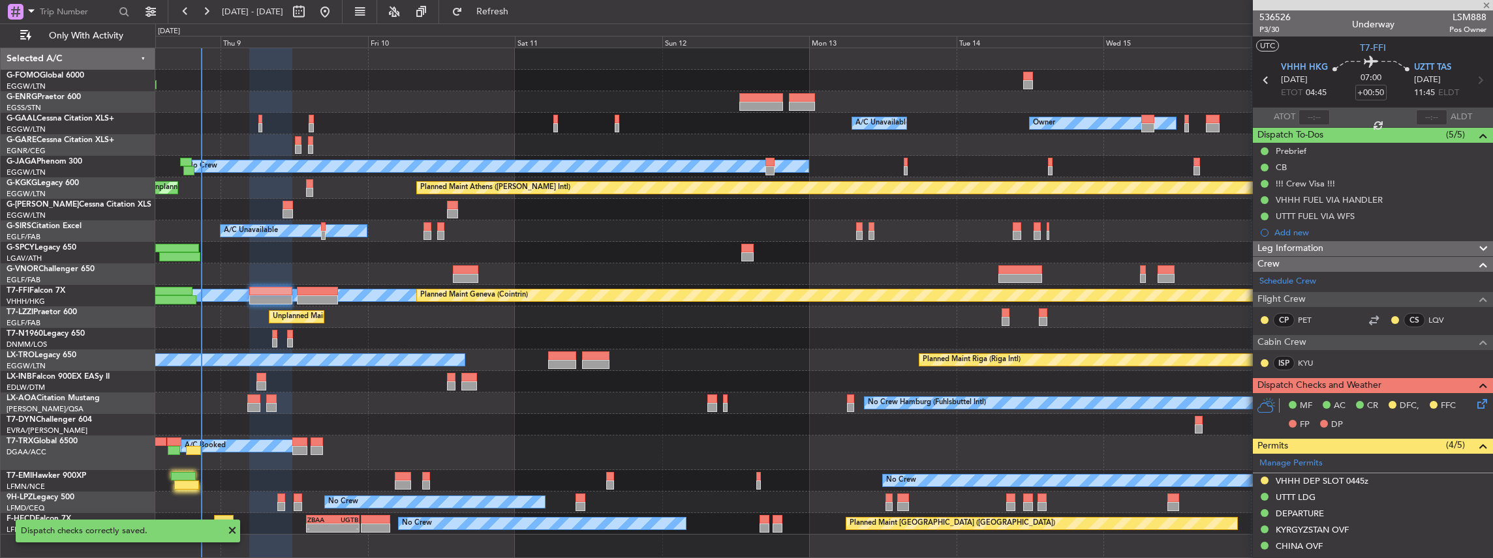
type input "+00:05"
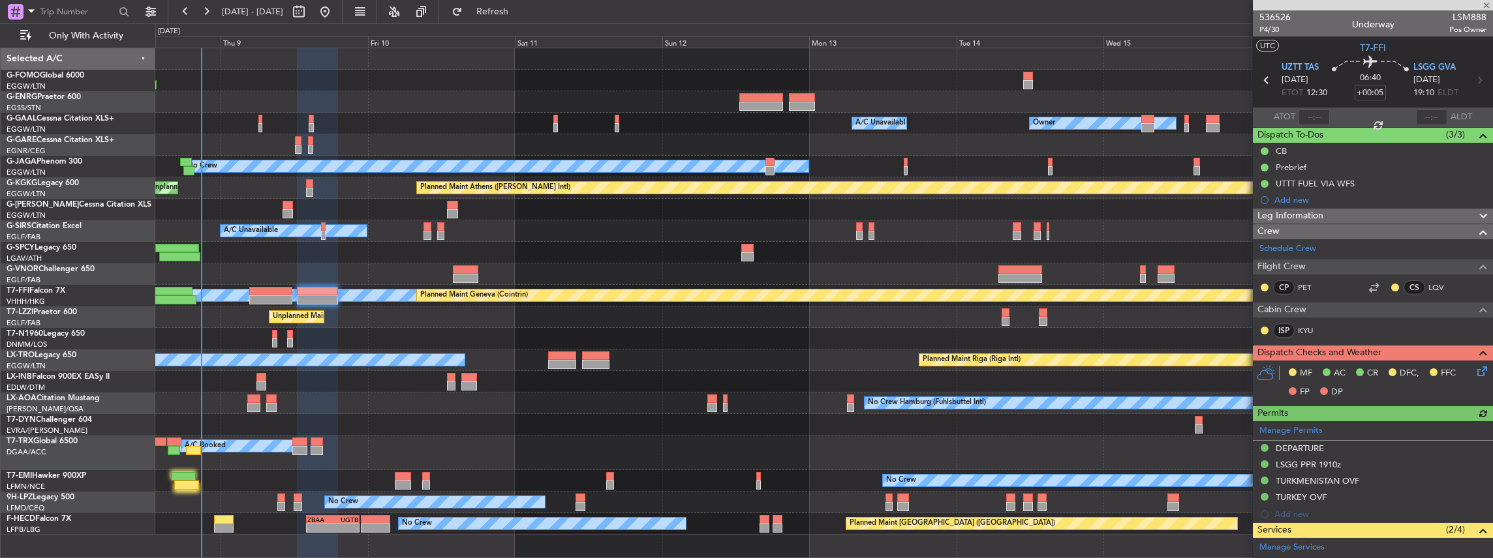
click at [1480, 367] on icon at bounding box center [1479, 369] width 10 height 10
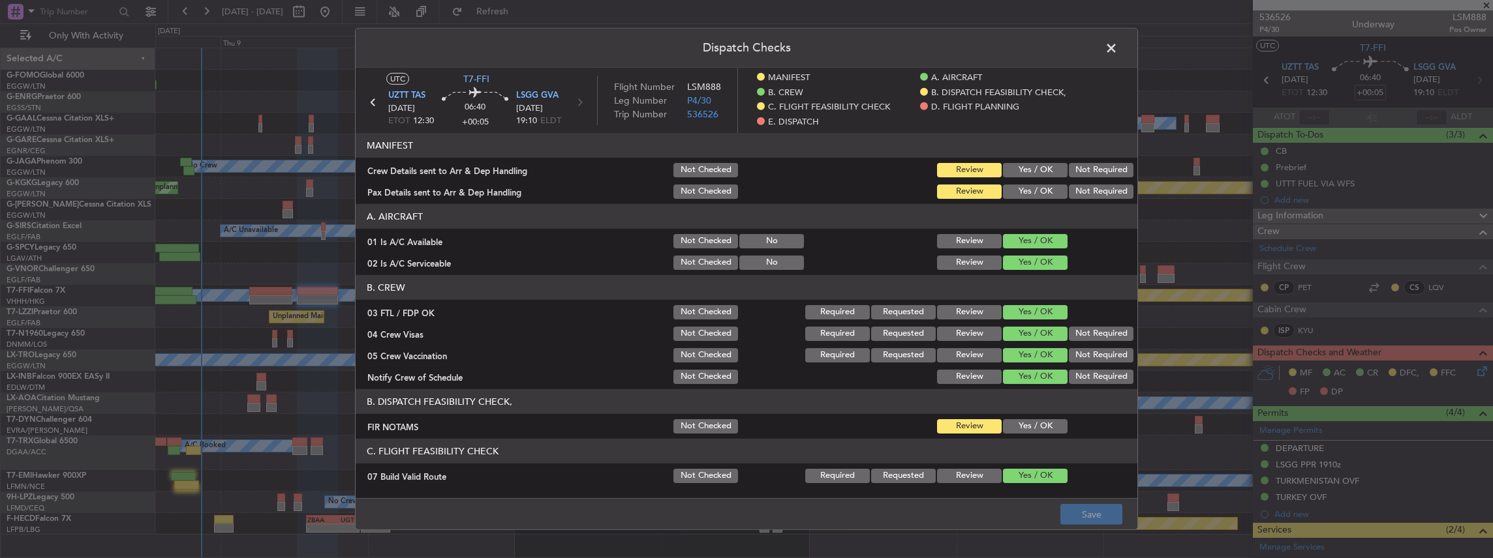
click at [1041, 175] on button "Yes / OK" at bounding box center [1035, 170] width 65 height 14
click at [1033, 191] on button "Yes / OK" at bounding box center [1035, 192] width 65 height 14
click at [1084, 514] on button "Save" at bounding box center [1091, 514] width 62 height 21
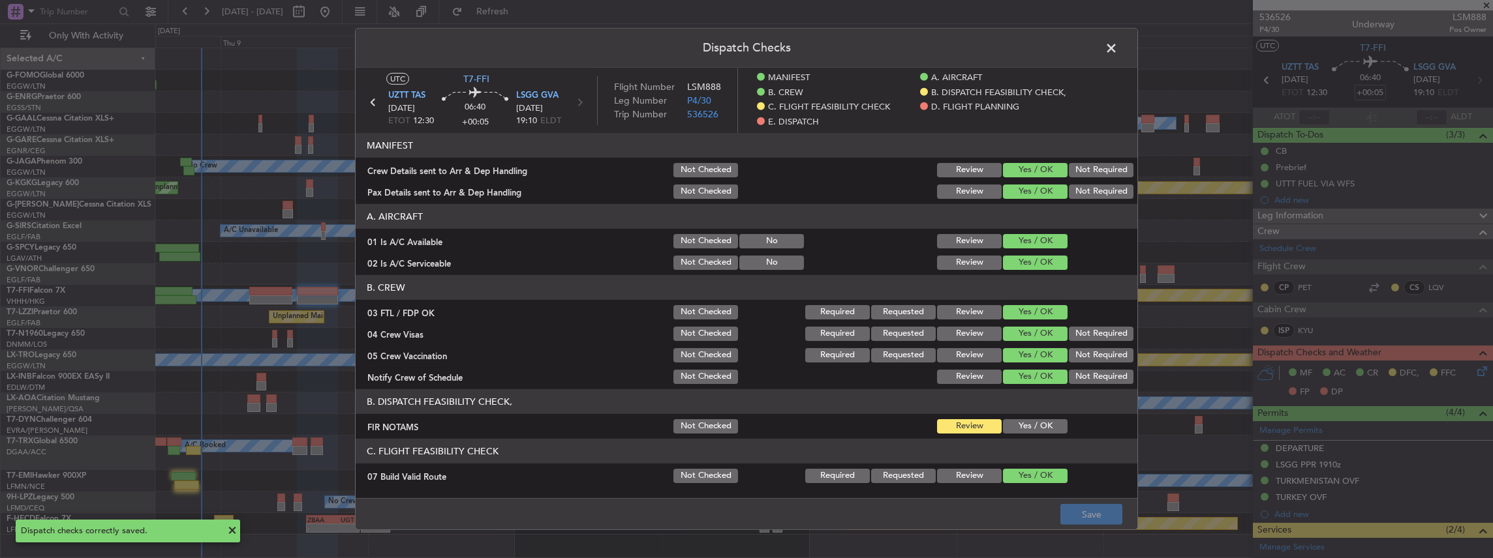
click at [1118, 48] on span at bounding box center [1118, 51] width 0 height 26
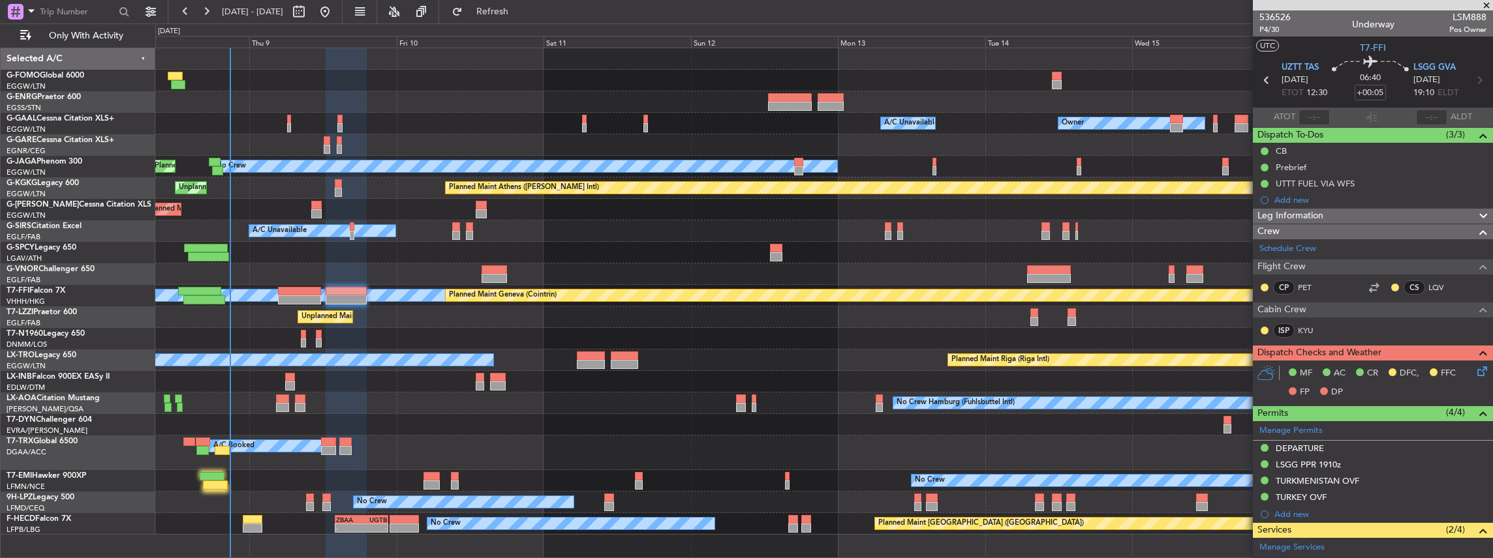
click at [257, 434] on div at bounding box center [823, 425] width 1337 height 22
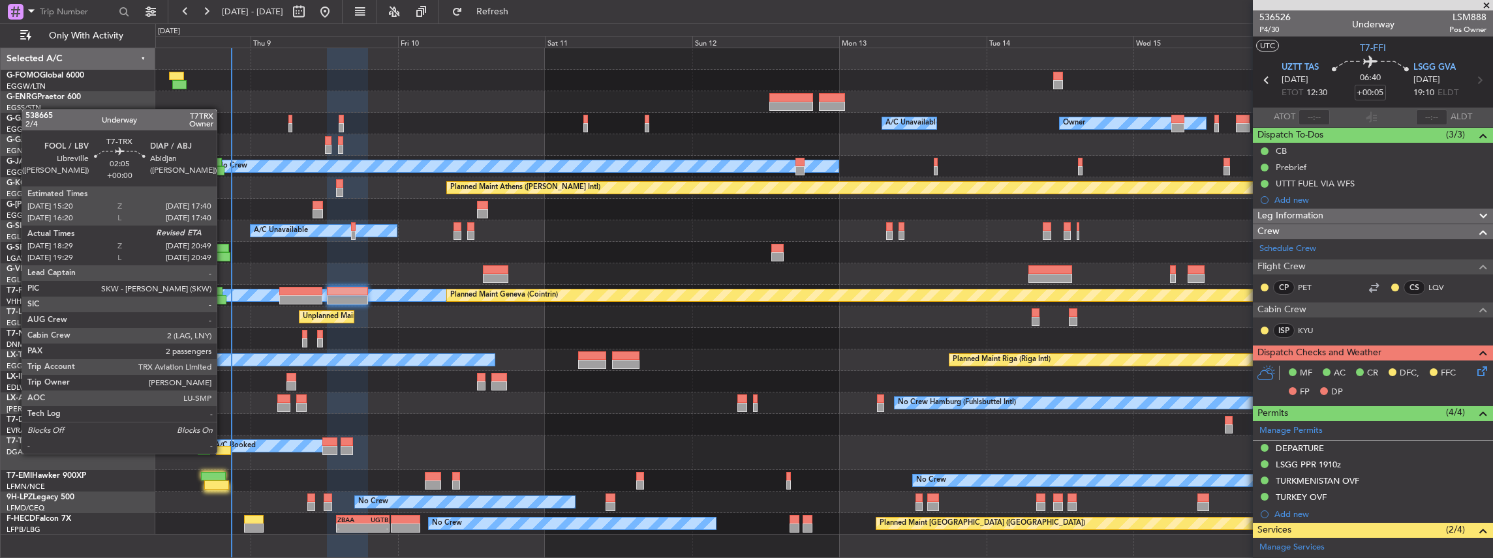
click at [223, 454] on div at bounding box center [223, 450] width 14 height 9
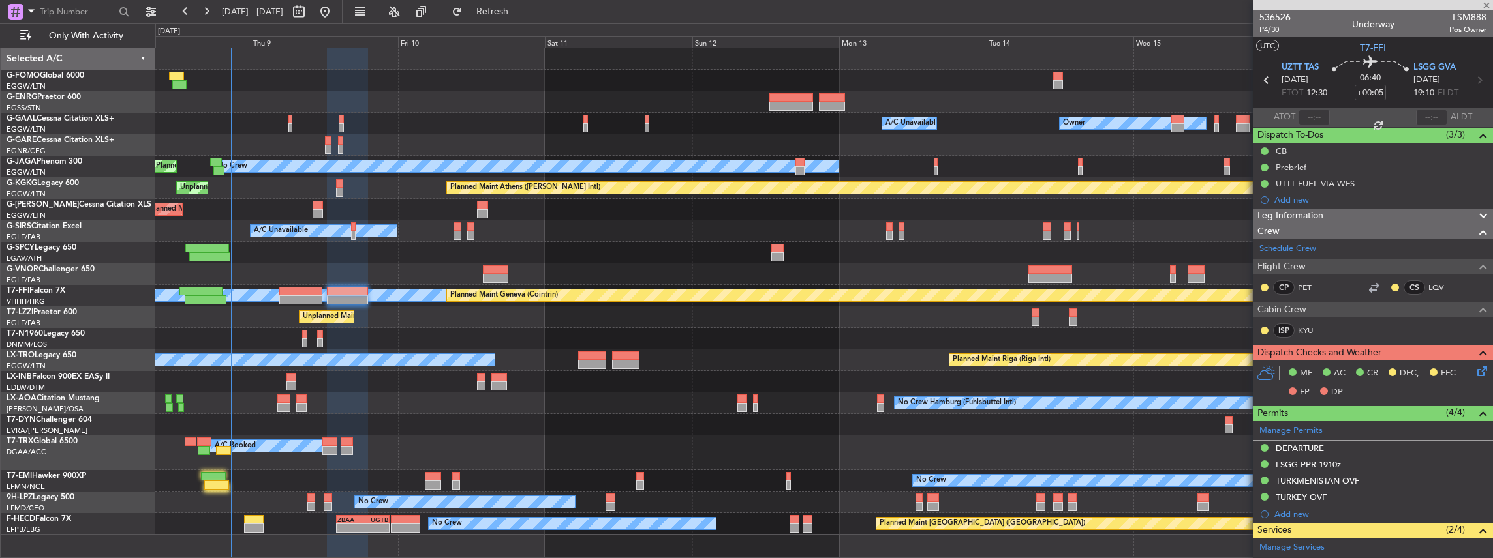
click at [222, 452] on div at bounding box center [223, 450] width 14 height 9
type input "18:39"
type input "2"
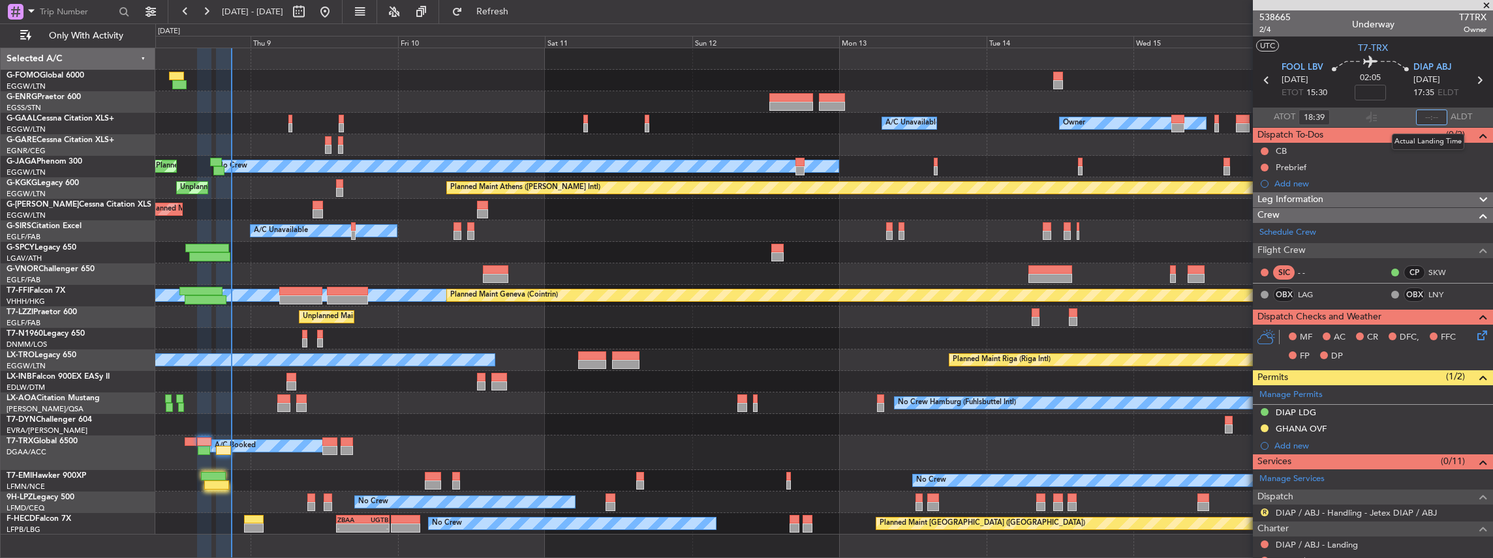
click at [1427, 114] on input "text" at bounding box center [1431, 118] width 31 height 16
click at [1422, 119] on input "text" at bounding box center [1431, 118] width 31 height 16
type input "20:43"
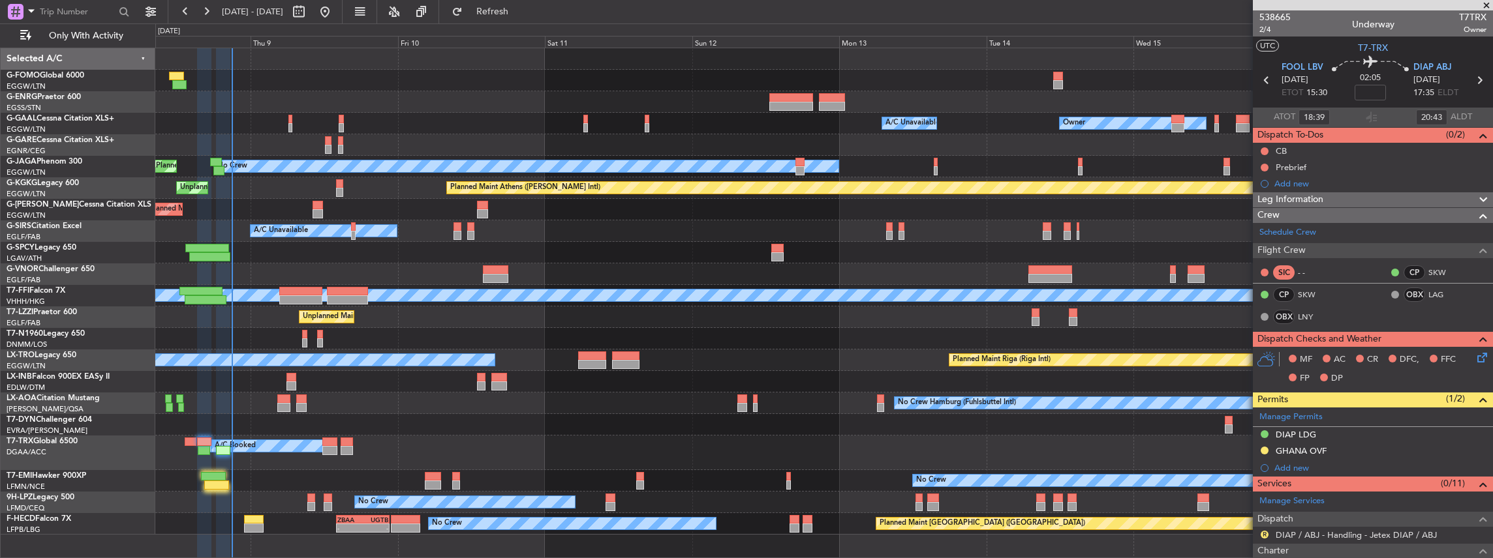
click at [472, 207] on div "Owner A/C Unavailable Owner A/C Unavailable Owner Planned Maint London (Luton) …" at bounding box center [823, 291] width 1337 height 487
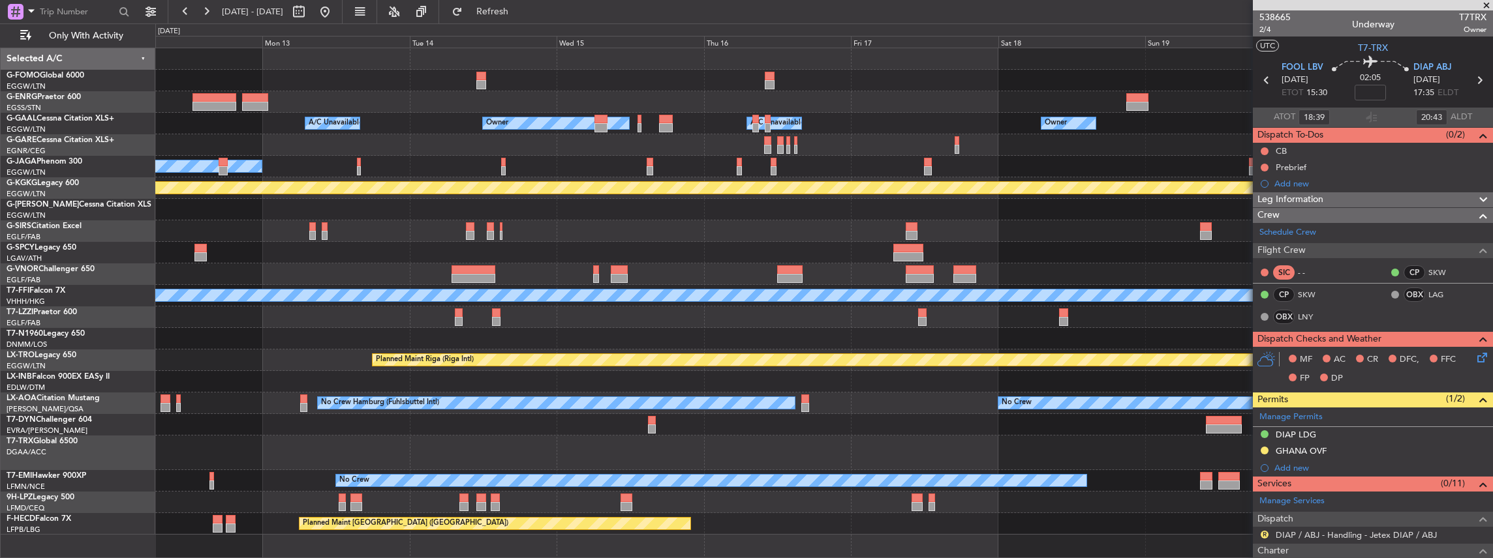
click at [696, 172] on div "Owner A/C Unavailable Owner A/C Unavailable Owner No Crew Planned Maint Athens …" at bounding box center [823, 291] width 1337 height 487
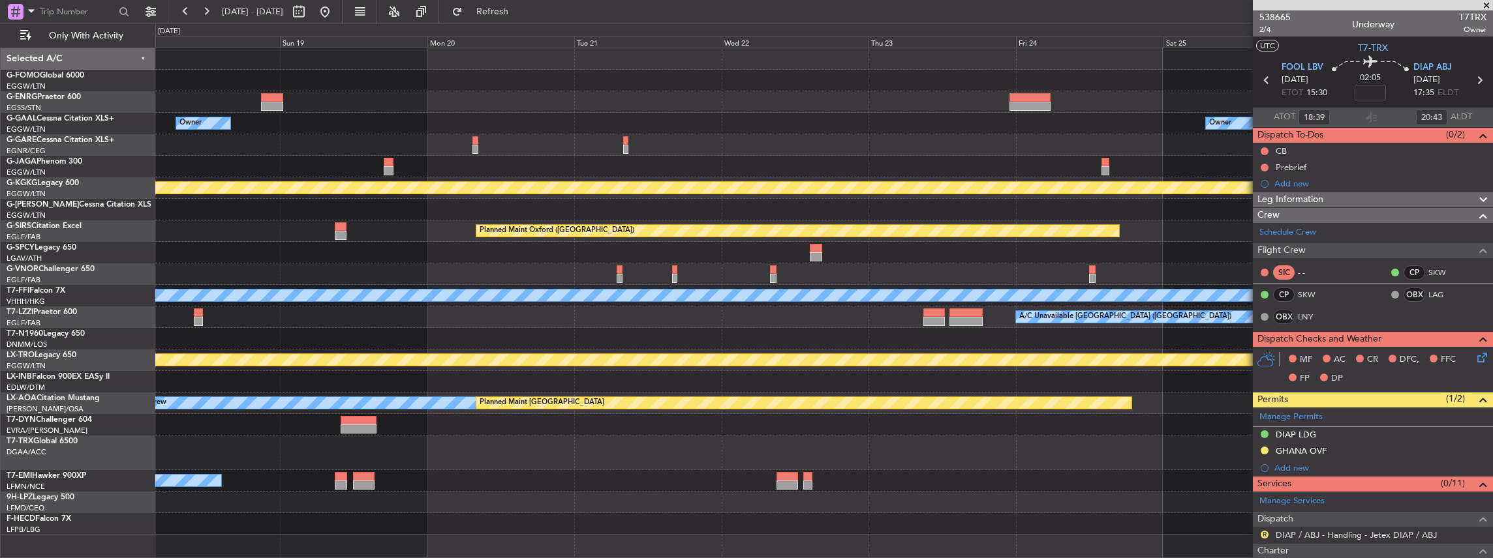
click at [294, 224] on div "Owner Owner A/C Unavailable Owner Planned Maint Athens (Eleftherios Venizelos I…" at bounding box center [823, 291] width 1337 height 487
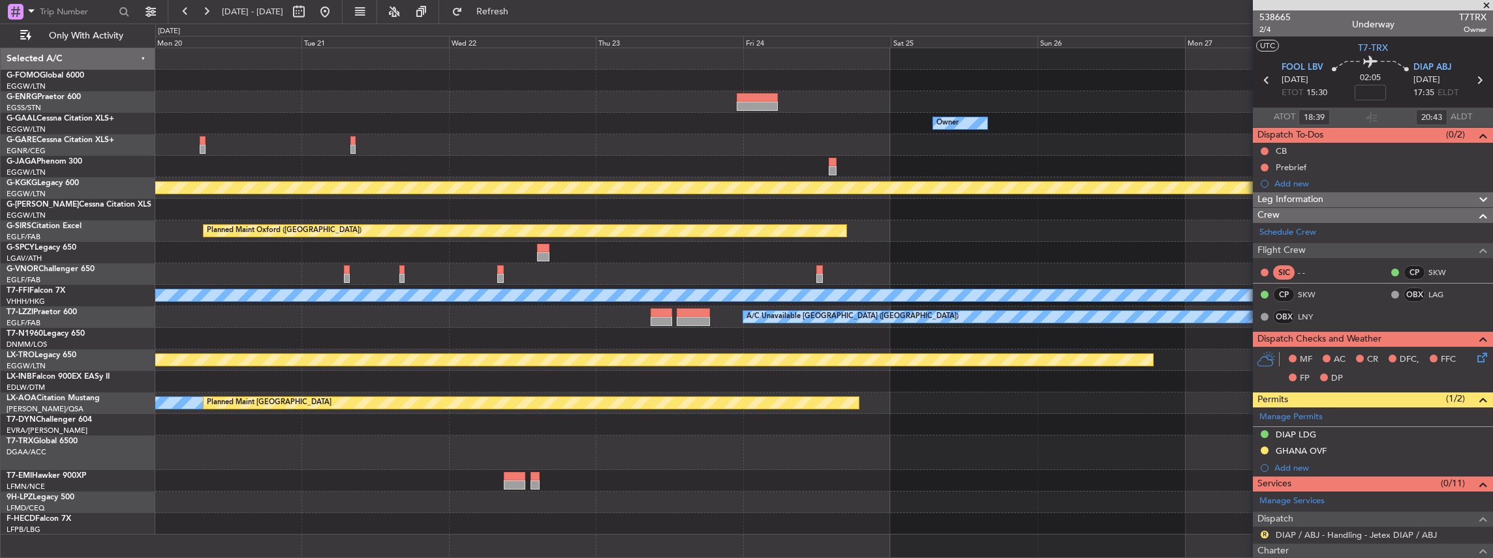
click at [716, 166] on div "Owner Owner Planned Maint Athens (Eleftherios Venizelos Intl) Planned Maint Oxf…" at bounding box center [823, 291] width 1337 height 487
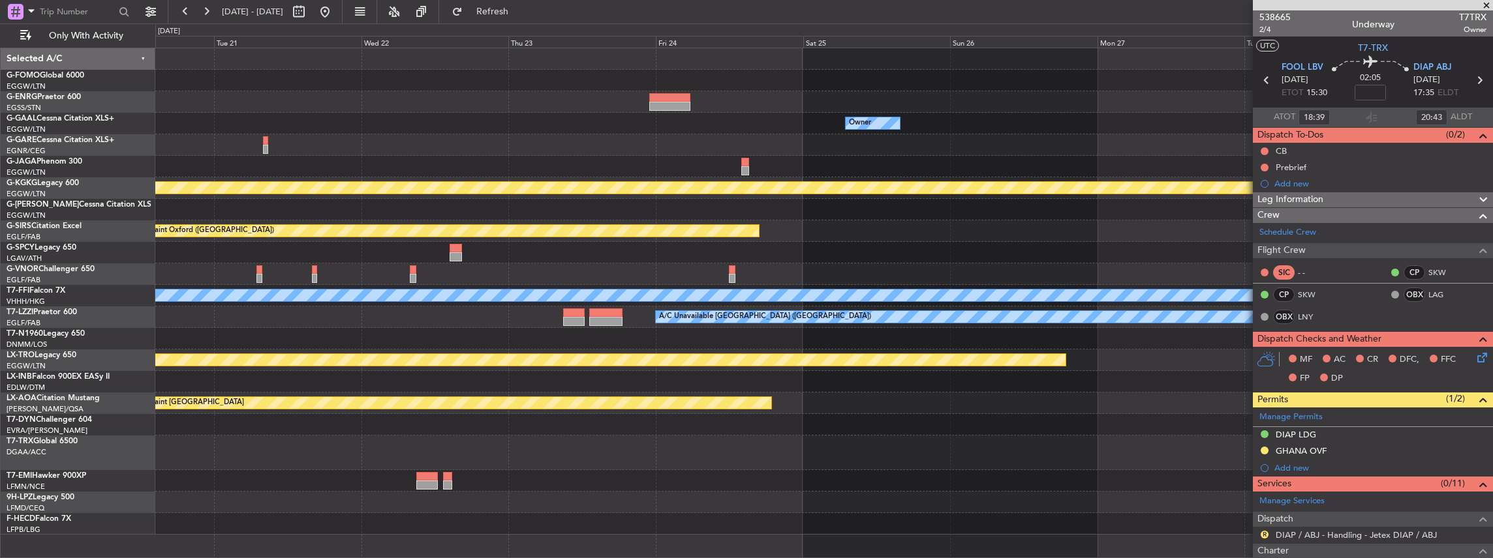
click at [605, 179] on div "Owner Owner Planned Maint Athens (Eleftherios Venizelos Intl) Planned Maint Oxf…" at bounding box center [823, 291] width 1337 height 487
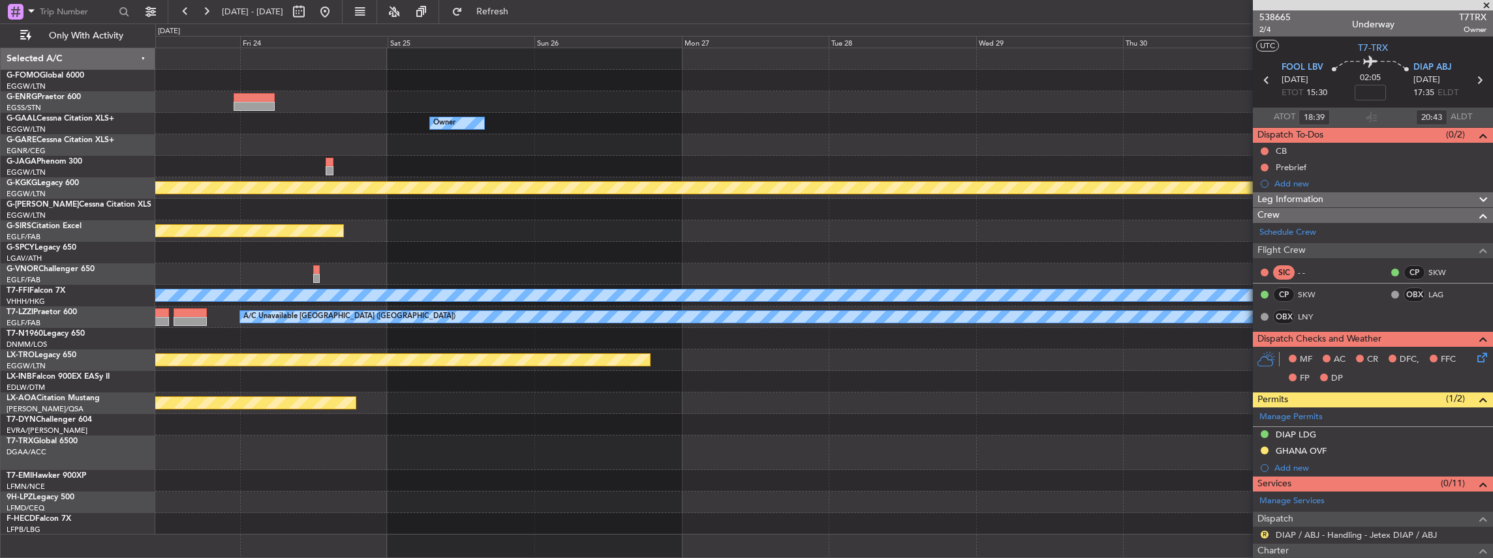
click at [723, 151] on div "Owner Planned Maint Athens (Eleftherios Venizelos Intl) Planned Maint Oxford (K…" at bounding box center [823, 291] width 1337 height 487
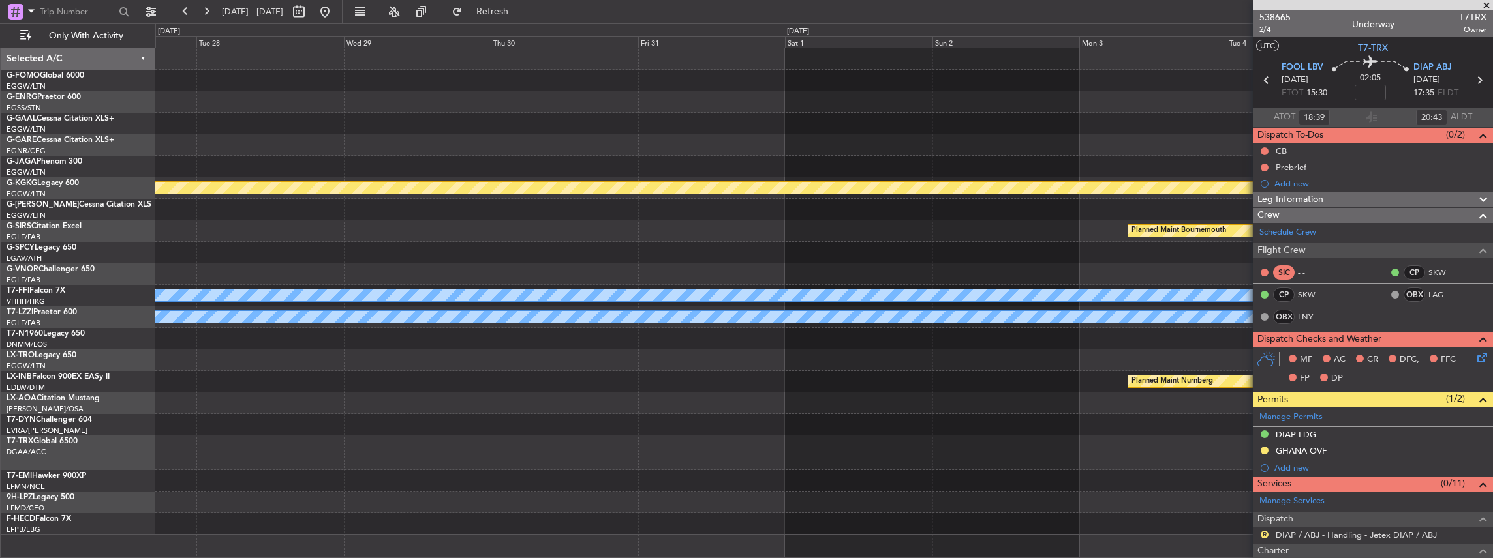
click at [722, 164] on div "Owner Planned Maint Athens (Eleftherios Venizelos Intl) Planned Maint Bournemou…" at bounding box center [823, 291] width 1337 height 487
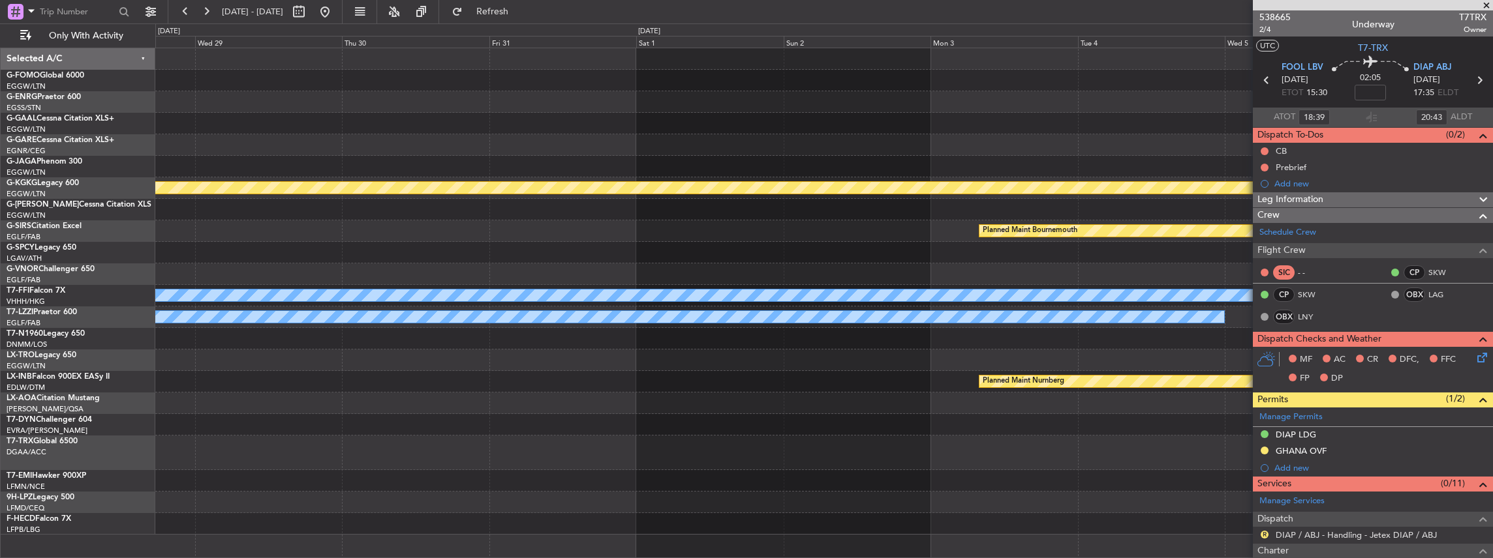
click at [533, 183] on div "Planned Maint Athens (Eleftherios Venizelos Intl) Planned Maint Bournemouth Pla…" at bounding box center [823, 291] width 1337 height 487
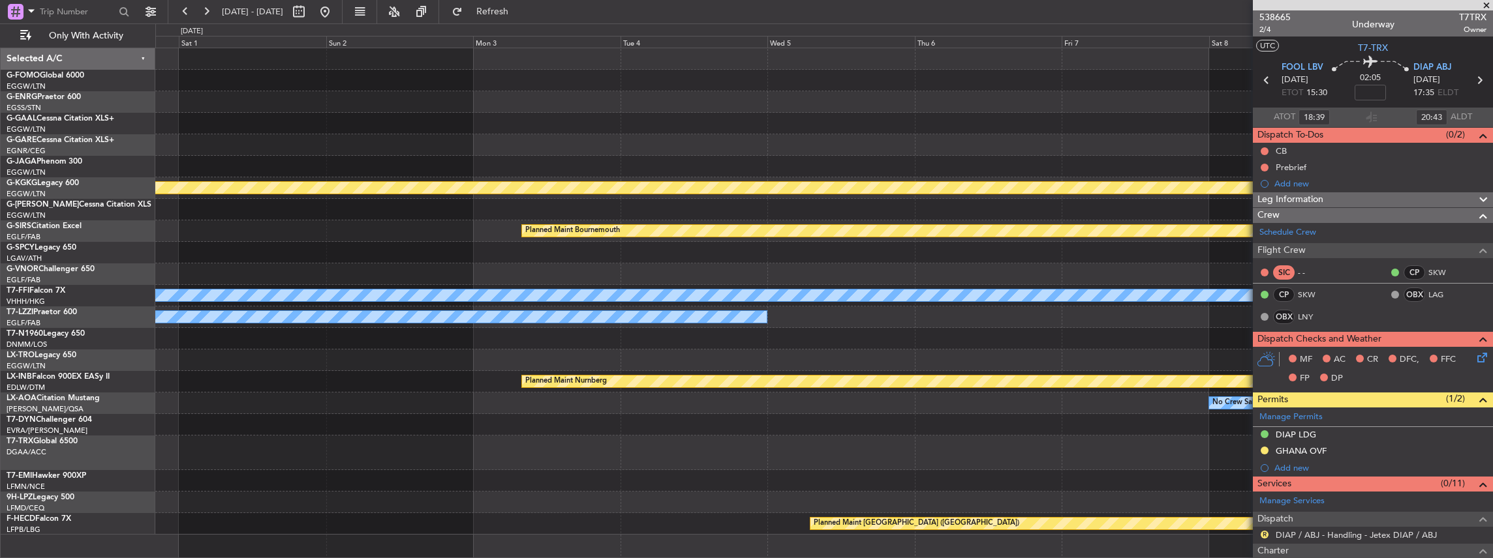
click at [582, 170] on div "Planned Maint Athens (Eleftherios Venizelos Intl) Planned Maint Bournemouth Pla…" at bounding box center [823, 291] width 1337 height 487
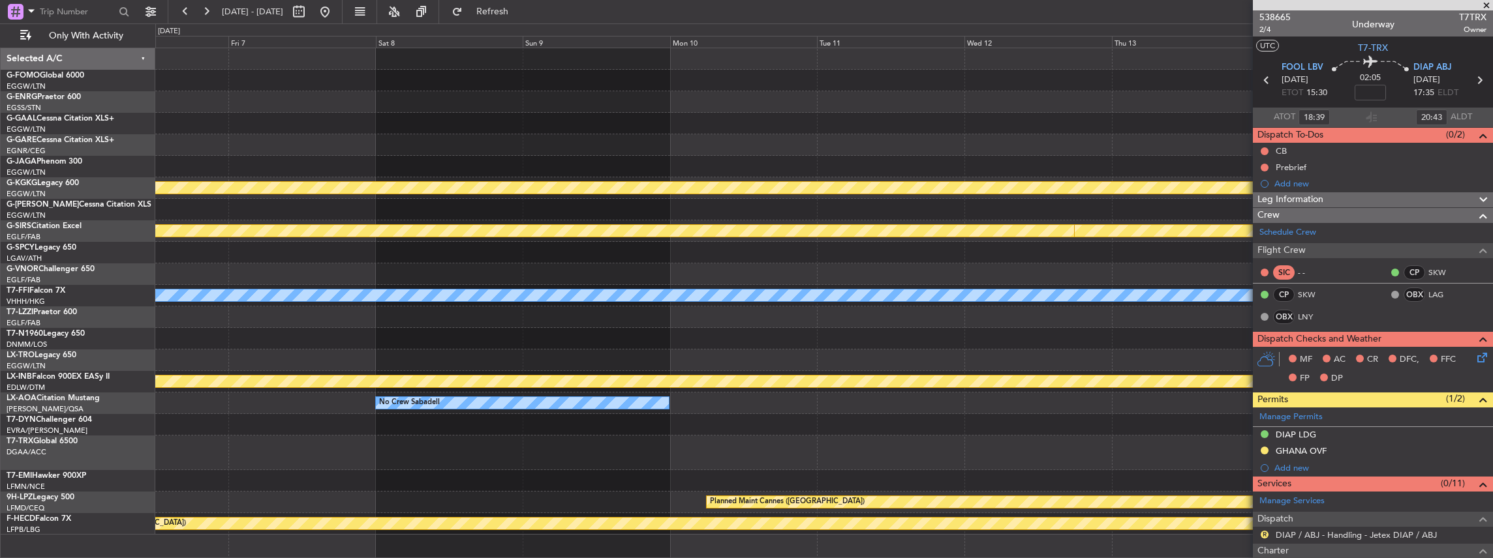
click at [589, 164] on div "Planned Maint Athens (Eleftherios Venizelos Intl) Planned Maint Bournemouth Pla…" at bounding box center [823, 291] width 1337 height 487
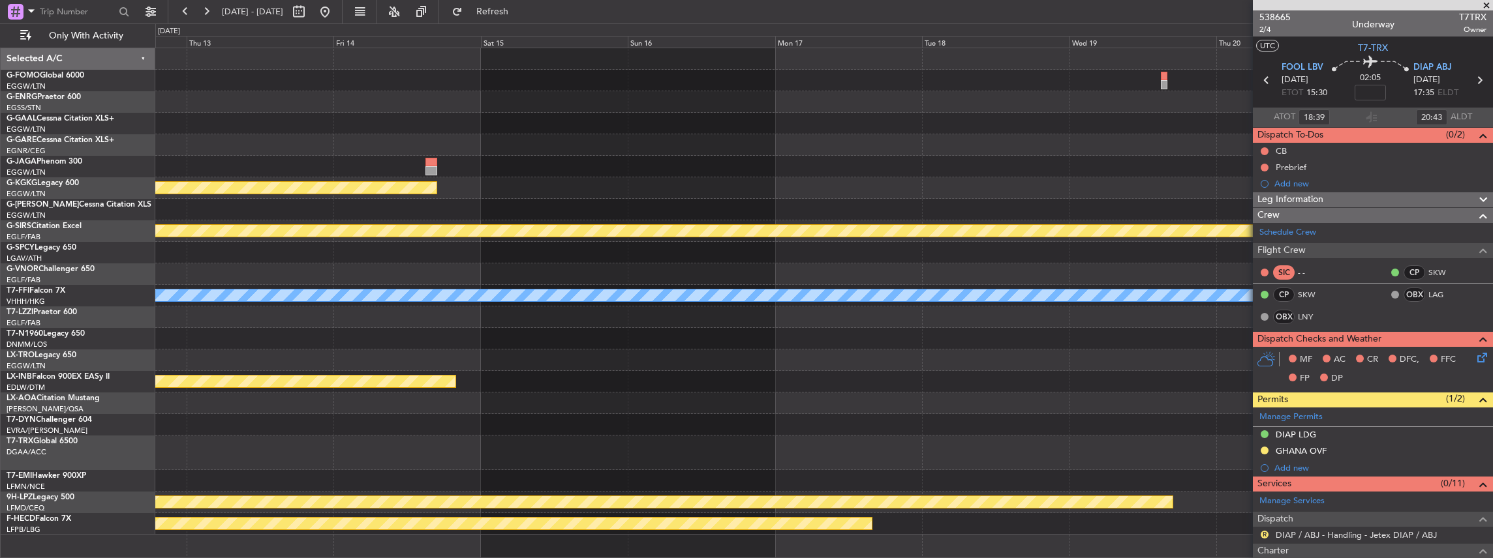
click at [723, 160] on div "Planned Maint Athens (Eleftherios Venizelos Intl) Planned Maint Bournemouth Pla…" at bounding box center [823, 291] width 1337 height 487
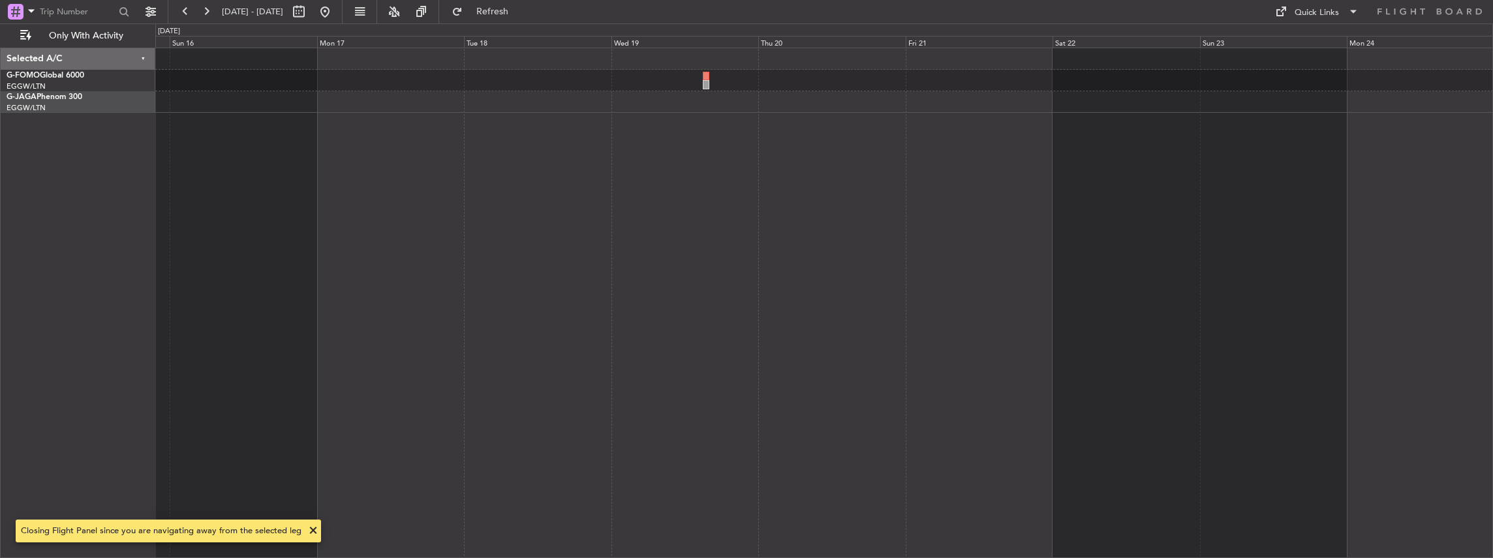
click at [575, 209] on div at bounding box center [824, 304] width 1338 height 512
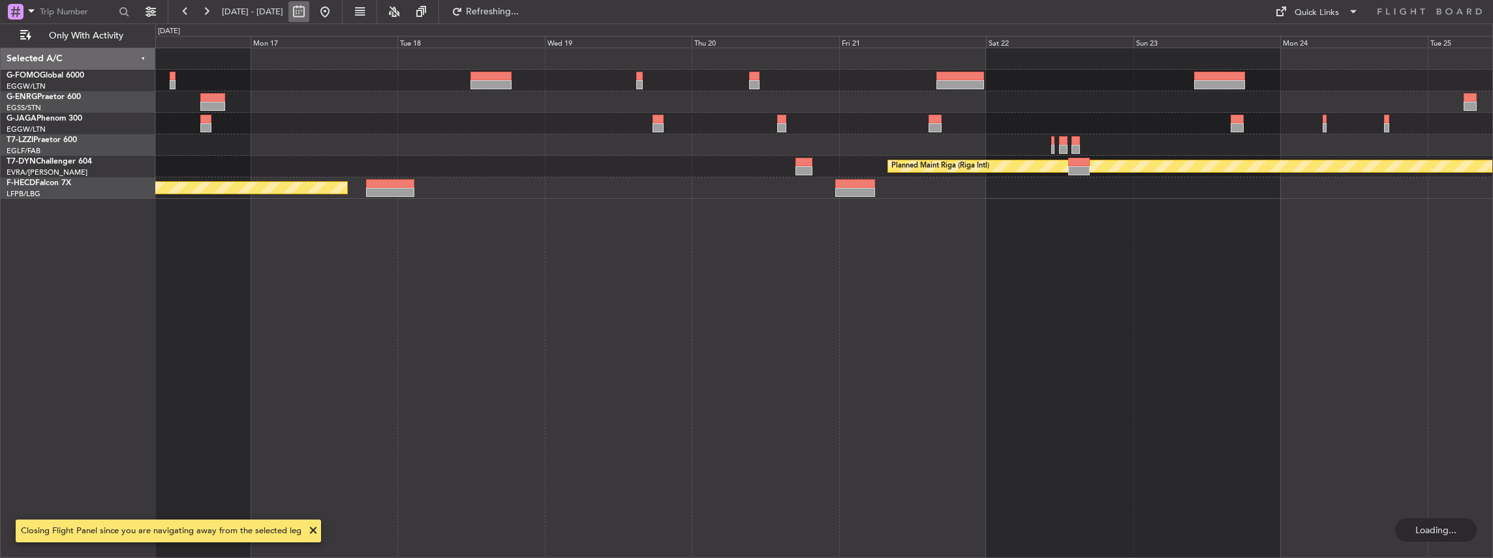
click at [309, 10] on button at bounding box center [298, 11] width 21 height 21
select select "11"
select select "2025"
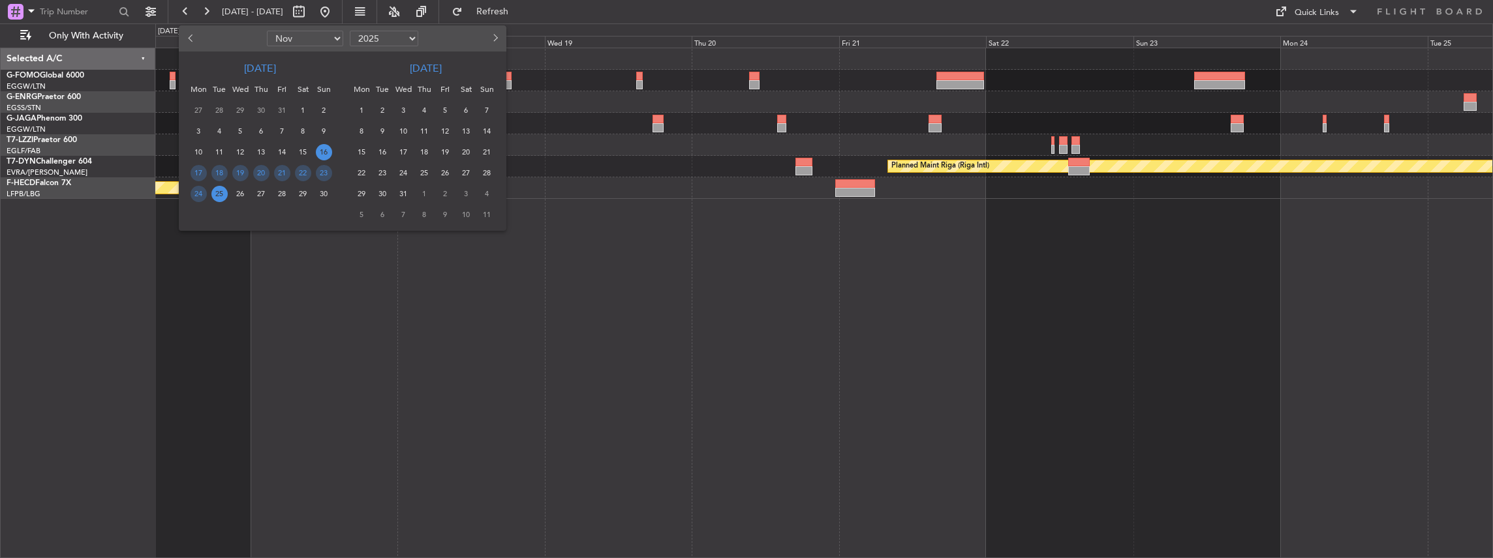
click at [711, 262] on div at bounding box center [746, 279] width 1493 height 558
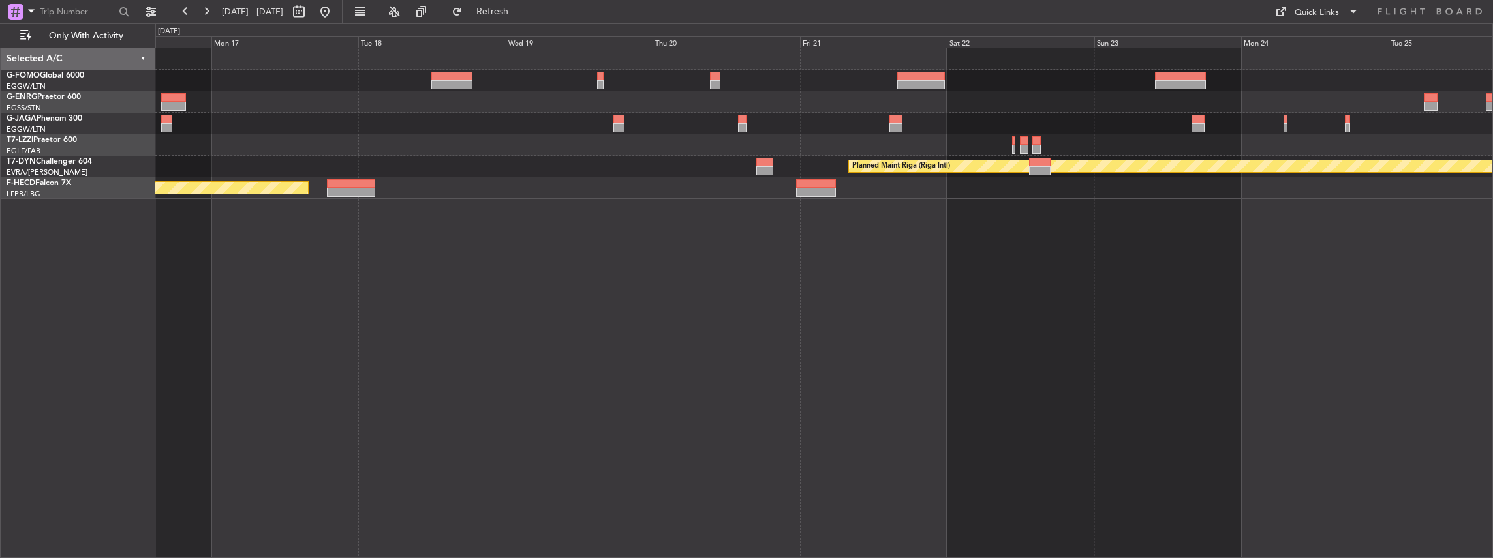
click at [781, 183] on div "Planned Maint Riga (Riga Intl) Planned Maint Paris (Le Bourget)" at bounding box center [823, 123] width 1337 height 151
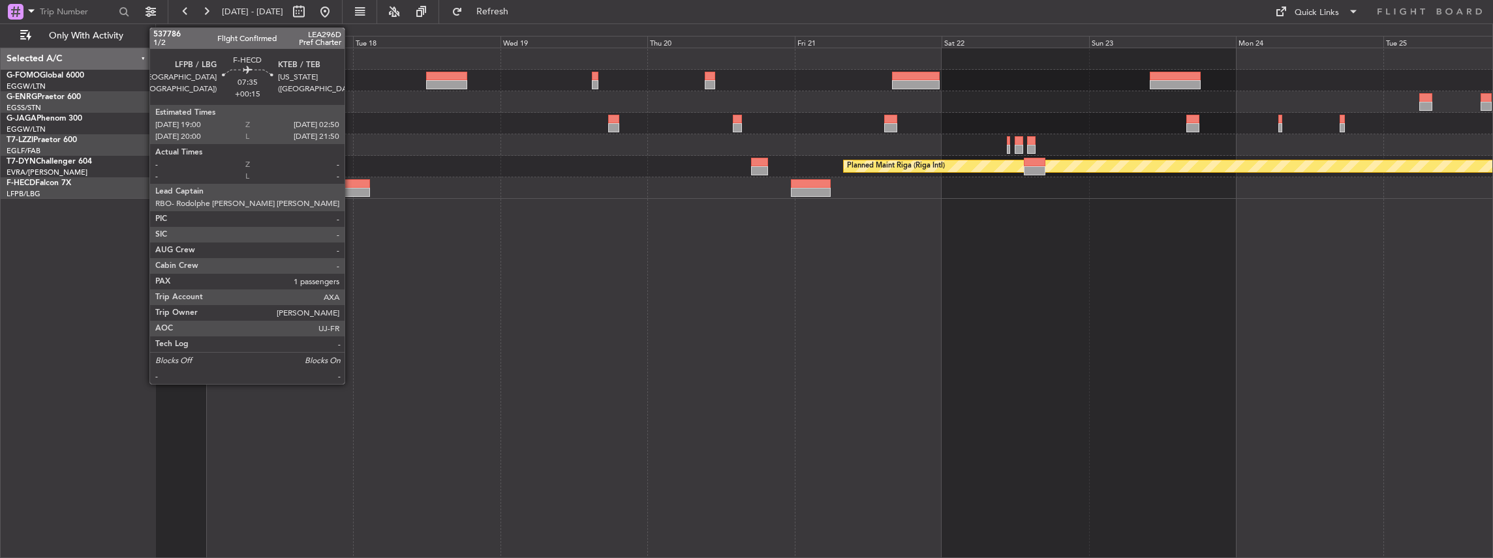
click at [351, 191] on div at bounding box center [346, 192] width 48 height 9
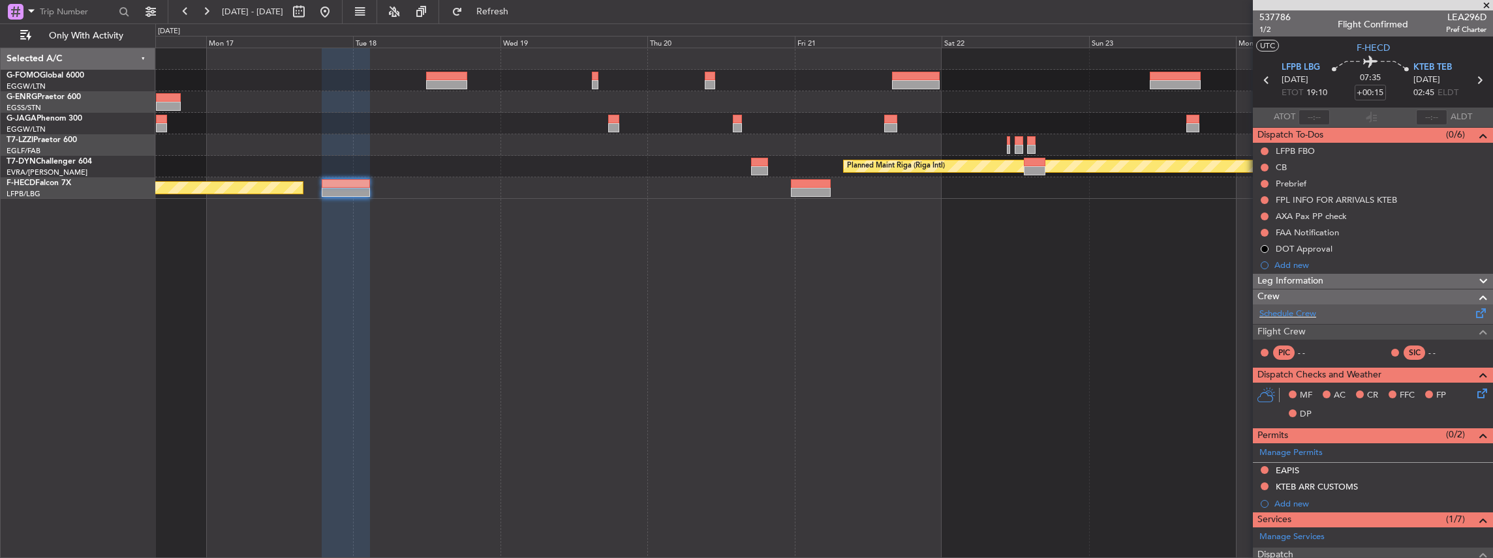
click at [1326, 317] on div "Schedule Crew" at bounding box center [1373, 315] width 240 height 20
click at [520, 7] on span "Refresh" at bounding box center [492, 11] width 55 height 9
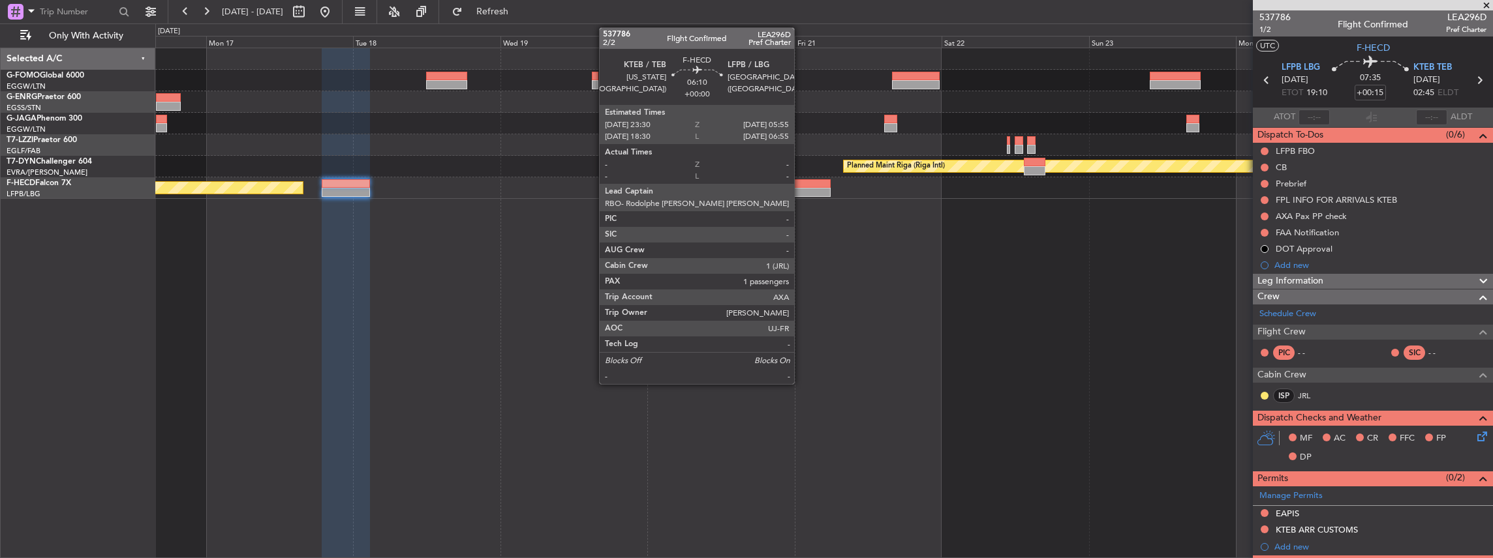
click at [801, 186] on div at bounding box center [811, 183] width 40 height 9
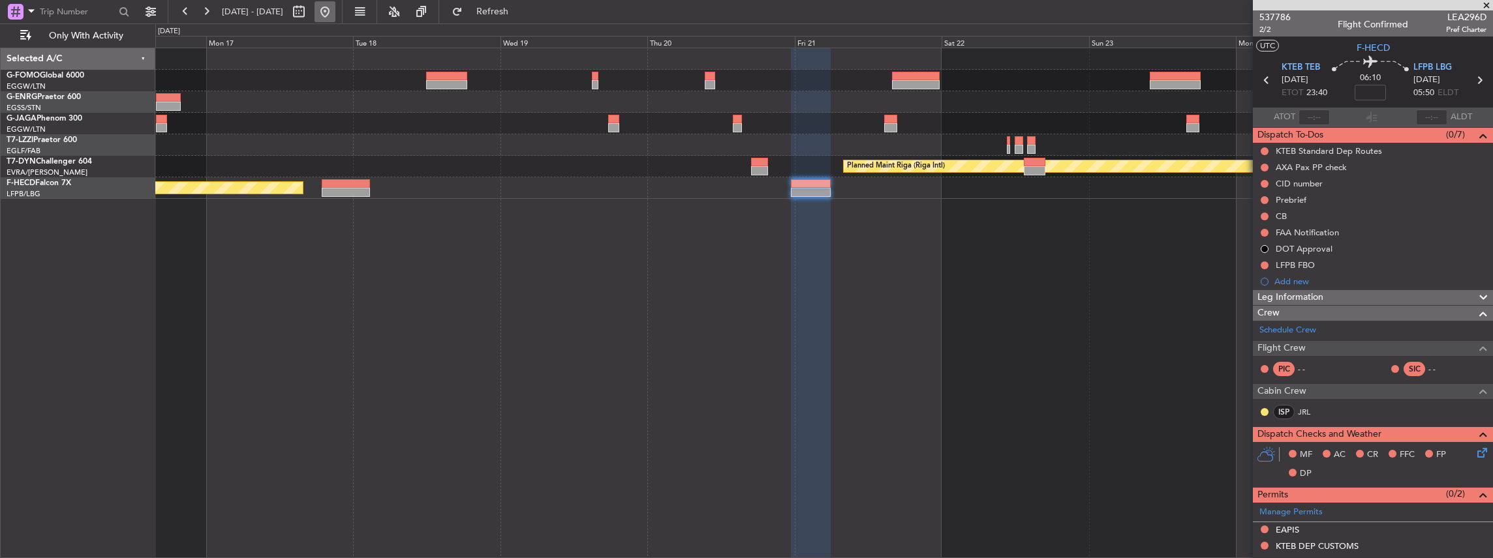
drag, startPoint x: 368, startPoint y: 12, endPoint x: 374, endPoint y: 15, distance: 6.7
click at [335, 12] on button at bounding box center [324, 11] width 21 height 21
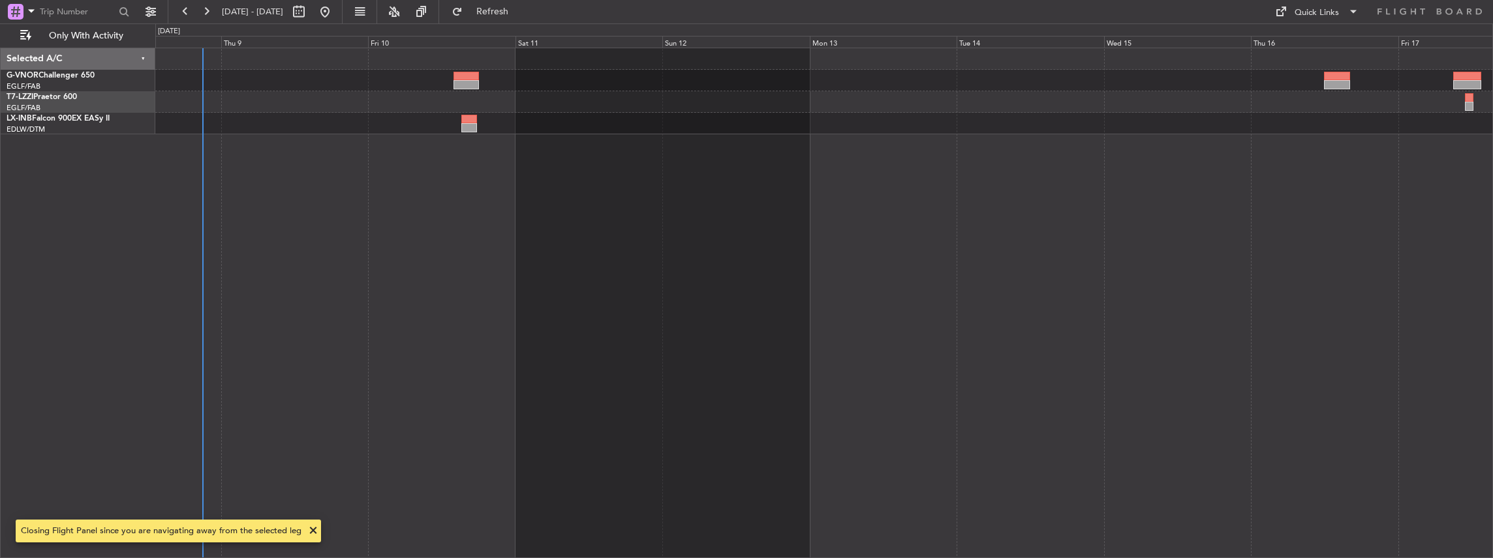
click at [491, 318] on div at bounding box center [824, 304] width 1338 height 512
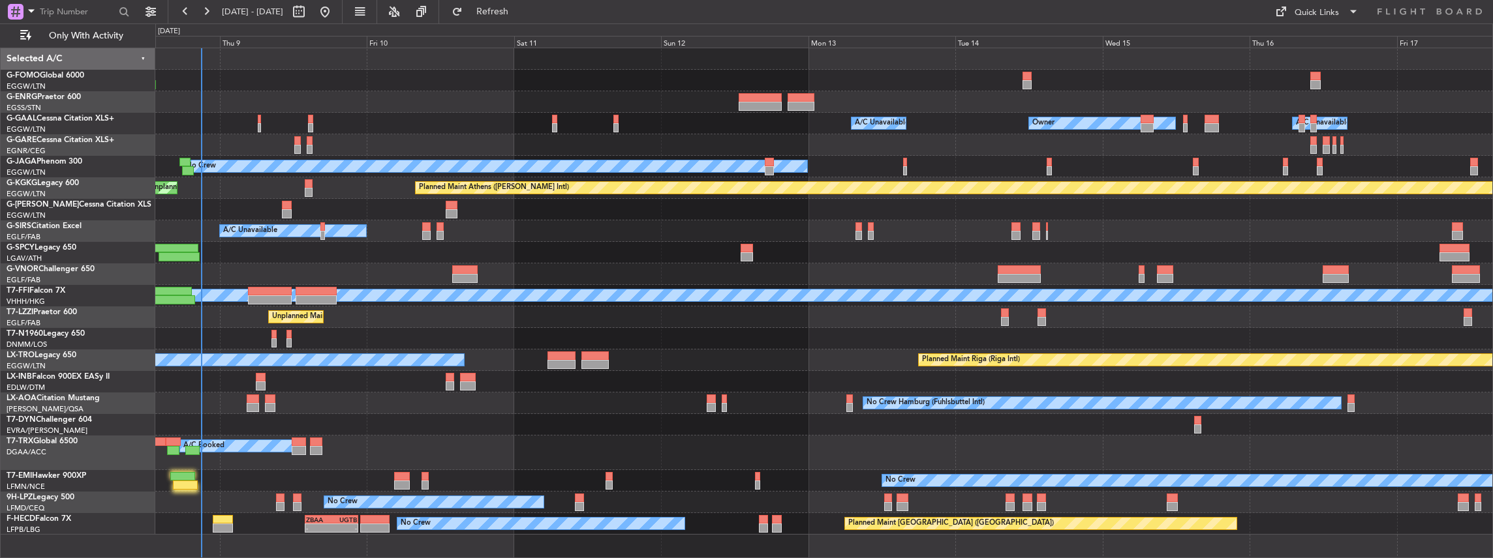
click at [175, 490] on div "No Crew" at bounding box center [823, 481] width 1337 height 22
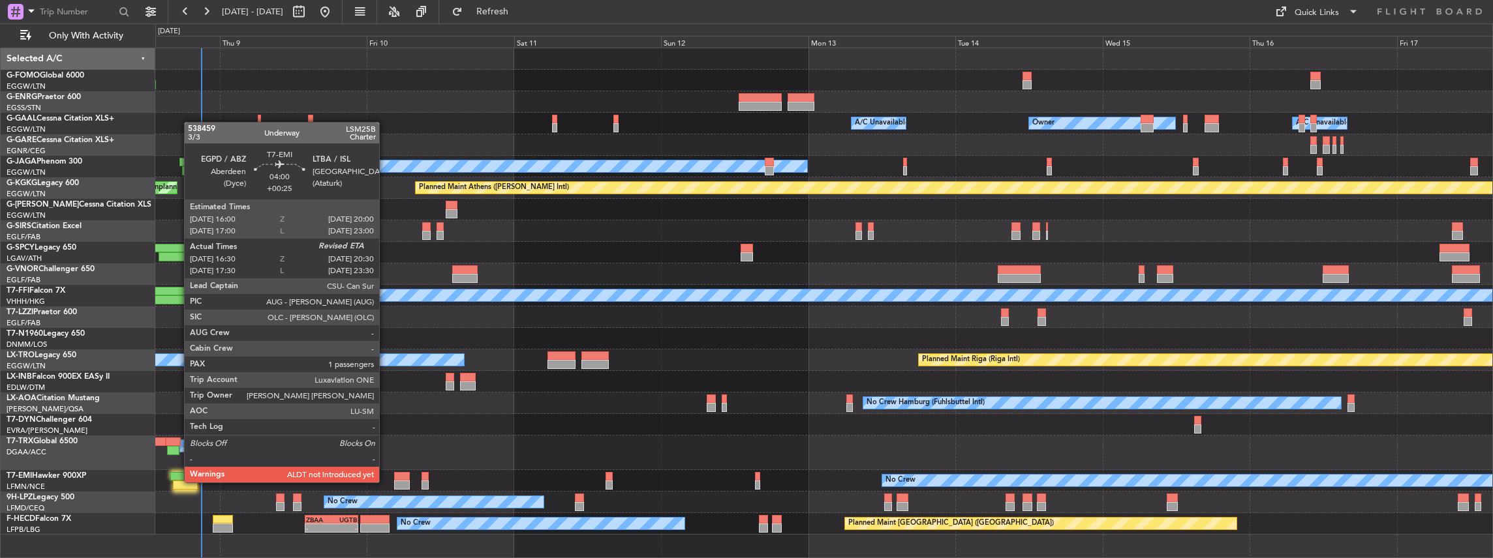
click at [177, 481] on div at bounding box center [185, 485] width 25 height 9
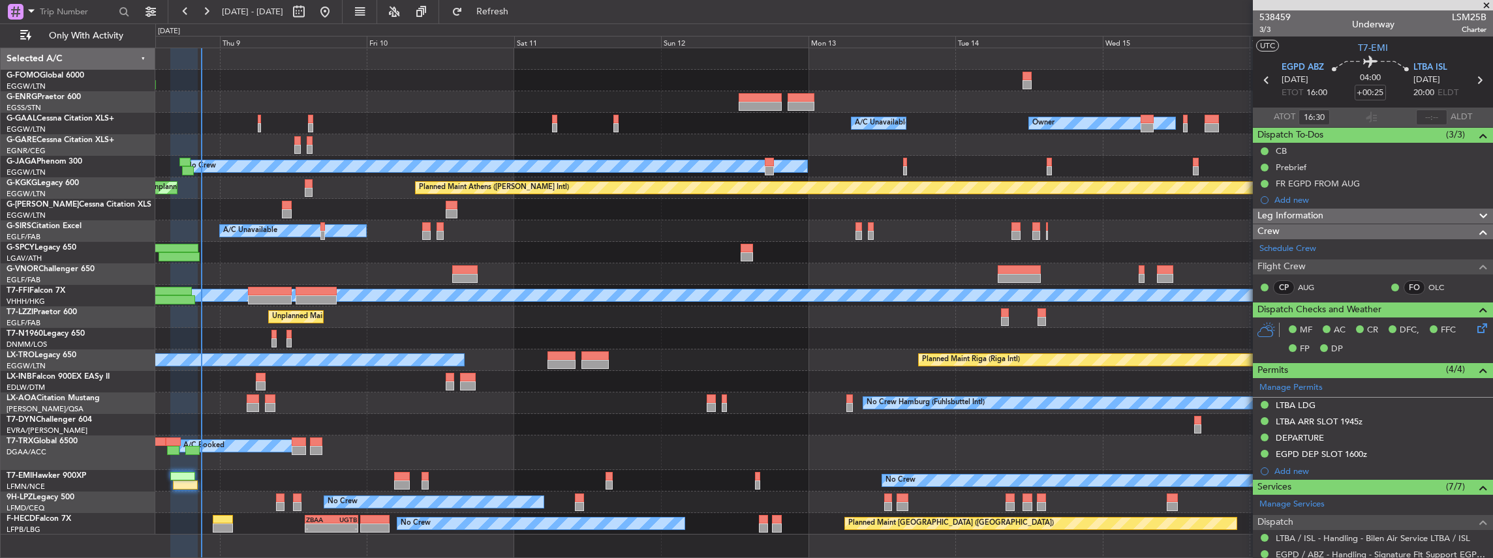
click at [1464, 16] on span "LSM25B" at bounding box center [1469, 17] width 35 height 14
click at [1463, 16] on span "LSM25B" at bounding box center [1469, 17] width 35 height 14
copy span "LSM25B"
click at [1434, 115] on input "text" at bounding box center [1431, 118] width 31 height 16
type input "20:36"
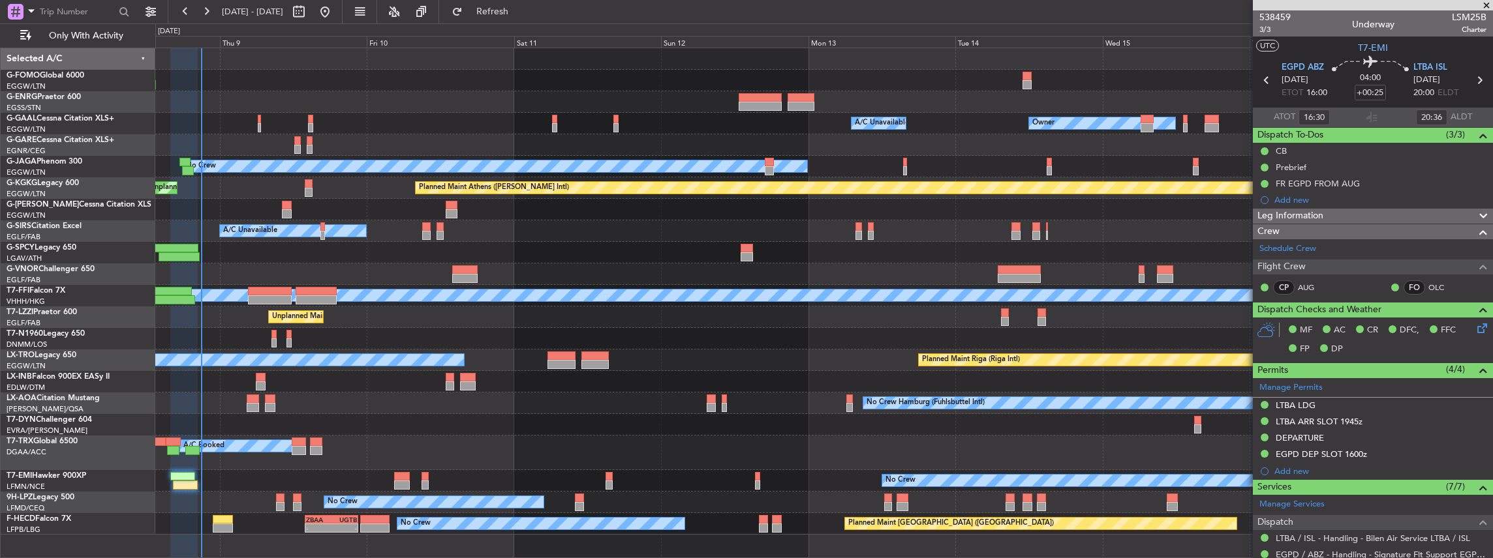
click at [1359, 117] on section "ATOT 16:30 20:36 ALDT" at bounding box center [1373, 118] width 240 height 20
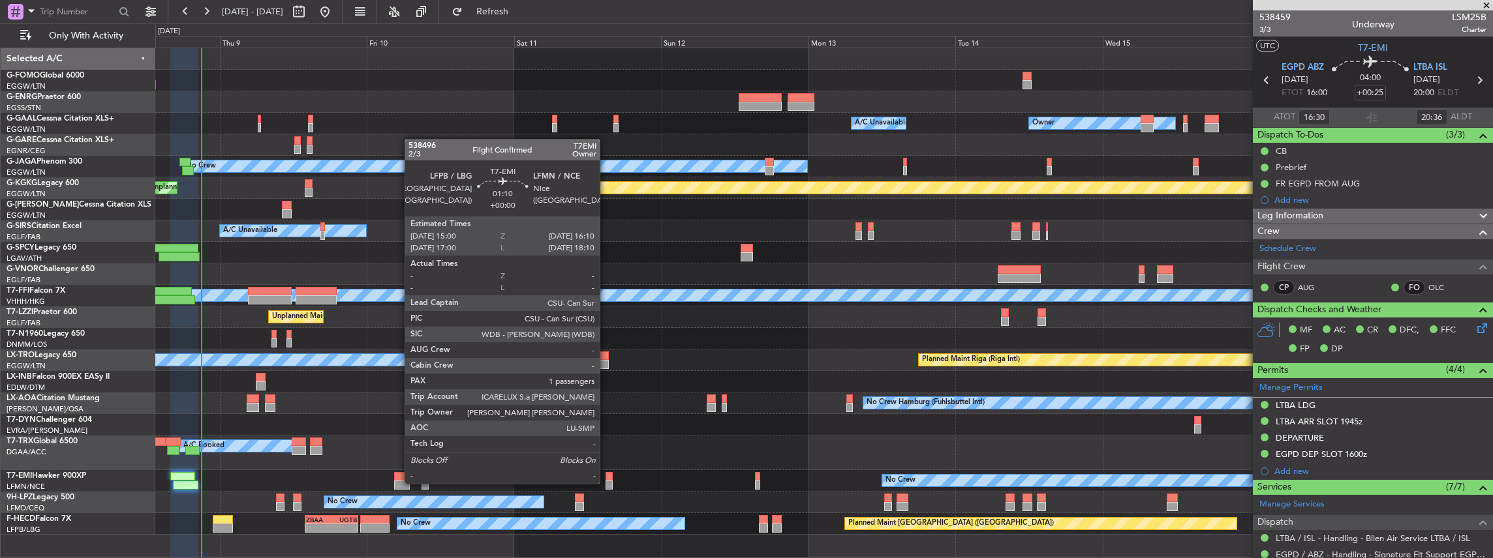
click at [606, 483] on div at bounding box center [608, 485] width 7 height 9
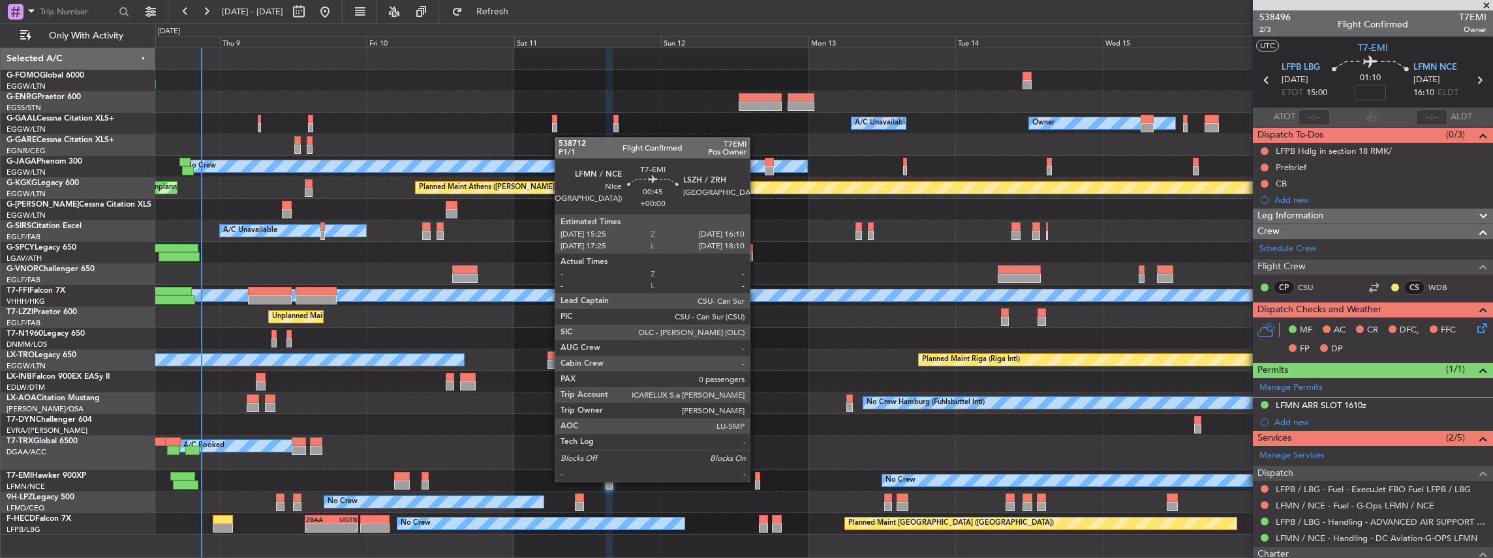
click at [756, 481] on div at bounding box center [757, 485] width 5 height 9
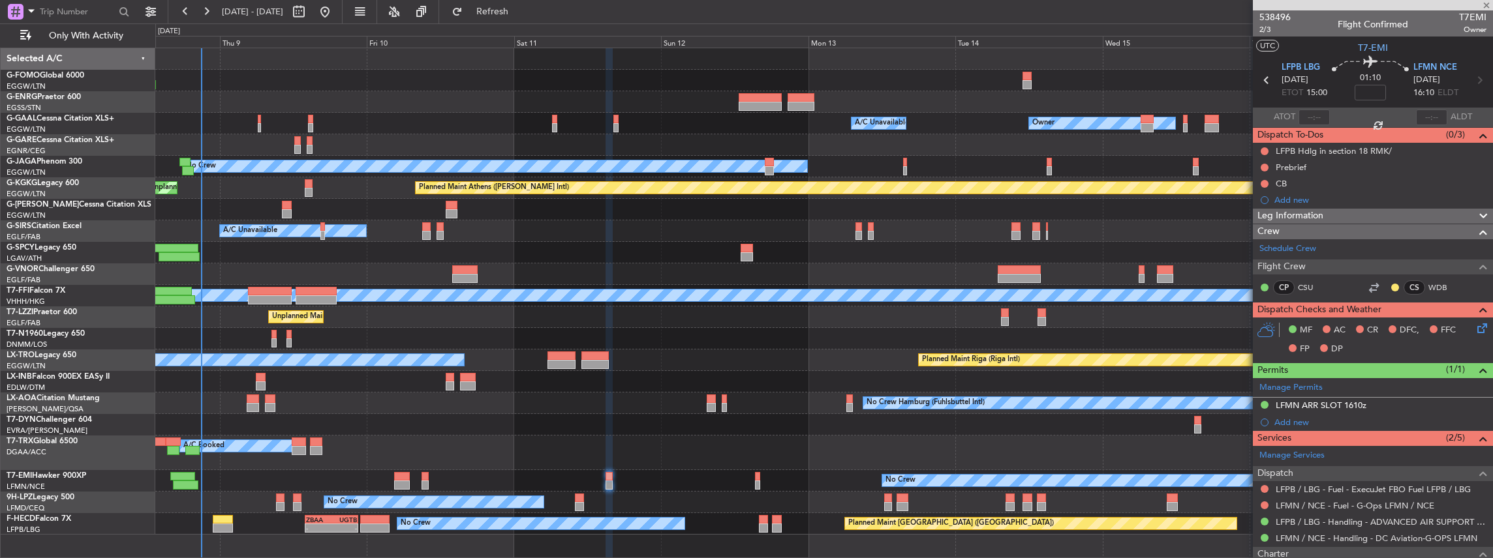
type input "0"
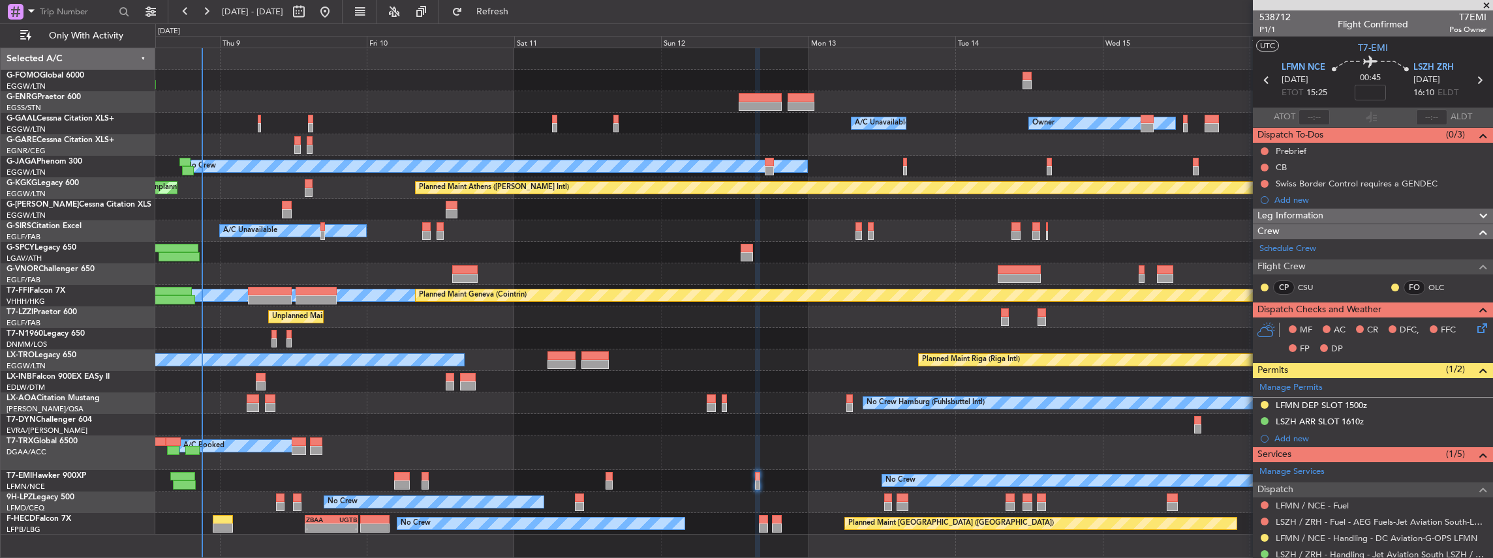
click at [1380, 405] on div "LFMN DEP SLOT 1500z" at bounding box center [1373, 406] width 240 height 16
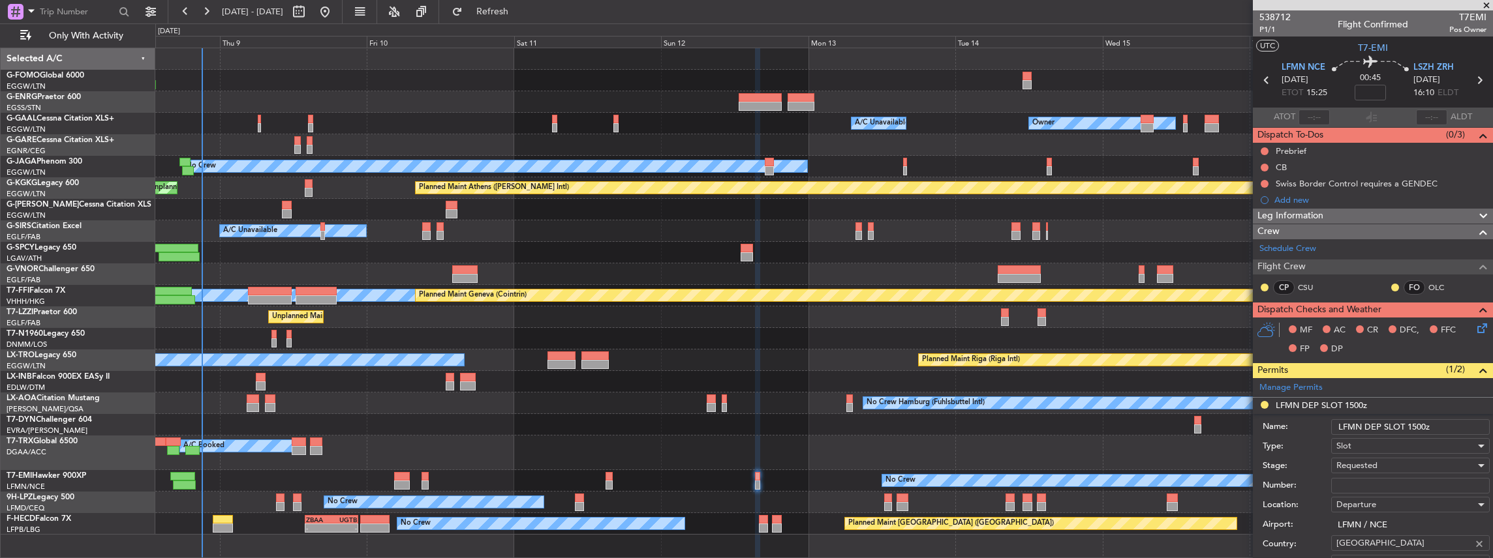
drag, startPoint x: 1414, startPoint y: 425, endPoint x: 1424, endPoint y: 425, distance: 9.1
click at [1424, 425] on input "LFMN DEP SLOT 1500z" at bounding box center [1410, 428] width 159 height 16
type input "LFMN DEP SLOT 1525z"
click at [1379, 463] on div "Requested" at bounding box center [1405, 466] width 139 height 20
click at [1304, 445] on div at bounding box center [746, 279] width 1493 height 558
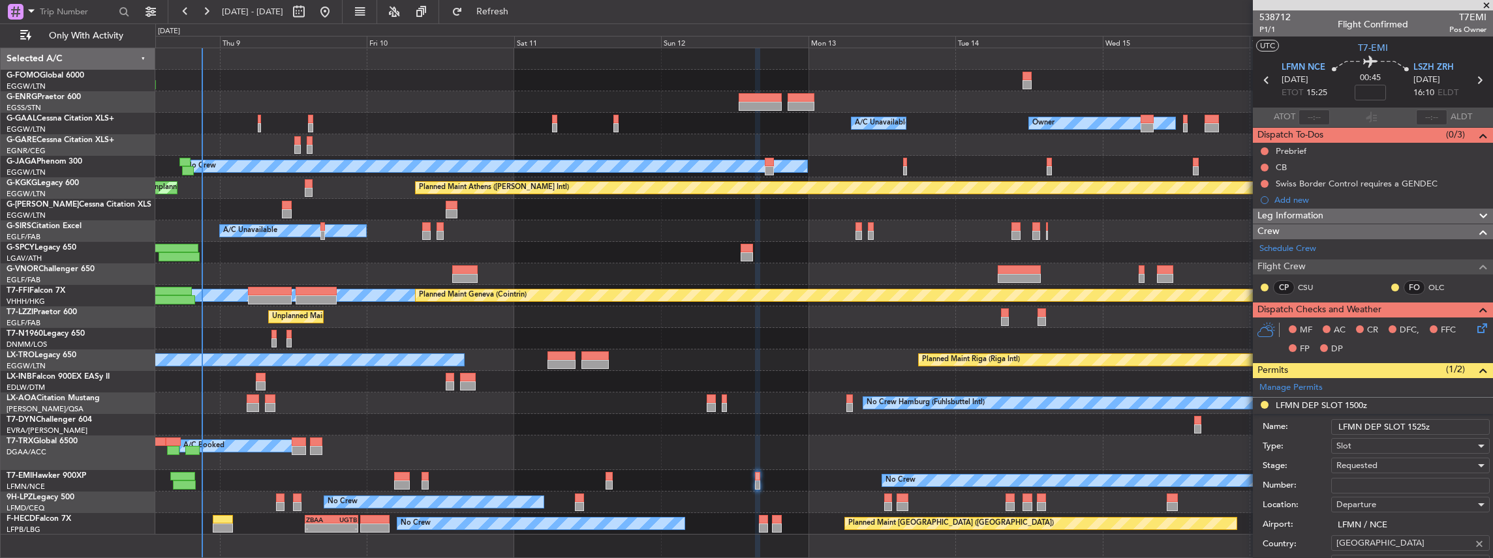
scroll to position [87, 0]
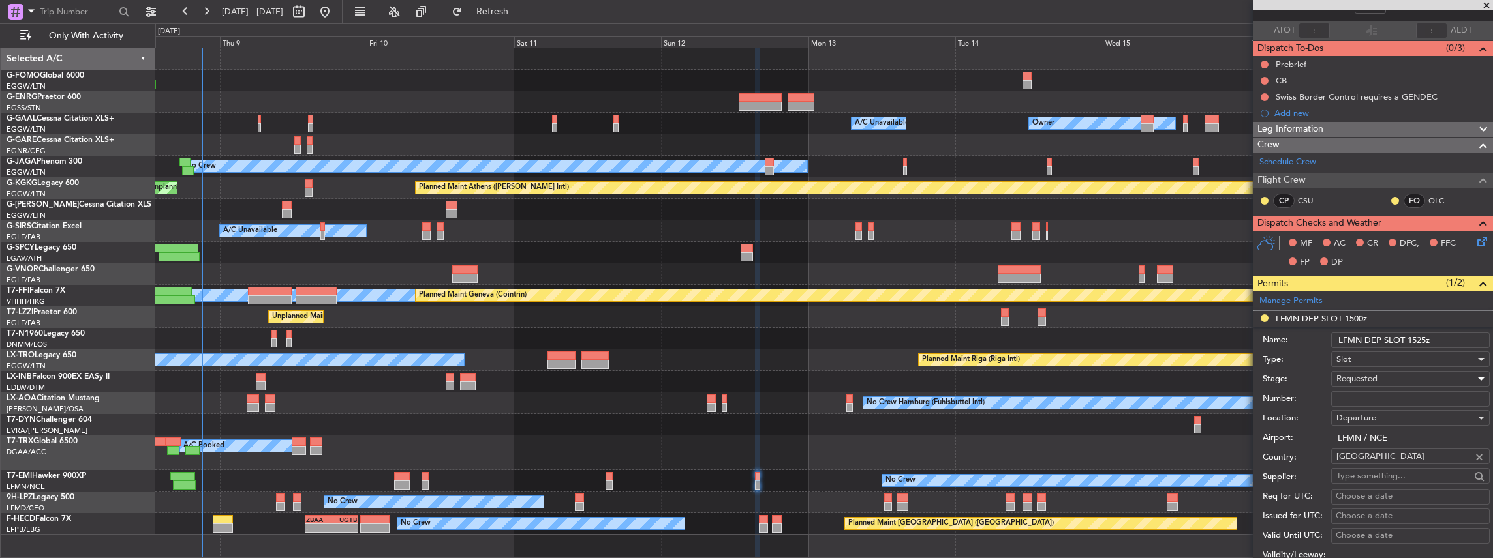
click at [1379, 374] on div "Requested" at bounding box center [1405, 379] width 139 height 20
click at [1381, 475] on span "Received OK" at bounding box center [1407, 477] width 141 height 20
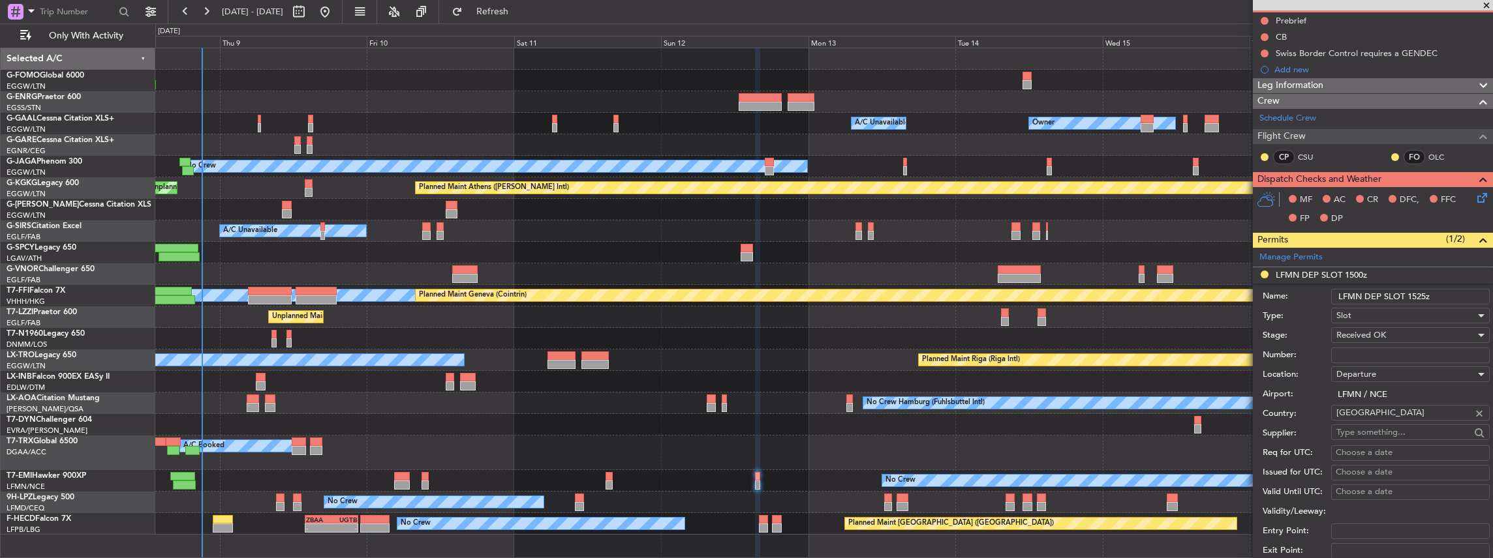
click at [1366, 352] on input "Number:" at bounding box center [1410, 356] width 159 height 16
click at [1383, 348] on input "Number:" at bounding box center [1410, 356] width 159 height 16
paste input "LFMND000095388"
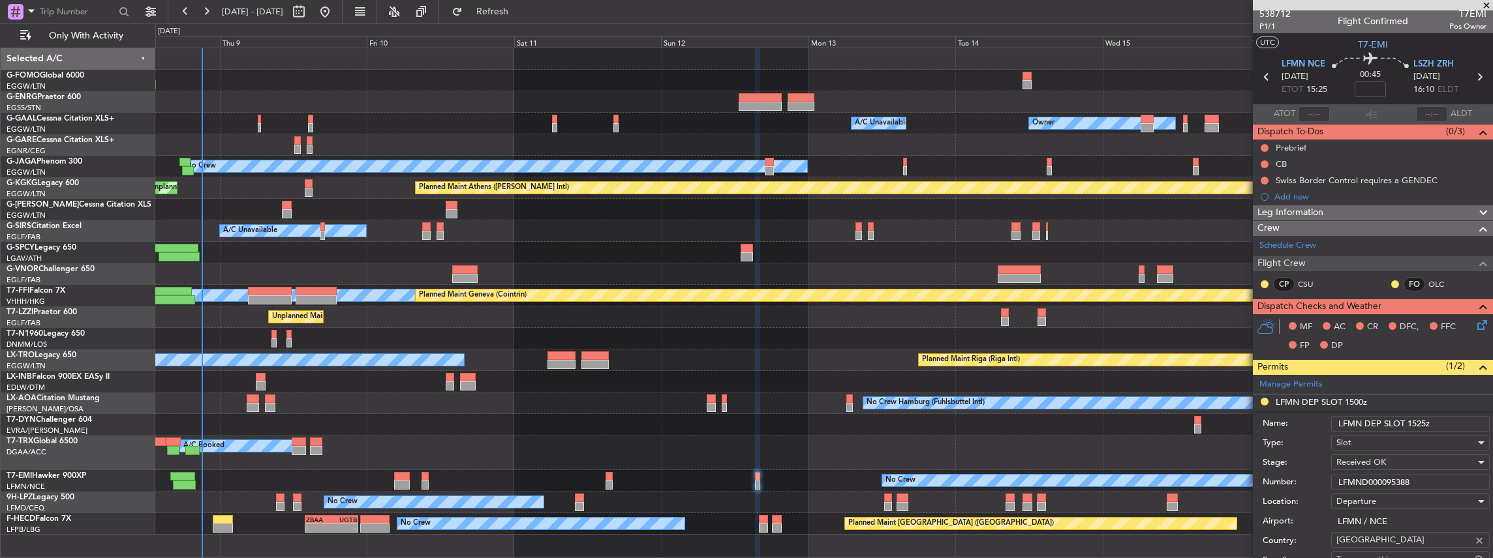
scroll to position [0, 0]
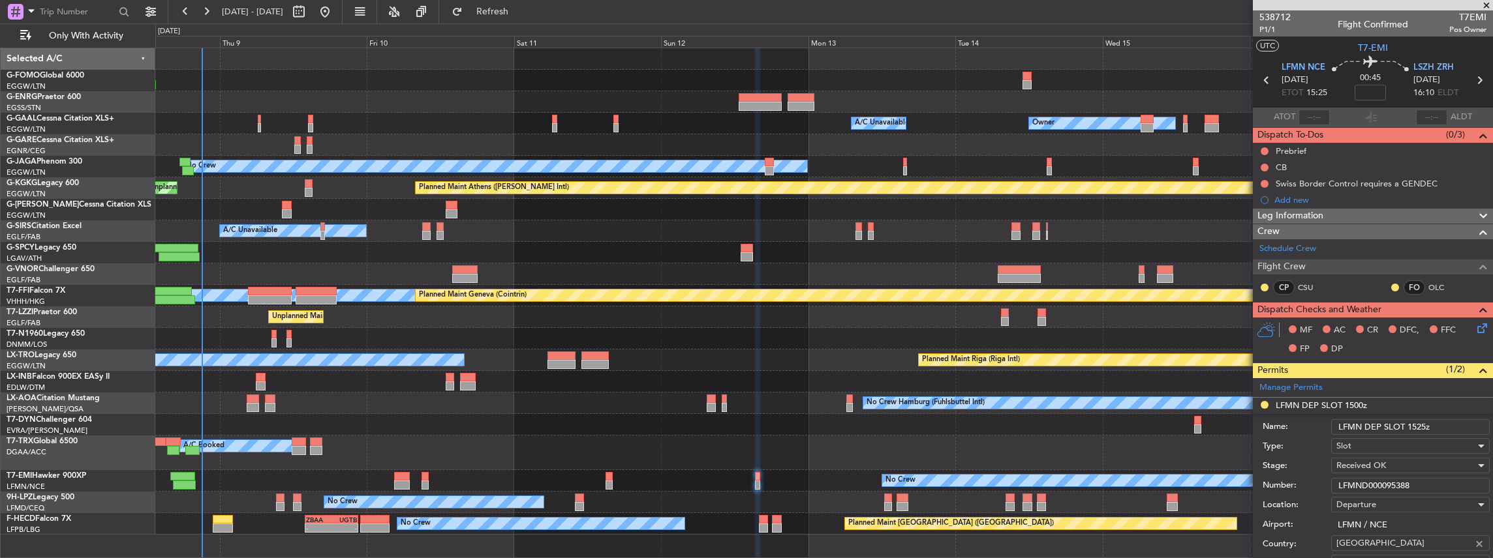
type input "LFMND000095388"
drag, startPoint x: 1326, startPoint y: 93, endPoint x: 1305, endPoint y: 94, distance: 20.9
click at [1305, 94] on section "LFMN NCE [DATE] ETOT 15:25 00:45 LSZH ZRH [DATE] 16:10 ELDT" at bounding box center [1373, 82] width 240 height 52
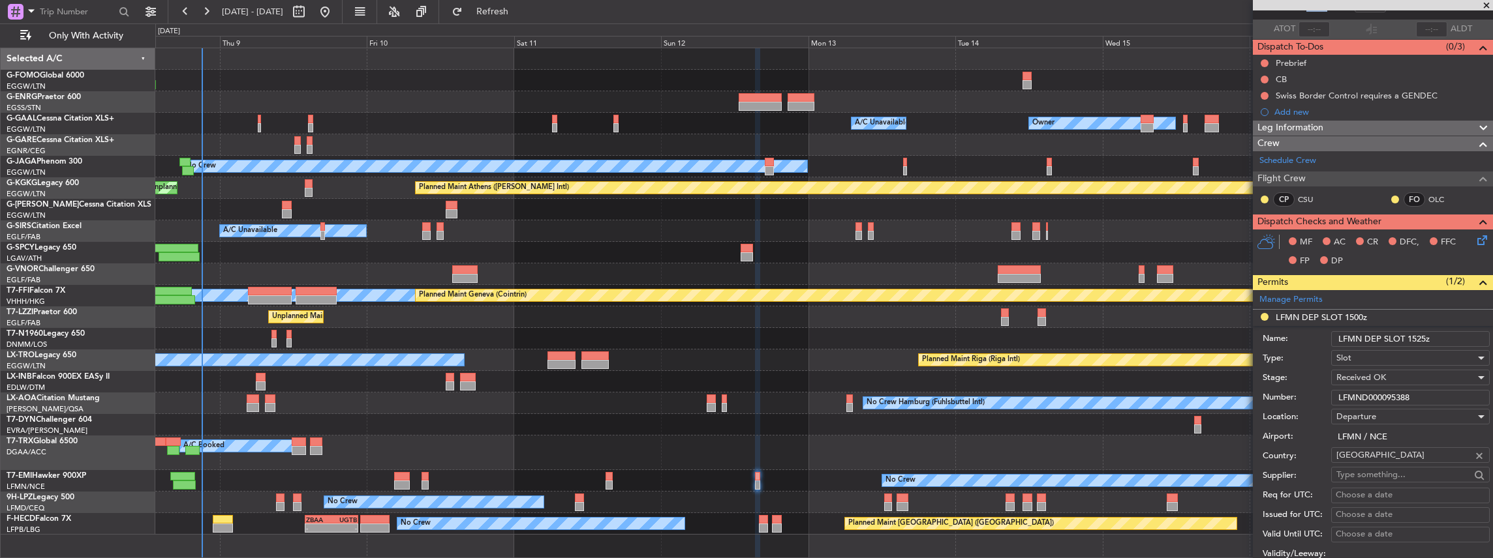
scroll to position [261, 0]
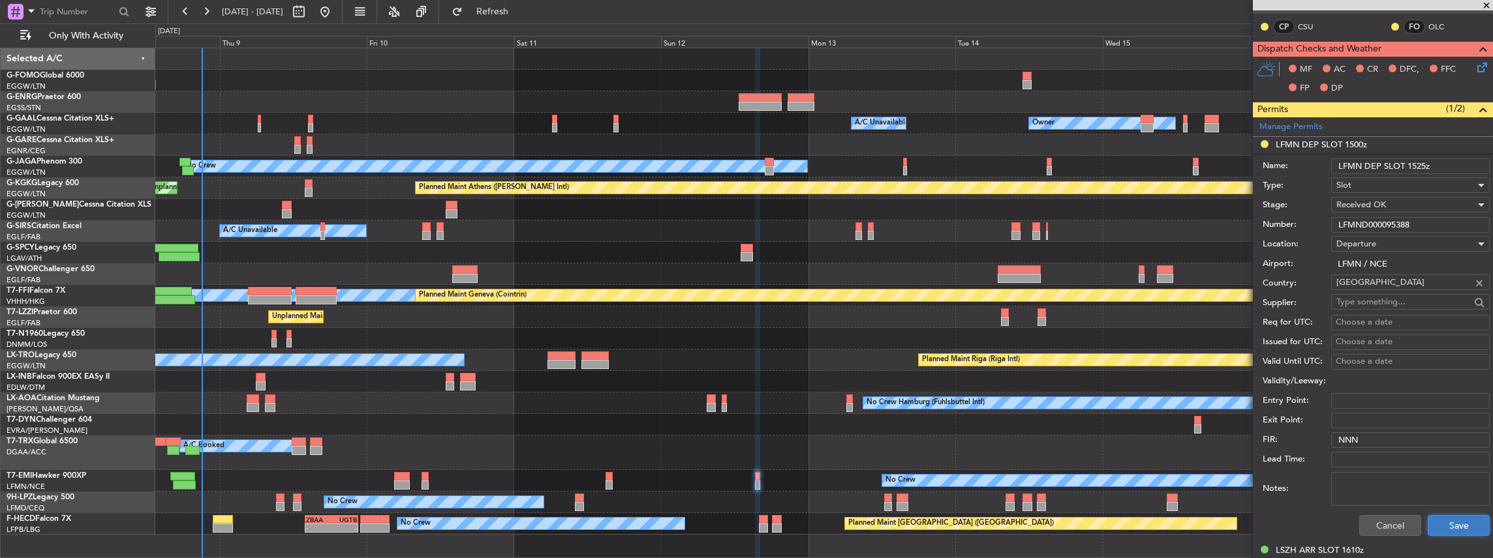
click at [1447, 526] on button "Save" at bounding box center [1459, 525] width 62 height 21
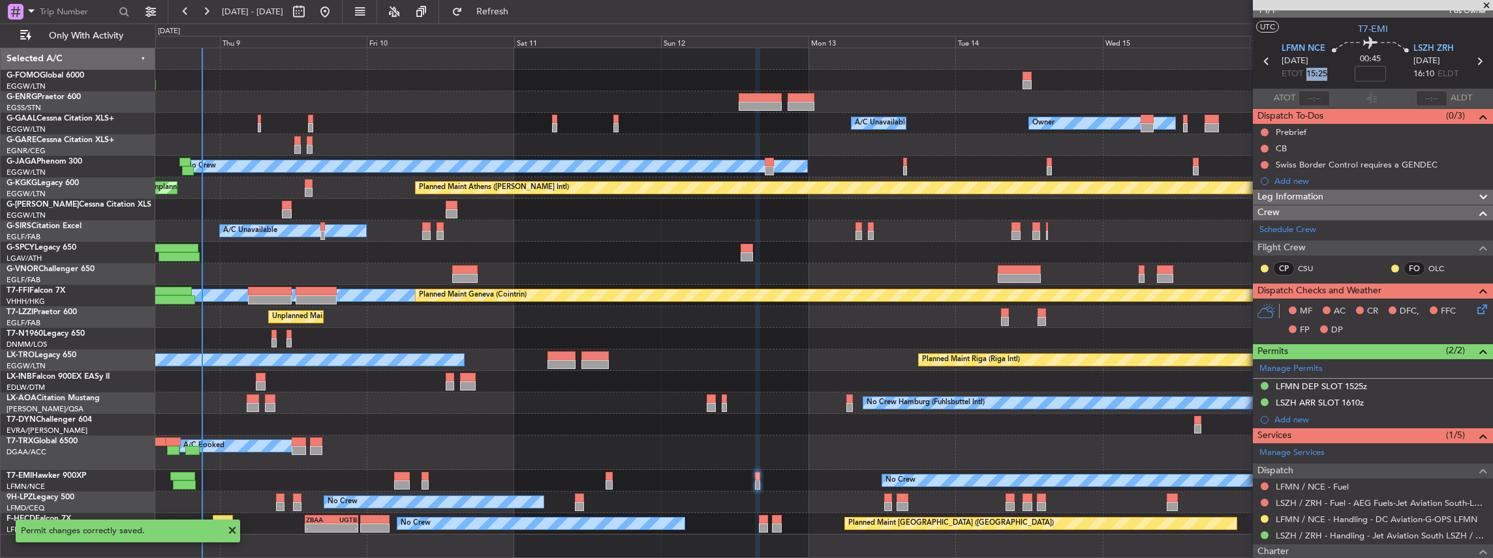
scroll to position [0, 0]
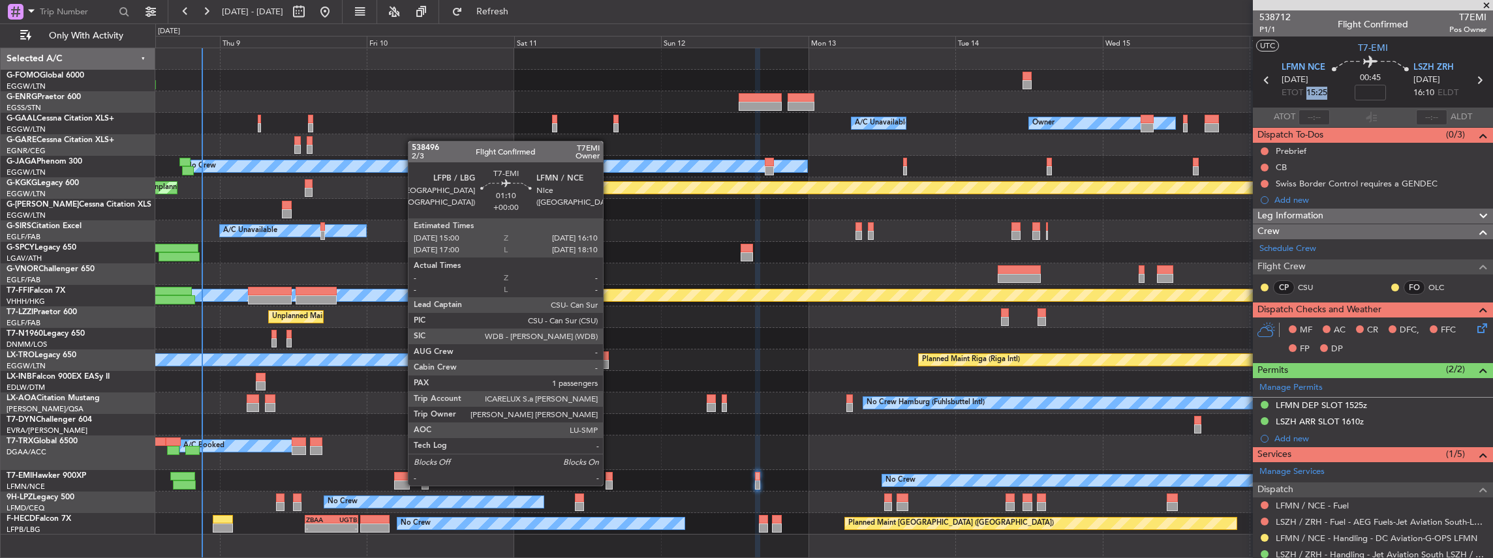
click at [609, 485] on div at bounding box center [608, 485] width 7 height 9
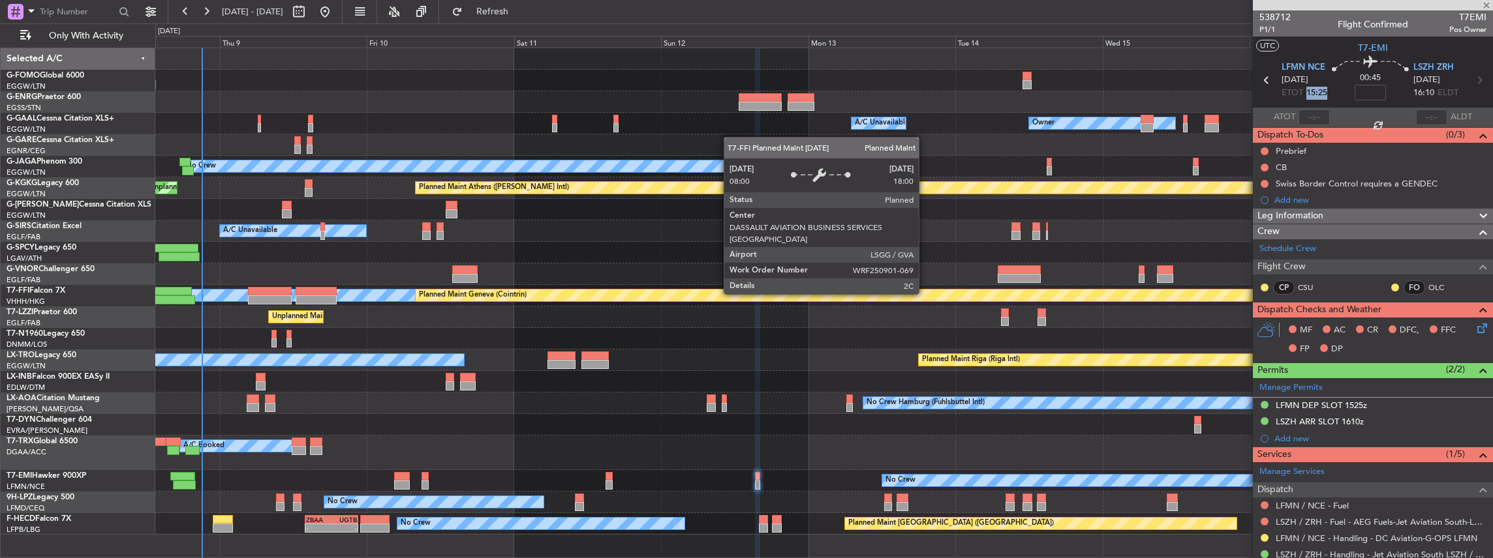
type input "1"
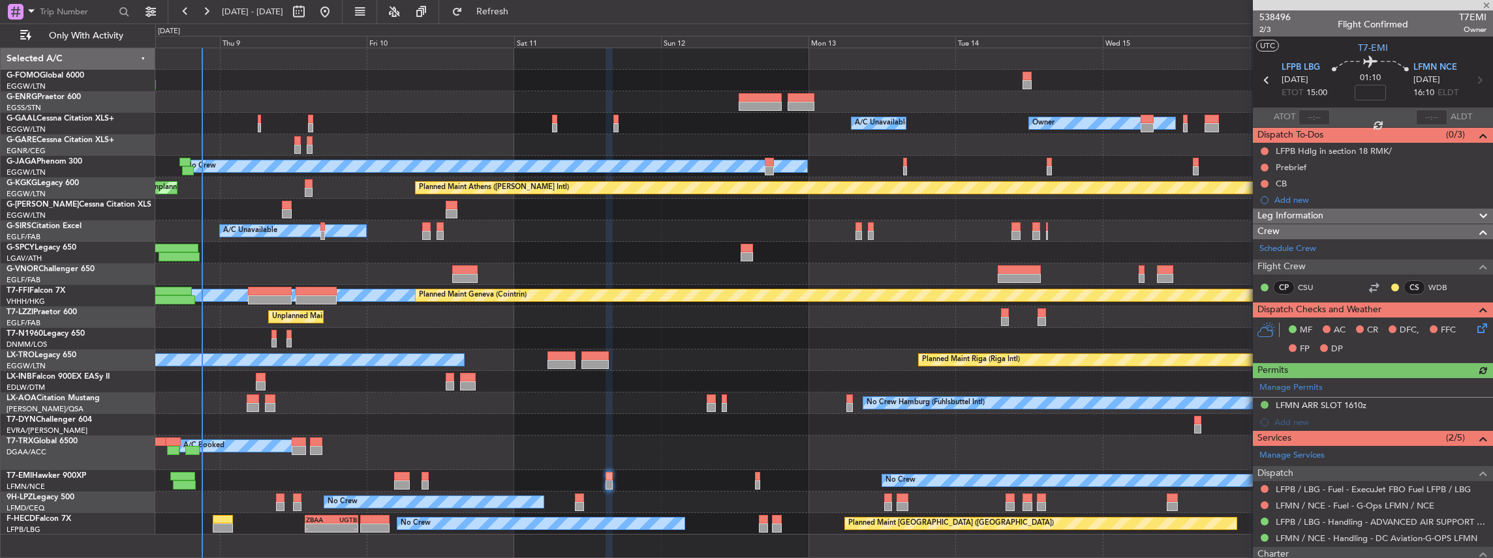
click at [1469, 20] on span "T7EMI" at bounding box center [1472, 17] width 27 height 14
copy span "T7EMI"
